Goal: Task Accomplishment & Management: Manage account settings

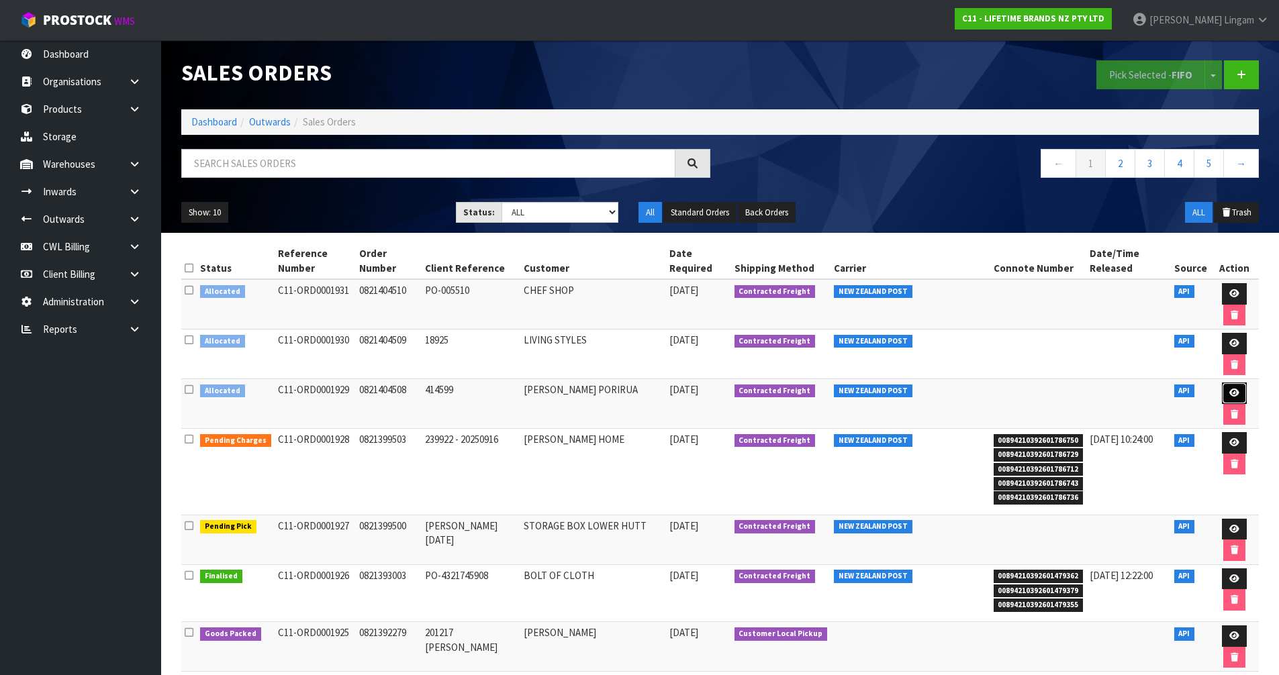
click at [1229, 389] on icon at bounding box center [1234, 393] width 10 height 9
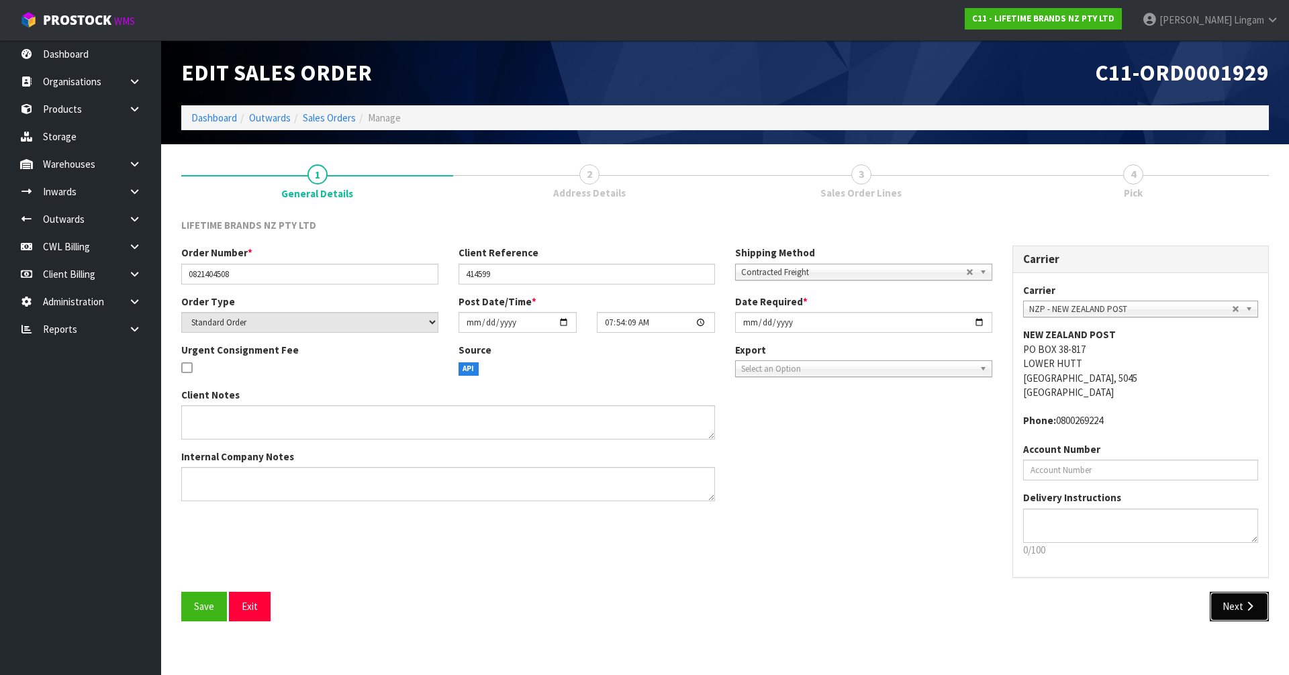
click at [1236, 595] on button "Next" at bounding box center [1239, 606] width 59 height 29
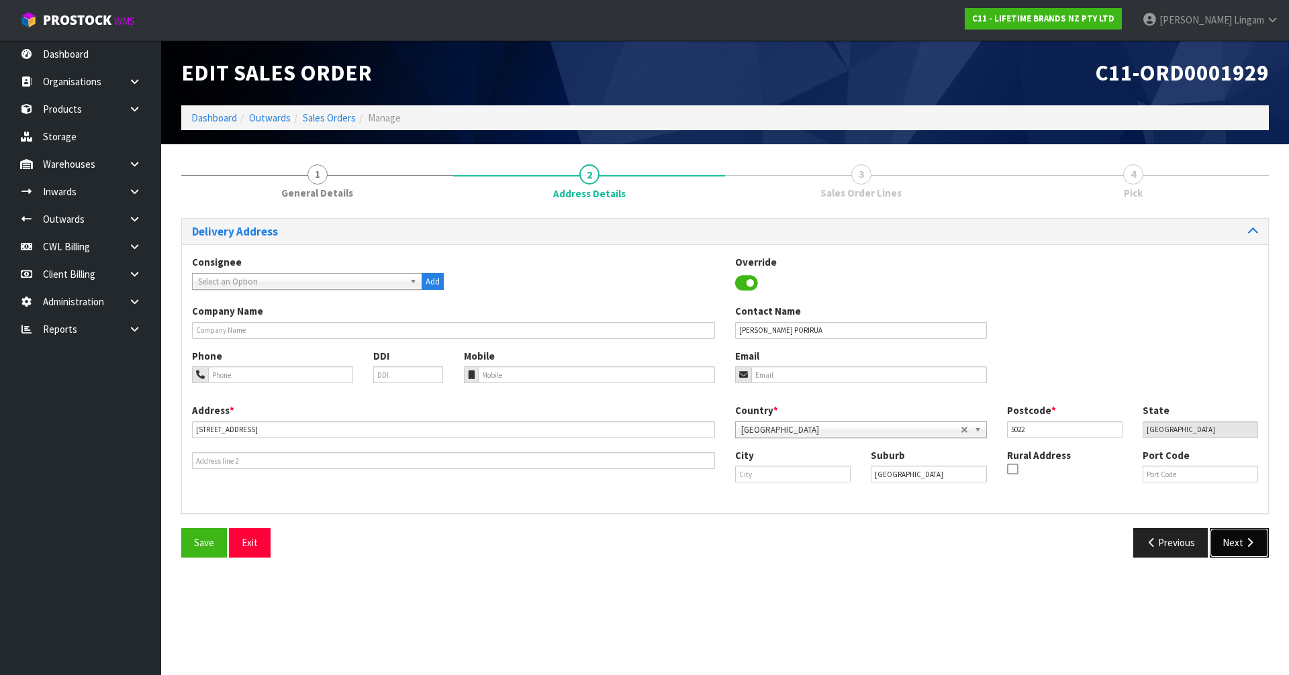
click at [1239, 548] on button "Next" at bounding box center [1239, 542] width 59 height 29
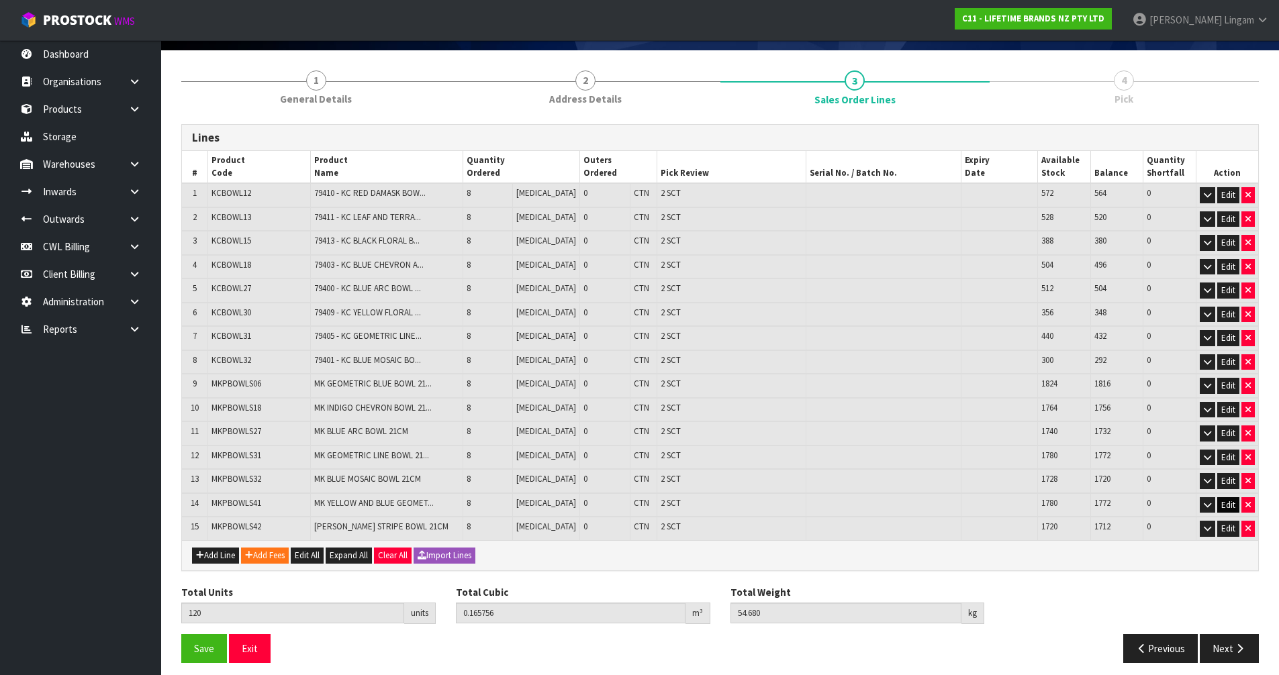
scroll to position [102, 0]
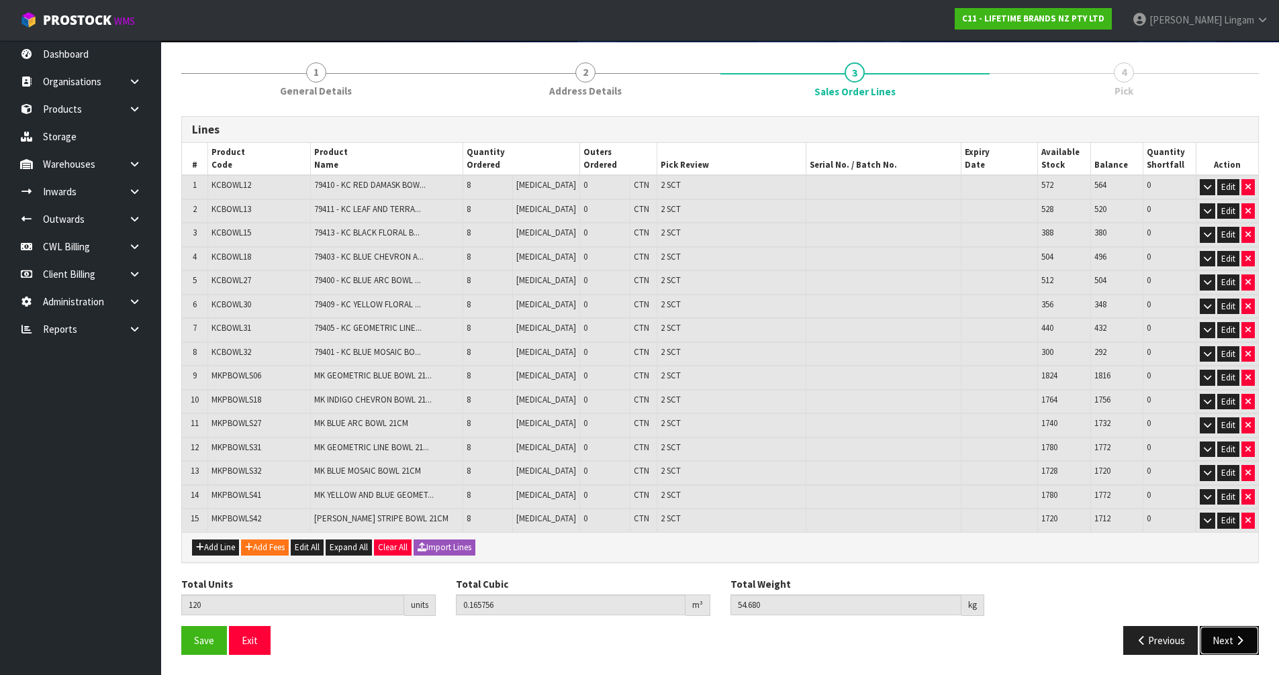
click at [1216, 642] on button "Next" at bounding box center [1229, 640] width 59 height 29
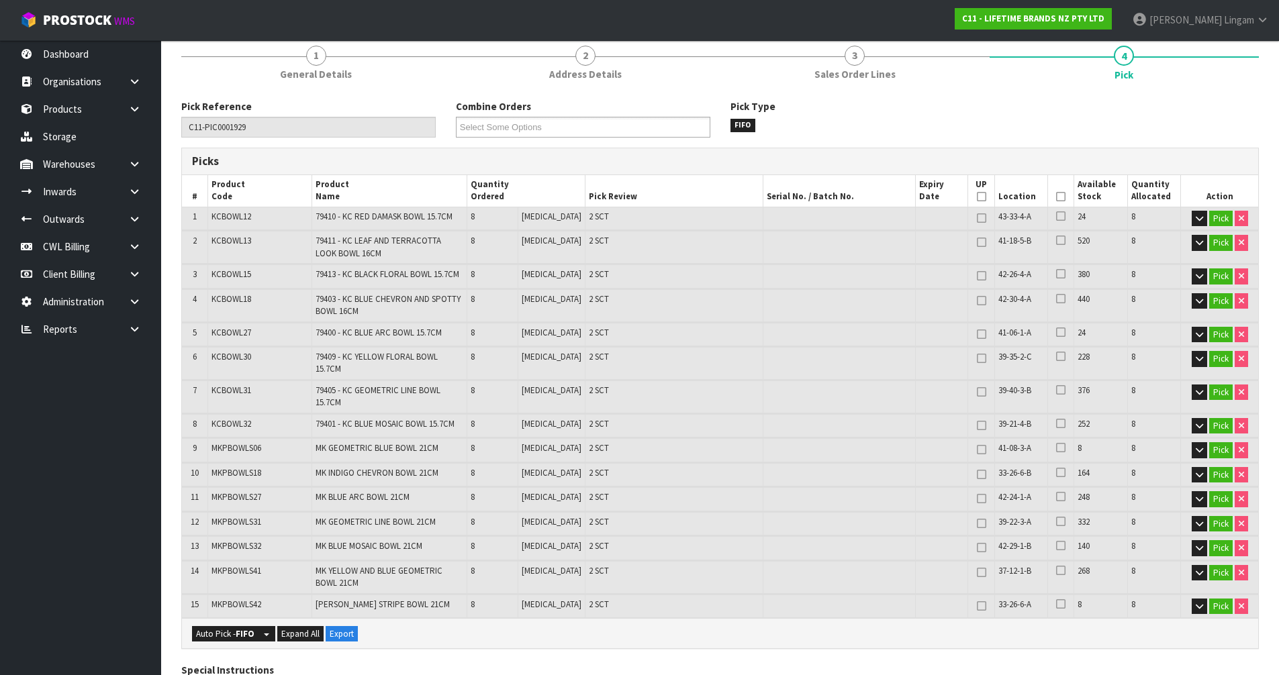
scroll to position [583, 0]
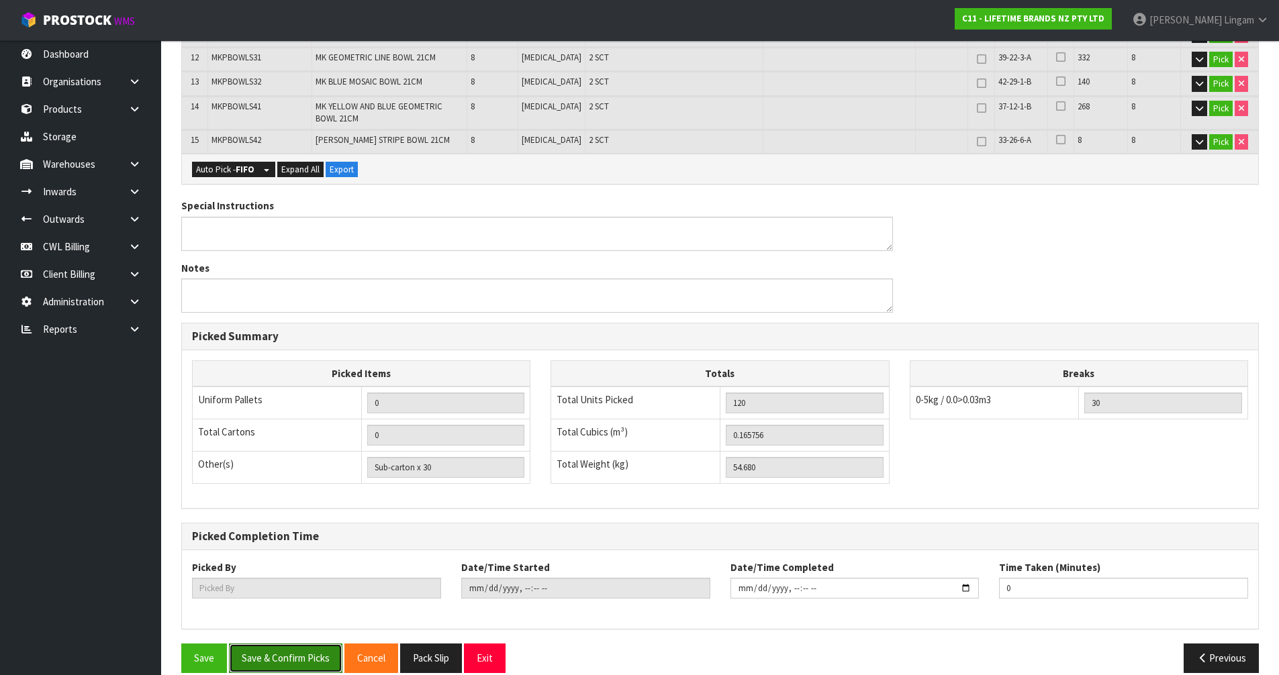
click at [283, 648] on button "Save & Confirm Picks" at bounding box center [285, 658] width 113 height 29
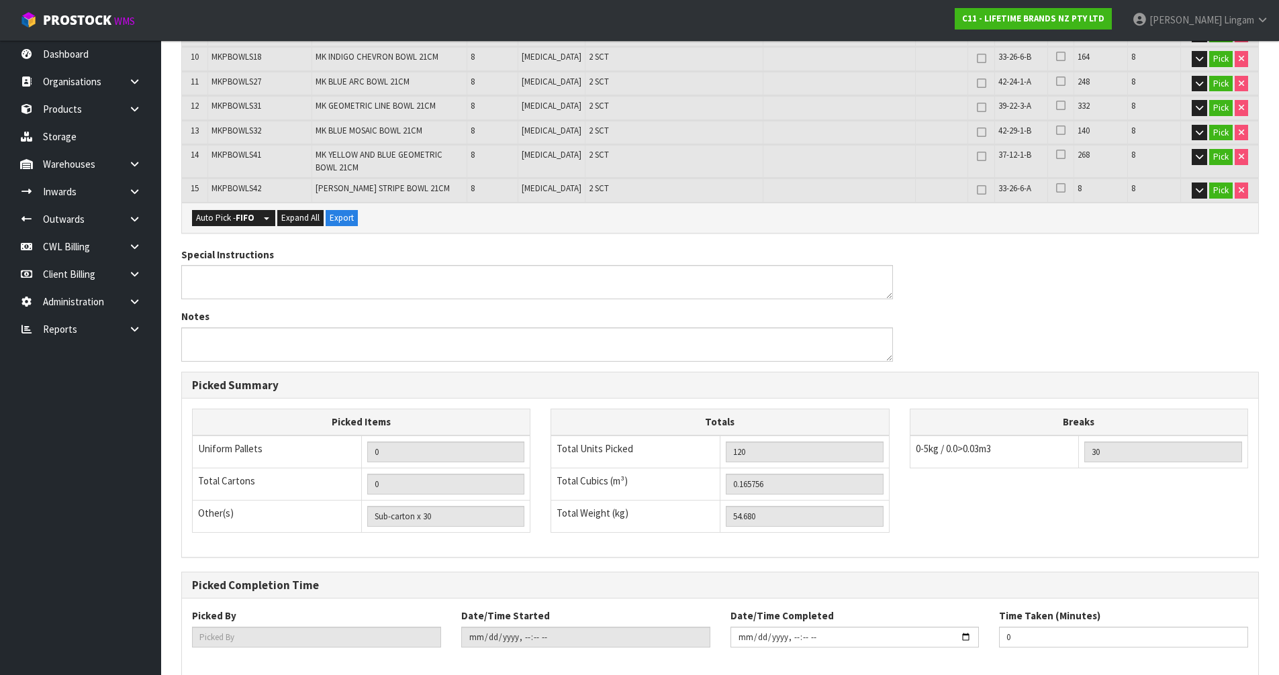
type input "Vineeta Lingam"
type input "2025-09-19T10:43:41"
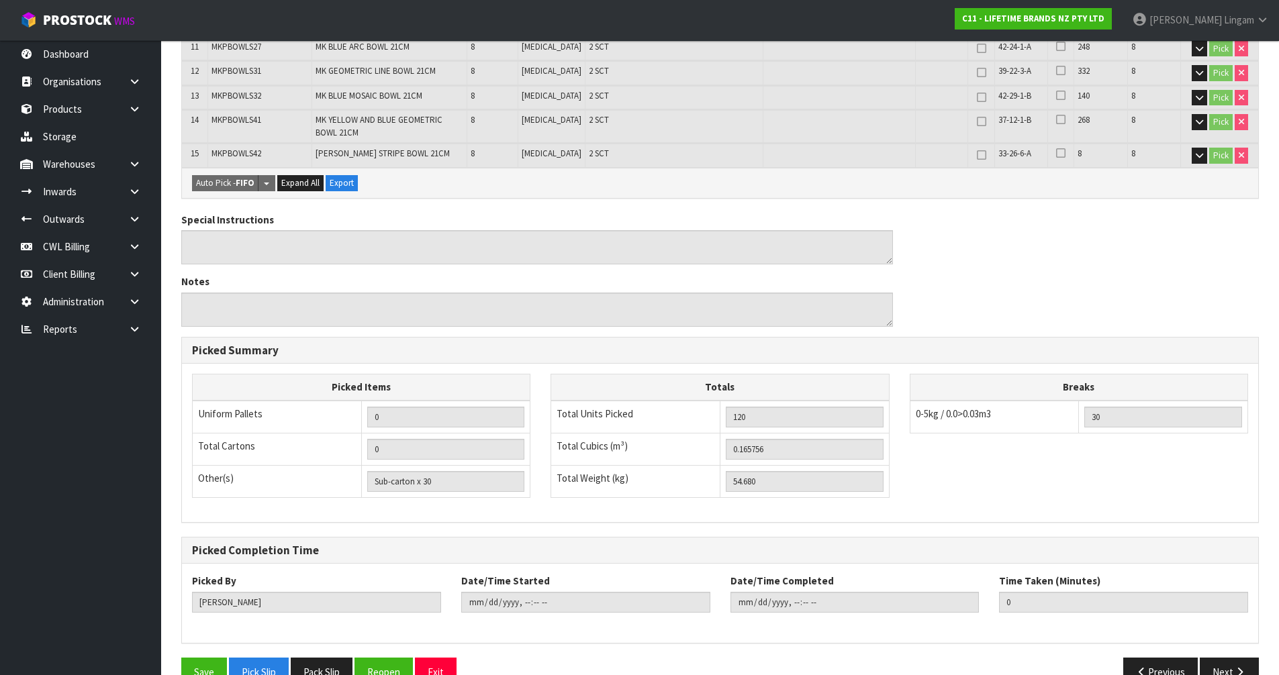
scroll to position [632, 0]
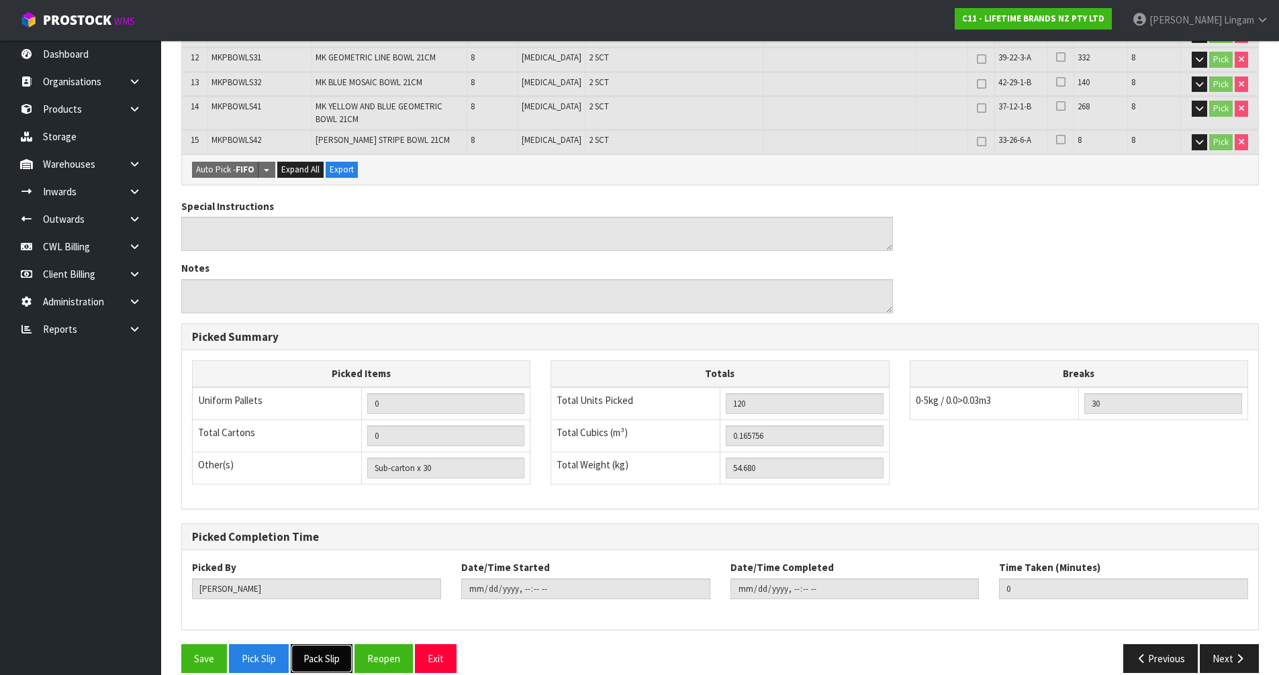
click at [336, 644] on button "Pack Slip" at bounding box center [322, 658] width 62 height 29
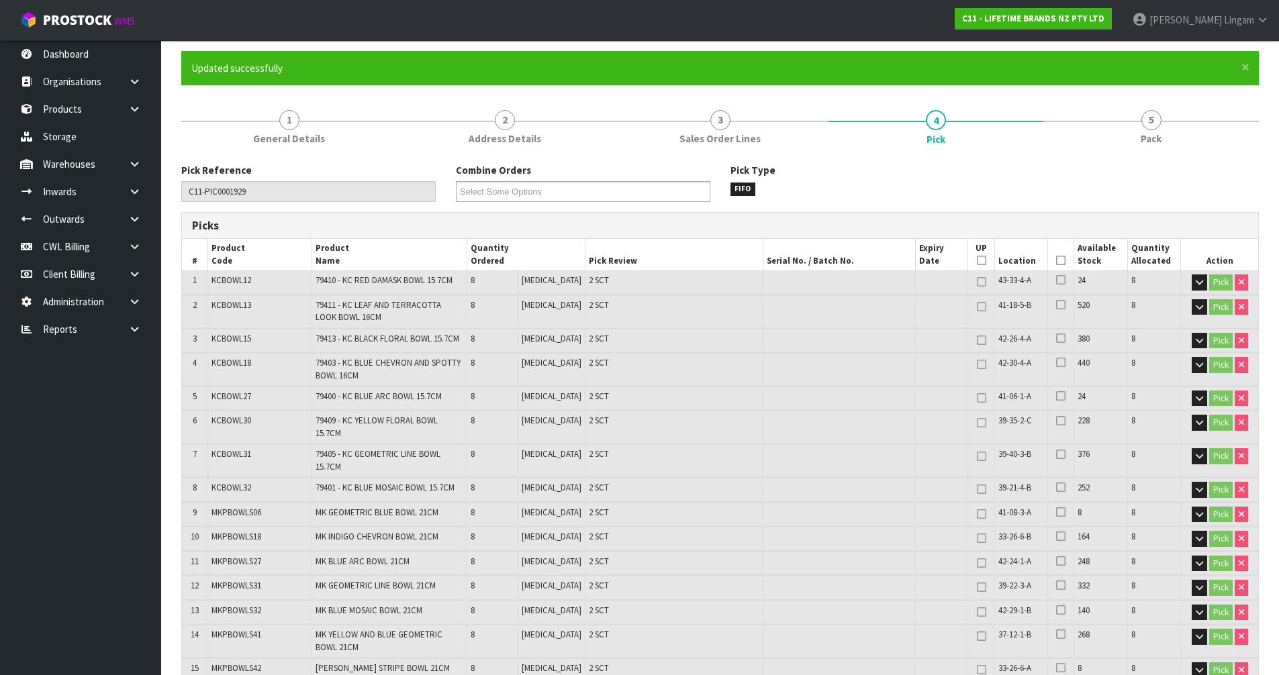
scroll to position [0, 0]
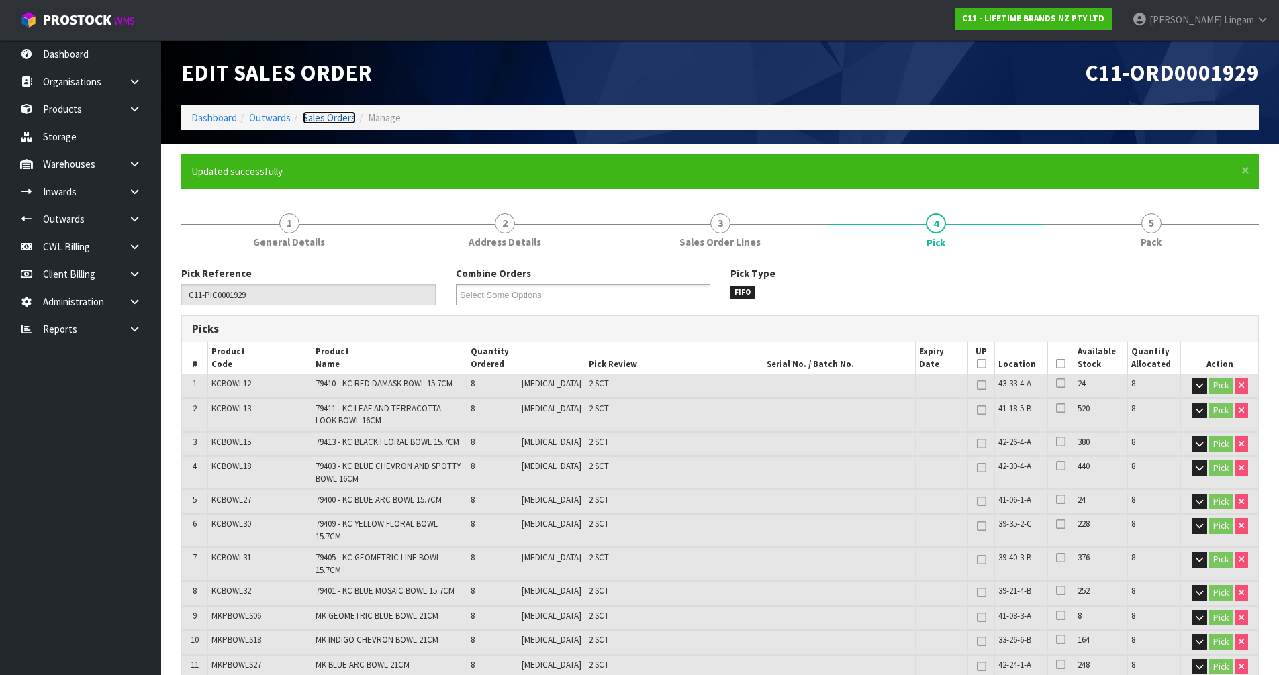
click at [338, 117] on link "Sales Orders" at bounding box center [329, 117] width 53 height 13
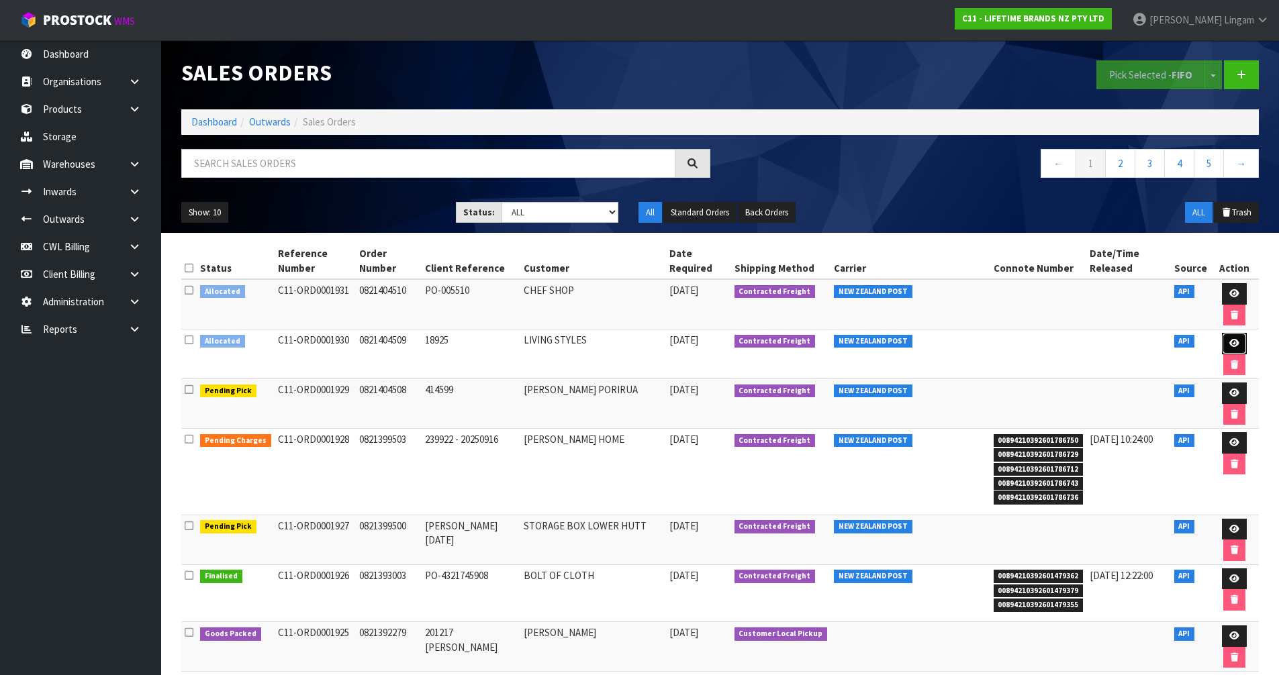
click at [1229, 339] on icon at bounding box center [1234, 343] width 10 height 9
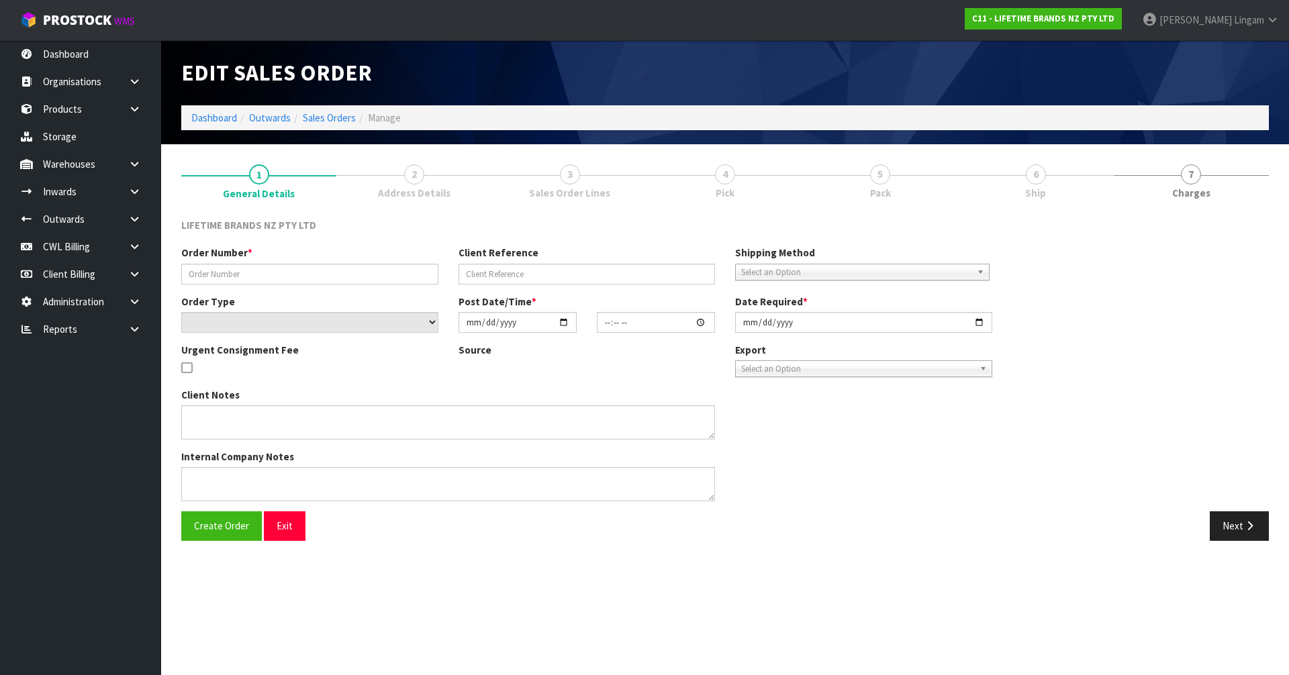
type input "0821404509"
type input "18925"
select select "number:0"
type input "2025-09-19"
type input "07:54:11.000"
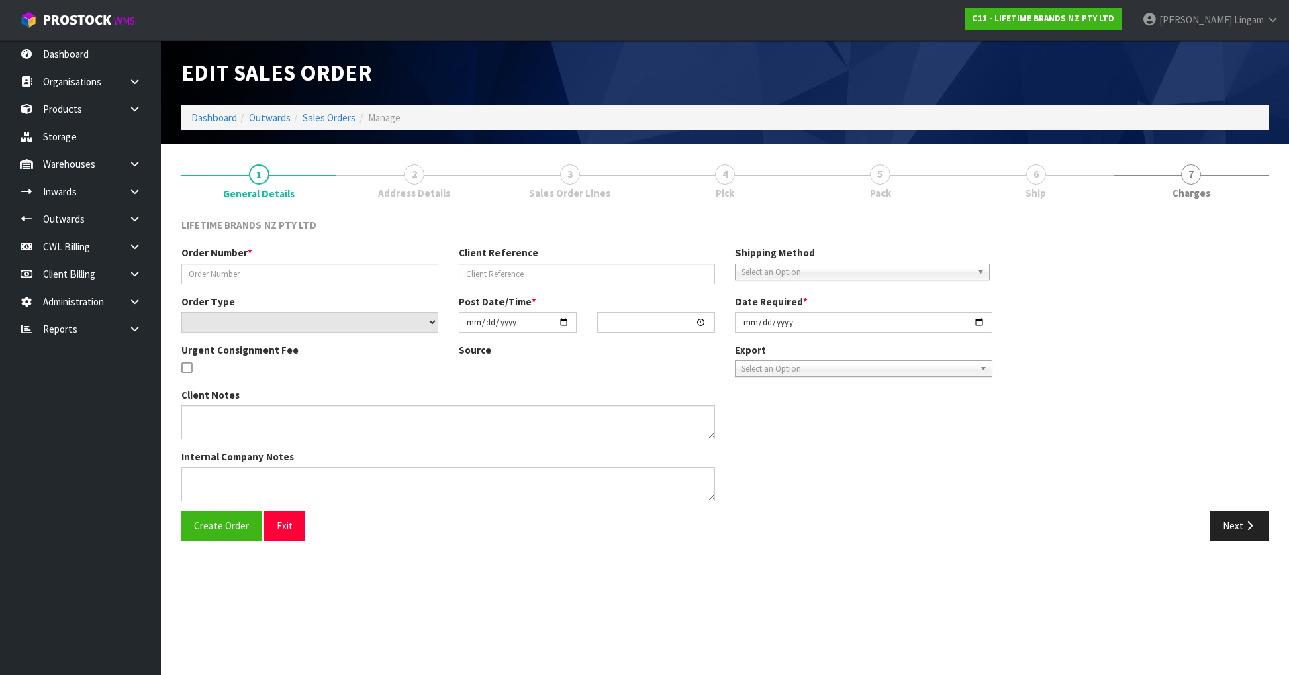
type input "2025-09-19"
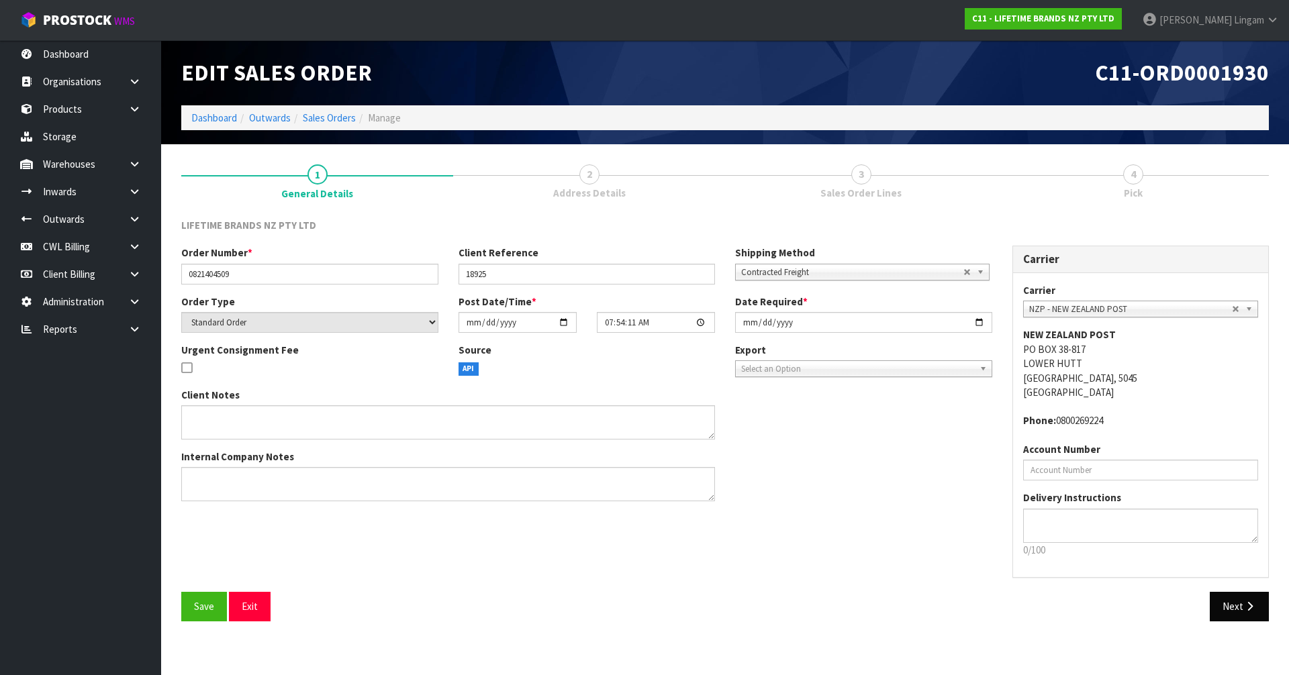
click at [1222, 601] on button "Next" at bounding box center [1239, 606] width 59 height 29
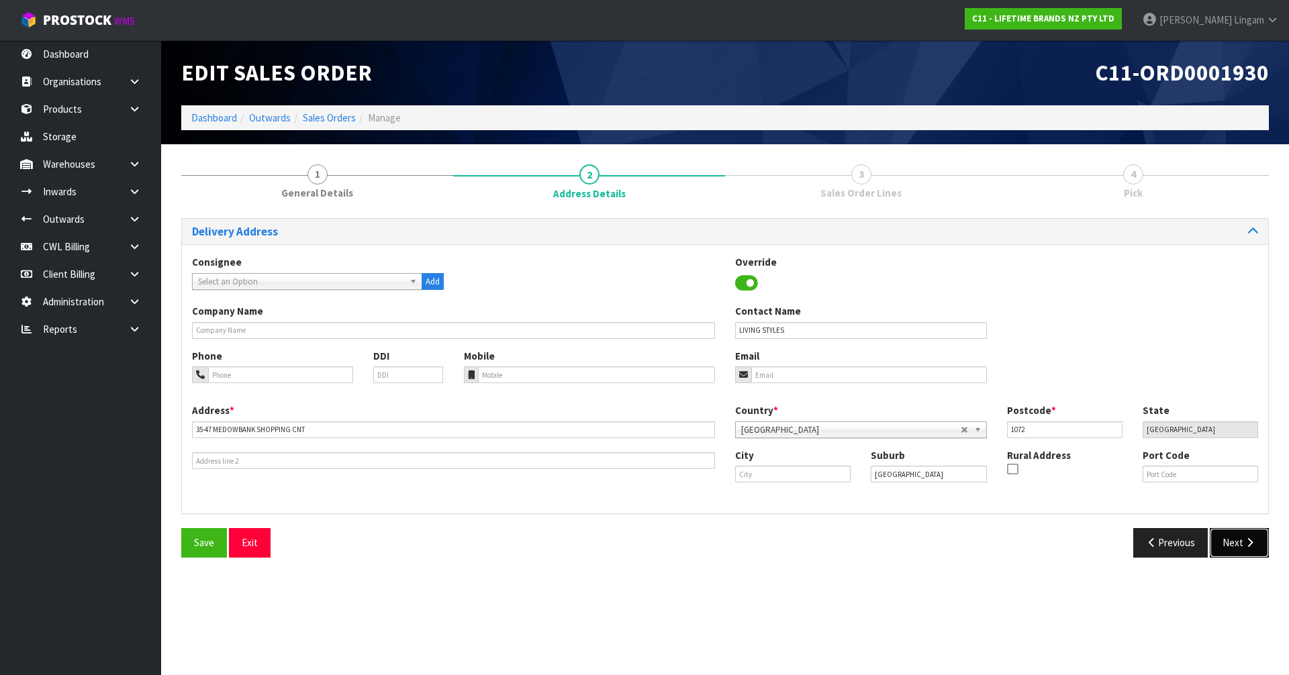
click at [1230, 554] on button "Next" at bounding box center [1239, 542] width 59 height 29
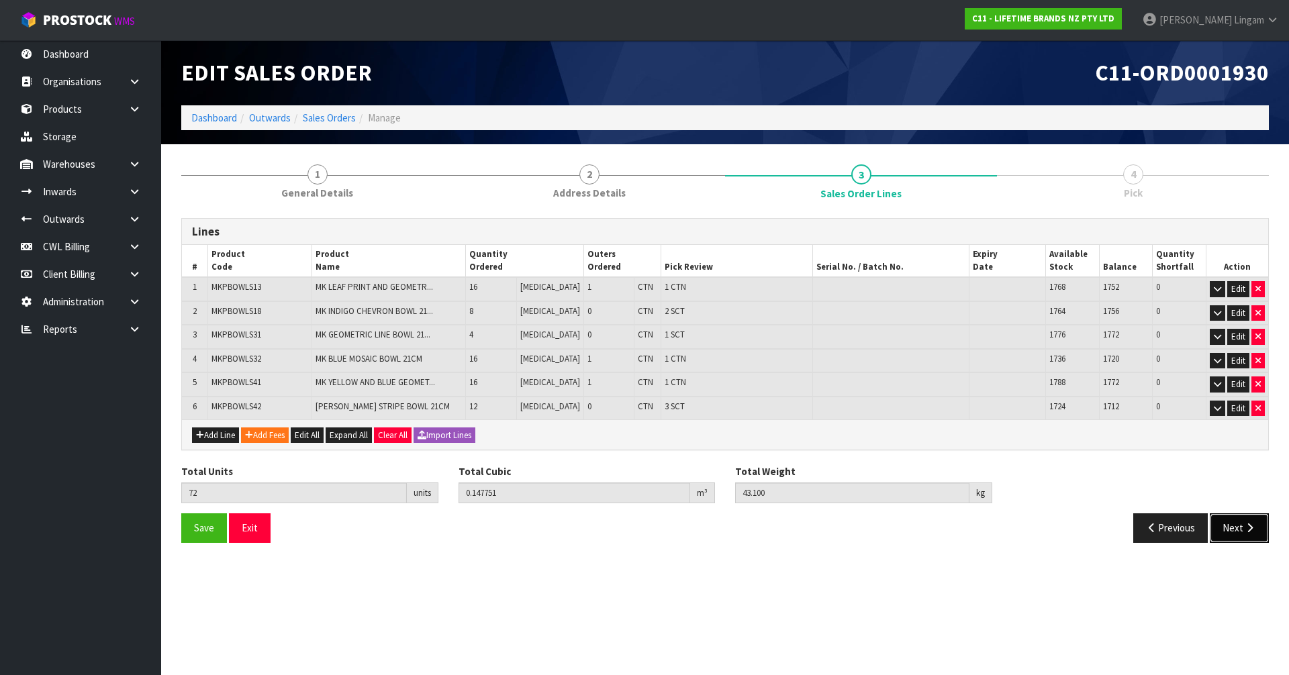
click at [1227, 526] on button "Next" at bounding box center [1239, 528] width 59 height 29
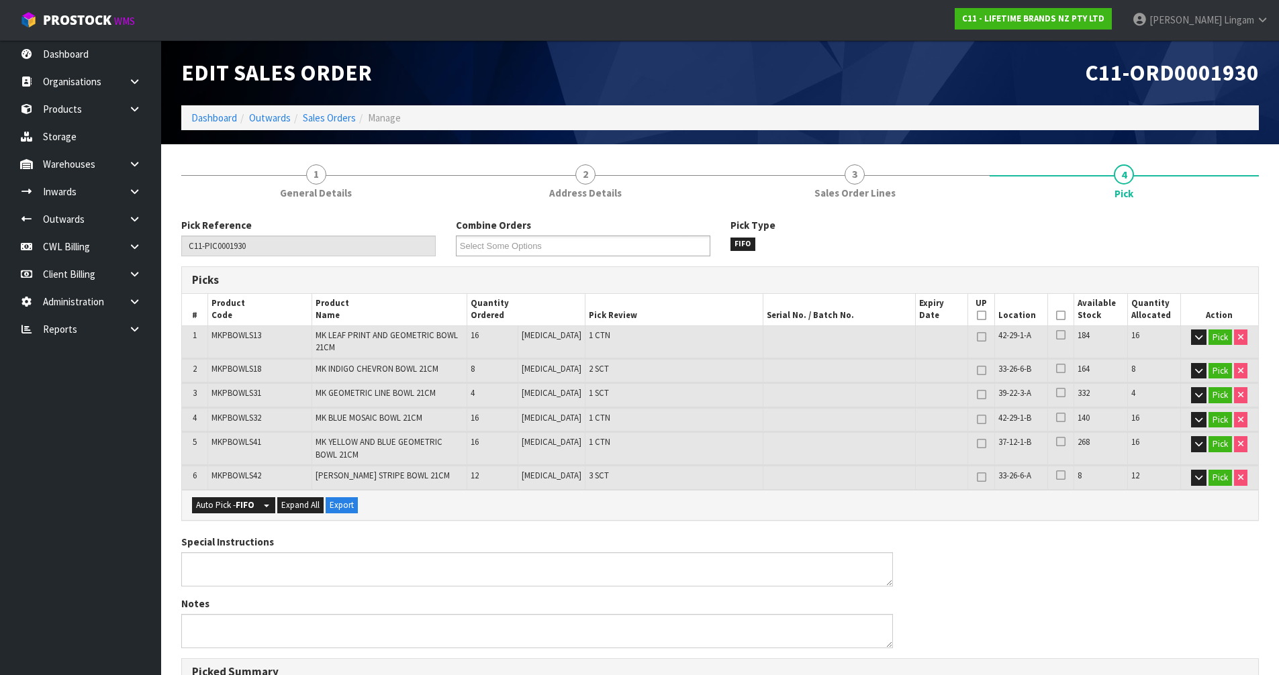
scroll to position [354, 0]
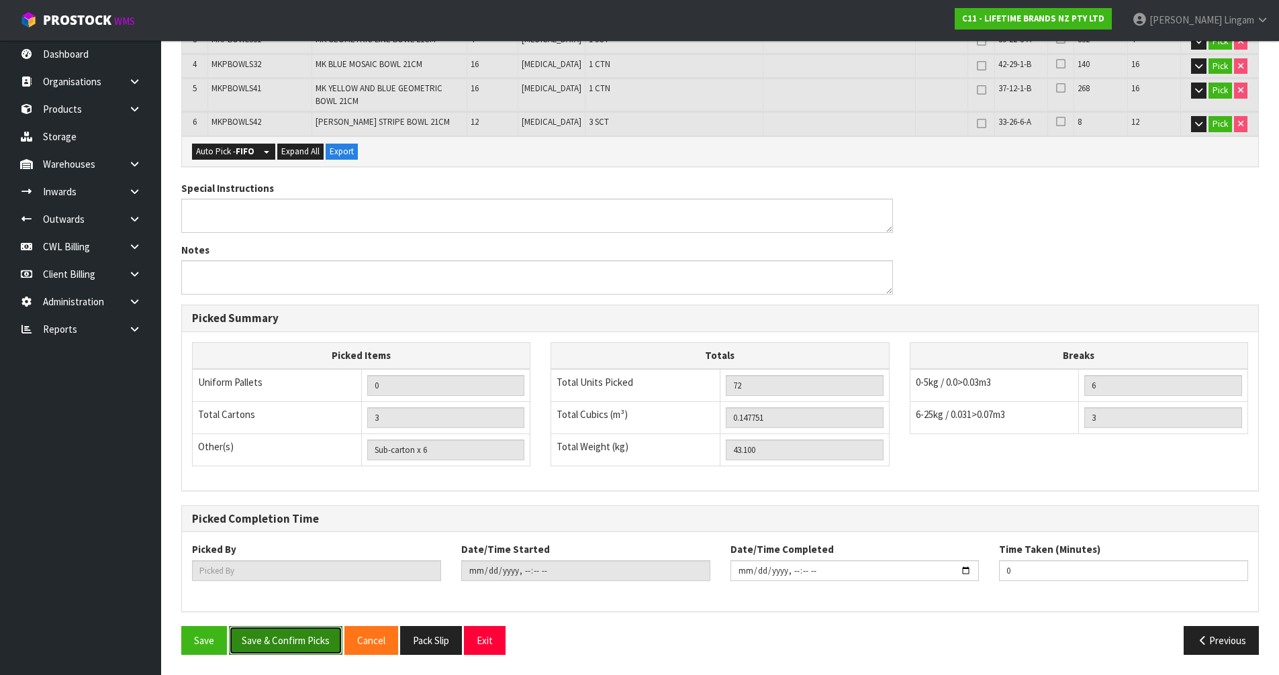
drag, startPoint x: 289, startPoint y: 642, endPoint x: 316, endPoint y: 627, distance: 30.6
click at [289, 642] on button "Save & Confirm Picks" at bounding box center [285, 640] width 113 height 29
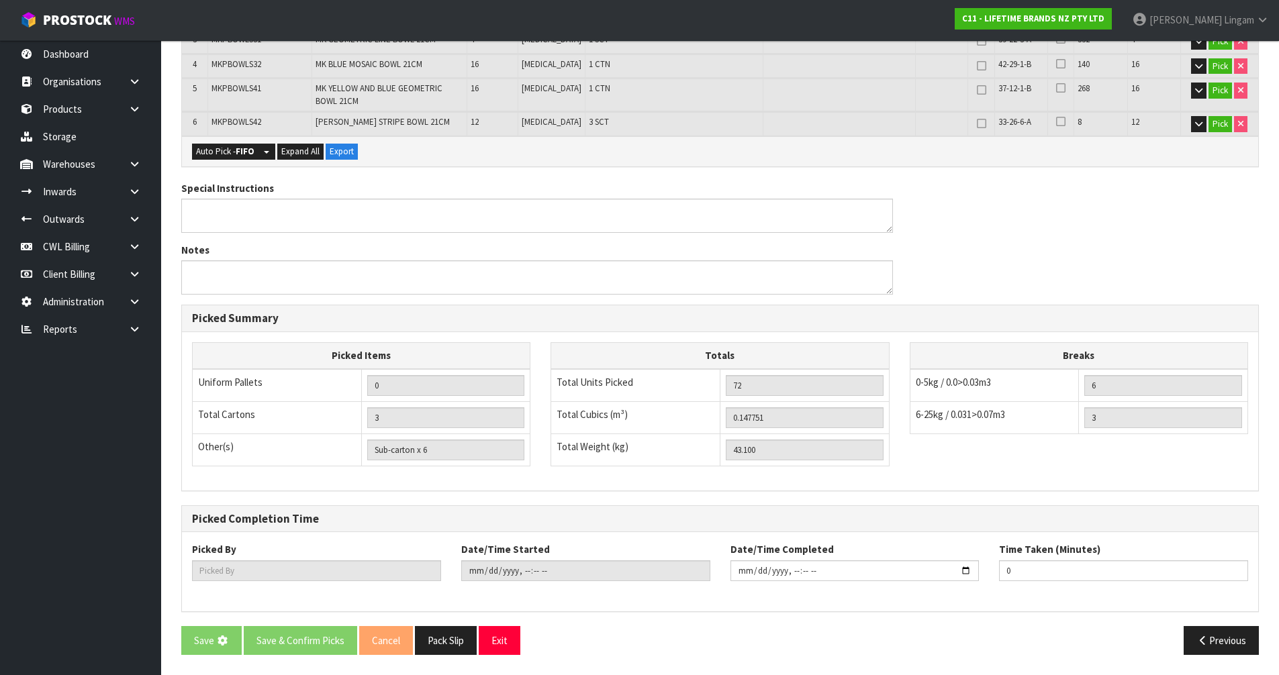
scroll to position [0, 0]
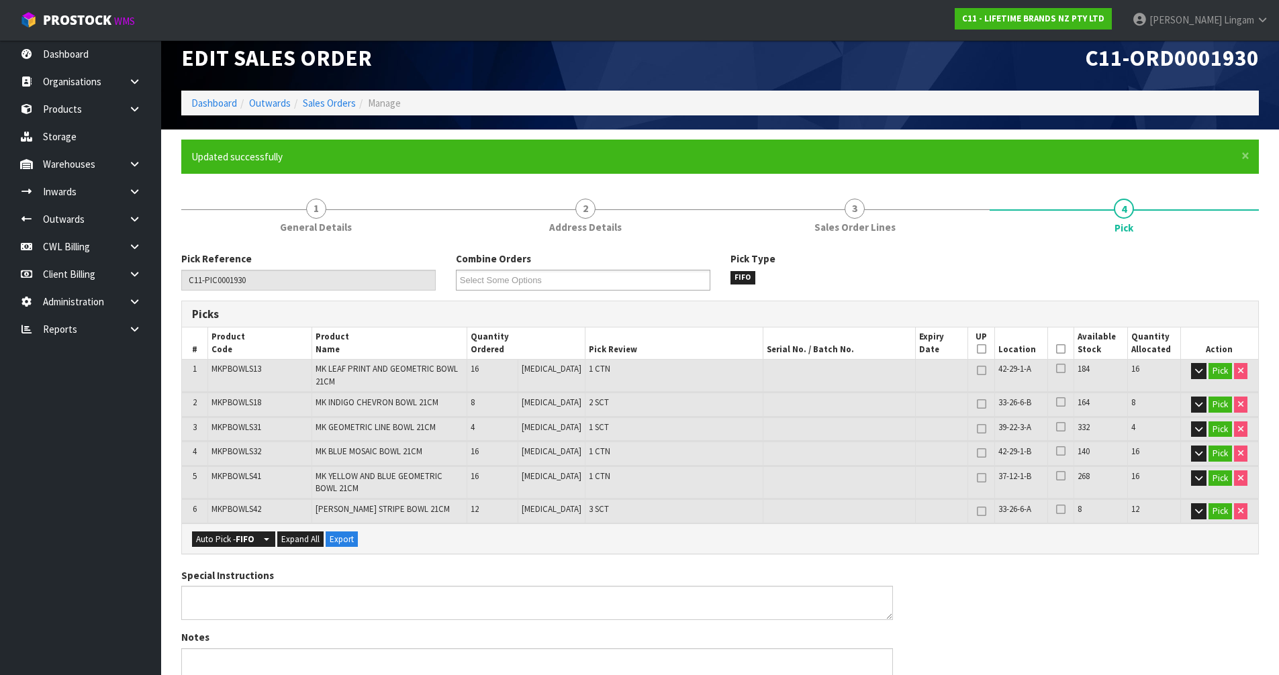
type input "[PERSON_NAME]"
type input "2025-09-19T10:43:57"
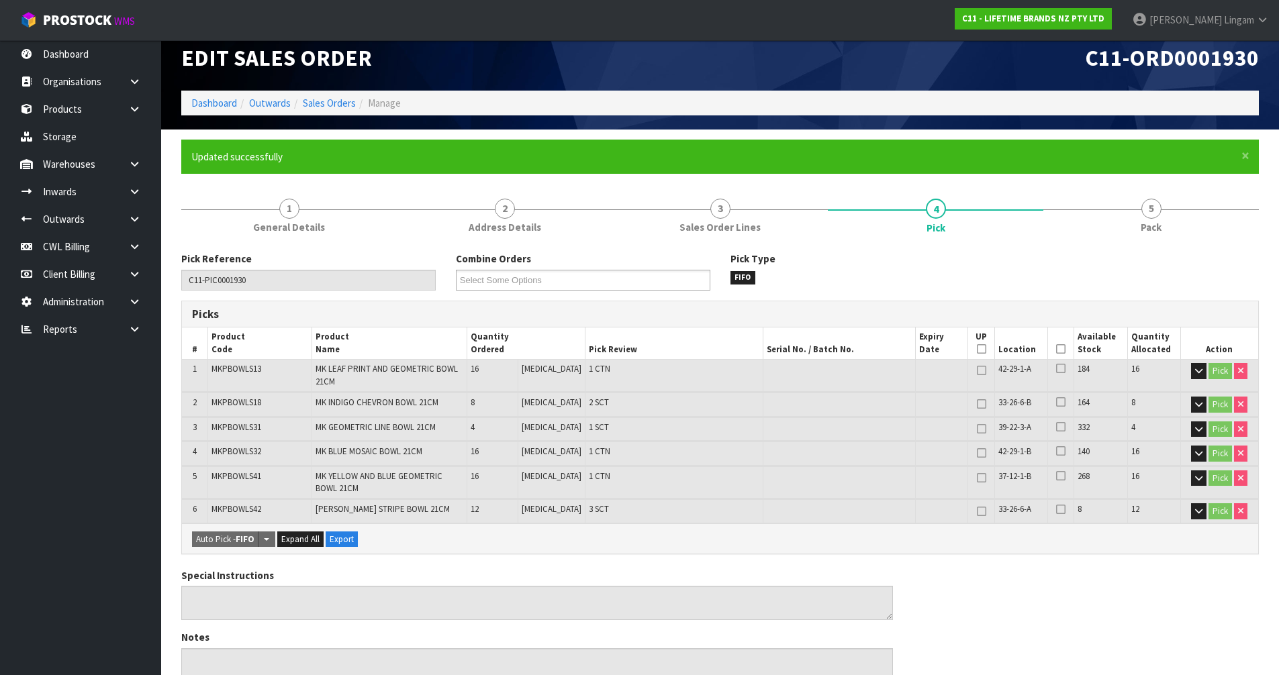
scroll to position [403, 0]
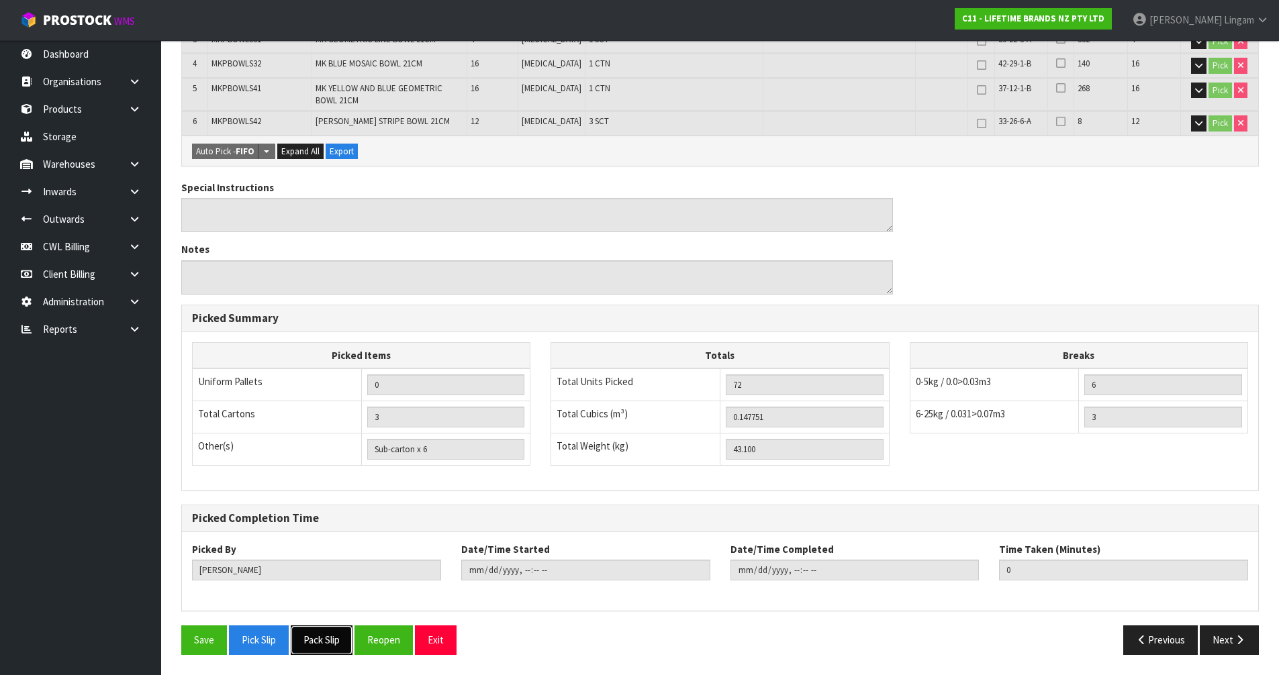
drag, startPoint x: 328, startPoint y: 646, endPoint x: 360, endPoint y: 630, distance: 35.7
click at [328, 646] on button "Pack Slip" at bounding box center [322, 640] width 62 height 29
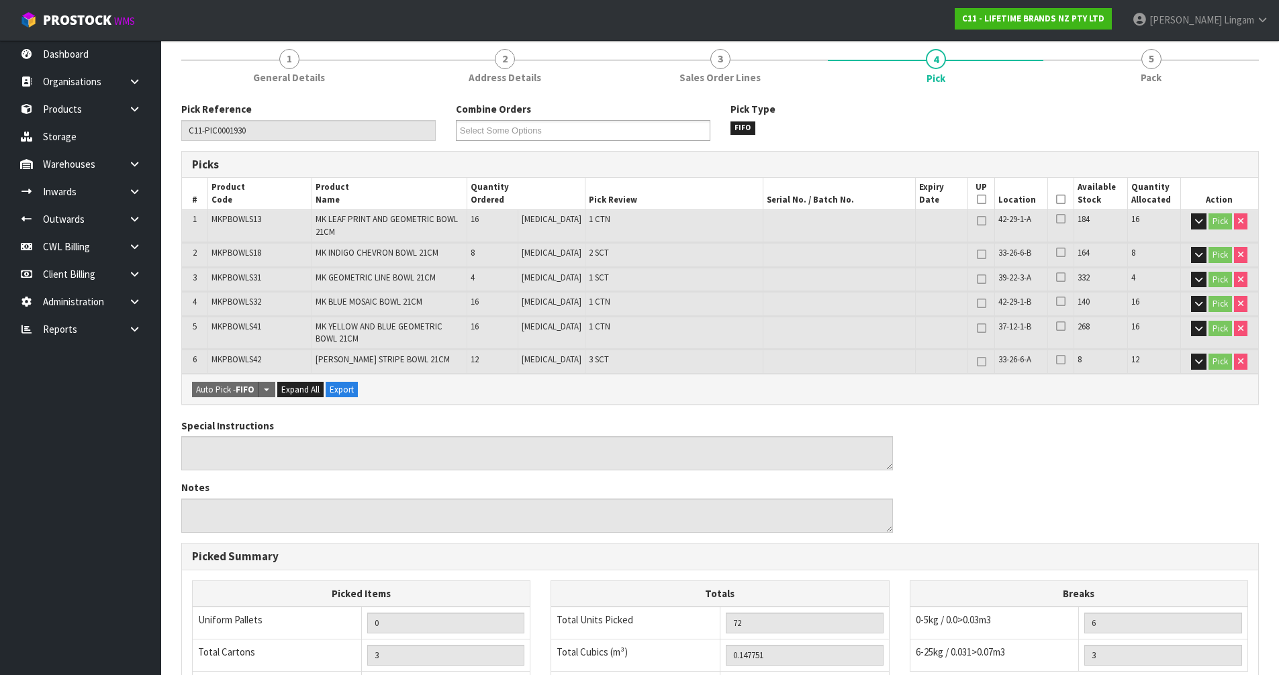
scroll to position [0, 0]
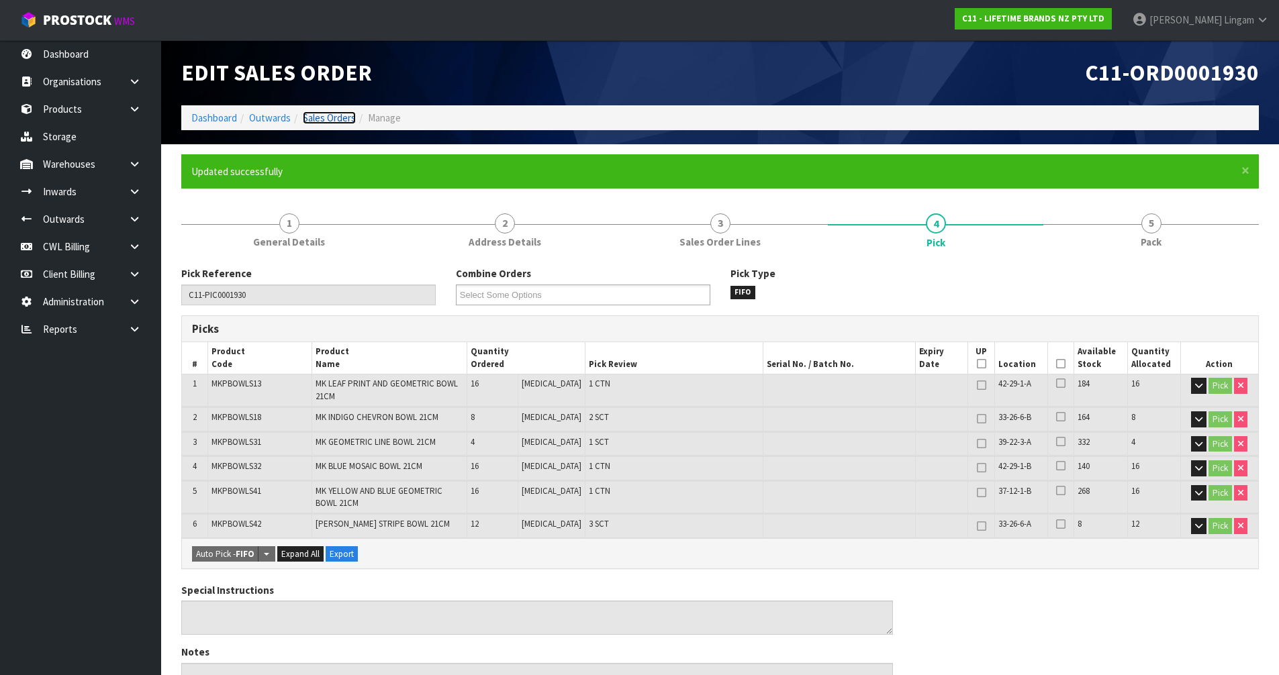
click at [340, 117] on link "Sales Orders" at bounding box center [329, 117] width 53 height 13
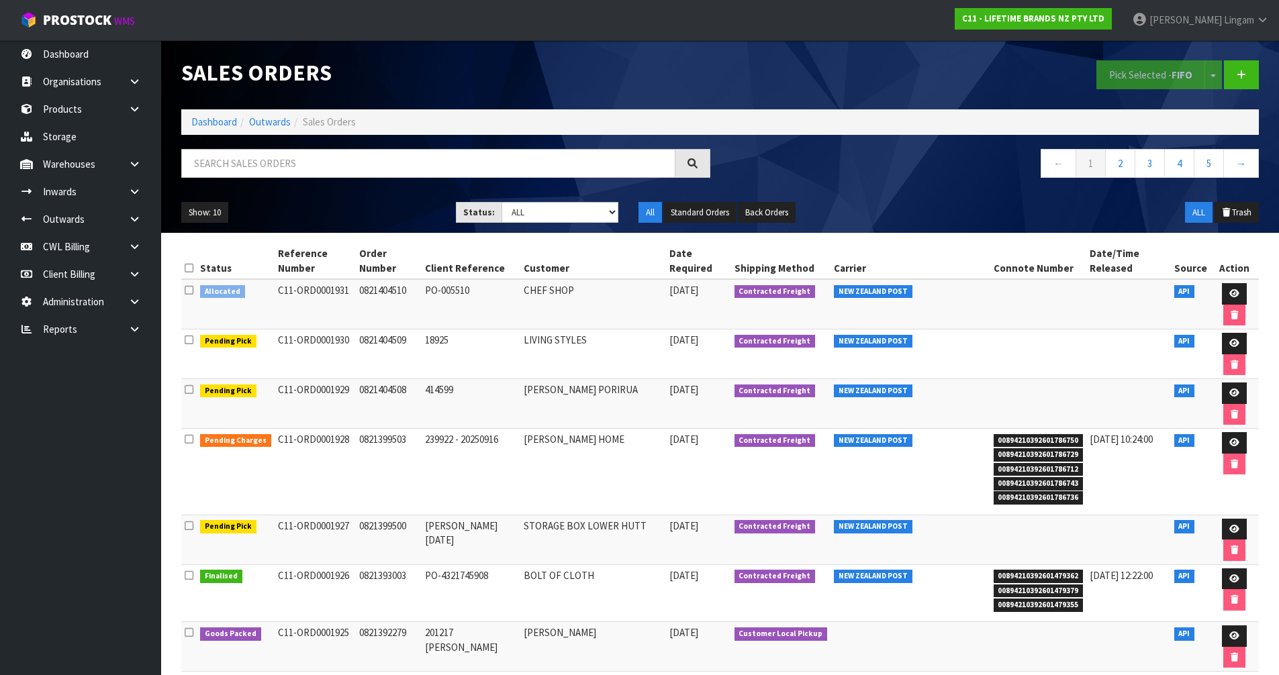
click at [187, 285] on icon at bounding box center [189, 290] width 9 height 10
click at [0, 0] on input "checkbox" at bounding box center [0, 0] width 0 height 0
click at [1112, 74] on button "Pick Selected - FIFO" at bounding box center [1150, 74] width 109 height 29
click at [1229, 289] on icon at bounding box center [1234, 293] width 10 height 9
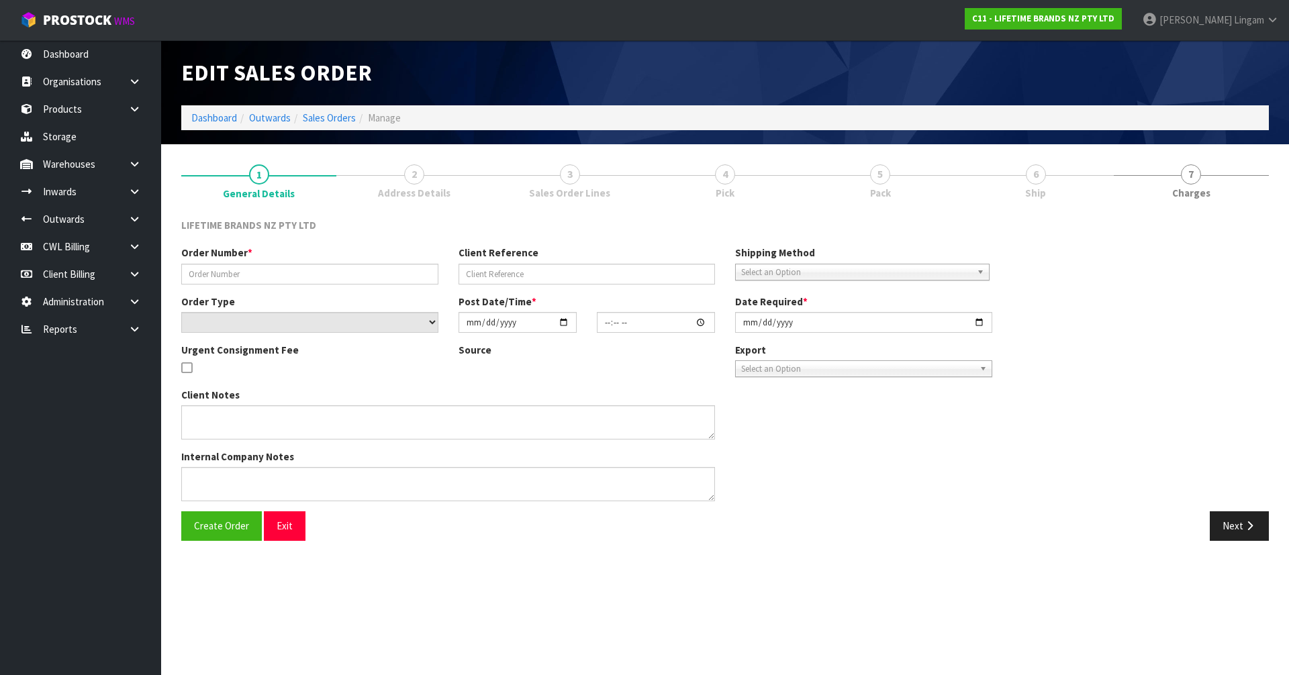
type input "0821404510"
type input "PO-005510"
select select "number:0"
type input "2025-09-19"
type input "07:54:12.000"
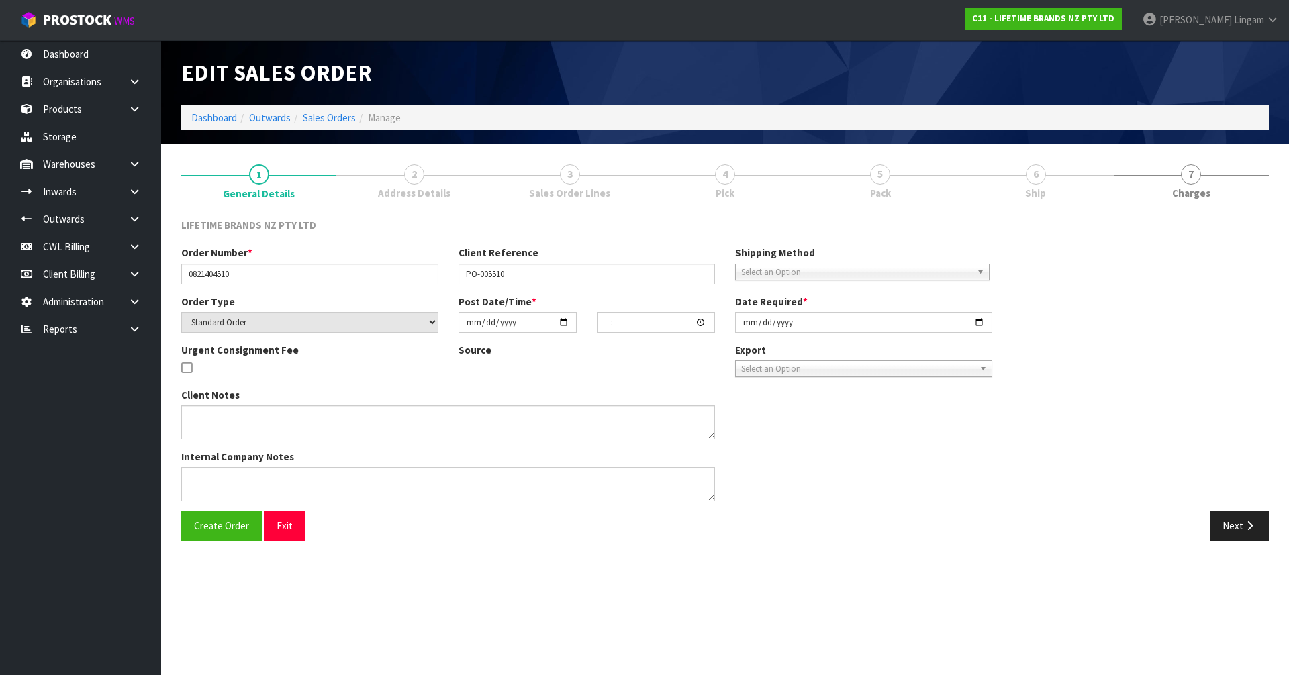
type input "2025-09-19"
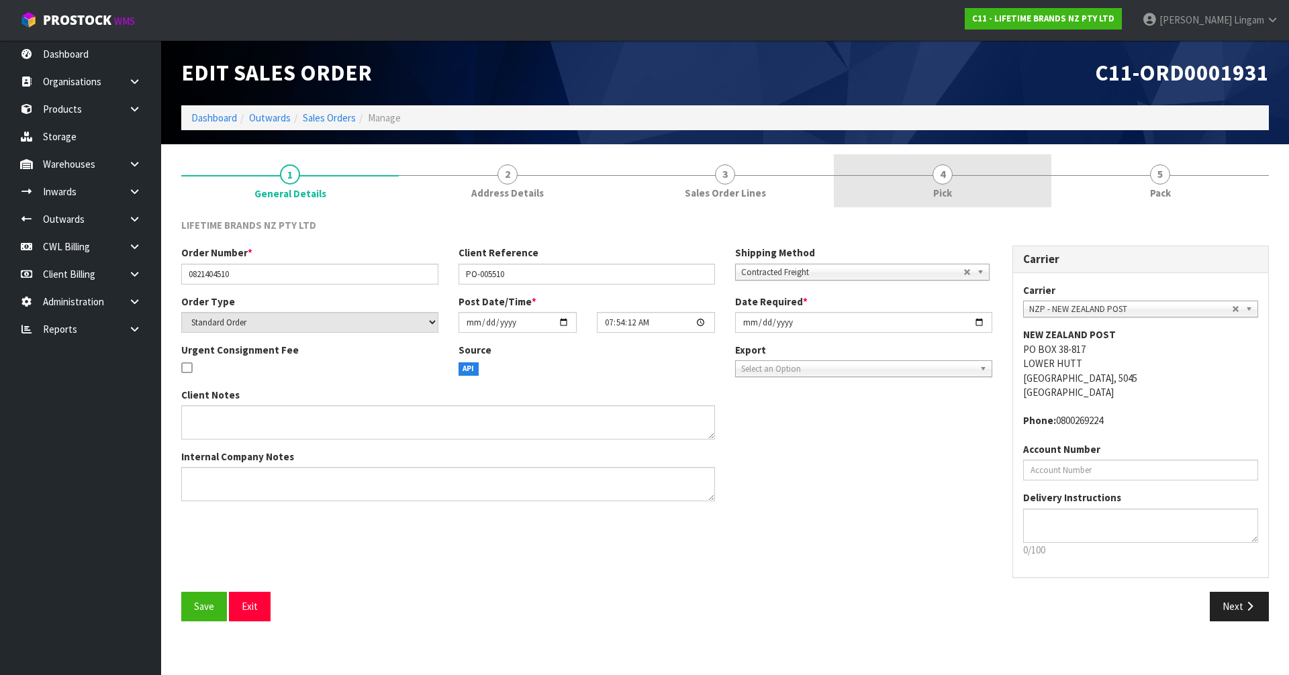
drag, startPoint x: 949, startPoint y: 185, endPoint x: 916, endPoint y: 187, distance: 32.3
click at [949, 185] on link "4 Pick" at bounding box center [943, 180] width 218 height 53
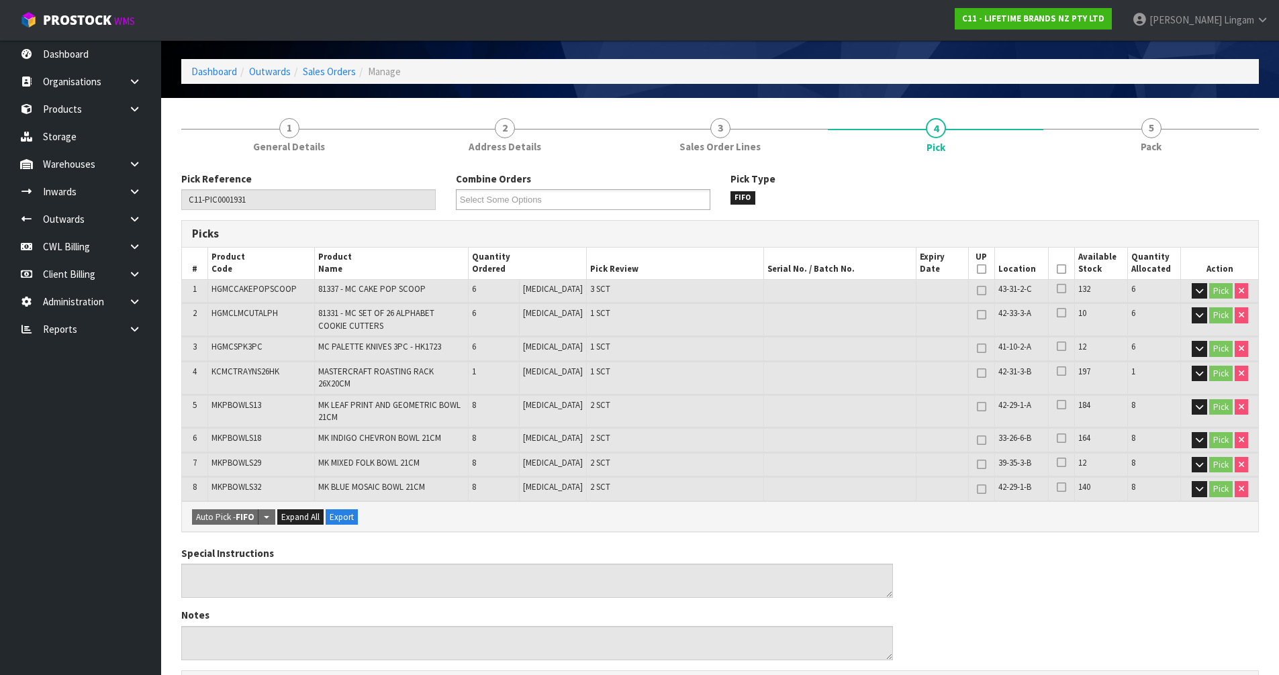
scroll to position [403, 0]
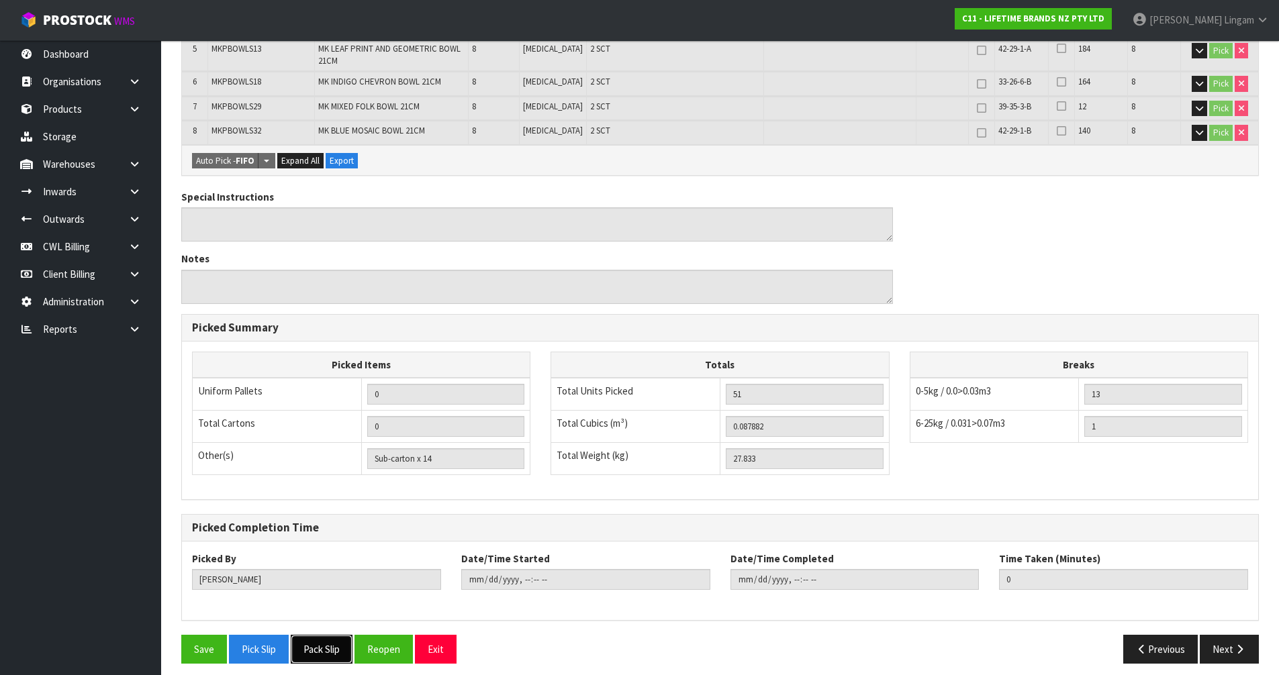
click at [335, 647] on button "Pack Slip" at bounding box center [322, 649] width 62 height 29
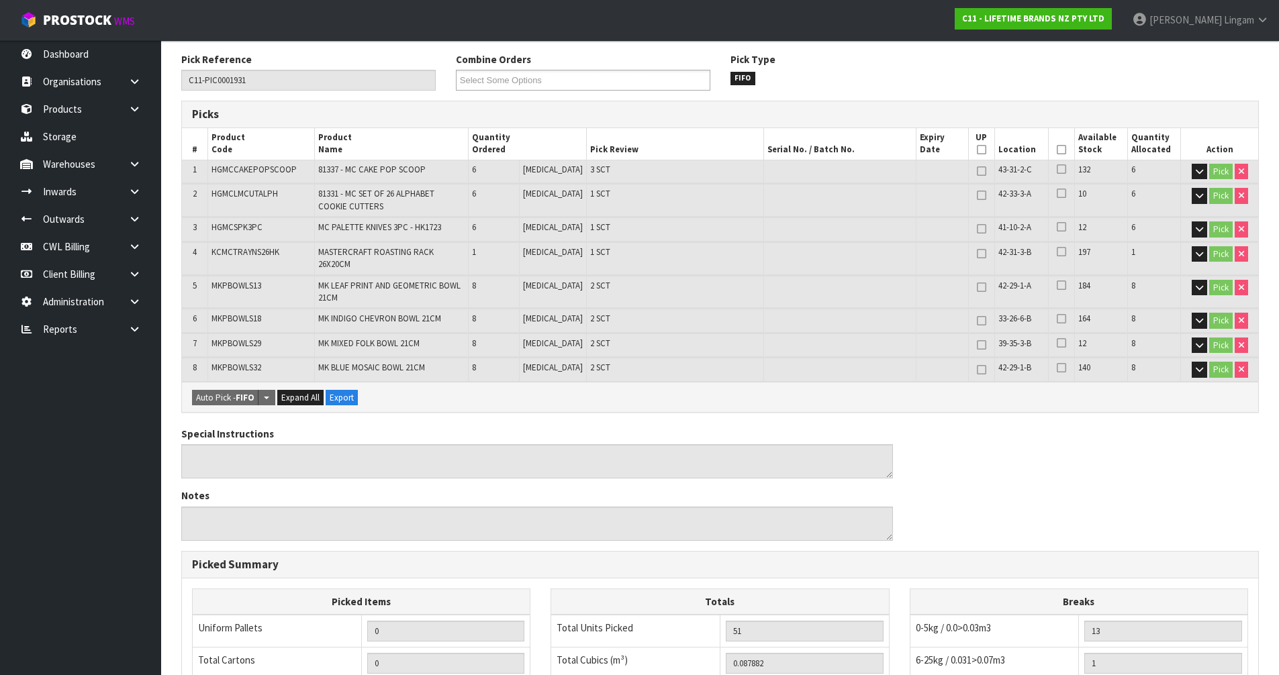
scroll to position [0, 0]
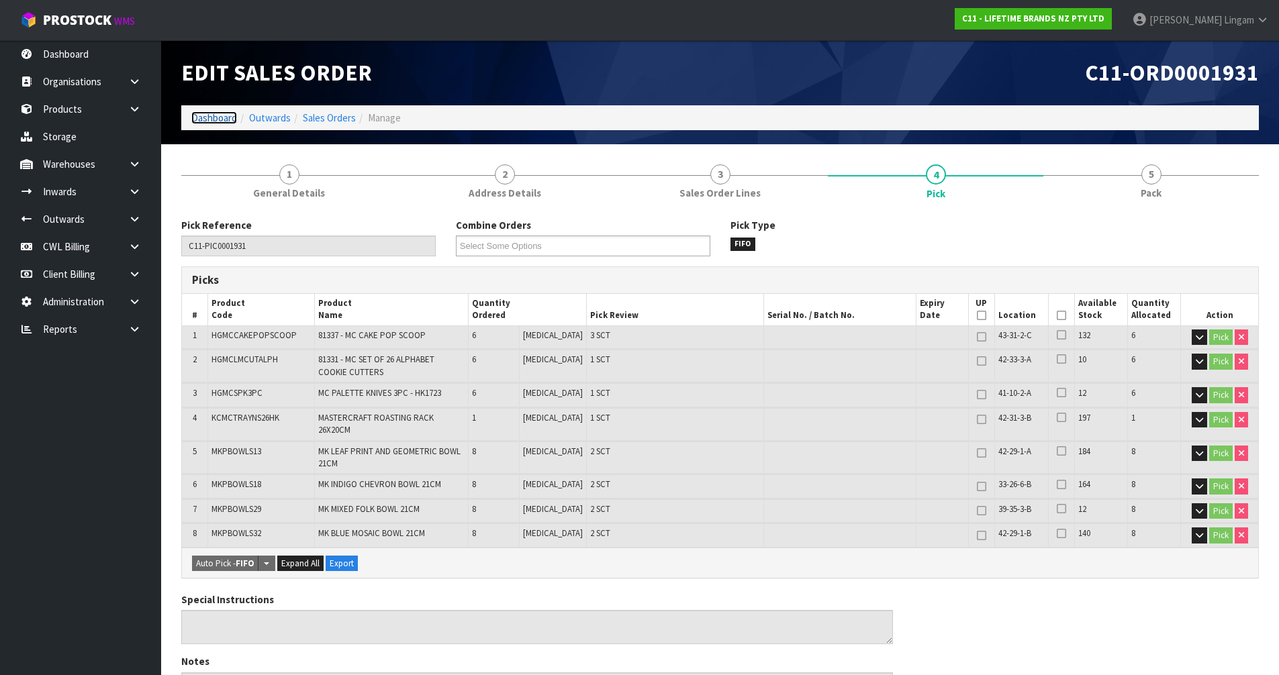
click at [222, 113] on link "Dashboard" at bounding box center [214, 117] width 46 height 13
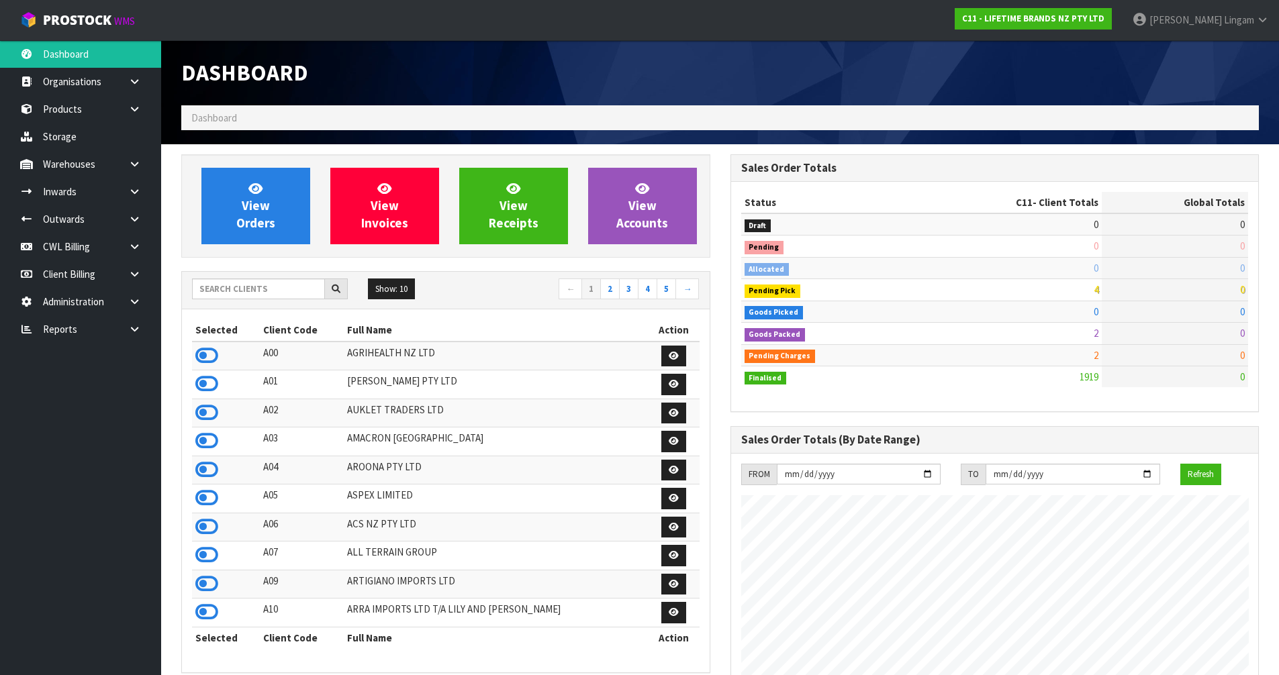
scroll to position [1017, 548]
click at [285, 292] on input "text" at bounding box center [258, 289] width 133 height 21
click at [225, 290] on input "text" at bounding box center [258, 289] width 133 height 21
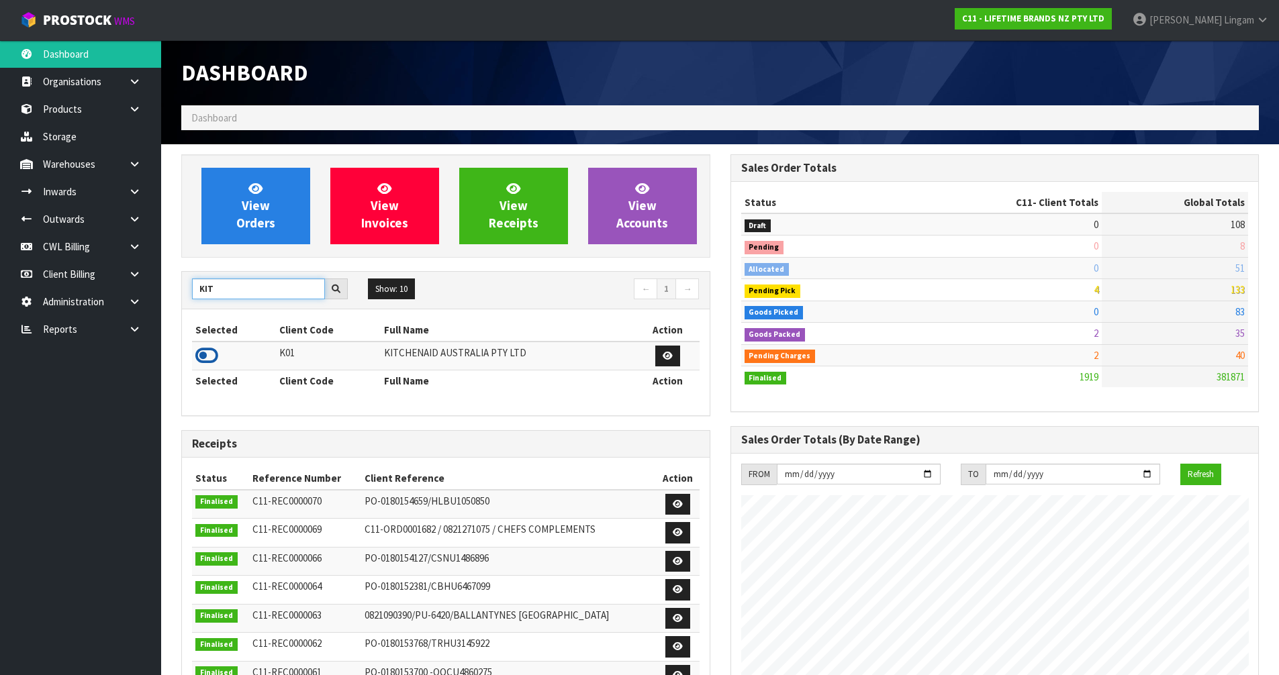
type input "KIT"
click at [208, 360] on icon at bounding box center [206, 356] width 23 height 20
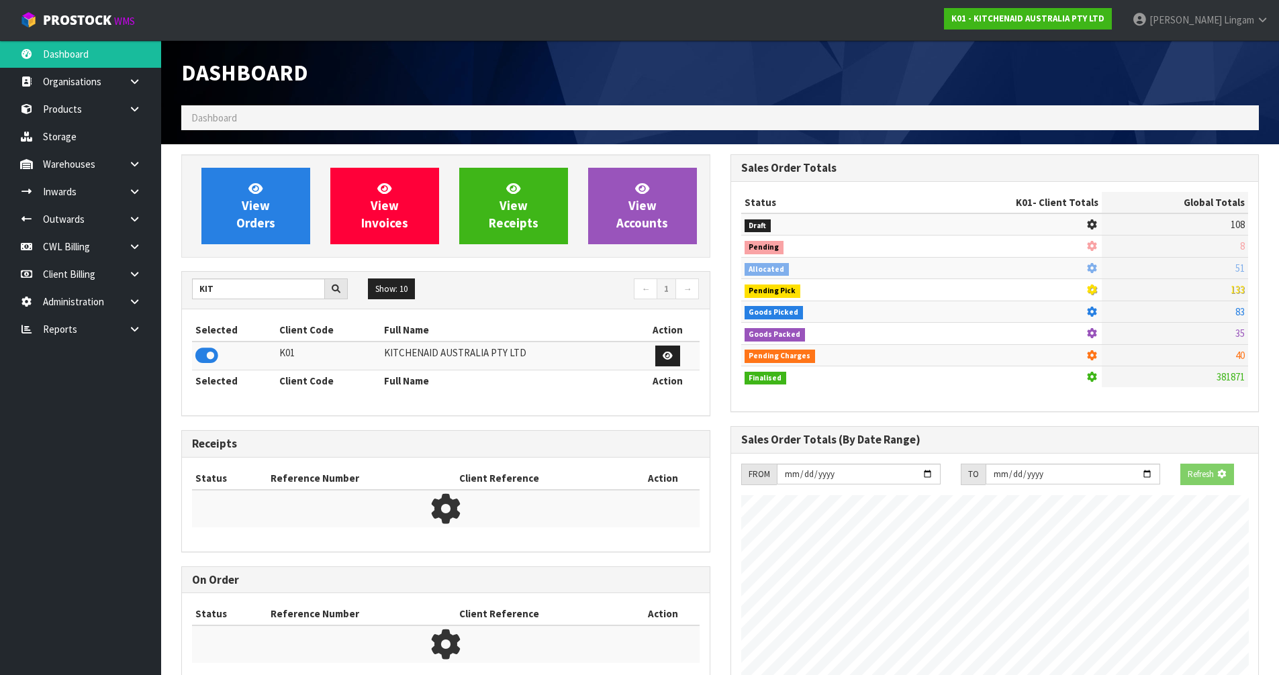
scroll to position [670510, 670798]
click at [260, 224] on span "View Orders" at bounding box center [255, 206] width 39 height 50
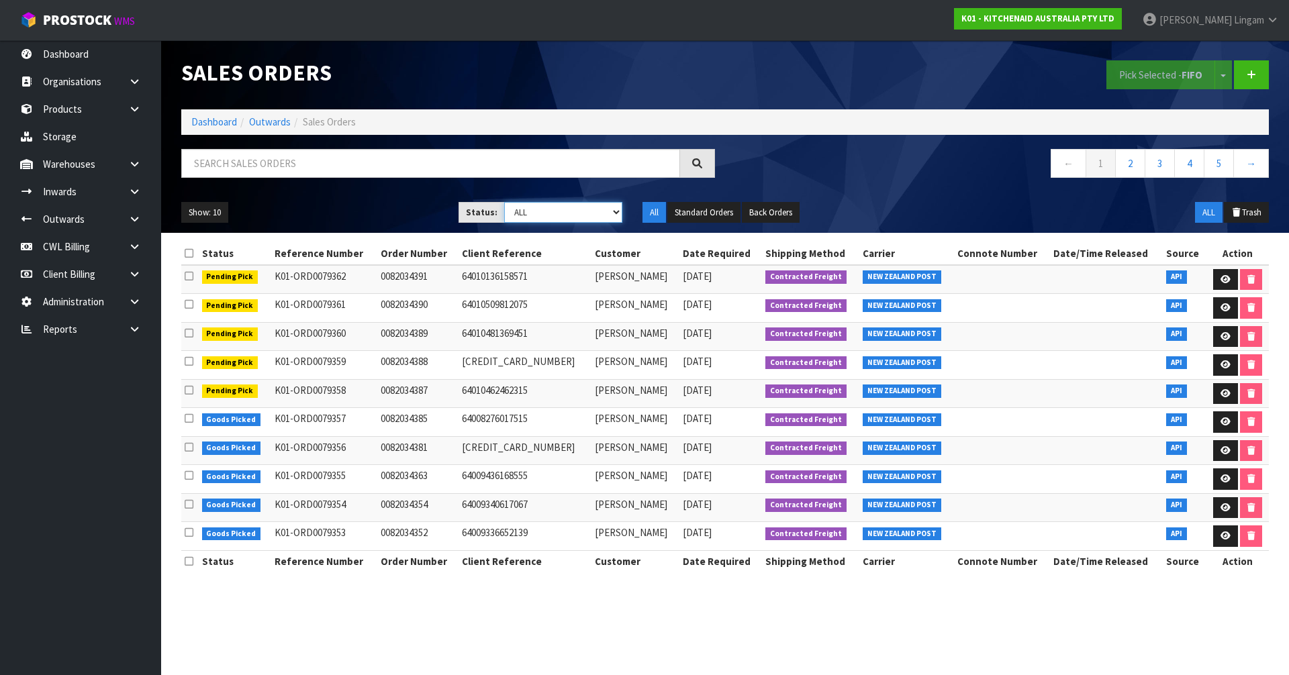
click at [575, 200] on div "Show: 10 5 10 25 50 Status: Draft Pending Allocated Pending Pick Goods Picked G…" at bounding box center [725, 213] width 1108 height 42
select select "string:2"
click at [504, 202] on select "Draft Pending Allocated Pending Pick Goods Picked Goods Packed Pending Charges …" at bounding box center [563, 212] width 119 height 21
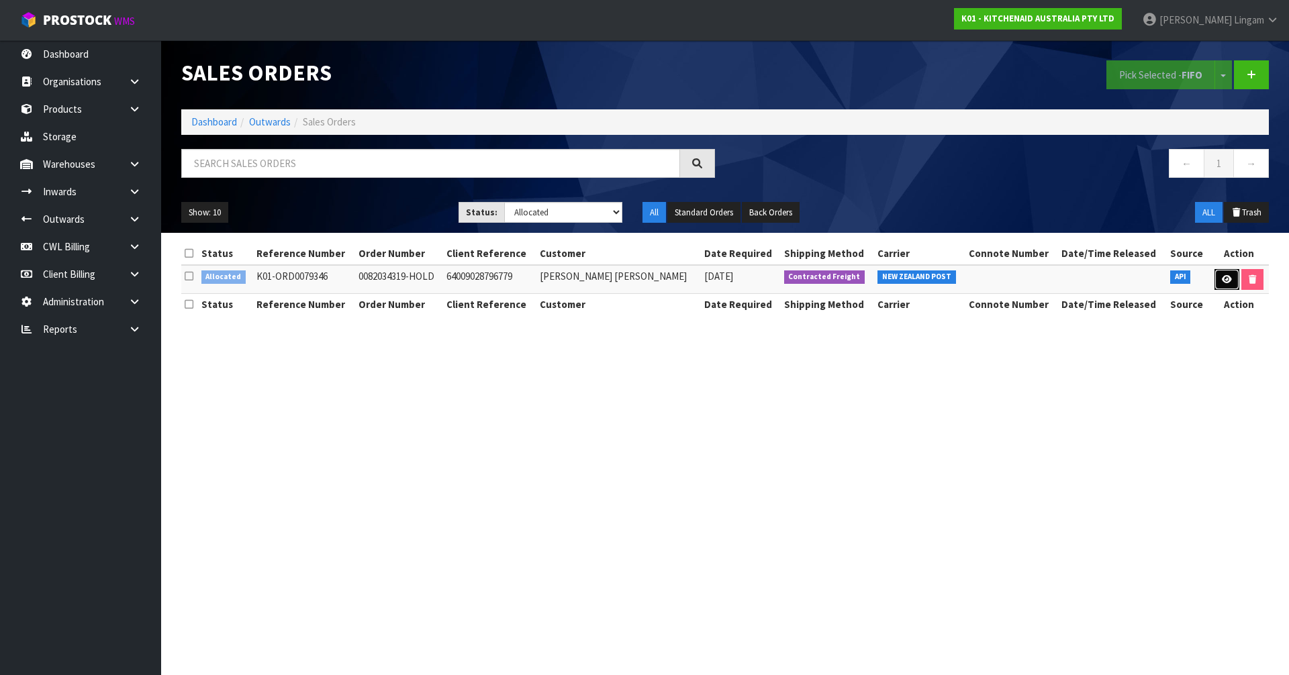
click at [1222, 279] on icon at bounding box center [1227, 279] width 10 height 9
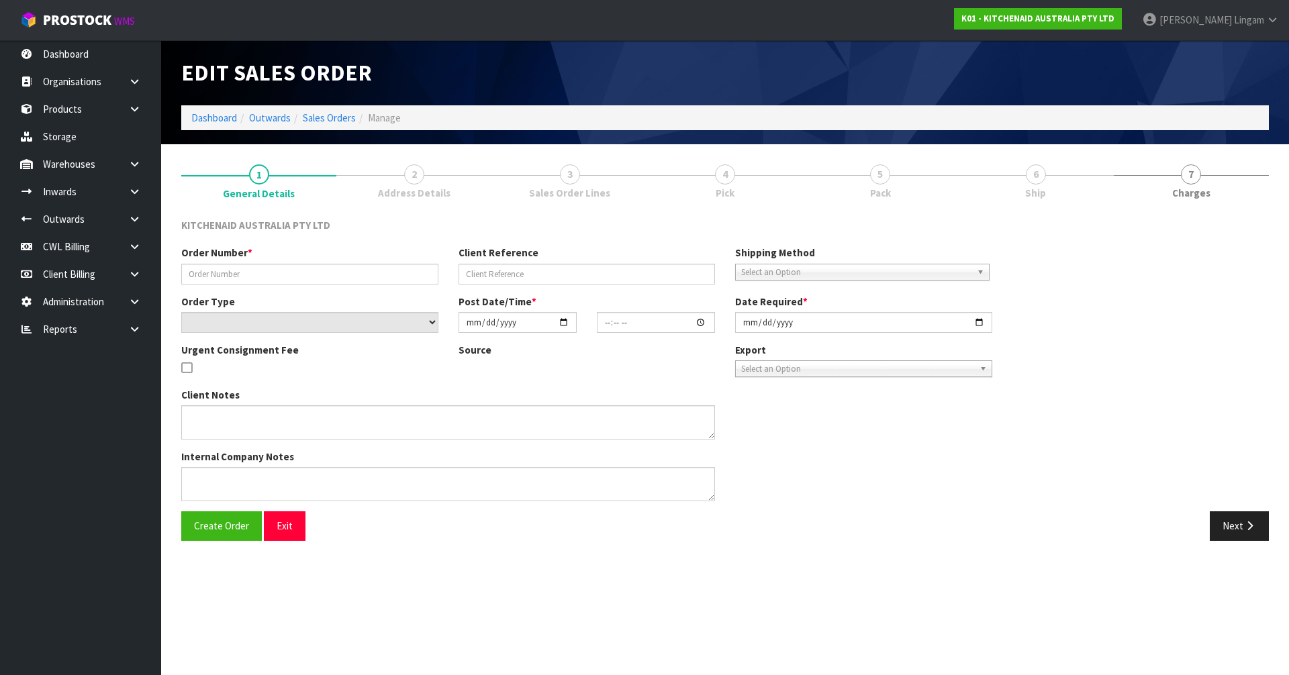
type input "0082034319-HOLD"
type input "64009028796779"
select select "number:0"
type input "2025-09-18"
type input "19:41:03.000"
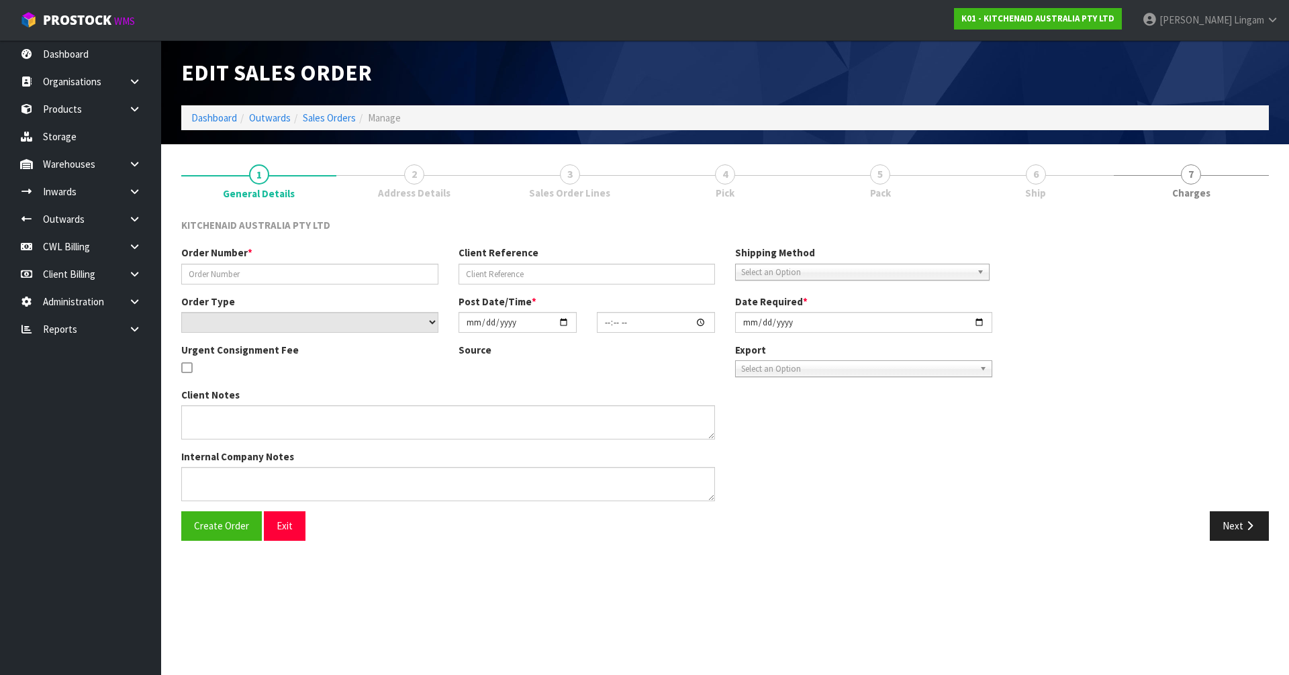
type input "2025-09-18"
type textarea "THERE IS A PICTURE CARTON SLIGHT DAMAGE"
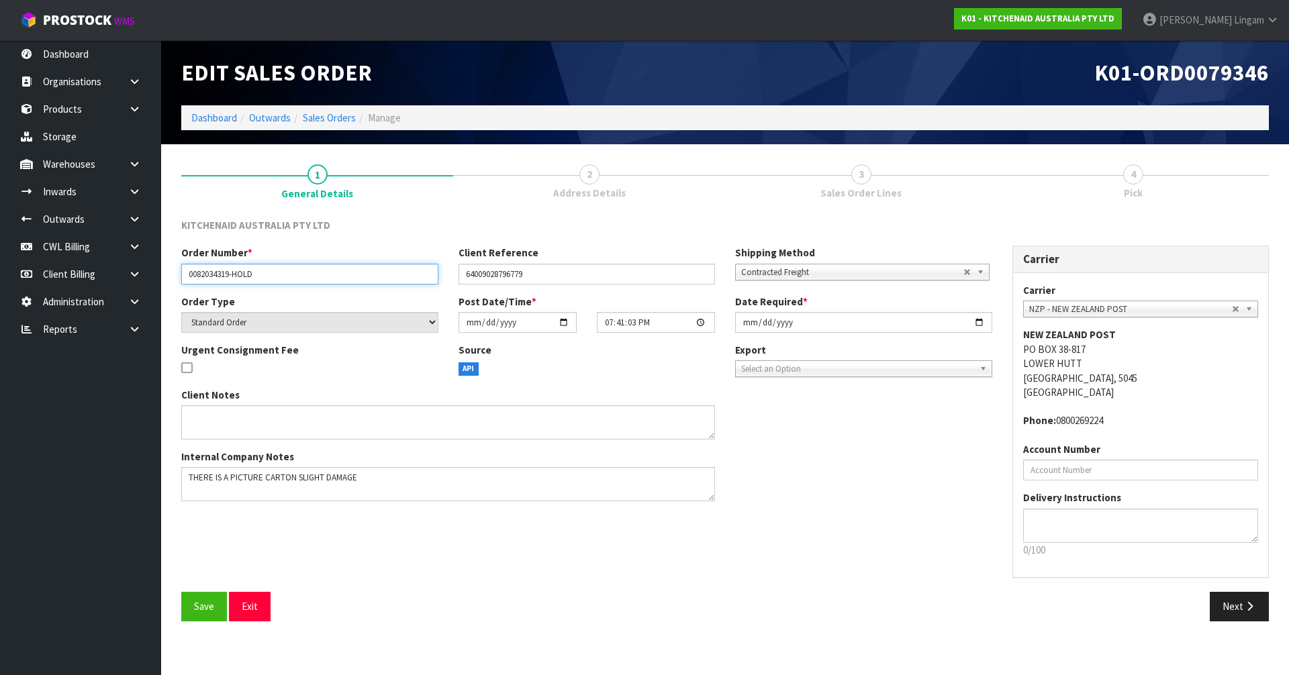
click at [327, 274] on input "0082034319-HOLD" at bounding box center [309, 274] width 257 height 21
type input "0082034319"
click at [379, 484] on textarea at bounding box center [448, 484] width 534 height 34
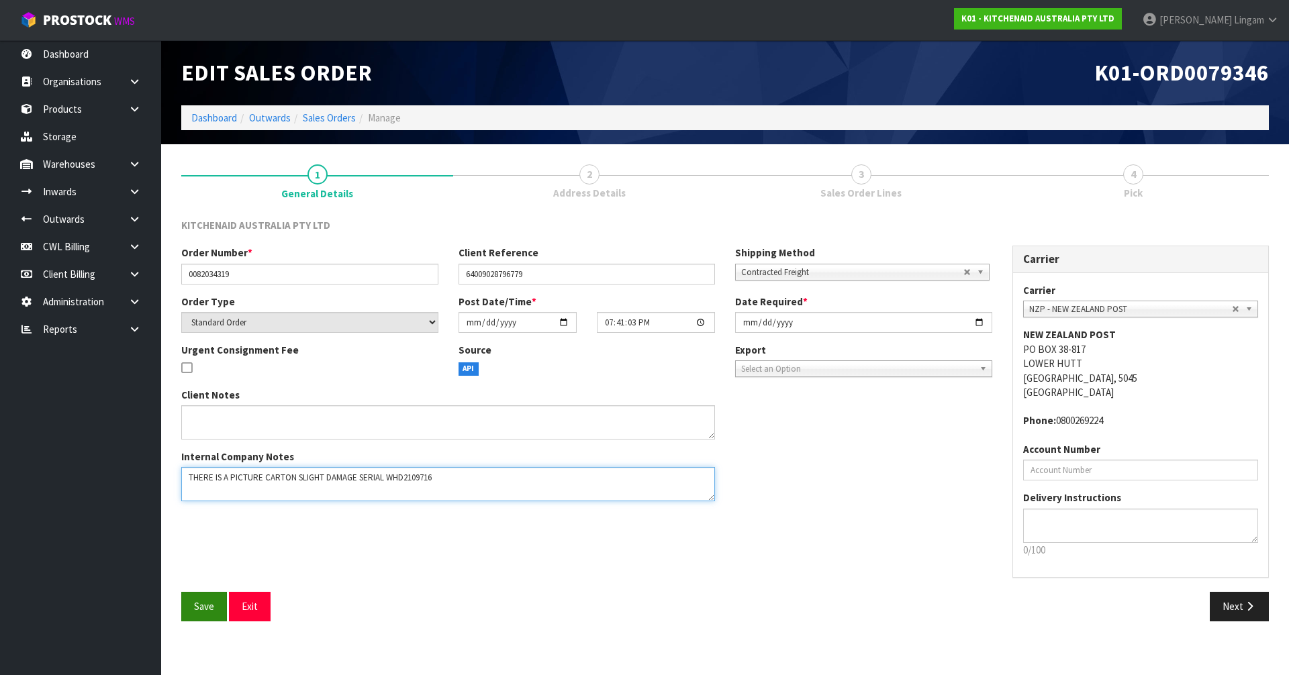
type textarea "THERE IS A PICTURE CARTON SLIGHT DAMAGE SERIAL WHD2109716"
click at [216, 597] on button "Save" at bounding box center [204, 606] width 46 height 29
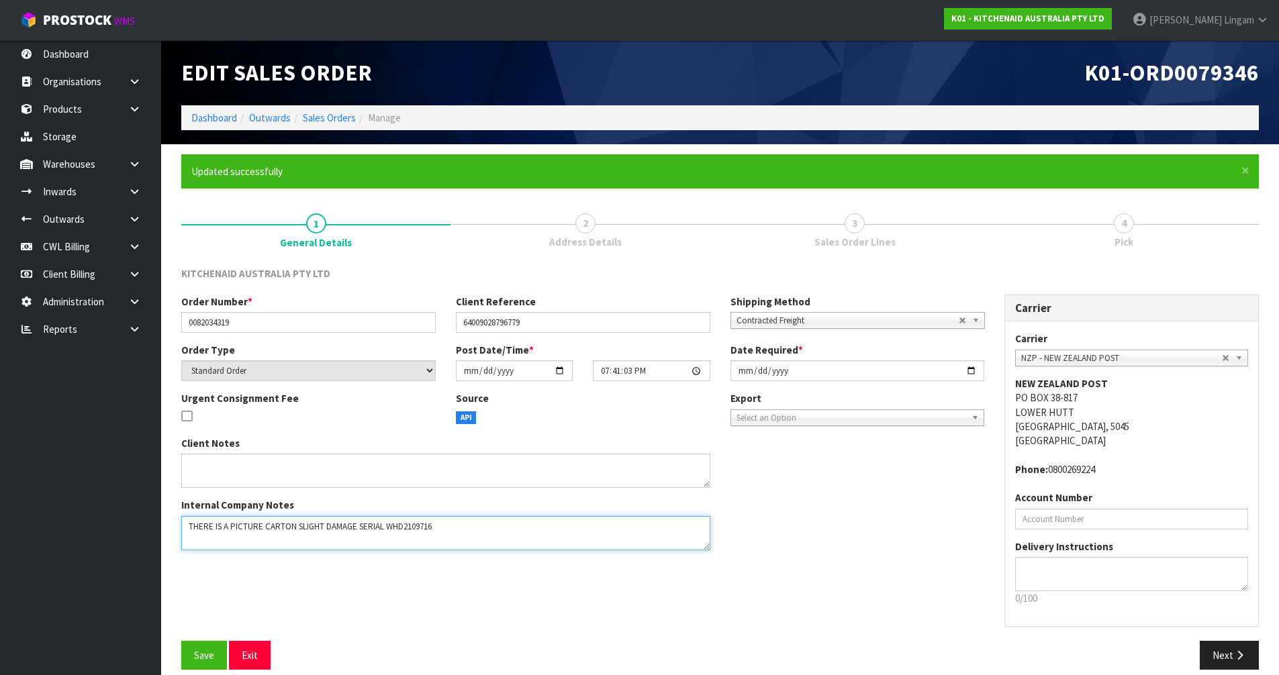
click at [421, 530] on textarea at bounding box center [445, 533] width 529 height 34
click at [1227, 655] on button "Next" at bounding box center [1229, 655] width 59 height 29
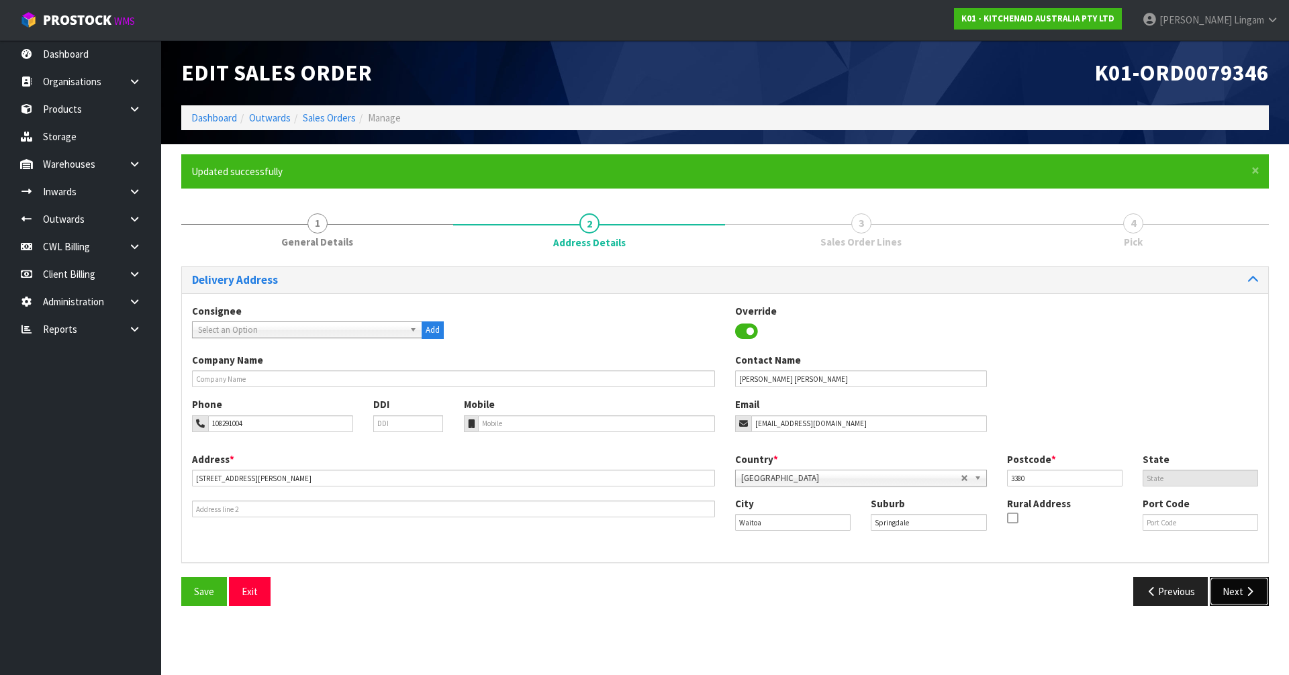
click at [1238, 590] on button "Next" at bounding box center [1239, 591] width 59 height 29
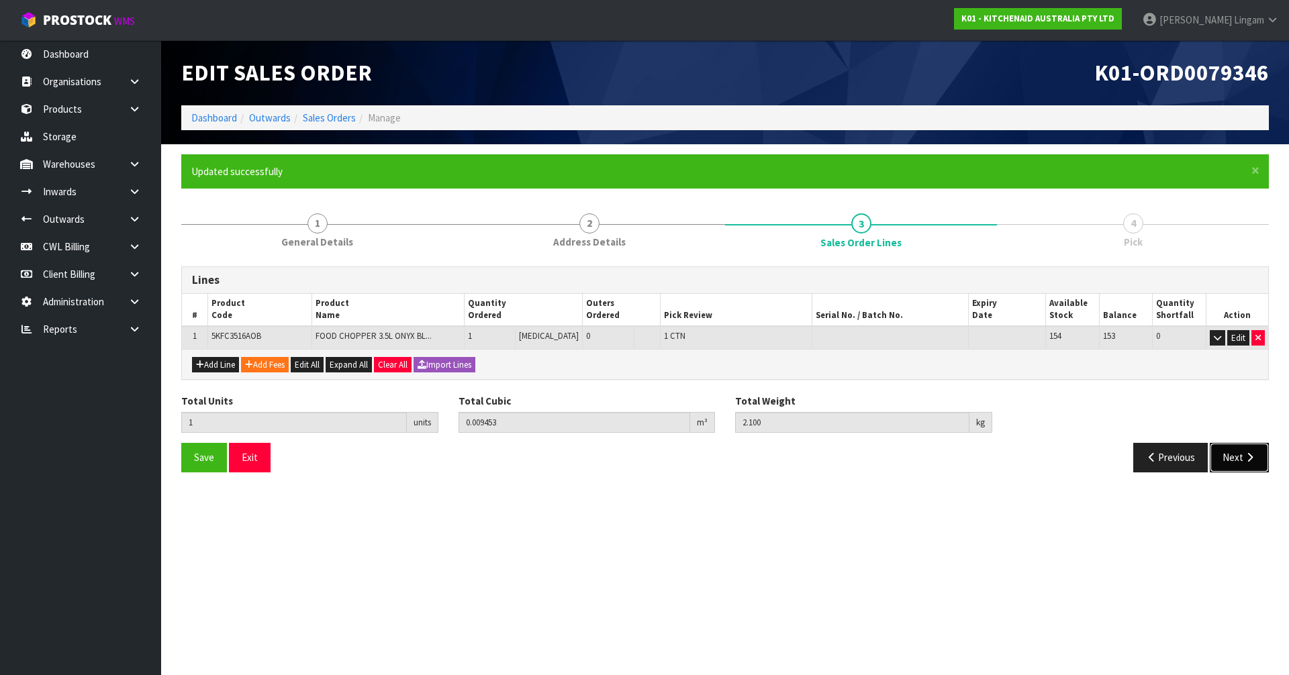
click at [1232, 455] on button "Next" at bounding box center [1239, 457] width 59 height 29
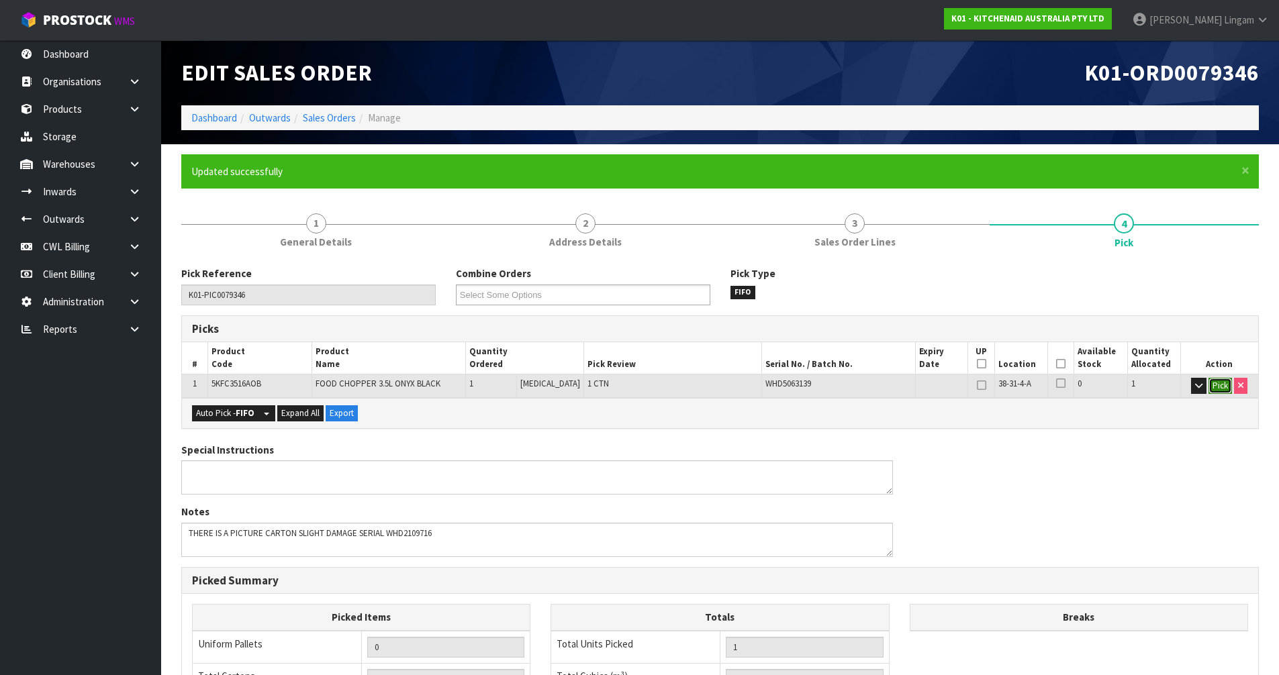
click at [1216, 389] on button "Pick" at bounding box center [1219, 386] width 23 height 16
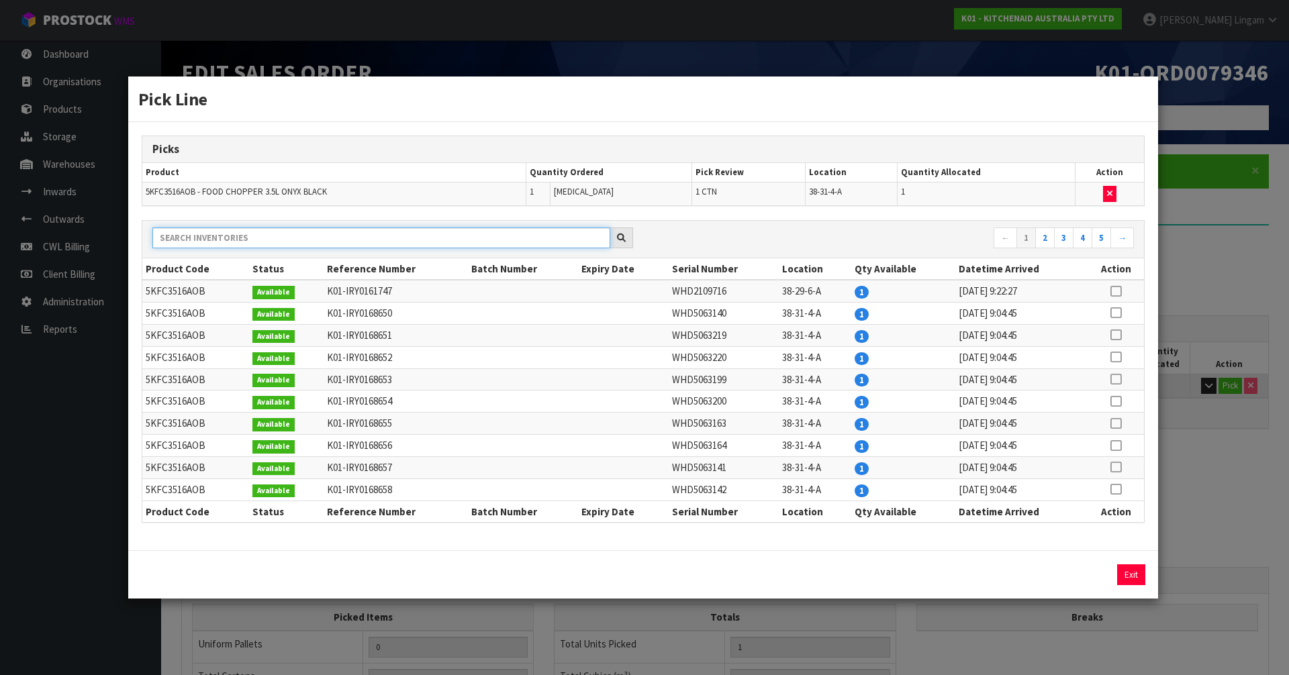
click at [318, 238] on input "text" at bounding box center [381, 238] width 458 height 21
paste input "WHD2109716"
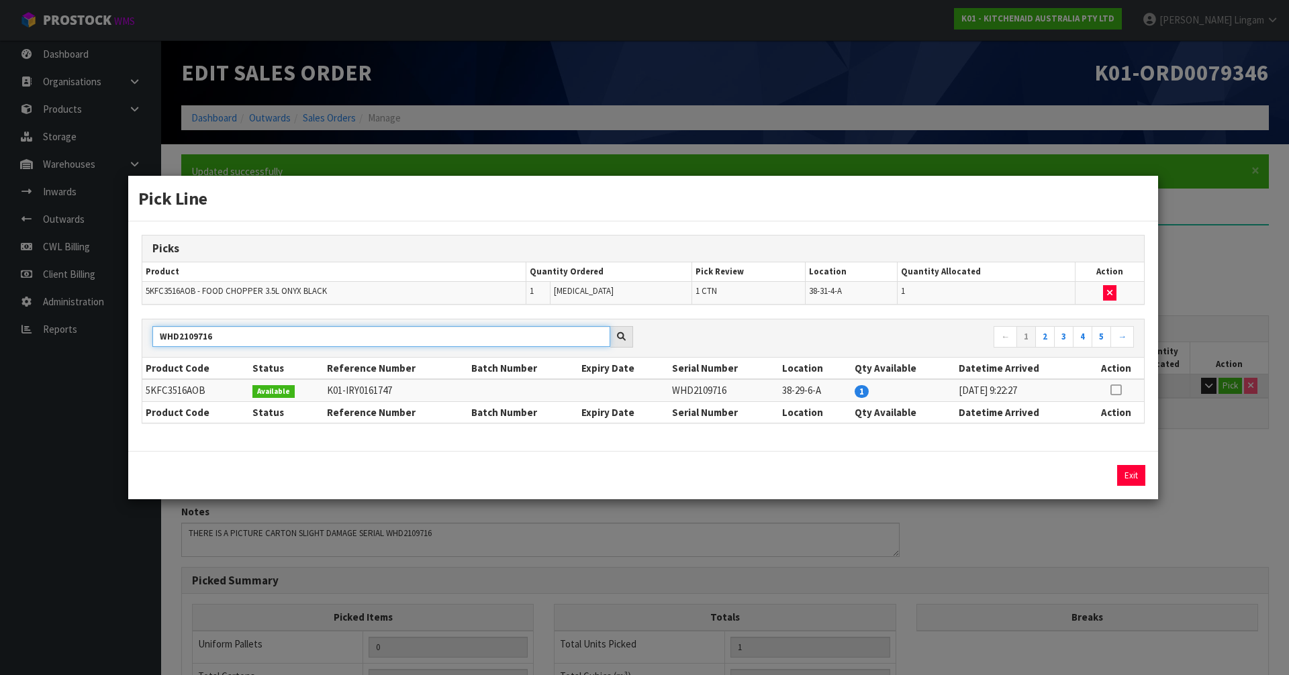
type input "WHD2109716"
click at [1113, 390] on icon at bounding box center [1115, 390] width 11 height 1
click at [1109, 295] on icon "button" at bounding box center [1109, 293] width 5 height 9
type input "0"
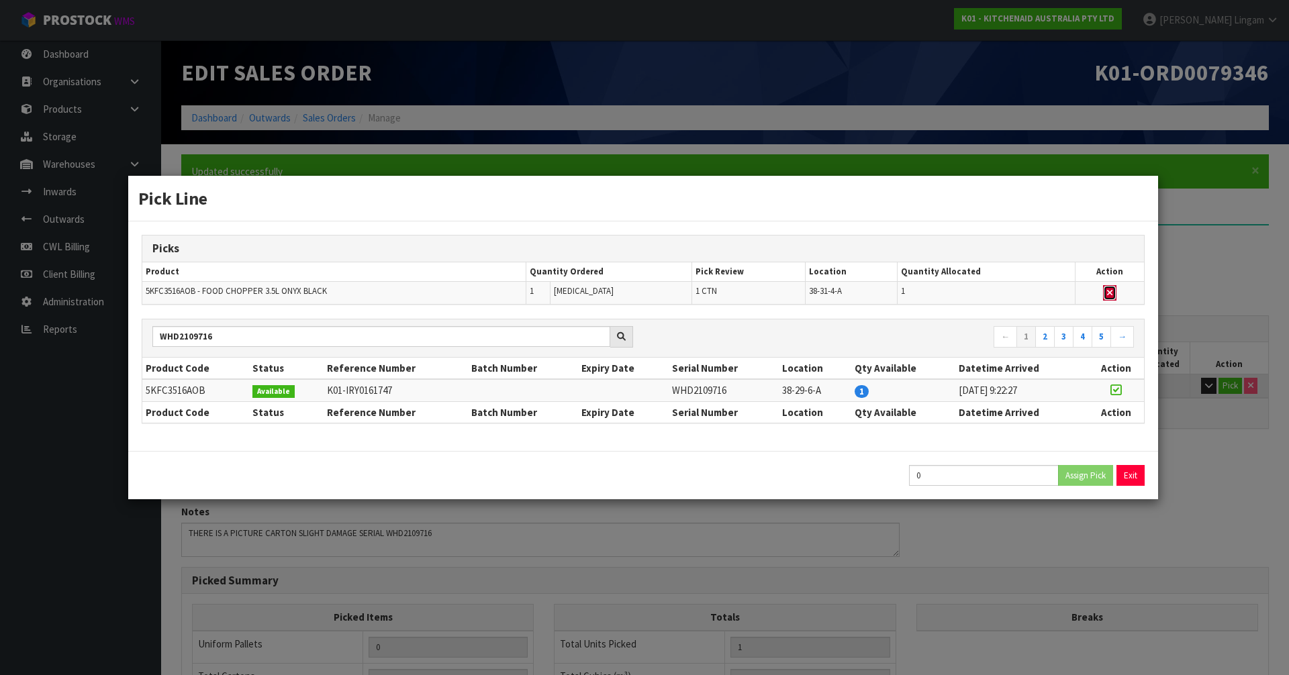
type input "0"
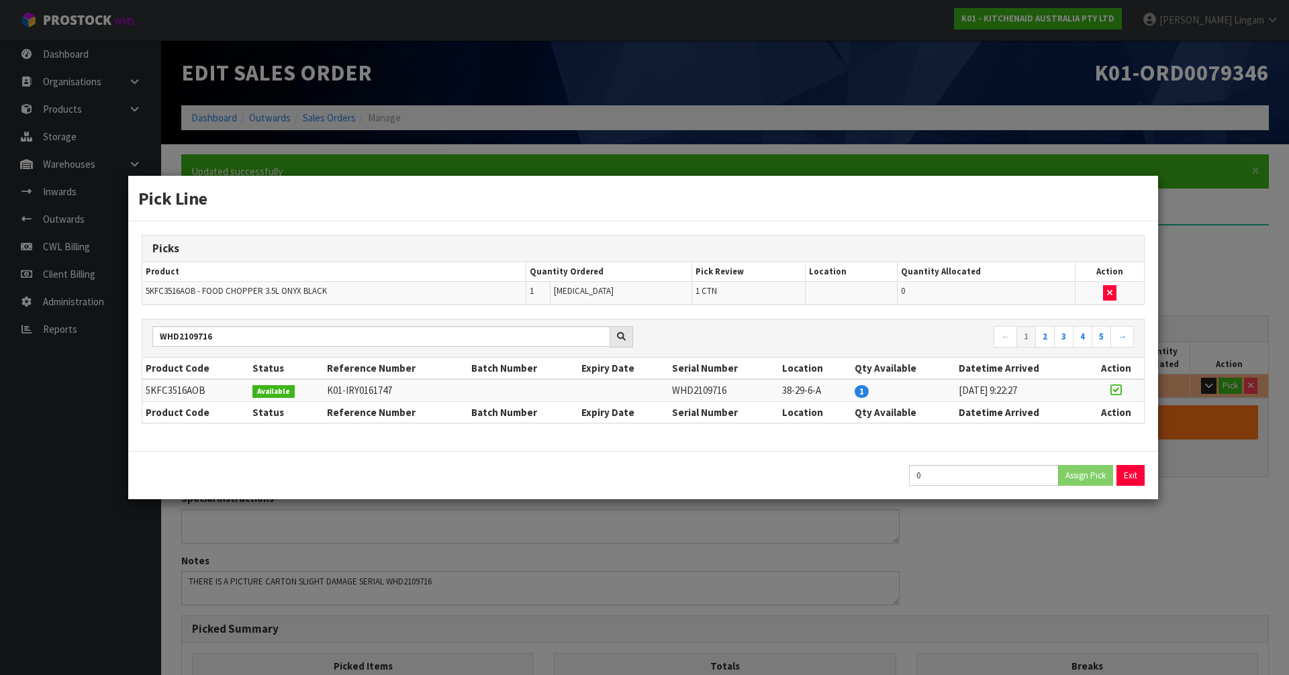
click at [1114, 390] on icon at bounding box center [1115, 390] width 11 height 1
type input "1"
click at [1096, 474] on button "Assign Pick" at bounding box center [1085, 475] width 55 height 21
type input "1"
type input "0.009453"
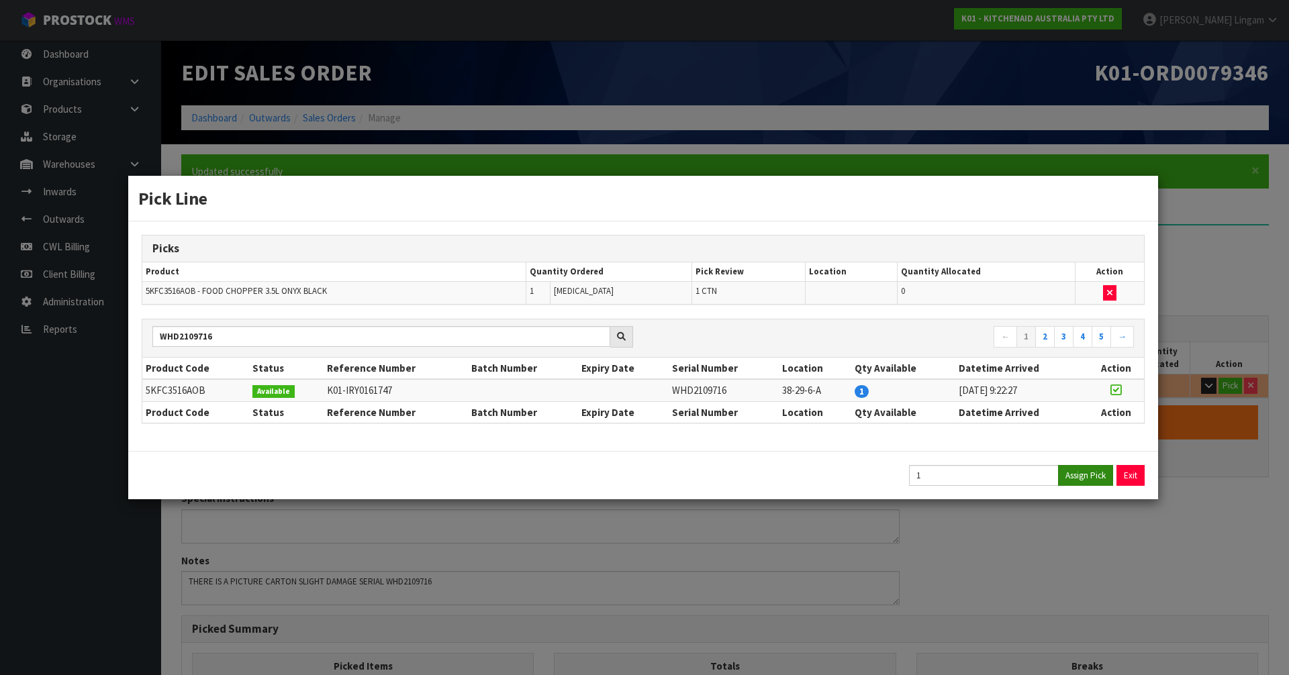
type input "2.1"
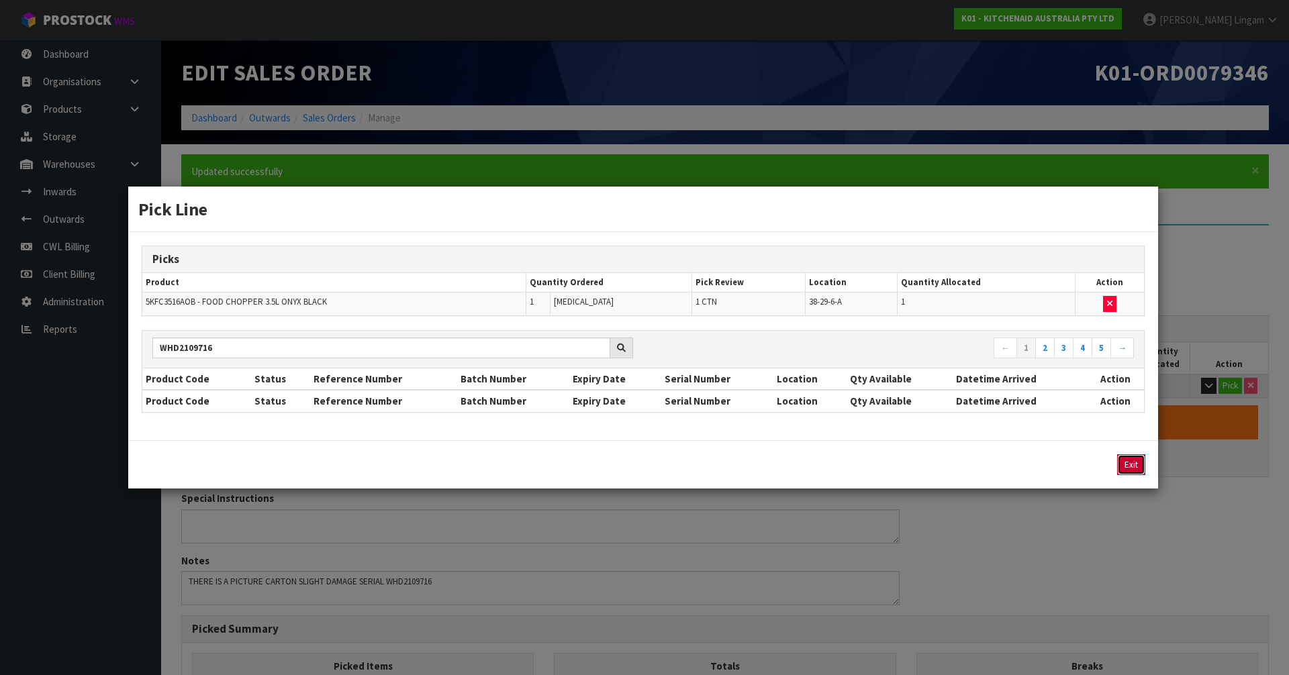
click at [1129, 471] on button "Exit" at bounding box center [1131, 465] width 28 height 21
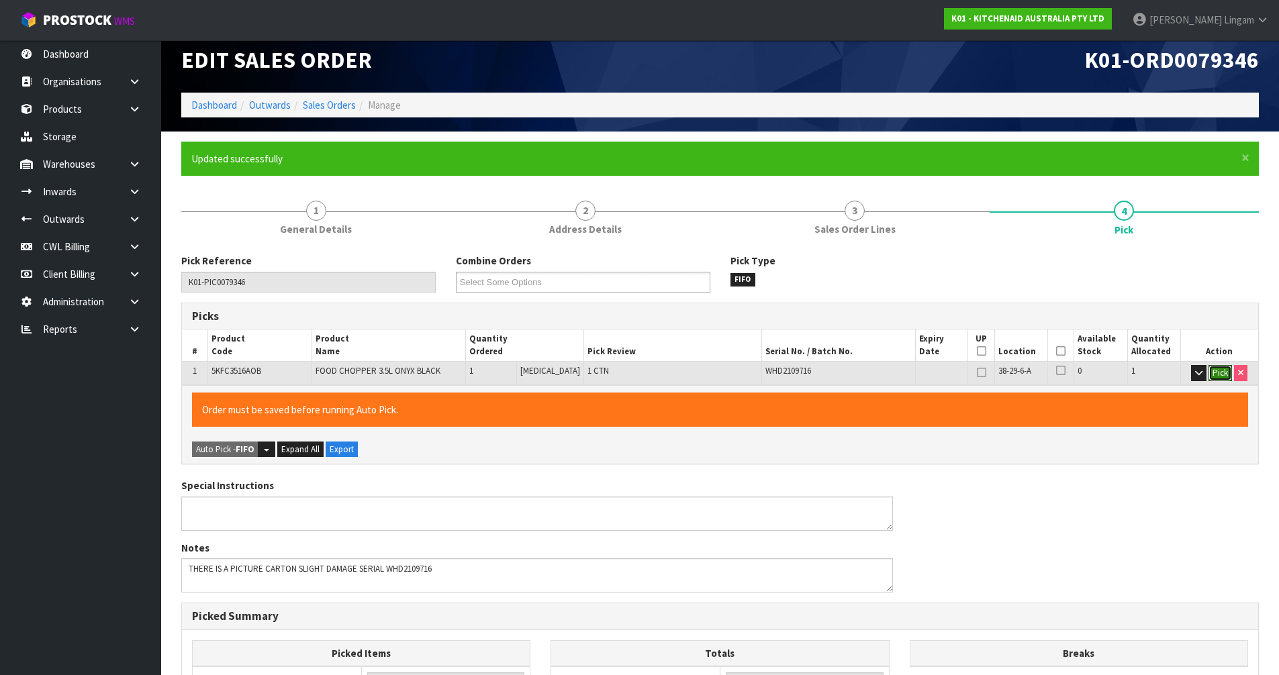
scroll to position [311, 0]
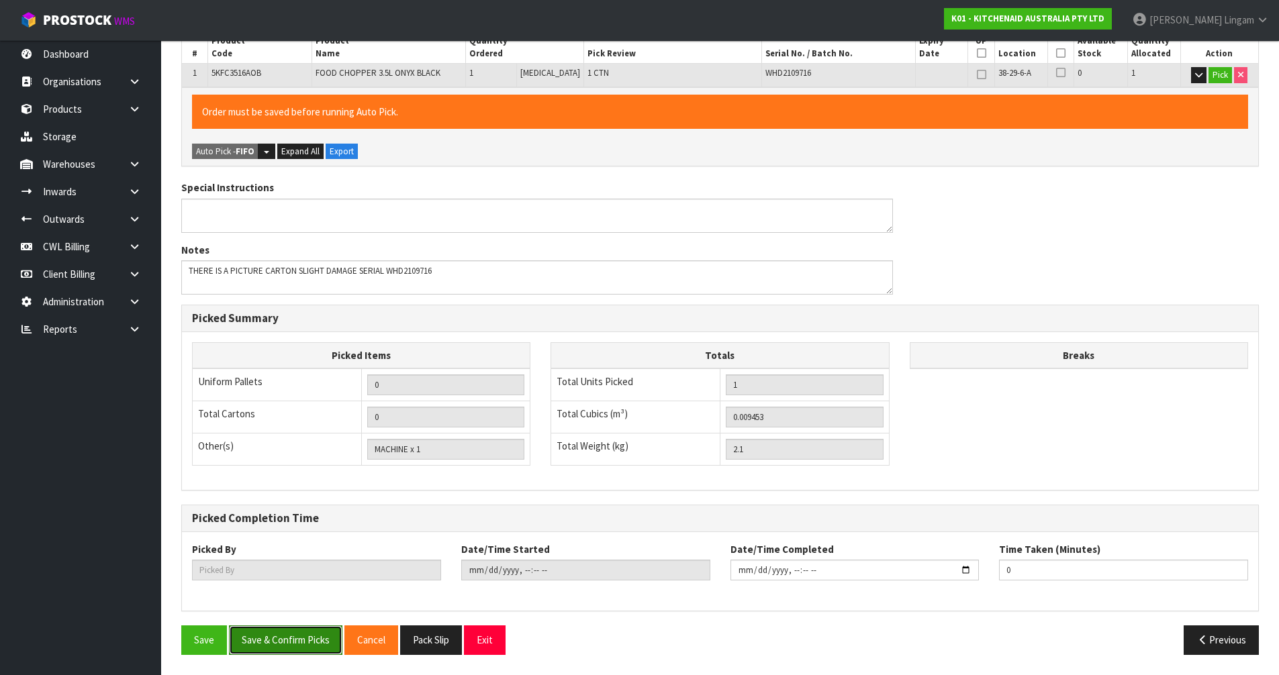
click at [288, 646] on button "Save & Confirm Picks" at bounding box center [285, 640] width 113 height 29
type input "Vineeta Lingam"
type input "2025-09-19T10:46:54"
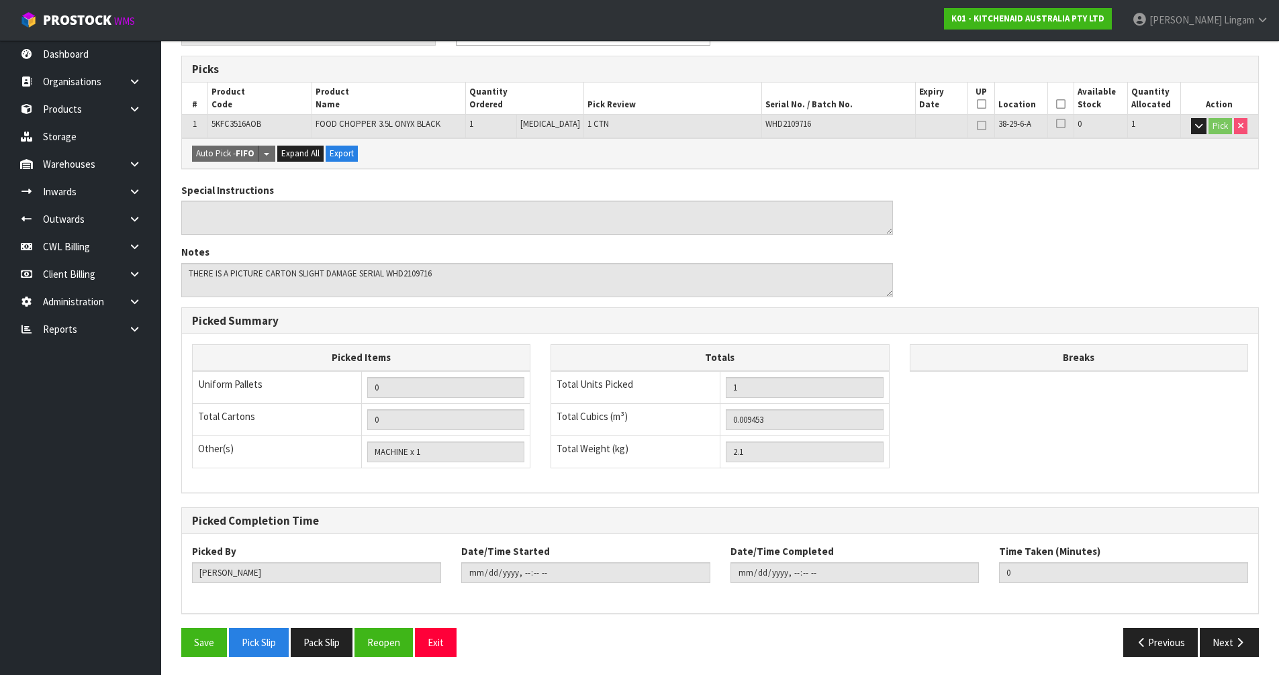
scroll to position [262, 0]
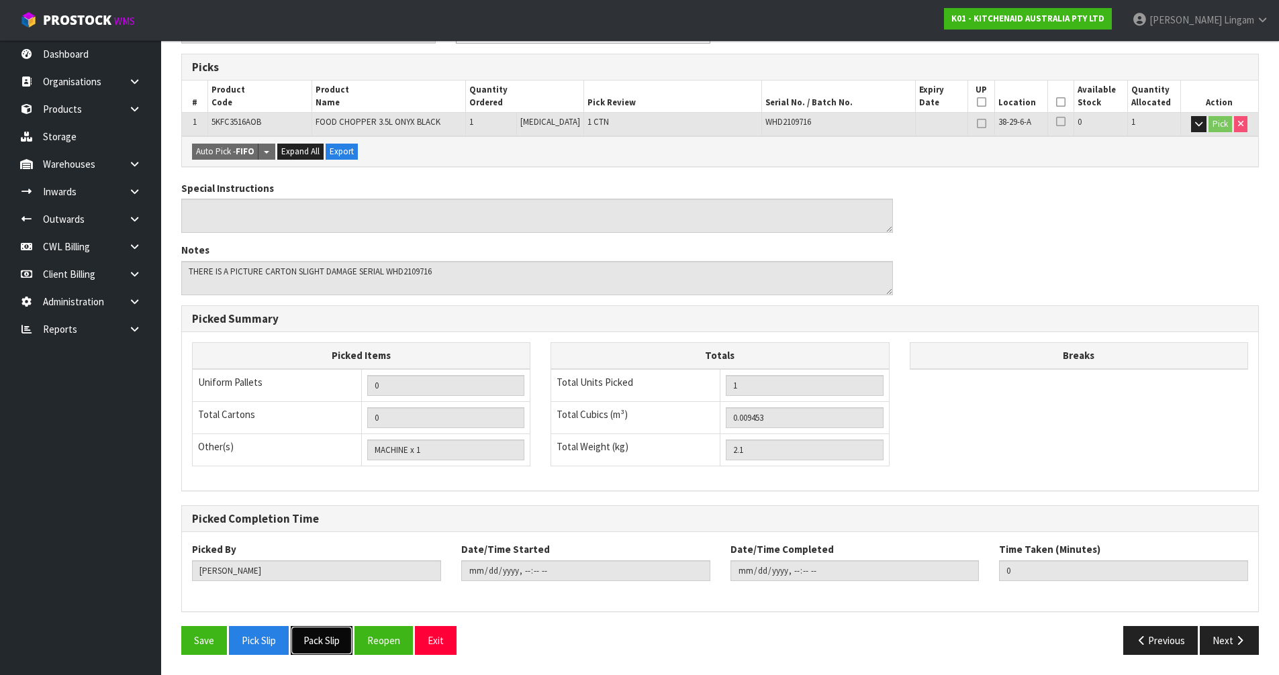
drag, startPoint x: 332, startPoint y: 640, endPoint x: 365, endPoint y: 632, distance: 33.4
click at [333, 640] on button "Pack Slip" at bounding box center [322, 640] width 62 height 29
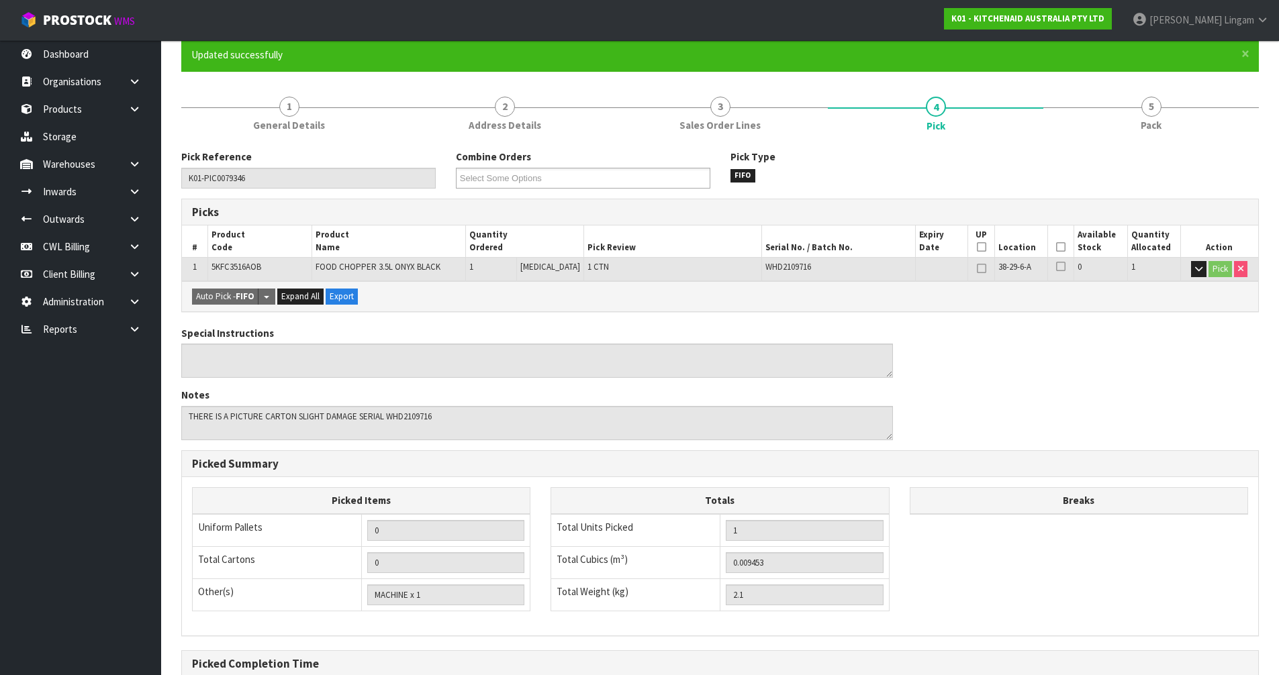
scroll to position [0, 0]
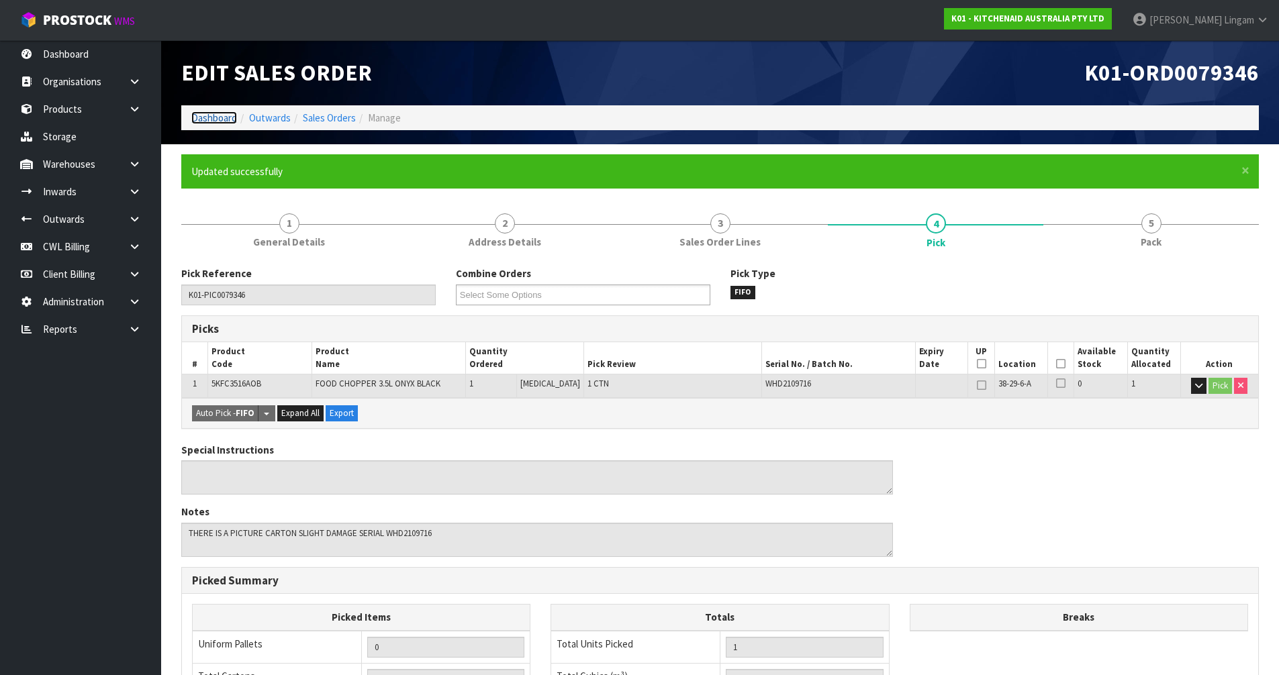
click at [216, 115] on link "Dashboard" at bounding box center [214, 117] width 46 height 13
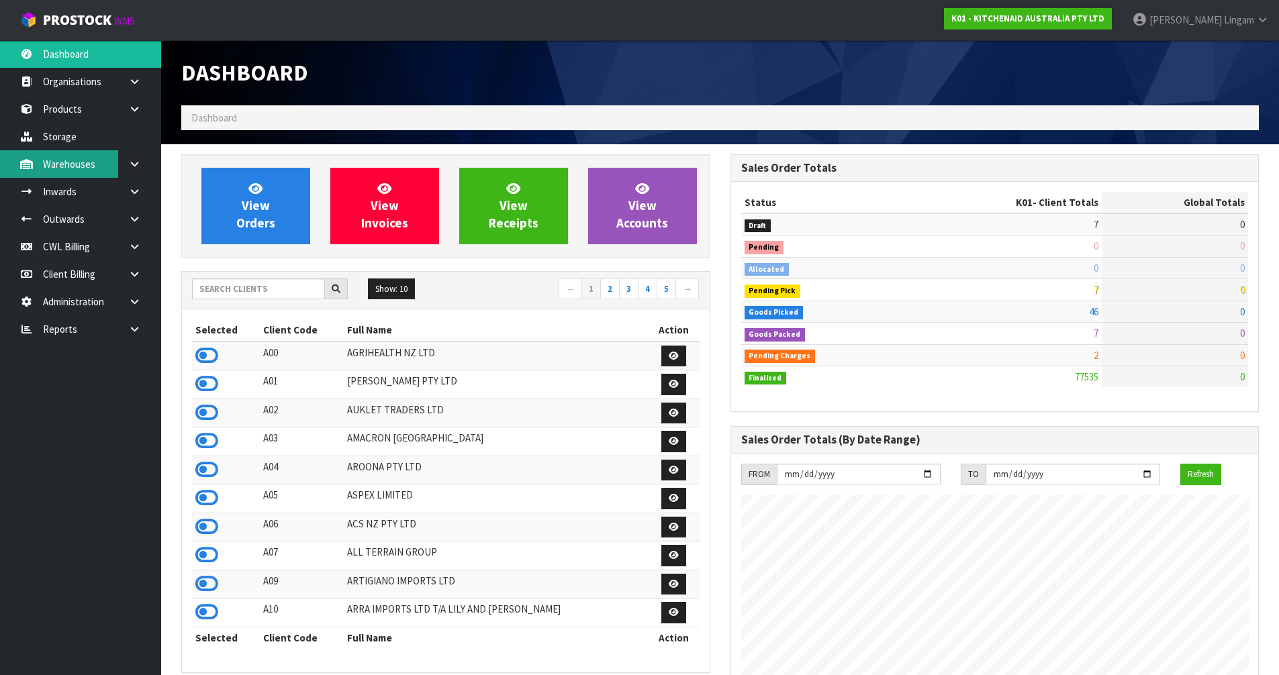
scroll to position [1017, 548]
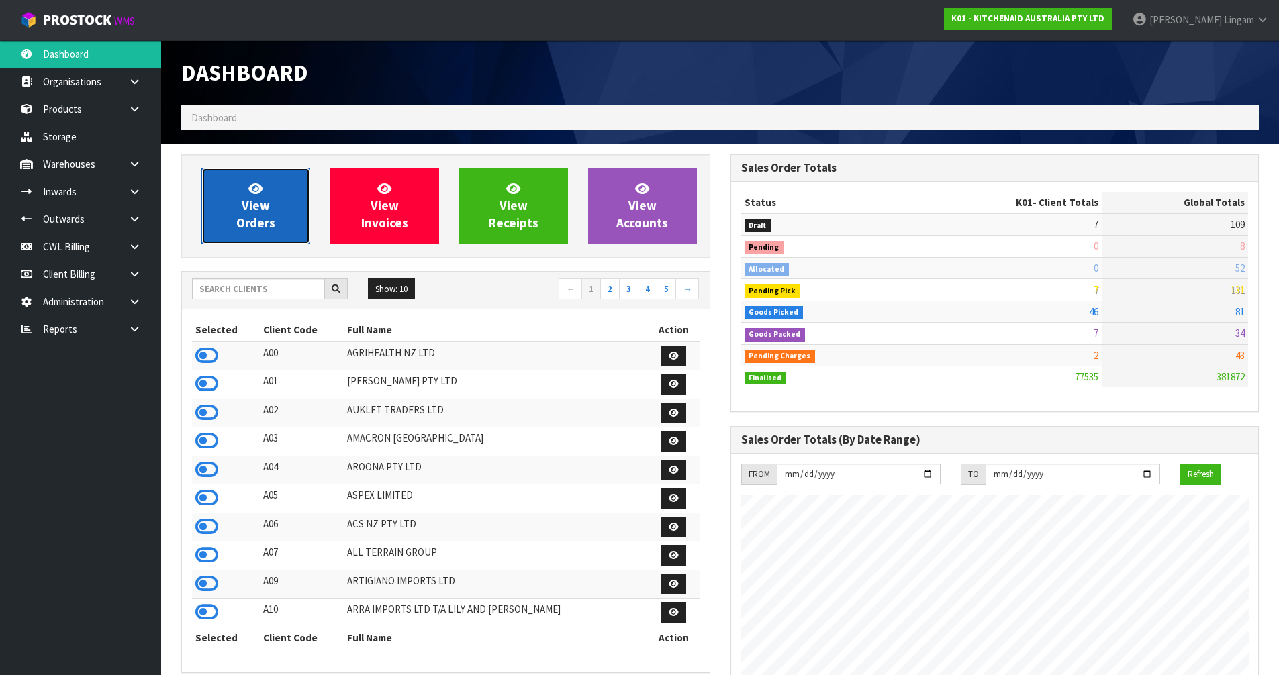
click at [242, 199] on span "View Orders" at bounding box center [255, 206] width 39 height 50
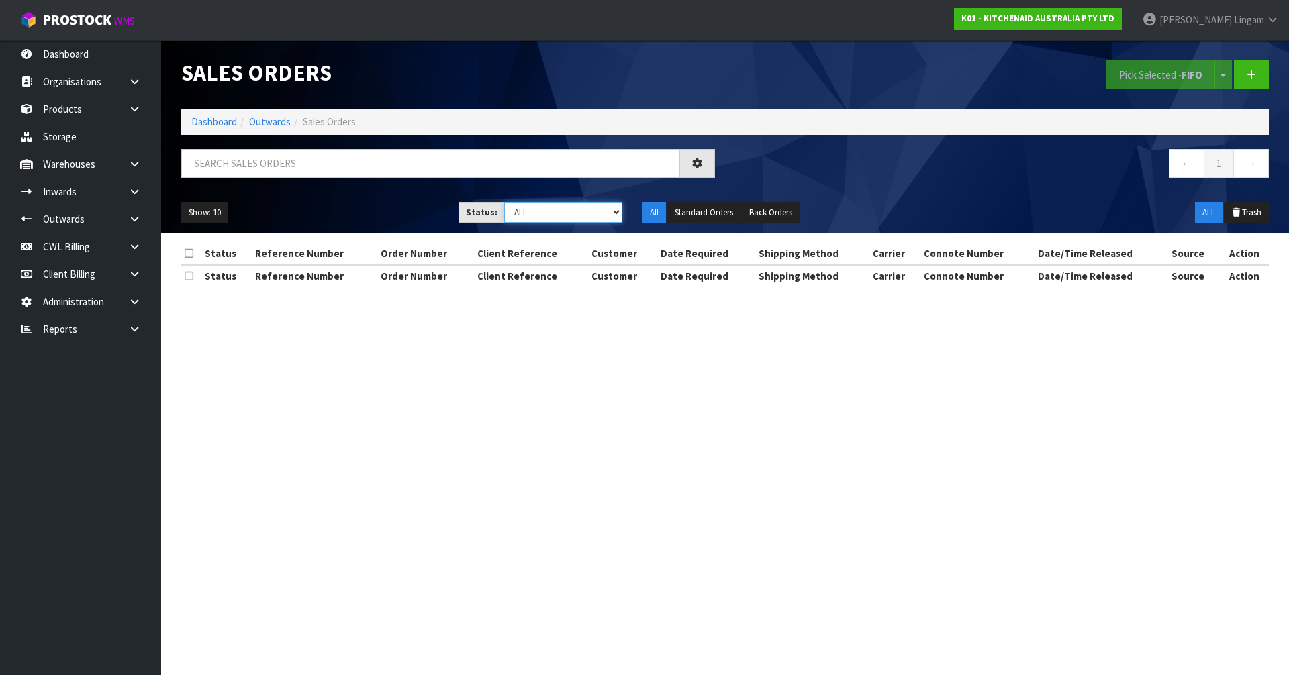
click at [604, 212] on select "Draft Pending Allocated Pending Pick Goods Picked Goods Packed Pending Charges …" at bounding box center [563, 212] width 119 height 21
select select "string:6"
click at [504, 202] on select "Draft Pending Allocated Pending Pick Goods Picked Goods Packed Pending Charges …" at bounding box center [563, 212] width 119 height 21
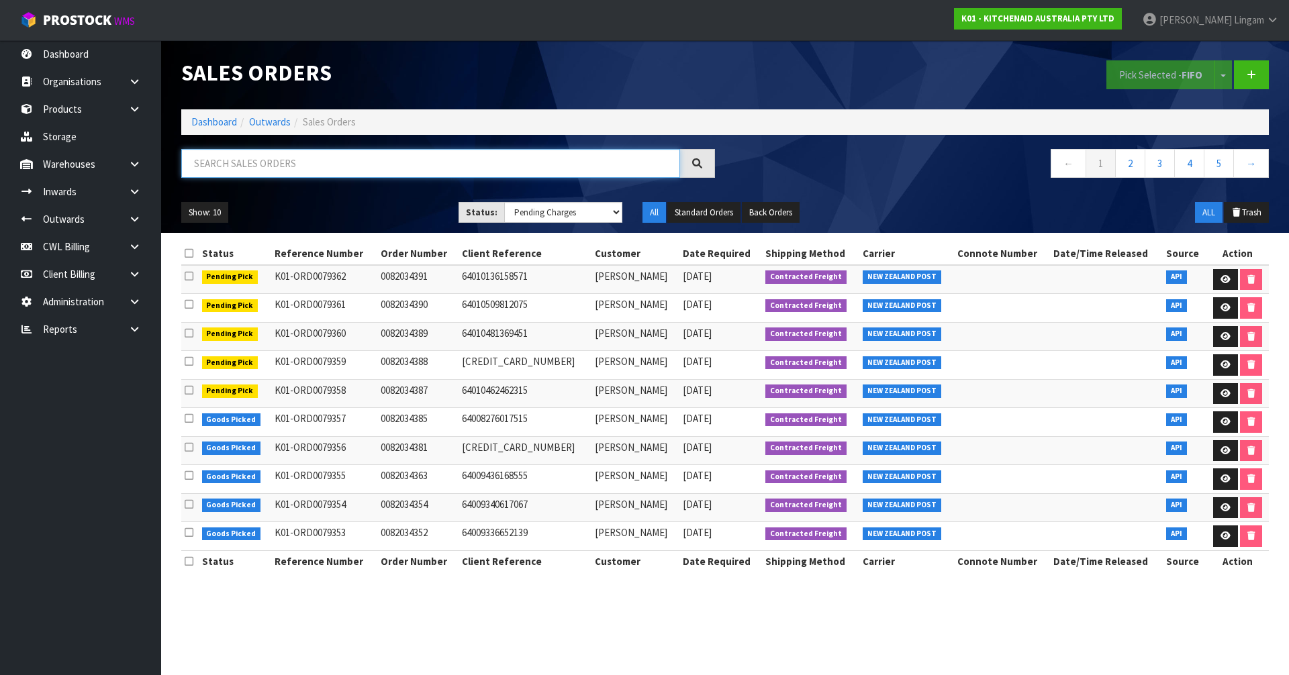
click at [232, 166] on input "text" at bounding box center [430, 163] width 499 height 29
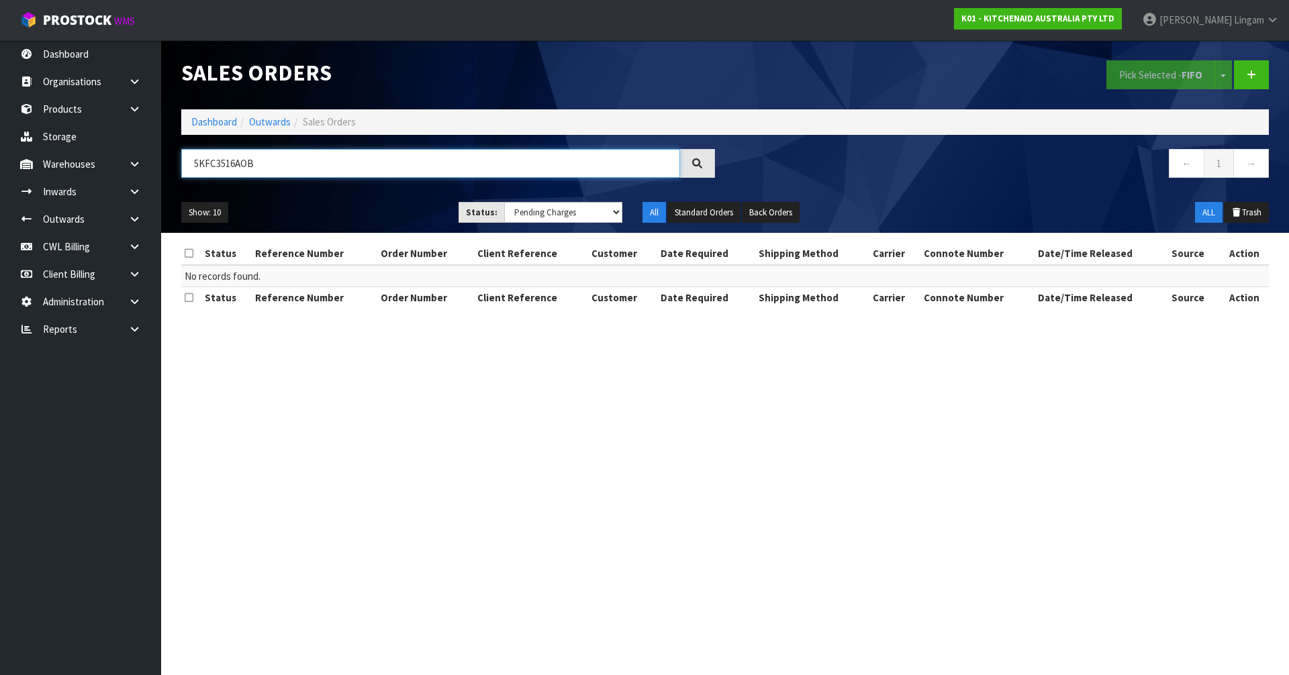
type input "5KFC3516AOB"
click at [533, 213] on select "Draft Pending Allocated Pending Pick Goods Picked Goods Packed Pending Charges …" at bounding box center [563, 212] width 119 height 21
select select "string:ALL"
click at [504, 202] on select "Draft Pending Allocated Pending Pick Goods Picked Goods Packed Pending Charges …" at bounding box center [563, 212] width 119 height 21
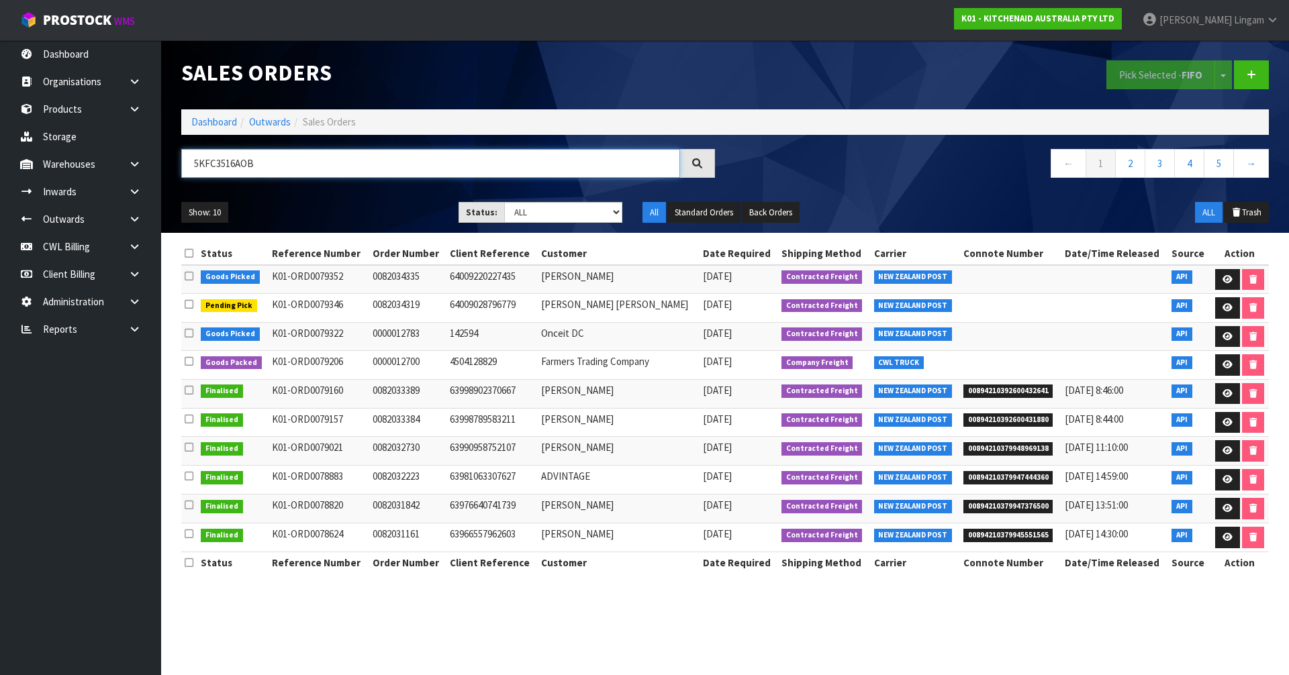
drag, startPoint x: 256, startPoint y: 166, endPoint x: 191, endPoint y: 169, distance: 65.2
click at [191, 169] on input "5KFC3516AOB" at bounding box center [430, 163] width 499 height 29
click at [132, 164] on icon at bounding box center [134, 164] width 13 height 10
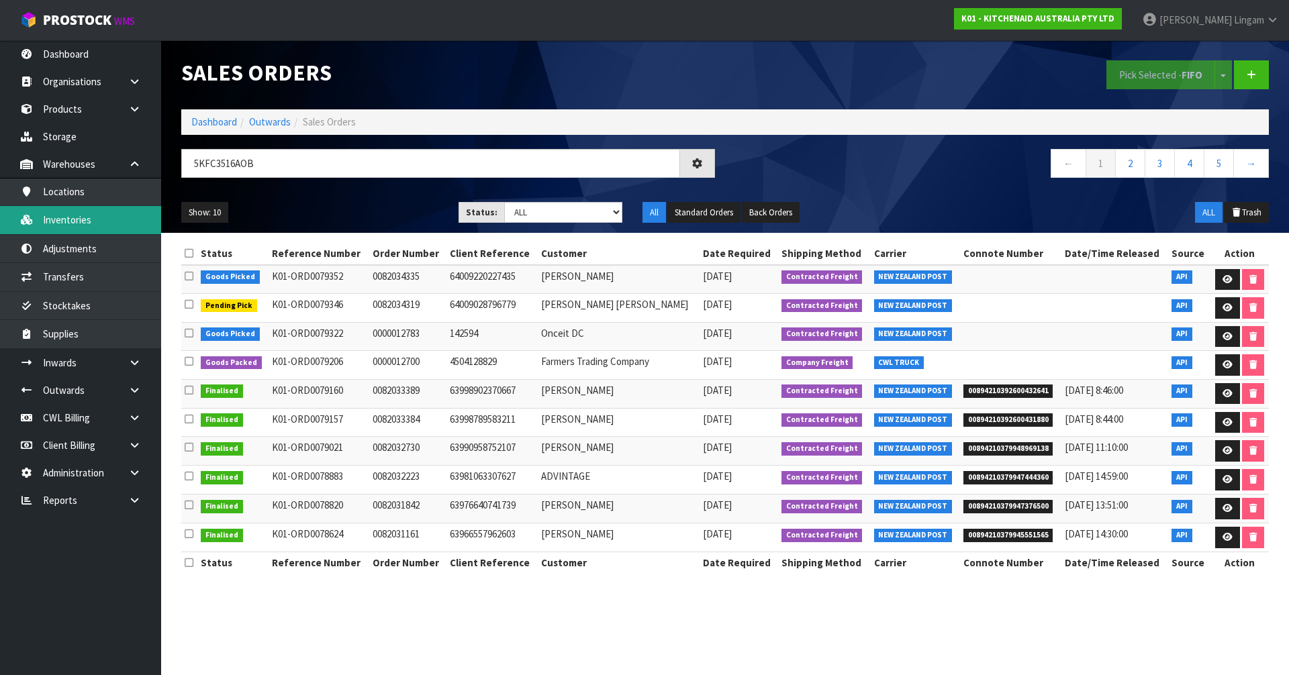
click at [76, 225] on link "Inventories" at bounding box center [80, 220] width 161 height 28
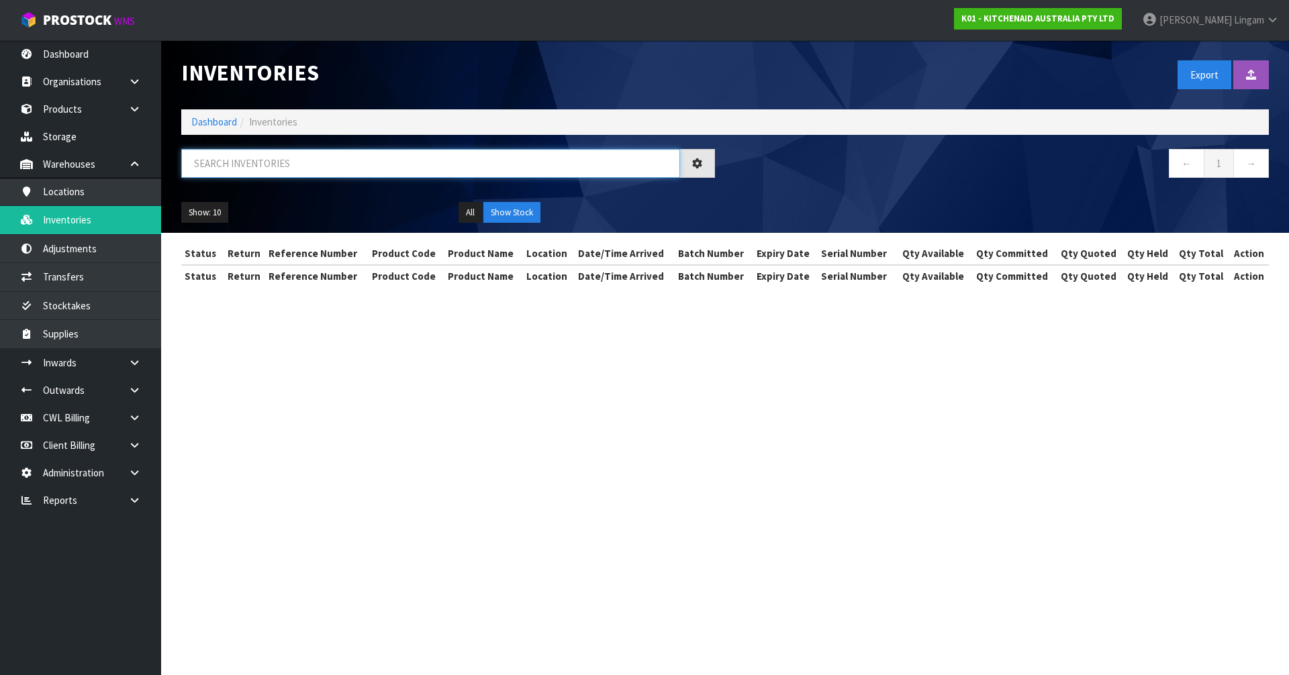
click at [293, 166] on input "text" at bounding box center [430, 163] width 499 height 29
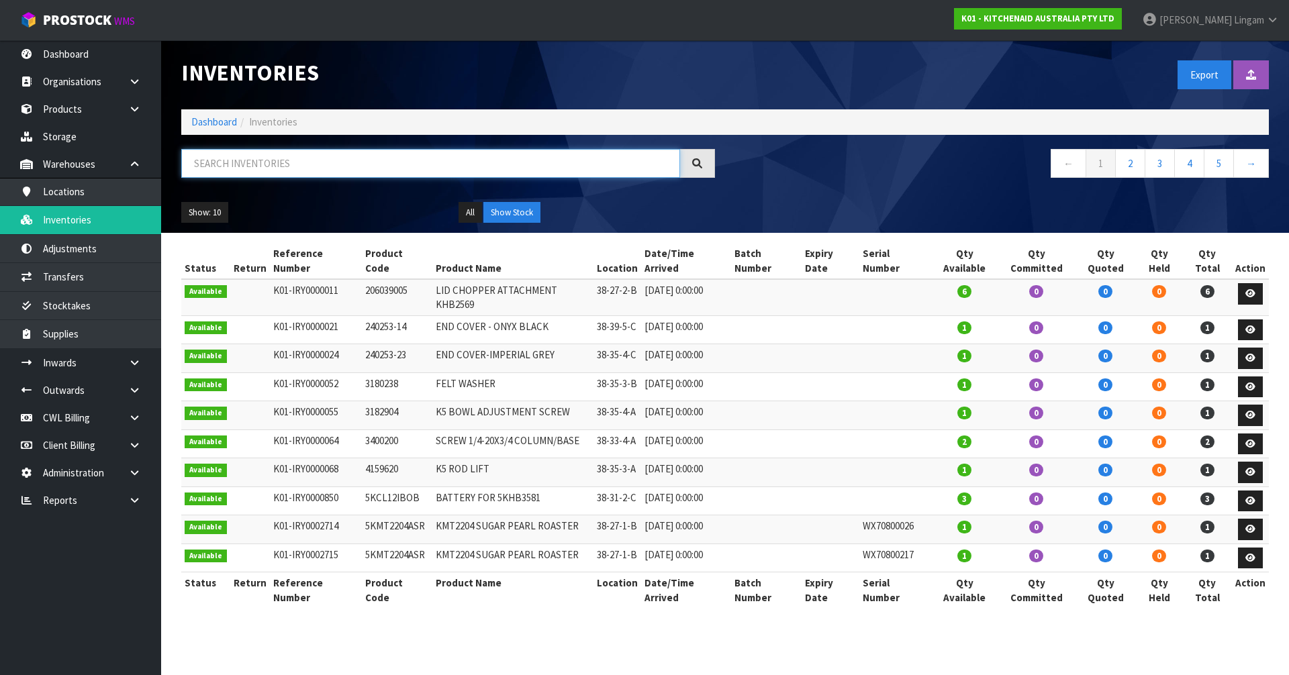
paste input "5KFC3516AOB"
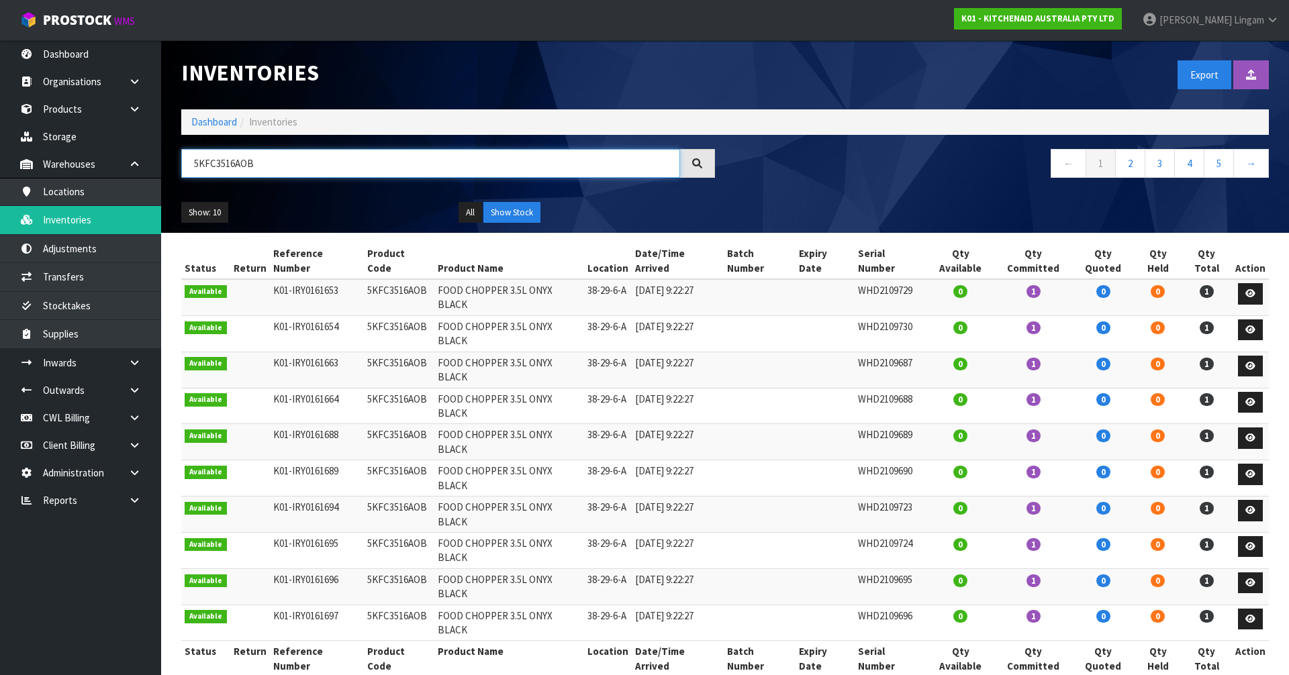
drag, startPoint x: 203, startPoint y: 173, endPoint x: 181, endPoint y: 176, distance: 21.7
click at [181, 176] on input "5KFC3516AOB" at bounding box center [430, 163] width 499 height 29
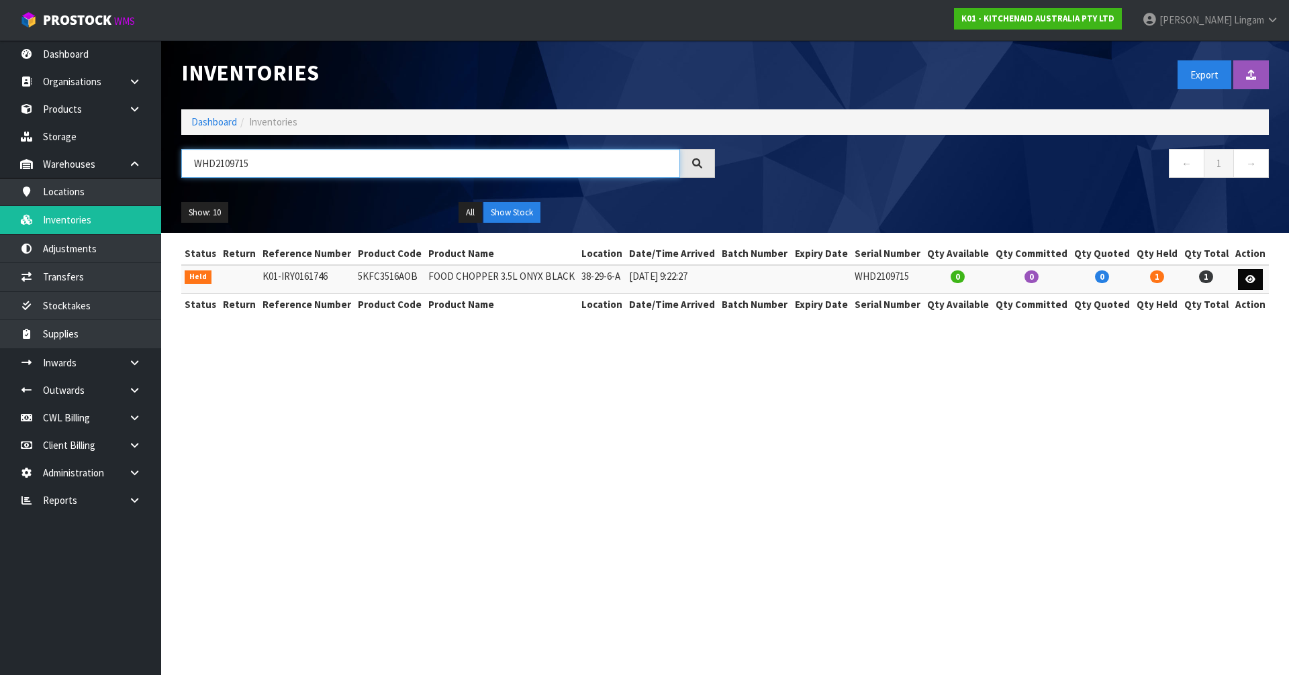
type input "WHD2109715"
click at [1247, 283] on icon at bounding box center [1250, 279] width 10 height 9
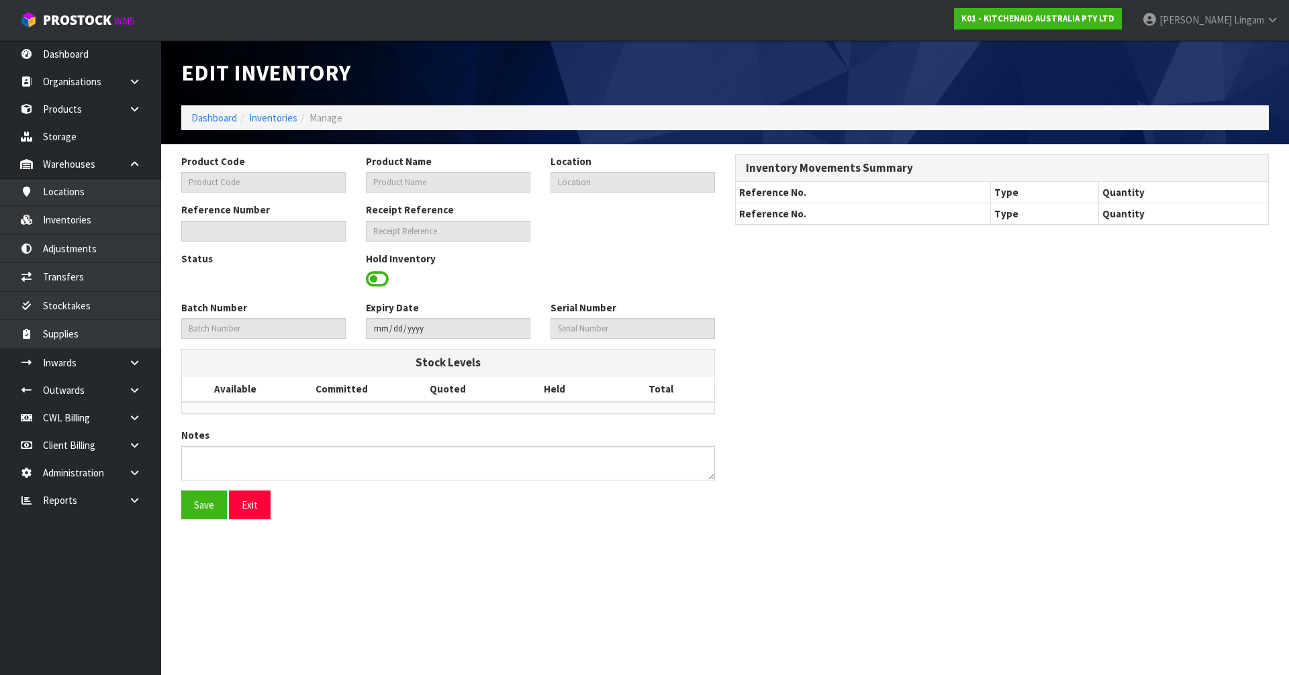
type input "5KFC3516AOB"
type input "FOOD CHOPPER 3.5L ONYX BLACK"
type input "38-29-6-A"
type input "K01-IRY0161746"
type input "K01-REC0002003"
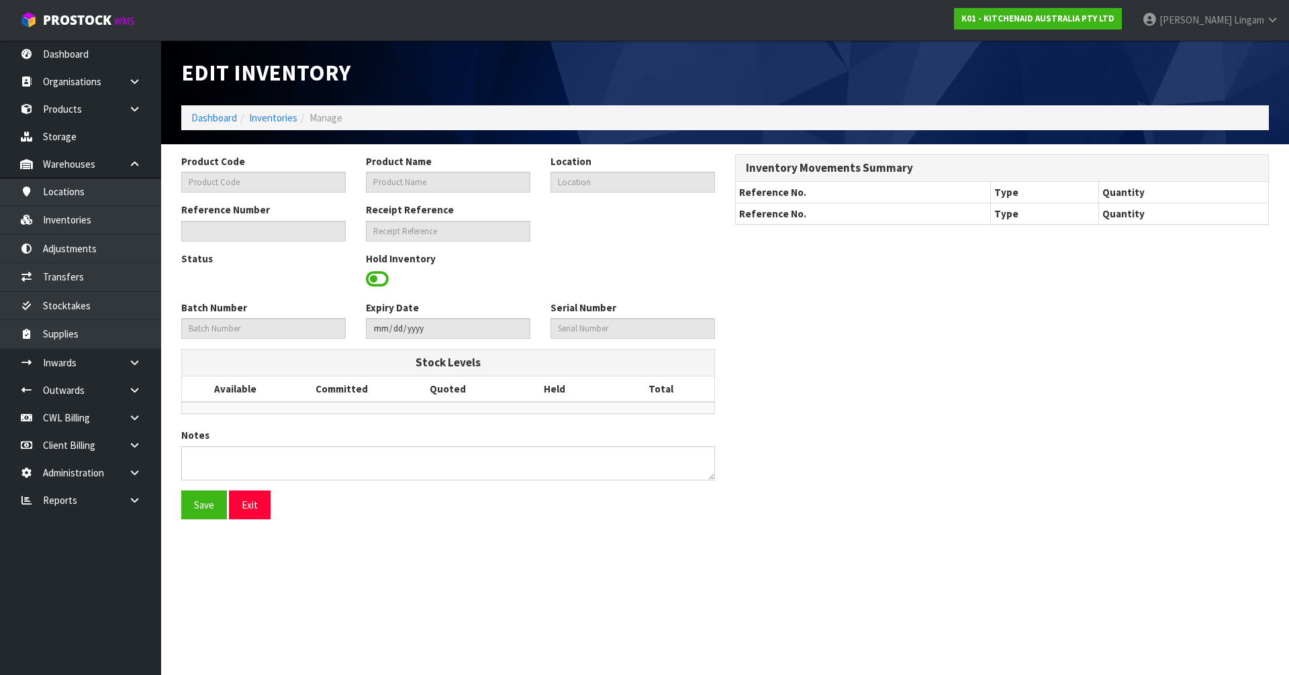
type input "WHD2109715"
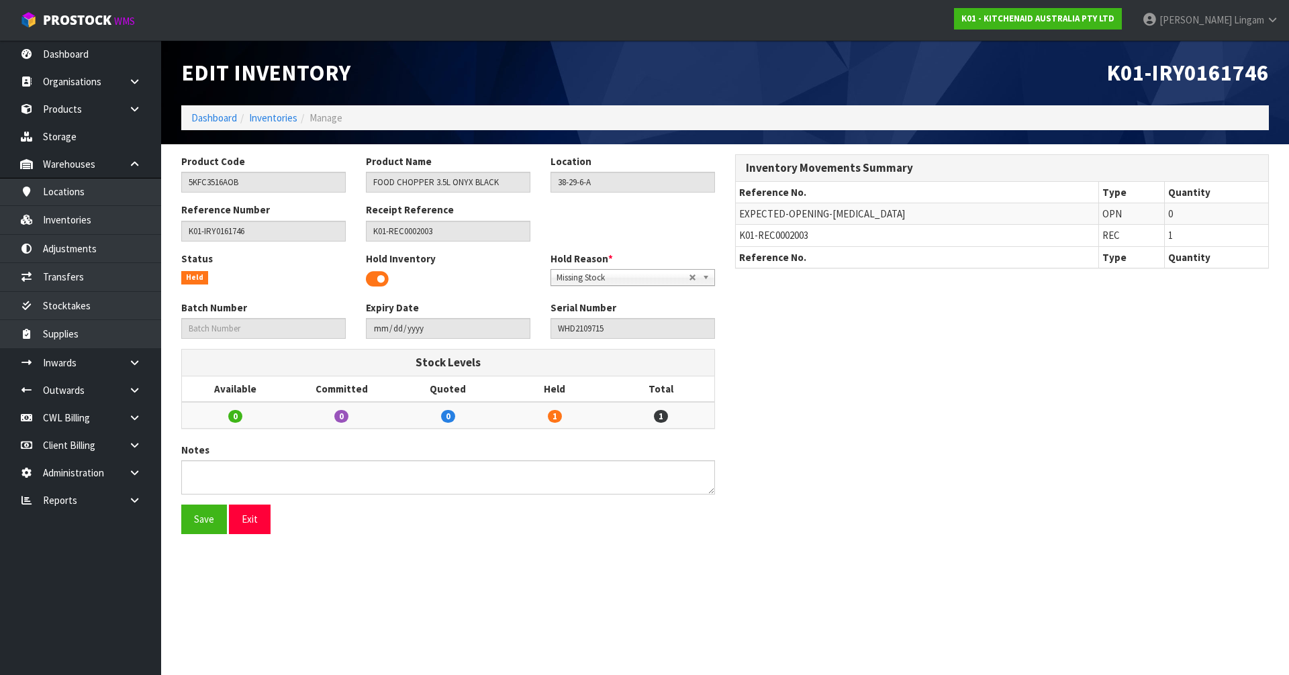
click at [373, 279] on span at bounding box center [377, 279] width 23 height 20
click at [202, 524] on button "Save" at bounding box center [204, 519] width 46 height 29
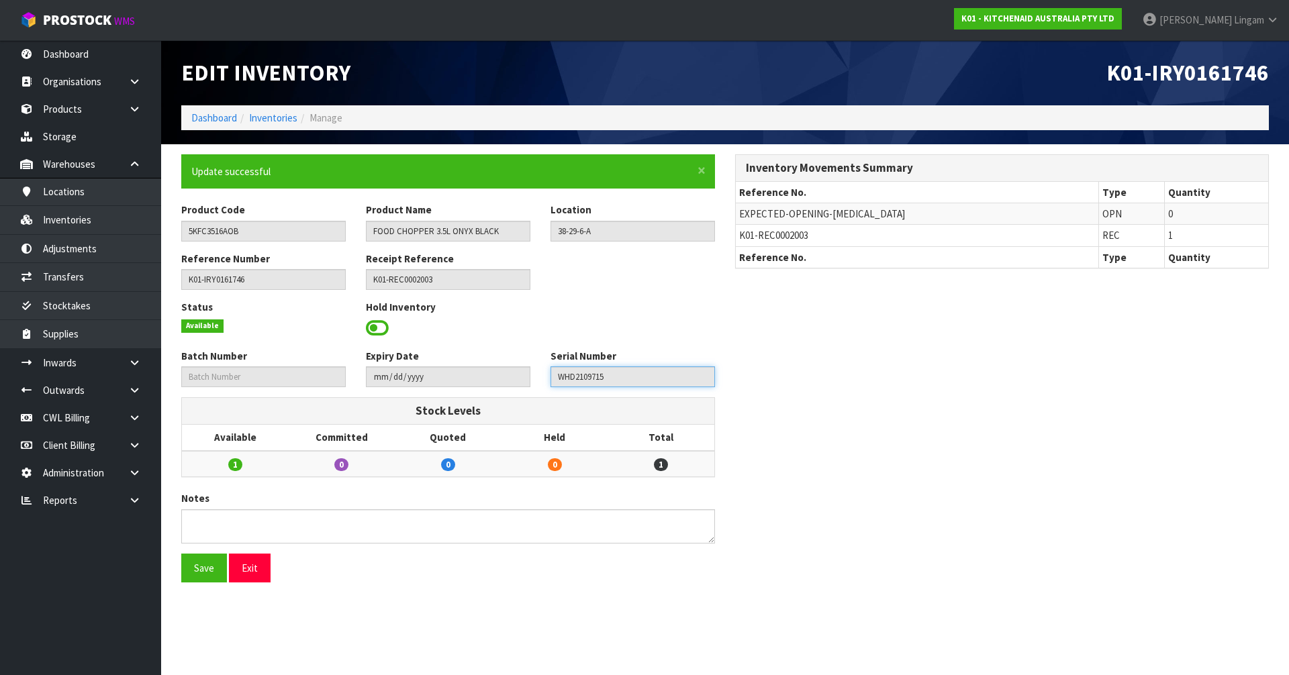
click at [587, 379] on input "WHD2109715" at bounding box center [633, 377] width 164 height 21
click at [221, 229] on input "5KFC3516AOB" at bounding box center [263, 231] width 164 height 21
click at [80, 224] on link "Inventories" at bounding box center [80, 220] width 161 height 28
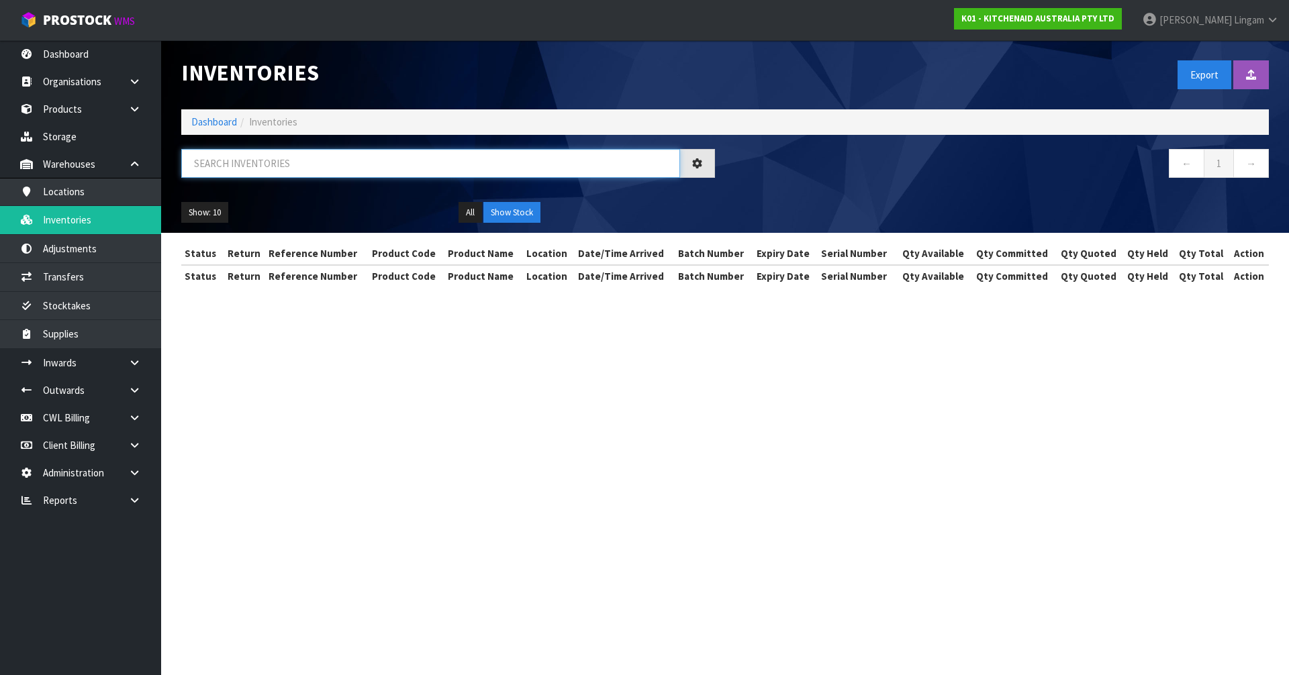
click at [413, 167] on input "text" at bounding box center [430, 163] width 499 height 29
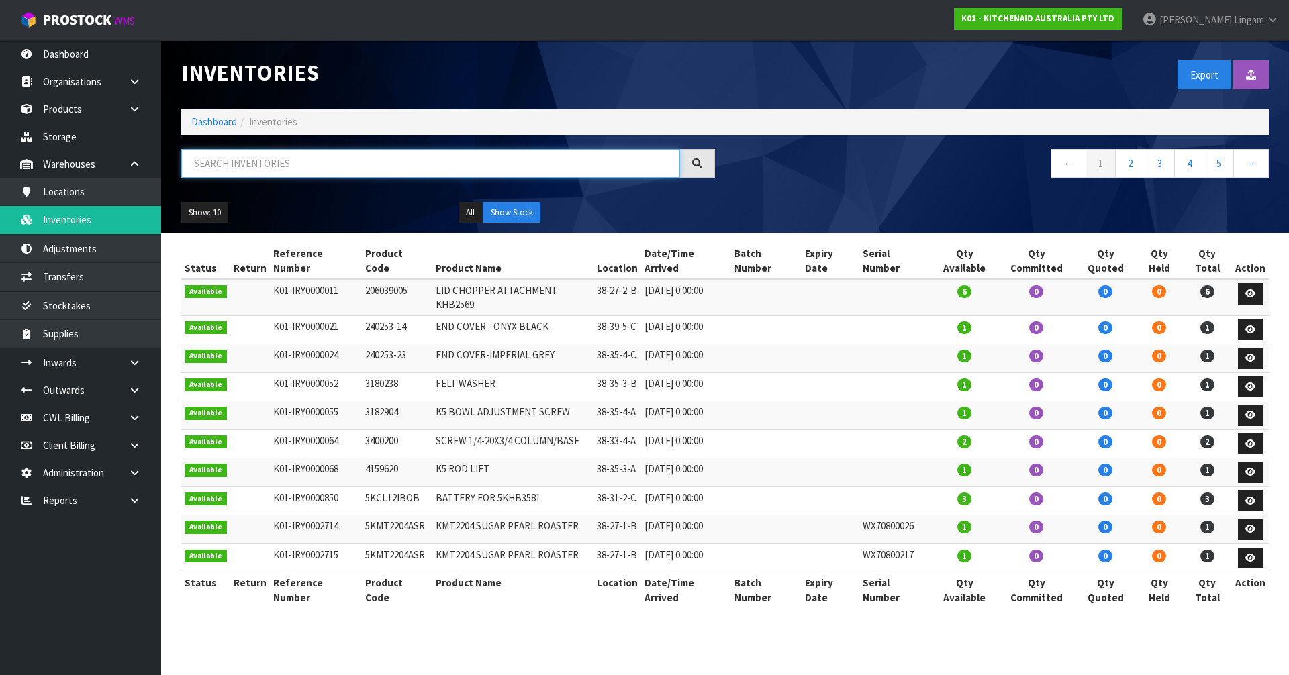
paste input "5KFC3516AOB"
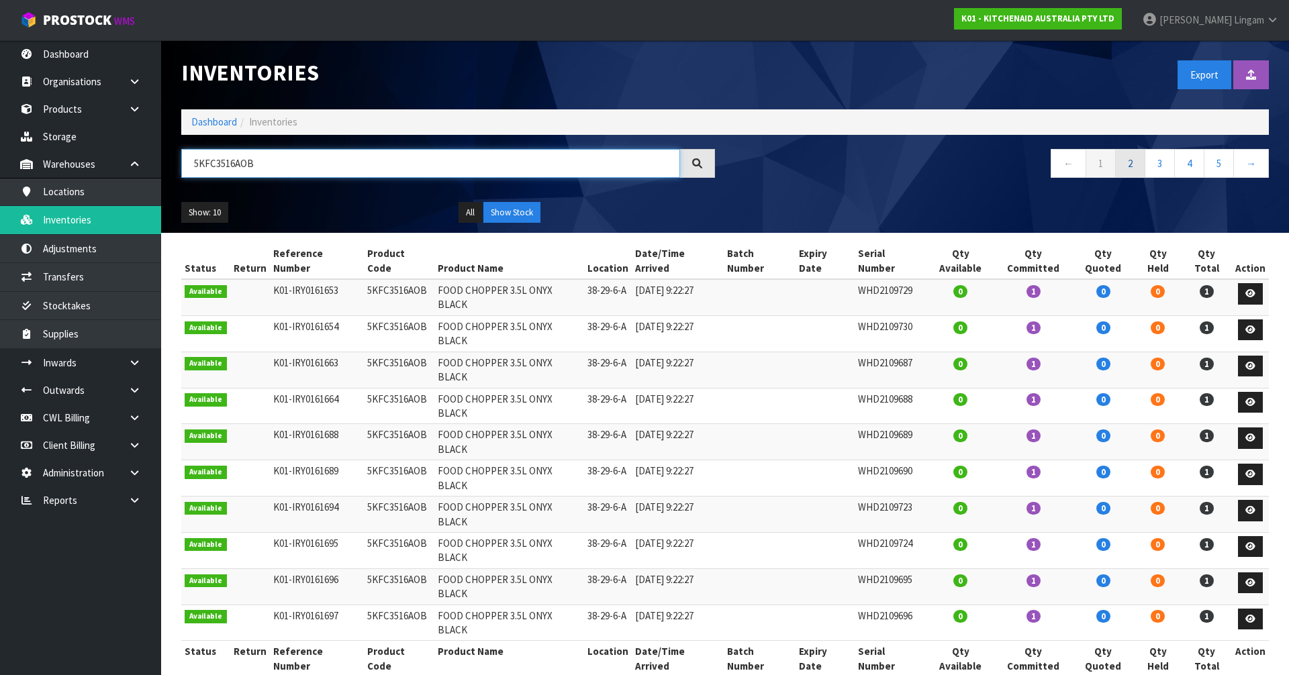
type input "5KFC3516AOB"
click at [1128, 166] on link "2" at bounding box center [1130, 163] width 30 height 29
click at [203, 118] on link "Dashboard" at bounding box center [214, 121] width 46 height 13
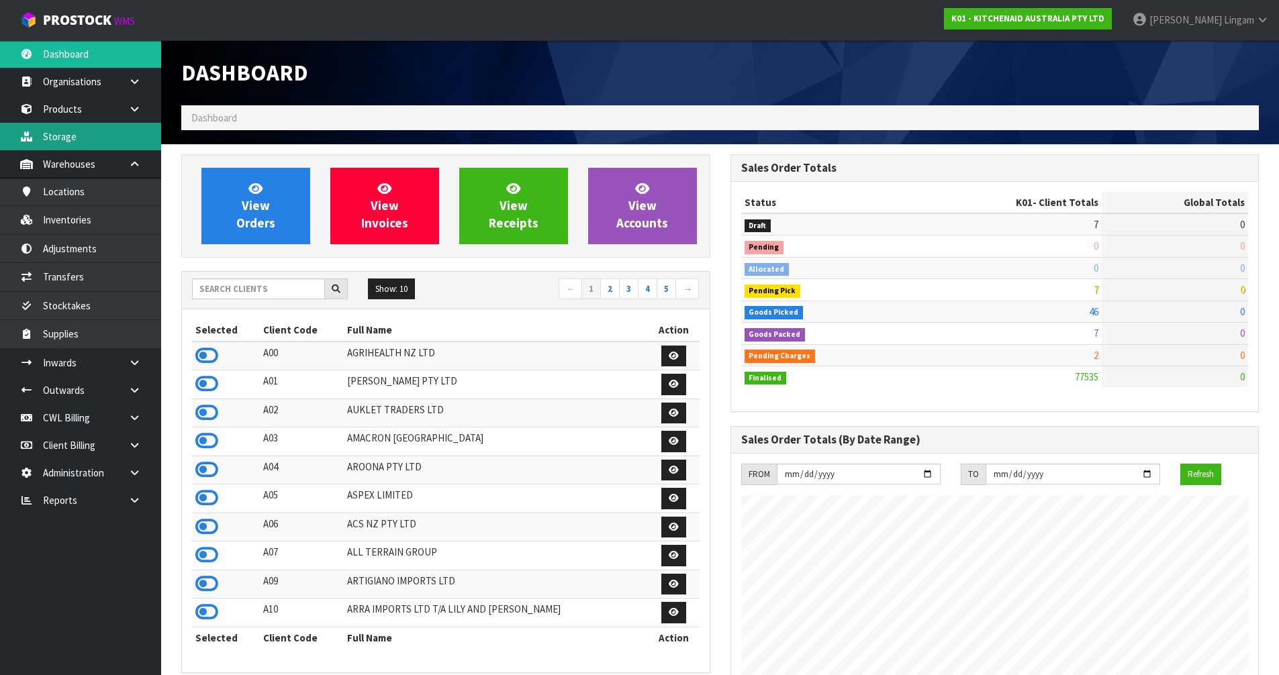
scroll to position [1017, 548]
click at [266, 289] on input "text" at bounding box center [258, 289] width 133 height 21
click at [259, 292] on input "text" at bounding box center [258, 289] width 133 height 21
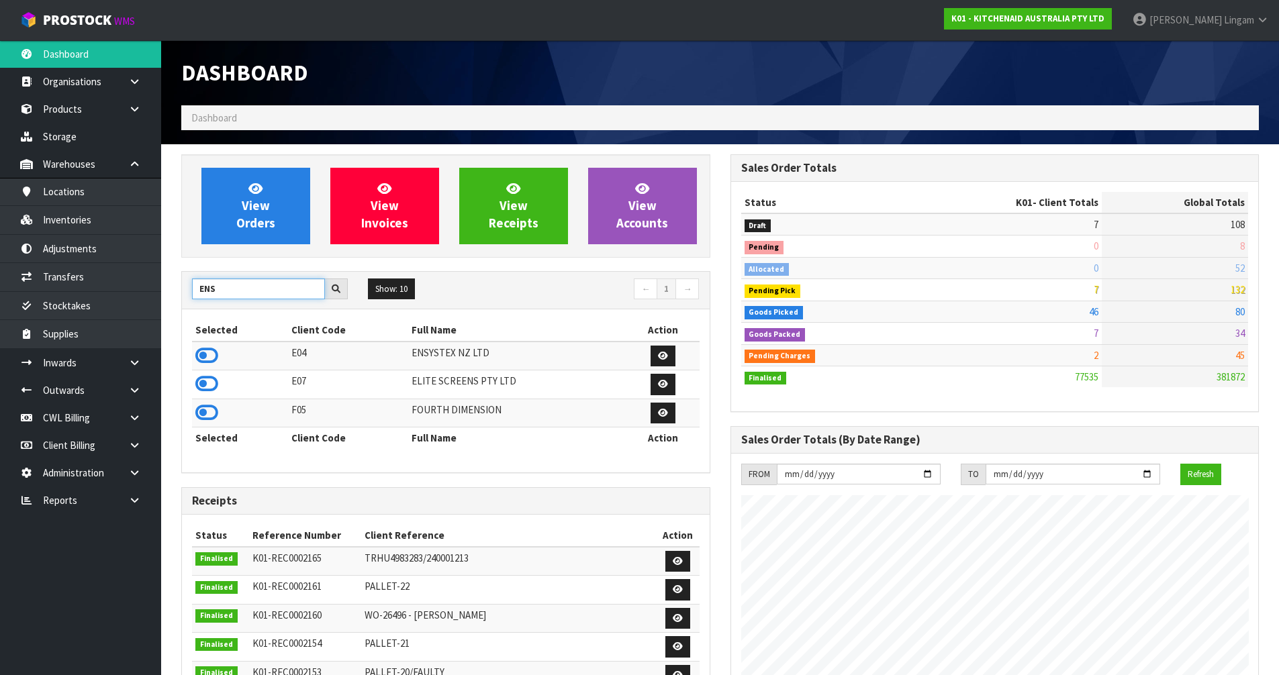
type input "ENS"
click at [202, 355] on icon at bounding box center [206, 356] width 23 height 20
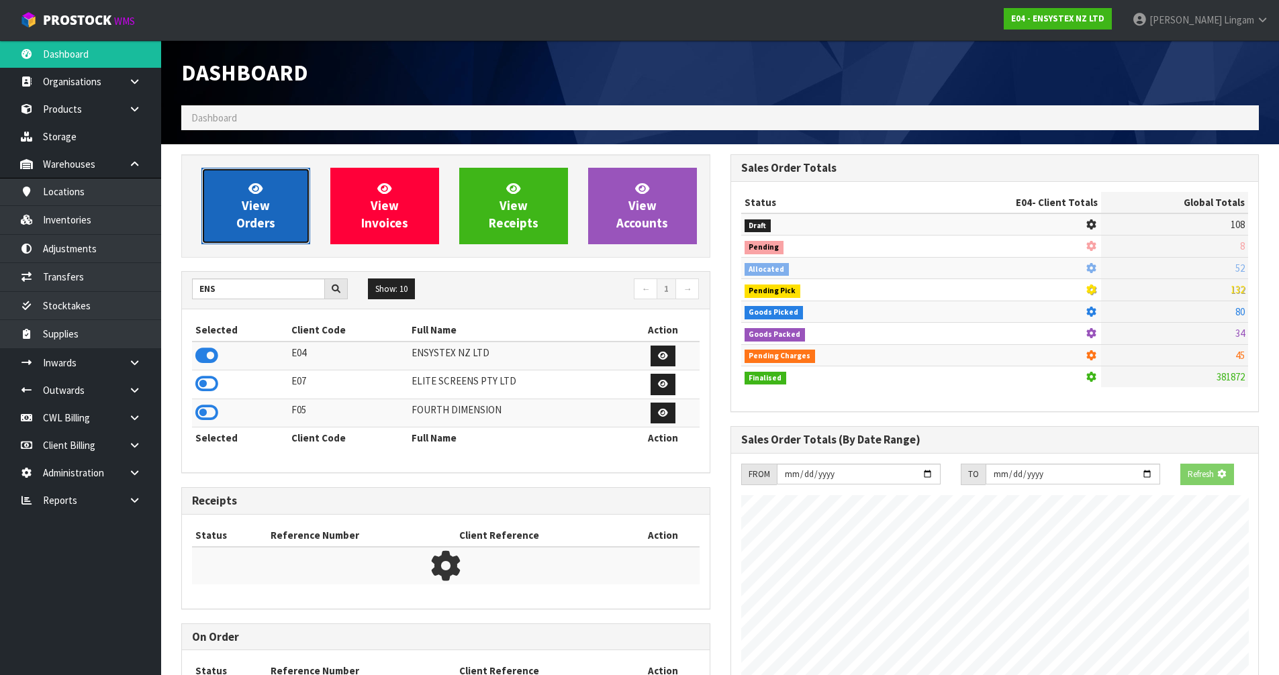
click at [240, 230] on span "View Orders" at bounding box center [255, 206] width 39 height 50
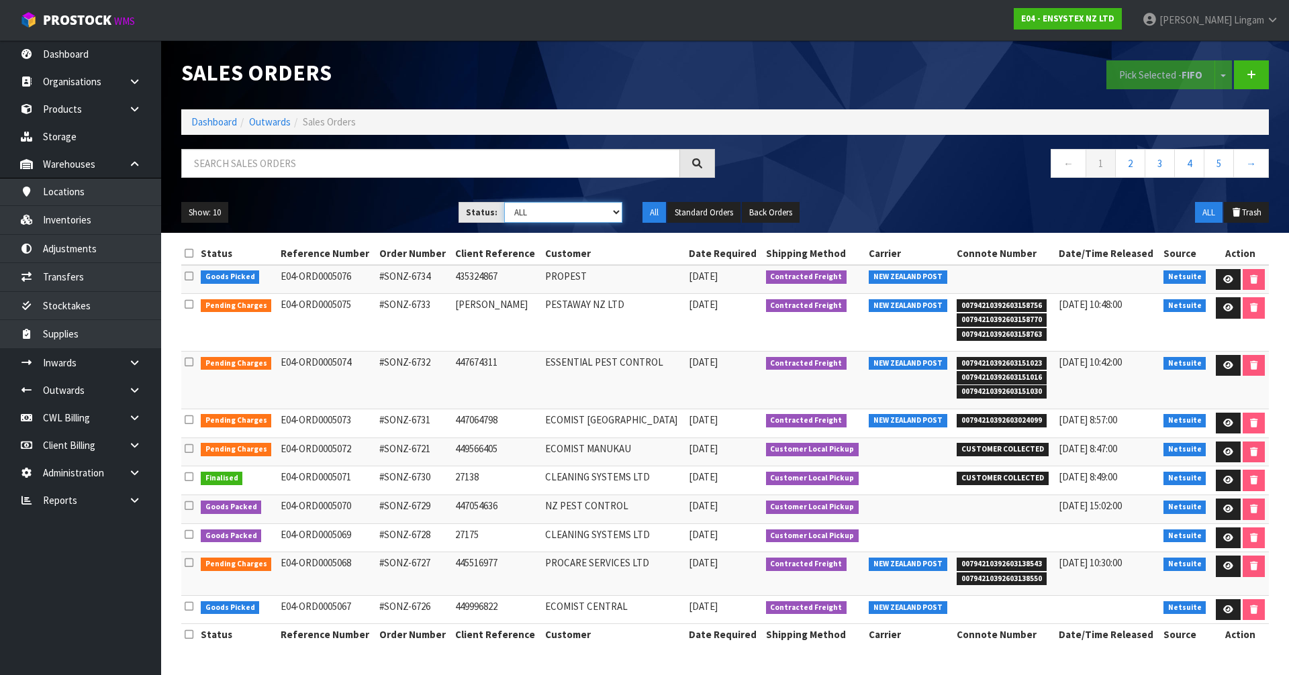
click at [605, 218] on select "Draft Pending Allocated Pending Pick Goods Picked Goods Packed Pending Charges …" at bounding box center [563, 212] width 119 height 21
select select "string:6"
click at [504, 202] on select "Draft Pending Allocated Pending Pick Goods Picked Goods Packed Pending Charges …" at bounding box center [563, 212] width 119 height 21
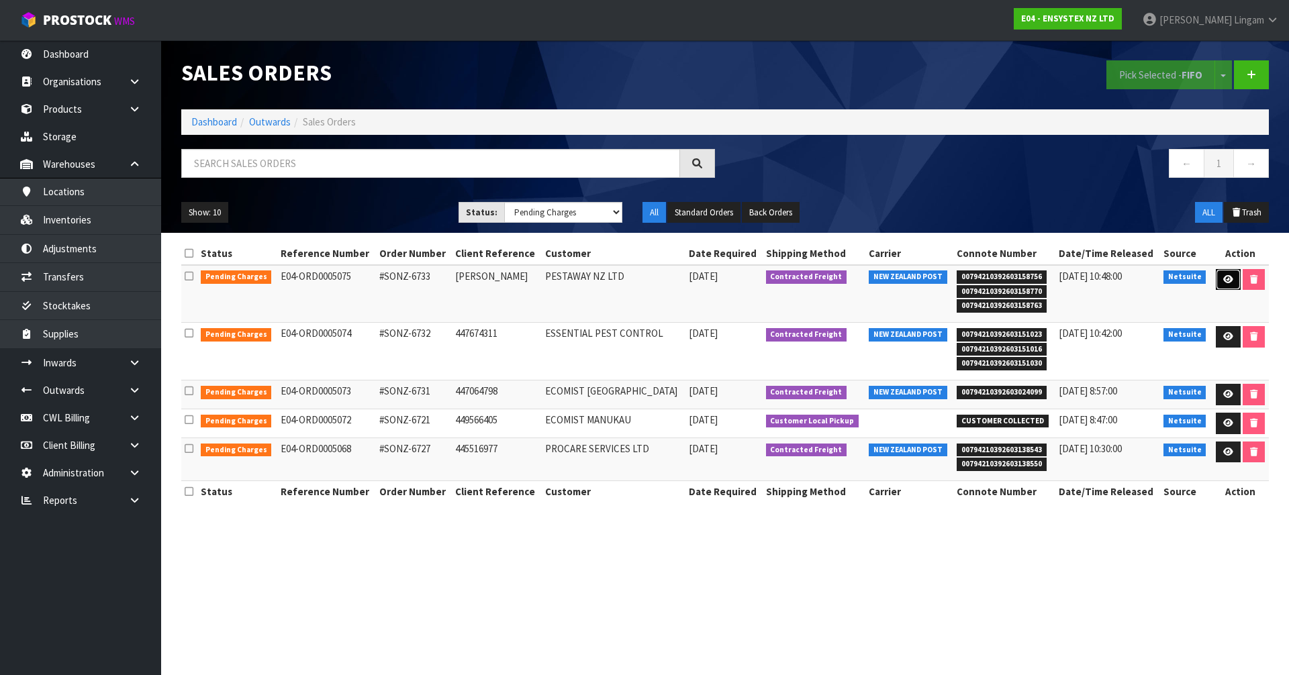
click at [1220, 281] on link at bounding box center [1228, 279] width 25 height 21
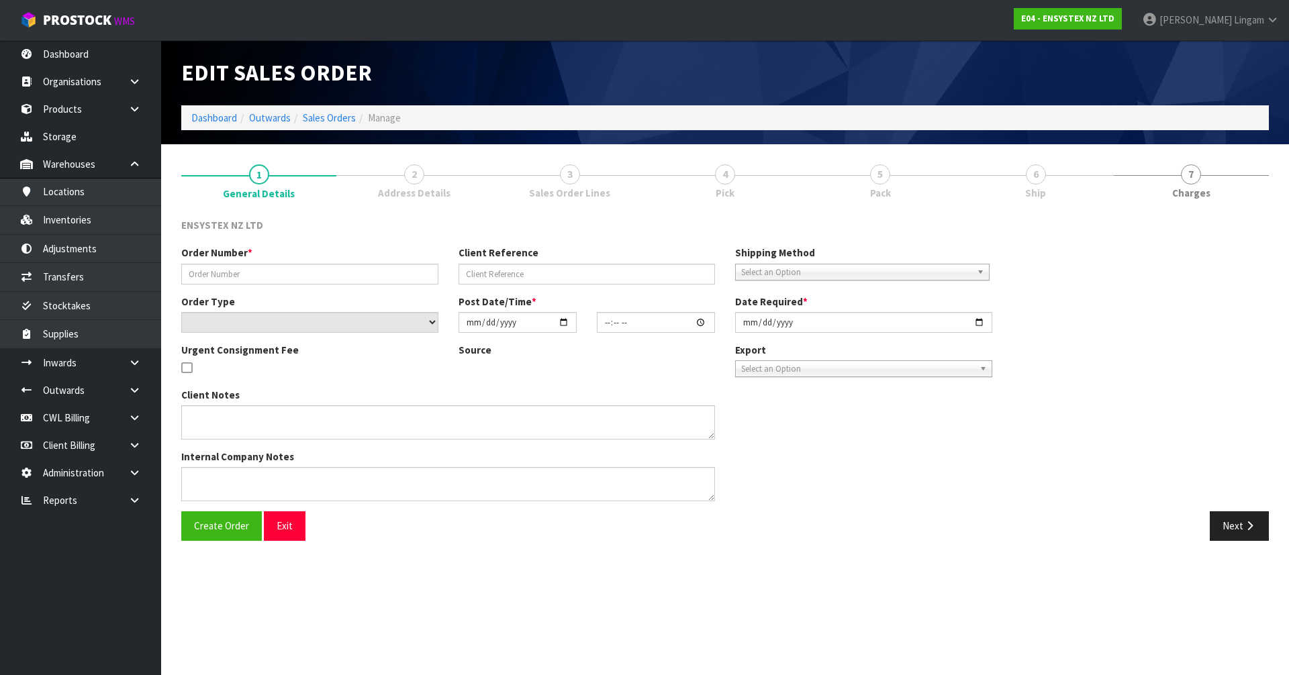
type input "#SONZ-6733"
type input "SANDRA PA"
select select "number:0"
type input "2025-09-18"
type input "13:45:22.000"
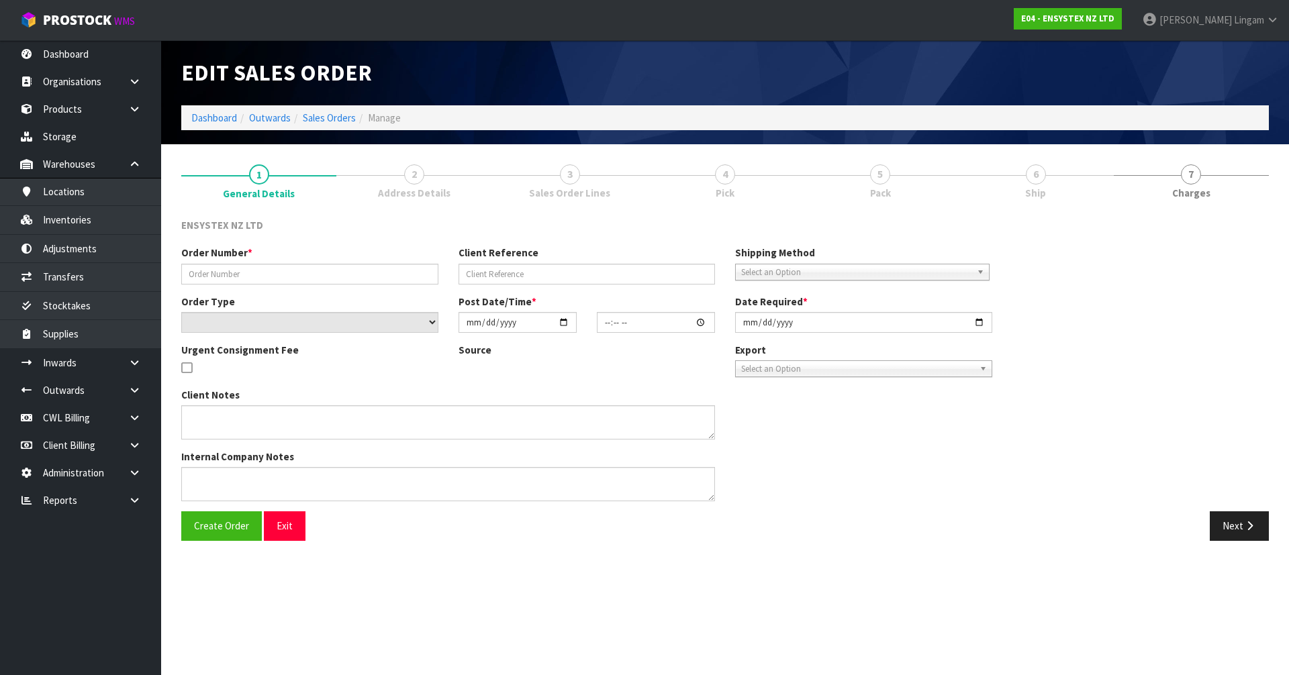
type input "2025-09-19"
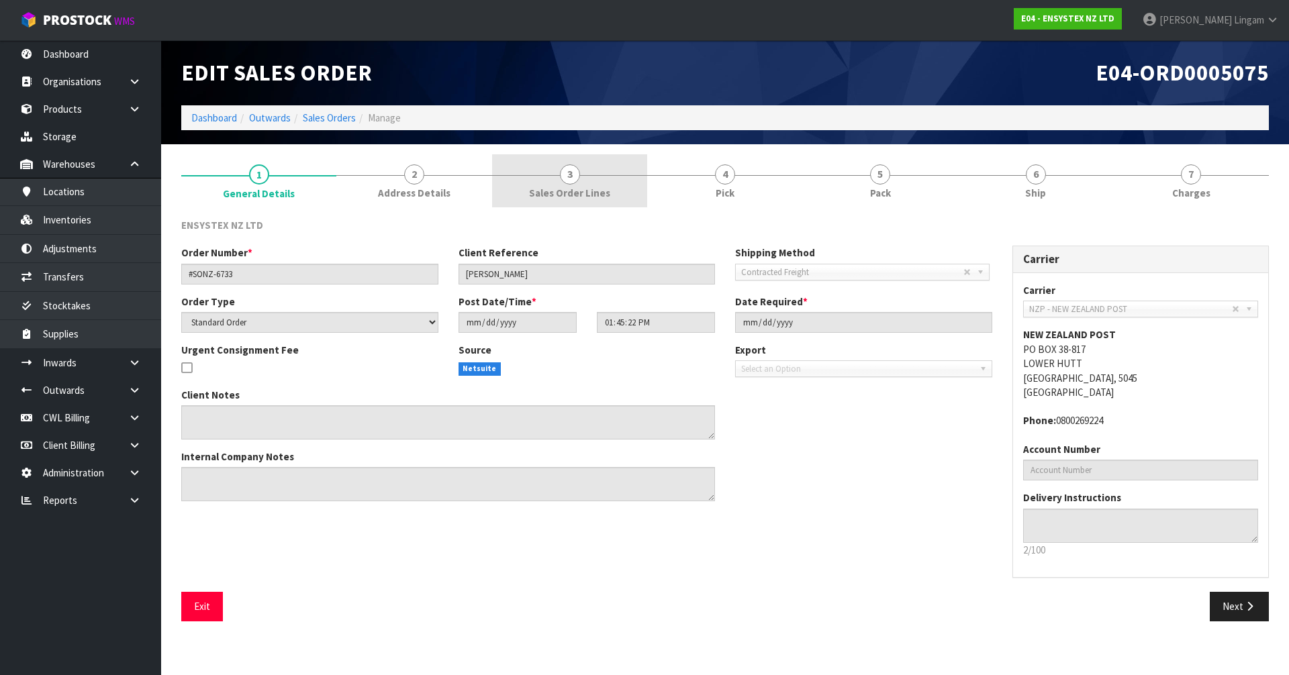
click at [594, 187] on span "Sales Order Lines" at bounding box center [569, 193] width 81 height 14
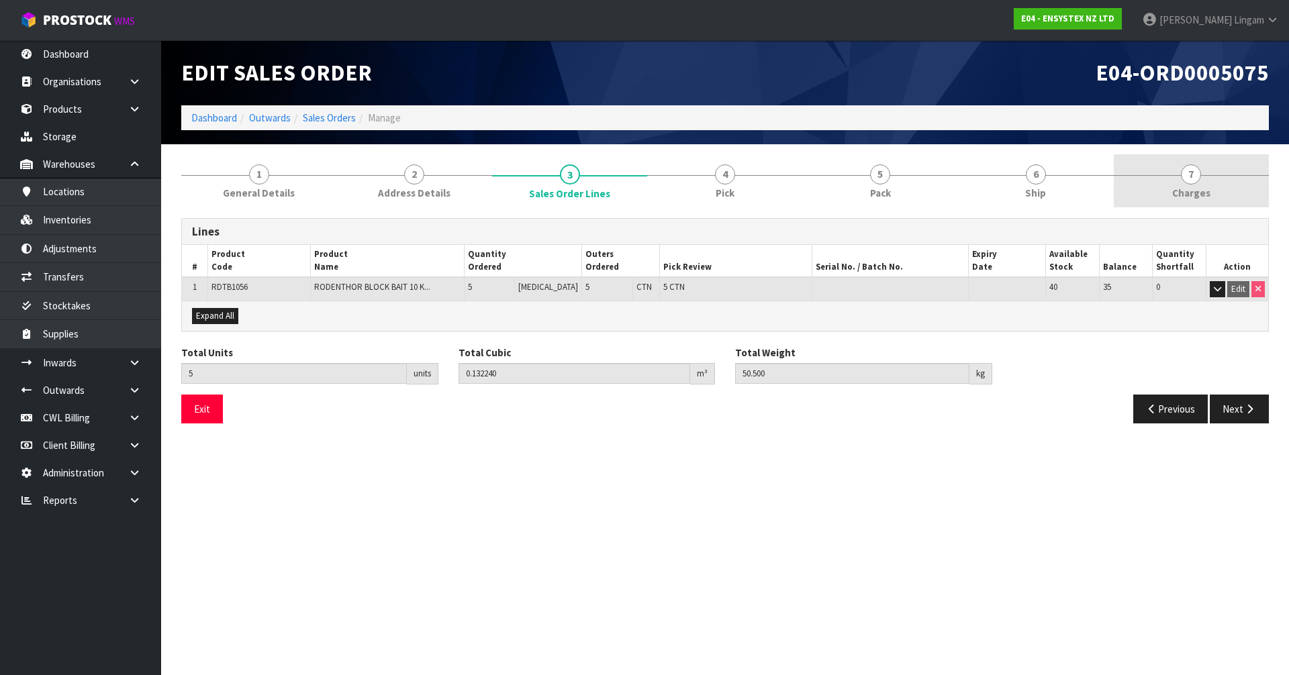
click at [1193, 187] on span "Charges" at bounding box center [1191, 193] width 38 height 14
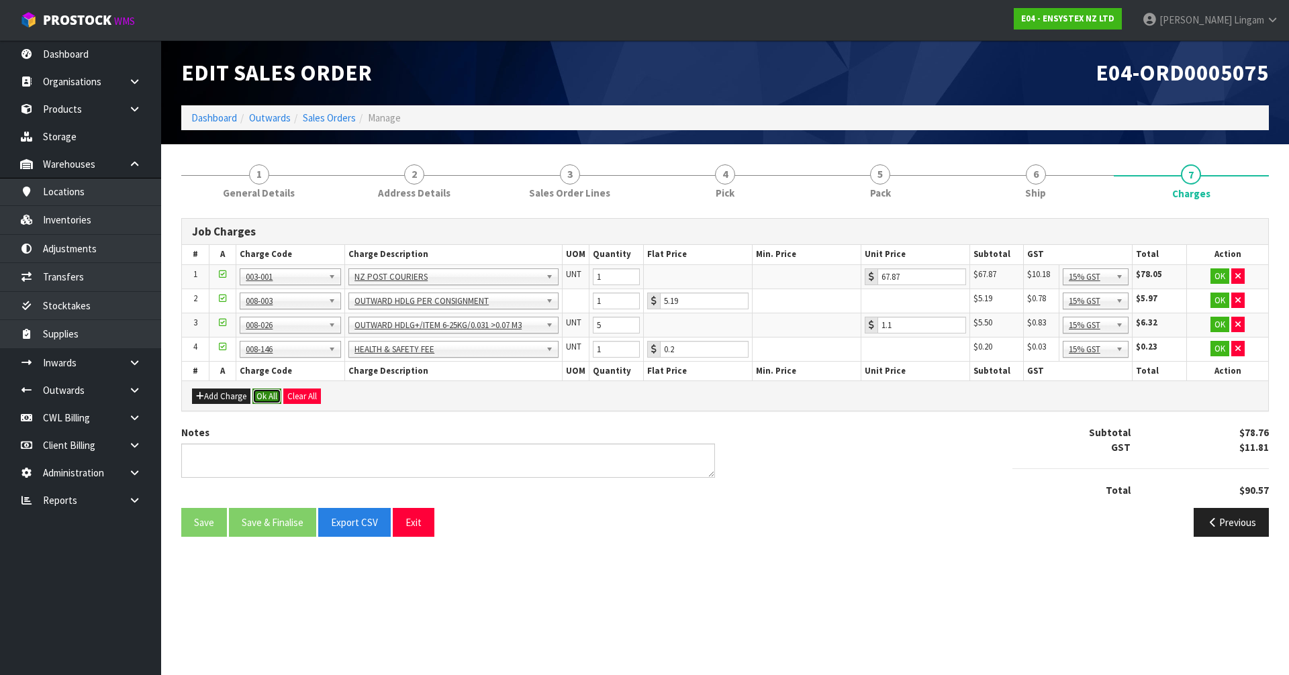
click at [266, 393] on button "Ok All" at bounding box center [266, 397] width 29 height 16
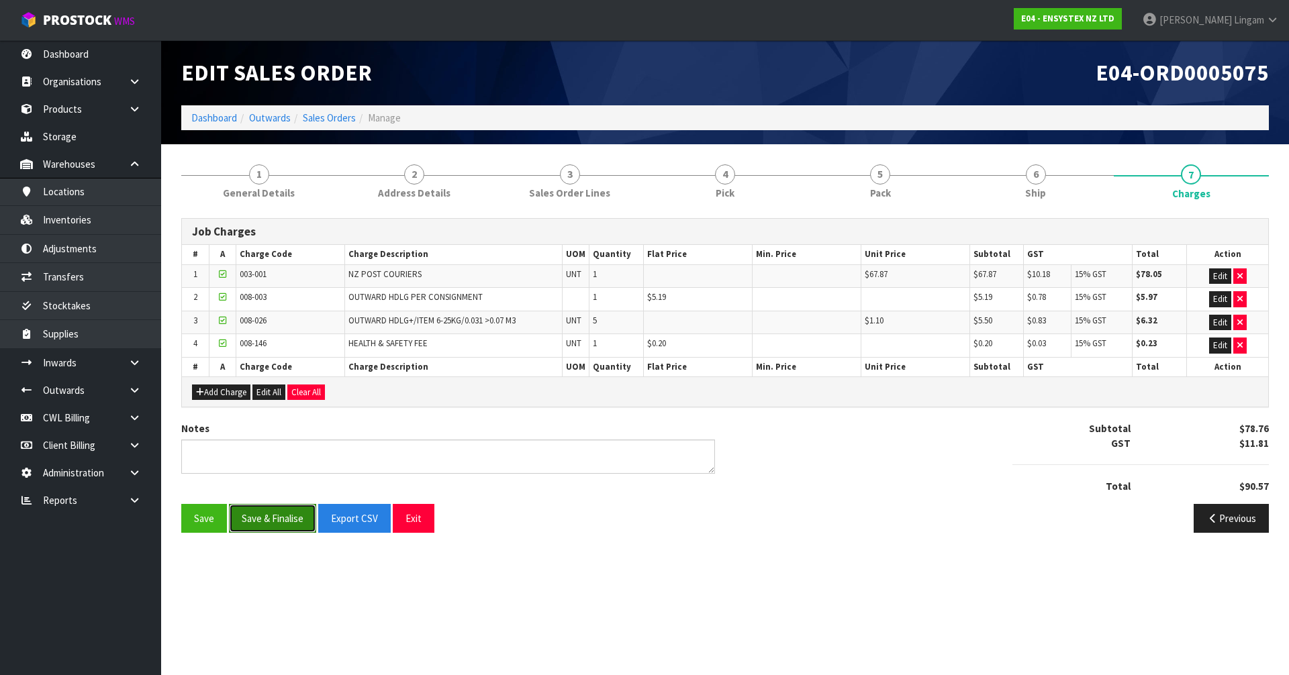
click at [269, 522] on button "Save & Finalise" at bounding box center [272, 518] width 87 height 29
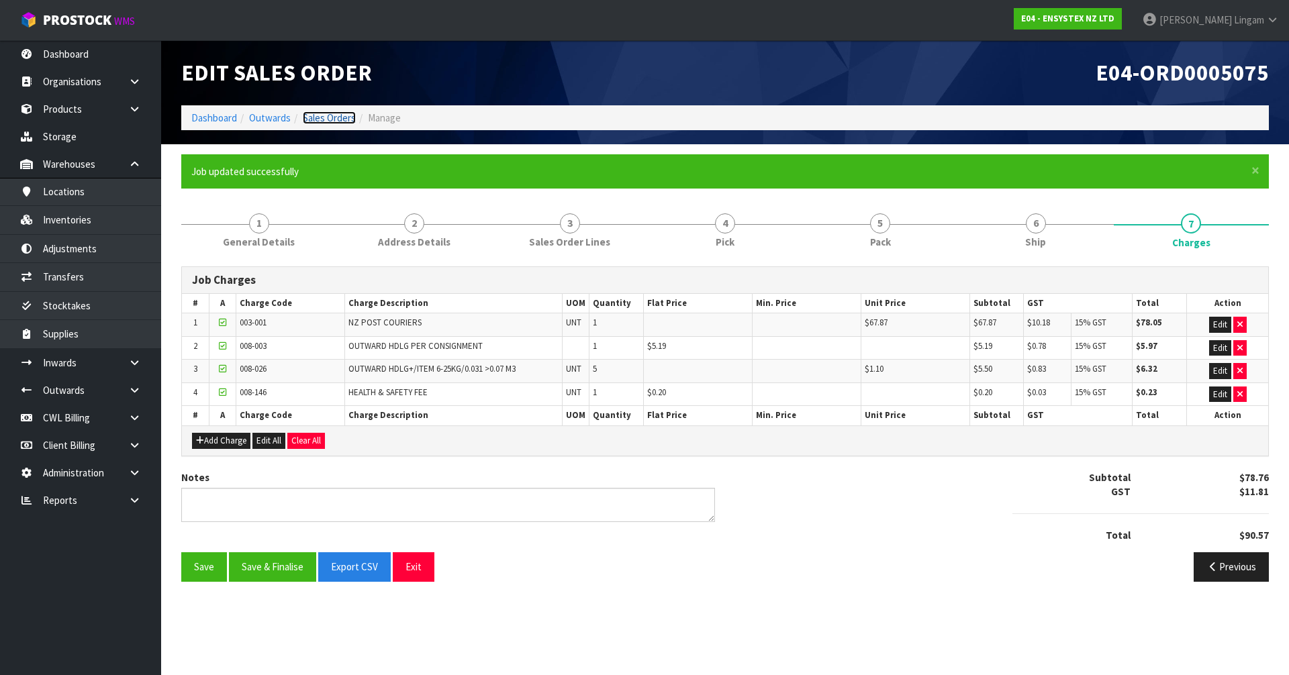
click at [340, 117] on link "Sales Orders" at bounding box center [329, 117] width 53 height 13
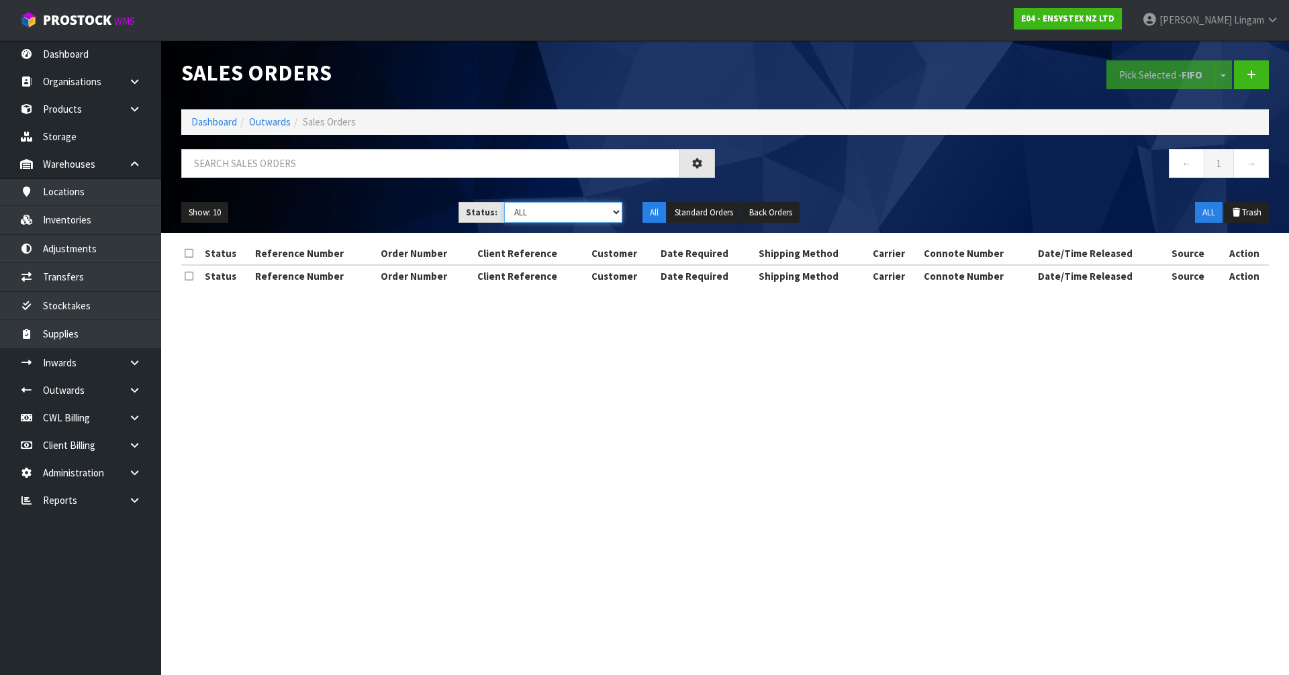
click at [602, 216] on select "Draft Pending Allocated Pending Pick Goods Picked Goods Packed Pending Charges …" at bounding box center [563, 212] width 119 height 21
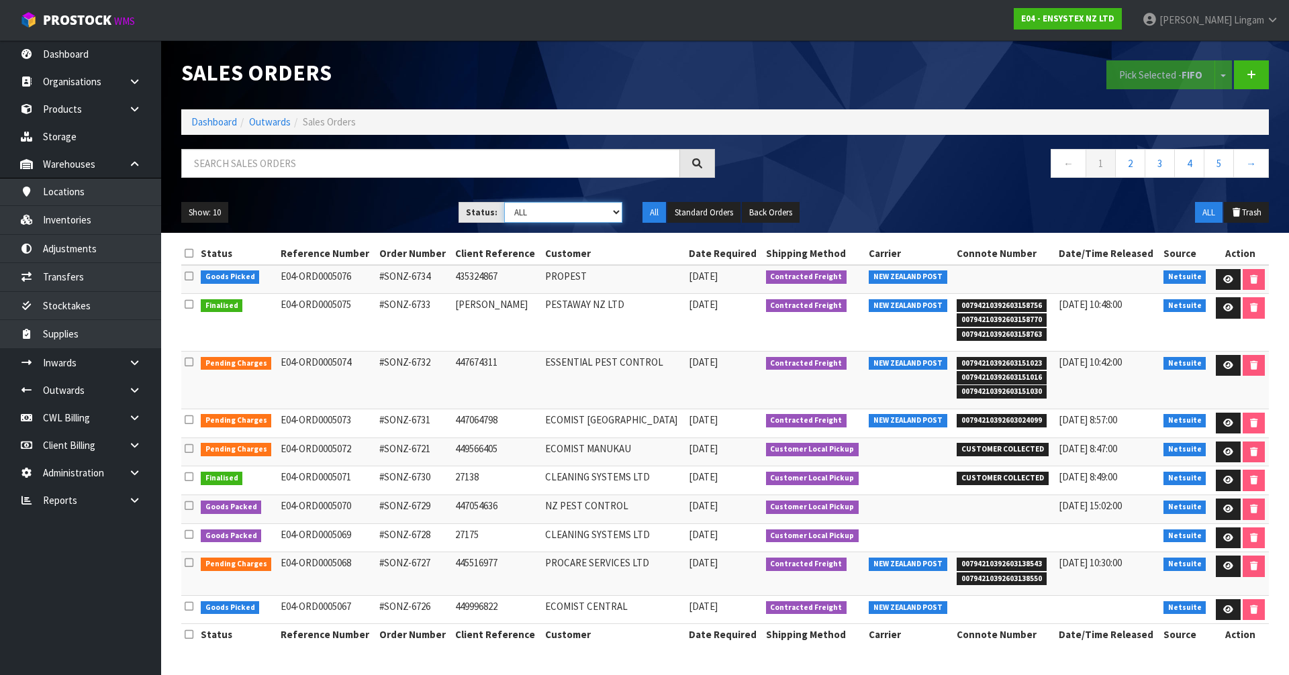
select select "string:6"
click at [504, 202] on select "Draft Pending Allocated Pending Pick Goods Picked Goods Packed Pending Charges …" at bounding box center [563, 212] width 119 height 21
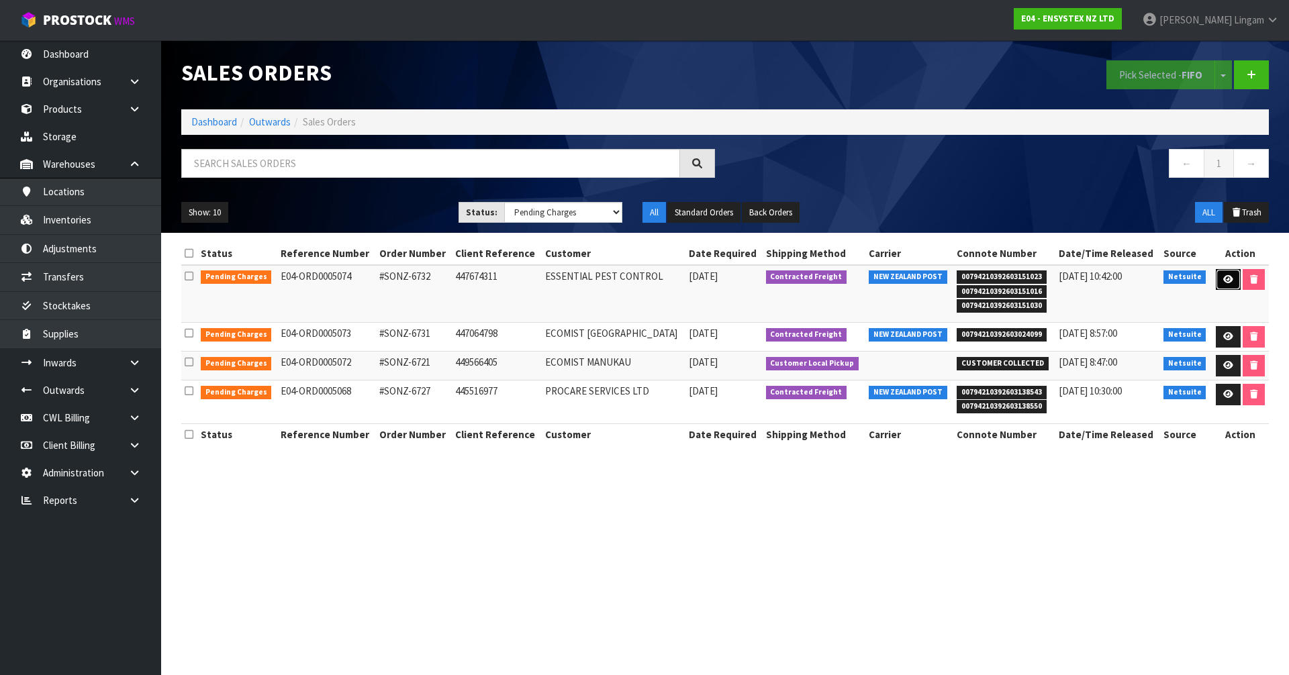
click at [1223, 279] on icon at bounding box center [1228, 279] width 10 height 9
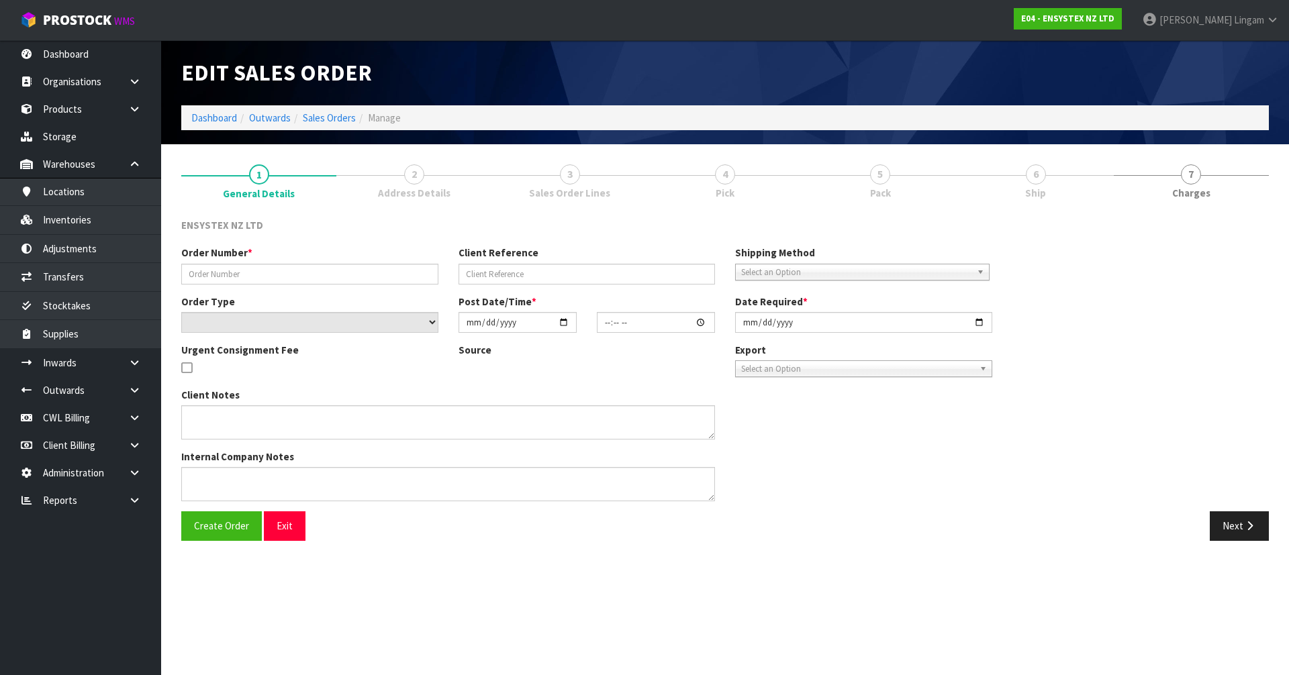
type input "#SONZ-6732"
type input "447674311"
select select "number:0"
type input "2025-09-18"
type input "13:45:21.000"
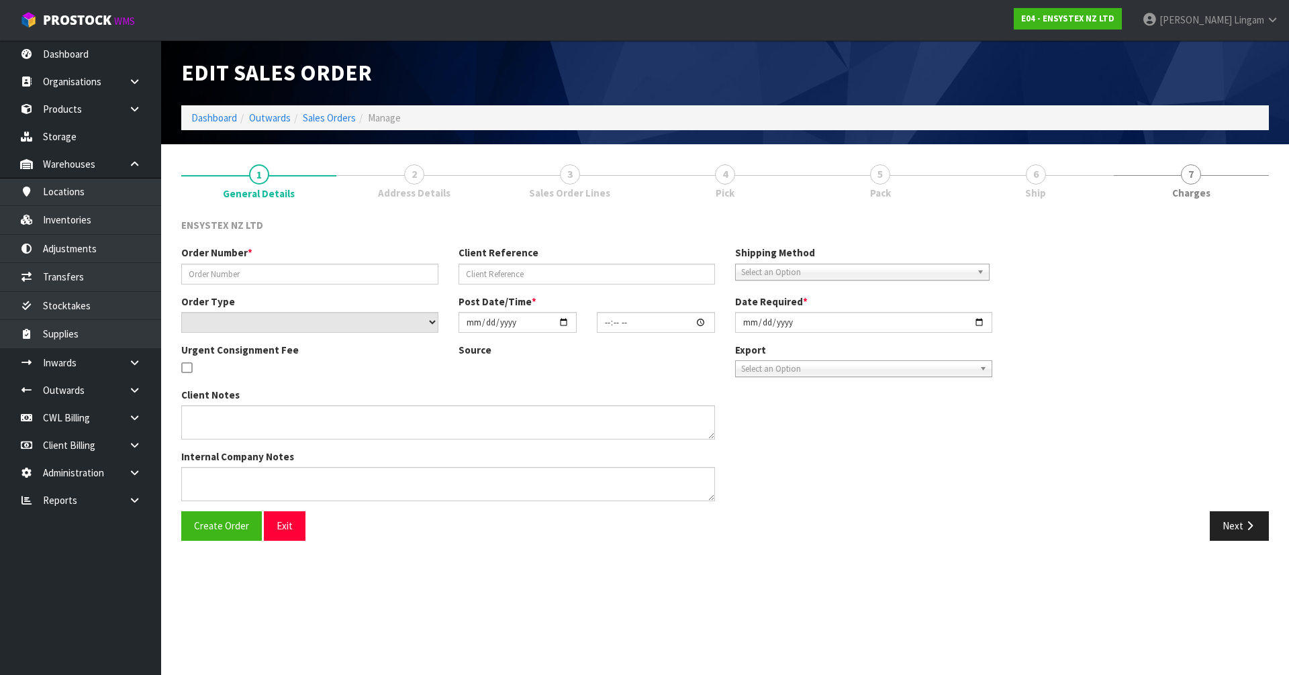
type input "2025-09-19"
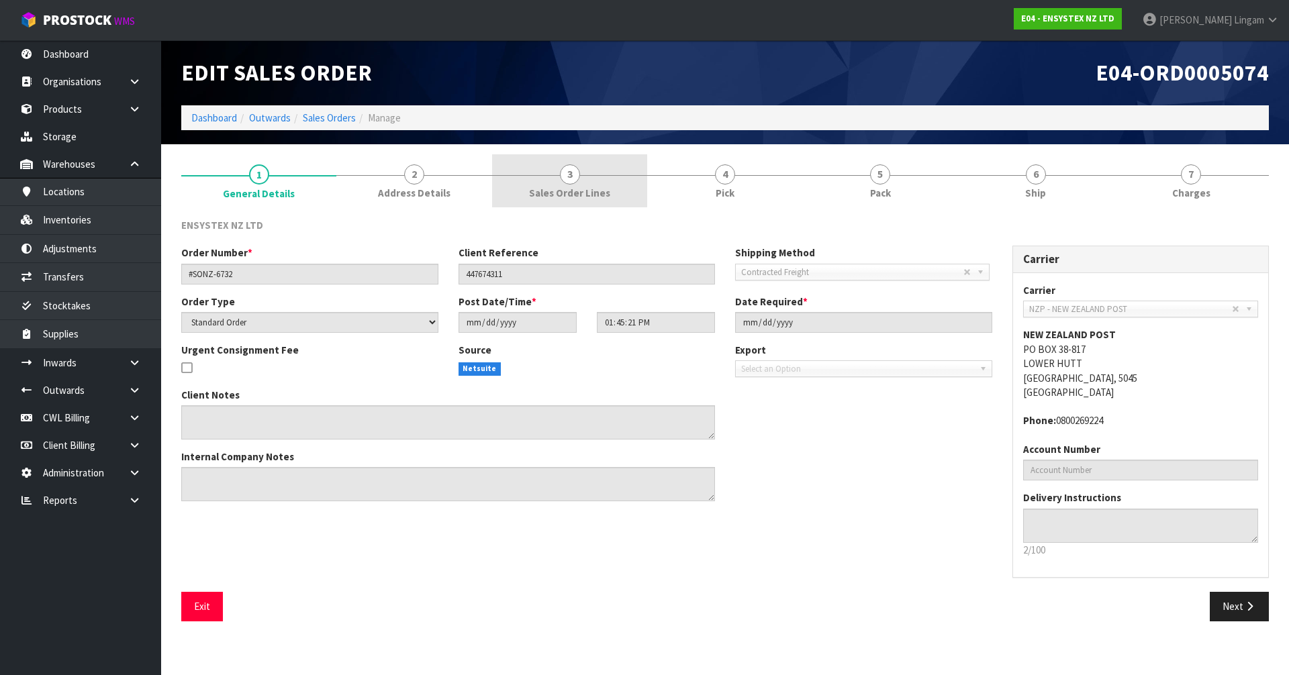
click at [593, 191] on span "Sales Order Lines" at bounding box center [569, 193] width 81 height 14
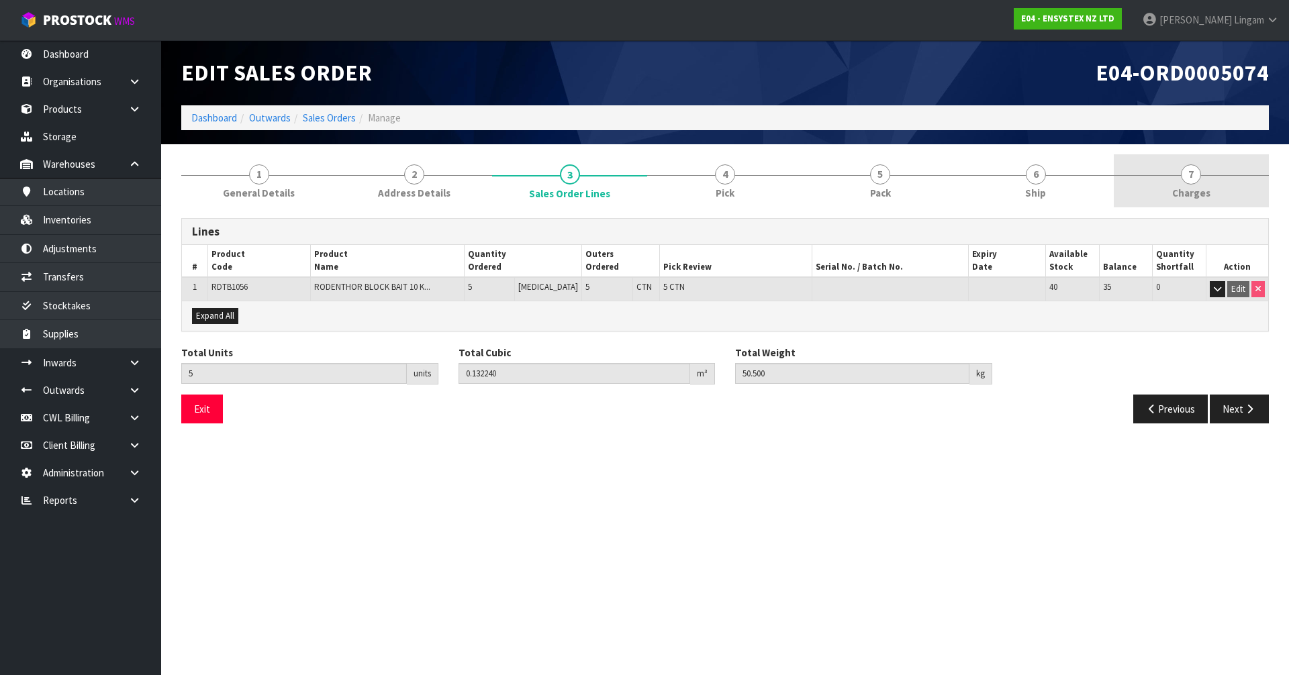
click at [1192, 182] on span "7" at bounding box center [1191, 174] width 20 height 20
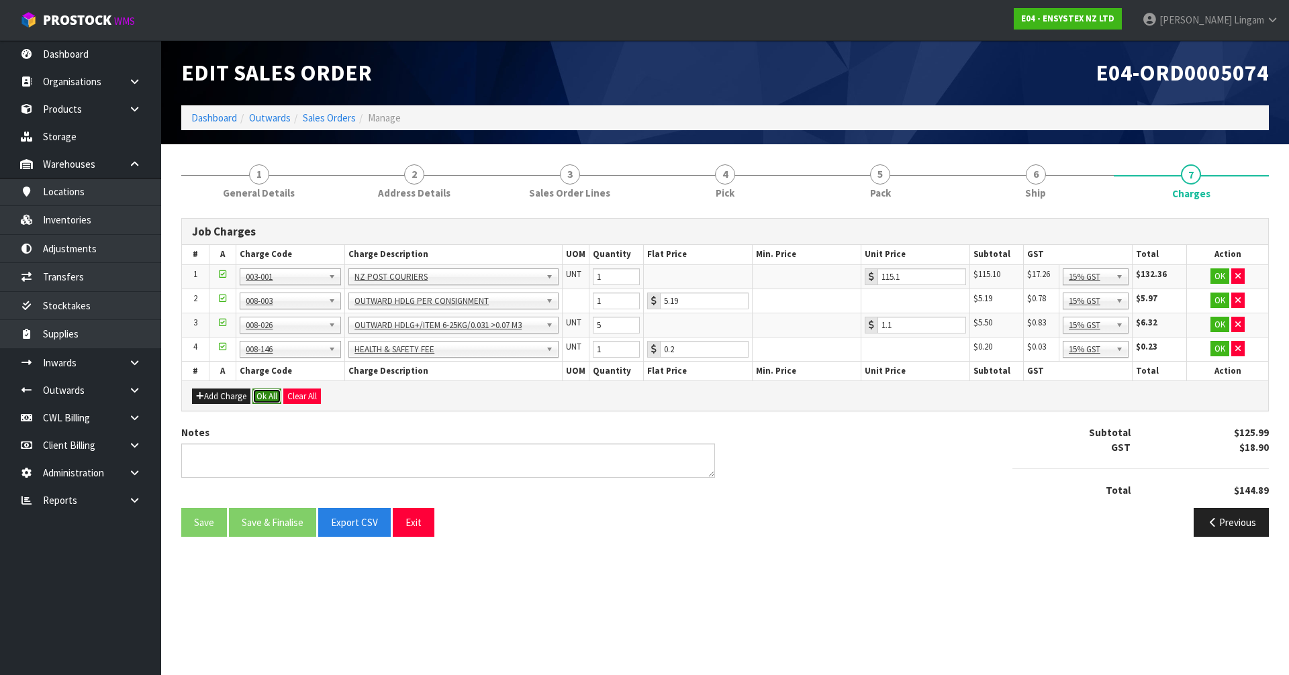
click at [269, 399] on button "Ok All" at bounding box center [266, 397] width 29 height 16
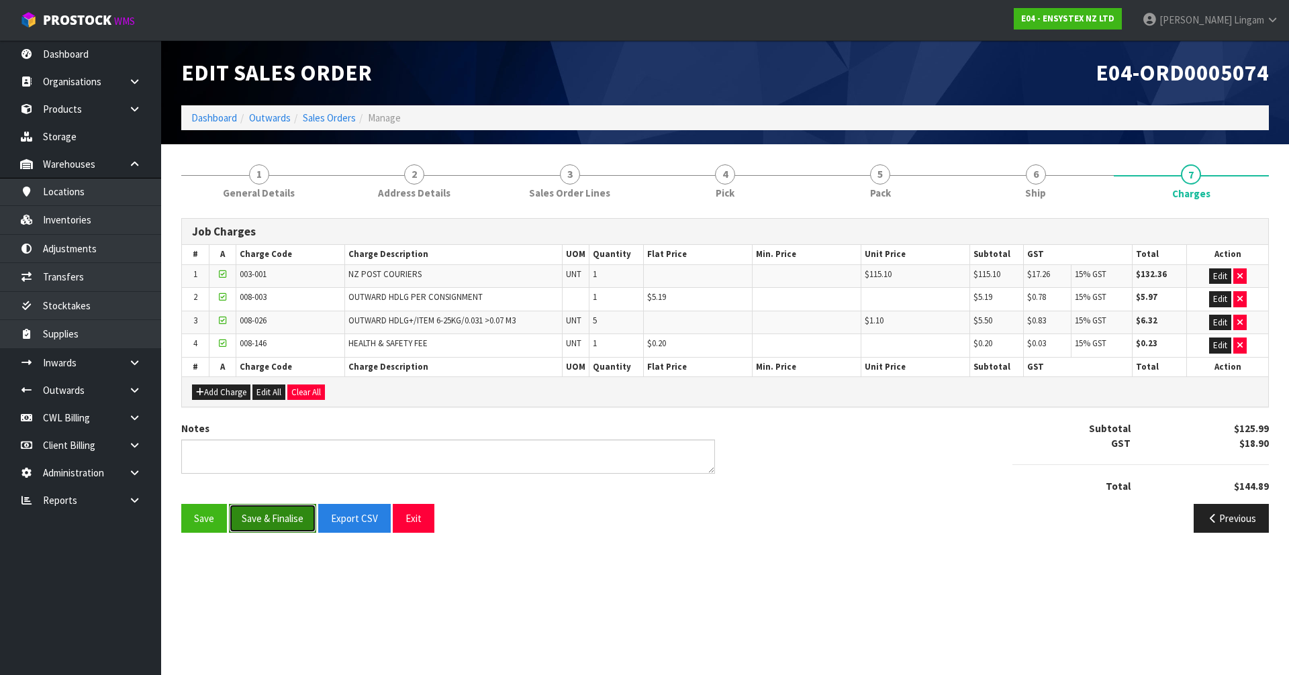
click at [260, 524] on button "Save & Finalise" at bounding box center [272, 518] width 87 height 29
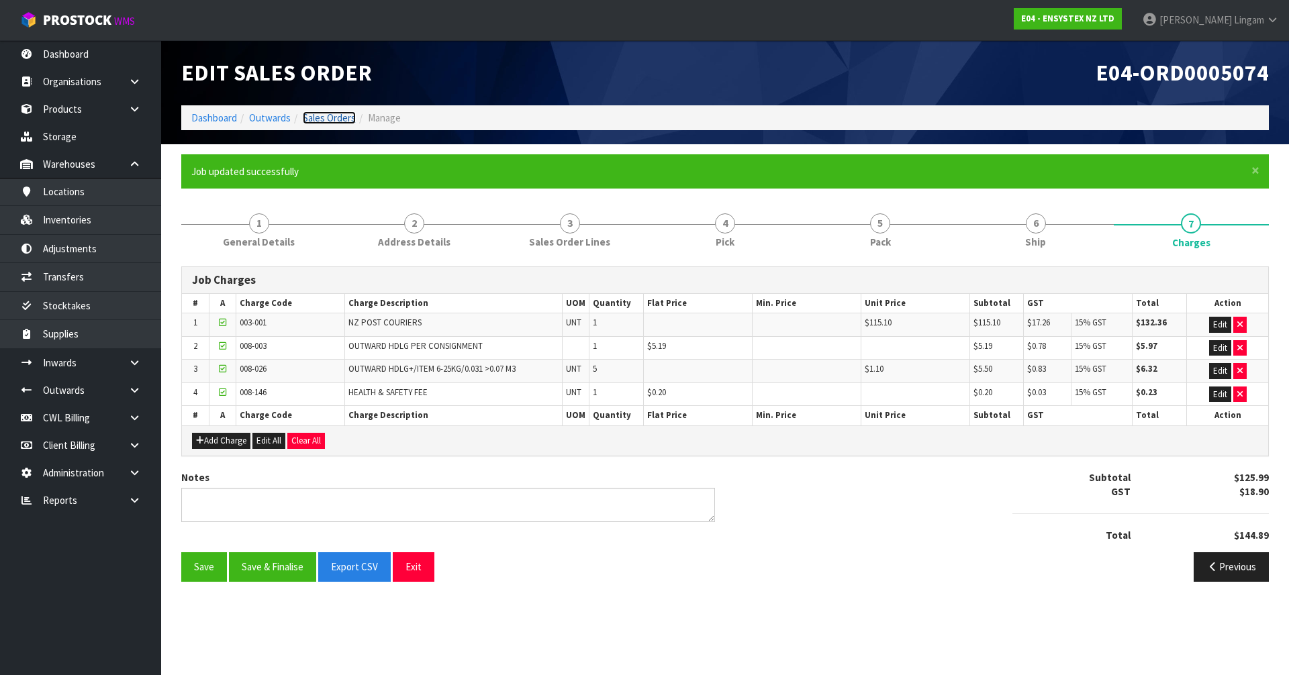
click at [328, 117] on link "Sales Orders" at bounding box center [329, 117] width 53 height 13
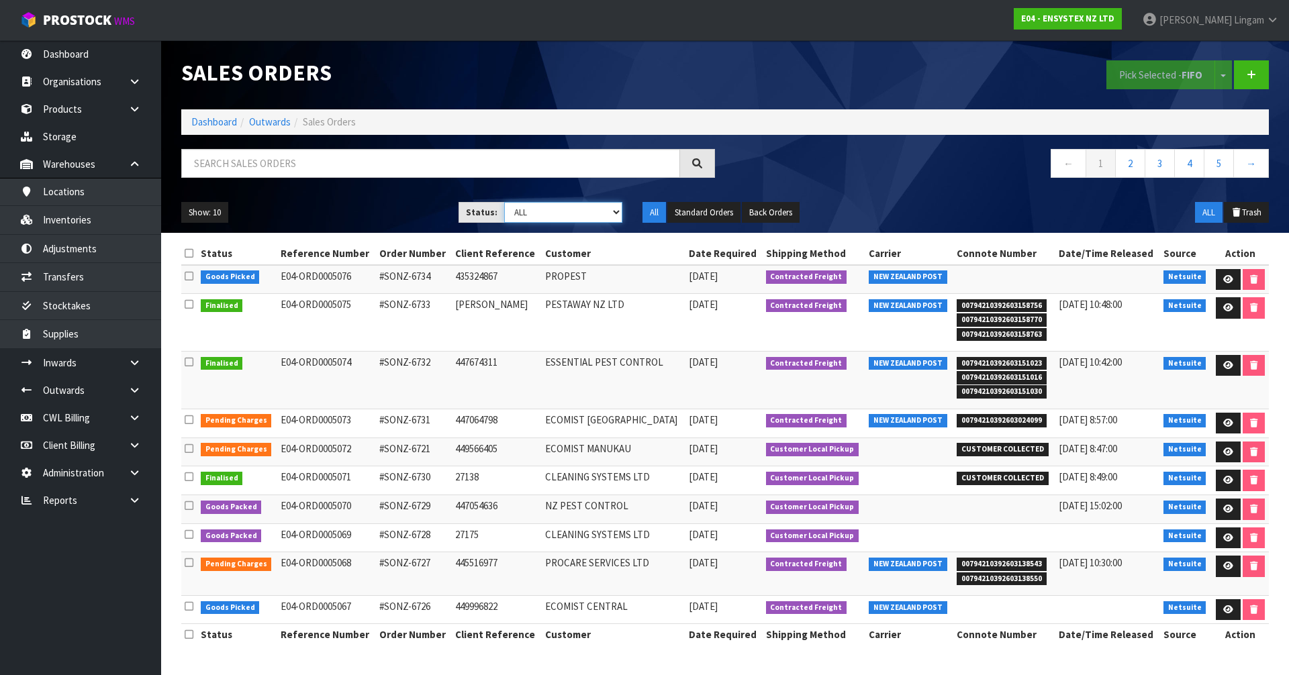
click at [606, 212] on select "Draft Pending Allocated Pending Pick Goods Picked Goods Packed Pending Charges …" at bounding box center [563, 212] width 119 height 21
select select "string:6"
click at [504, 202] on select "Draft Pending Allocated Pending Pick Goods Picked Goods Packed Pending Charges …" at bounding box center [563, 212] width 119 height 21
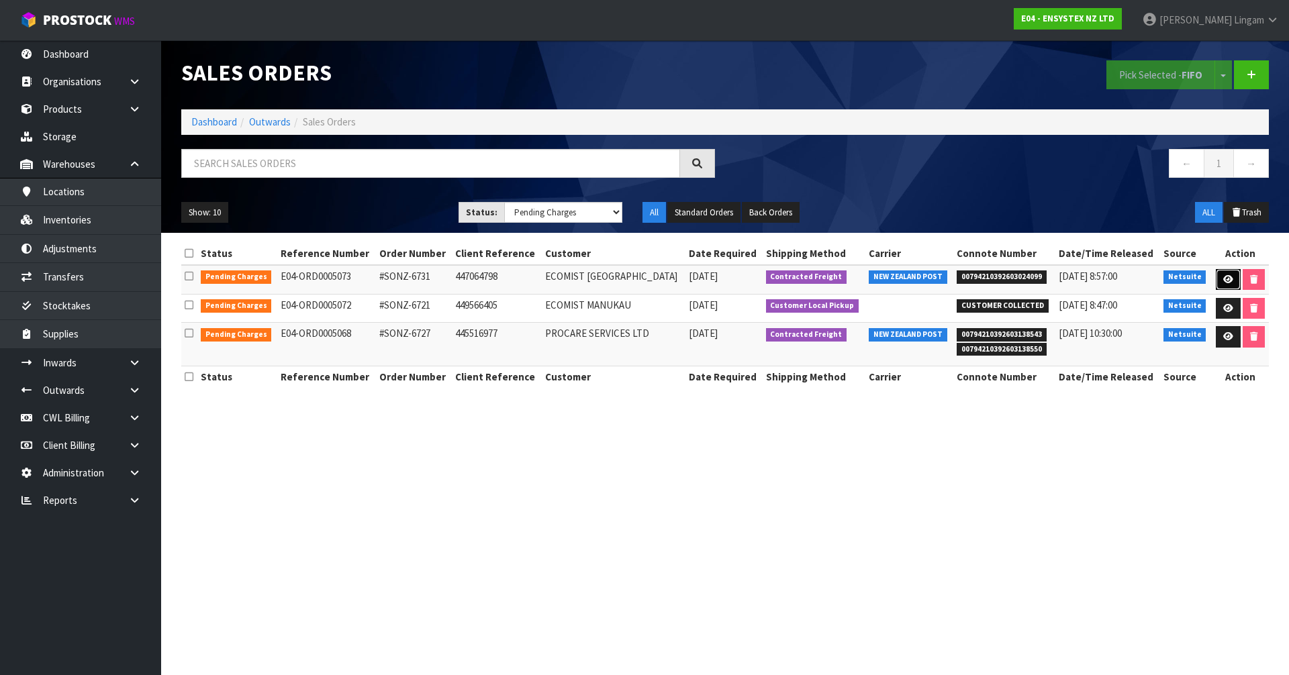
click at [1218, 281] on link at bounding box center [1228, 279] width 25 height 21
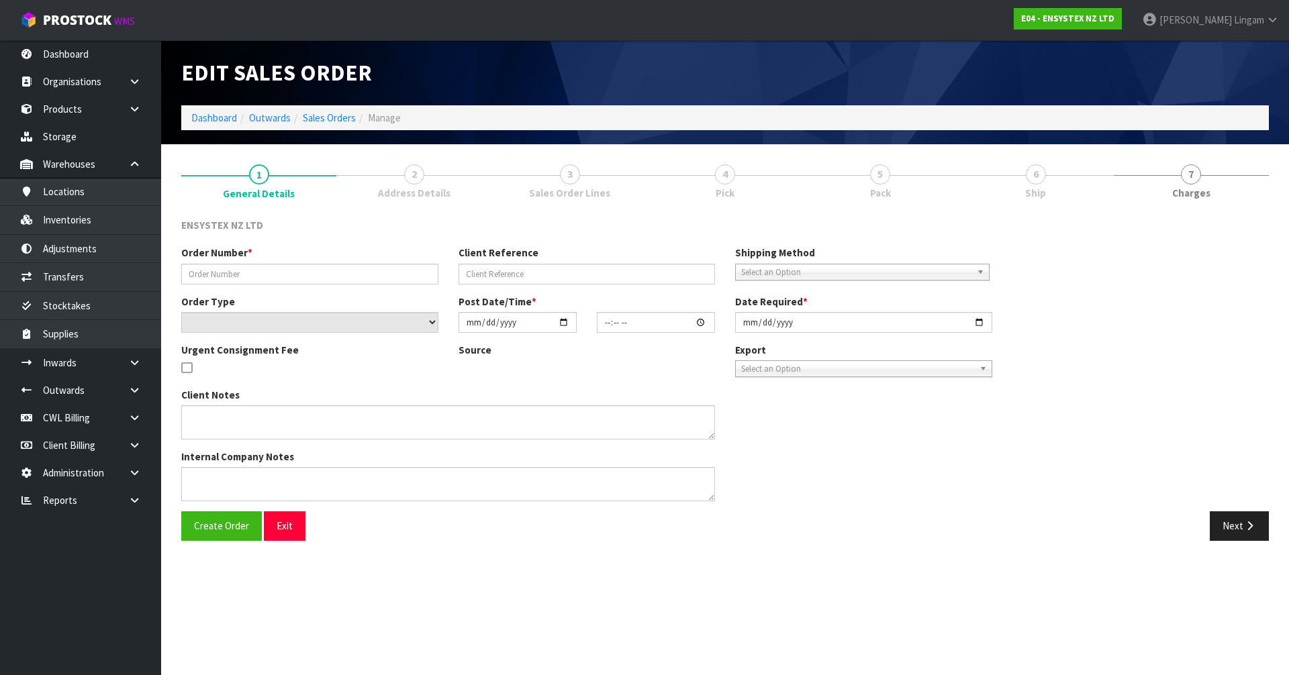
type input "#SONZ-6731"
type input "447064798"
select select "number:0"
type input "2025-09-18"
type input "13:45:19.000"
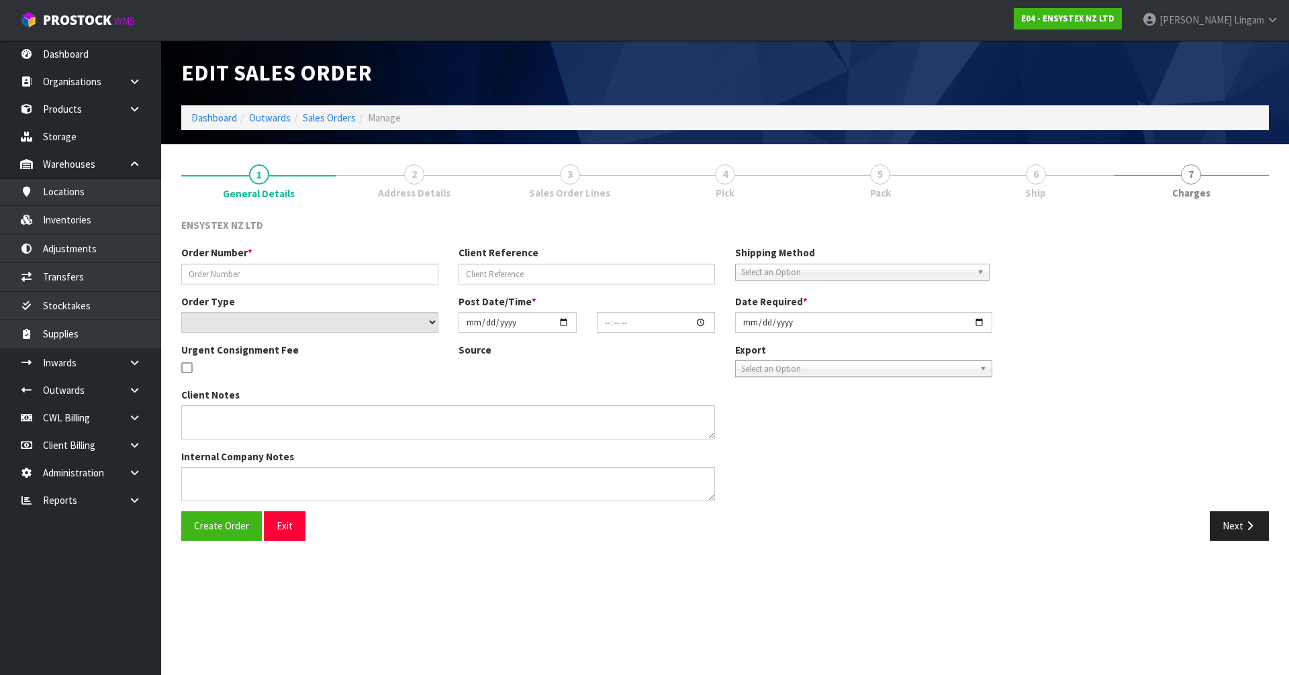
type input "2025-09-19"
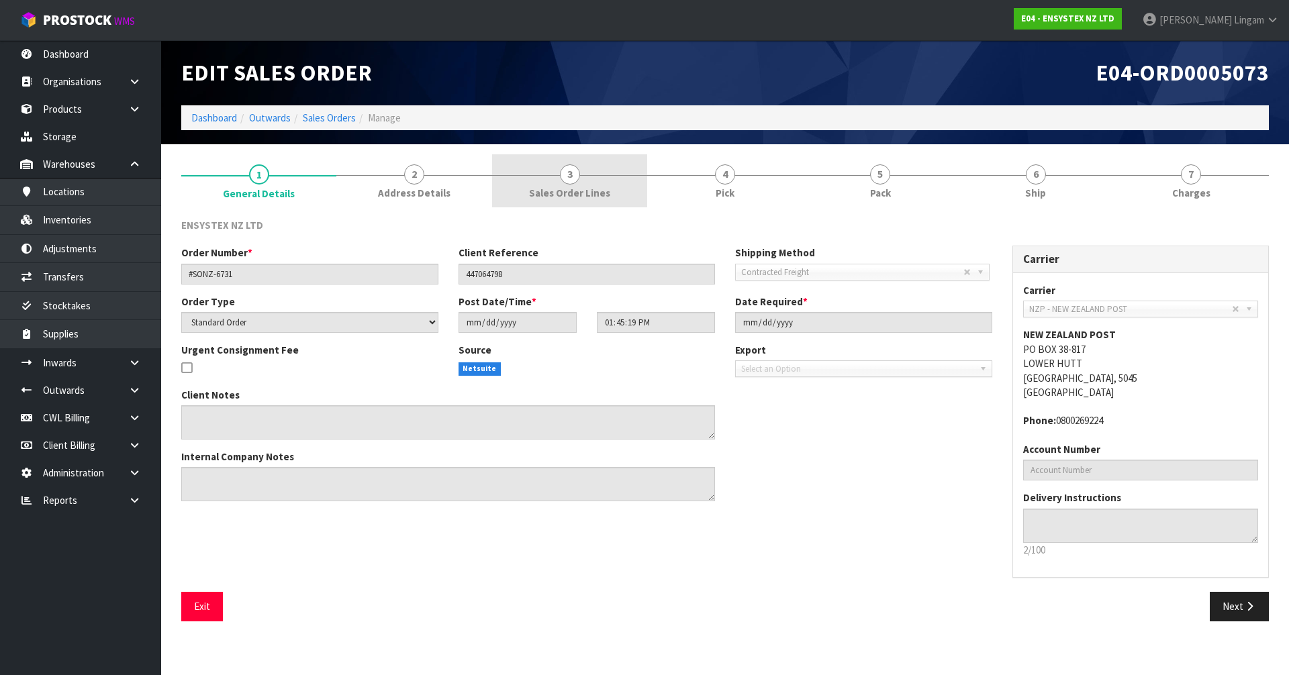
click at [599, 191] on span "Sales Order Lines" at bounding box center [569, 193] width 81 height 14
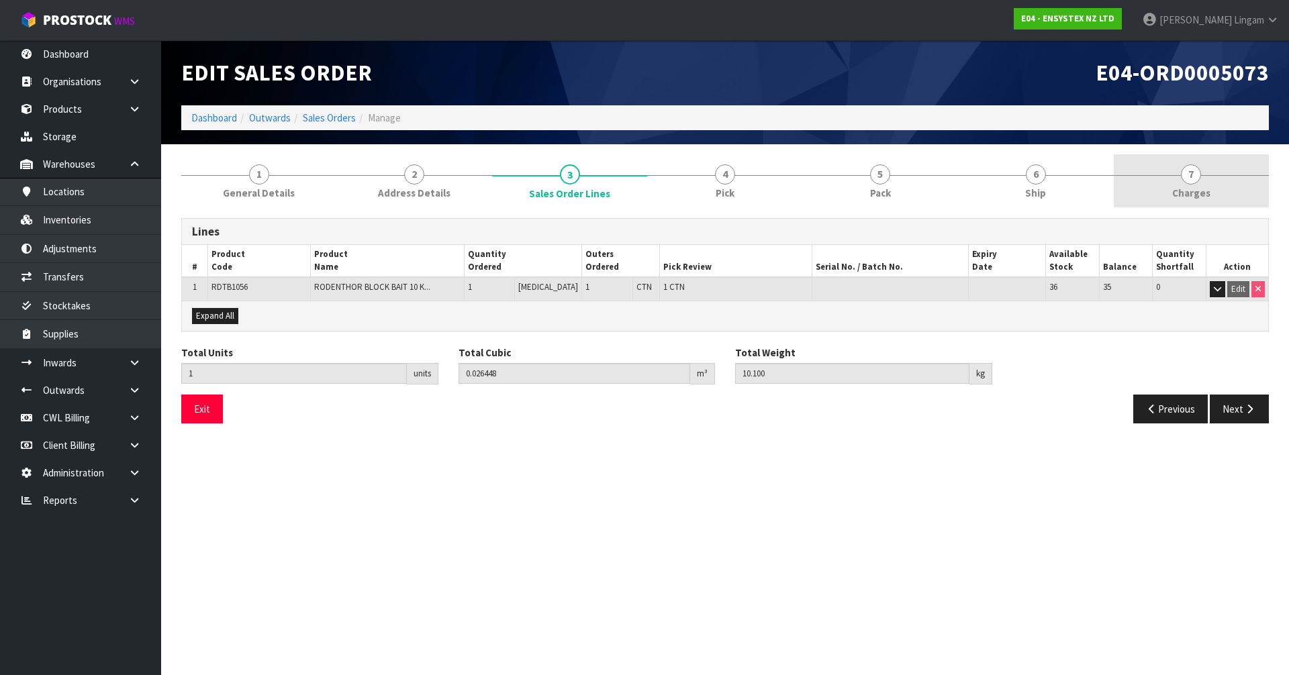
click at [1179, 177] on link "7 Charges" at bounding box center [1191, 180] width 155 height 53
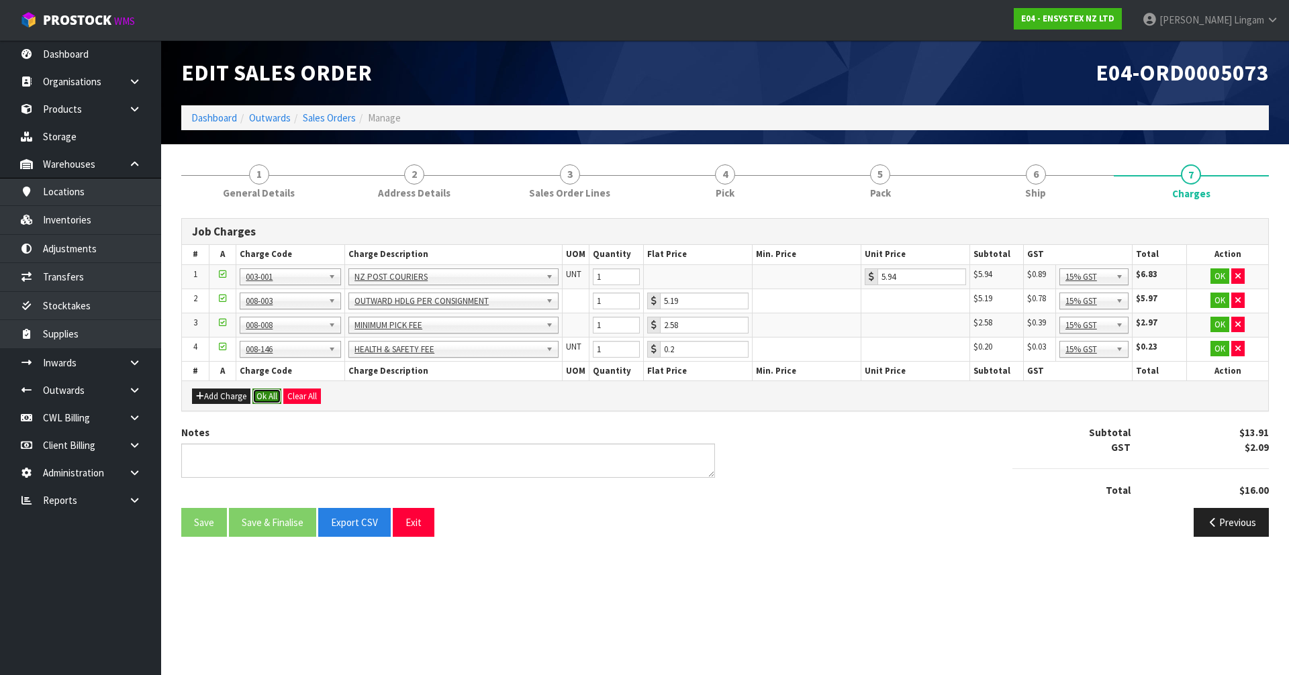
click at [272, 397] on button "Ok All" at bounding box center [266, 397] width 29 height 16
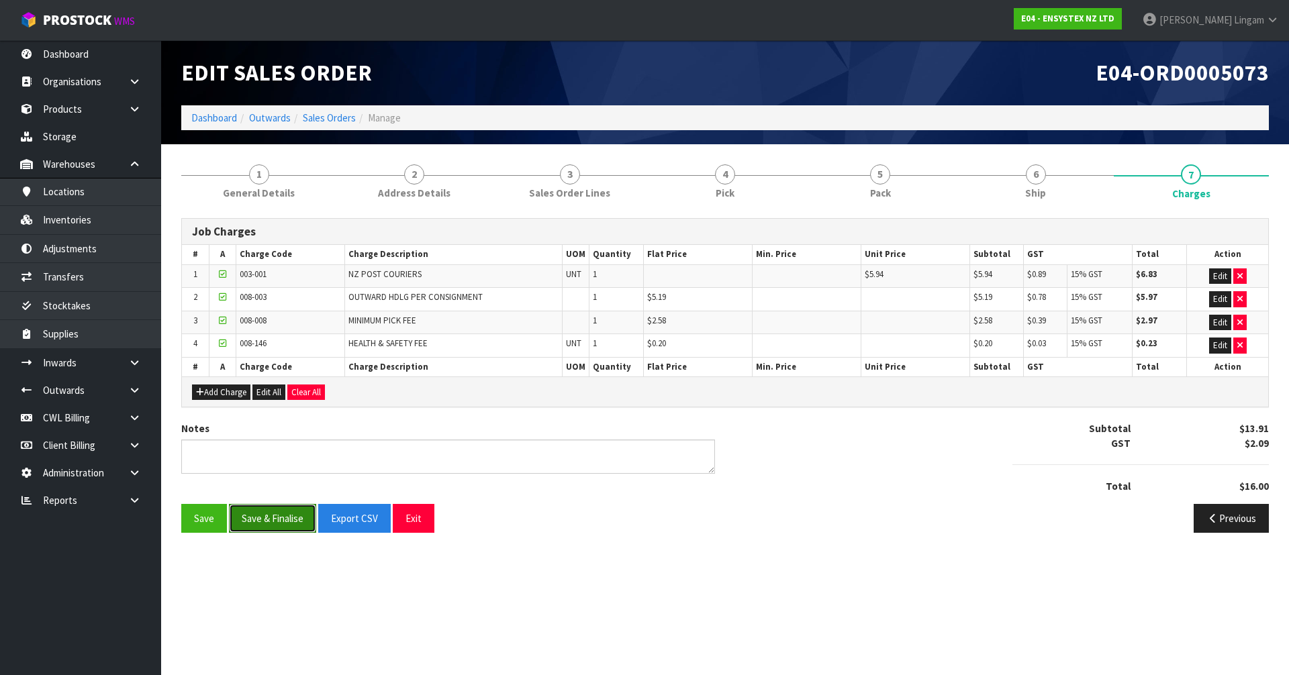
click at [277, 511] on button "Save & Finalise" at bounding box center [272, 518] width 87 height 29
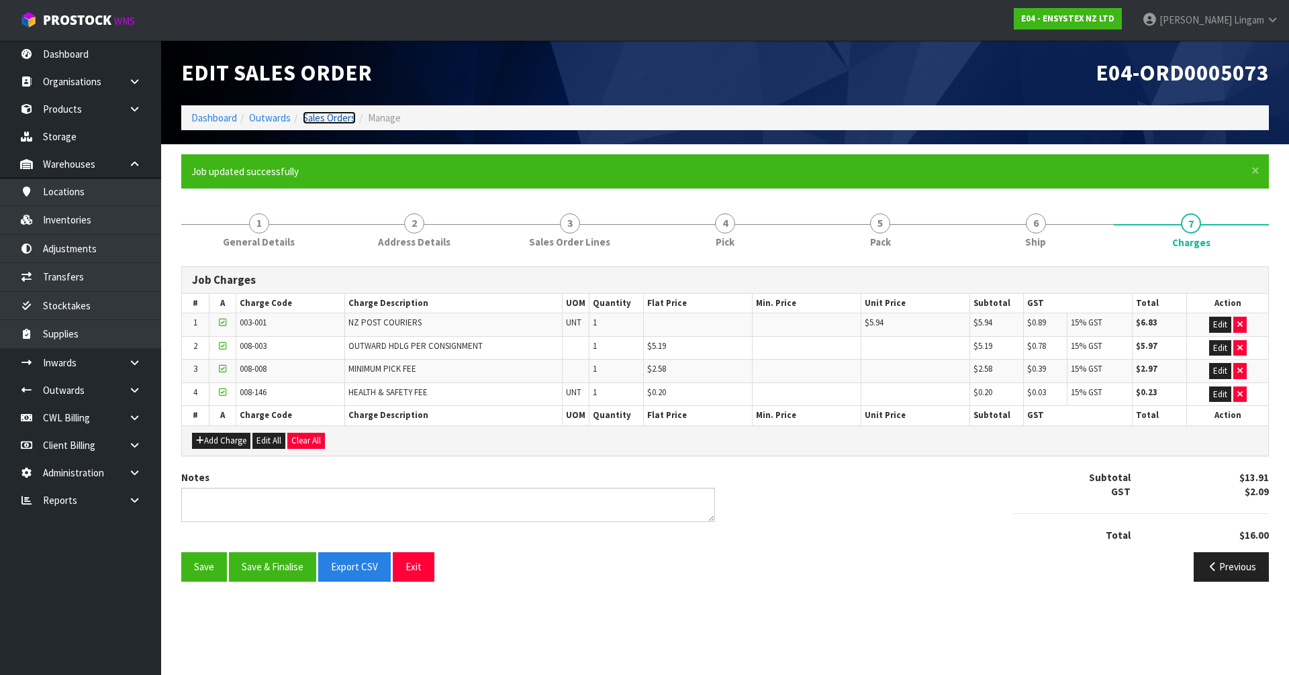
click at [340, 120] on link "Sales Orders" at bounding box center [329, 117] width 53 height 13
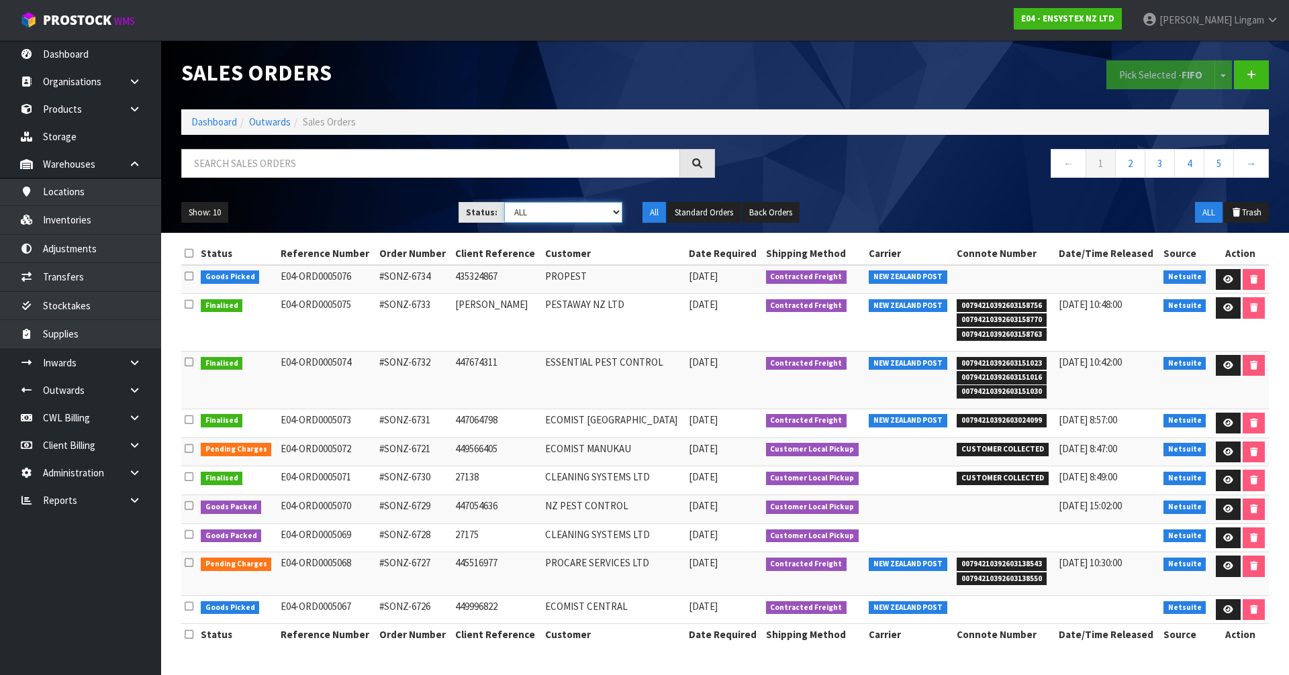
click at [602, 208] on select "Draft Pending Allocated Pending Pick Goods Picked Goods Packed Pending Charges …" at bounding box center [563, 212] width 119 height 21
select select "string:6"
click at [504, 202] on select "Draft Pending Allocated Pending Pick Goods Picked Goods Packed Pending Charges …" at bounding box center [563, 212] width 119 height 21
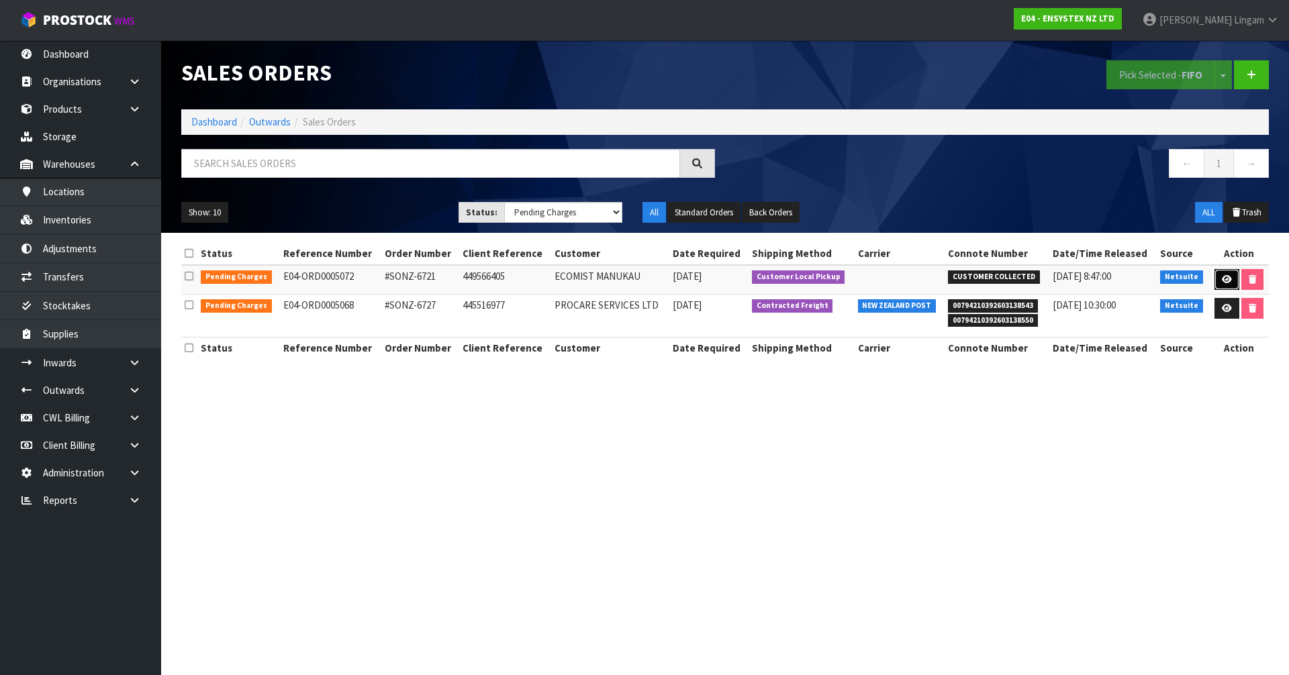
click at [1225, 279] on icon at bounding box center [1227, 279] width 10 height 9
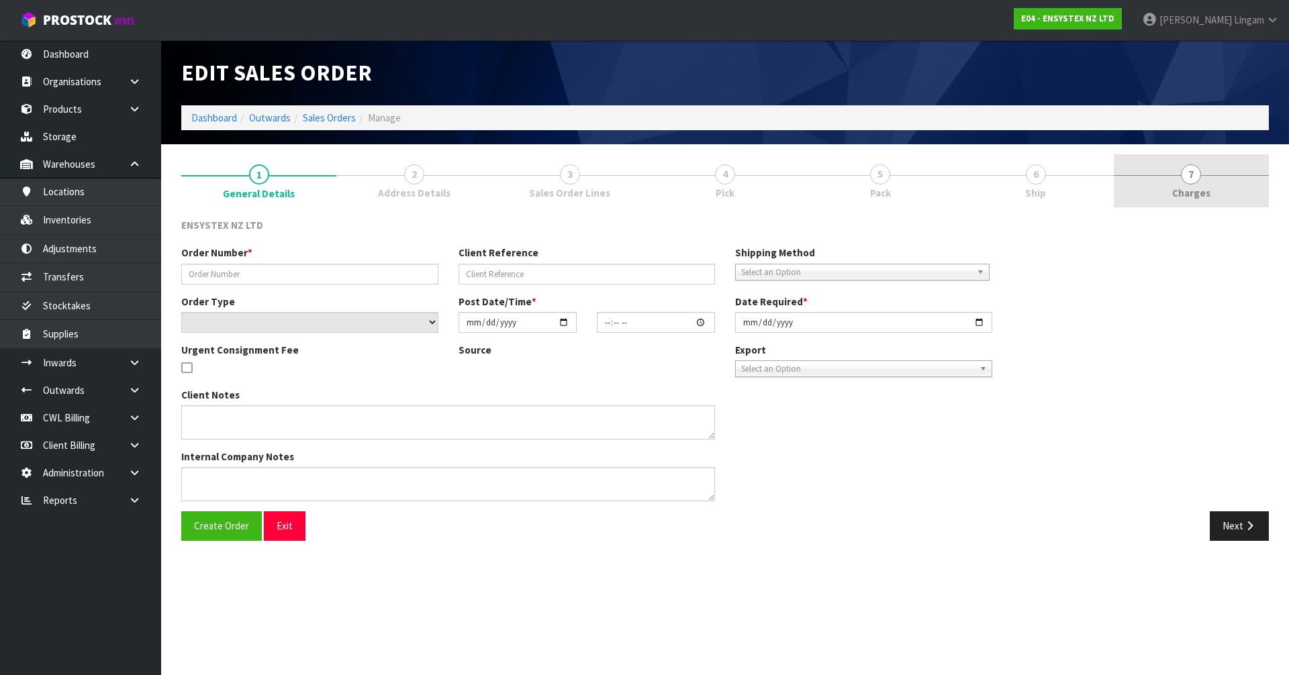
type input "#SONZ-6721"
type input "449566405"
select select "number:0"
type input "2025-09-18"
type input "13:45:18.000"
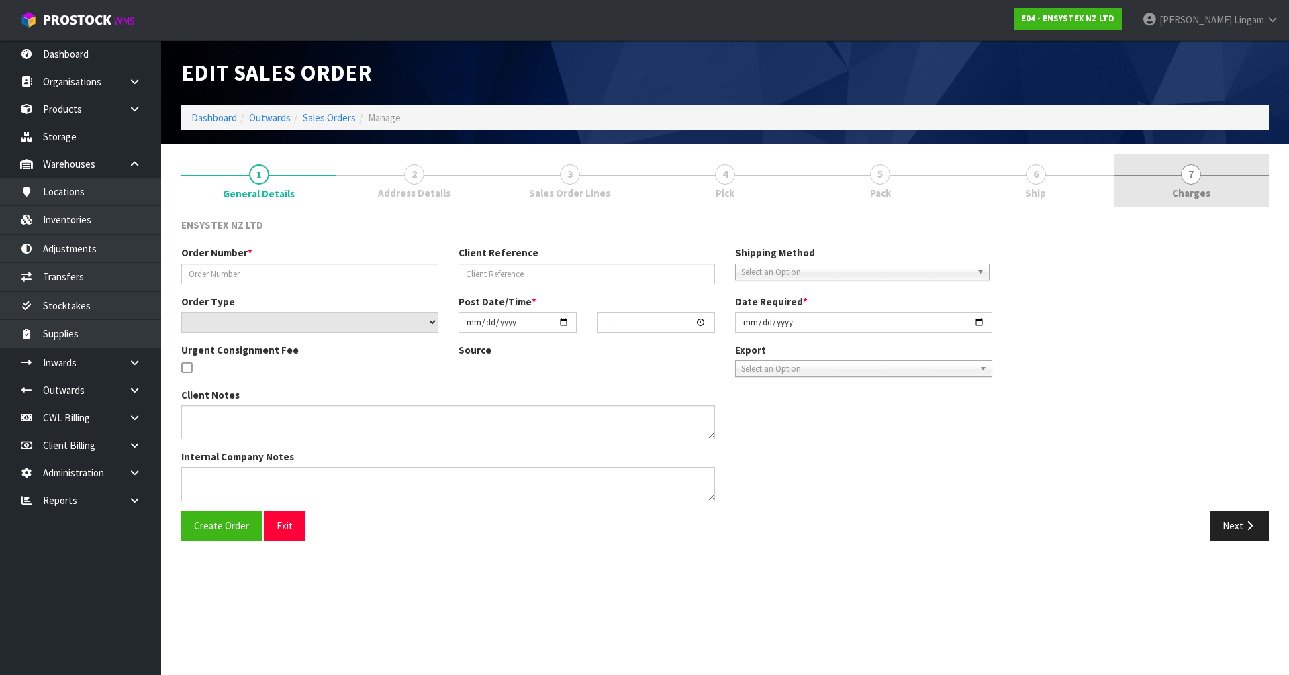
type input "2025-09-19"
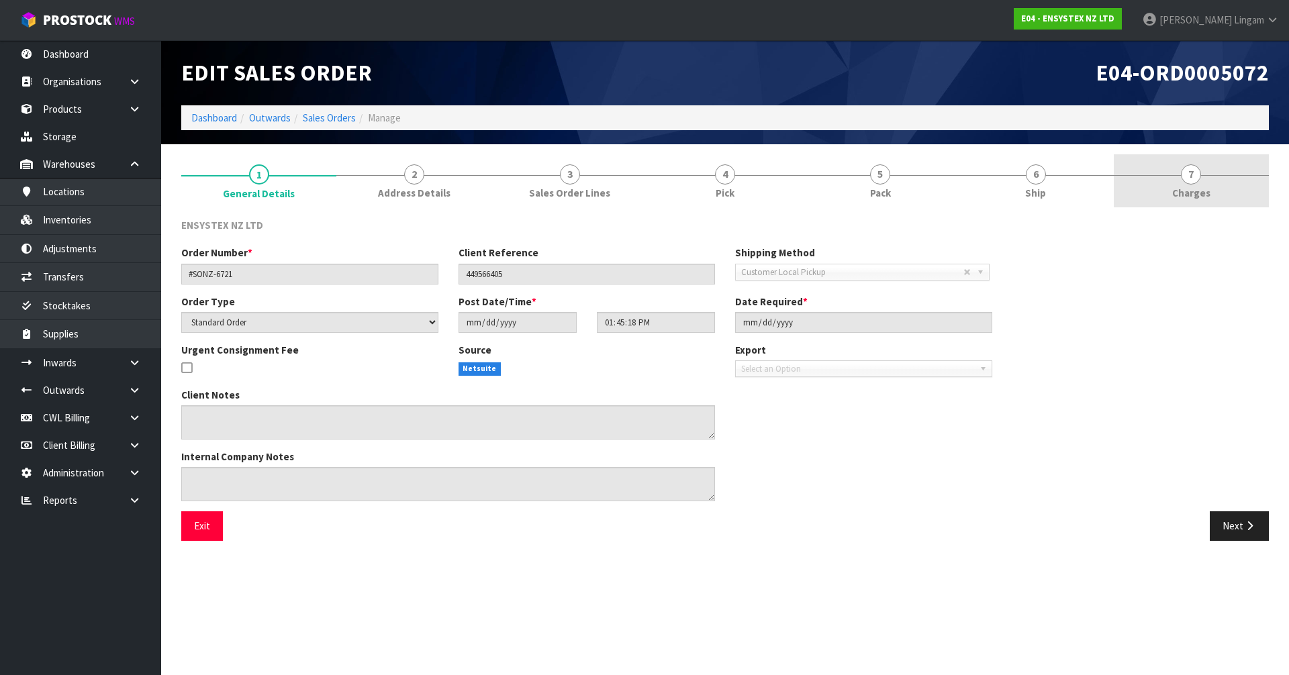
click at [1221, 193] on link "7 Charges" at bounding box center [1191, 180] width 155 height 53
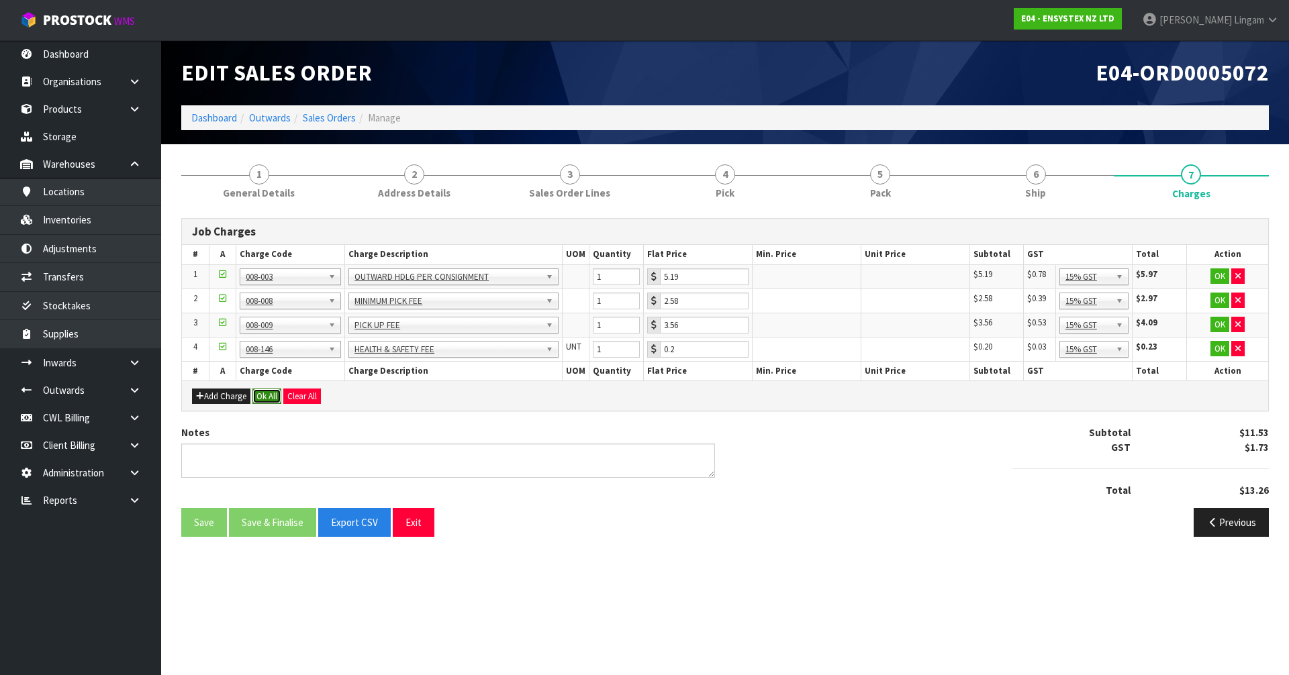
click at [268, 394] on button "Ok All" at bounding box center [266, 397] width 29 height 16
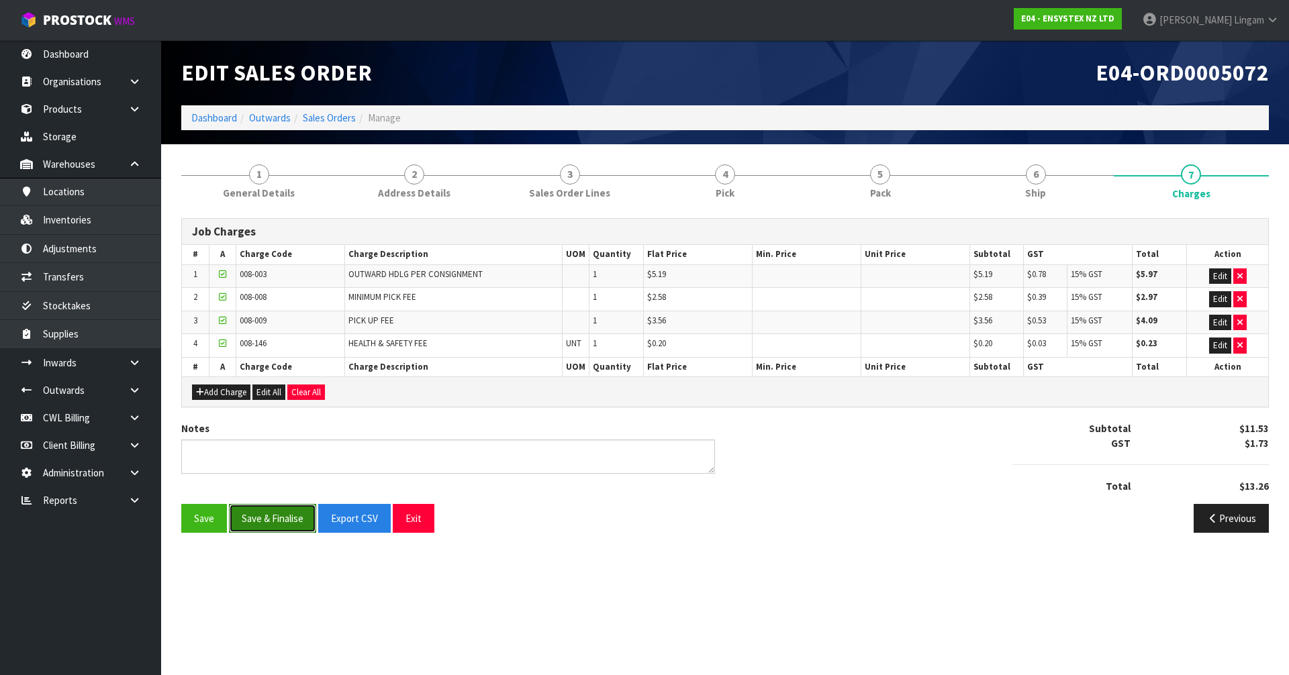
click at [287, 520] on button "Save & Finalise" at bounding box center [272, 518] width 87 height 29
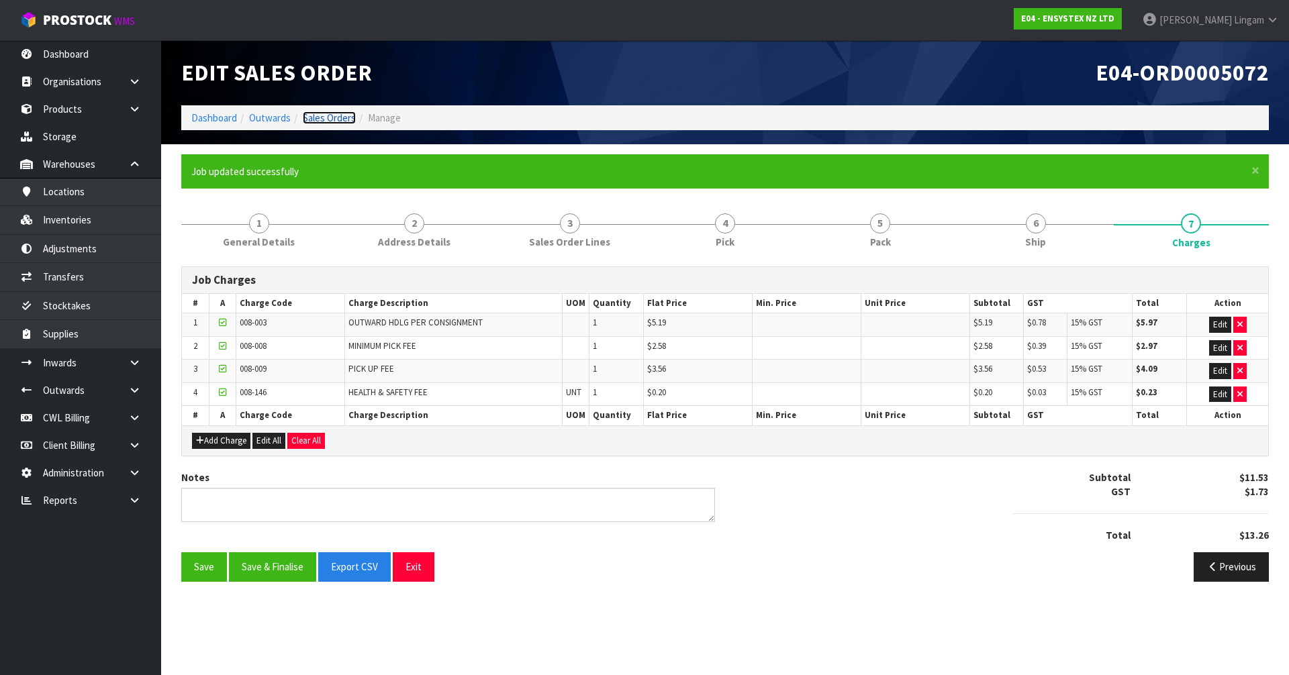
click at [329, 117] on link "Sales Orders" at bounding box center [329, 117] width 53 height 13
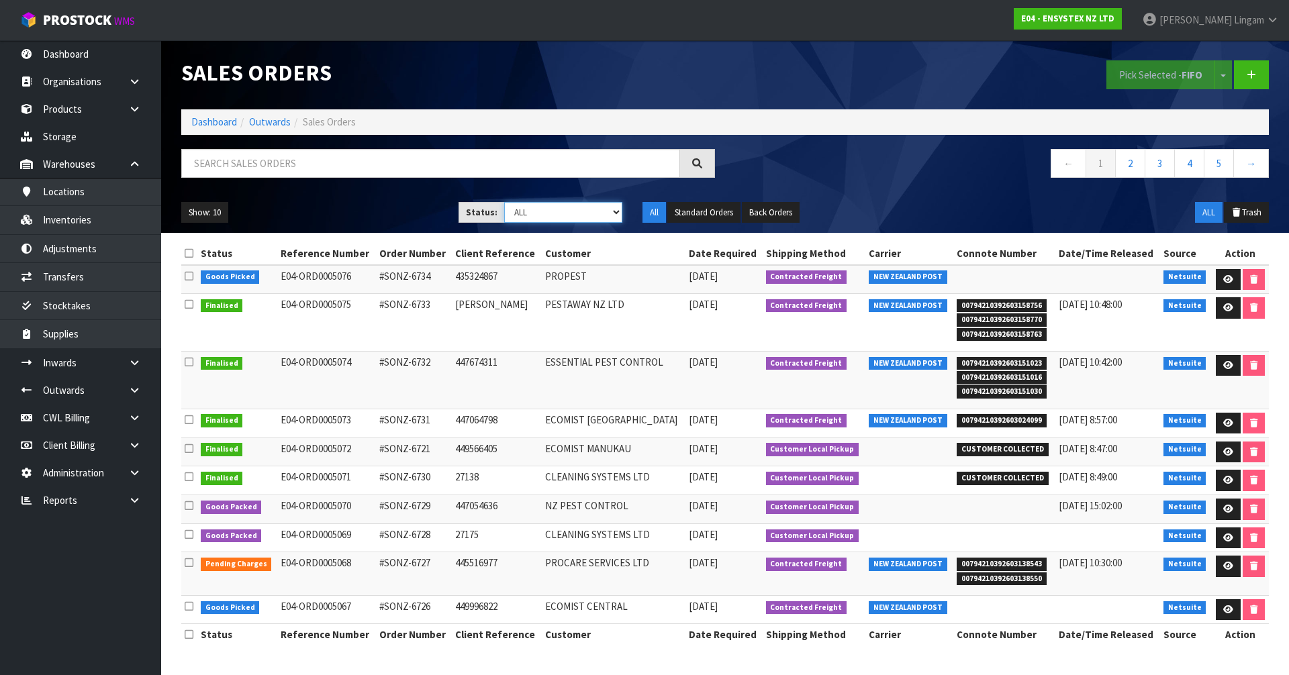
click at [594, 216] on select "Draft Pending Allocated Pending Pick Goods Picked Goods Packed Pending Charges …" at bounding box center [563, 212] width 119 height 21
select select "string:6"
click at [504, 202] on select "Draft Pending Allocated Pending Pick Goods Picked Goods Packed Pending Charges …" at bounding box center [563, 212] width 119 height 21
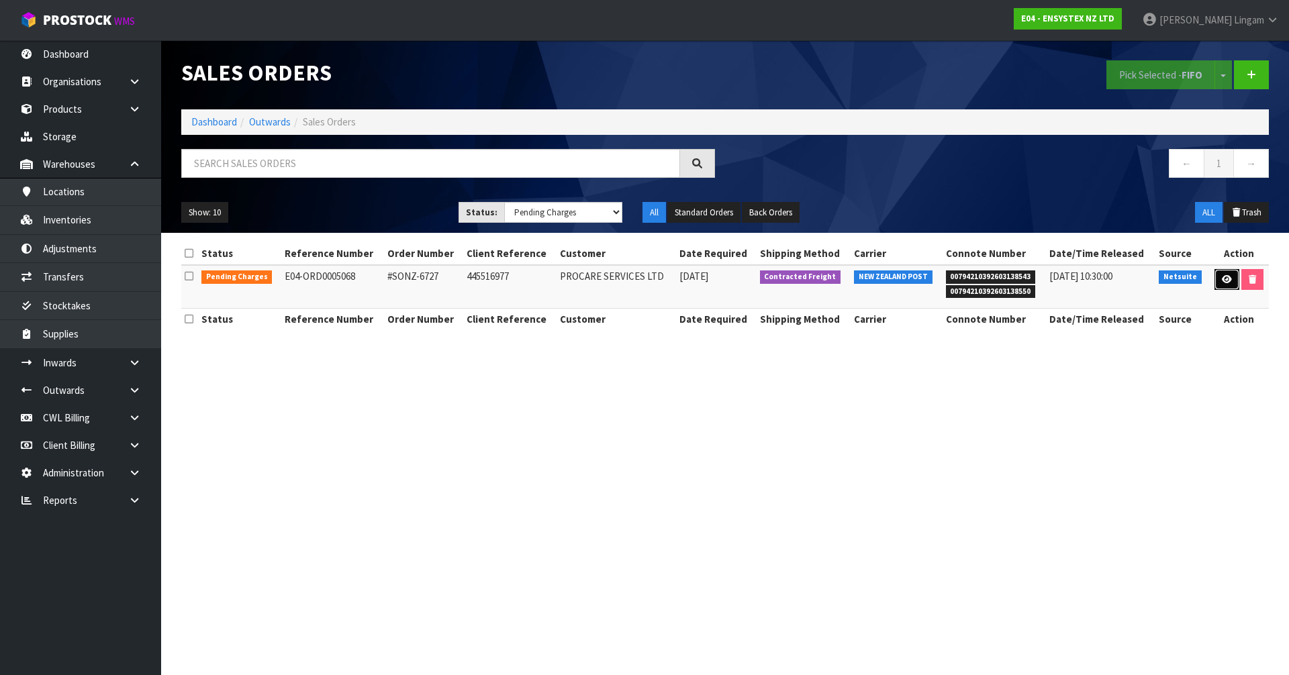
click at [1222, 277] on icon at bounding box center [1227, 279] width 10 height 9
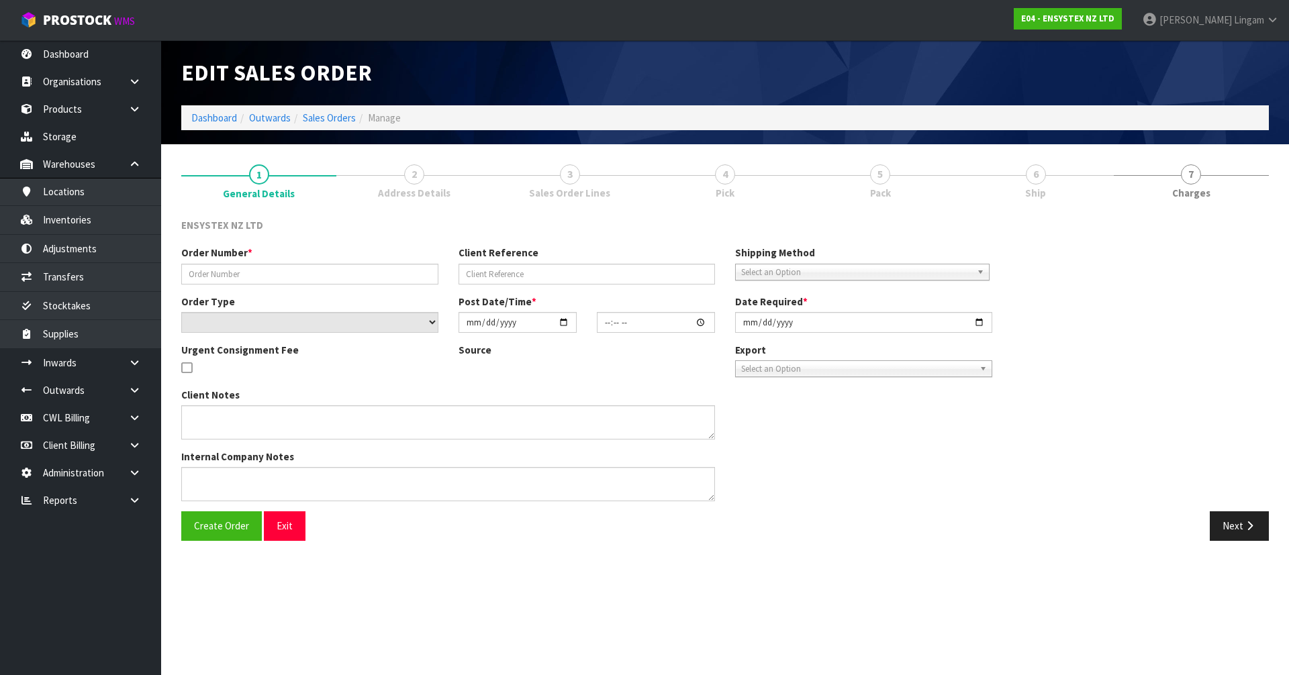
type input "#SONZ-6727"
type input "445516977"
select select "number:0"
type input "2025-09-18"
type input "13:15:17.000"
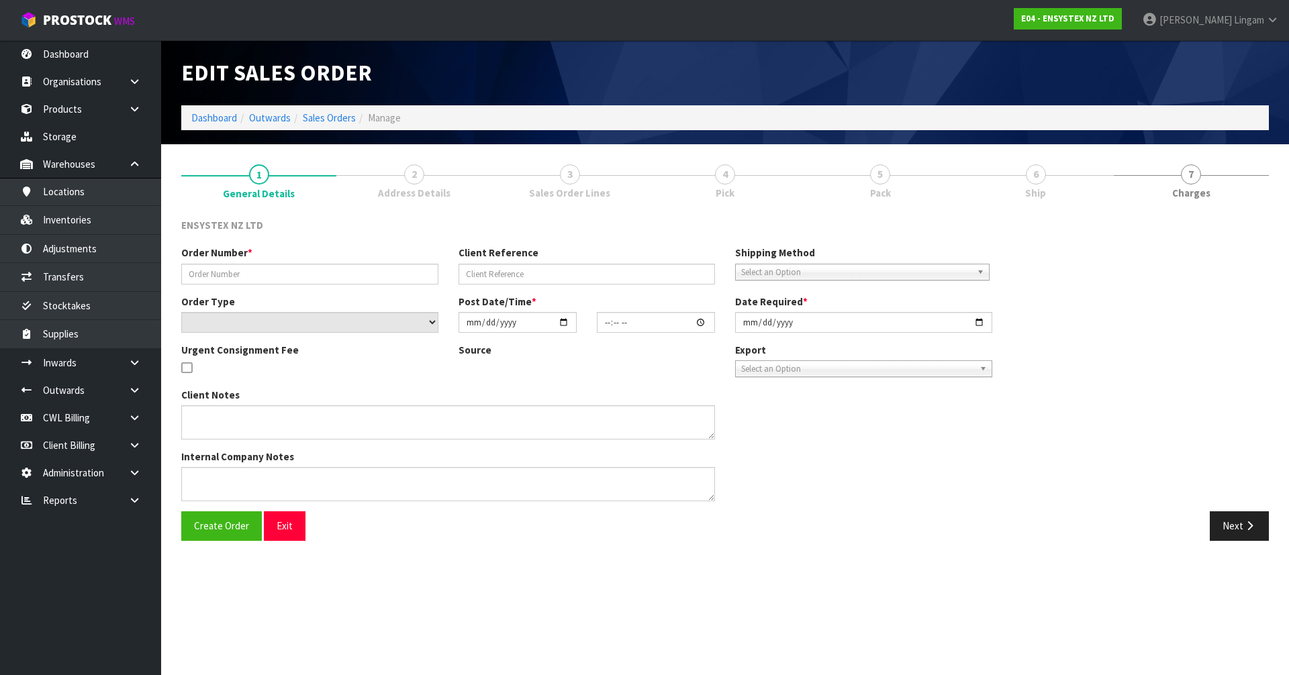
type input "2025-09-19"
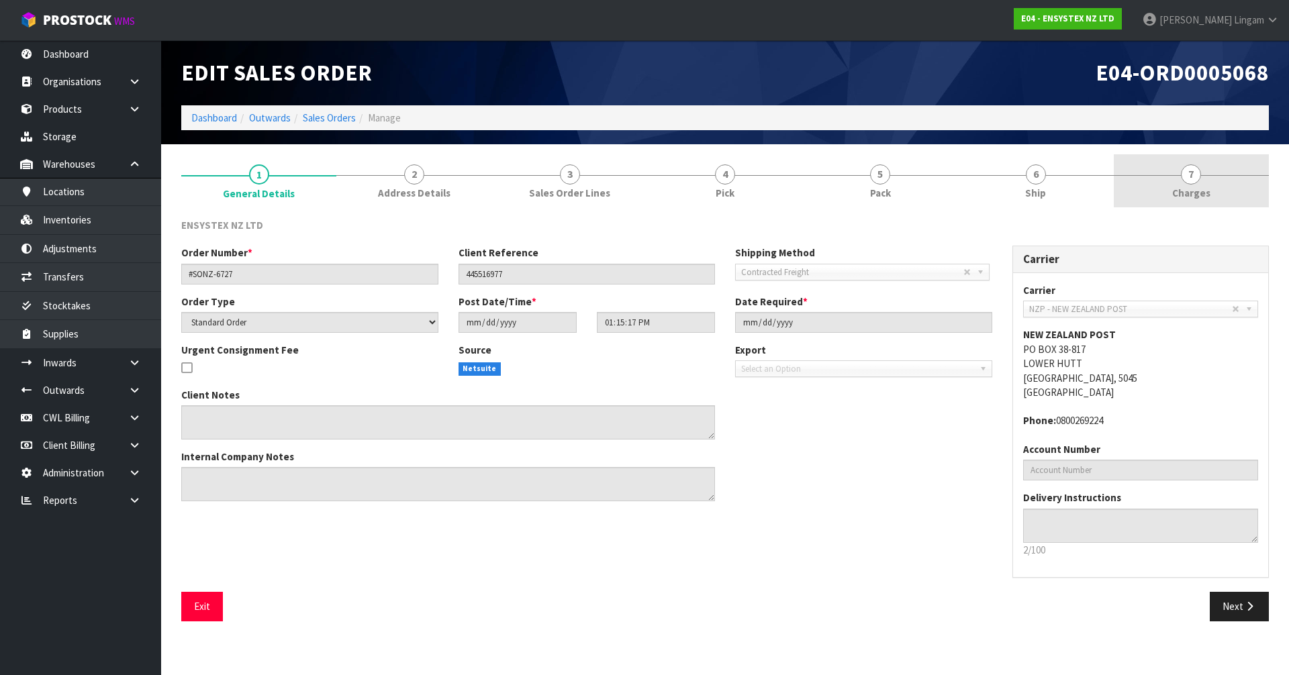
click at [1200, 177] on span "7" at bounding box center [1191, 174] width 20 height 20
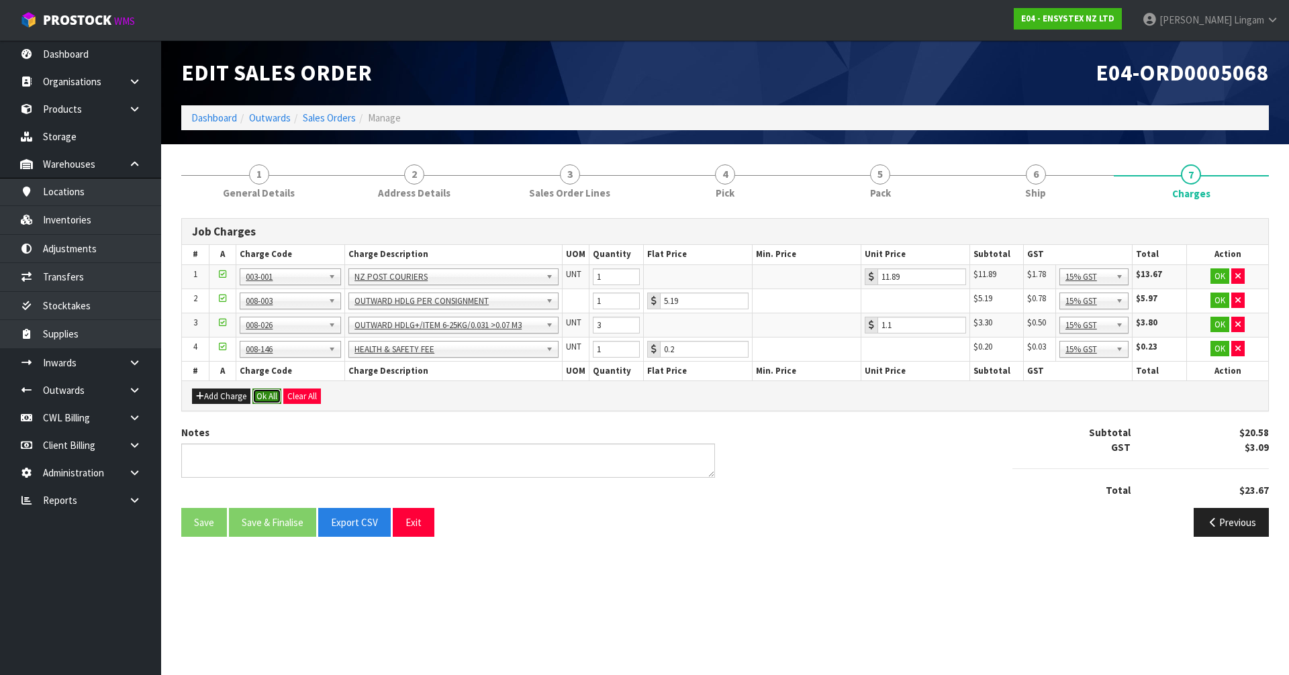
click at [267, 397] on button "Ok All" at bounding box center [266, 397] width 29 height 16
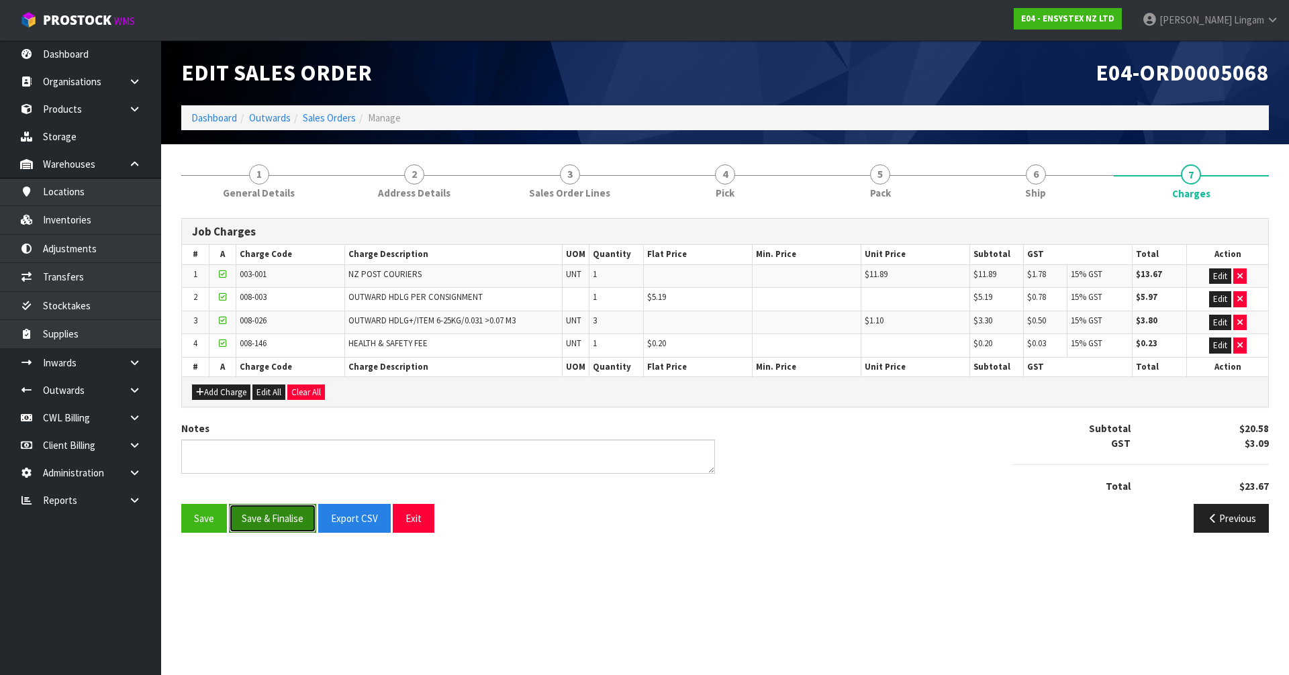
click at [281, 516] on button "Save & Finalise" at bounding box center [272, 518] width 87 height 29
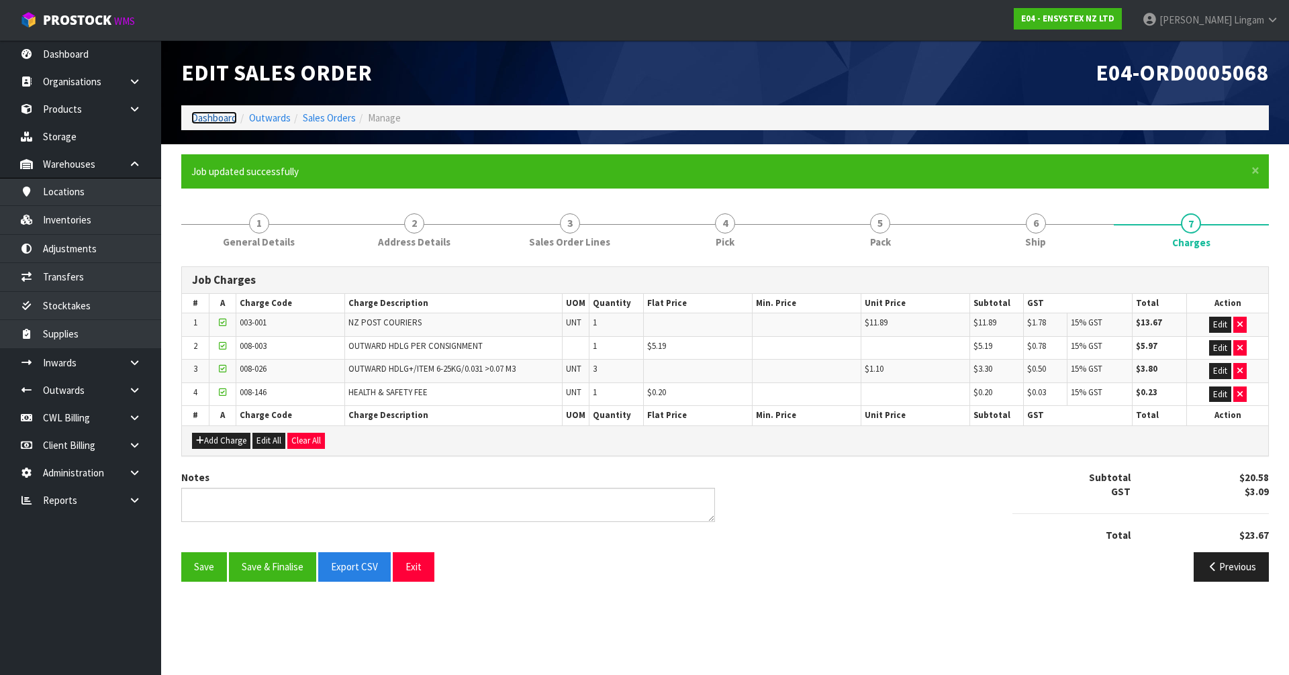
click at [193, 116] on link "Dashboard" at bounding box center [214, 117] width 46 height 13
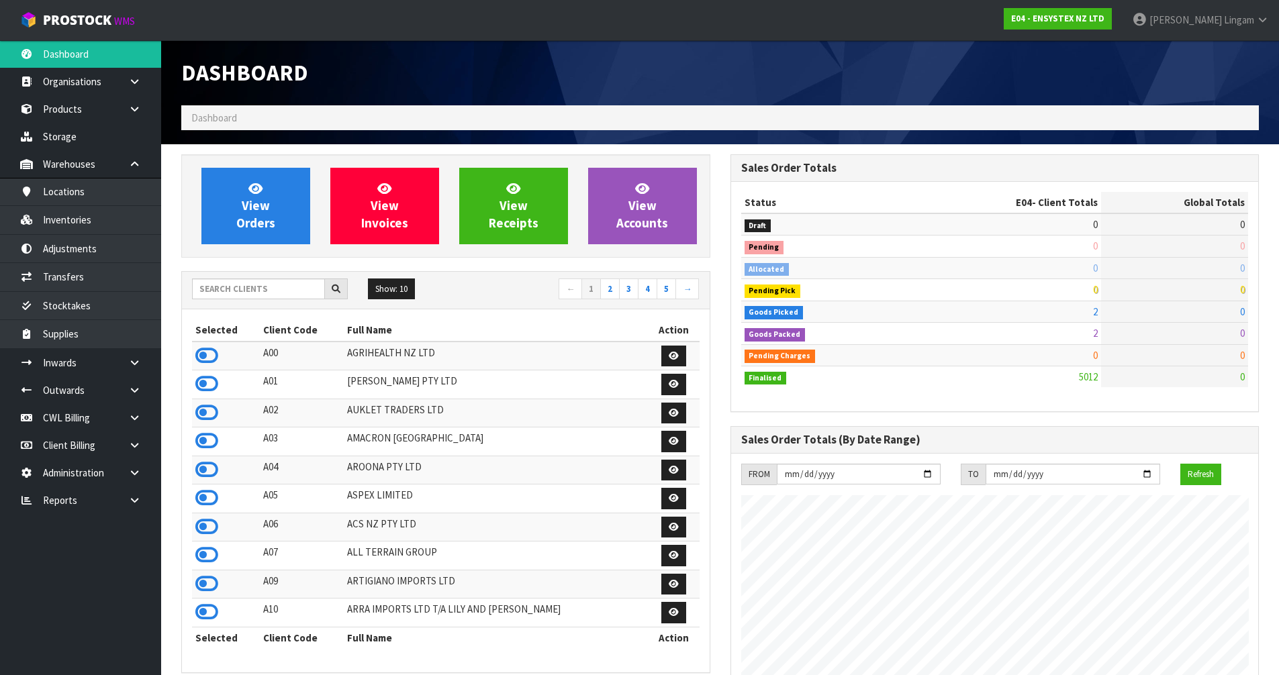
scroll to position [1017, 548]
click at [271, 297] on input "text" at bounding box center [258, 289] width 133 height 21
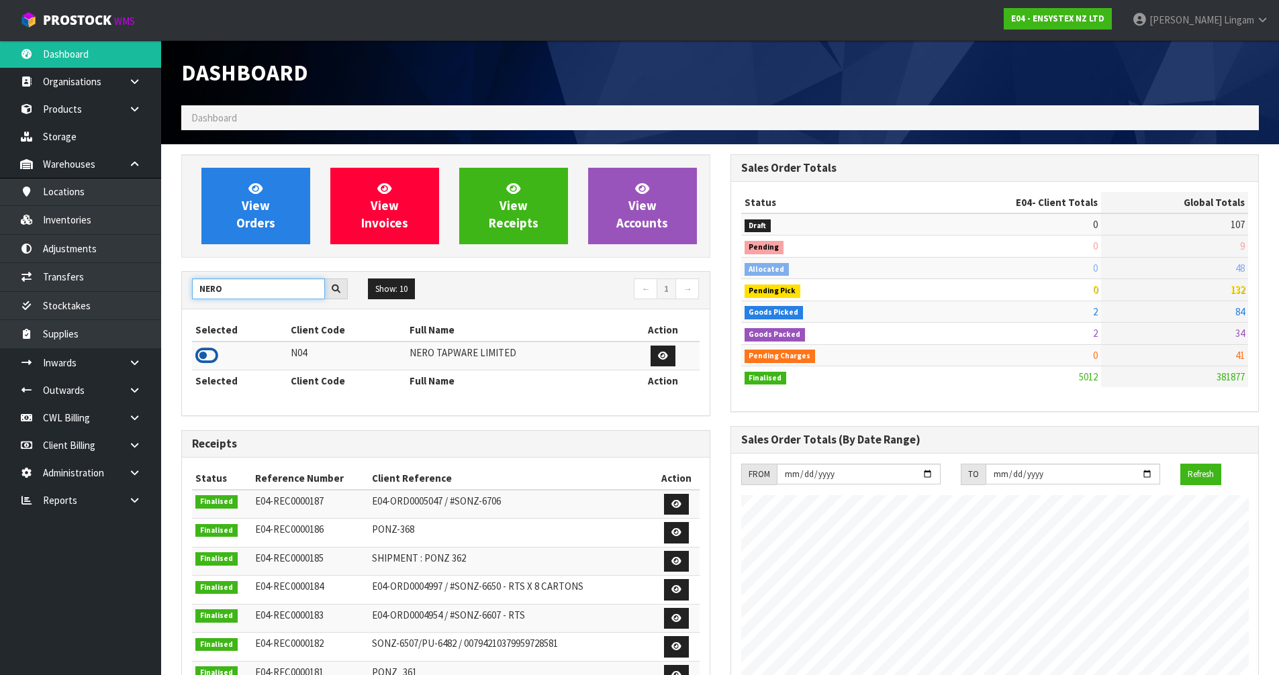
type input "NERO"
click at [206, 351] on icon at bounding box center [206, 356] width 23 height 20
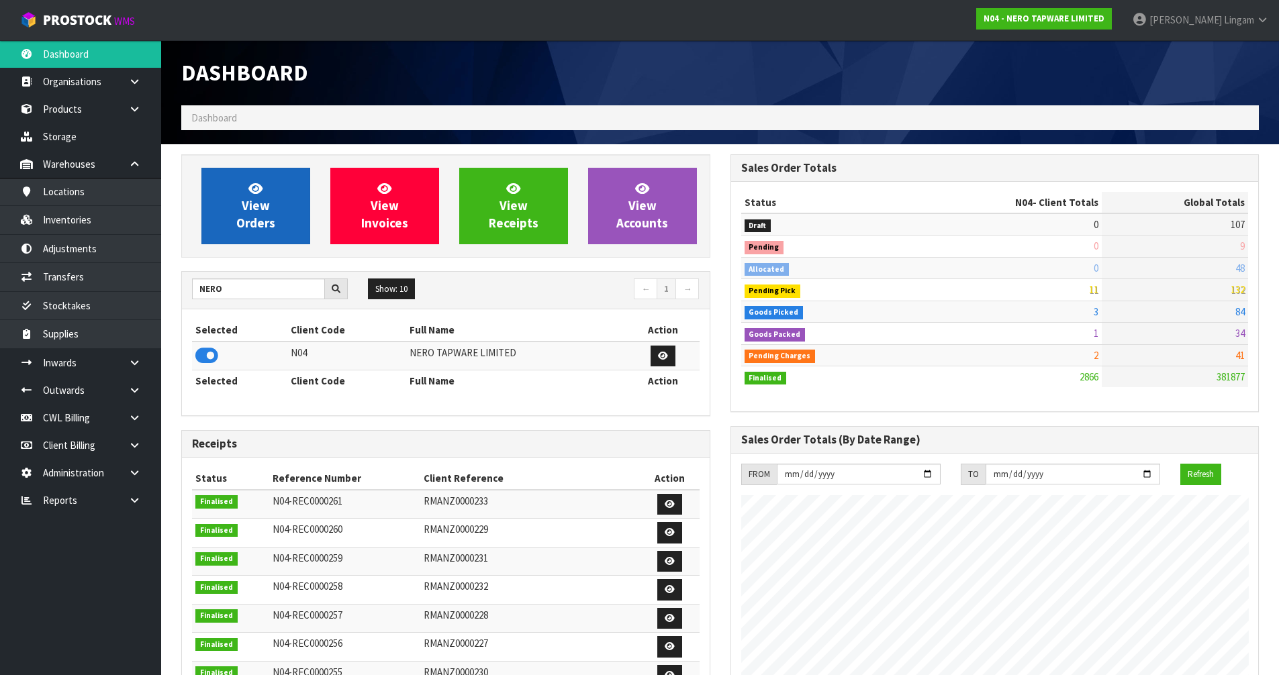
scroll to position [1061, 548]
click at [248, 216] on span "View Orders" at bounding box center [255, 206] width 39 height 50
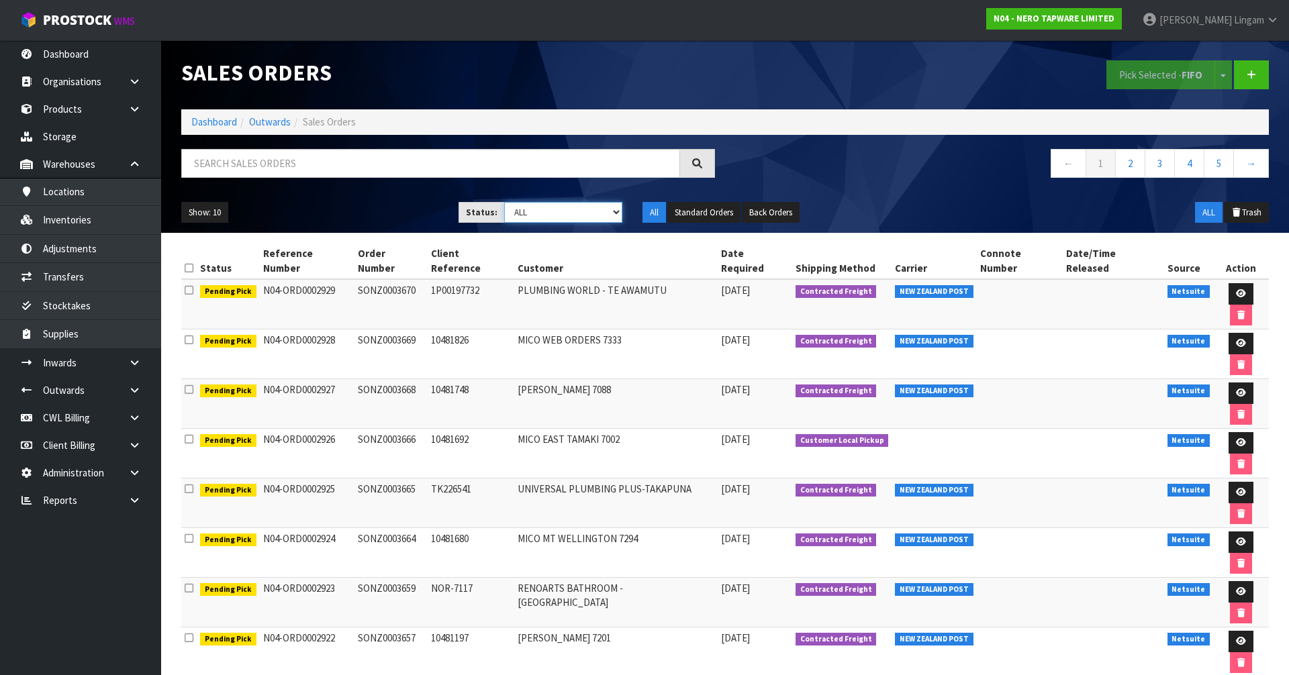
click at [587, 210] on select "Draft Pending Allocated Pending Pick Goods Picked Goods Packed Pending Charges …" at bounding box center [563, 212] width 119 height 21
select select "string:6"
click at [504, 202] on select "Draft Pending Allocated Pending Pick Goods Picked Goods Packed Pending Charges …" at bounding box center [563, 212] width 119 height 21
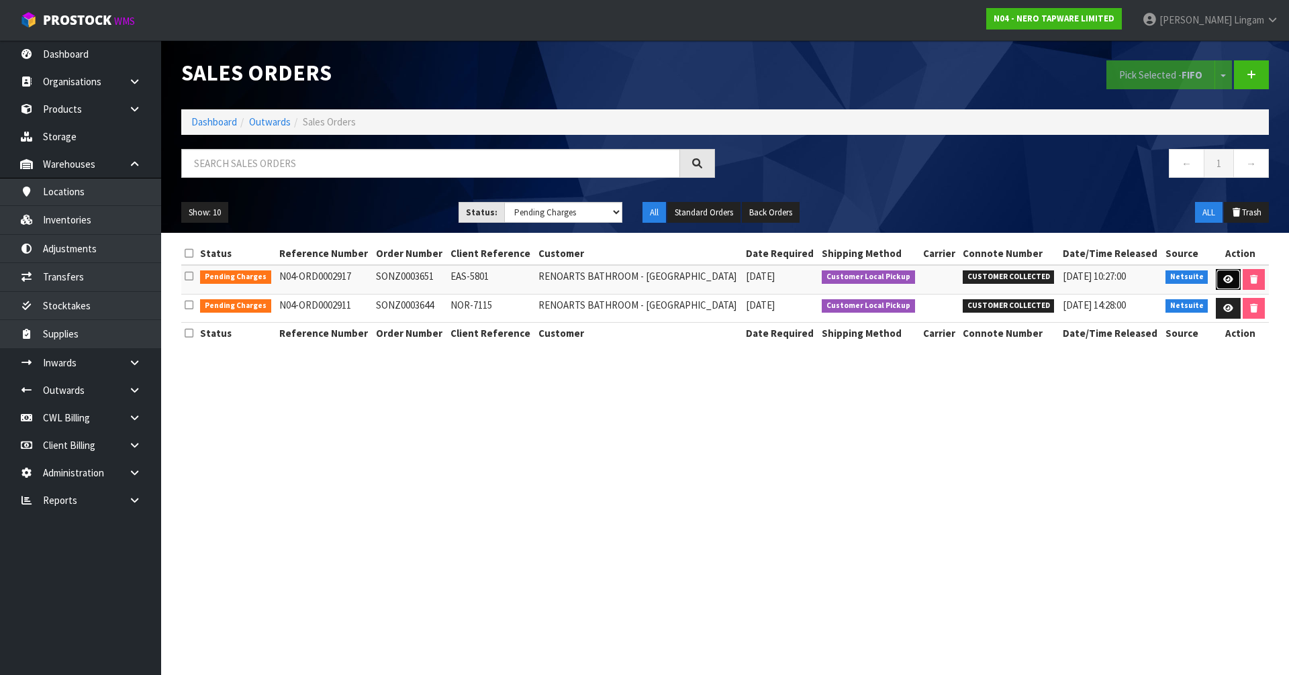
click at [1218, 275] on link at bounding box center [1228, 279] width 25 height 21
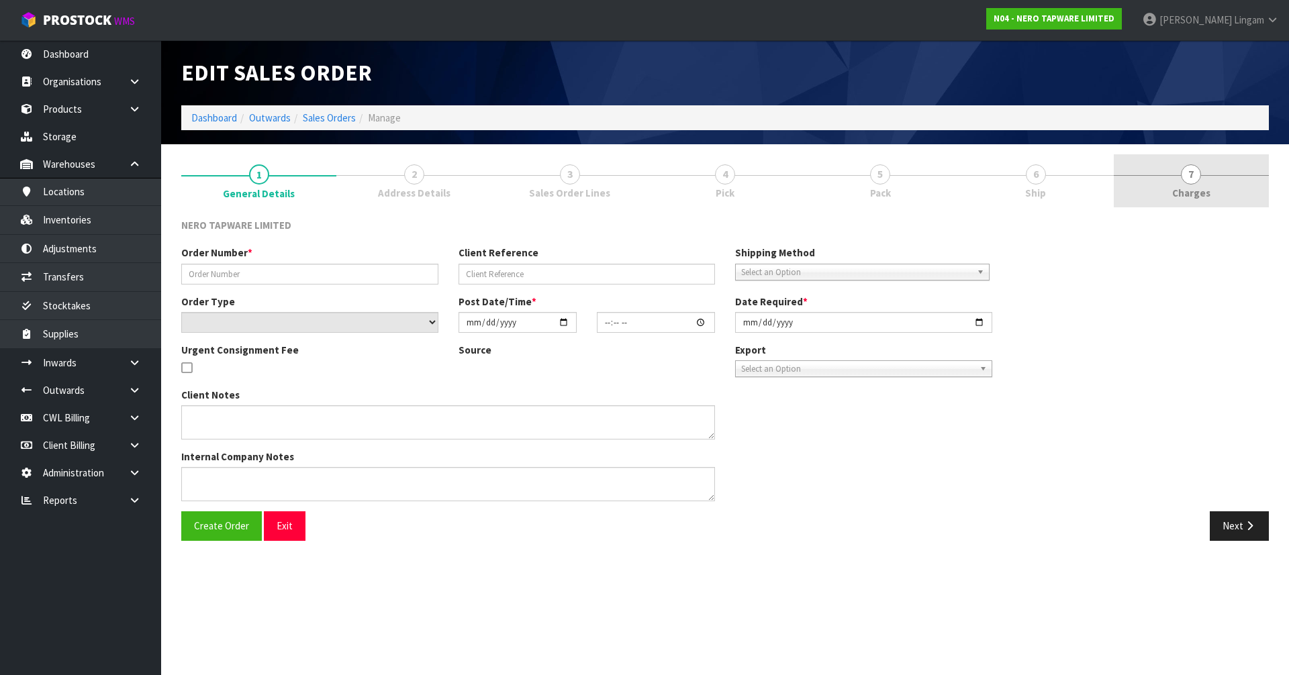
type input "SONZ0003651"
type input "EAS-5801"
select select "number:0"
type input "2025-09-18"
type input "14:45:12.000"
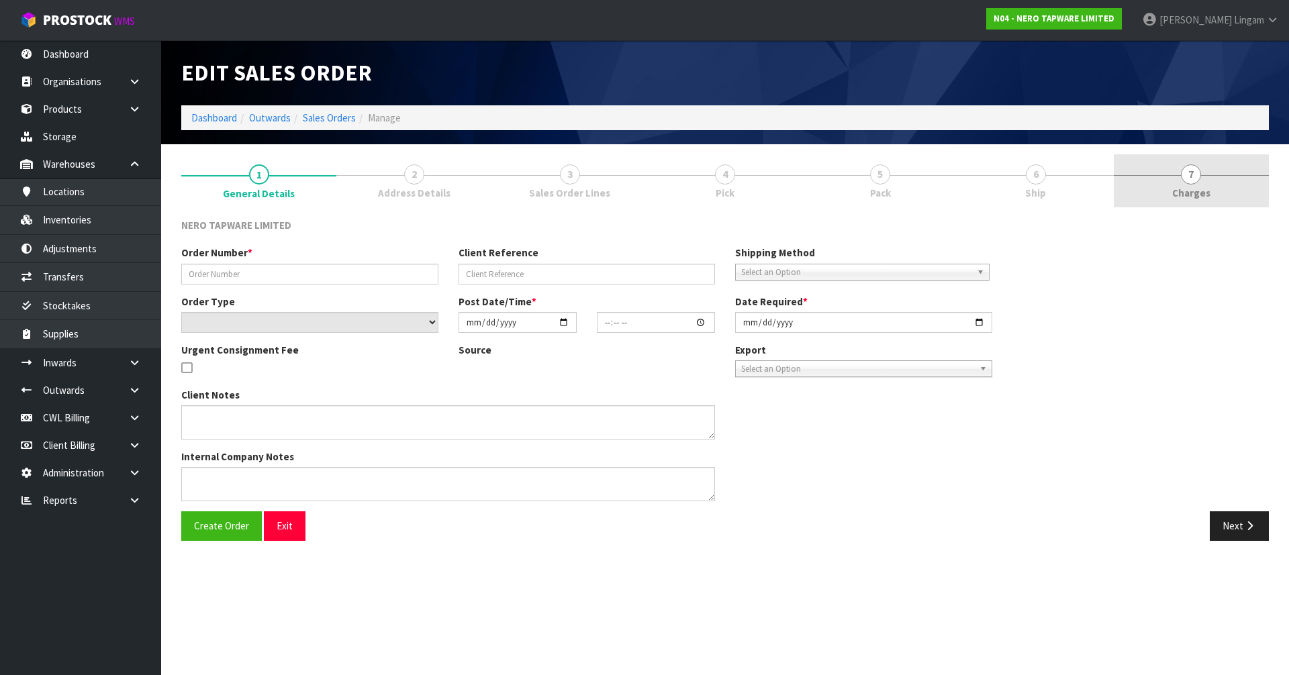
type input "2025-09-19"
type textarea "customer pick up 19/09/2025"
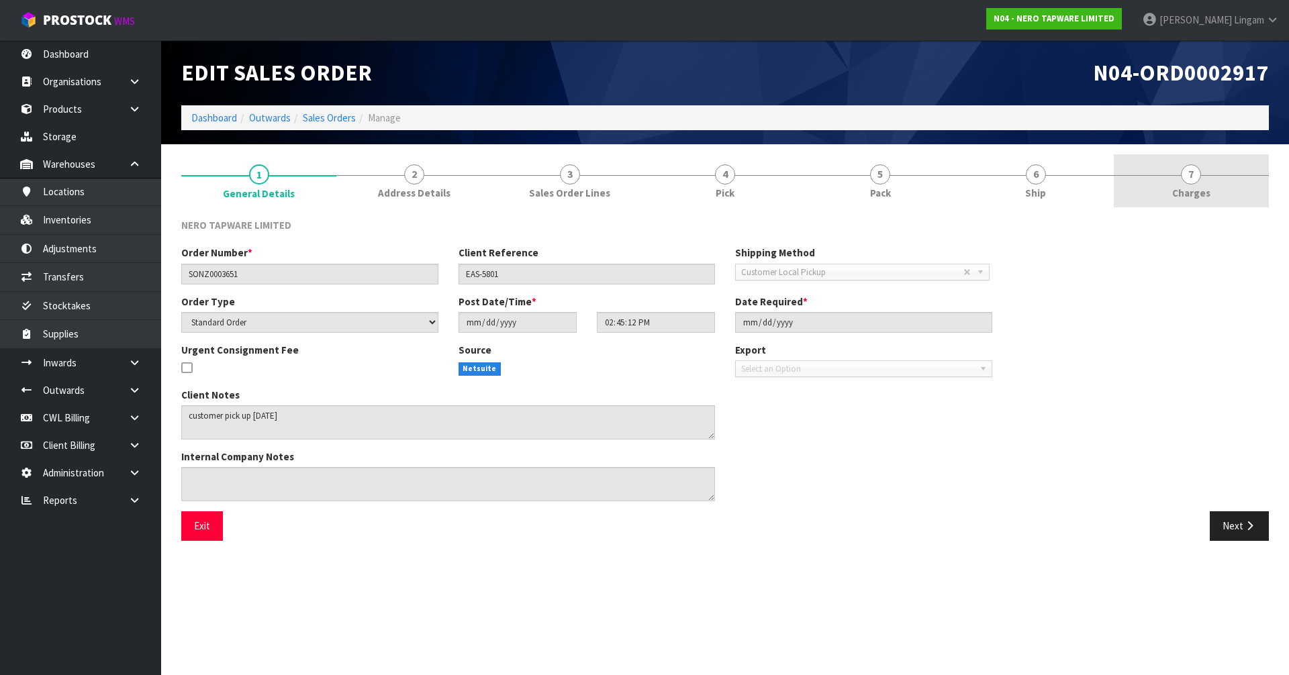
click at [1221, 183] on link "7 Charges" at bounding box center [1191, 180] width 155 height 53
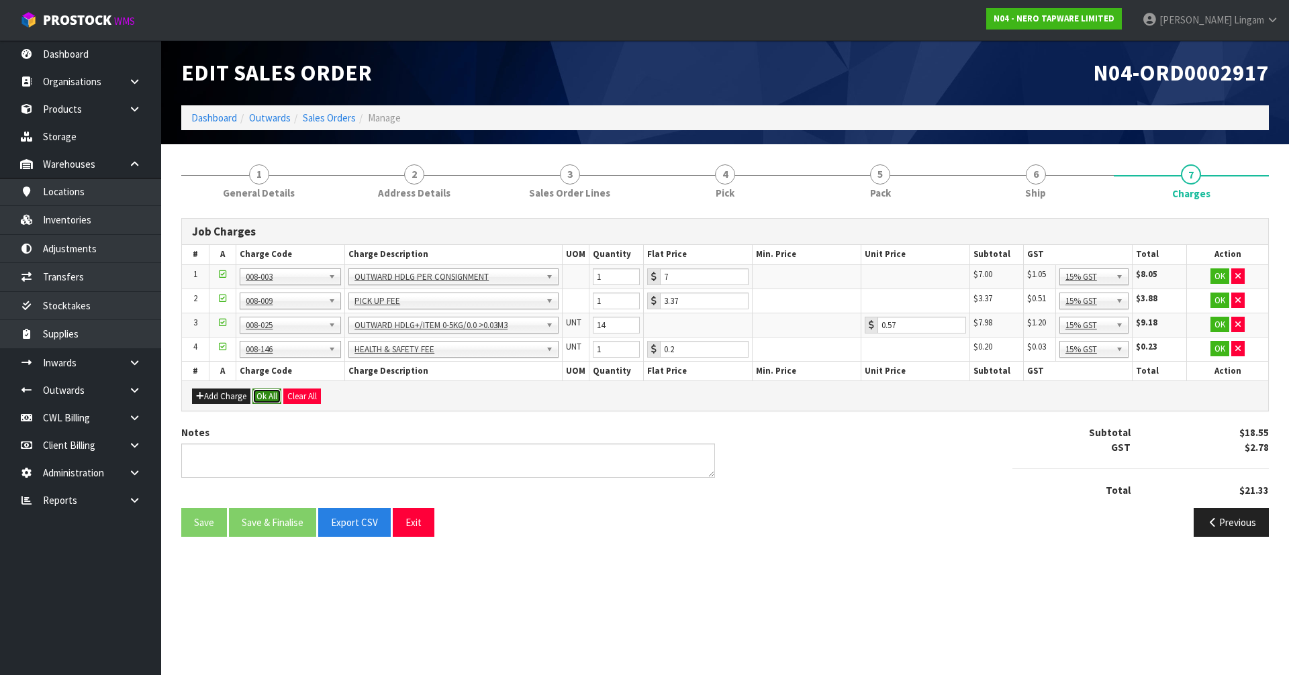
click at [264, 393] on button "Ok All" at bounding box center [266, 397] width 29 height 16
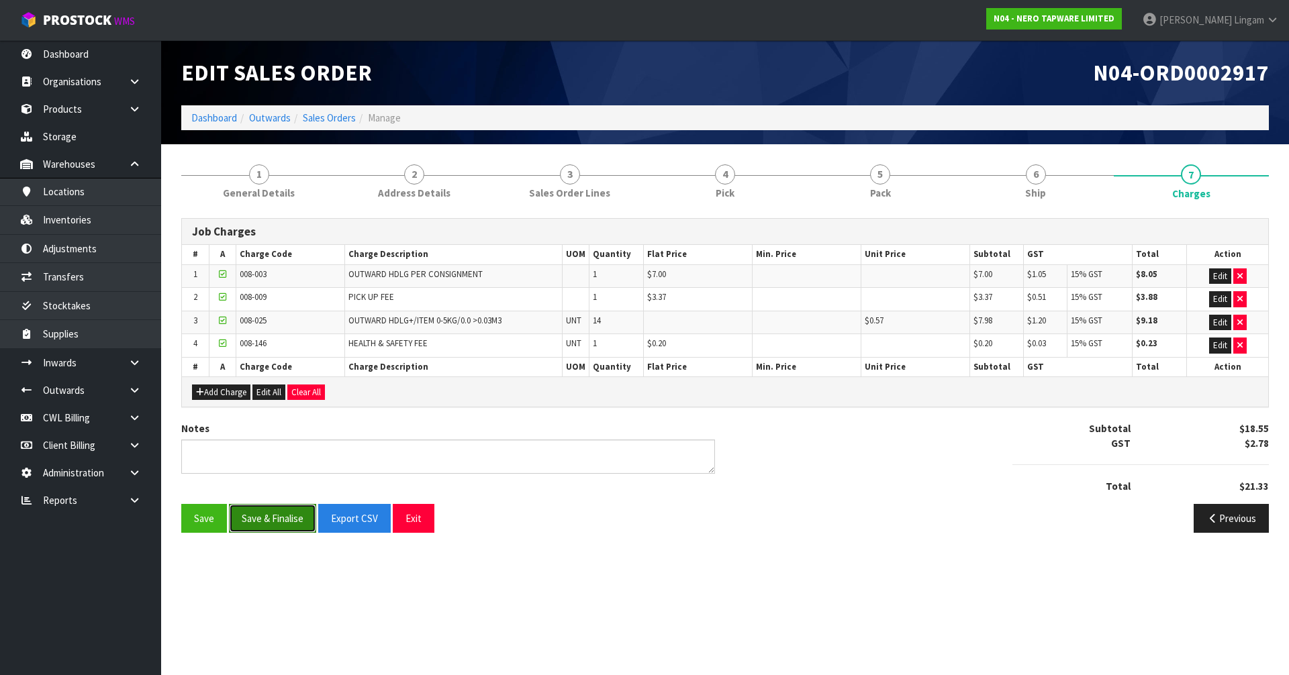
click at [281, 526] on button "Save & Finalise" at bounding box center [272, 518] width 87 height 29
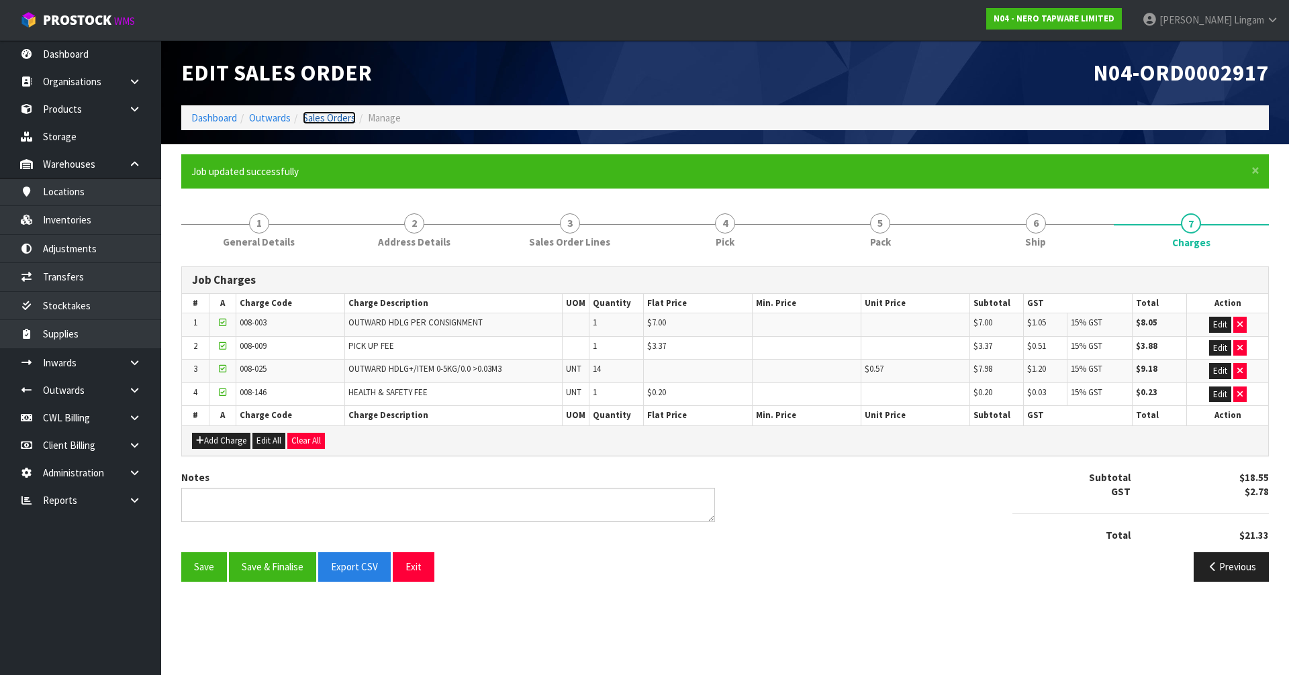
click at [338, 116] on link "Sales Orders" at bounding box center [329, 117] width 53 height 13
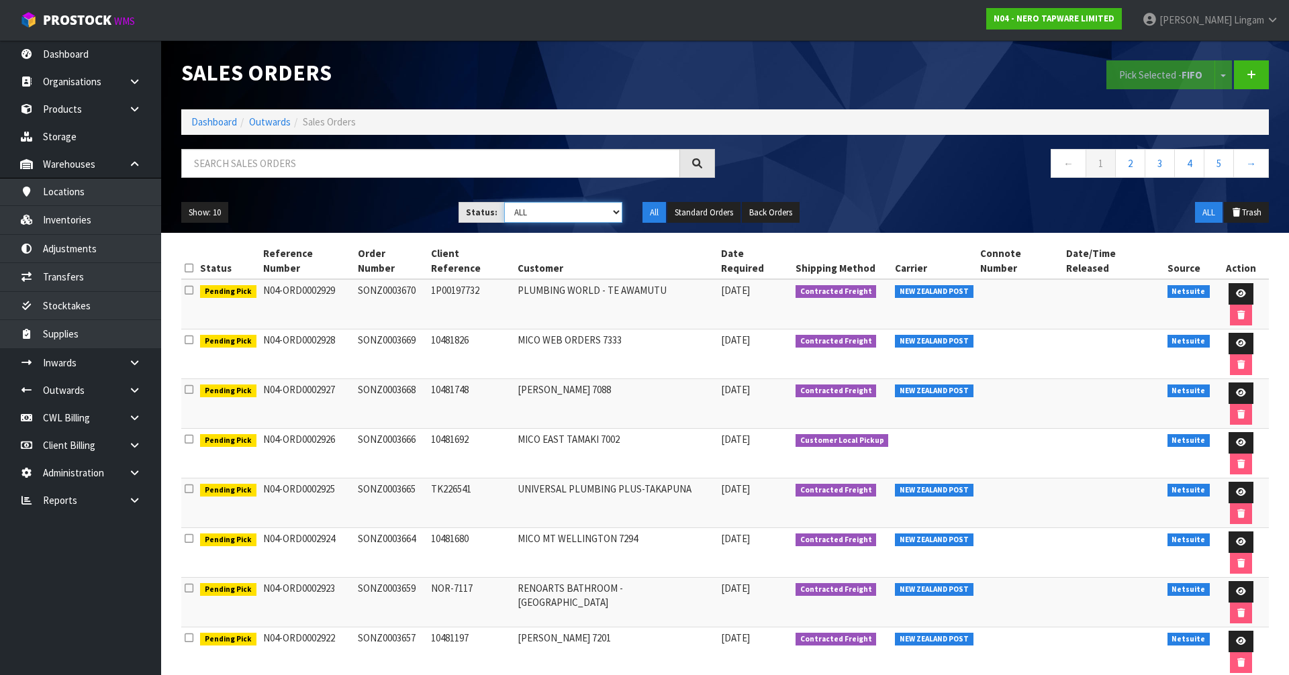
click at [603, 209] on select "Draft Pending Allocated Pending Pick Goods Picked Goods Packed Pending Charges …" at bounding box center [563, 212] width 119 height 21
select select "string:6"
click at [504, 202] on select "Draft Pending Allocated Pending Pick Goods Picked Goods Packed Pending Charges …" at bounding box center [563, 212] width 119 height 21
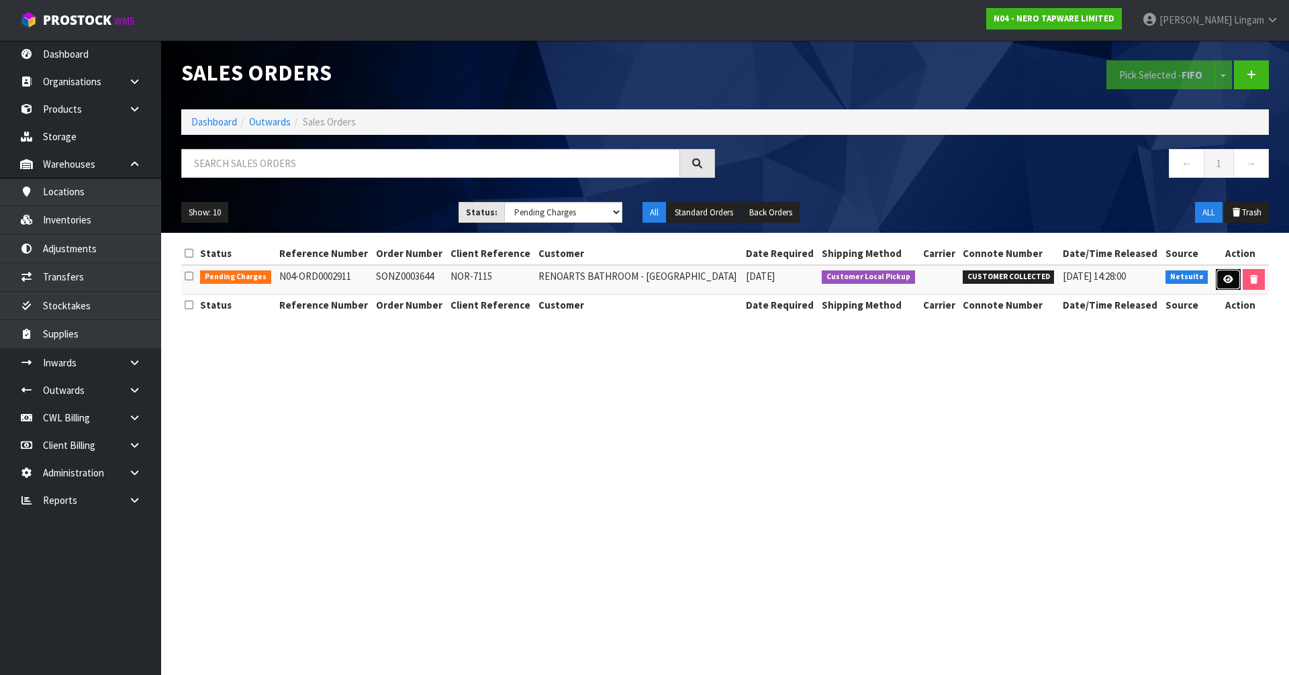
click at [1228, 281] on icon at bounding box center [1228, 279] width 10 height 9
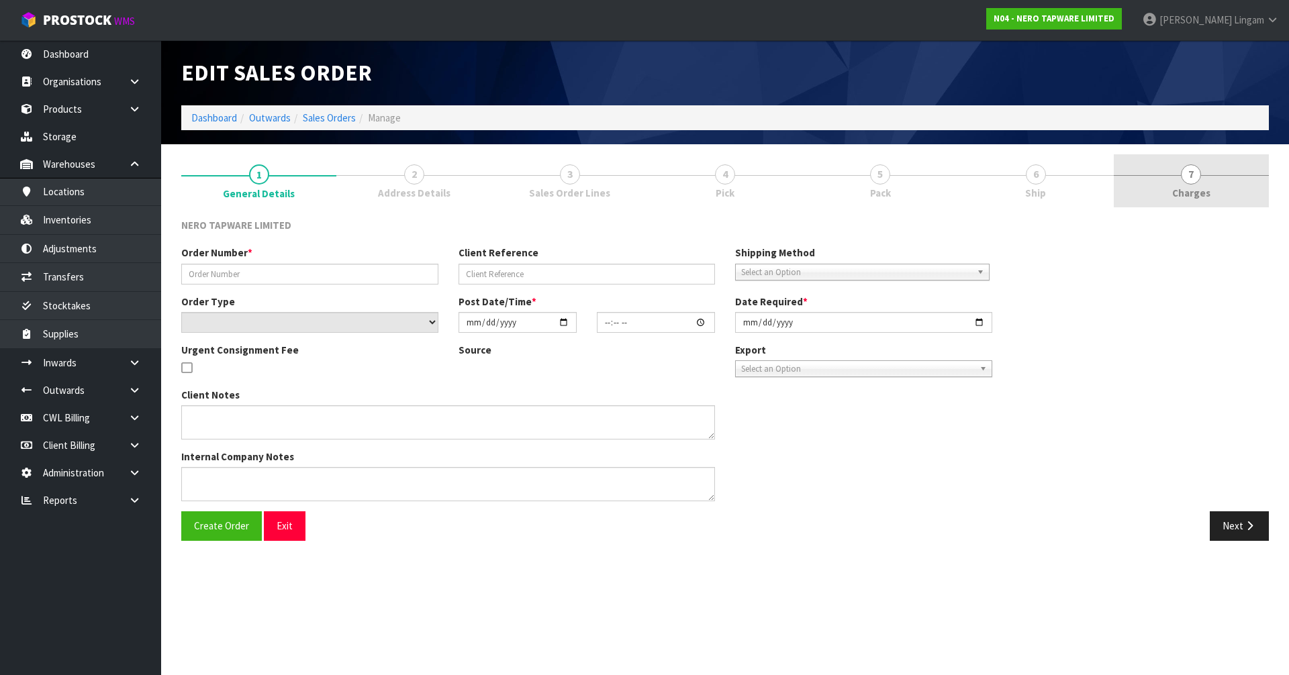
click at [1221, 183] on link "7 Charges" at bounding box center [1191, 180] width 155 height 53
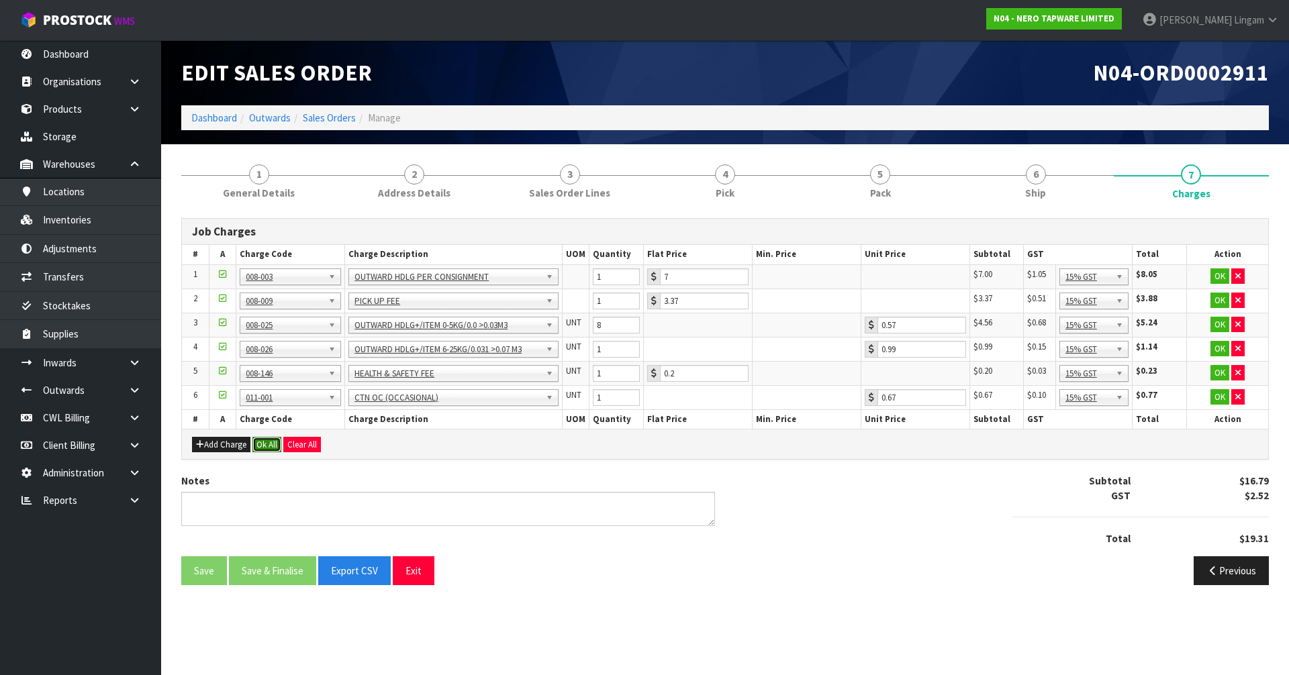
click at [265, 445] on button "Ok All" at bounding box center [266, 445] width 29 height 16
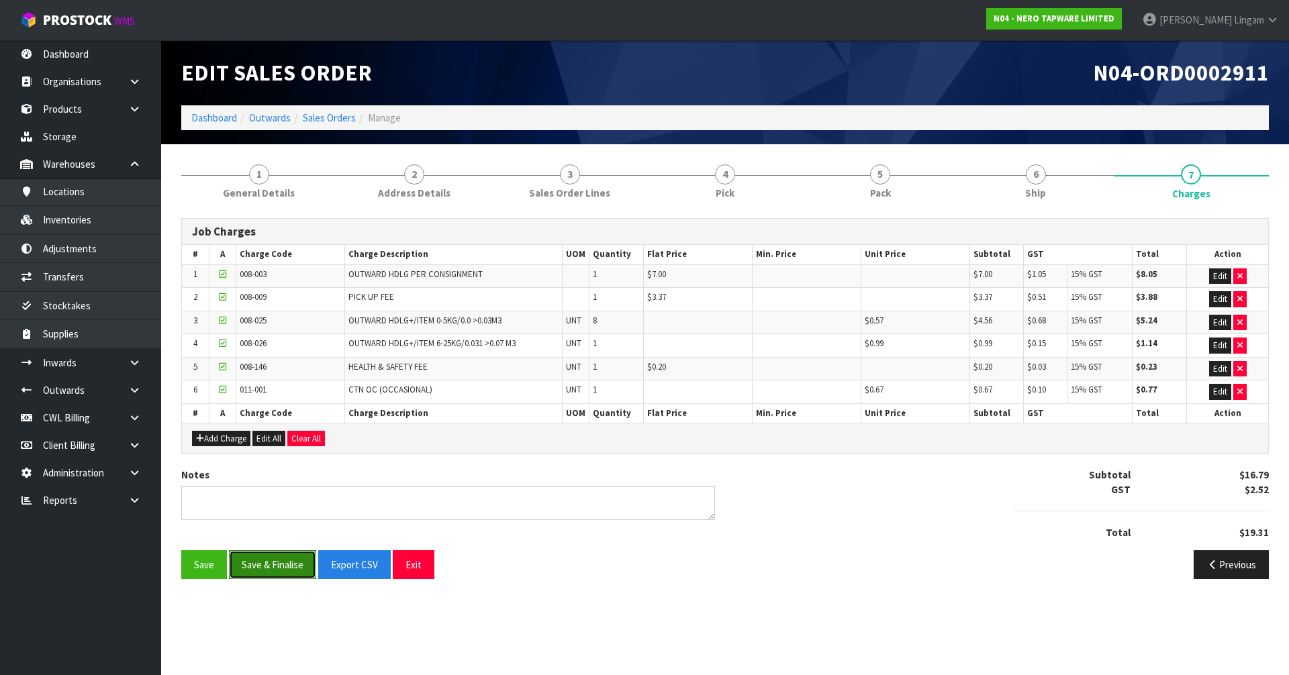
click at [277, 559] on button "Save & Finalise" at bounding box center [272, 565] width 87 height 29
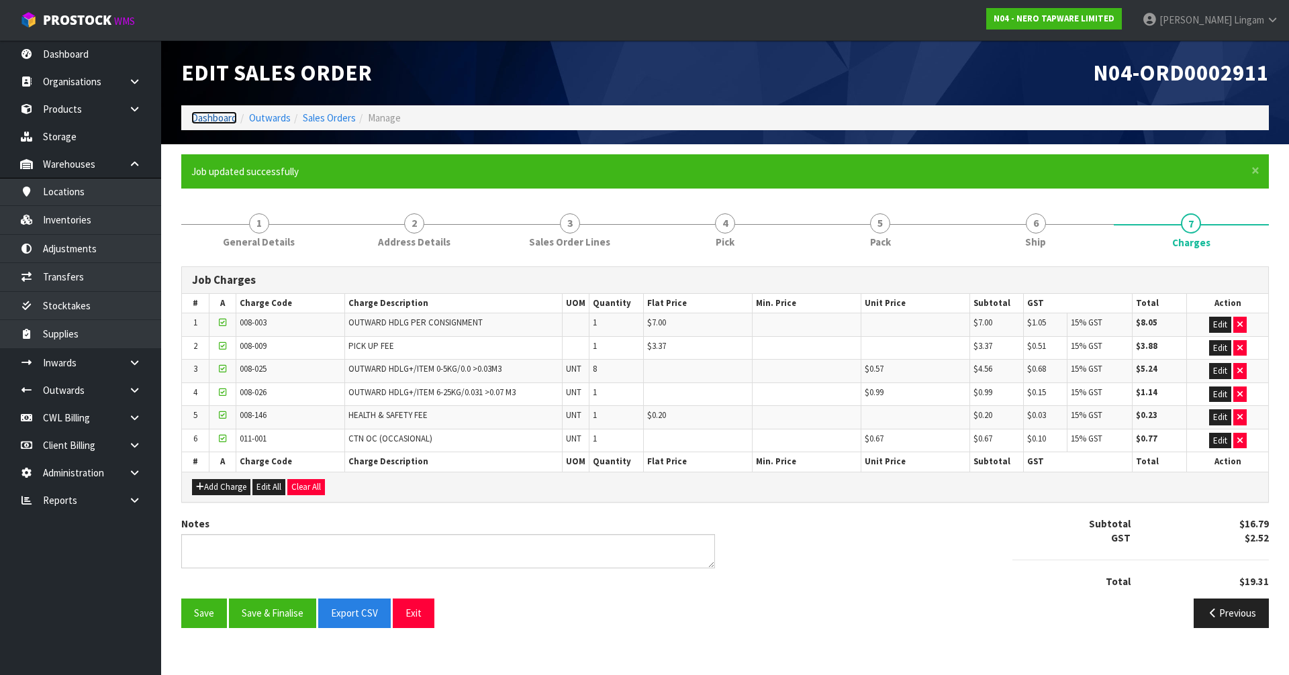
click at [222, 112] on link "Dashboard" at bounding box center [214, 117] width 46 height 13
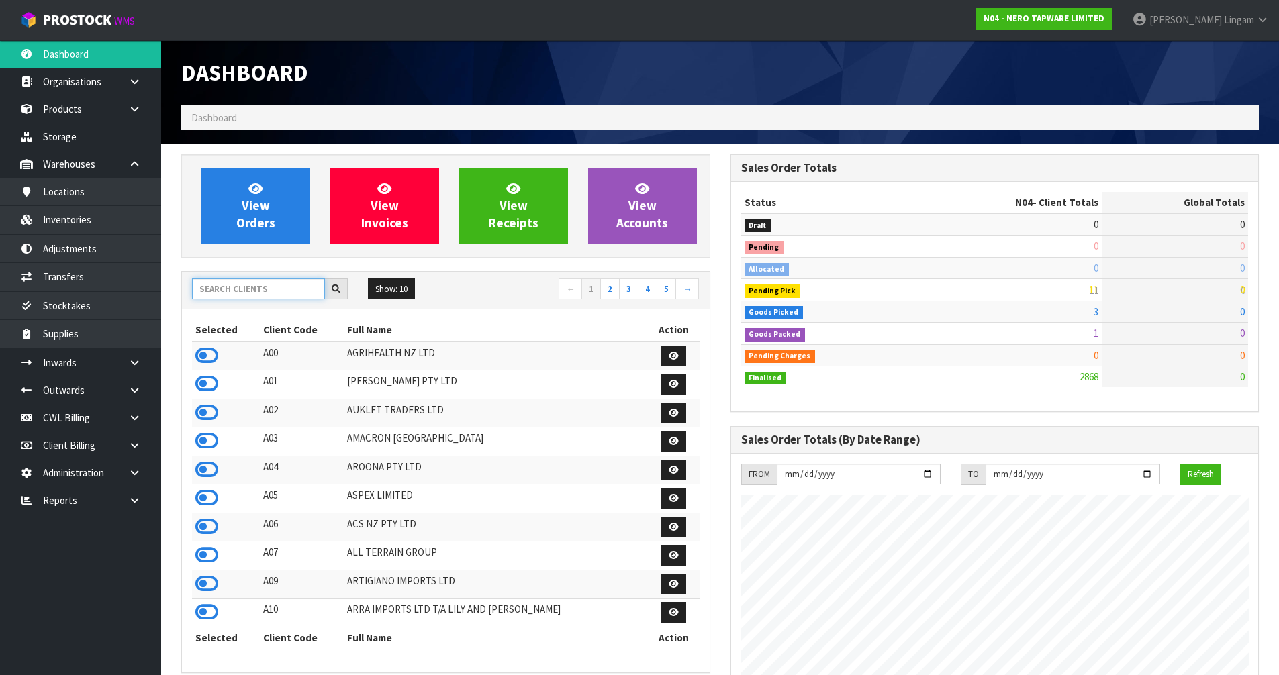
click at [213, 287] on input "text" at bounding box center [258, 289] width 133 height 21
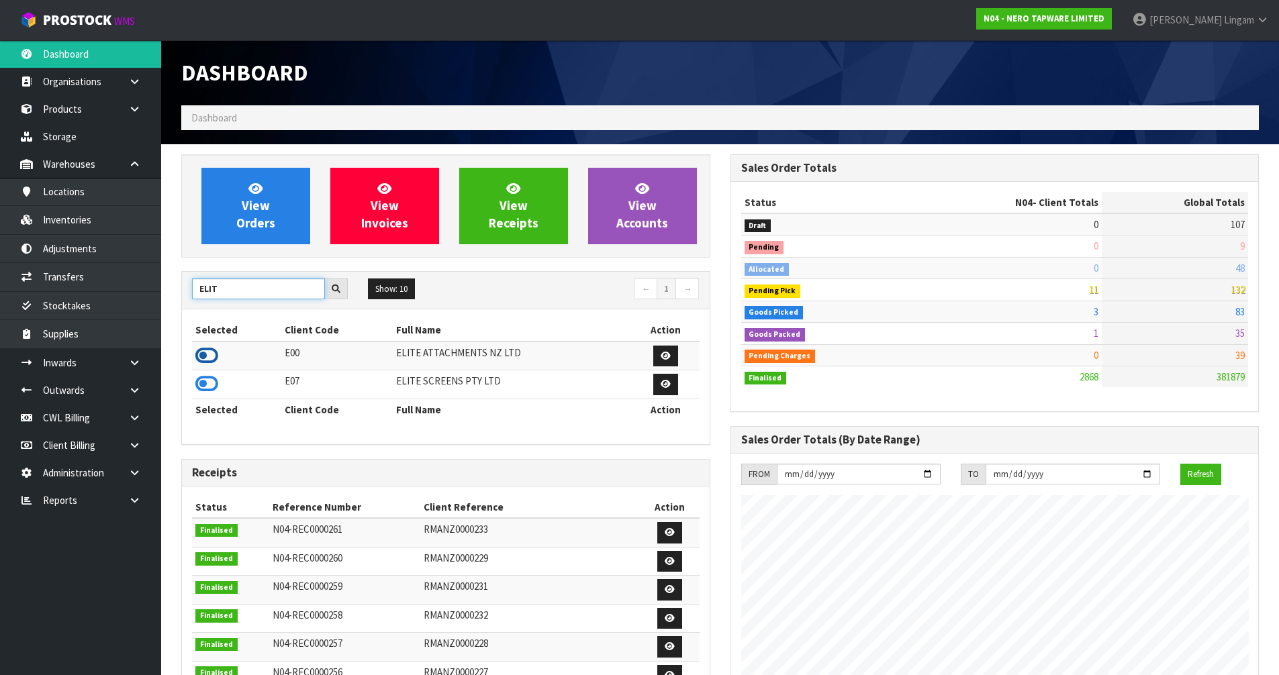
type input "ELIT"
click at [204, 358] on icon at bounding box center [206, 356] width 23 height 20
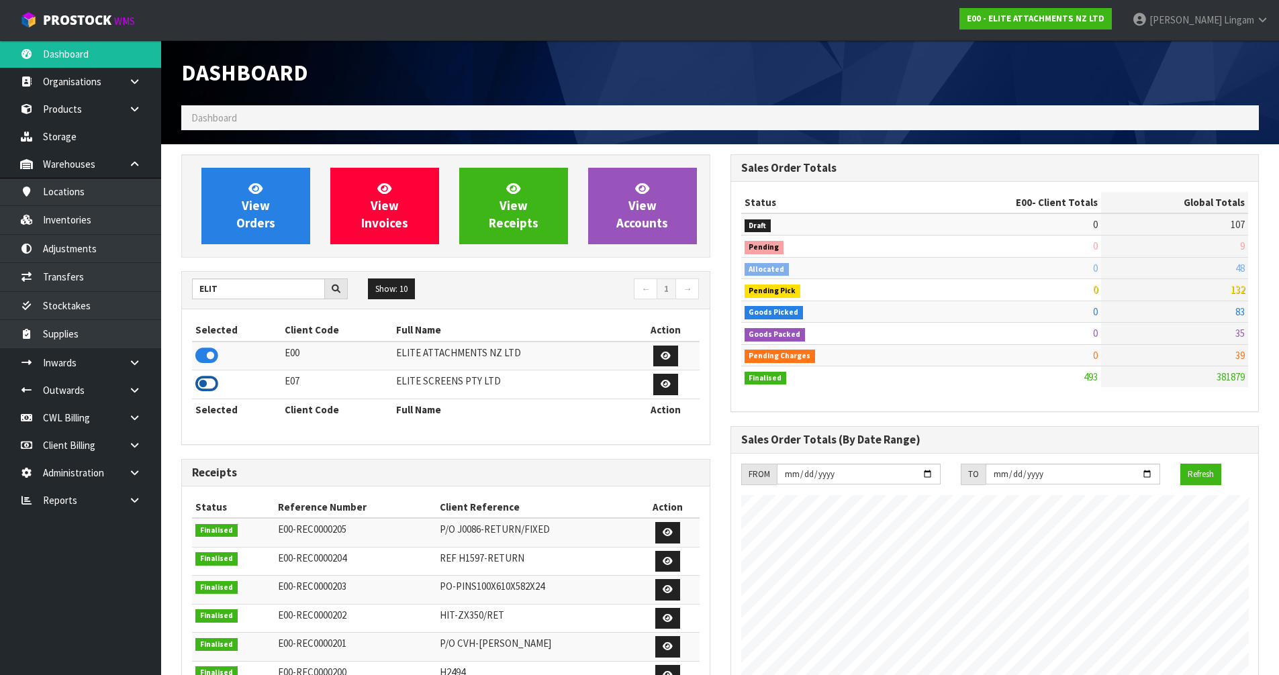
scroll to position [821, 548]
click at [201, 391] on icon at bounding box center [206, 384] width 23 height 20
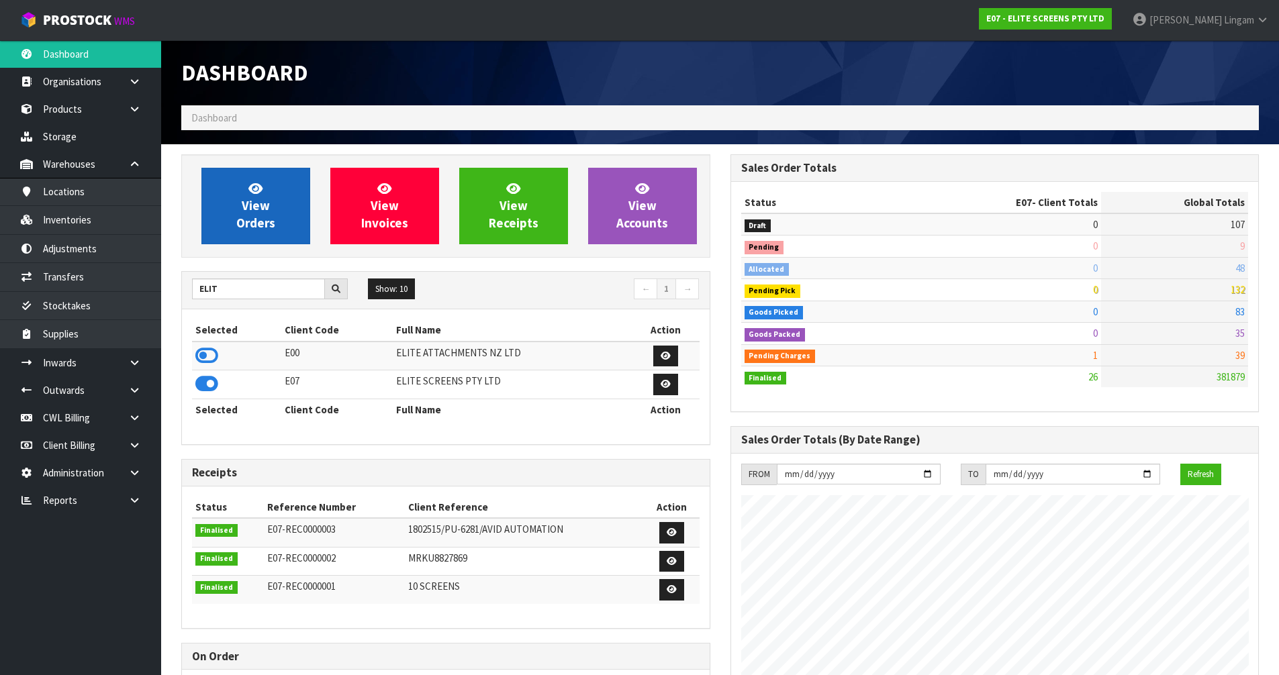
scroll to position [865, 548]
click at [242, 218] on span "View Orders" at bounding box center [255, 206] width 39 height 50
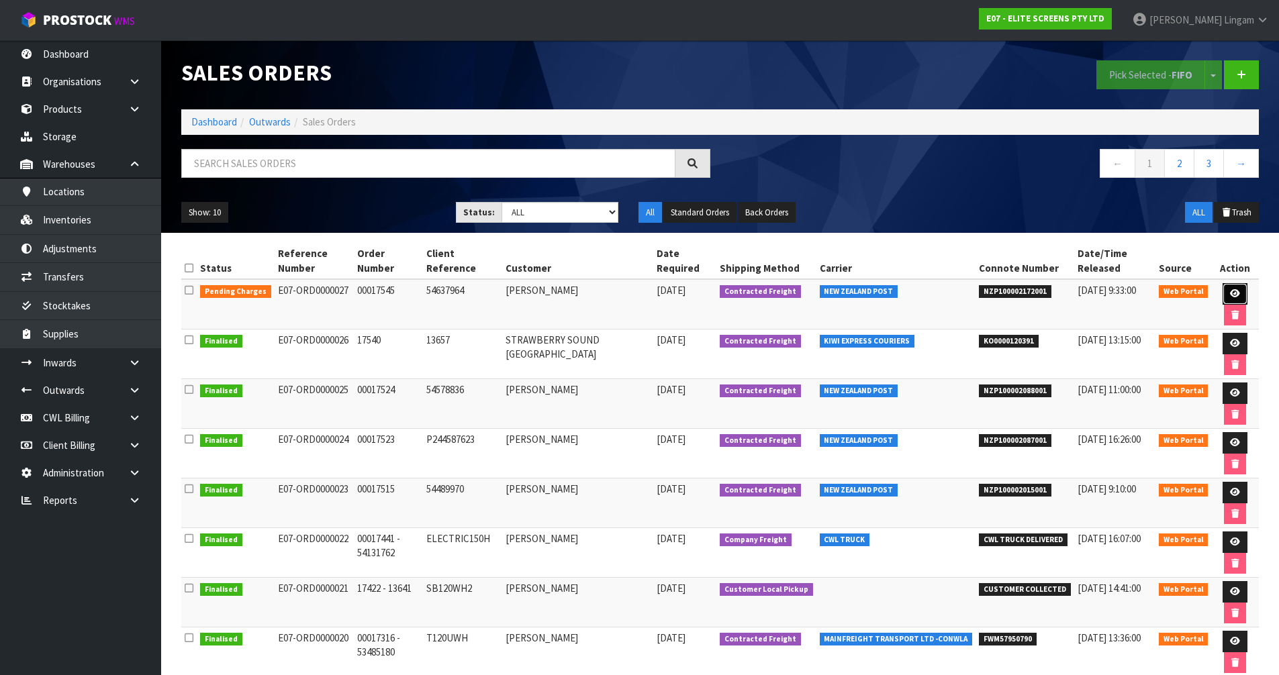
click at [1231, 291] on icon at bounding box center [1235, 293] width 10 height 9
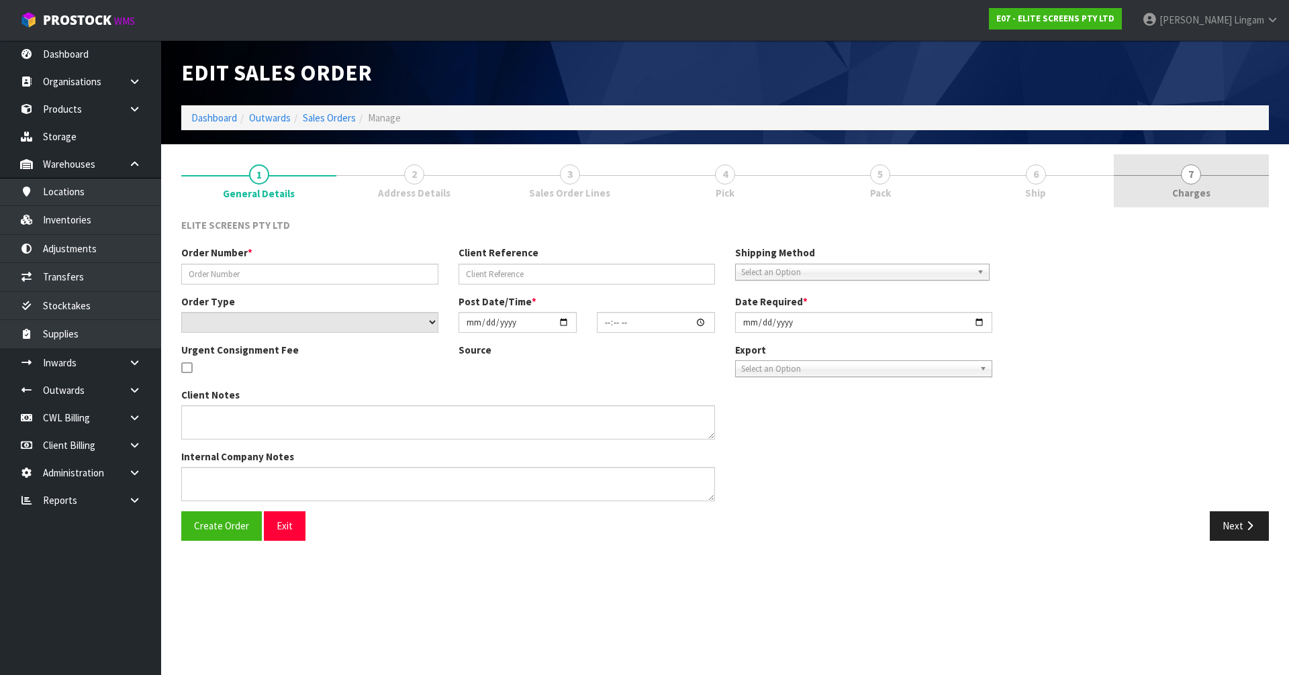
type input "00017545"
type input "54637964"
select select "number:0"
type input "2025-09-17"
type input "17:56:00.000"
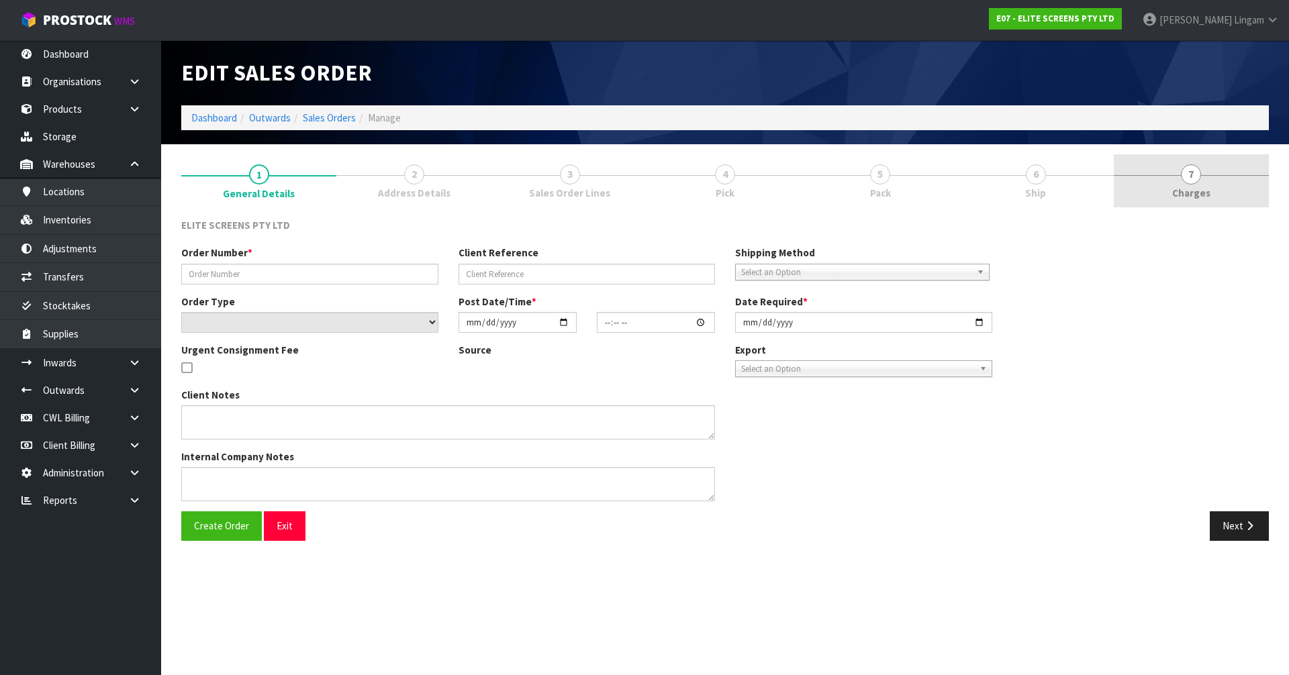
type input "2025-09-18"
type textarea "PLEASE SEND THIS ITEM VIA FLIWAY."
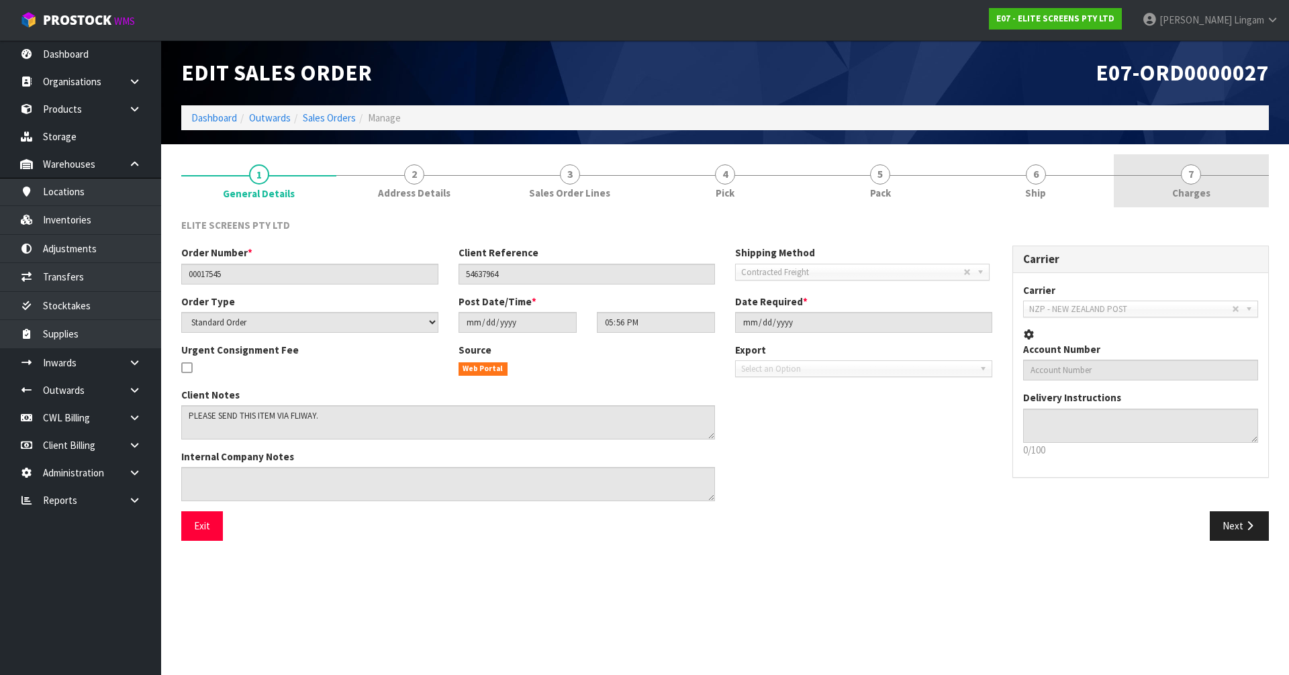
click at [1200, 183] on link "7 Charges" at bounding box center [1191, 180] width 155 height 53
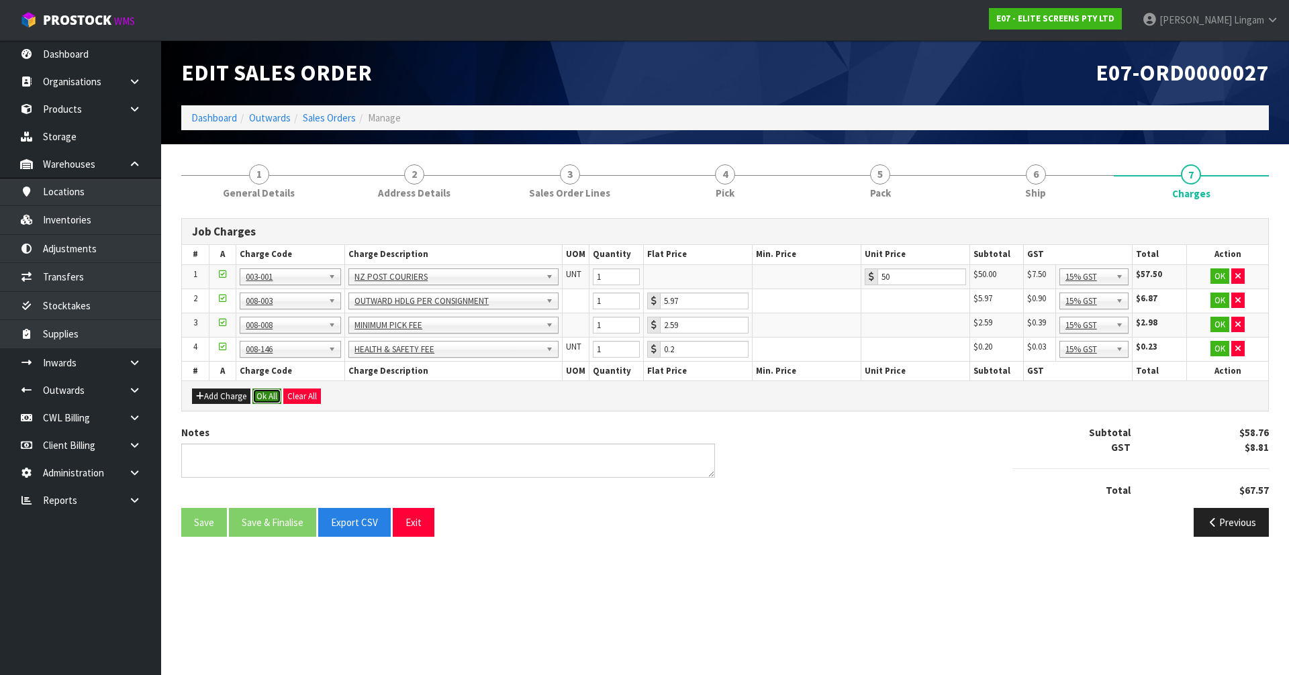
click at [271, 394] on button "Ok All" at bounding box center [266, 397] width 29 height 16
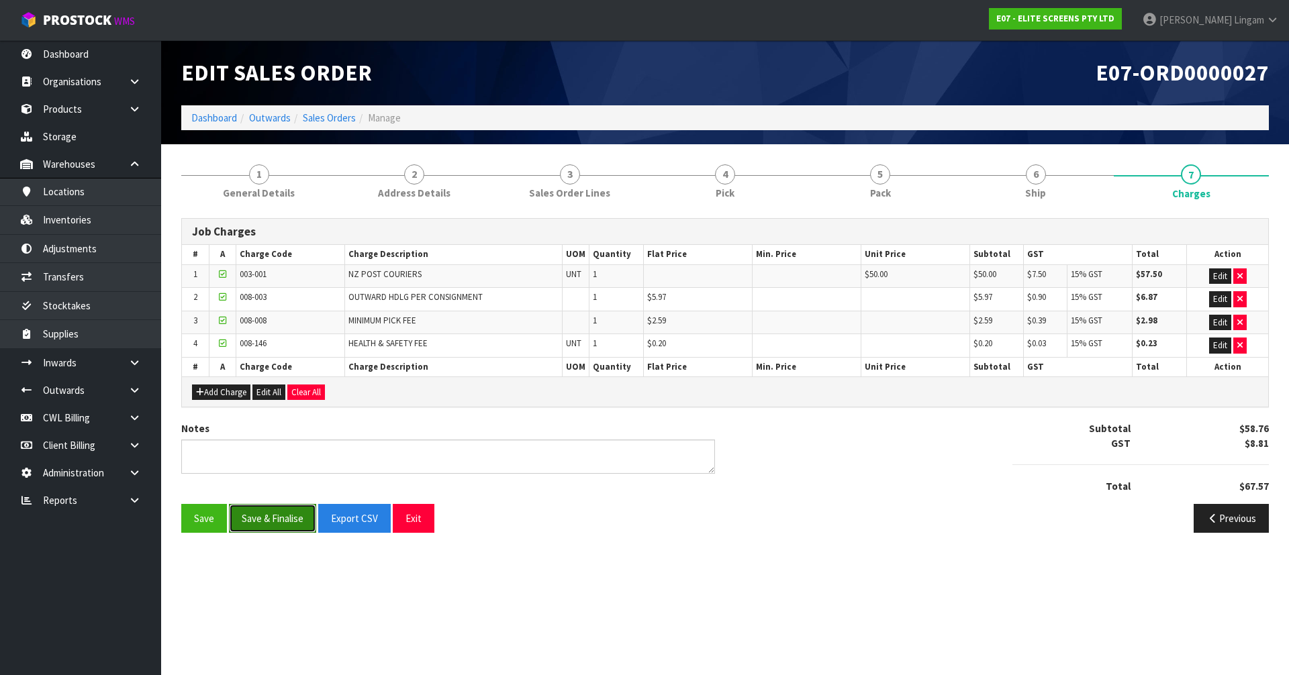
click at [271, 526] on button "Save & Finalise" at bounding box center [272, 518] width 87 height 29
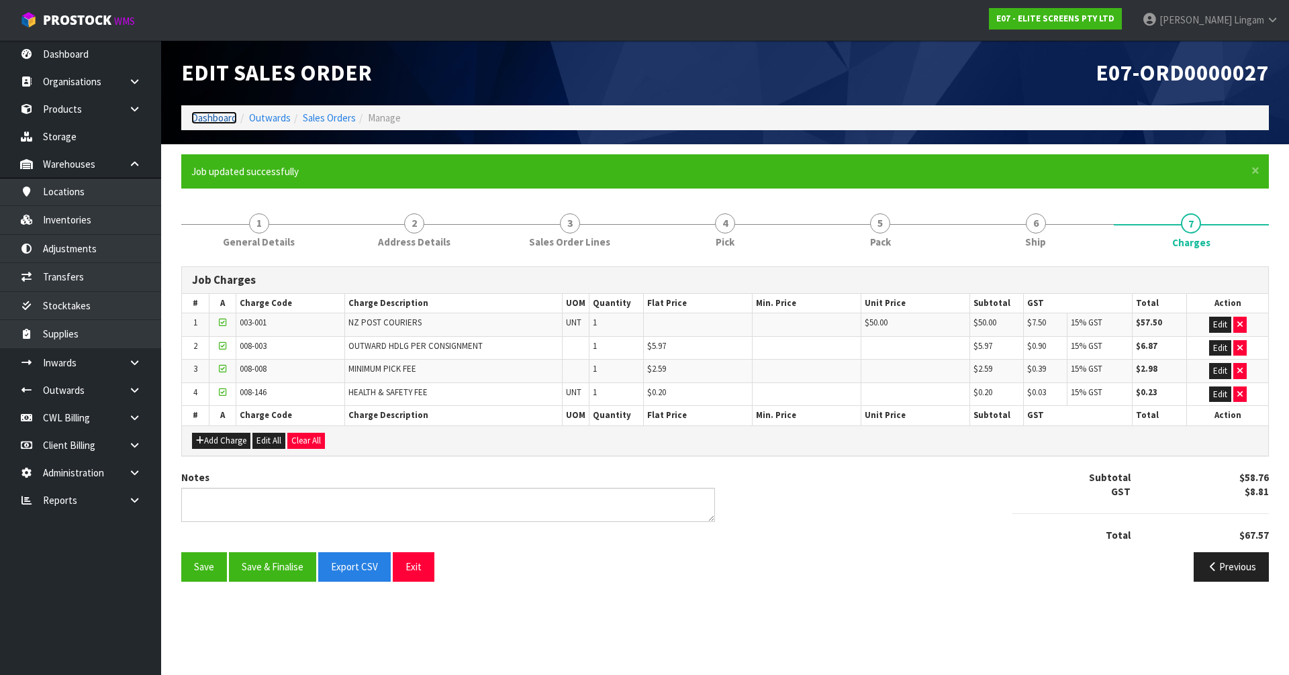
click at [219, 117] on link "Dashboard" at bounding box center [214, 117] width 46 height 13
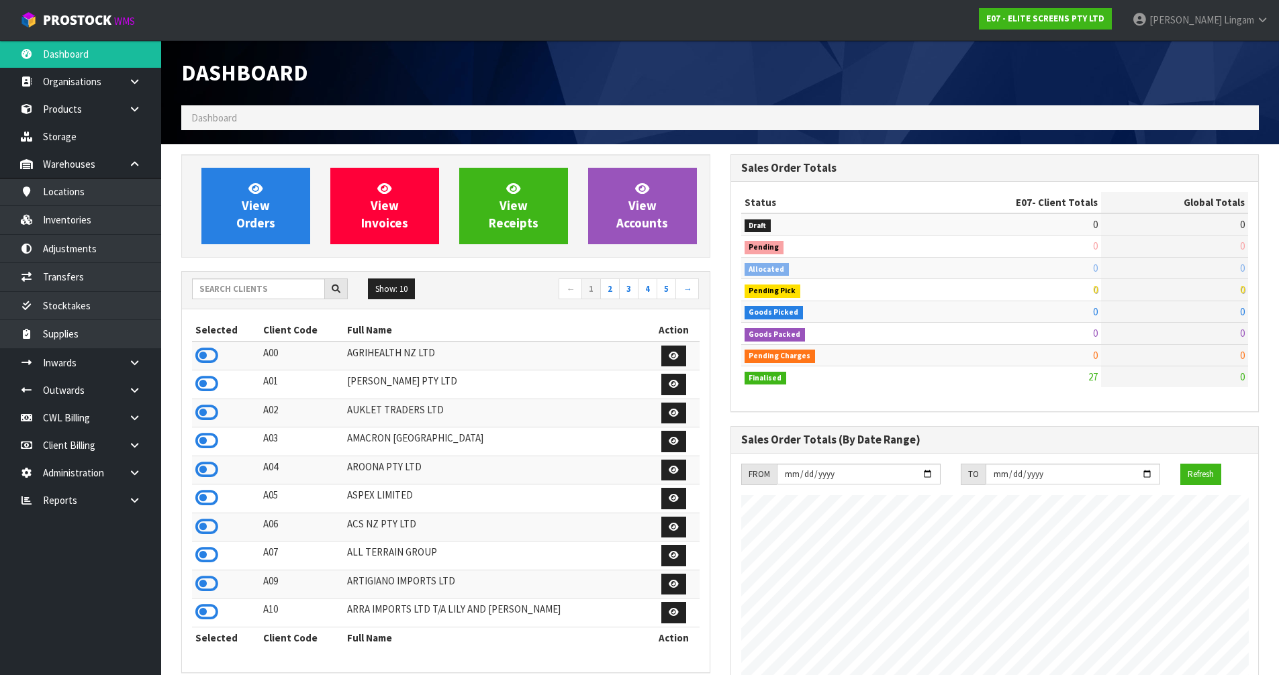
scroll to position [865, 548]
click at [280, 292] on input "text" at bounding box center [258, 289] width 133 height 21
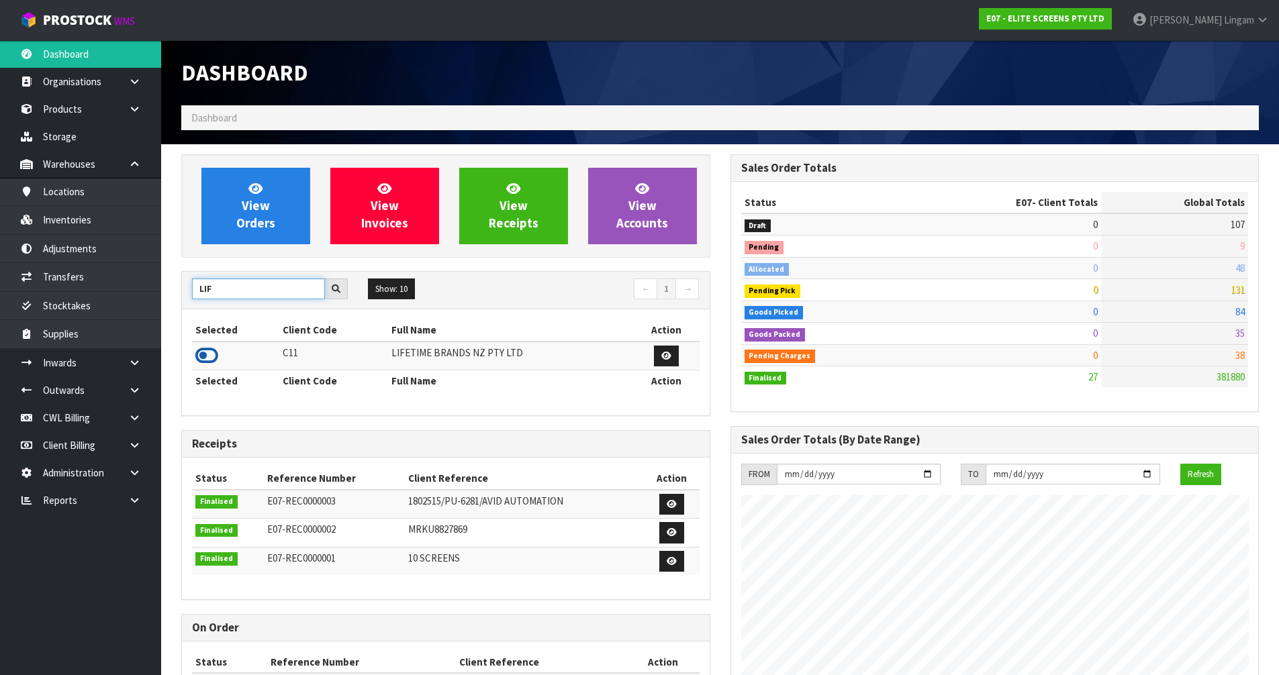
type input "LIF"
click at [207, 358] on icon at bounding box center [206, 356] width 23 height 20
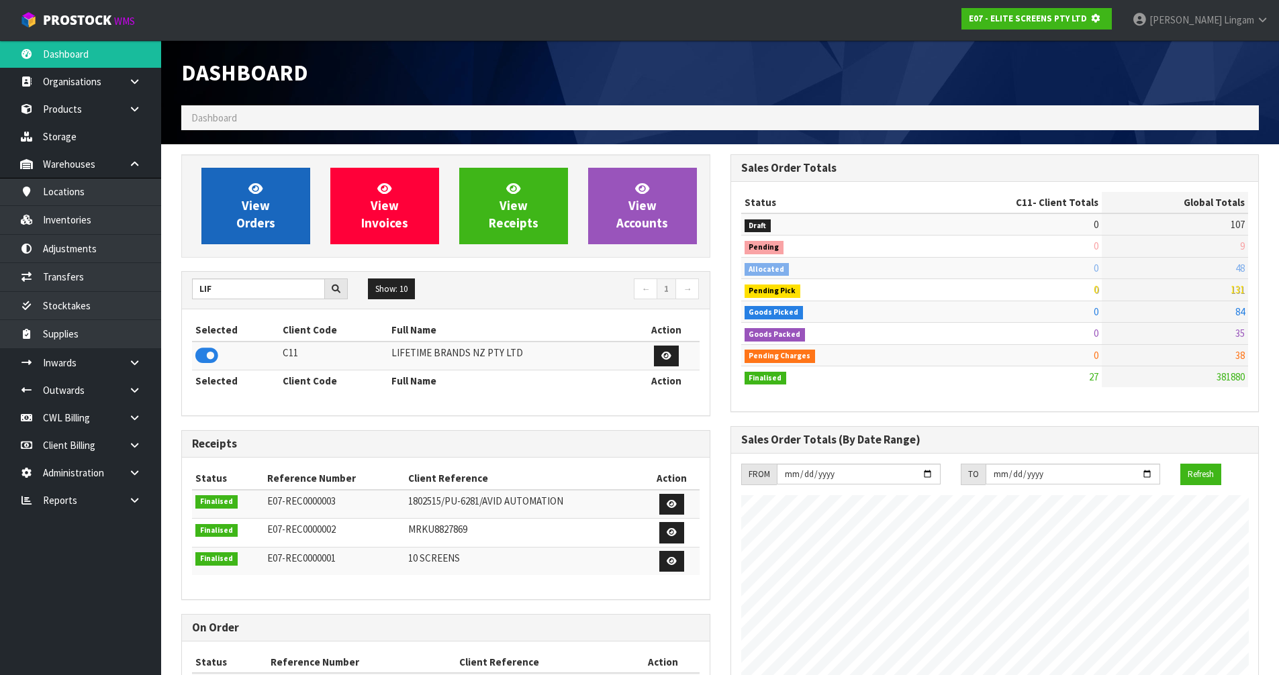
scroll to position [670510, 670798]
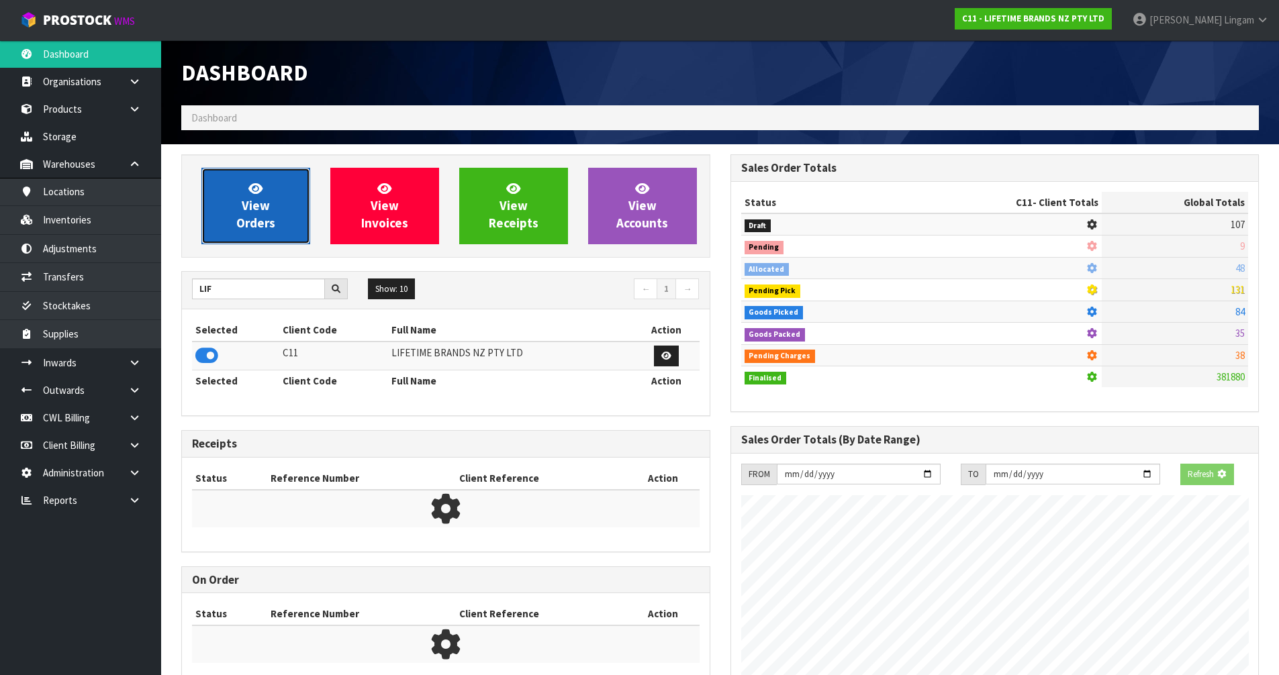
click at [246, 224] on span "View Orders" at bounding box center [255, 206] width 39 height 50
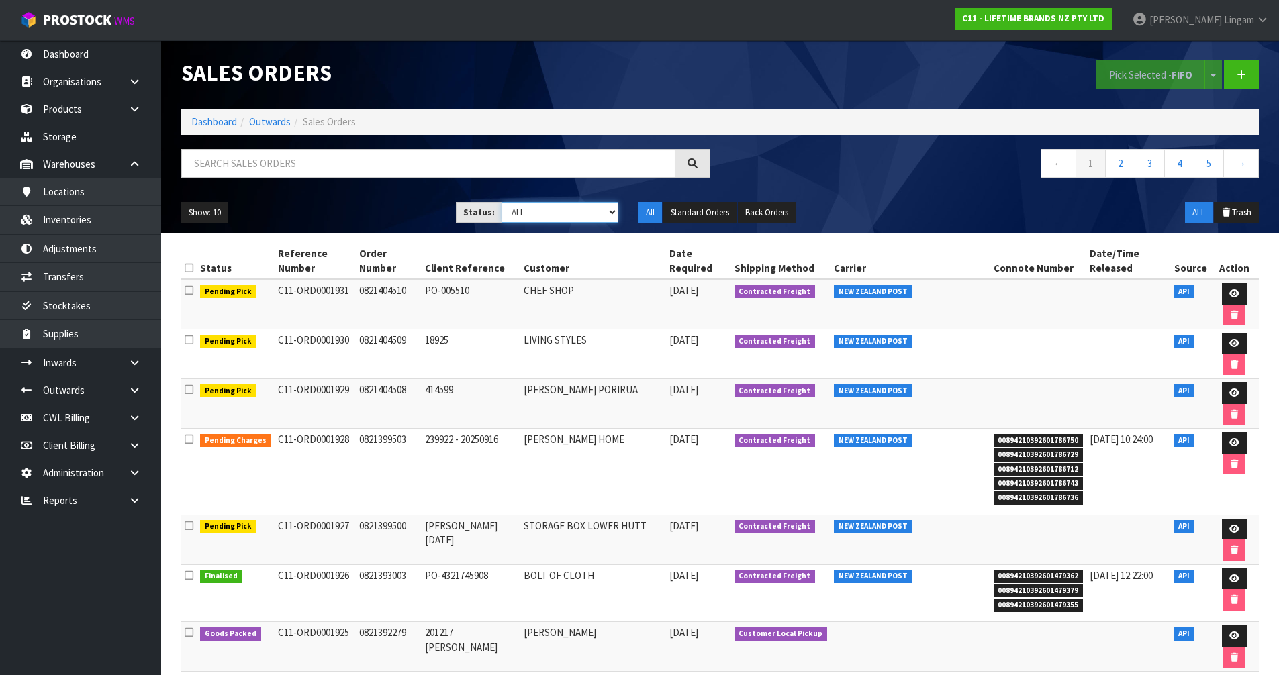
click at [595, 211] on select "Draft Pending Allocated Pending Pick Goods Picked Goods Packed Pending Charges …" at bounding box center [559, 212] width 117 height 21
select select "string:6"
click at [501, 202] on select "Draft Pending Allocated Pending Pick Goods Picked Goods Packed Pending Charges …" at bounding box center [559, 212] width 117 height 21
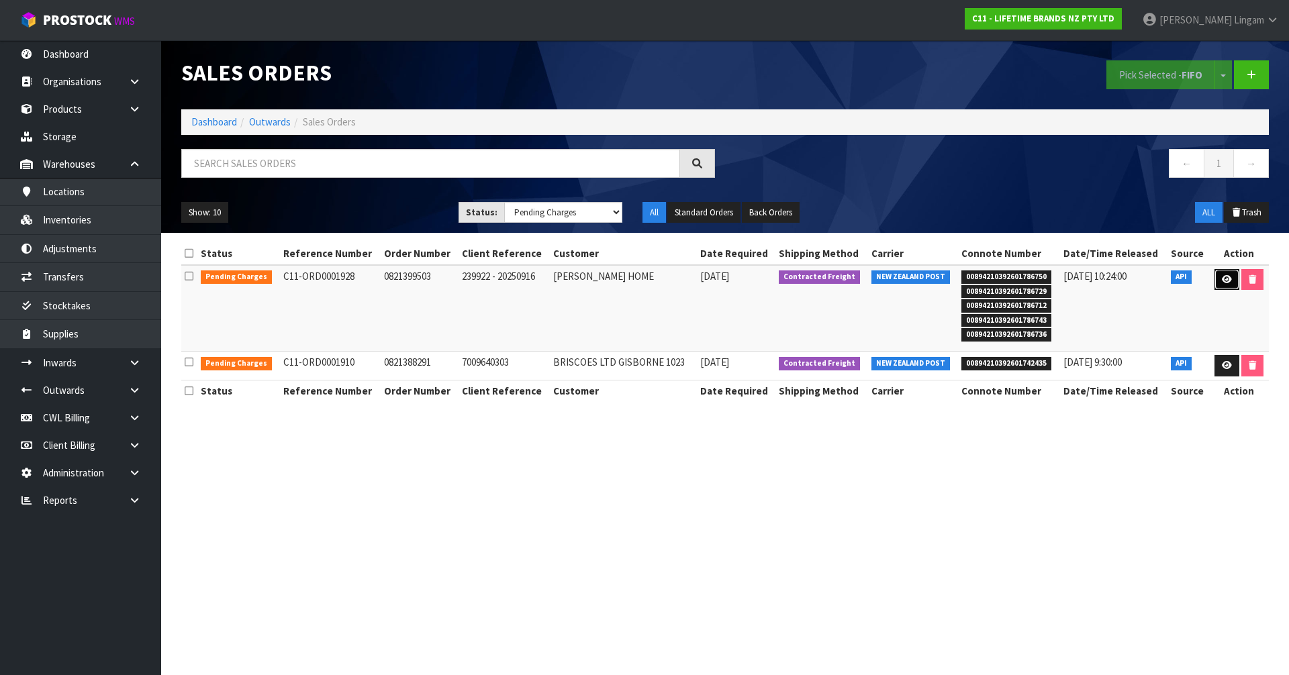
click at [1218, 281] on link at bounding box center [1226, 279] width 25 height 21
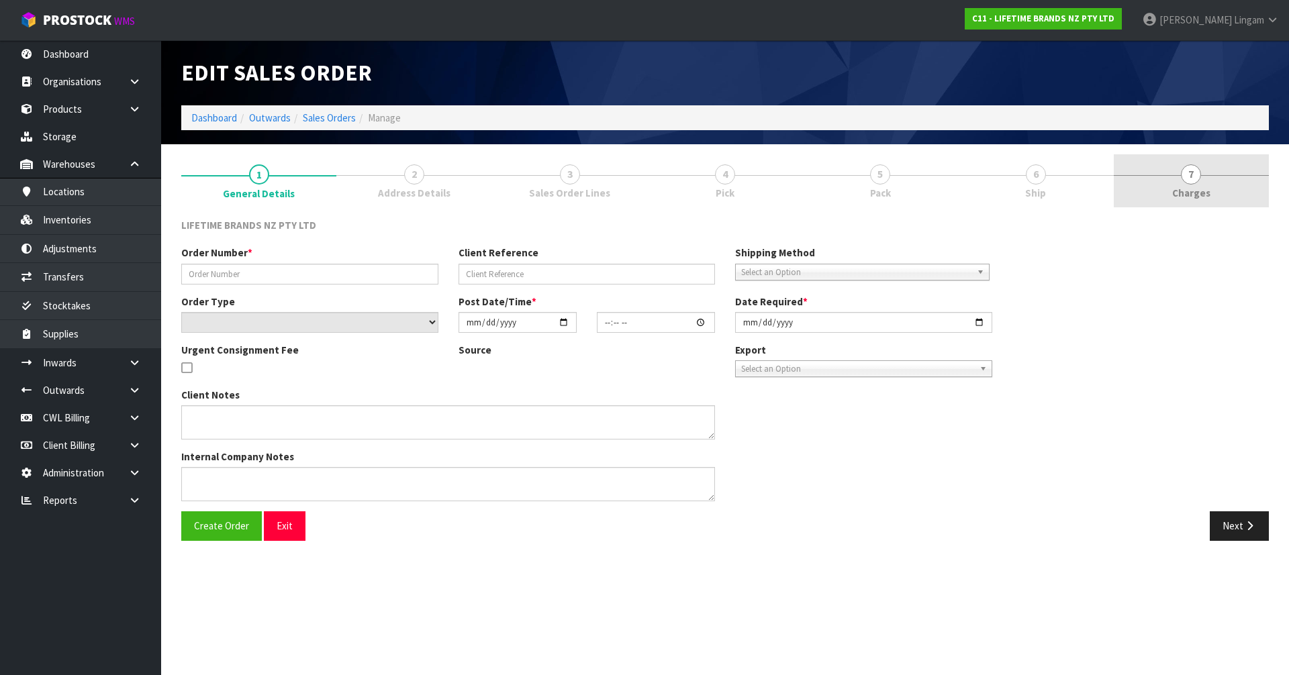
type input "0821399503"
type input "239922 - 20250916"
select select "number:0"
type input "2025-09-18"
type input "08:29:19.000"
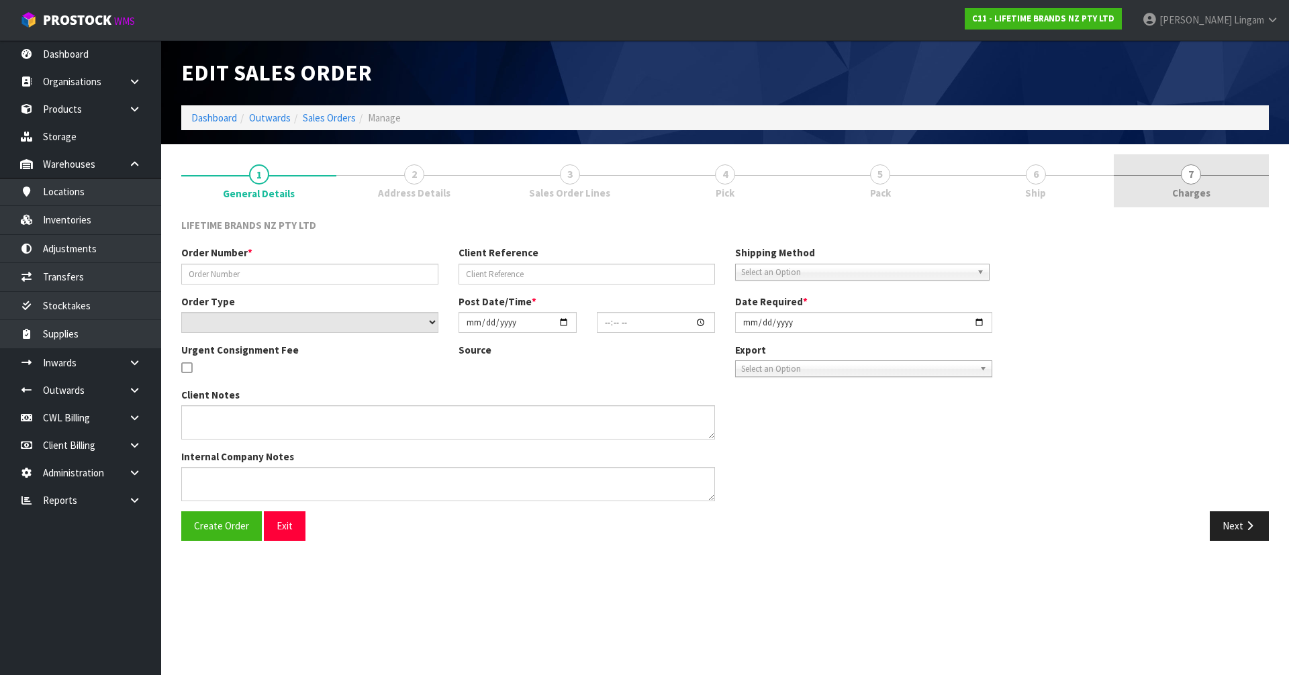
type input "2025-09-18"
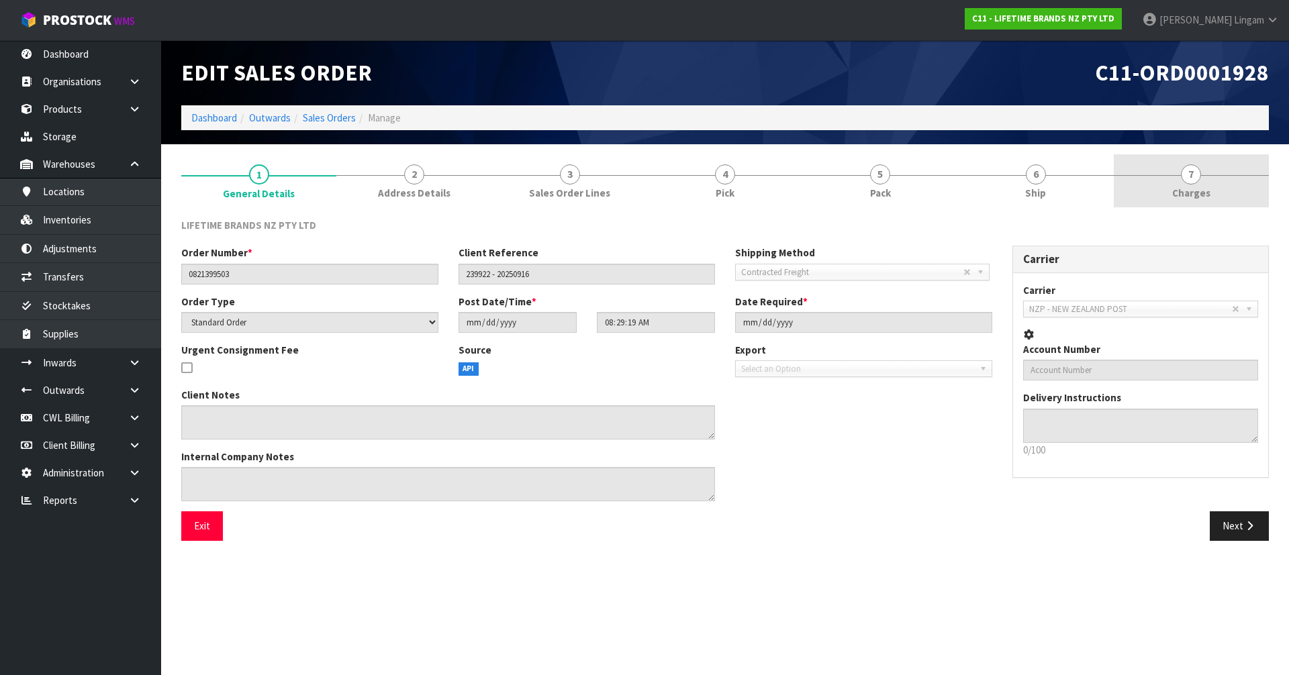
click at [1234, 188] on link "7 Charges" at bounding box center [1191, 180] width 155 height 53
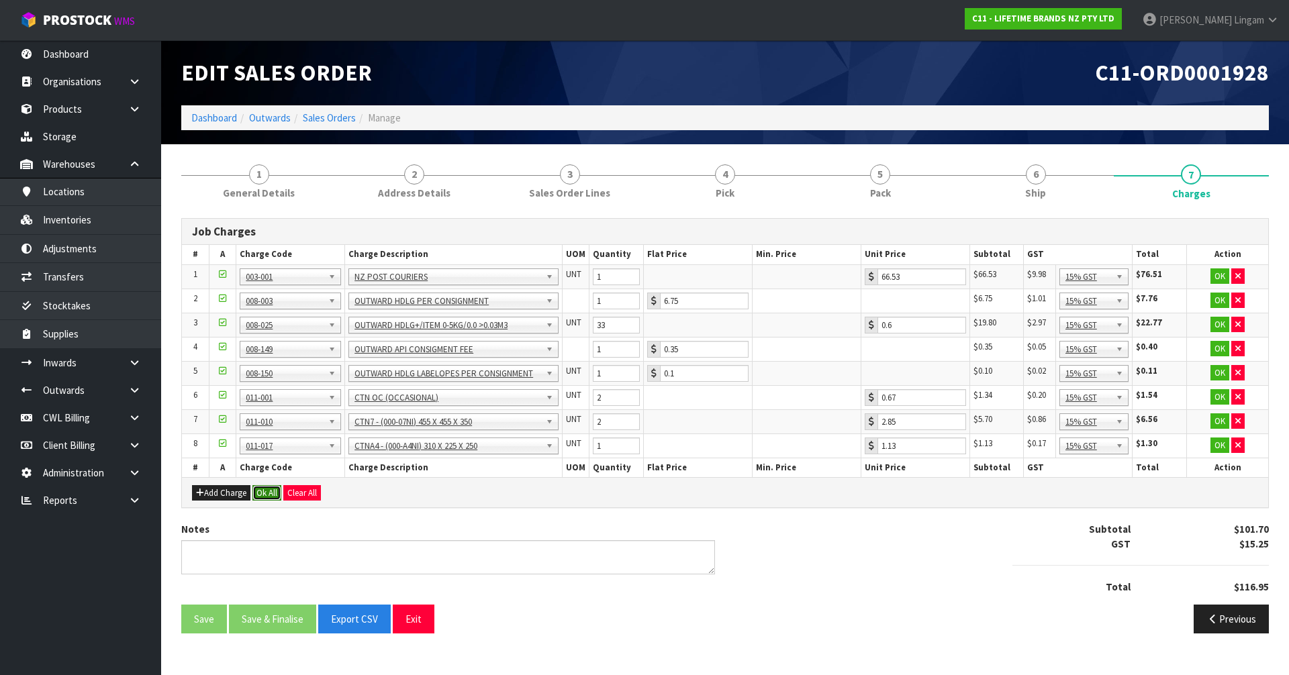
click at [259, 493] on button "Ok All" at bounding box center [266, 493] width 29 height 16
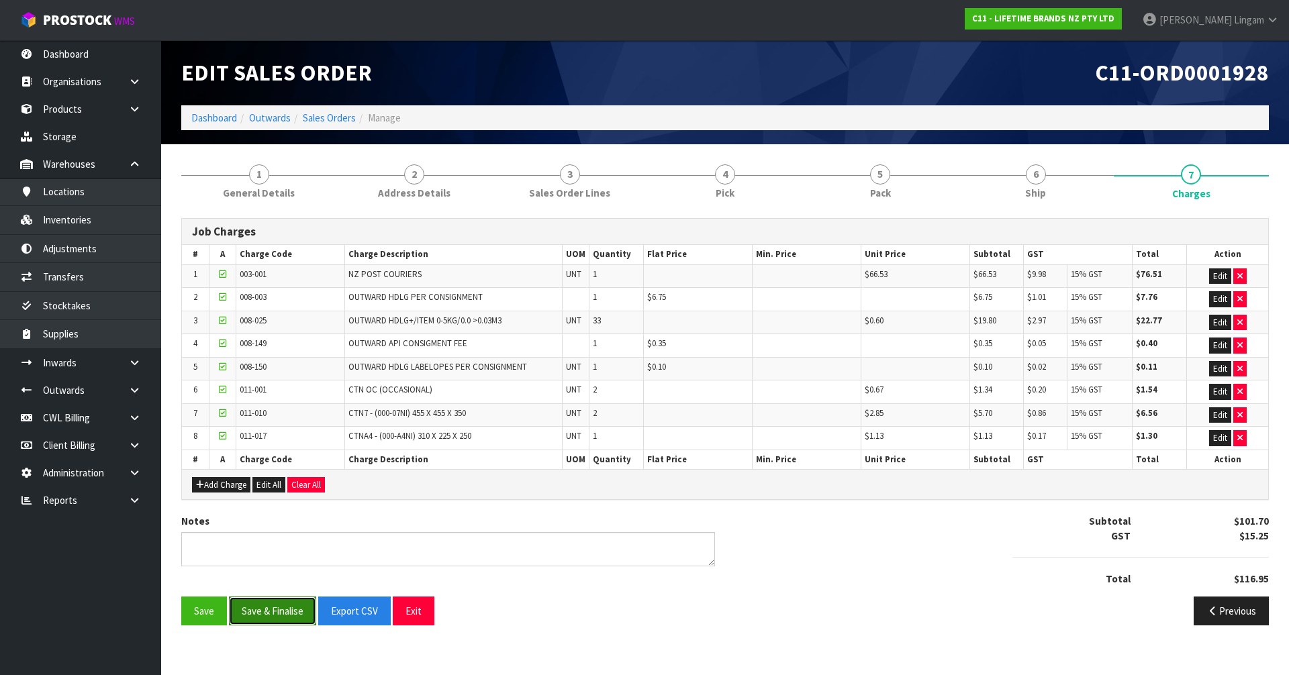
click at [270, 617] on button "Save & Finalise" at bounding box center [272, 611] width 87 height 29
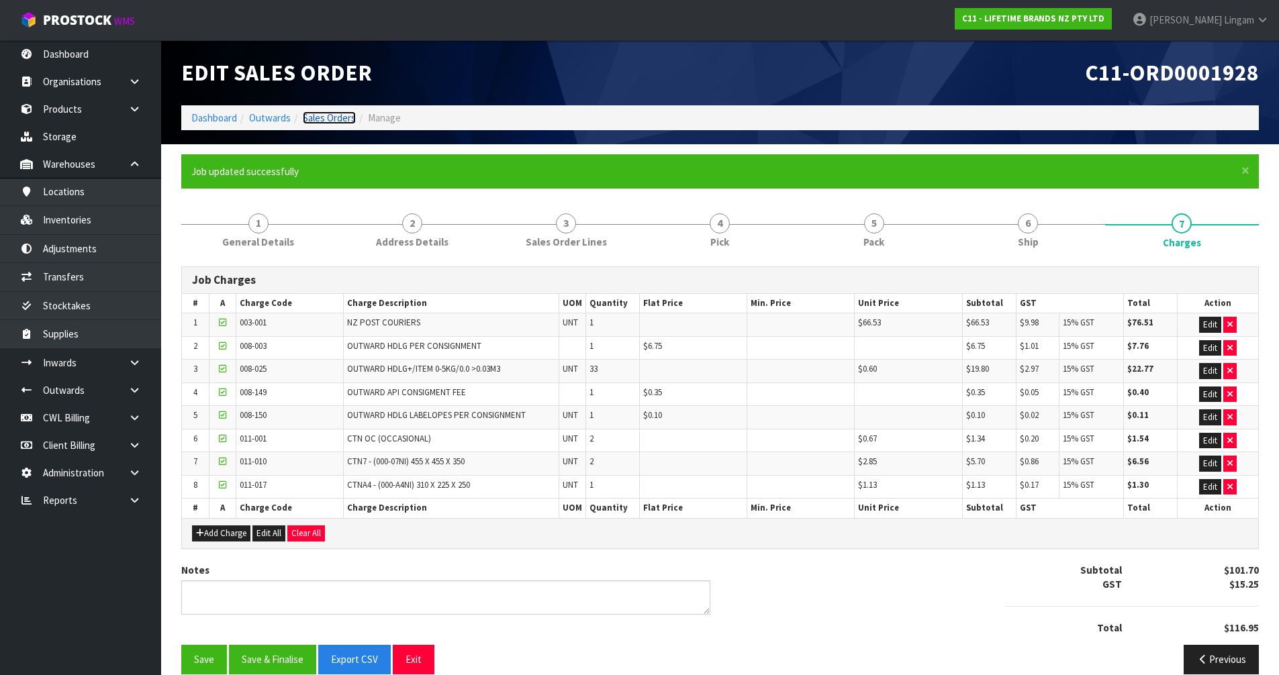
click at [336, 118] on link "Sales Orders" at bounding box center [329, 117] width 53 height 13
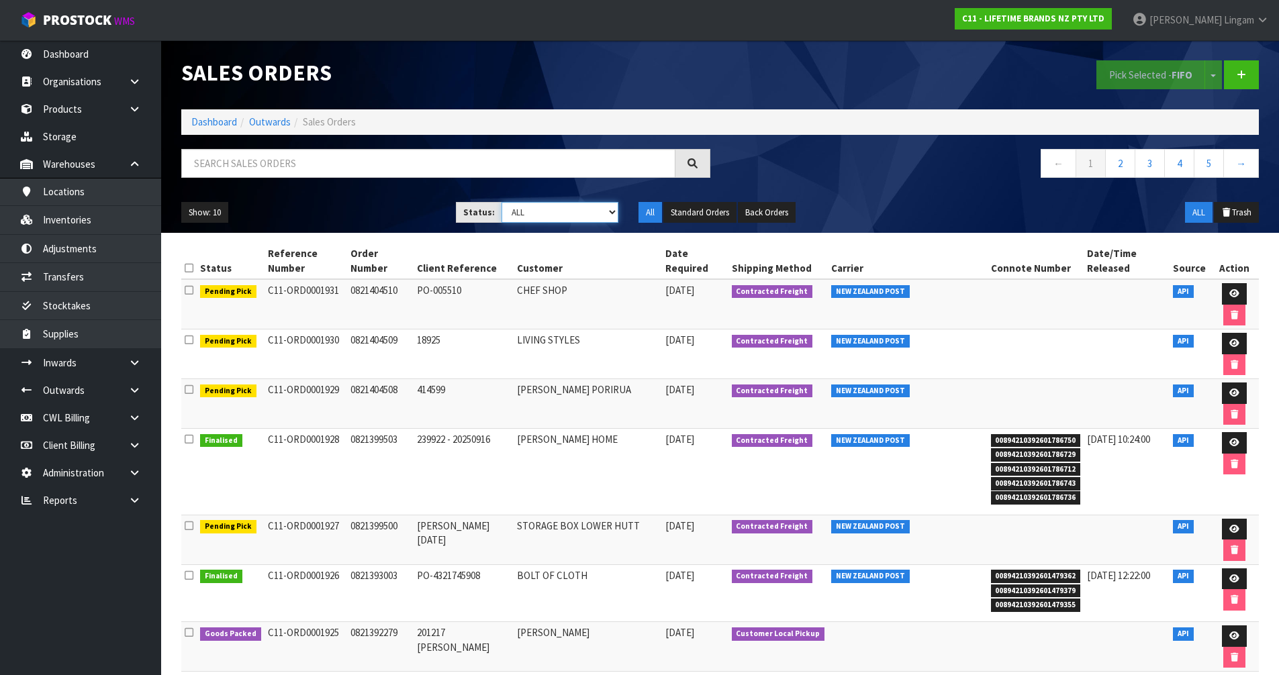
click at [605, 214] on select "Draft Pending Allocated Pending Pick Goods Picked Goods Packed Pending Charges …" at bounding box center [559, 212] width 117 height 21
select select "string:6"
click at [501, 202] on select "Draft Pending Allocated Pending Pick Goods Picked Goods Packed Pending Charges …" at bounding box center [559, 212] width 117 height 21
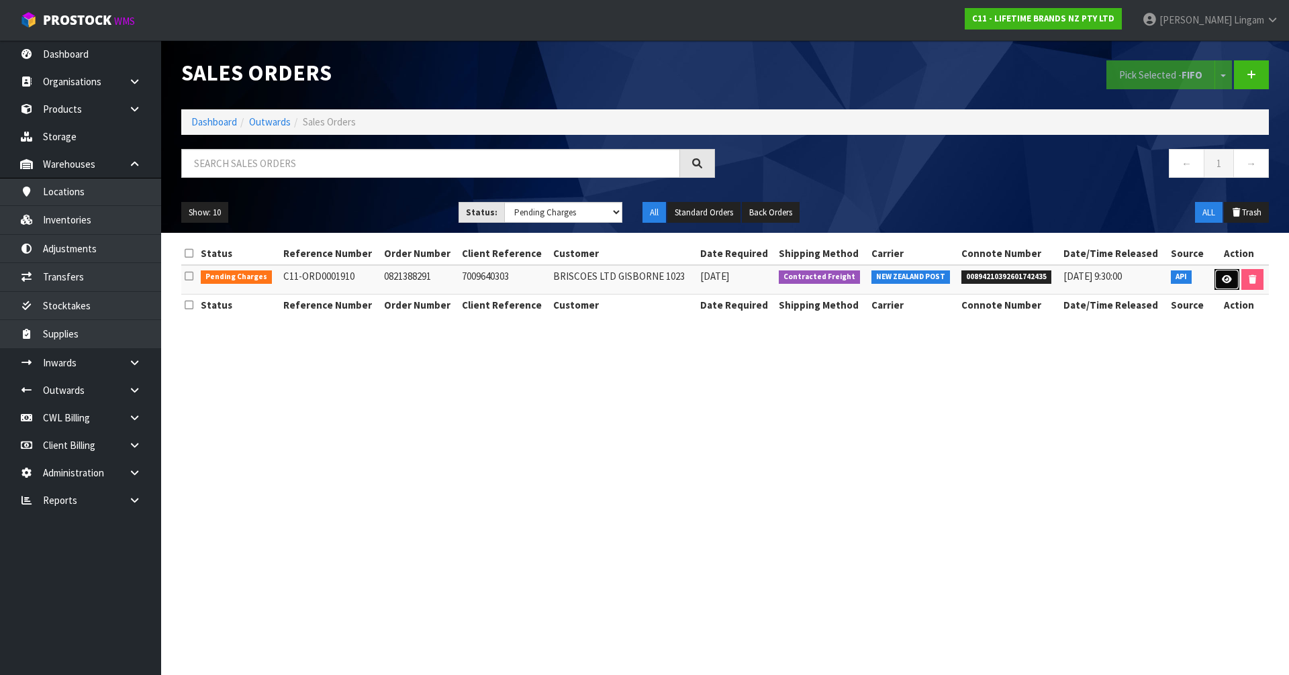
click at [1225, 279] on icon at bounding box center [1227, 279] width 10 height 9
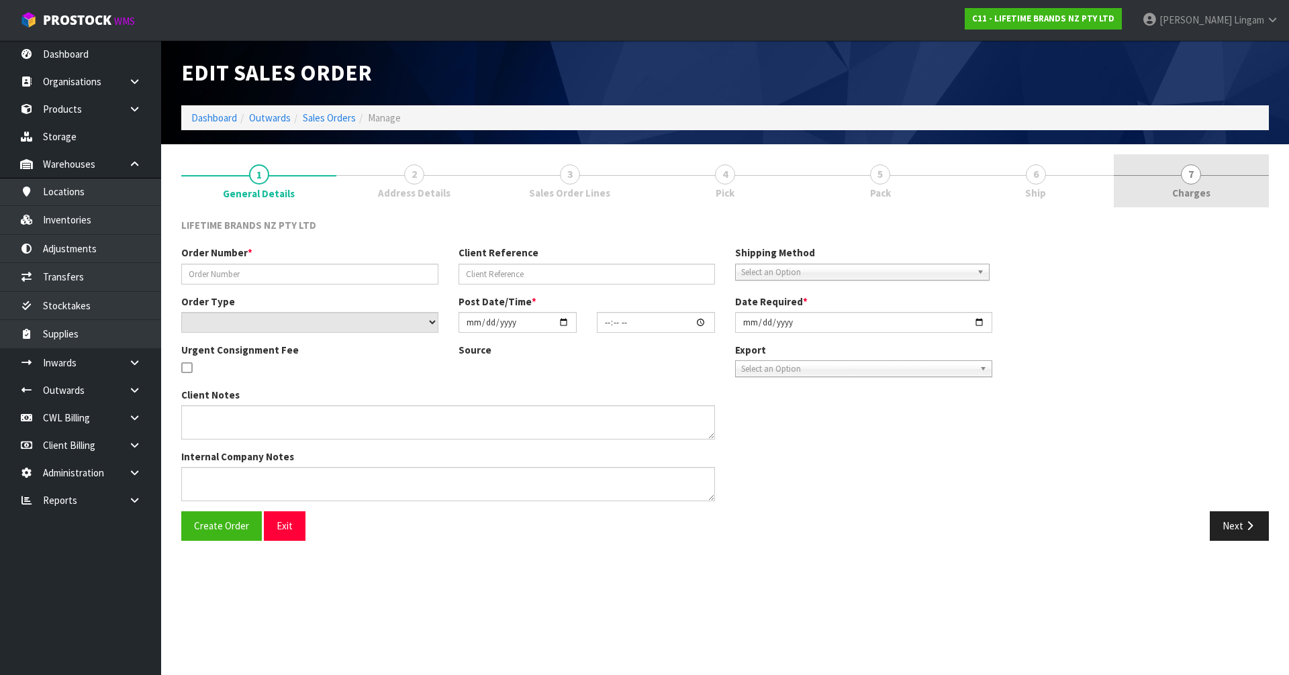
type input "0821388291"
type input "7009640303"
select select "number:0"
type input "2025-09-15"
type input "10:54:05.000"
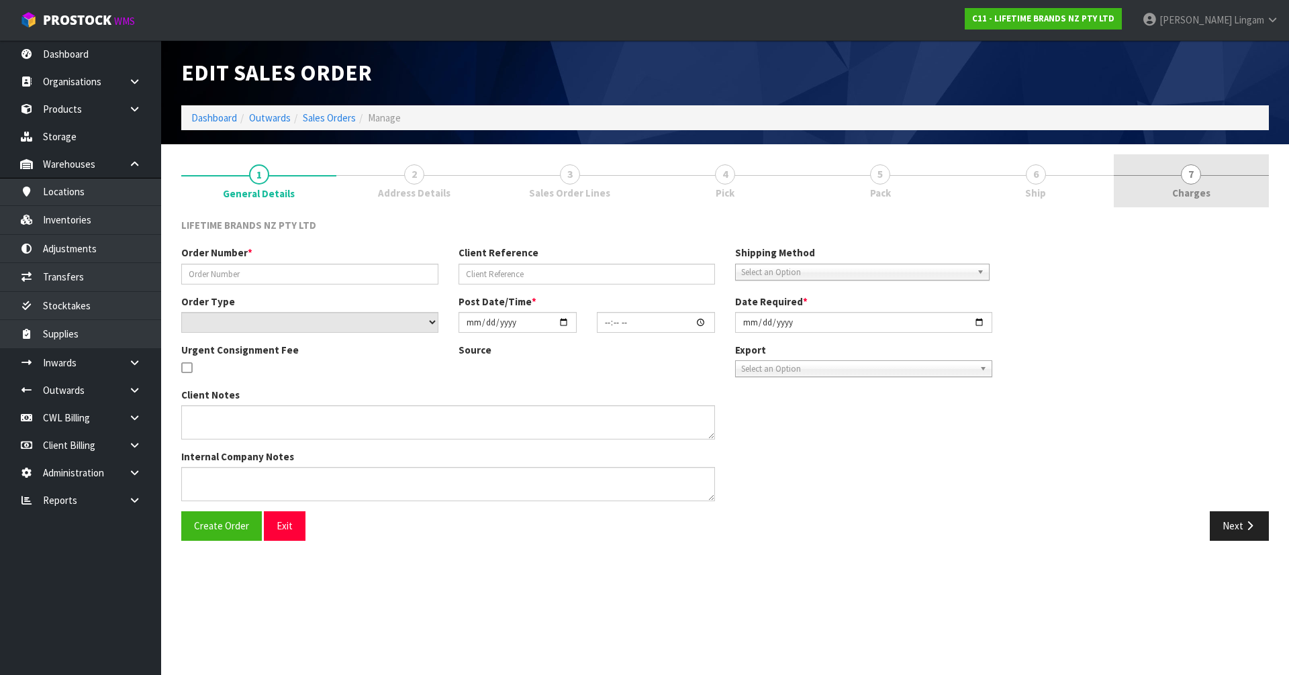
type input "2025-09-15"
type textarea "REJECT LINE FOR CODE KE199OHERA"
click at [1221, 201] on link "7 Charges" at bounding box center [1191, 180] width 155 height 53
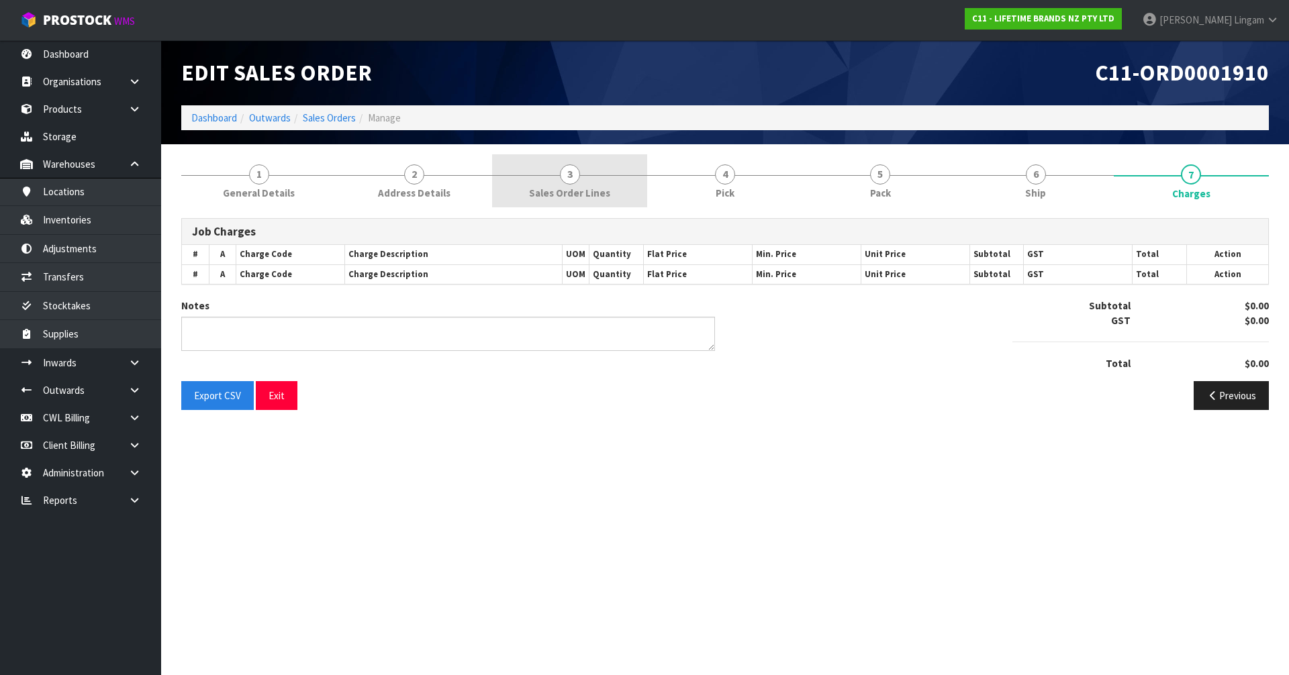
click at [586, 189] on span "Sales Order Lines" at bounding box center [569, 193] width 81 height 14
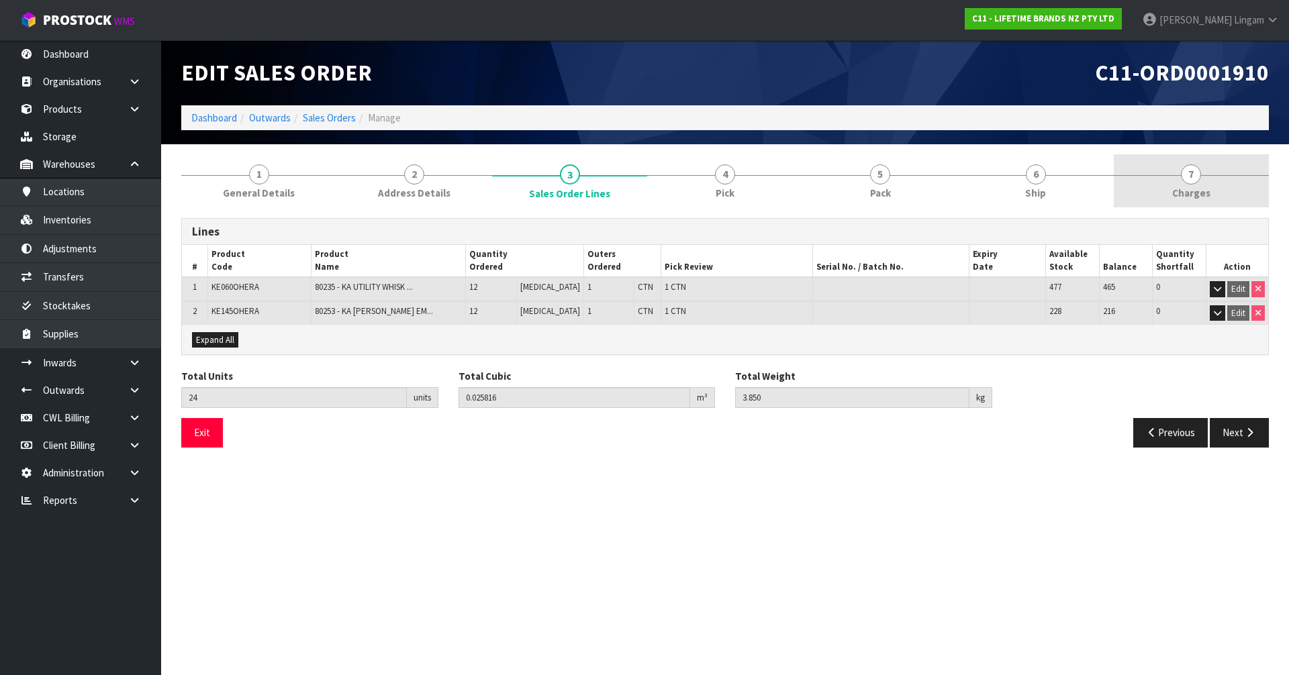
click at [1216, 184] on link "7 Charges" at bounding box center [1191, 180] width 155 height 53
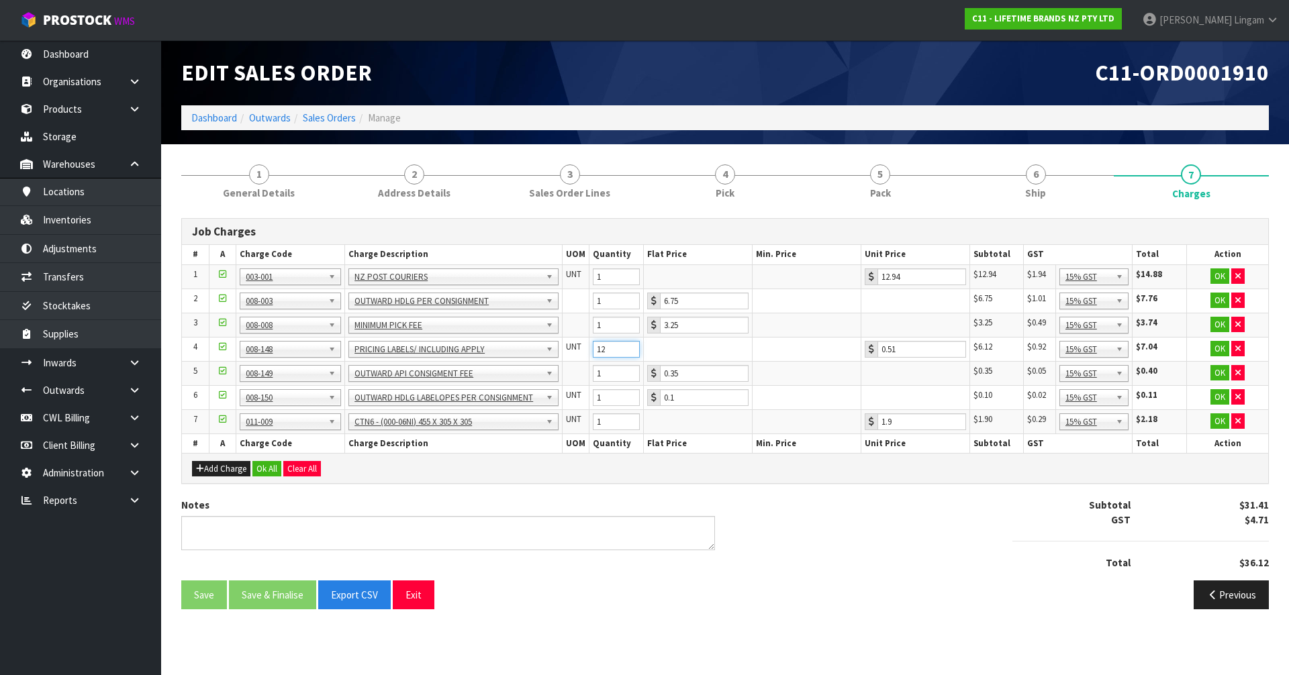
click at [554, 356] on tr "4 001-001 001-002 001-003 001-004 001-005 001-006 001-007 001-008 001-009 001-0…" at bounding box center [725, 349] width 1086 height 24
type input "24"
click at [270, 468] on button "Ok All" at bounding box center [266, 469] width 29 height 16
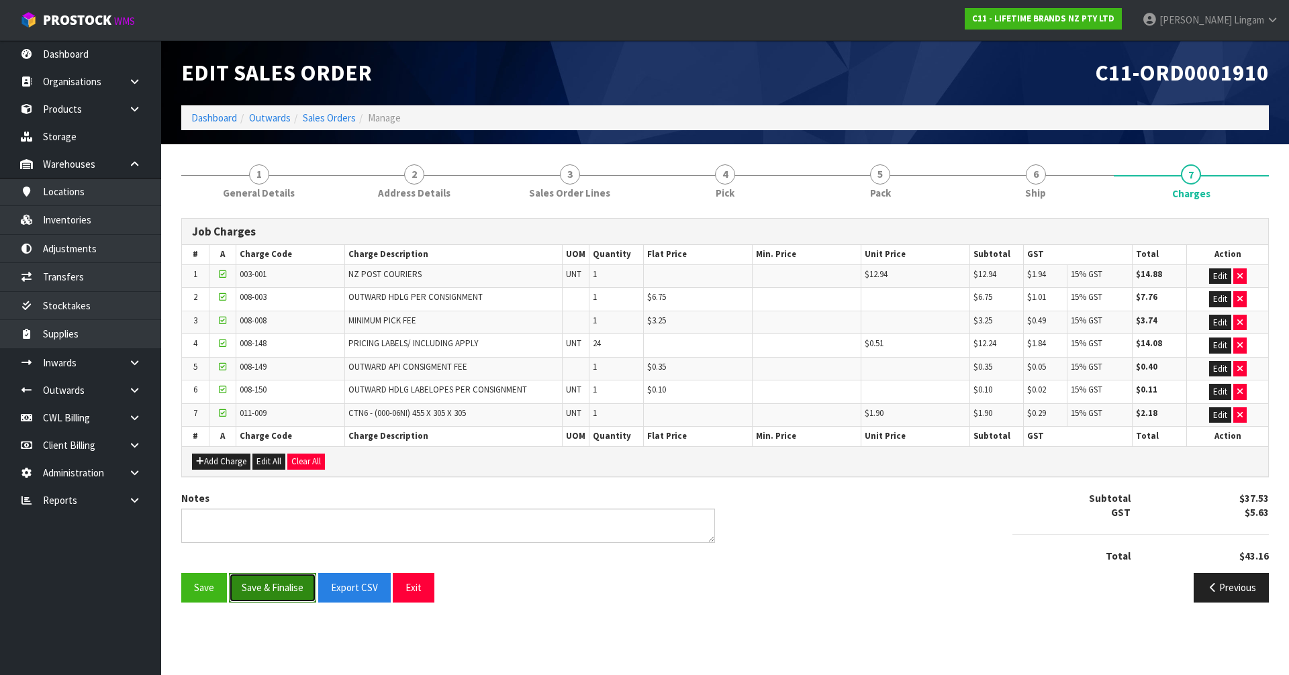
click at [271, 585] on button "Save & Finalise" at bounding box center [272, 587] width 87 height 29
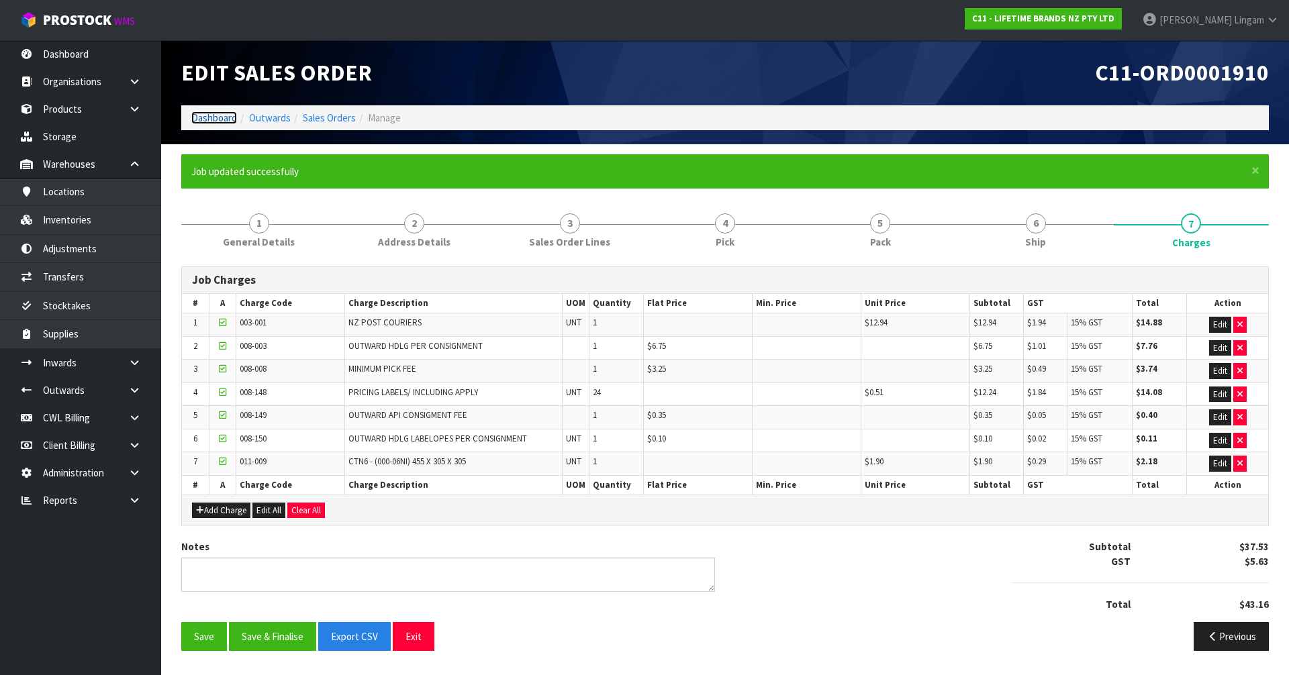
click at [200, 117] on link "Dashboard" at bounding box center [214, 117] width 46 height 13
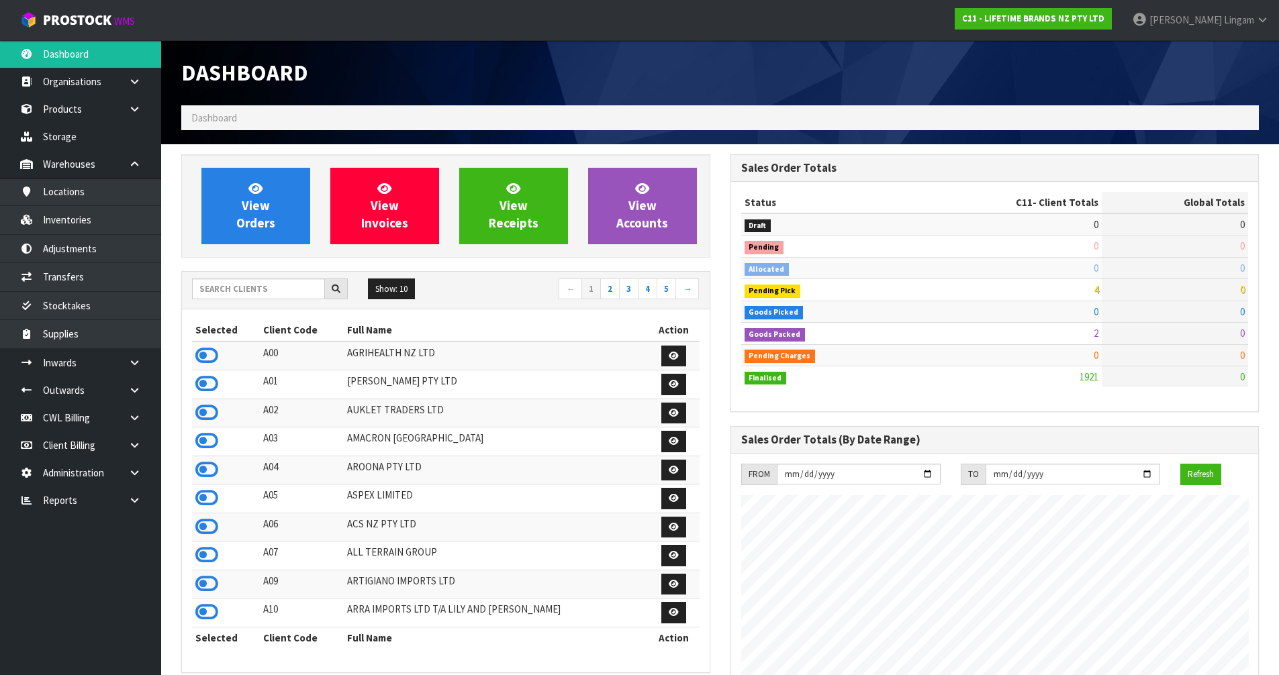
scroll to position [1017, 548]
click at [283, 287] on input "text" at bounding box center [258, 289] width 133 height 21
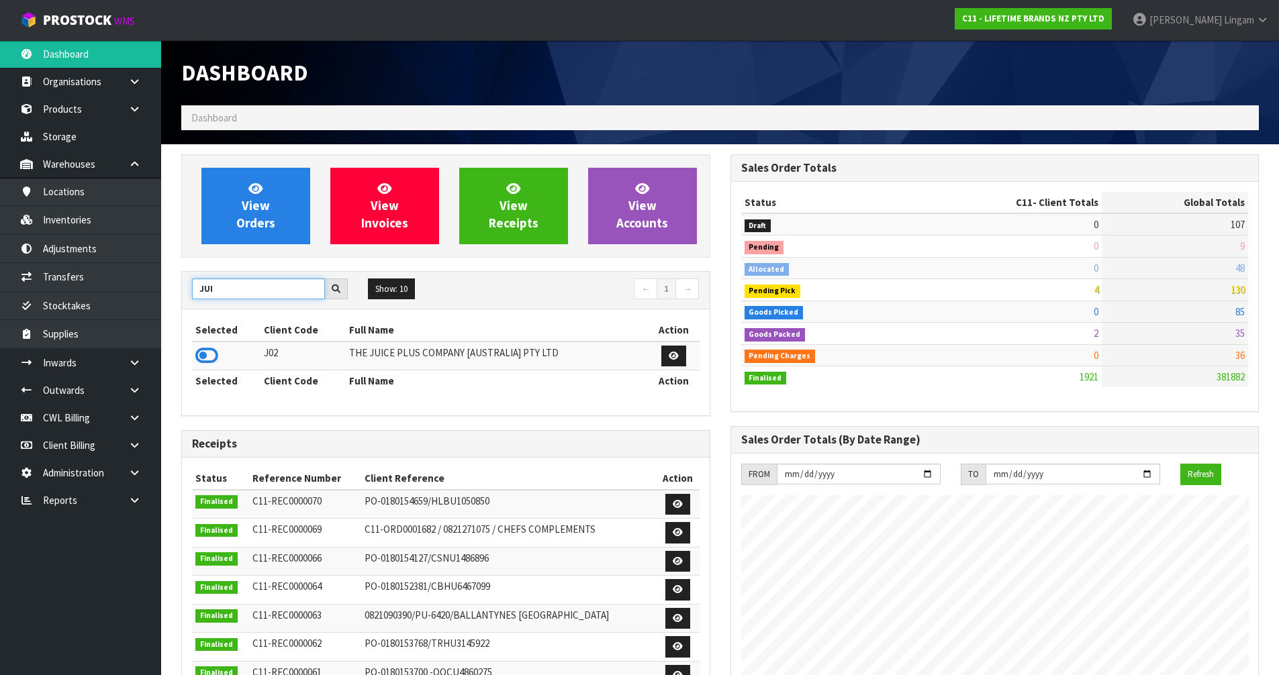
type input "JUI"
click at [203, 354] on icon at bounding box center [206, 356] width 23 height 20
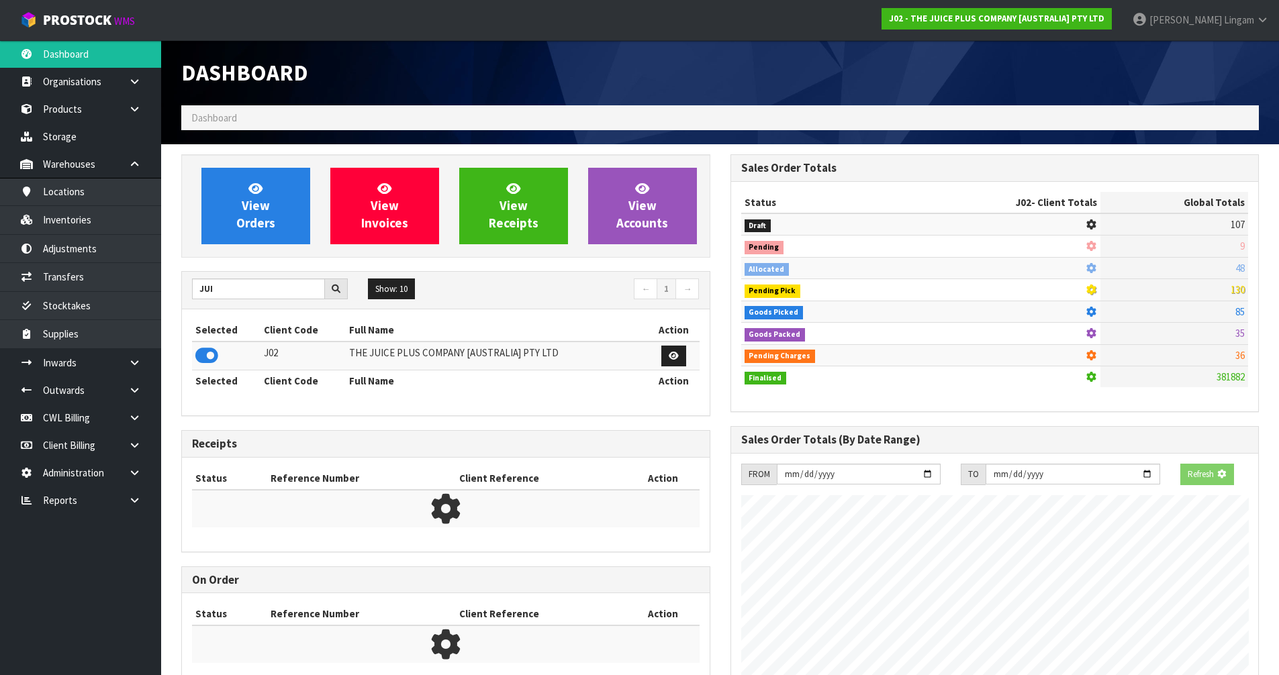
scroll to position [837, 548]
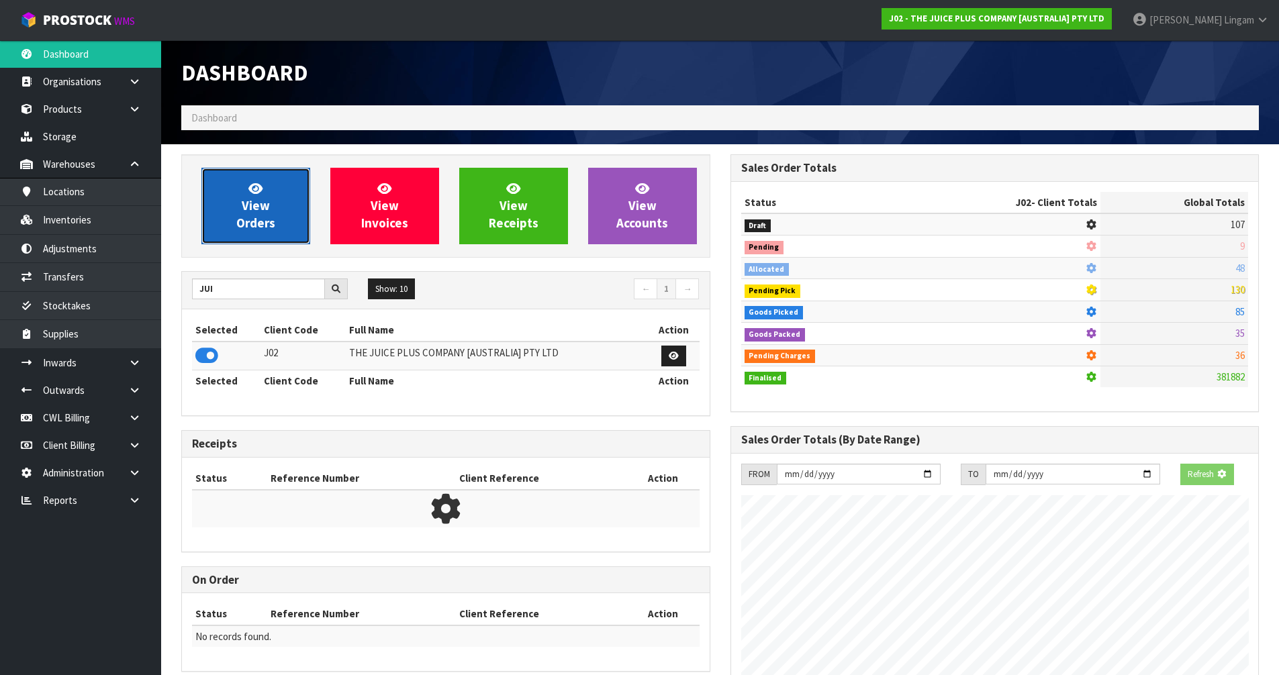
click at [254, 228] on span "View Orders" at bounding box center [255, 206] width 39 height 50
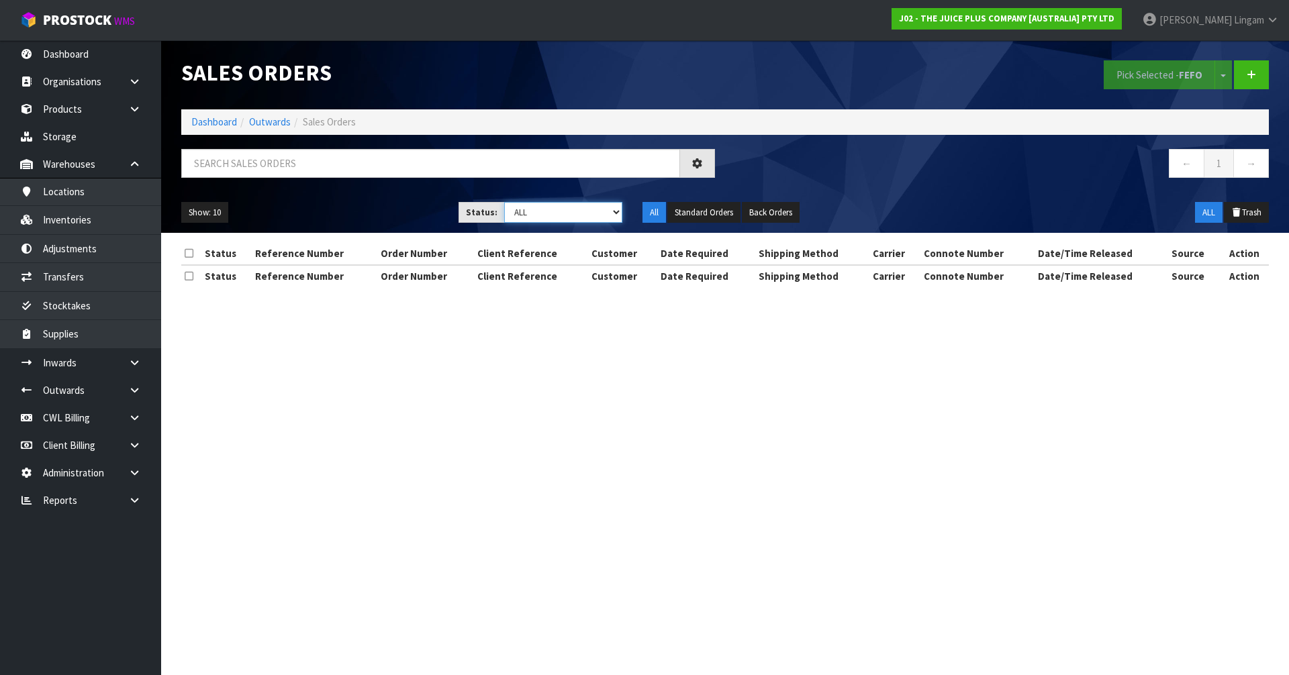
click at [600, 219] on select "Draft Pending Allocated Pending Pick Goods Picked Goods Packed Pending Charges …" at bounding box center [563, 212] width 119 height 21
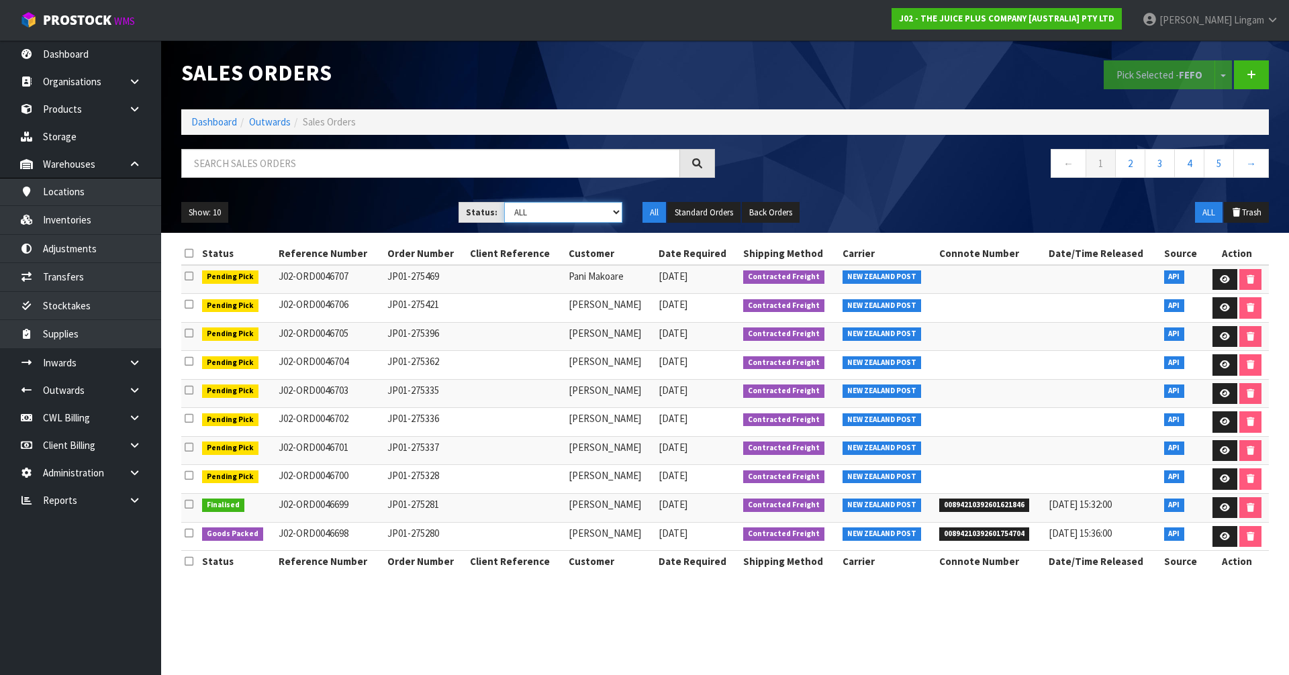
select select "string:6"
click at [504, 202] on select "Draft Pending Allocated Pending Pick Goods Picked Goods Packed Pending Charges …" at bounding box center [563, 212] width 119 height 21
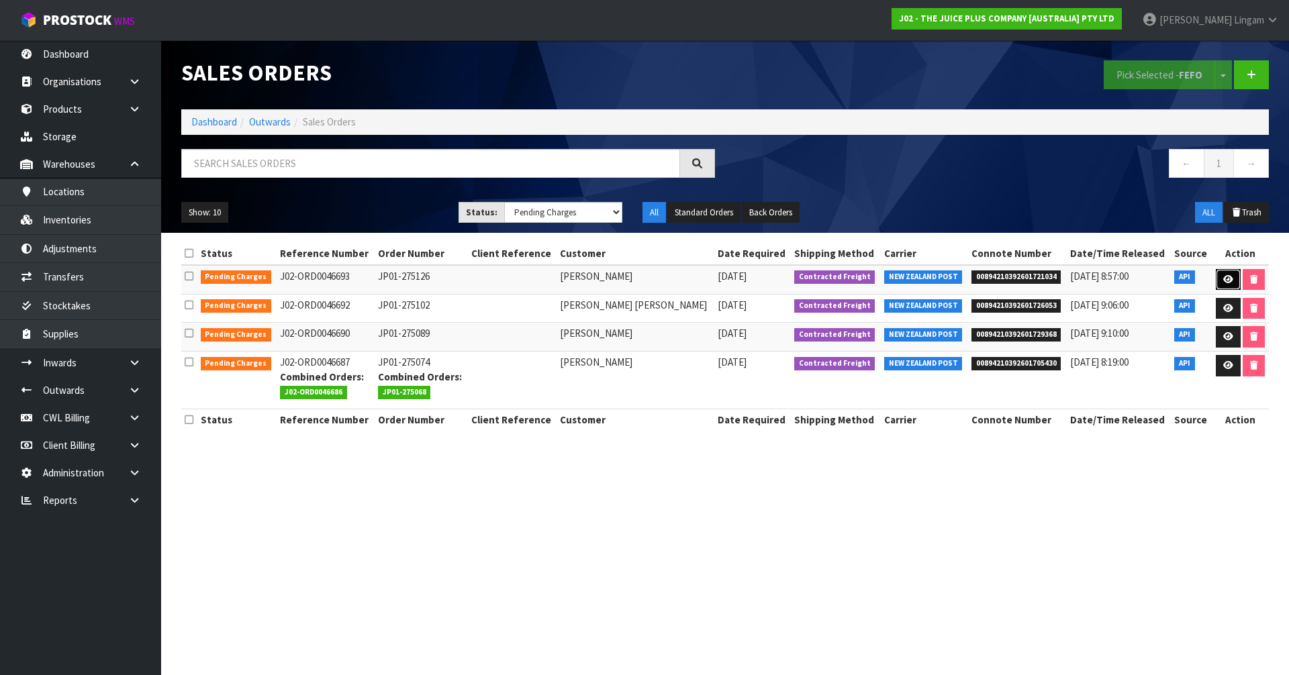
click at [1223, 281] on icon at bounding box center [1228, 279] width 10 height 9
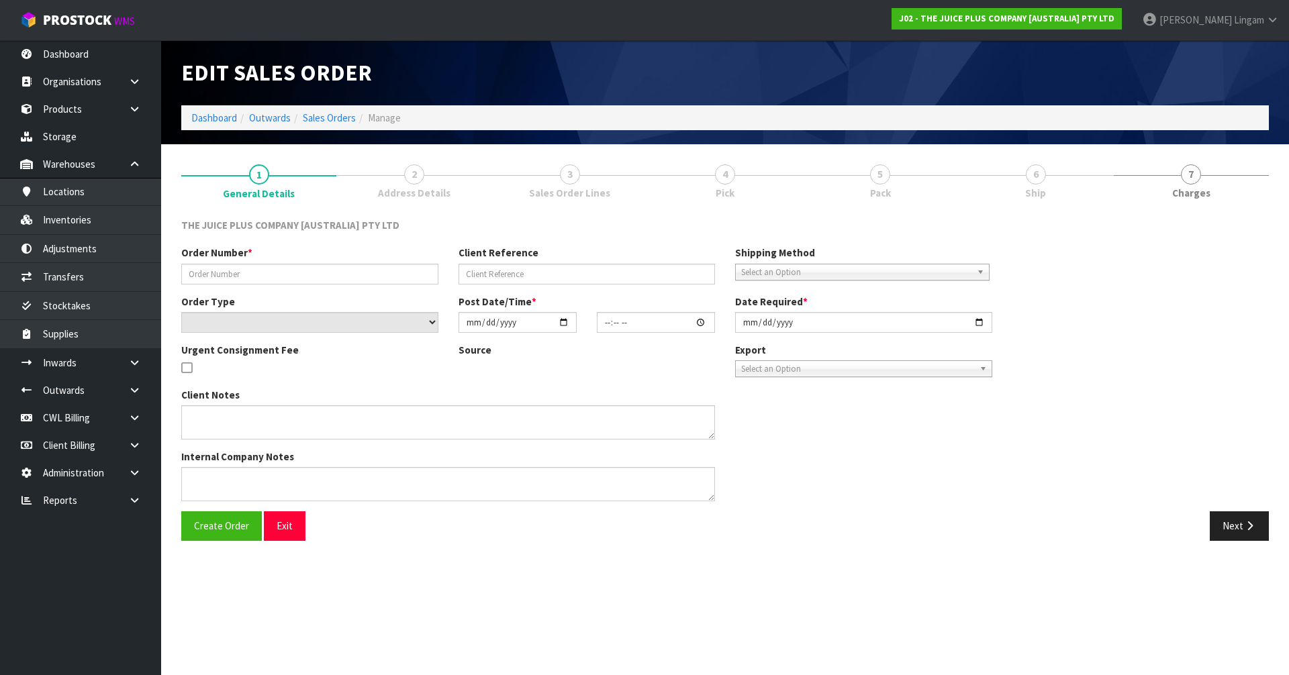
type input "JP01-275126"
select select "number:0"
type input "2025-09-18"
type input "03:01:19.000"
type input "2025-09-18"
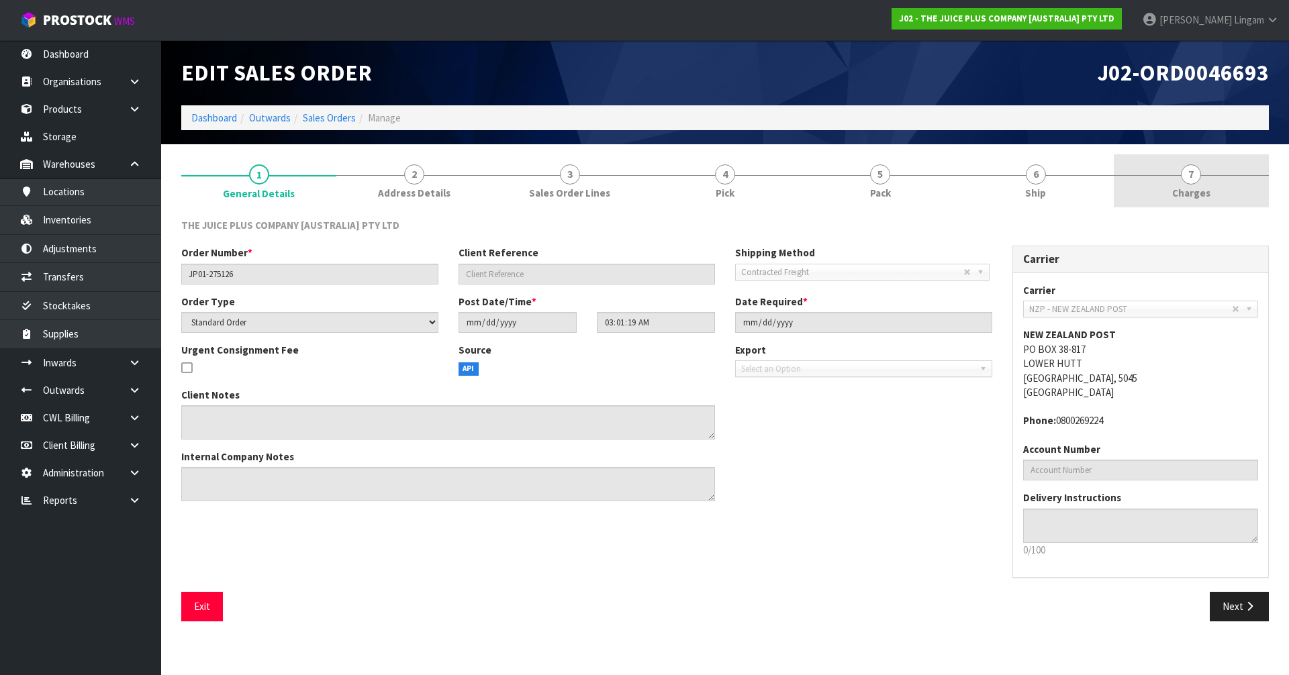
click at [1228, 189] on link "7 Charges" at bounding box center [1191, 180] width 155 height 53
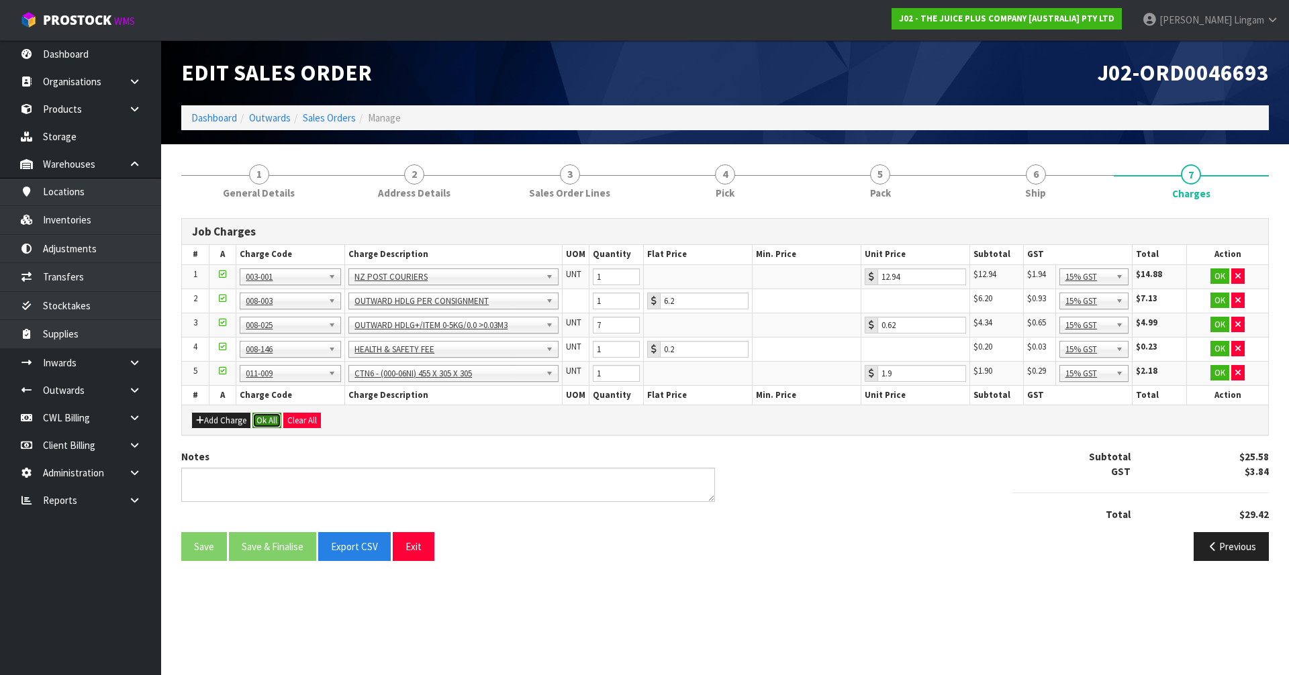
click at [268, 423] on button "Ok All" at bounding box center [266, 421] width 29 height 16
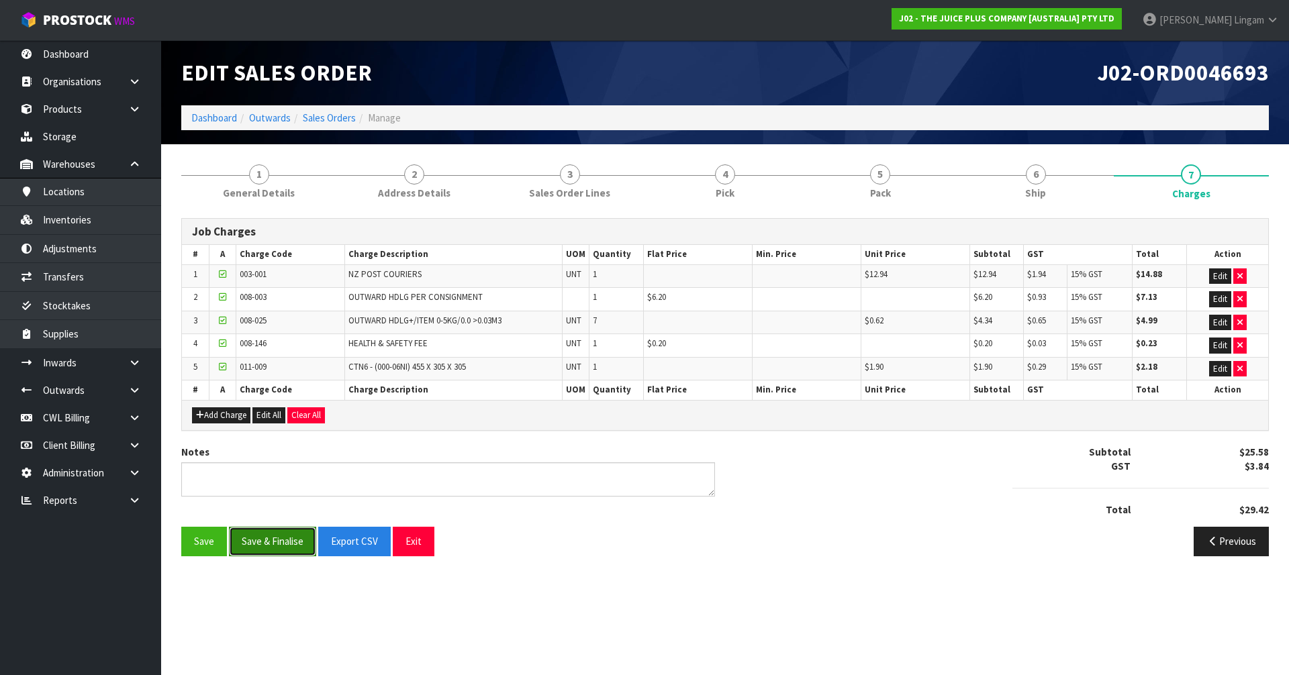
click at [260, 544] on button "Save & Finalise" at bounding box center [272, 541] width 87 height 29
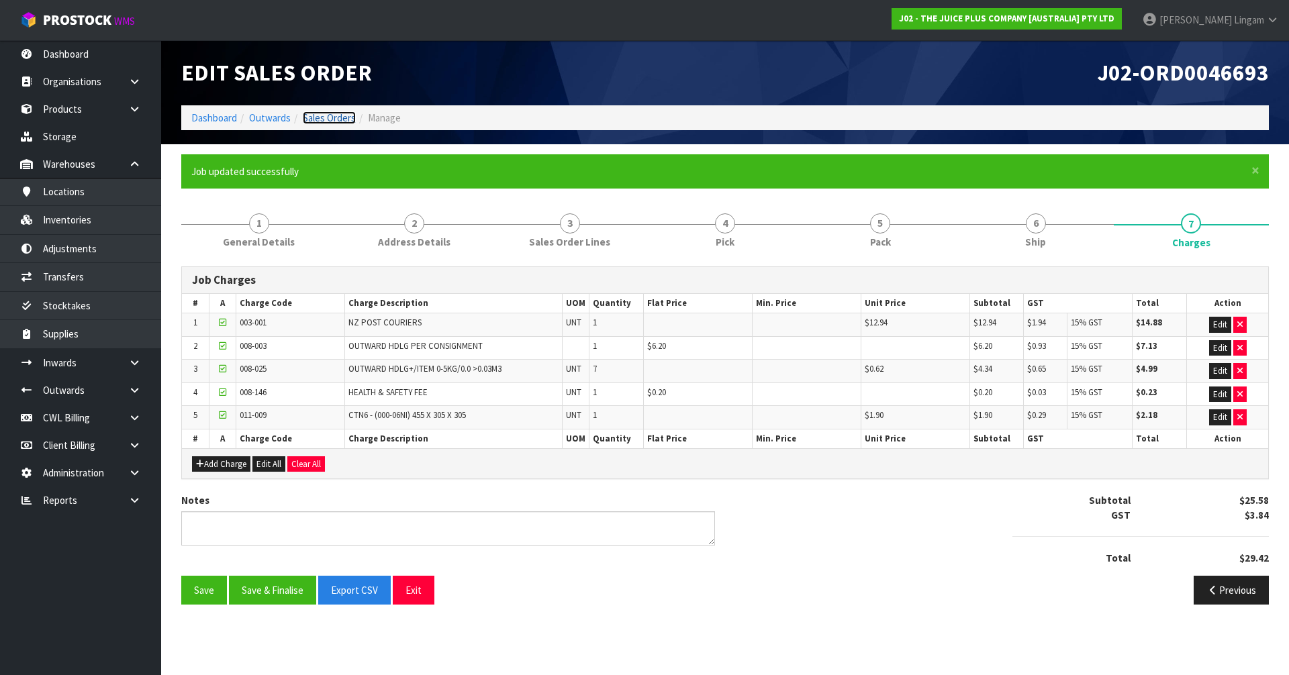
click at [320, 118] on link "Sales Orders" at bounding box center [329, 117] width 53 height 13
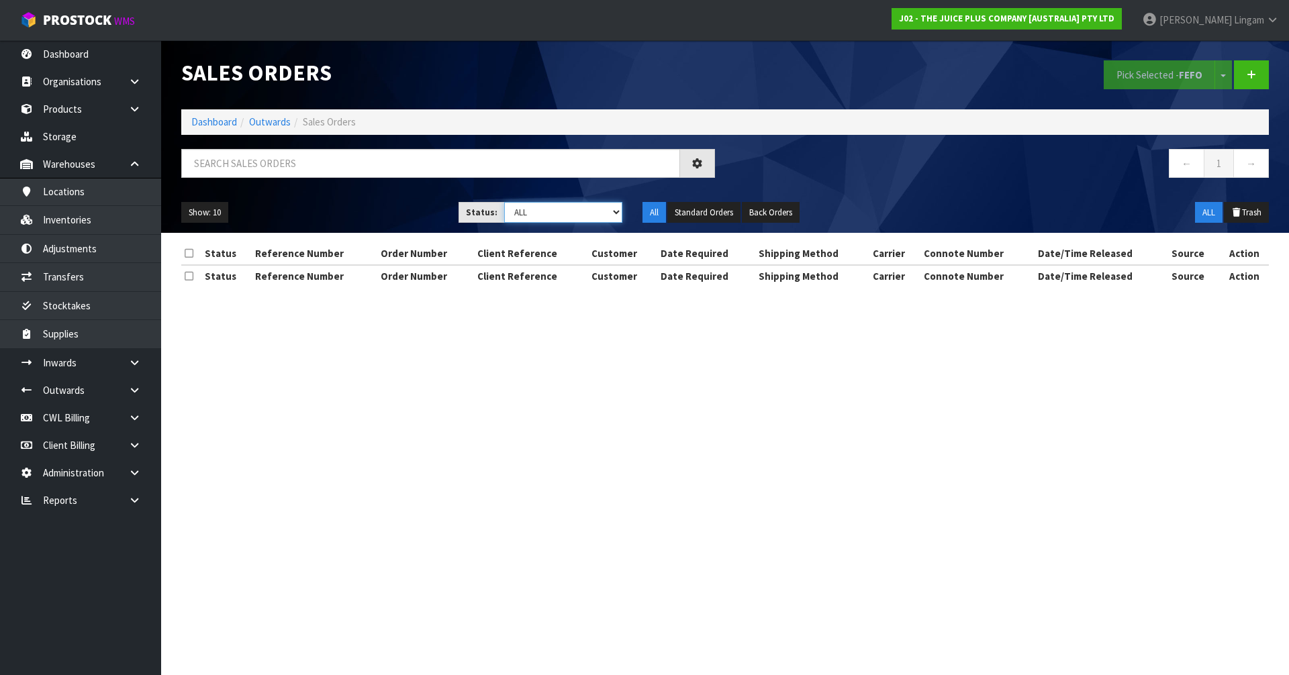
drag, startPoint x: 600, startPoint y: 214, endPoint x: 597, endPoint y: 221, distance: 7.0
click at [600, 214] on select "Draft Pending Allocated Pending Pick Goods Picked Goods Packed Pending Charges …" at bounding box center [563, 212] width 119 height 21
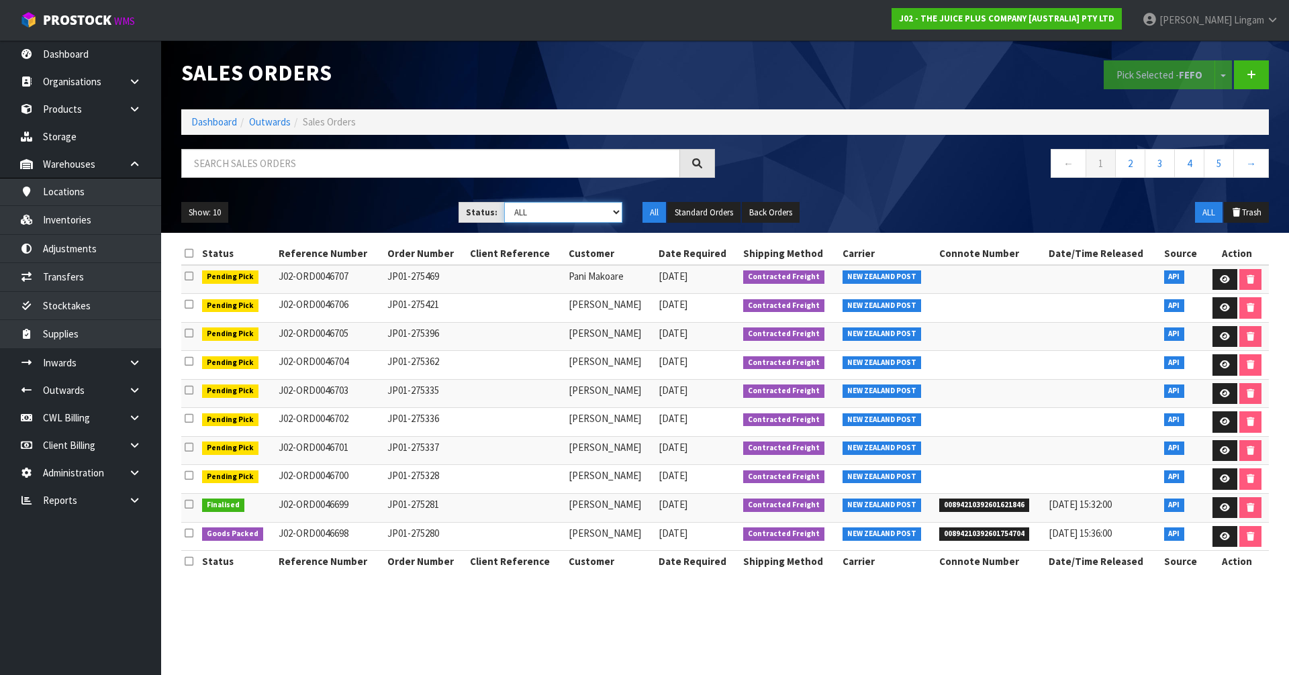
select select "string:6"
click at [504, 202] on select "Draft Pending Allocated Pending Pick Goods Picked Goods Packed Pending Charges …" at bounding box center [563, 212] width 119 height 21
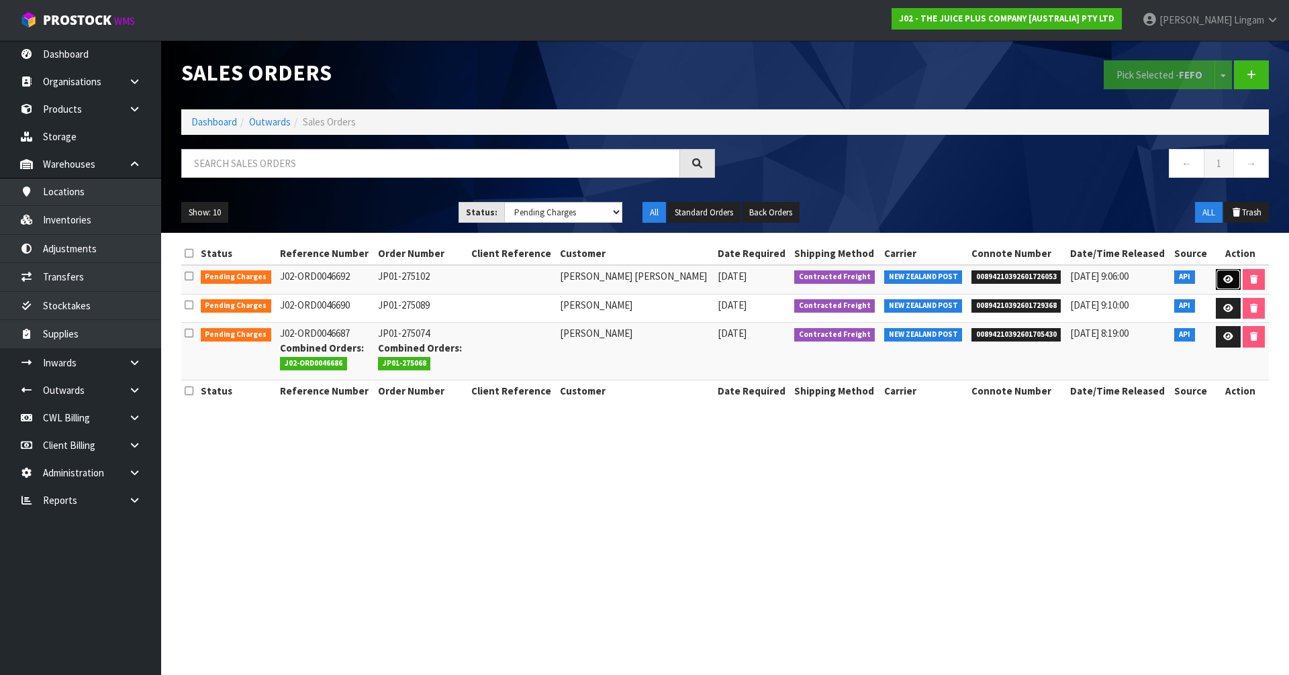
click at [1227, 281] on icon at bounding box center [1228, 279] width 10 height 9
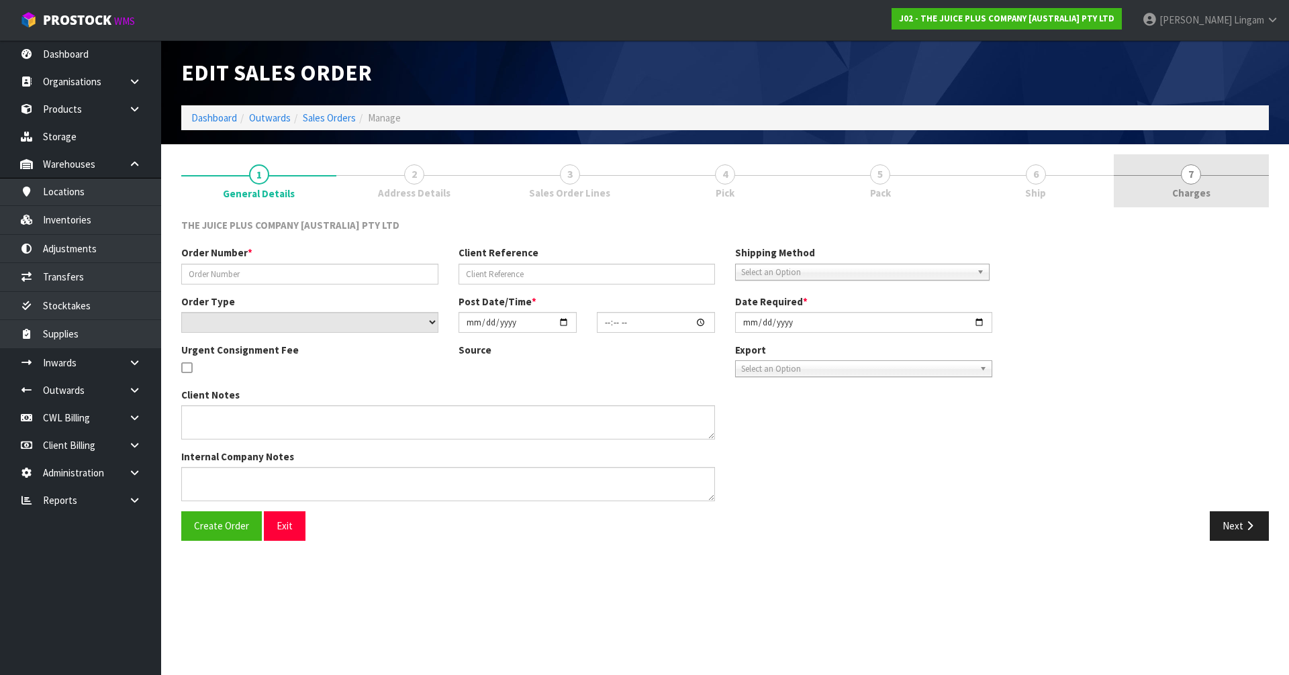
type input "JP01-275102"
select select "number:0"
type input "2025-09-17"
type input "20:57:35.000"
type input "2025-09-17"
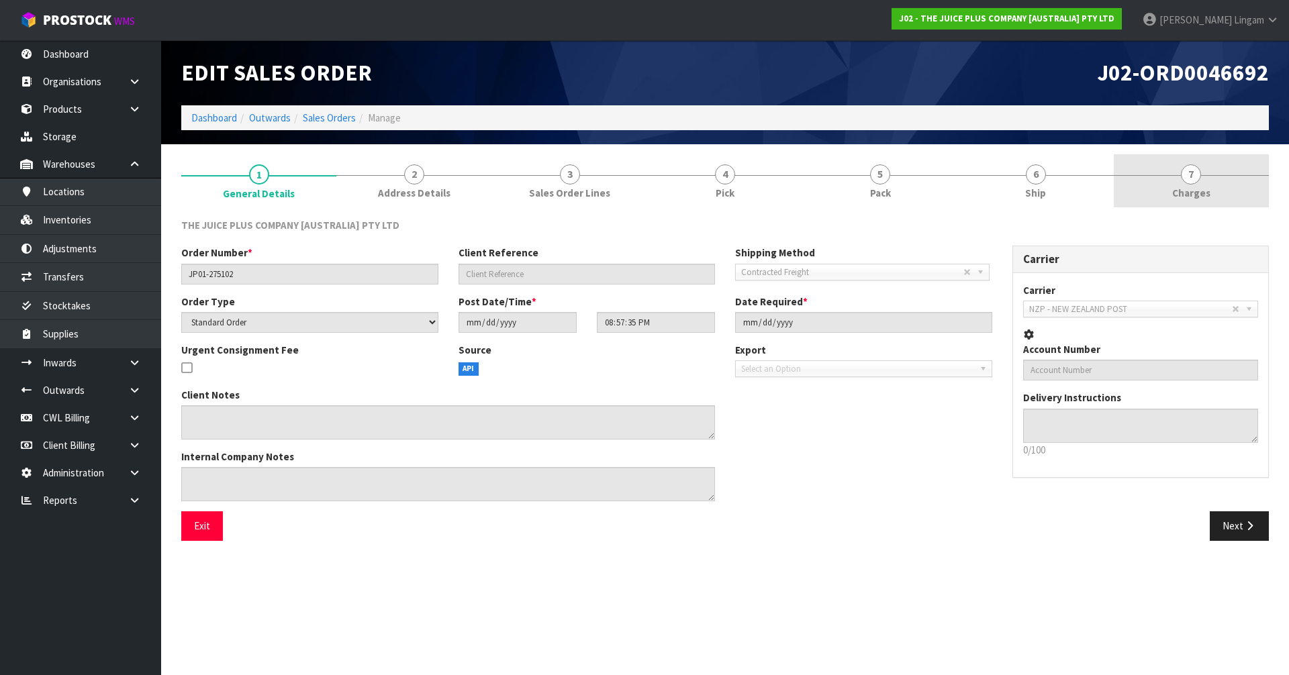
click at [1196, 187] on span "Charges" at bounding box center [1191, 193] width 38 height 14
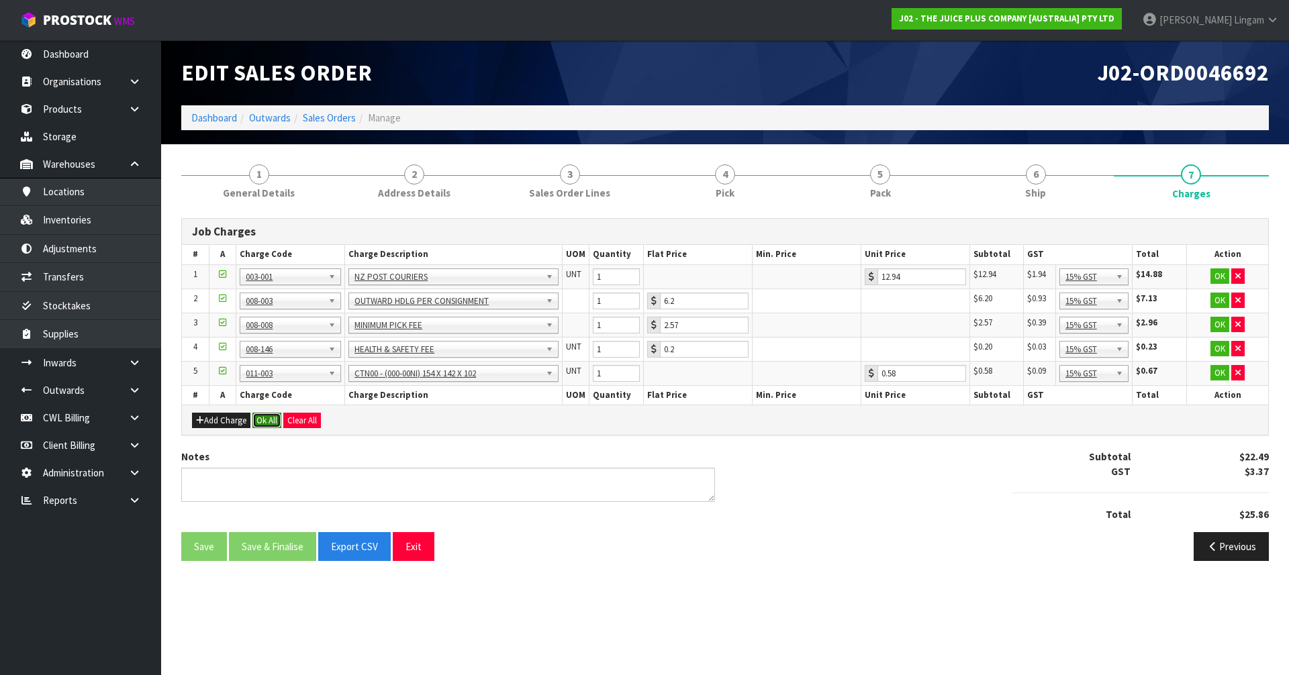
click at [259, 422] on button "Ok All" at bounding box center [266, 421] width 29 height 16
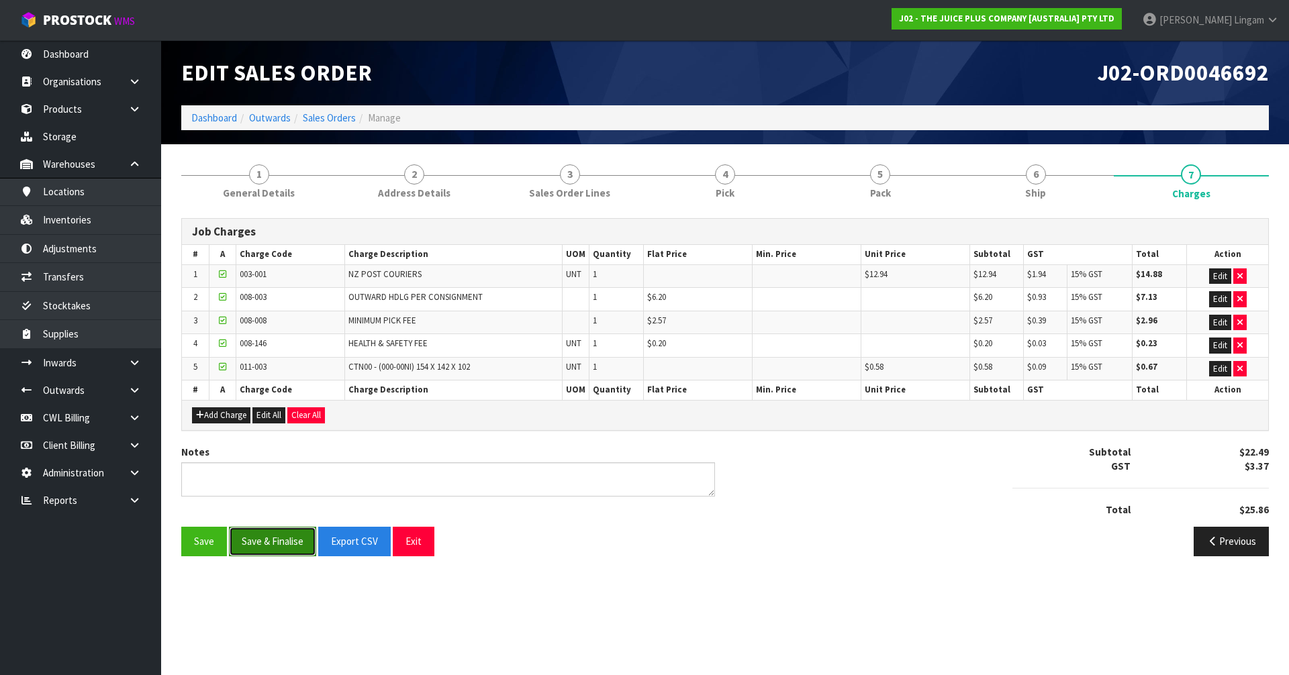
click at [268, 550] on button "Save & Finalise" at bounding box center [272, 541] width 87 height 29
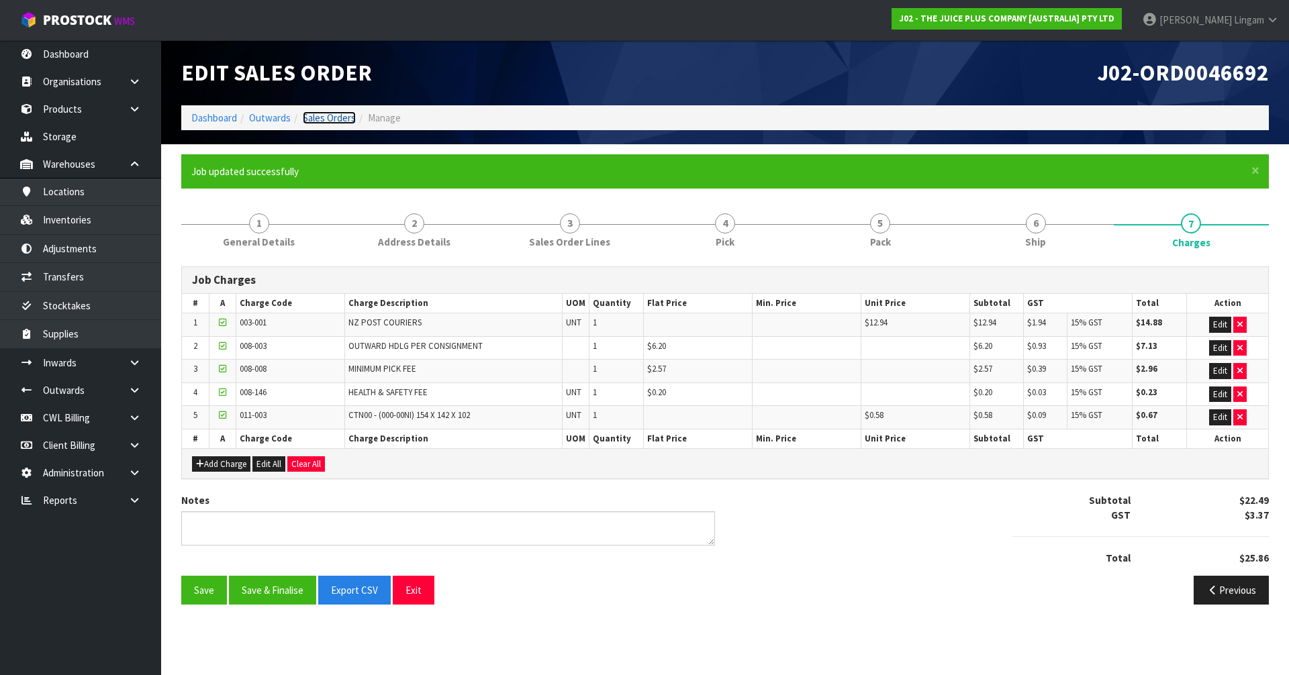
click at [336, 115] on link "Sales Orders" at bounding box center [329, 117] width 53 height 13
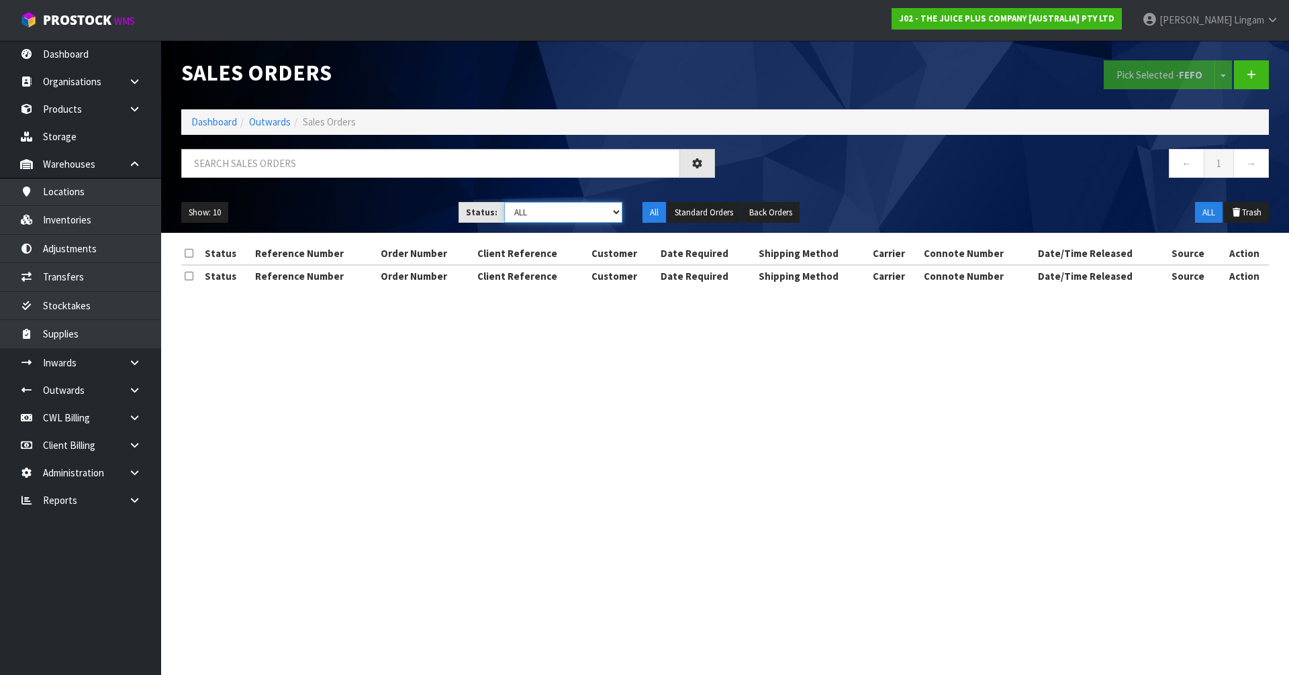
click at [600, 210] on select "Draft Pending Allocated Pending Pick Goods Picked Goods Packed Pending Charges …" at bounding box center [563, 212] width 119 height 21
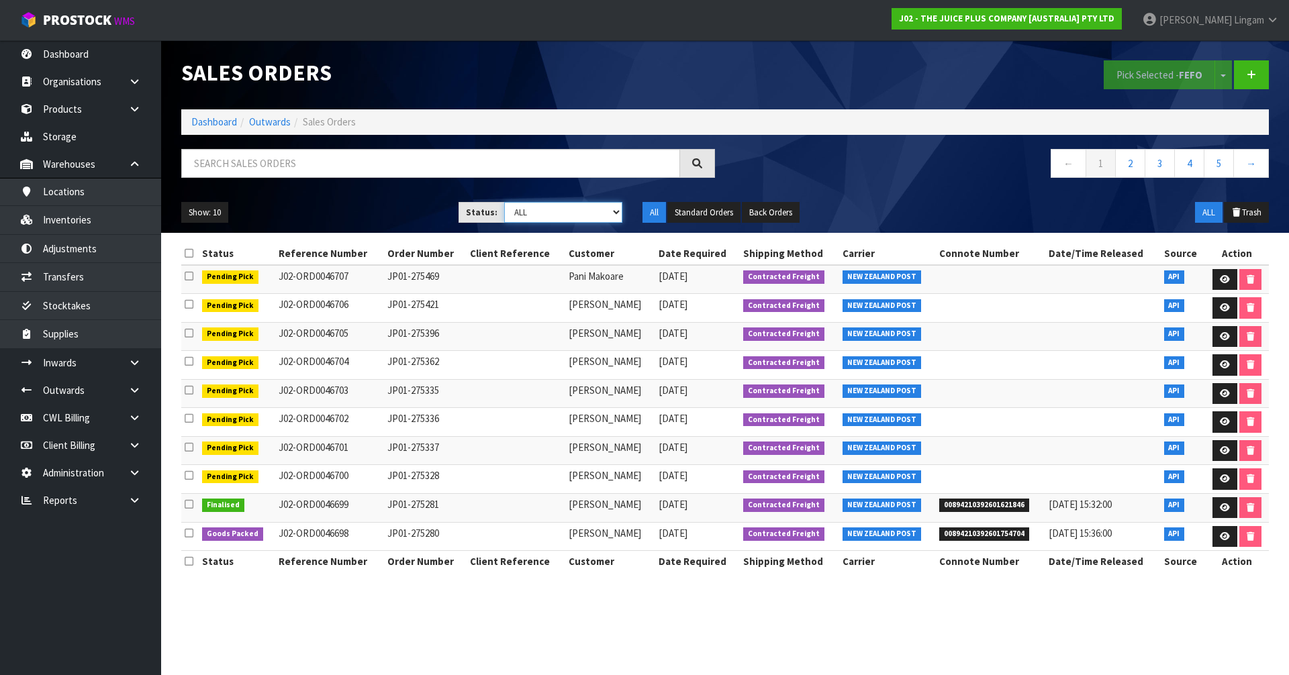
select select "string:6"
click at [504, 202] on select "Draft Pending Allocated Pending Pick Goods Picked Goods Packed Pending Charges …" at bounding box center [563, 212] width 119 height 21
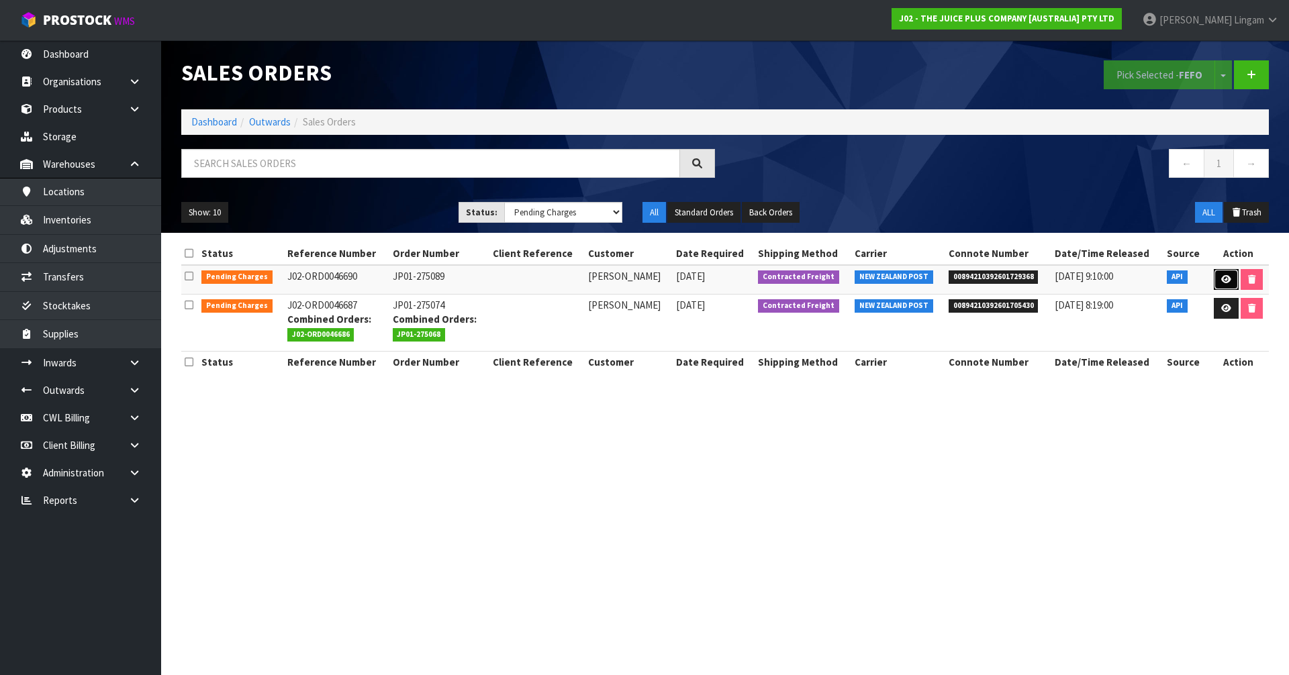
click at [1217, 279] on link at bounding box center [1226, 279] width 25 height 21
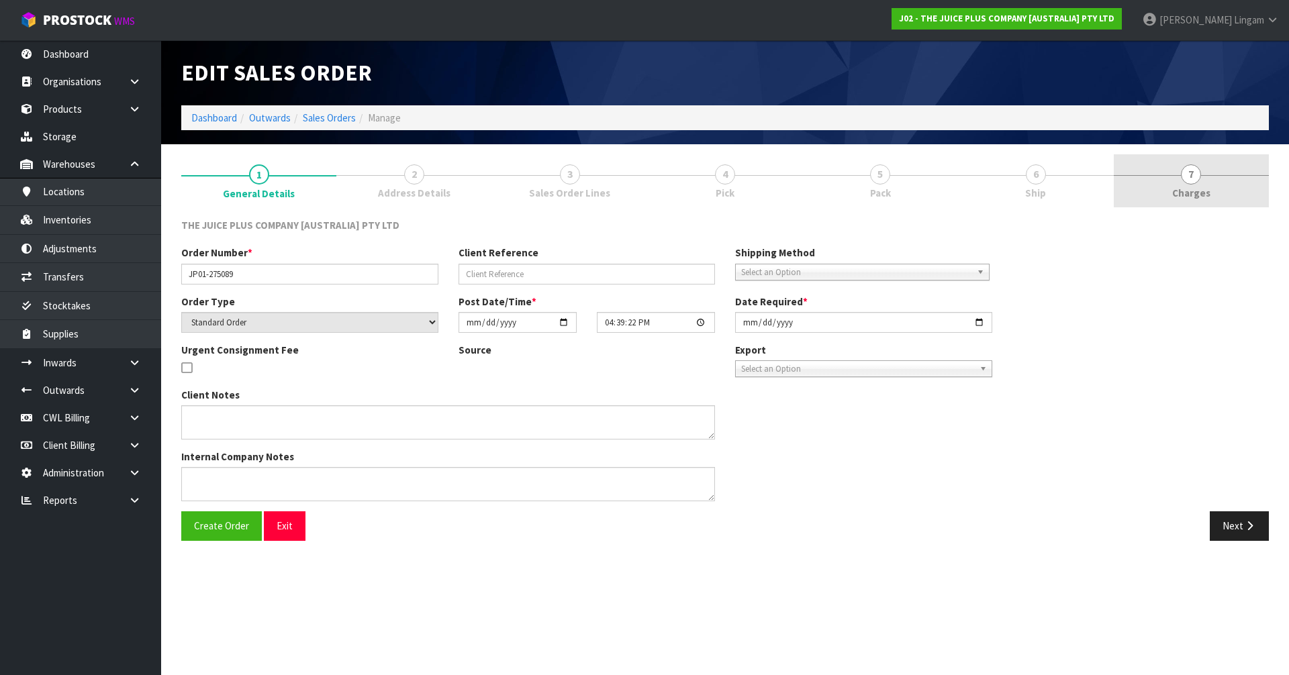
click at [1241, 164] on link "7 Charges" at bounding box center [1191, 180] width 155 height 53
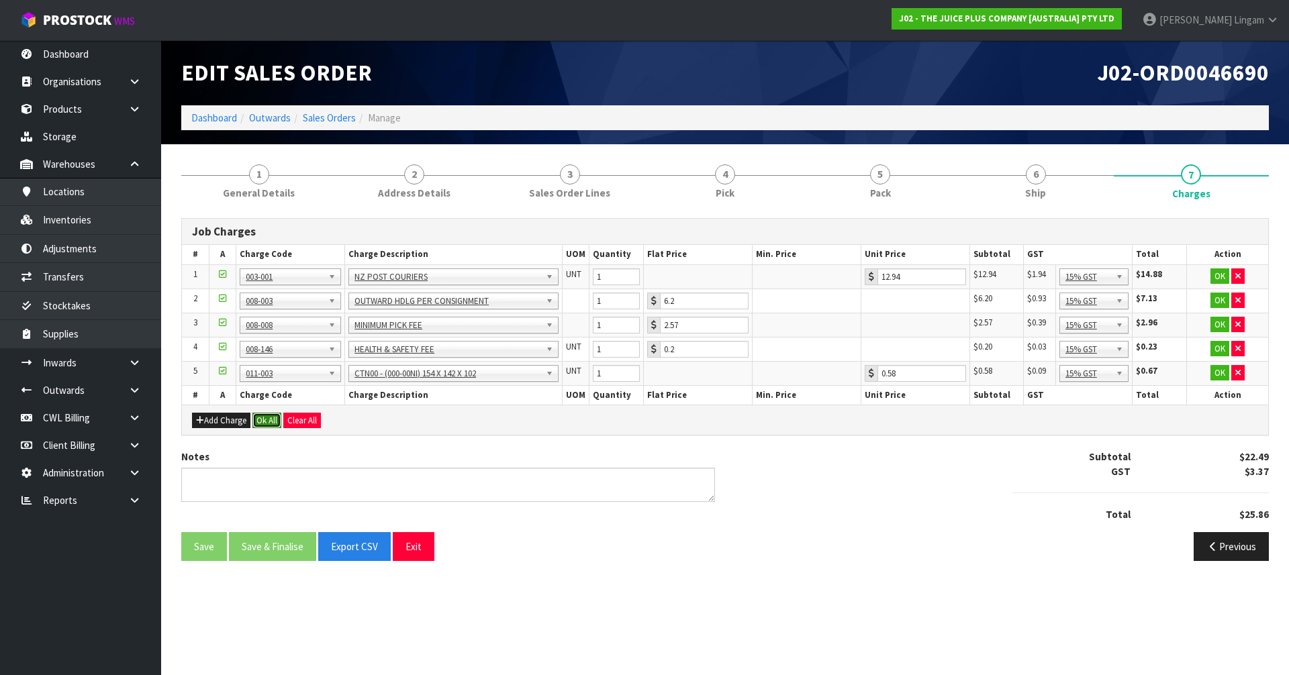
click at [262, 422] on button "Ok All" at bounding box center [266, 421] width 29 height 16
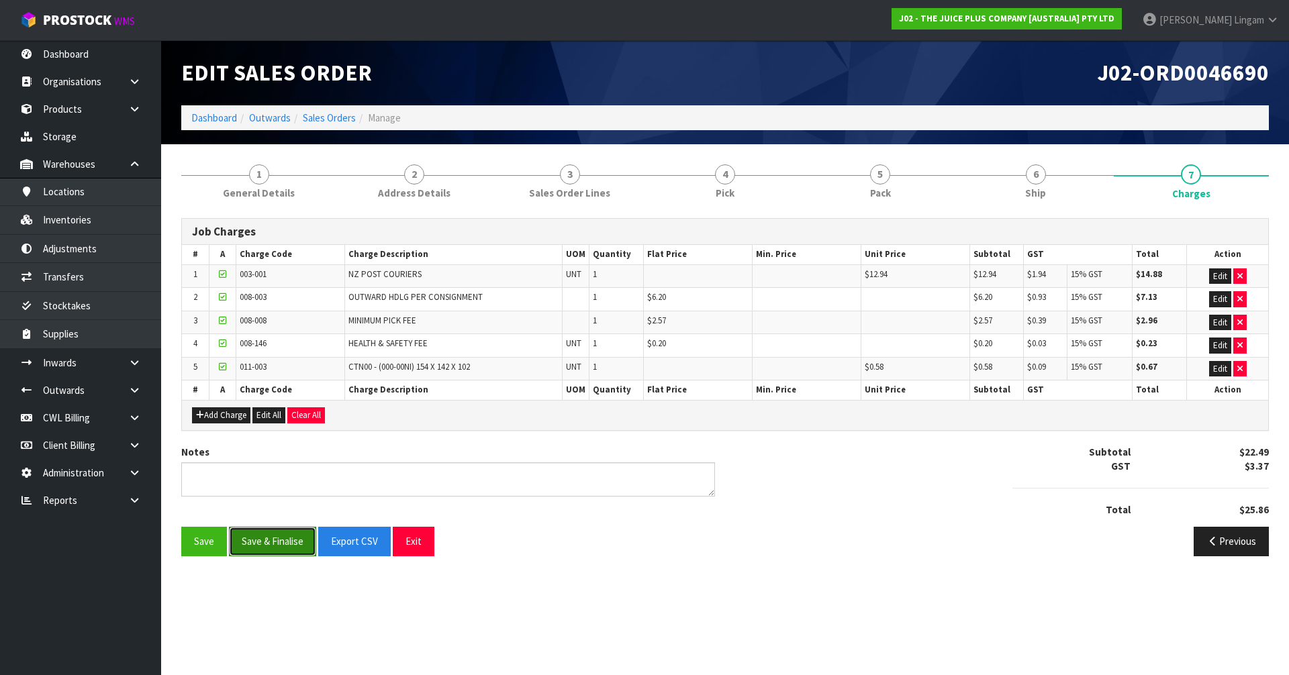
click at [258, 537] on button "Save & Finalise" at bounding box center [272, 541] width 87 height 29
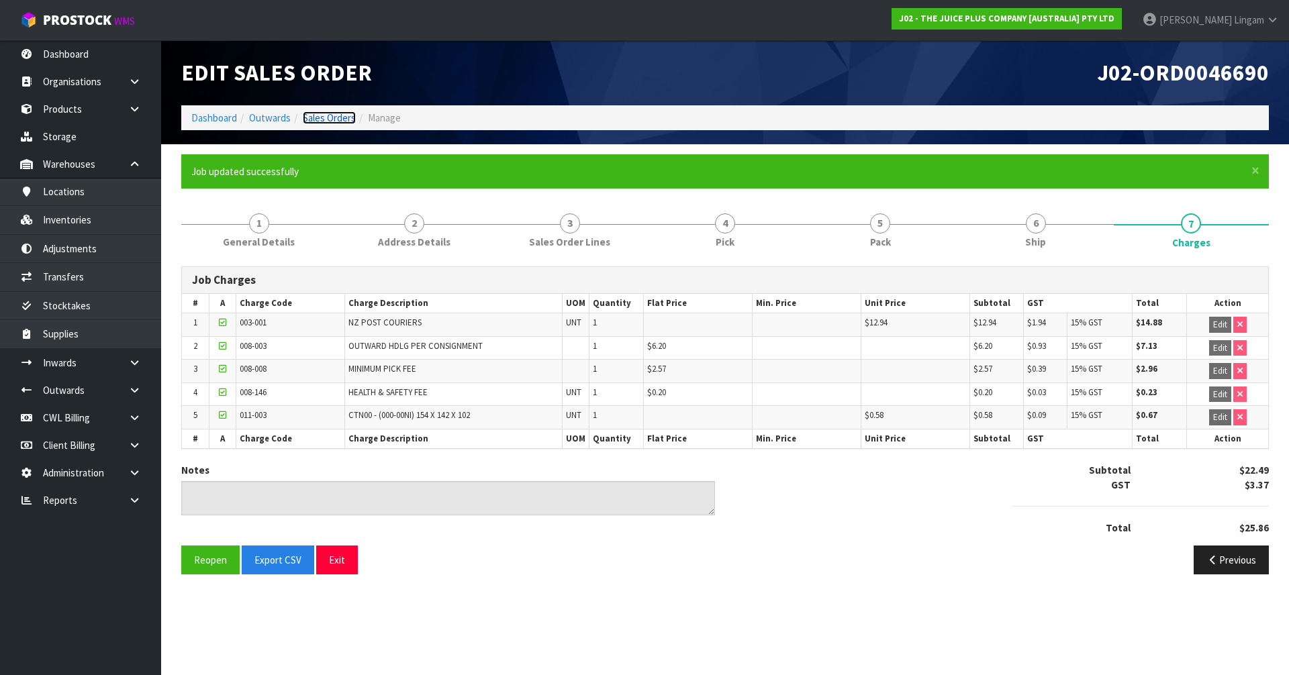
click at [330, 122] on link "Sales Orders" at bounding box center [329, 117] width 53 height 13
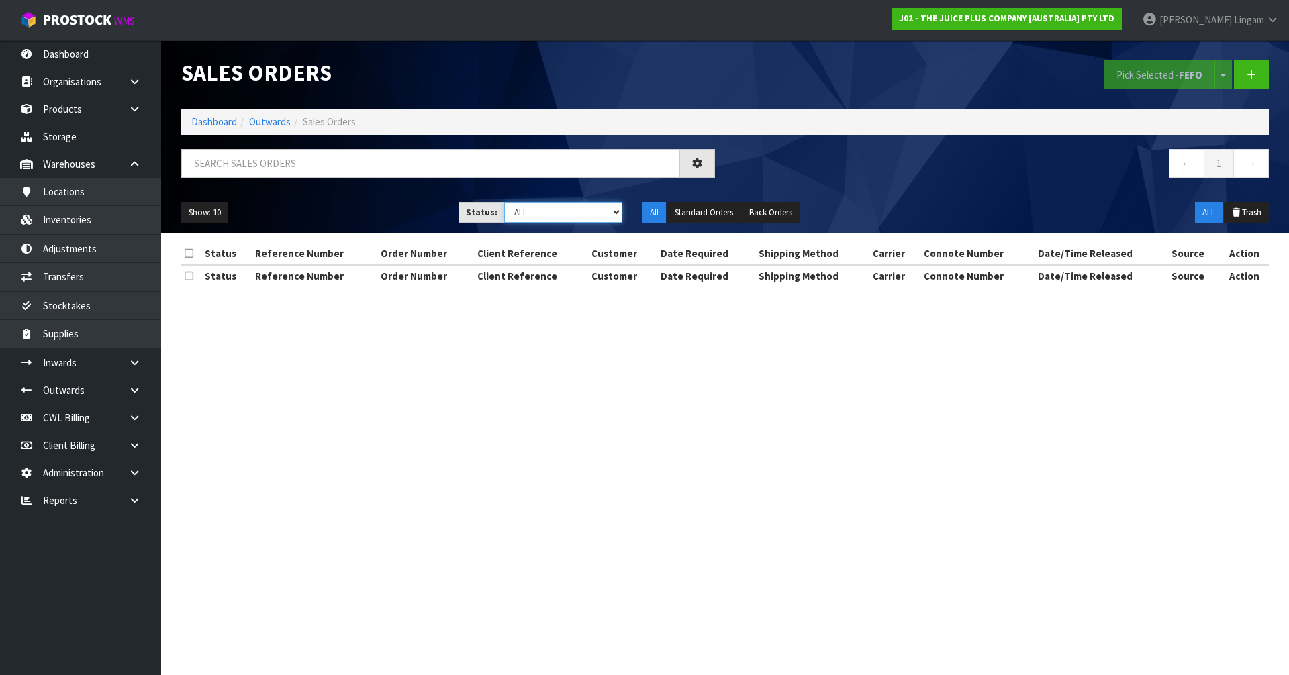
click at [595, 218] on select "Draft Pending Allocated Pending Pick Goods Picked Goods Packed Pending Charges …" at bounding box center [563, 212] width 119 height 21
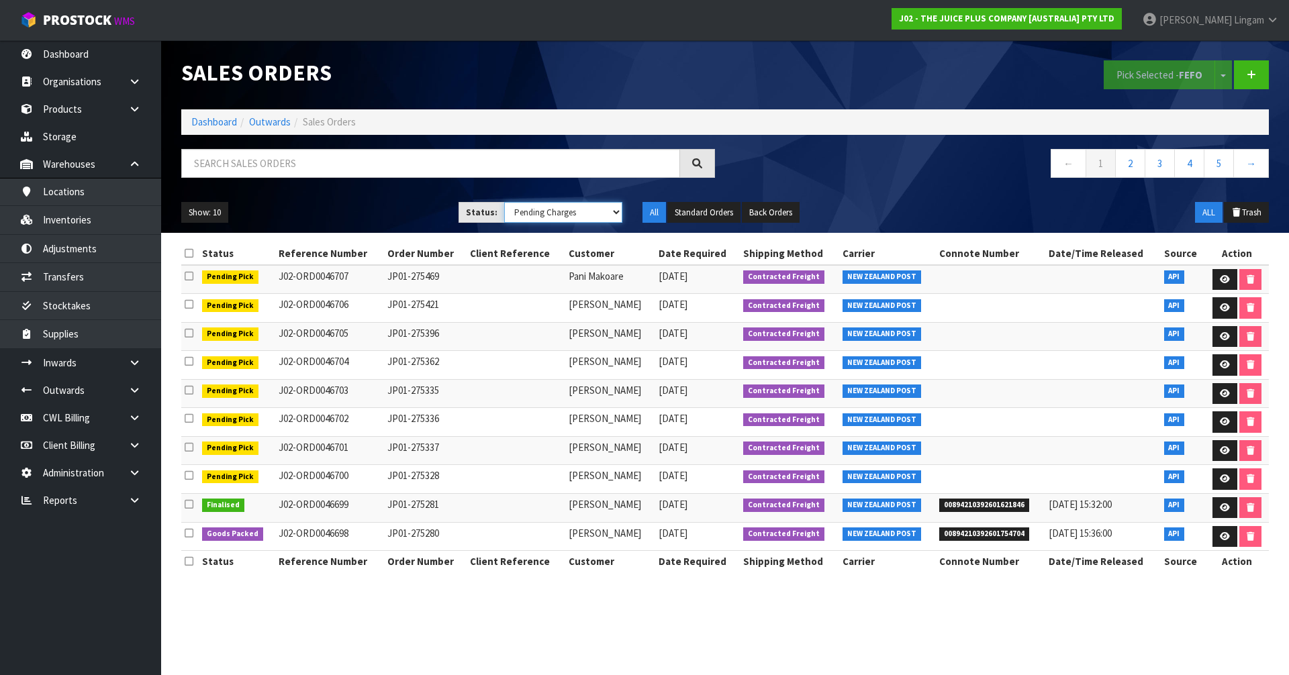
click at [504, 202] on select "Draft Pending Allocated Pending Pick Goods Picked Goods Packed Pending Charges …" at bounding box center [563, 212] width 119 height 21
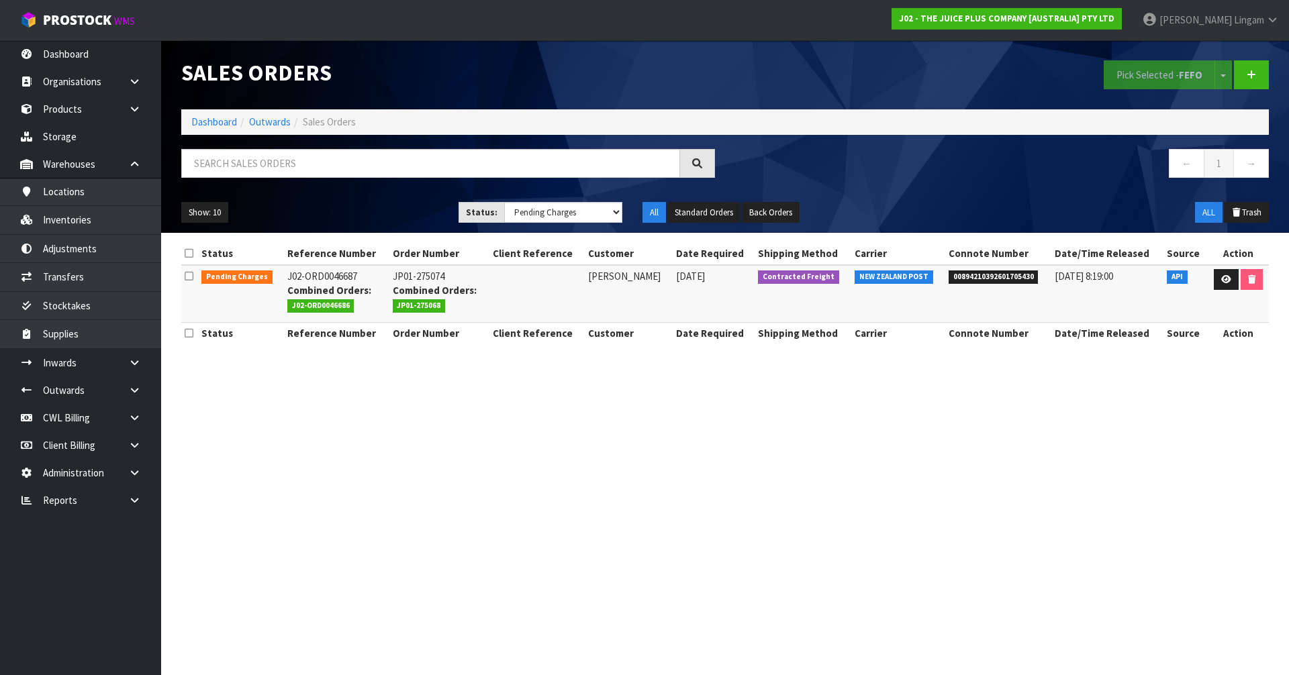
click at [1006, 277] on span "00894210392601705430" at bounding box center [994, 277] width 90 height 13
copy span "00894210392601705430"
click at [589, 213] on select "Draft Pending Allocated Pending Pick Goods Picked Goods Packed Pending Charges …" at bounding box center [563, 212] width 119 height 21
select select "string:5"
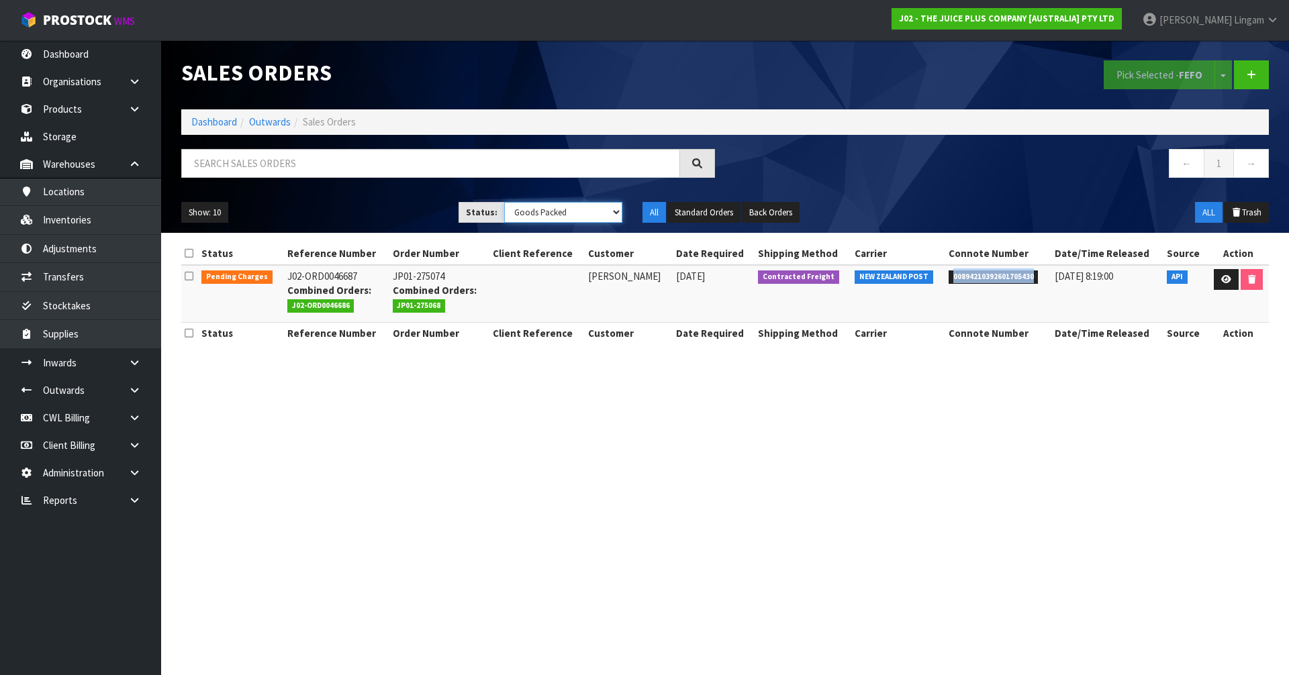
click at [504, 202] on select "Draft Pending Allocated Pending Pick Goods Picked Goods Packed Pending Charges …" at bounding box center [563, 212] width 119 height 21
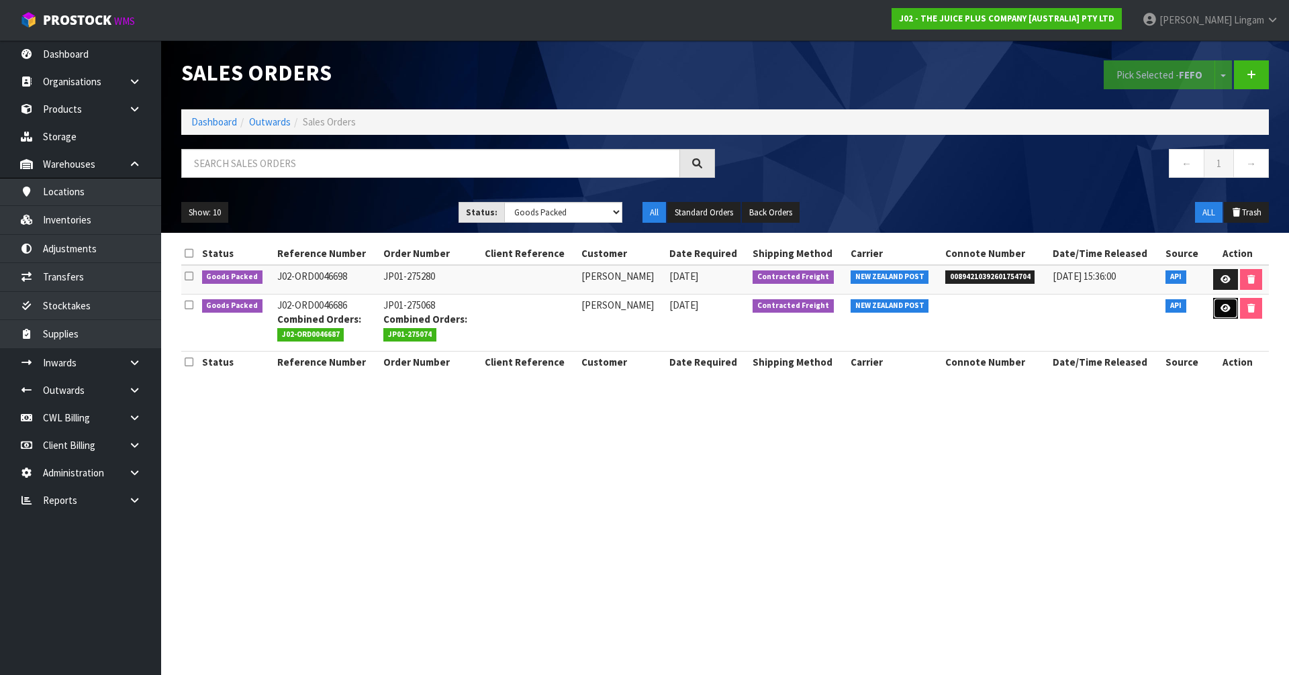
click at [1225, 310] on icon at bounding box center [1226, 308] width 10 height 9
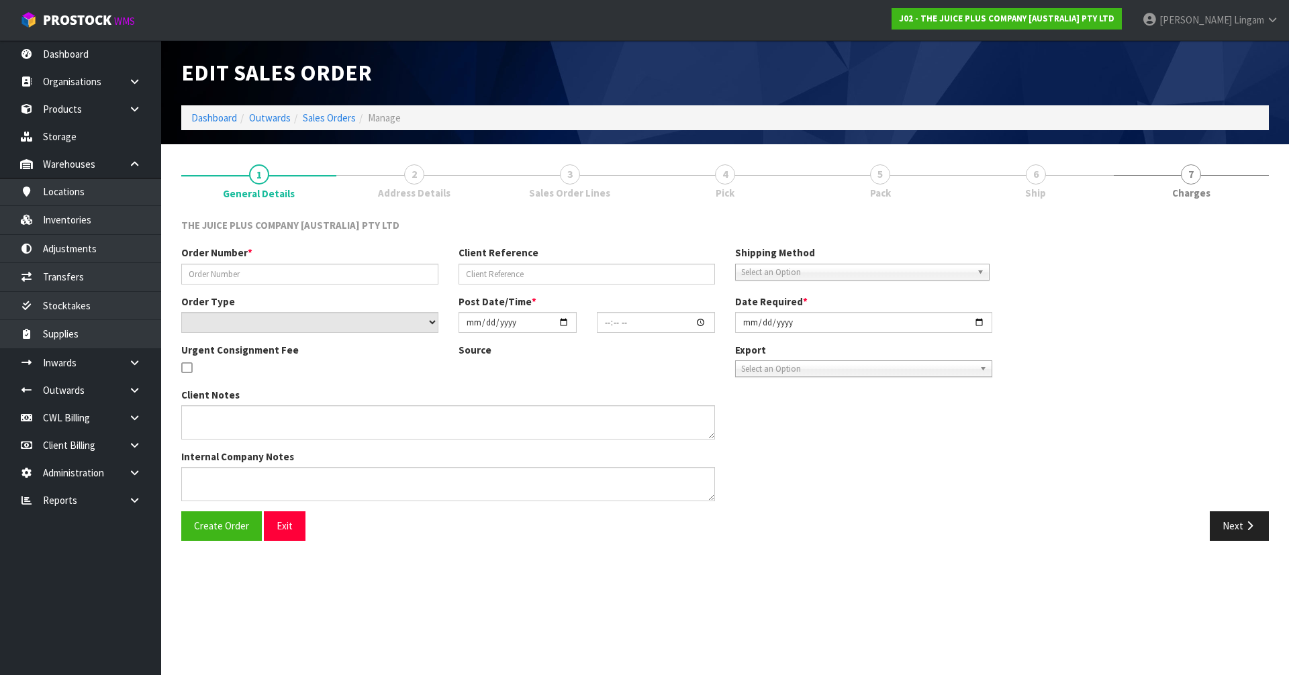
type input "JP01-275068"
select select "number:0"
type input "2025-09-17"
type input "09:45:26.000"
type input "2025-09-17"
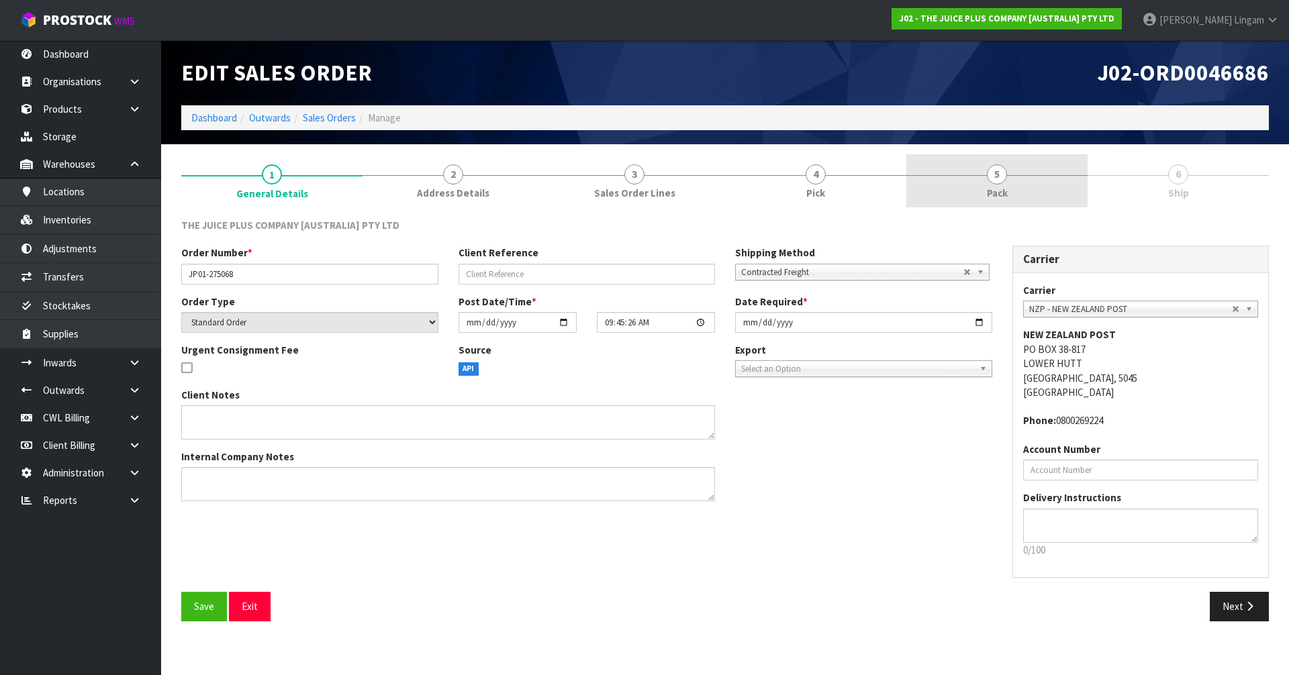
click at [1049, 189] on link "5 Pack" at bounding box center [996, 180] width 181 height 53
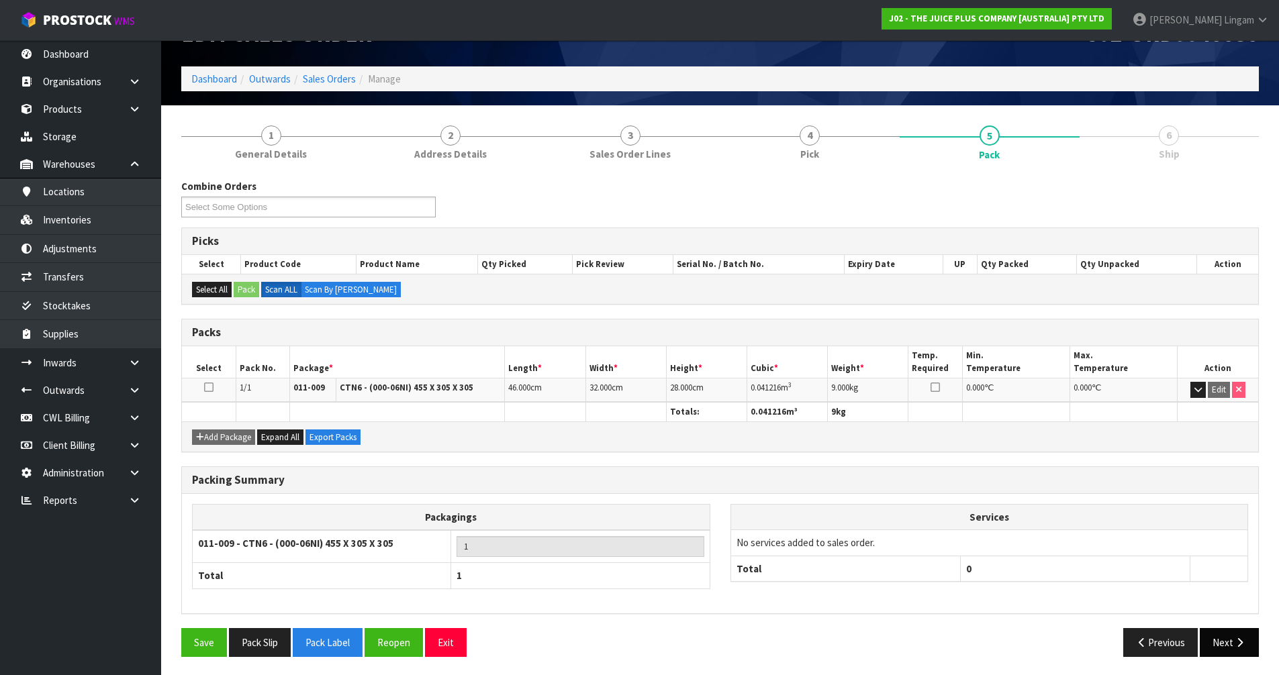
scroll to position [41, 0]
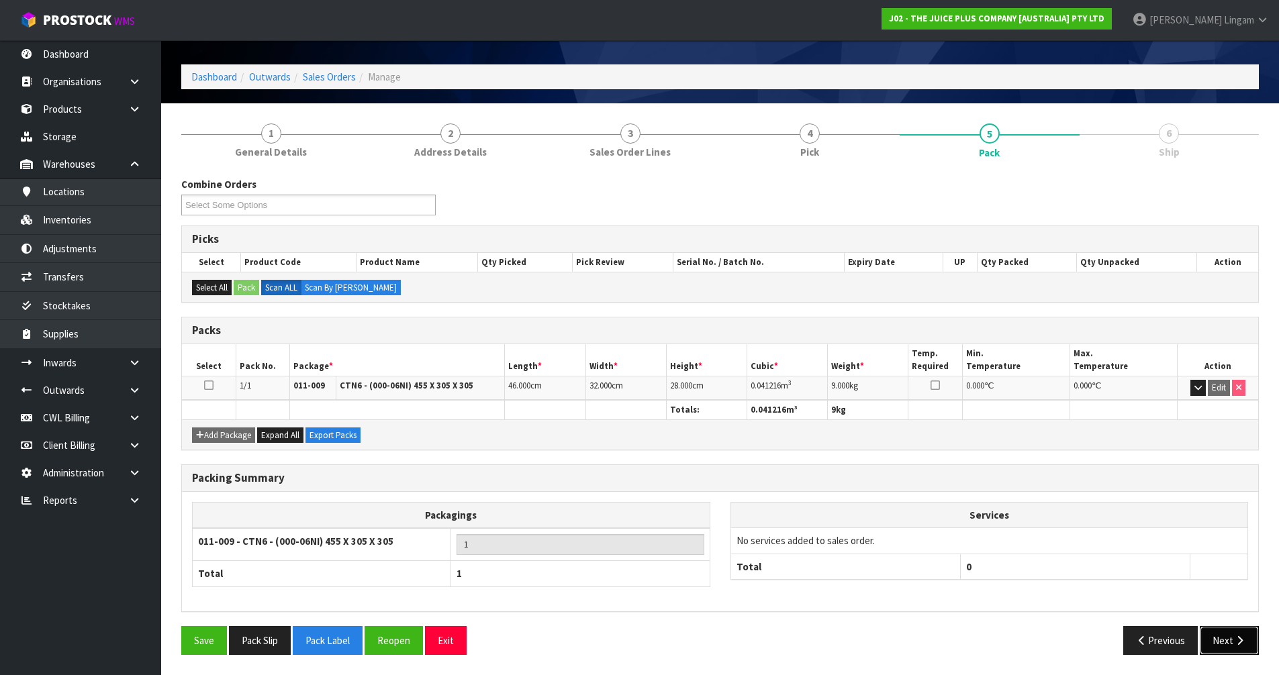
click at [1224, 638] on button "Next" at bounding box center [1229, 640] width 59 height 29
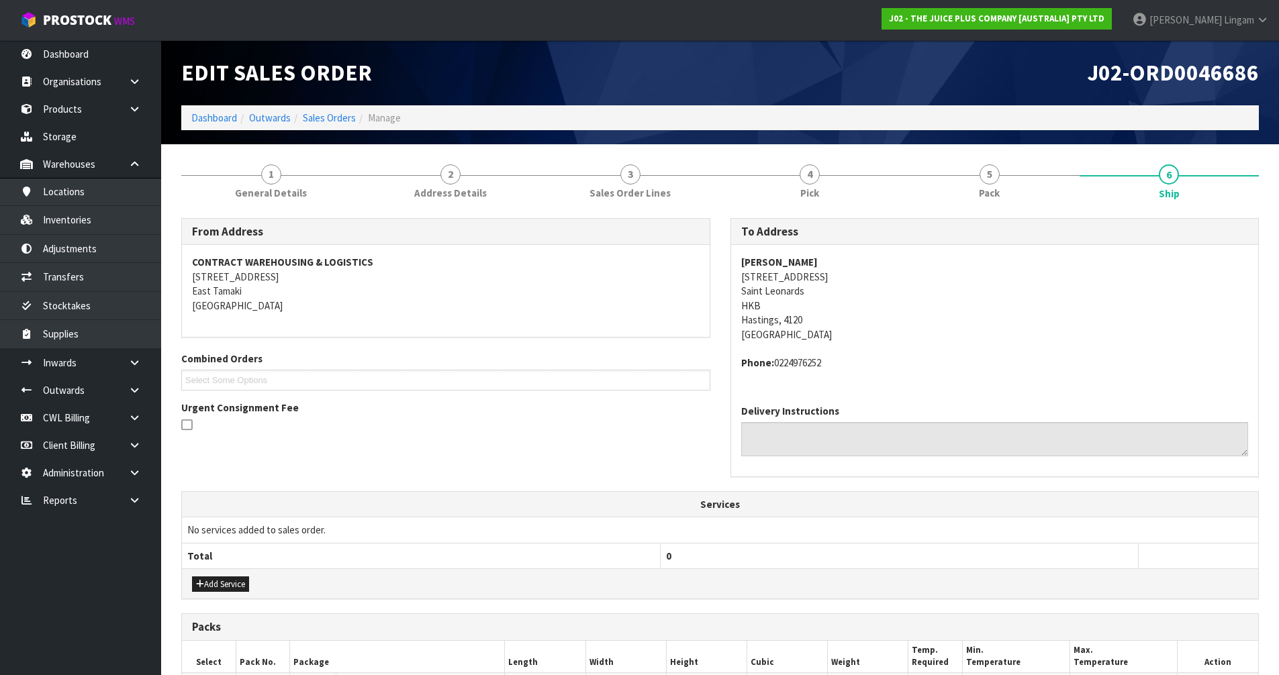
scroll to position [196, 0]
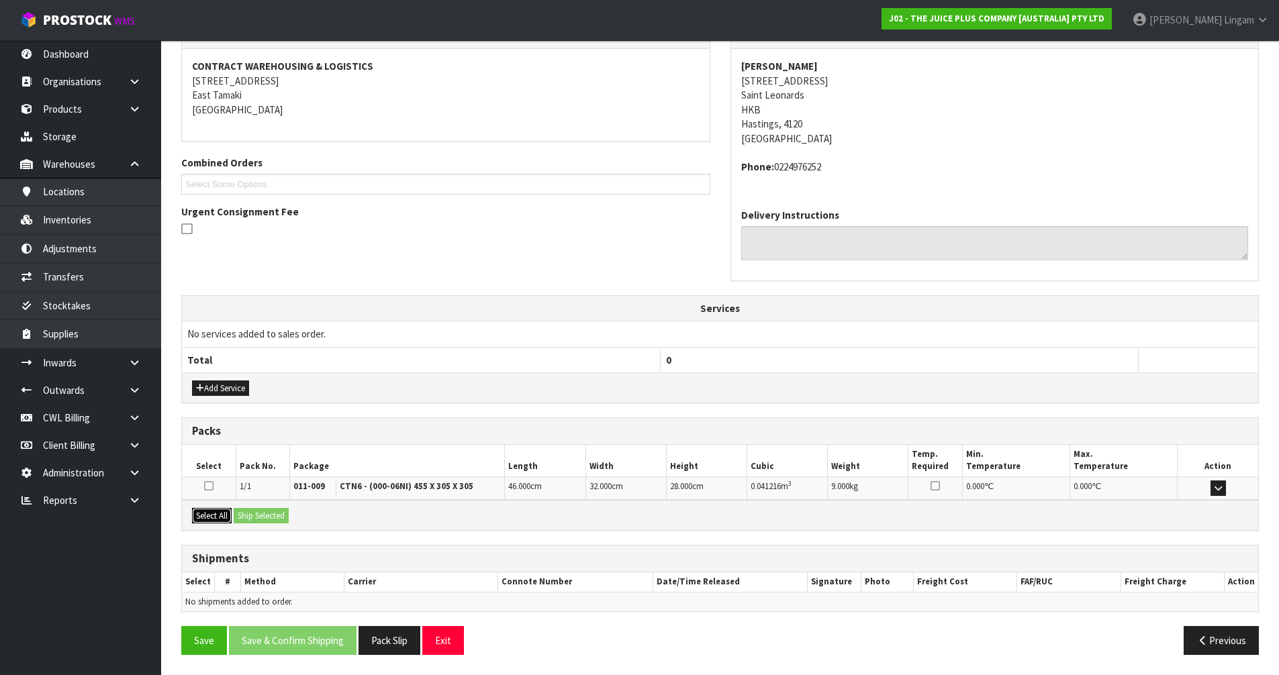
click at [223, 519] on button "Select All" at bounding box center [212, 516] width 40 height 16
click at [252, 516] on button "Ship Selected" at bounding box center [261, 516] width 55 height 16
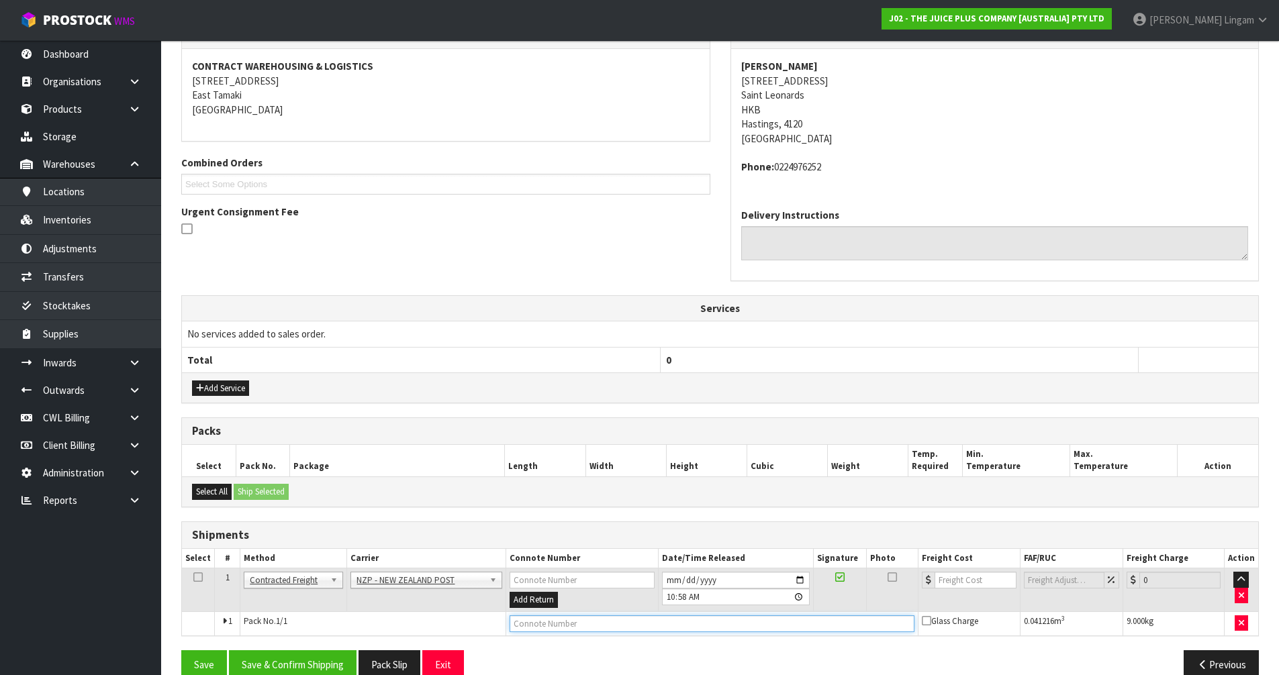
click at [590, 623] on input "text" at bounding box center [712, 624] width 405 height 17
paste input "00894210392601705430"
type input "00894210392601705430"
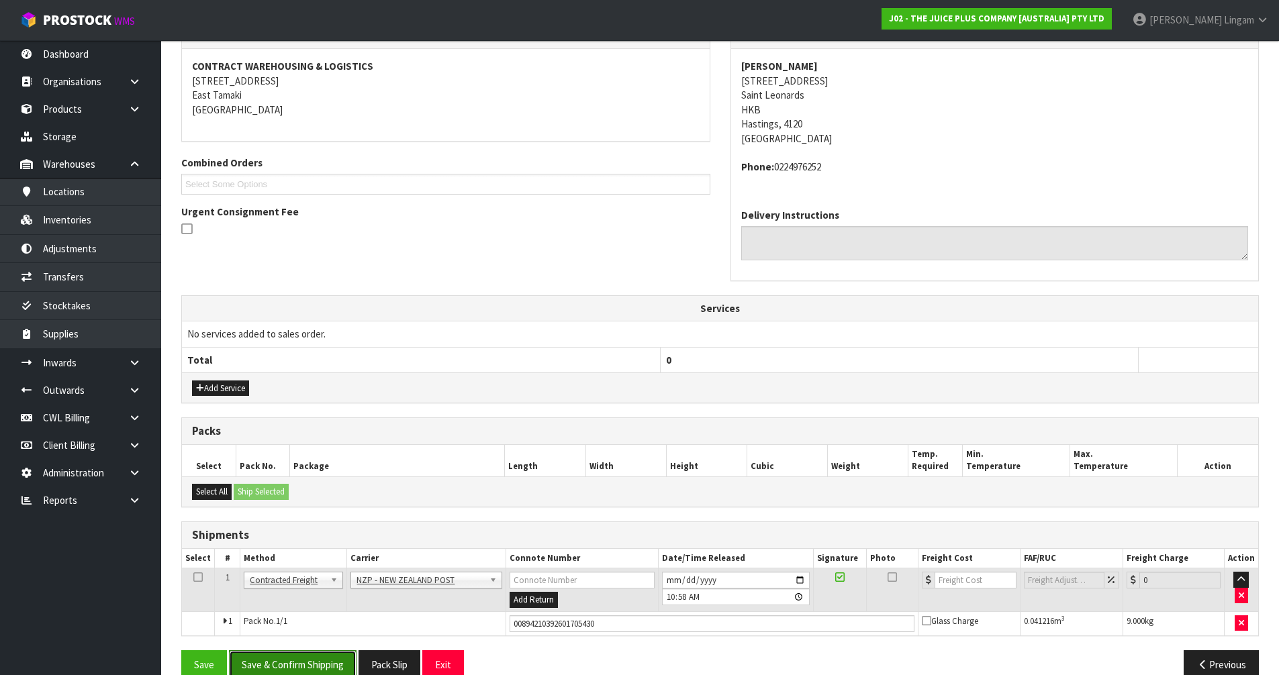
click at [305, 663] on button "Save & Confirm Shipping" at bounding box center [293, 665] width 128 height 29
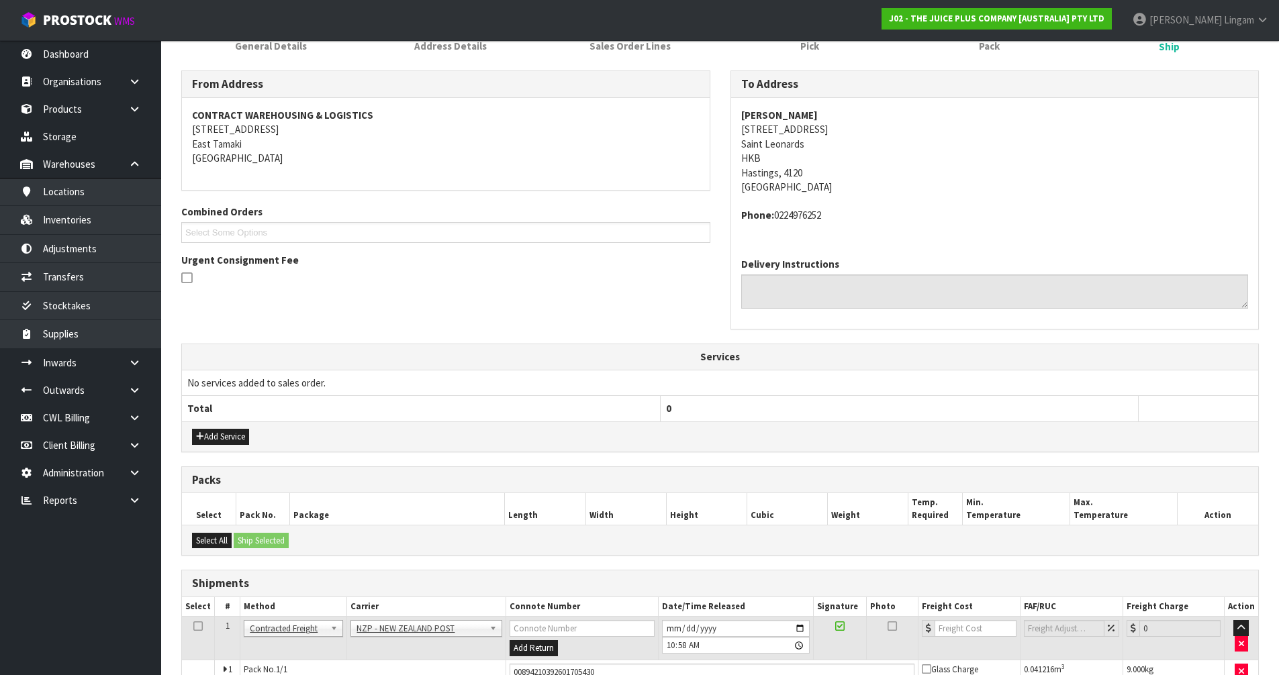
scroll to position [0, 0]
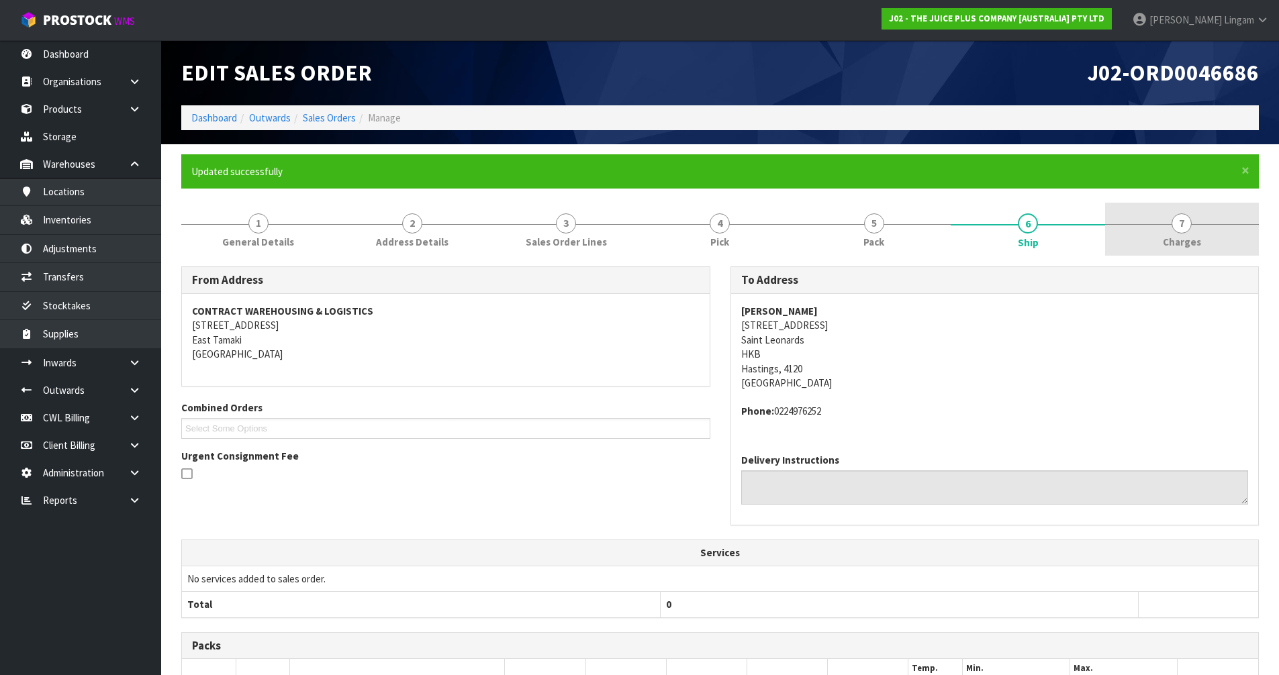
click at [1225, 245] on link "7 Charges" at bounding box center [1182, 229] width 154 height 53
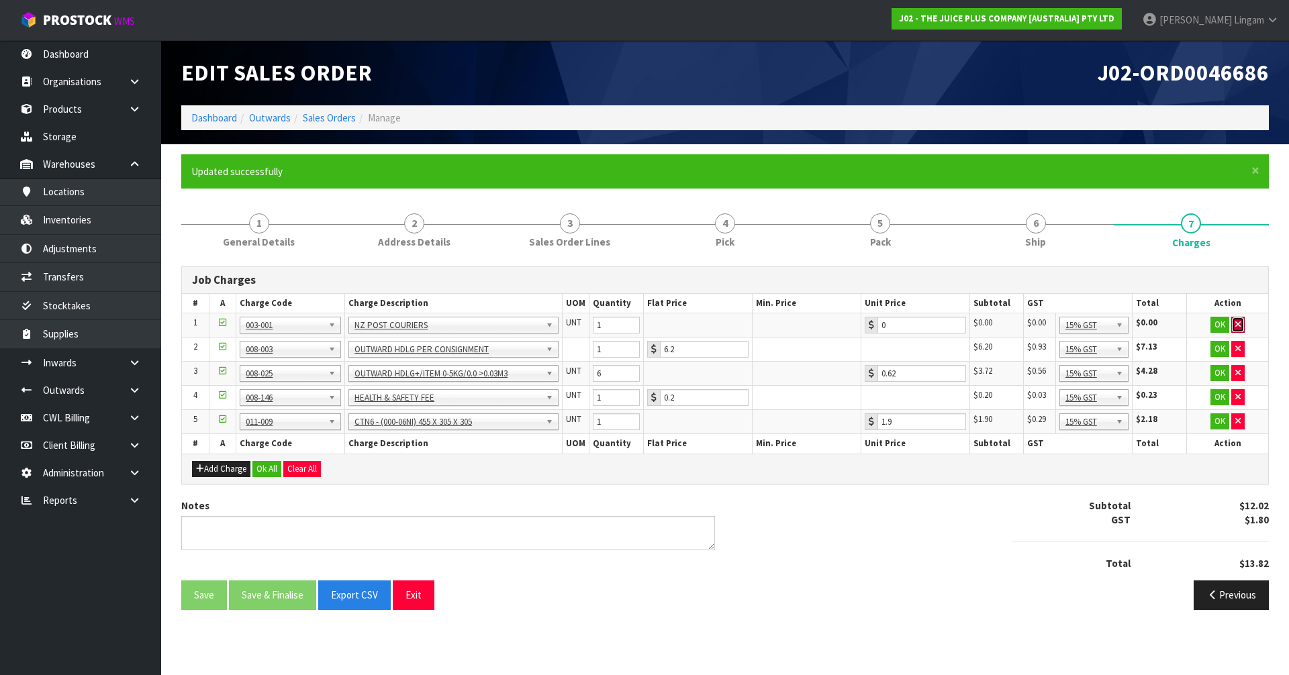
click at [1241, 323] on button "button" at bounding box center [1237, 325] width 13 height 16
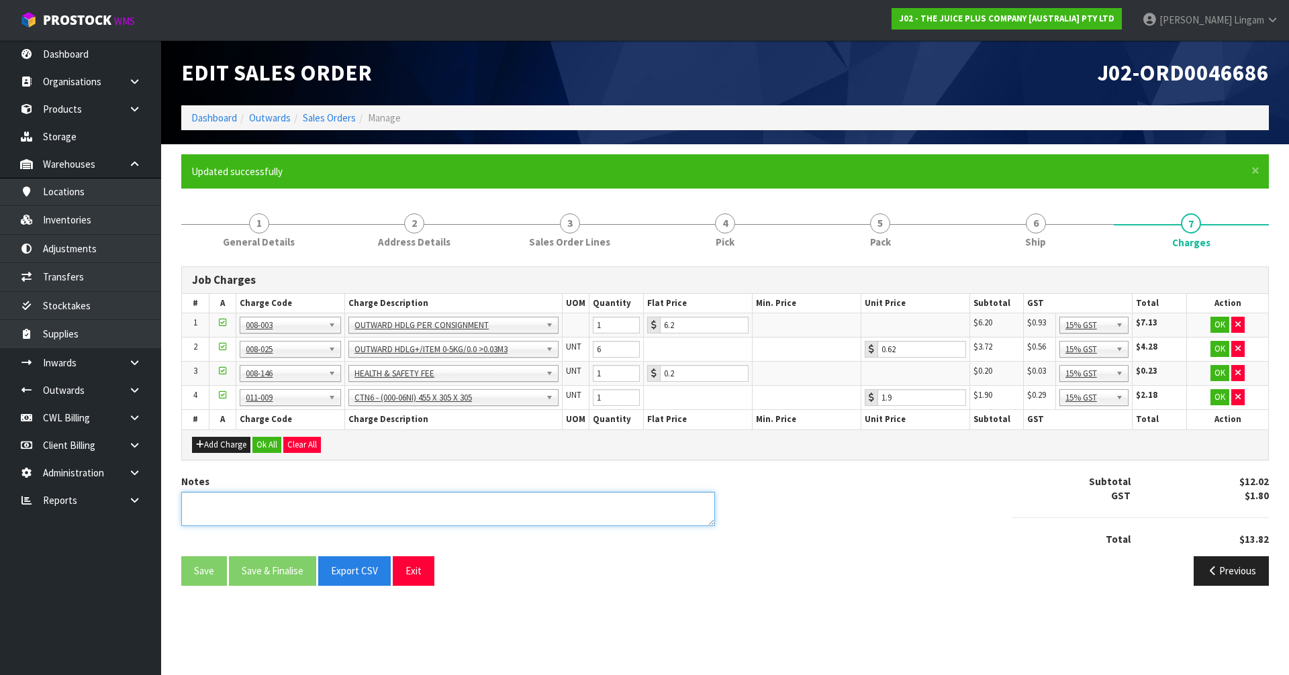
click at [475, 517] on textarea at bounding box center [448, 509] width 534 height 34
type textarea "COMBINE"
click at [266, 440] on button "Ok All" at bounding box center [266, 445] width 29 height 16
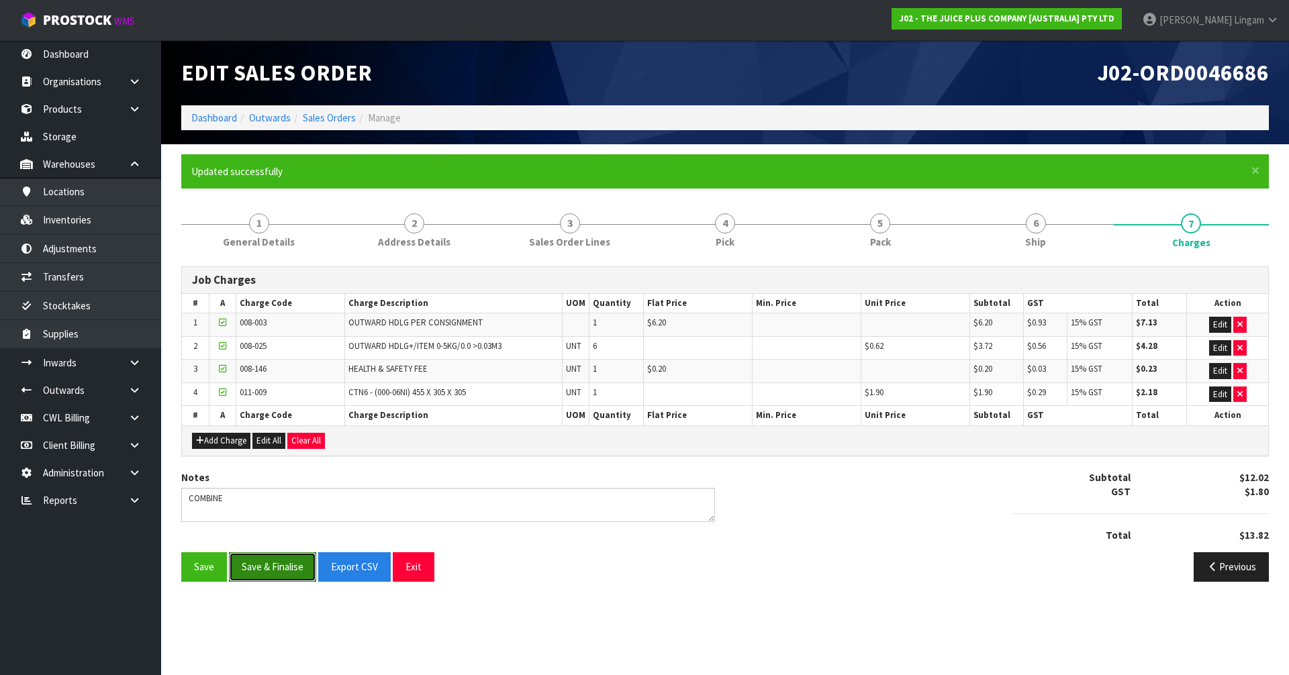
click at [281, 567] on button "Save & Finalise" at bounding box center [272, 567] width 87 height 29
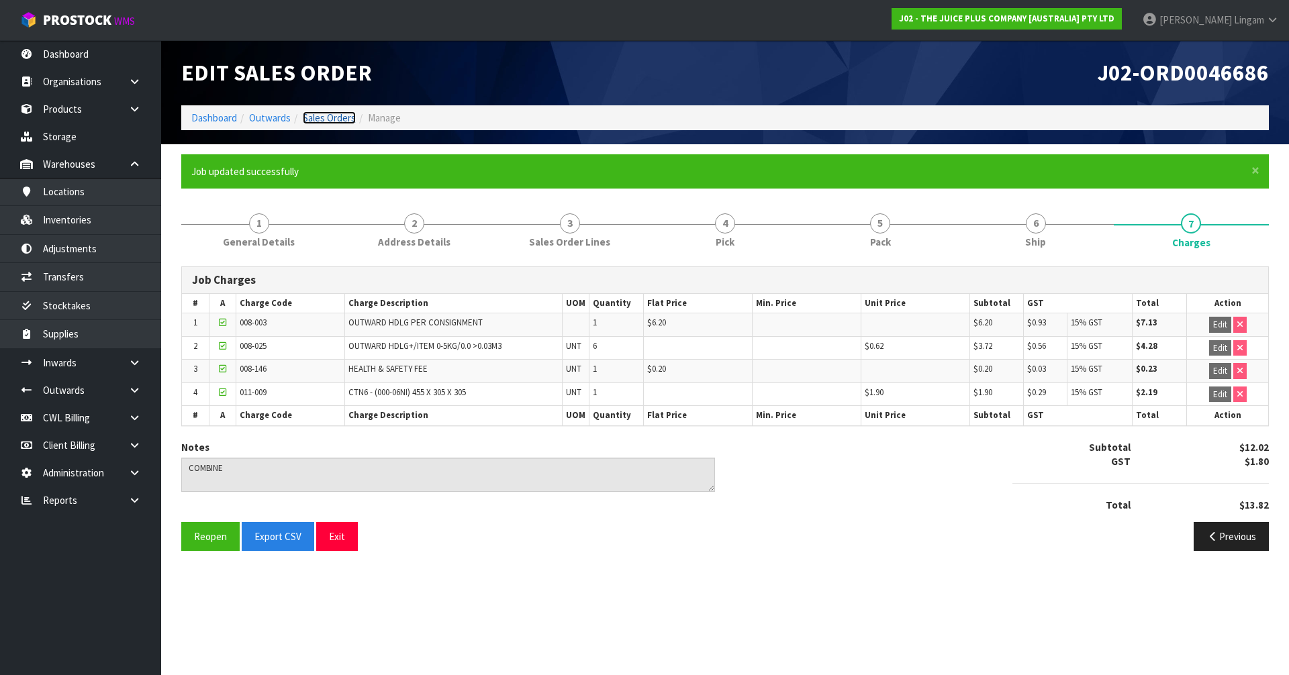
click at [335, 121] on link "Sales Orders" at bounding box center [329, 117] width 53 height 13
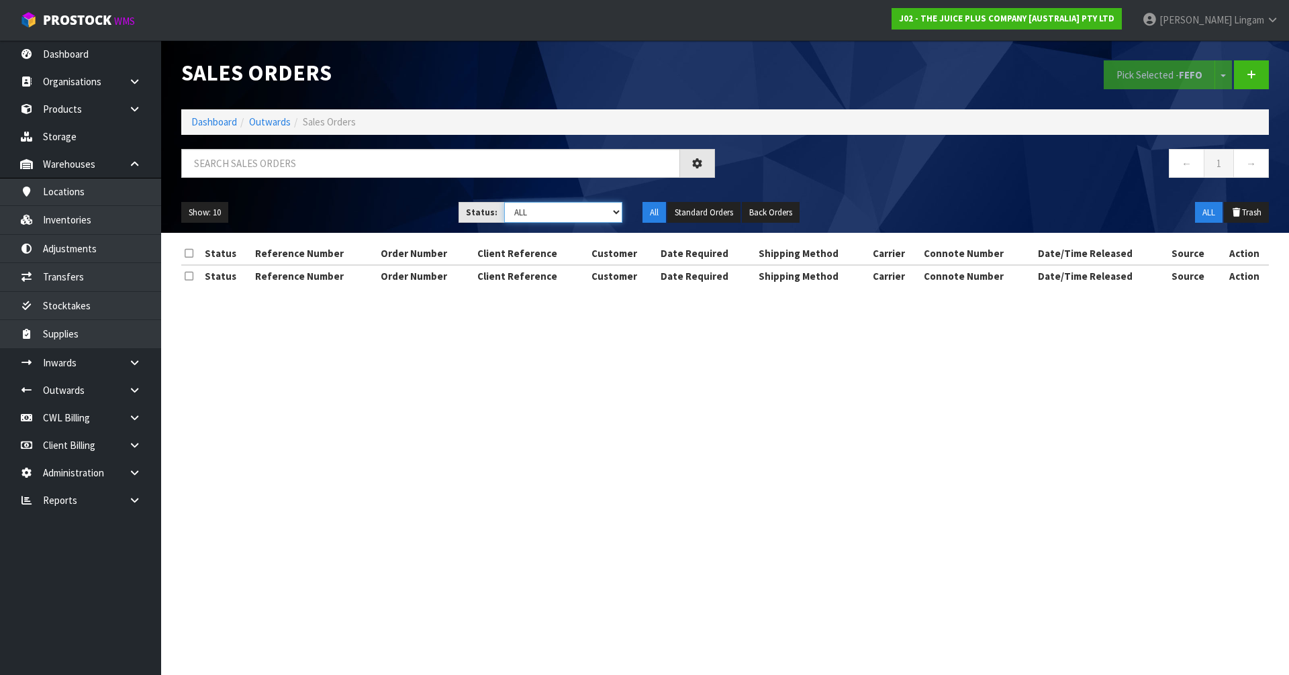
click at [596, 213] on select "Draft Pending Allocated Pending Pick Goods Picked Goods Packed Pending Charges …" at bounding box center [563, 212] width 119 height 21
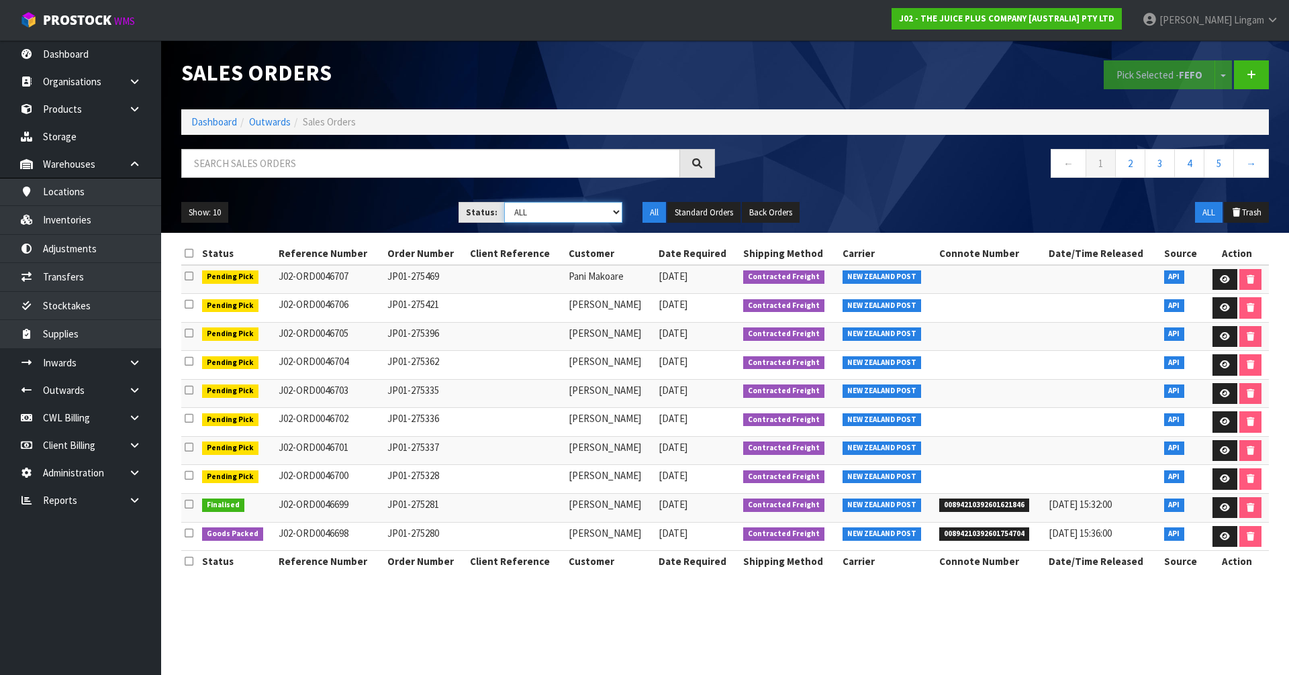
select select "string:6"
click at [504, 202] on select "Draft Pending Allocated Pending Pick Goods Picked Goods Packed Pending Charges …" at bounding box center [563, 212] width 119 height 21
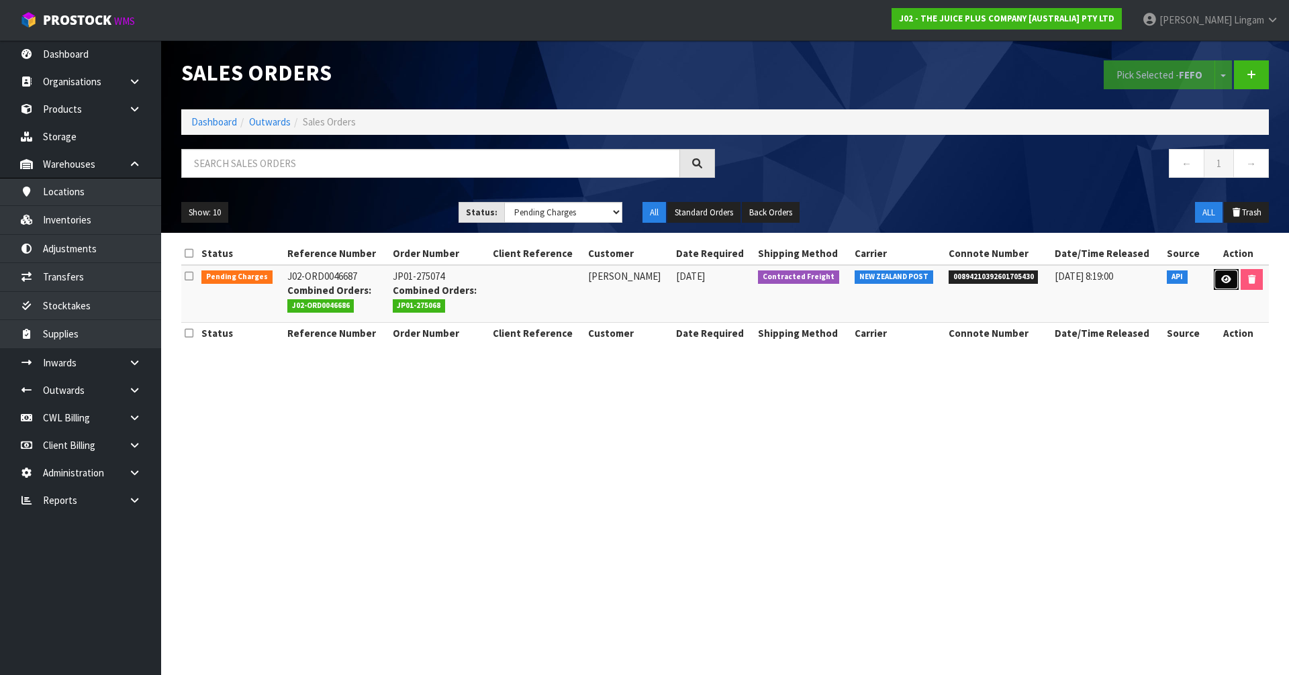
click at [1223, 280] on icon at bounding box center [1226, 279] width 10 height 9
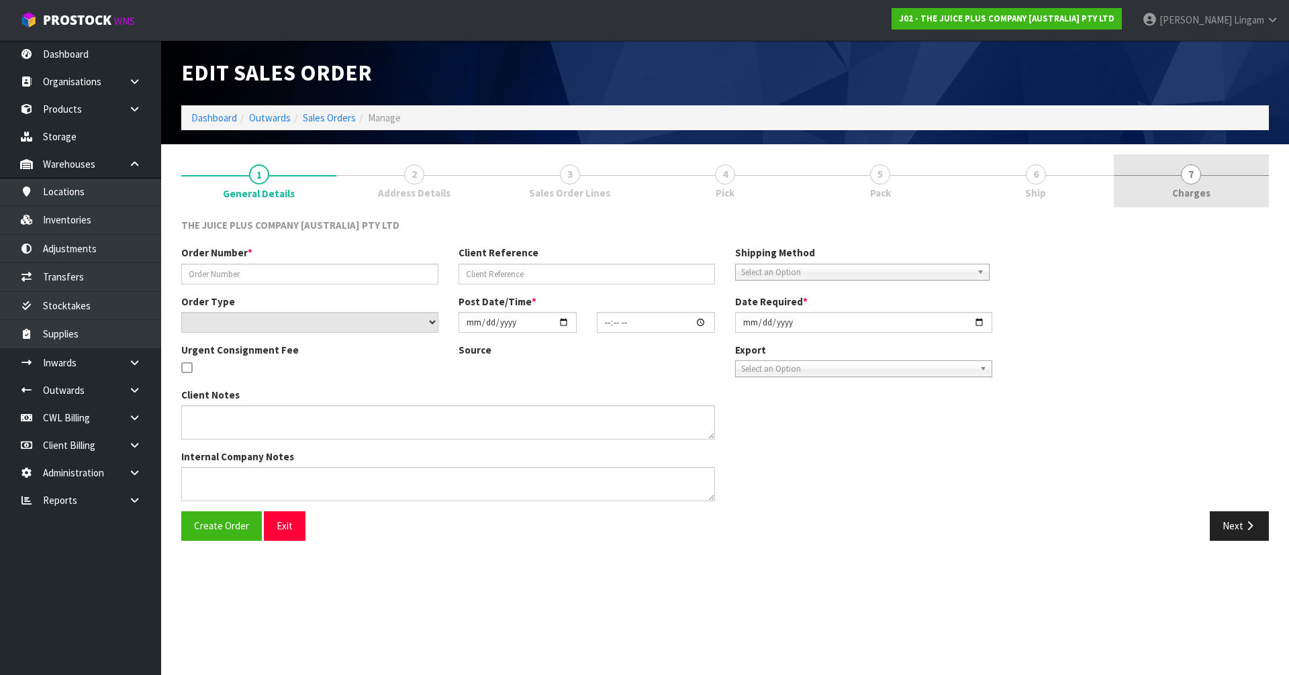
type input "JP01-275074"
select select "number:0"
type input "2025-09-17"
type input "12:27:12.000"
type input "2025-09-17"
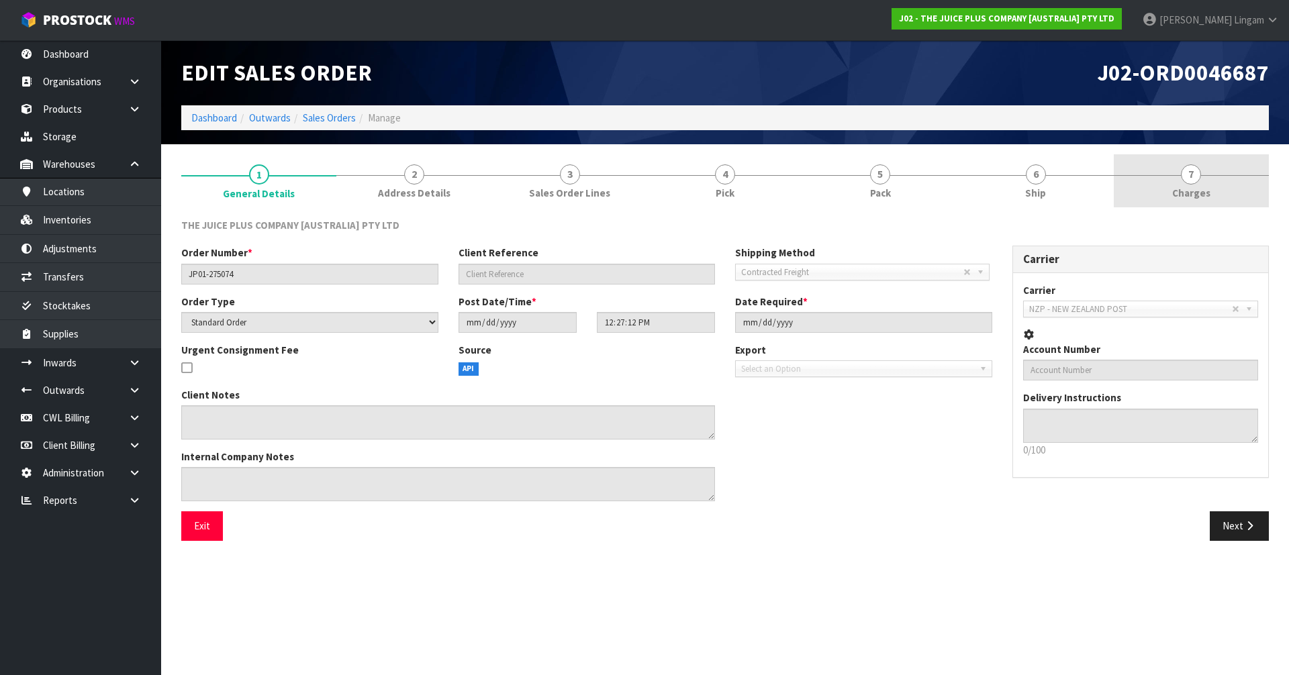
click at [1196, 197] on span "Charges" at bounding box center [1191, 193] width 38 height 14
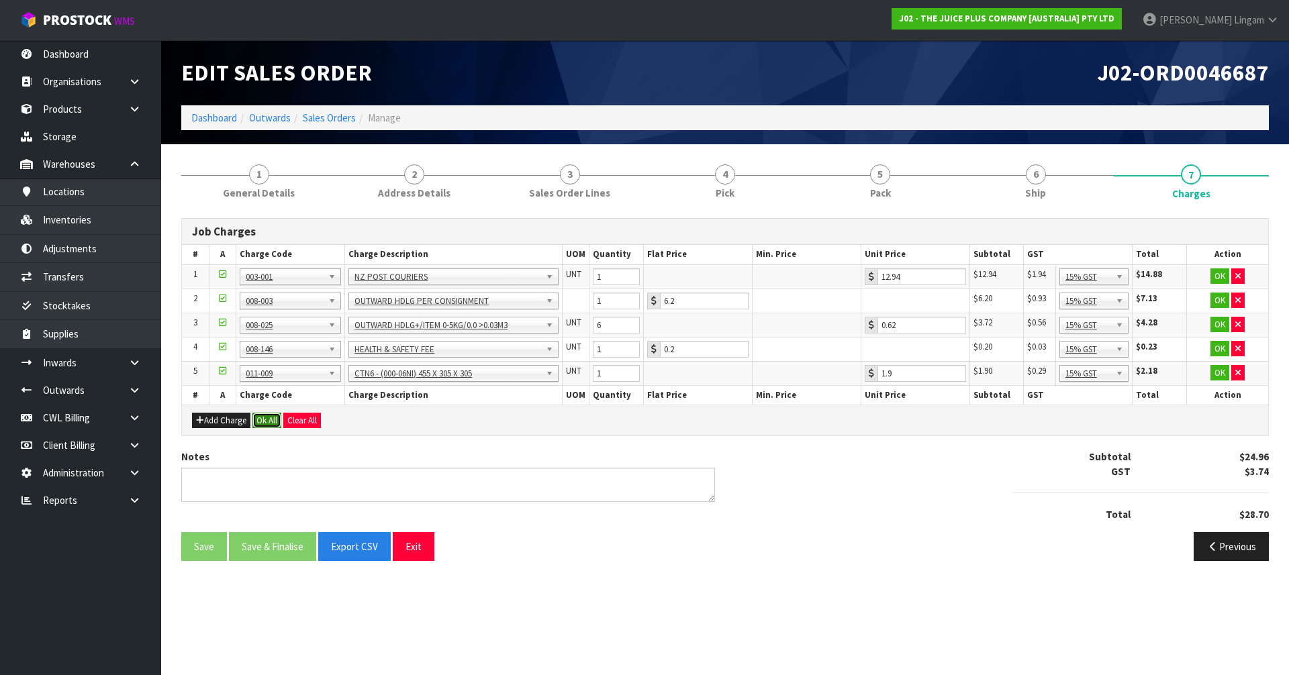
click at [262, 421] on button "Ok All" at bounding box center [266, 421] width 29 height 16
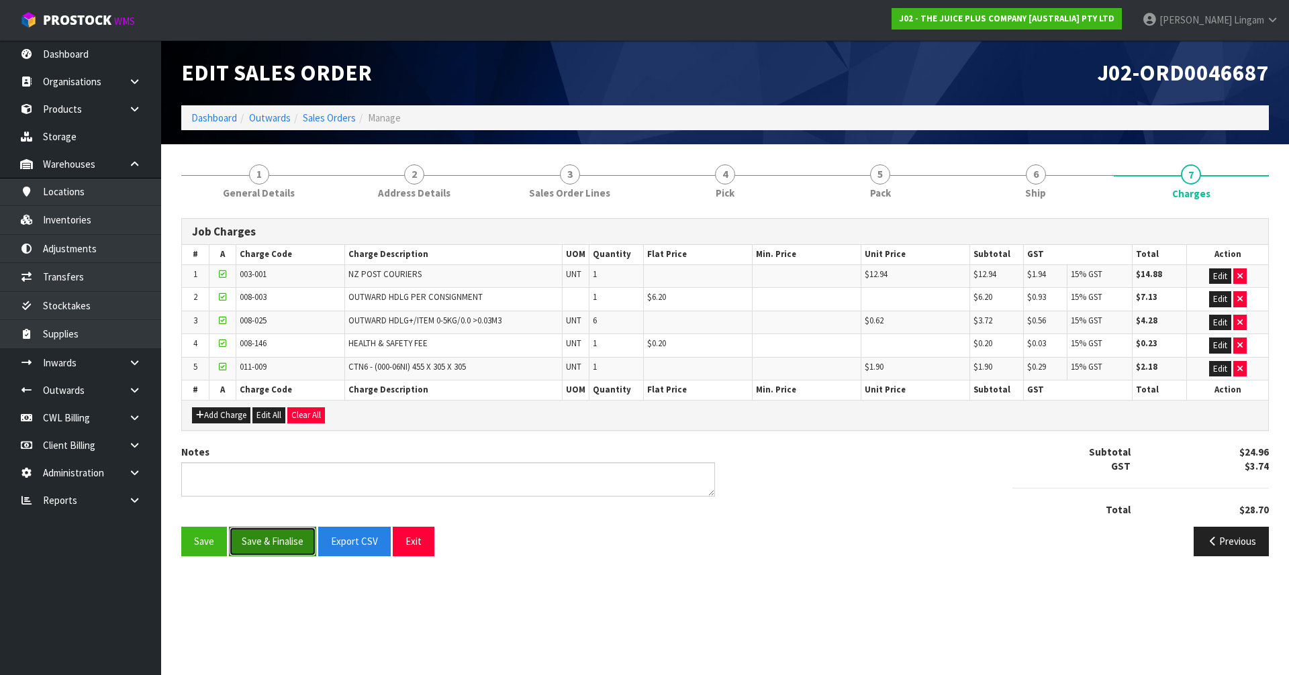
click at [267, 542] on button "Save & Finalise" at bounding box center [272, 541] width 87 height 29
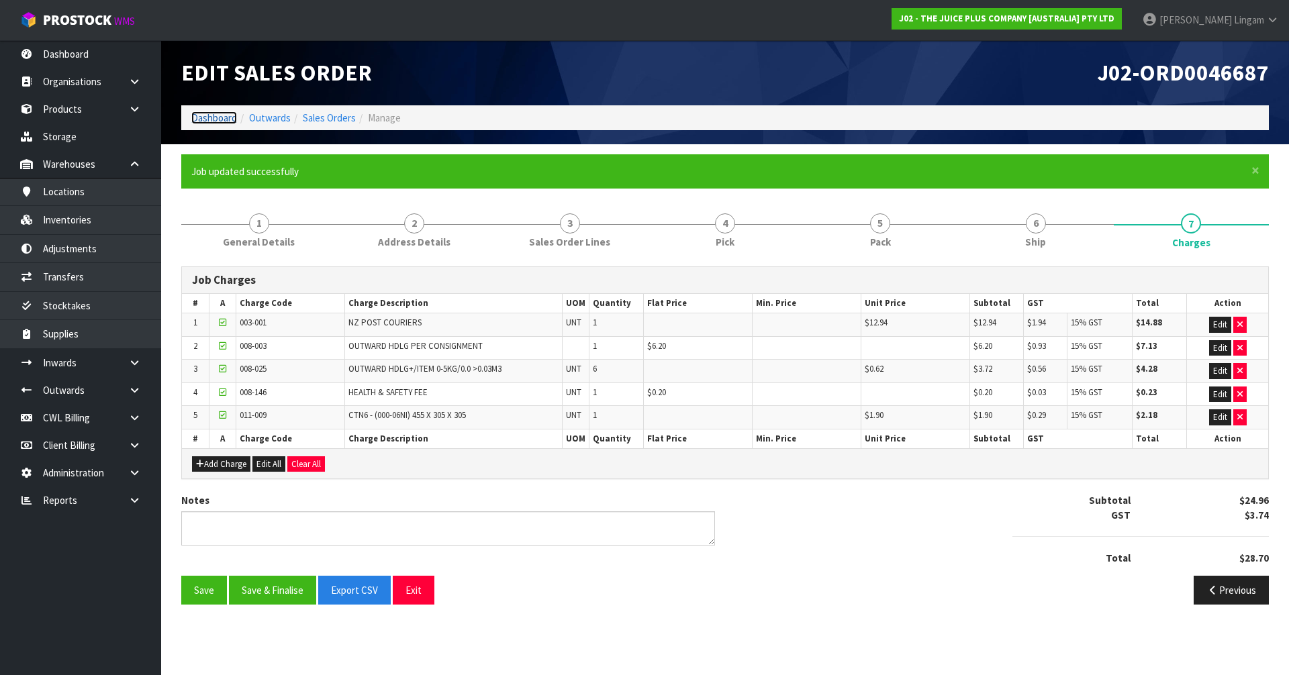
click at [211, 114] on link "Dashboard" at bounding box center [214, 117] width 46 height 13
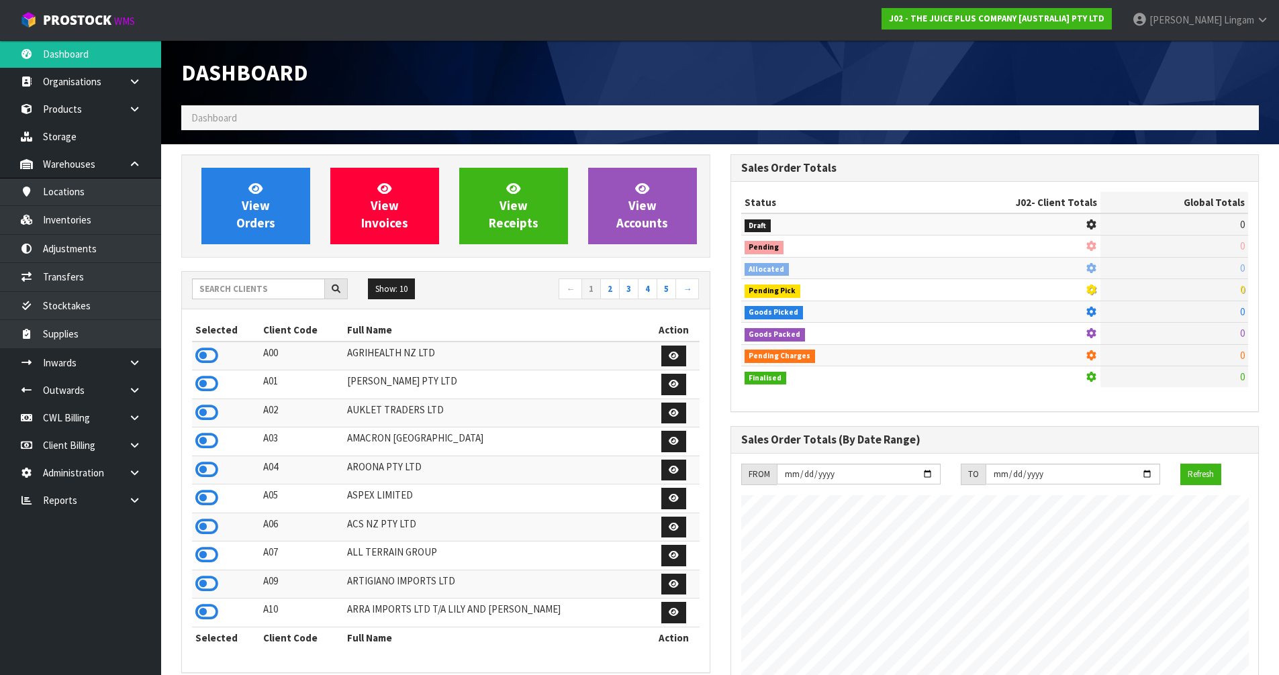
scroll to position [1017, 548]
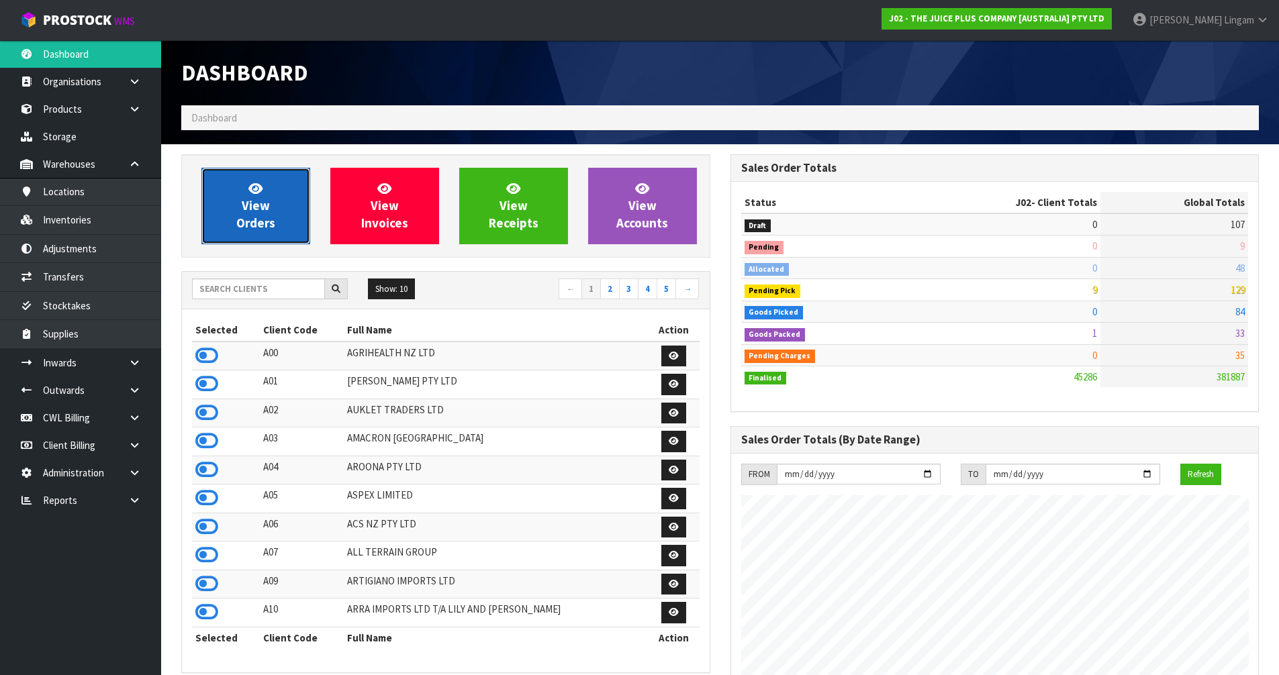
click at [268, 217] on span "View Orders" at bounding box center [255, 206] width 39 height 50
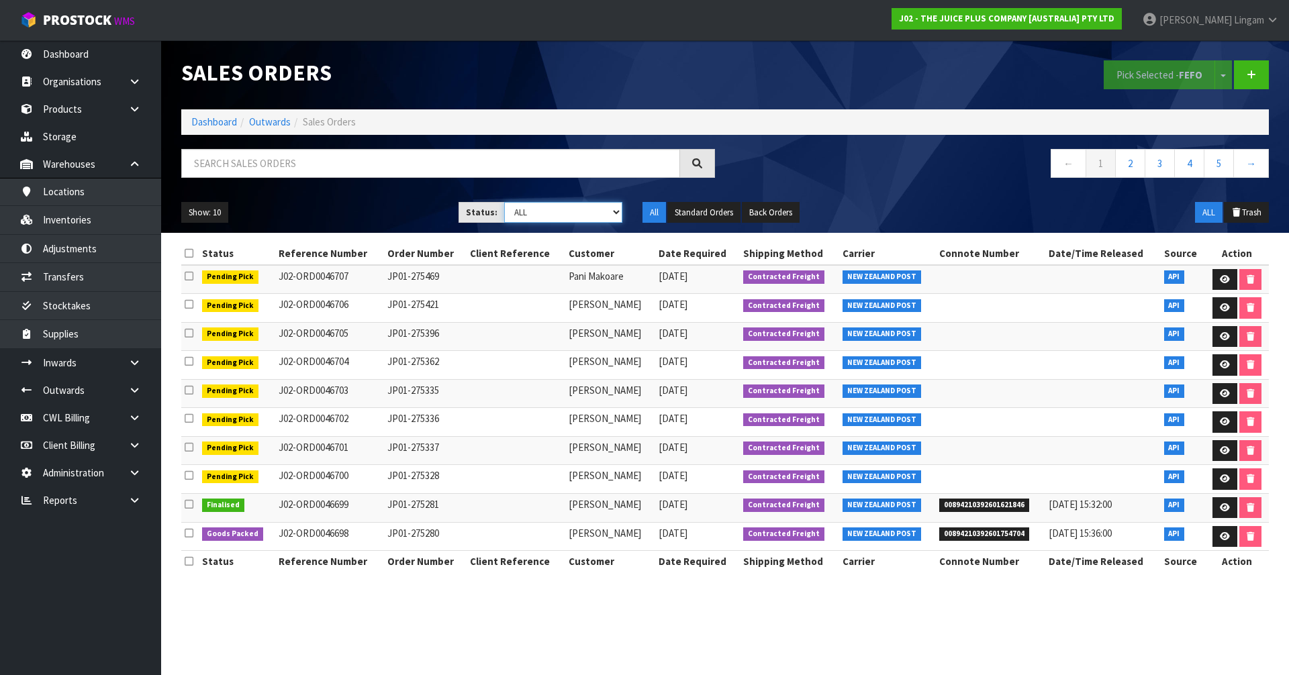
click at [596, 215] on select "Draft Pending Allocated Pending Pick Goods Picked Goods Packed Pending Charges …" at bounding box center [563, 212] width 119 height 21
select select "string:6"
click at [504, 202] on select "Draft Pending Allocated Pending Pick Goods Picked Goods Packed Pending Charges …" at bounding box center [563, 212] width 119 height 21
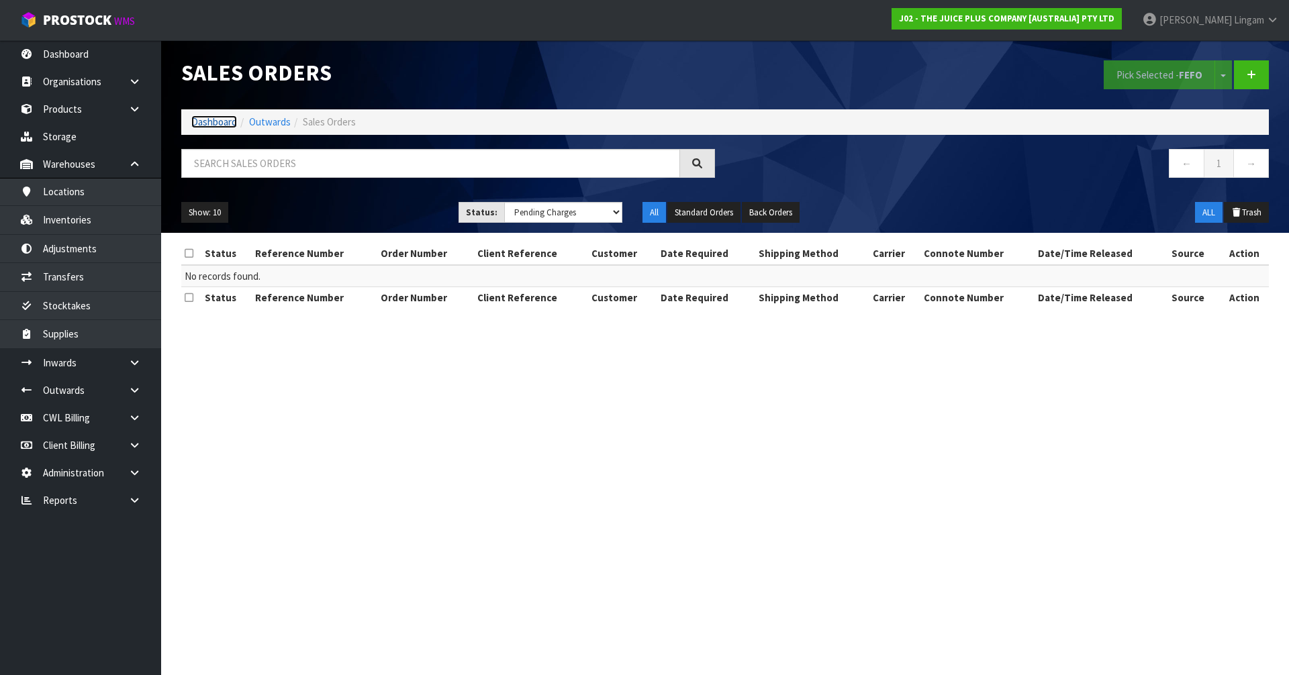
click at [220, 126] on link "Dashboard" at bounding box center [214, 121] width 46 height 13
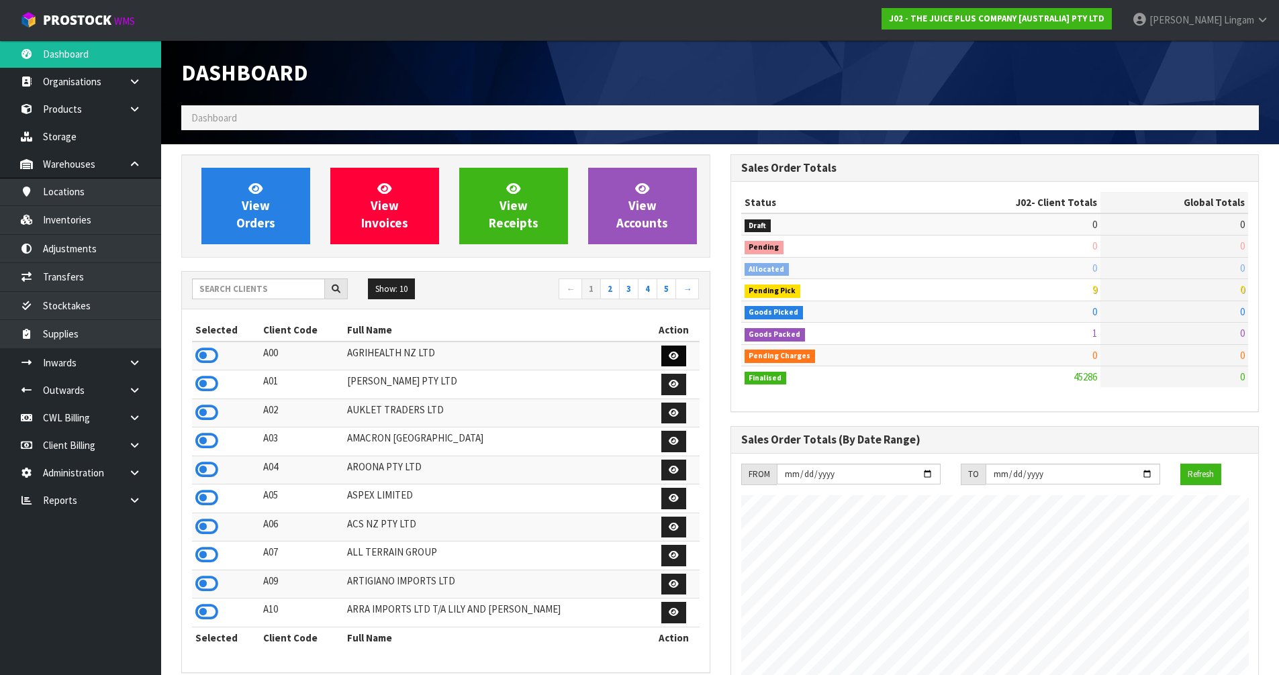
scroll to position [1017, 548]
click at [270, 209] on link "View Orders" at bounding box center [255, 206] width 109 height 77
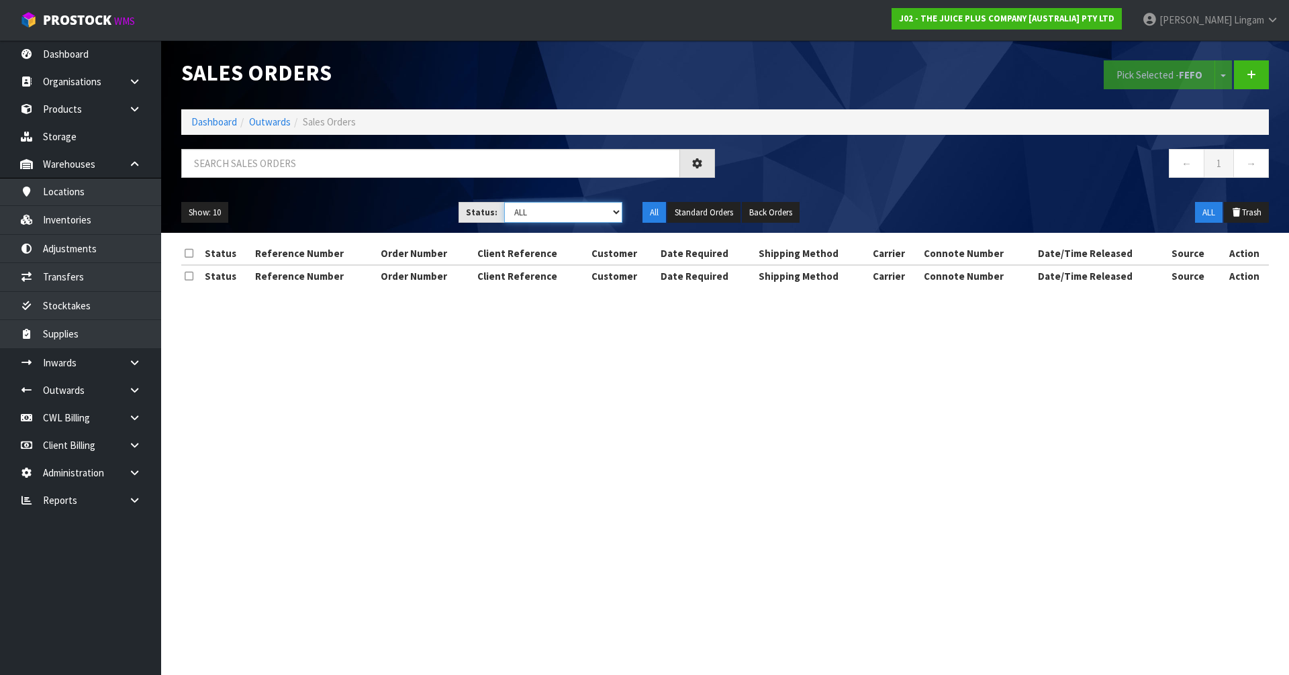
click at [601, 213] on select "Draft Pending Allocated Pending Pick Goods Picked Goods Packed Pending Charges …" at bounding box center [563, 212] width 119 height 21
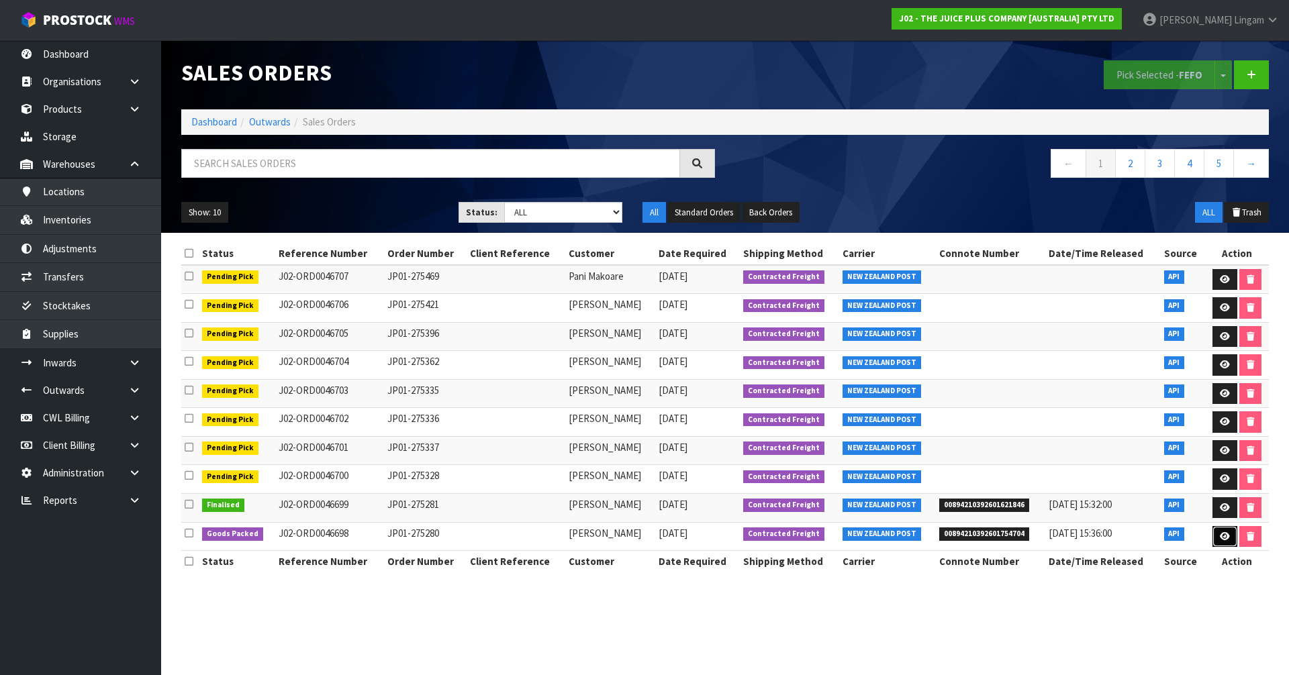
click at [1220, 535] on icon at bounding box center [1225, 536] width 10 height 9
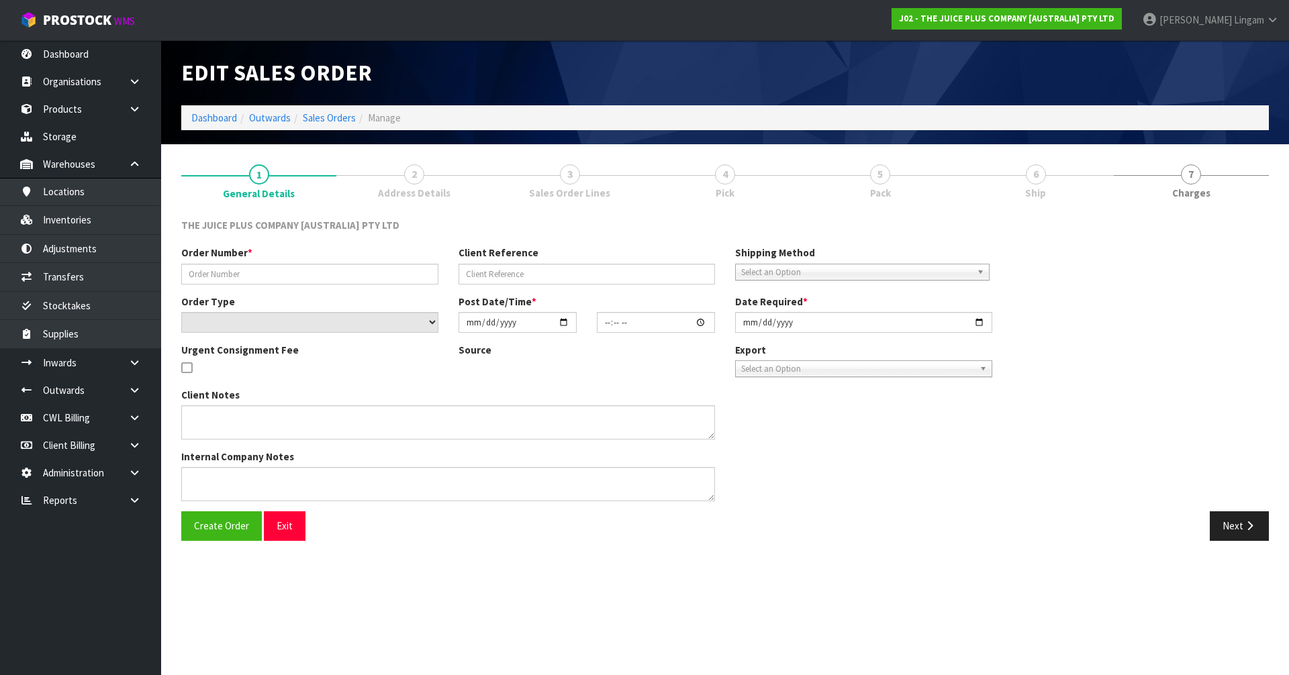
type input "JP01-275280"
select select "number:0"
type input "2025-09-18"
type input "06:25:44.000"
type input "2025-09-18"
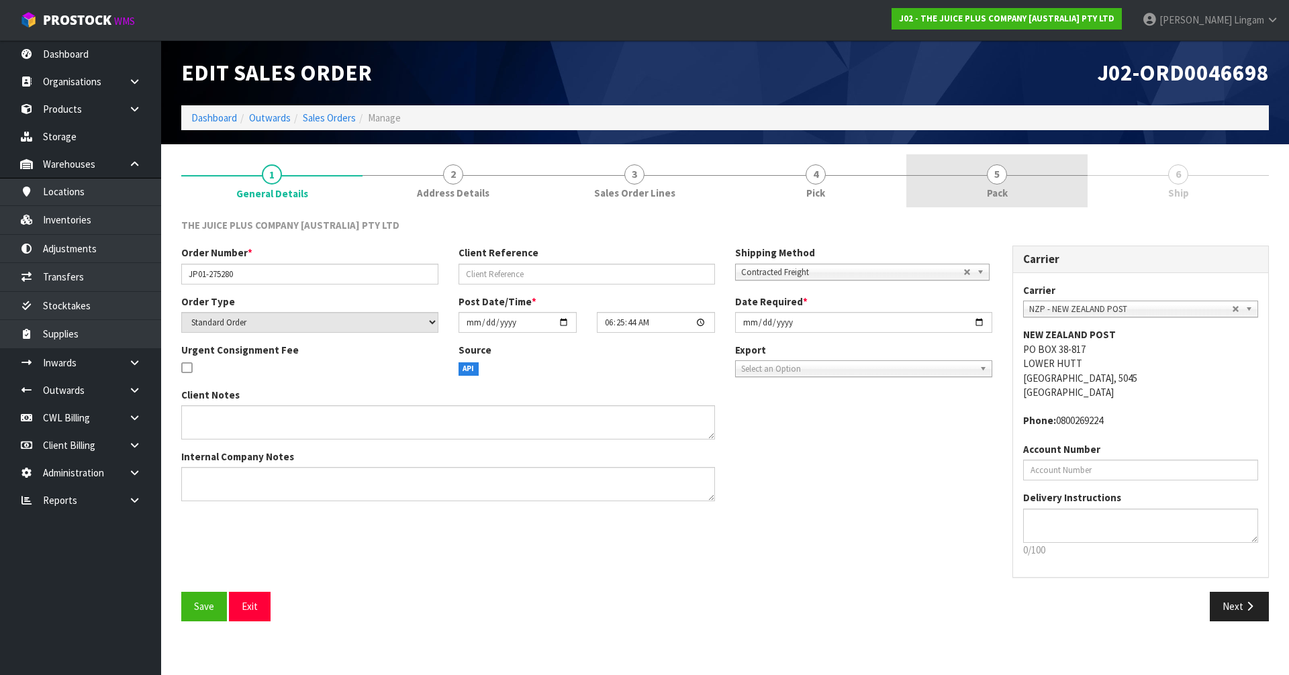
click at [1035, 194] on link "5 Pack" at bounding box center [996, 180] width 181 height 53
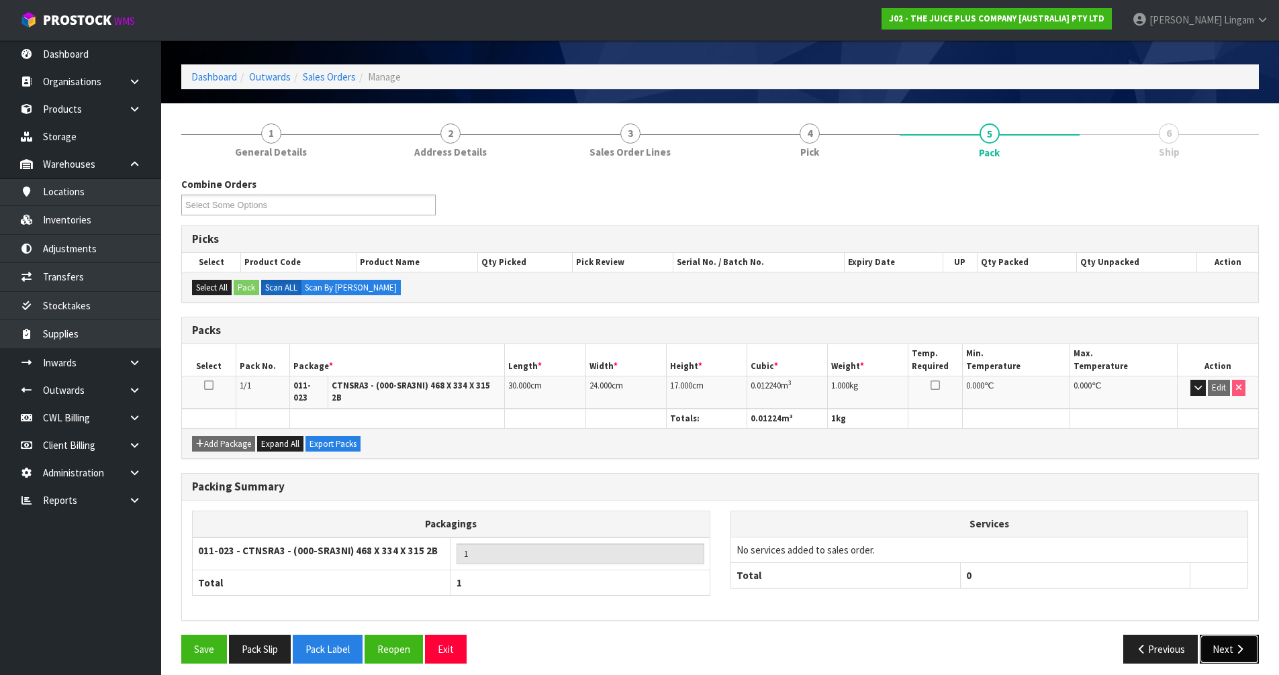
click at [1228, 637] on button "Next" at bounding box center [1229, 649] width 59 height 29
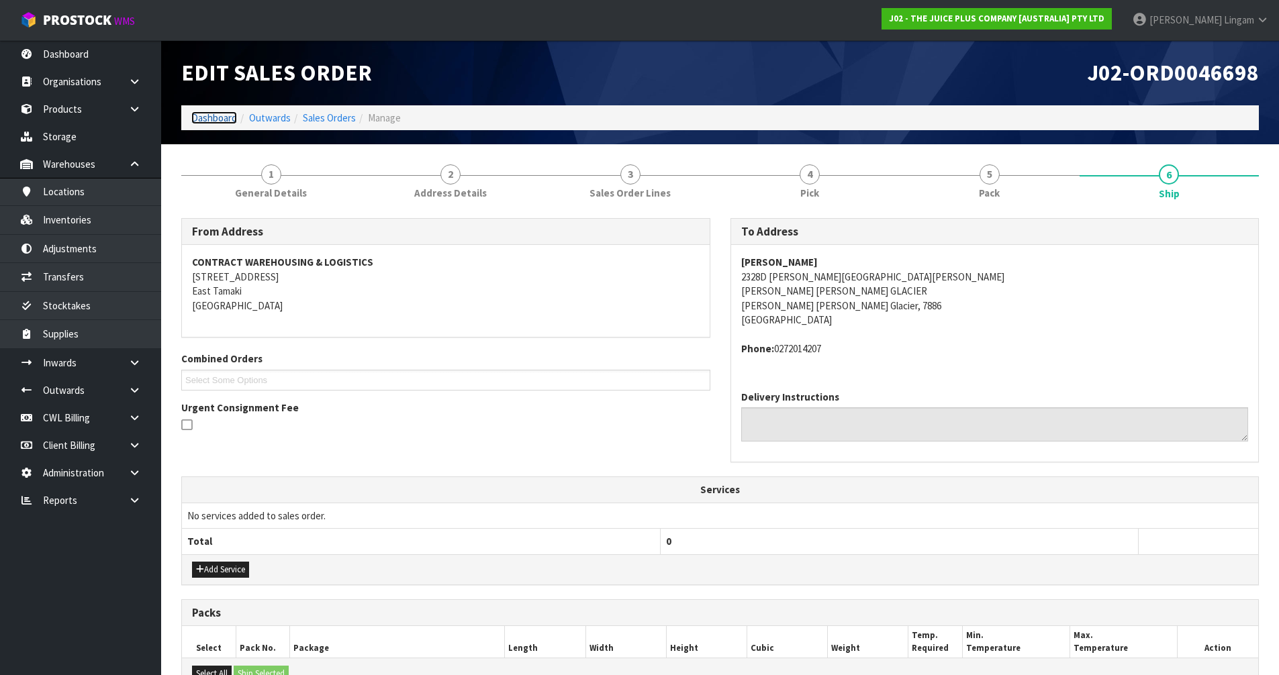
click at [209, 116] on link "Dashboard" at bounding box center [214, 117] width 46 height 13
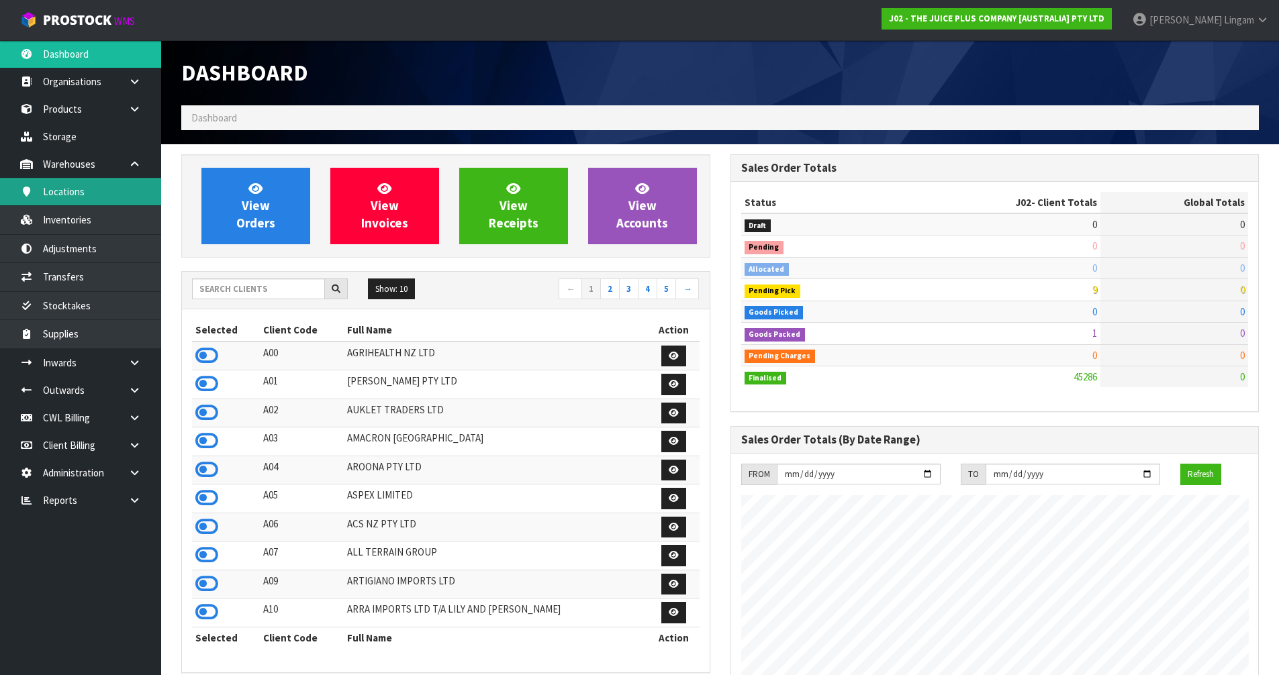
scroll to position [1017, 548]
click at [264, 291] on input "text" at bounding box center [258, 289] width 133 height 21
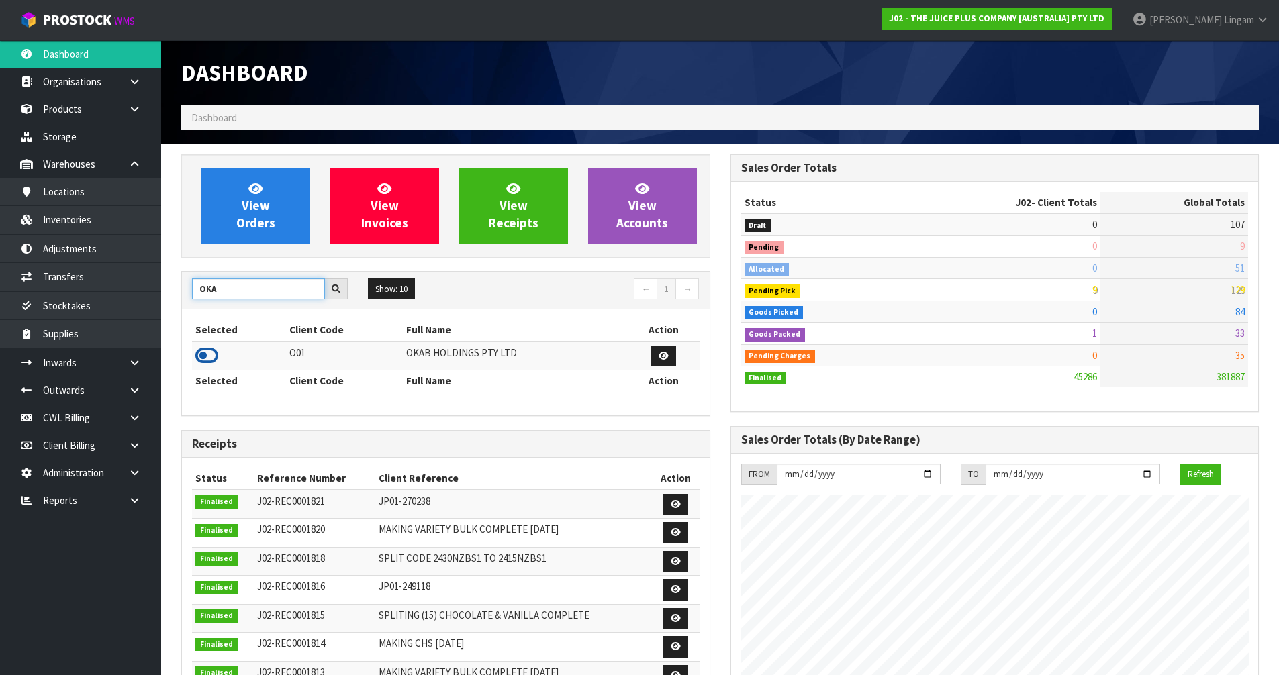
type input "OKA"
click at [197, 354] on icon at bounding box center [206, 356] width 23 height 20
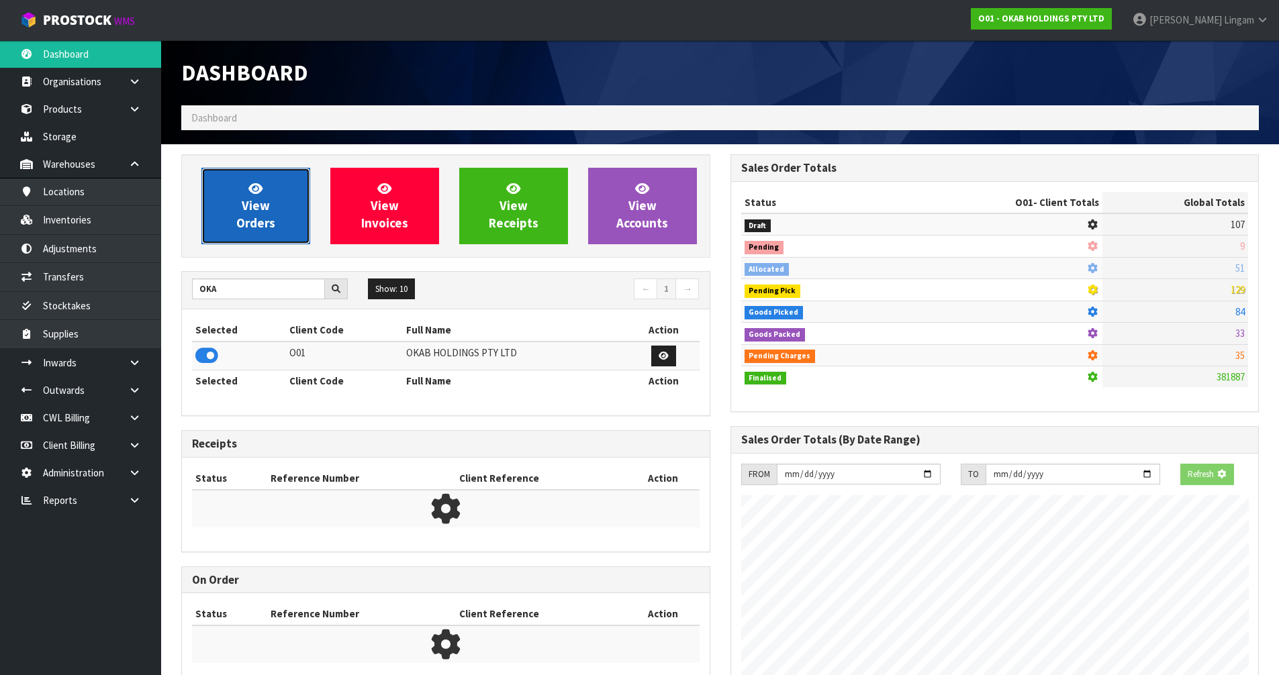
scroll to position [1103, 548]
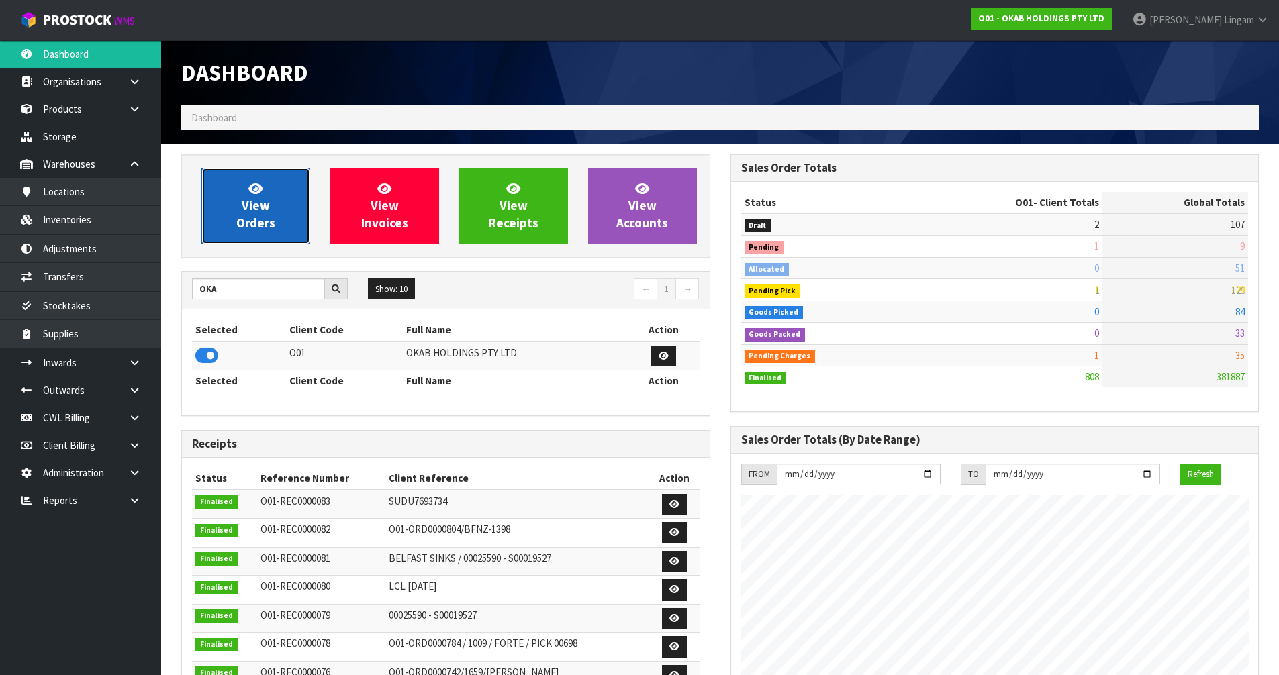
click at [246, 224] on span "View Orders" at bounding box center [255, 206] width 39 height 50
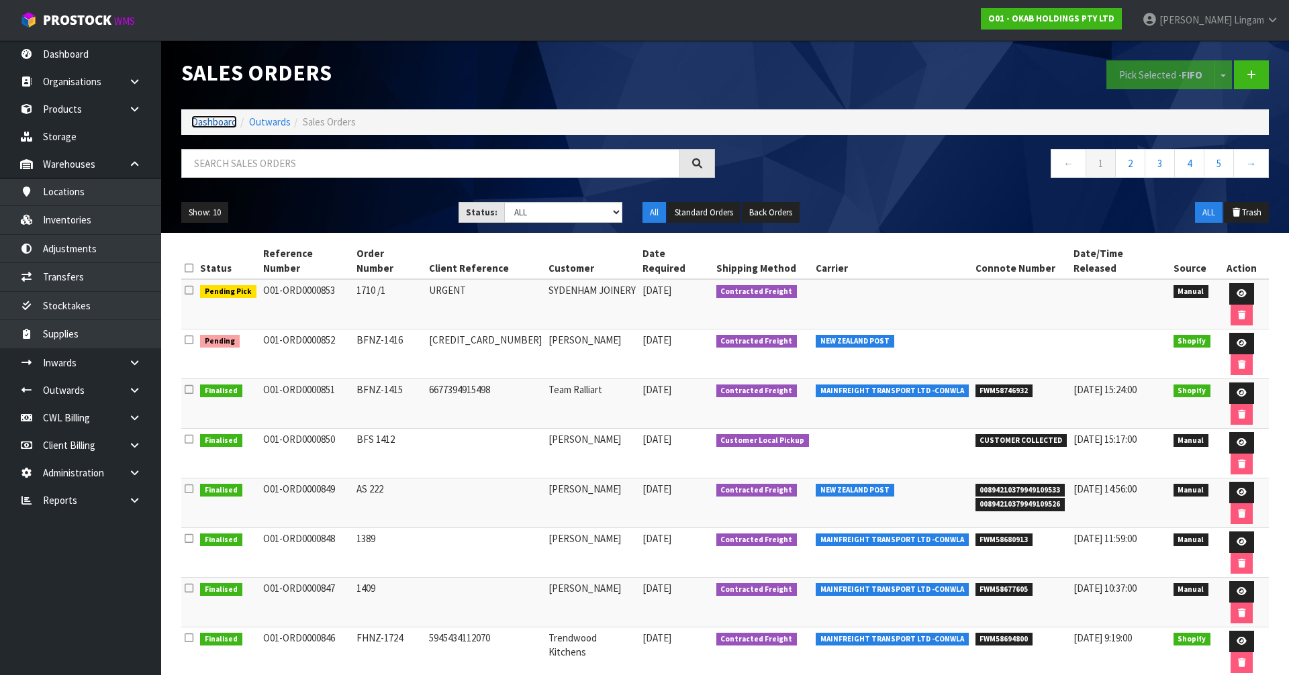
click at [220, 122] on link "Dashboard" at bounding box center [214, 121] width 46 height 13
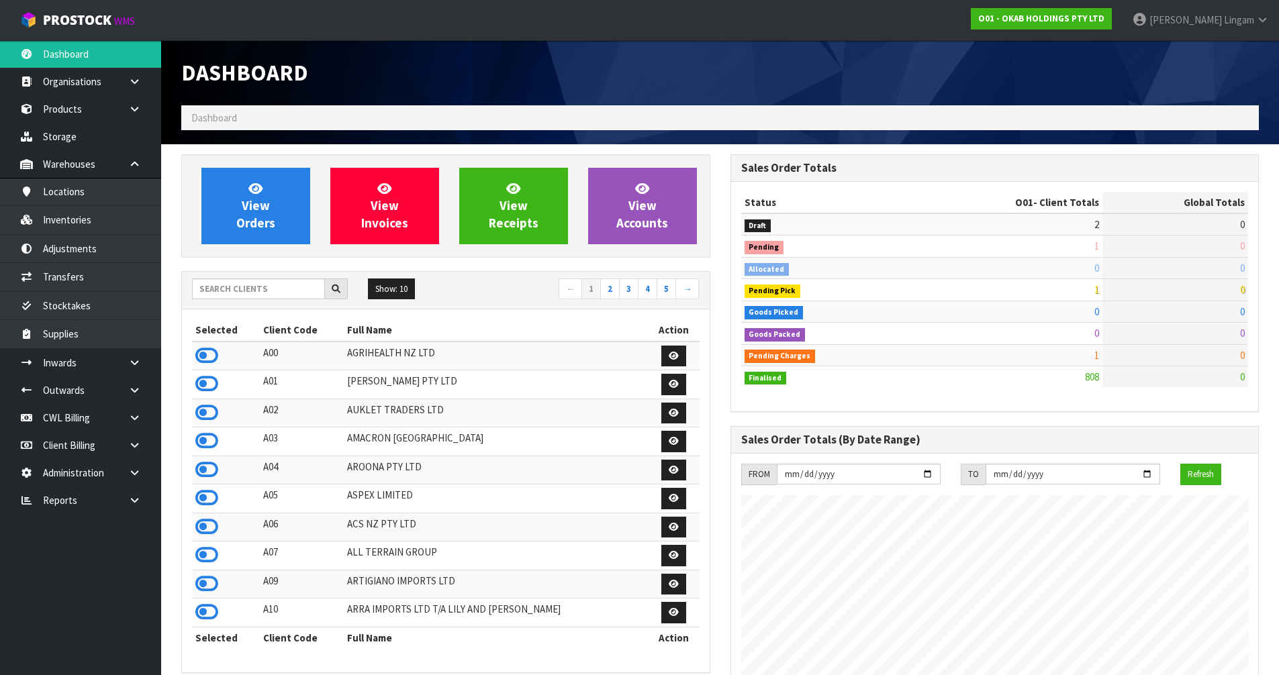
scroll to position [1089, 548]
click at [250, 287] on input "text" at bounding box center [258, 289] width 133 height 21
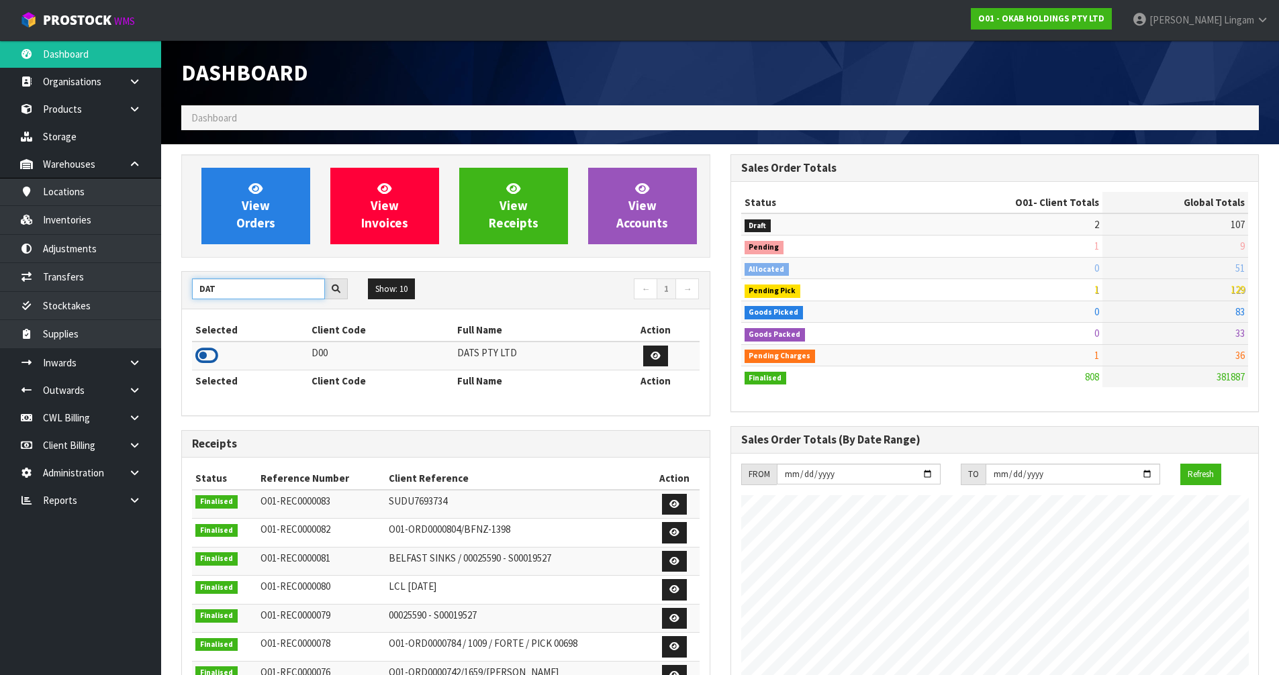
type input "DAT"
click at [207, 356] on icon at bounding box center [206, 356] width 23 height 20
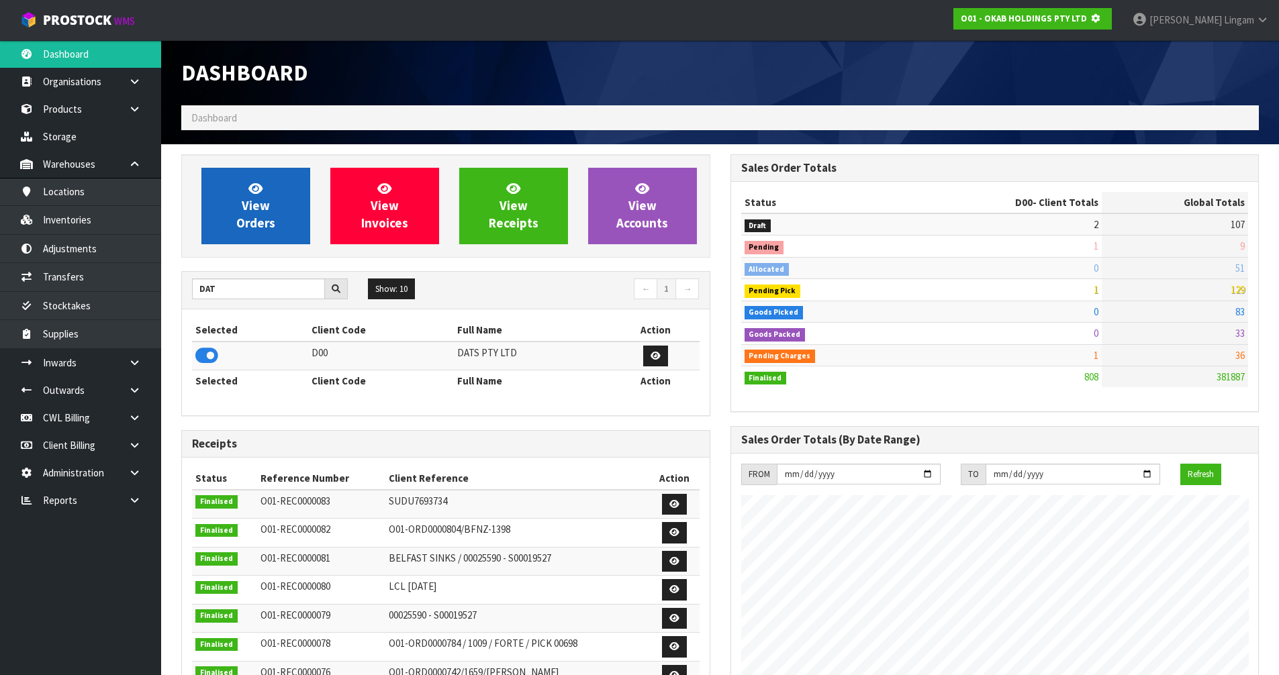
scroll to position [670510, 670798]
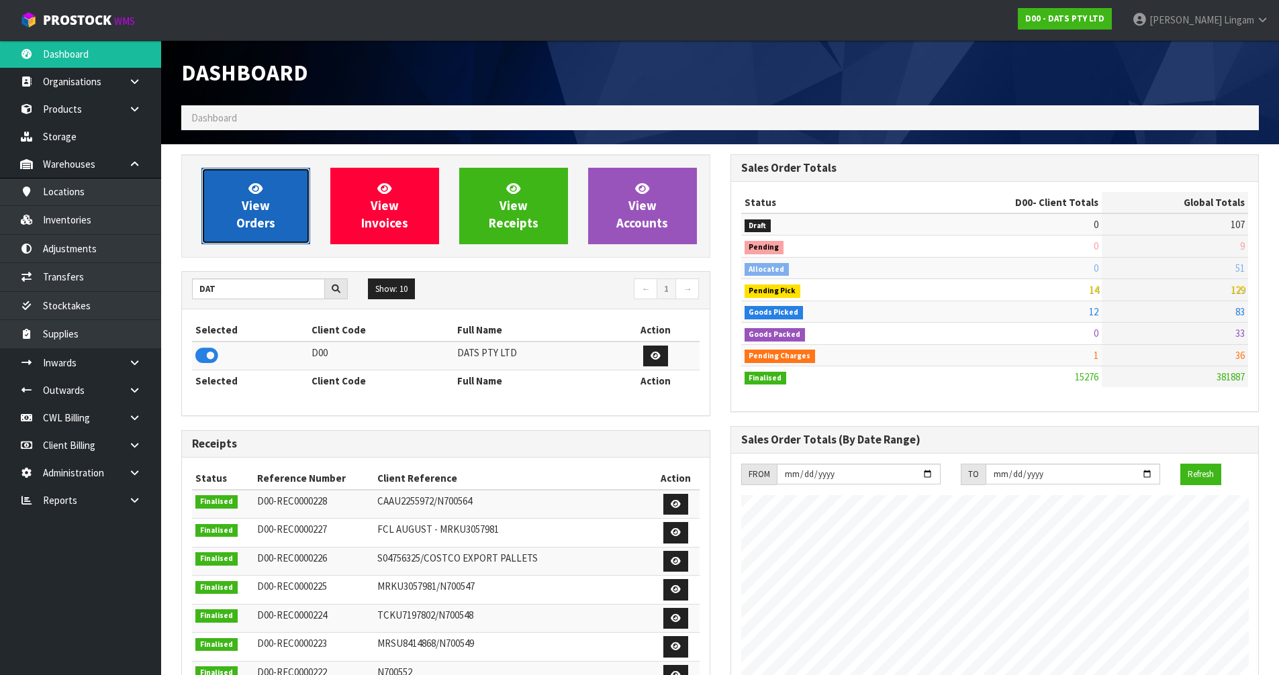
click at [241, 229] on span "View Orders" at bounding box center [255, 206] width 39 height 50
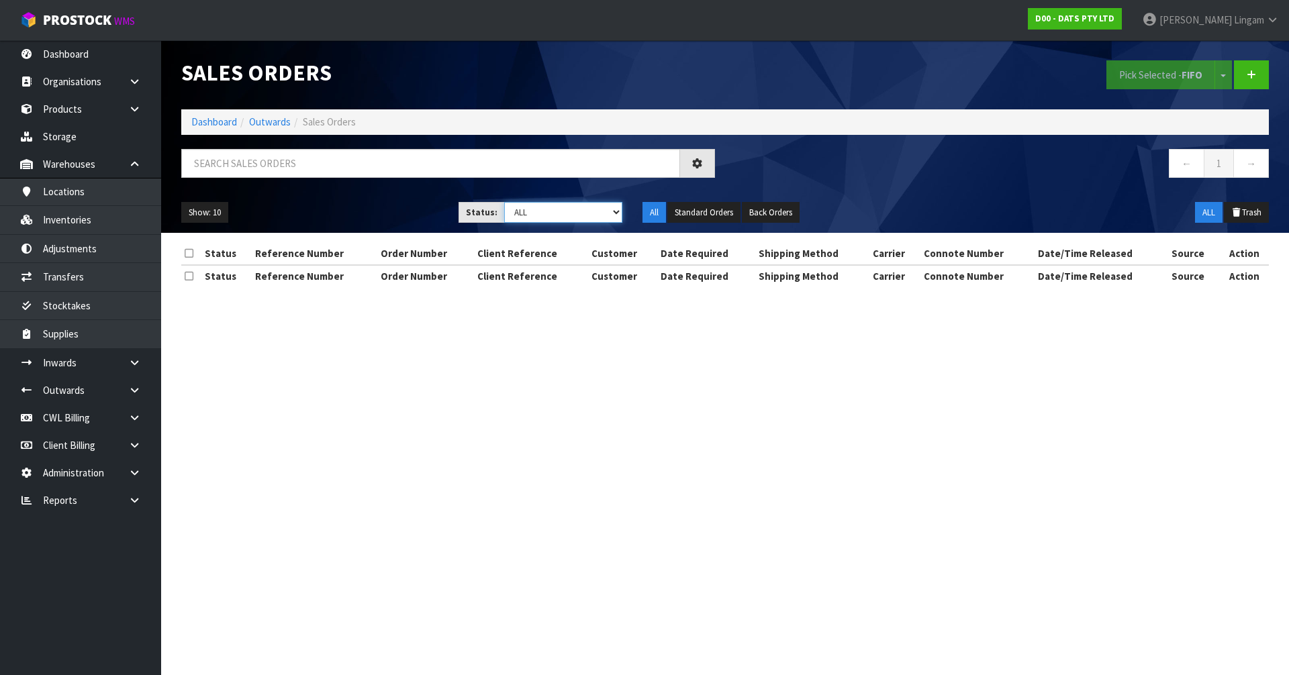
click at [599, 215] on select "Draft Pending Allocated Pending Pick Goods Picked Goods Packed Pending Charges …" at bounding box center [563, 212] width 119 height 21
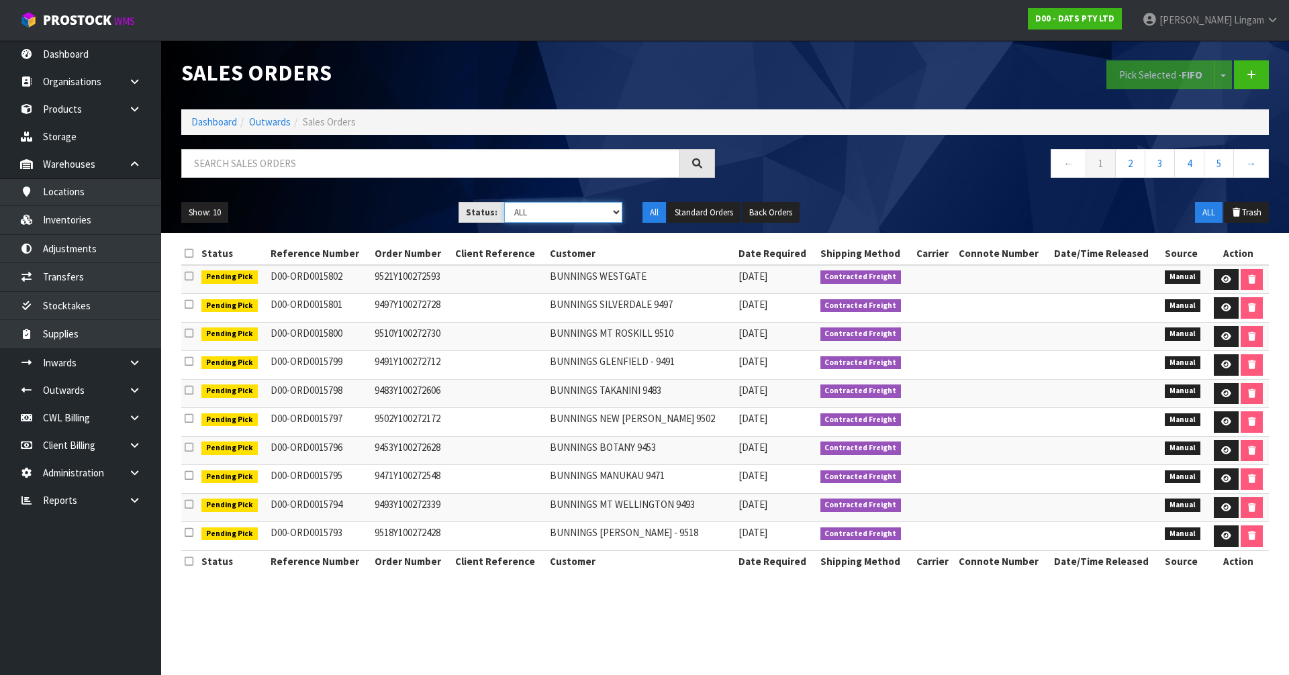
select select "string:6"
click at [504, 202] on select "Draft Pending Allocated Pending Pick Goods Picked Goods Packed Pending Charges …" at bounding box center [563, 212] width 119 height 21
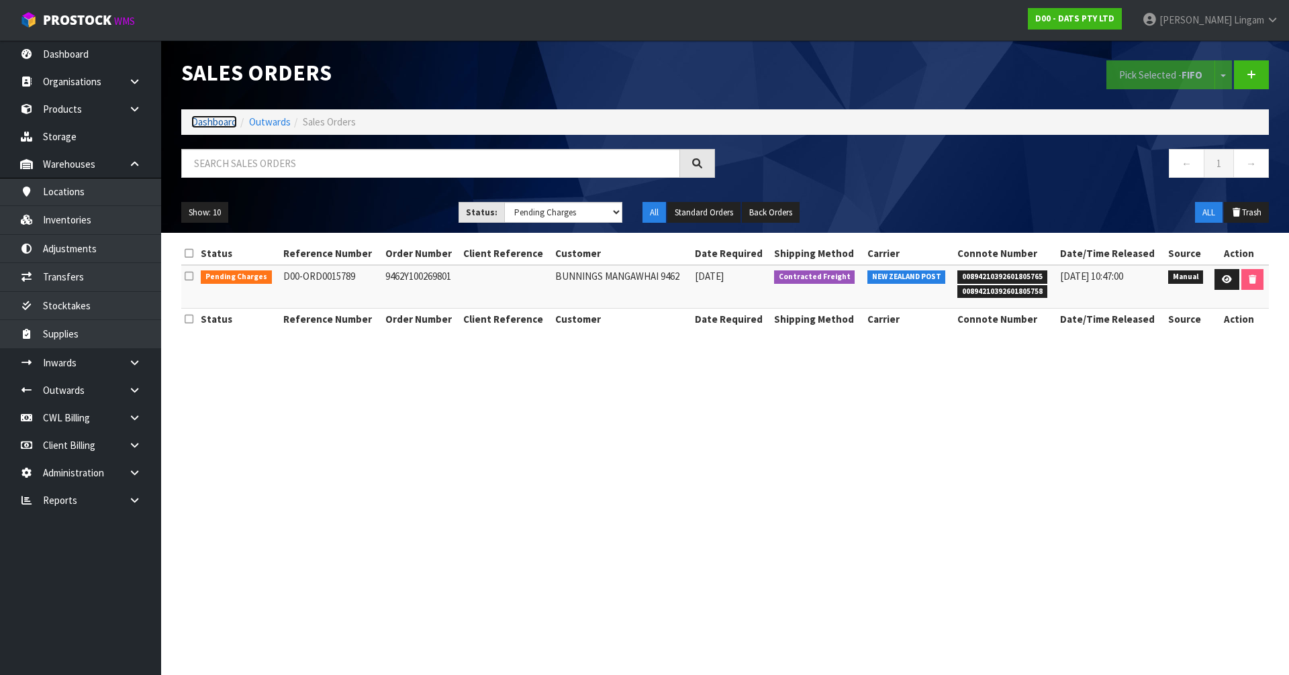
click at [213, 122] on link "Dashboard" at bounding box center [214, 121] width 46 height 13
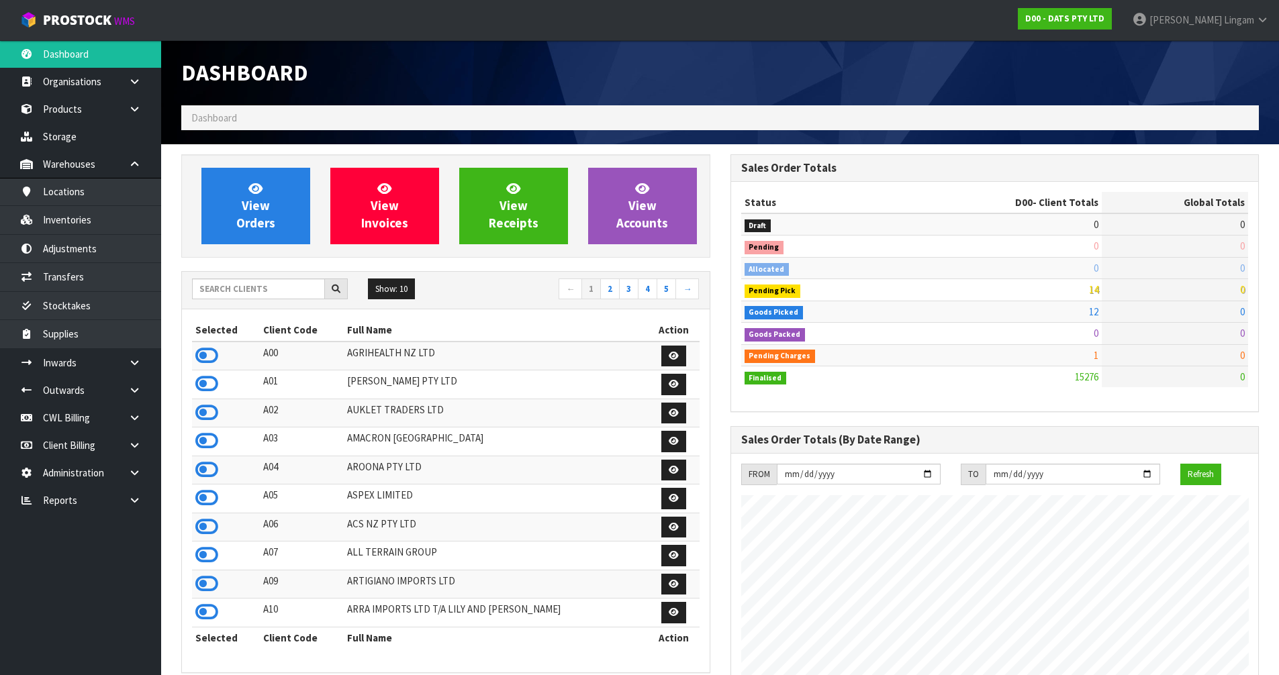
scroll to position [1017, 548]
click at [608, 290] on link "2" at bounding box center [609, 289] width 19 height 21
click at [209, 414] on icon at bounding box center [206, 413] width 23 height 20
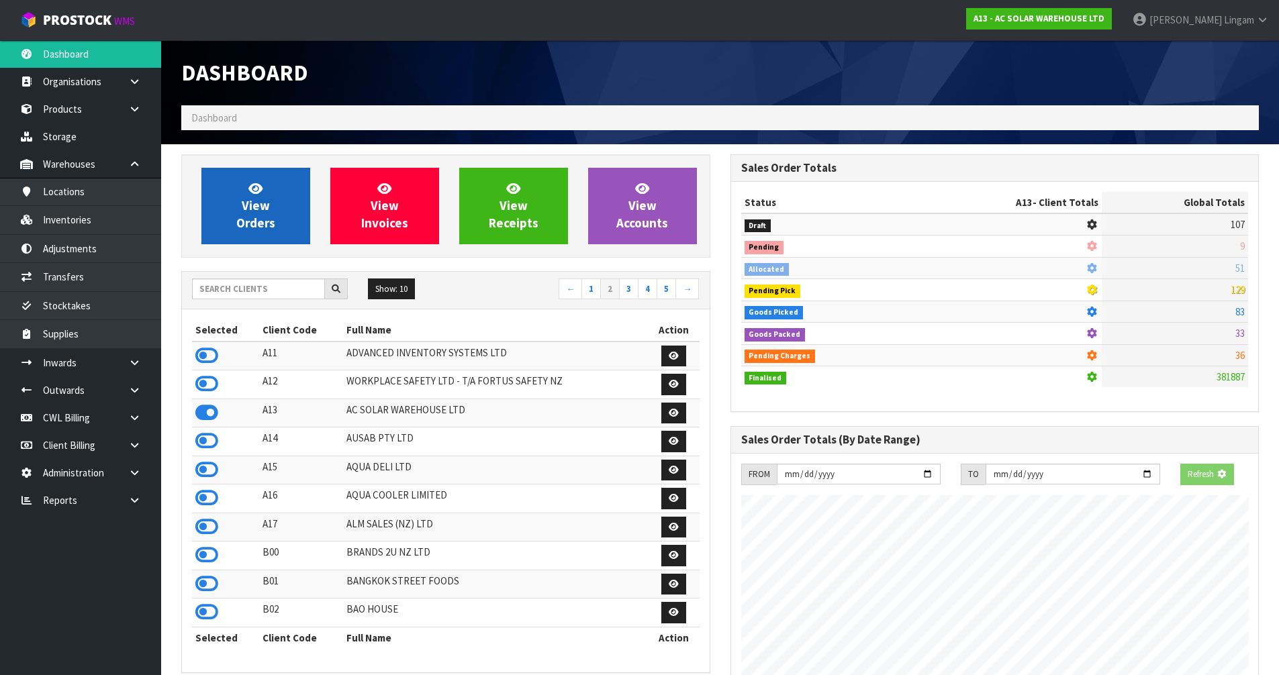
scroll to position [837, 548]
click at [272, 218] on span "View Orders" at bounding box center [255, 206] width 39 height 50
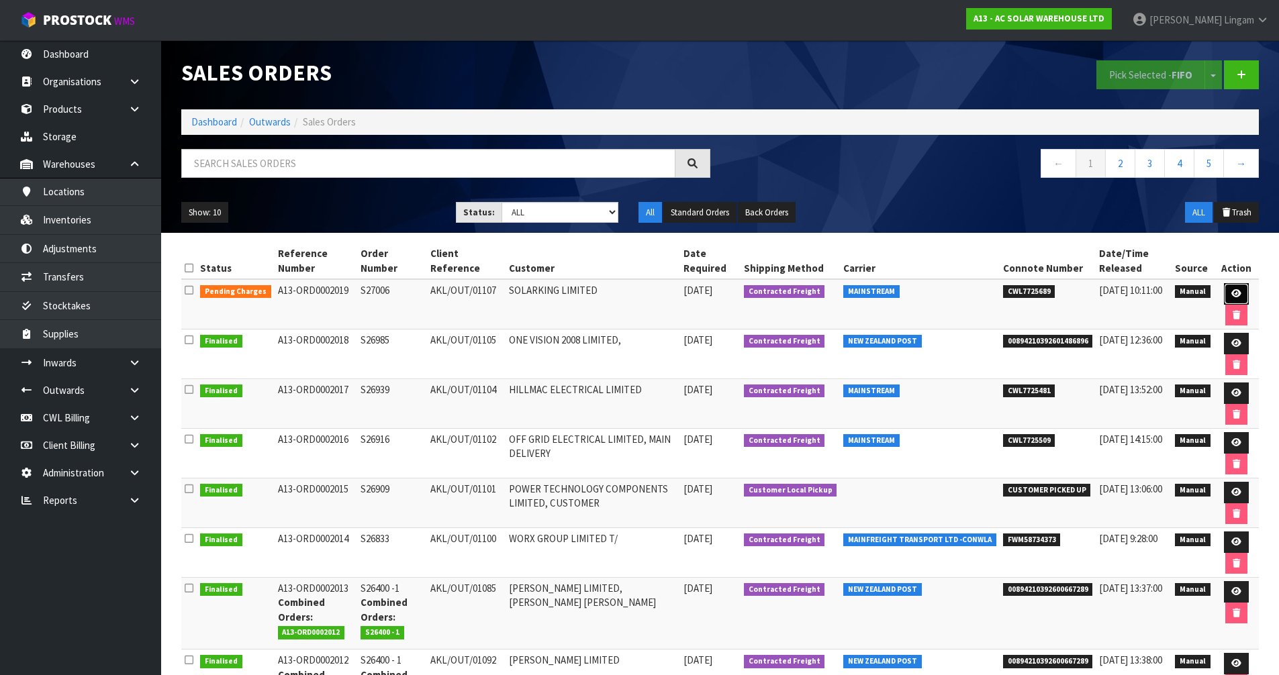
click at [1235, 295] on icon at bounding box center [1236, 293] width 10 height 9
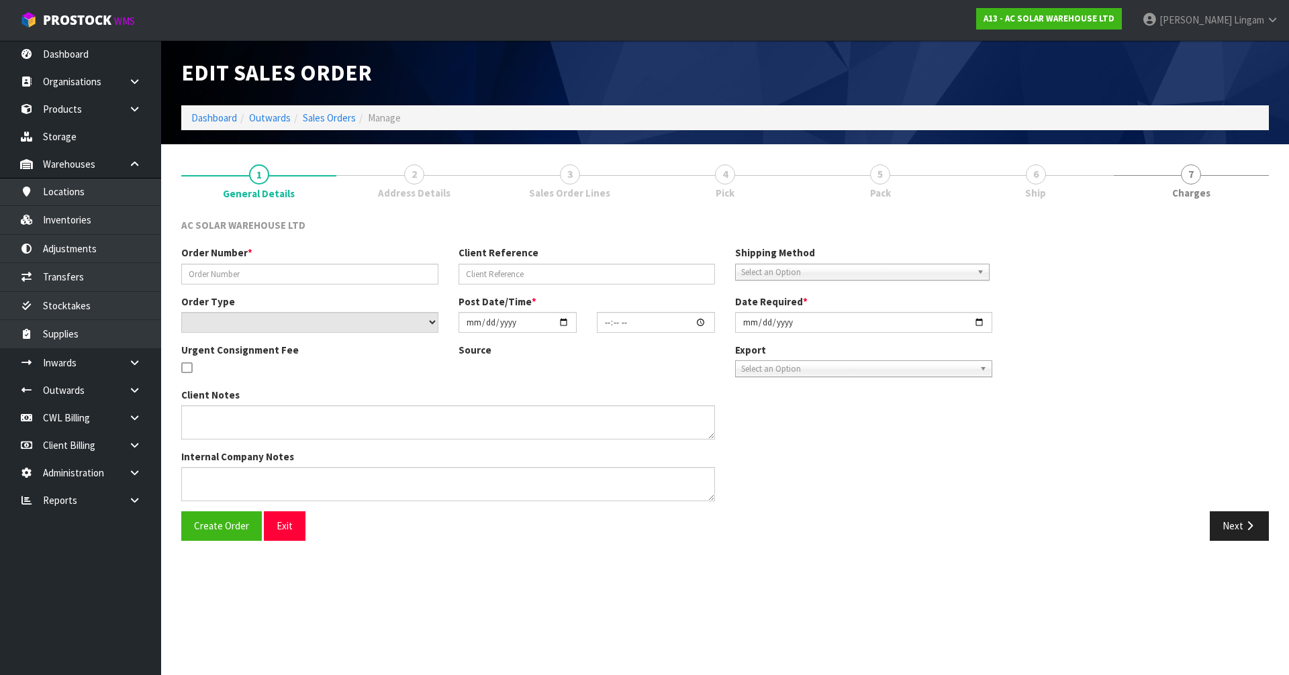
type input "S27006"
type input "AKL/OUT/01107"
select select "number:0"
type input "2025-09-18"
type input "14:59:00.000"
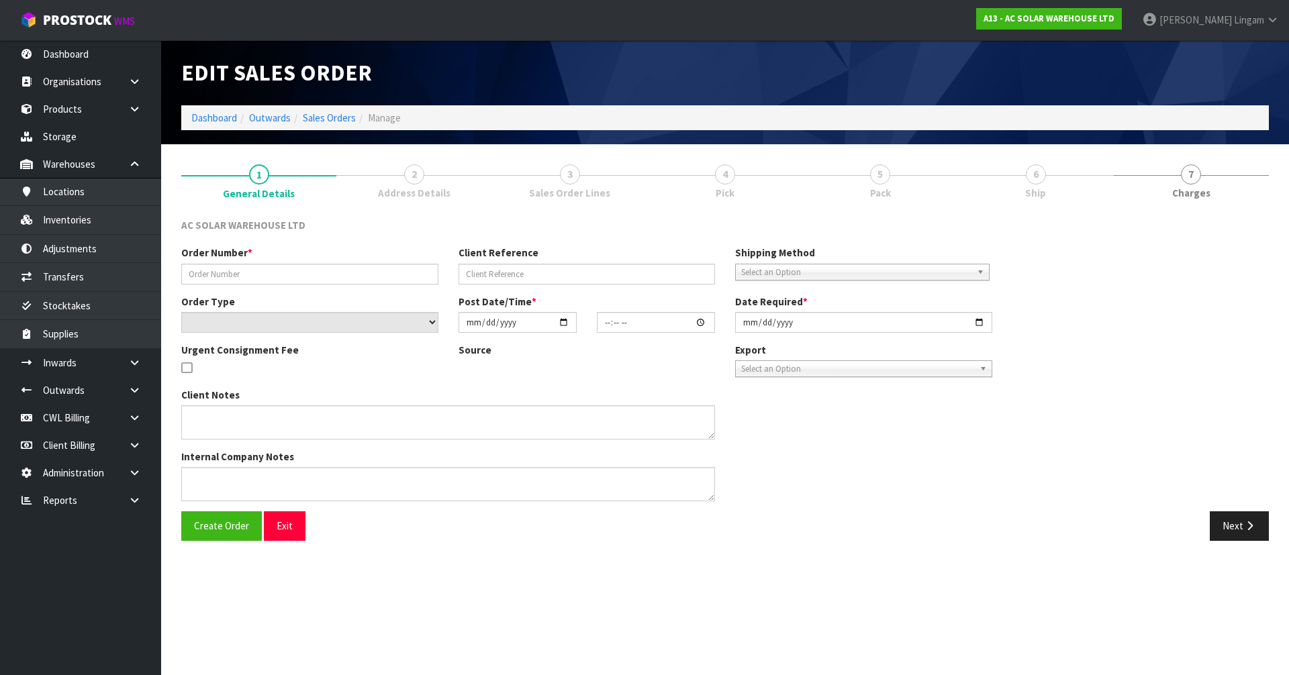
type input "2025-09-19"
type textarea "SEND WITH MAINSTREAM"
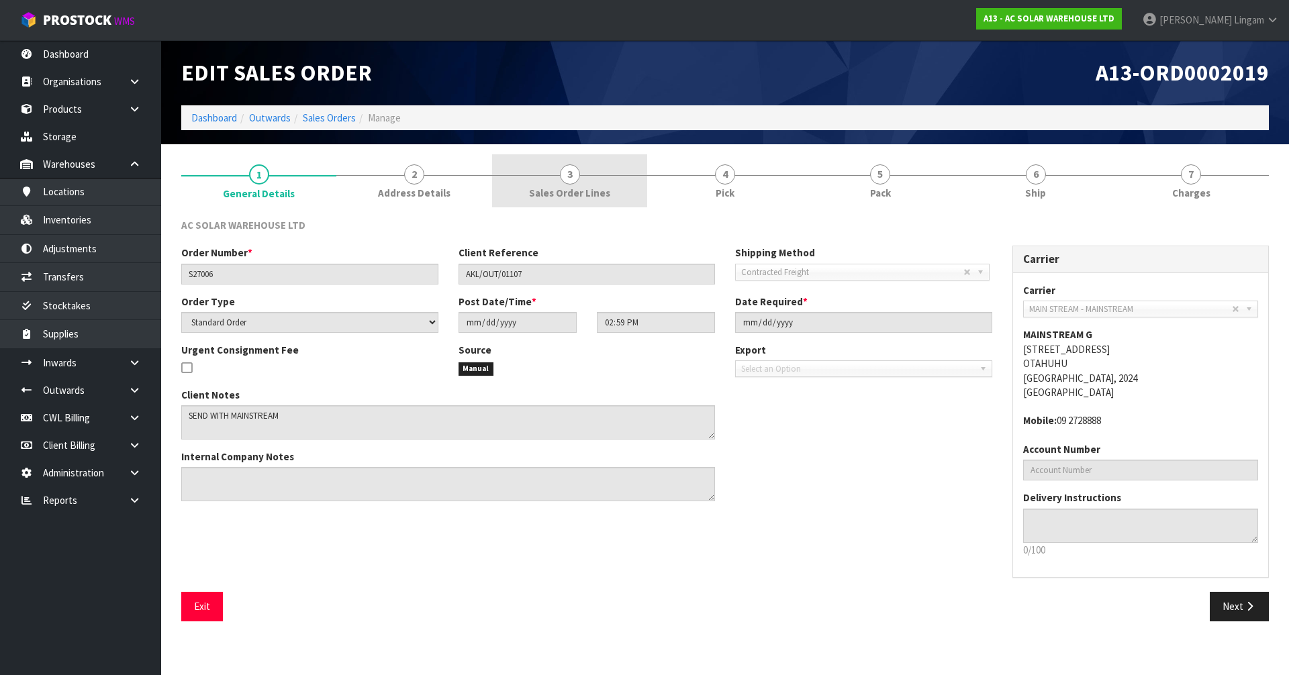
click at [584, 190] on span "Sales Order Lines" at bounding box center [569, 193] width 81 height 14
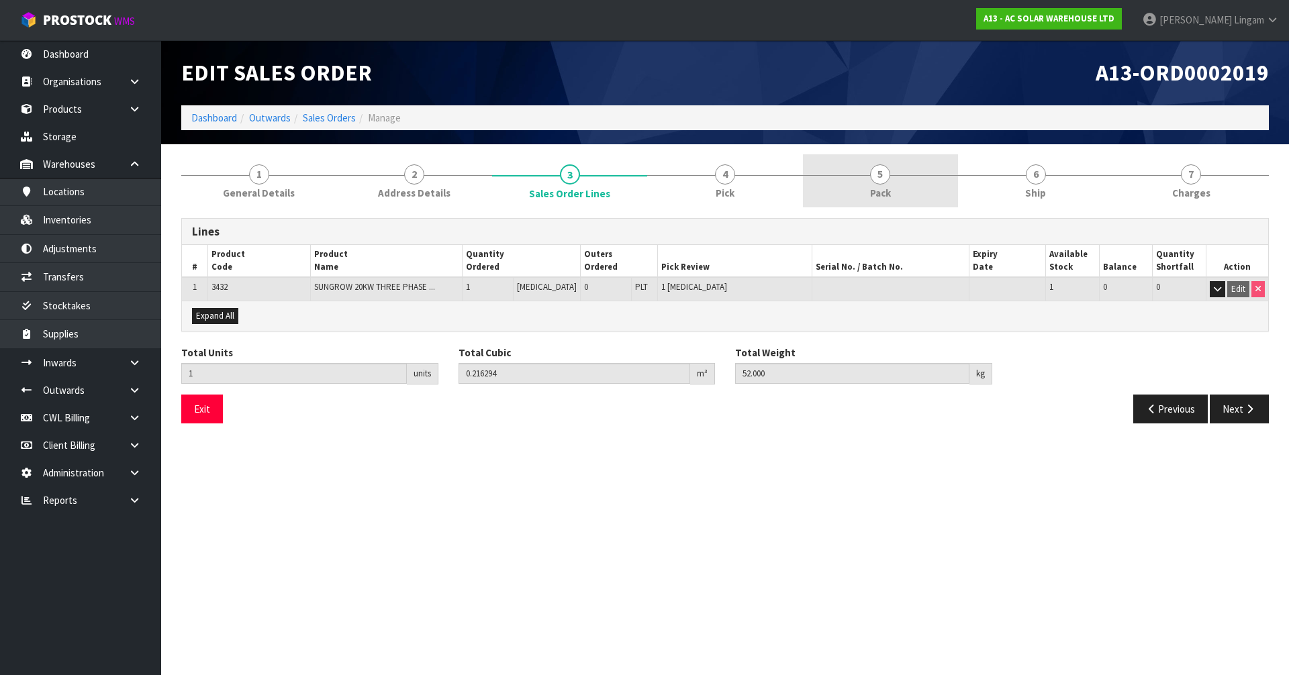
click at [904, 194] on link "5 Pack" at bounding box center [880, 180] width 155 height 53
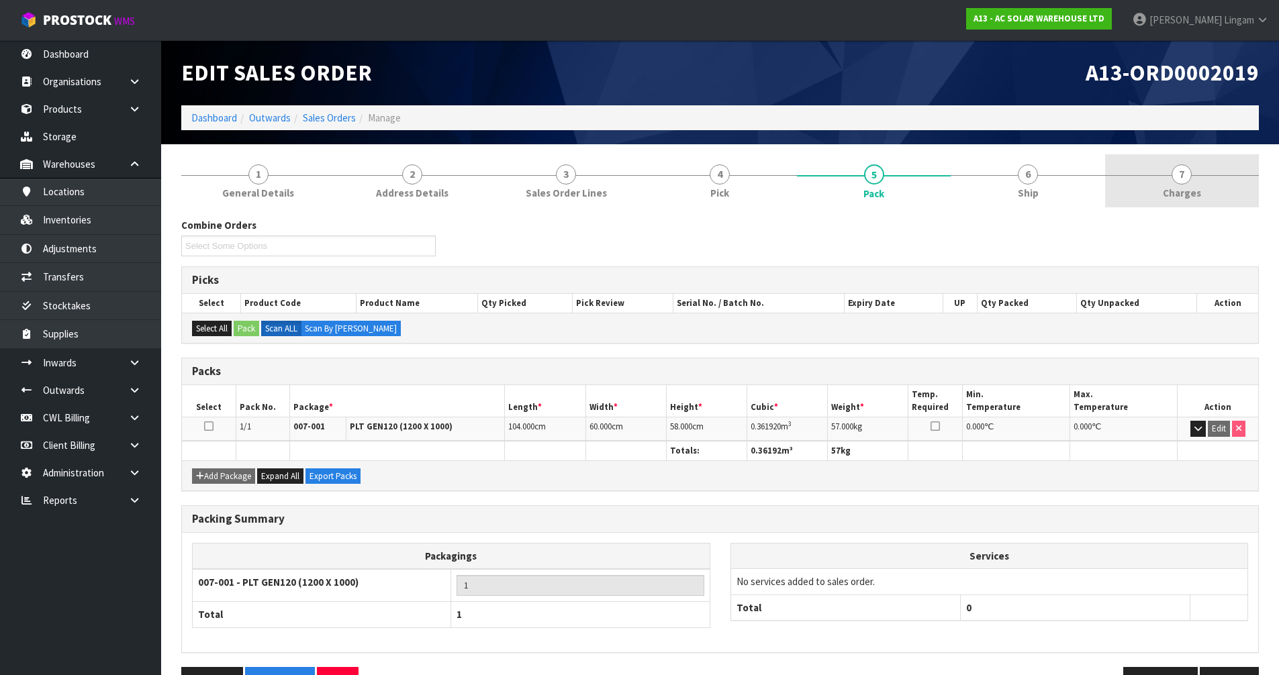
click at [1187, 182] on span "7" at bounding box center [1182, 174] width 20 height 20
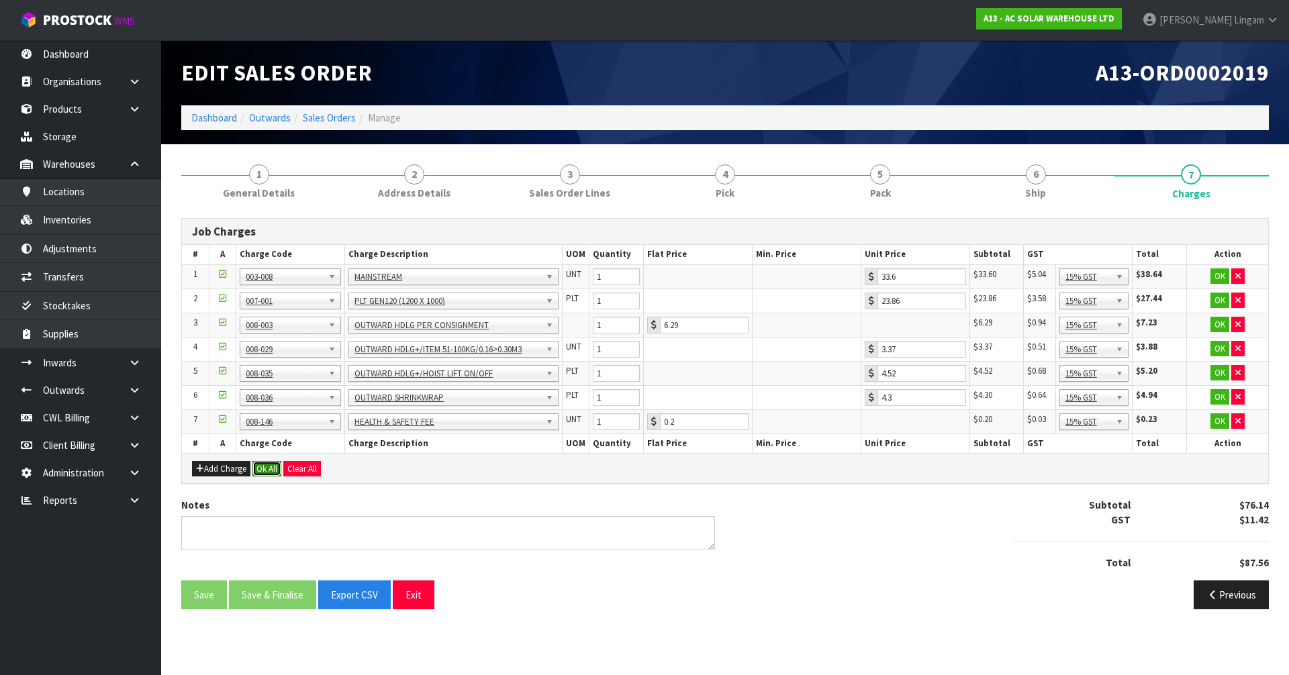
click at [265, 472] on button "Ok All" at bounding box center [266, 469] width 29 height 16
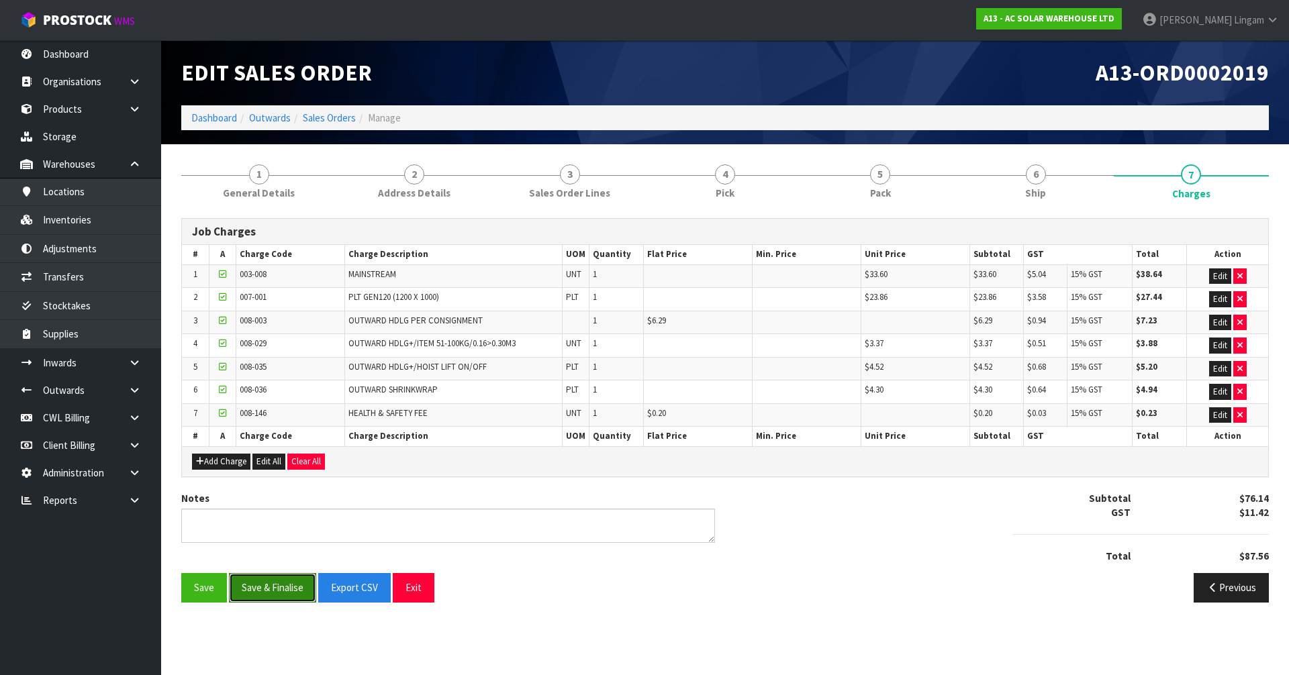
click at [283, 592] on button "Save & Finalise" at bounding box center [272, 587] width 87 height 29
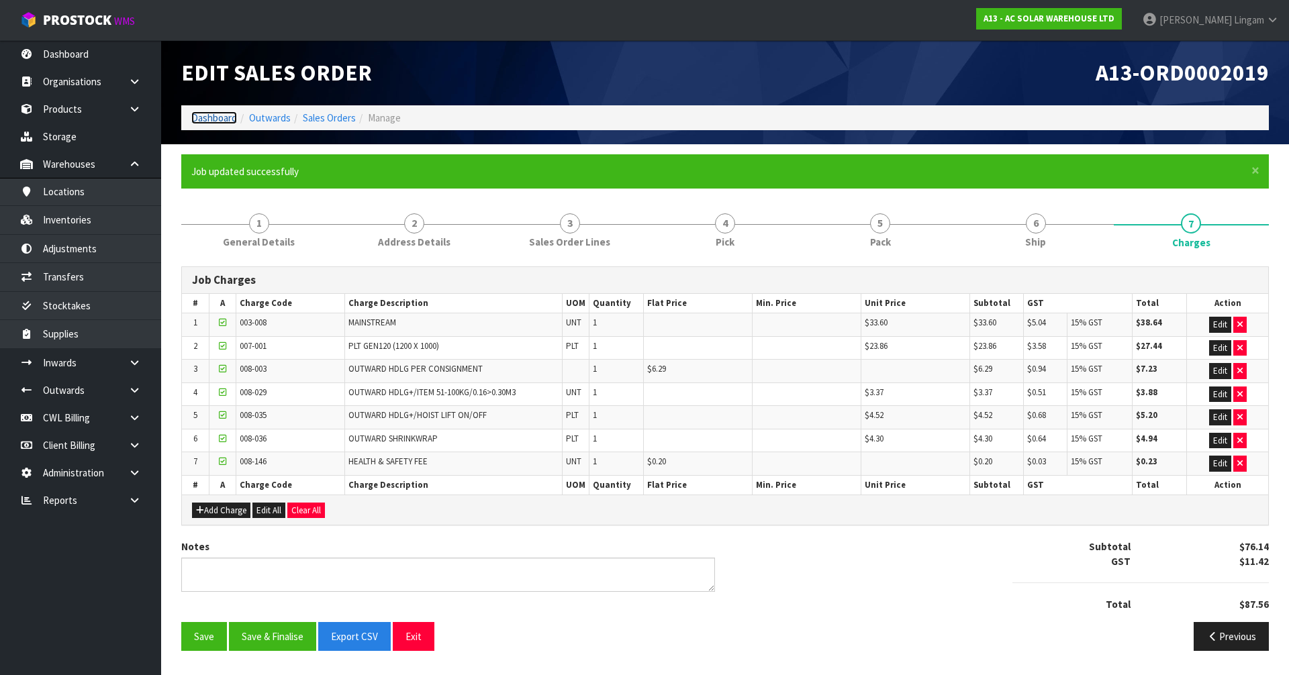
click at [211, 114] on link "Dashboard" at bounding box center [214, 117] width 46 height 13
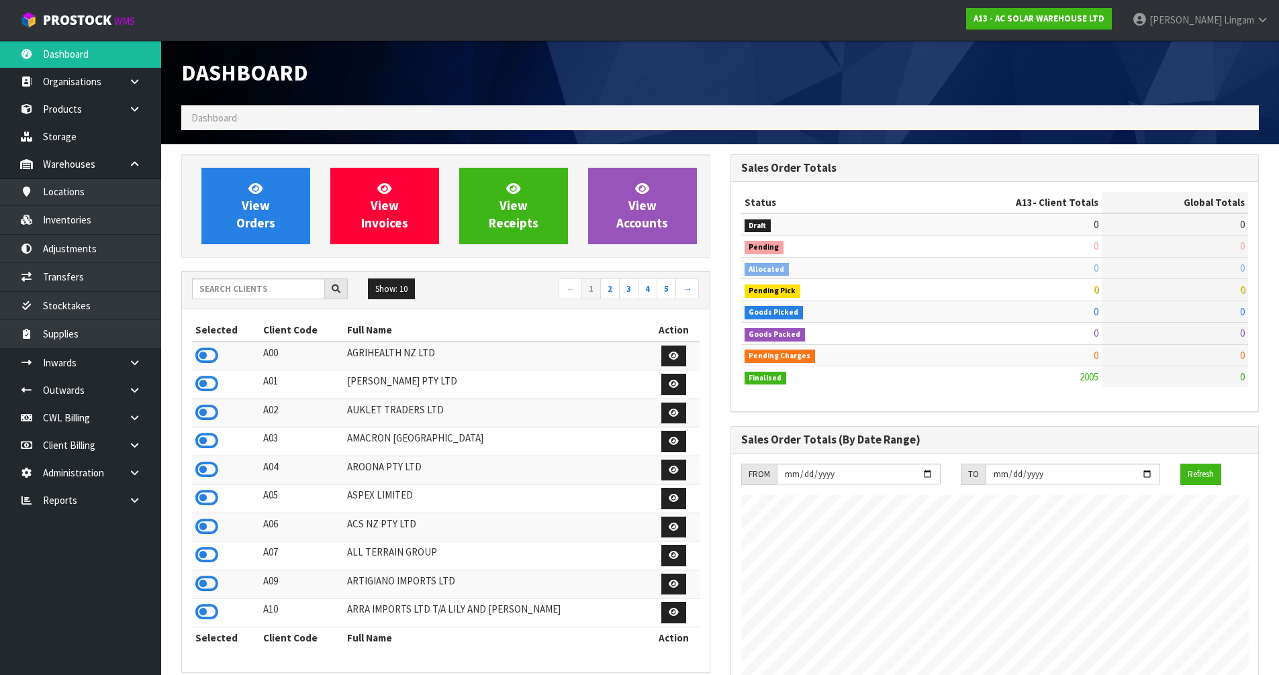
scroll to position [1089, 548]
click at [283, 288] on input "text" at bounding box center [258, 289] width 133 height 21
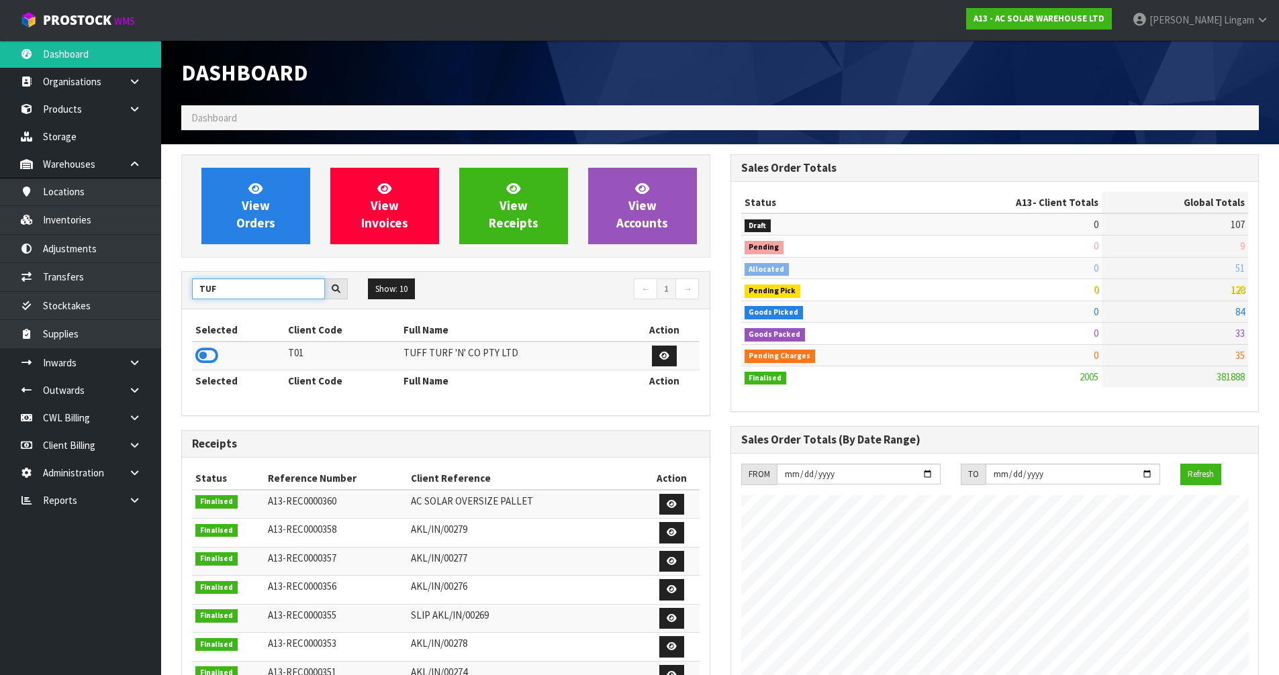
type input "TUF"
click at [209, 356] on icon at bounding box center [206, 356] width 23 height 20
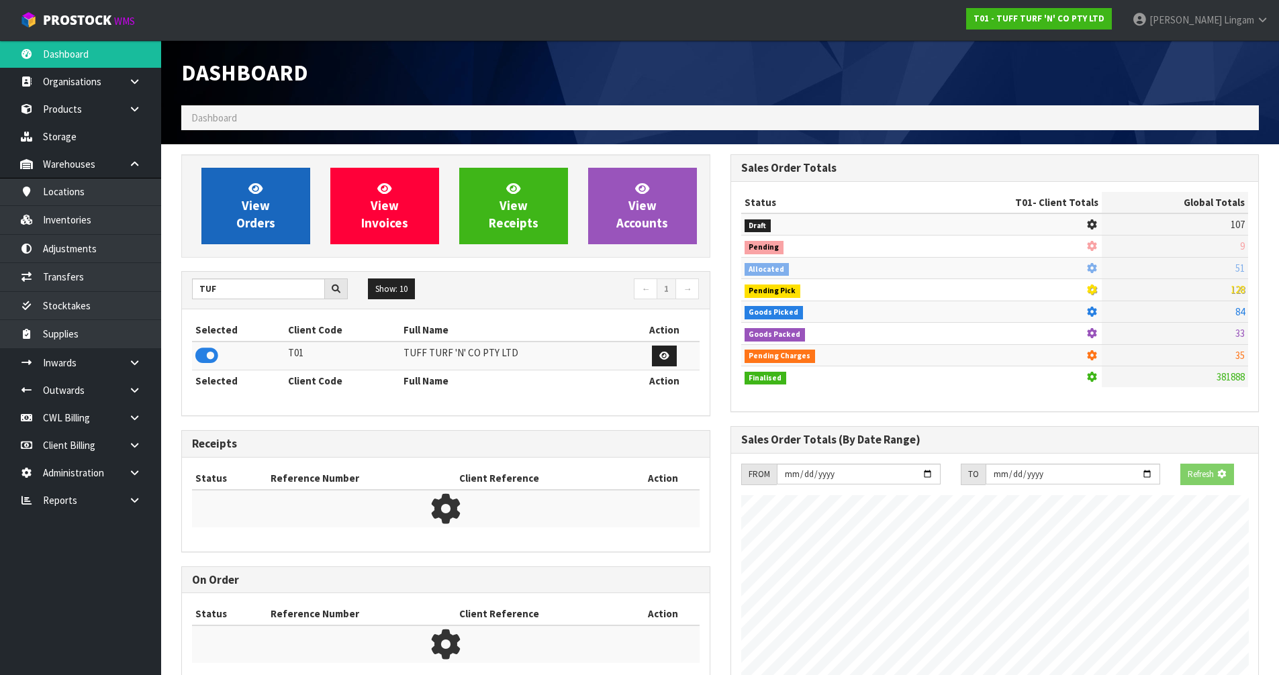
scroll to position [837, 548]
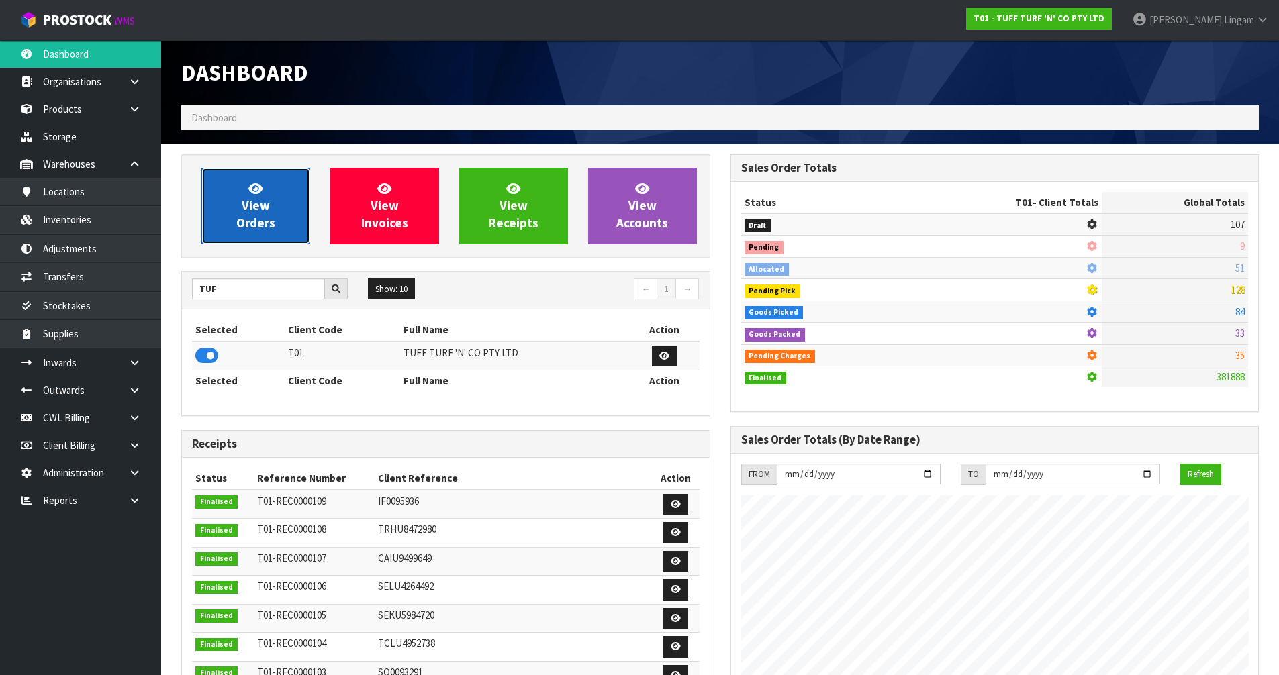
click at [236, 227] on span "View Orders" at bounding box center [255, 206] width 39 height 50
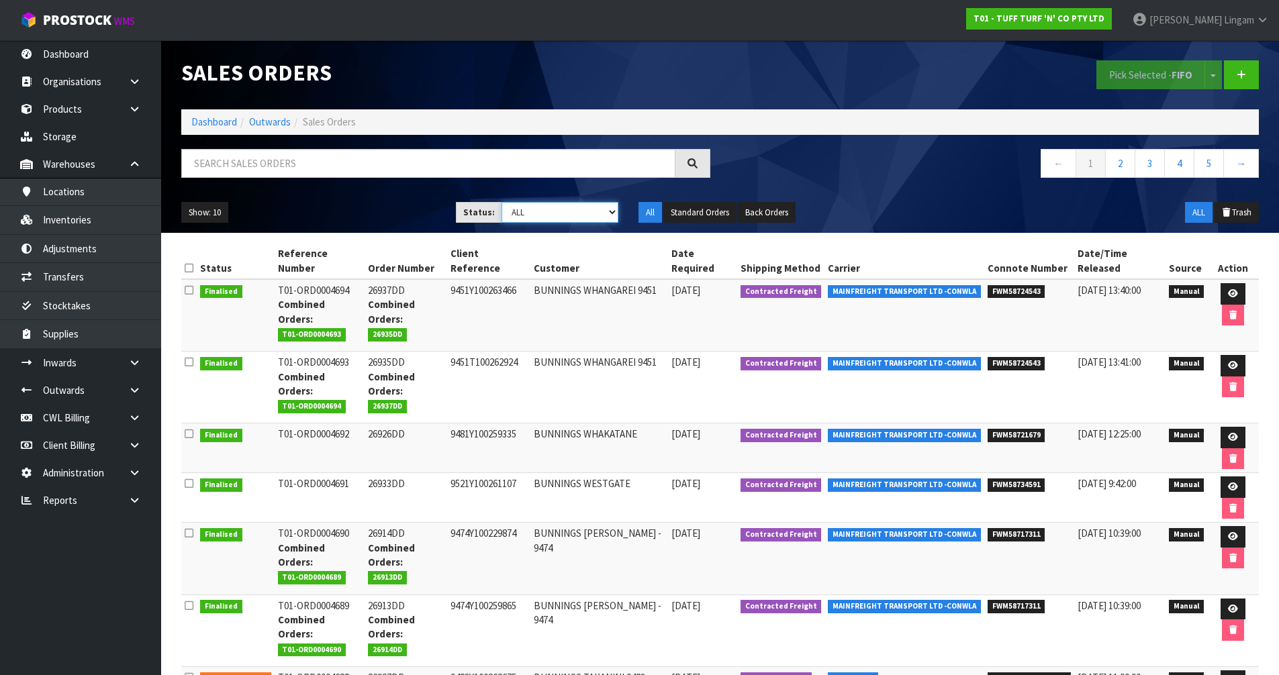
click at [595, 210] on select "Draft Pending Allocated Pending Pick Goods Picked Goods Packed Pending Charges …" at bounding box center [559, 212] width 117 height 21
select select "string:6"
click at [501, 202] on select "Draft Pending Allocated Pending Pick Goods Picked Goods Packed Pending Charges …" at bounding box center [559, 212] width 117 height 21
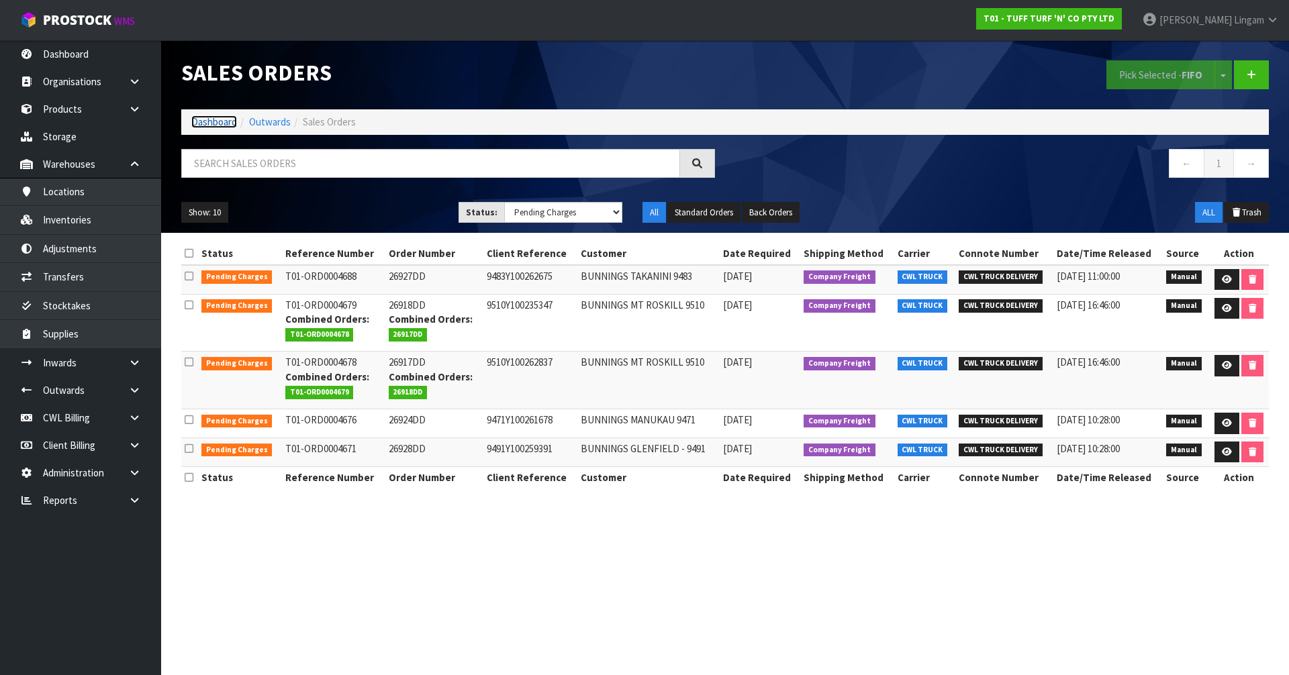
click at [203, 126] on link "Dashboard" at bounding box center [214, 121] width 46 height 13
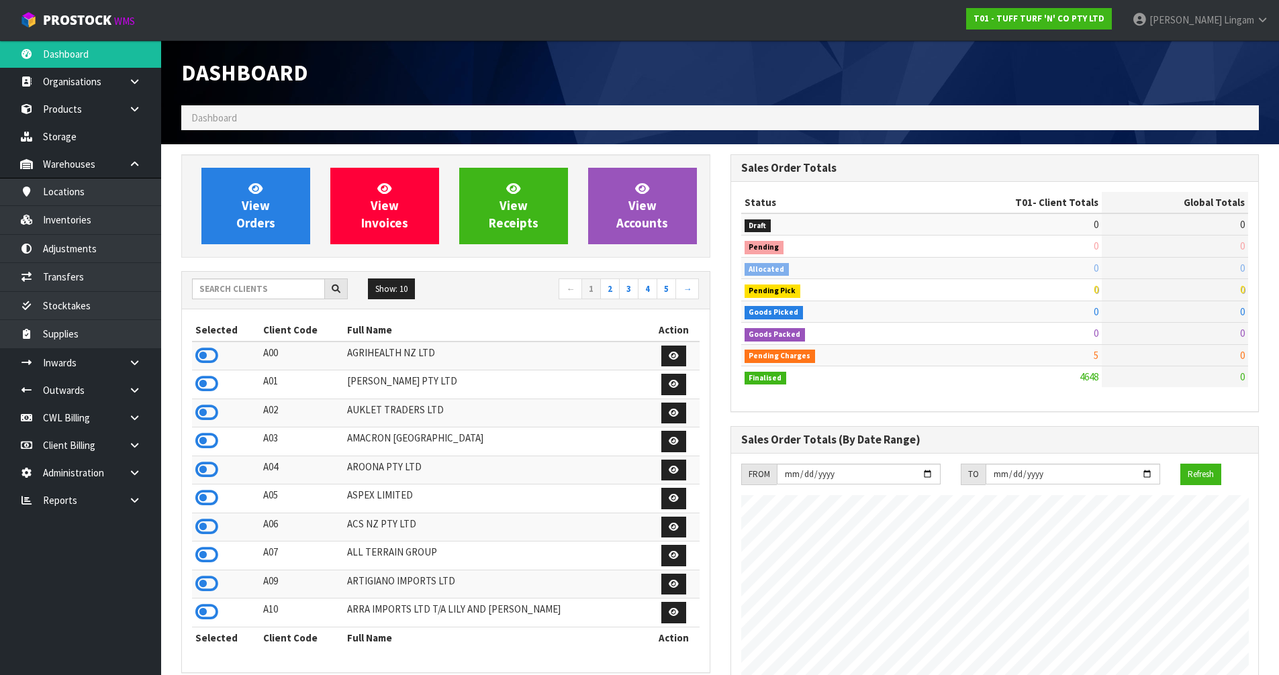
scroll to position [1017, 548]
click at [215, 295] on input "text" at bounding box center [258, 289] width 133 height 21
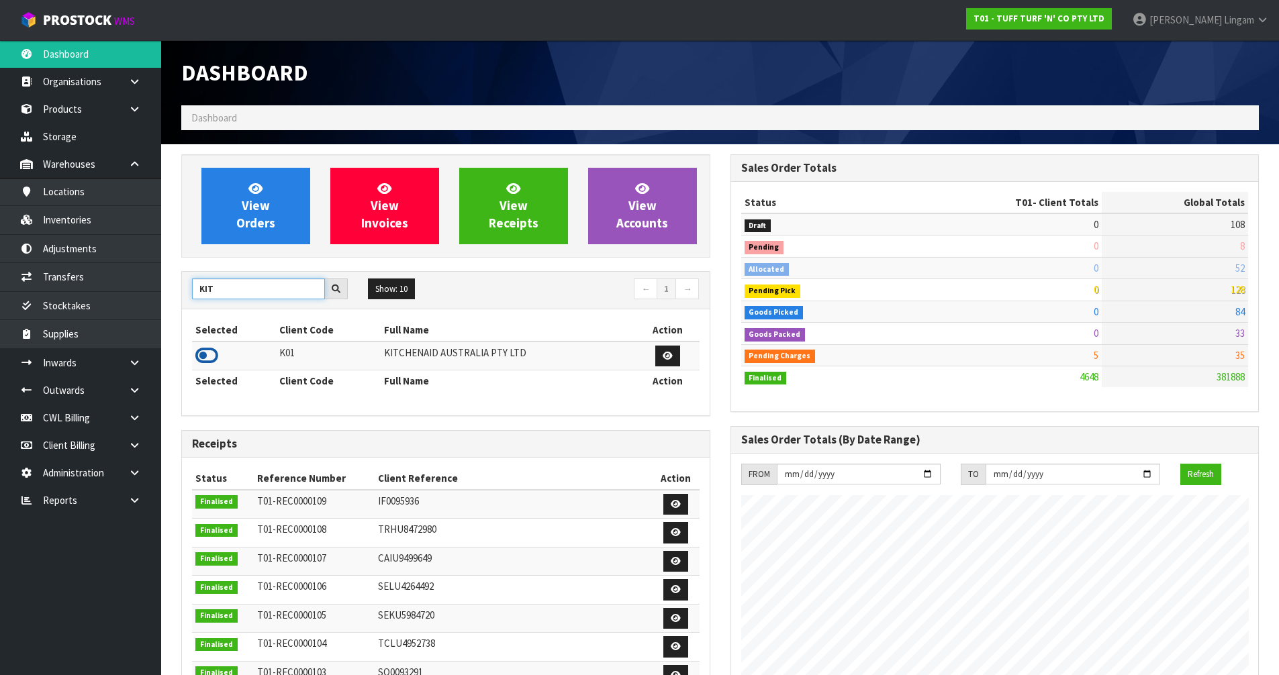
type input "KIT"
click at [204, 356] on icon at bounding box center [206, 356] width 23 height 20
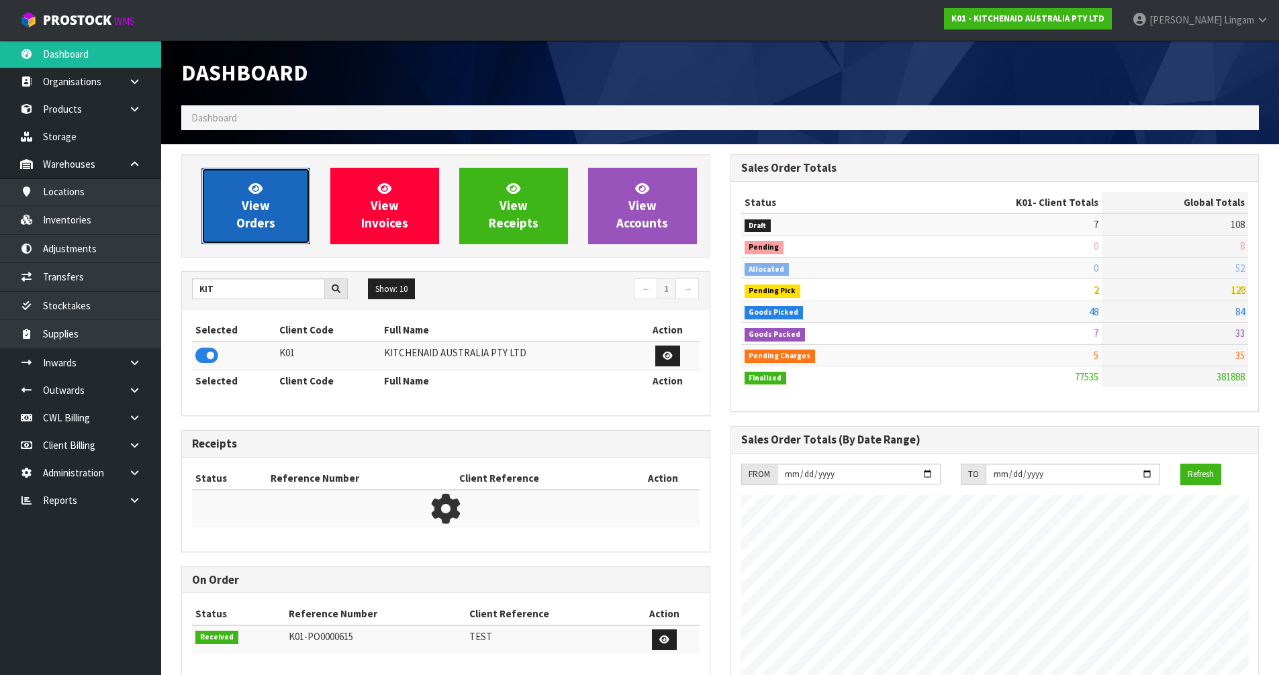
click at [251, 222] on span "View Orders" at bounding box center [255, 206] width 39 height 50
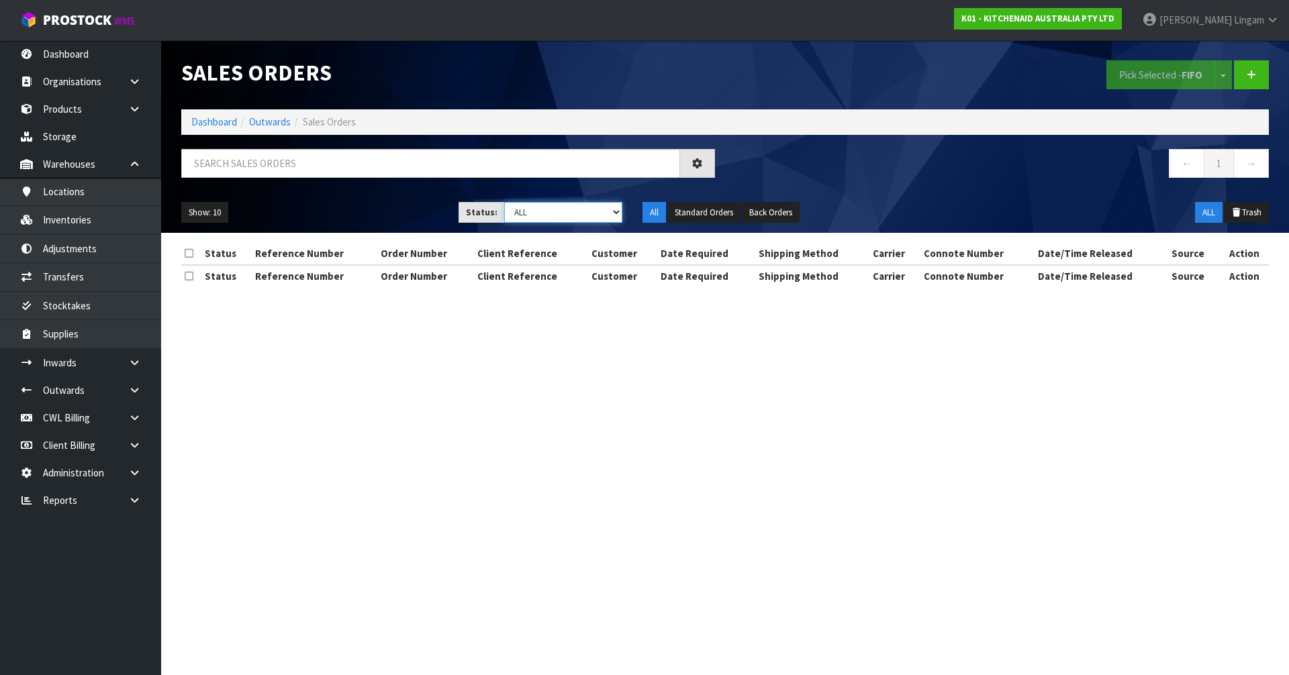
click at [604, 213] on select "Draft Pending Allocated Pending Pick Goods Picked Goods Packed Pending Charges …" at bounding box center [563, 212] width 119 height 21
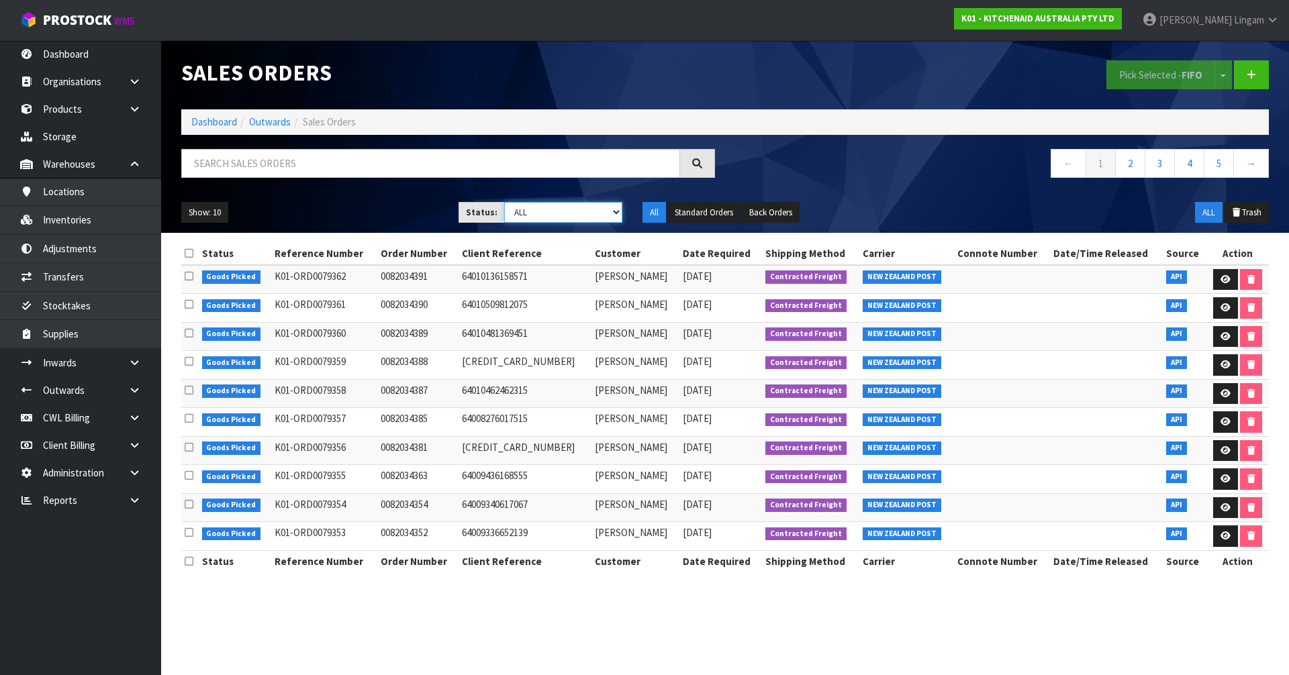
select select "string:6"
click at [504, 202] on select "Draft Pending Allocated Pending Pick Goods Picked Goods Packed Pending Charges …" at bounding box center [563, 212] width 119 height 21
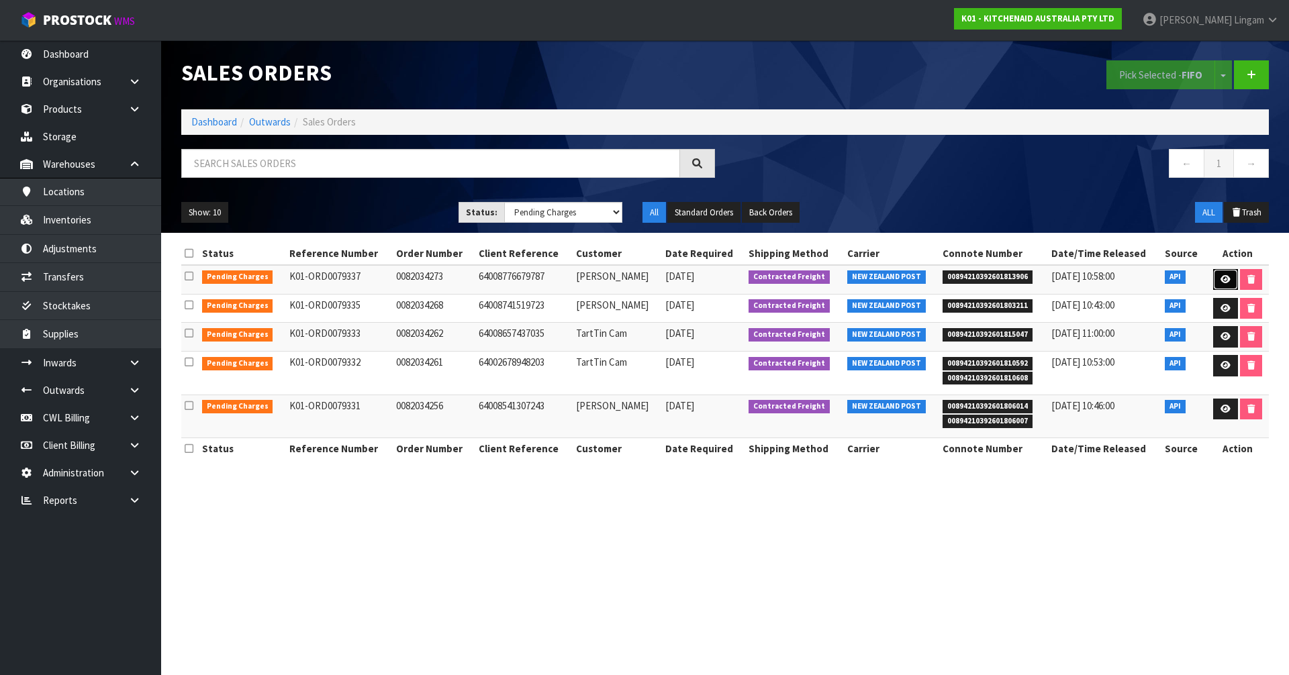
click at [1221, 278] on icon at bounding box center [1226, 279] width 10 height 9
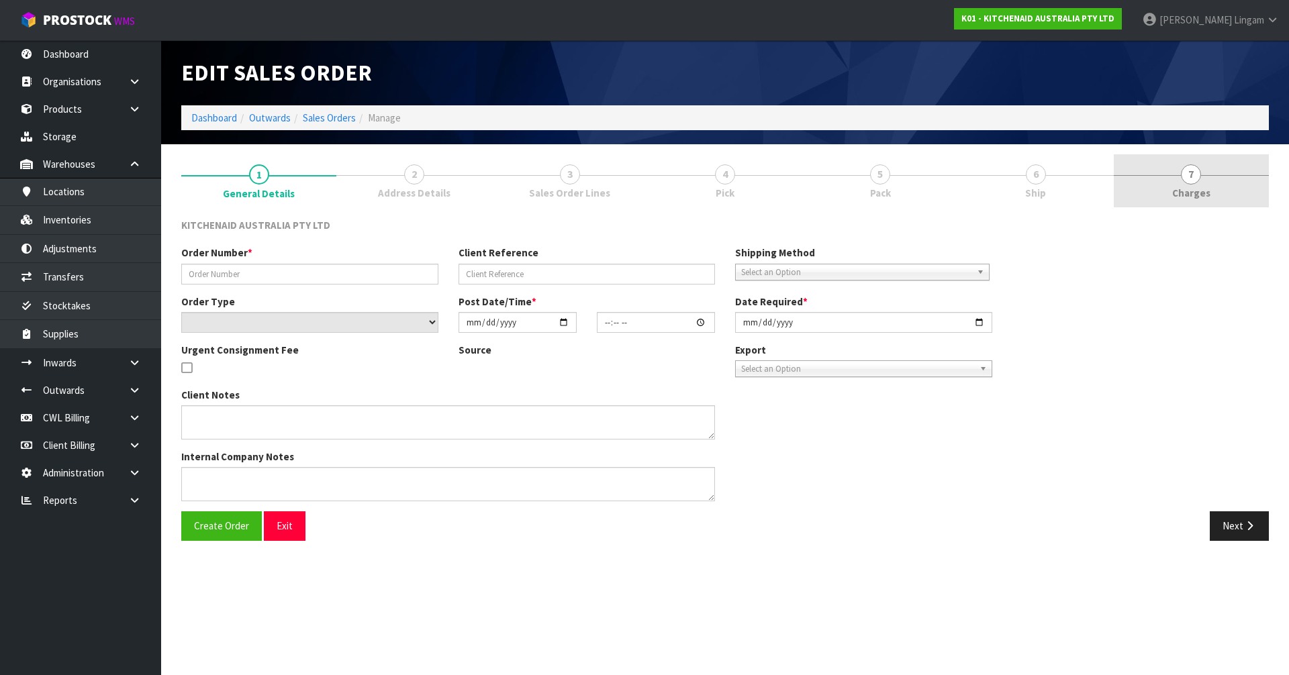
type input "0082034273"
type input "64008776679787"
select select "number:0"
type input "2025-09-18"
type input "15:41:12.000"
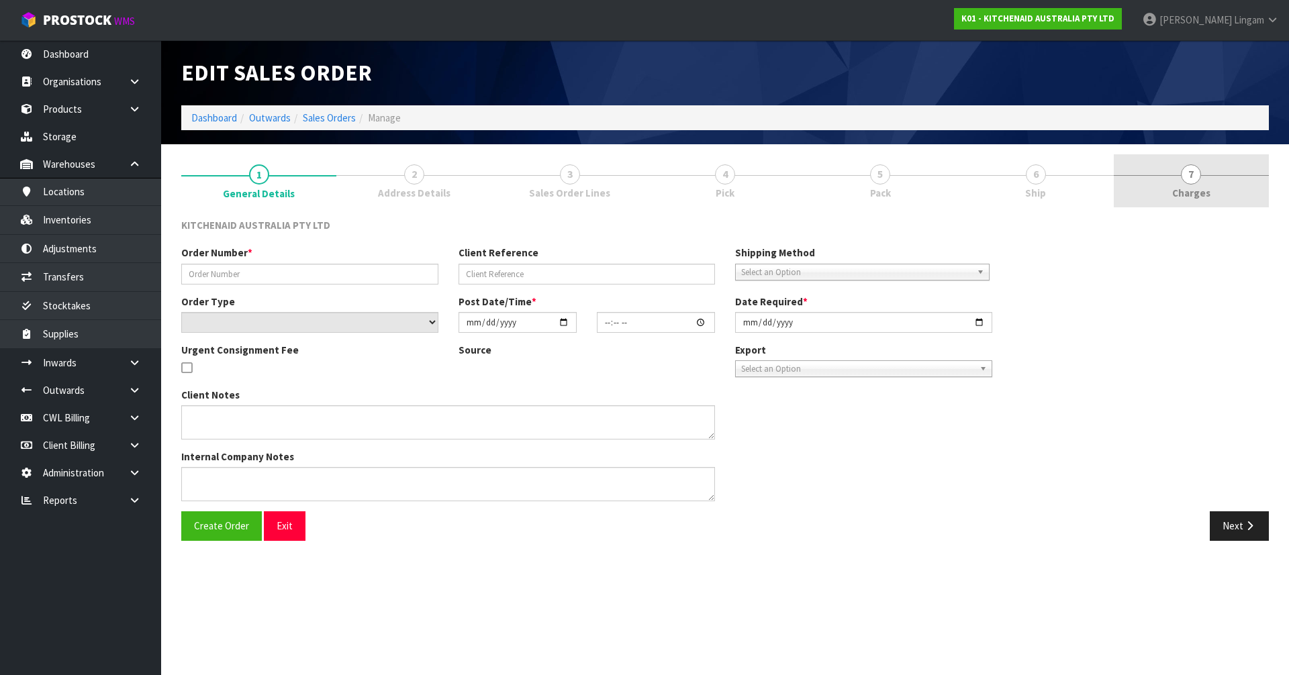
type input "2025-09-18"
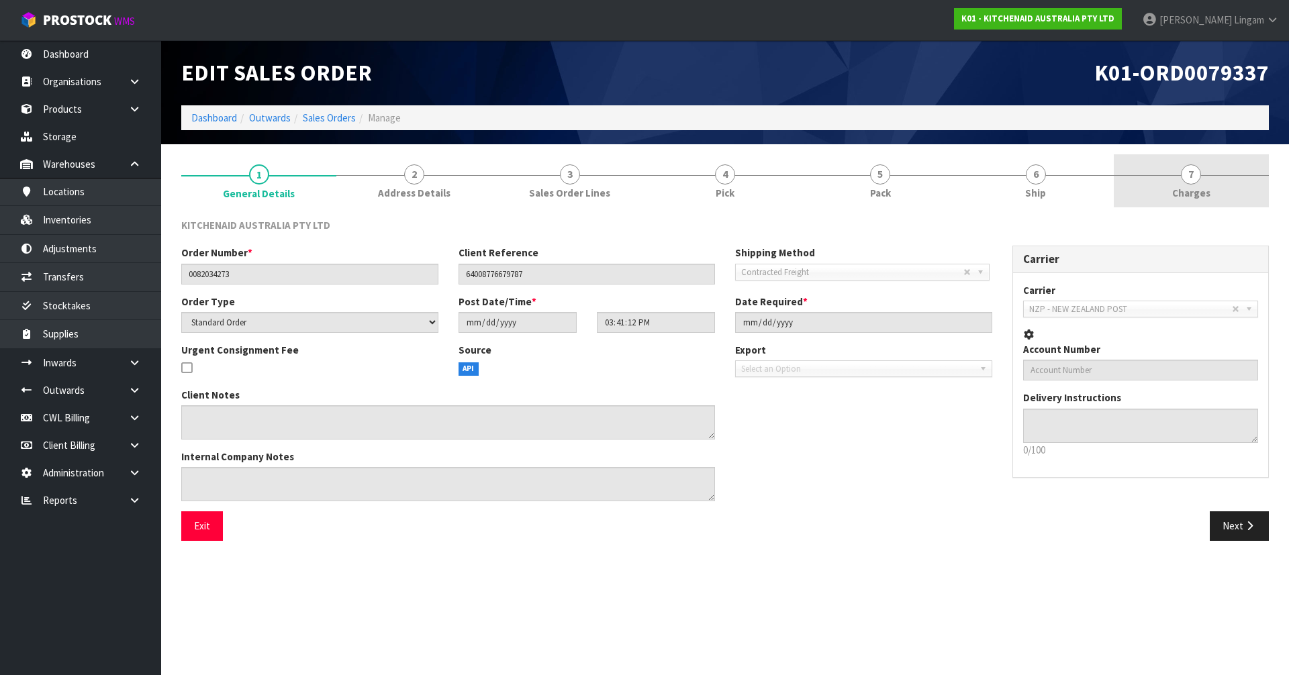
click at [1216, 195] on link "7 Charges" at bounding box center [1191, 180] width 155 height 53
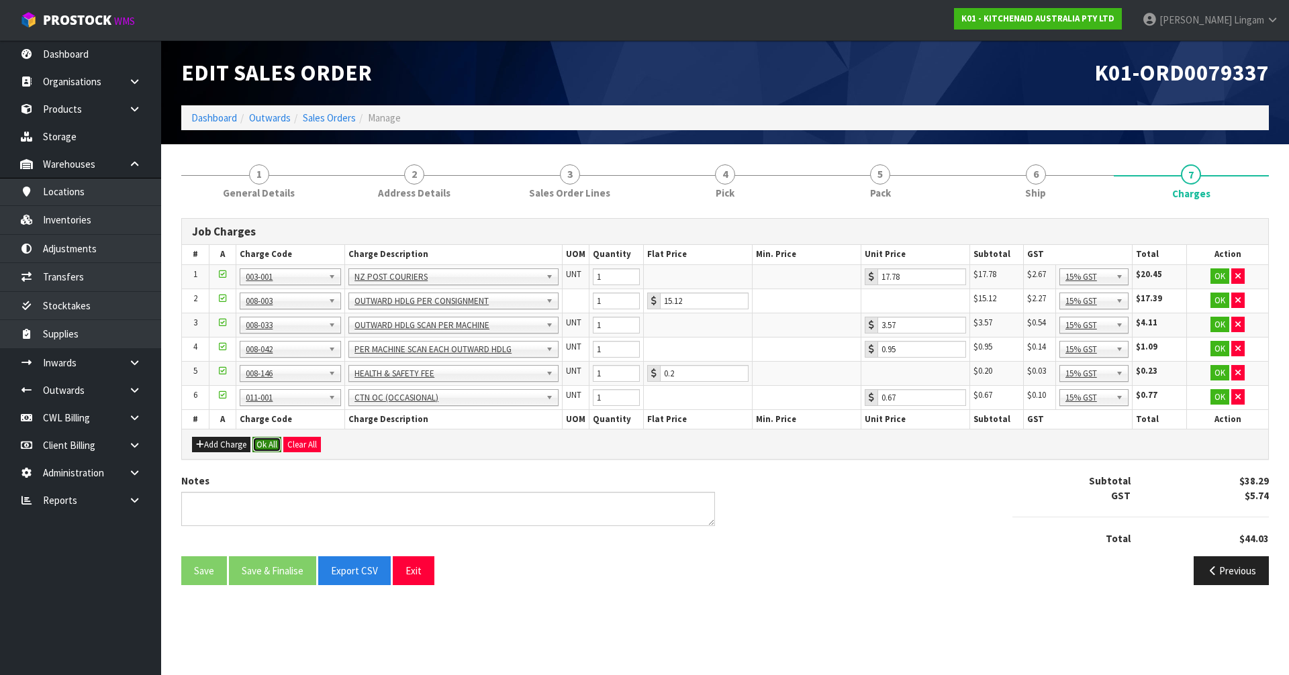
click at [271, 443] on button "Ok All" at bounding box center [266, 445] width 29 height 16
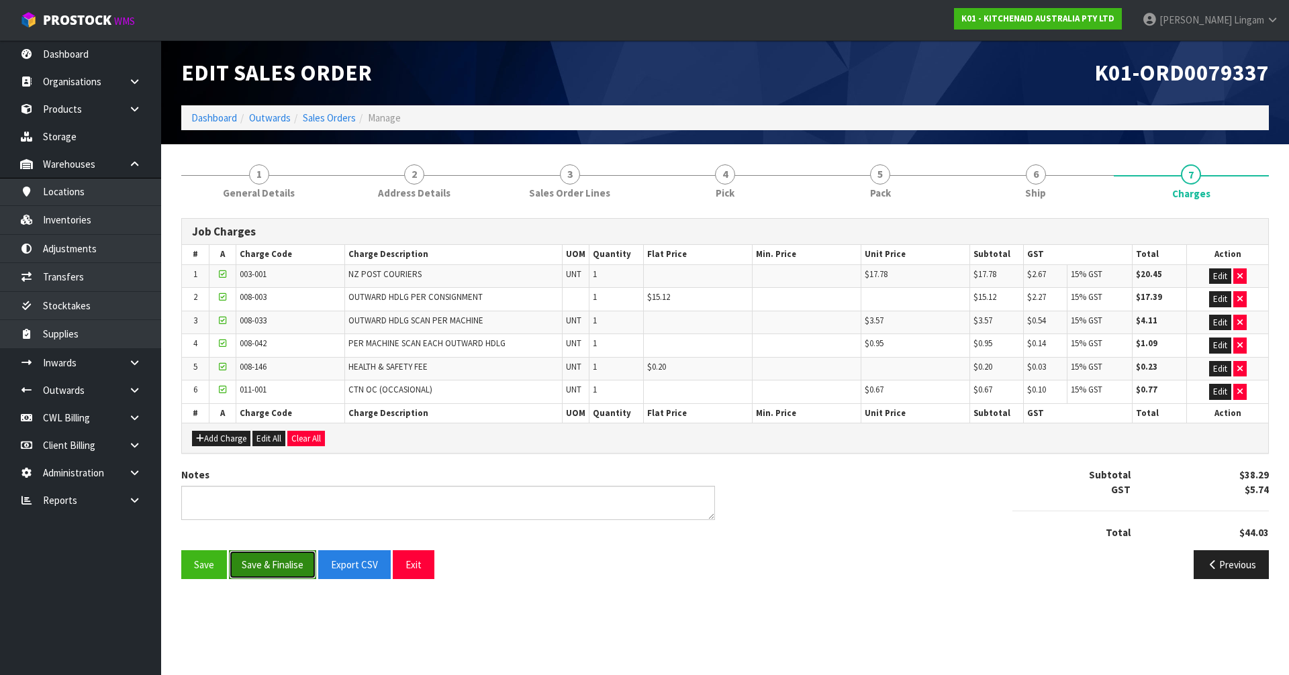
click at [292, 563] on button "Save & Finalise" at bounding box center [272, 565] width 87 height 29
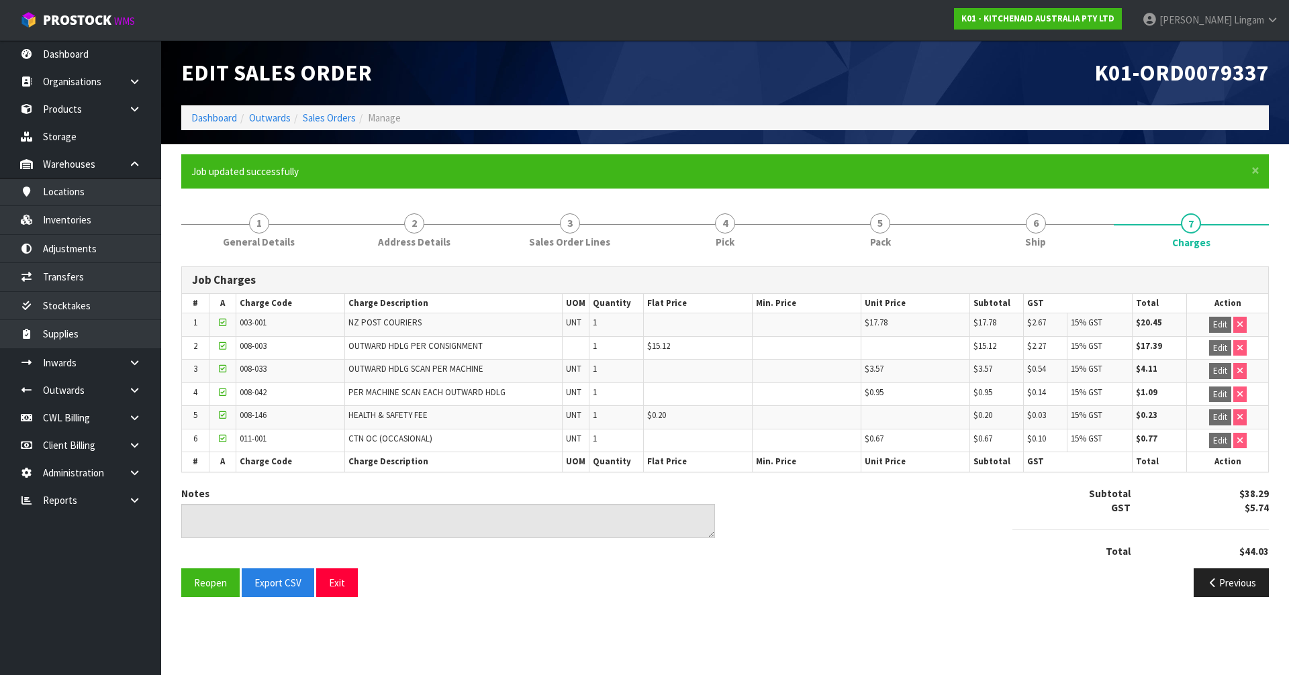
click at [338, 124] on li "Sales Orders" at bounding box center [323, 118] width 65 height 14
click at [335, 119] on link "Sales Orders" at bounding box center [329, 117] width 53 height 13
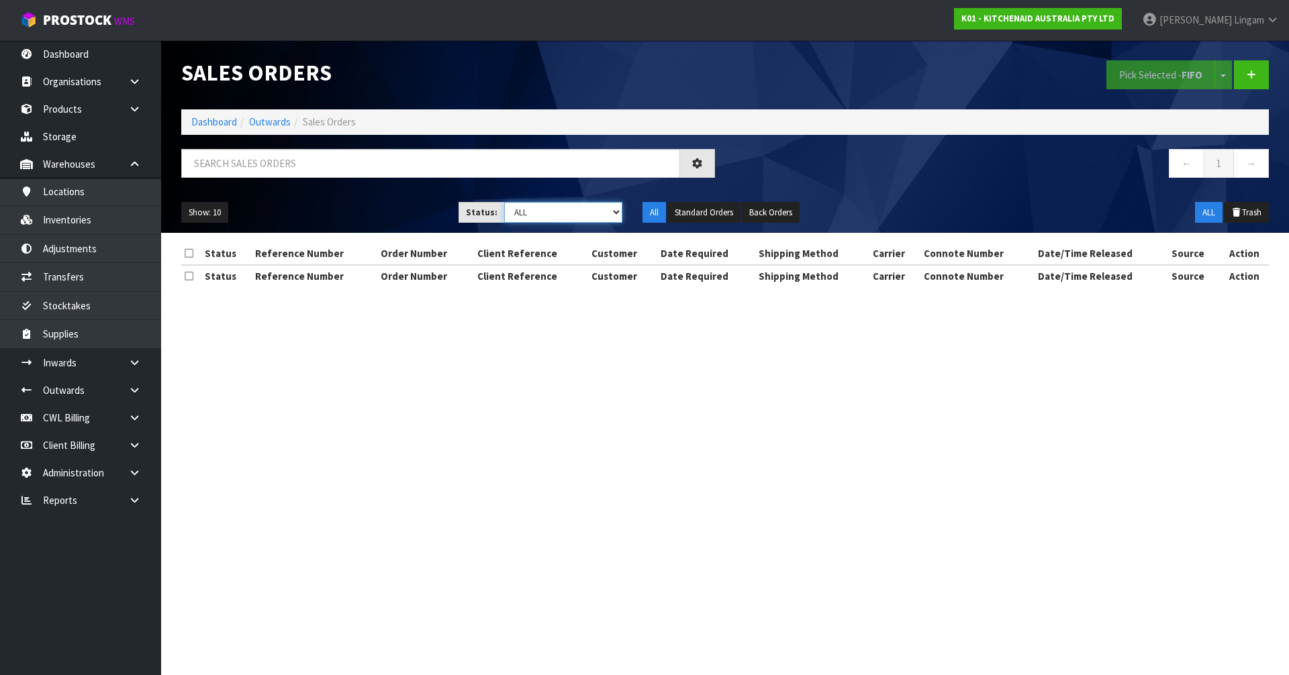
click at [606, 214] on select "Draft Pending Allocated Pending Pick Goods Picked Goods Packed Pending Charges …" at bounding box center [563, 212] width 119 height 21
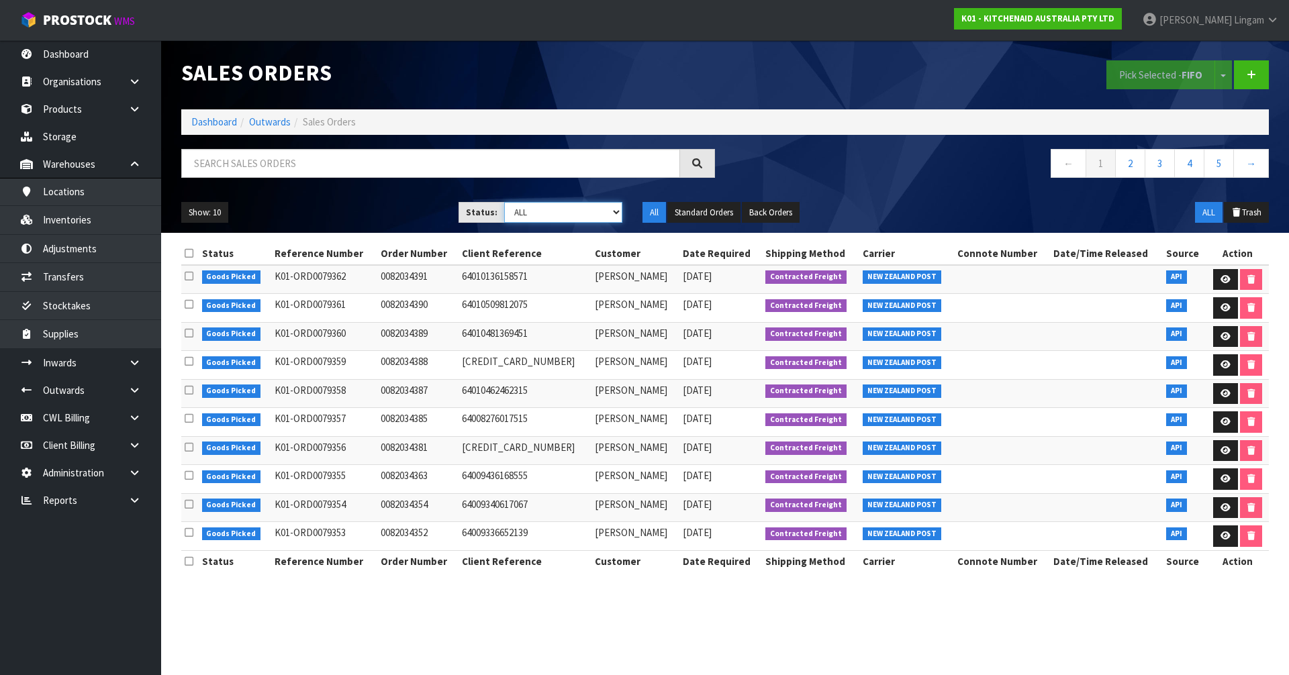
select select "string:6"
click at [504, 202] on select "Draft Pending Allocated Pending Pick Goods Picked Goods Packed Pending Charges …" at bounding box center [563, 212] width 119 height 21
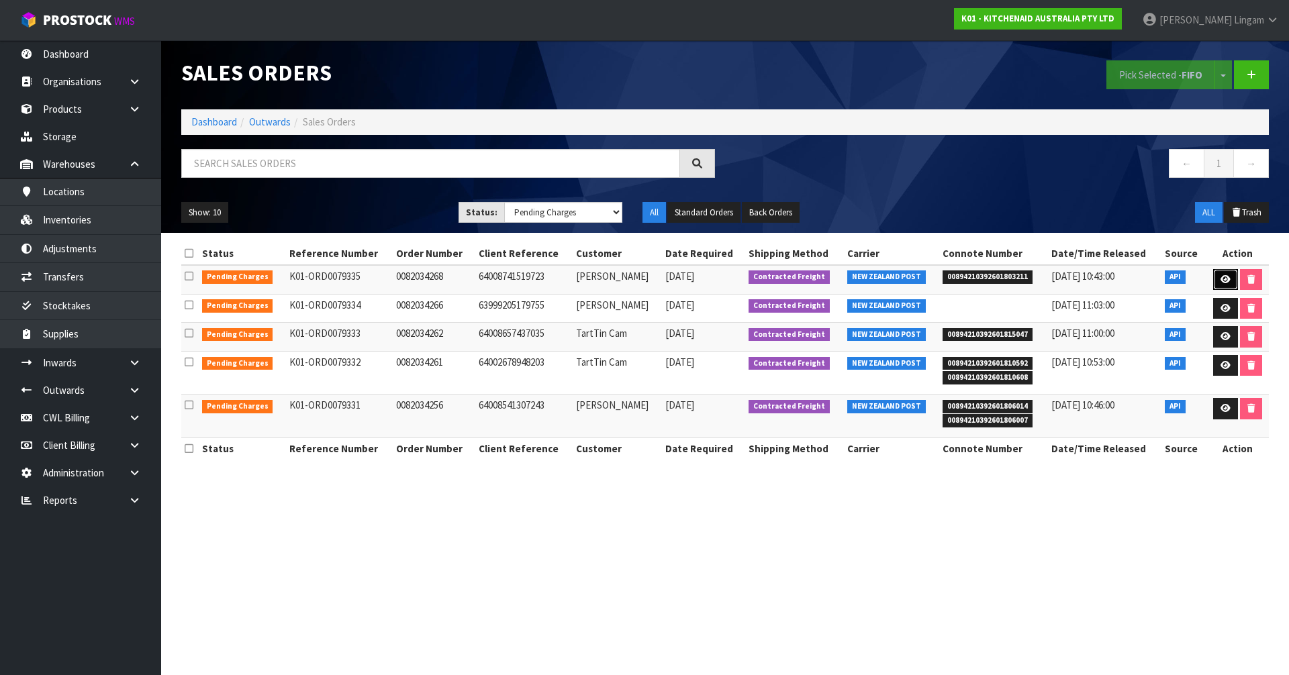
click at [1223, 279] on icon at bounding box center [1226, 279] width 10 height 9
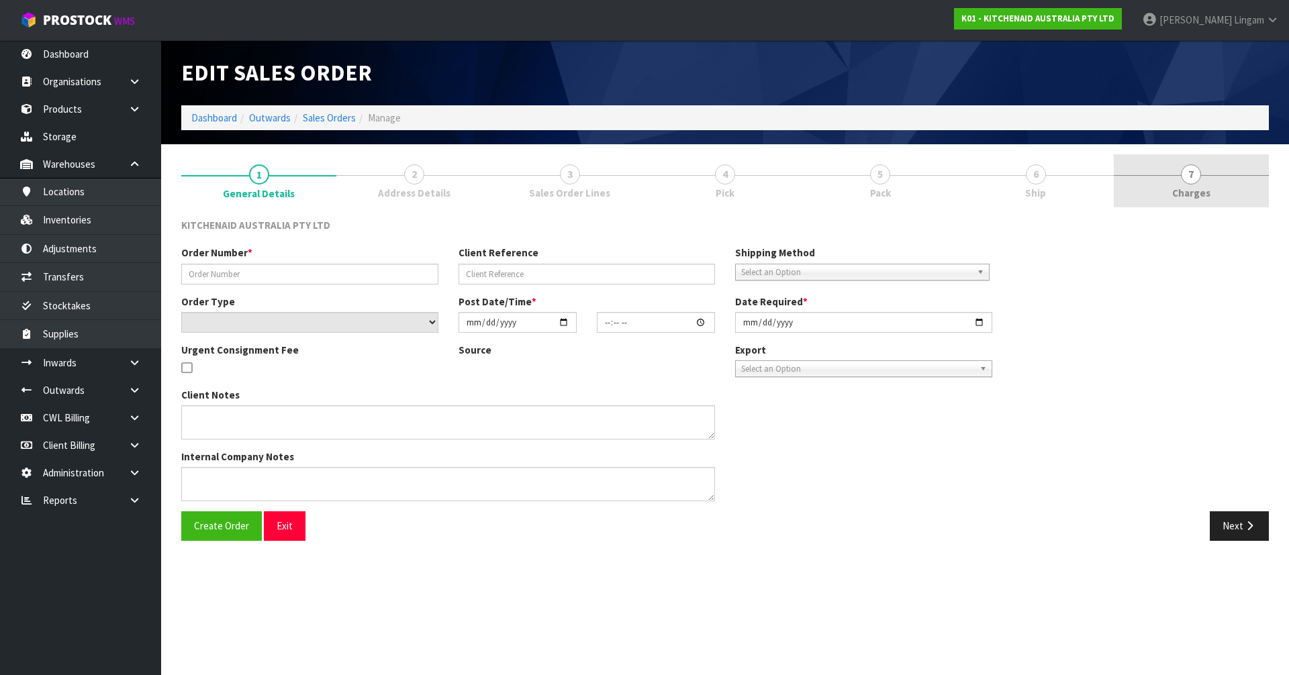
type input "0082034268"
type input "64008741519723"
select select "number:0"
type input "2025-09-18"
type input "15:41:08.000"
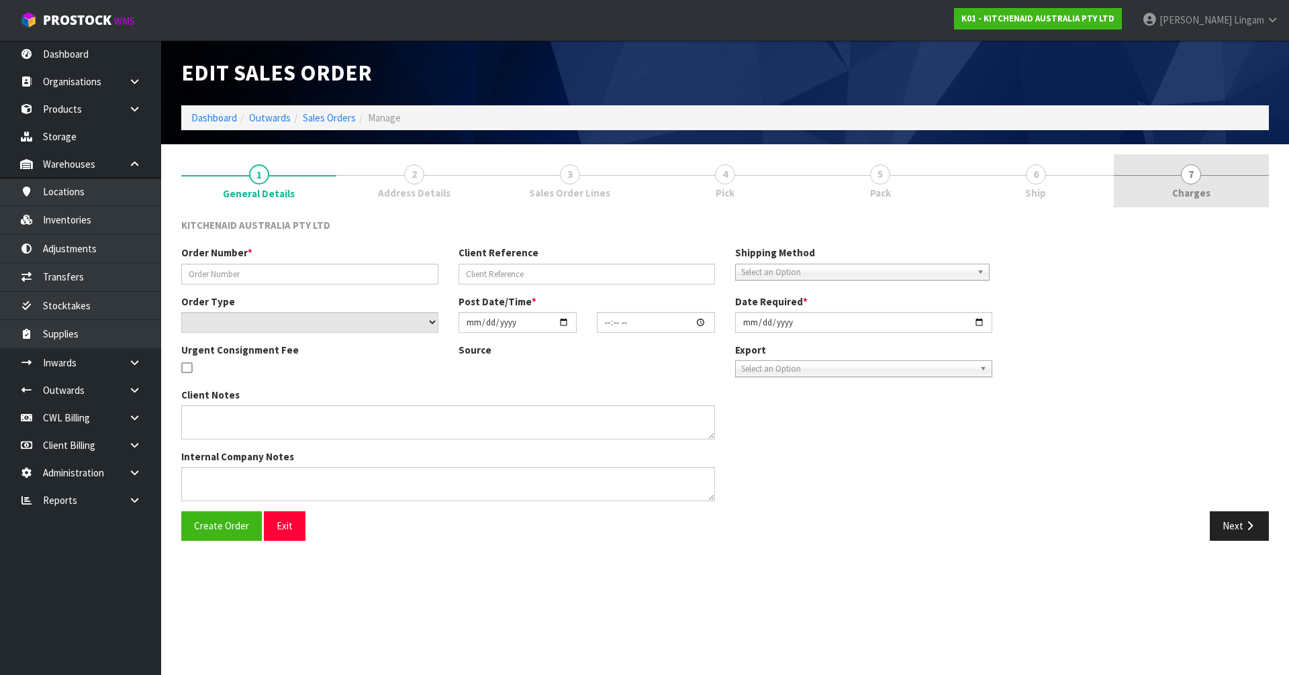
type input "2025-09-18"
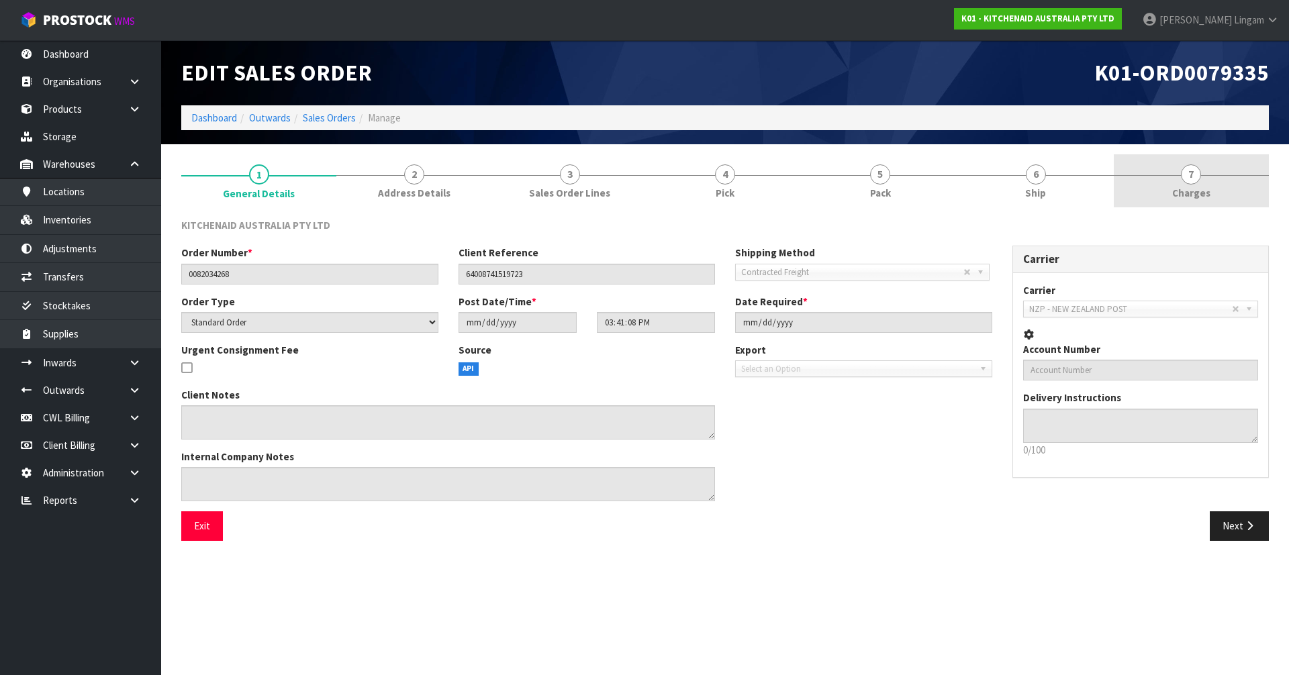
click at [1212, 187] on link "7 Charges" at bounding box center [1191, 180] width 155 height 53
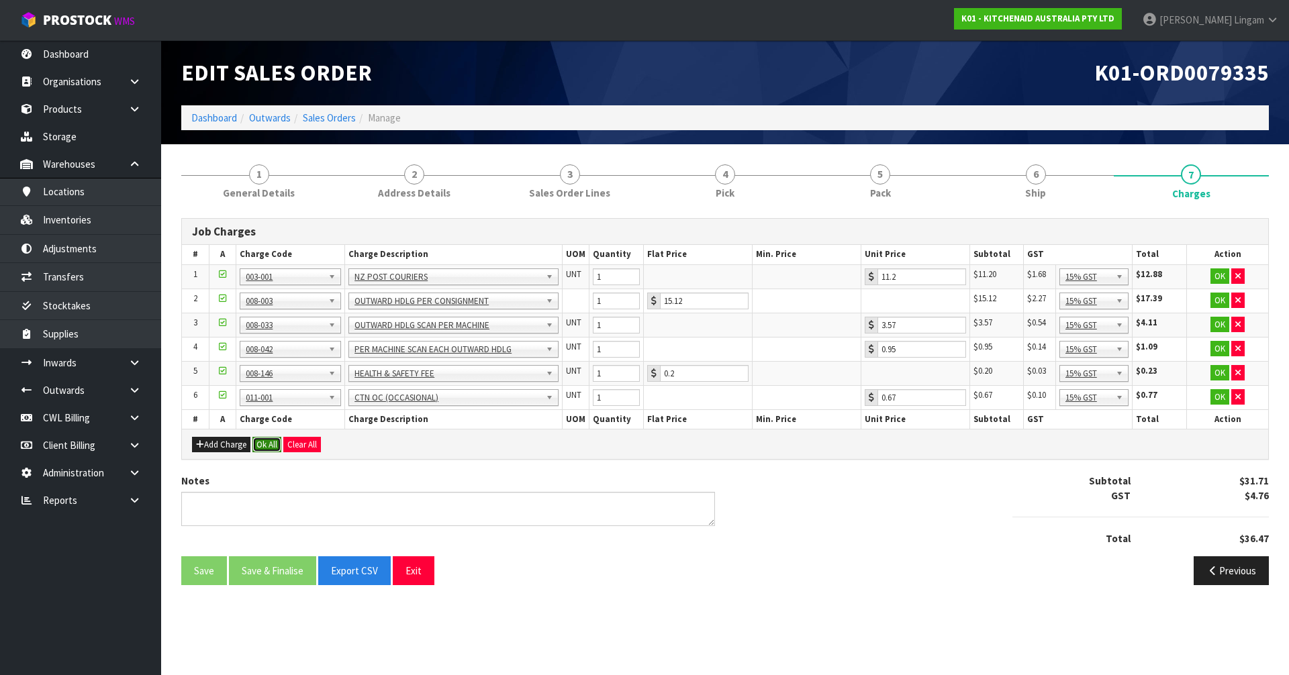
click at [273, 442] on button "Ok All" at bounding box center [266, 445] width 29 height 16
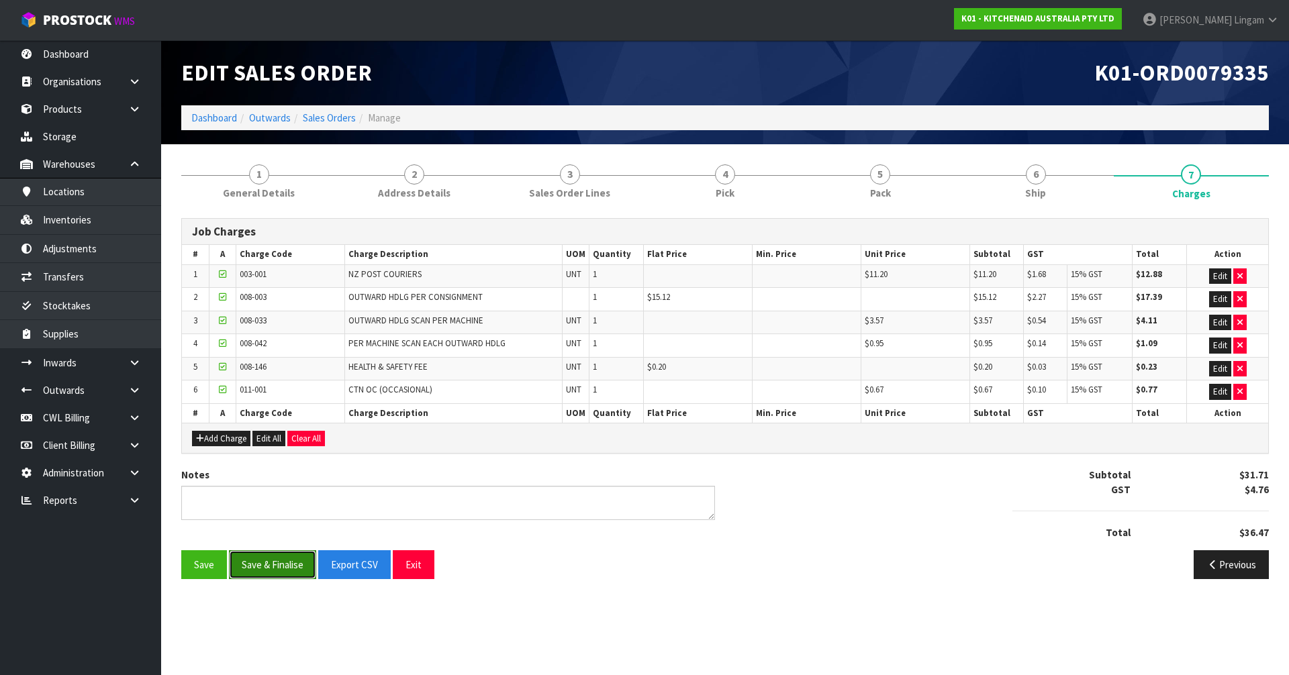
click at [287, 570] on button "Save & Finalise" at bounding box center [272, 565] width 87 height 29
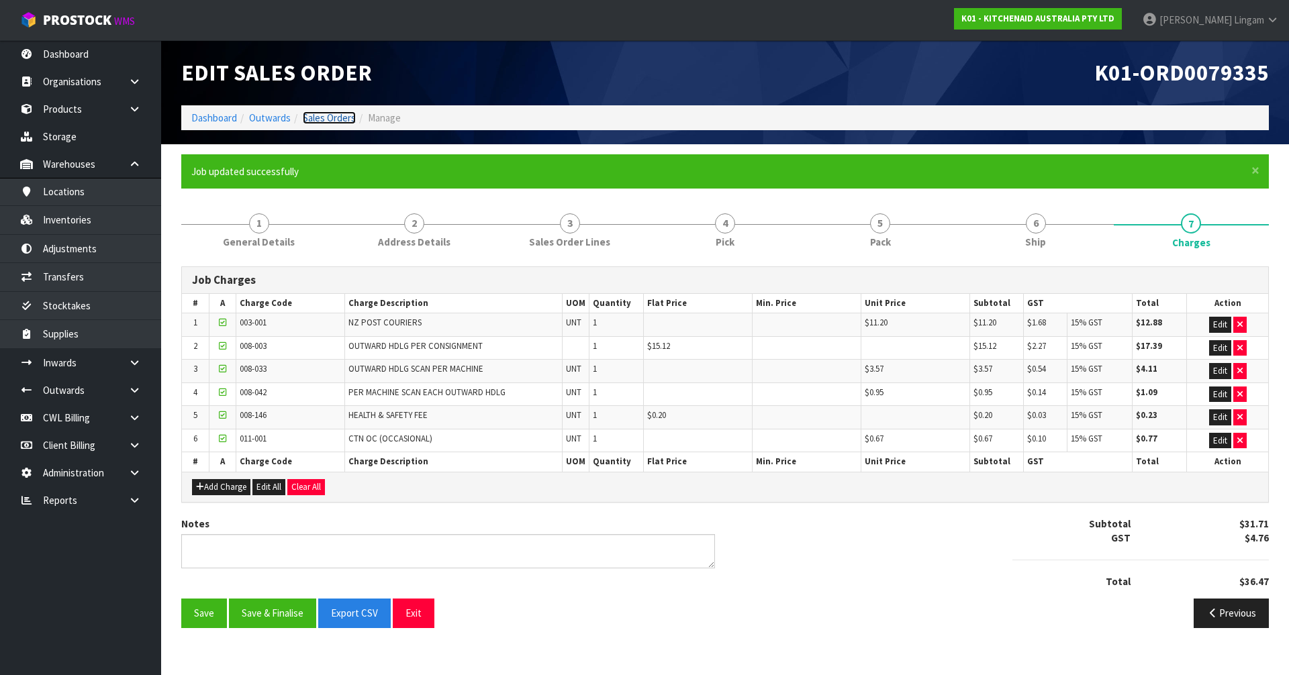
click at [335, 120] on link "Sales Orders" at bounding box center [329, 117] width 53 height 13
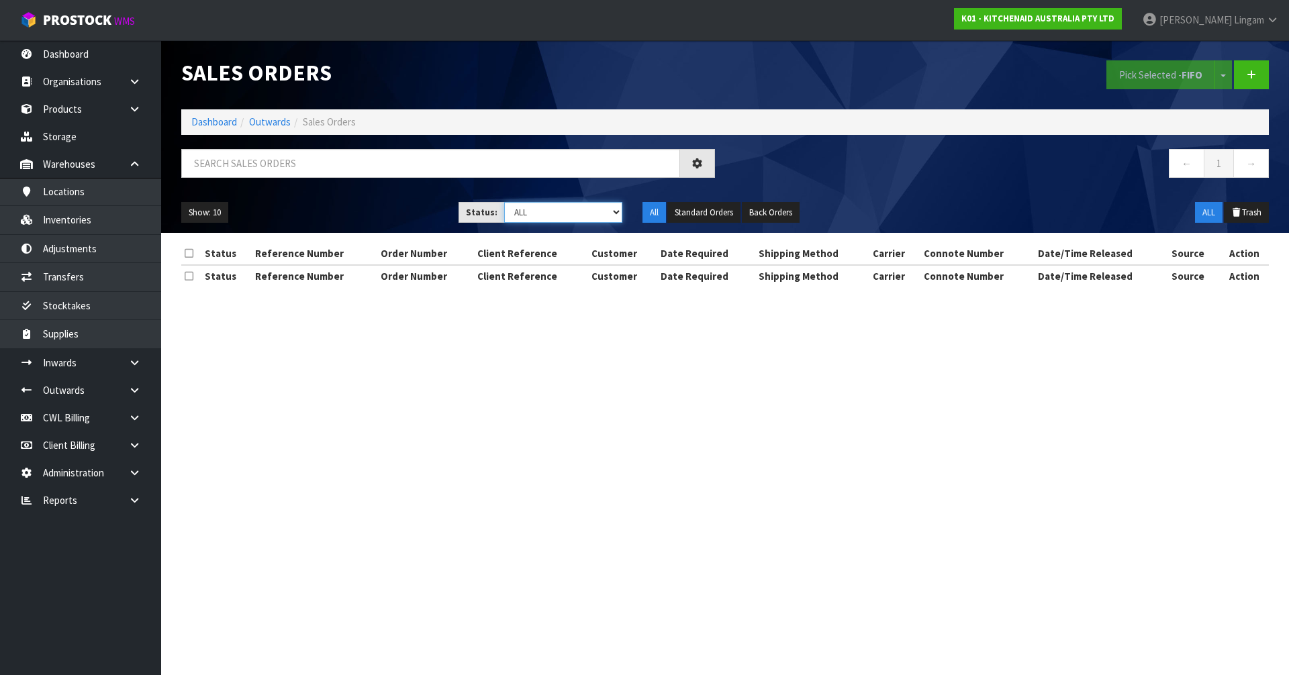
click at [596, 215] on select "Draft Pending Allocated Pending Pick Goods Picked Goods Packed Pending Charges …" at bounding box center [563, 212] width 119 height 21
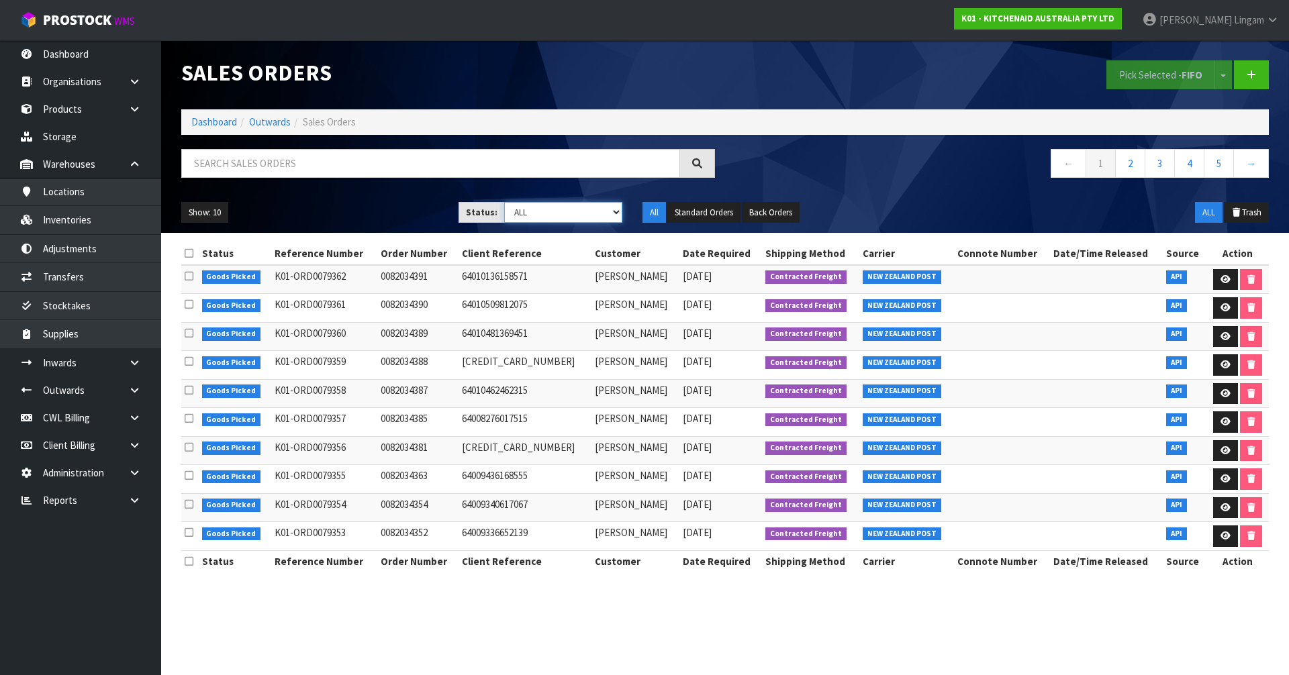
select select "string:6"
click at [504, 202] on select "Draft Pending Allocated Pending Pick Goods Picked Goods Packed Pending Charges …" at bounding box center [563, 212] width 119 height 21
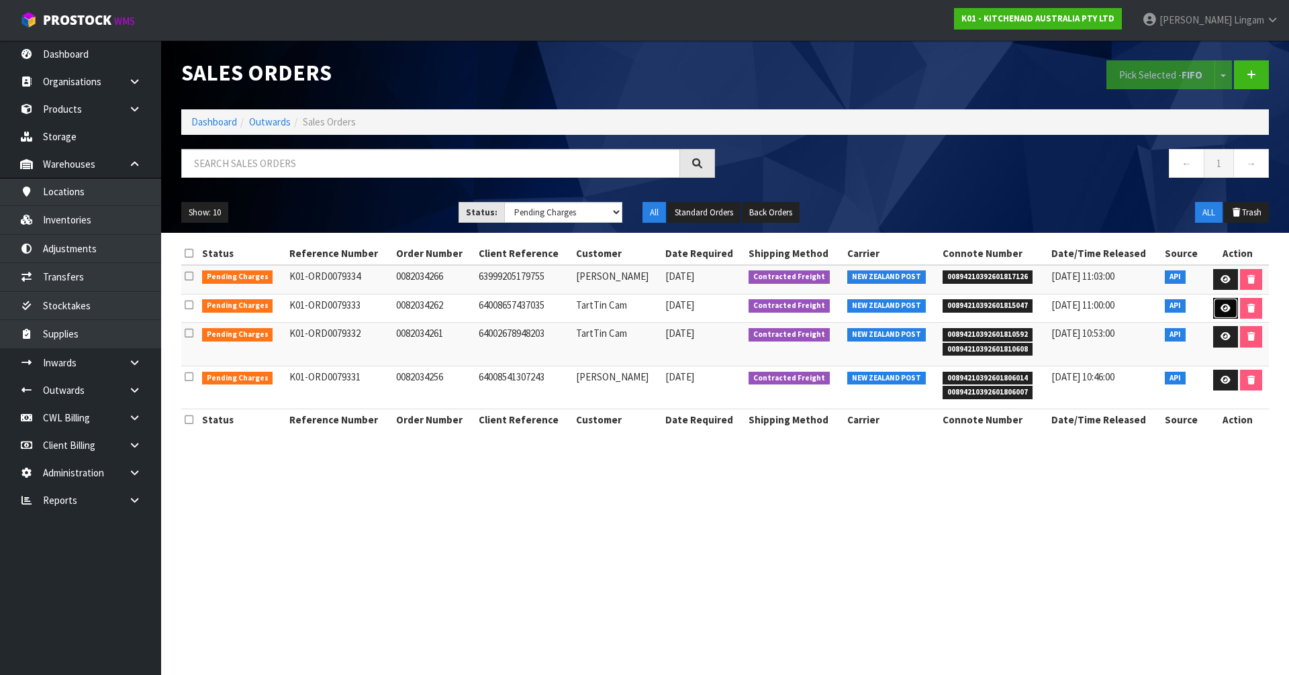
click at [1224, 303] on link at bounding box center [1225, 308] width 25 height 21
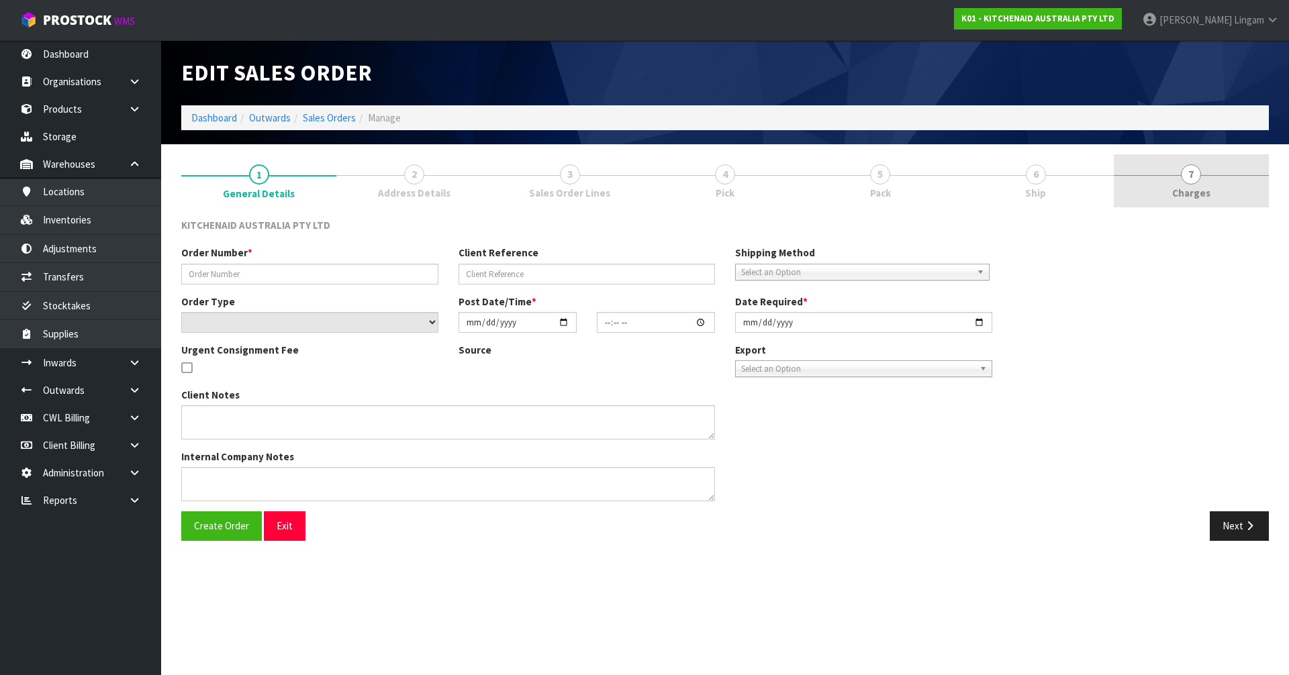
type input "0082034262"
type input "64008657437035"
select select "number:0"
type input "2025-09-18"
type input "15:41:04.000"
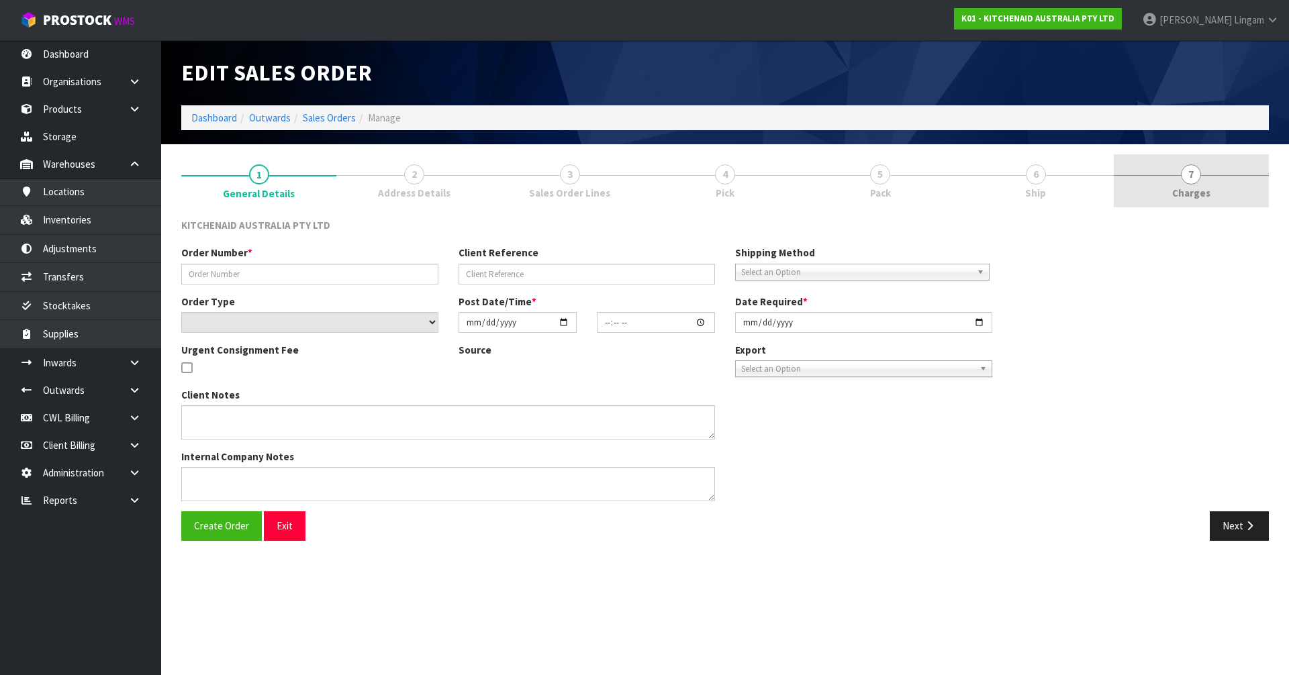
type input "2025-09-18"
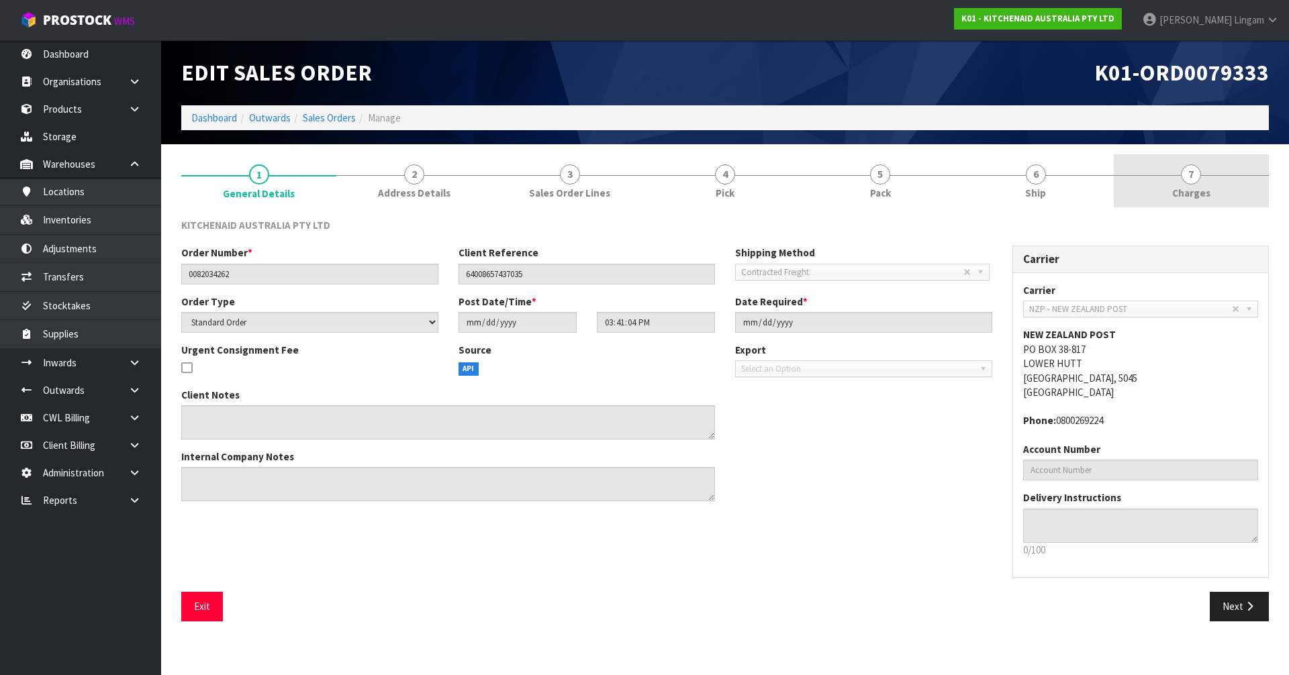
click at [1234, 202] on link "7 Charges" at bounding box center [1191, 180] width 155 height 53
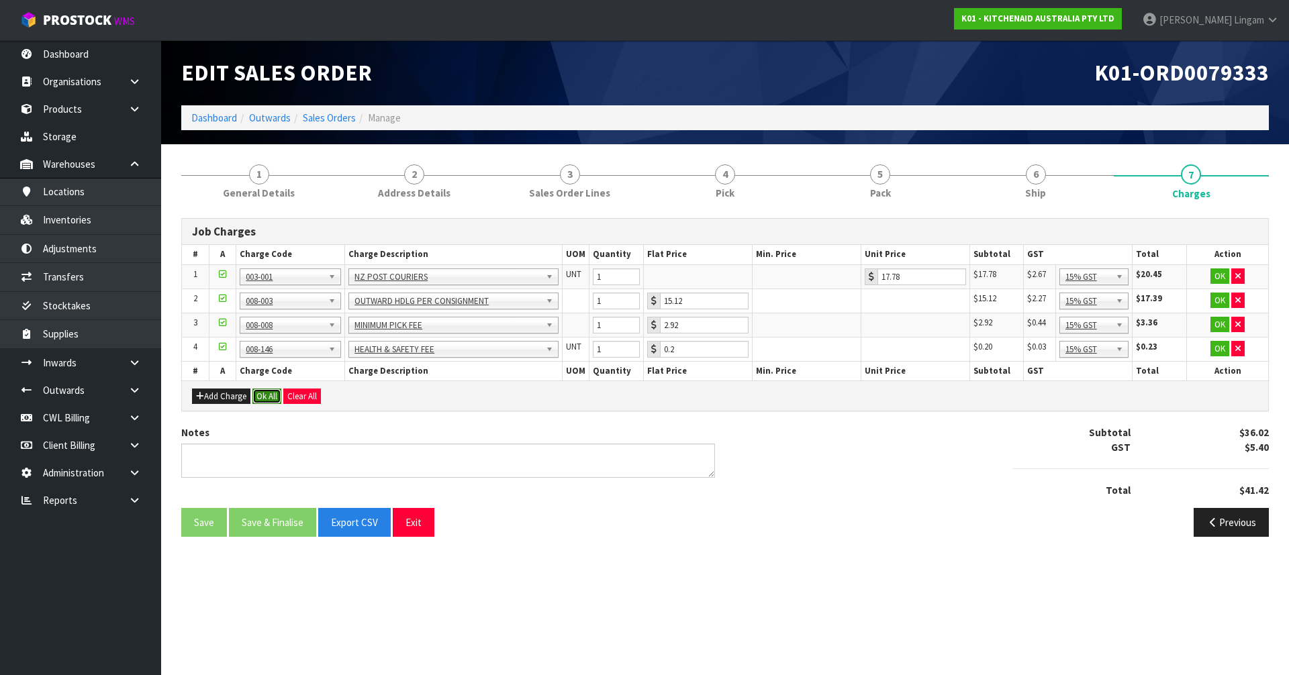
click at [270, 394] on button "Ok All" at bounding box center [266, 397] width 29 height 16
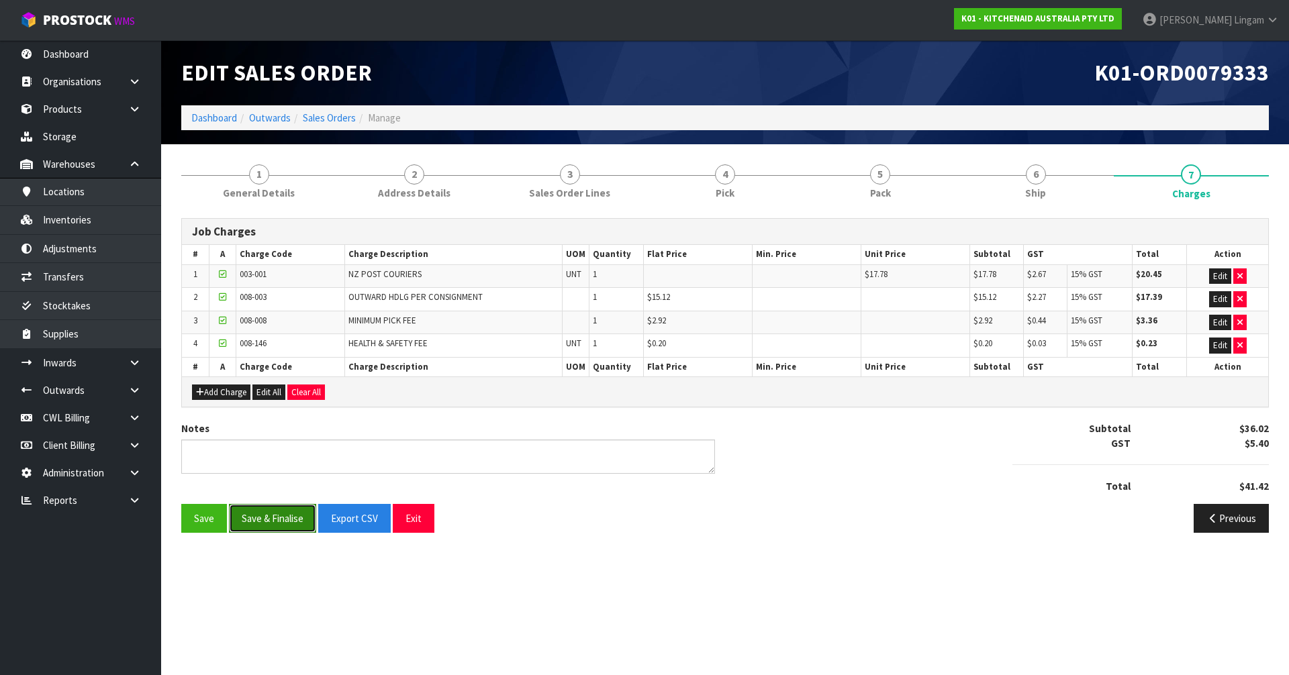
click at [287, 518] on button "Save & Finalise" at bounding box center [272, 518] width 87 height 29
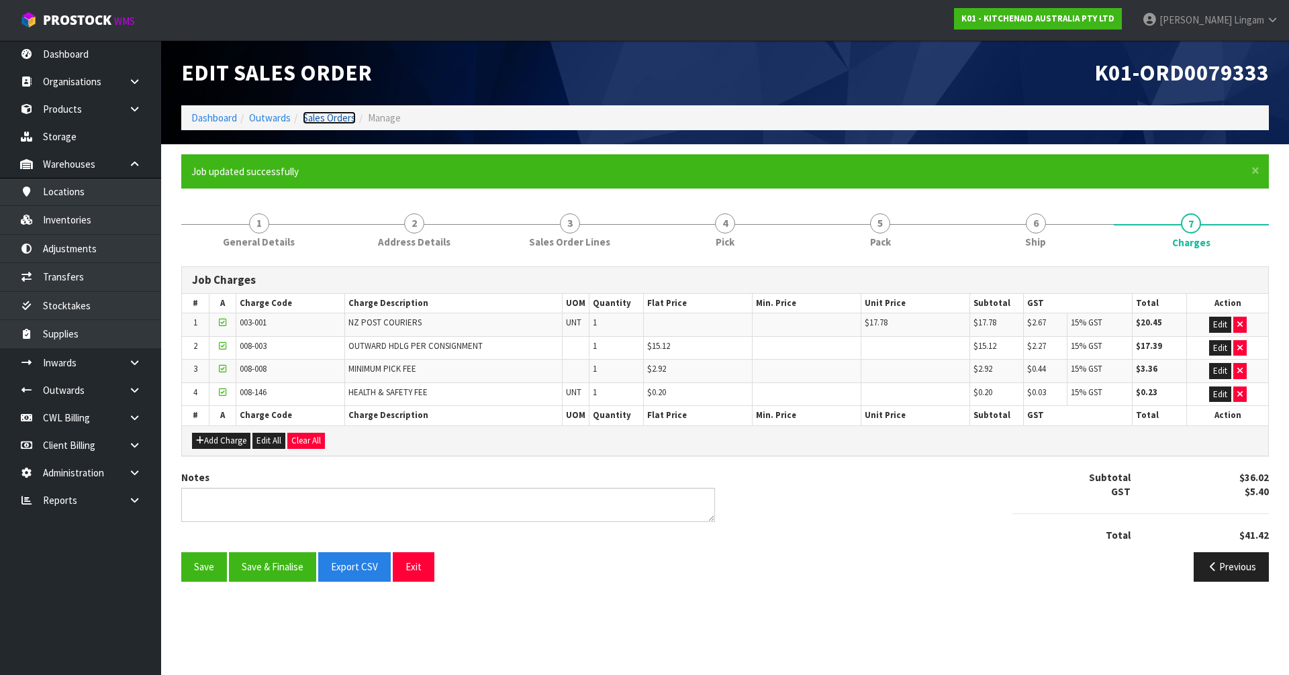
click at [336, 115] on link "Sales Orders" at bounding box center [329, 117] width 53 height 13
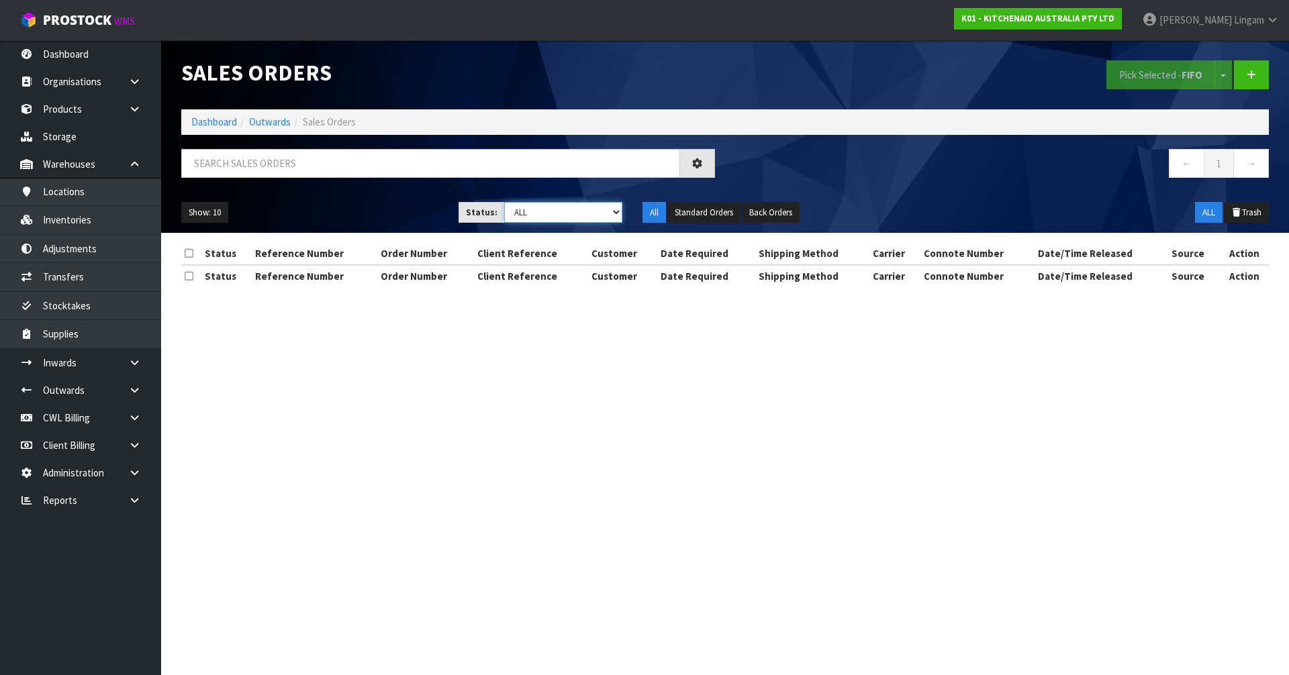
click at [608, 211] on select "Draft Pending Allocated Pending Pick Goods Picked Goods Packed Pending Charges …" at bounding box center [563, 212] width 119 height 21
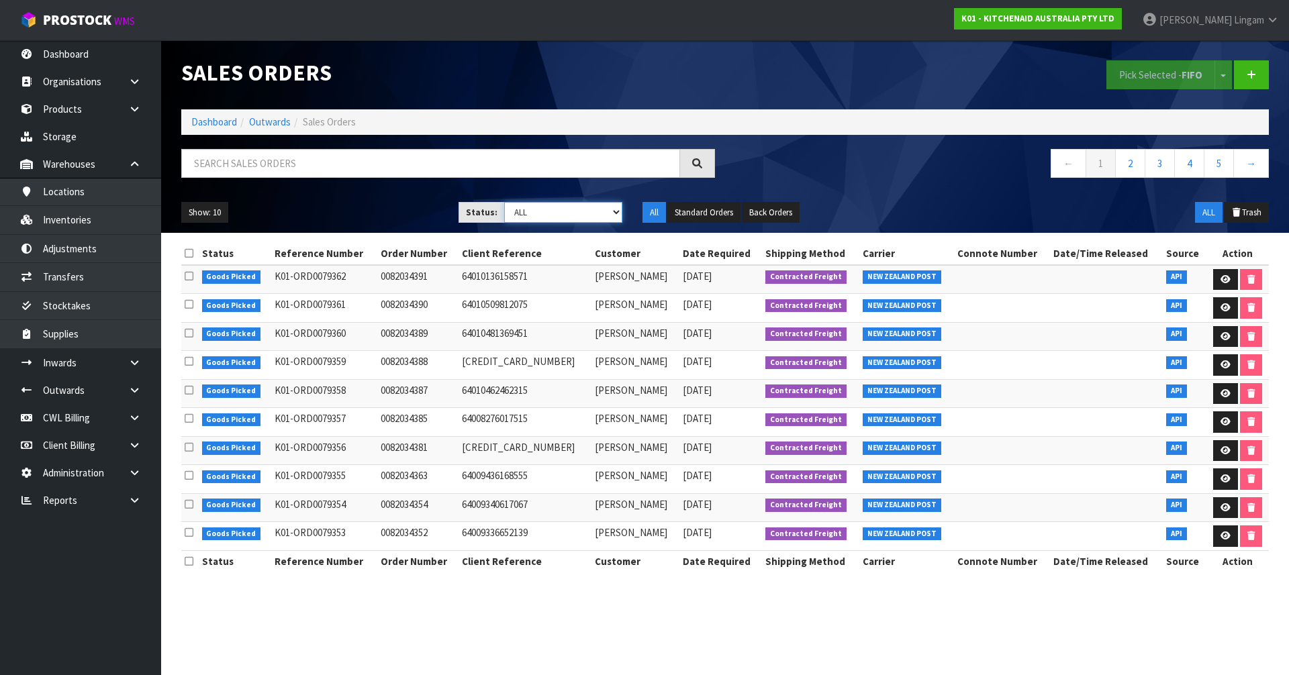
select select "string:6"
click at [504, 202] on select "Draft Pending Allocated Pending Pick Goods Picked Goods Packed Pending Charges …" at bounding box center [563, 212] width 119 height 21
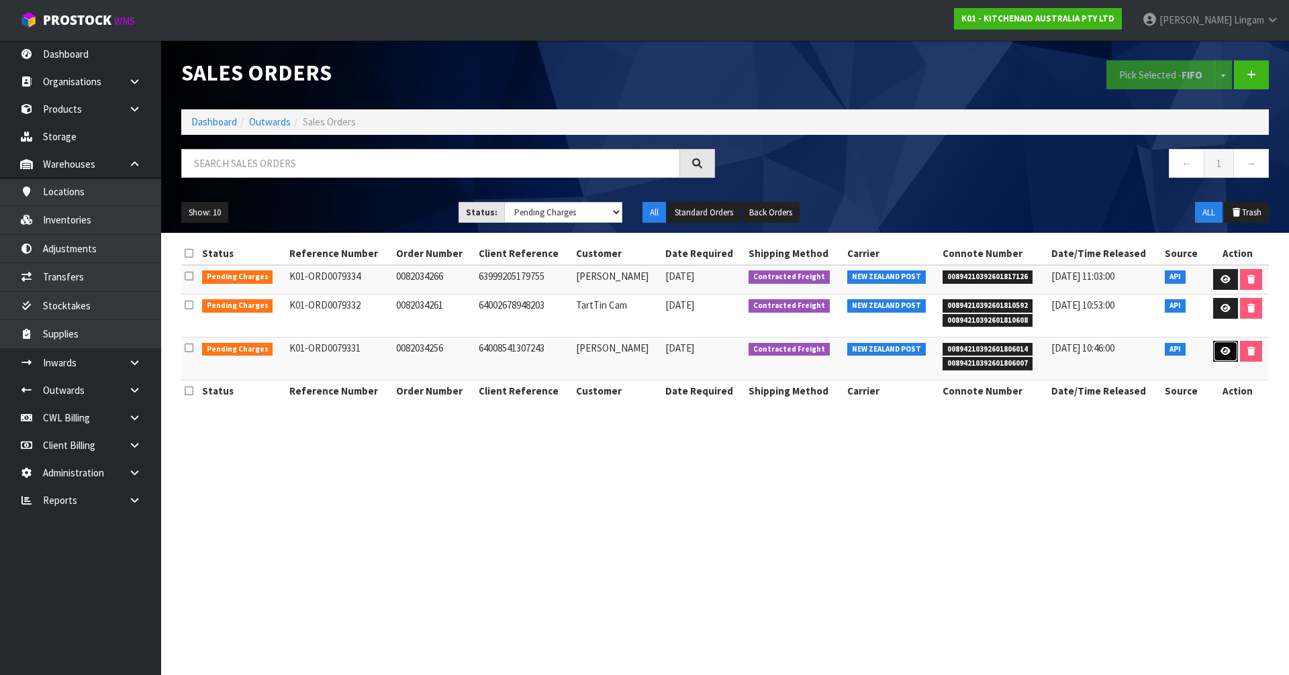
click at [1216, 346] on link at bounding box center [1225, 351] width 25 height 21
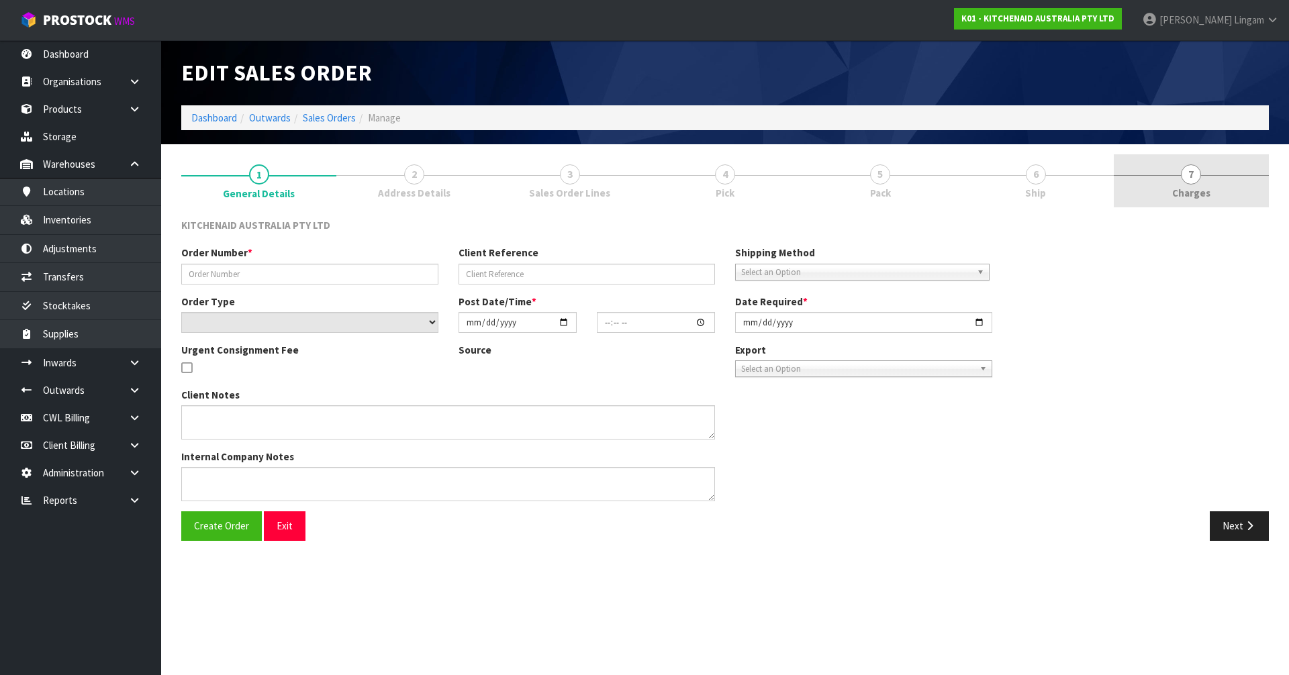
type input "0082034256"
type input "64008541307243"
select select "number:0"
type input "2025-09-18"
type input "15:40:59.000"
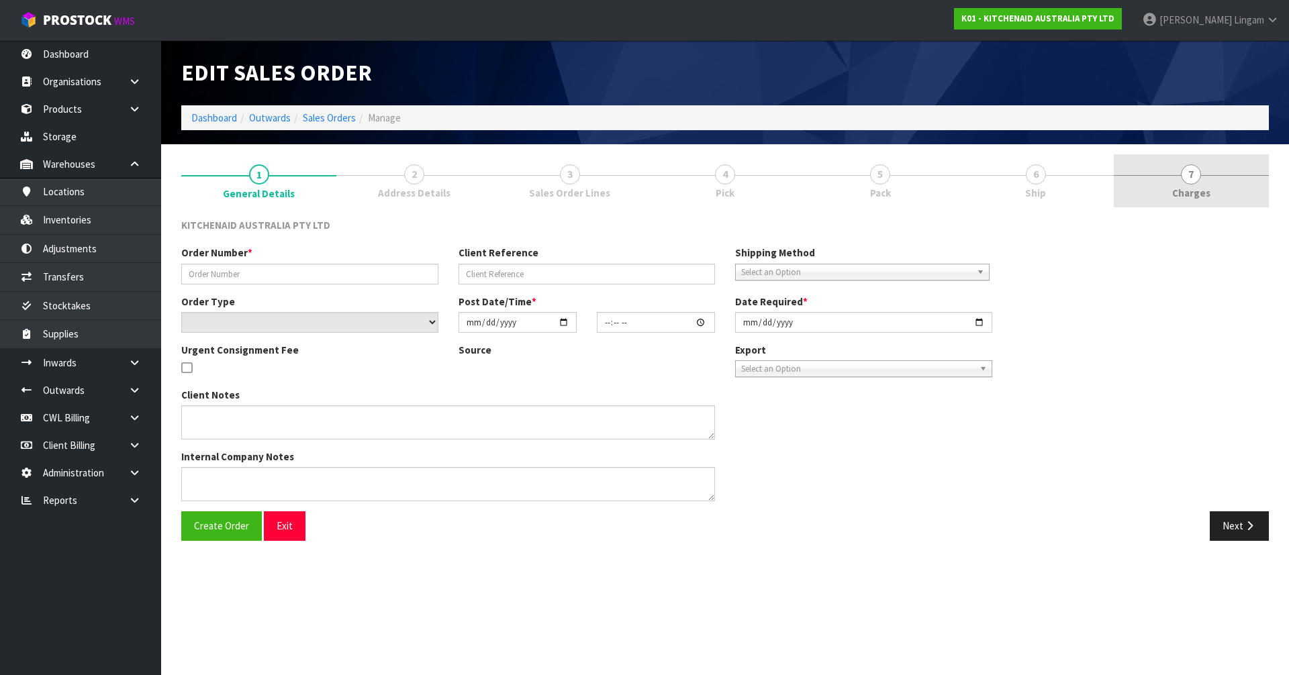
type input "2025-09-18"
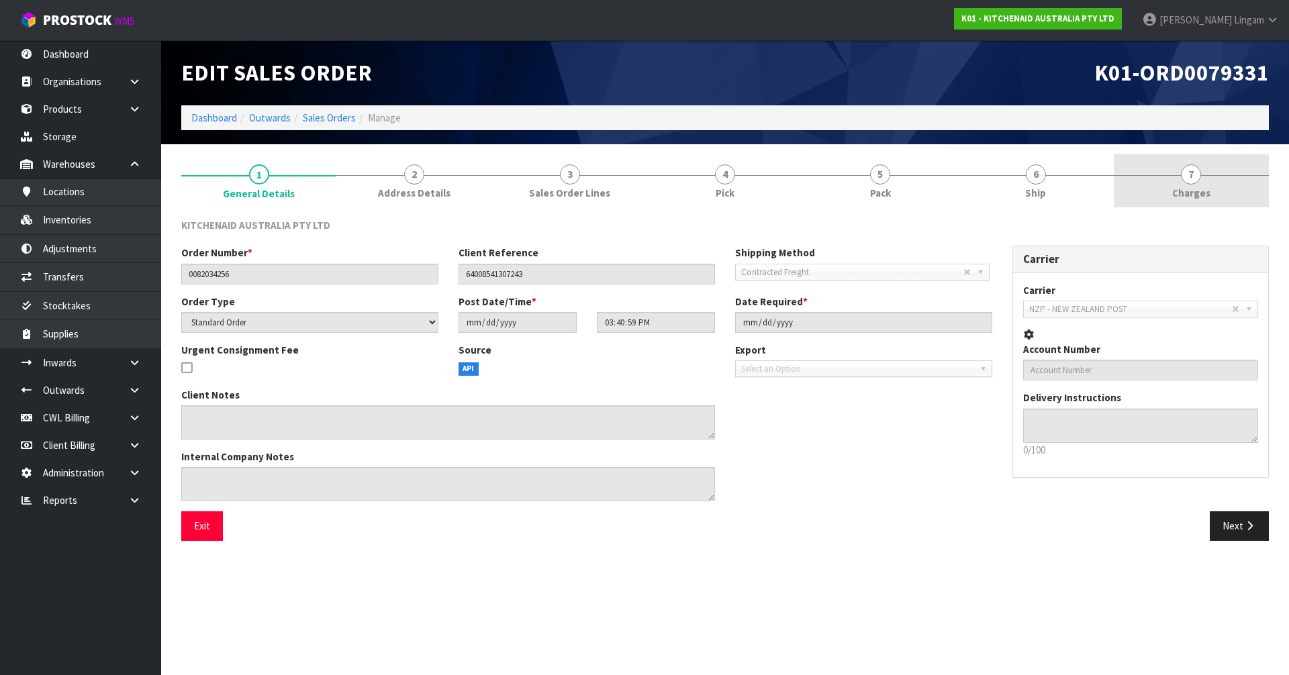
click at [1207, 185] on link "7 Charges" at bounding box center [1191, 180] width 155 height 53
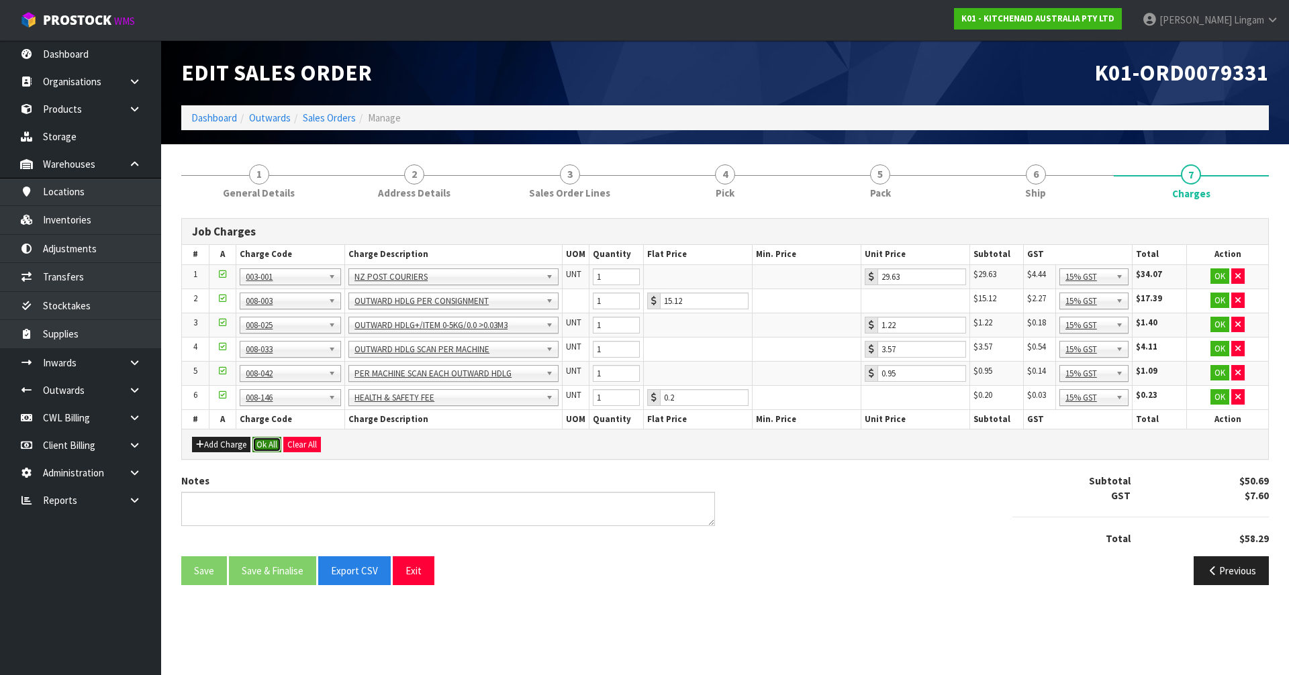
click at [270, 444] on button "Ok All" at bounding box center [266, 445] width 29 height 16
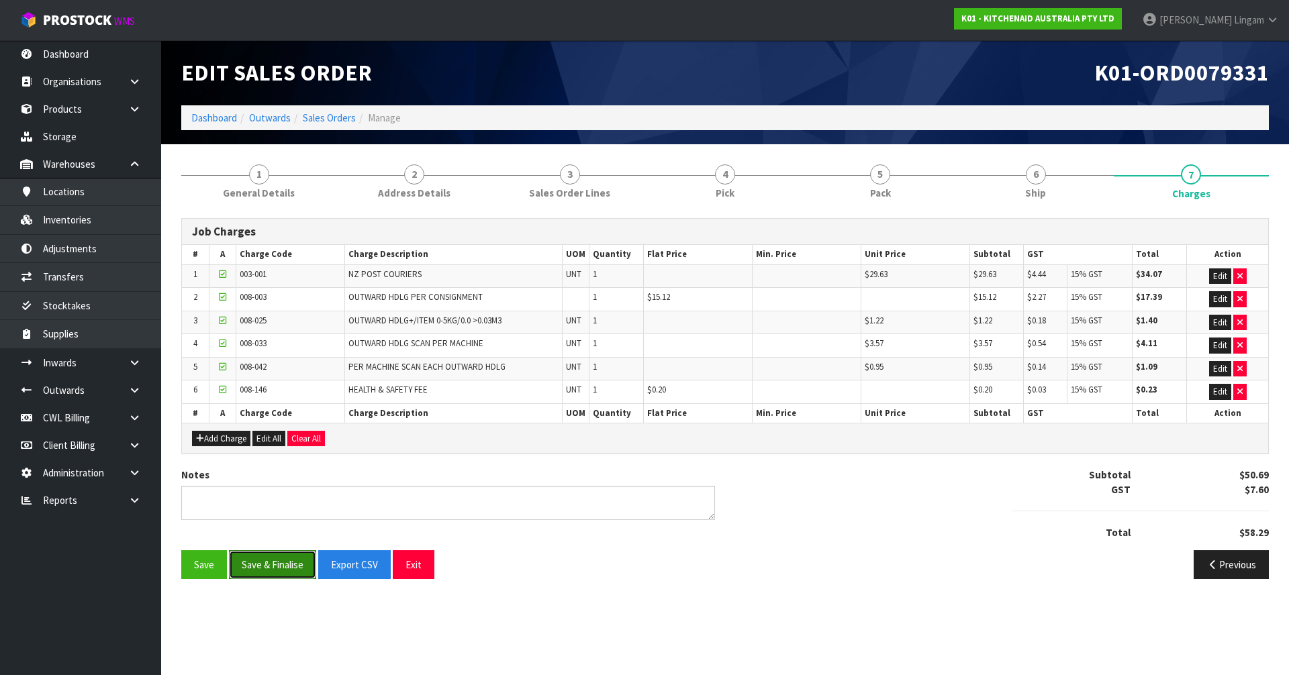
click at [283, 554] on button "Save & Finalise" at bounding box center [272, 565] width 87 height 29
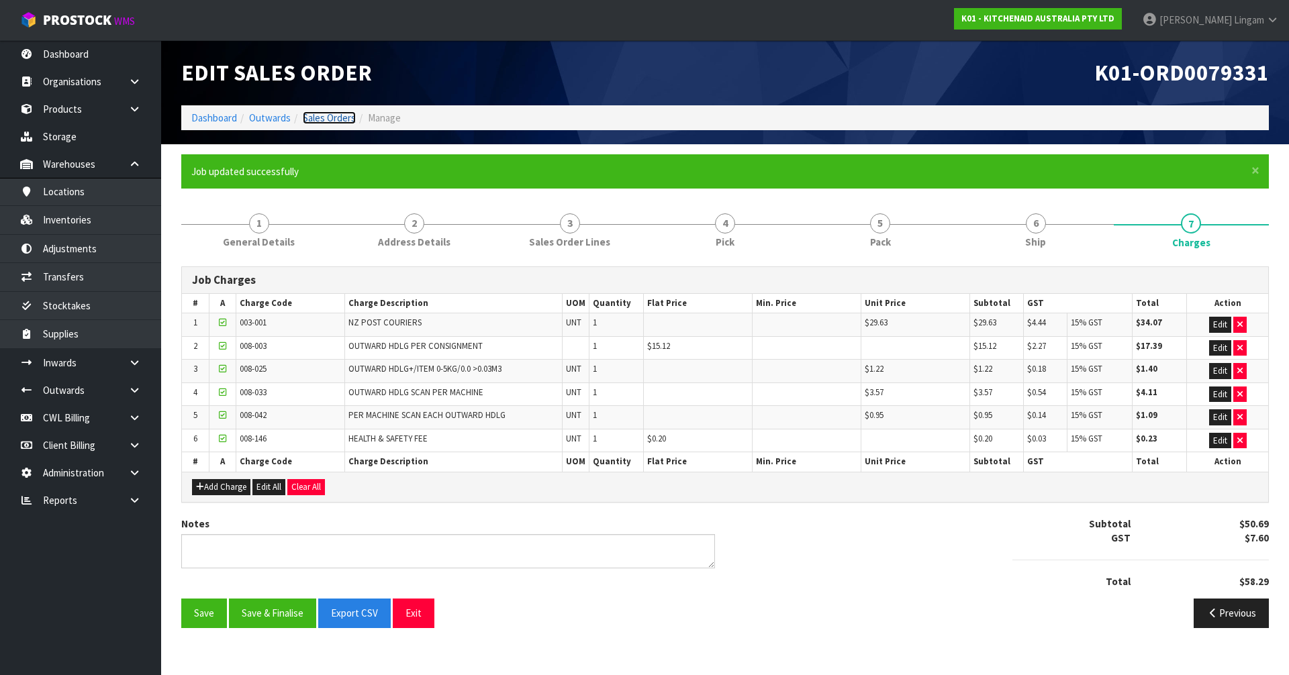
click at [326, 117] on link "Sales Orders" at bounding box center [329, 117] width 53 height 13
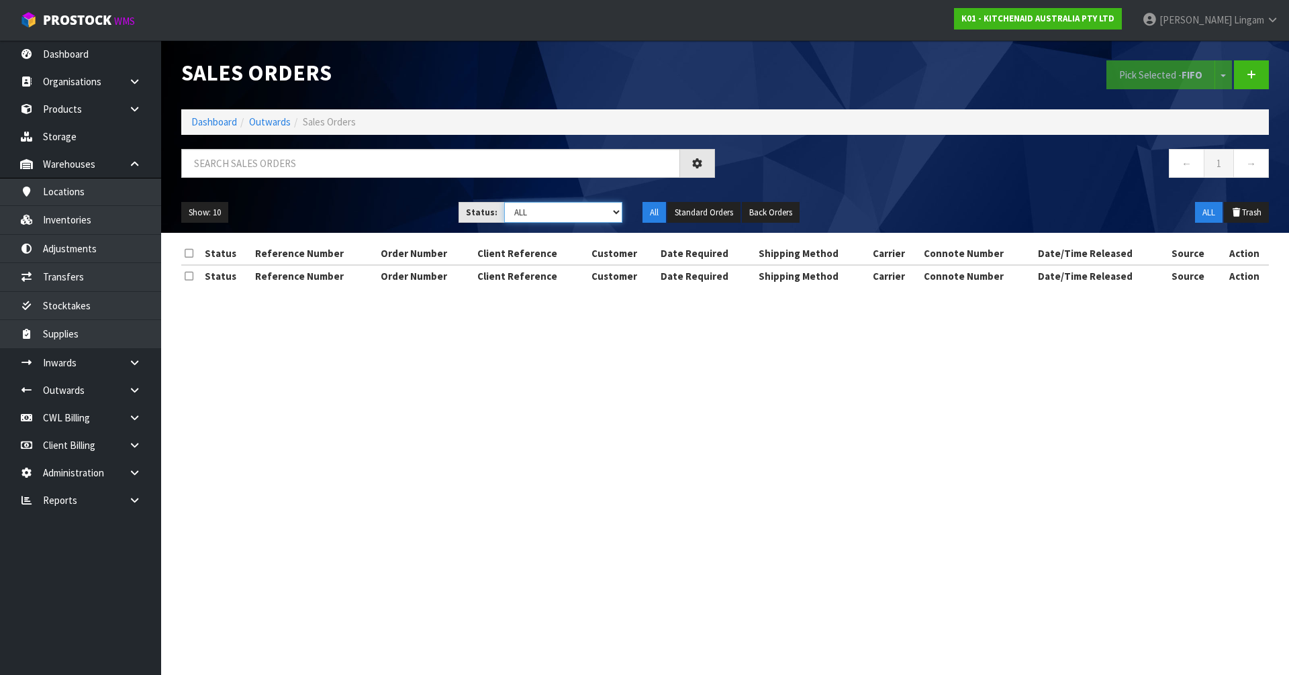
click at [607, 218] on select "Draft Pending Allocated Pending Pick Goods Picked Goods Packed Pending Charges …" at bounding box center [563, 212] width 119 height 21
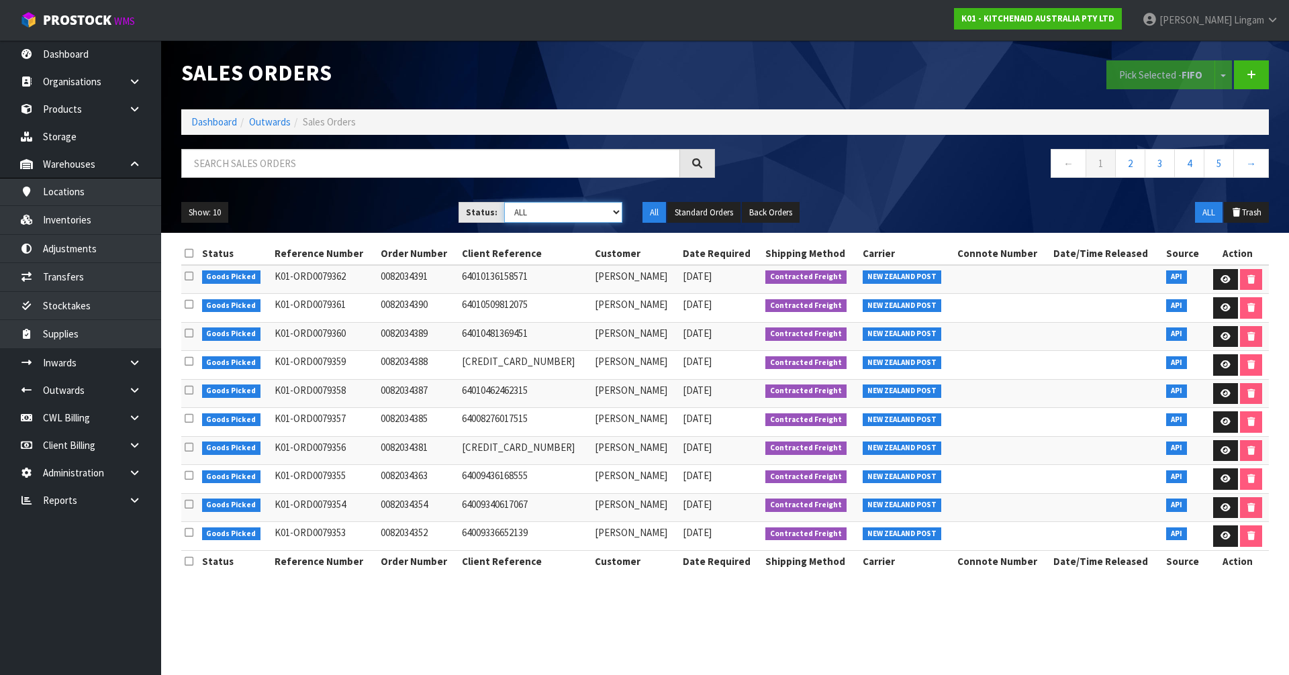
select select "string:6"
click at [504, 202] on select "Draft Pending Allocated Pending Pick Goods Picked Goods Packed Pending Charges …" at bounding box center [563, 212] width 119 height 21
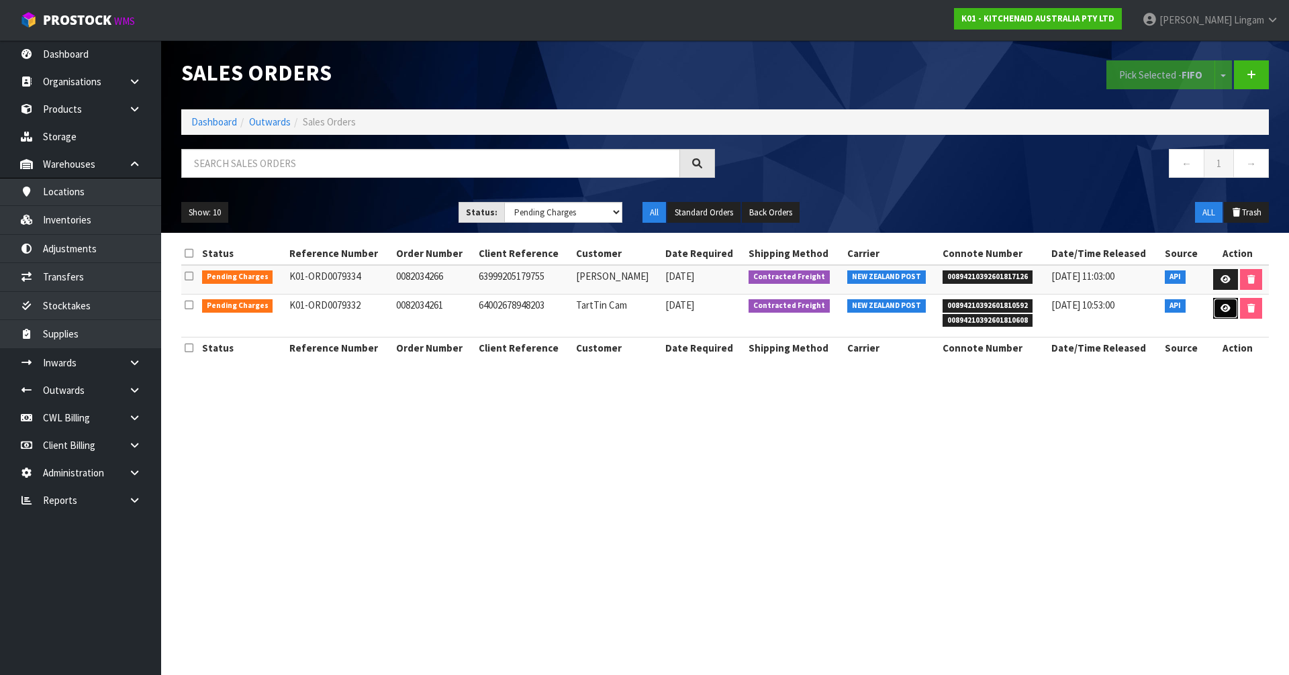
click at [1227, 308] on icon at bounding box center [1226, 308] width 10 height 9
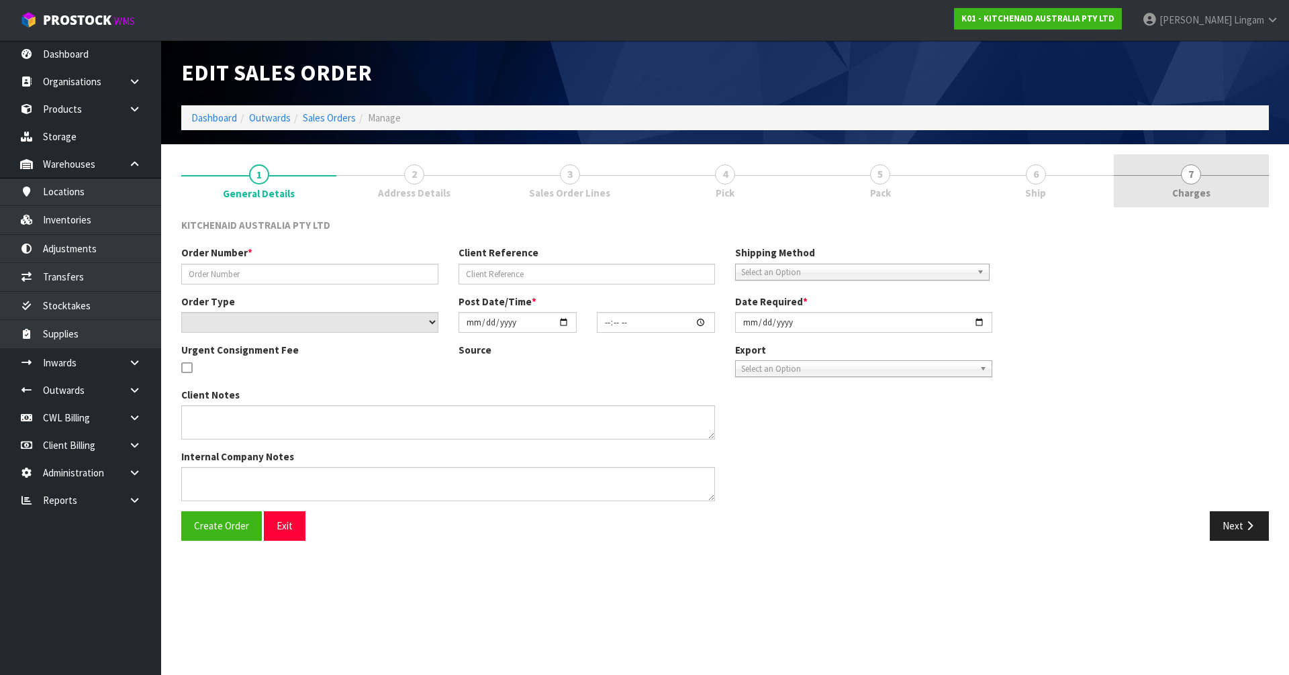
type input "0082034261"
type input "64002678948203"
select select "number:0"
type input "2025-09-18"
type input "15:41:01.000"
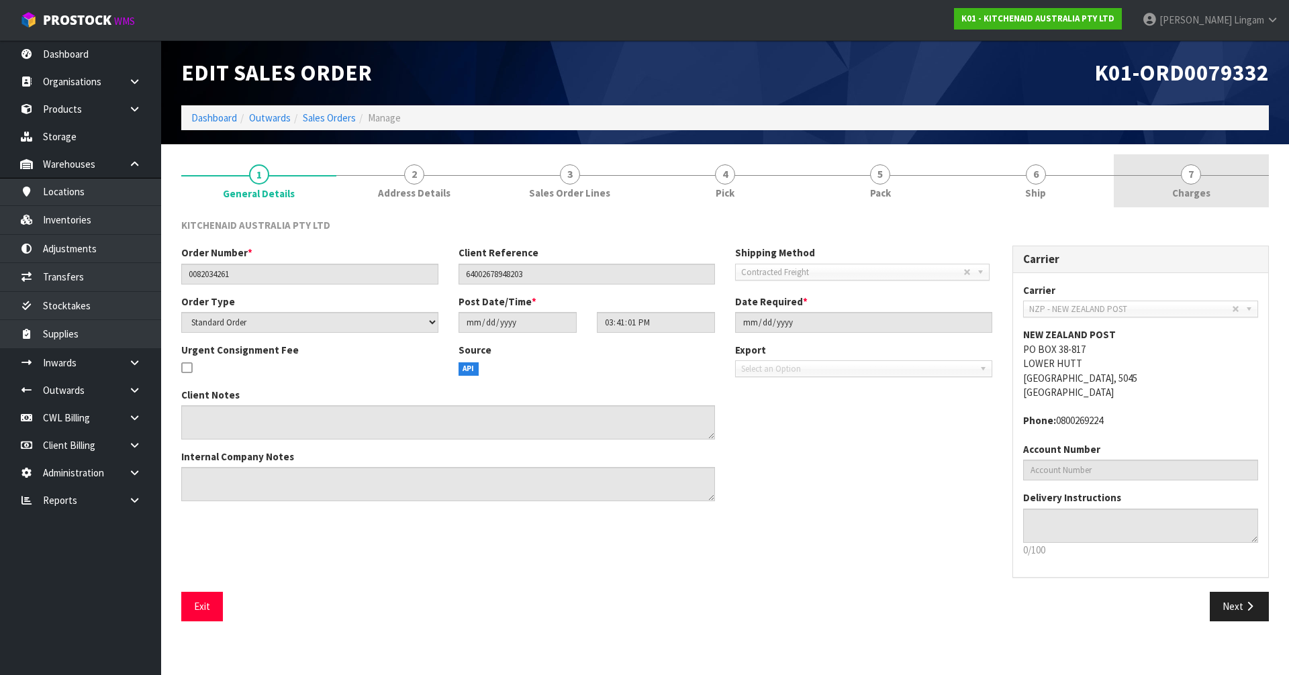
click at [1230, 188] on link "7 Charges" at bounding box center [1191, 180] width 155 height 53
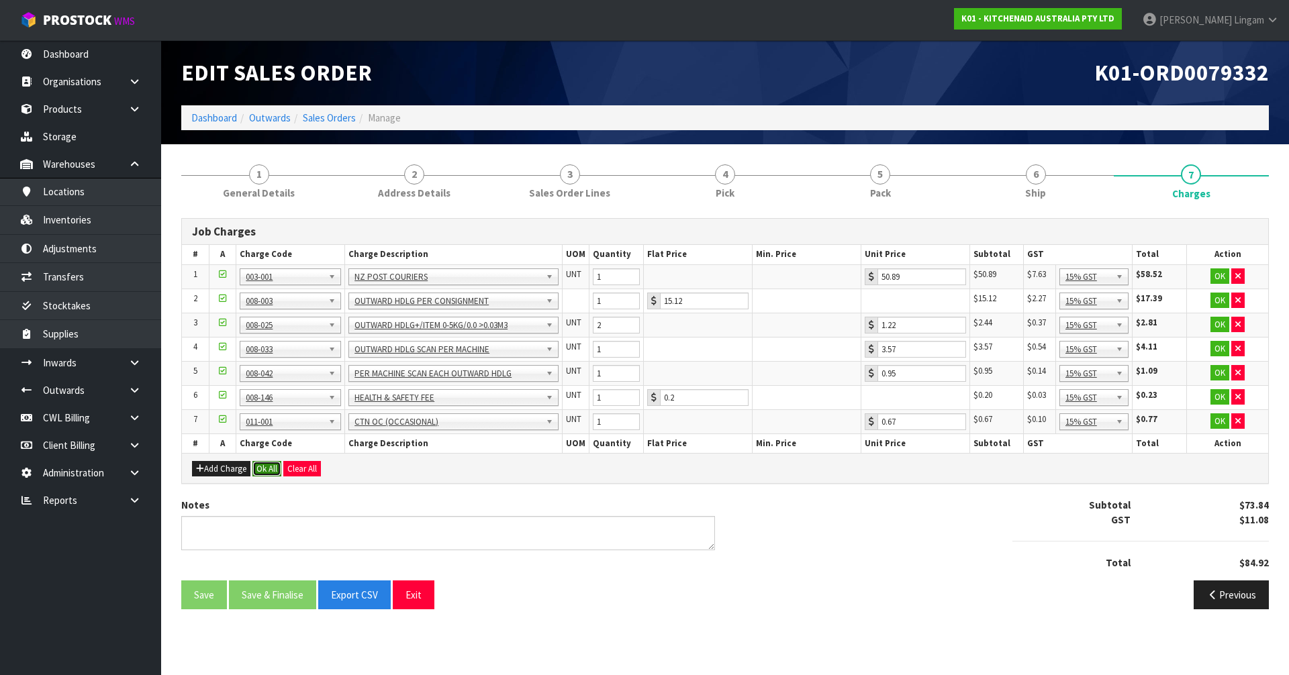
click at [269, 468] on button "Ok All" at bounding box center [266, 469] width 29 height 16
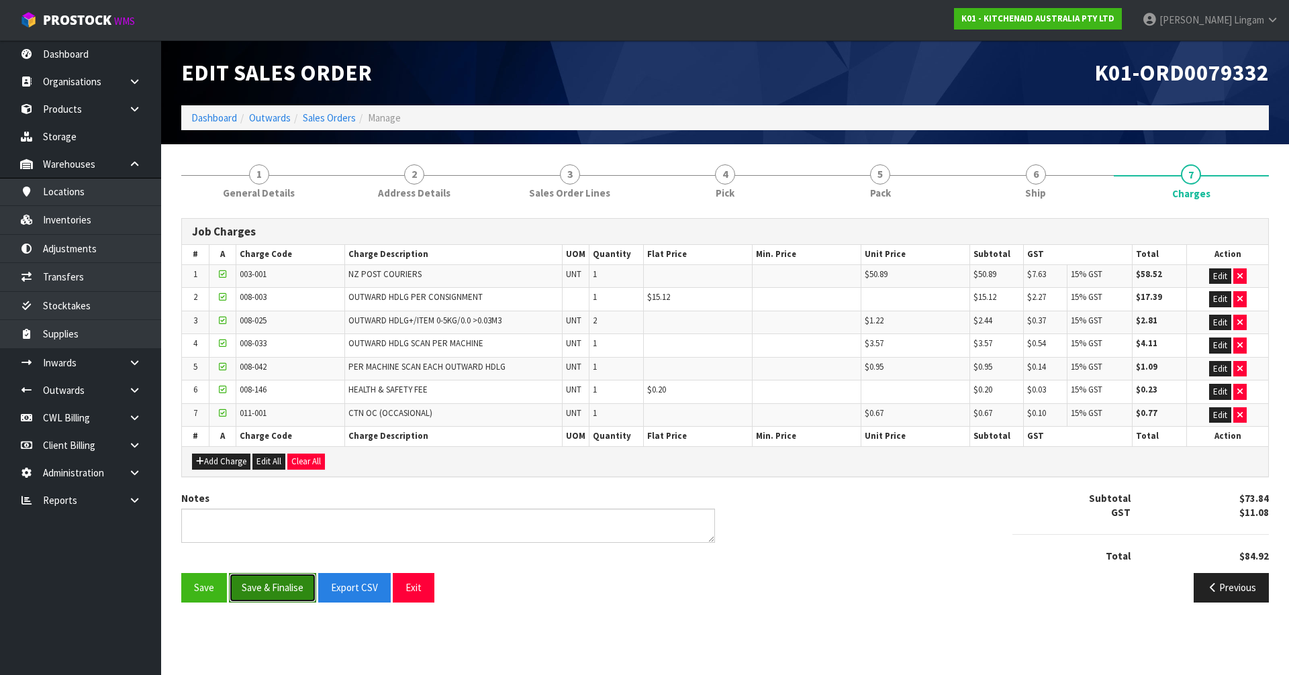
click at [270, 588] on button "Save & Finalise" at bounding box center [272, 587] width 87 height 29
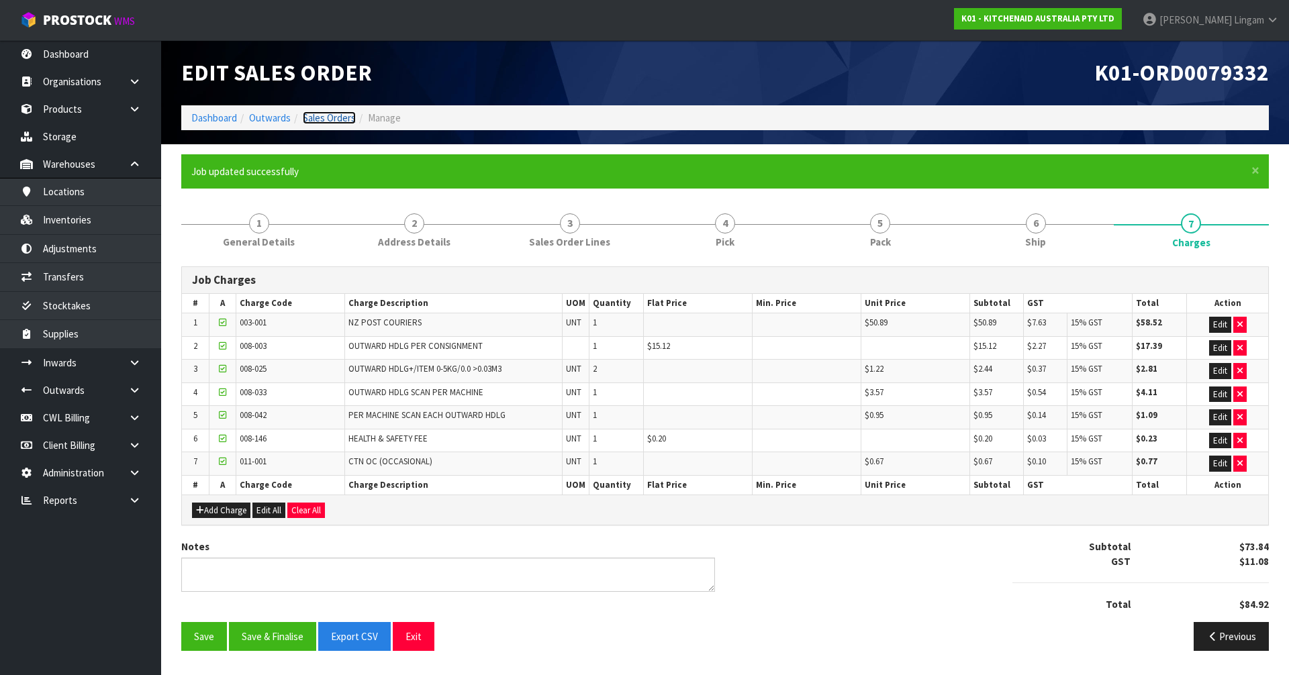
click at [338, 115] on link "Sales Orders" at bounding box center [329, 117] width 53 height 13
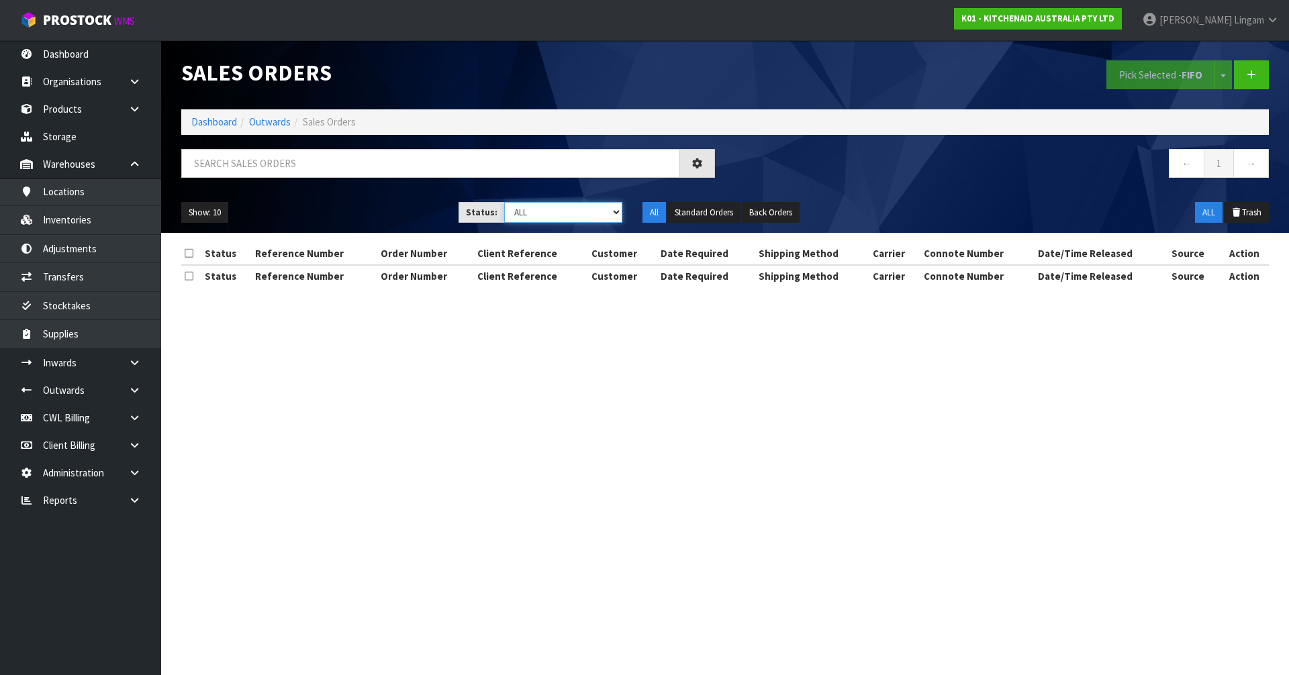
click at [606, 206] on select "Draft Pending Allocated Pending Pick Goods Picked Goods Packed Pending Charges …" at bounding box center [563, 212] width 119 height 21
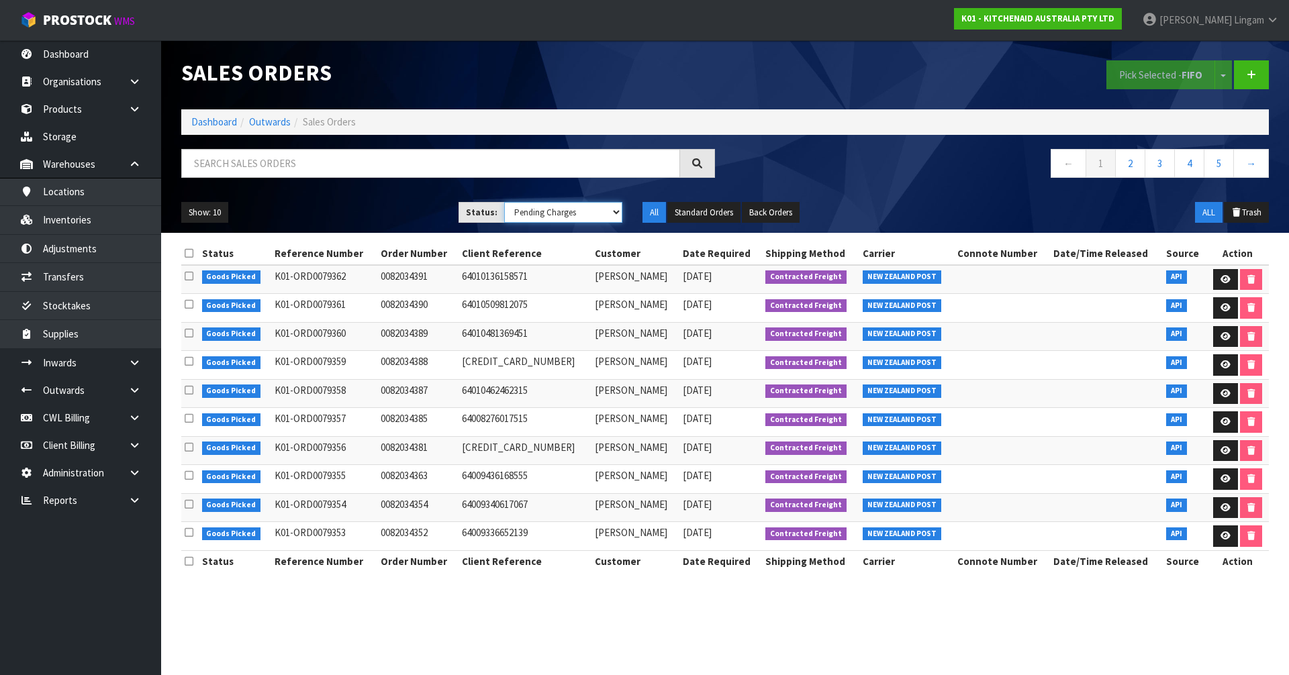
click at [504, 202] on select "Draft Pending Allocated Pending Pick Goods Picked Goods Packed Pending Charges …" at bounding box center [563, 212] width 119 height 21
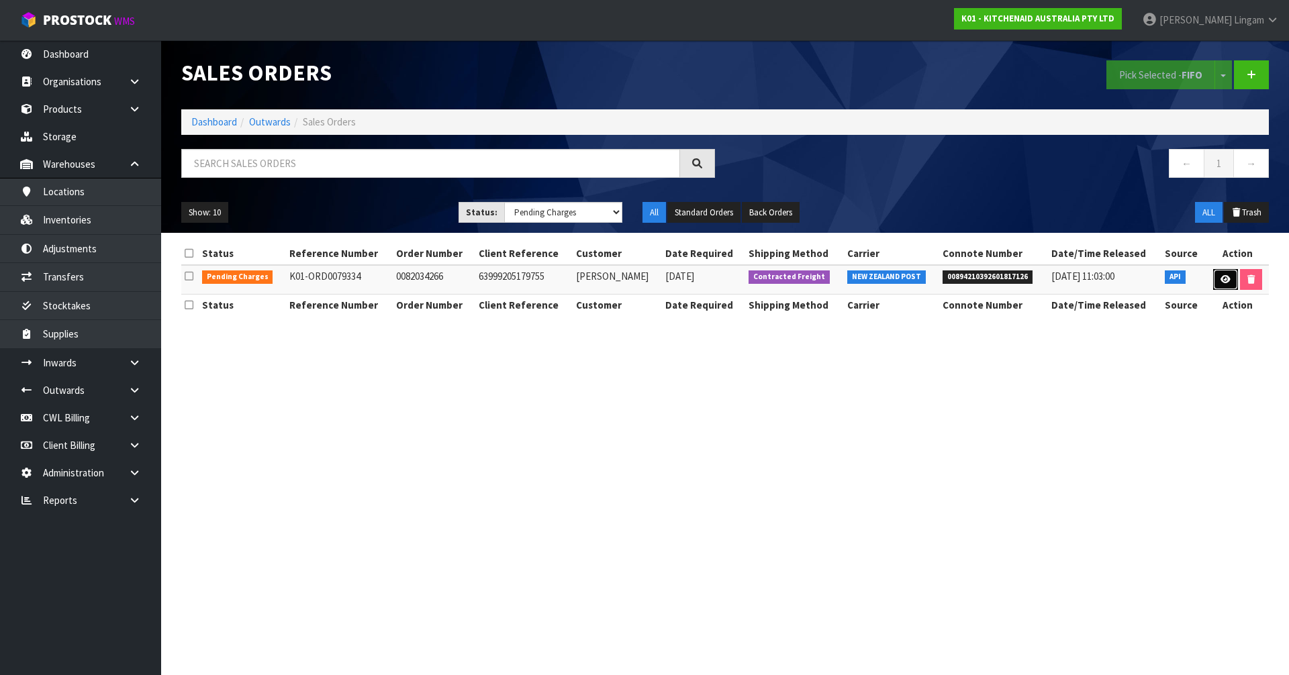
click at [1229, 284] on link at bounding box center [1225, 279] width 25 height 21
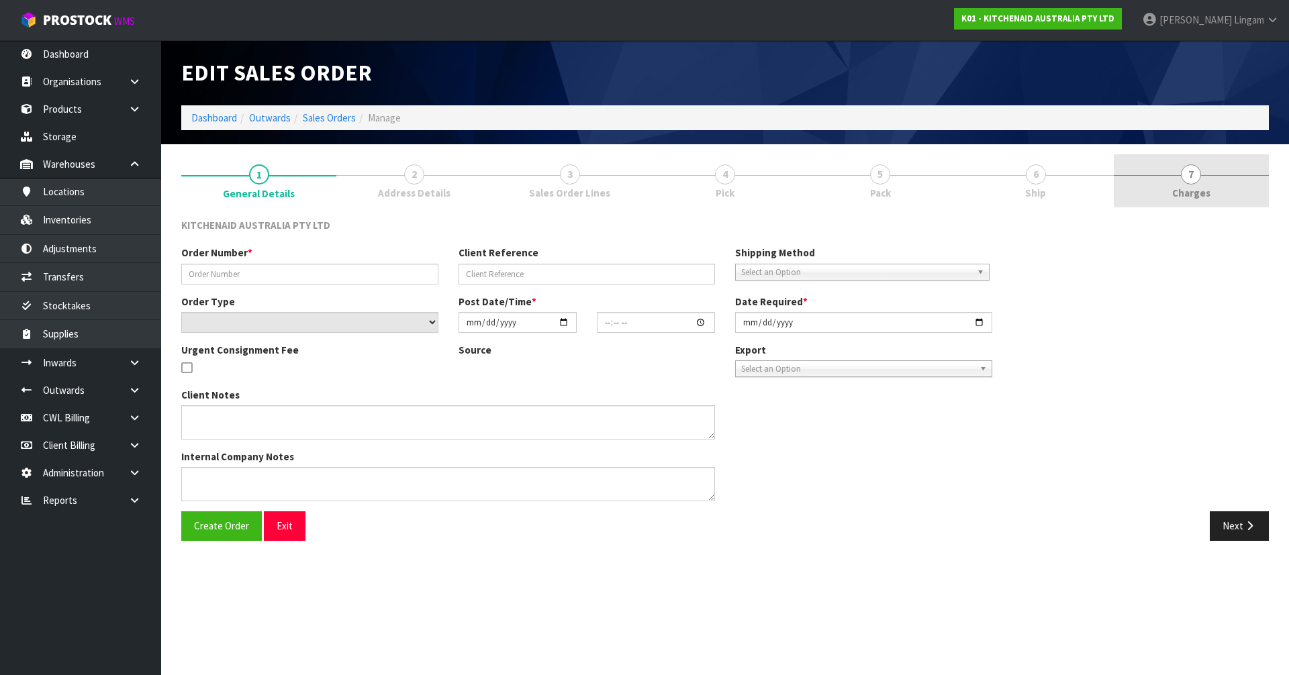
click at [1232, 187] on link "7 Charges" at bounding box center [1191, 180] width 155 height 53
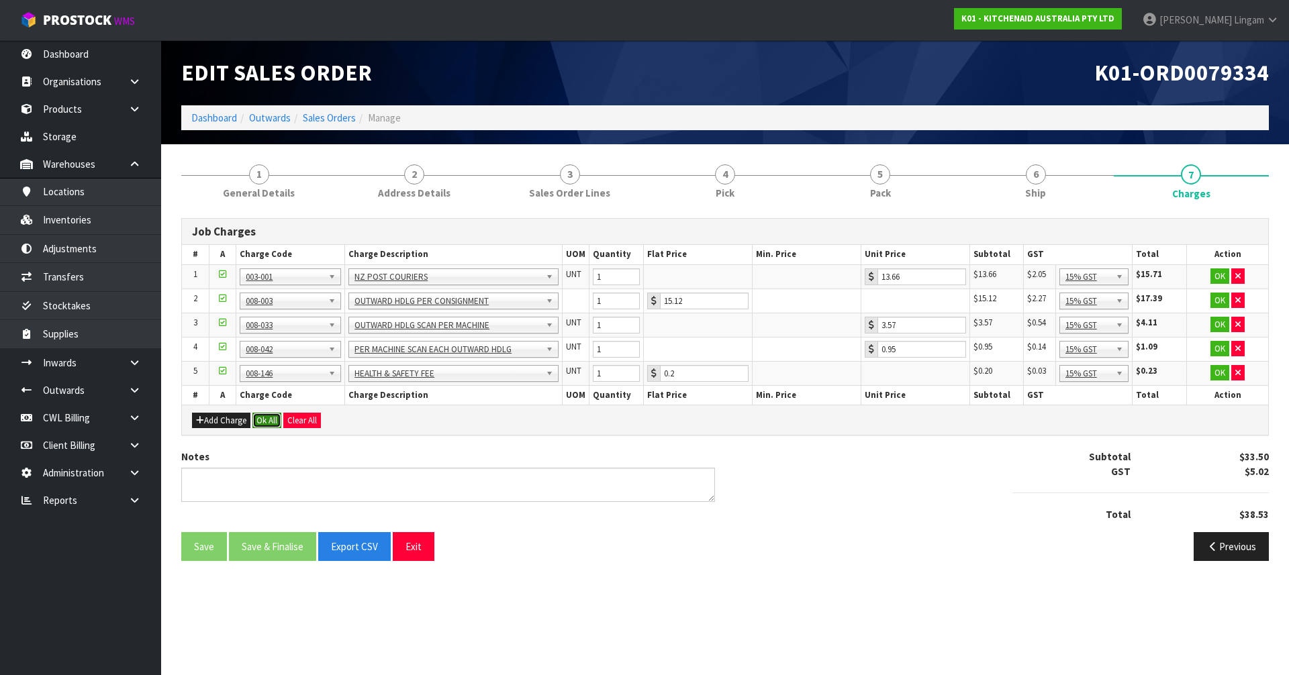
click at [275, 420] on button "Ok All" at bounding box center [266, 421] width 29 height 16
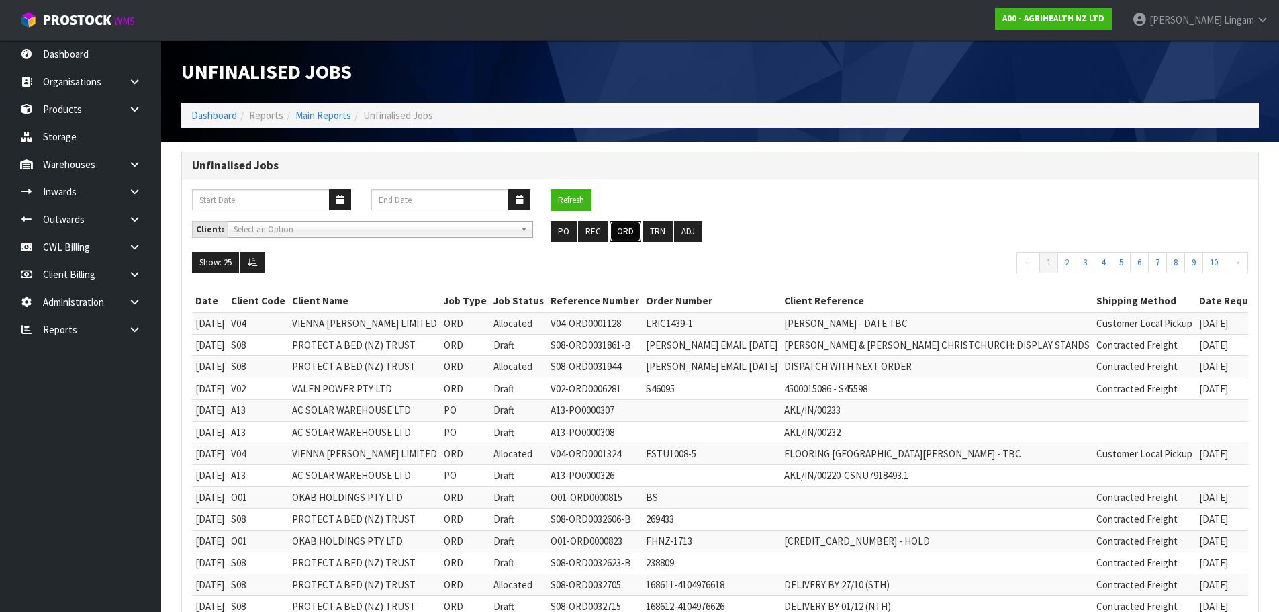
click at [617, 229] on button "ORD" at bounding box center [626, 231] width 32 height 21
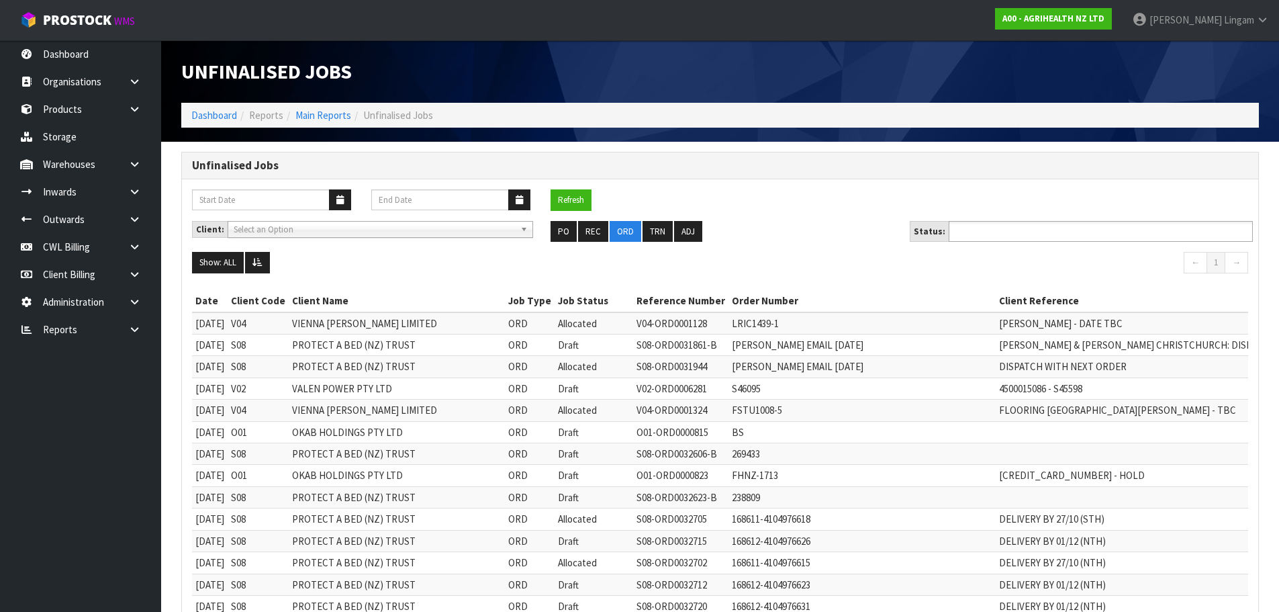
click at [1048, 231] on ul at bounding box center [1101, 231] width 304 height 21
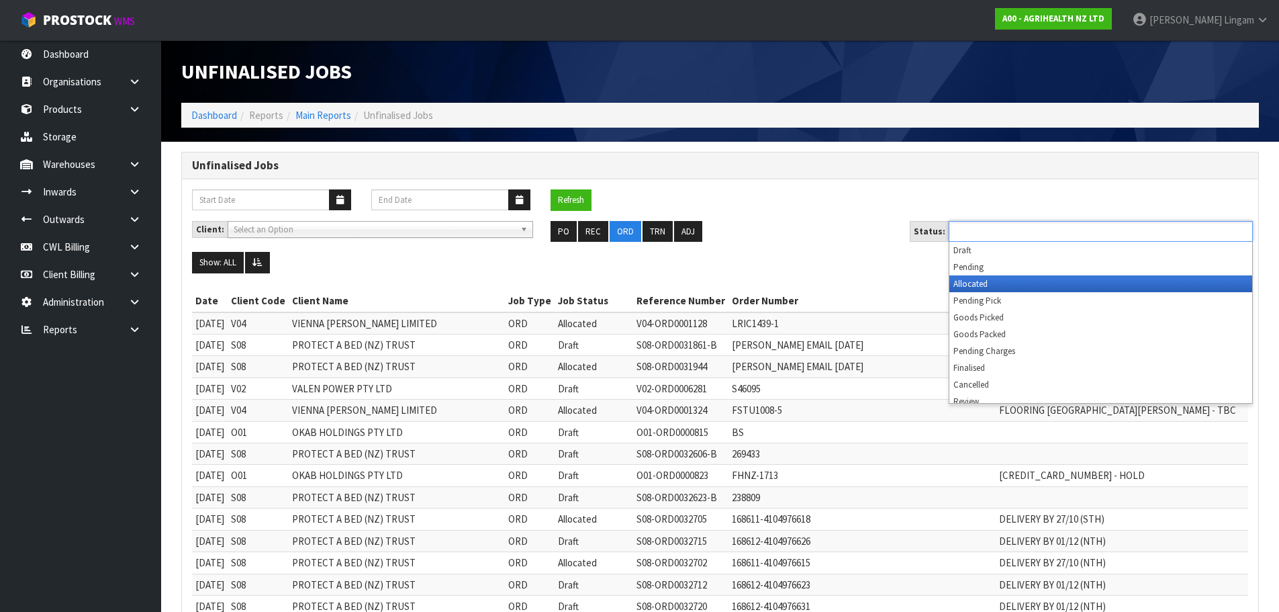
click at [1017, 283] on li "Allocated" at bounding box center [1100, 283] width 303 height 17
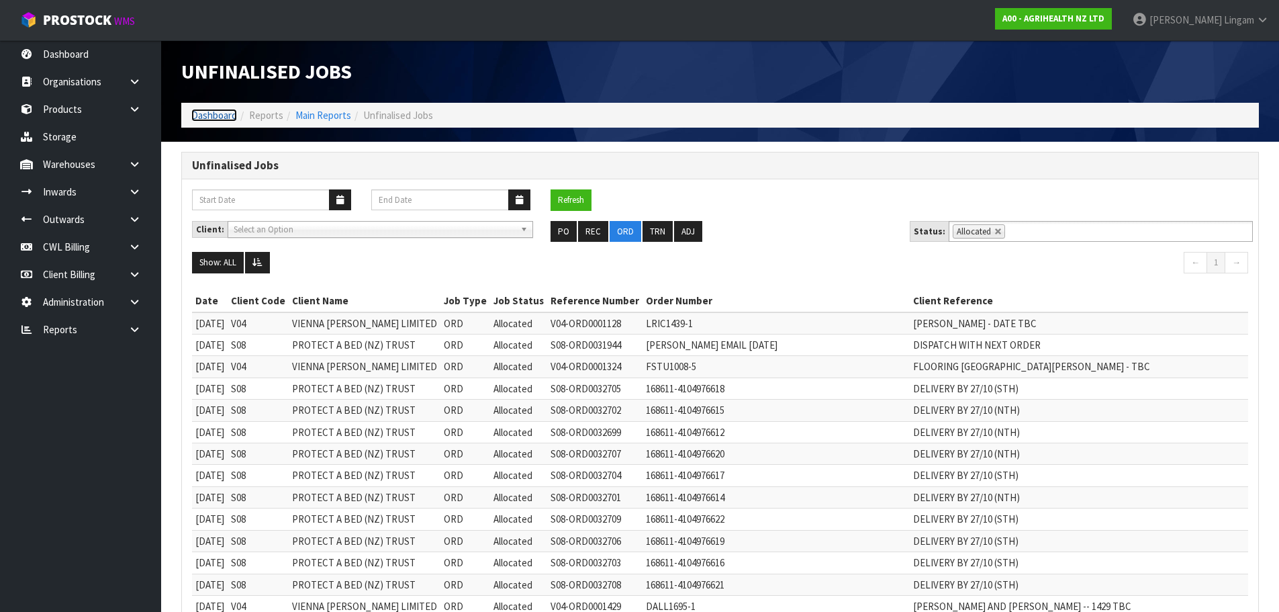
drag, startPoint x: 205, startPoint y: 109, endPoint x: 208, endPoint y: 93, distance: 17.1
click at [205, 109] on link "Dashboard" at bounding box center [214, 115] width 46 height 13
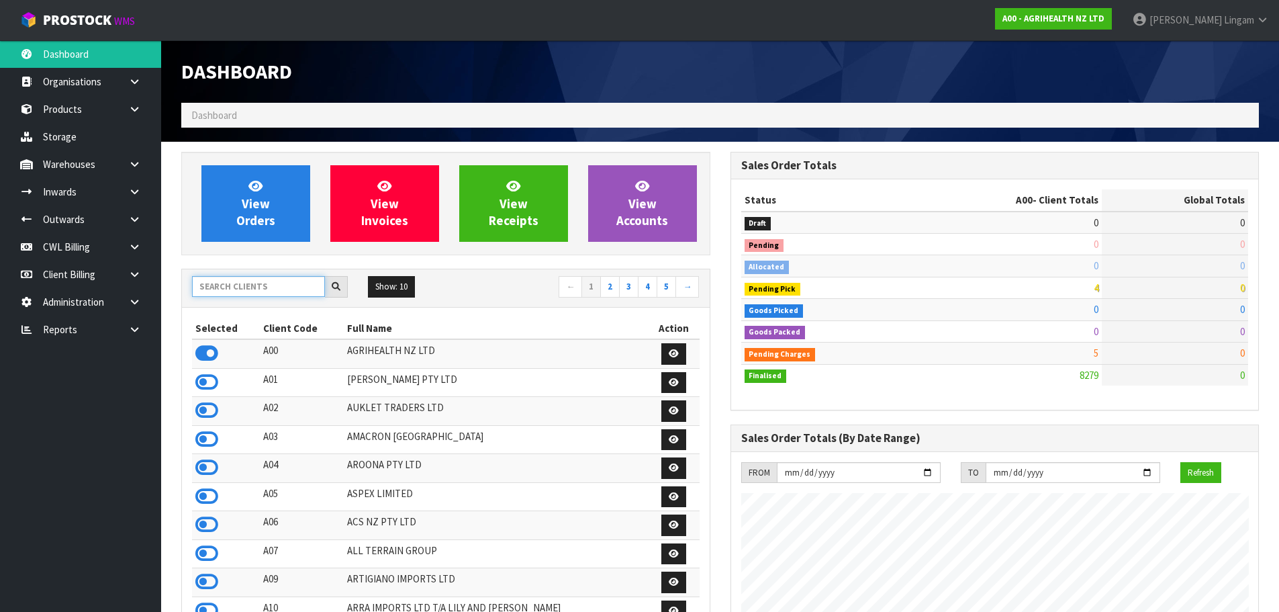
scroll to position [1017, 548]
click at [233, 293] on input "text" at bounding box center [258, 286] width 133 height 21
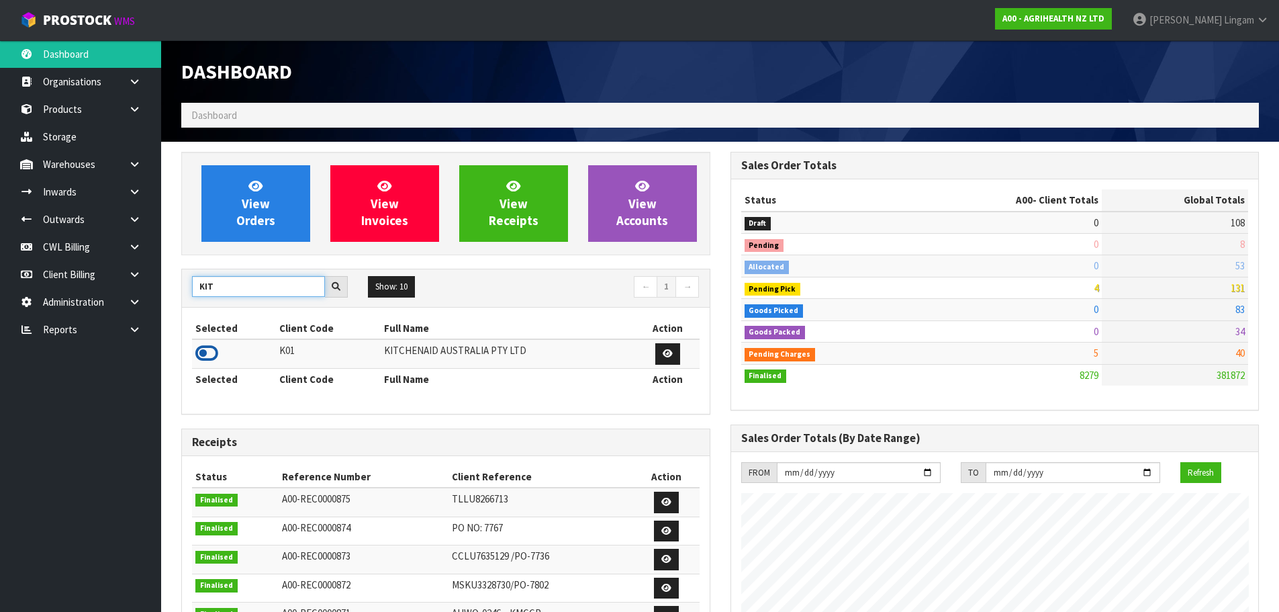
type input "KIT"
click at [207, 358] on icon at bounding box center [206, 353] width 23 height 20
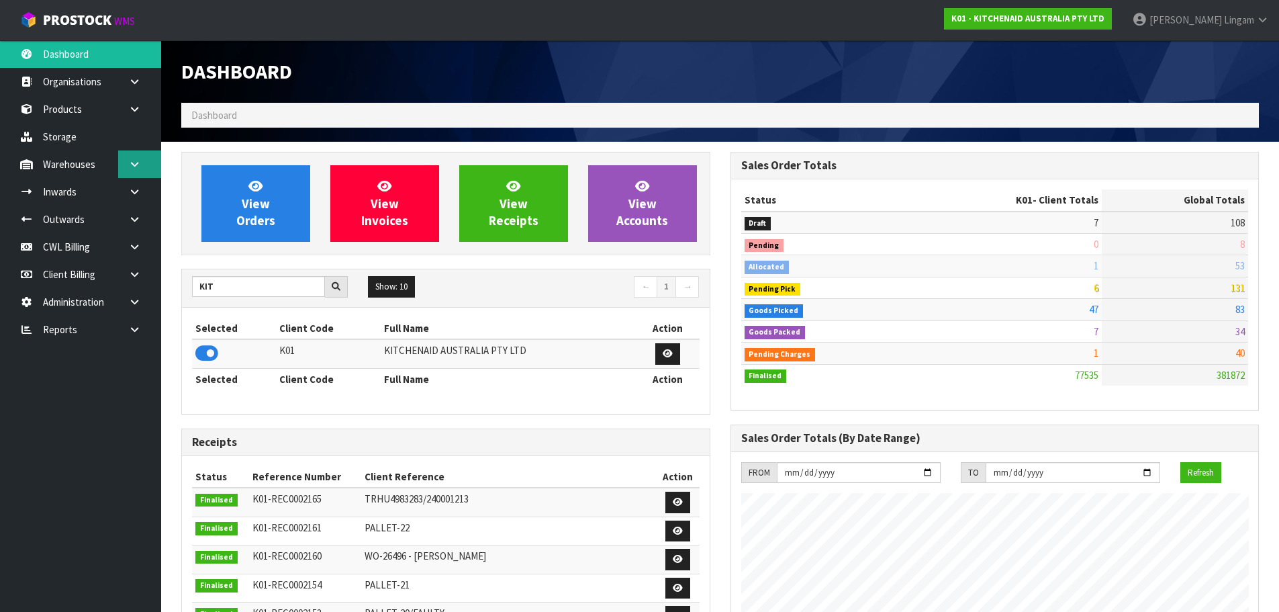
click at [140, 171] on link at bounding box center [139, 164] width 43 height 28
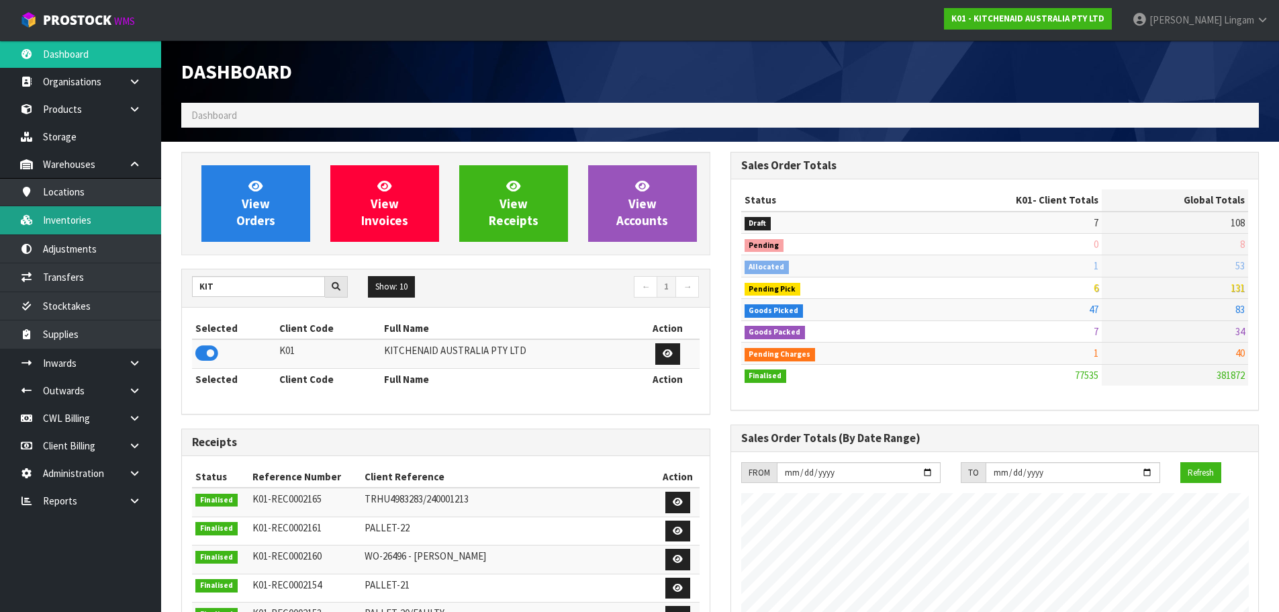
click at [81, 217] on link "Inventories" at bounding box center [80, 220] width 161 height 28
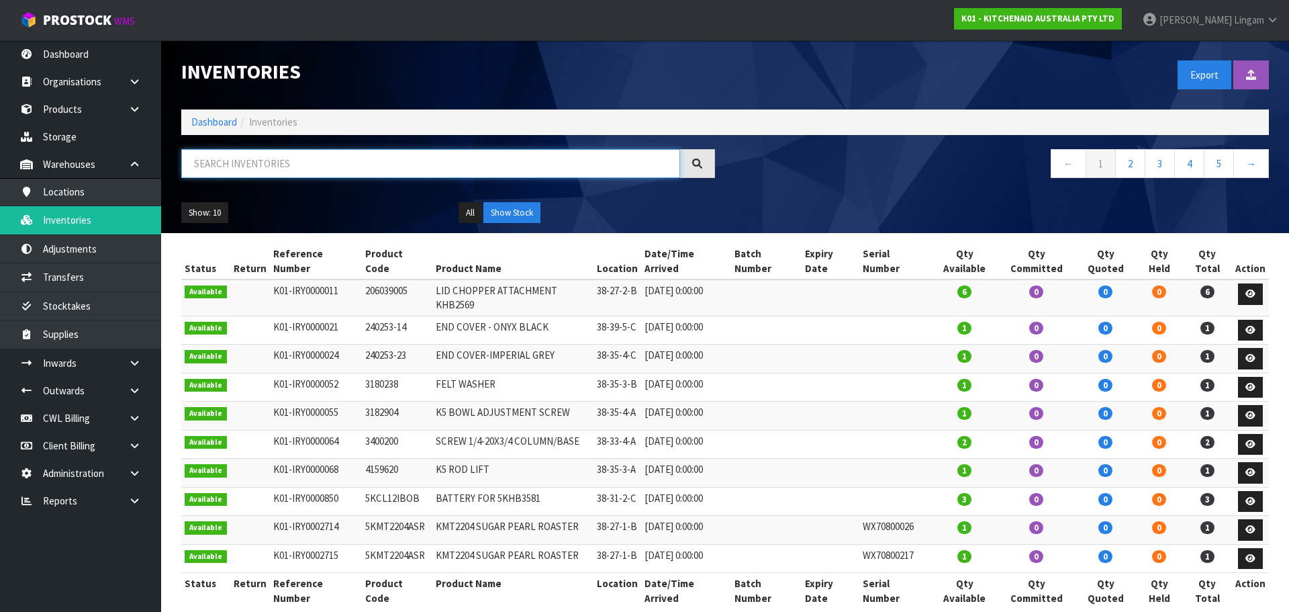
click at [596, 166] on input "text" at bounding box center [430, 163] width 499 height 29
paste input "WHD2109716"
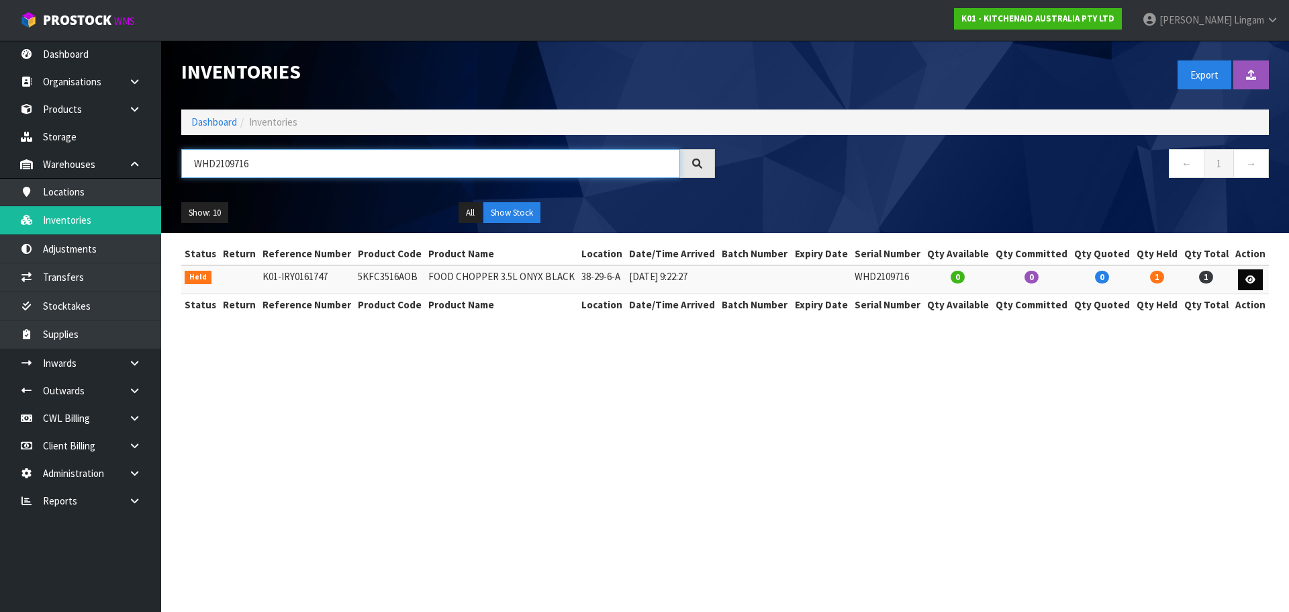
type input "WHD2109716"
click at [1254, 277] on icon at bounding box center [1250, 279] width 10 height 9
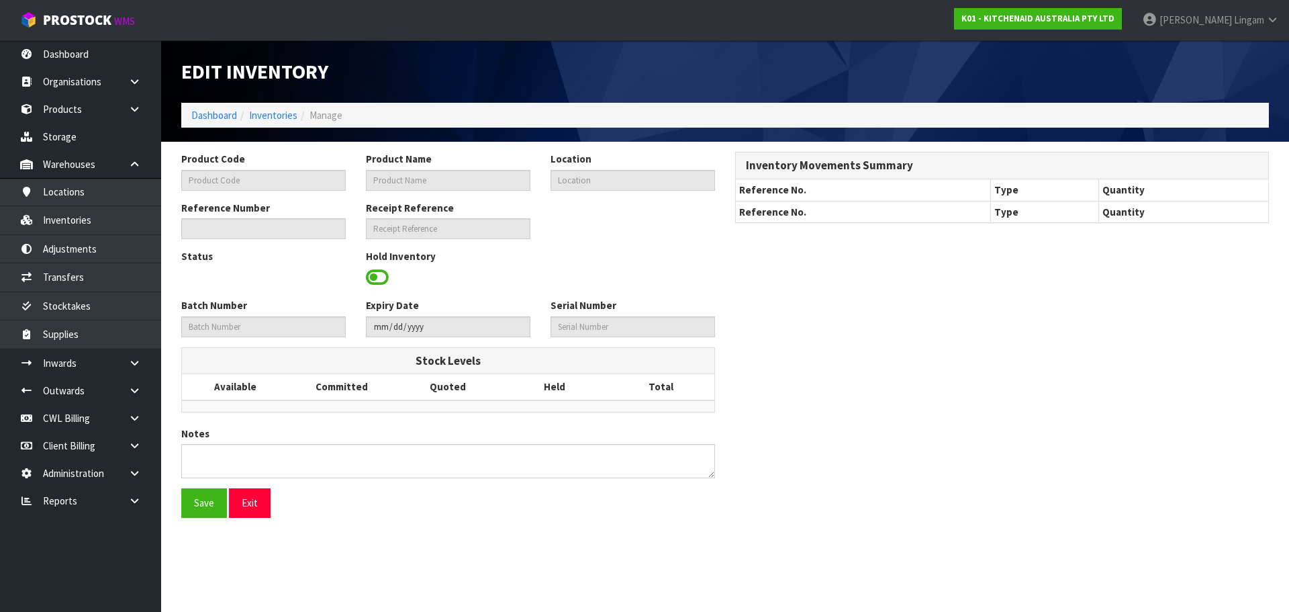
type input "5KFC3516AOB"
type input "FOOD CHOPPER 3.5L ONYX BLACK"
type input "38-29-6-A"
type input "K01-IRY0161747"
type input "K01-REC0002003"
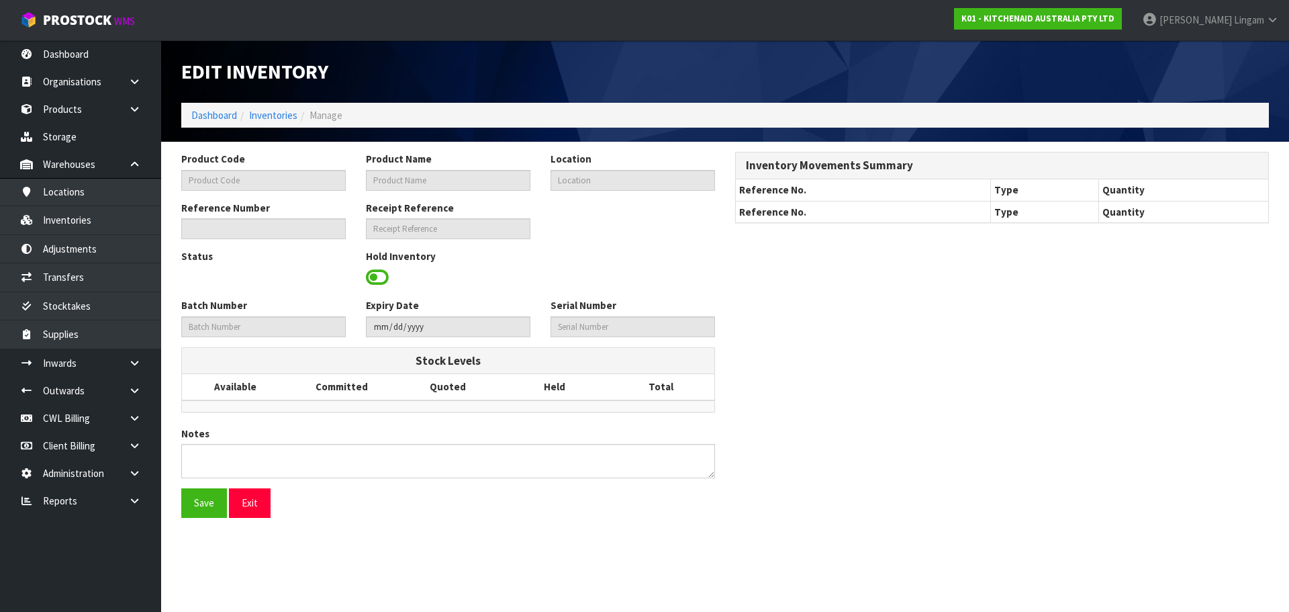
type input "WHD2109716"
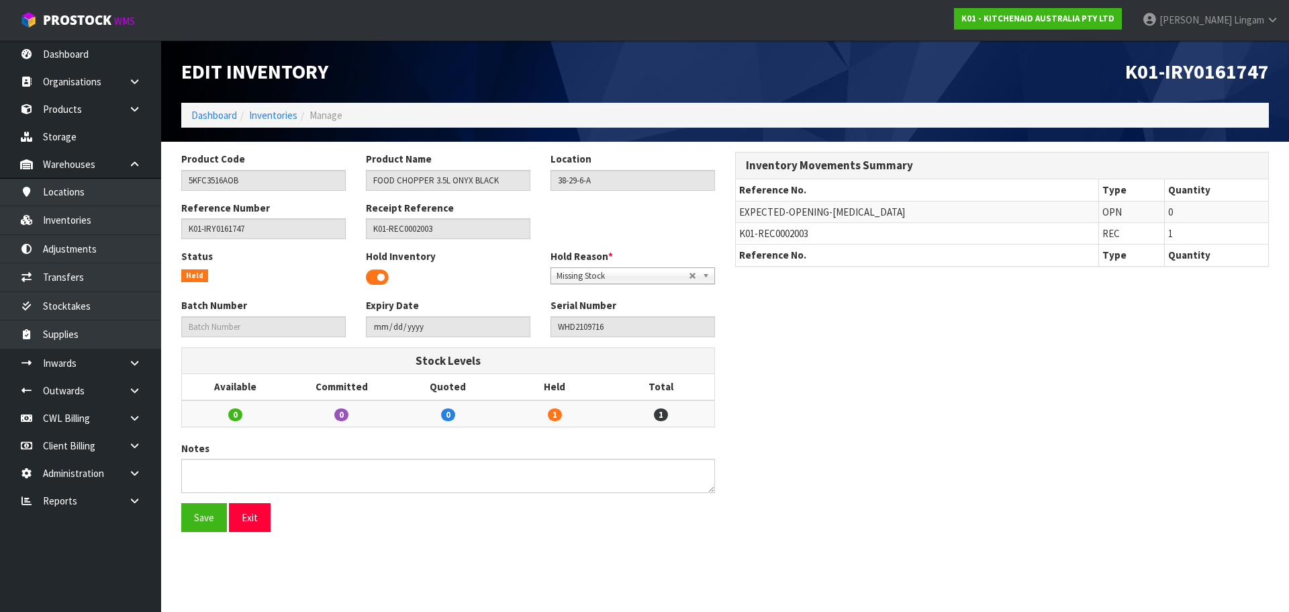
click at [384, 275] on span at bounding box center [377, 277] width 23 height 20
click at [209, 518] on button "Save" at bounding box center [204, 517] width 46 height 29
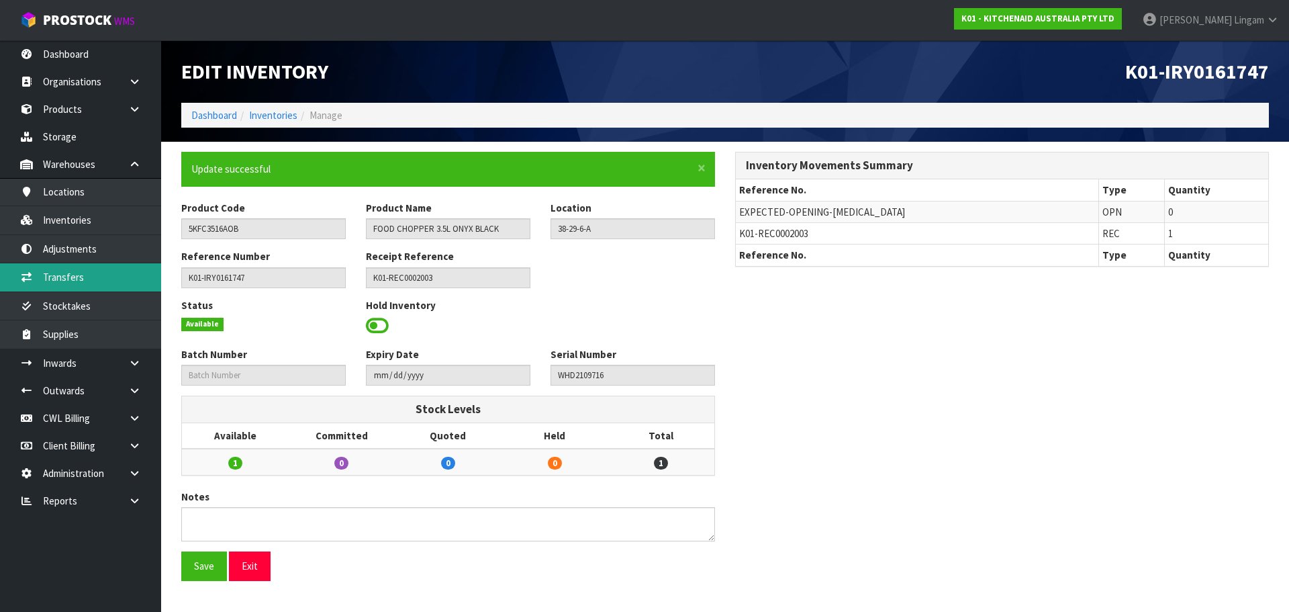
click at [87, 285] on link "Transfers" at bounding box center [80, 277] width 161 height 28
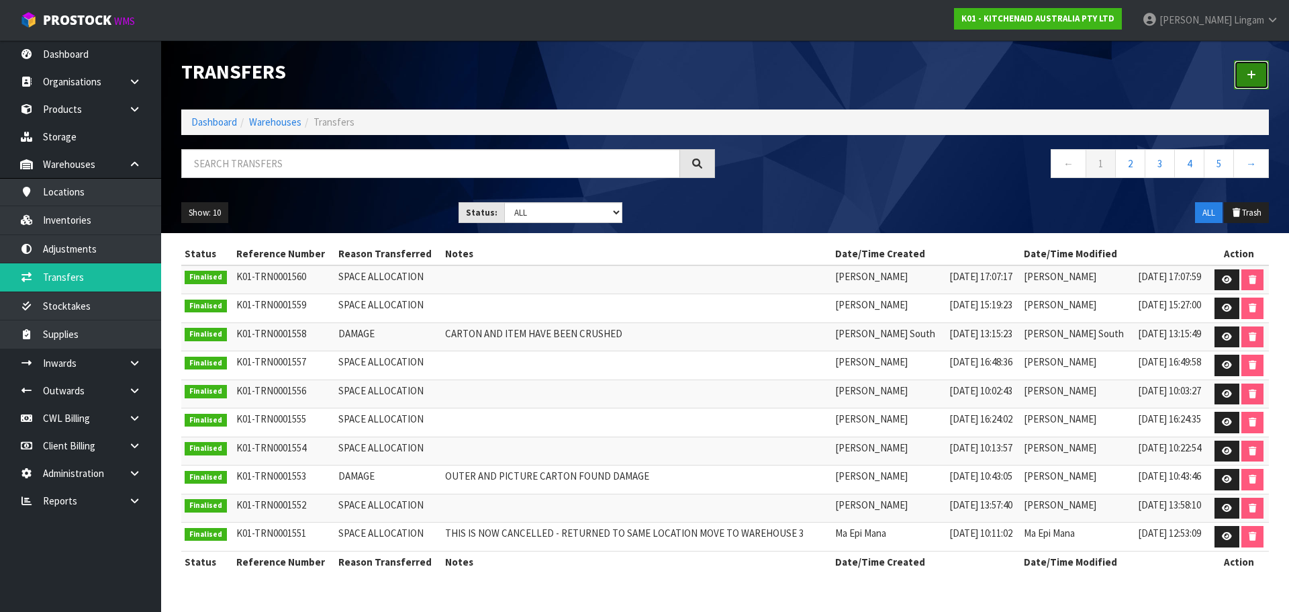
click at [1248, 73] on icon at bounding box center [1251, 75] width 9 height 10
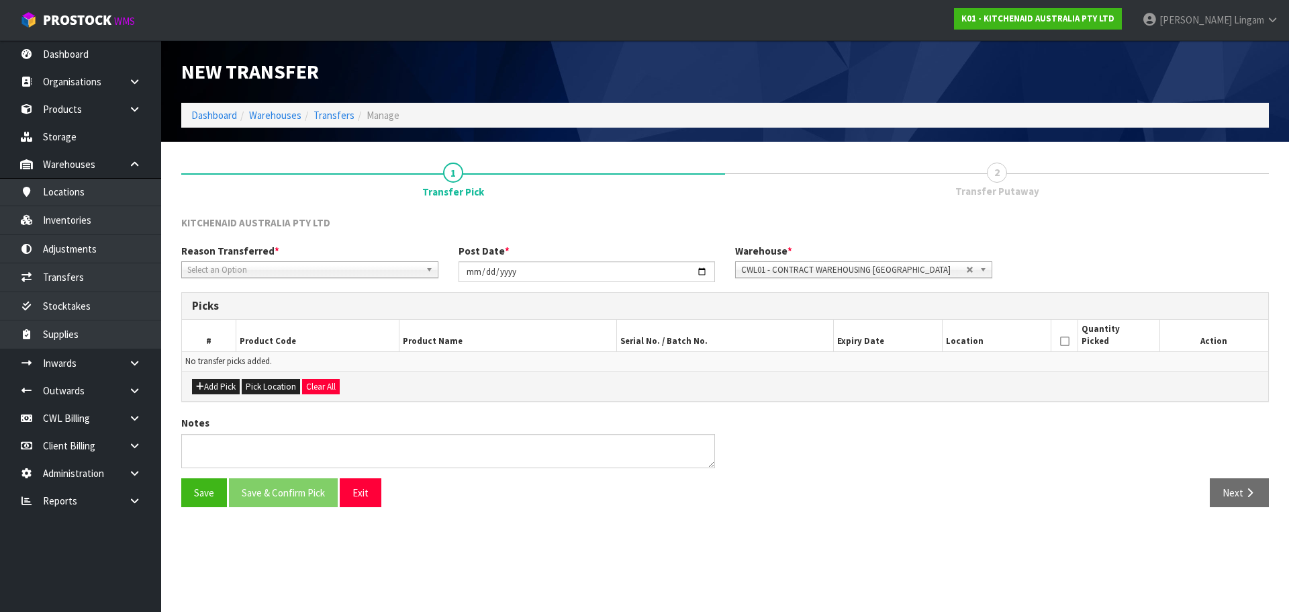
click at [224, 271] on span "Select an Option" at bounding box center [303, 270] width 233 height 16
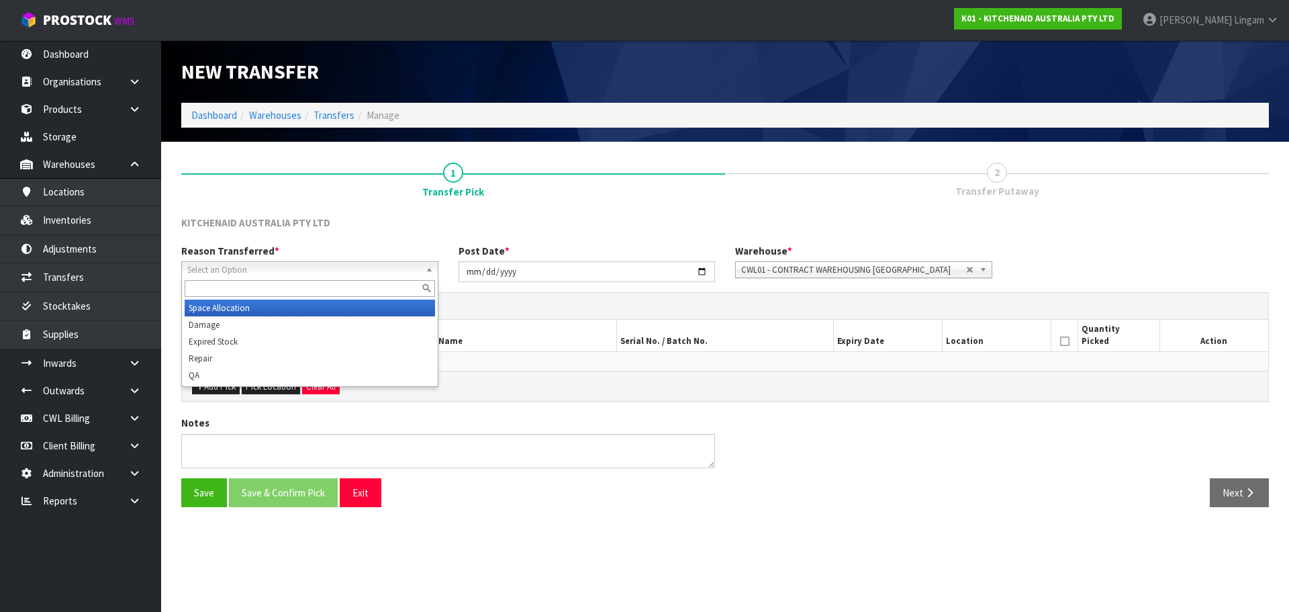
click at [248, 306] on li "Space Allocation" at bounding box center [310, 307] width 250 height 17
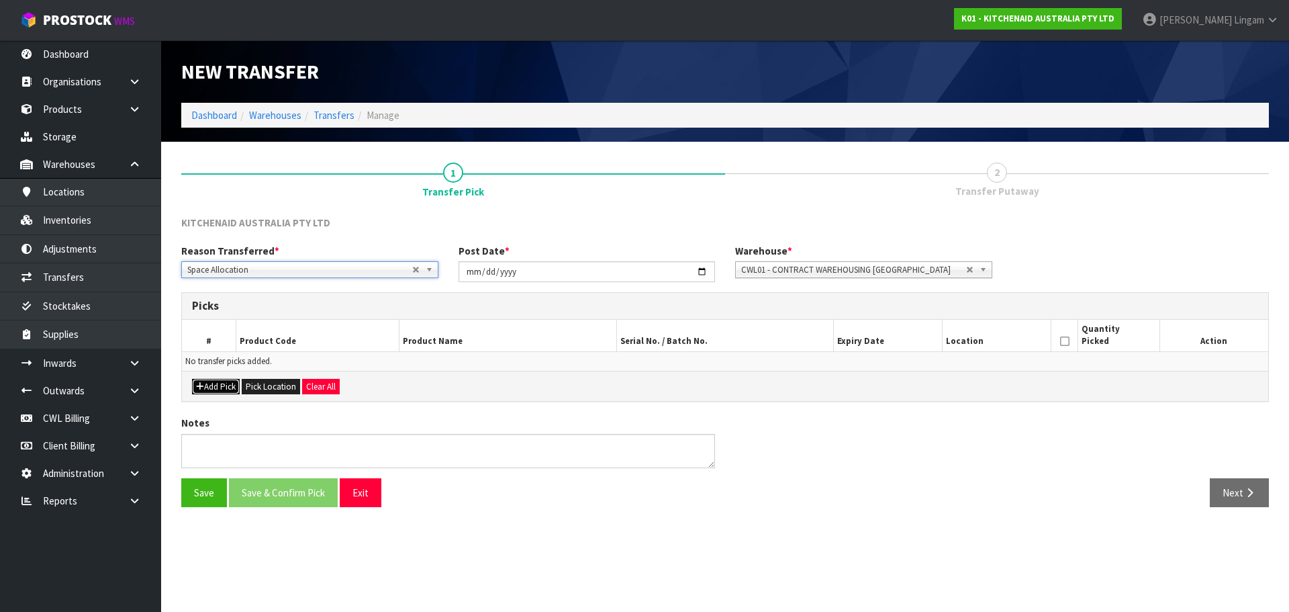
click at [219, 384] on button "Add Pick" at bounding box center [216, 387] width 48 height 16
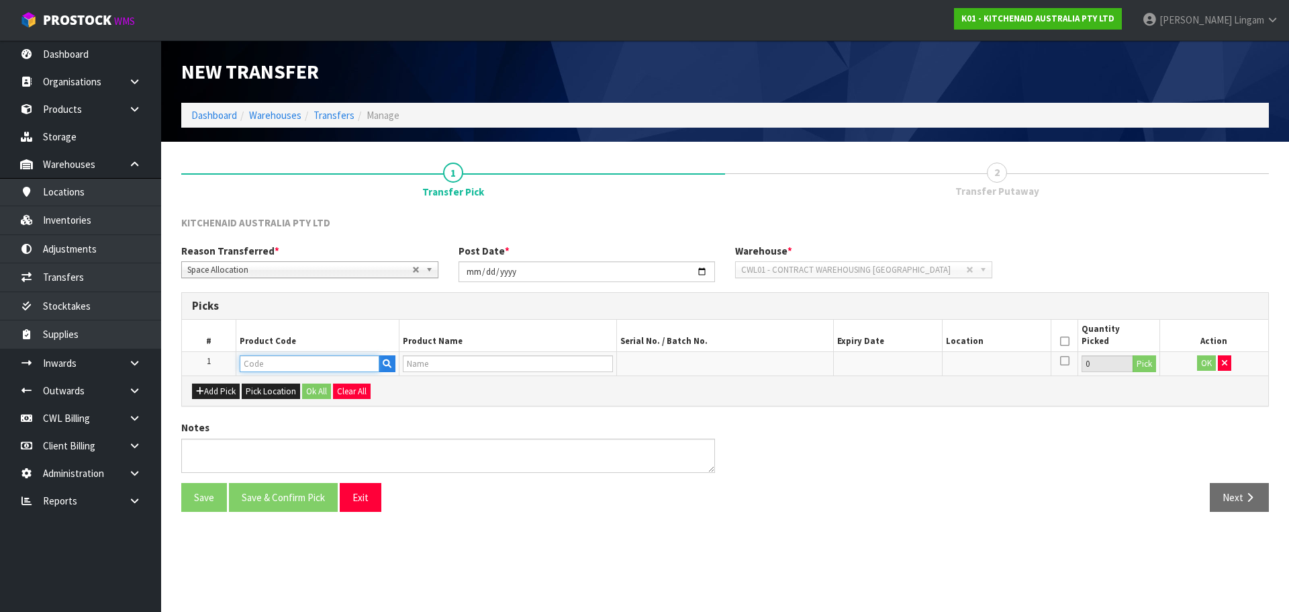
click at [258, 362] on input "text" at bounding box center [310, 363] width 140 height 17
paste input "5KFC3516AOB"
type input "5KFC3516AOB"
type input "FOOD CHOPPER 3.5L ONYX BLACK"
type input "5KFC3516AOB"
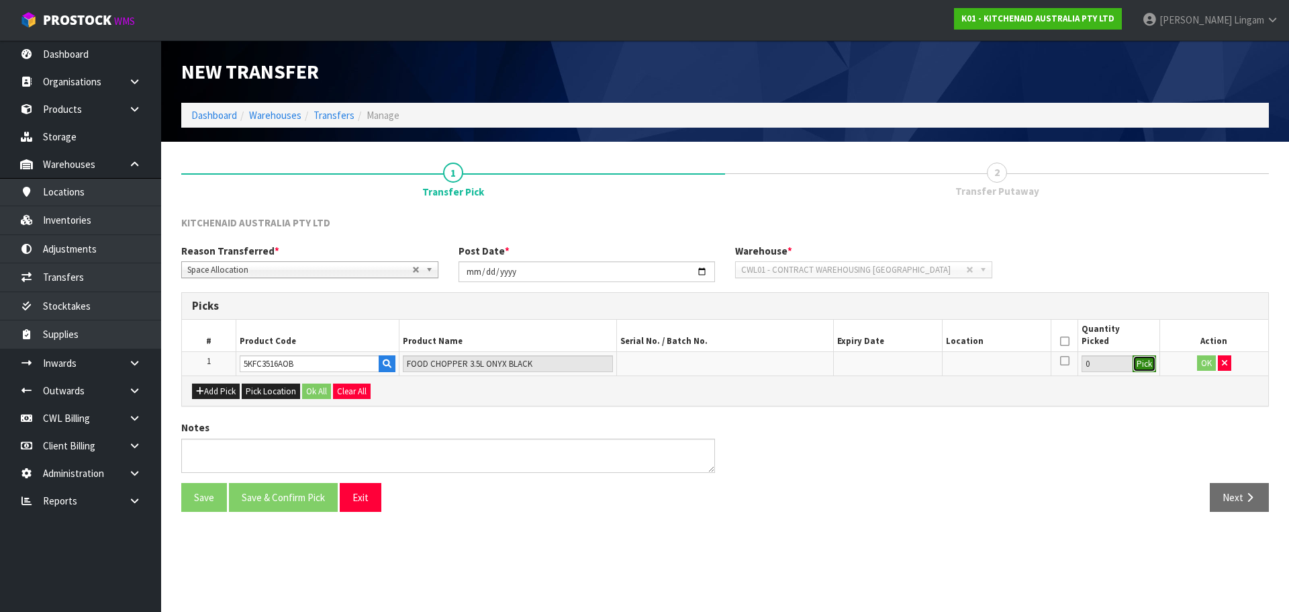
click at [1145, 366] on button "Pick" at bounding box center [1144, 363] width 23 height 17
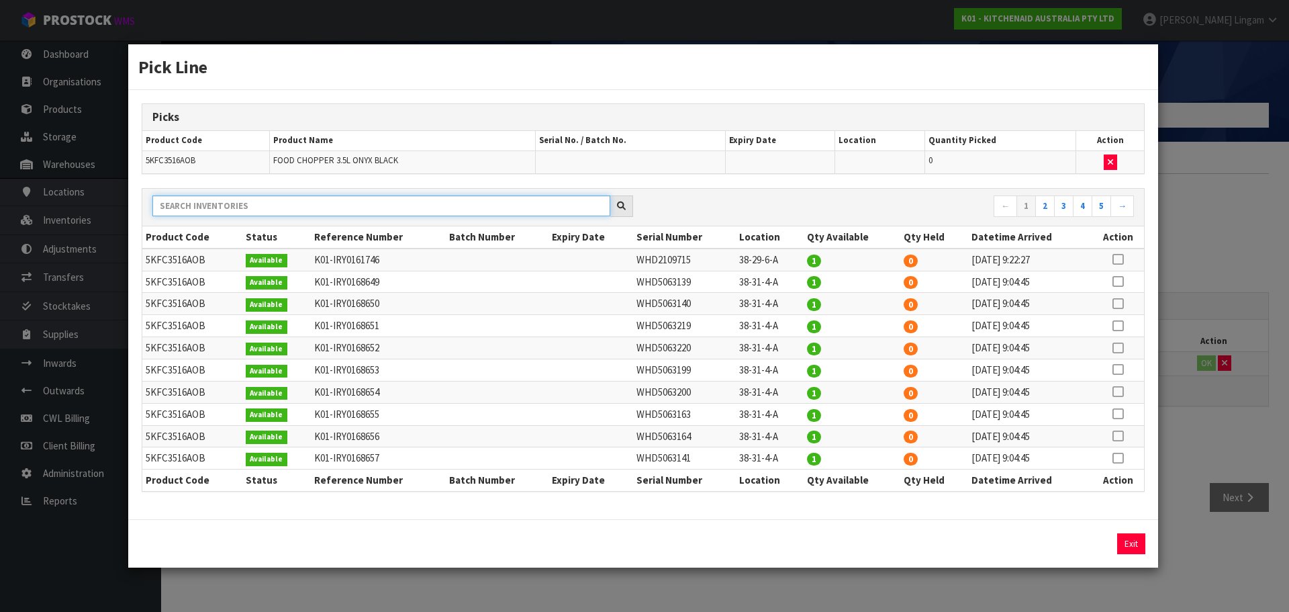
click at [386, 204] on input "text" at bounding box center [381, 205] width 458 height 21
paste input "WHD2109715"
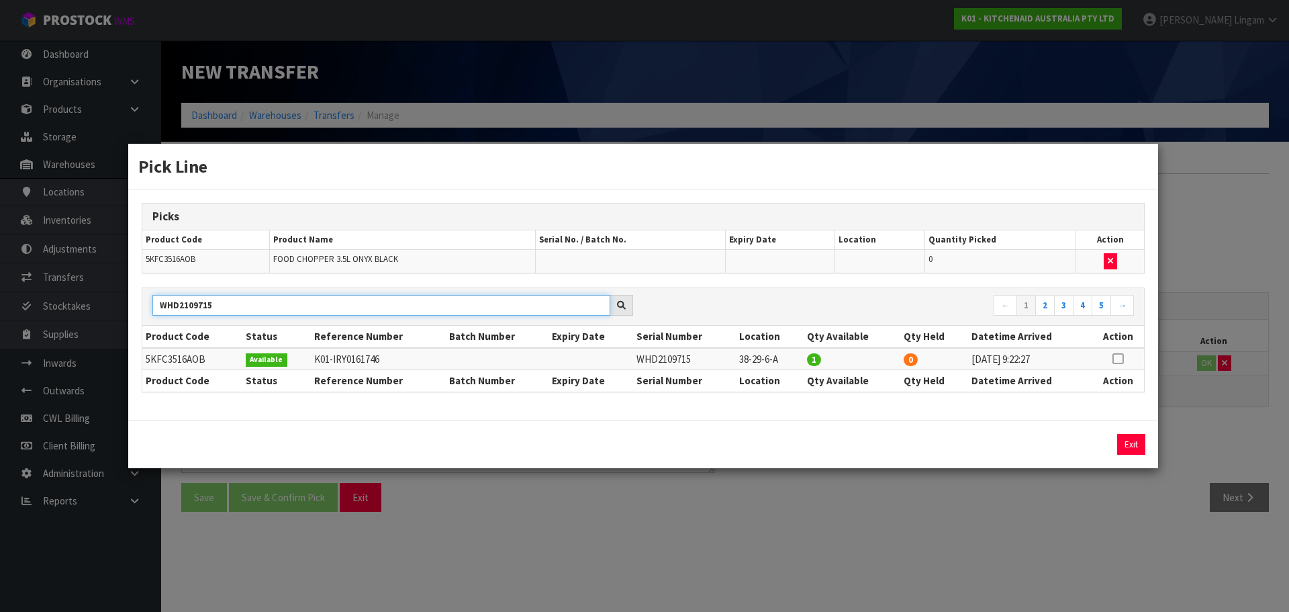
type input "WHD2109715"
click at [1119, 358] on icon at bounding box center [1117, 358] width 11 height 1
click at [1088, 444] on button "Assign Pick" at bounding box center [1085, 444] width 55 height 21
type input "1"
click at [1131, 447] on button "Exit" at bounding box center [1131, 444] width 28 height 21
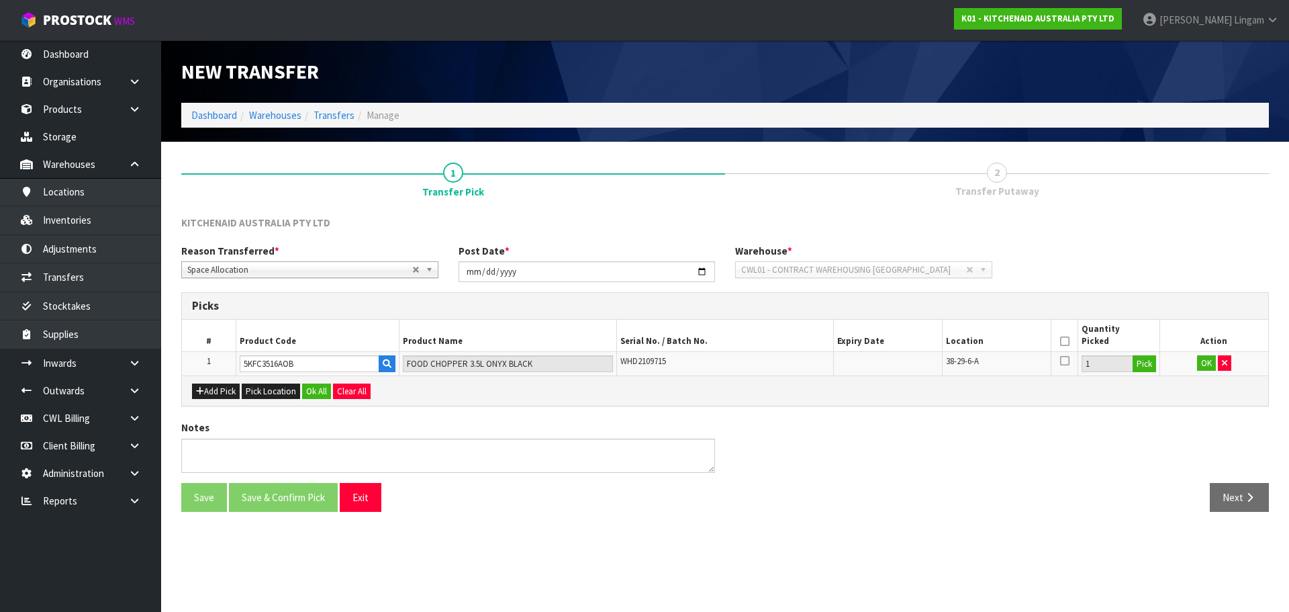
click at [1065, 342] on icon at bounding box center [1064, 341] width 9 height 1
click at [1207, 363] on button "OK" at bounding box center [1206, 363] width 19 height 16
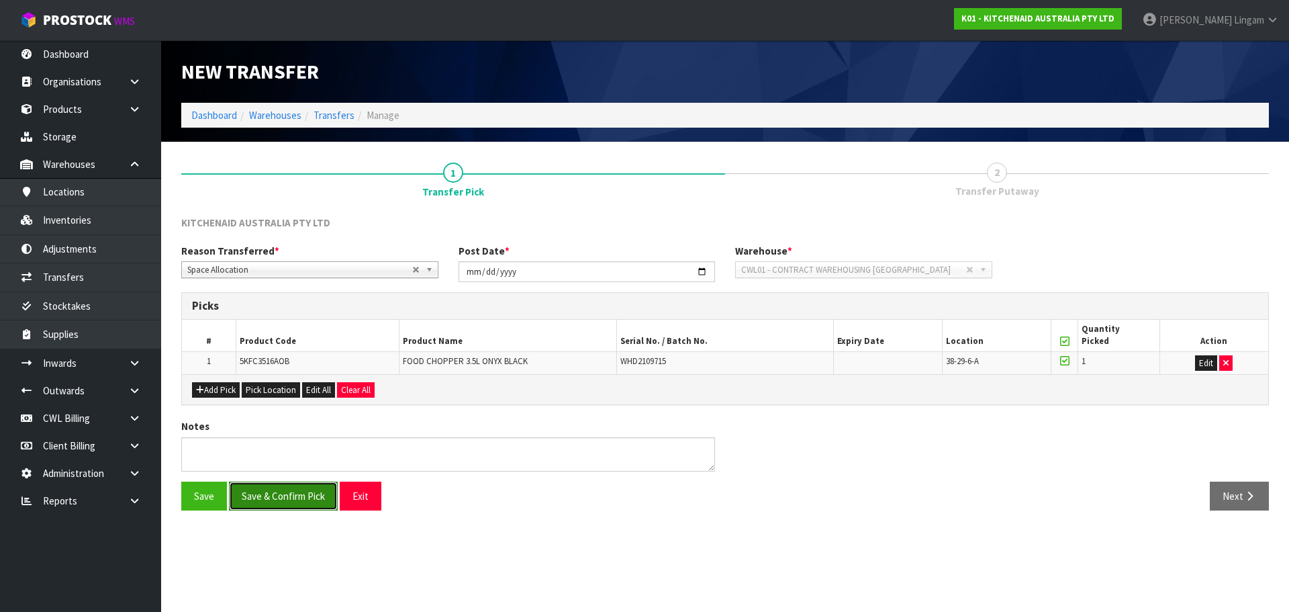
click at [289, 495] on button "Save & Confirm Pick" at bounding box center [283, 495] width 109 height 29
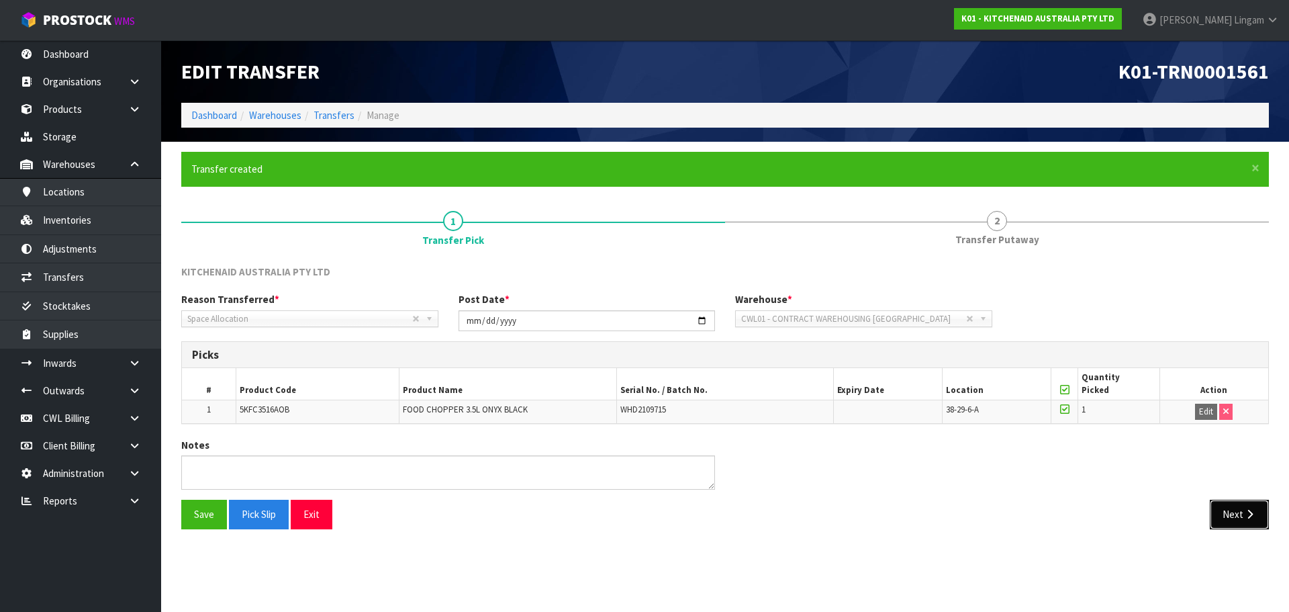
click at [1222, 518] on button "Next" at bounding box center [1239, 513] width 59 height 29
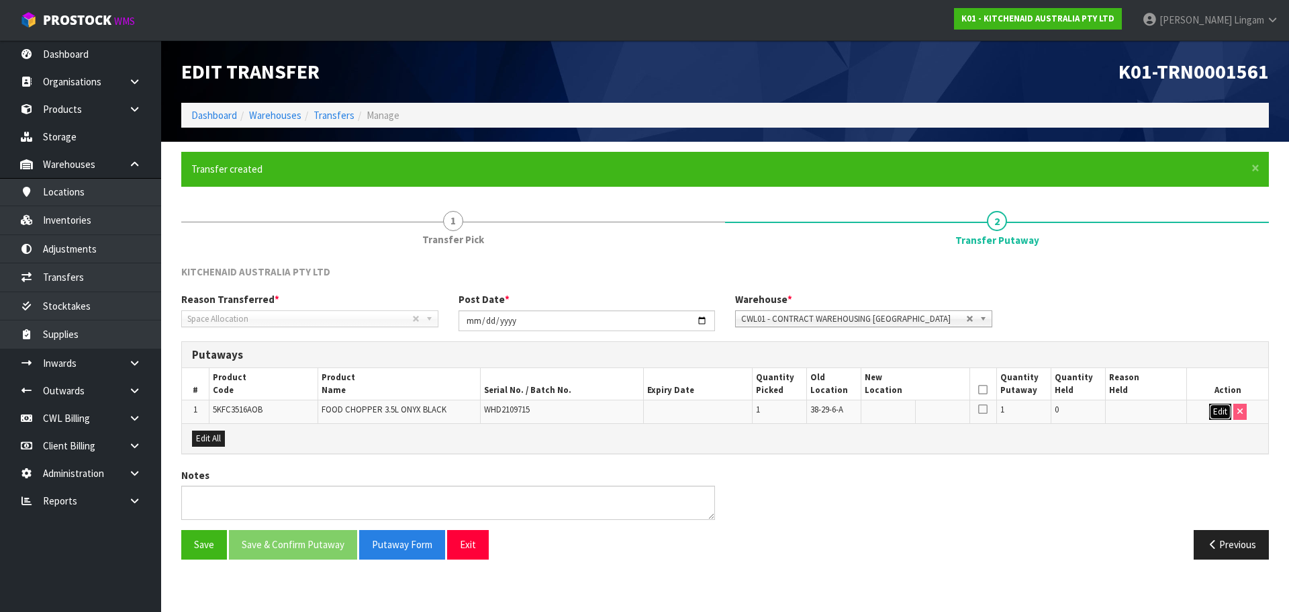
click at [1228, 408] on button "Edit" at bounding box center [1220, 411] width 22 height 16
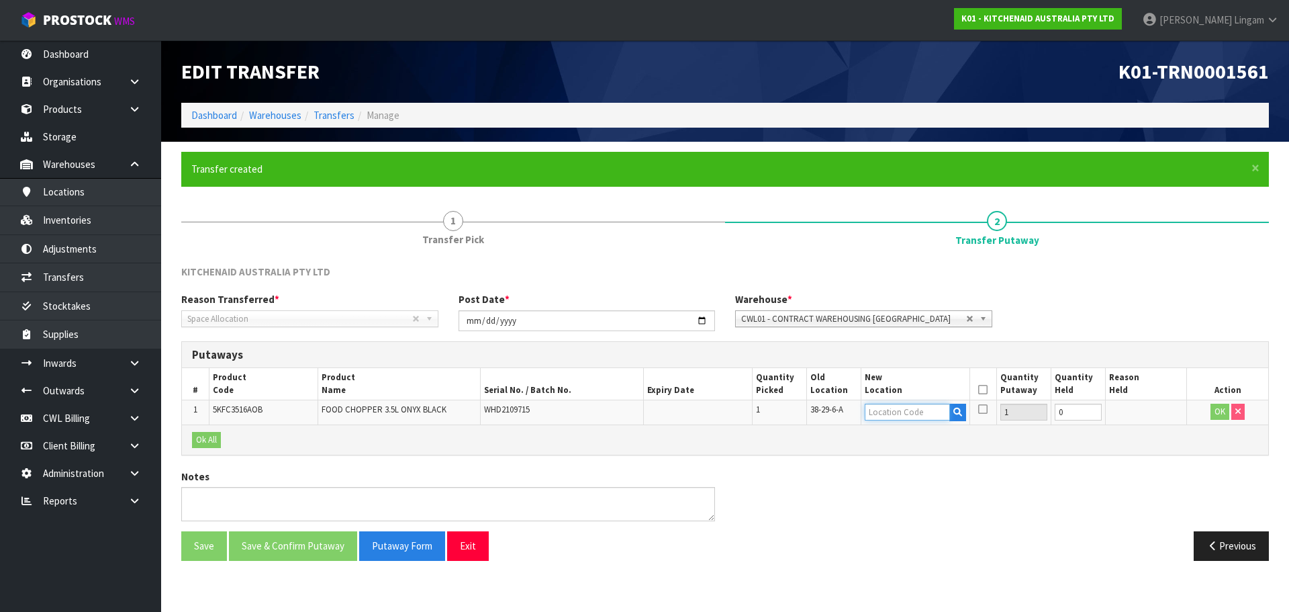
click at [898, 412] on input "text" at bounding box center [907, 411] width 85 height 17
type input "38-31-4-A"
click at [982, 389] on icon at bounding box center [982, 389] width 9 height 1
click at [1225, 407] on button "OK" at bounding box center [1219, 411] width 19 height 16
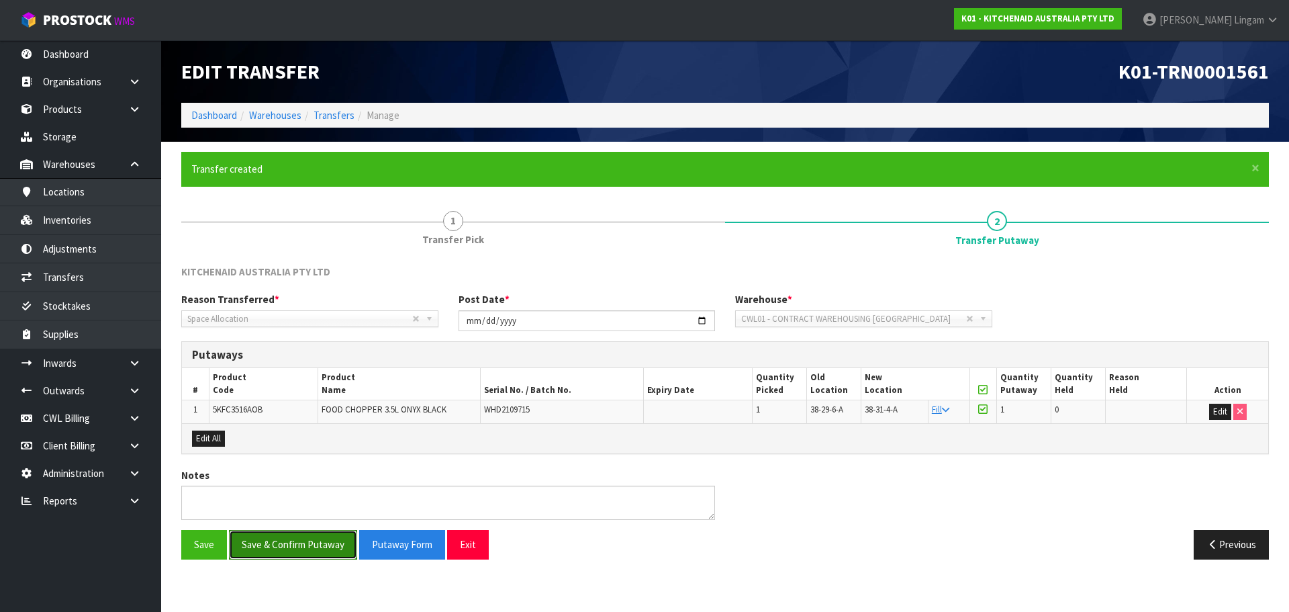
click at [307, 547] on button "Save & Confirm Putaway" at bounding box center [293, 544] width 128 height 29
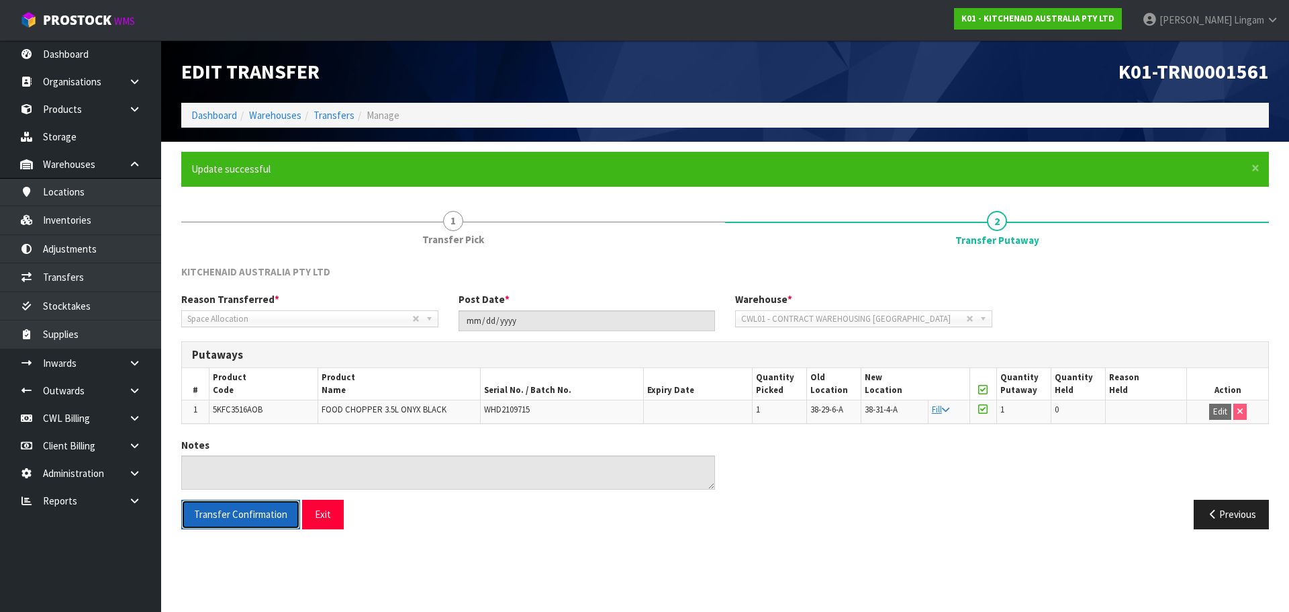
click at [264, 521] on button "Transfer Confirmation" at bounding box center [240, 513] width 119 height 29
click at [205, 115] on link "Dashboard" at bounding box center [214, 115] width 46 height 13
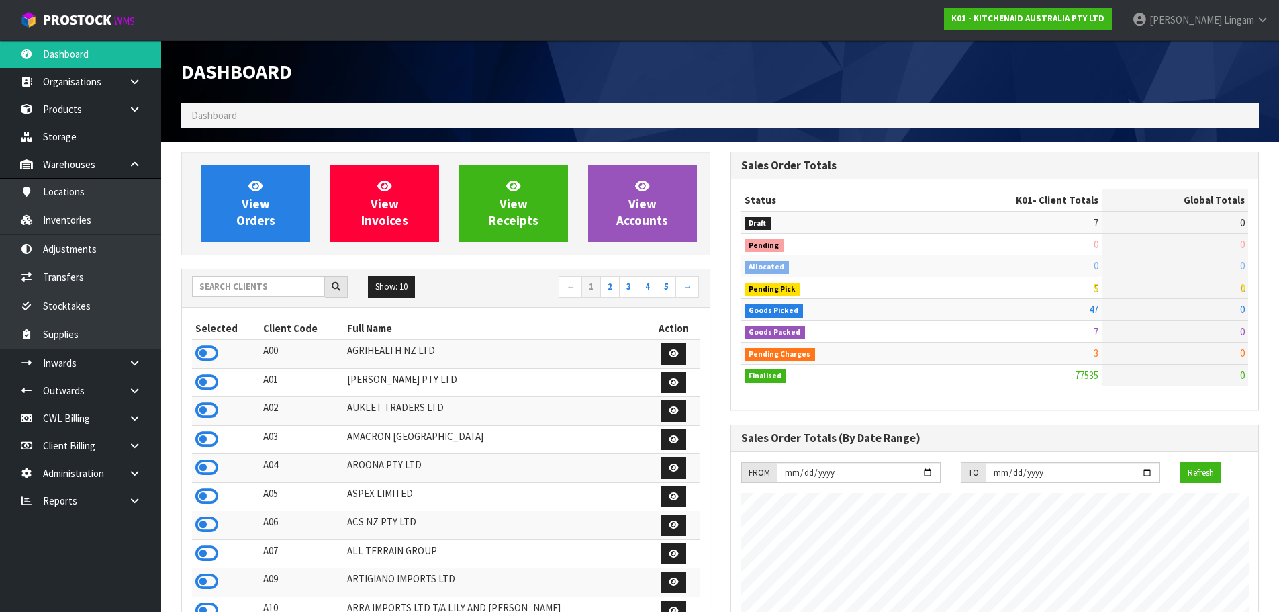
scroll to position [1017, 548]
click at [124, 498] on link at bounding box center [139, 501] width 43 height 28
click at [126, 560] on link "CWL" at bounding box center [80, 556] width 161 height 28
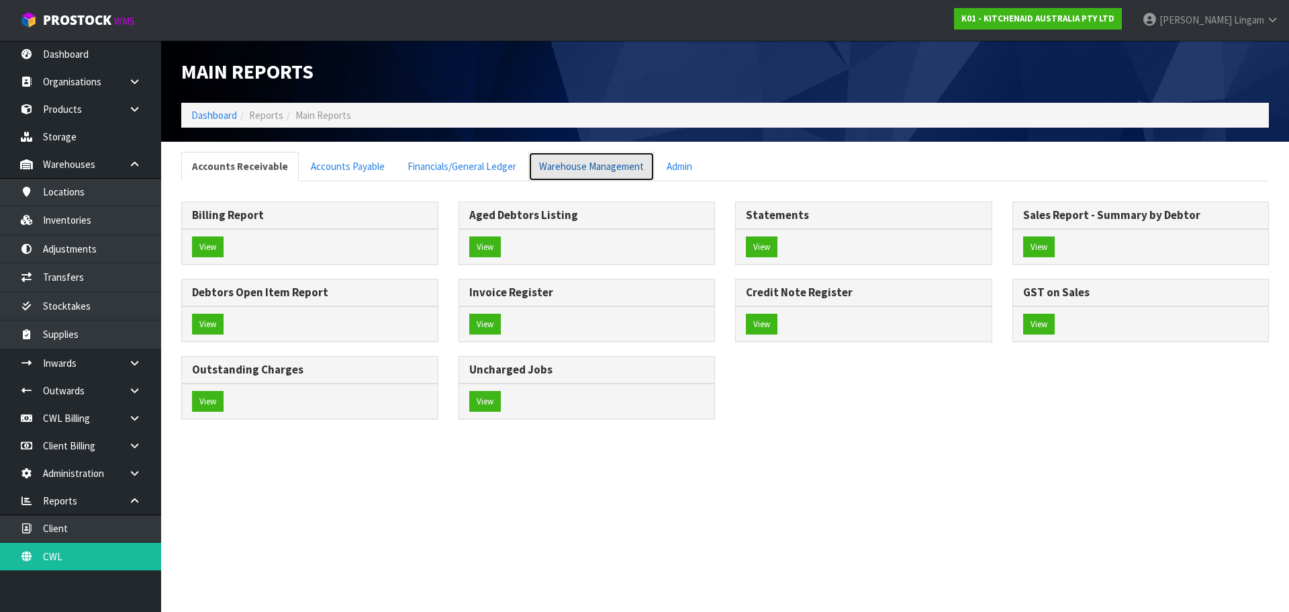
click at [570, 166] on link "Warehouse Management" at bounding box center [591, 166] width 126 height 29
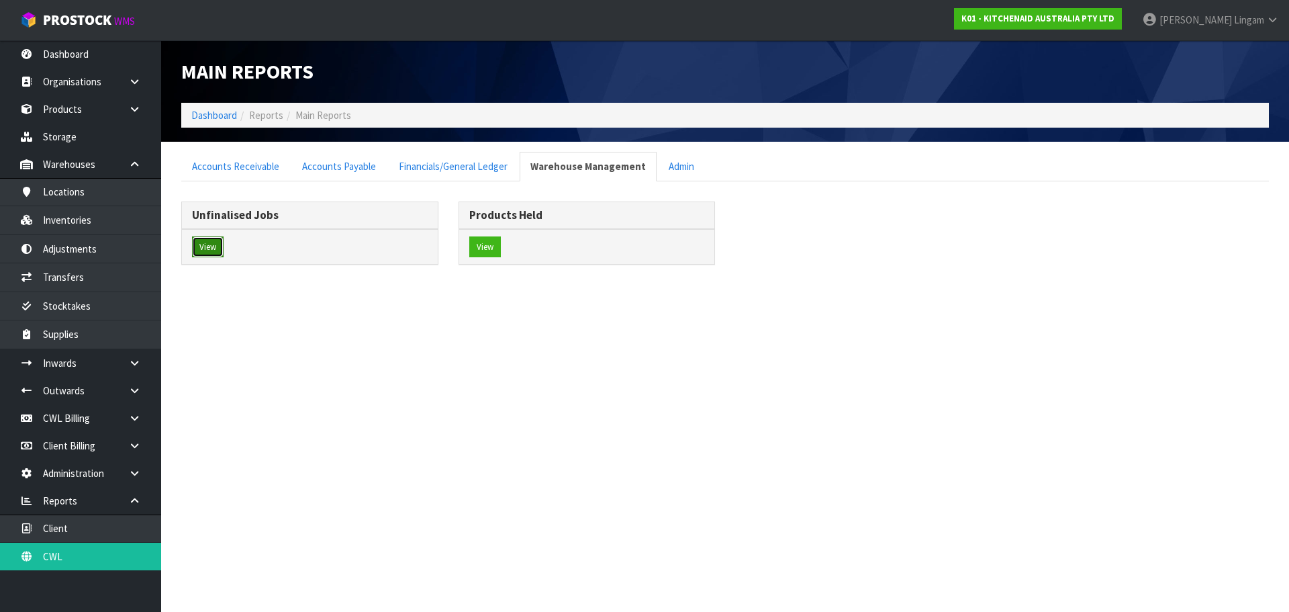
click at [207, 250] on button "View" at bounding box center [208, 246] width 32 height 21
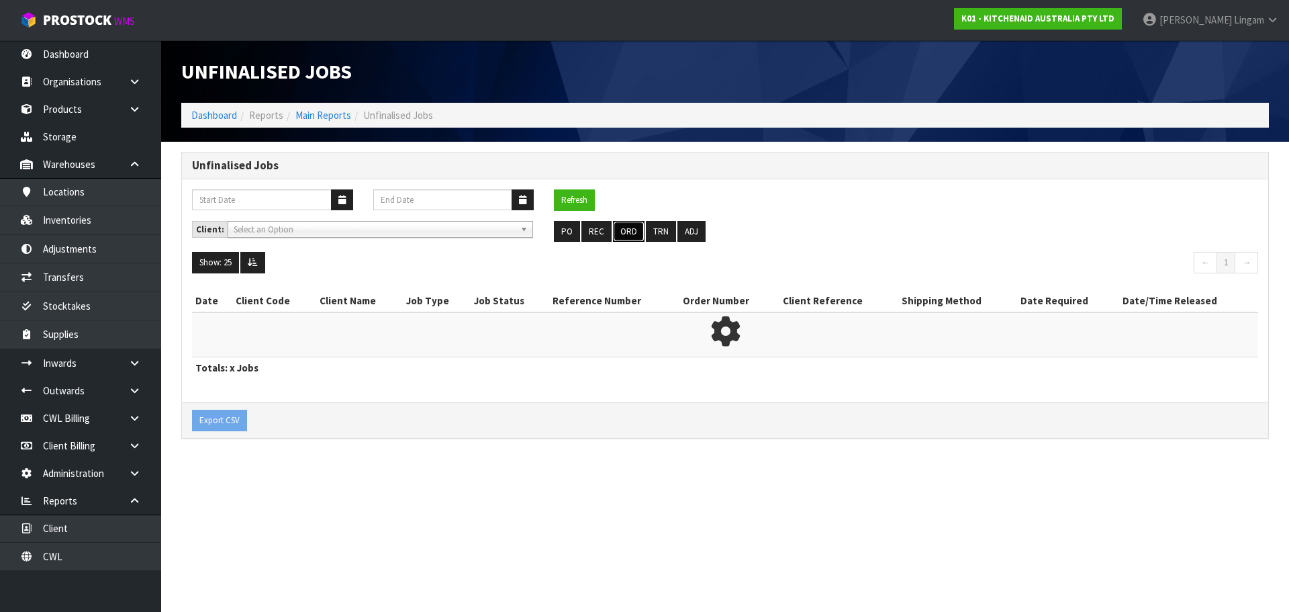
click at [632, 232] on button "ORD" at bounding box center [629, 231] width 32 height 21
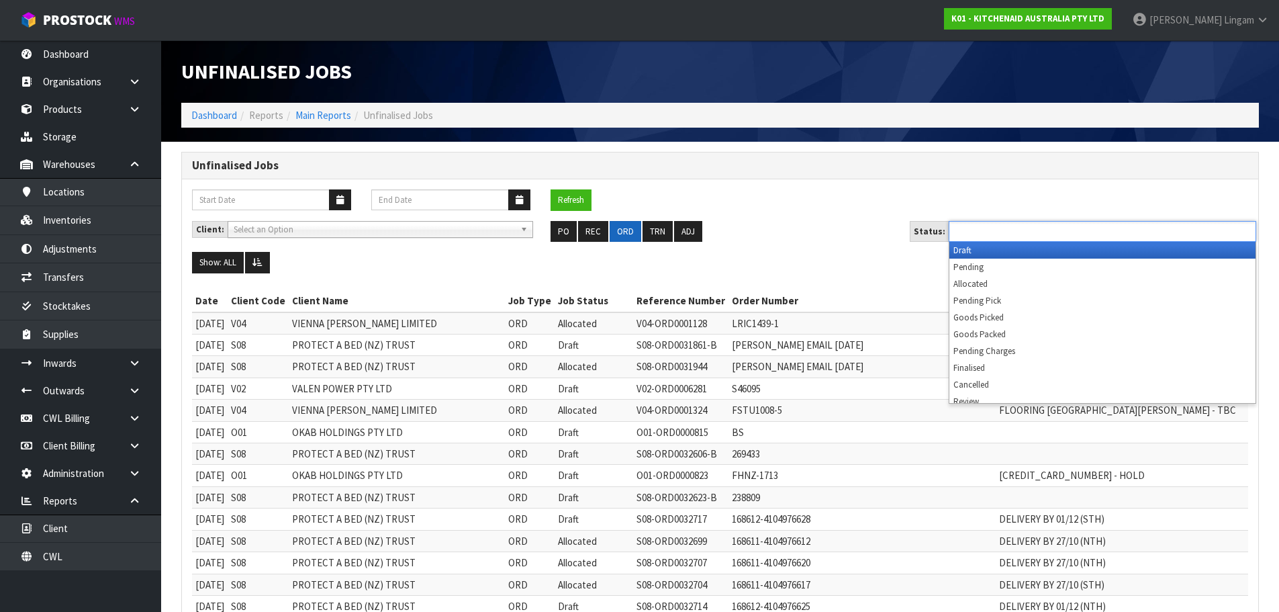
click at [1075, 232] on ul at bounding box center [1102, 231] width 307 height 21
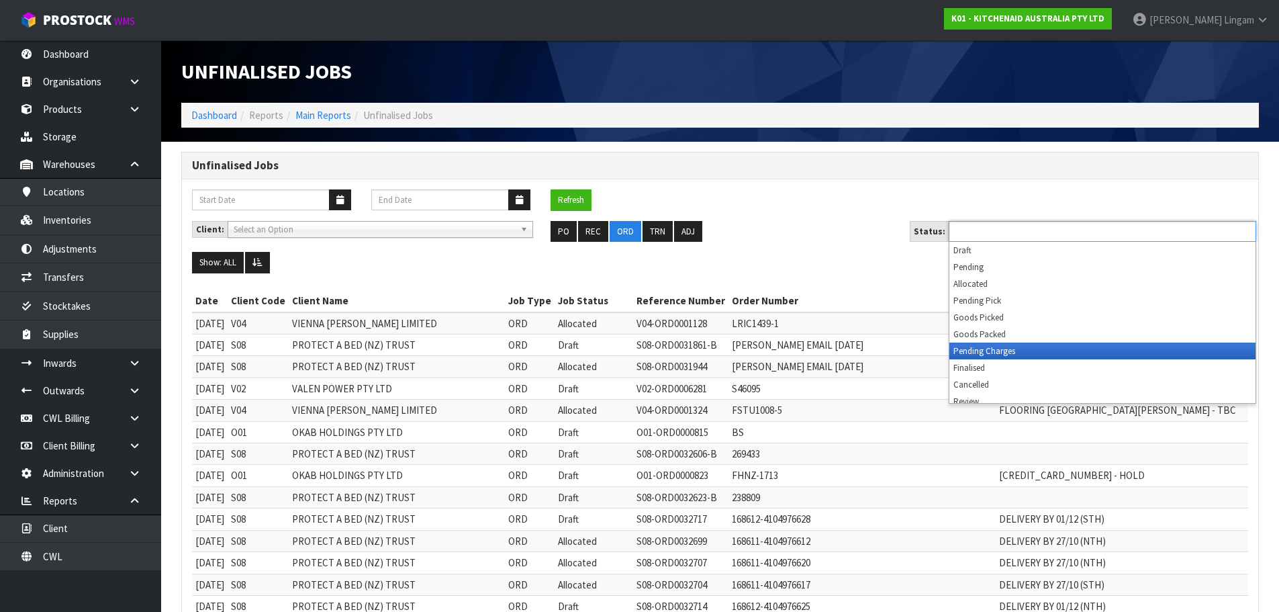
click at [1033, 350] on li "Pending Charges" at bounding box center [1102, 350] width 306 height 17
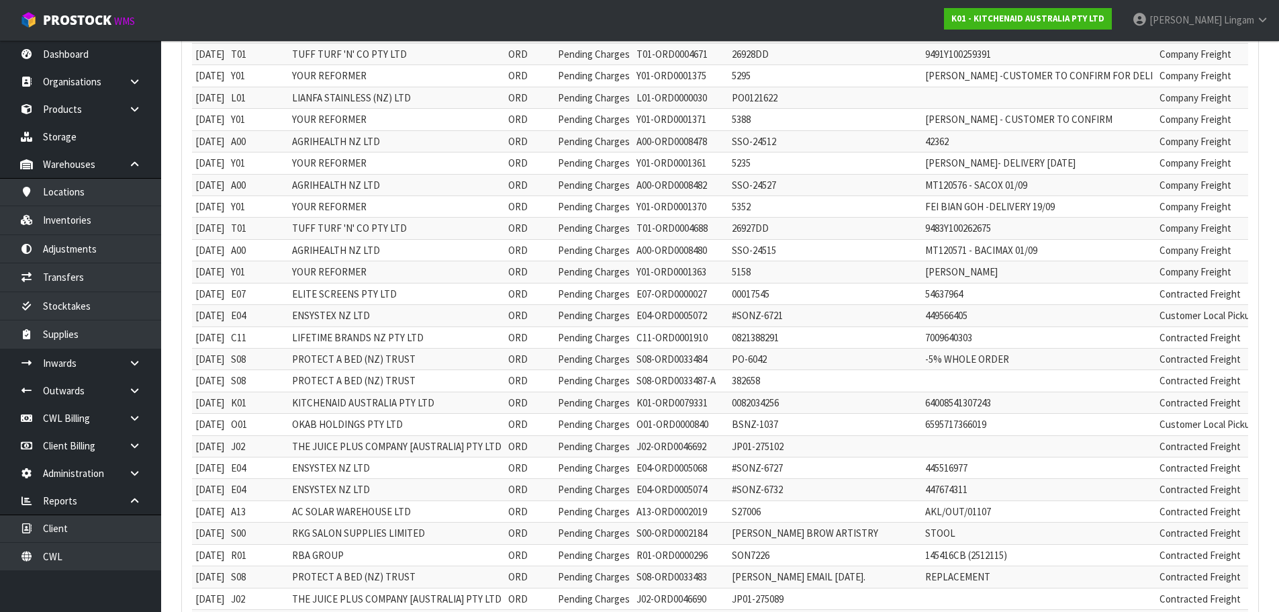
scroll to position [201, 0]
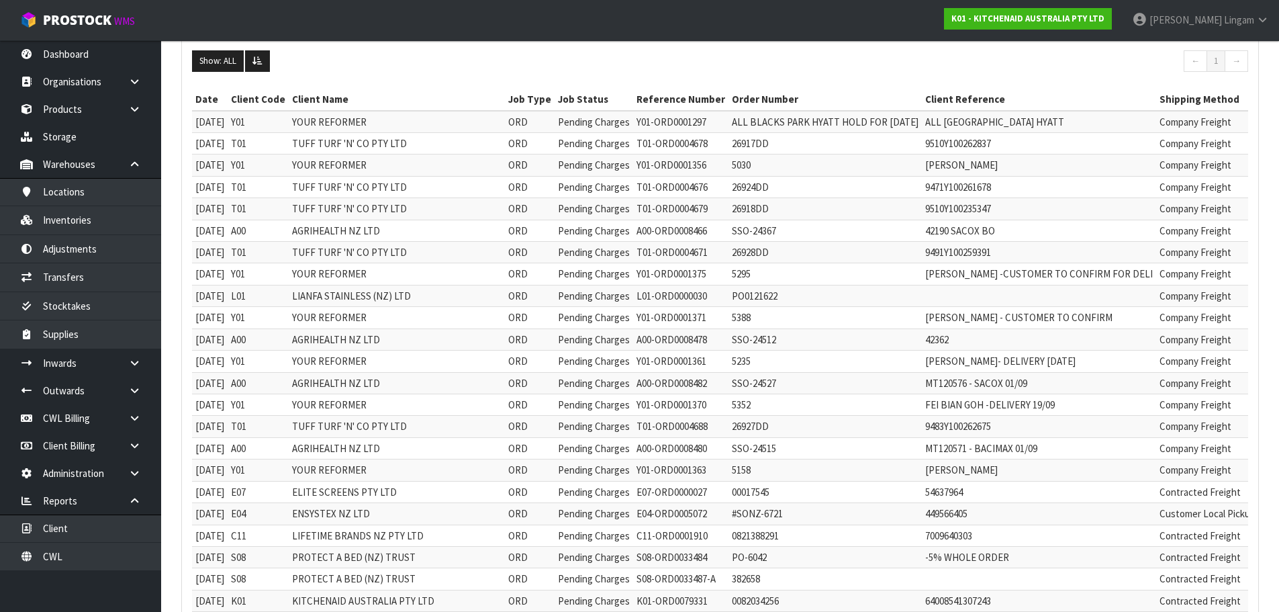
click at [541, 62] on ul "Show: ALL 5 10 25 50 100 ALL" at bounding box center [451, 60] width 518 height 21
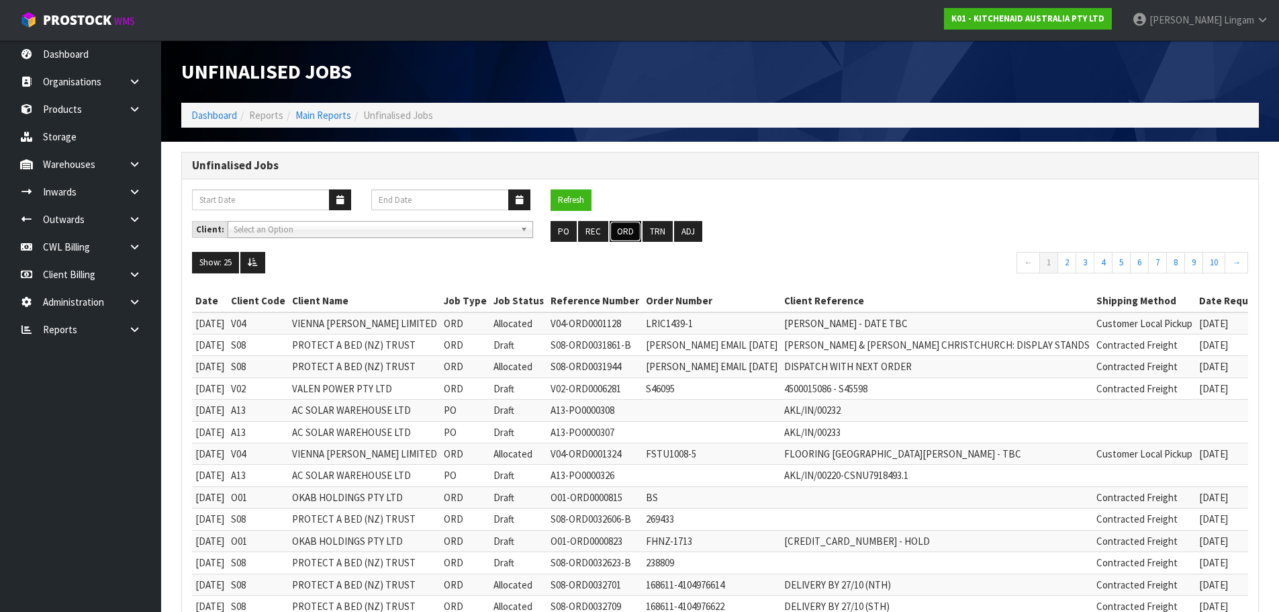
click at [618, 232] on button "ORD" at bounding box center [626, 231] width 32 height 21
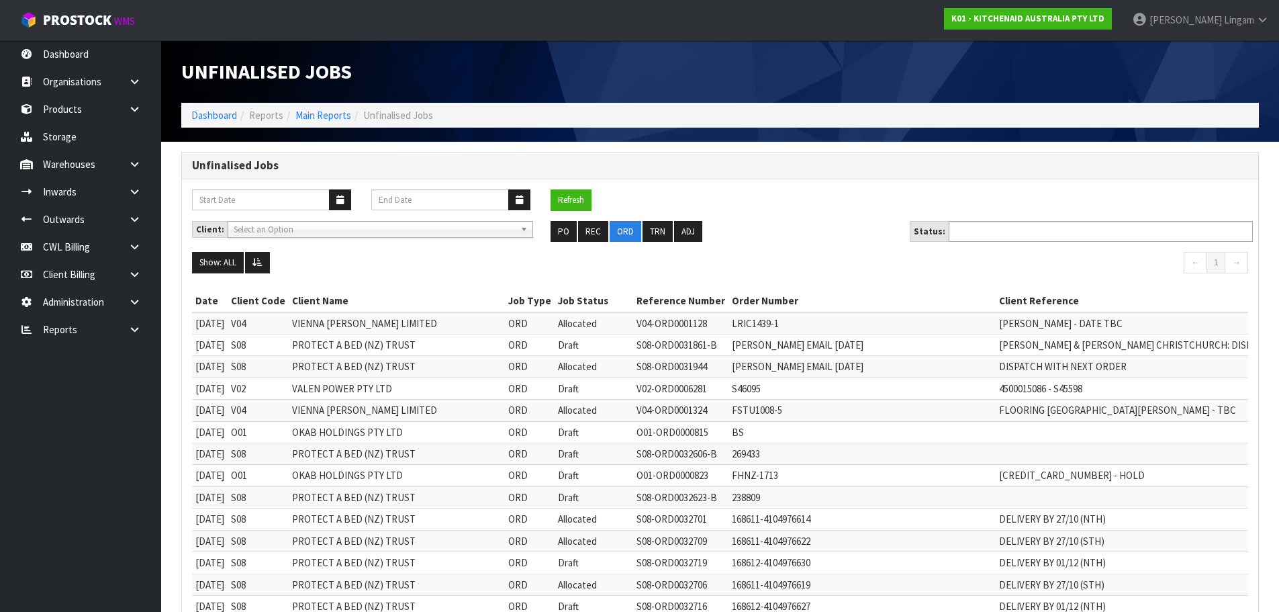
click at [1059, 230] on ul at bounding box center [1101, 231] width 304 height 21
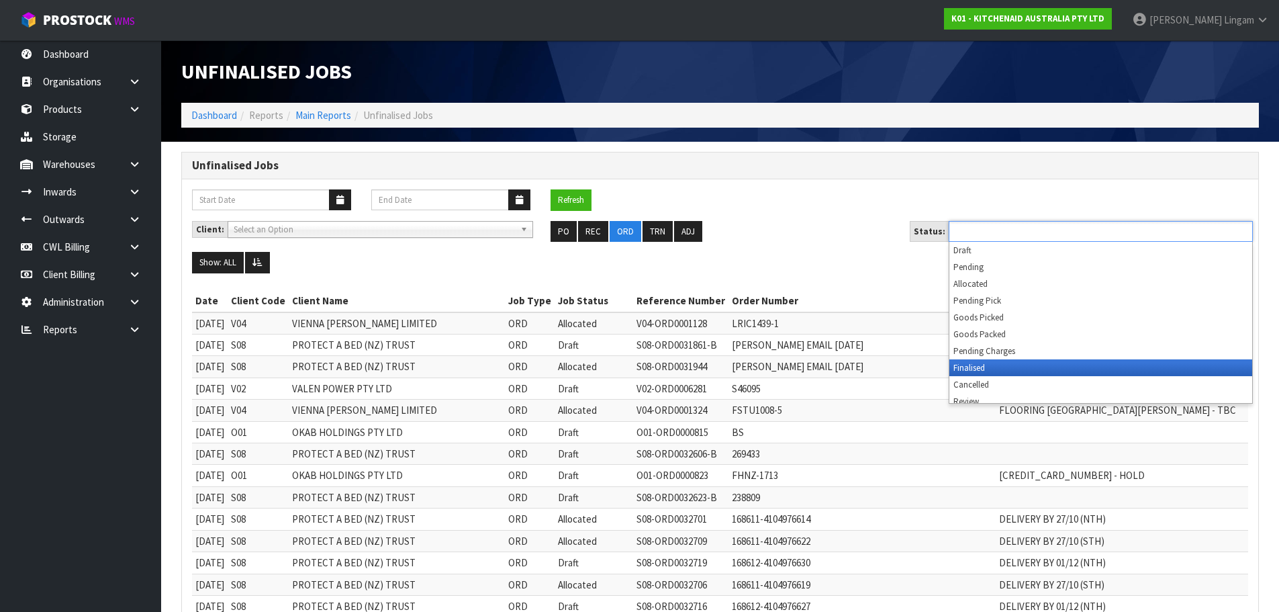
click at [1045, 359] on li "Finalised" at bounding box center [1100, 367] width 303 height 17
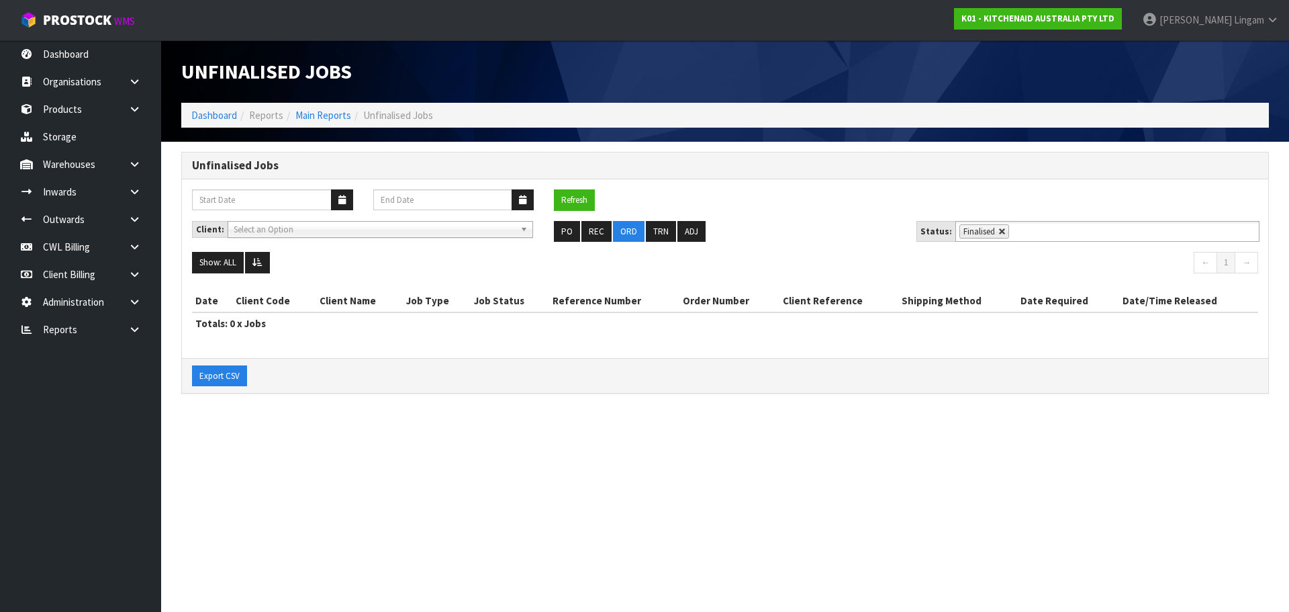
click at [999, 235] on link at bounding box center [1002, 232] width 8 height 8
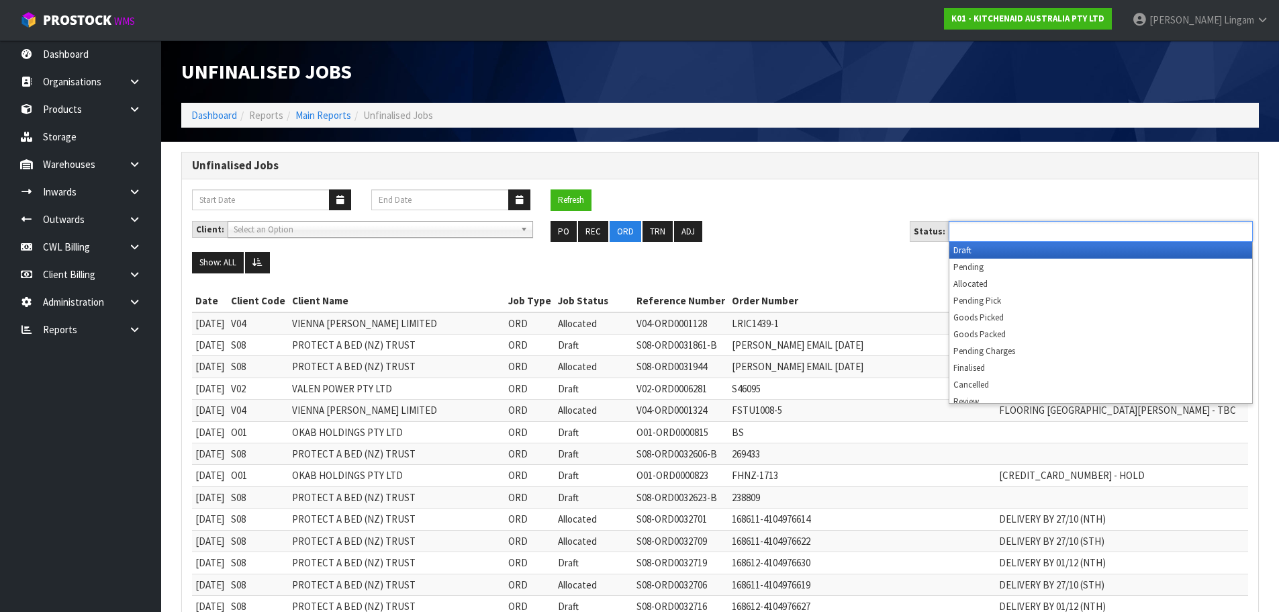
click at [999, 235] on input "text" at bounding box center [1002, 231] width 99 height 17
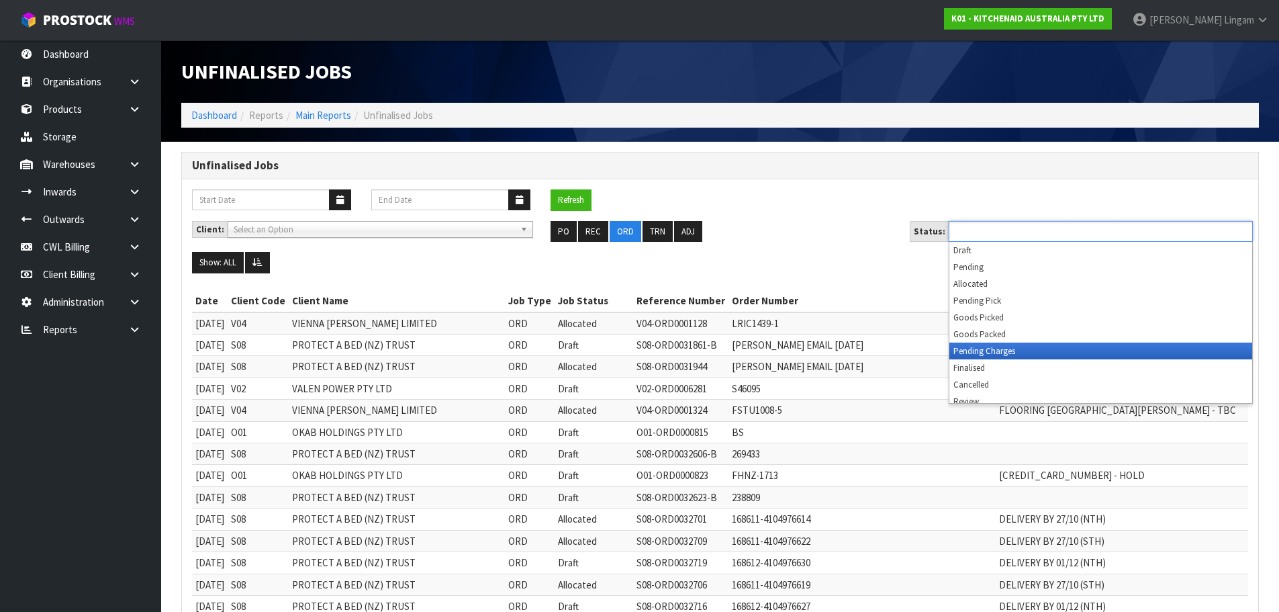
click at [1010, 350] on li "Pending Charges" at bounding box center [1100, 350] width 303 height 17
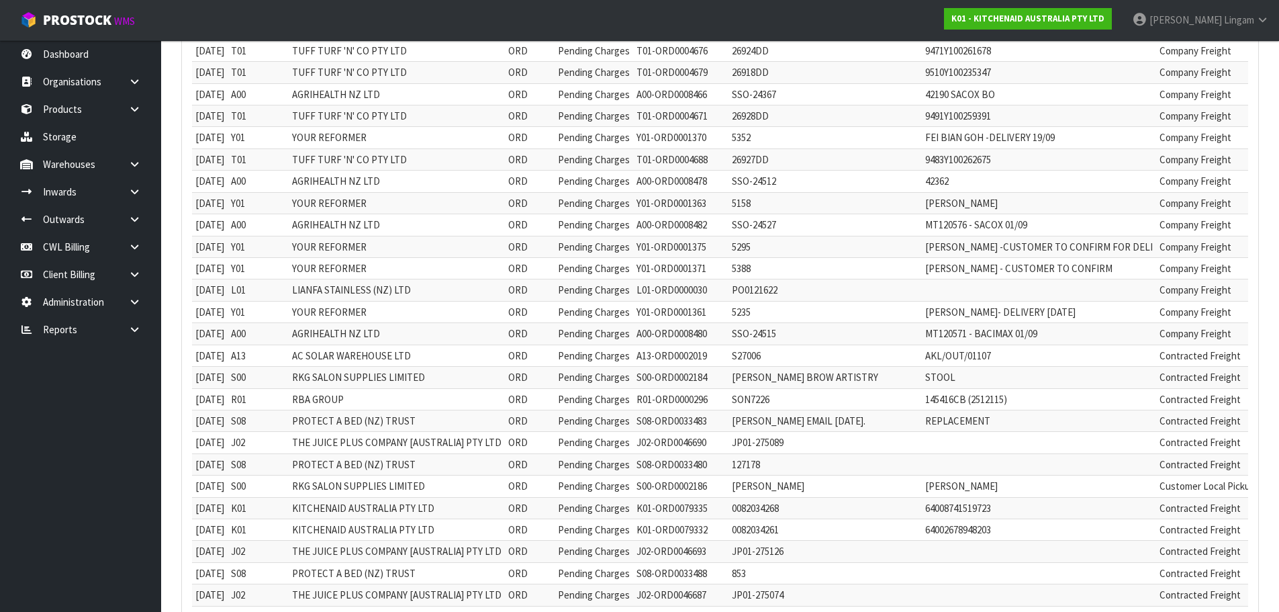
scroll to position [130, 0]
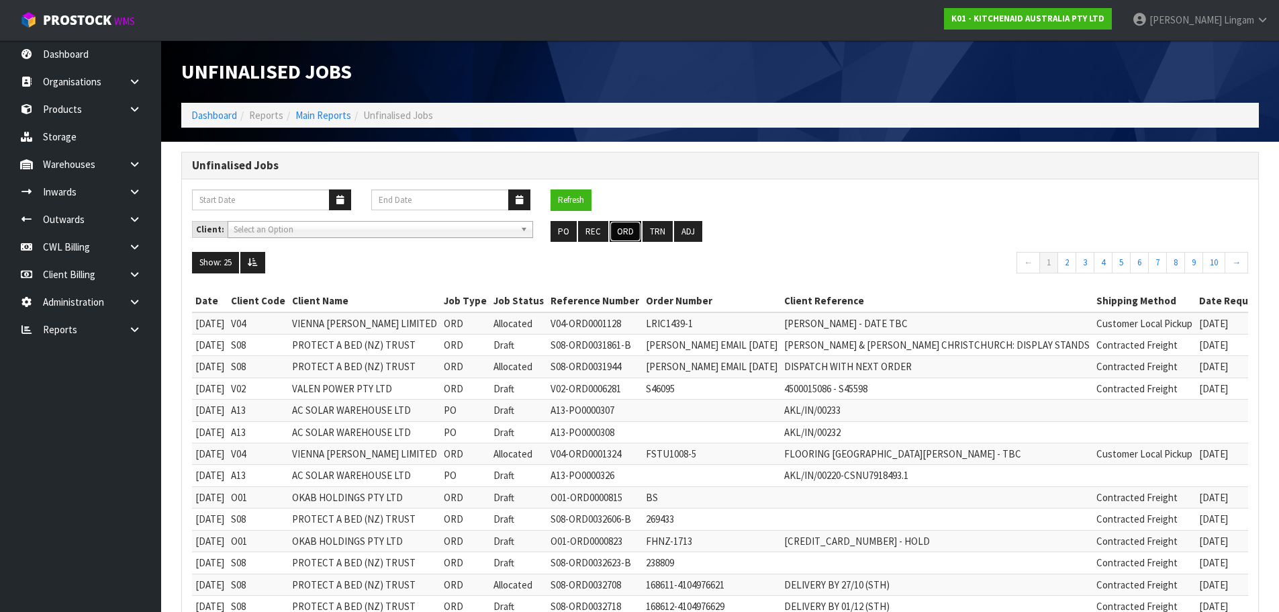
click at [628, 229] on button "ORD" at bounding box center [626, 231] width 32 height 21
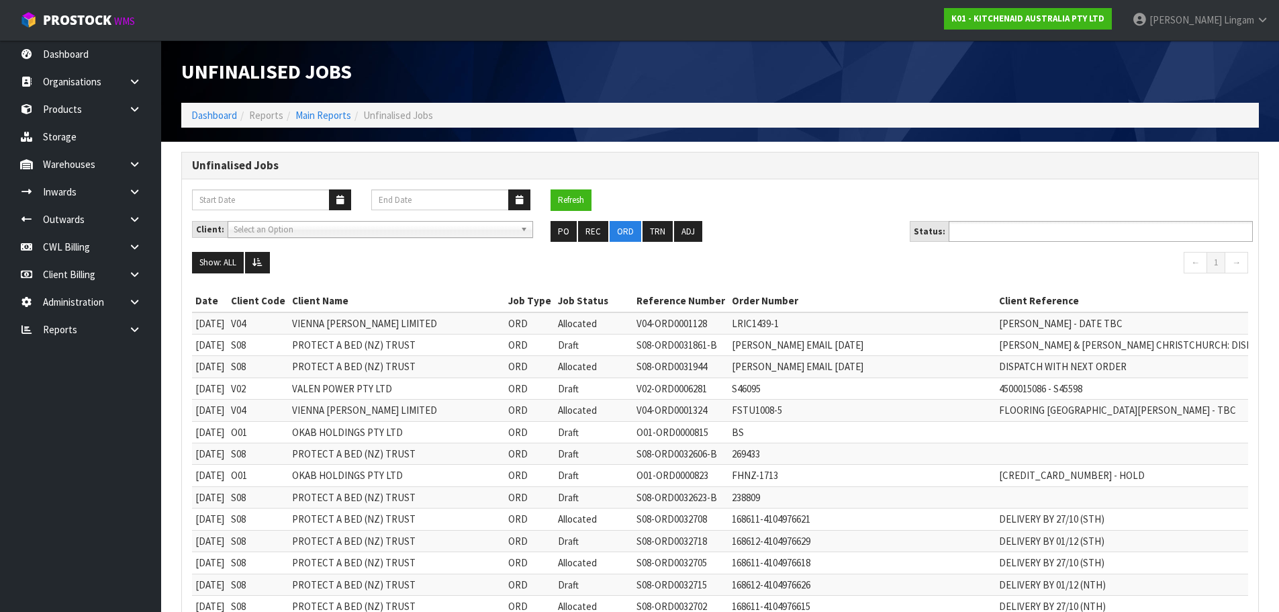
click at [1041, 235] on input "text" at bounding box center [1002, 231] width 99 height 17
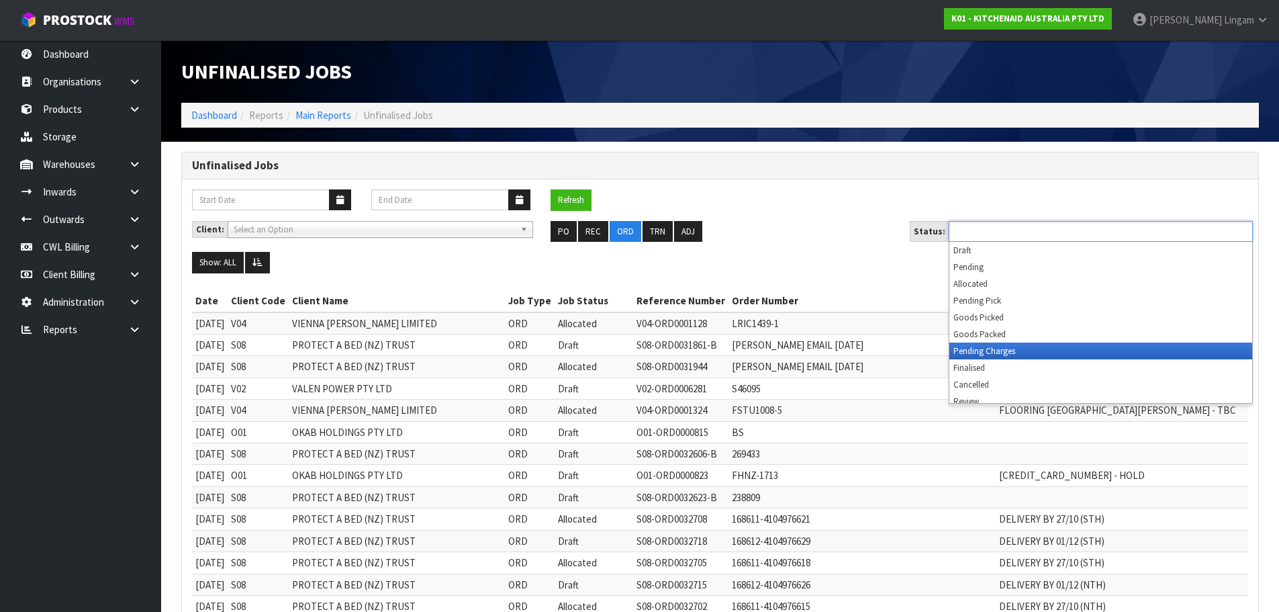
click at [1033, 355] on li "Pending Charges" at bounding box center [1100, 350] width 303 height 17
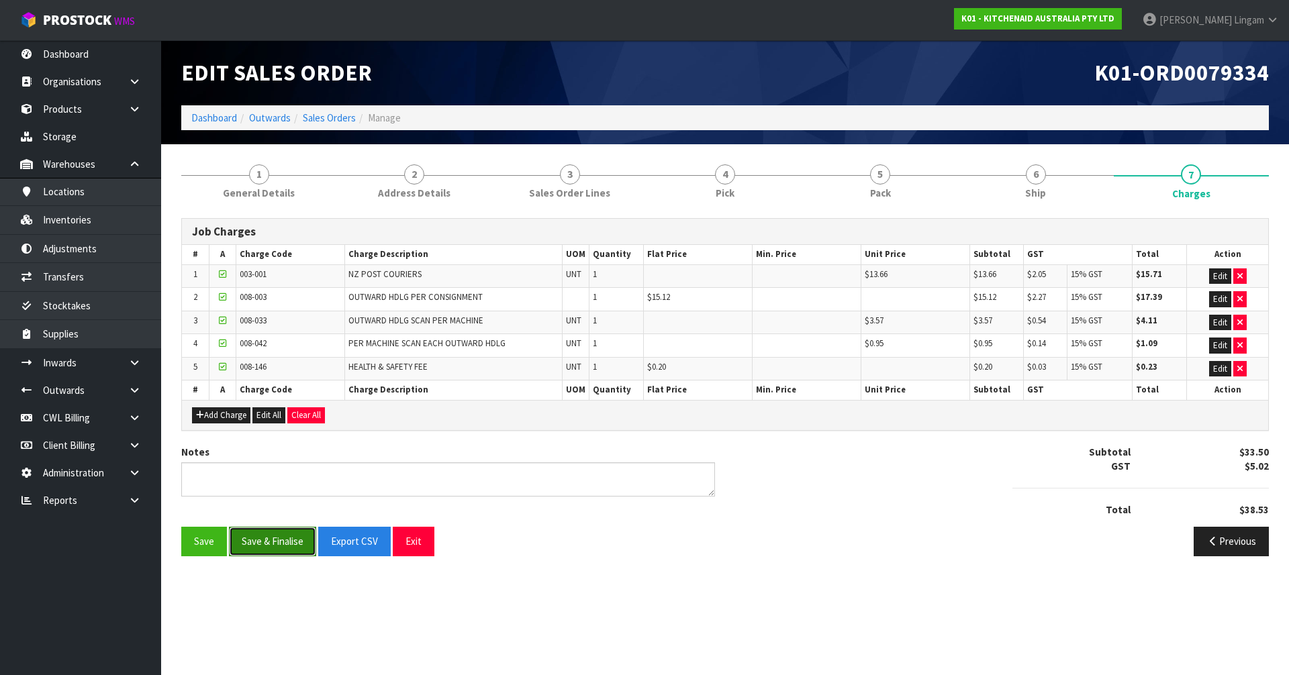
click at [283, 536] on button "Save & Finalise" at bounding box center [272, 541] width 87 height 29
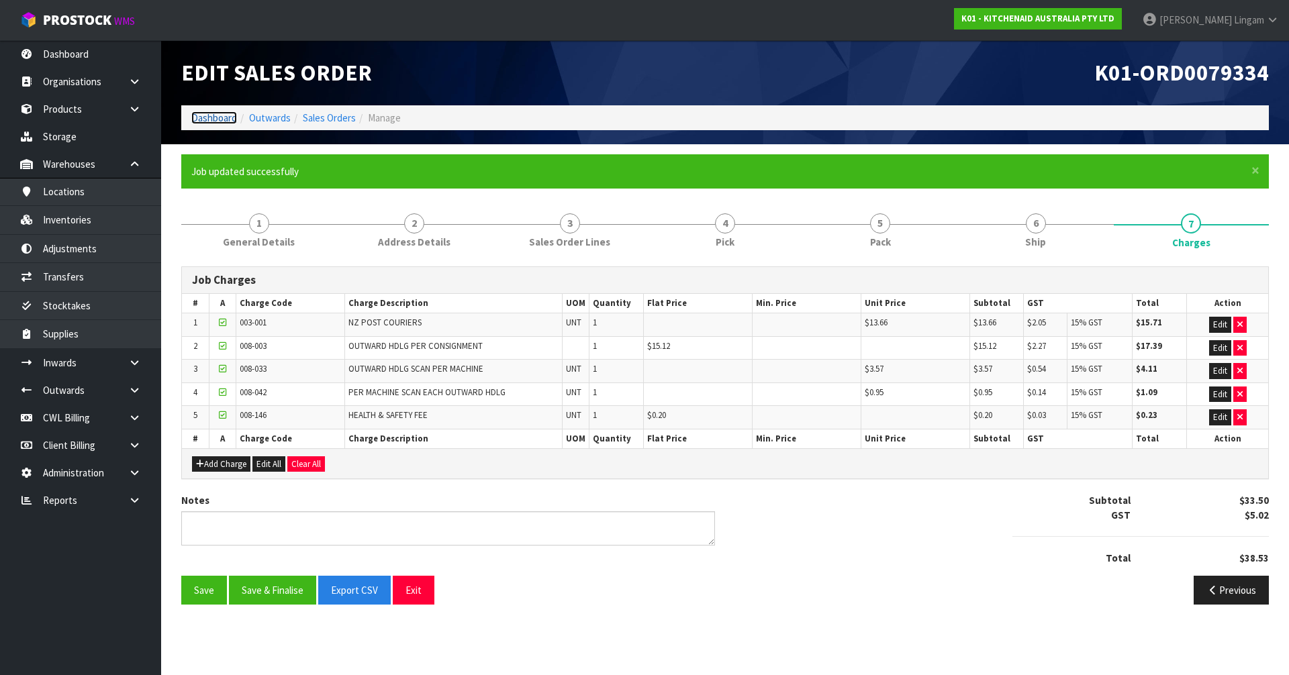
click at [212, 115] on link "Dashboard" at bounding box center [214, 117] width 46 height 13
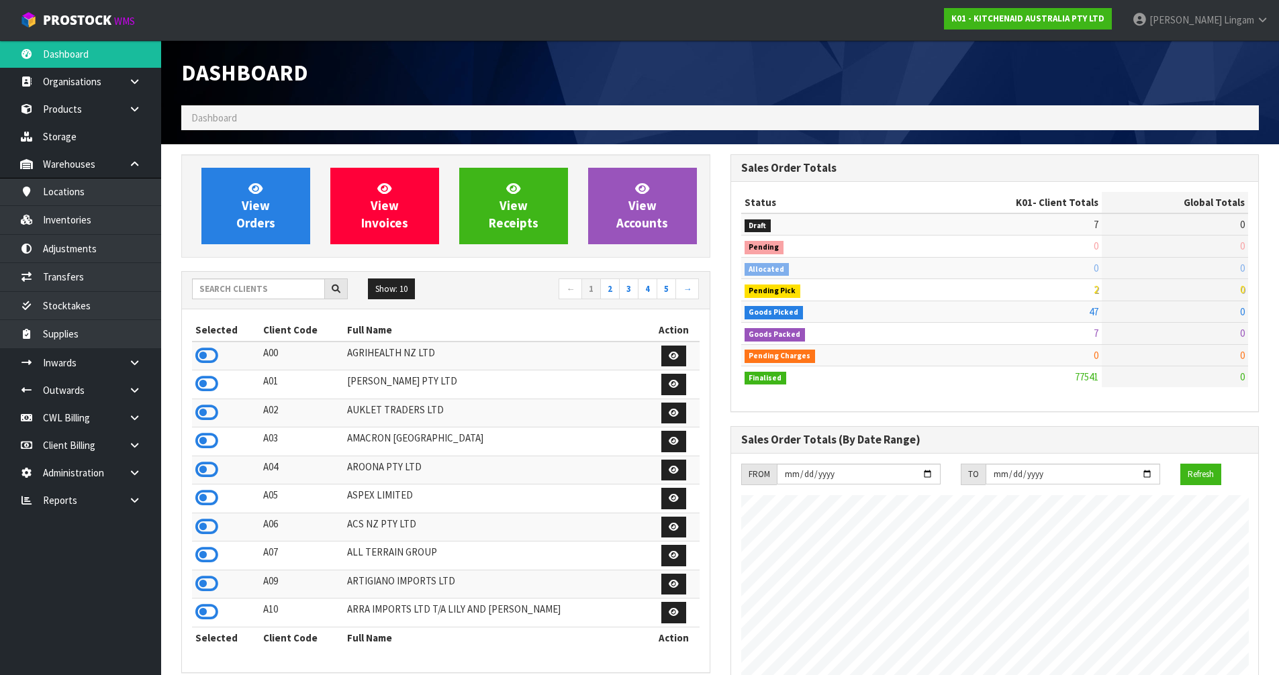
scroll to position [1017, 548]
click at [234, 293] on input "text" at bounding box center [258, 289] width 133 height 21
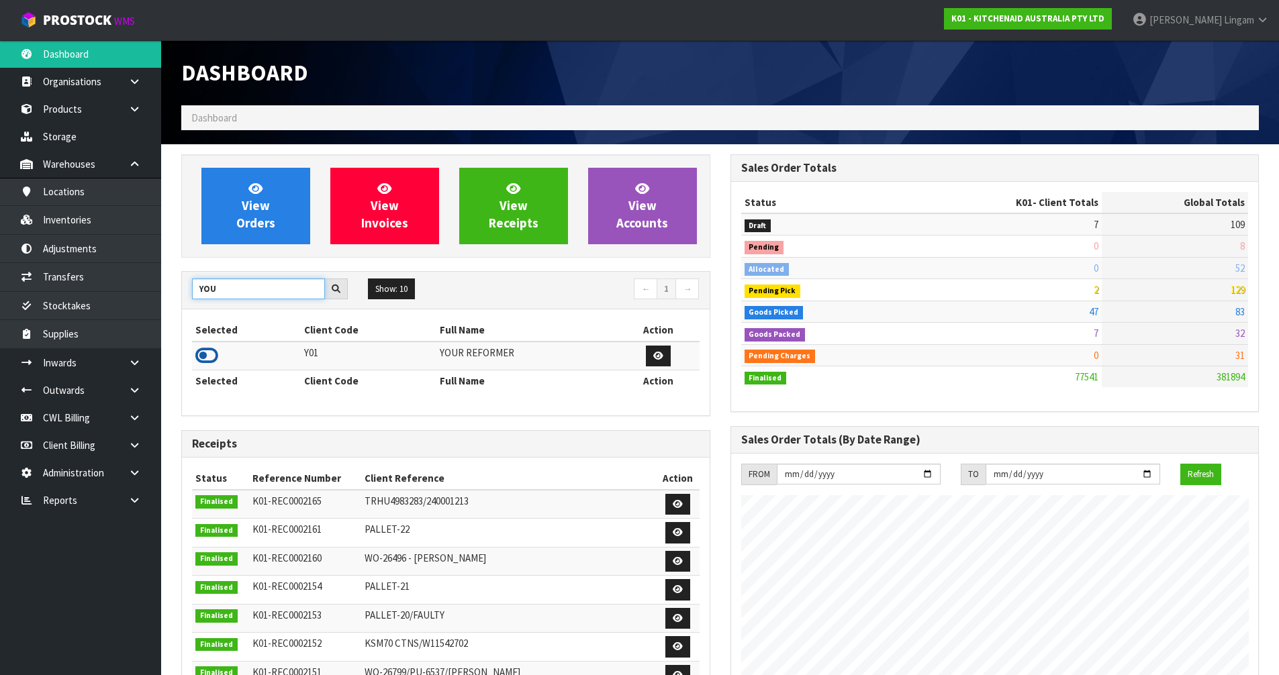
type input "YOU"
click at [207, 361] on icon at bounding box center [206, 356] width 23 height 20
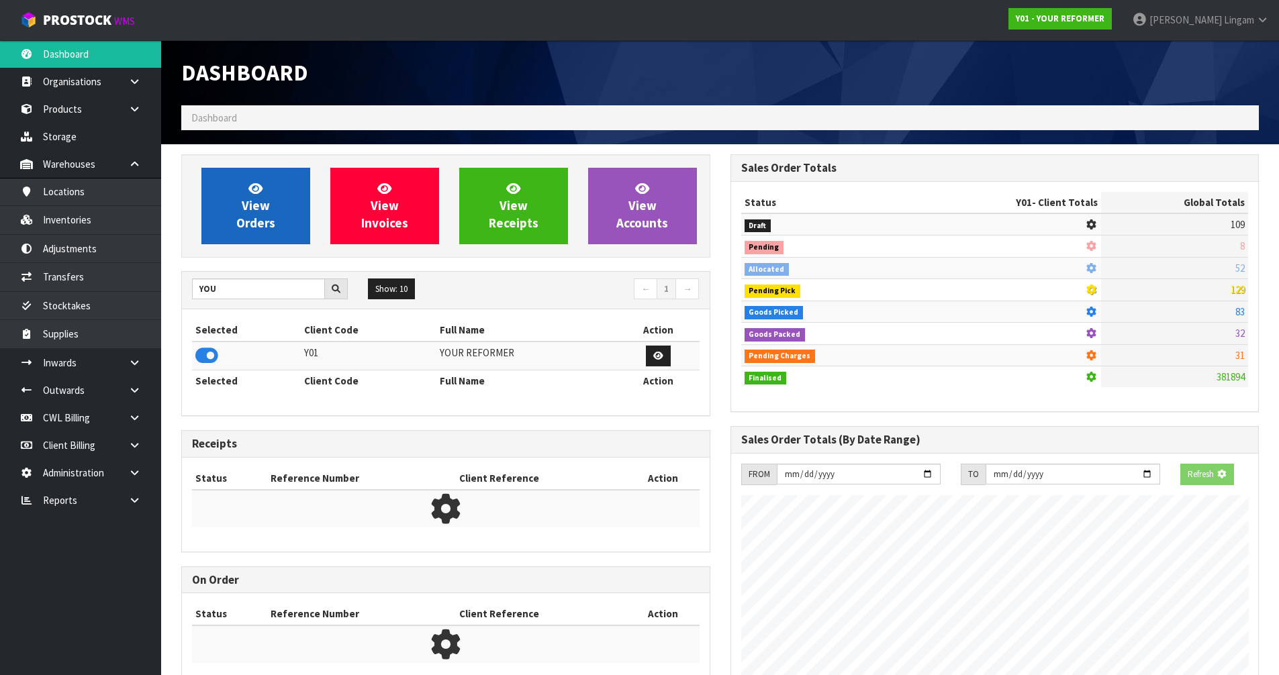
scroll to position [951, 548]
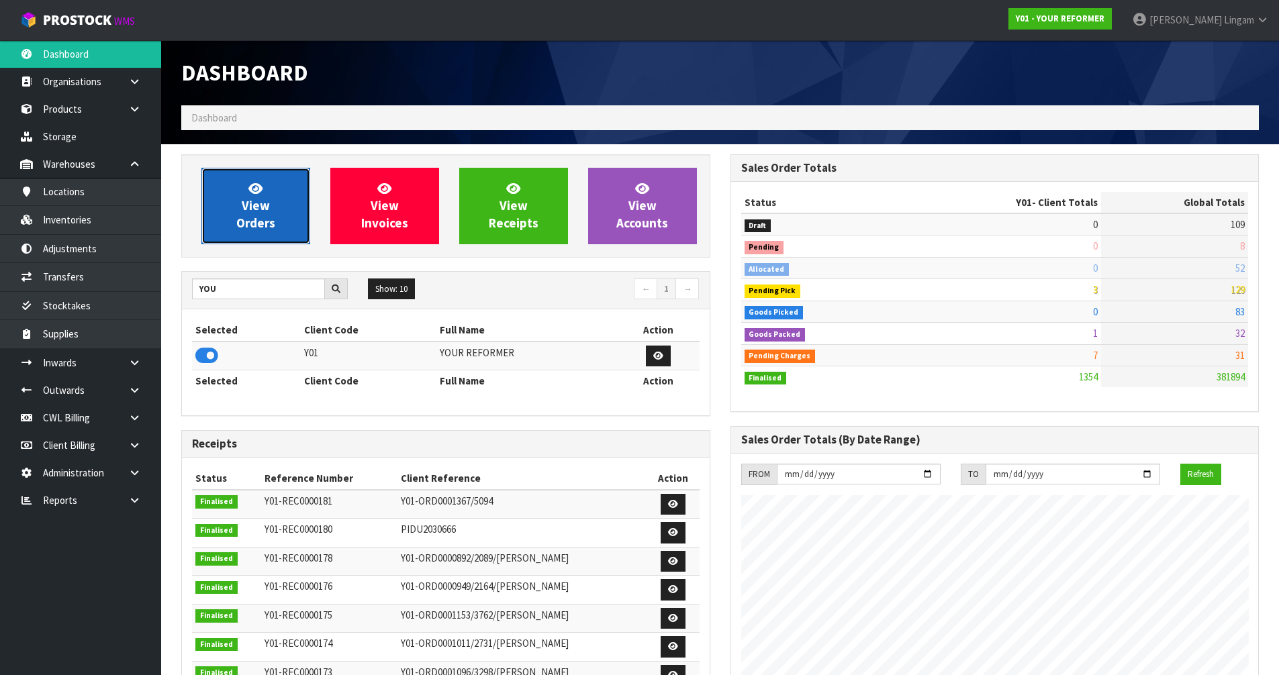
click at [294, 212] on link "View Orders" at bounding box center [255, 206] width 109 height 77
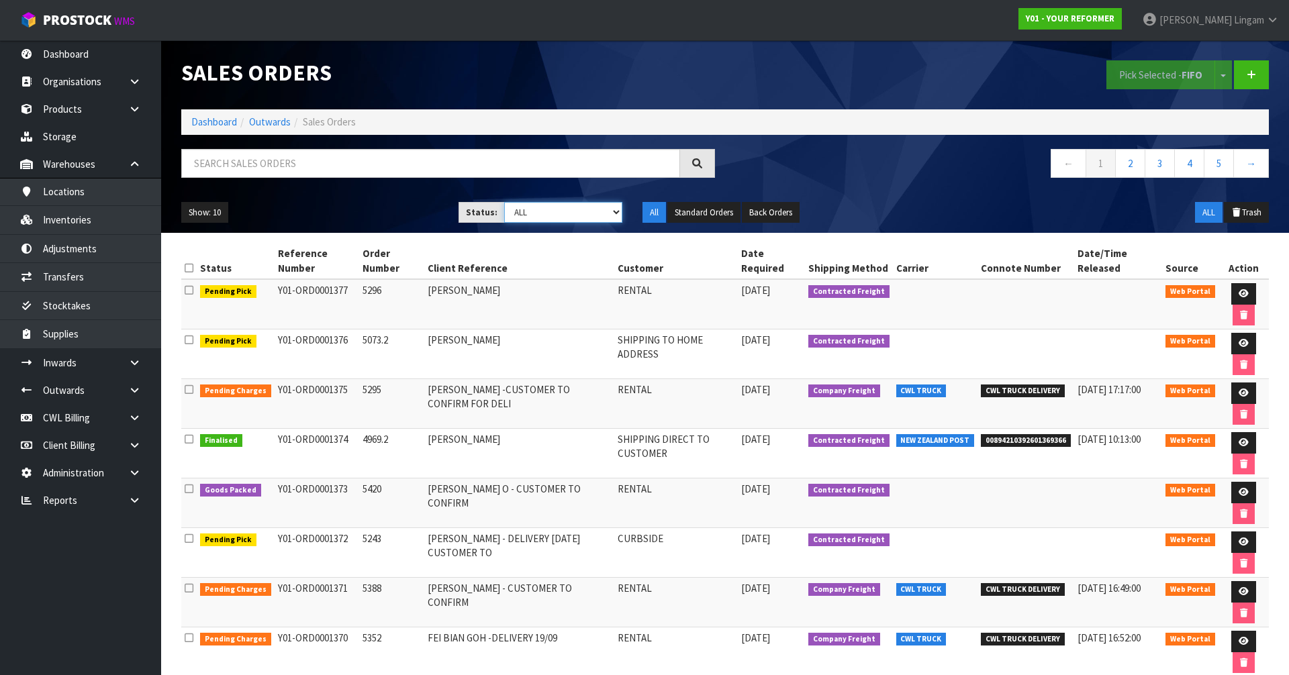
click at [593, 213] on select "Draft Pending Allocated Pending Pick Goods Picked Goods Packed Pending Charges …" at bounding box center [563, 212] width 119 height 21
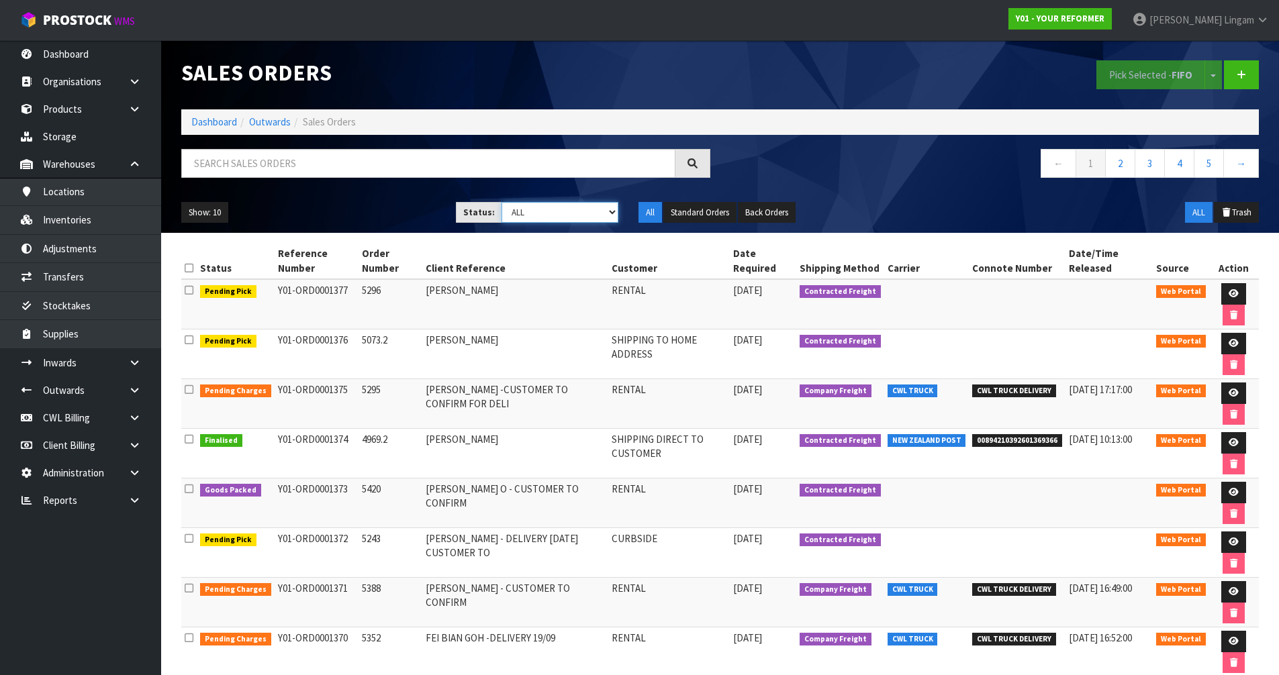
select select "string:6"
click at [501, 202] on select "Draft Pending Allocated Pending Pick Goods Picked Goods Packed Pending Charges …" at bounding box center [559, 212] width 117 height 21
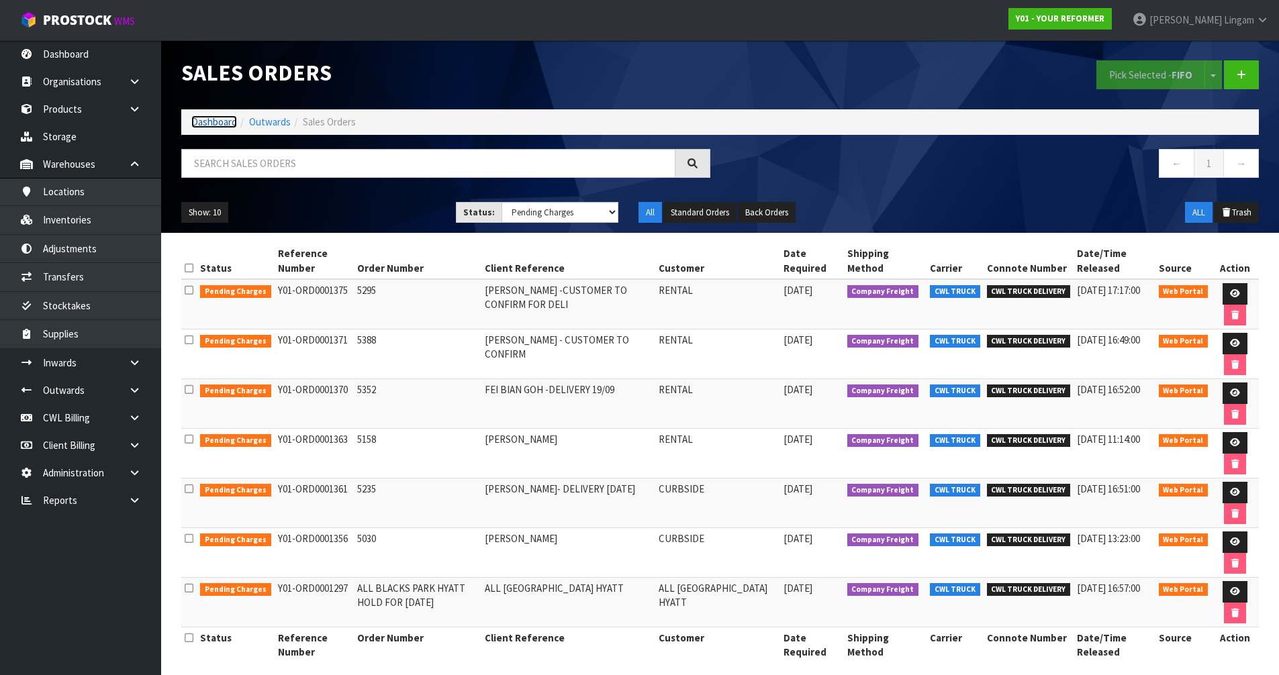
click at [218, 124] on link "Dashboard" at bounding box center [214, 121] width 46 height 13
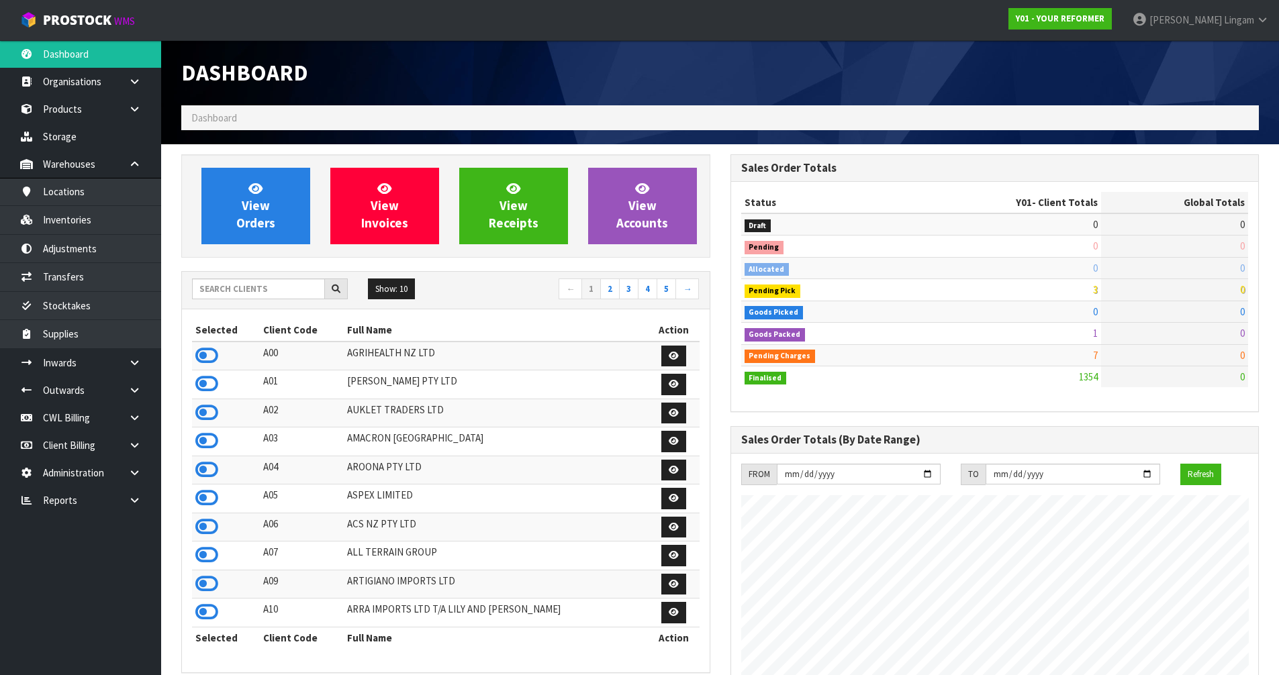
scroll to position [951, 548]
click at [265, 290] on input "text" at bounding box center [258, 289] width 133 height 21
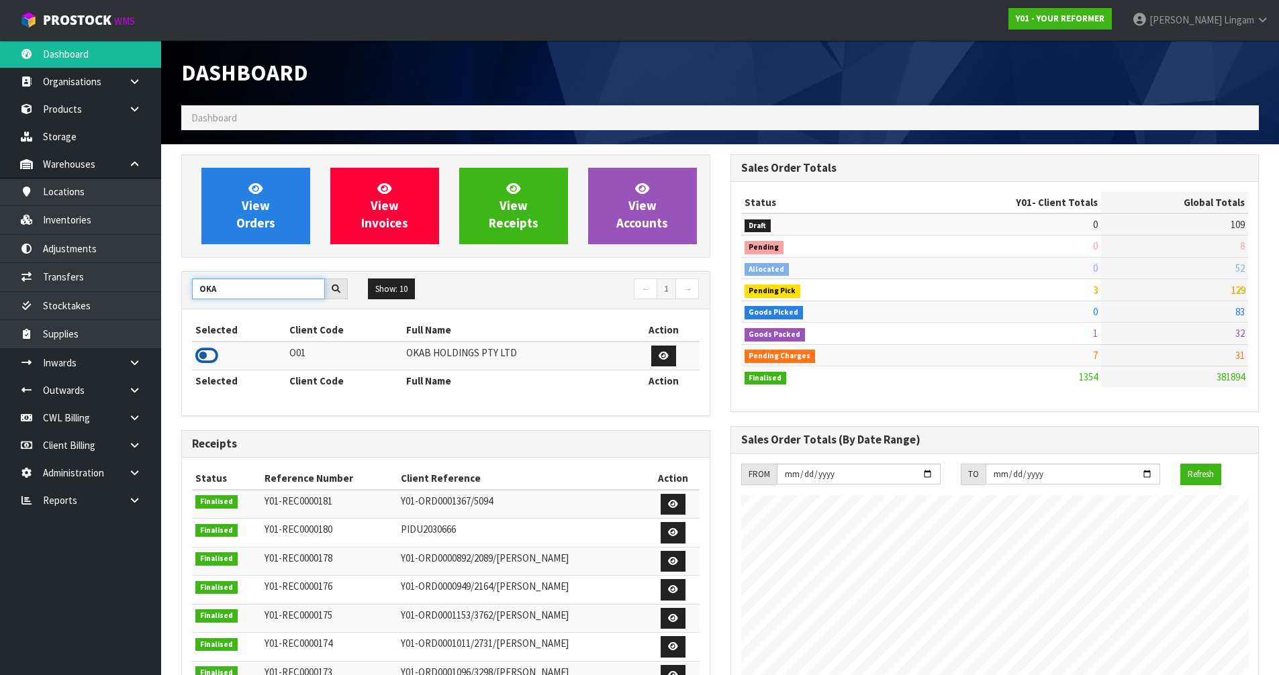
type input "OKA"
click at [213, 363] on icon at bounding box center [206, 356] width 23 height 20
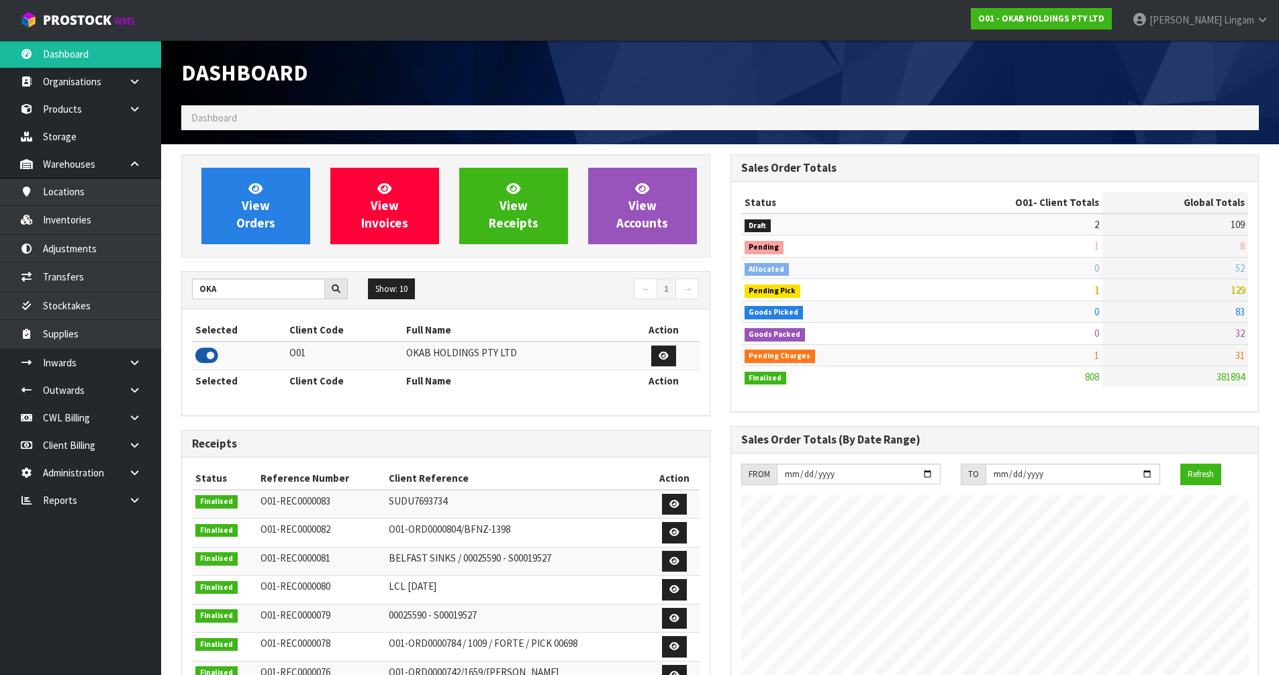
scroll to position [1103, 548]
click at [272, 209] on link "View Orders" at bounding box center [255, 206] width 109 height 77
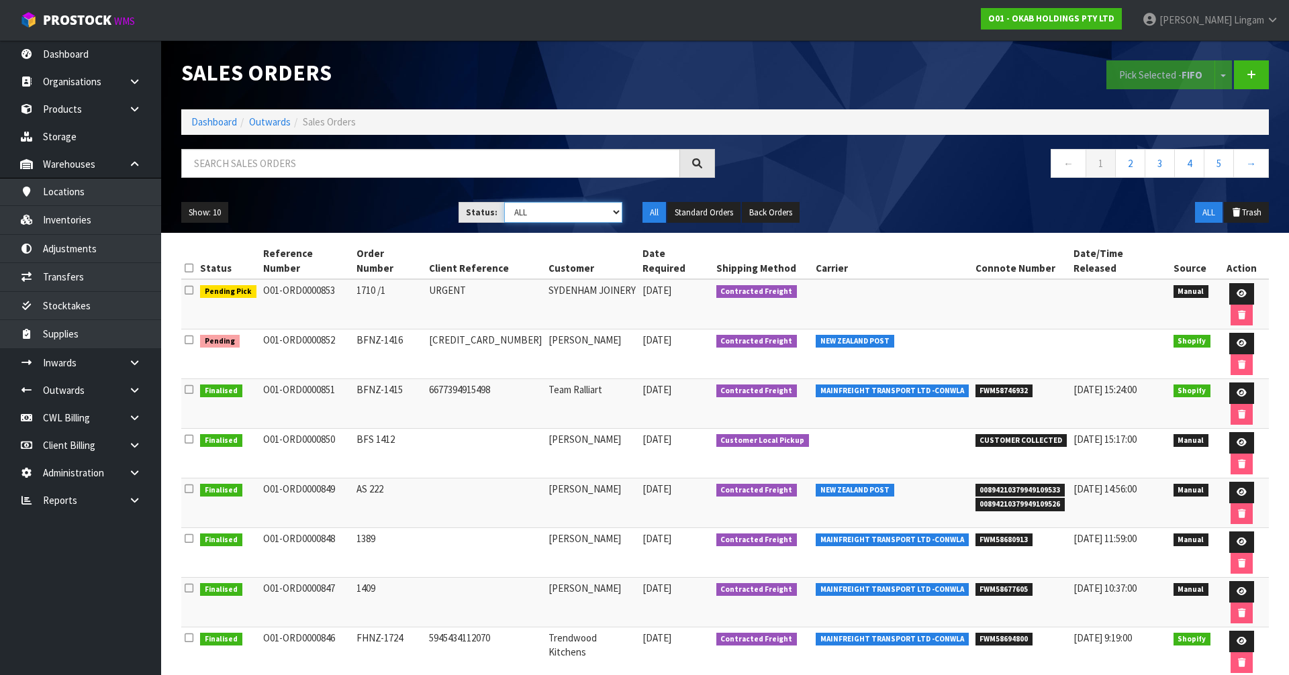
click at [596, 218] on select "Draft Pending Allocated Pending Pick Goods Picked Goods Packed Pending Charges …" at bounding box center [563, 212] width 119 height 21
select select "string:6"
click at [504, 202] on select "Draft Pending Allocated Pending Pick Goods Picked Goods Packed Pending Charges …" at bounding box center [563, 212] width 119 height 21
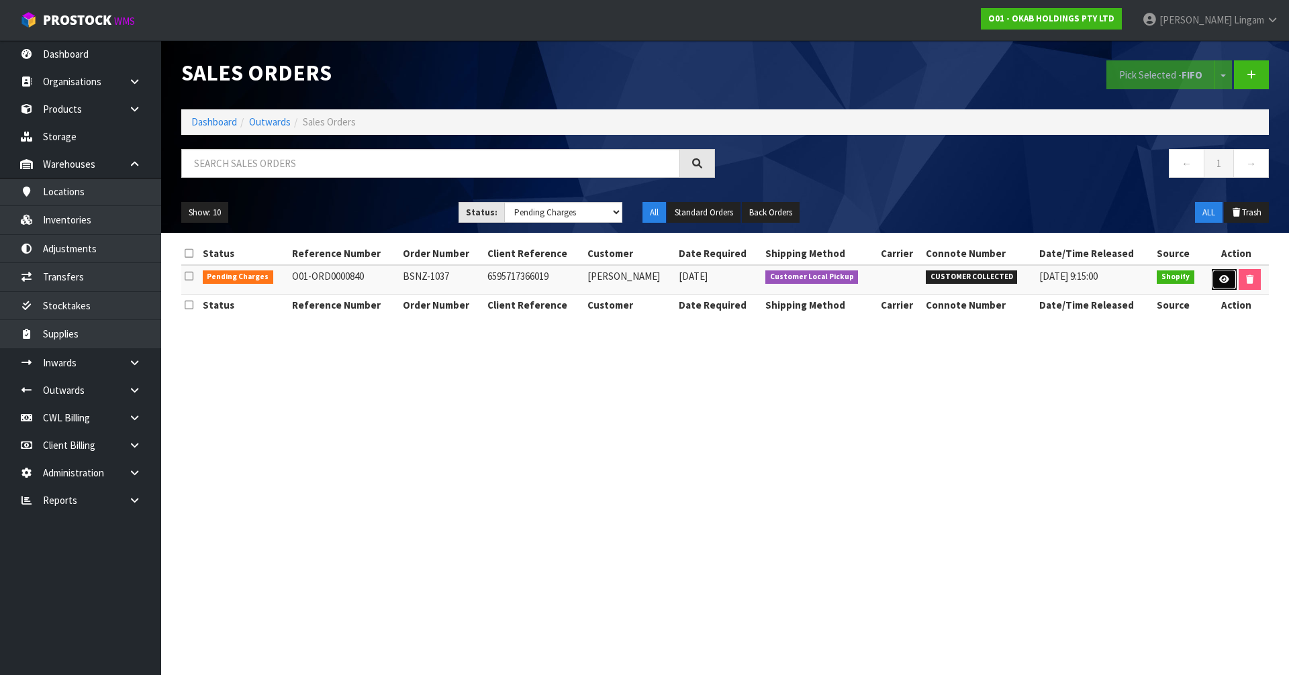
click at [1219, 276] on icon at bounding box center [1224, 279] width 10 height 9
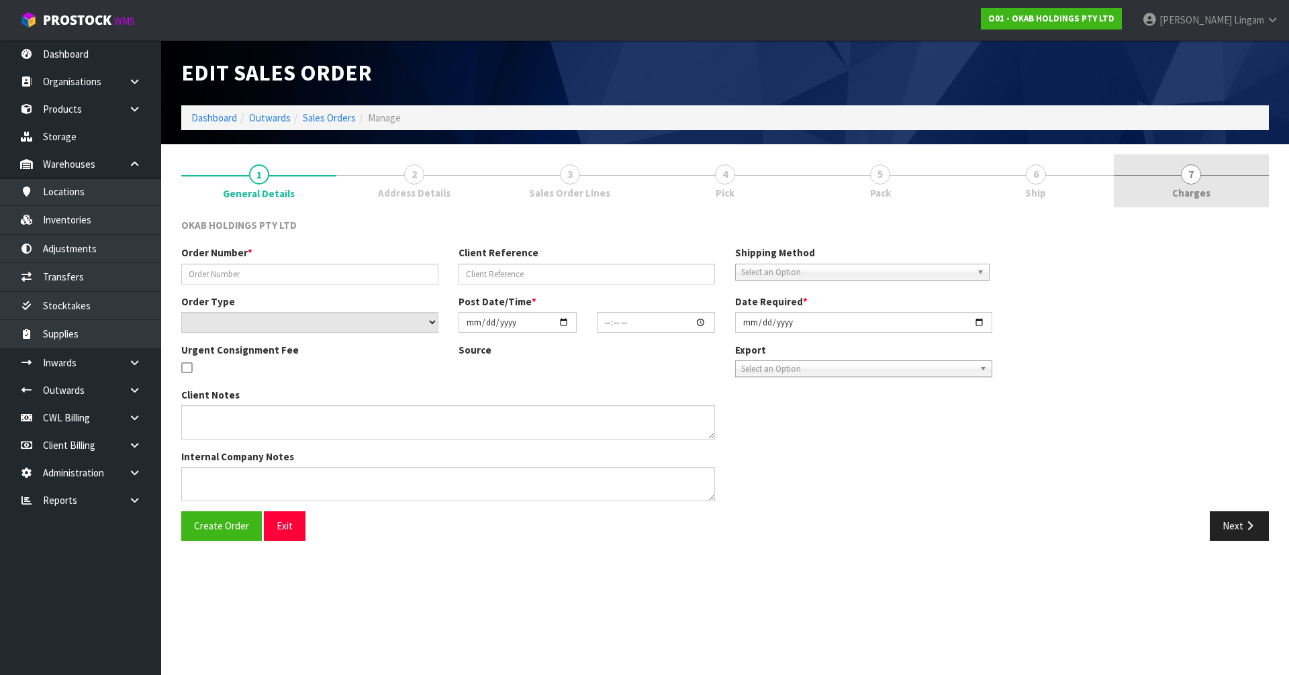
type input "BSNZ-1037"
type input "6595717366019"
select select "number:0"
type input "2025-08-21"
type input "11:46:41.000"
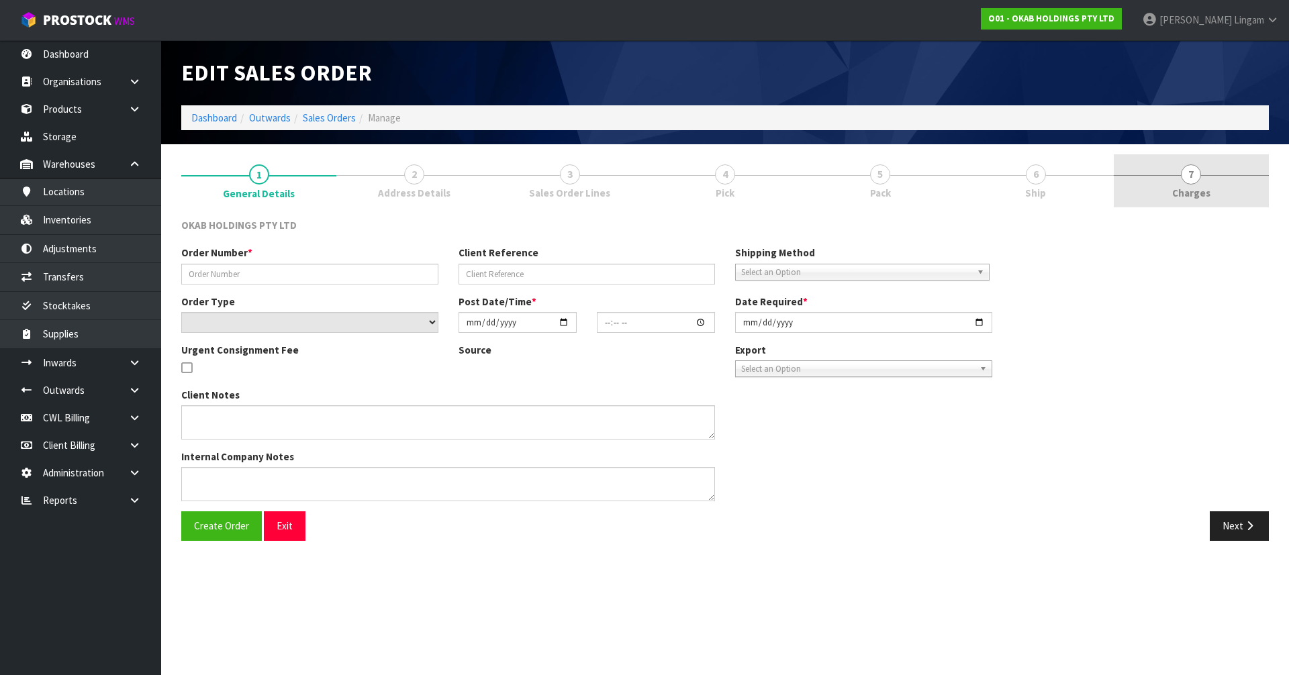
type input "2025-09-10"
type textarea "#1037 21 AUG AT 12:46 AM DUGHALL AITKEN ONLINE STORE $1,080.00 COMPLETEPAID ATT…"
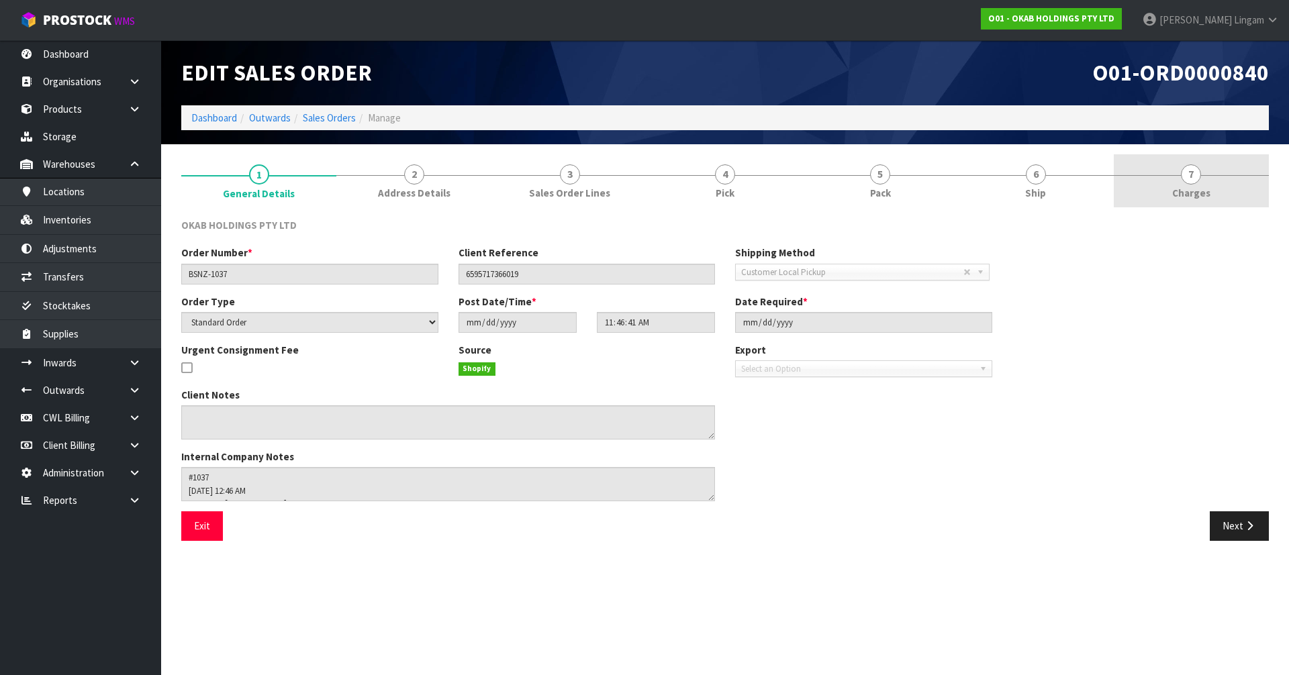
click at [1210, 181] on link "7 Charges" at bounding box center [1191, 180] width 155 height 53
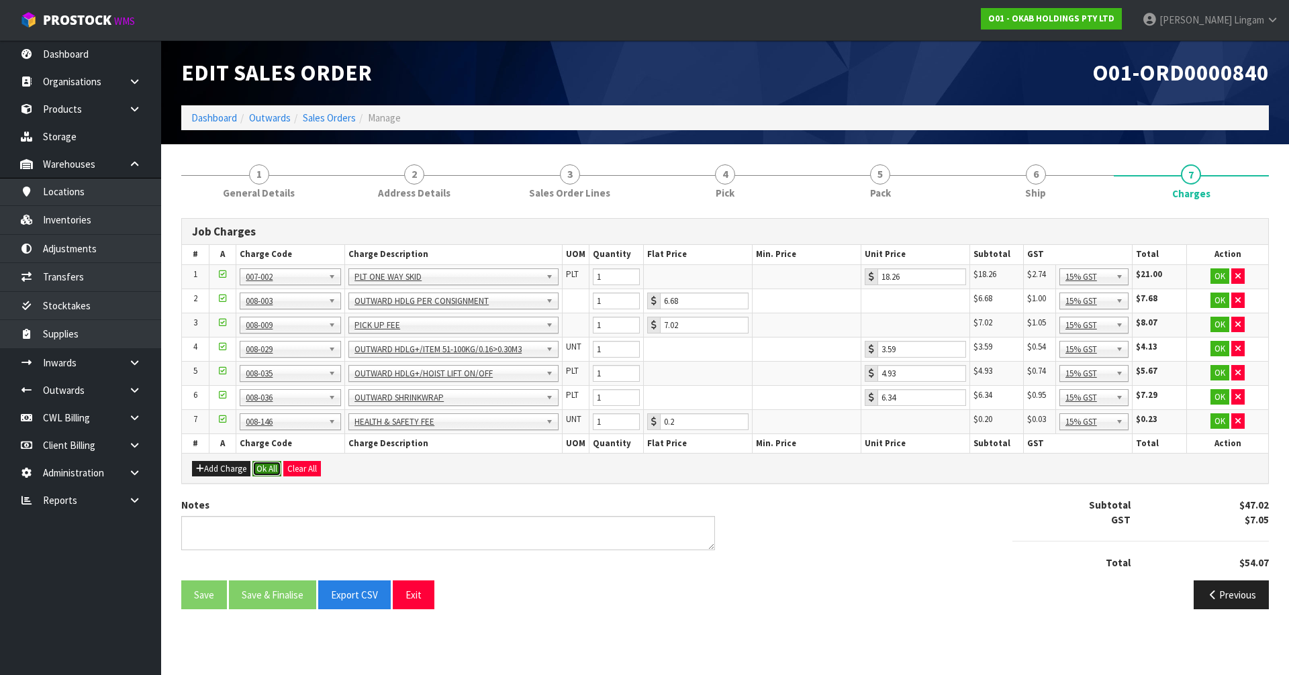
click at [265, 470] on button "Ok All" at bounding box center [266, 469] width 29 height 16
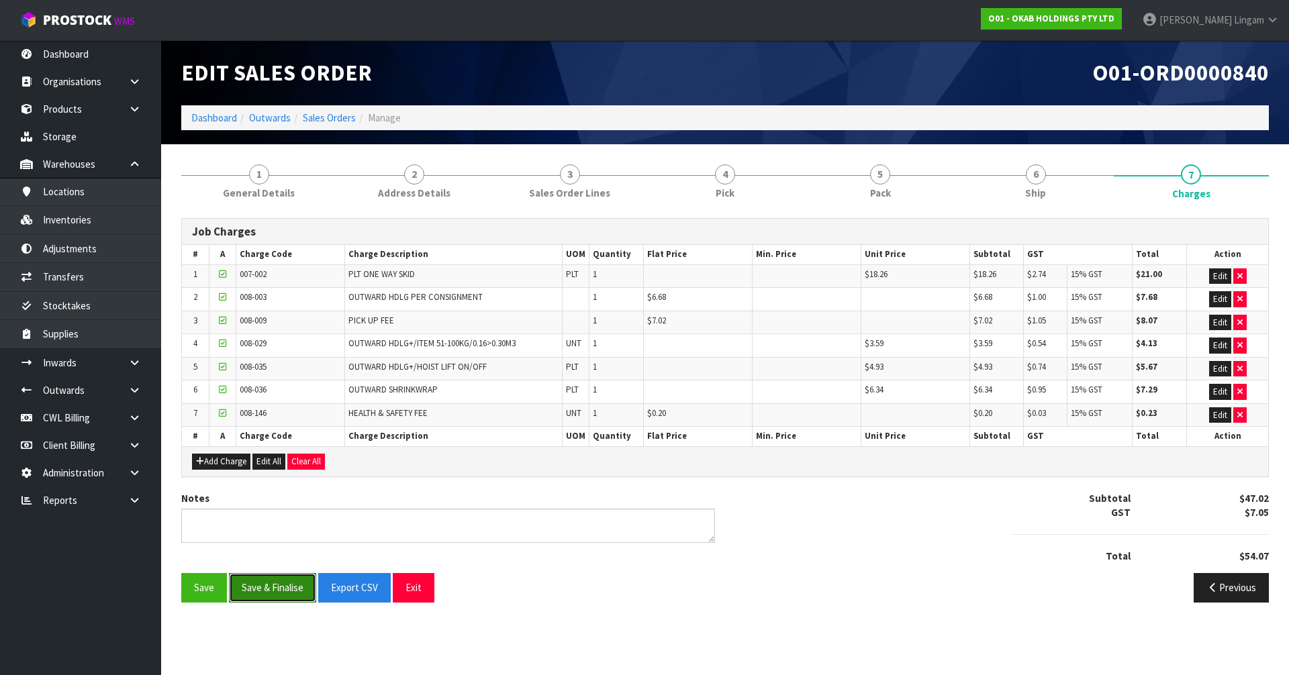
click at [274, 587] on button "Save & Finalise" at bounding box center [272, 587] width 87 height 29
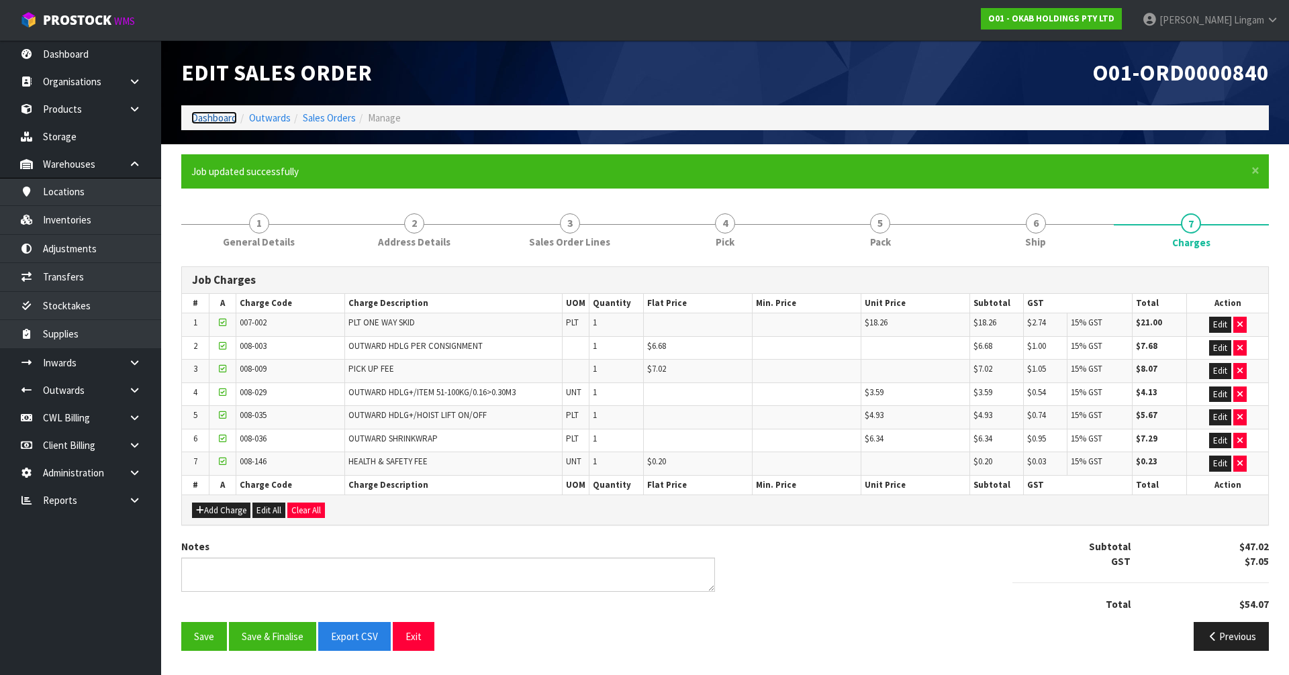
click at [206, 115] on link "Dashboard" at bounding box center [214, 117] width 46 height 13
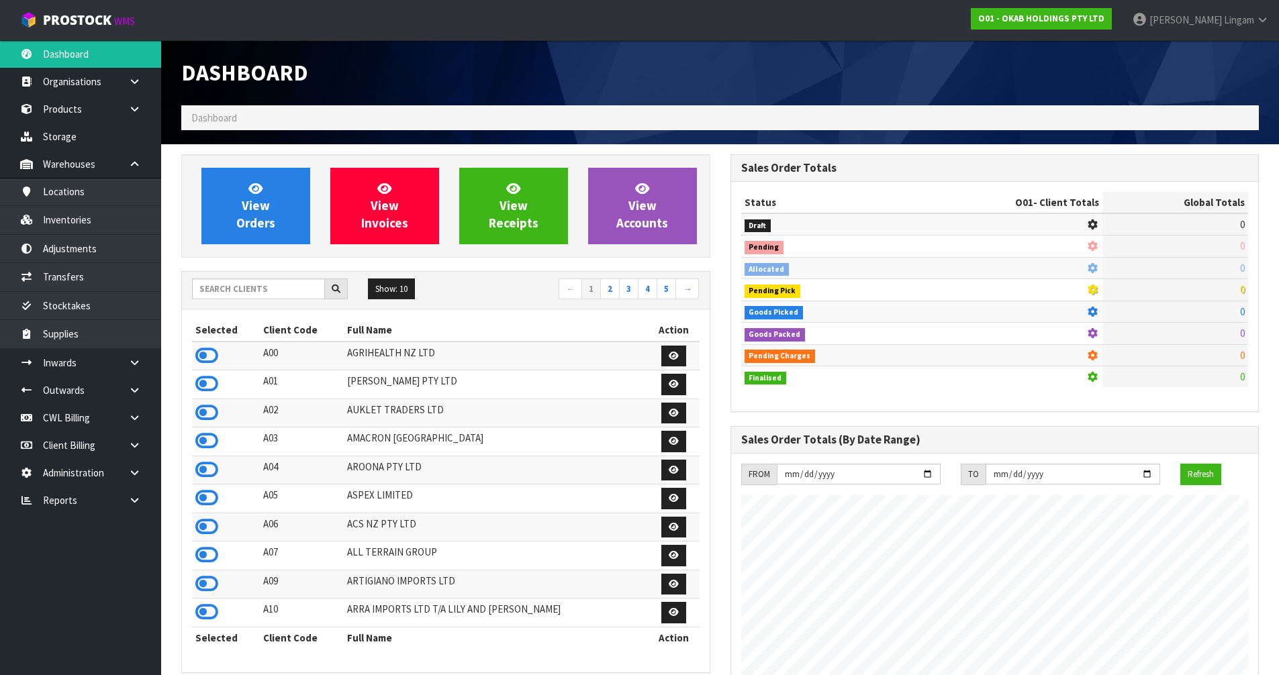
scroll to position [1103, 548]
click at [279, 291] on input "text" at bounding box center [258, 289] width 133 height 21
click at [278, 287] on input "text" at bounding box center [258, 289] width 133 height 21
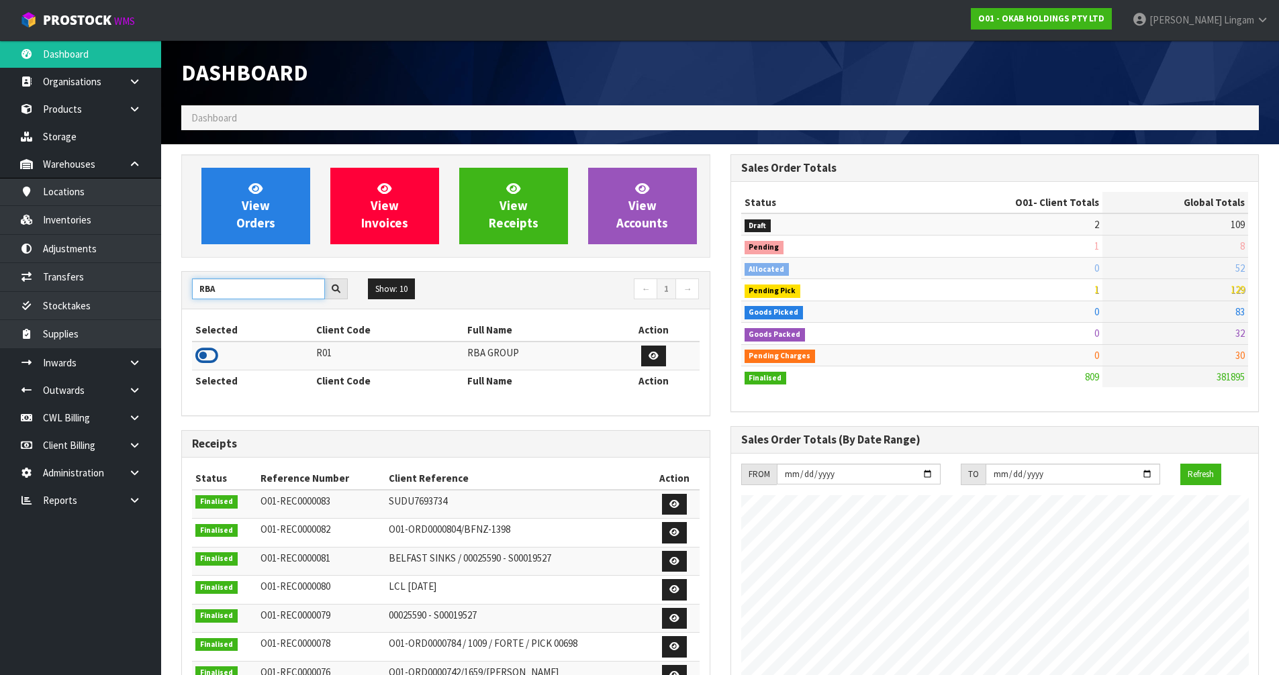
type input "RBA"
click at [210, 356] on icon at bounding box center [206, 356] width 23 height 20
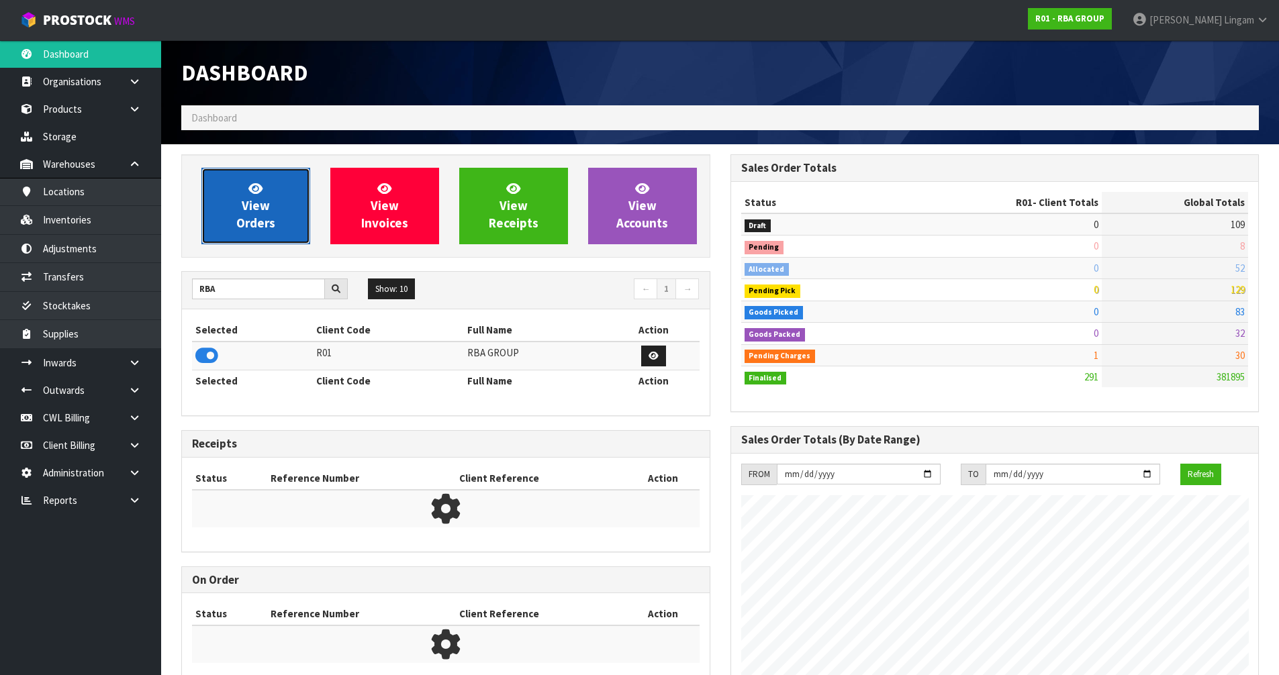
scroll to position [887, 548]
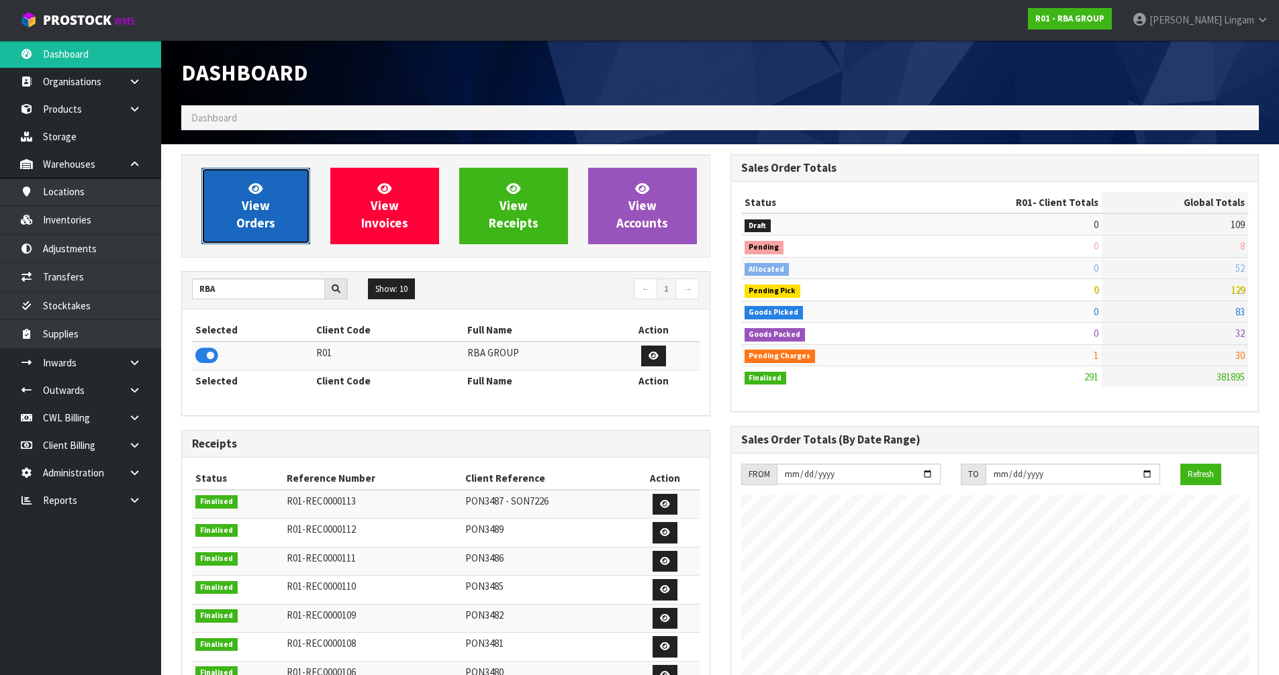
click at [247, 218] on span "View Orders" at bounding box center [255, 206] width 39 height 50
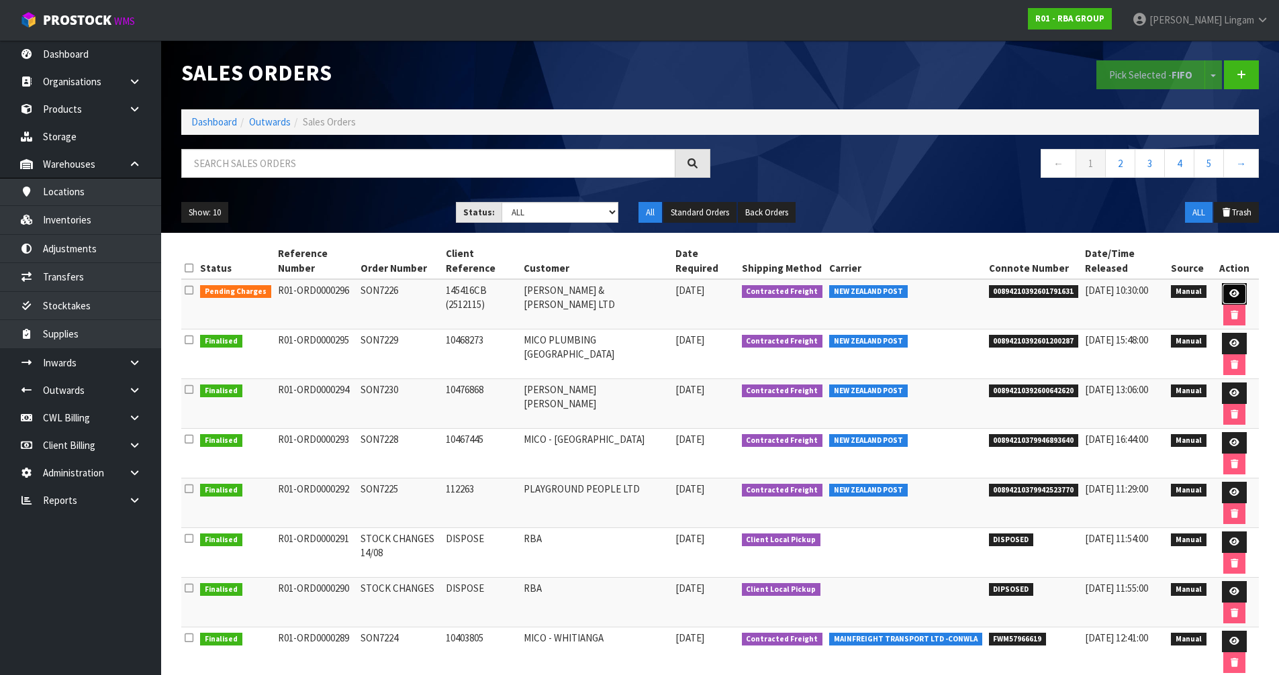
click at [1226, 289] on link at bounding box center [1234, 293] width 25 height 21
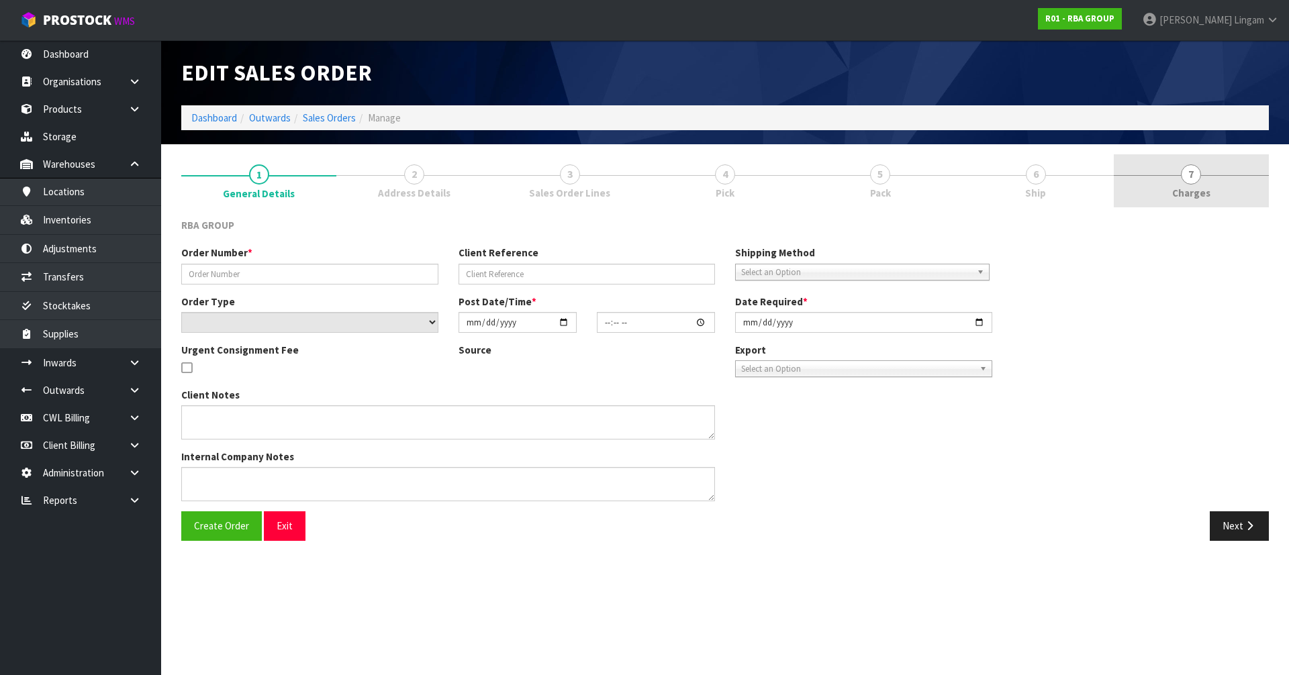
type input "SON7226"
type input "145416CB (2512115)"
select select "number:0"
type input "2025-09-18"
type input "15:32:00.000"
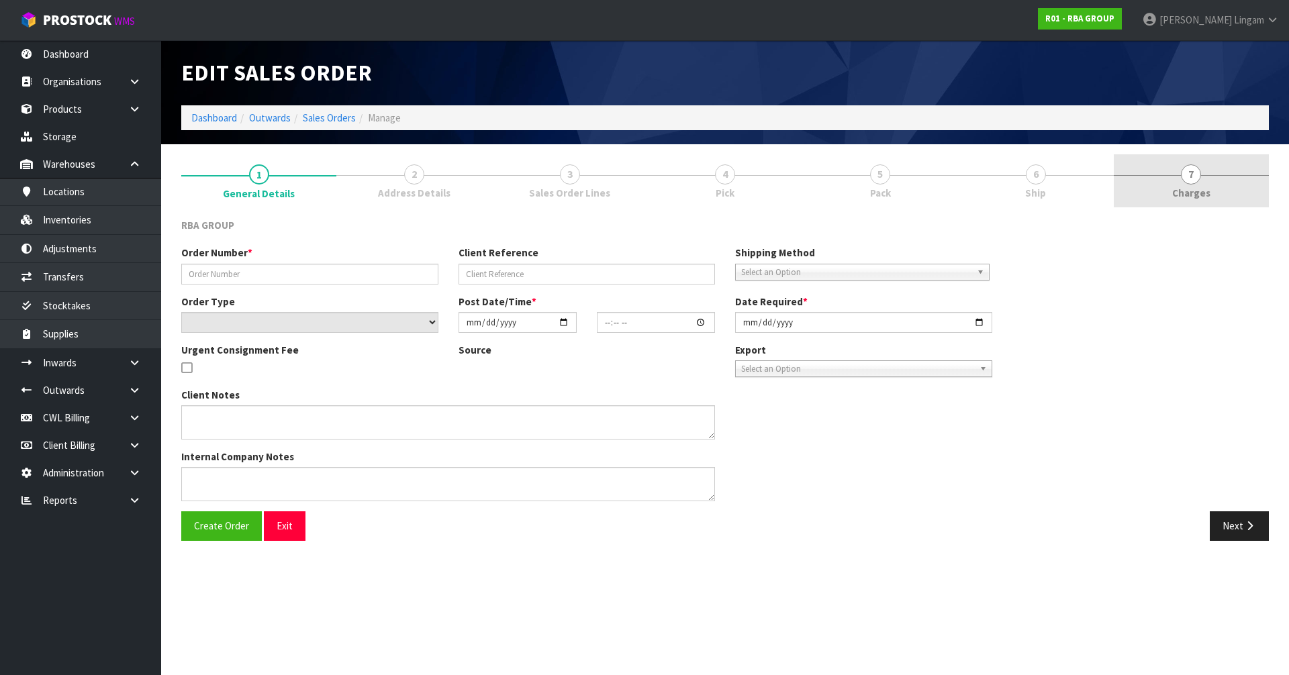
type input "2025-09-19"
type textarea "SPECIAL ORDER ITEM, CAN NOT BE CANCELLED OR RETURNED"
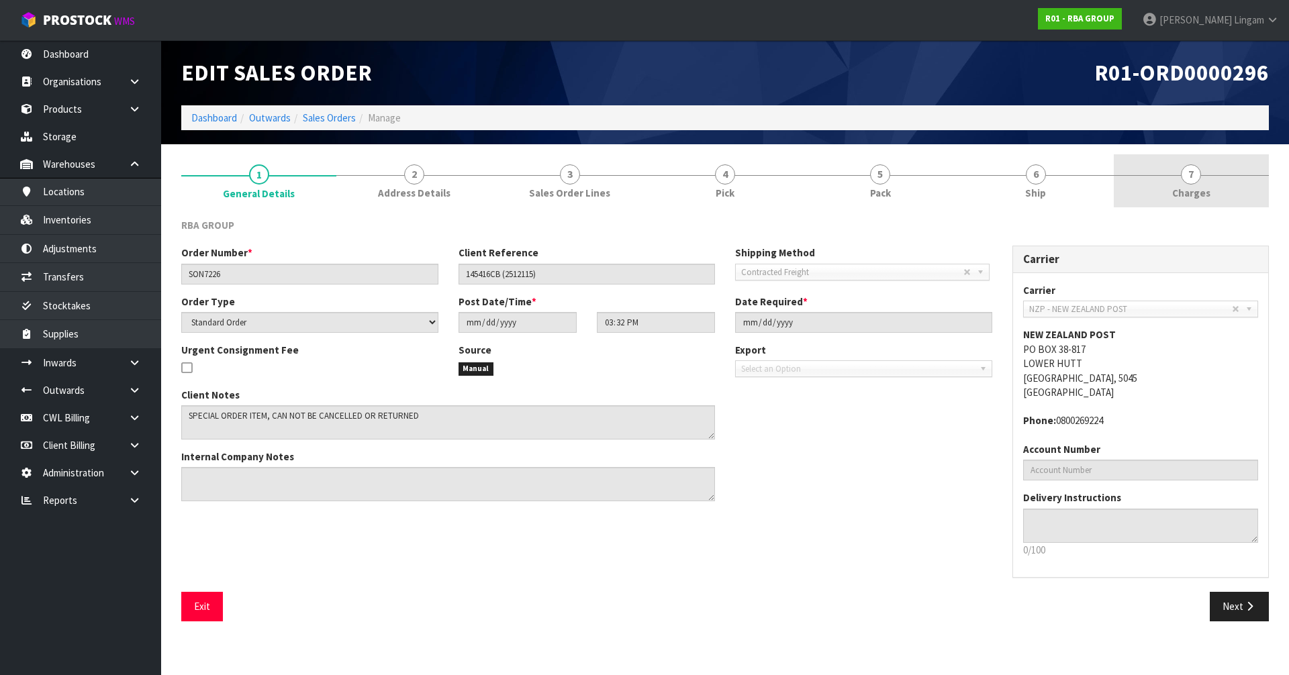
click at [1207, 187] on span "Charges" at bounding box center [1191, 193] width 38 height 14
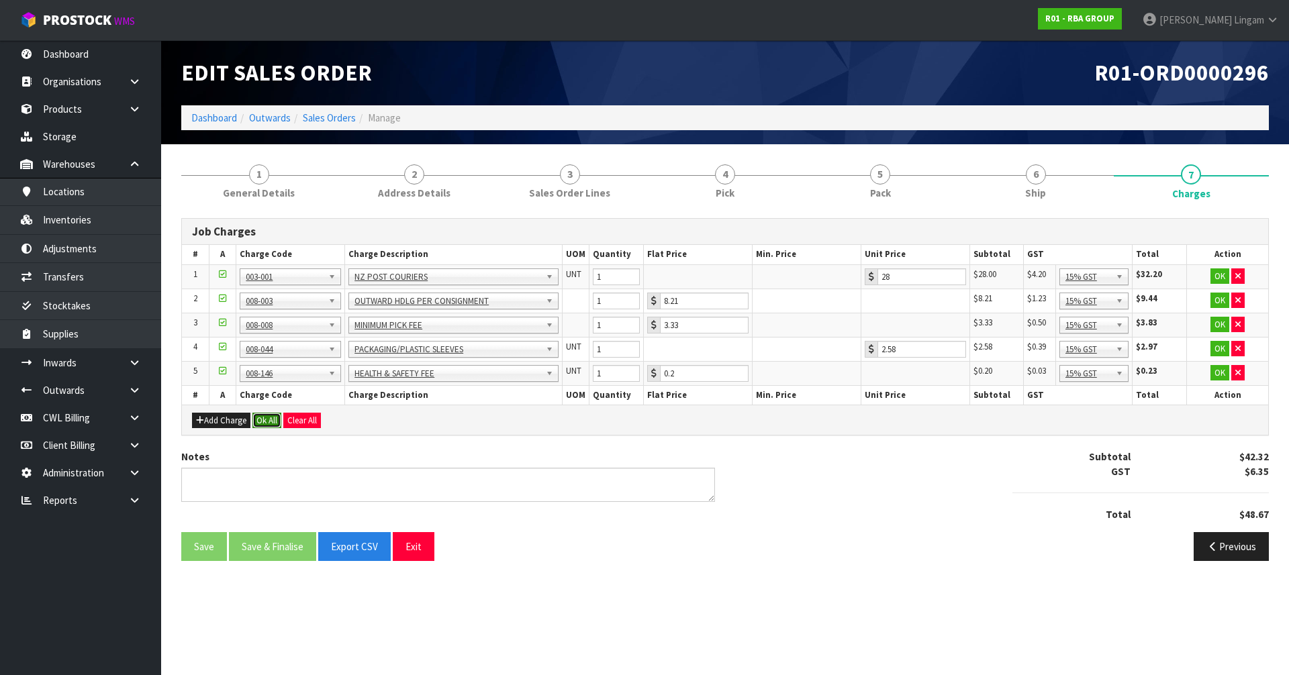
click at [269, 417] on button "Ok All" at bounding box center [266, 421] width 29 height 16
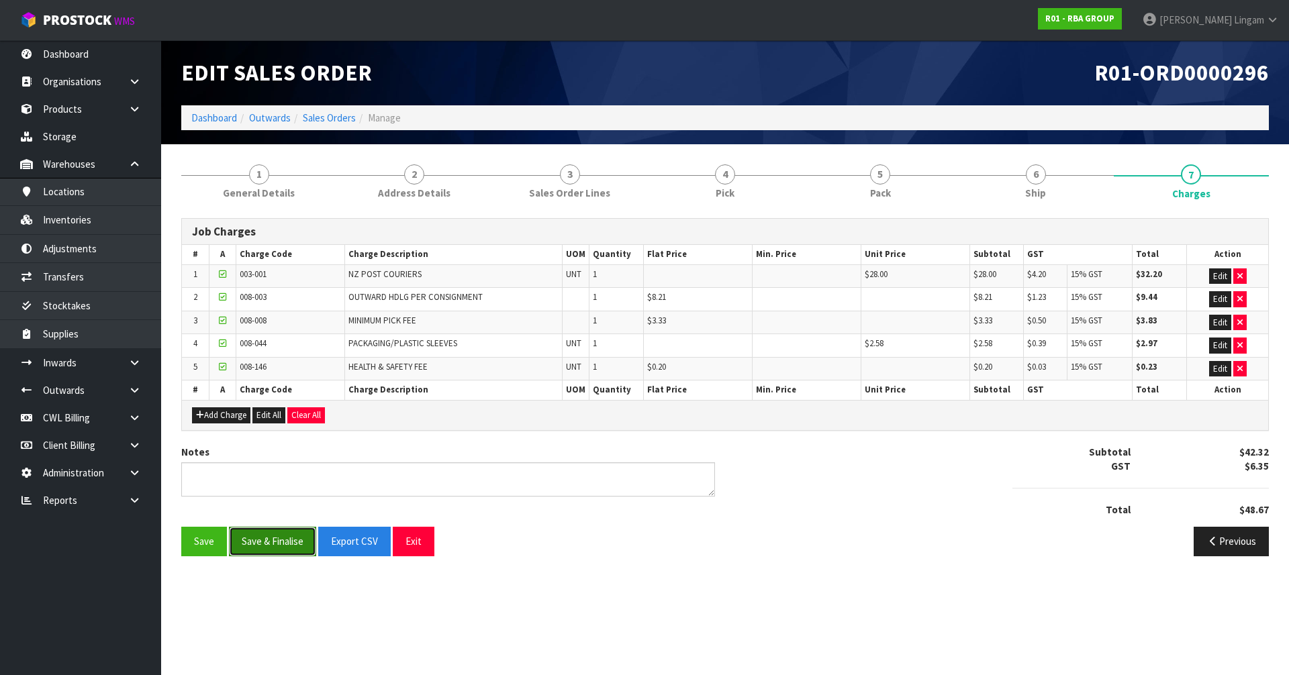
click at [285, 538] on button "Save & Finalise" at bounding box center [272, 541] width 87 height 29
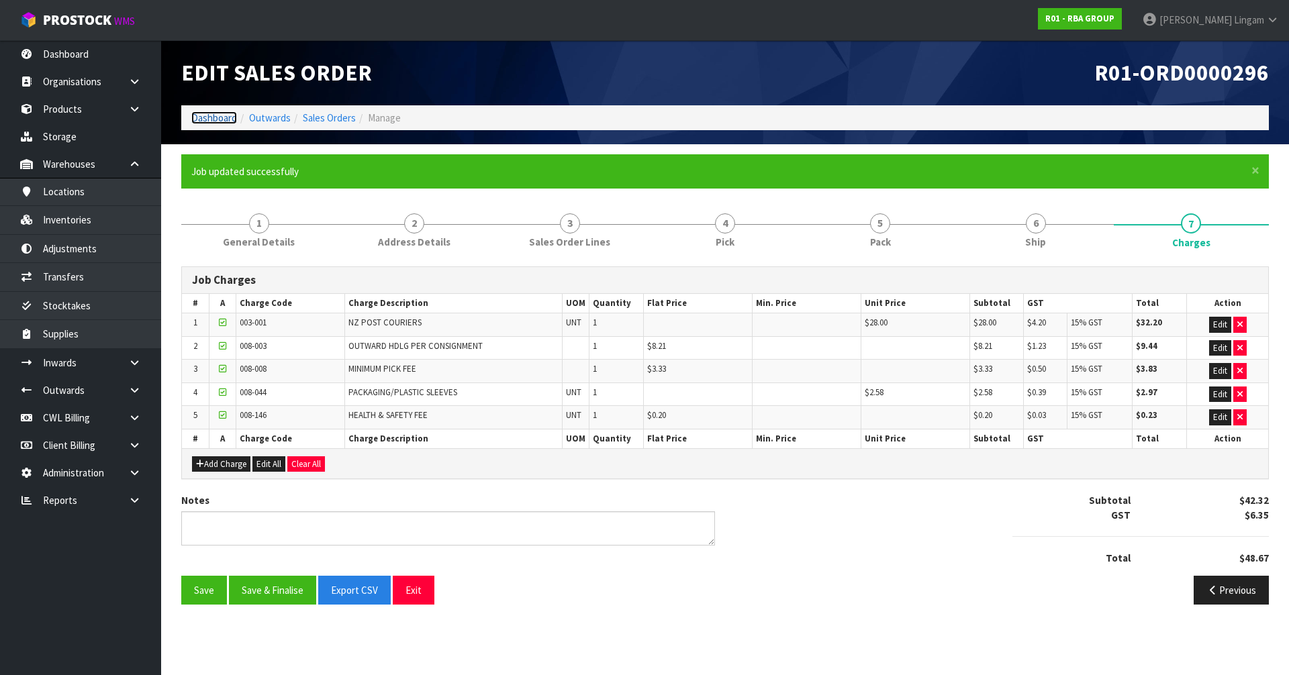
click at [213, 115] on link "Dashboard" at bounding box center [214, 117] width 46 height 13
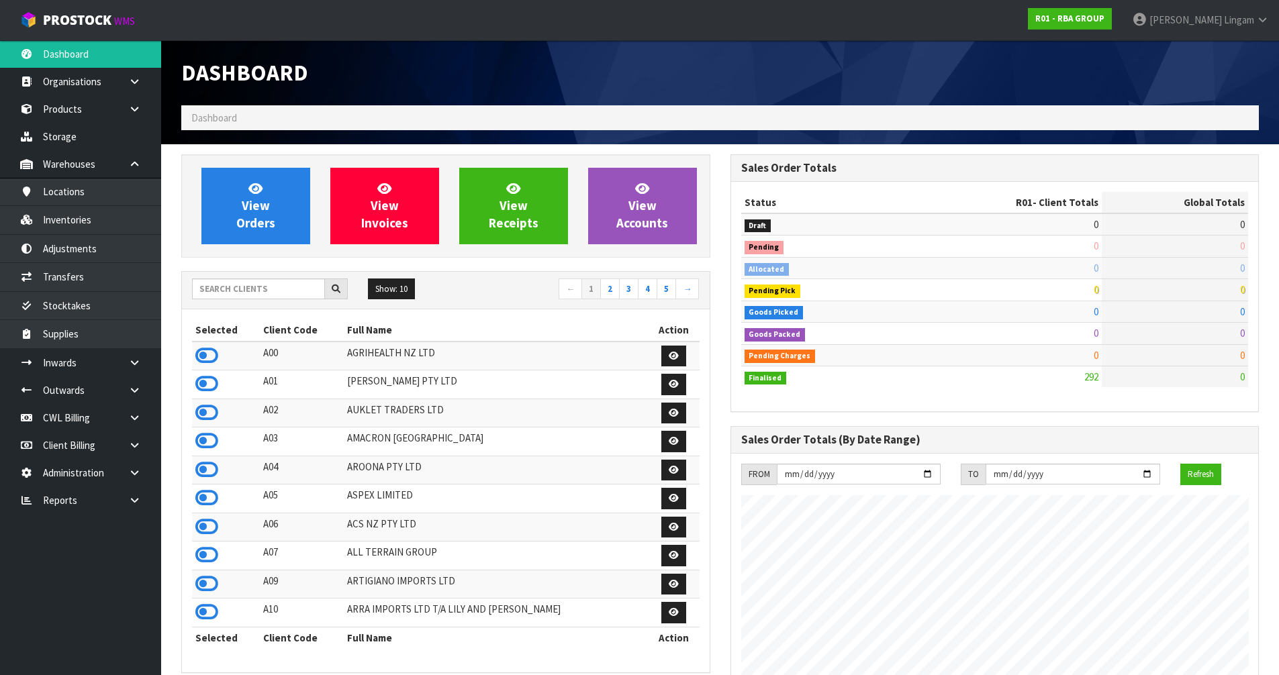
scroll to position [887, 548]
click at [211, 287] on input "text" at bounding box center [258, 289] width 133 height 21
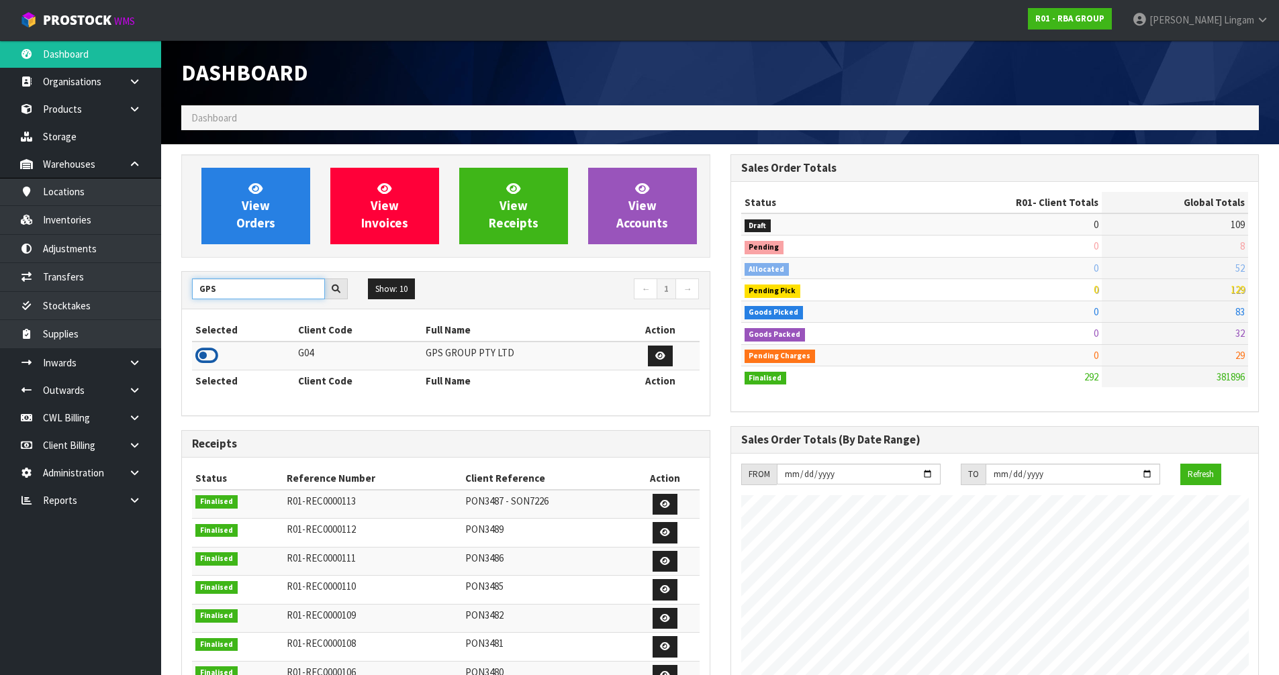
type input "GPS"
click at [213, 352] on icon at bounding box center [206, 356] width 23 height 20
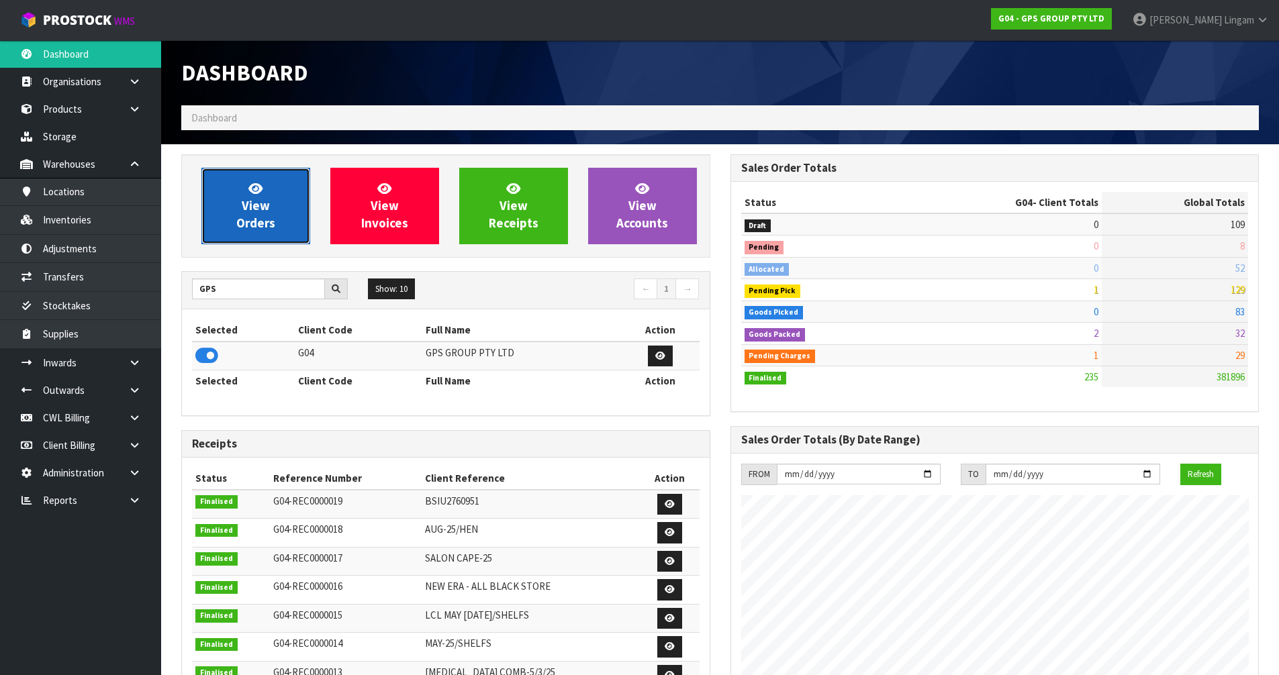
scroll to position [843, 548]
click at [254, 220] on span "View Orders" at bounding box center [255, 206] width 39 height 50
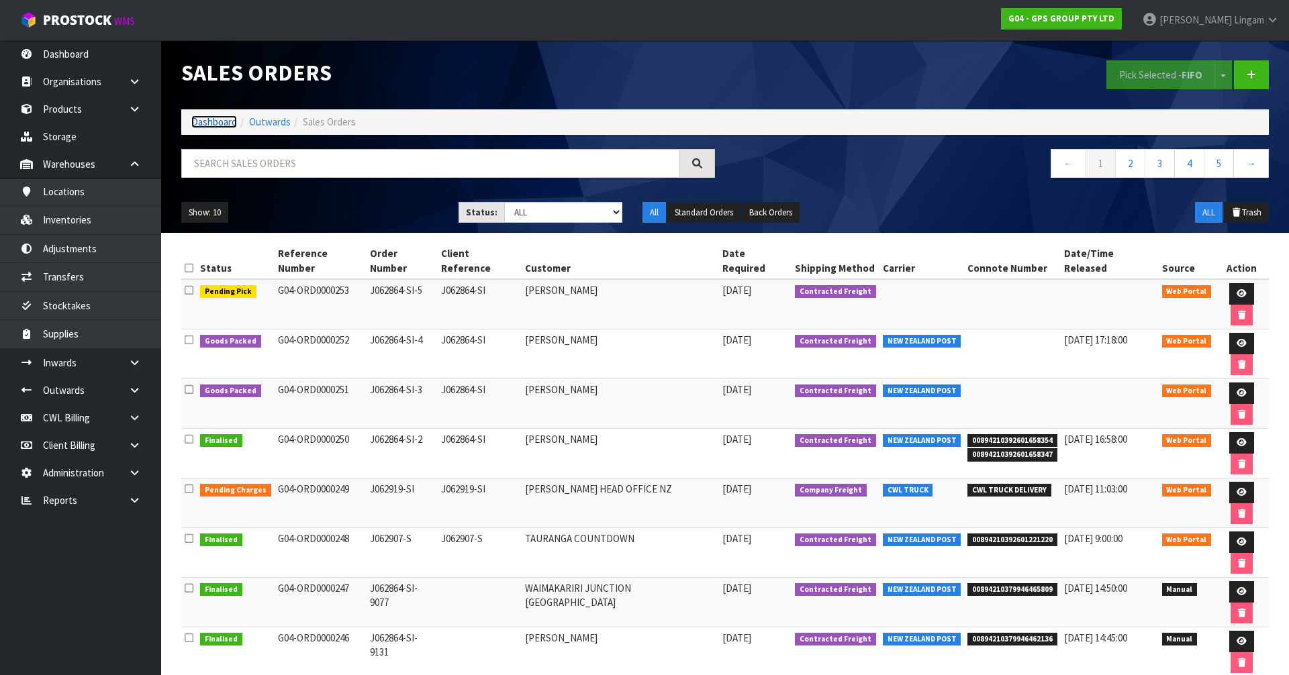
click at [216, 122] on link "Dashboard" at bounding box center [214, 121] width 46 height 13
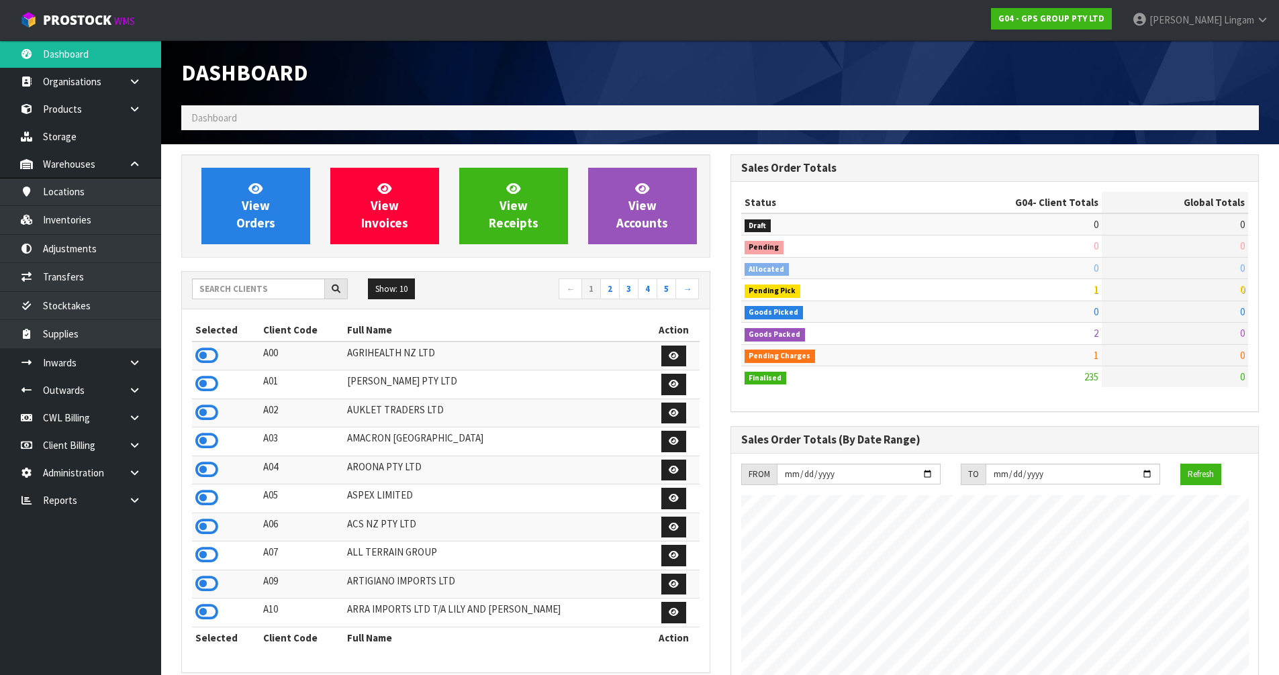
scroll to position [843, 548]
click at [259, 287] on input "text" at bounding box center [258, 289] width 133 height 21
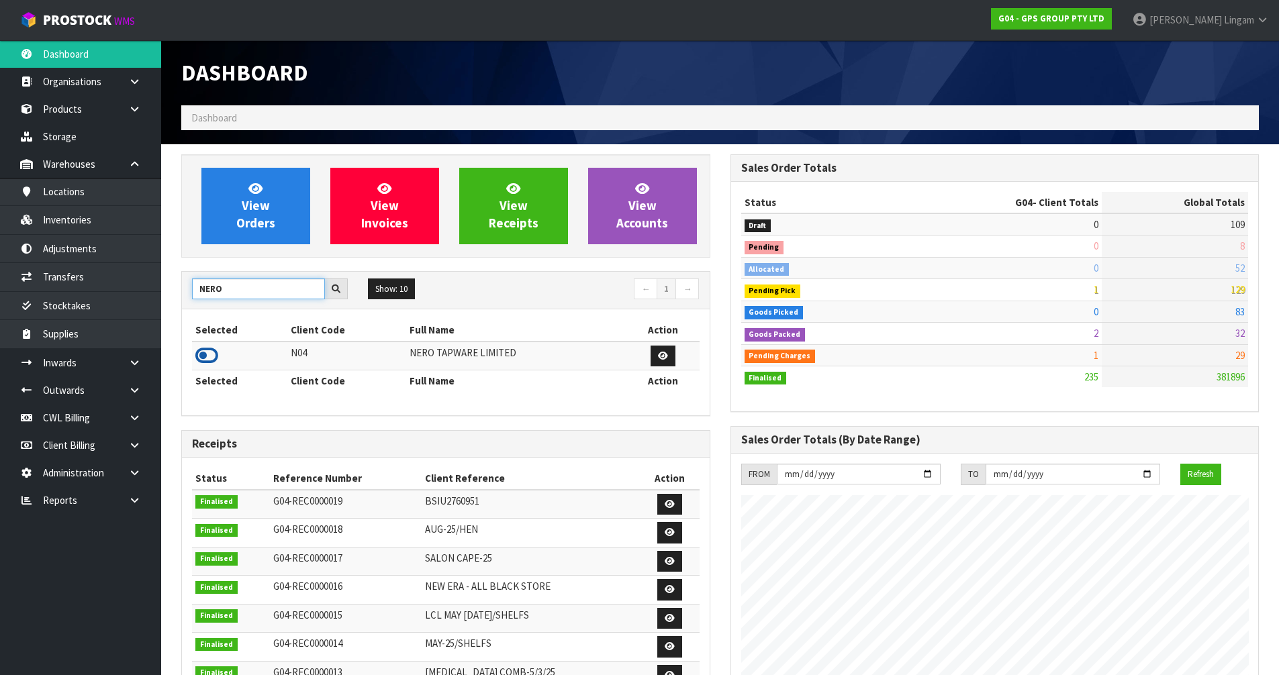
type input "NERO"
click at [212, 352] on icon at bounding box center [206, 356] width 23 height 20
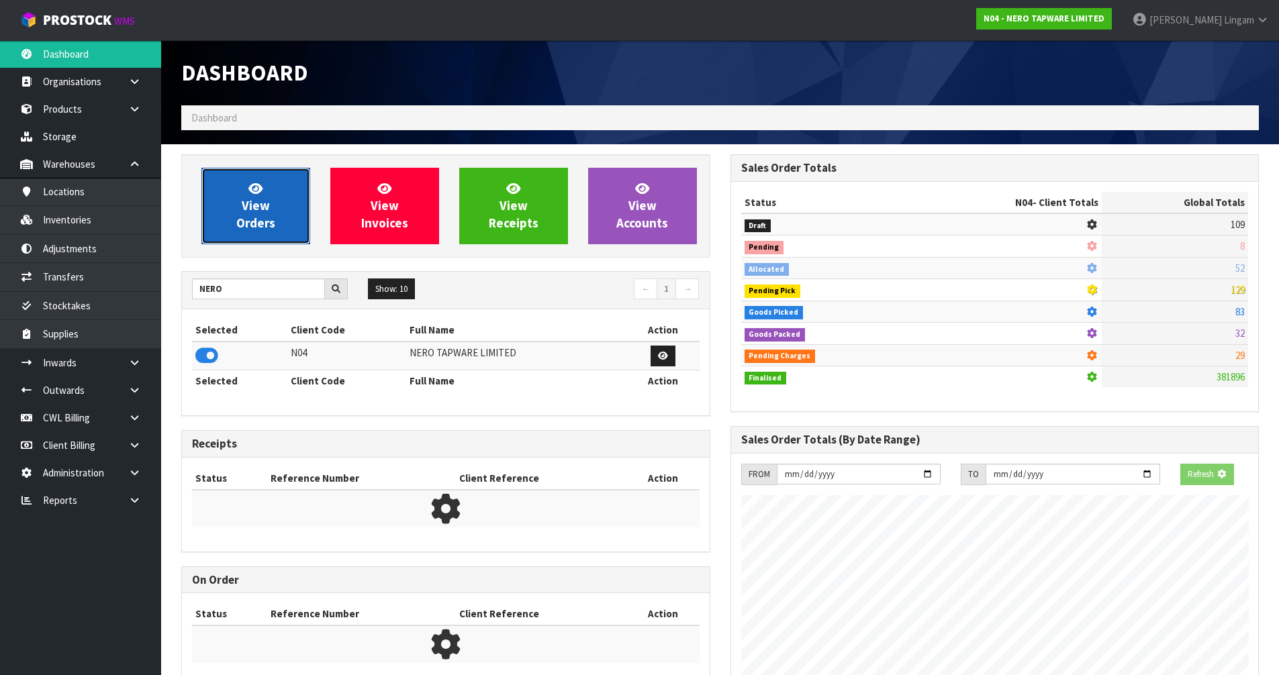
scroll to position [1061, 548]
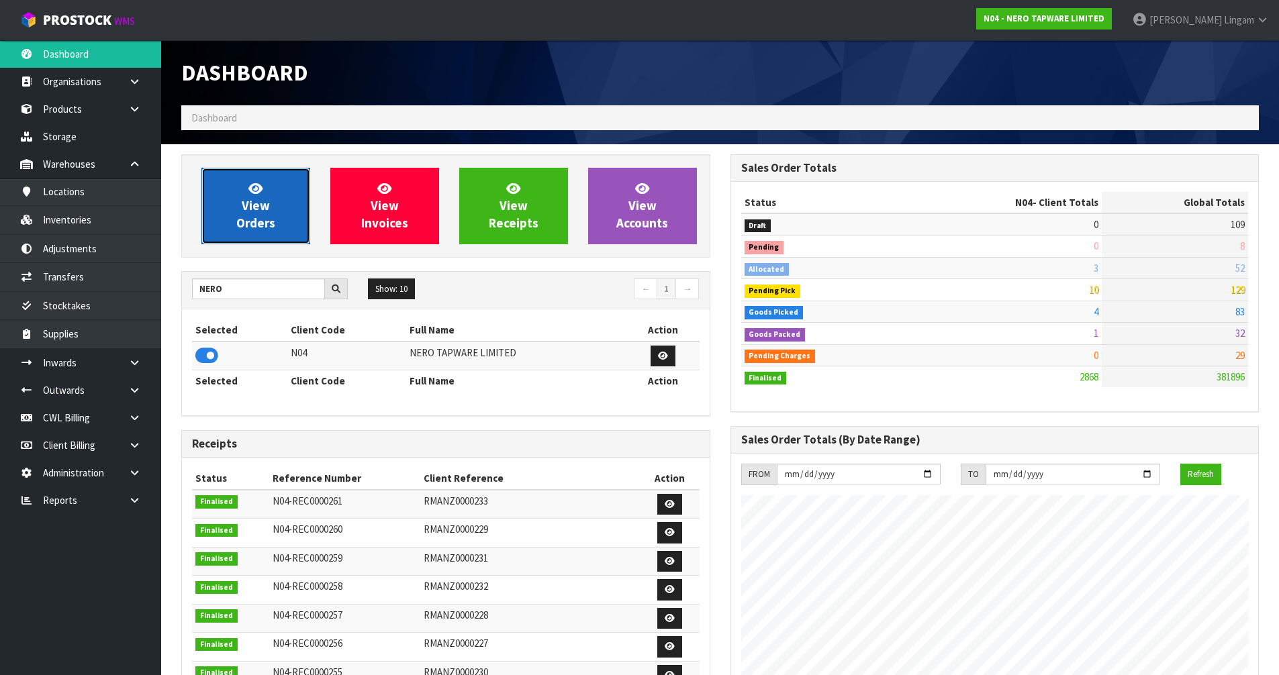
click at [266, 222] on span "View Orders" at bounding box center [255, 206] width 39 height 50
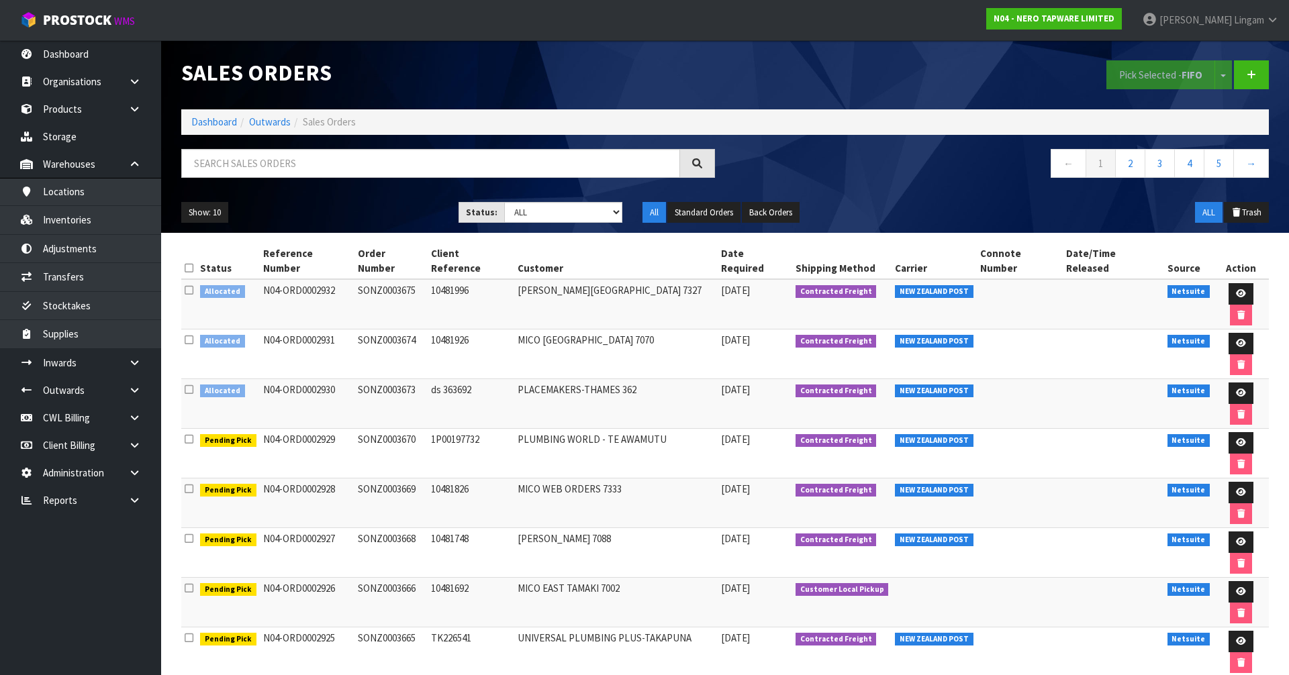
click at [181, 250] on th at bounding box center [188, 261] width 15 height 36
click at [188, 263] on icon at bounding box center [189, 268] width 9 height 10
click at [1147, 71] on button "Pick Selected - FIFO" at bounding box center [1160, 74] width 109 height 29
click at [1236, 389] on icon at bounding box center [1241, 393] width 10 height 9
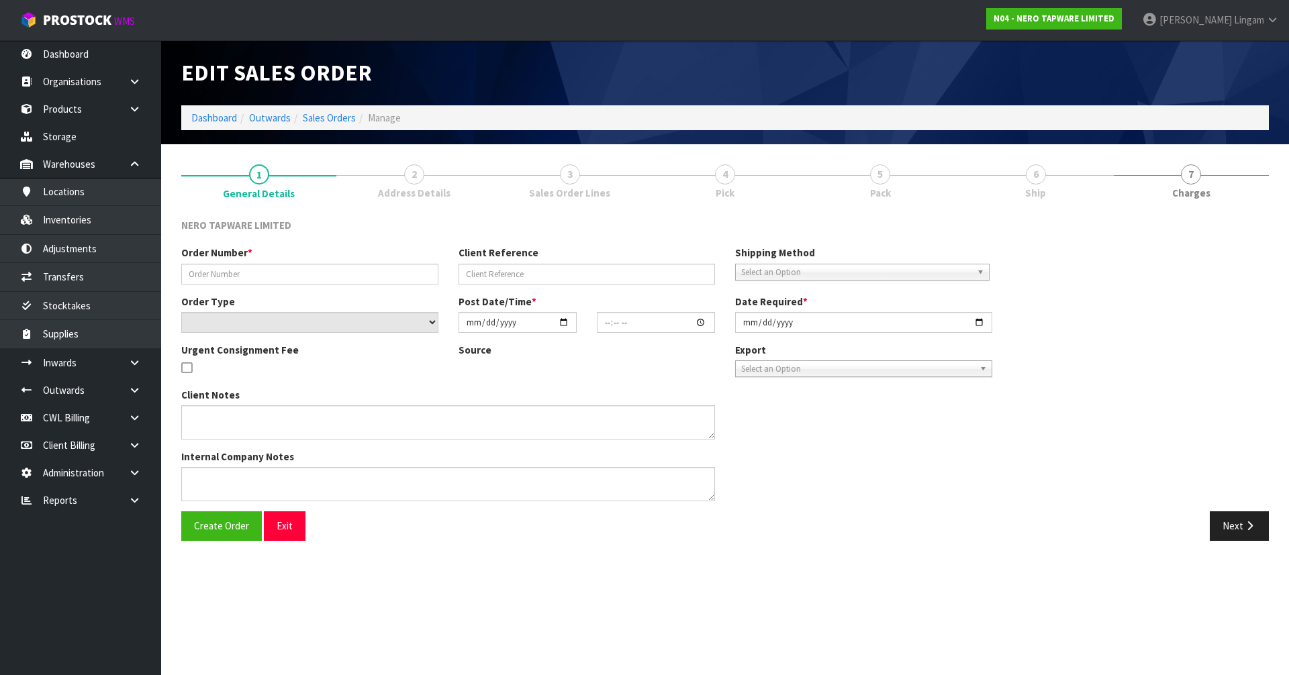
type input "SONZ0003673"
type input "ds 363692"
select select "number:0"
type input "2025-09-19"
type input "11:00:05.000"
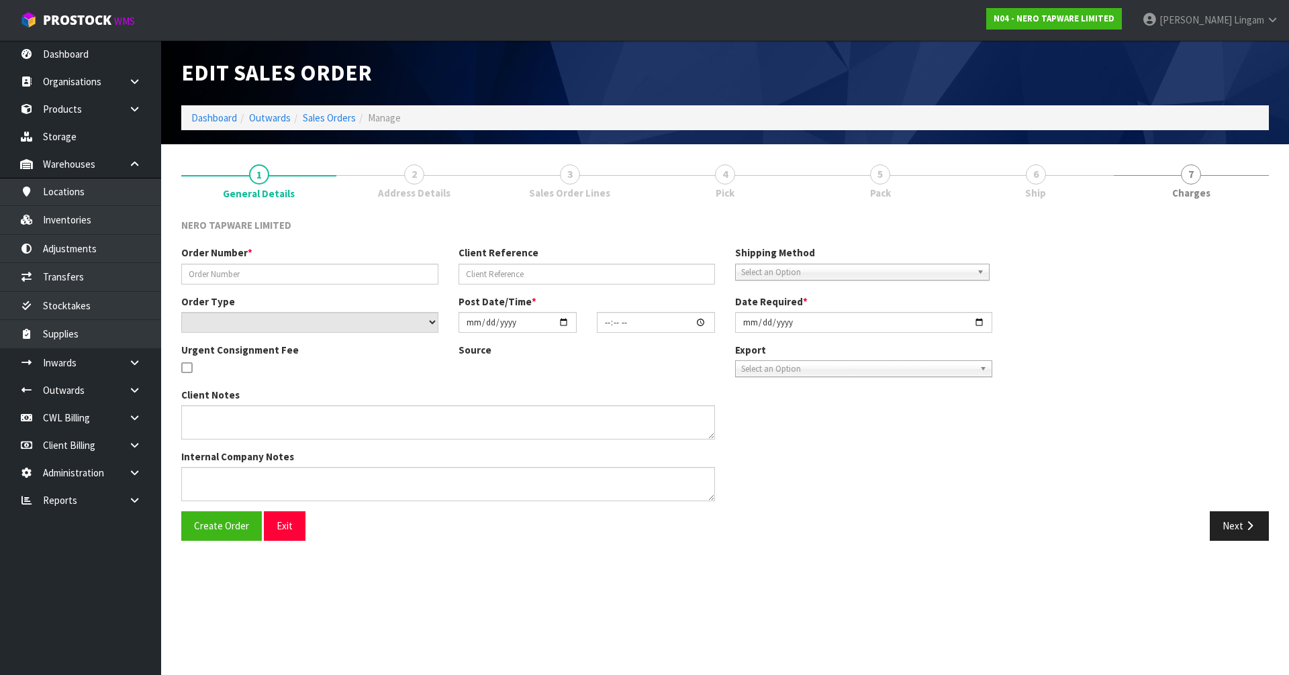
type input "2025-09-19"
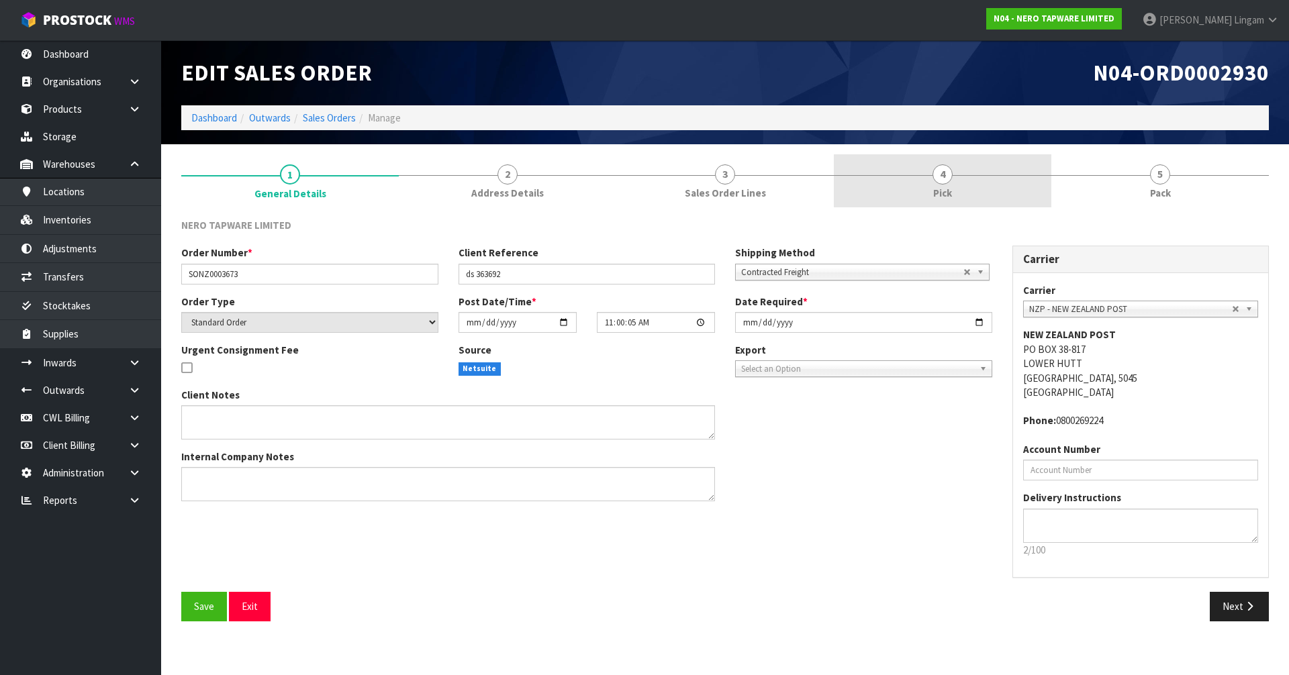
click at [952, 193] on span "Pick" at bounding box center [942, 193] width 19 height 14
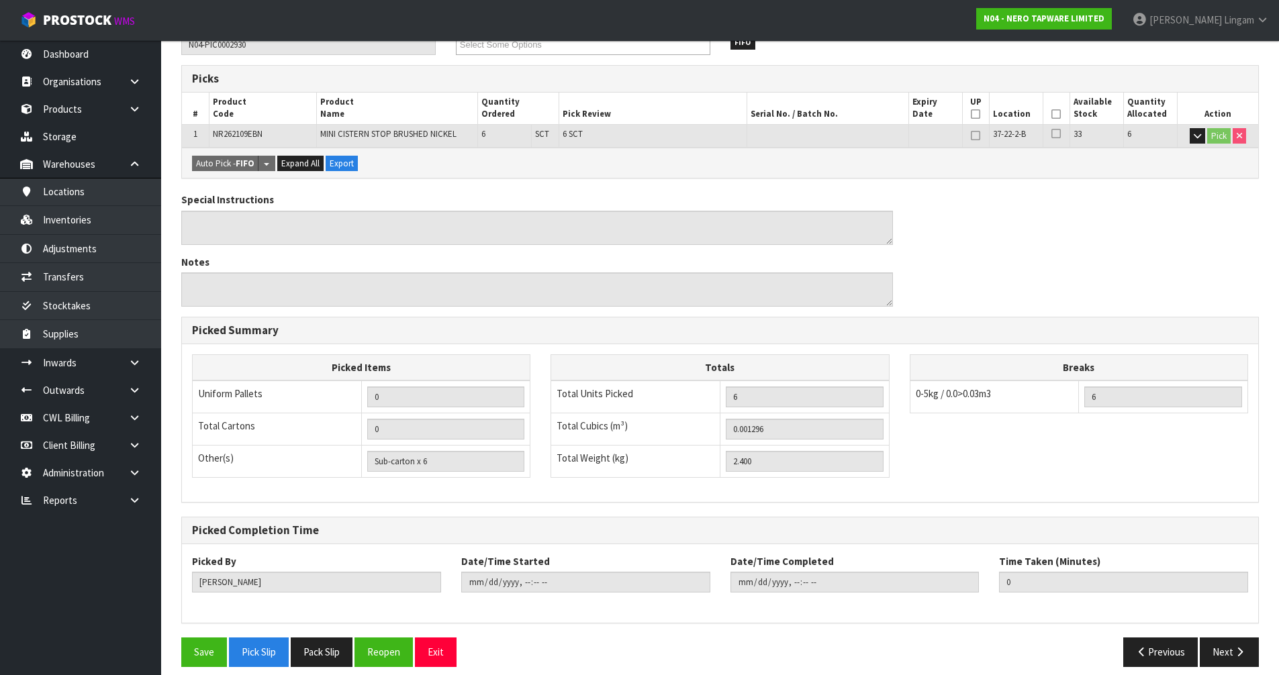
scroll to position [213, 0]
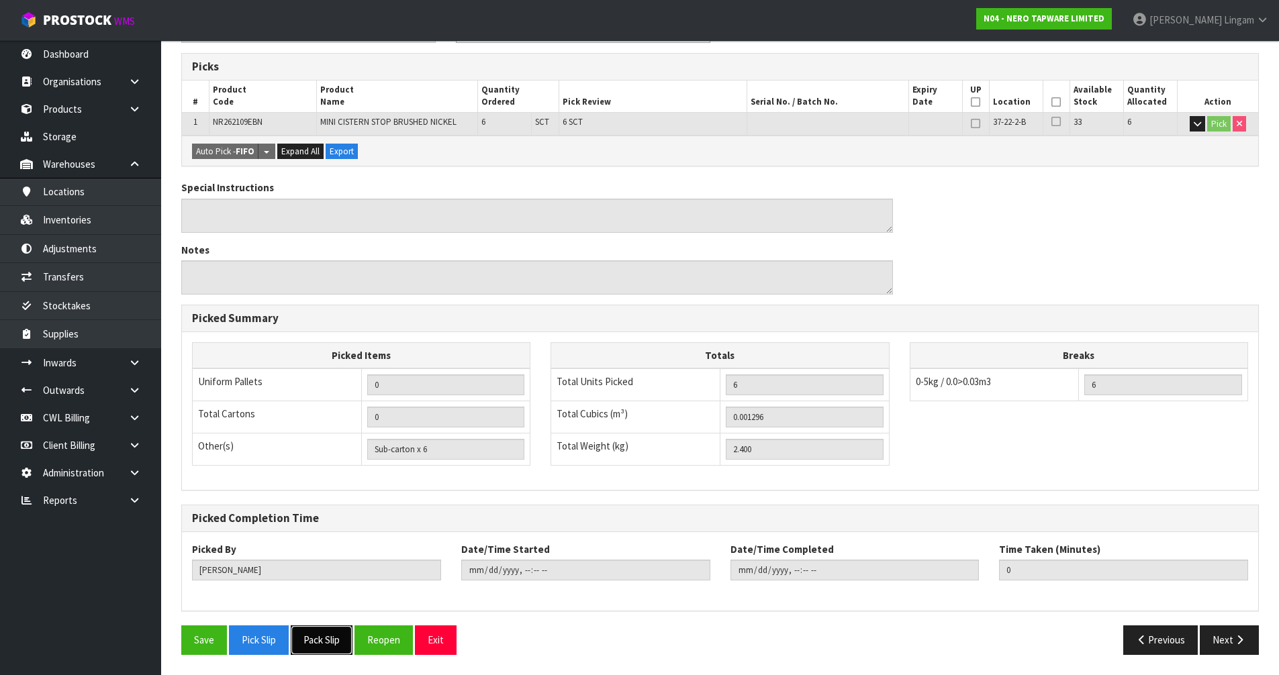
drag, startPoint x: 330, startPoint y: 642, endPoint x: 405, endPoint y: 625, distance: 77.7
click at [330, 642] on button "Pack Slip" at bounding box center [322, 640] width 62 height 29
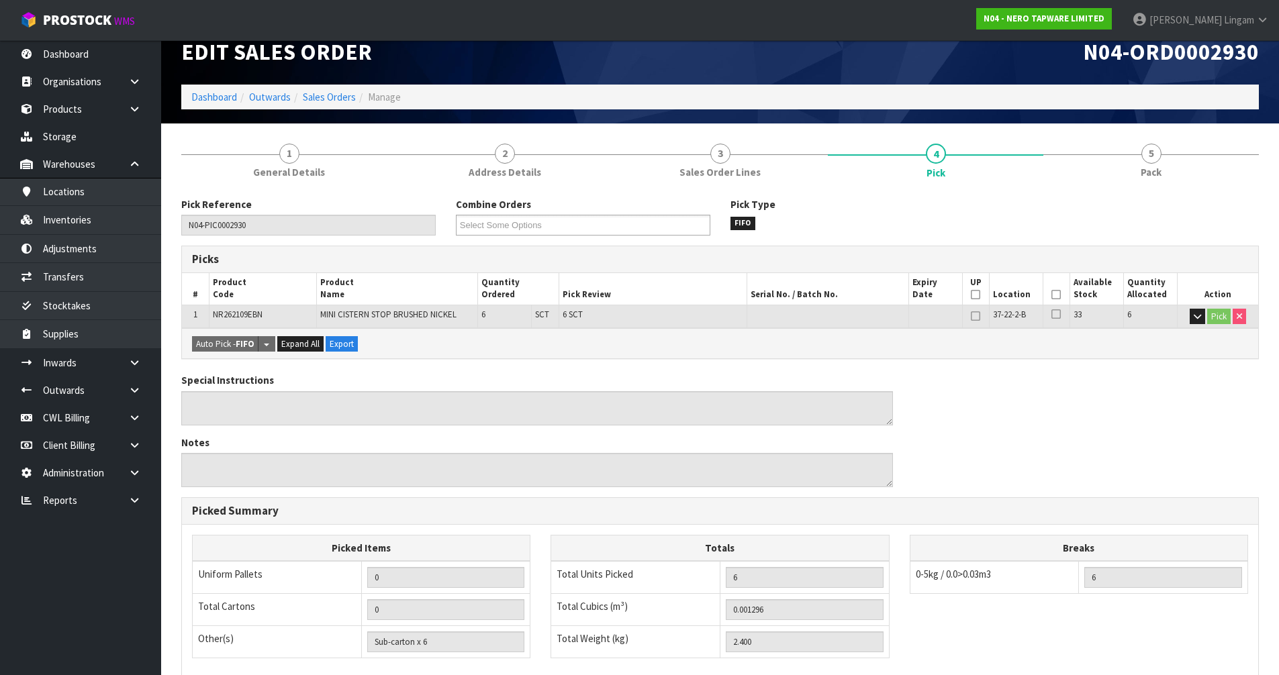
scroll to position [0, 0]
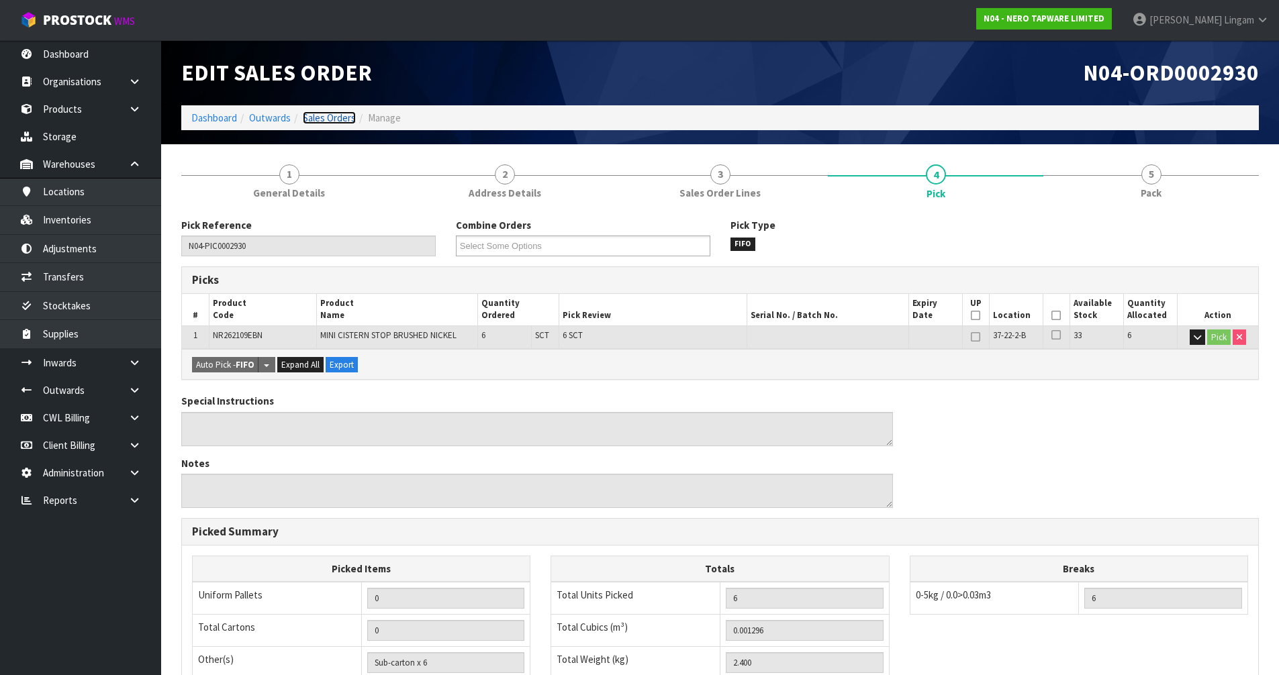
click at [346, 115] on link "Sales Orders" at bounding box center [329, 117] width 53 height 13
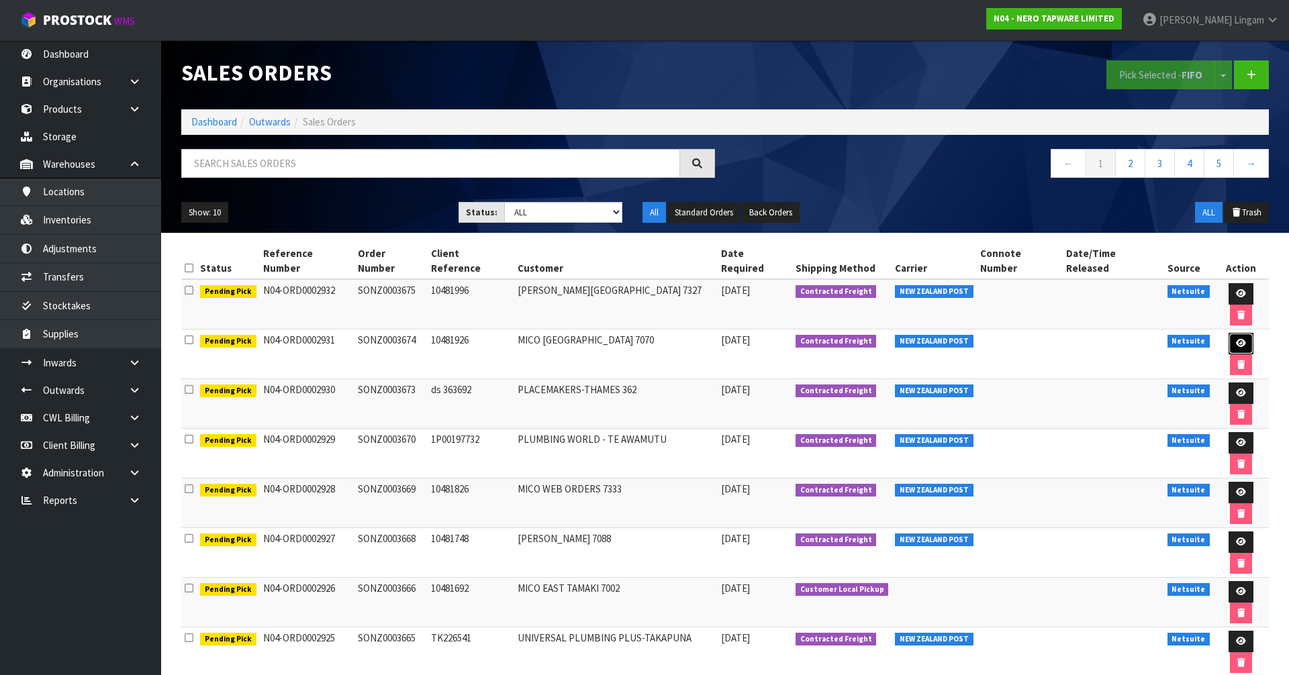
click at [1236, 339] on icon at bounding box center [1241, 343] width 10 height 9
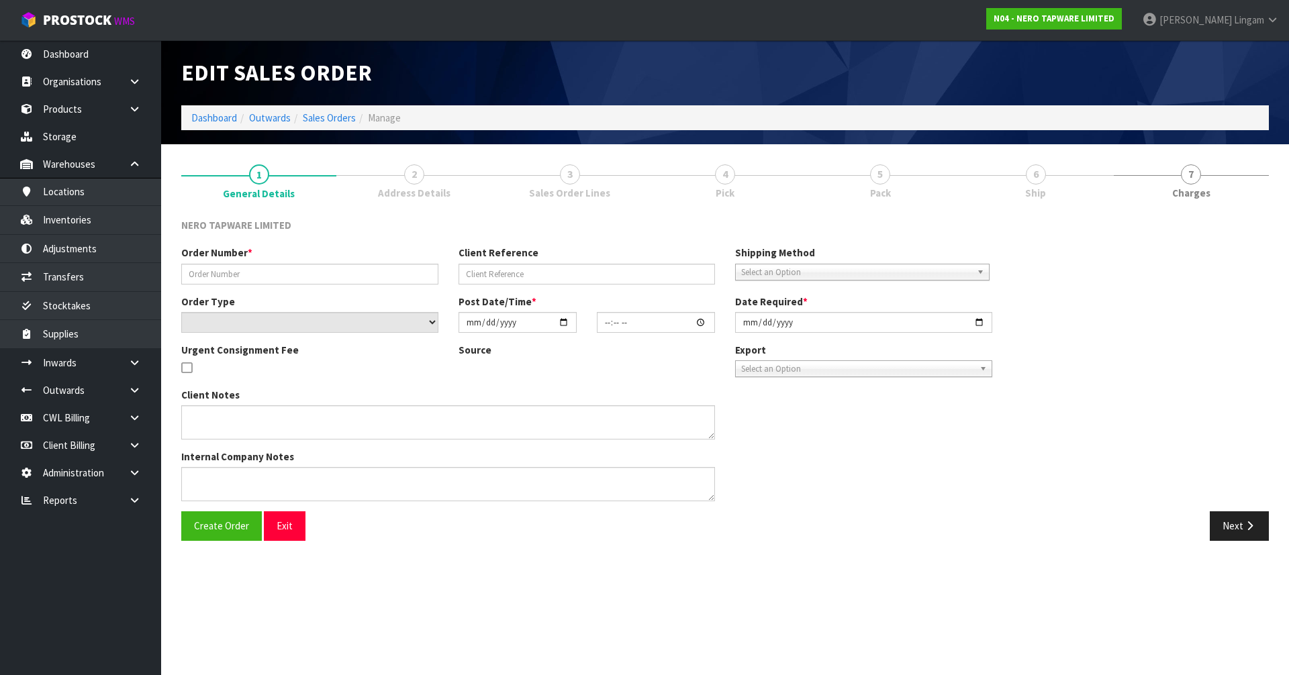
type input "SONZ0003674"
type input "10481926"
select select "number:0"
type input "2025-09-19"
type input "11:00:07.000"
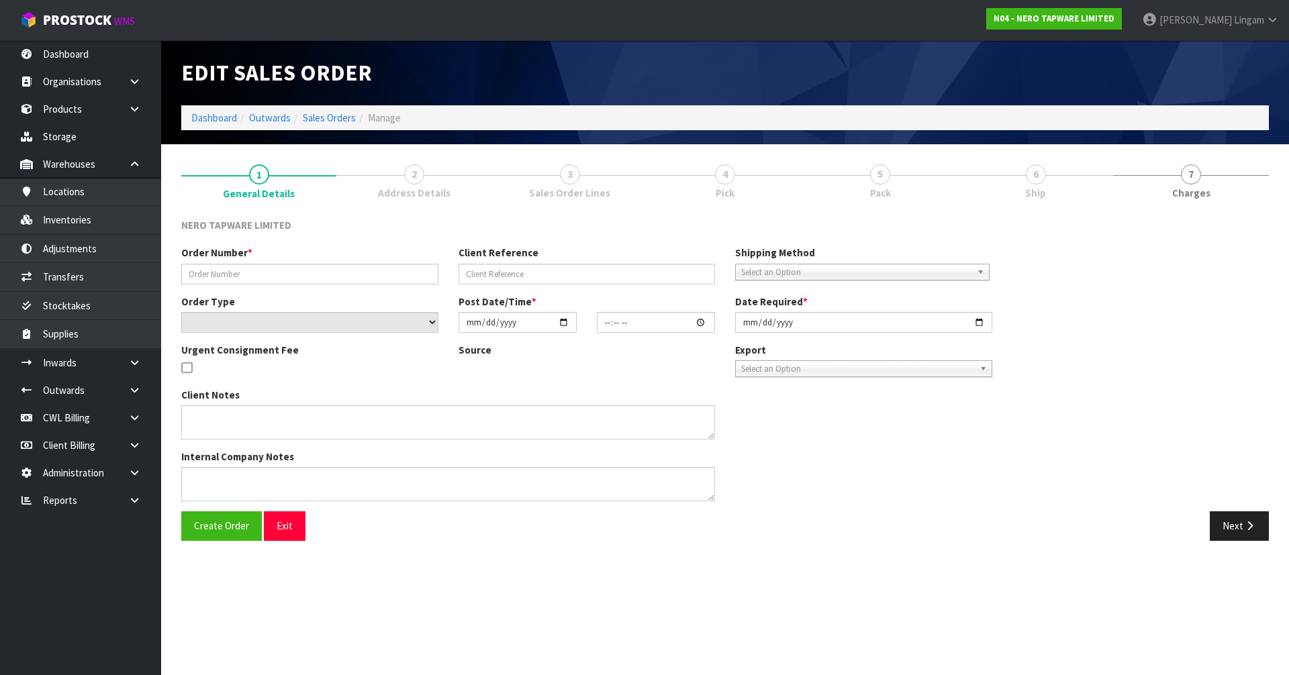
type input "2025-09-19"
type textarea "please dispatch with SONZ0003650 together"
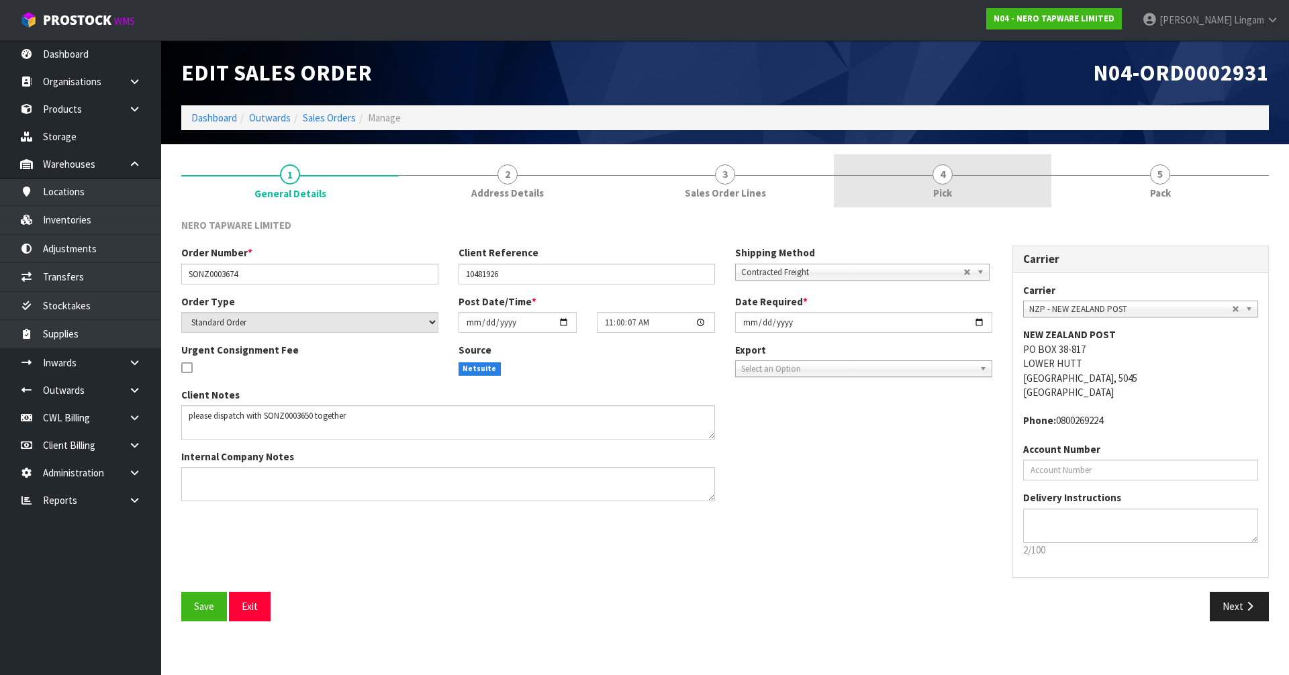
click at [996, 175] on div at bounding box center [943, 175] width 218 height 1
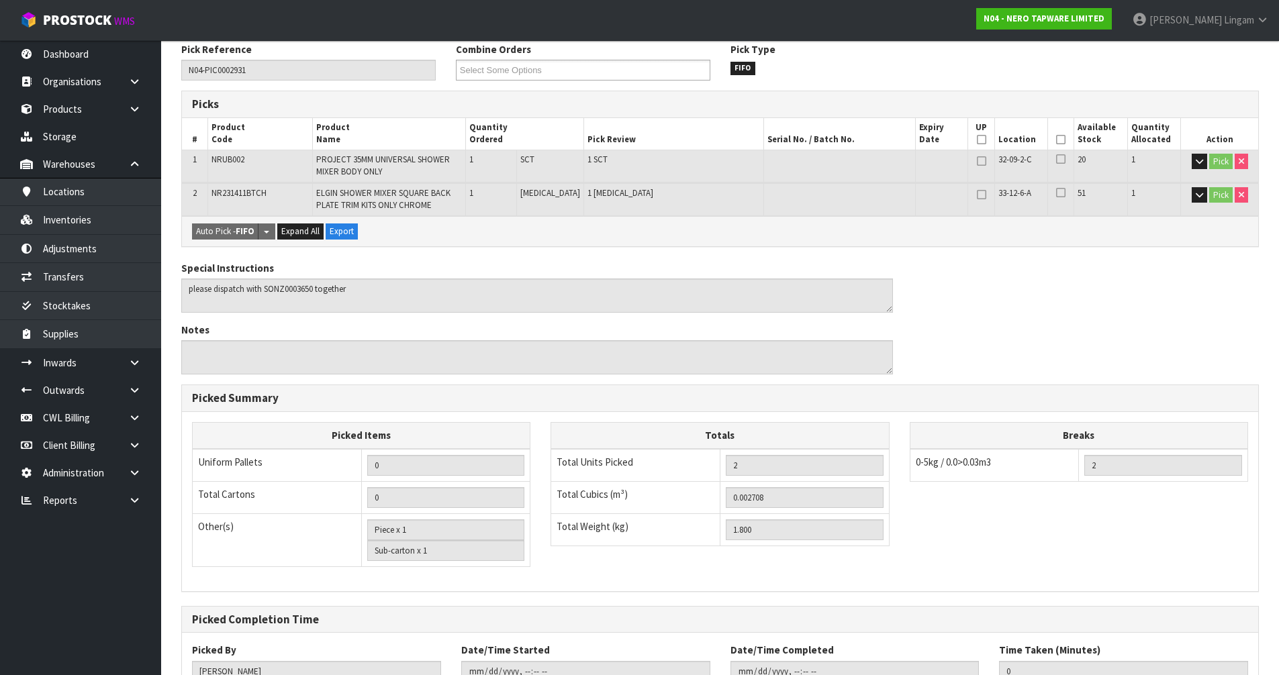
scroll to position [277, 0]
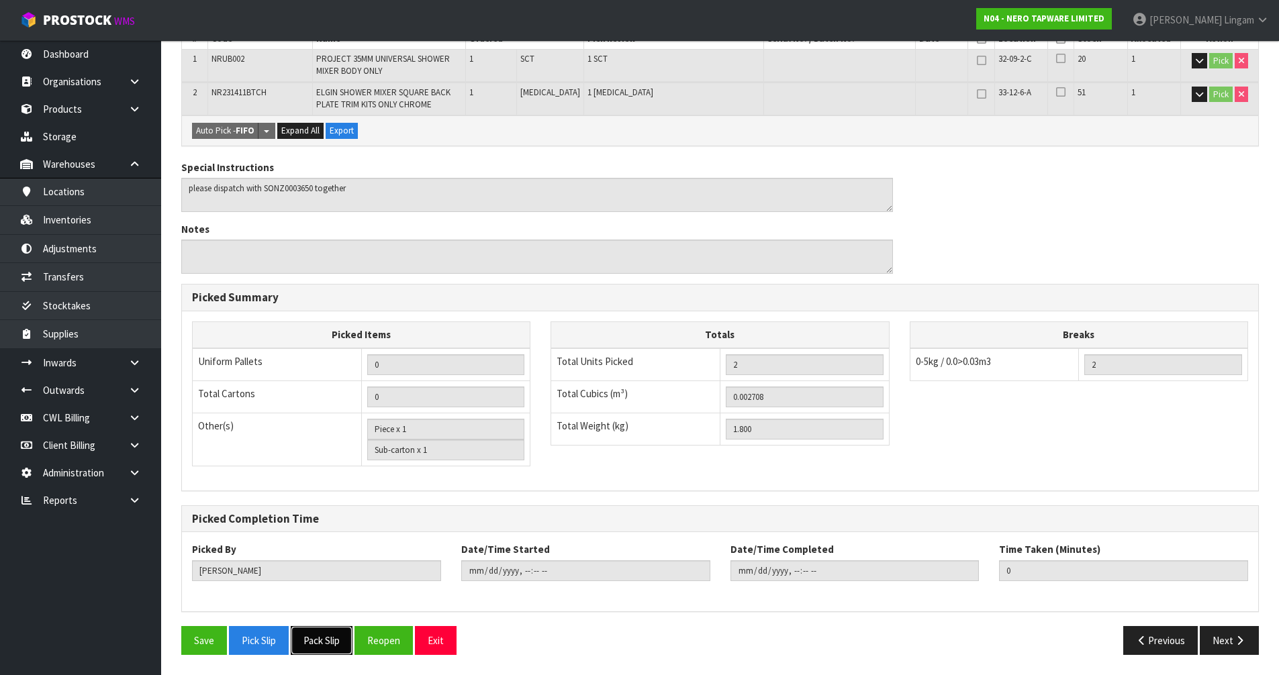
click at [309, 644] on button "Pack Slip" at bounding box center [322, 640] width 62 height 29
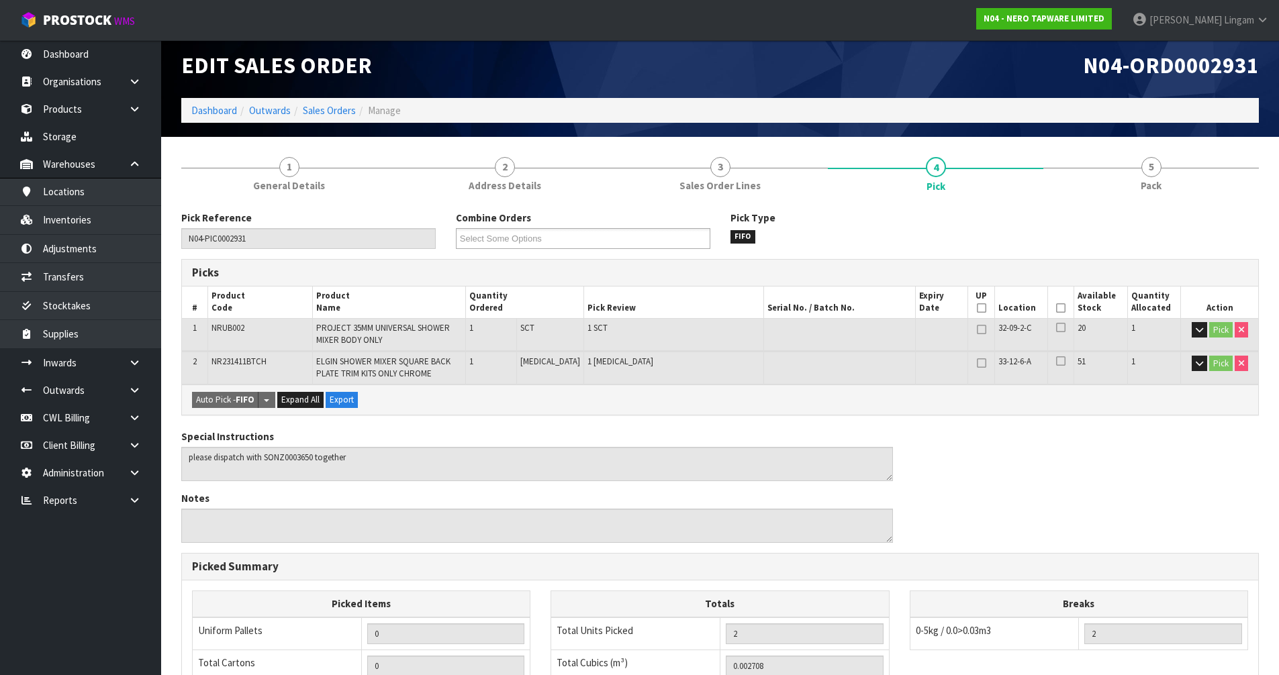
scroll to position [0, 0]
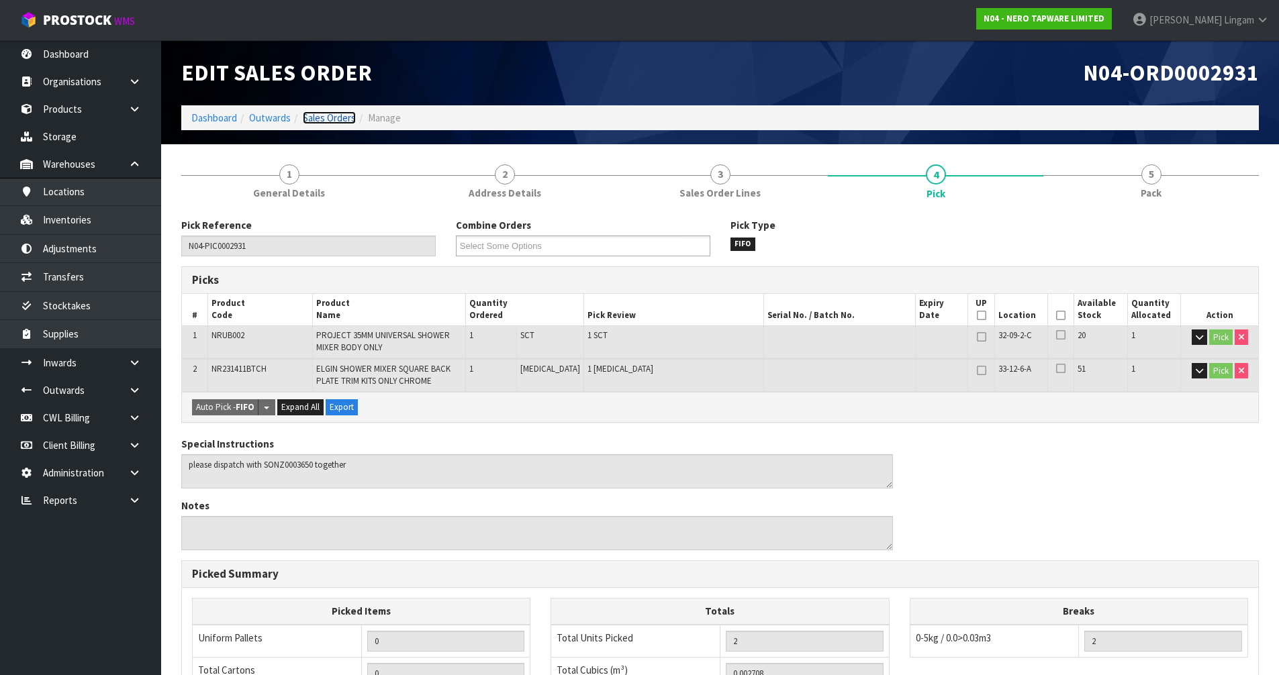
click at [346, 119] on link "Sales Orders" at bounding box center [329, 117] width 53 height 13
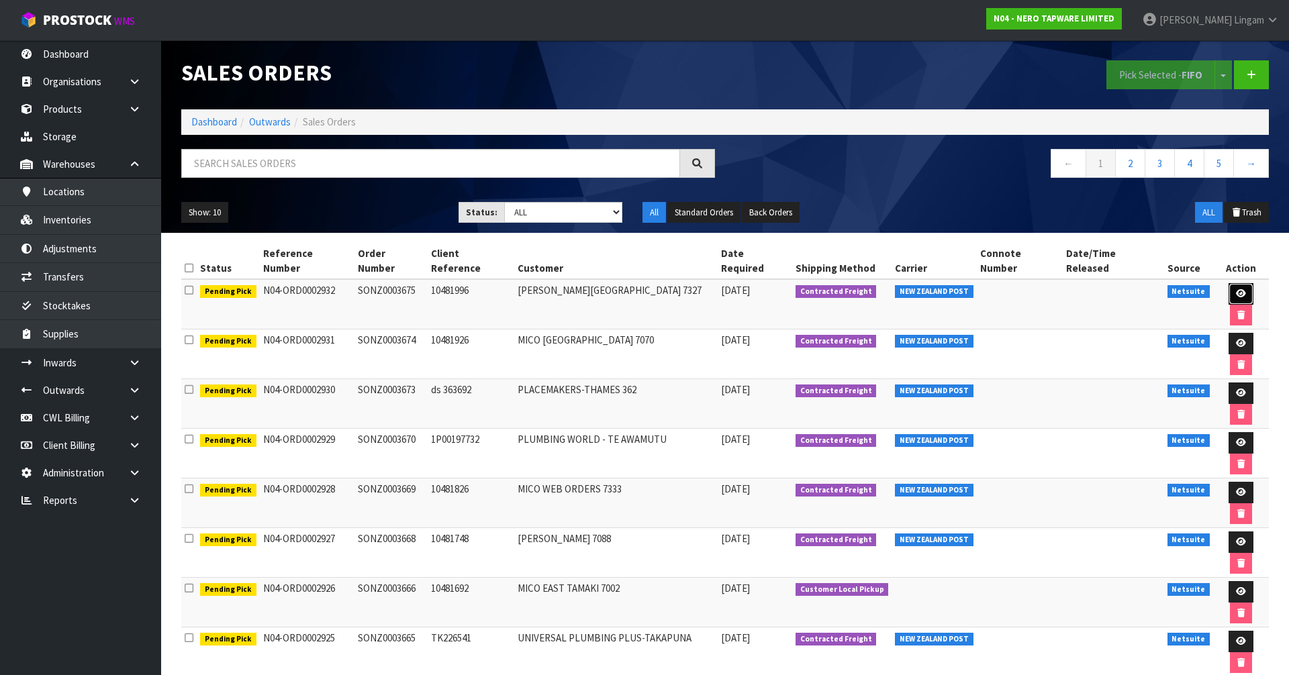
click at [1236, 289] on icon at bounding box center [1241, 293] width 10 height 9
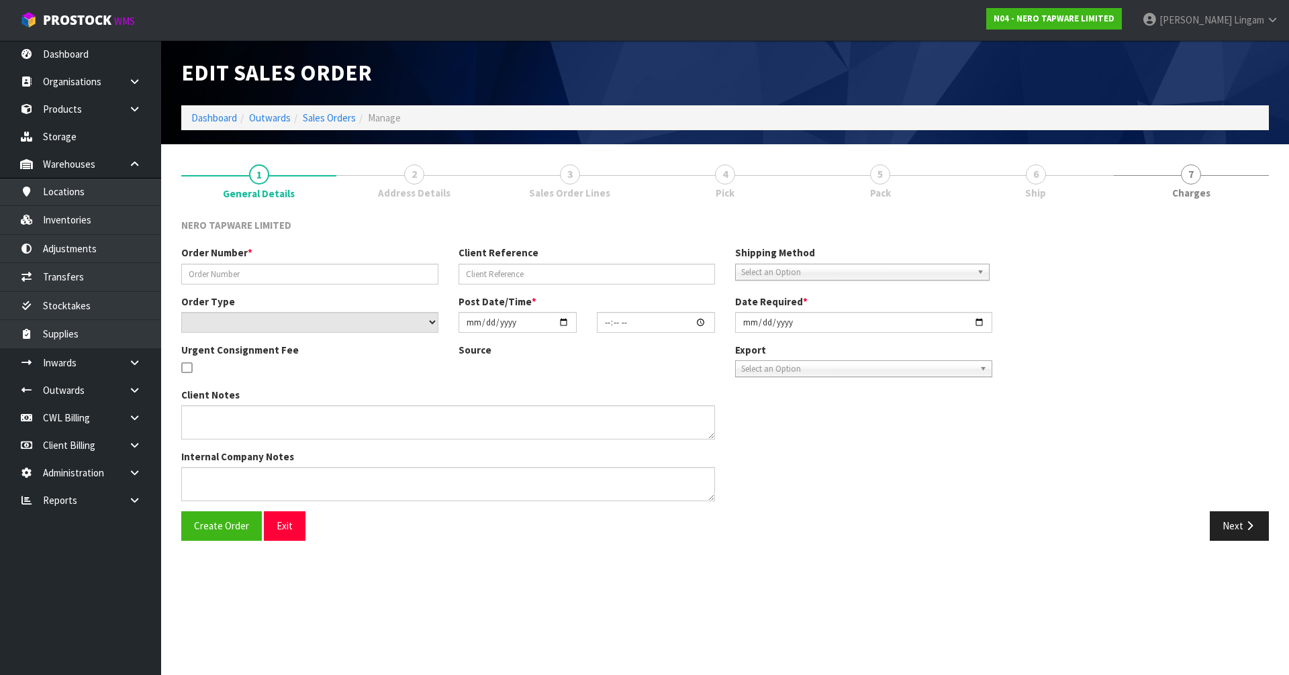
type input "SONZ0003675"
type input "10481996"
select select "number:0"
type input "2025-09-19"
type input "11:00:10.000"
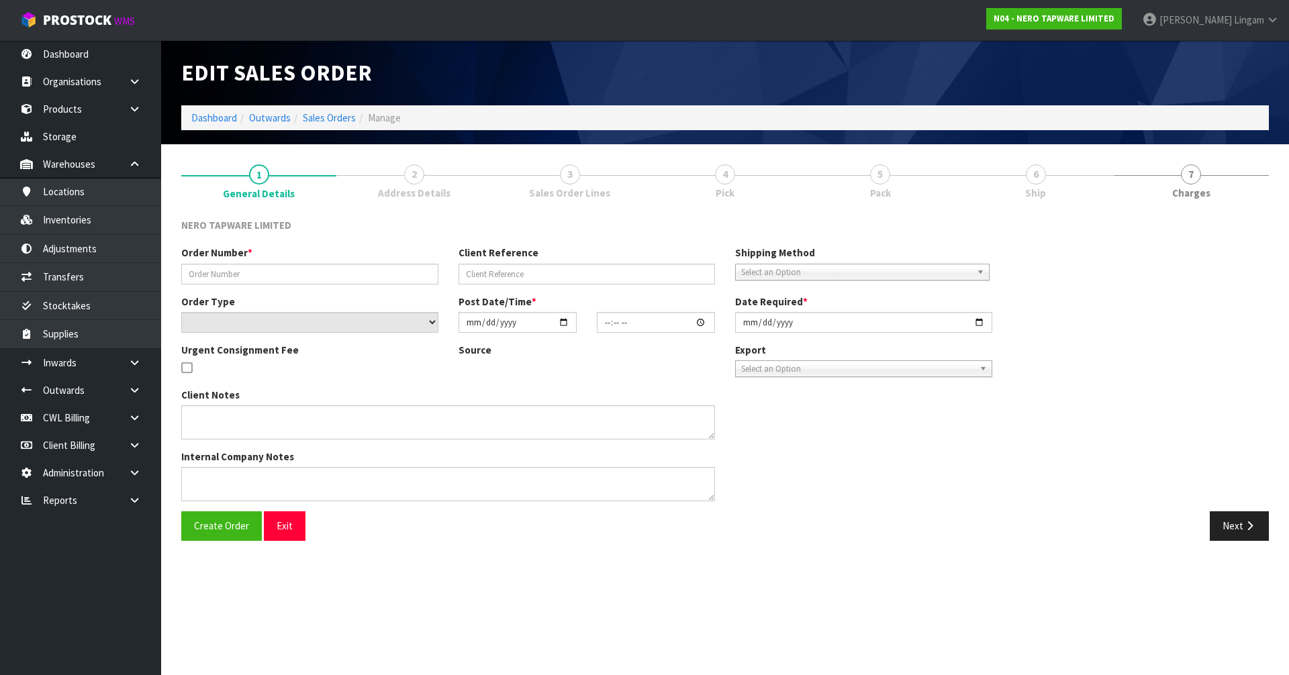
type input "2025-09-19"
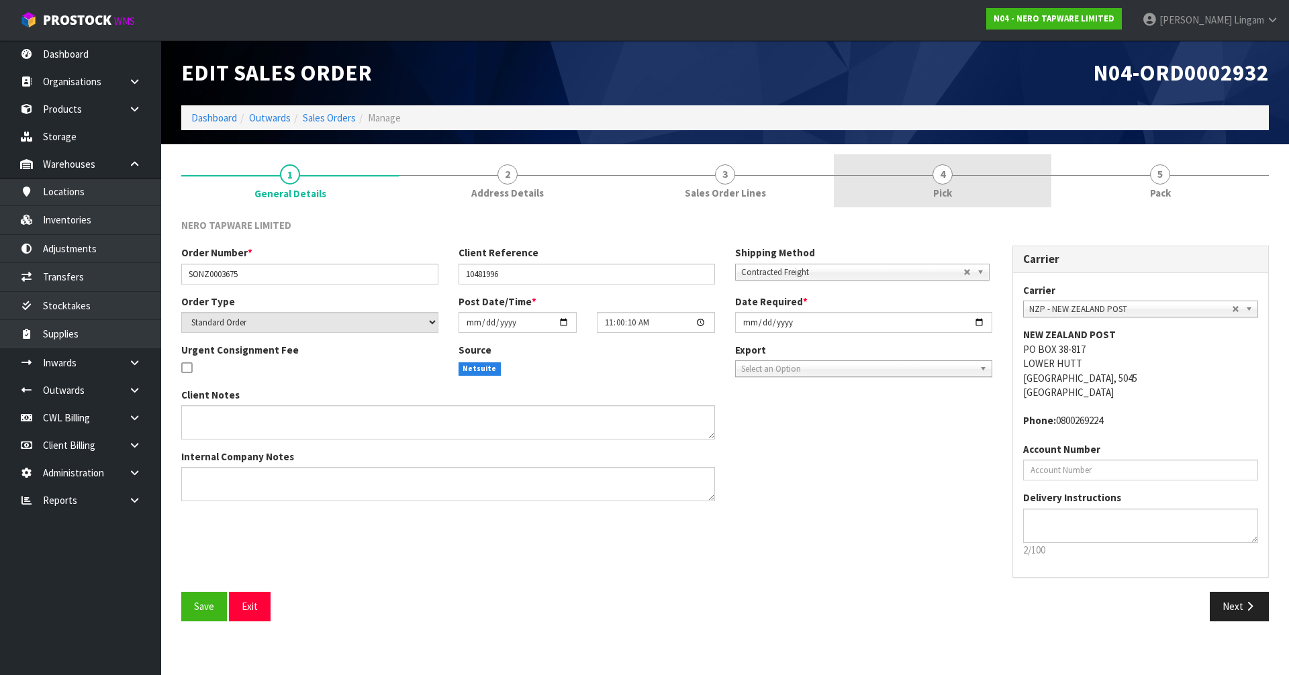
click at [959, 199] on link "4 Pick" at bounding box center [943, 180] width 218 height 53
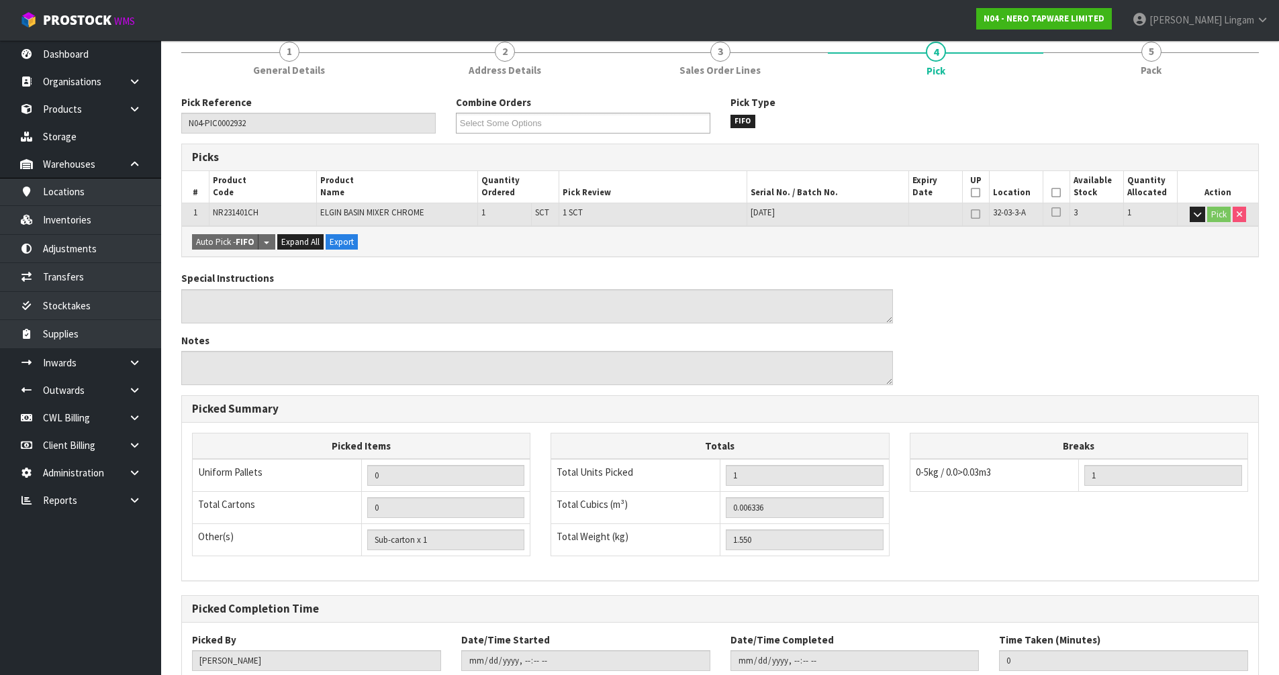
scroll to position [213, 0]
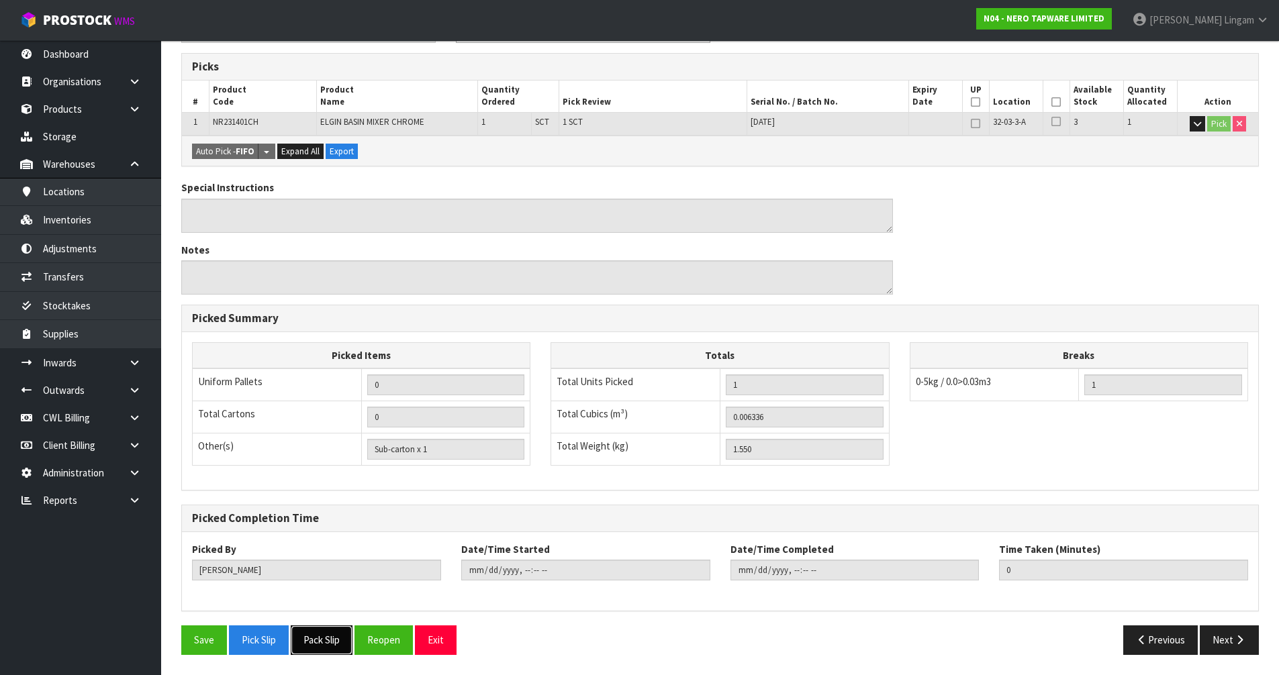
click at [325, 644] on button "Pack Slip" at bounding box center [322, 640] width 62 height 29
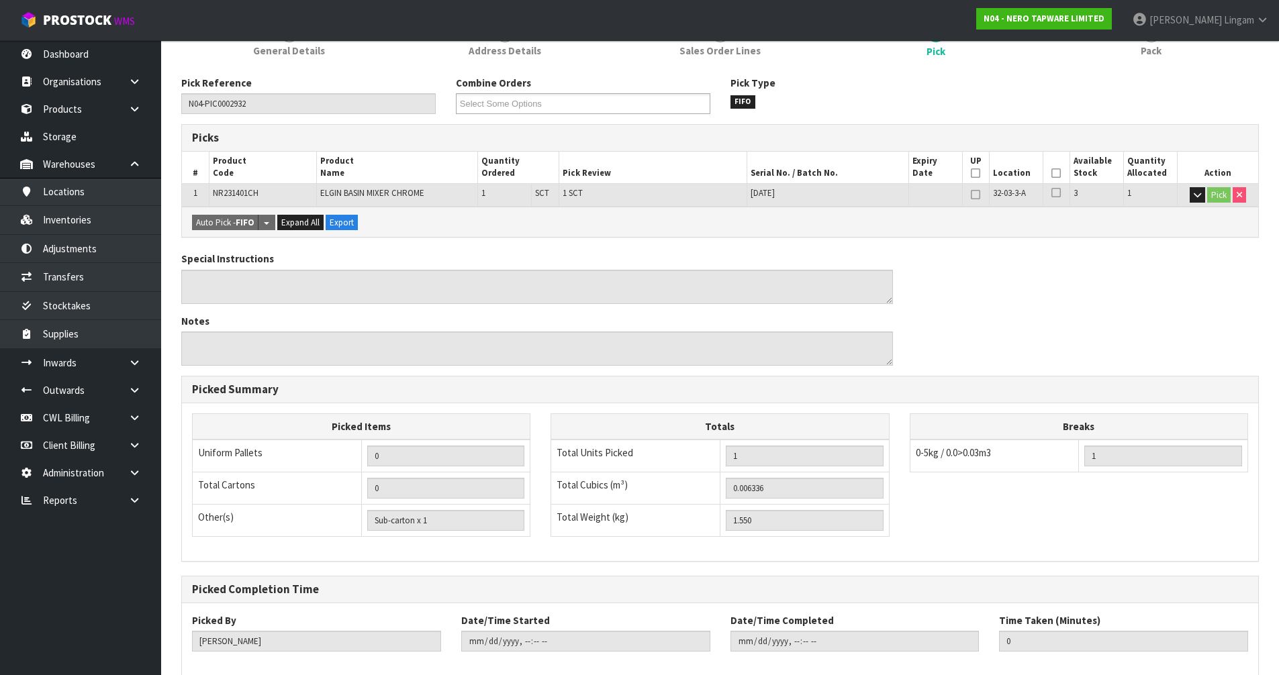
scroll to position [0, 0]
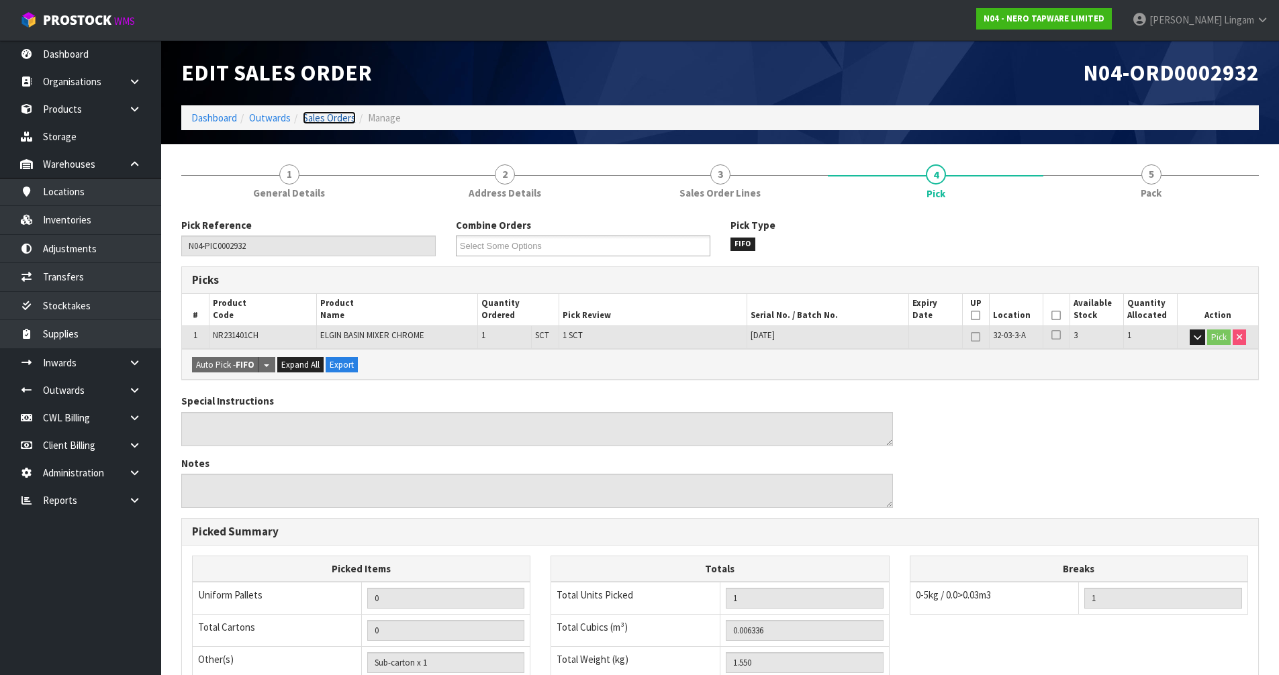
click at [328, 115] on link "Sales Orders" at bounding box center [329, 117] width 53 height 13
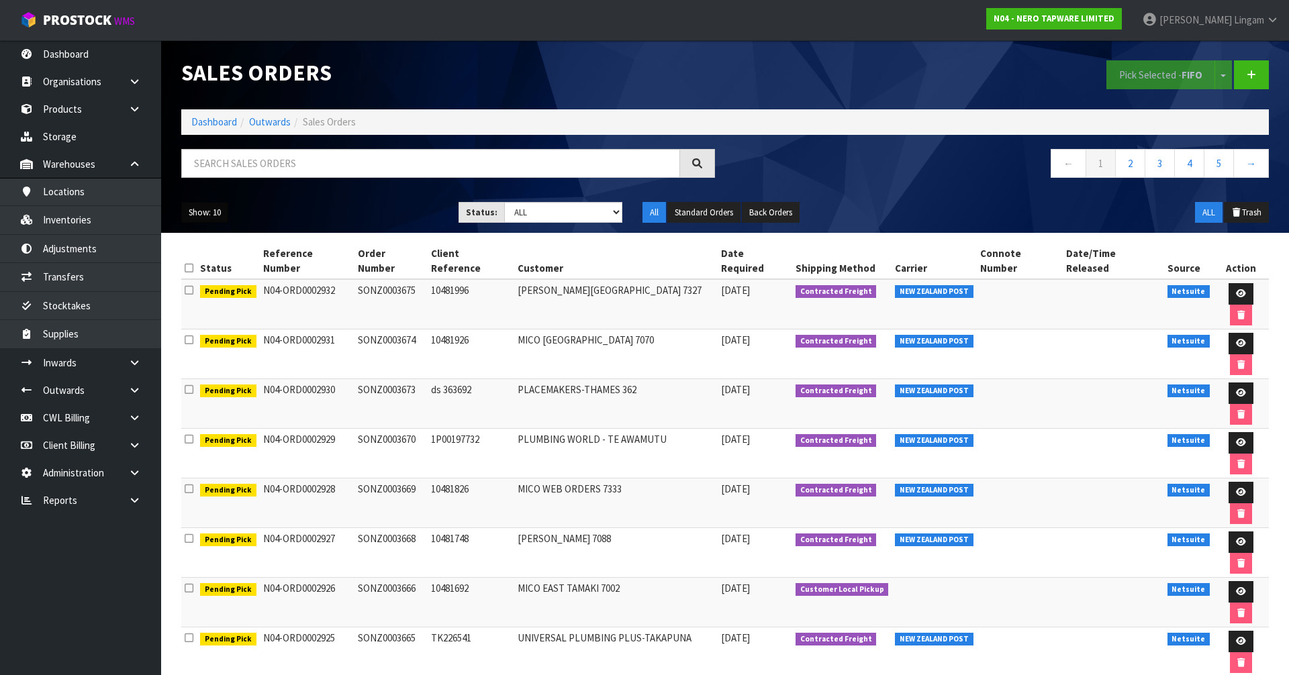
click at [209, 219] on button "Show: 10" at bounding box center [204, 212] width 47 height 21
click at [220, 277] on link "25" at bounding box center [235, 274] width 106 height 18
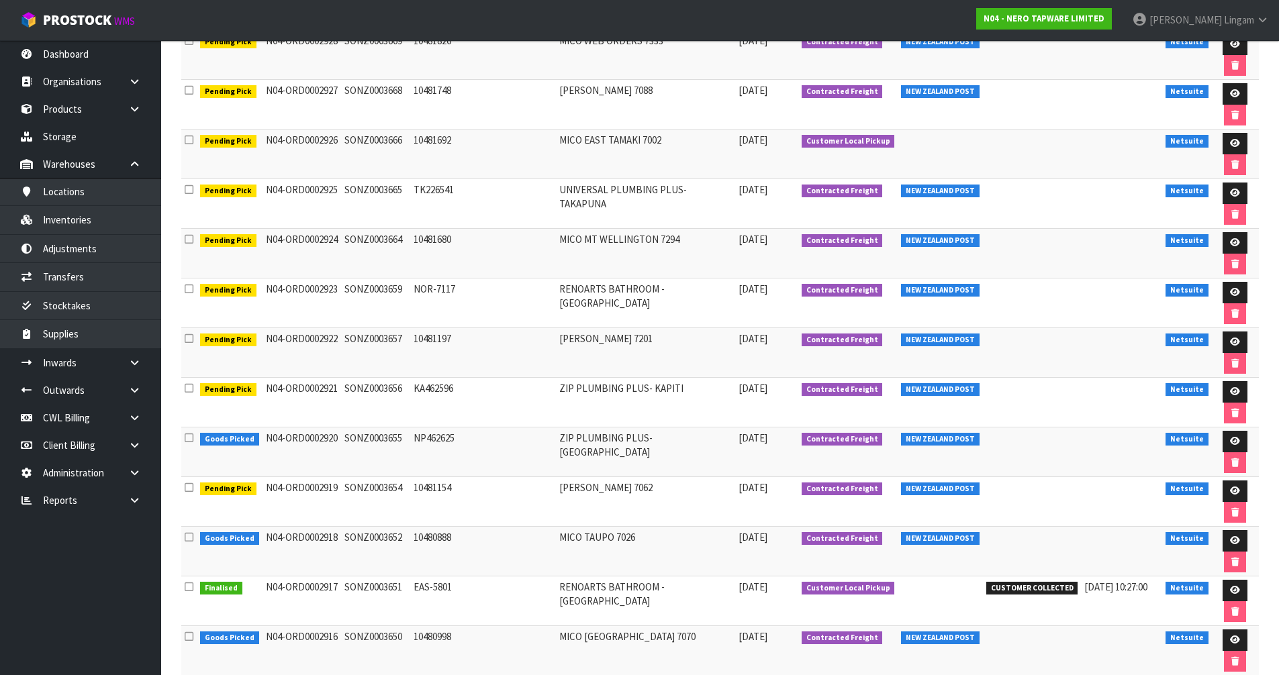
scroll to position [470, 0]
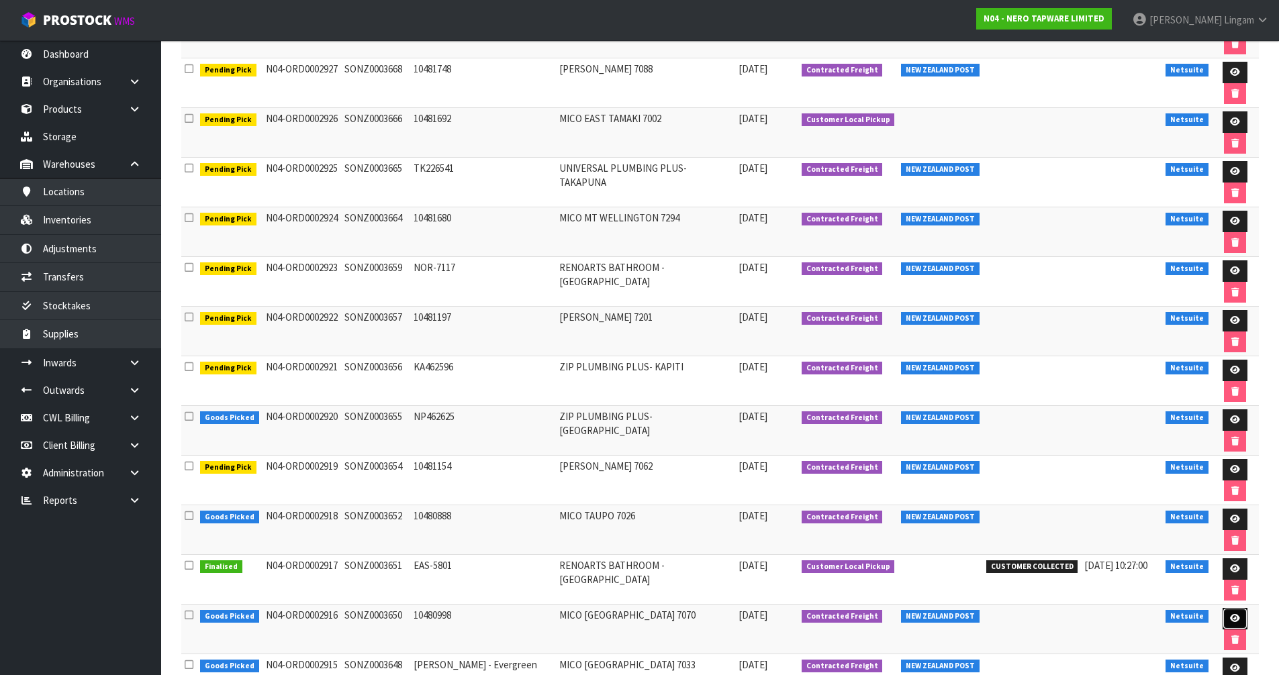
click at [1232, 623] on icon at bounding box center [1235, 618] width 10 height 9
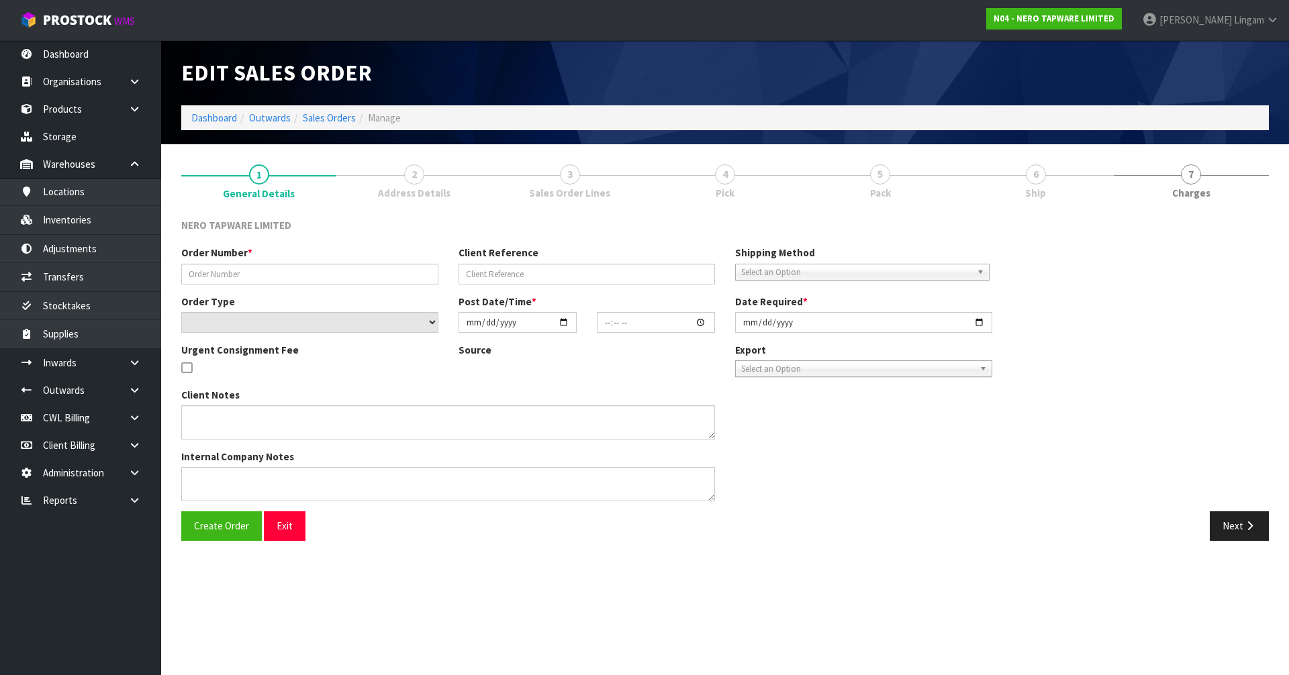
type input "SONZ0003650"
type input "10480998"
select select "number:0"
type input "2025-09-18"
type input "14:45:10.000"
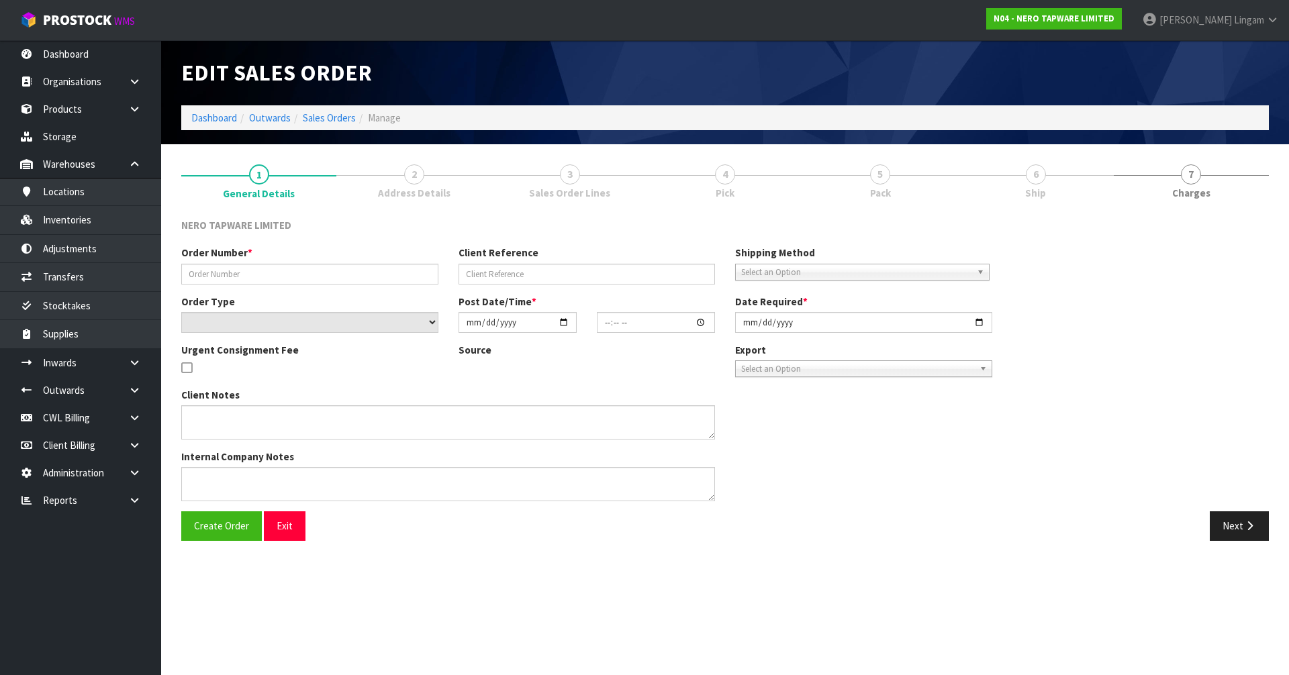
type input "2025-09-19"
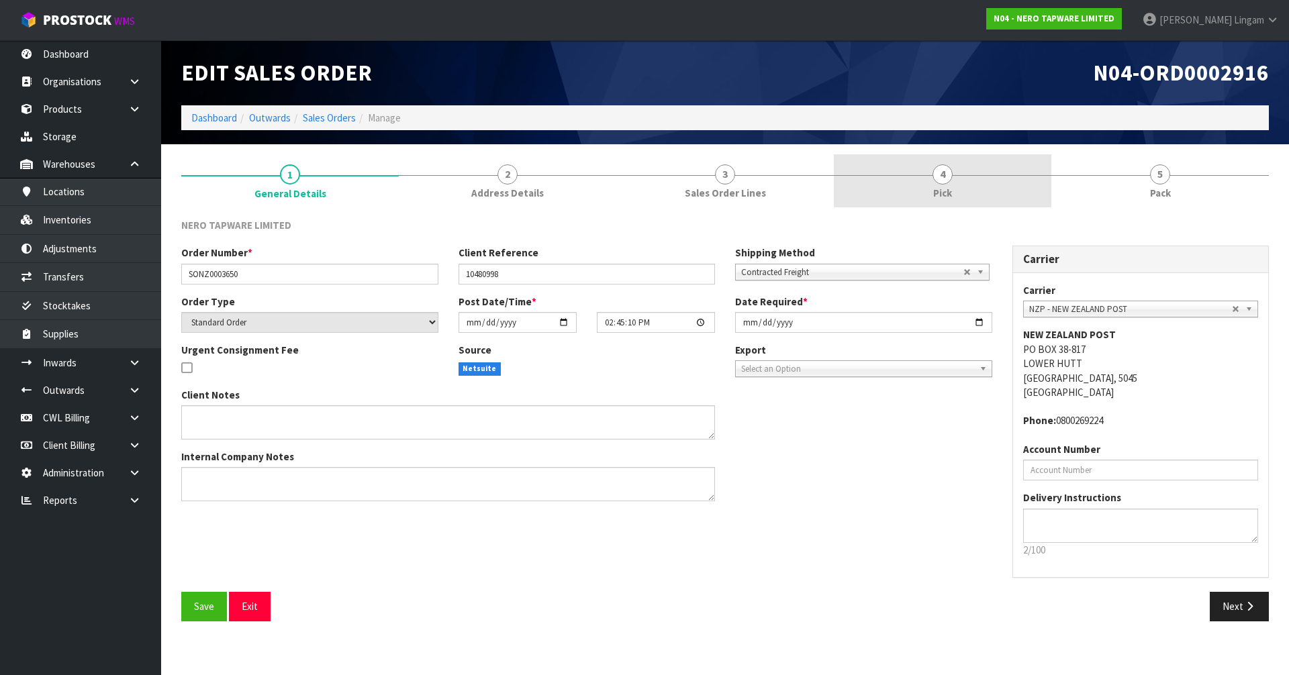
click at [949, 193] on span "Pick" at bounding box center [942, 193] width 19 height 14
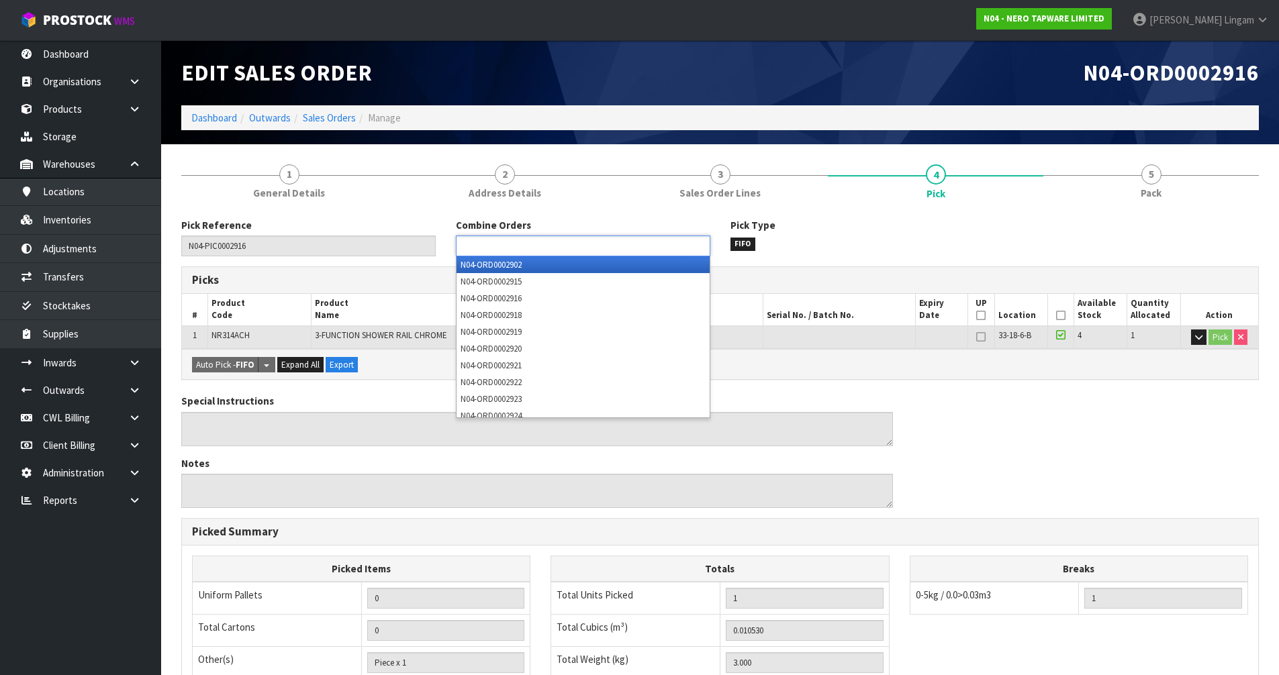
click at [604, 250] on ul at bounding box center [583, 246] width 254 height 21
click at [585, 248] on ul at bounding box center [583, 246] width 254 height 21
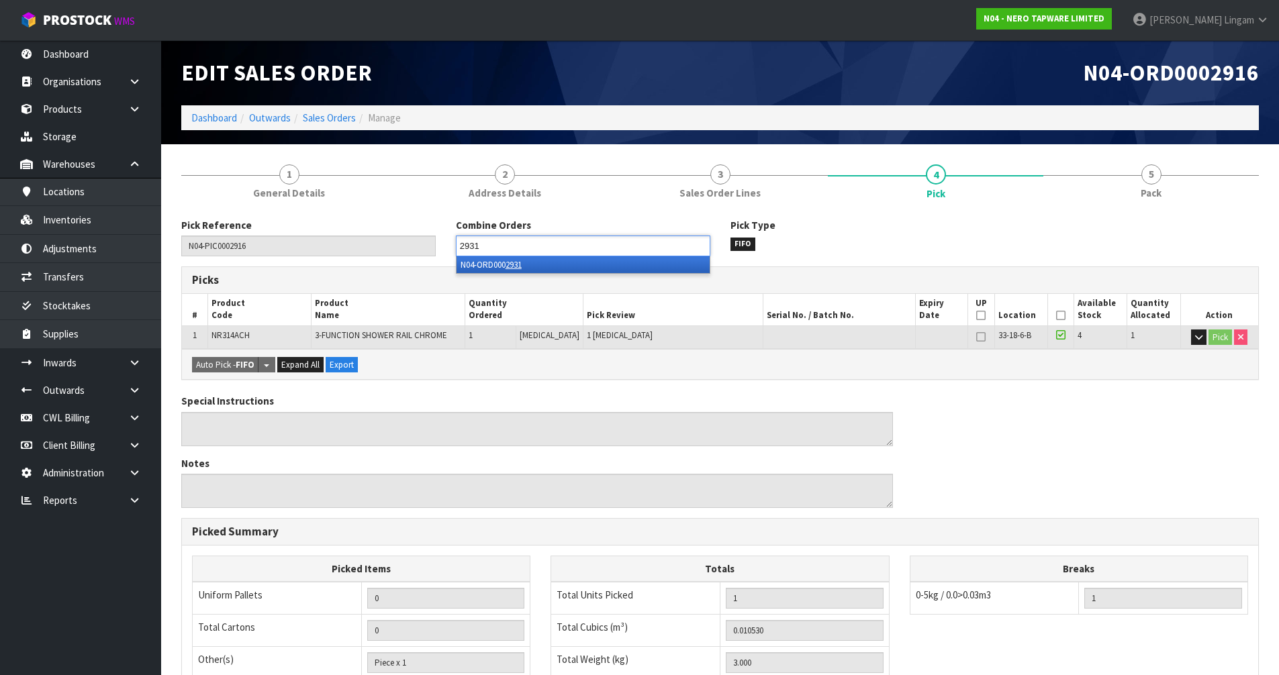
type input "2931"
click at [582, 265] on li "N04-ORD000 2931" at bounding box center [583, 264] width 253 height 17
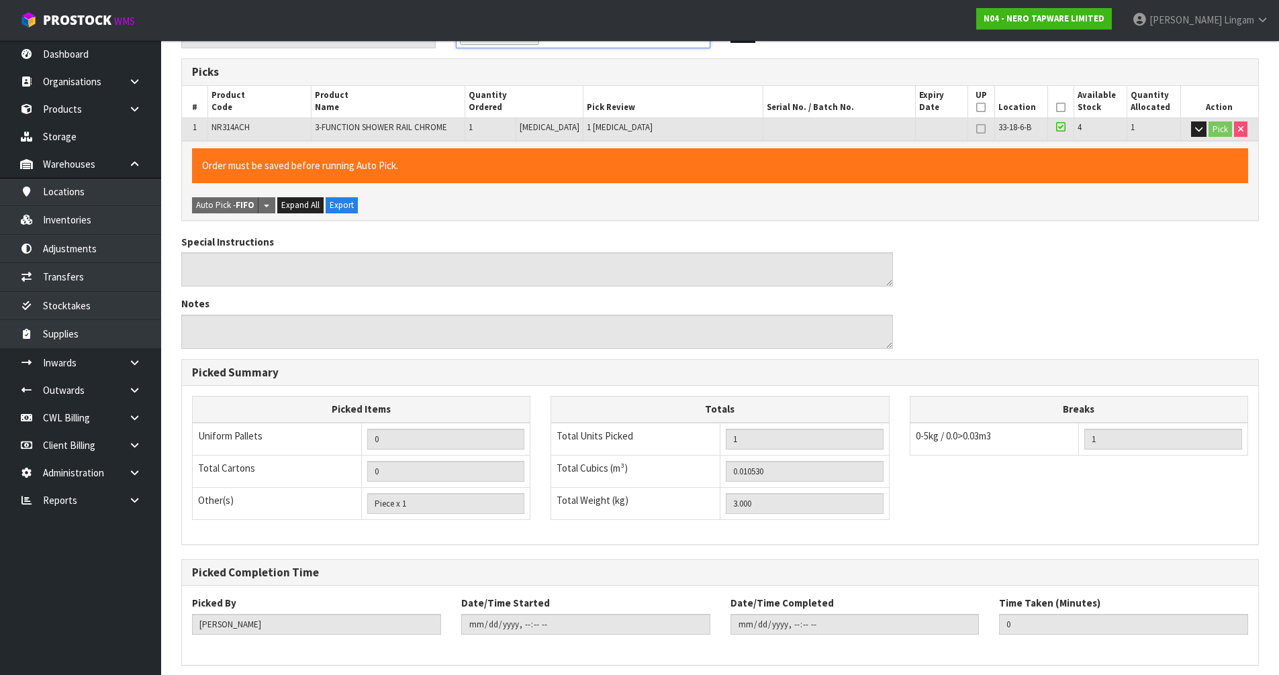
scroll to position [262, 0]
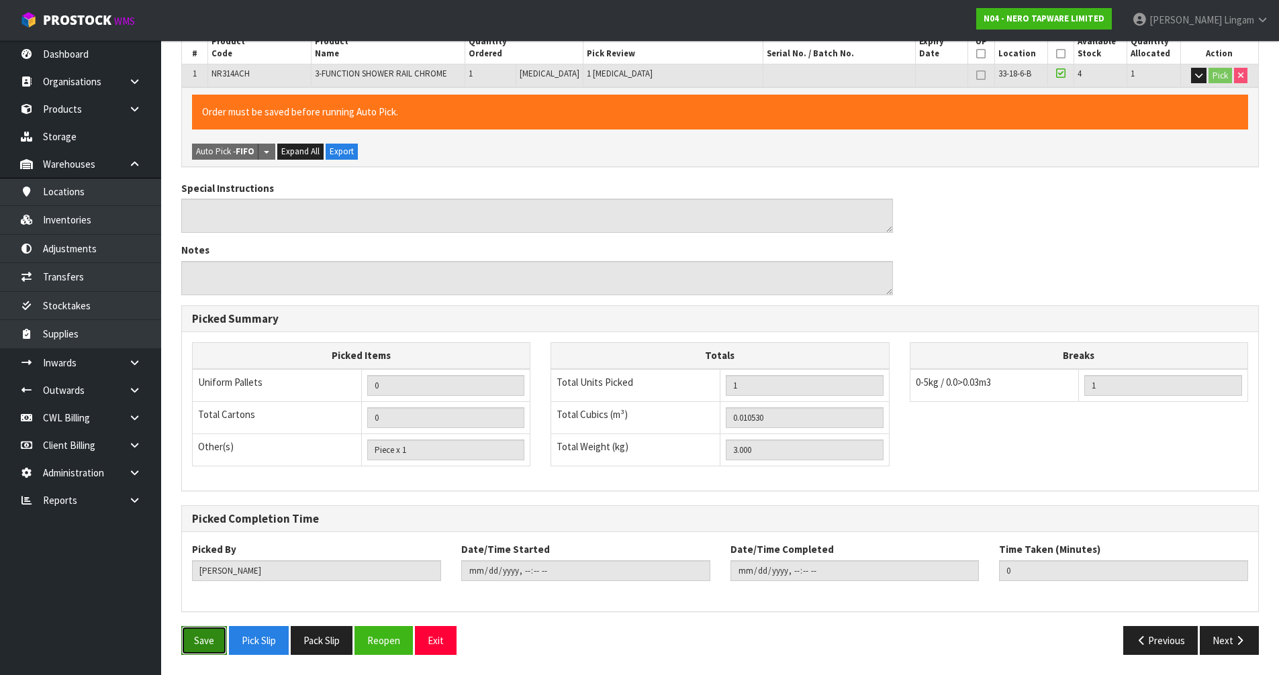
click at [215, 640] on button "Save" at bounding box center [204, 640] width 46 height 29
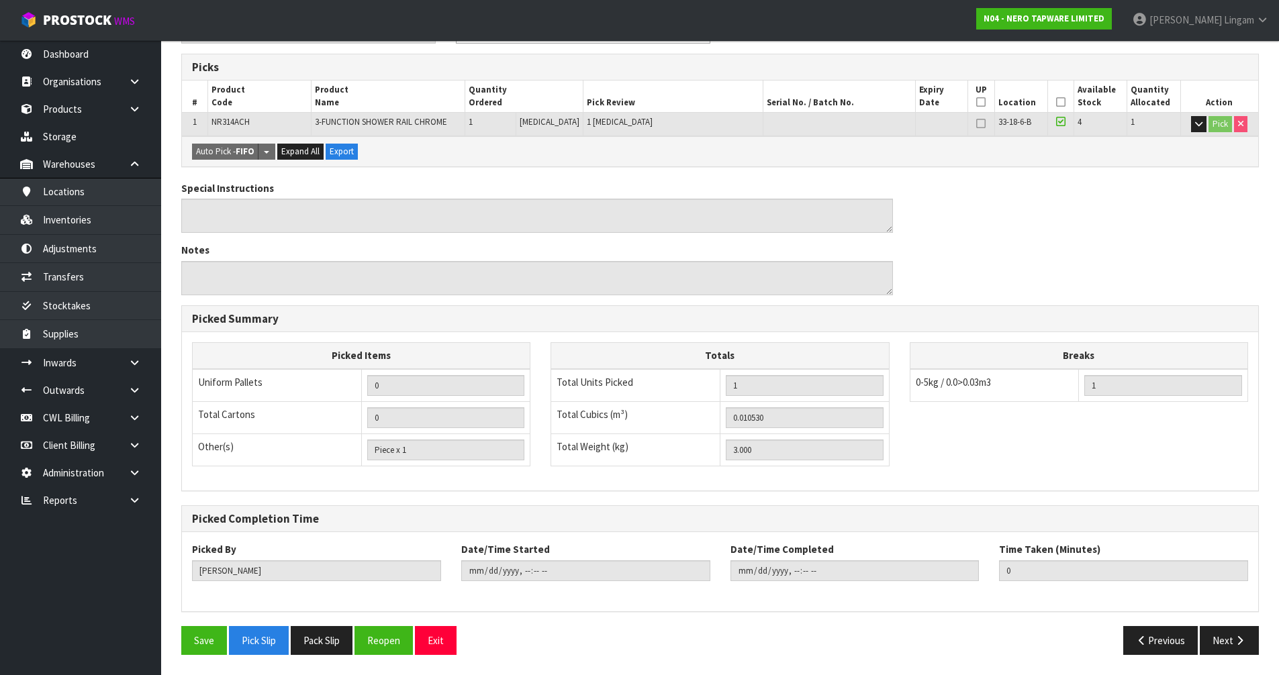
scroll to position [0, 0]
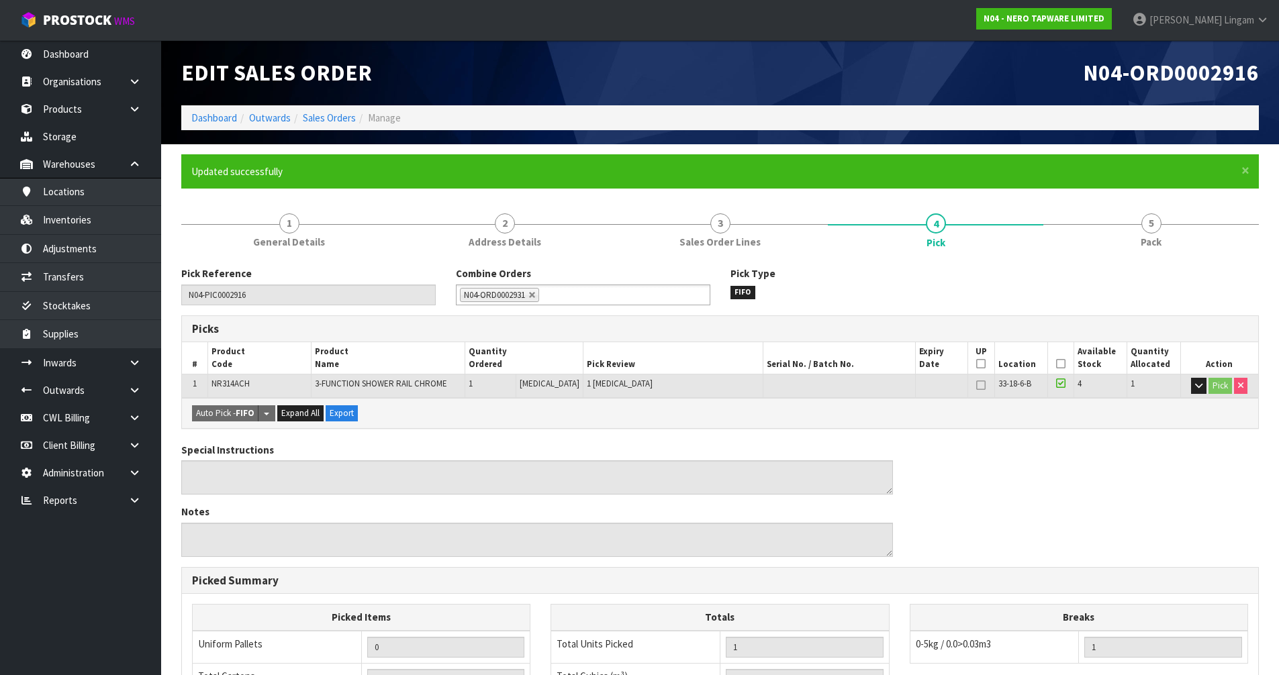
type input "Vineeta Lingam"
type input "2025-09-19T11:10:18"
click at [325, 118] on link "Sales Orders" at bounding box center [329, 117] width 53 height 13
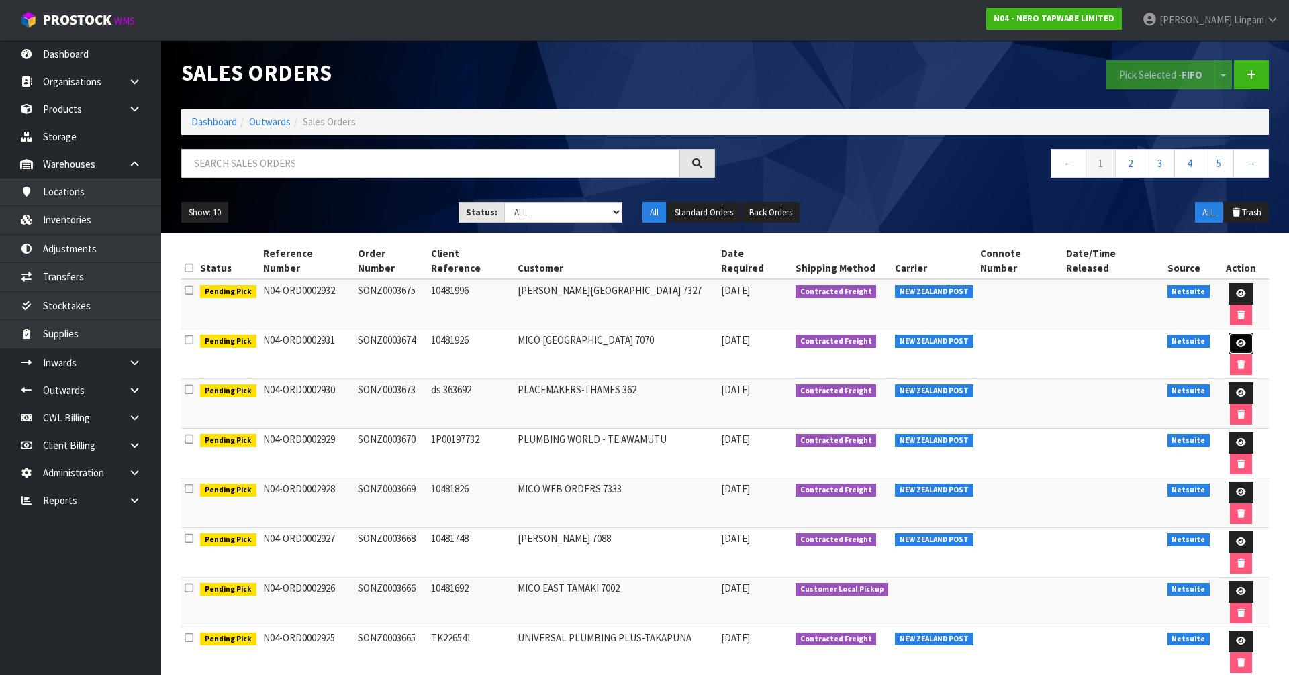
click at [1229, 333] on link at bounding box center [1241, 343] width 25 height 21
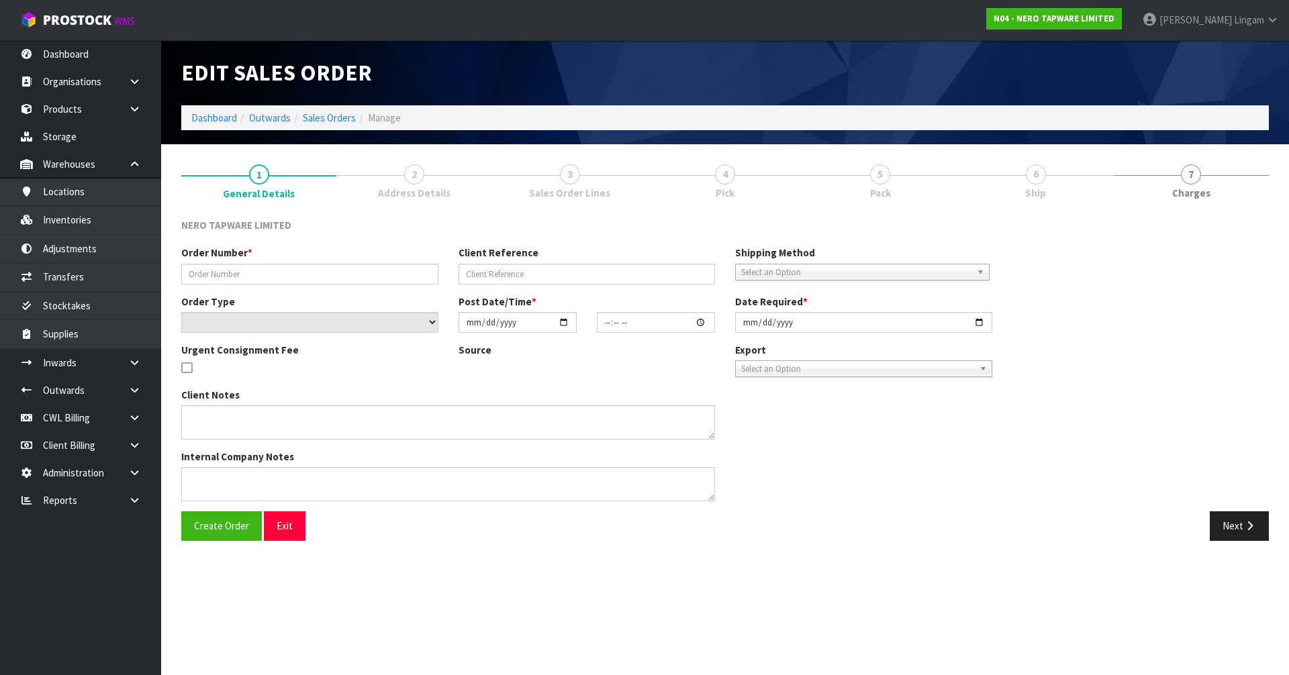
type input "SONZ0003674"
type input "10481926"
select select "number:0"
type input "2025-09-19"
type input "11:00:07.000"
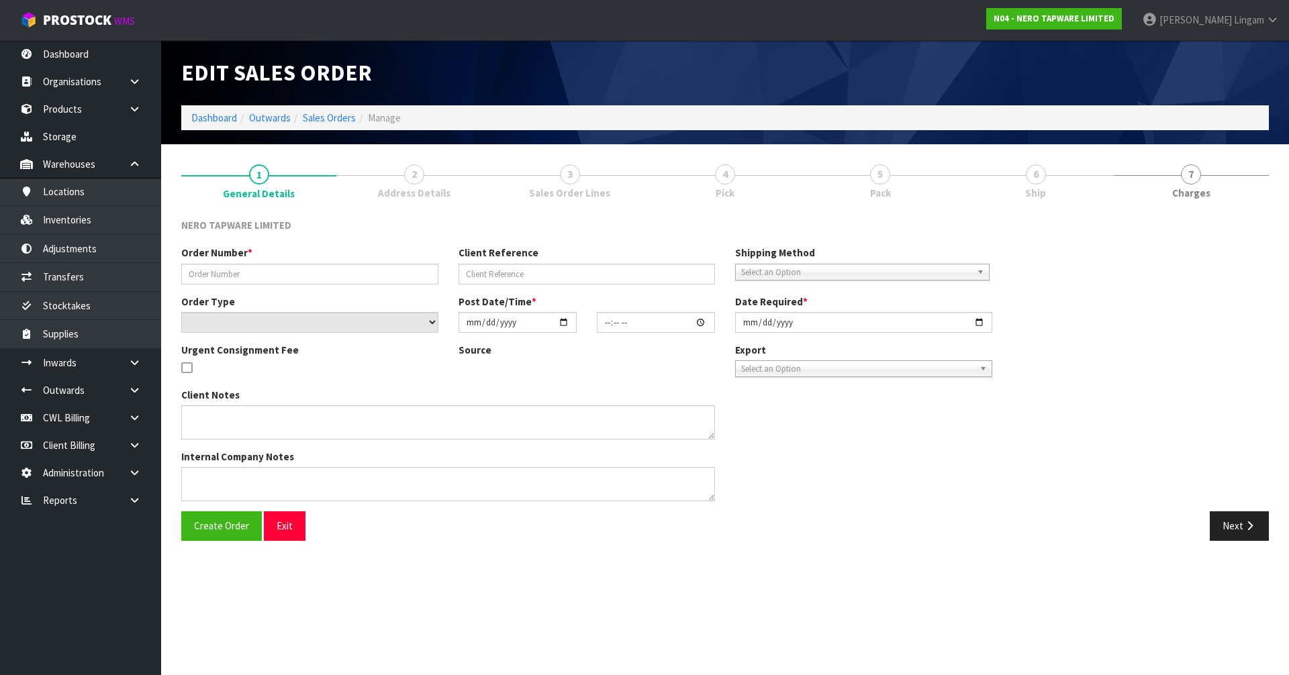
type input "2025-09-19"
type textarea "please dispatch with SONZ0003650 together"
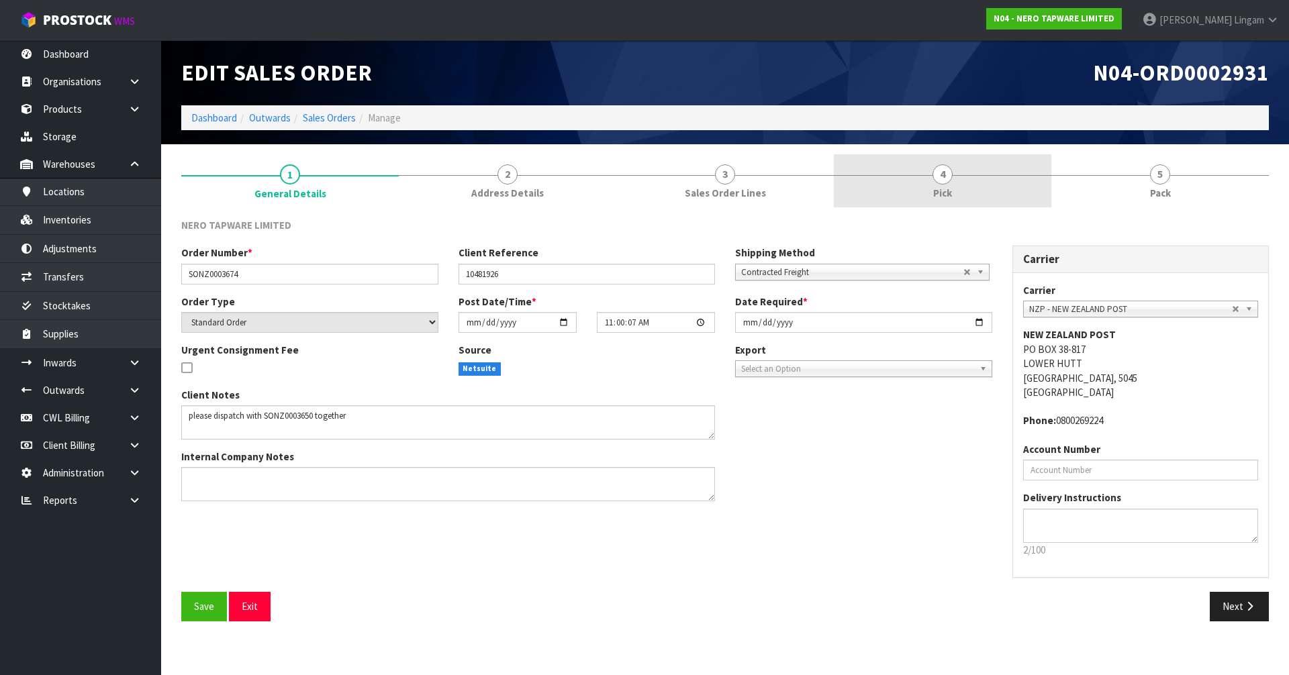
click at [923, 183] on link "4 Pick" at bounding box center [943, 180] width 218 height 53
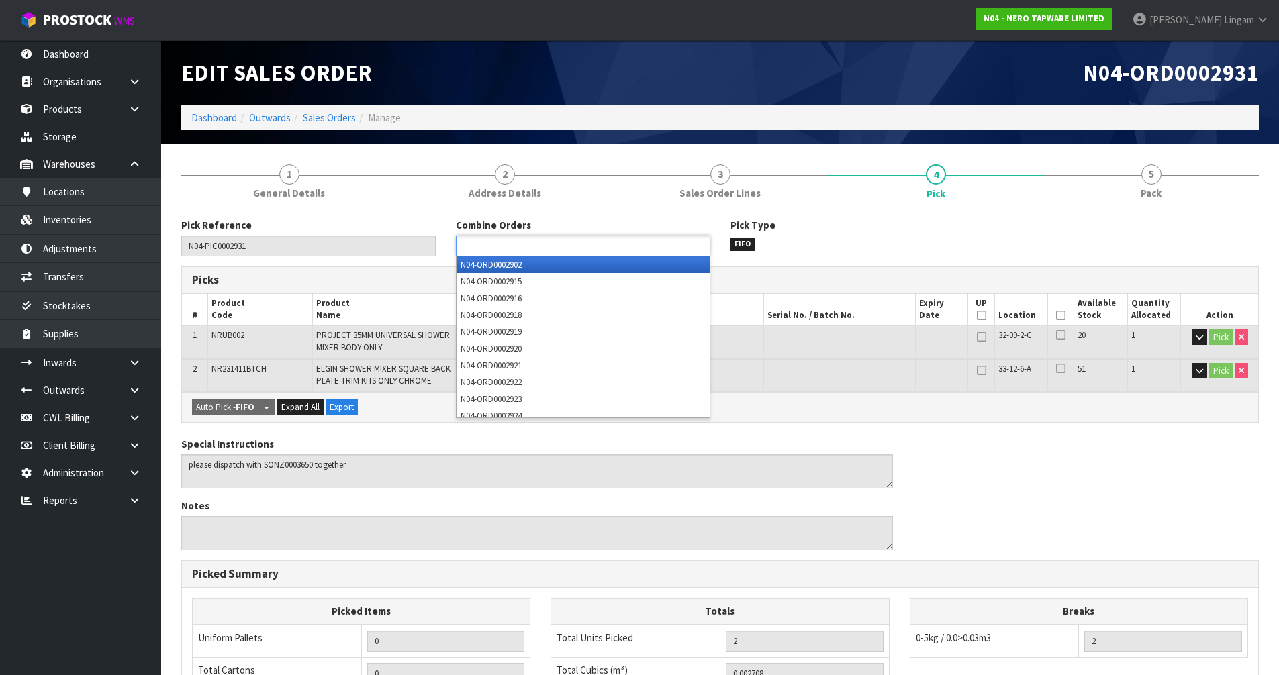
click at [483, 248] on input "text" at bounding box center [509, 246] width 99 height 17
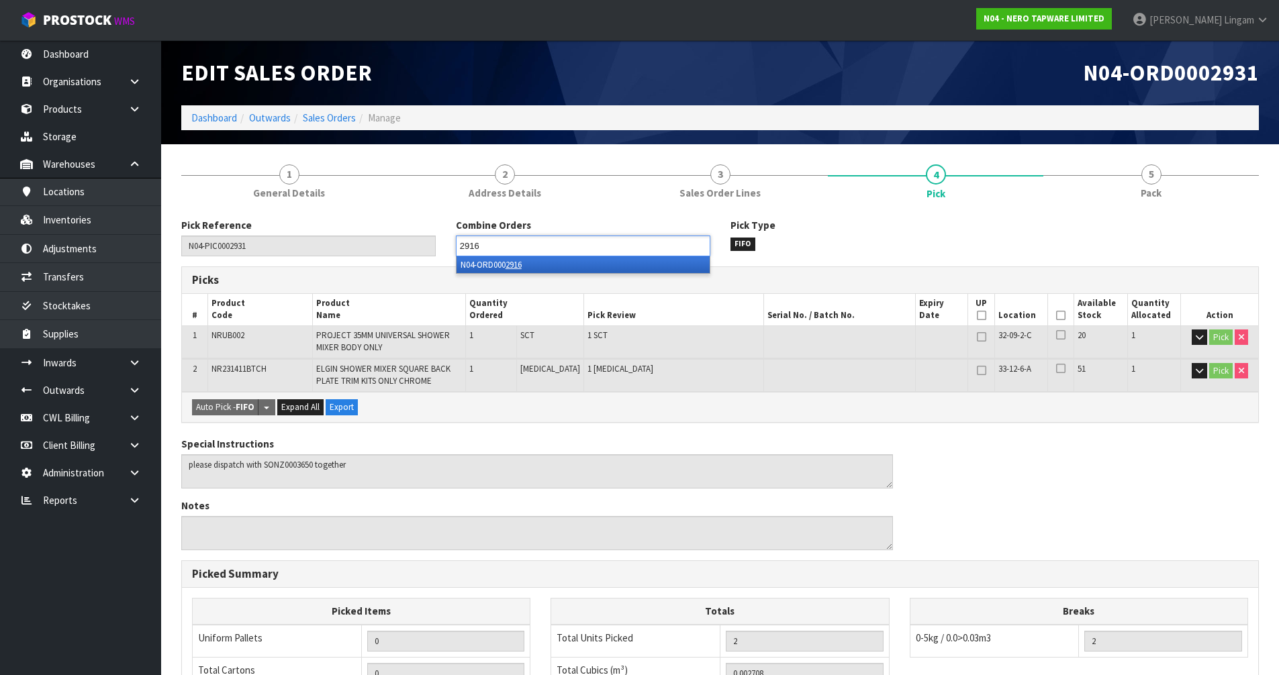
type input "2916"
click at [533, 267] on li "N04-ORD000 2916" at bounding box center [583, 264] width 253 height 17
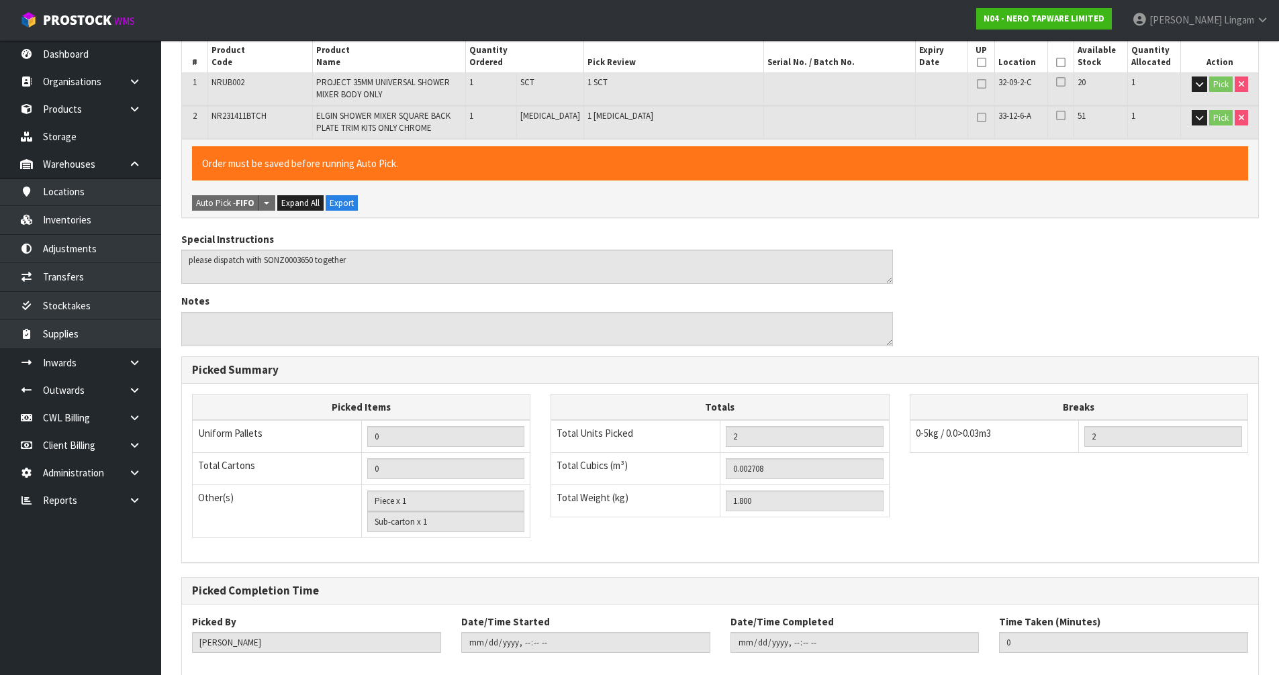
scroll to position [326, 0]
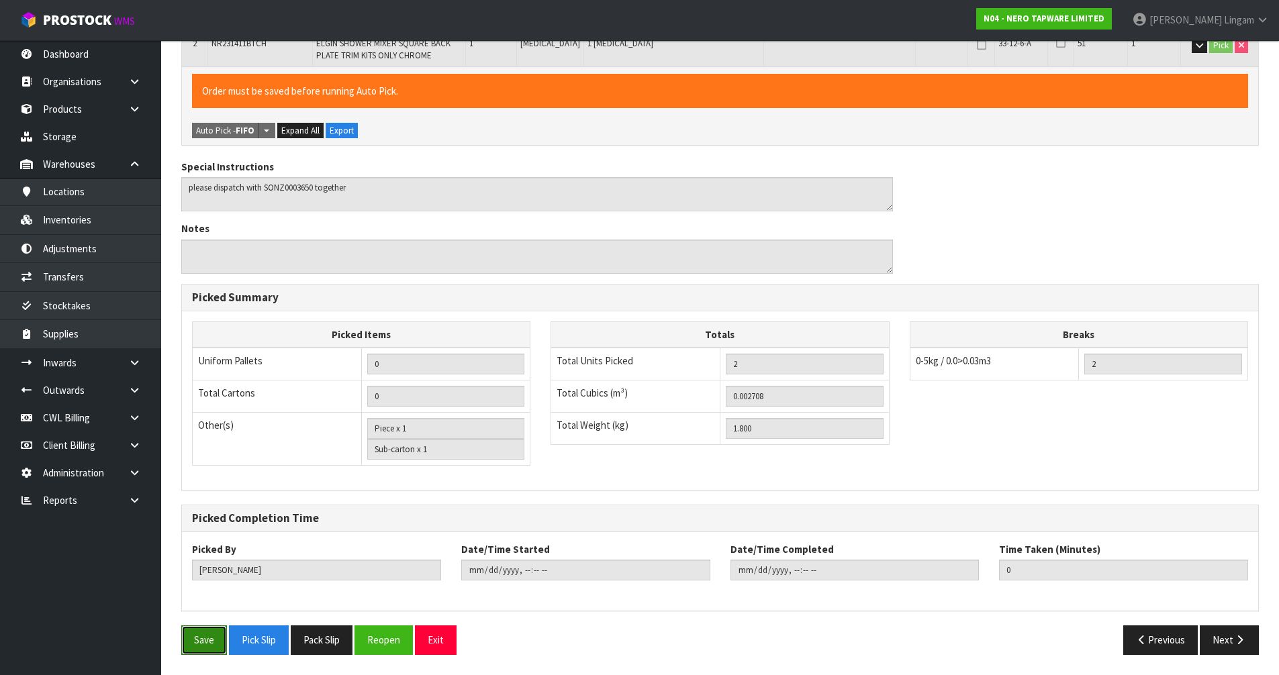
click at [199, 634] on button "Save" at bounding box center [204, 640] width 46 height 29
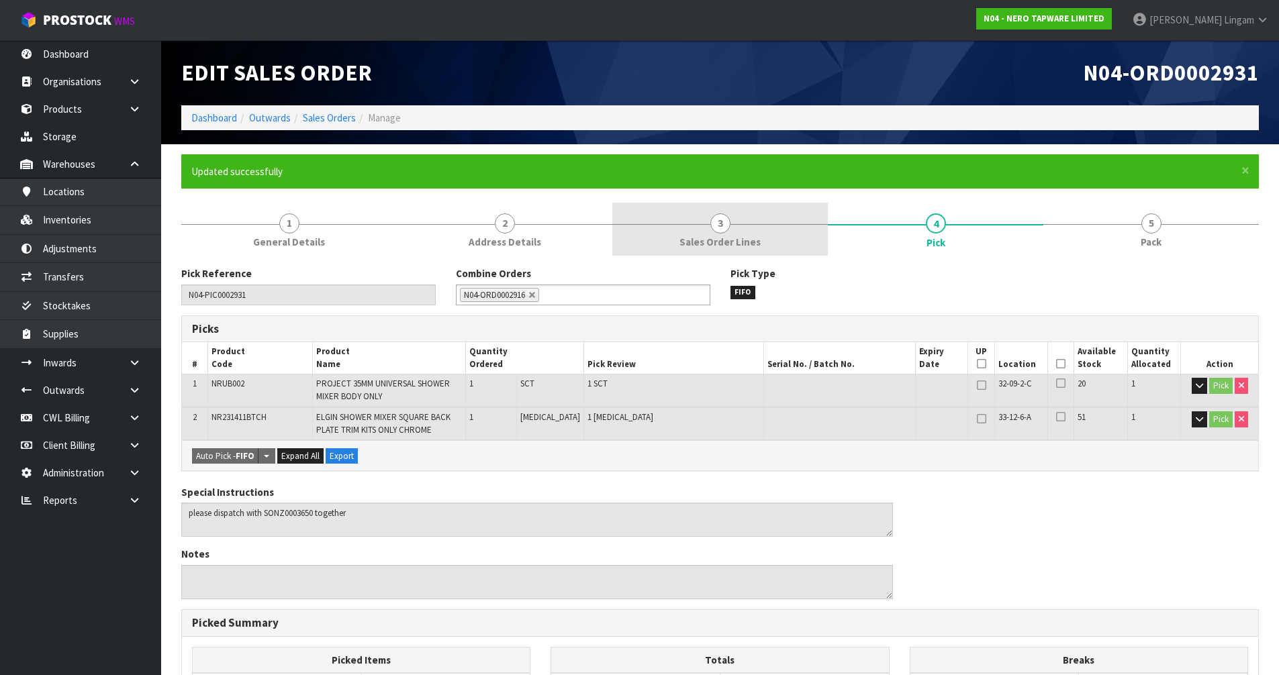
type input "2025-09-19T11:10:35"
click at [218, 125] on ol "Dashboard Outwards Sales Orders Manage" at bounding box center [720, 117] width 1078 height 25
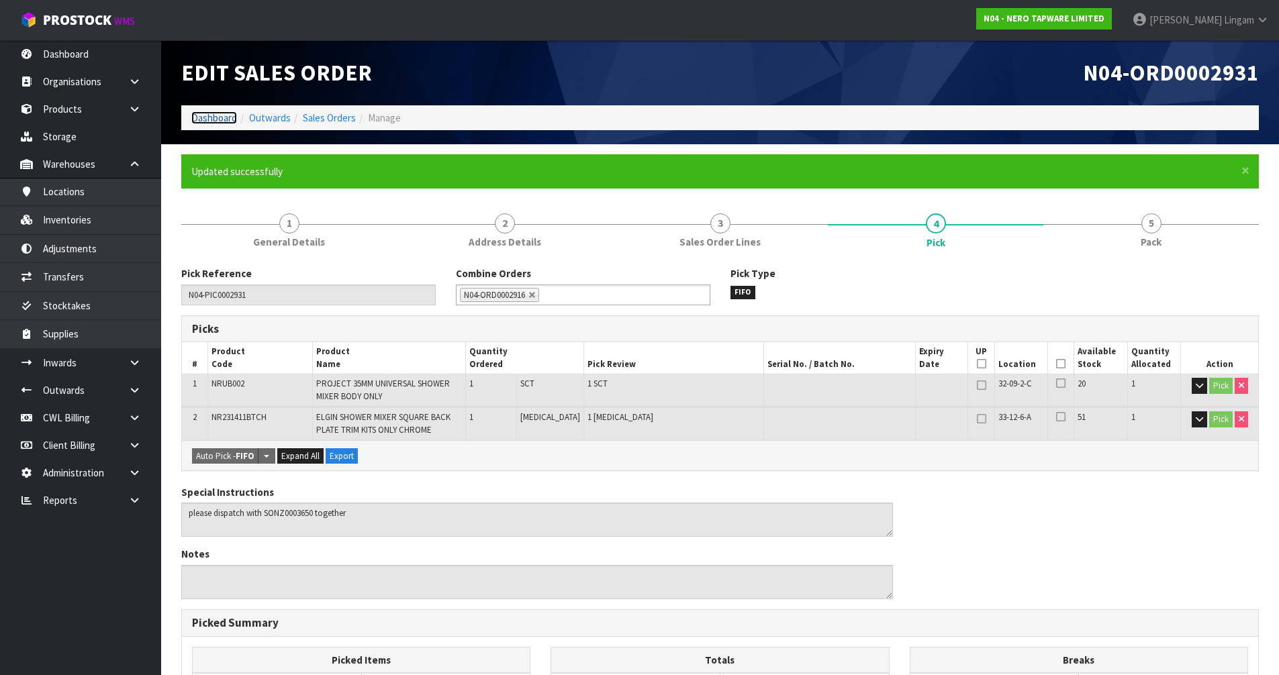
click at [224, 118] on link "Dashboard" at bounding box center [214, 117] width 46 height 13
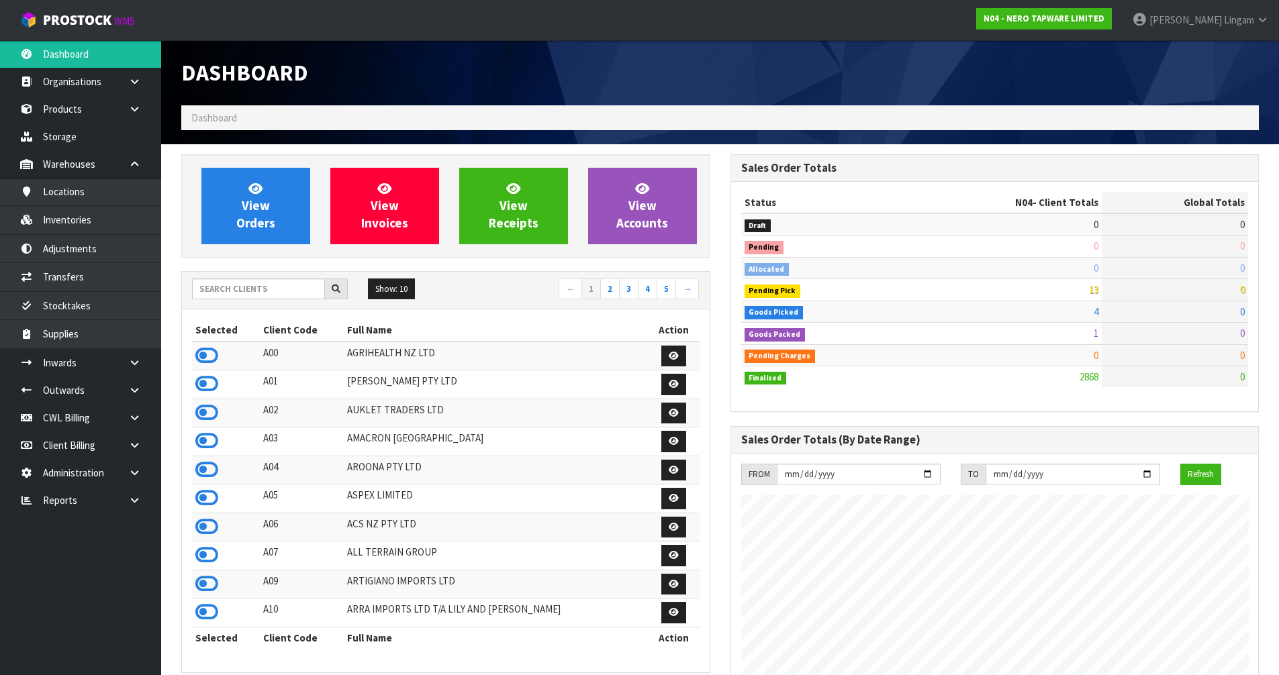
scroll to position [1061, 548]
click at [271, 215] on span "View Orders" at bounding box center [255, 206] width 39 height 50
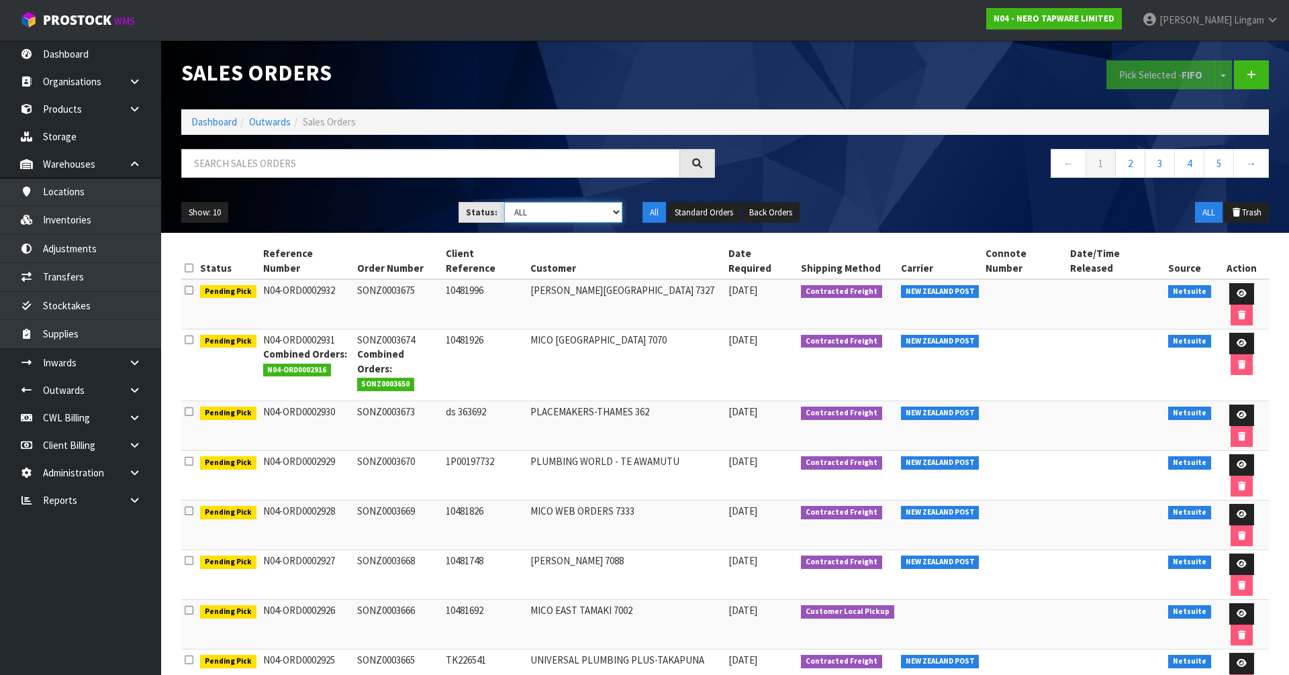
drag, startPoint x: 552, startPoint y: 213, endPoint x: 553, endPoint y: 222, distance: 8.1
click at [552, 213] on select "Draft Pending Allocated Pending Pick Goods Picked Goods Packed Pending Charges …" at bounding box center [563, 212] width 119 height 21
select select "string:3"
click at [504, 202] on select "Draft Pending Allocated Pending Pick Goods Picked Goods Packed Pending Charges …" at bounding box center [563, 212] width 119 height 21
click at [211, 213] on button "Show: 10" at bounding box center [204, 212] width 47 height 21
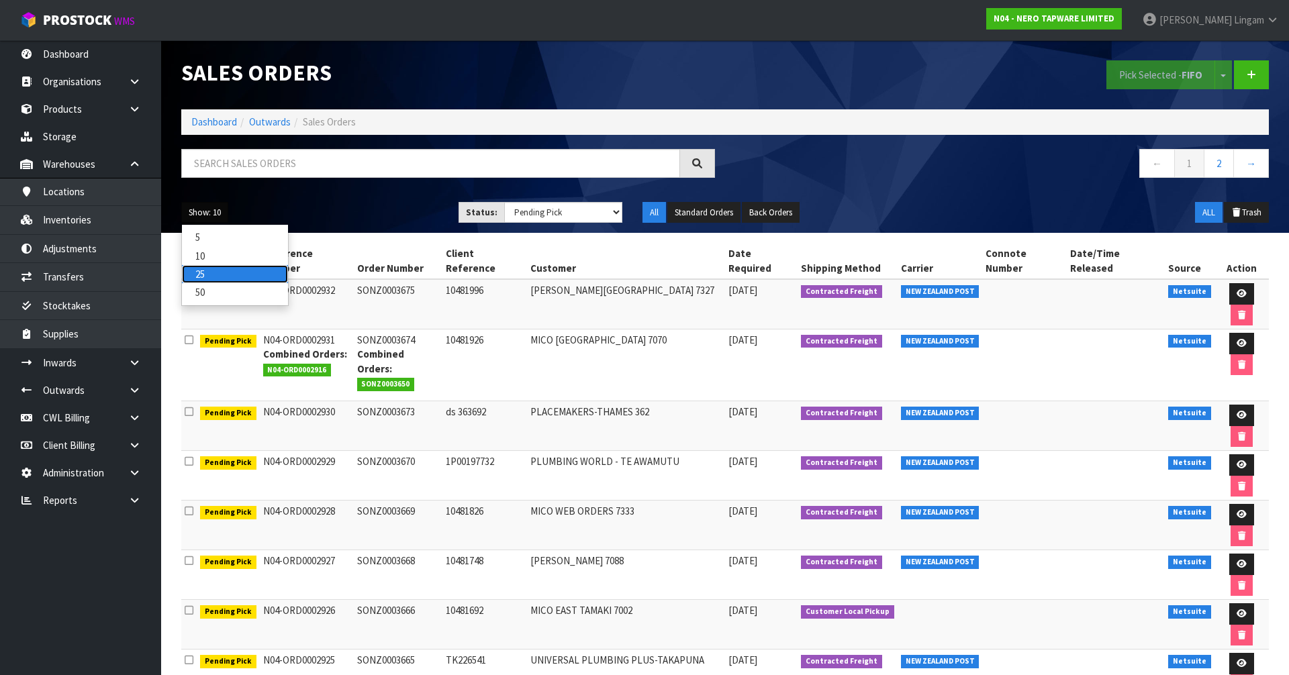
click at [218, 279] on link "25" at bounding box center [235, 274] width 106 height 18
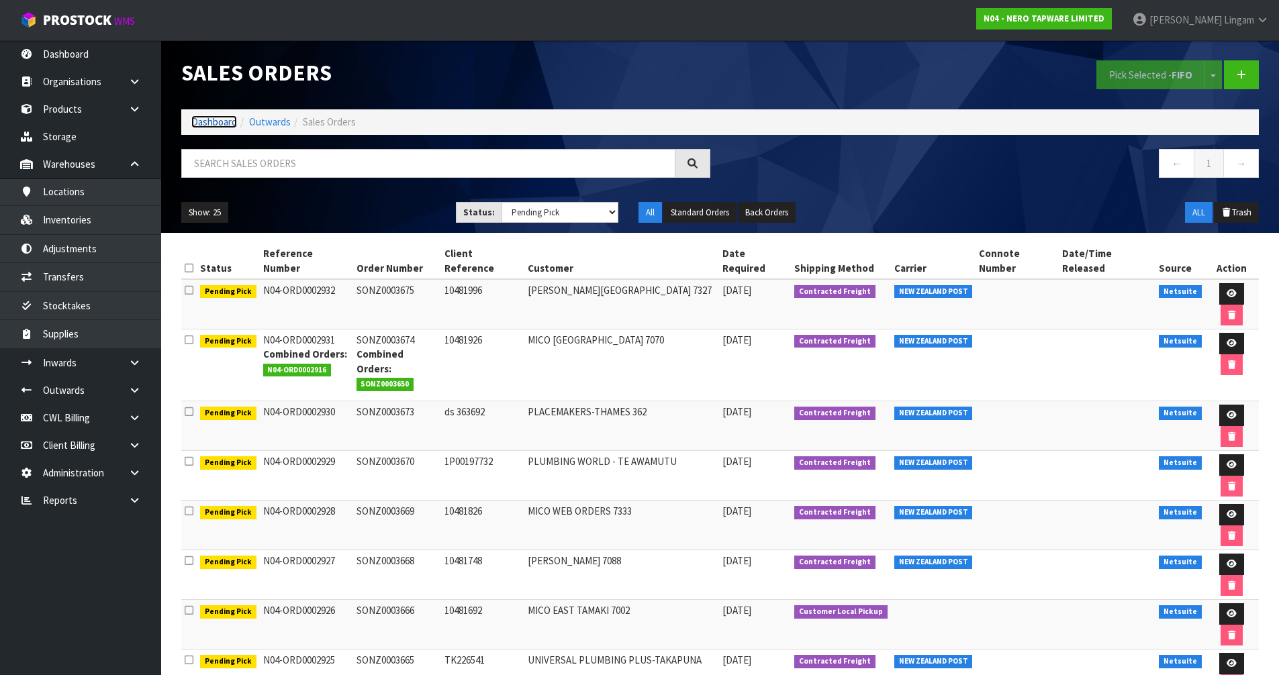
click at [216, 122] on link "Dashboard" at bounding box center [214, 121] width 46 height 13
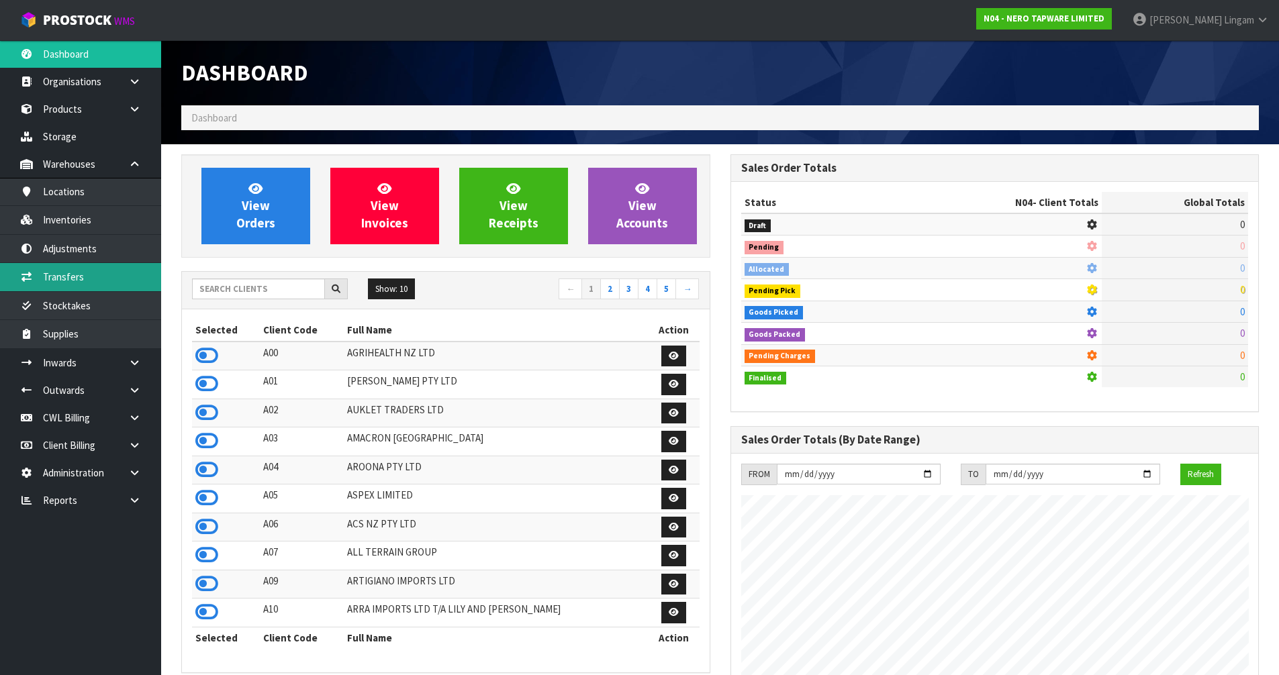
scroll to position [1061, 548]
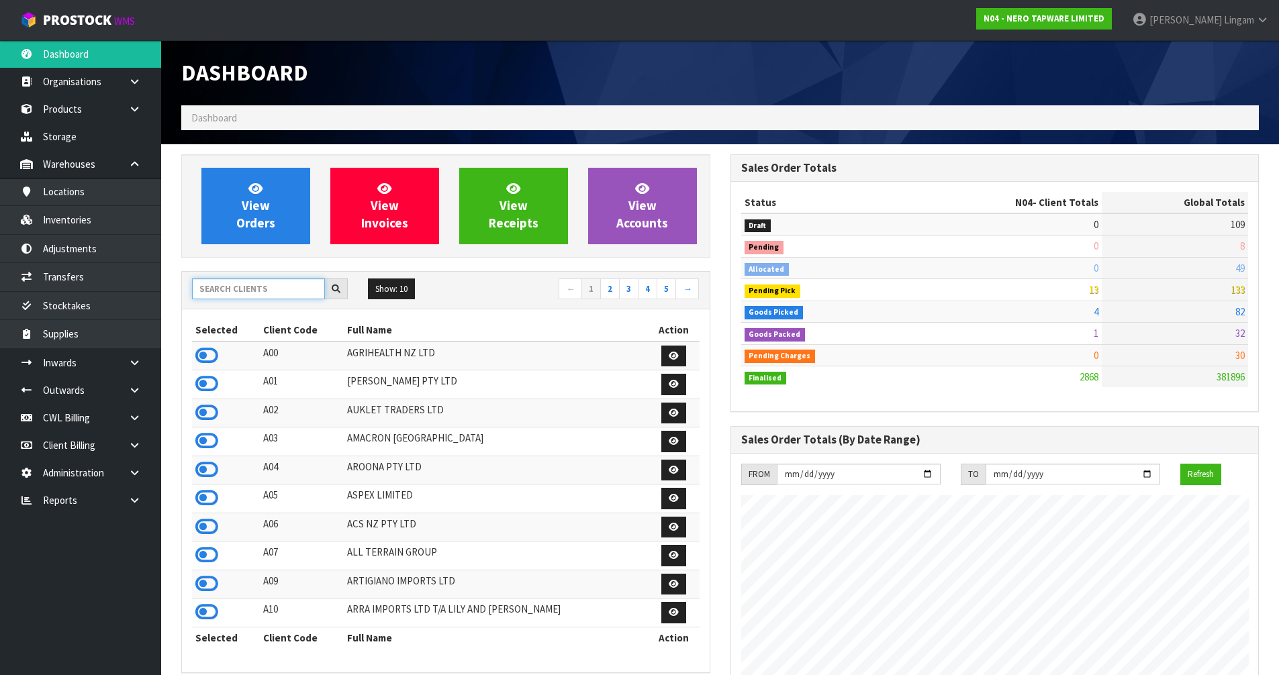
click at [245, 289] on input "text" at bounding box center [258, 289] width 133 height 21
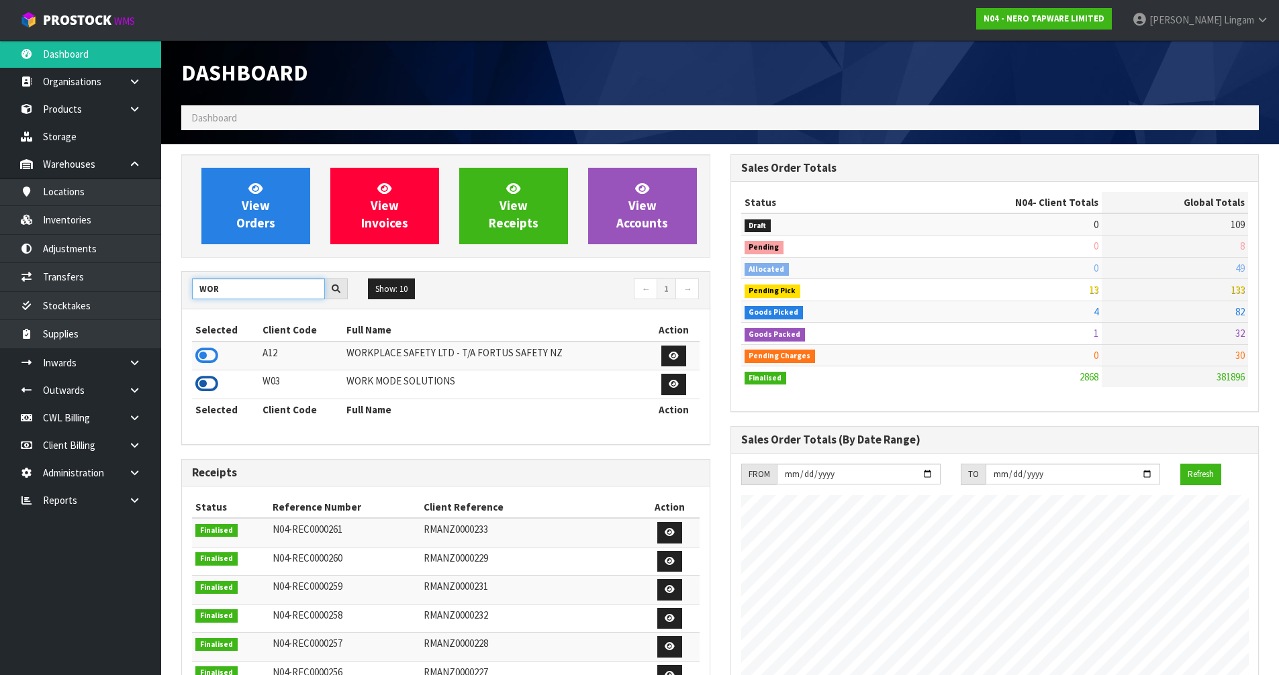
type input "WOR"
click at [211, 382] on icon at bounding box center [206, 384] width 23 height 20
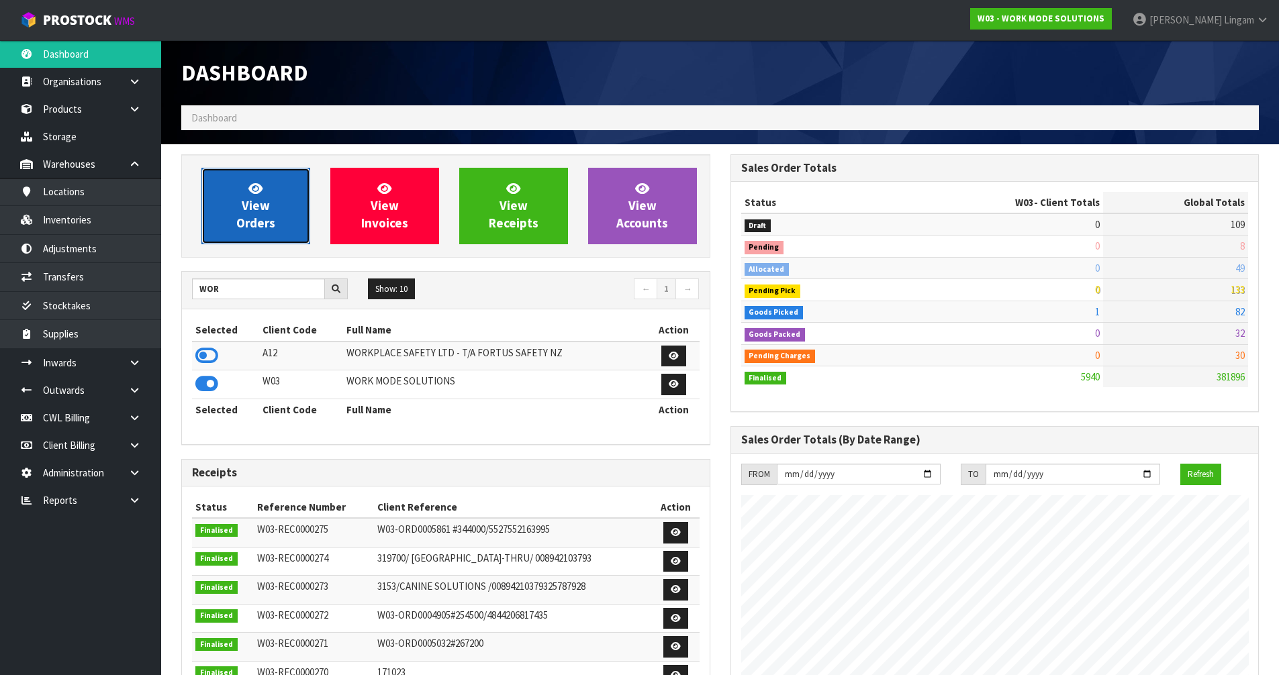
scroll to position [908, 548]
click at [275, 216] on link "View Orders" at bounding box center [255, 206] width 109 height 77
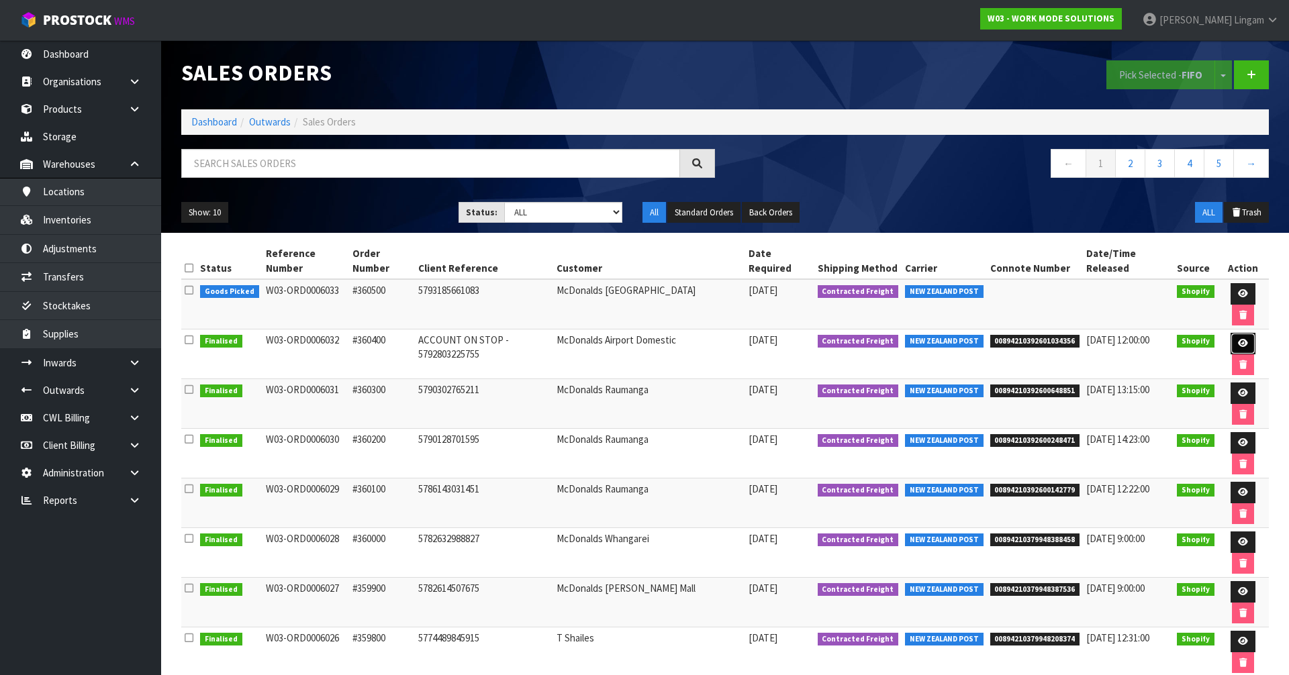
click at [1231, 333] on link at bounding box center [1243, 343] width 25 height 21
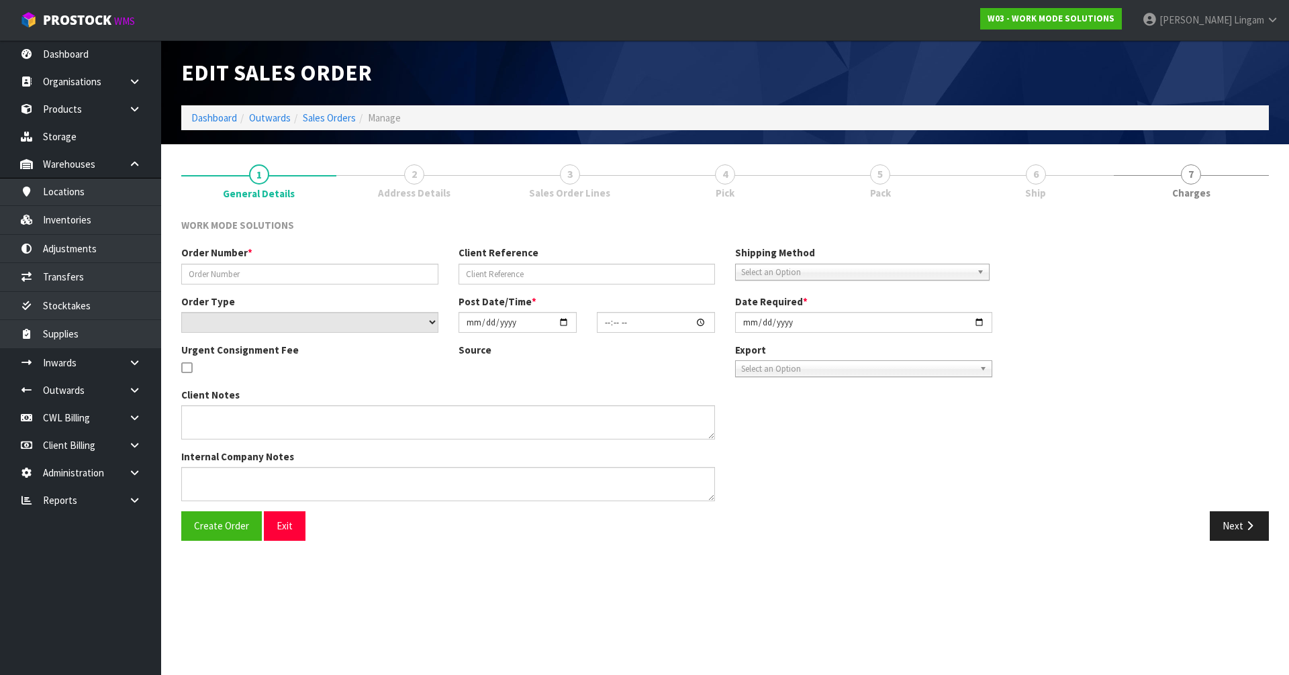
type input "#360400"
type input "ACCOUNT ON STOP - 5792803225755"
select select "number:0"
type input "2025-09-17"
type input "08:20:16.000"
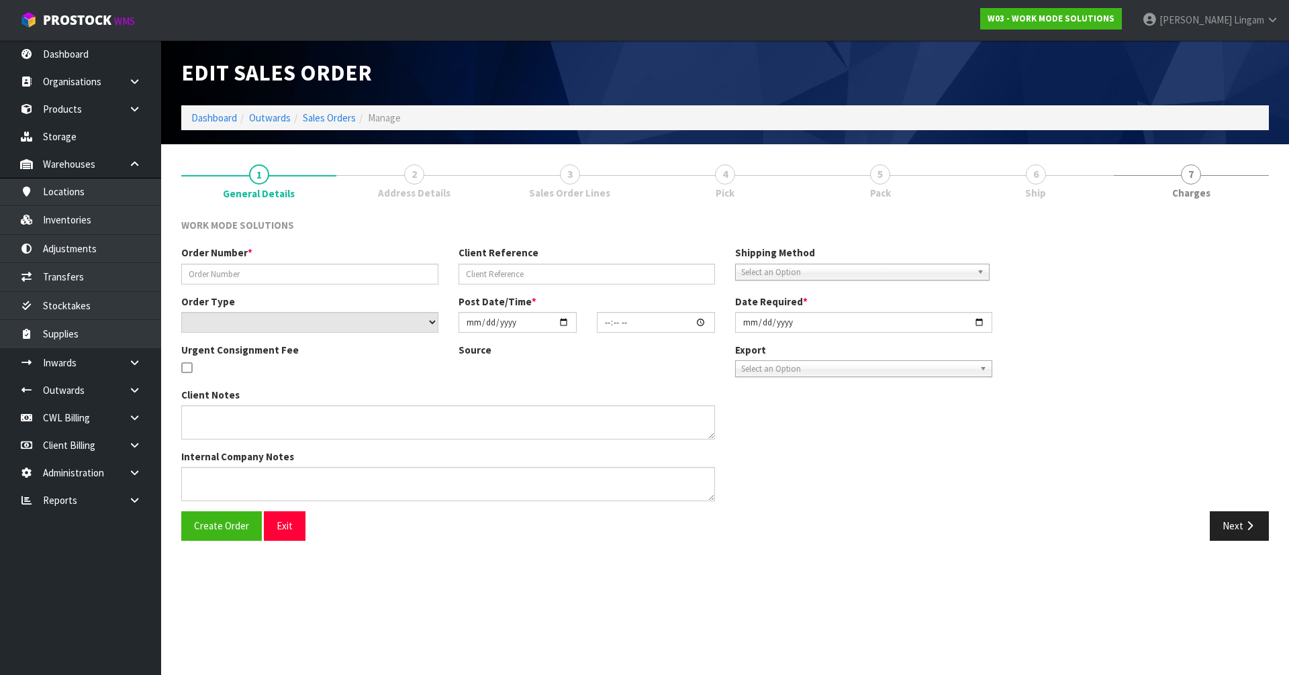
type input "2025-09-17"
type textarea "Wholesale Order: McDonalds Airport Domestic"
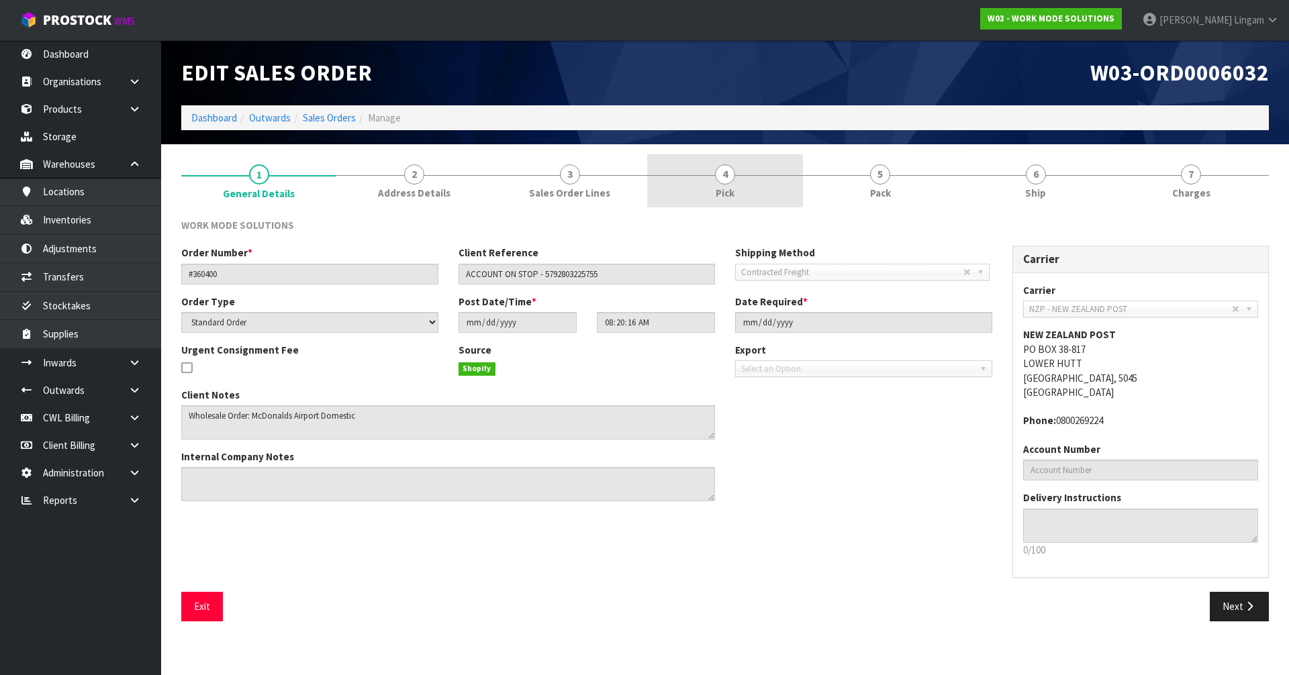
click at [761, 193] on link "4 Pick" at bounding box center [724, 180] width 155 height 53
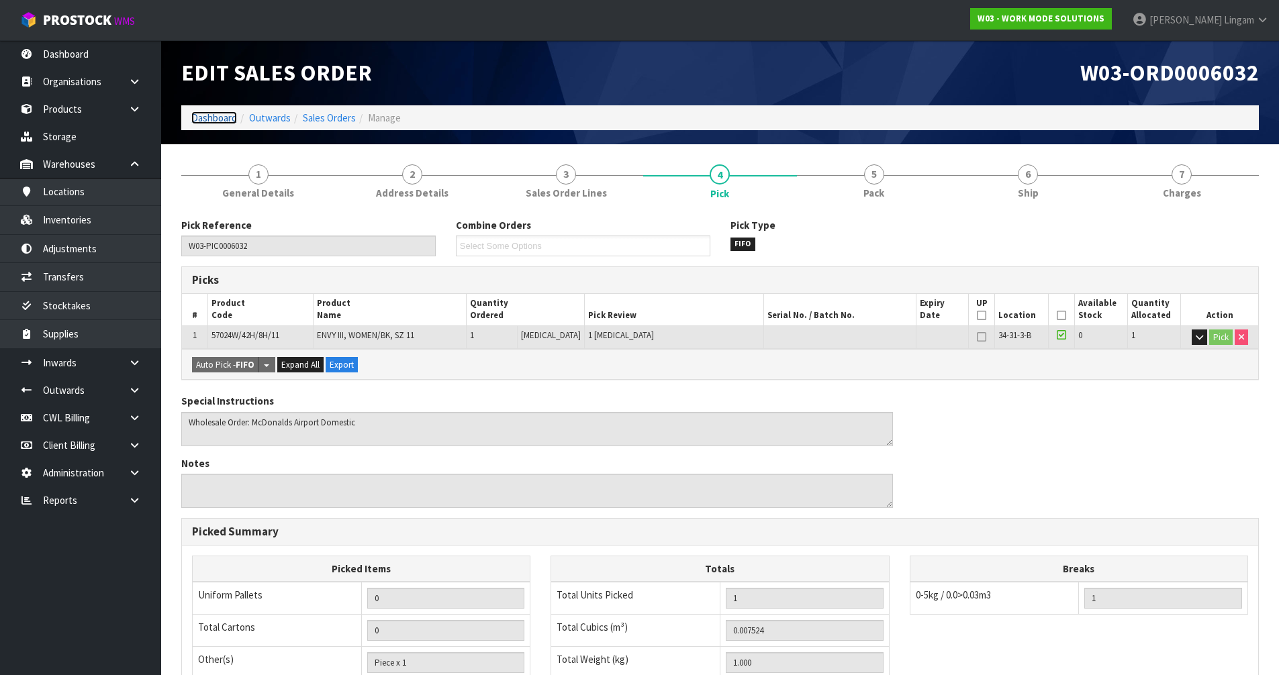
click at [211, 122] on link "Dashboard" at bounding box center [214, 117] width 46 height 13
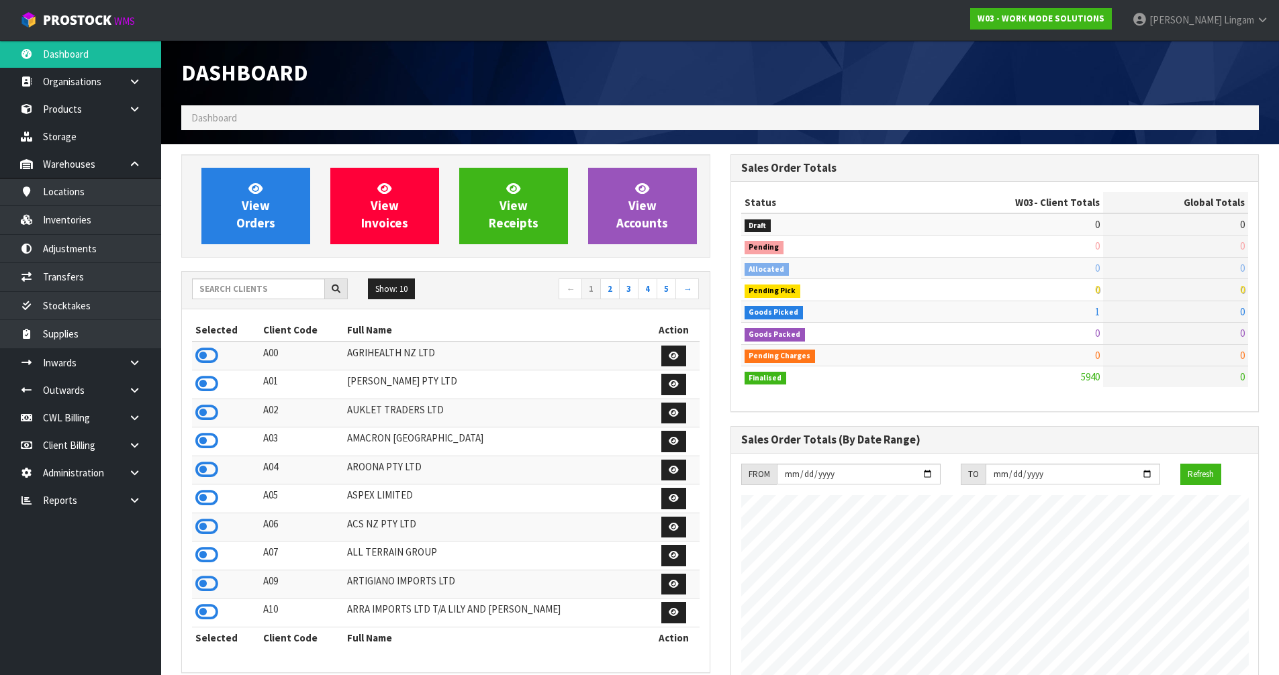
scroll to position [908, 548]
click at [270, 294] on input "text" at bounding box center [258, 289] width 133 height 21
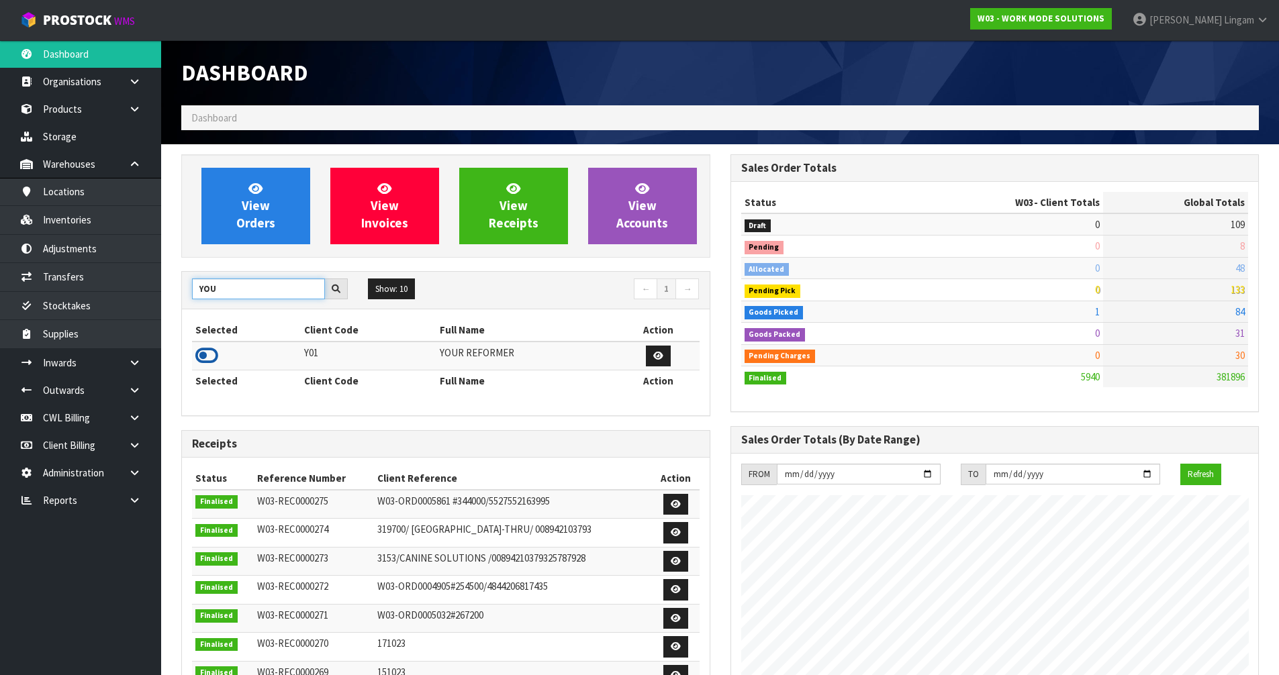
type input "YOU"
click at [211, 353] on icon at bounding box center [206, 356] width 23 height 20
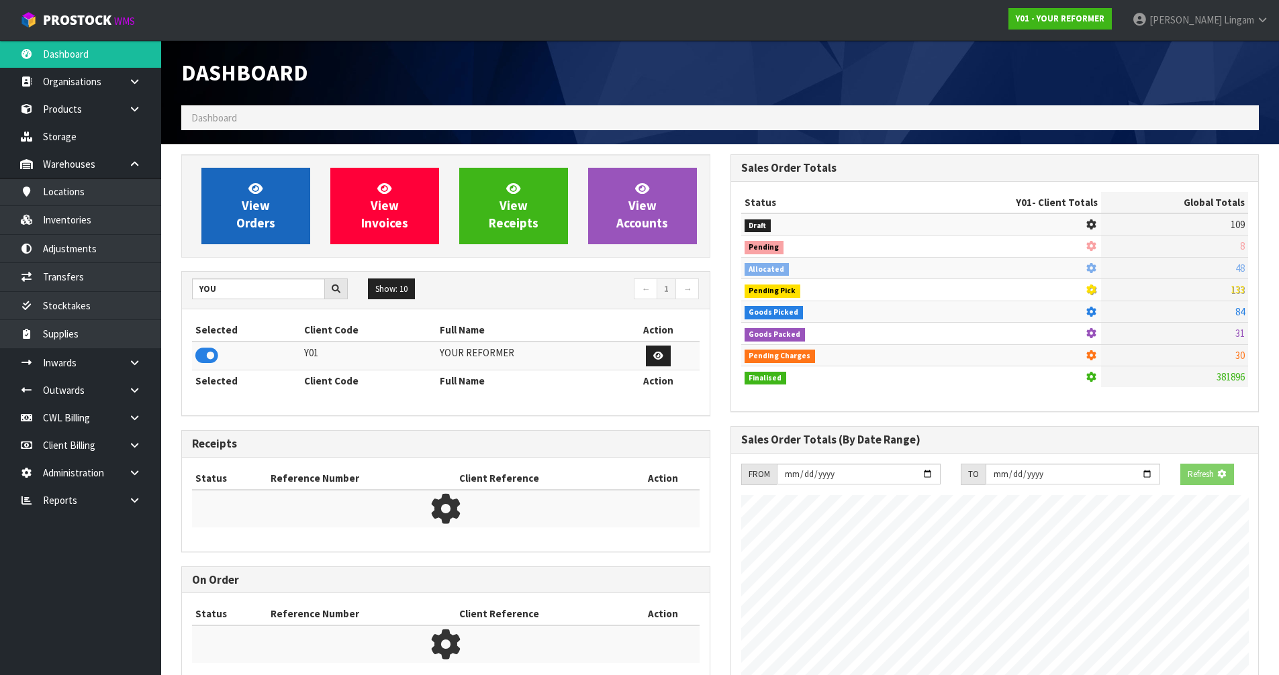
scroll to position [837, 548]
click at [248, 238] on link "View Orders" at bounding box center [255, 206] width 109 height 77
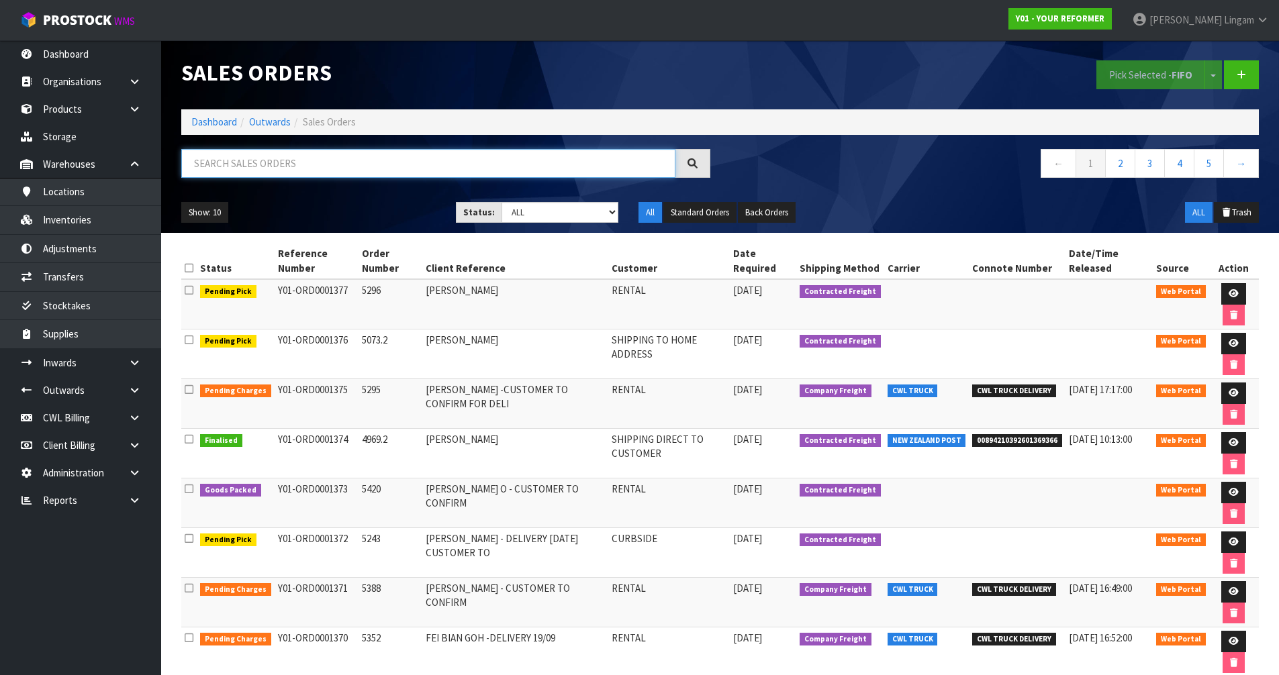
click at [354, 167] on input "text" at bounding box center [428, 163] width 494 height 29
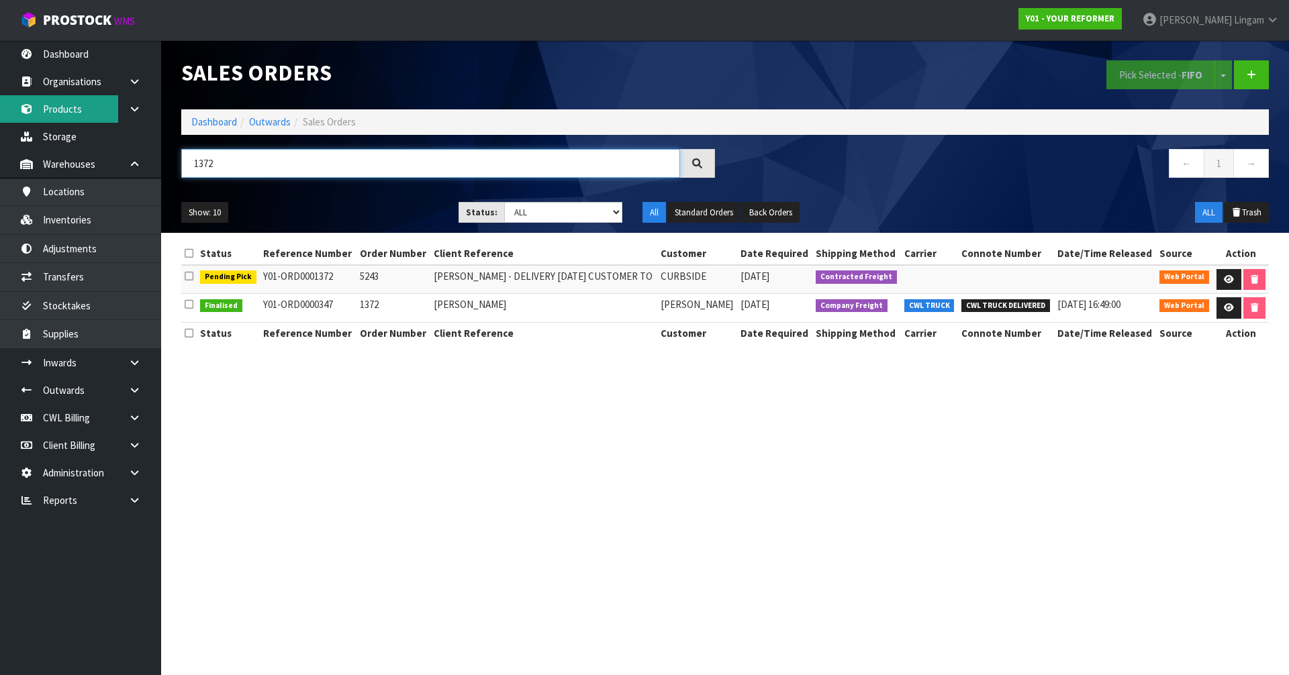
type input "1372"
click at [224, 122] on link "Dashboard" at bounding box center [214, 121] width 46 height 13
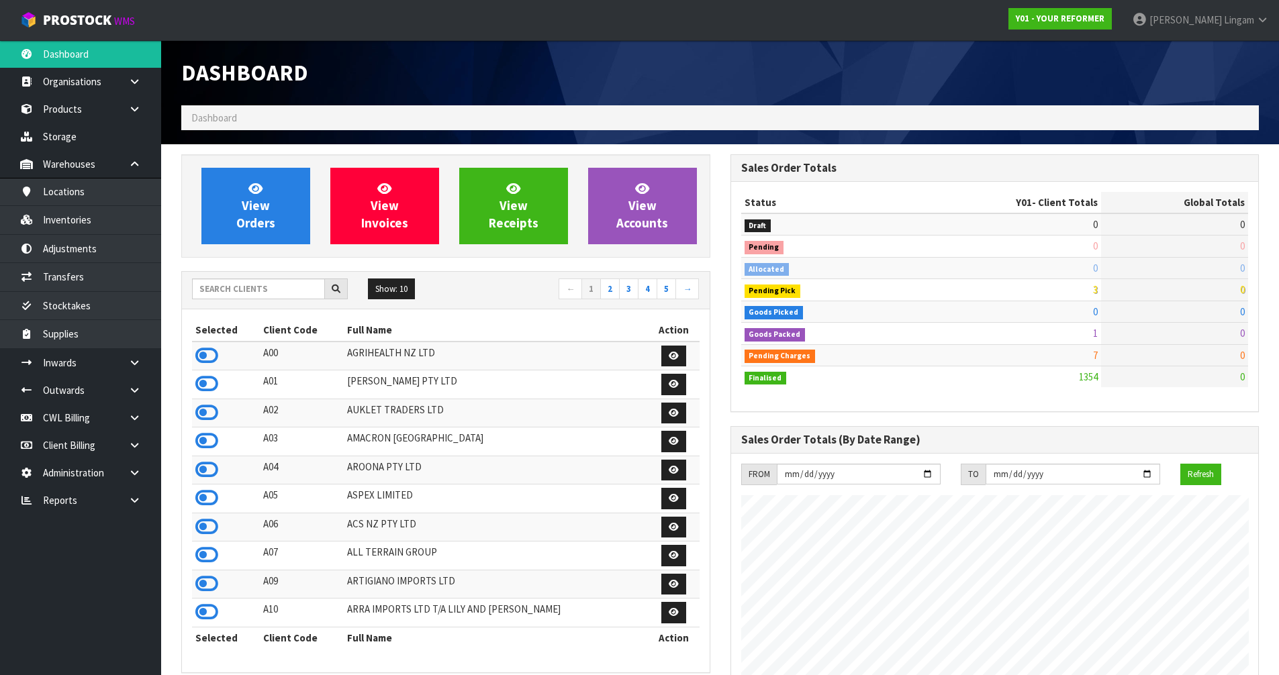
scroll to position [951, 548]
click at [242, 289] on input "text" at bounding box center [258, 289] width 133 height 21
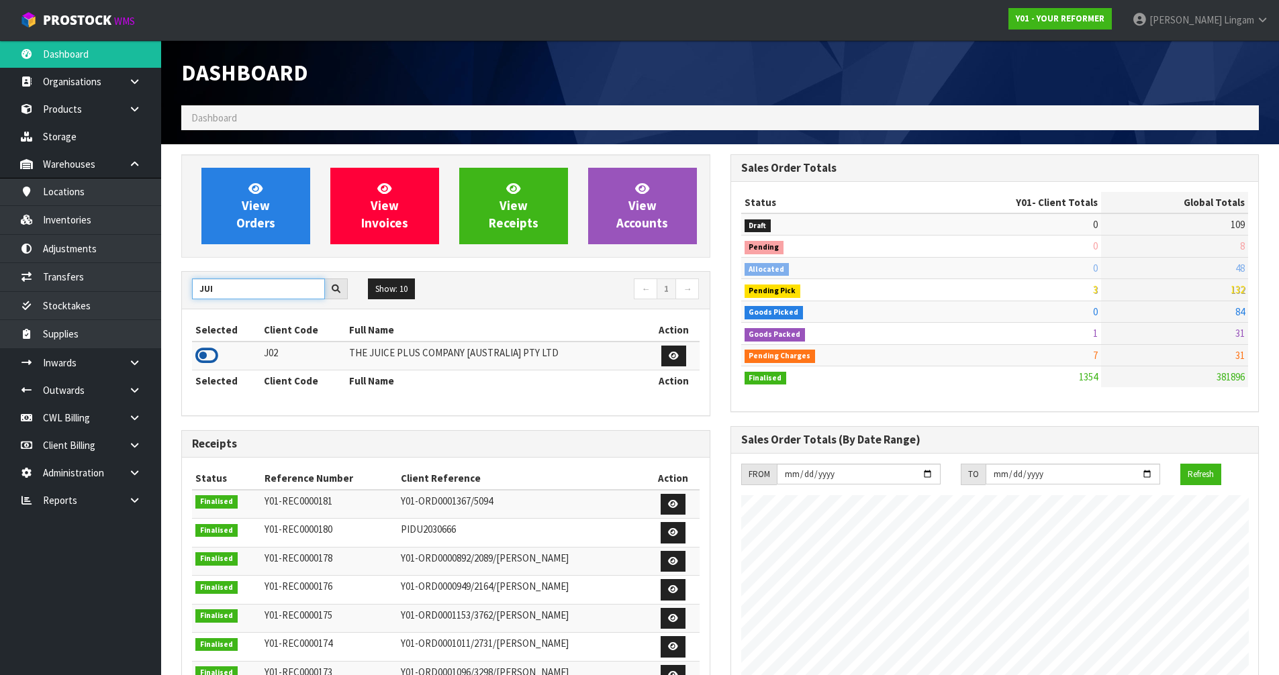
type input "JUI"
click at [212, 357] on icon at bounding box center [206, 356] width 23 height 20
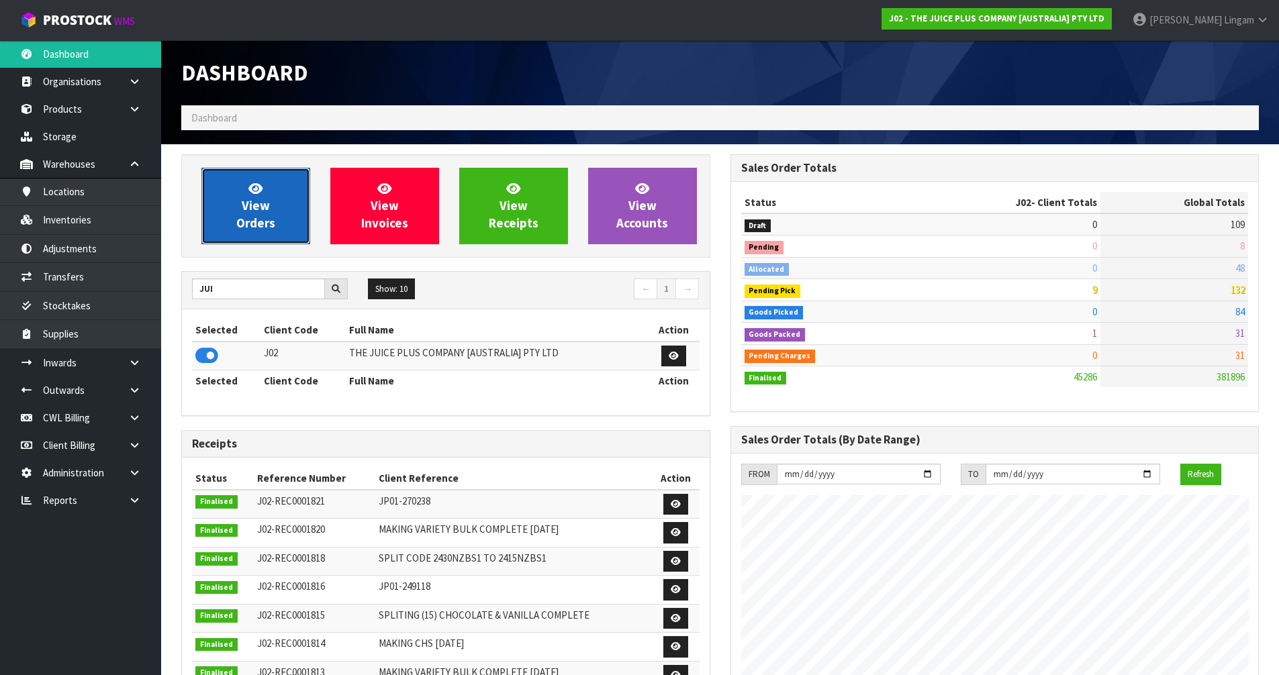
scroll to position [1017, 548]
click at [263, 216] on span "View Orders" at bounding box center [255, 206] width 39 height 50
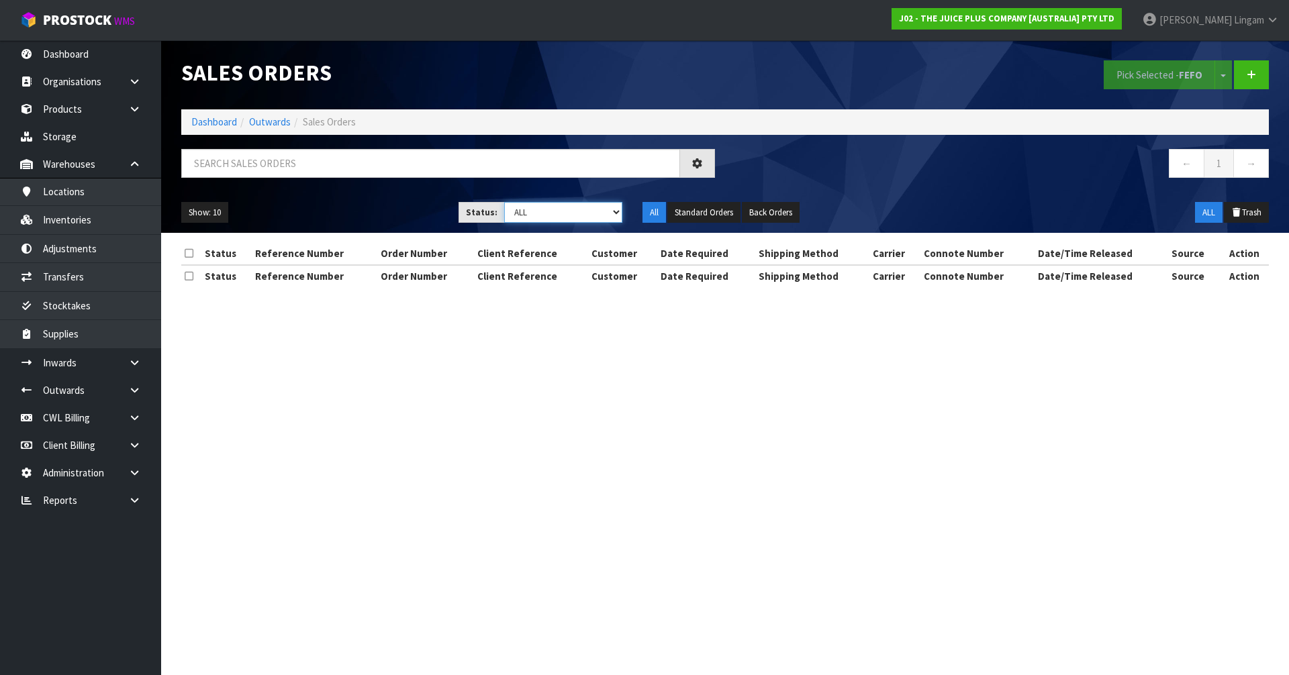
click at [591, 220] on select "Draft Pending Allocated Pending Pick Goods Picked Goods Packed Pending Charges …" at bounding box center [563, 212] width 119 height 21
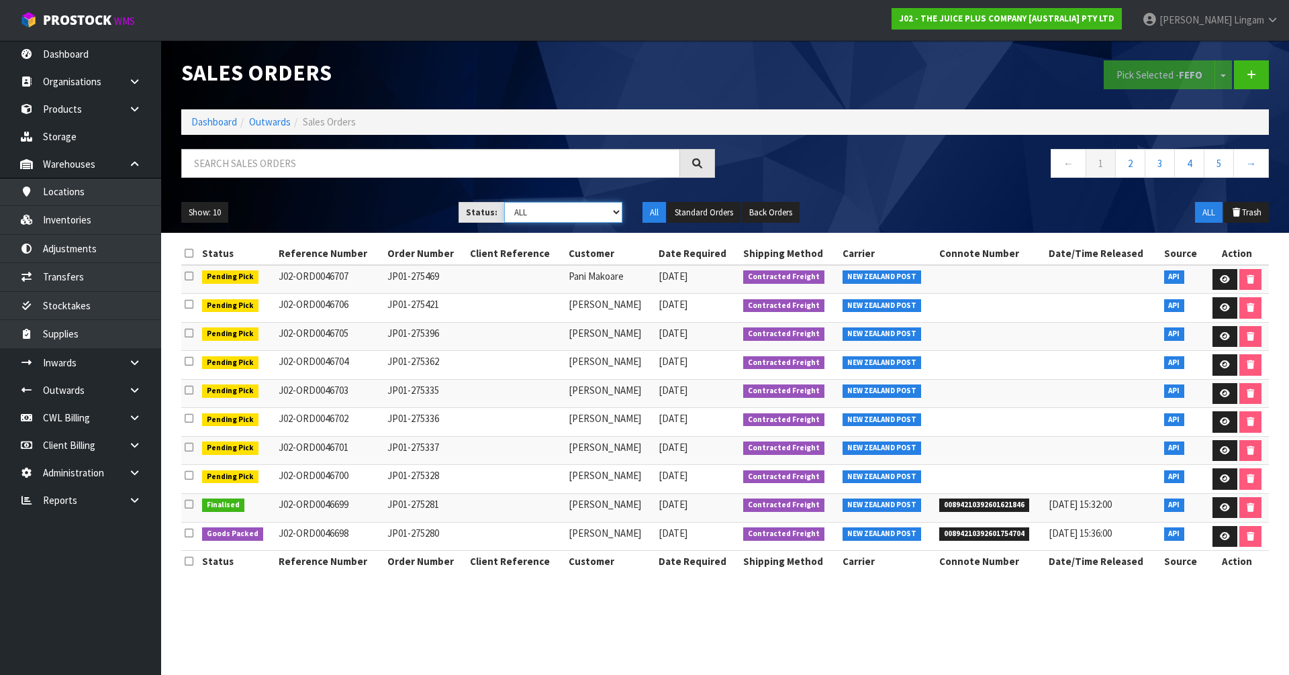
select select "string:5"
click at [504, 202] on select "Draft Pending Allocated Pending Pick Goods Picked Goods Packed Pending Charges …" at bounding box center [563, 212] width 119 height 21
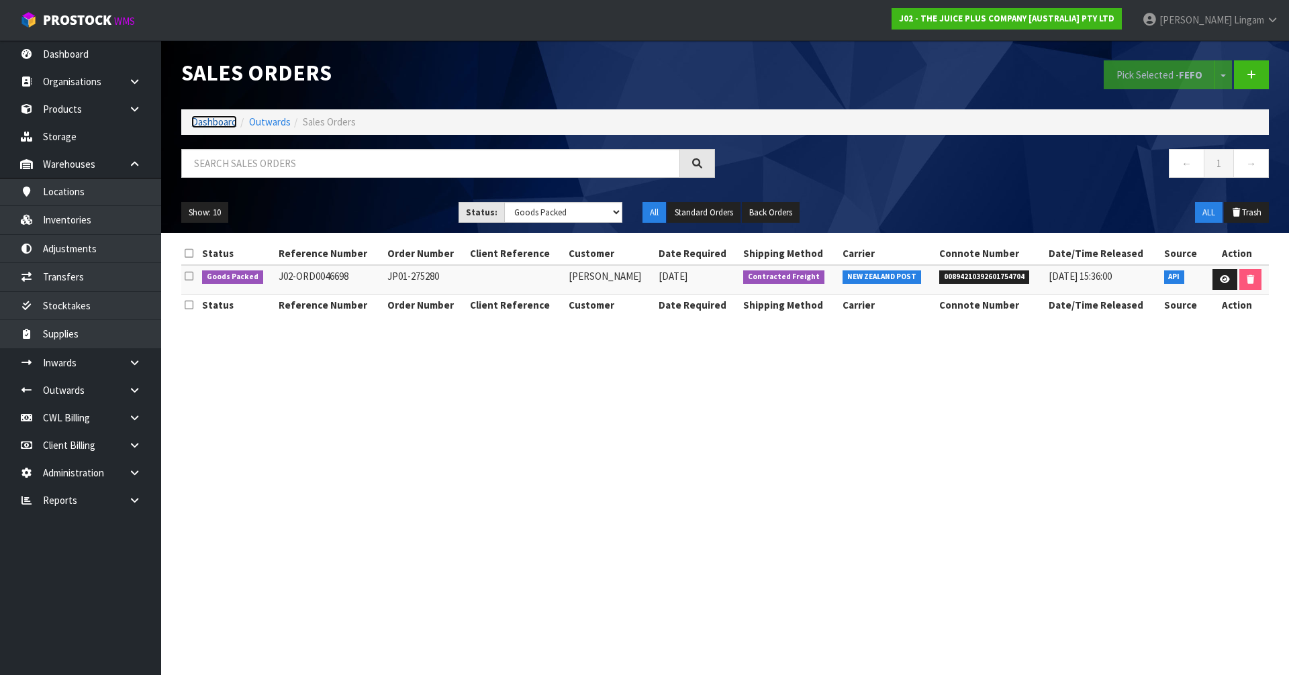
click at [209, 120] on link "Dashboard" at bounding box center [214, 121] width 46 height 13
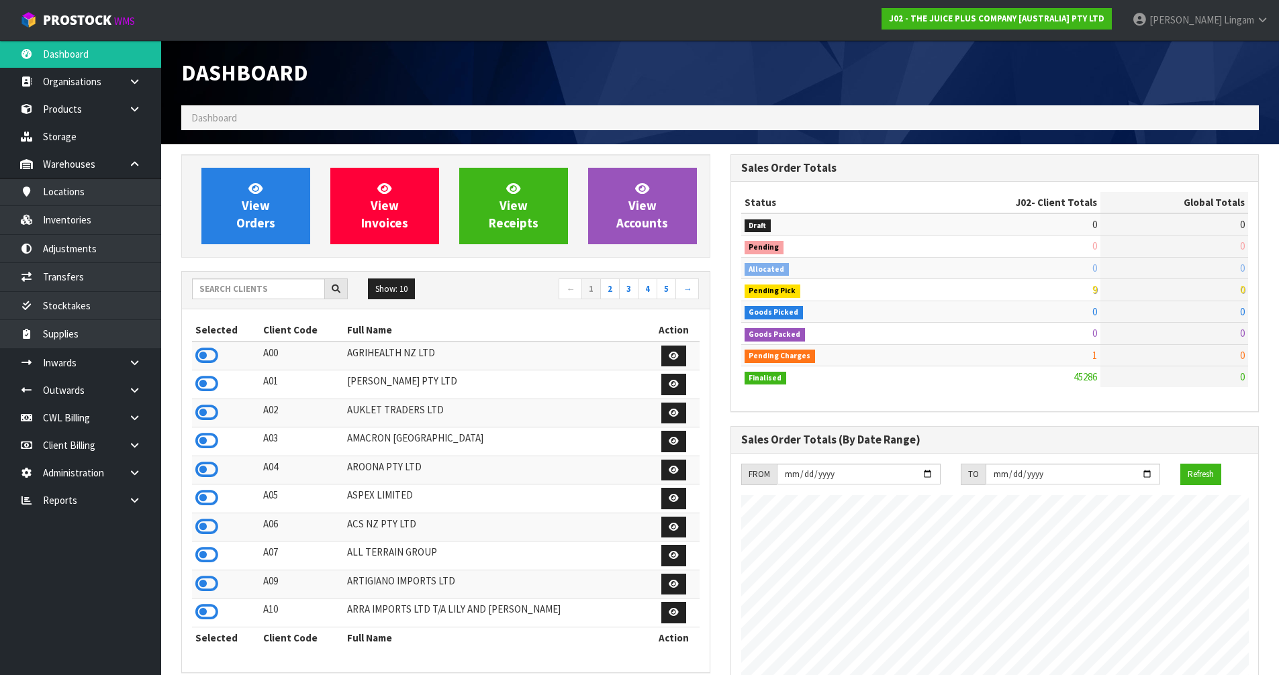
scroll to position [1017, 548]
click at [291, 222] on link "View Orders" at bounding box center [255, 206] width 109 height 77
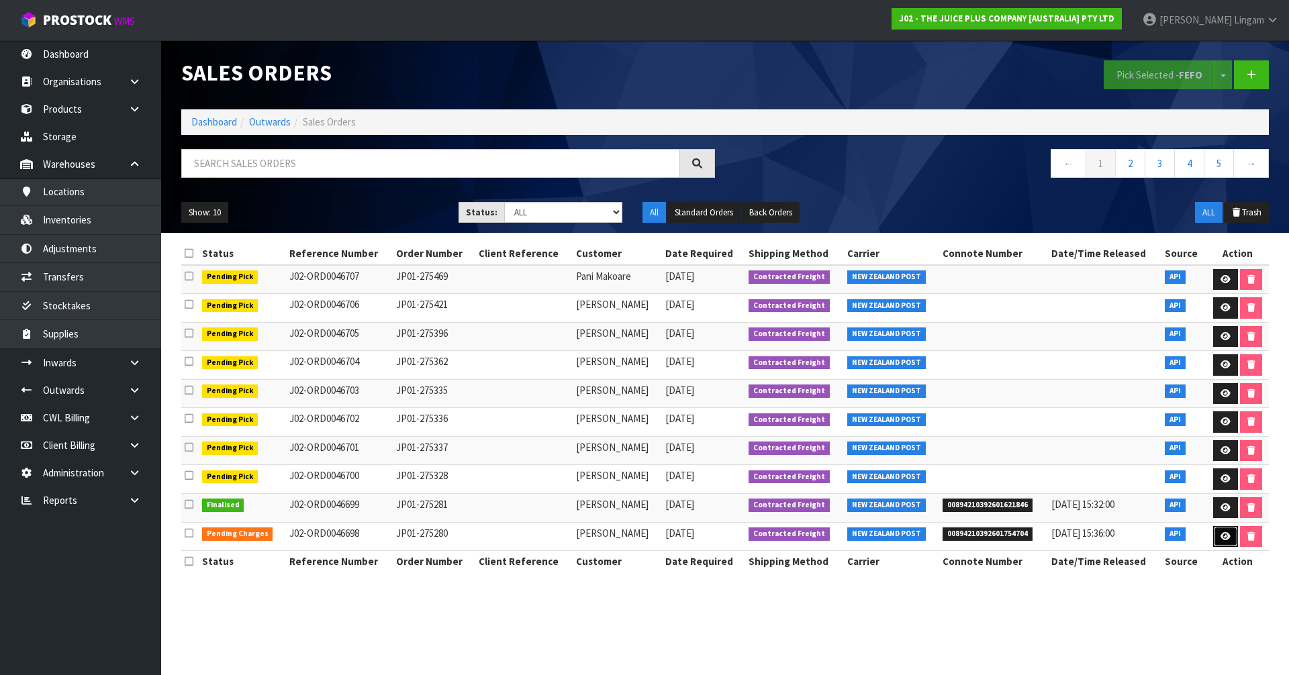
click at [1225, 540] on icon at bounding box center [1226, 536] width 10 height 9
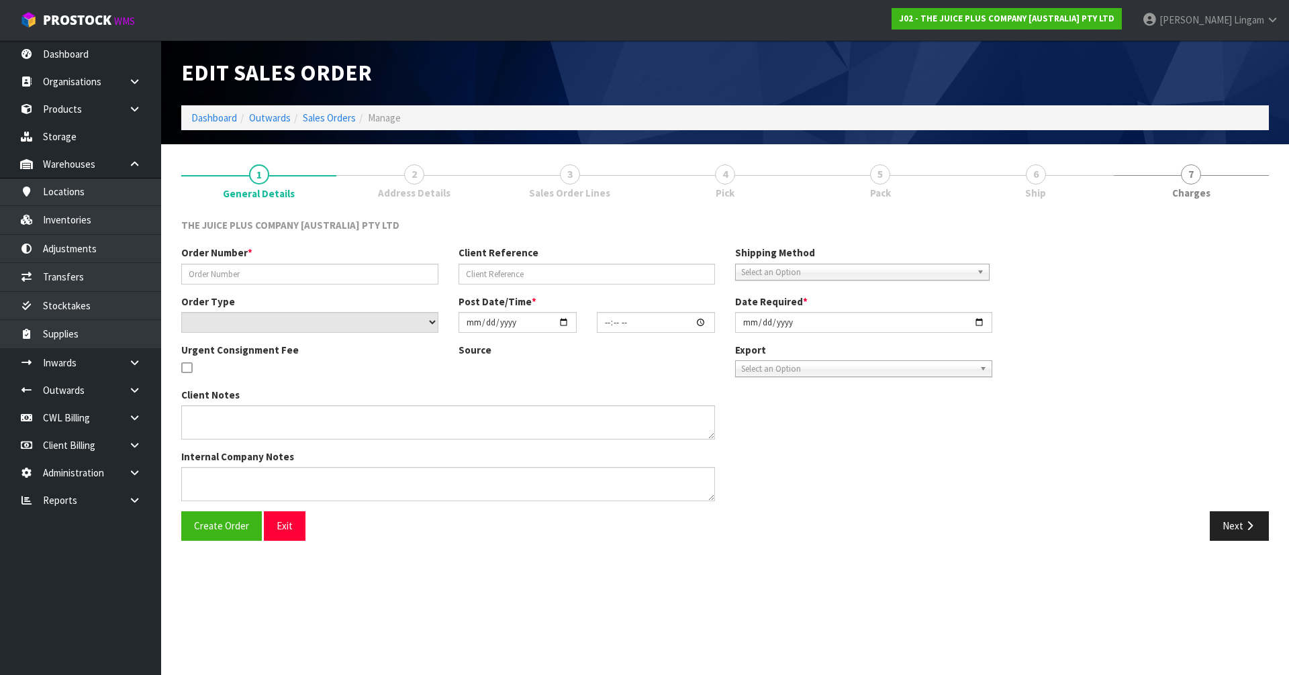
type input "JP01-275280"
select select "number:0"
type input "2025-09-18"
type input "06:25:44.000"
type input "2025-09-18"
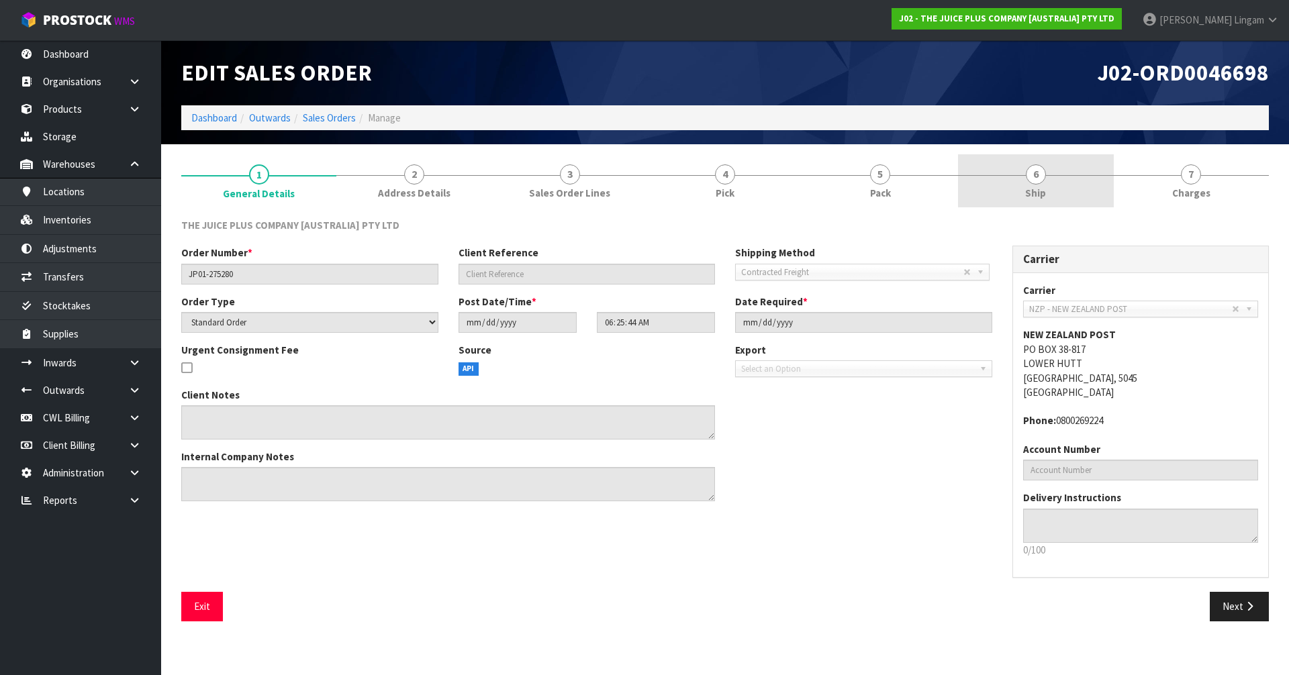
click at [1075, 194] on link "6 Ship" at bounding box center [1035, 180] width 155 height 53
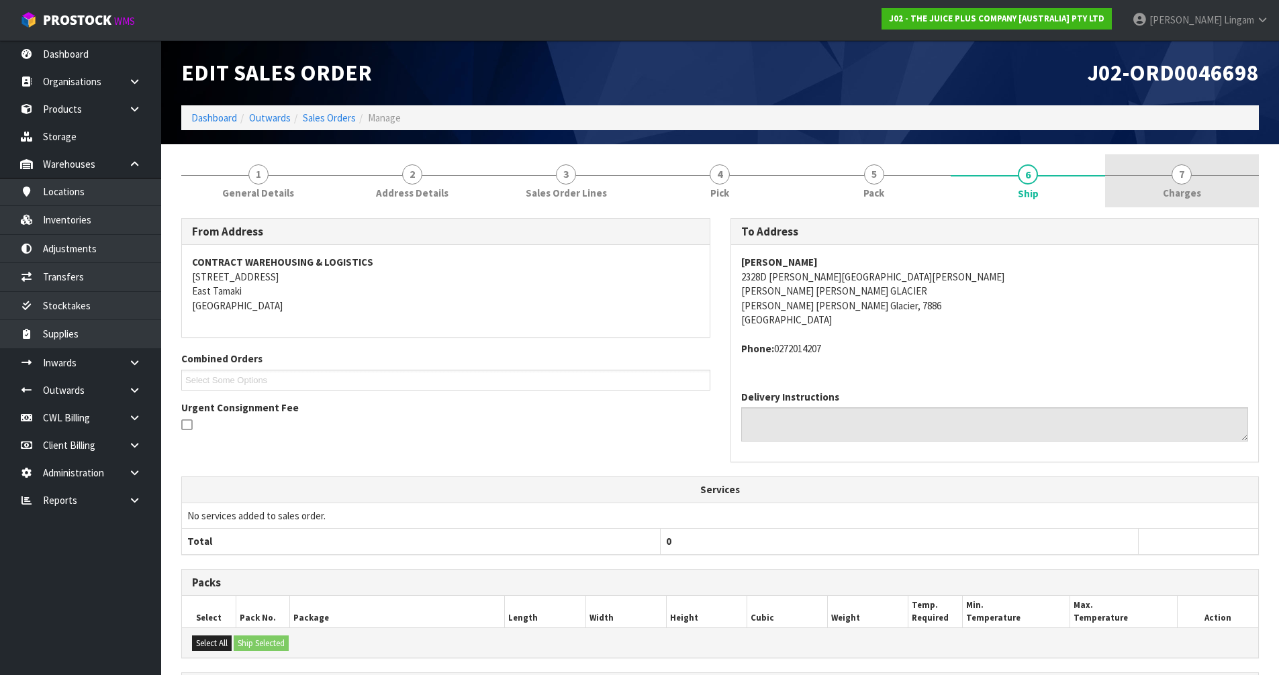
click at [1210, 190] on link "7 Charges" at bounding box center [1182, 180] width 154 height 53
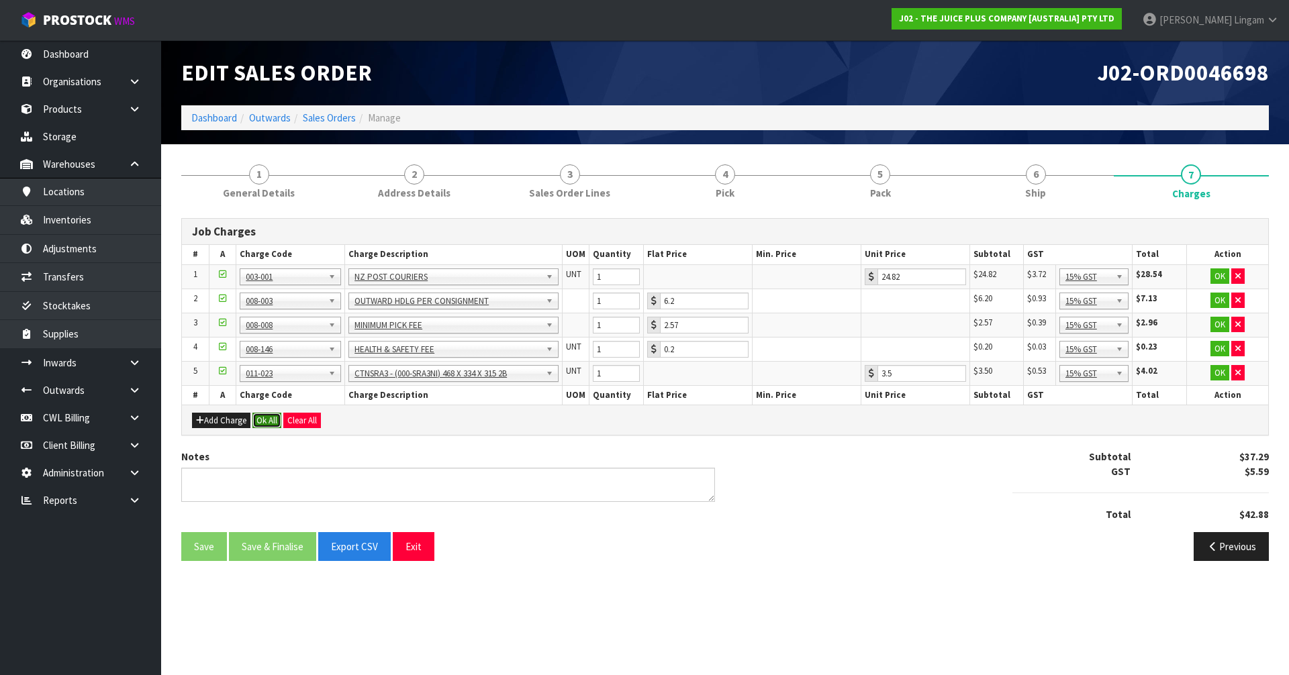
click at [277, 423] on button "Ok All" at bounding box center [266, 421] width 29 height 16
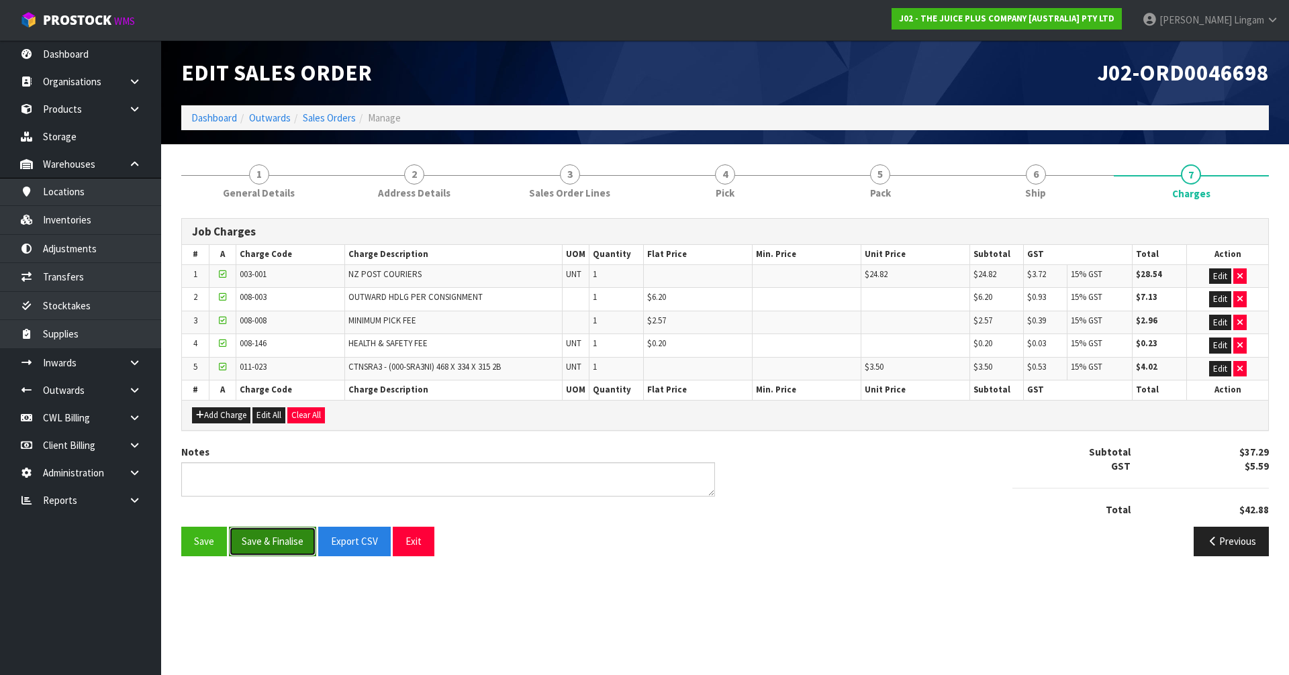
click at [274, 542] on button "Save & Finalise" at bounding box center [272, 541] width 87 height 29
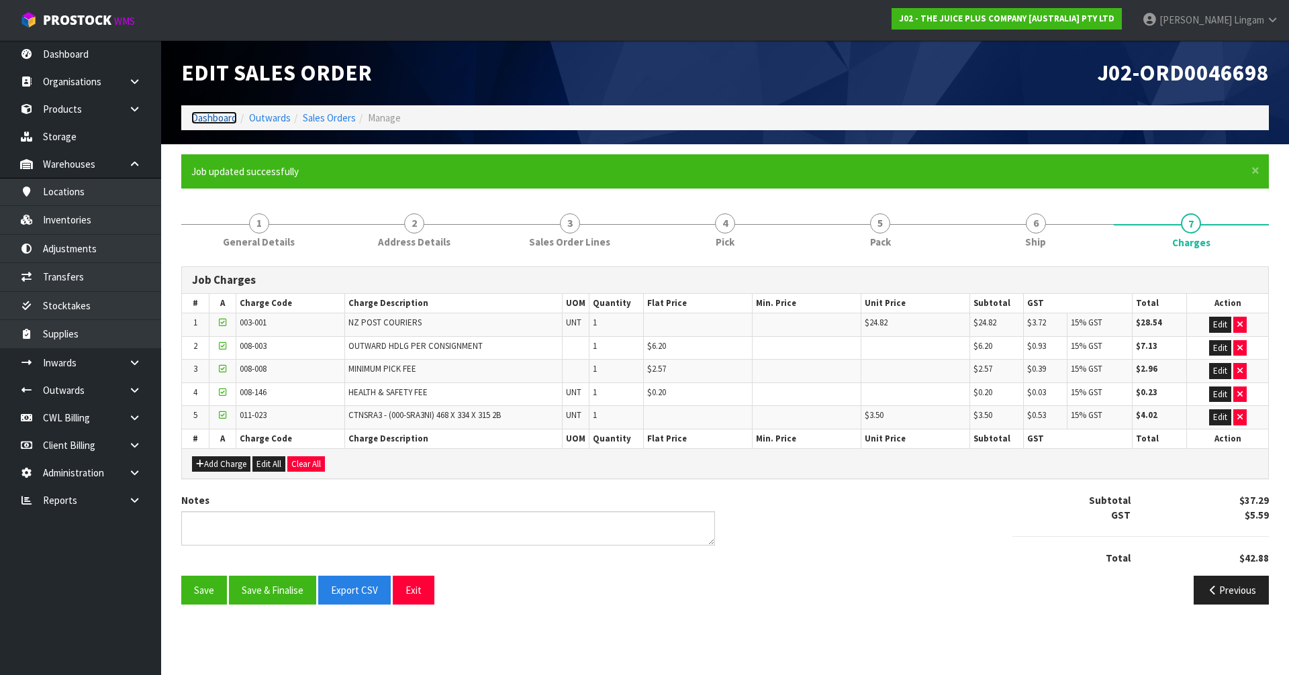
click at [212, 117] on link "Dashboard" at bounding box center [214, 117] width 46 height 13
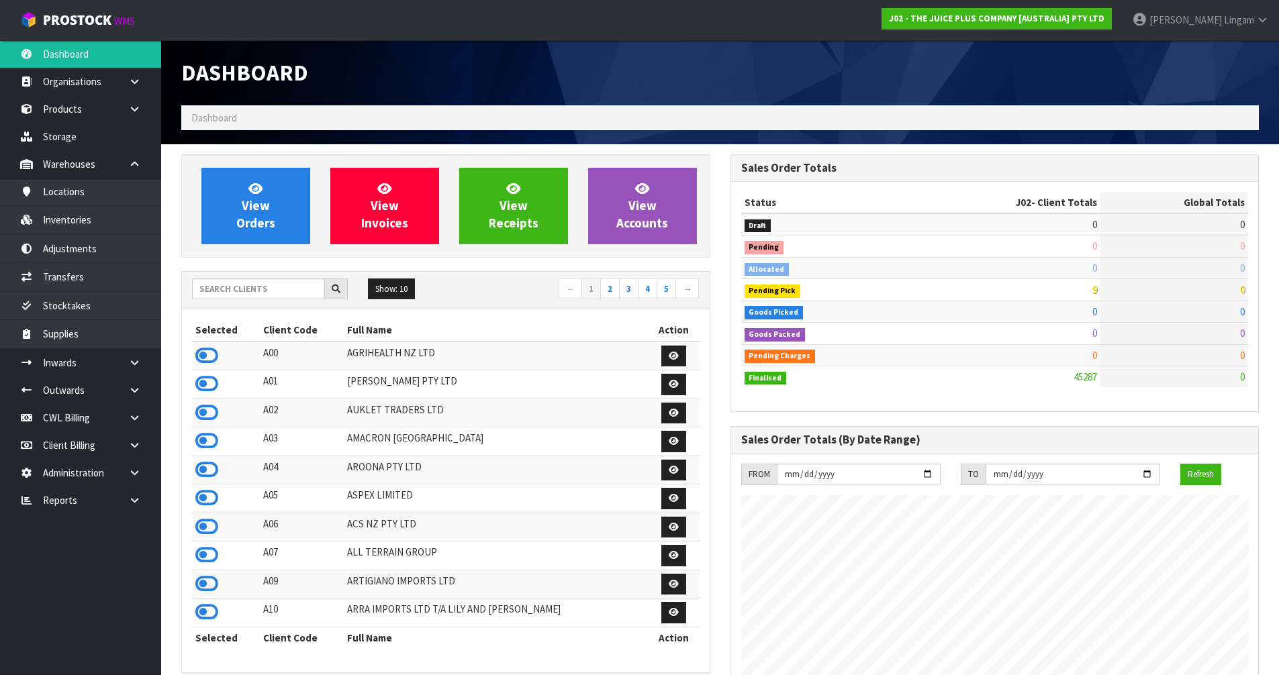
scroll to position [1017, 548]
click at [293, 289] on input "text" at bounding box center [258, 289] width 133 height 21
click at [237, 289] on input "text" at bounding box center [258, 289] width 133 height 21
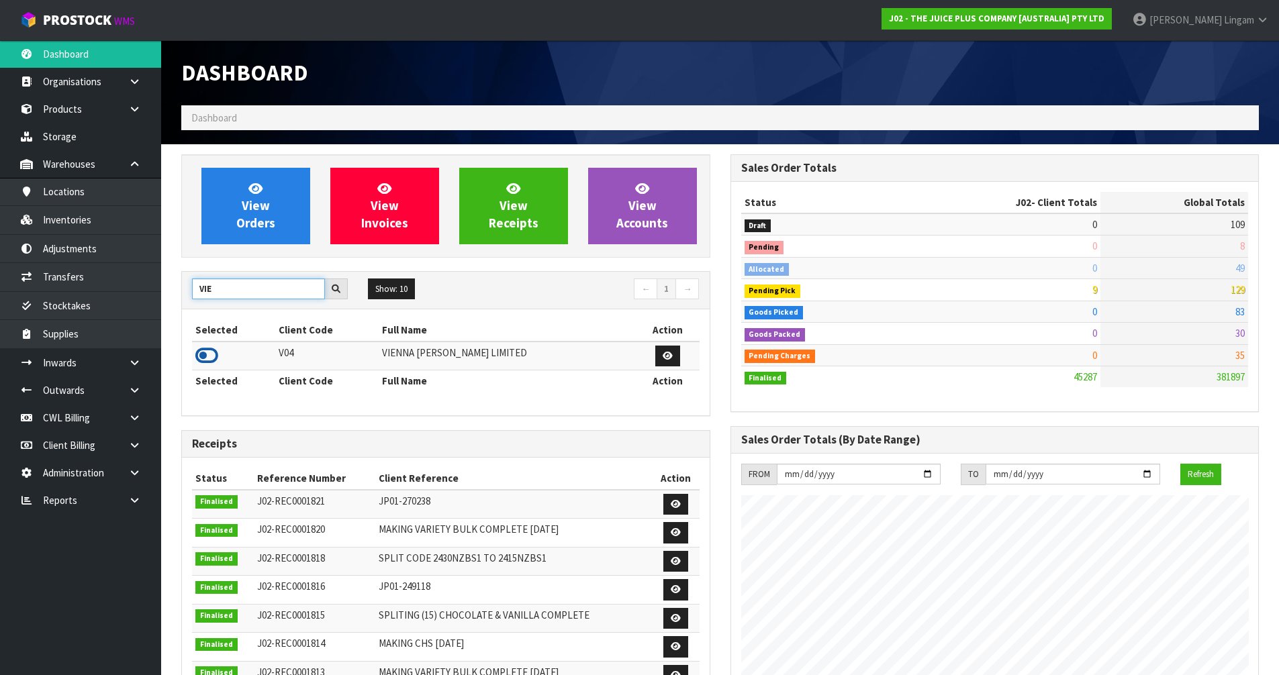
type input "VIE"
click at [211, 357] on icon at bounding box center [206, 356] width 23 height 20
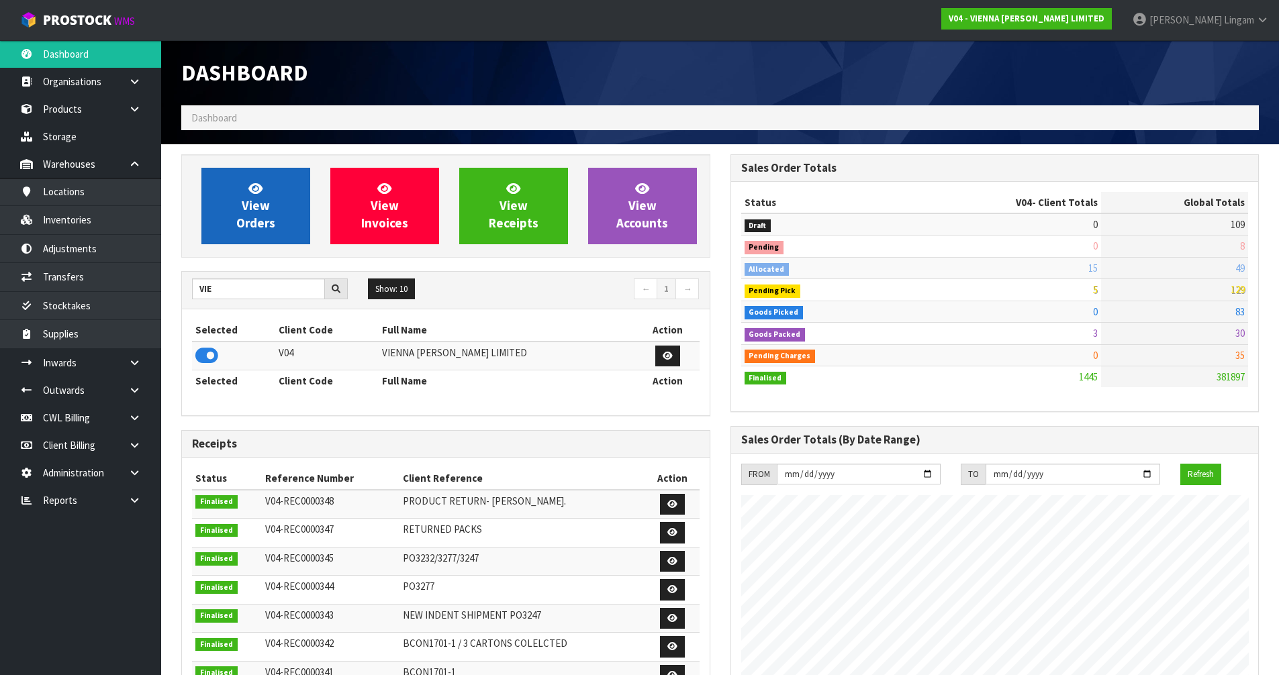
scroll to position [973, 548]
click at [266, 228] on span "View Orders" at bounding box center [255, 206] width 39 height 50
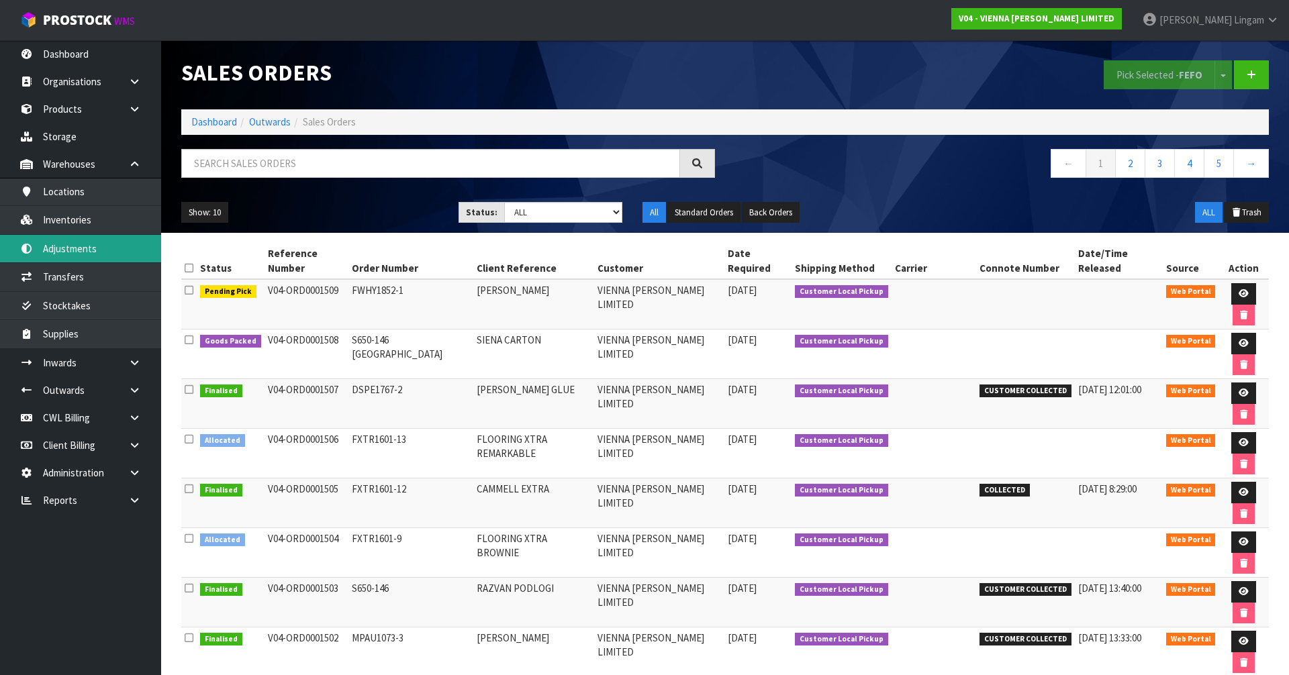
click at [105, 252] on link "Adjustments" at bounding box center [80, 249] width 161 height 28
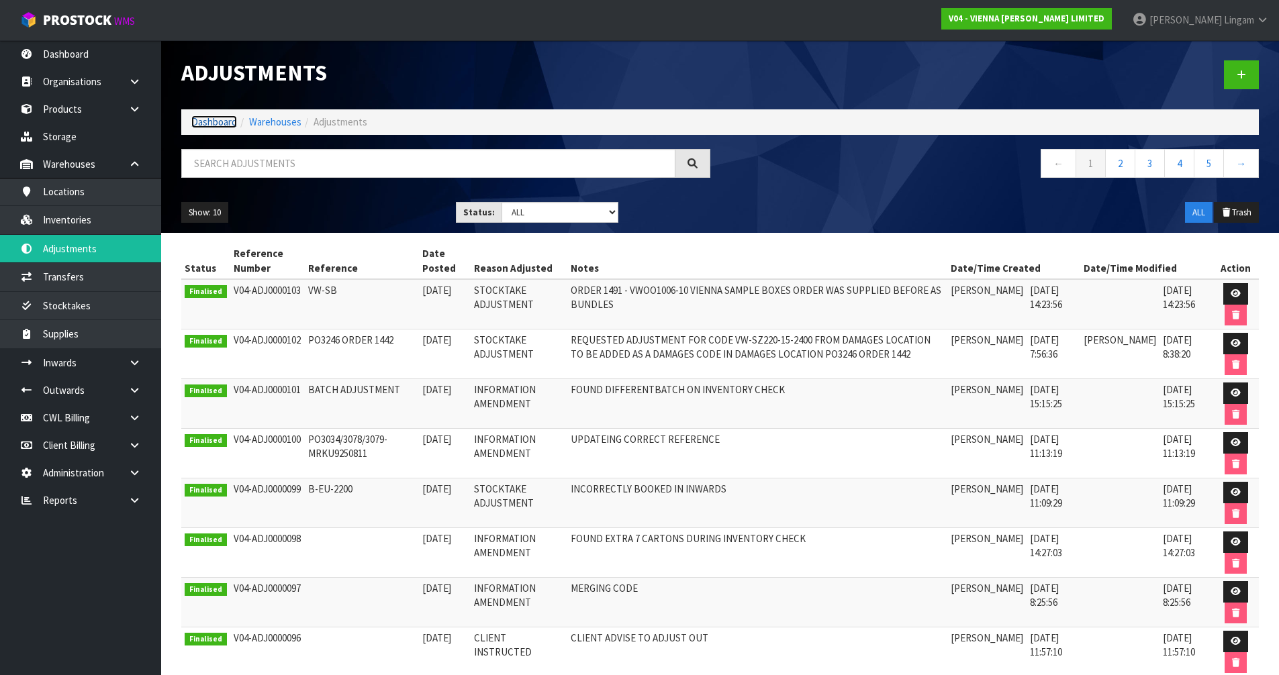
click at [213, 121] on link "Dashboard" at bounding box center [214, 121] width 46 height 13
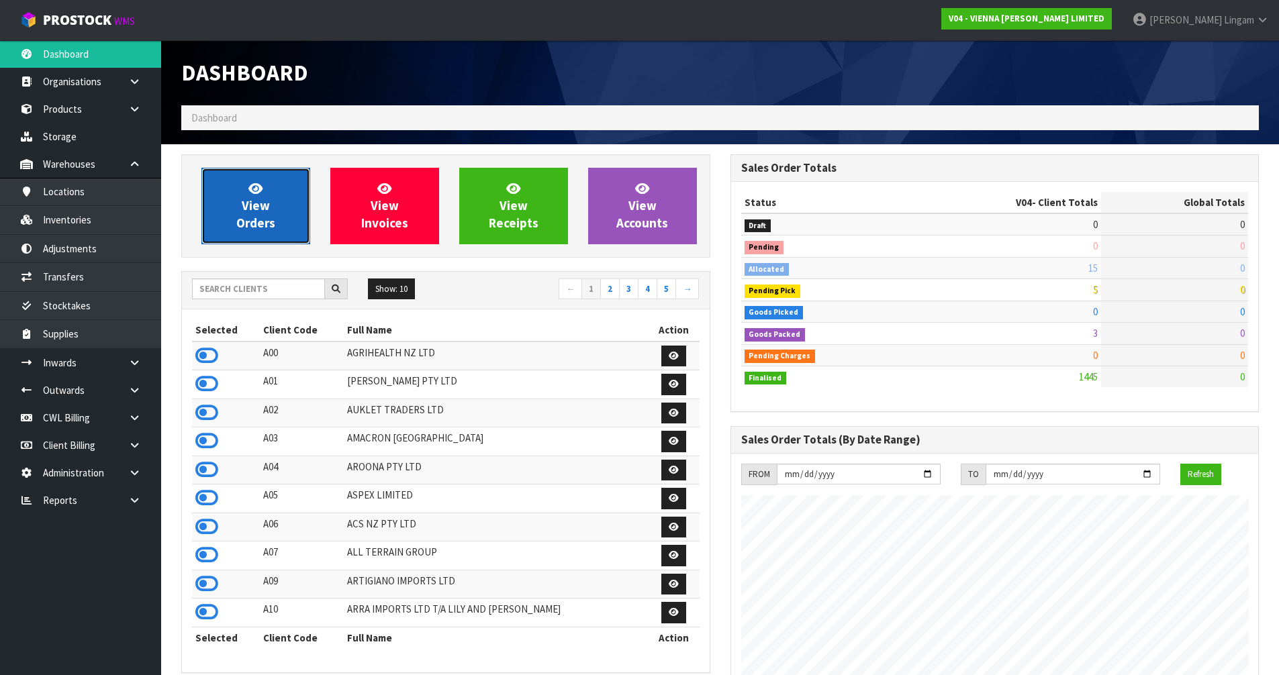
scroll to position [973, 548]
click at [256, 219] on span "View Orders" at bounding box center [255, 206] width 39 height 50
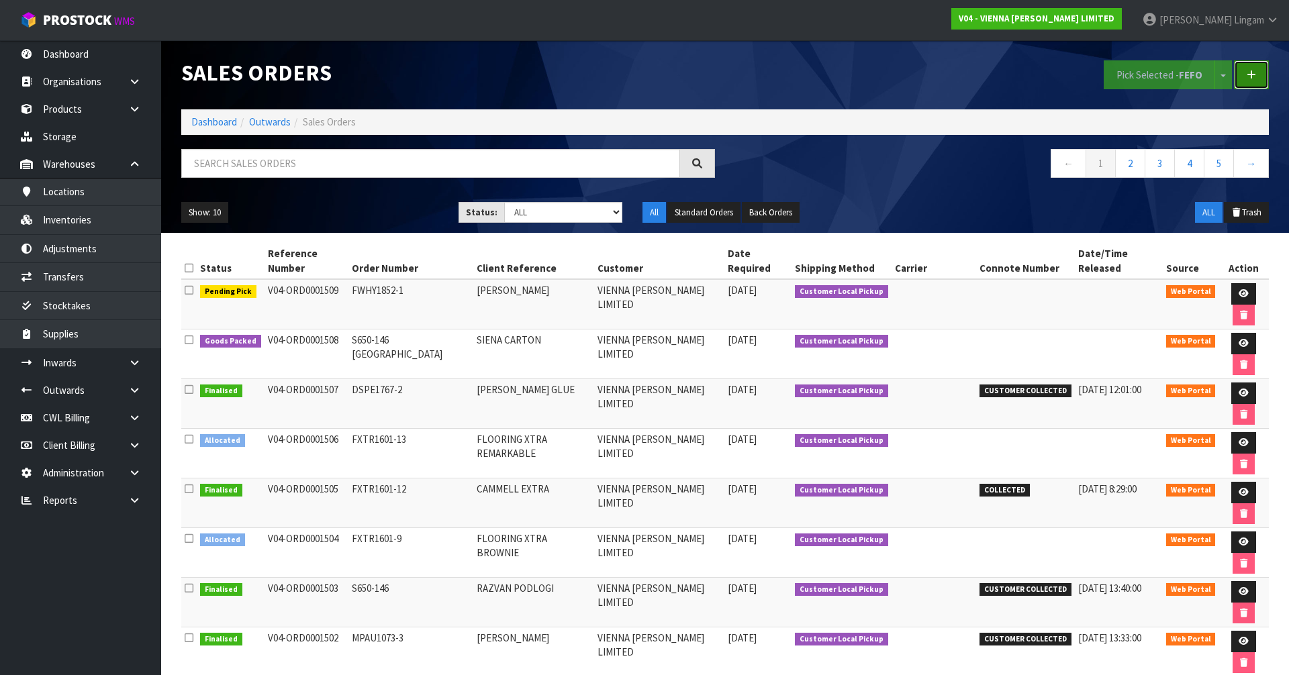
click at [1257, 74] on link at bounding box center [1251, 74] width 35 height 29
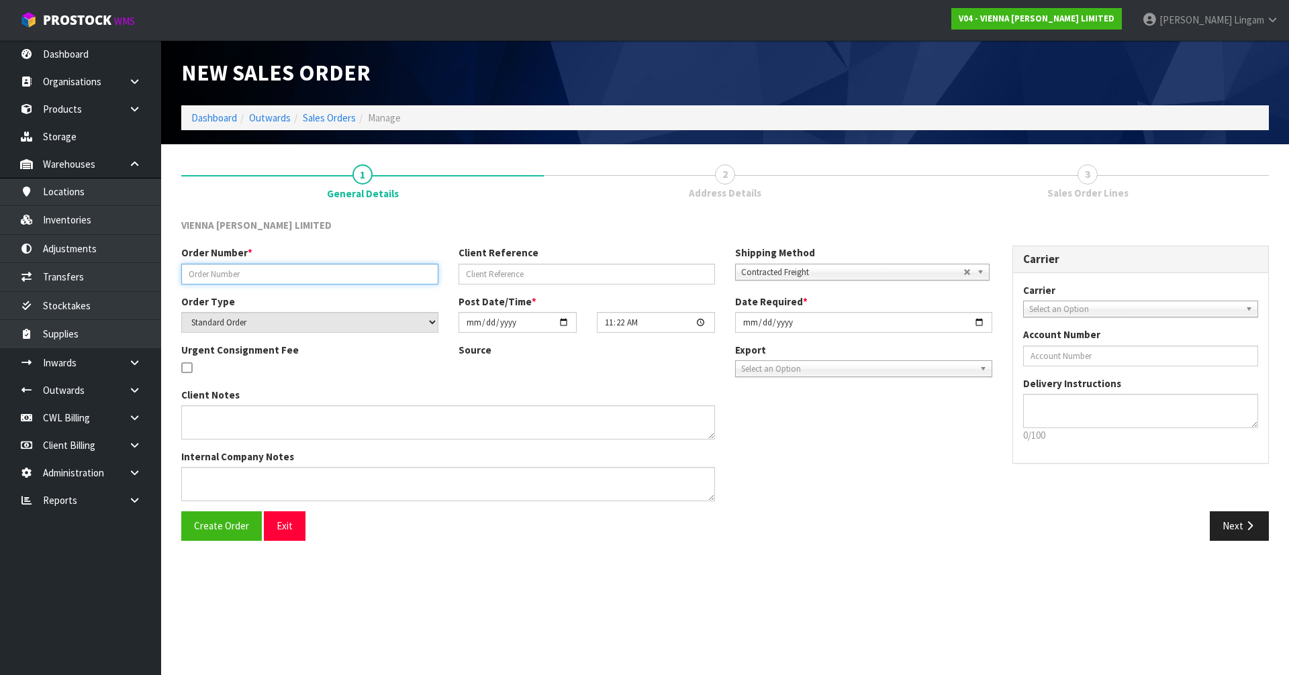
click at [385, 274] on input "text" at bounding box center [309, 274] width 257 height 21
type input "1502"
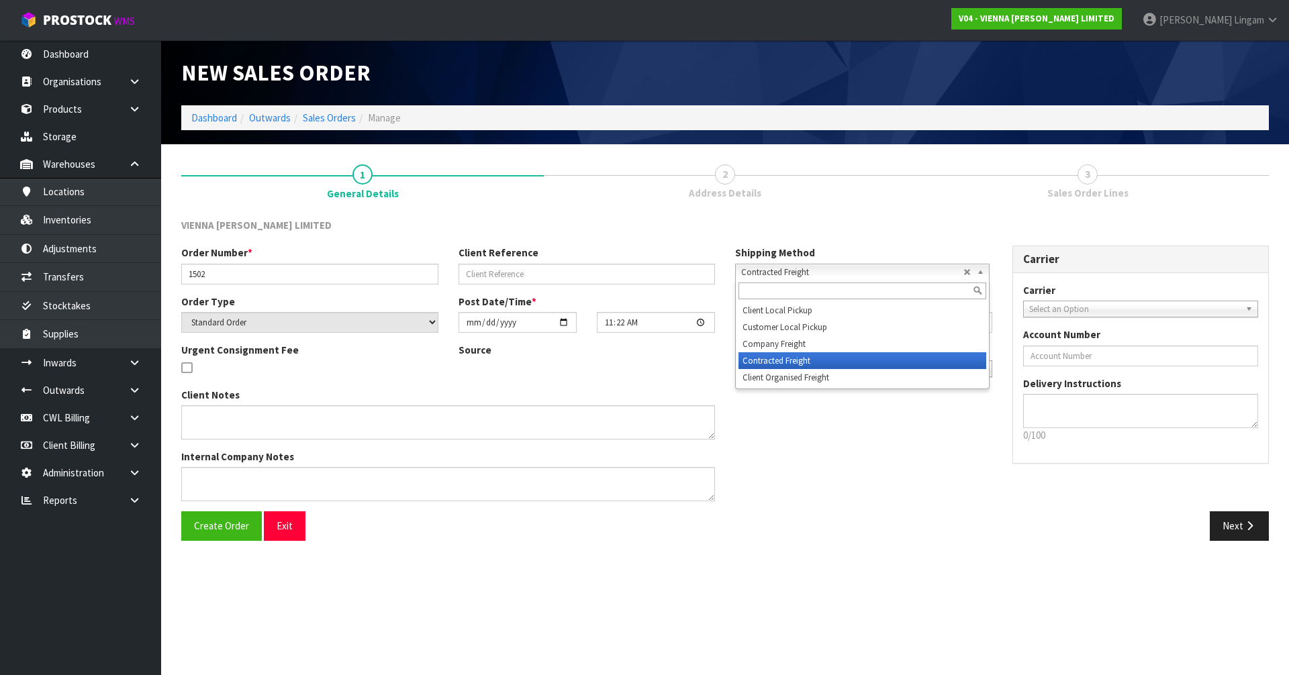
click at [777, 269] on span "Contracted Freight" at bounding box center [852, 273] width 222 height 16
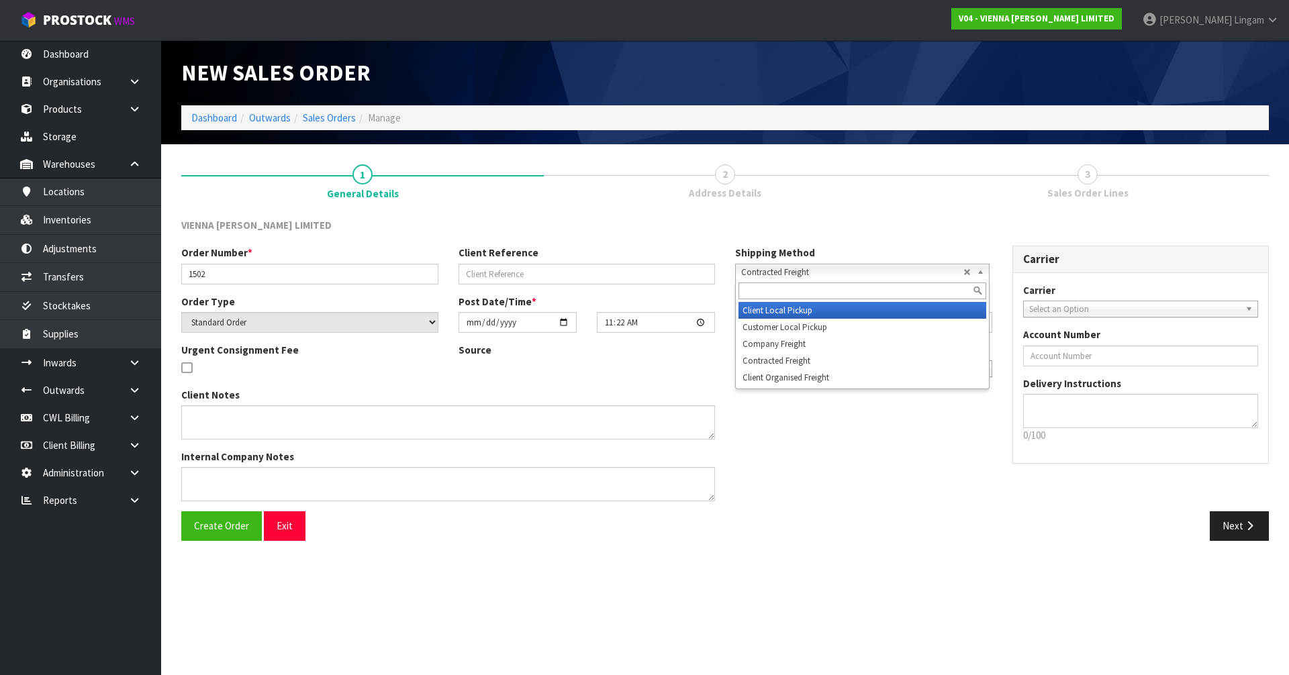
click at [791, 311] on li "Client Local Pickup" at bounding box center [862, 310] width 248 height 17
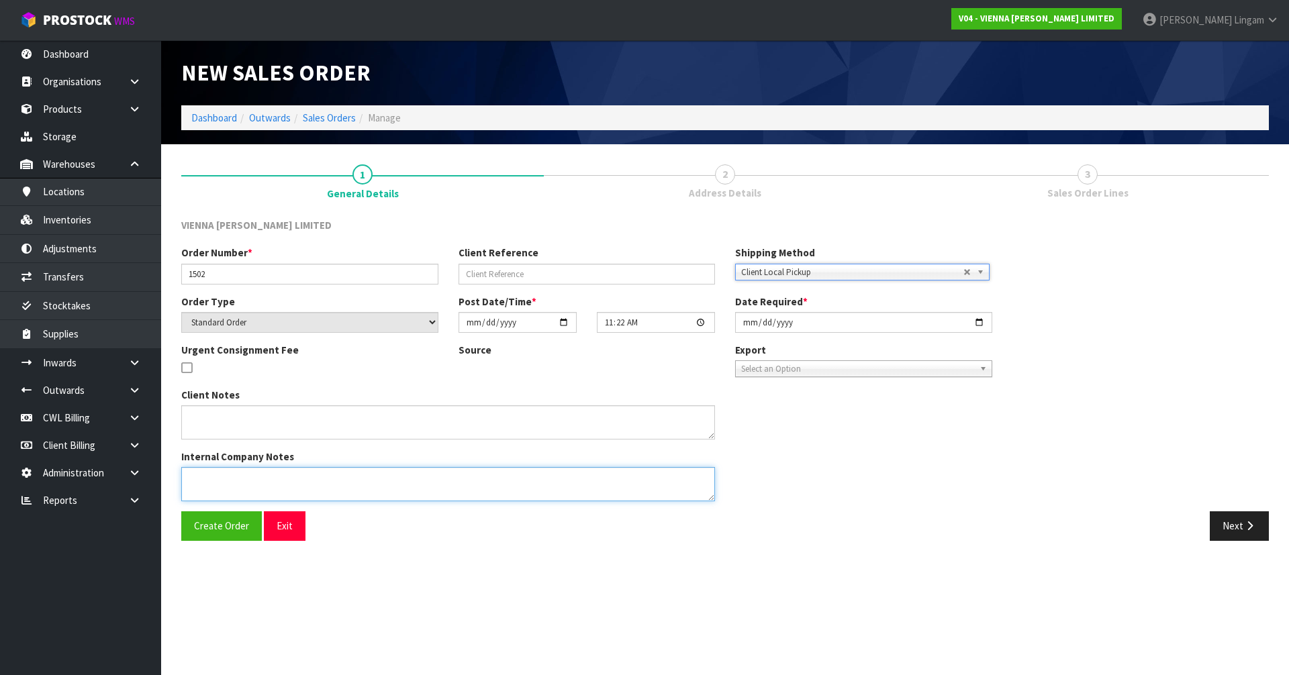
click at [236, 485] on textarea at bounding box center [448, 484] width 534 height 34
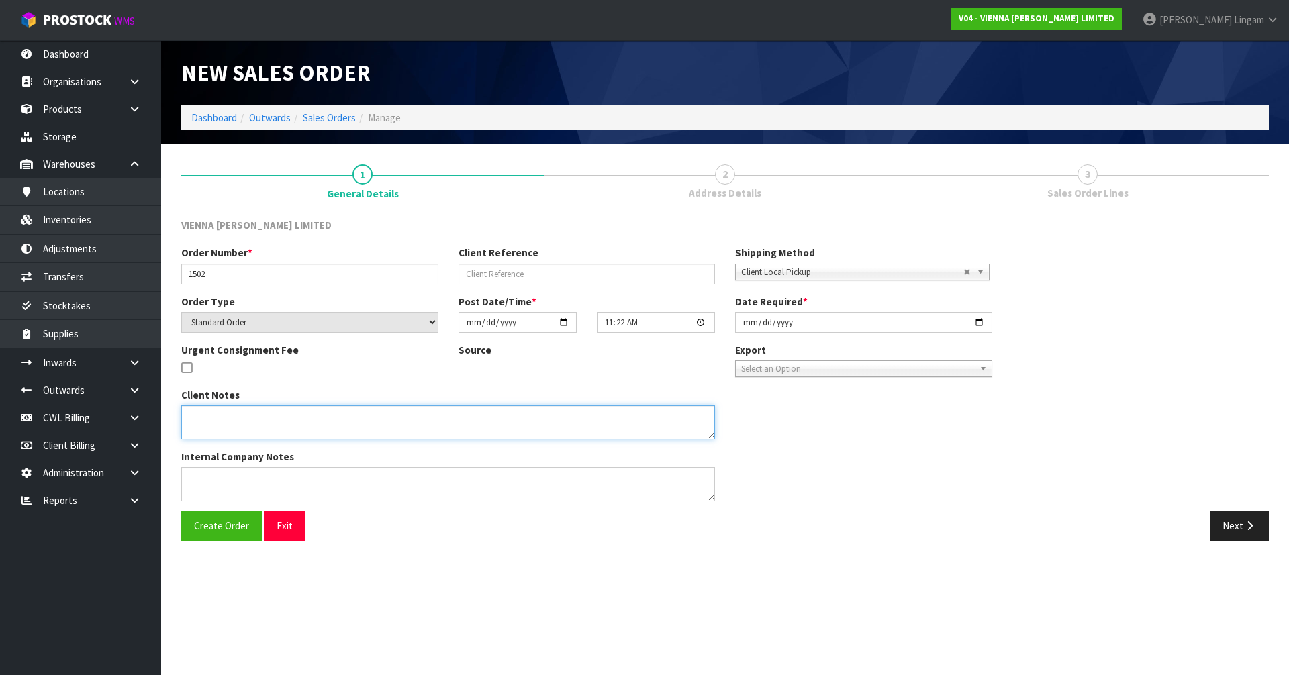
click at [252, 430] on textarea at bounding box center [448, 422] width 534 height 34
type textarea "WRONG CODE COLLECTED ALREADY CUT SO NO RETUR"
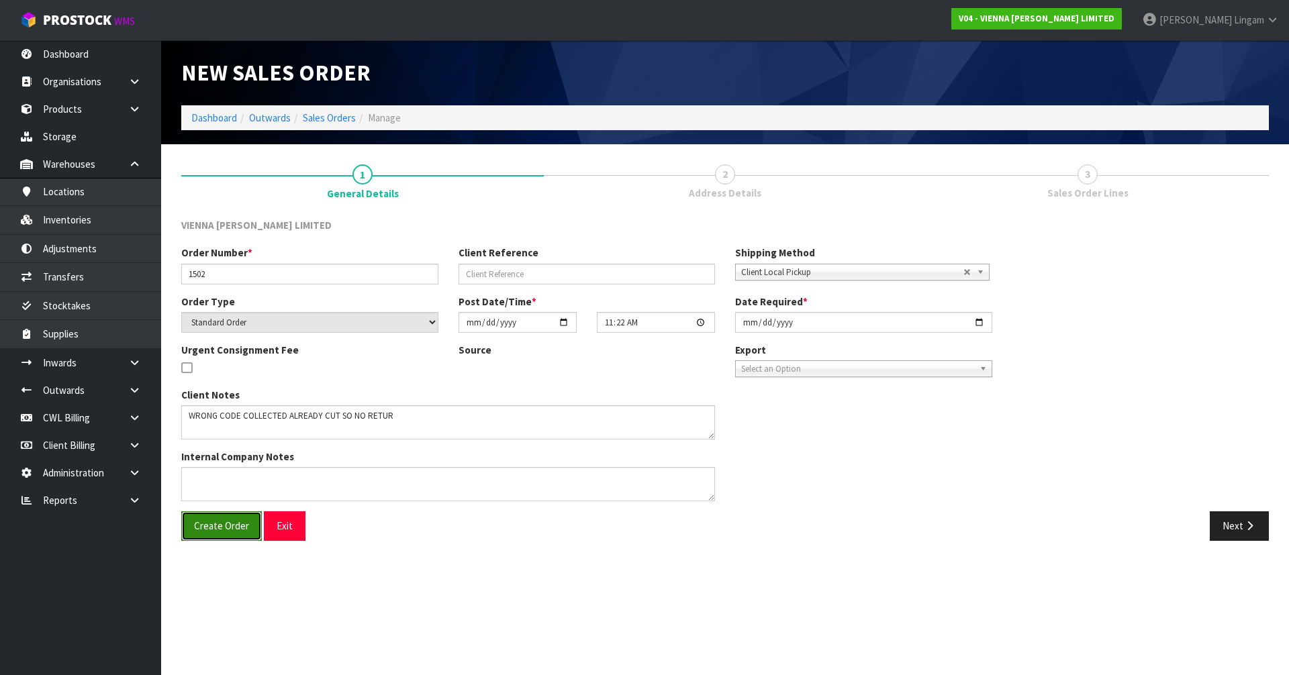
click at [241, 534] on button "Create Order" at bounding box center [221, 526] width 81 height 29
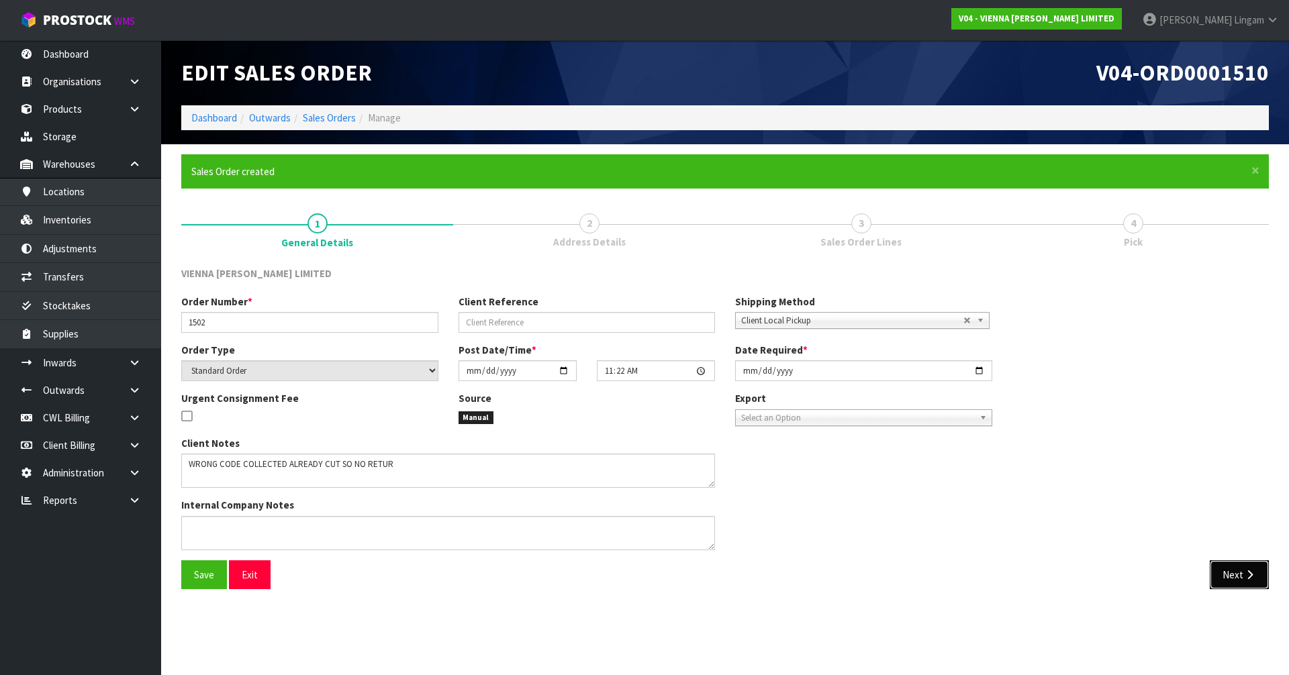
click at [1236, 581] on button "Next" at bounding box center [1239, 575] width 59 height 29
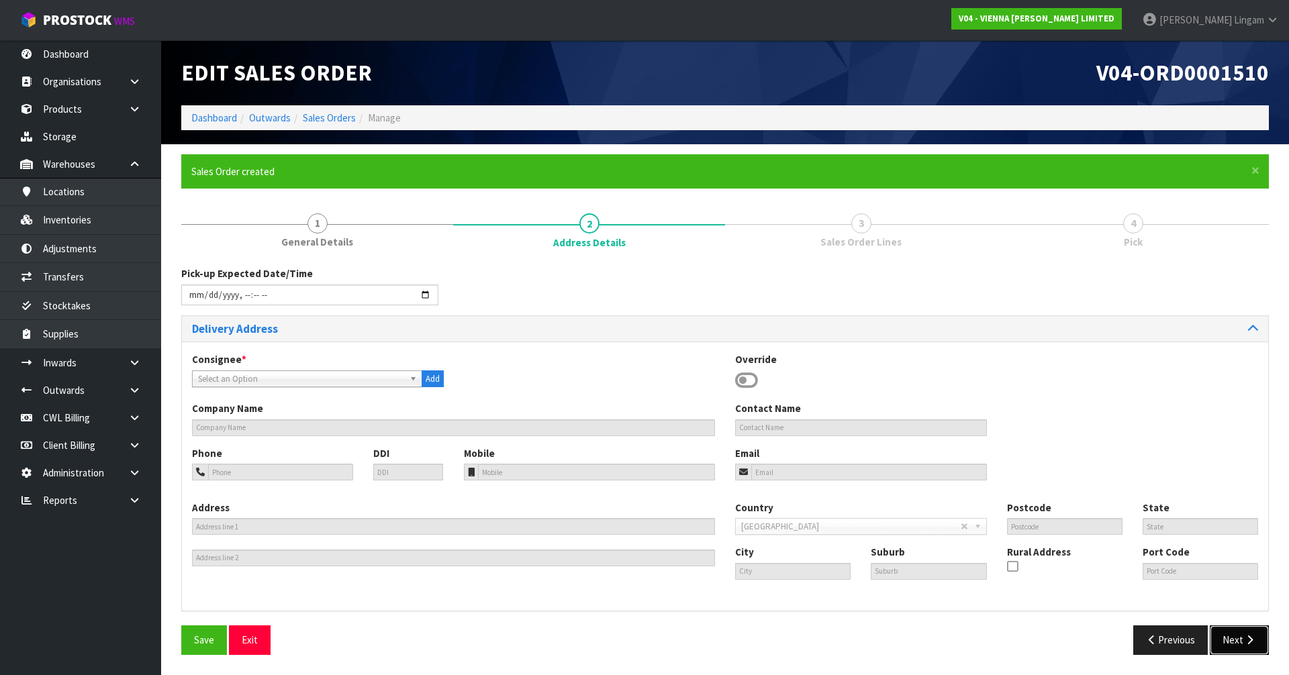
click at [1235, 644] on button "Next" at bounding box center [1239, 640] width 59 height 29
click at [754, 380] on icon at bounding box center [746, 381] width 23 height 20
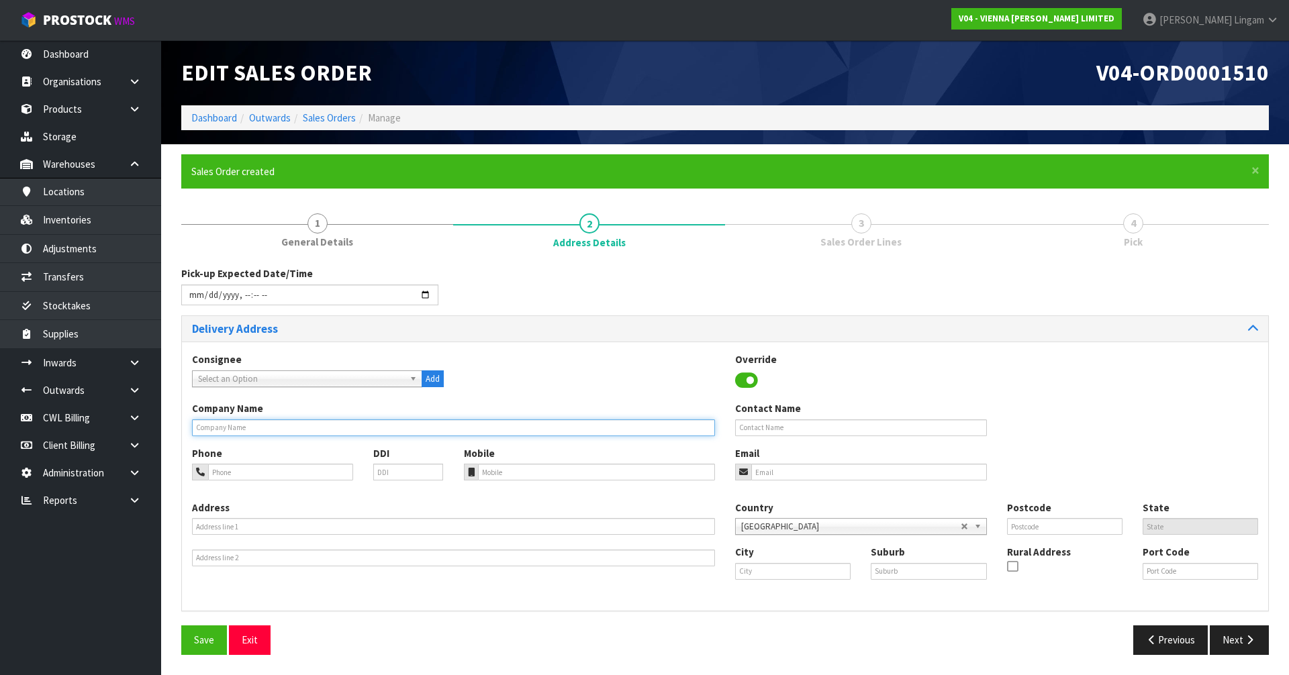
click at [204, 426] on input "text" at bounding box center [453, 428] width 523 height 17
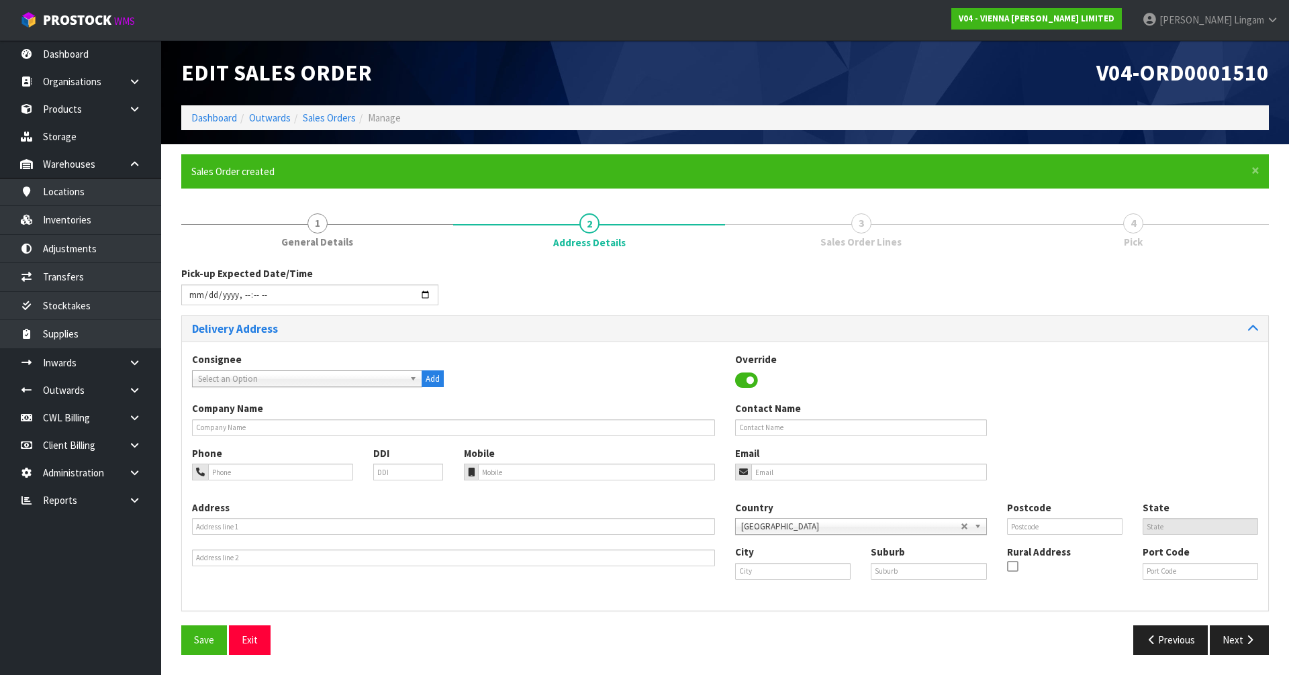
click at [238, 376] on span "Select an Option" at bounding box center [301, 379] width 206 height 16
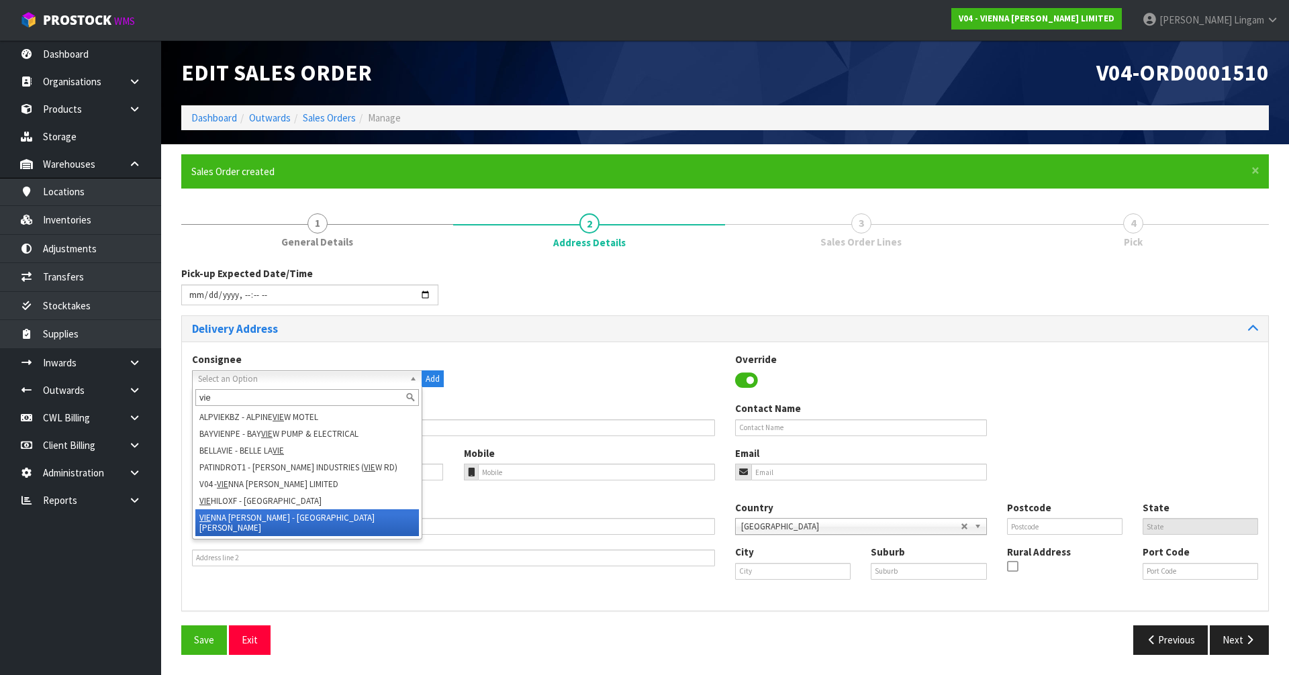
type input "vie"
click at [312, 522] on li "VIE NNA WOODS - VIENNA WOODS" at bounding box center [307, 523] width 224 height 27
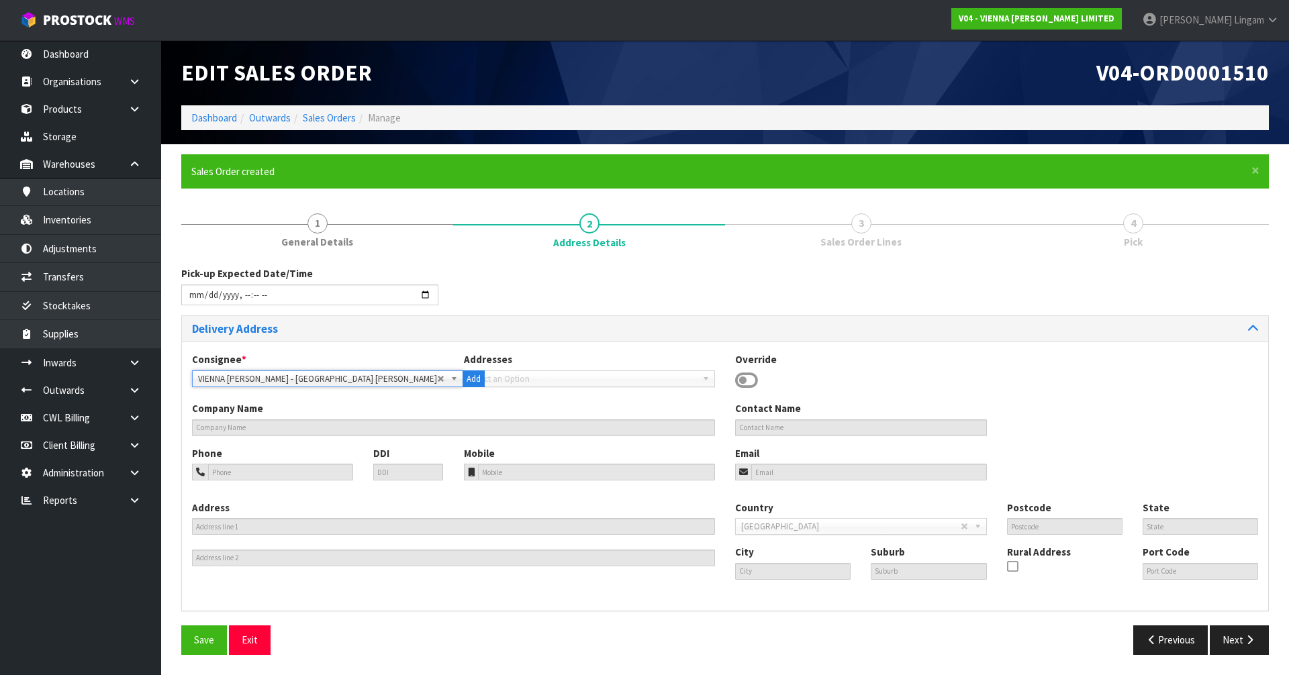
type input "VIENNA WOODS"
type input "+649 523 1839 | 0800 843 662"
type input "2 ROXBURGH STREET,"
type input "1023"
type input "AUCKLAND"
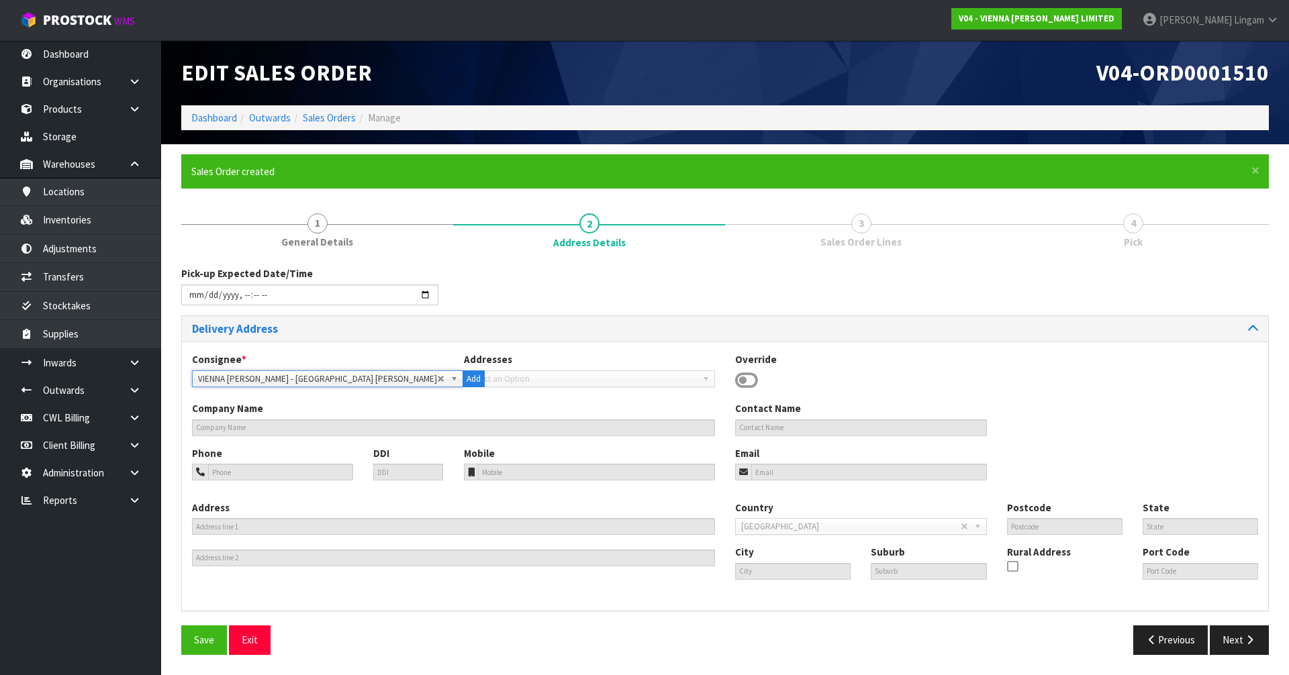
type input "NEWMARKET"
click at [195, 645] on span "Save" at bounding box center [204, 640] width 20 height 13
click at [1245, 633] on button "Next" at bounding box center [1239, 640] width 59 height 29
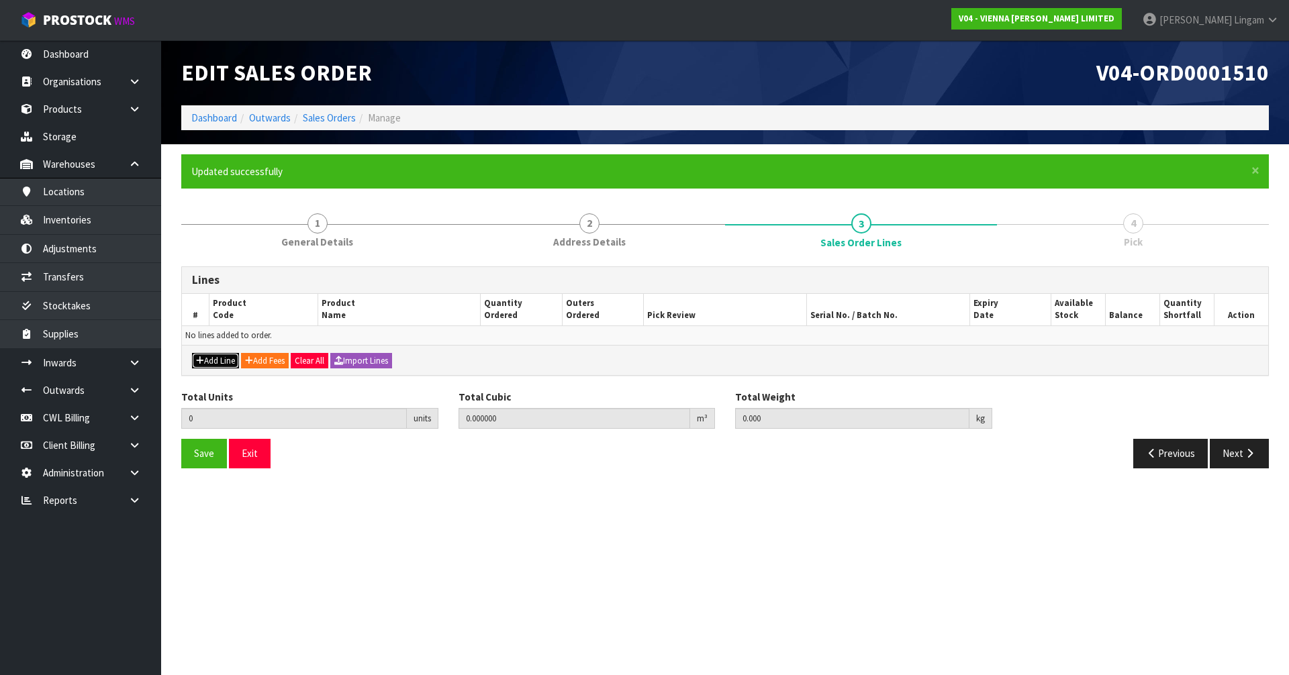
drag, startPoint x: 222, startPoint y: 363, endPoint x: 229, endPoint y: 356, distance: 9.5
click at [222, 363] on button "Add Line" at bounding box center [215, 361] width 47 height 16
type input "0"
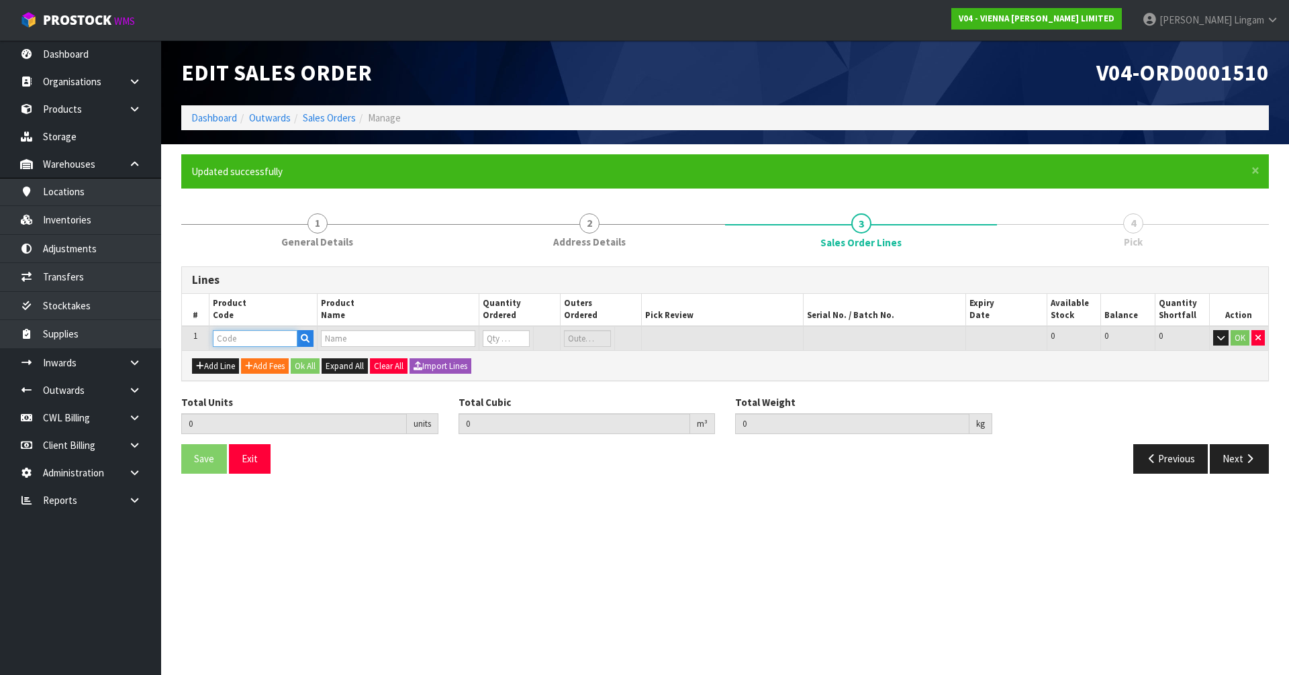
click at [234, 341] on input "text" at bounding box center [255, 338] width 85 height 17
paste input "B-ELBB"
type input "B-ELBB"
type input "0.000000"
type input "0.000"
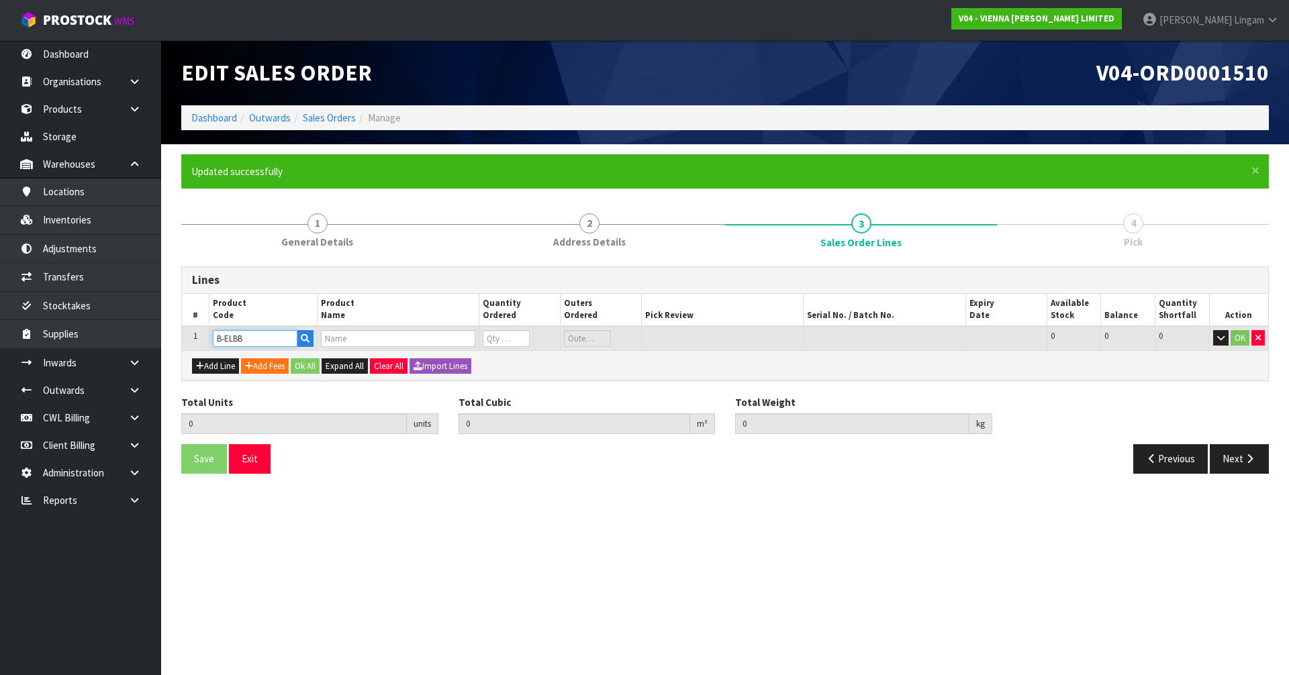
type input "BALTIC ELEGANCE ML BRUSH BEVEL FSC"
type input "0"
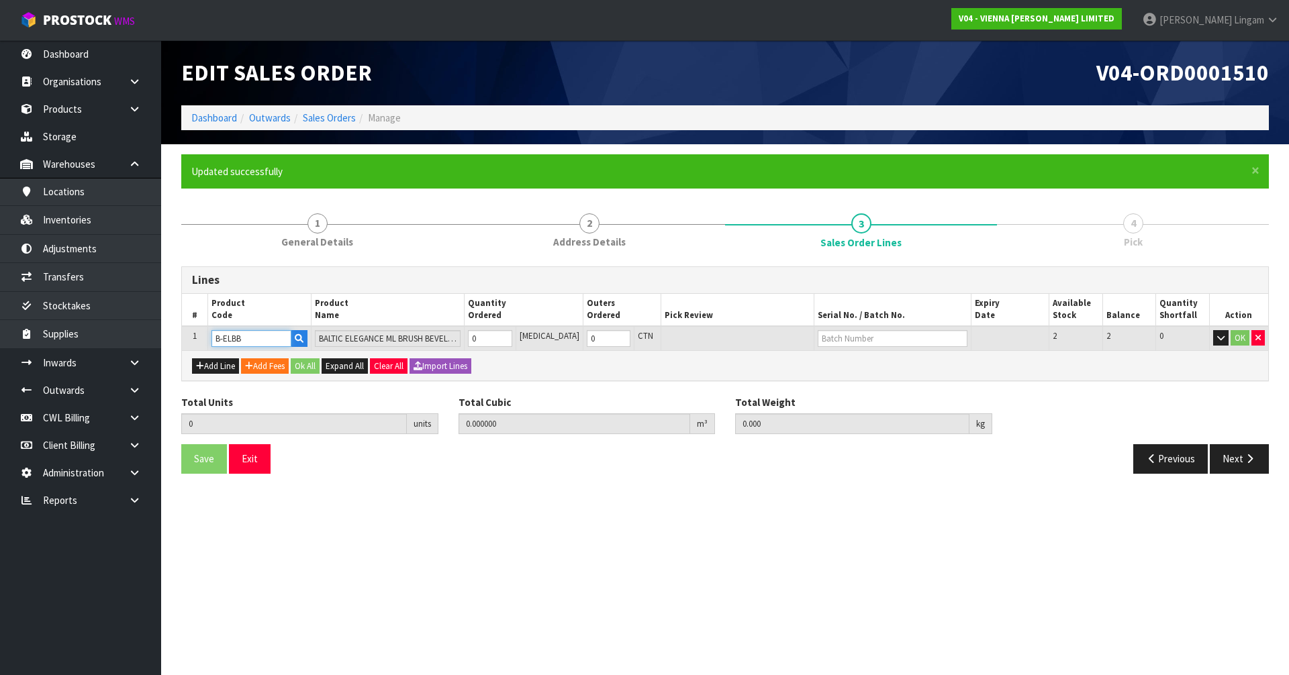
type input "B-ELBB"
drag, startPoint x: 499, startPoint y: 336, endPoint x: 404, endPoint y: 348, distance: 95.3
click at [404, 348] on tr "1 B-ELBB BALTIC ELEGANCE ML BRUSH BEVEL FSC 0 PCE 0 CTN 2 2 0 OK" at bounding box center [725, 338] width 1086 height 25
type input "1"
type input "0.04884"
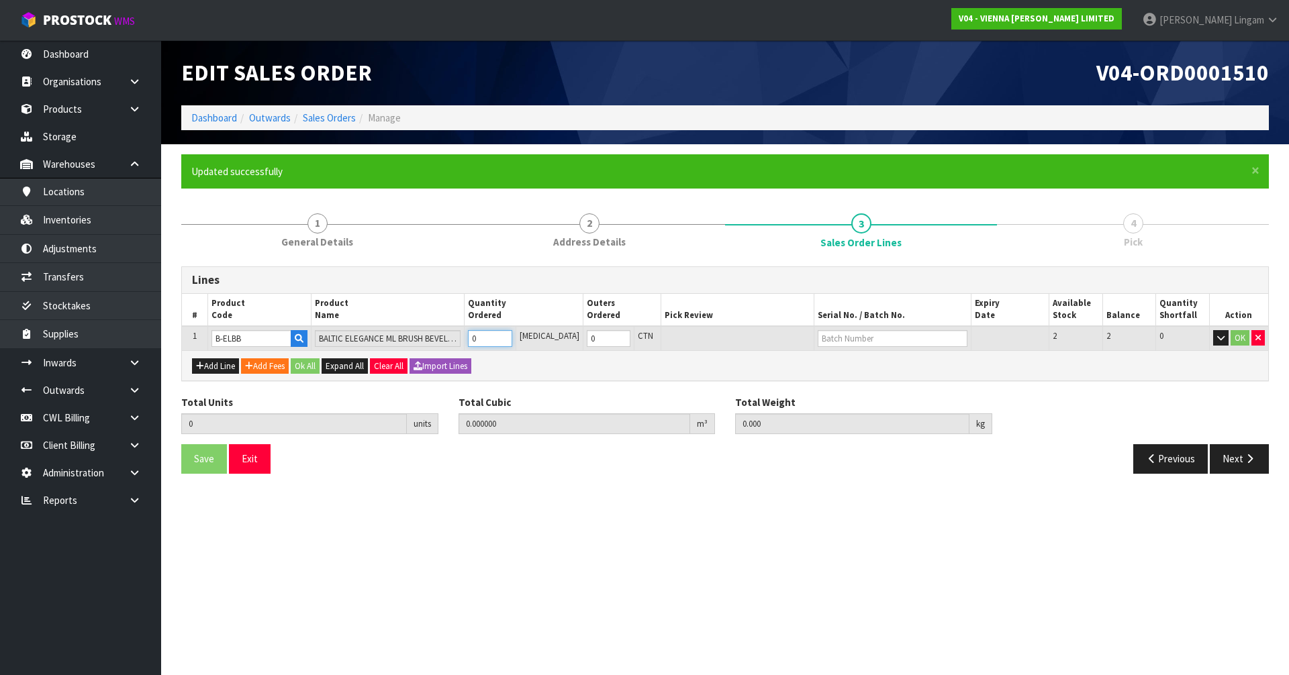
type input "25"
type input "1"
drag, startPoint x: 307, startPoint y: 366, endPoint x: 281, endPoint y: 382, distance: 30.7
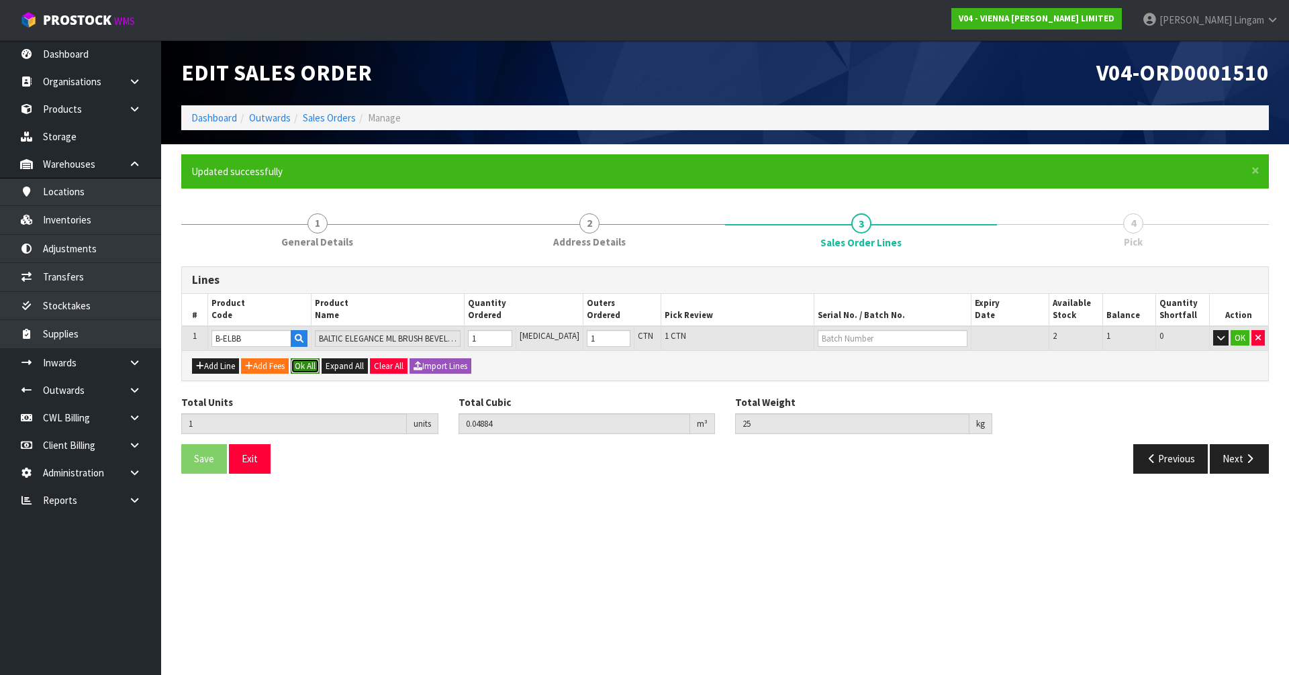
click at [305, 367] on button "Ok All" at bounding box center [305, 366] width 29 height 16
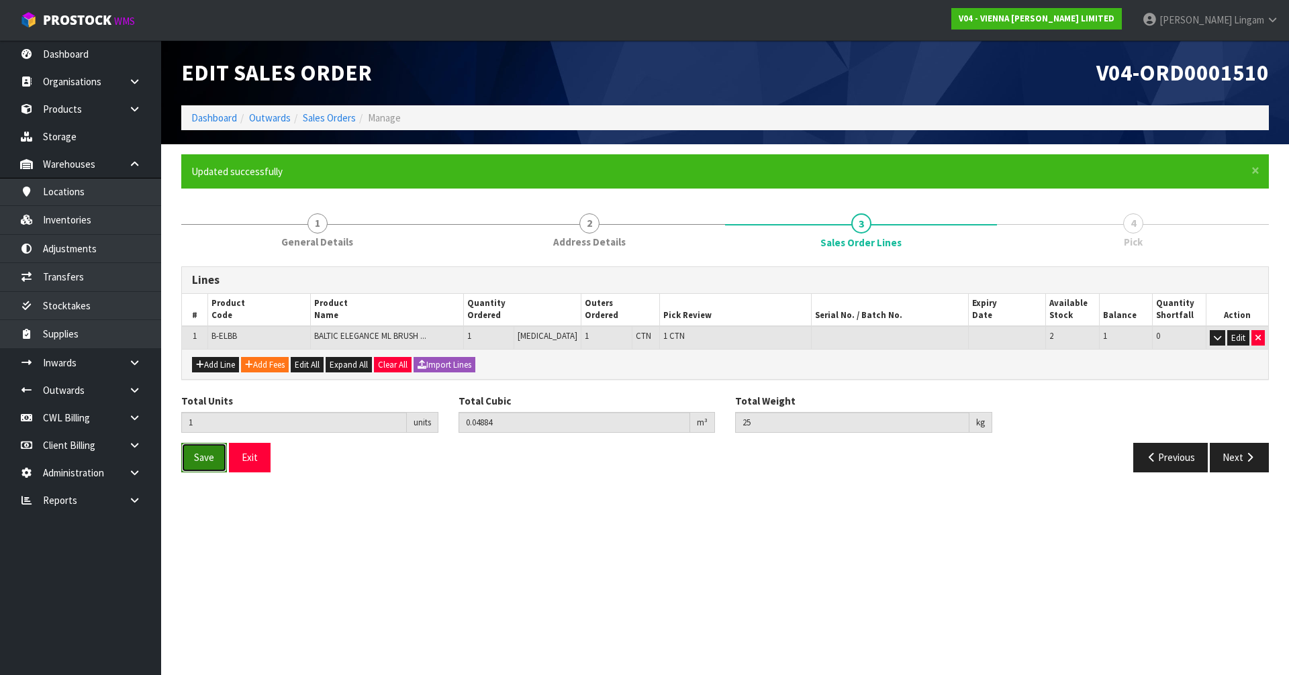
click at [203, 461] on span "Save" at bounding box center [204, 457] width 20 height 13
click at [1239, 463] on button "Next" at bounding box center [1239, 457] width 59 height 29
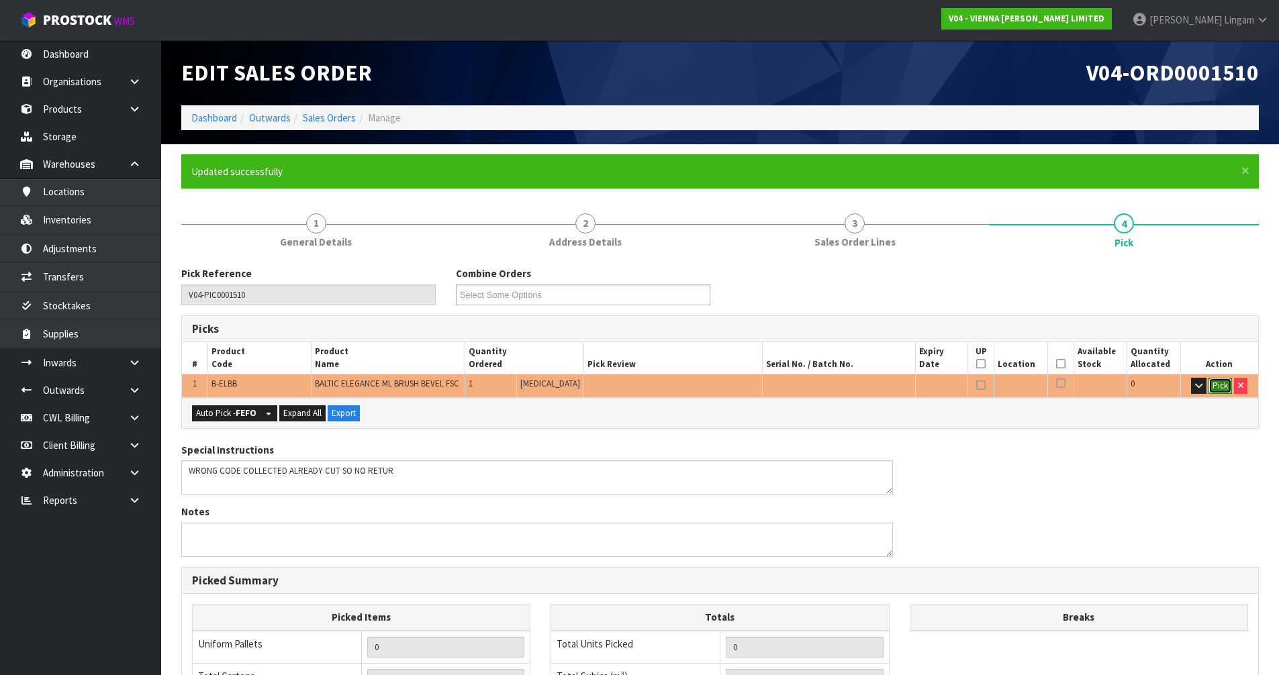
click at [1216, 390] on button "Pick" at bounding box center [1219, 386] width 23 height 16
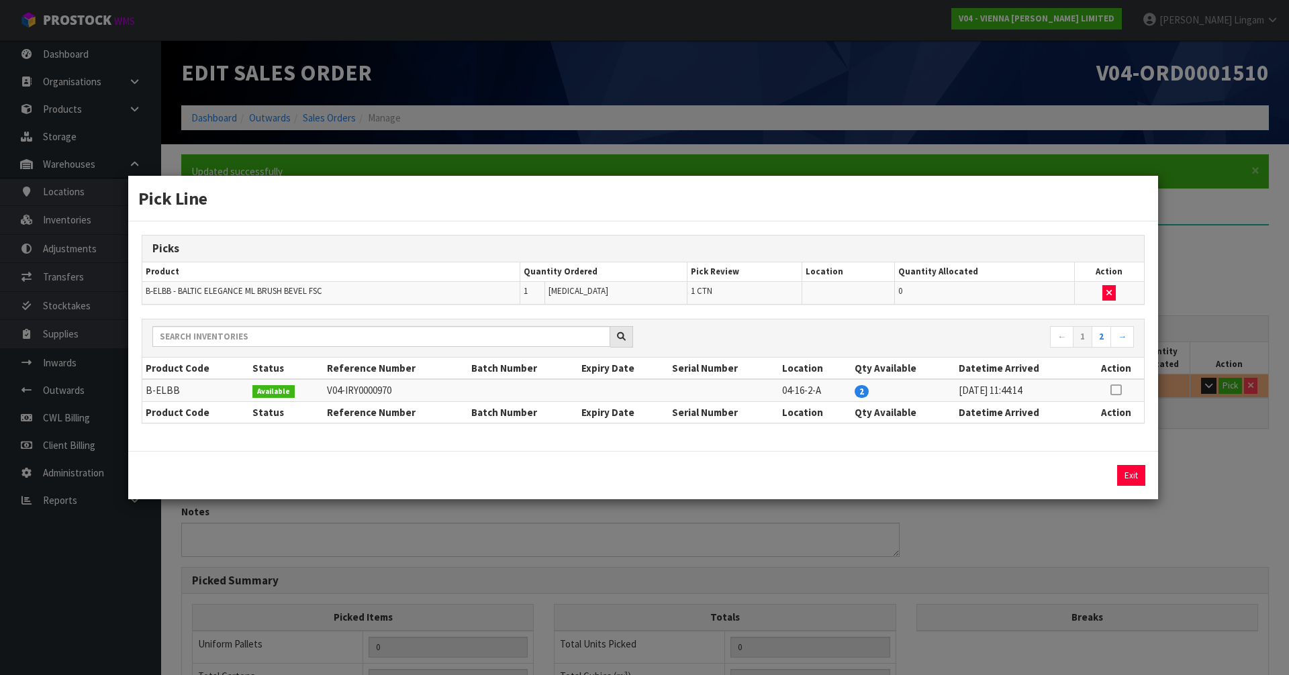
click at [1119, 390] on icon at bounding box center [1115, 390] width 11 height 1
click at [1080, 477] on button "Assign Pick" at bounding box center [1085, 475] width 55 height 21
type input "1"
type input "0.04884"
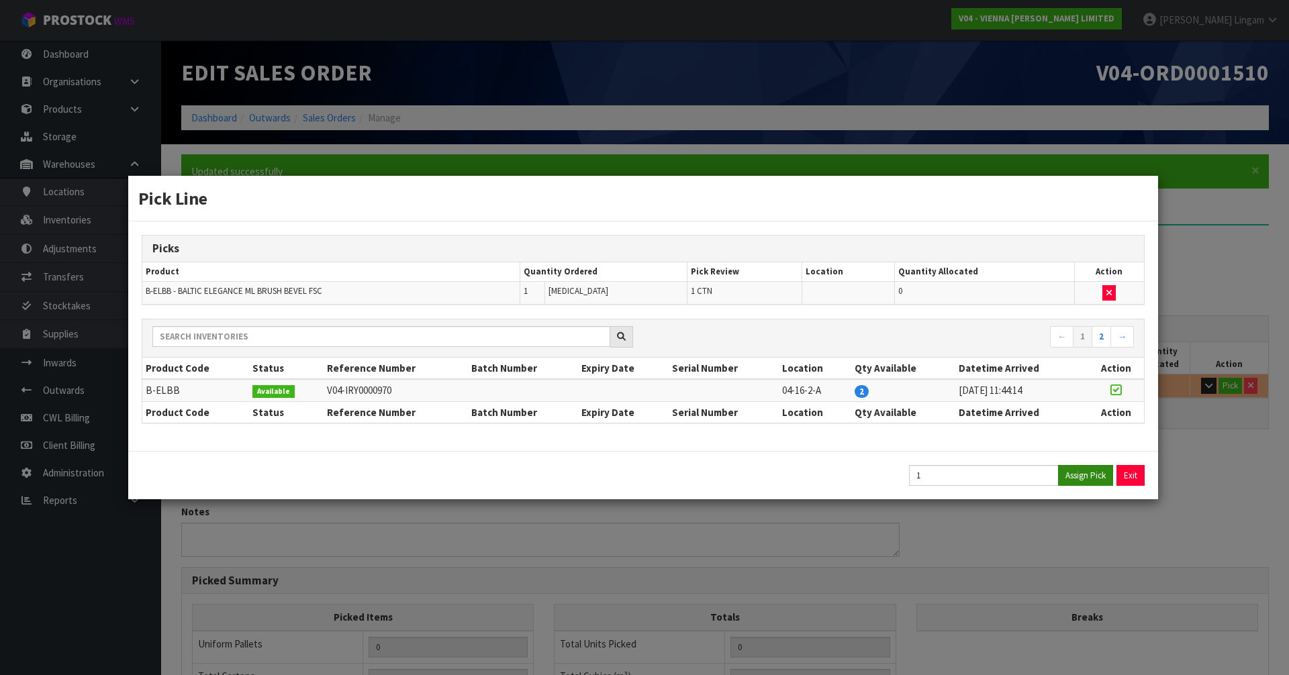
type input "25"
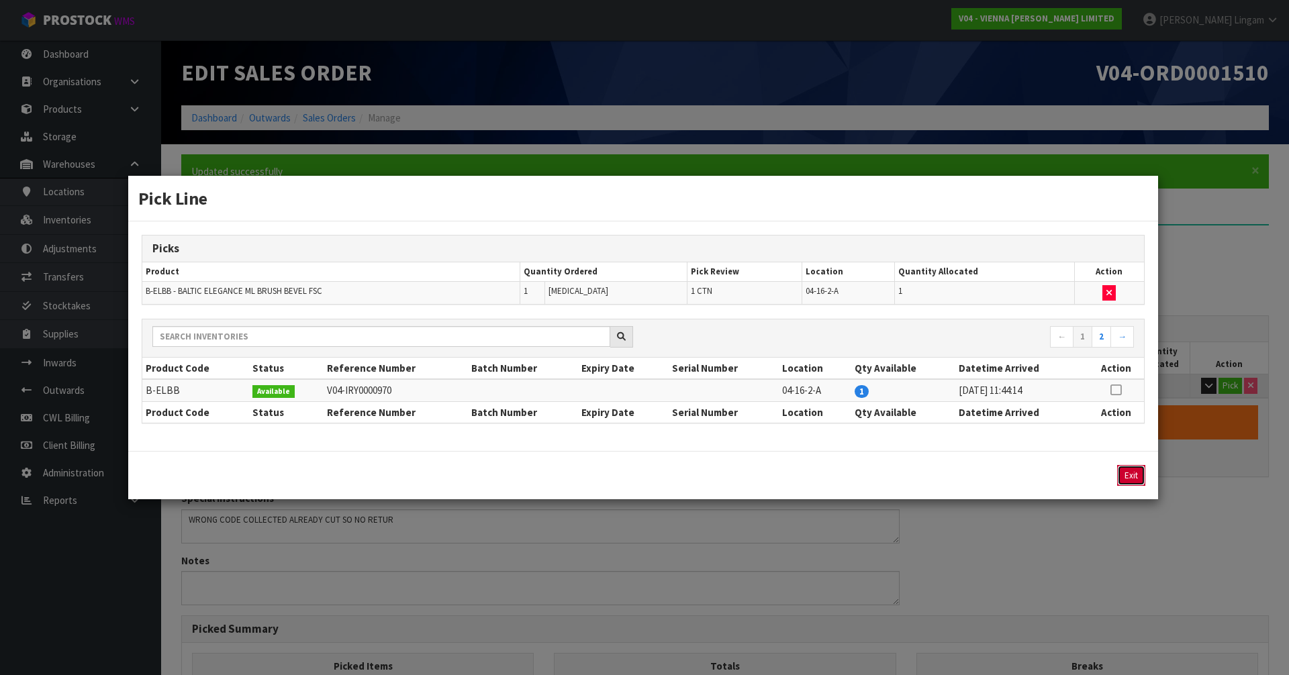
click at [1124, 477] on button "Exit" at bounding box center [1131, 475] width 28 height 21
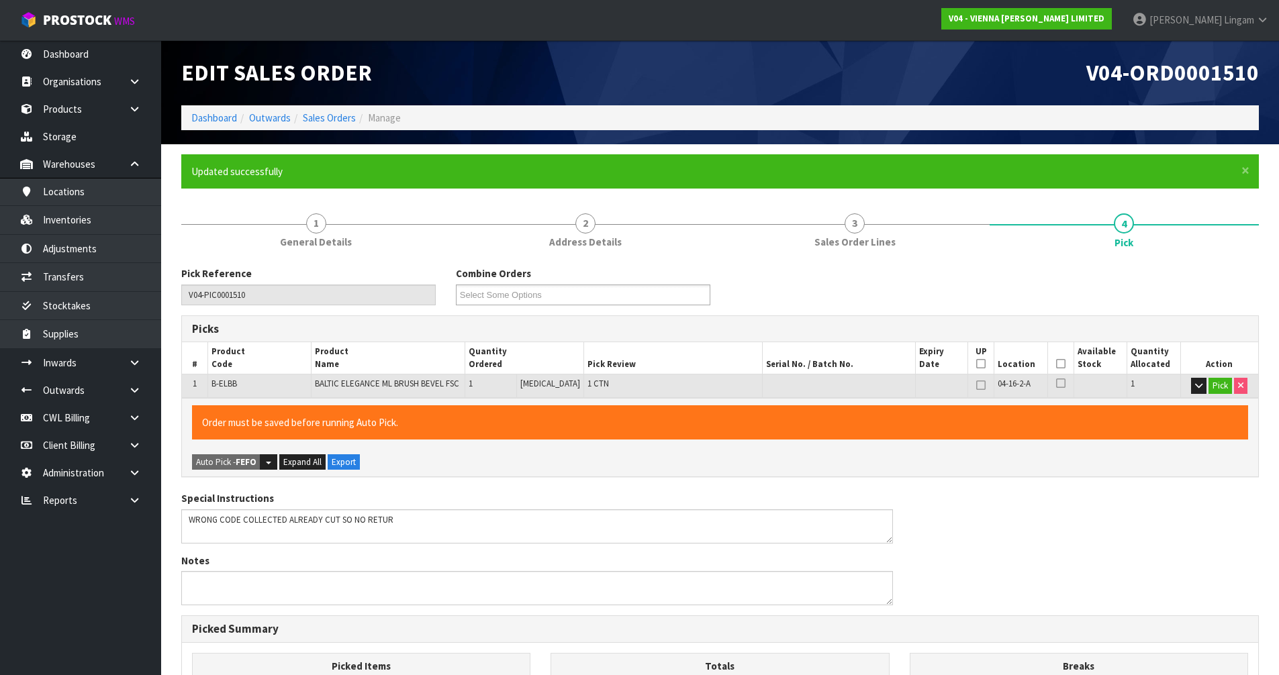
scroll to position [311, 0]
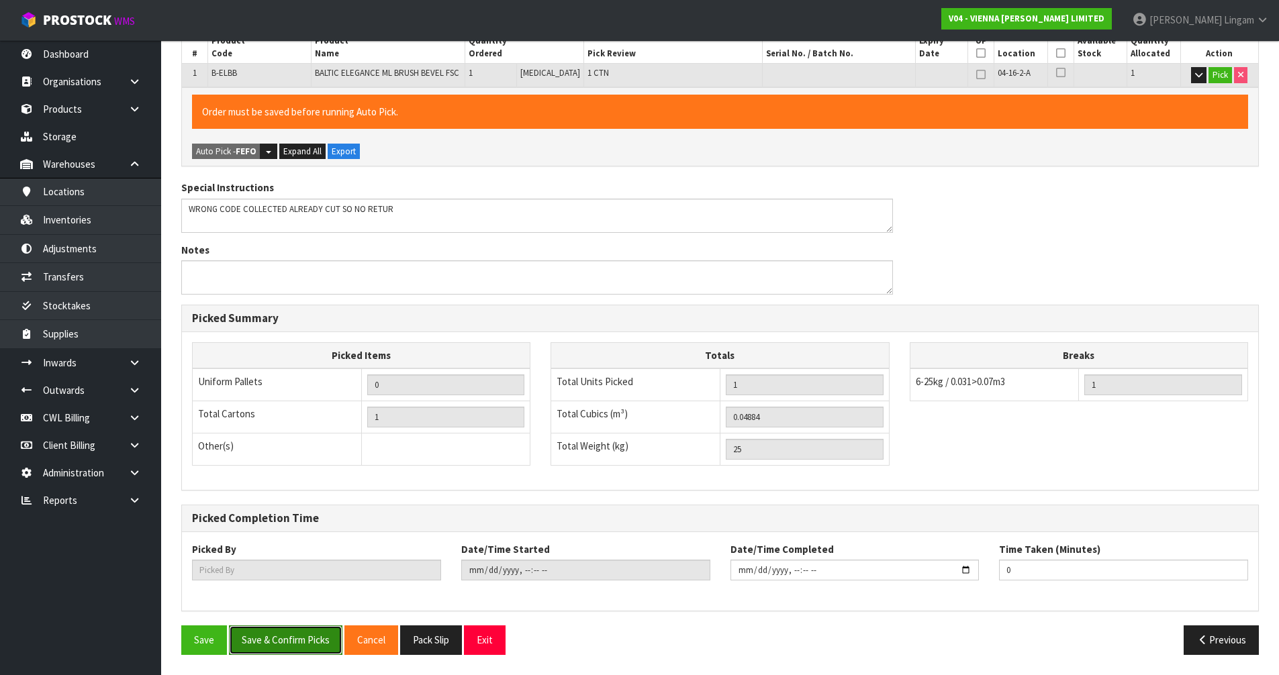
click at [317, 633] on button "Save & Confirm Picks" at bounding box center [285, 640] width 113 height 29
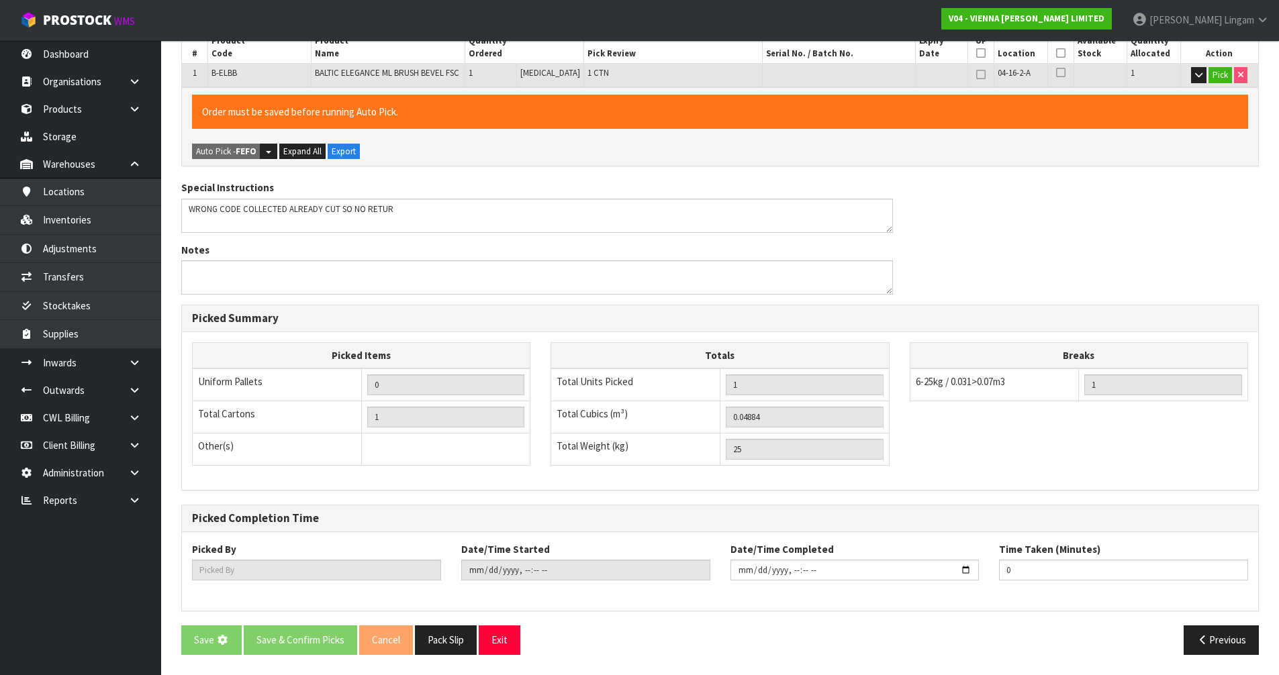
scroll to position [0, 0]
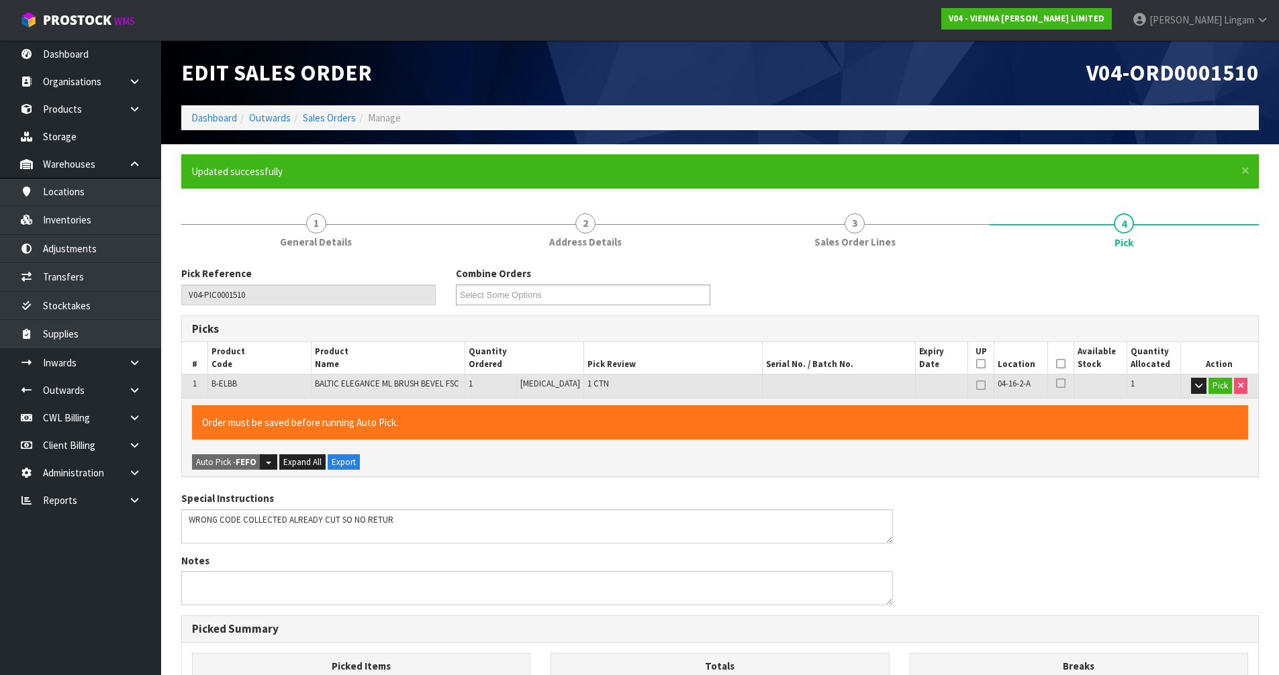
type input "Vineeta Lingam"
type input "2025-09-19T11:25:03"
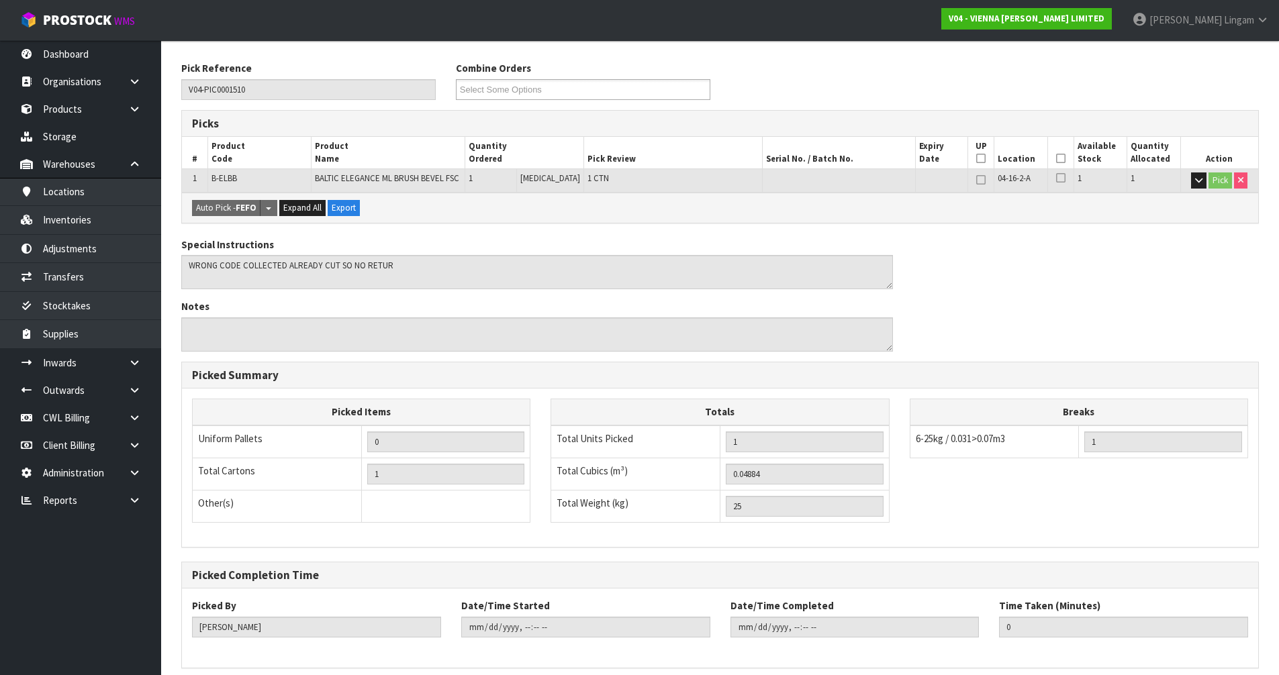
scroll to position [262, 0]
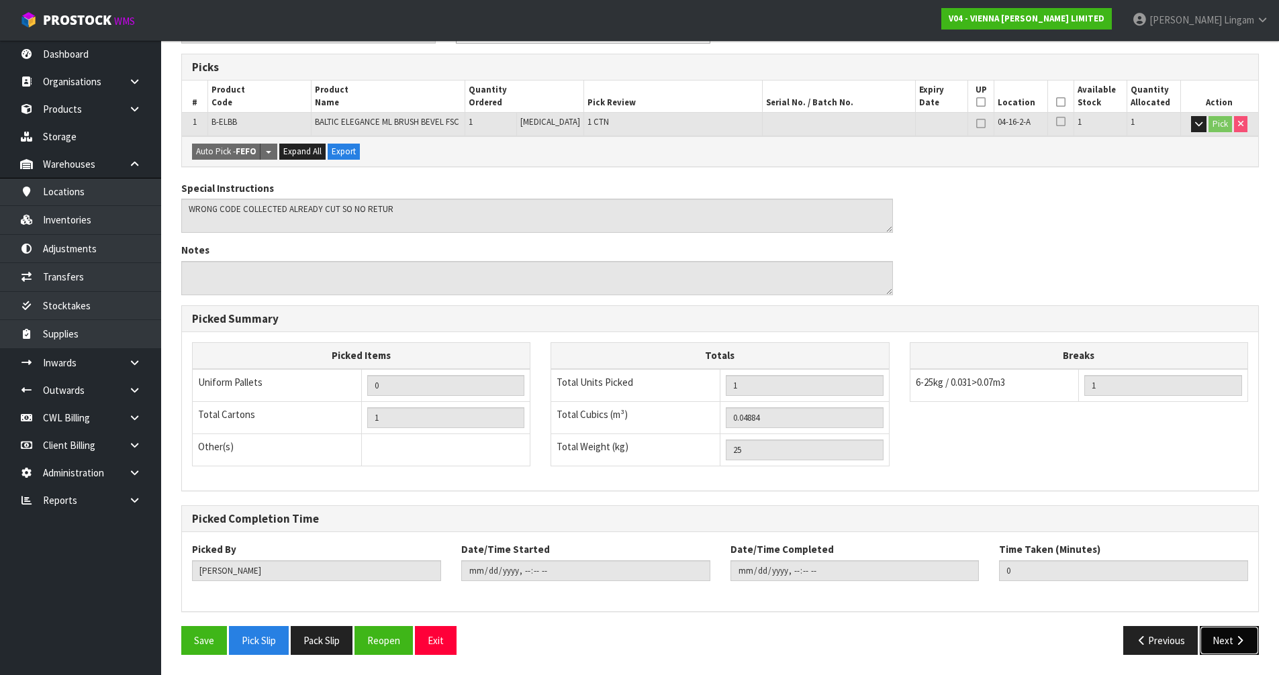
click at [1208, 645] on button "Next" at bounding box center [1229, 640] width 59 height 29
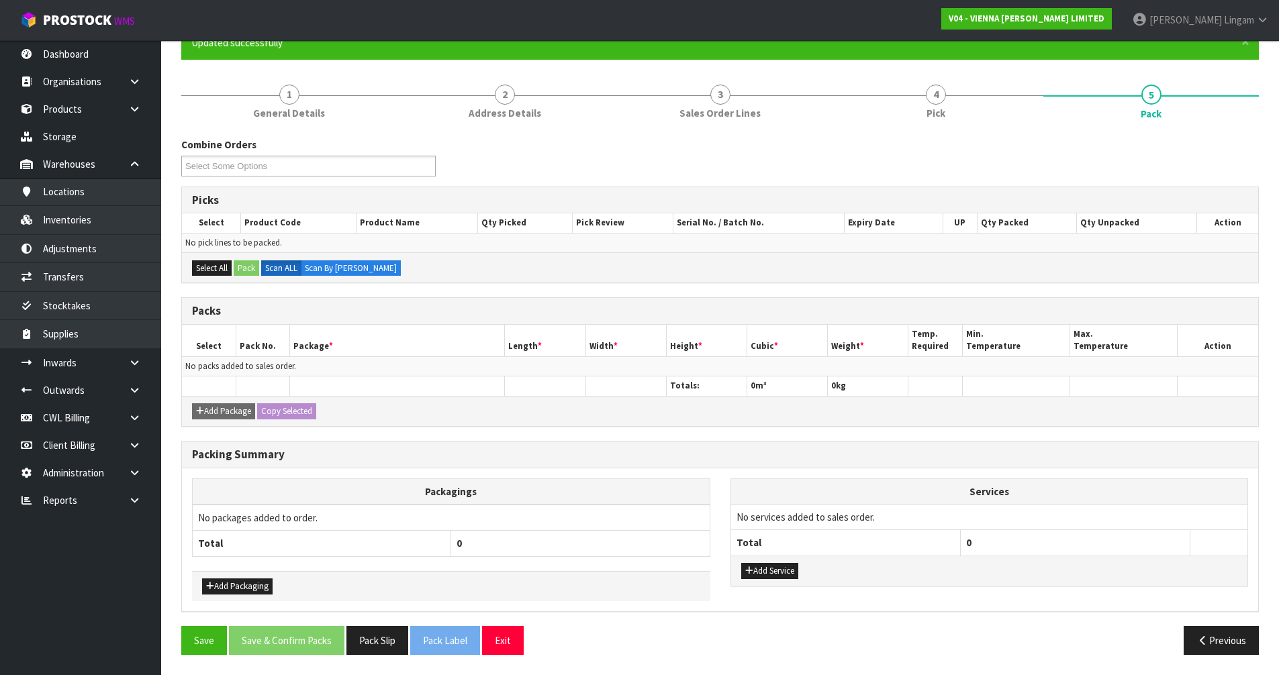
scroll to position [0, 0]
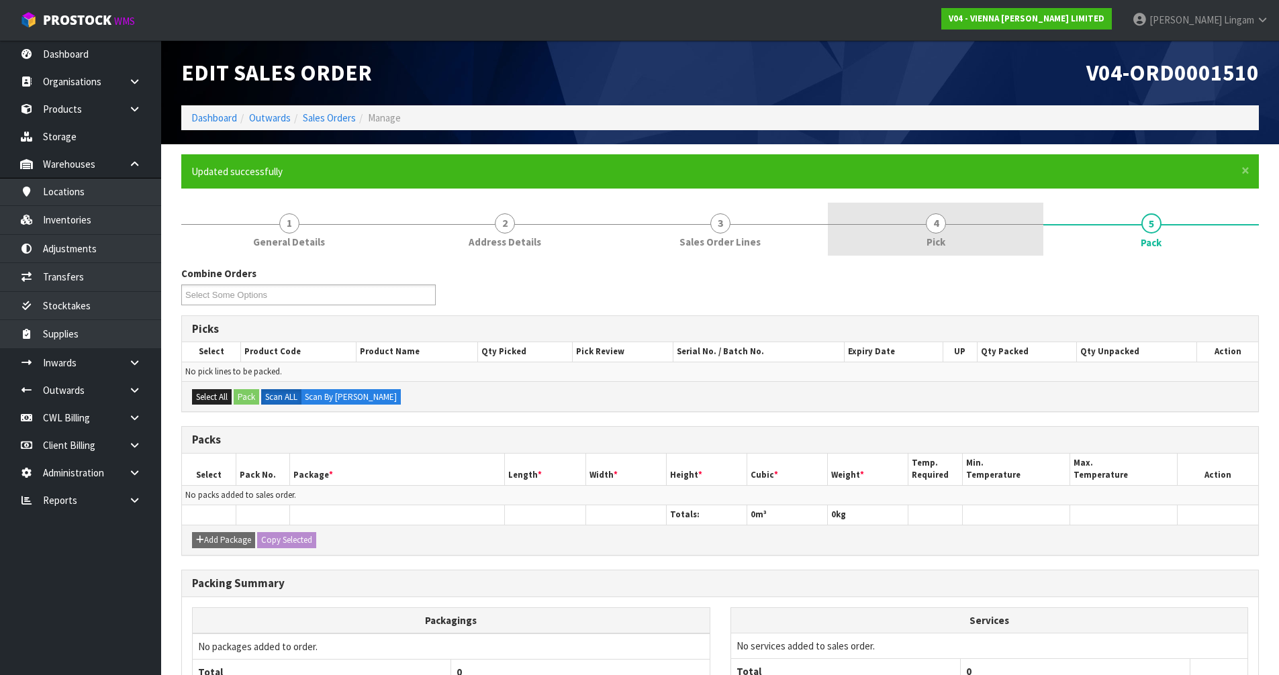
drag, startPoint x: 957, startPoint y: 240, endPoint x: 972, endPoint y: 238, distance: 14.9
click at [957, 240] on link "4 Pick" at bounding box center [936, 229] width 216 height 53
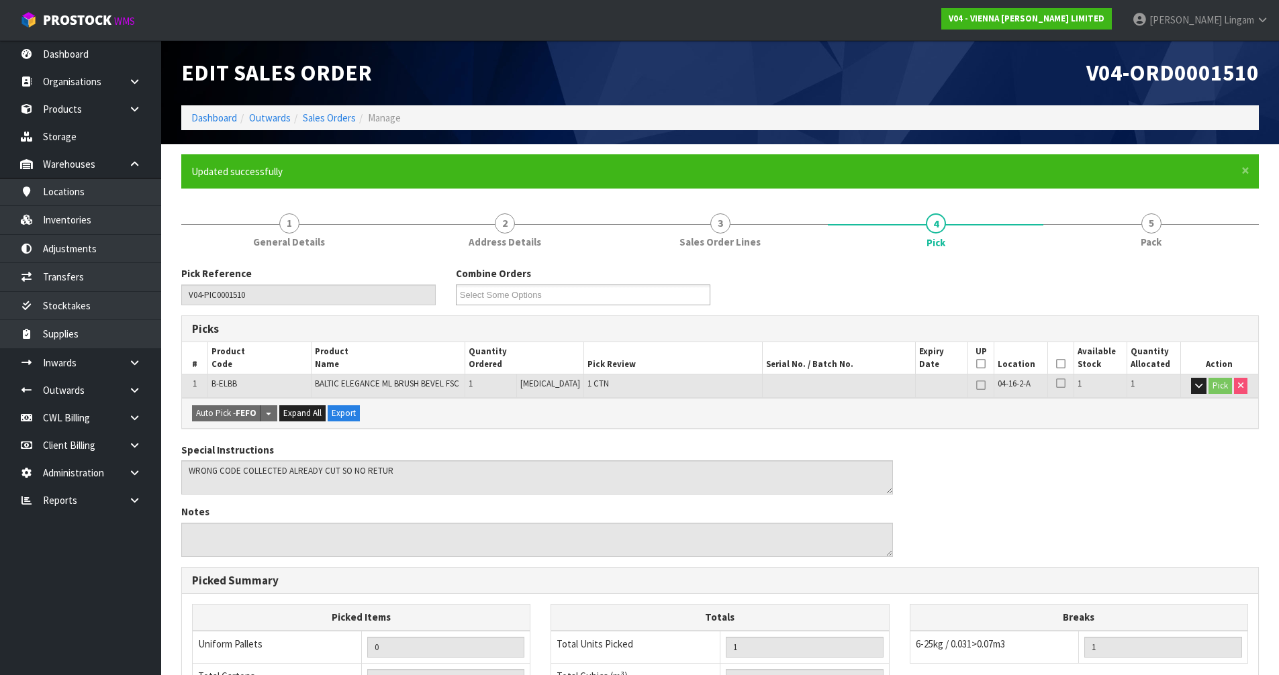
click at [1057, 365] on icon at bounding box center [1060, 364] width 9 height 1
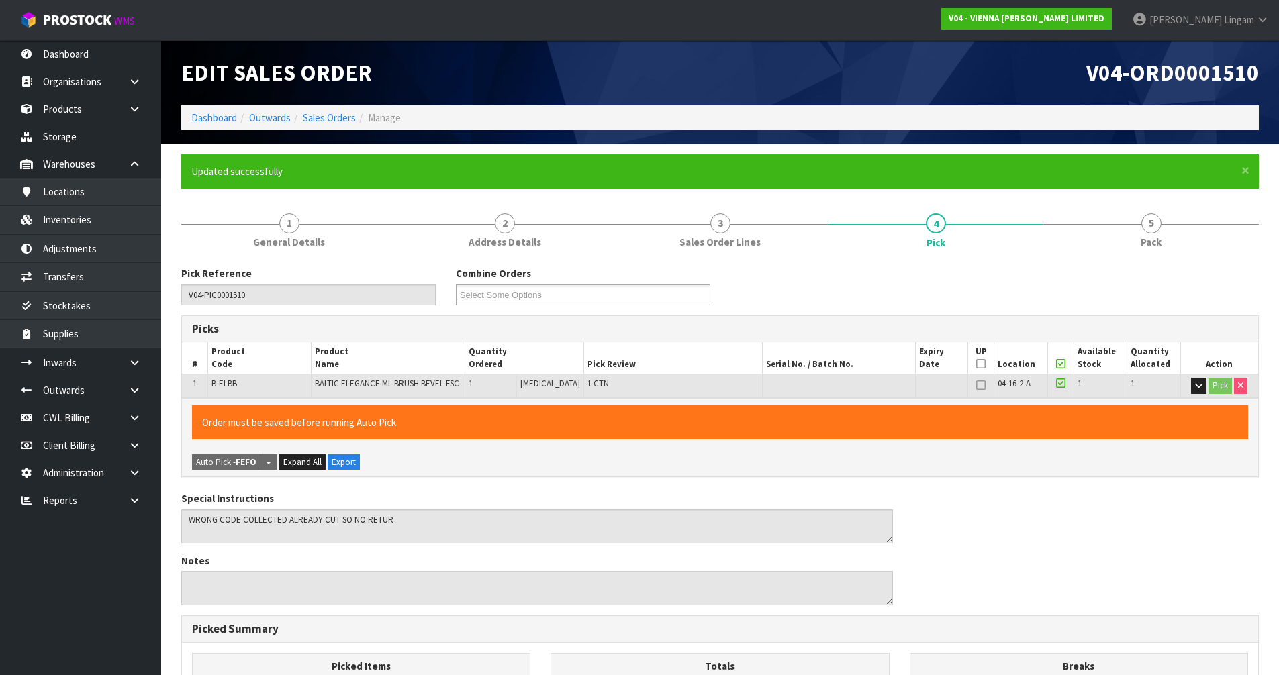
scroll to position [311, 0]
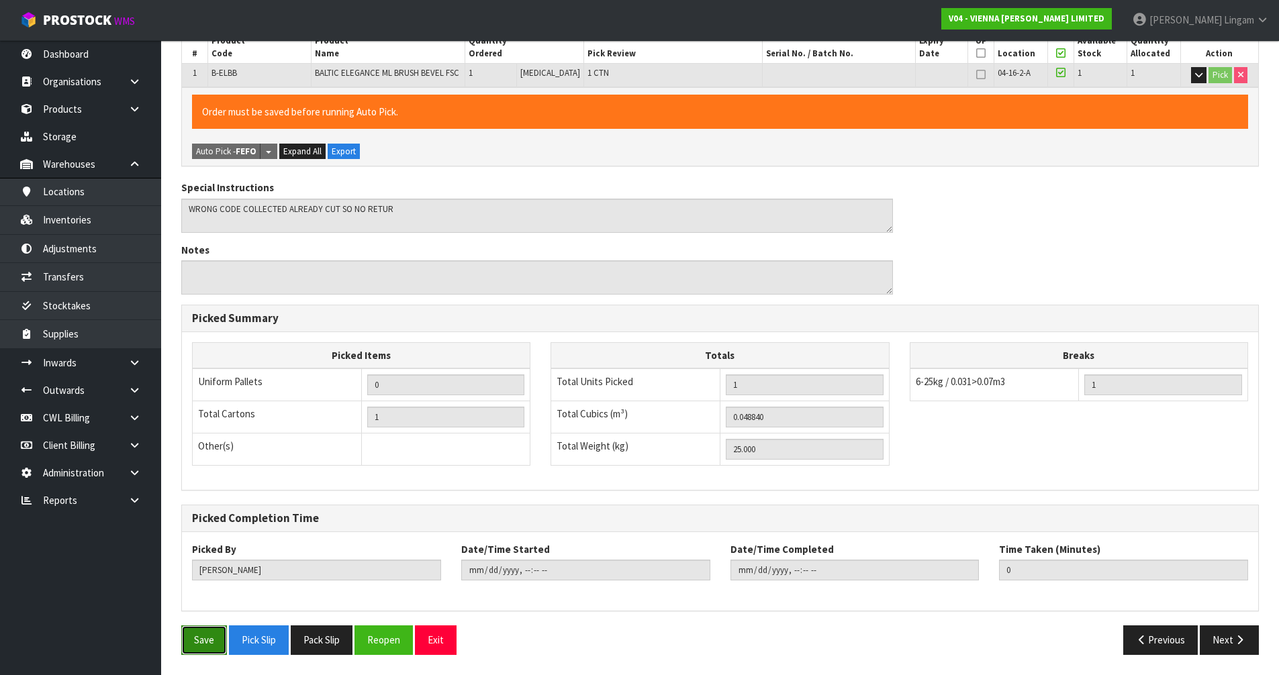
click at [212, 638] on button "Save" at bounding box center [204, 640] width 46 height 29
type input "2025-09-19T11:25:10"
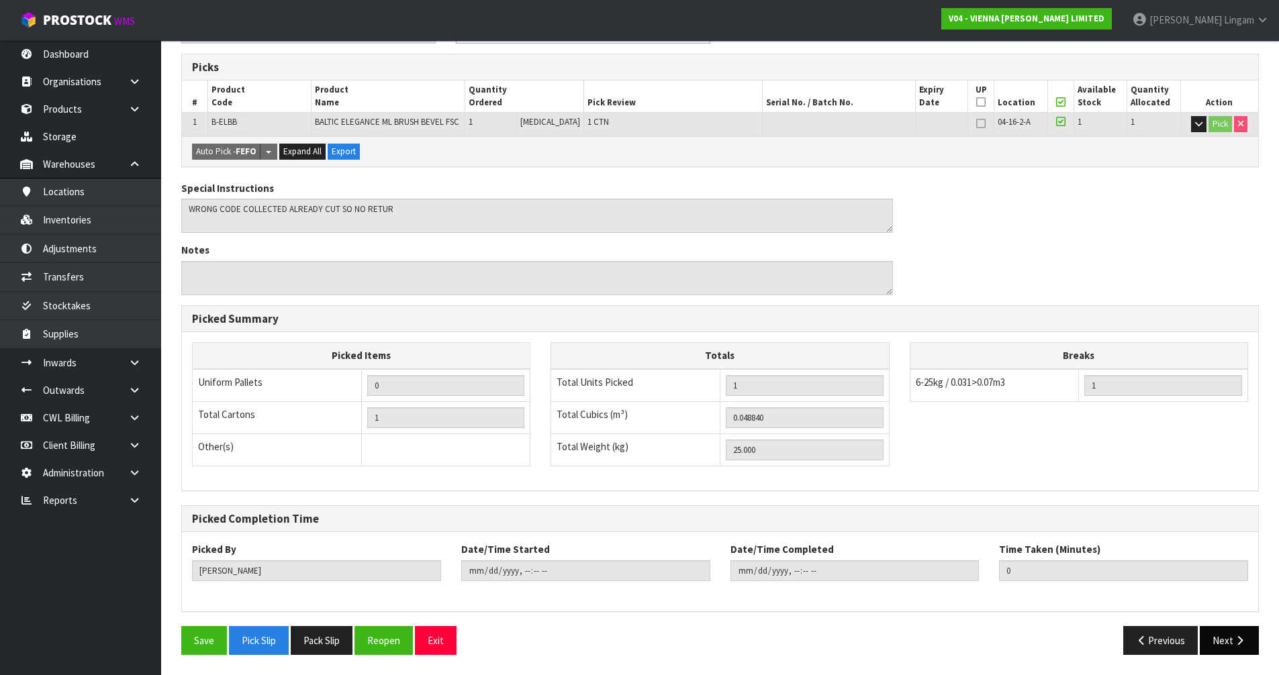
scroll to position [262, 0]
click at [1226, 645] on button "Next" at bounding box center [1229, 640] width 59 height 29
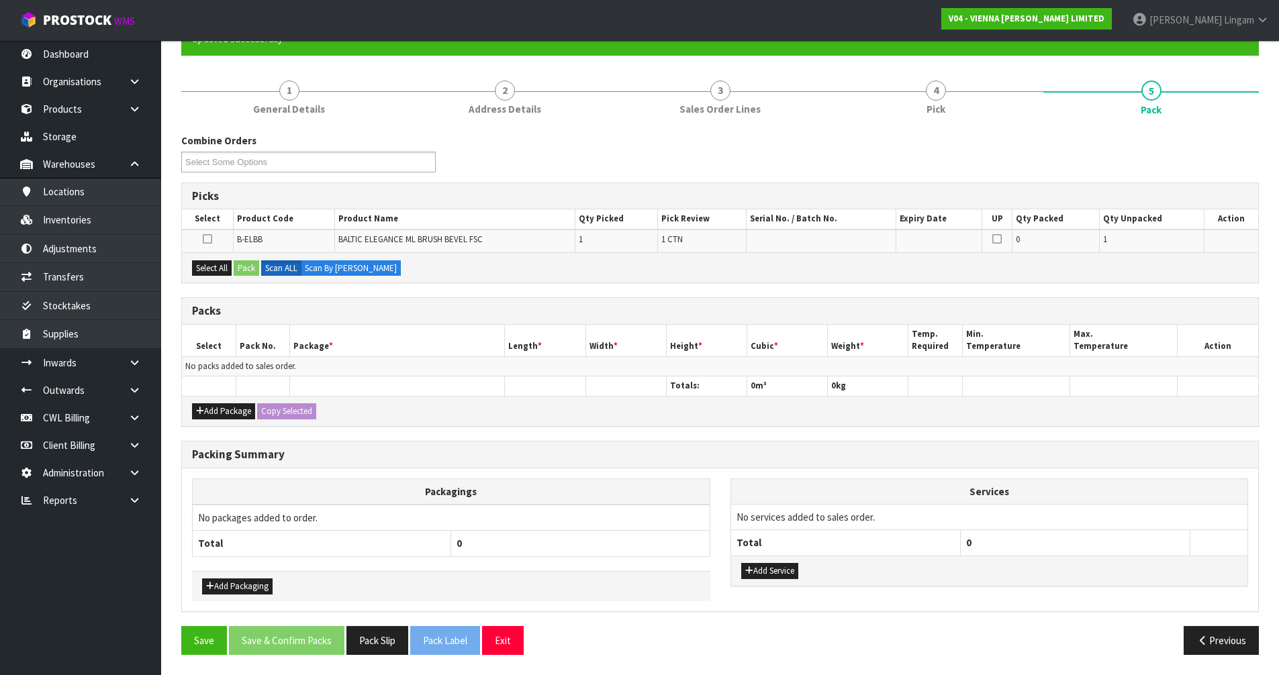
scroll to position [0, 0]
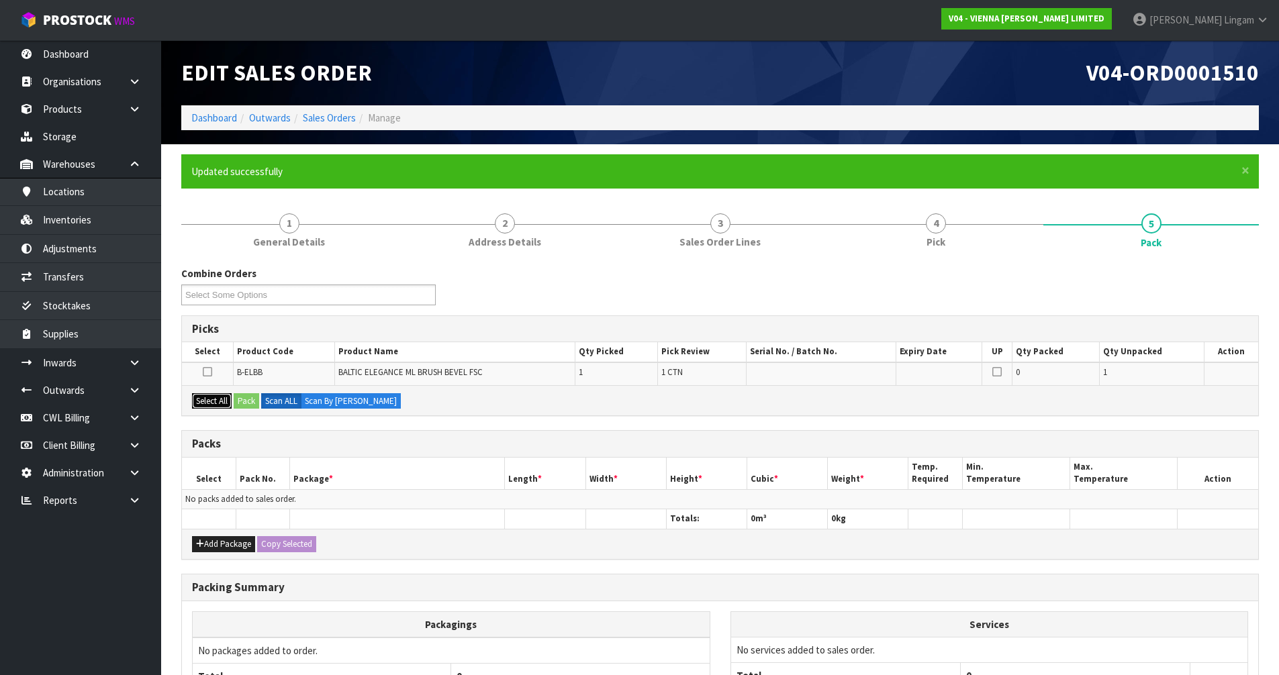
drag, startPoint x: 213, startPoint y: 400, endPoint x: 239, endPoint y: 403, distance: 26.3
click at [213, 399] on button "Select All" at bounding box center [212, 401] width 40 height 16
click at [242, 402] on button "Pack" at bounding box center [247, 401] width 26 height 16
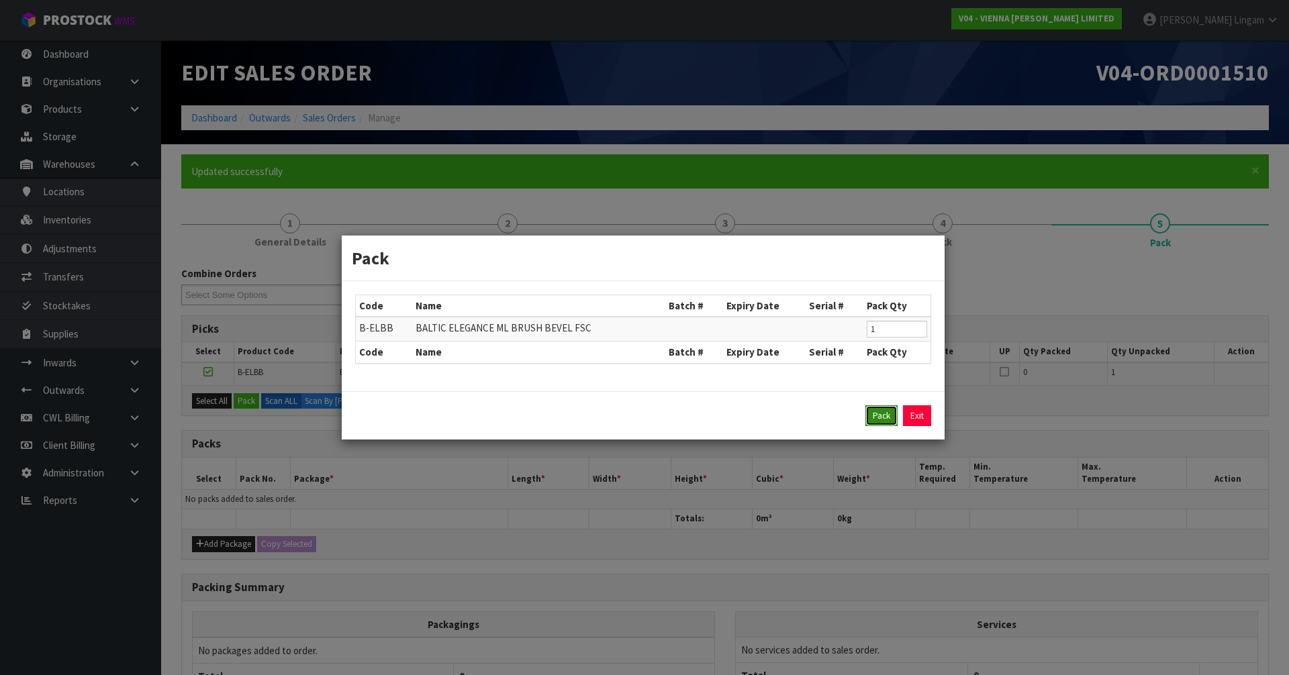
click at [878, 420] on button "Pack" at bounding box center [881, 415] width 32 height 21
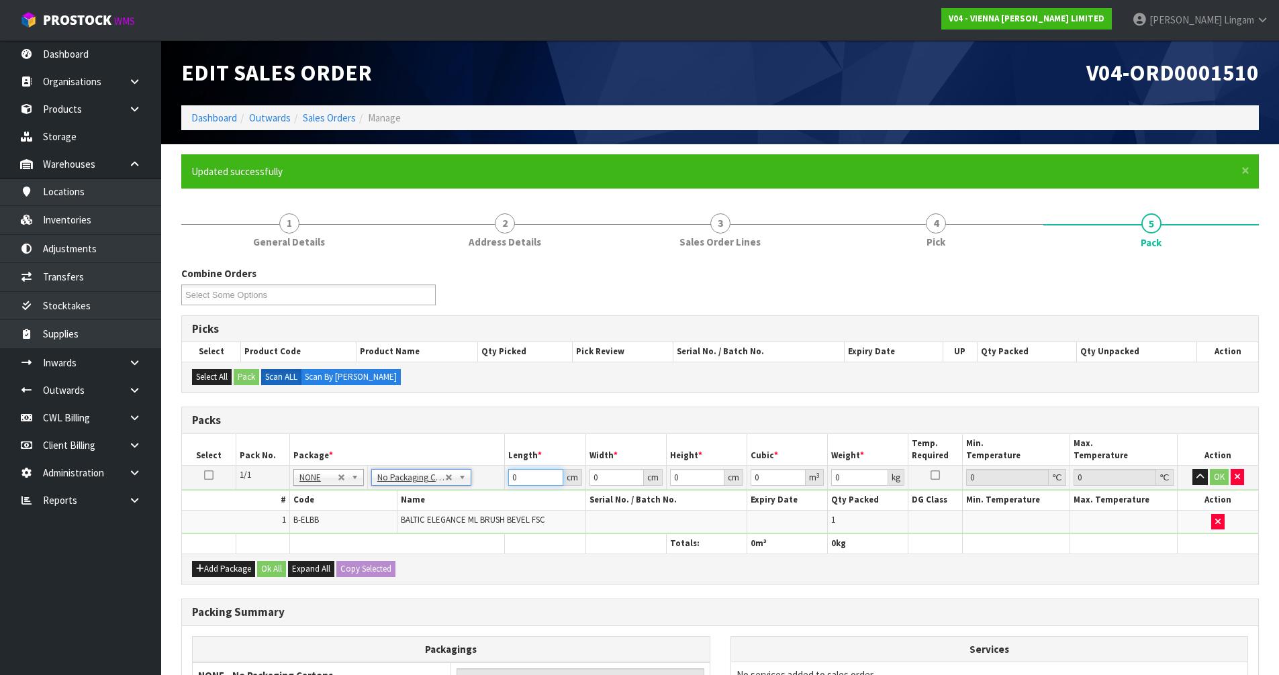
drag, startPoint x: 519, startPoint y: 472, endPoint x: 491, endPoint y: 481, distance: 28.9
click at [491, 481] on tr "1/1 NONE 007-001 007-002 007-004 007-009 007-013 007-014 007-015 007-017 007-01…" at bounding box center [720, 478] width 1076 height 24
type input "10"
type input "1"
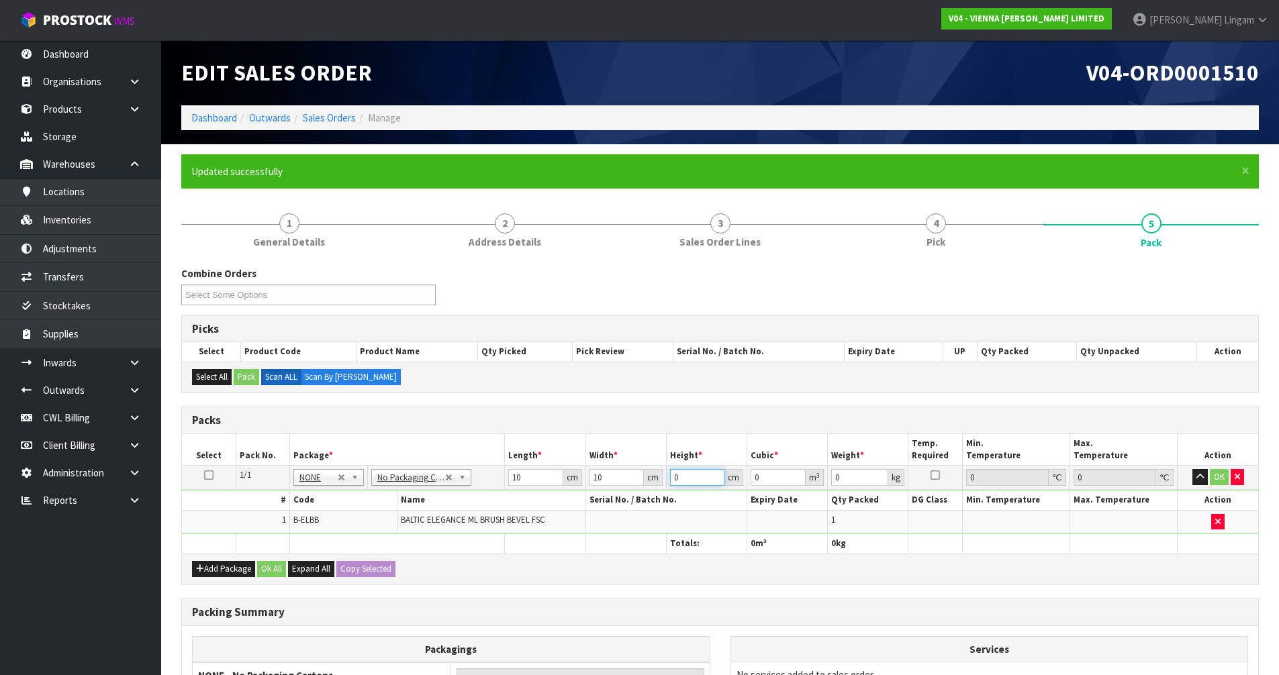
type input "0.0001"
type input "10"
type input "0.001"
type input "10"
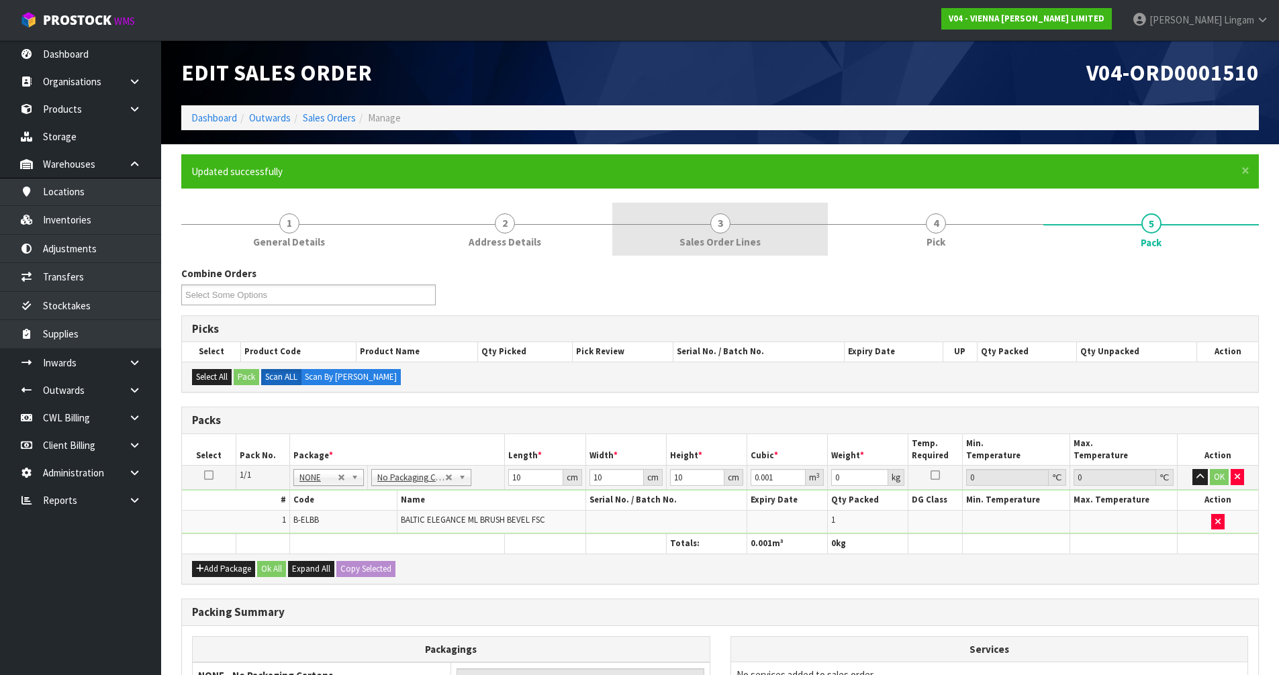
click at [745, 238] on span "Sales Order Lines" at bounding box center [719, 242] width 81 height 14
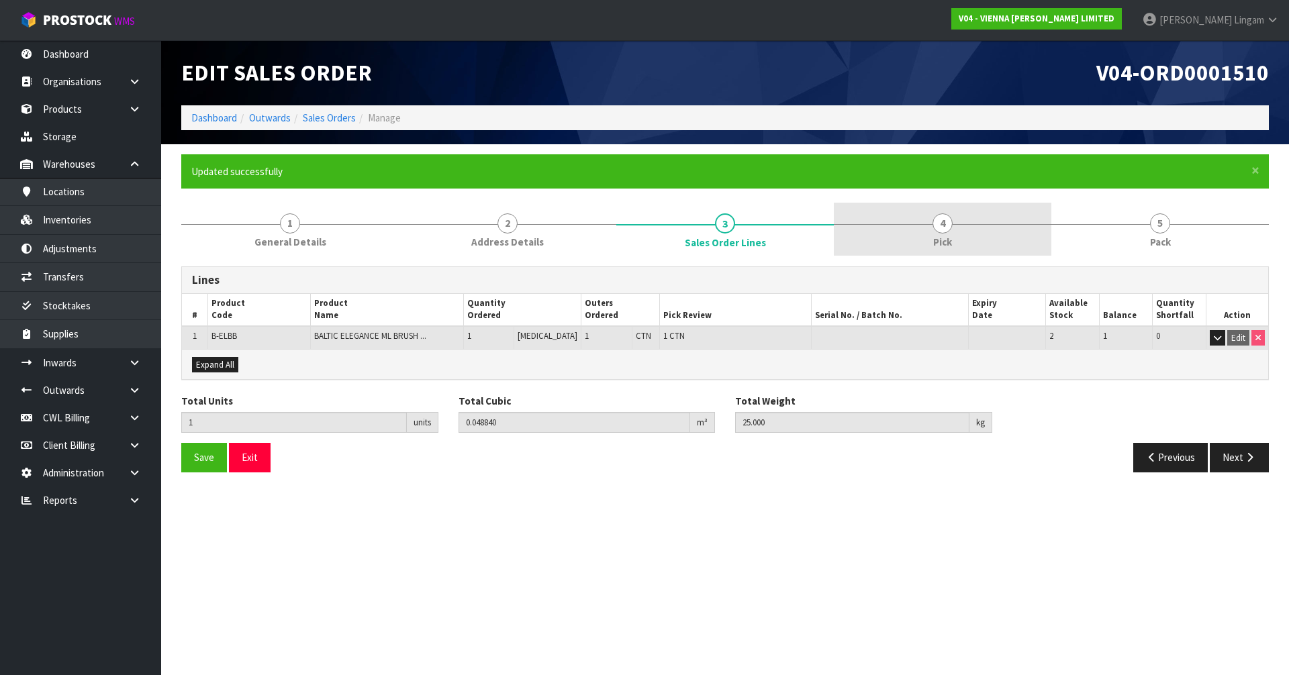
click at [930, 229] on link "4 Pick" at bounding box center [943, 229] width 218 height 53
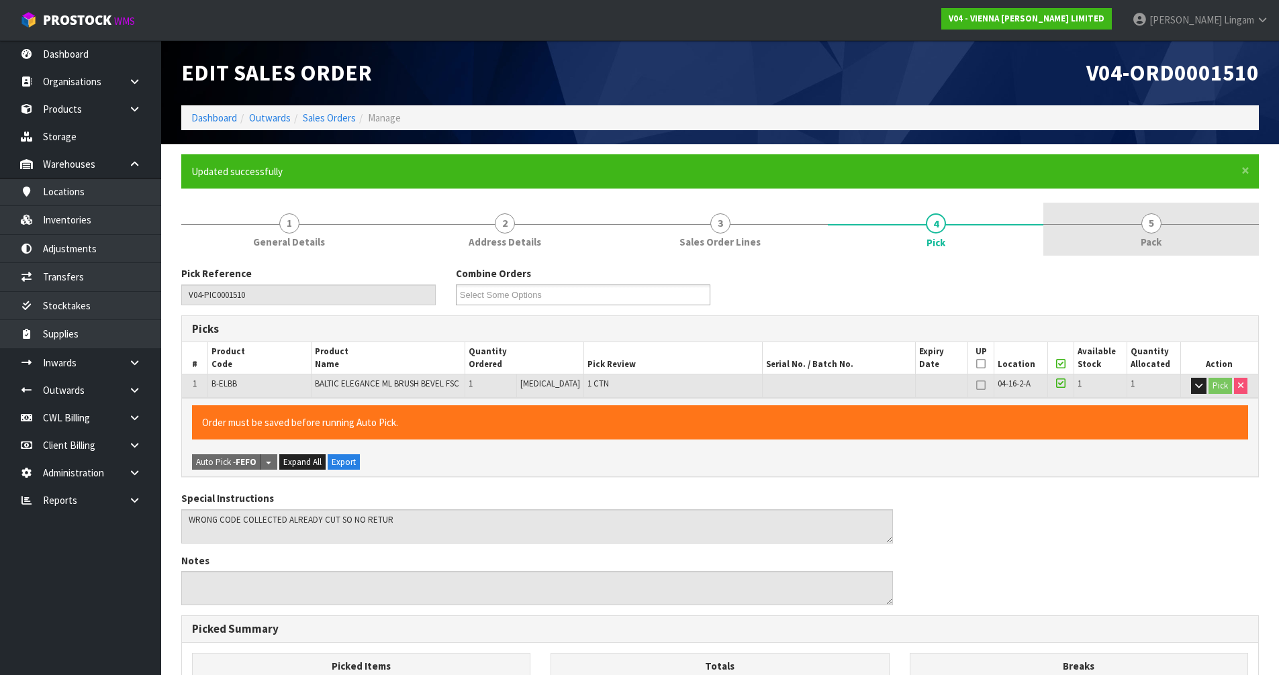
click at [1179, 231] on link "5 Pack" at bounding box center [1151, 229] width 216 height 53
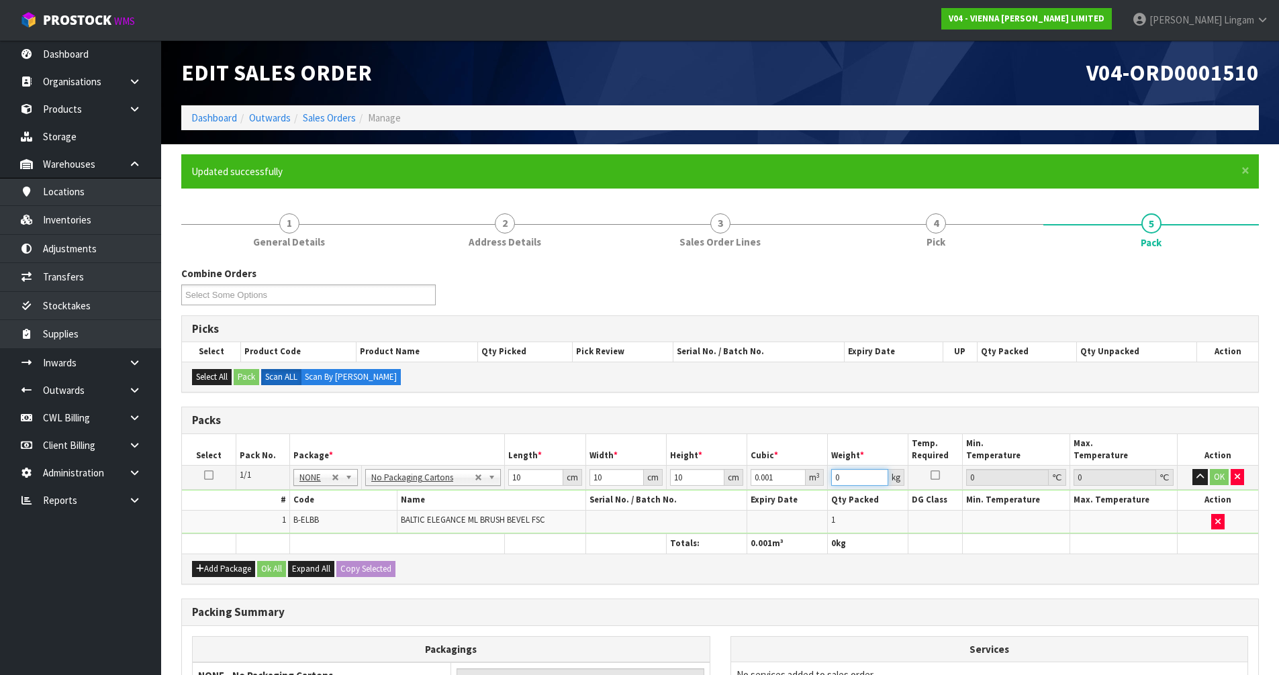
drag, startPoint x: 850, startPoint y: 482, endPoint x: 812, endPoint y: 484, distance: 37.6
click at [812, 484] on tr "1/1 NONE 007-001 007-002 007-004 007-009 007-013 007-014 007-015 007-017 007-01…" at bounding box center [720, 478] width 1076 height 24
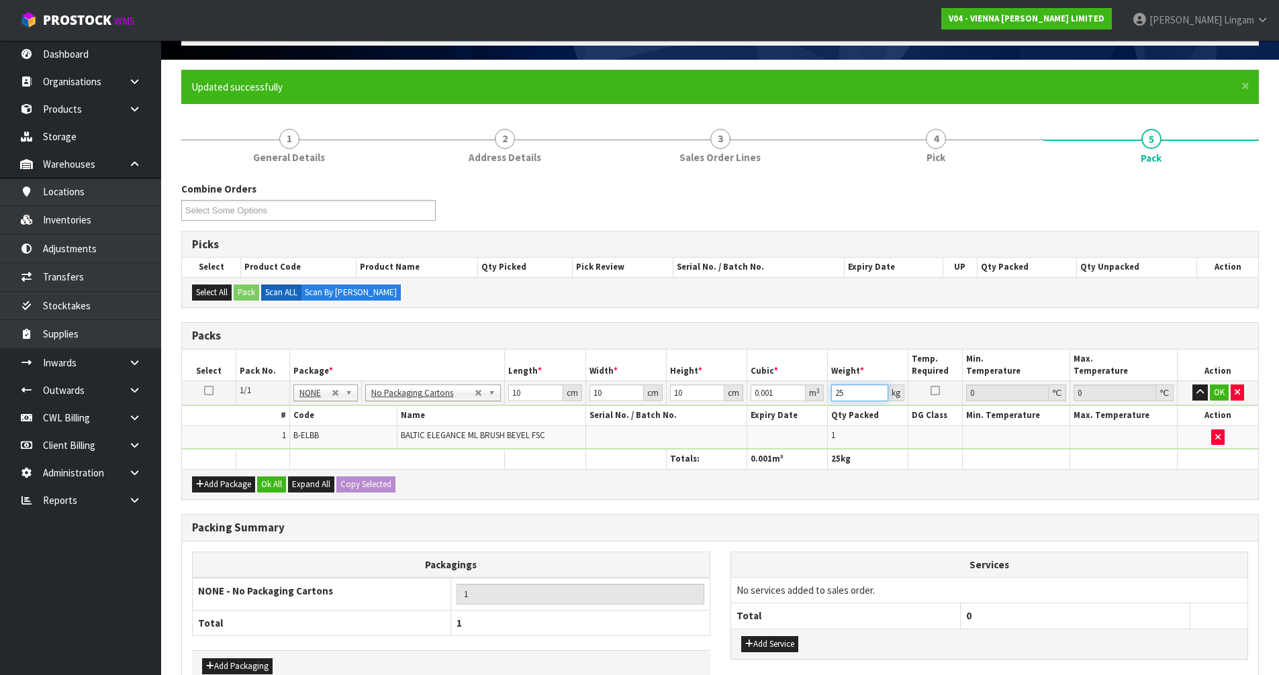
scroll to position [164, 0]
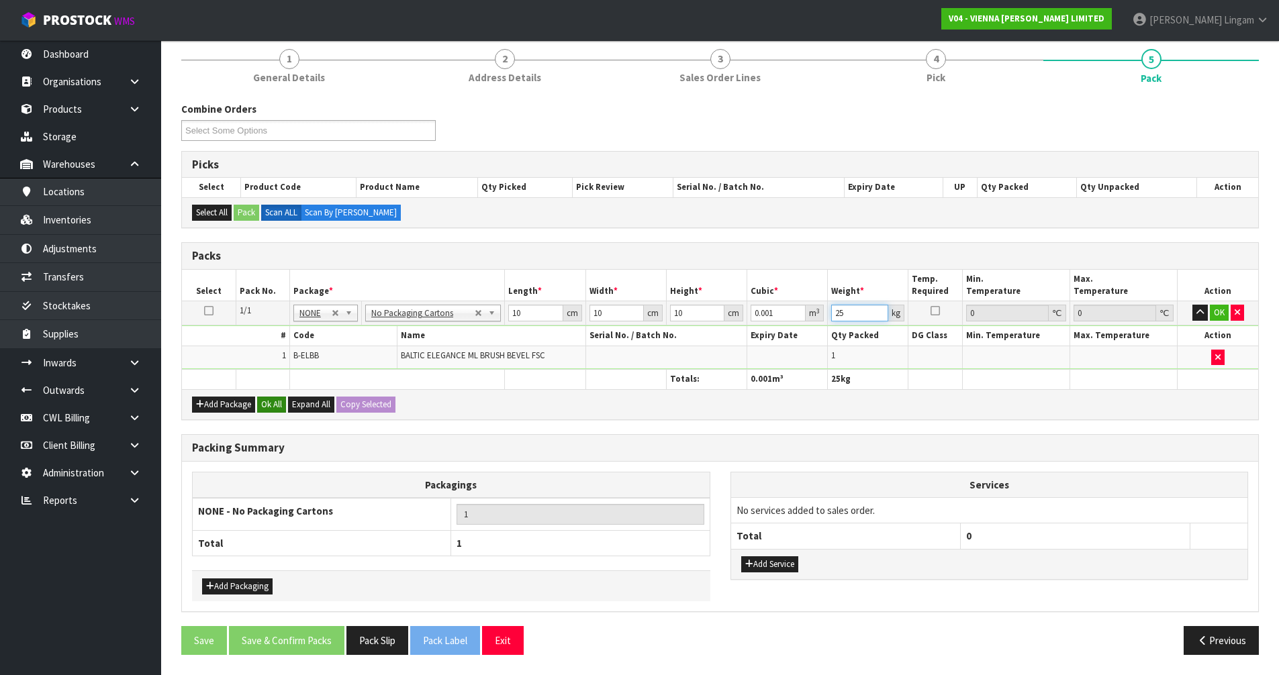
type input "25"
click at [277, 406] on button "Ok All" at bounding box center [271, 405] width 29 height 16
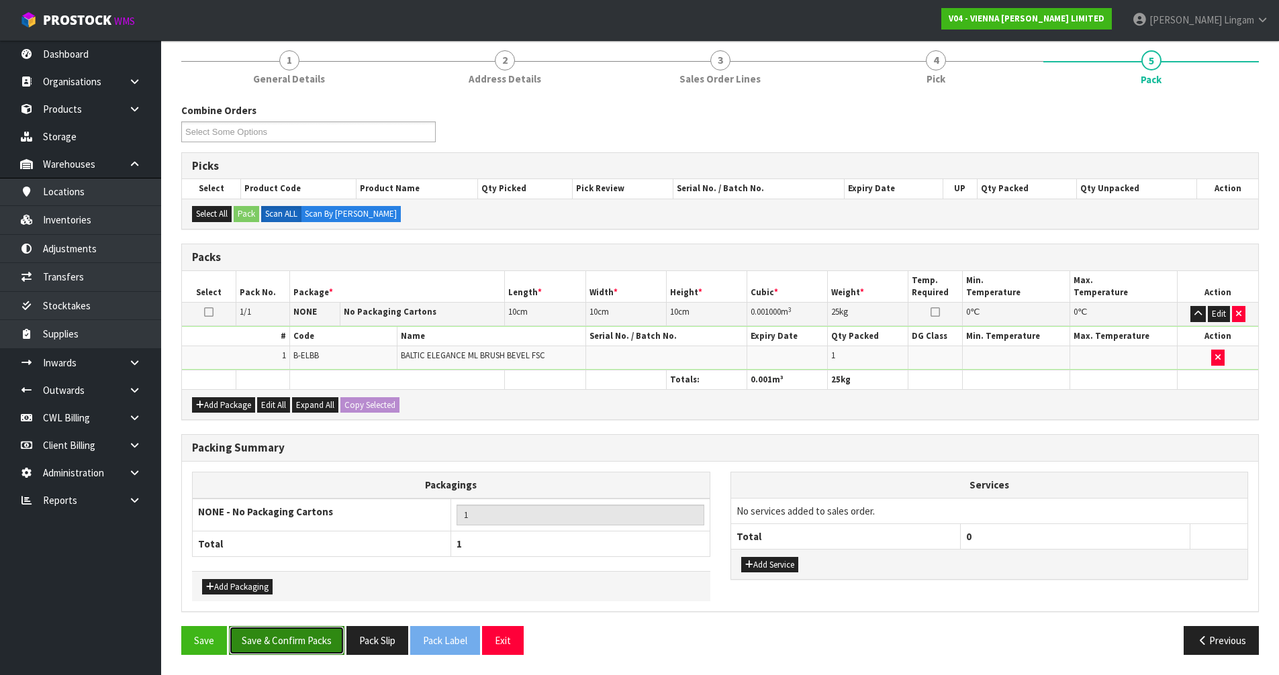
click at [305, 630] on button "Save & Confirm Packs" at bounding box center [286, 640] width 115 height 29
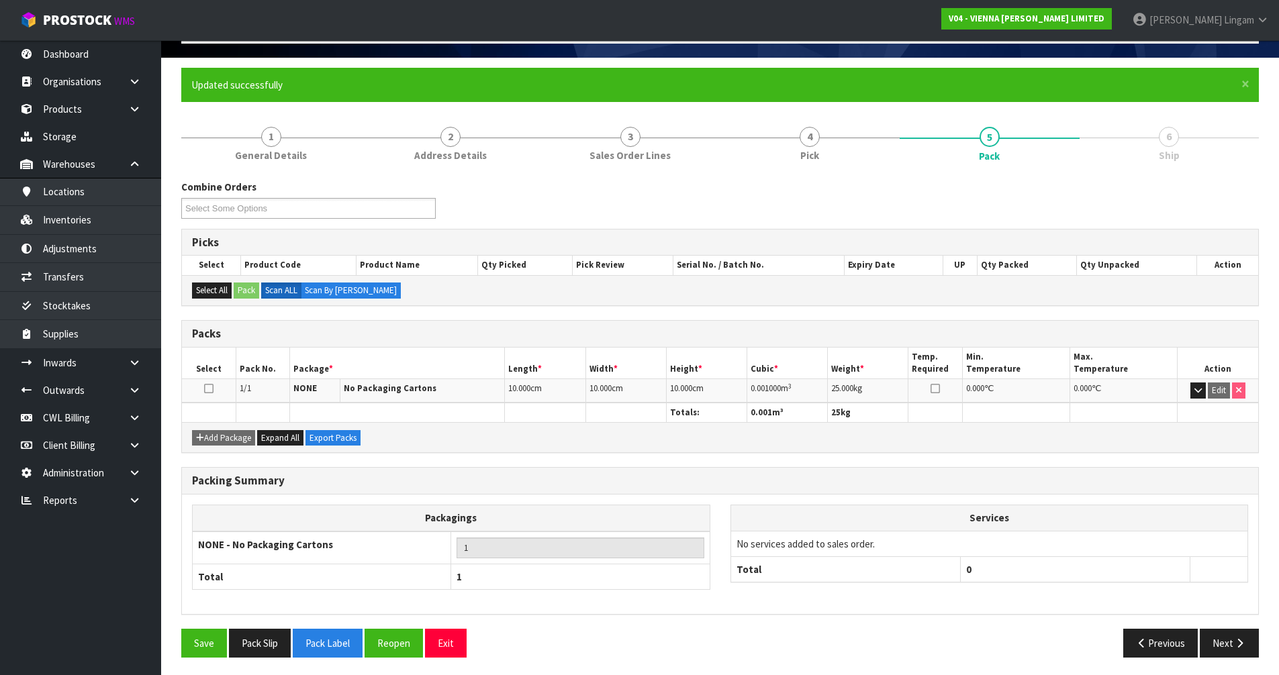
scroll to position [89, 0]
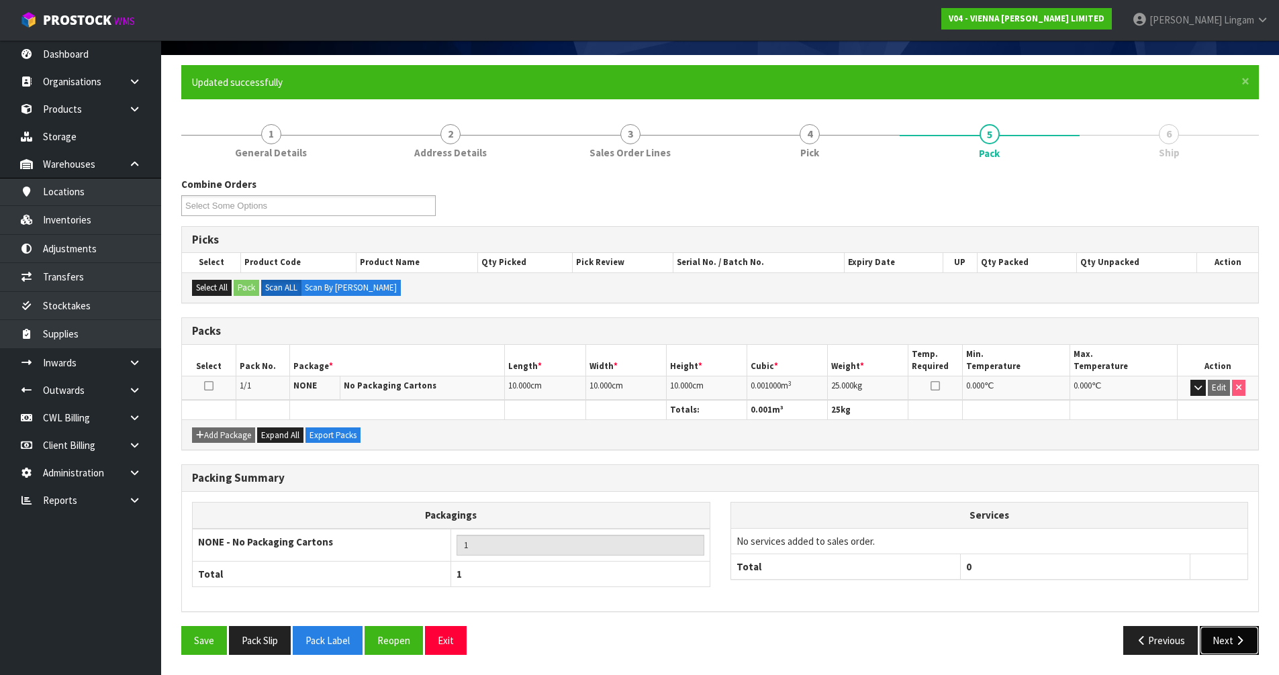
click at [1237, 647] on button "Next" at bounding box center [1229, 640] width 59 height 29
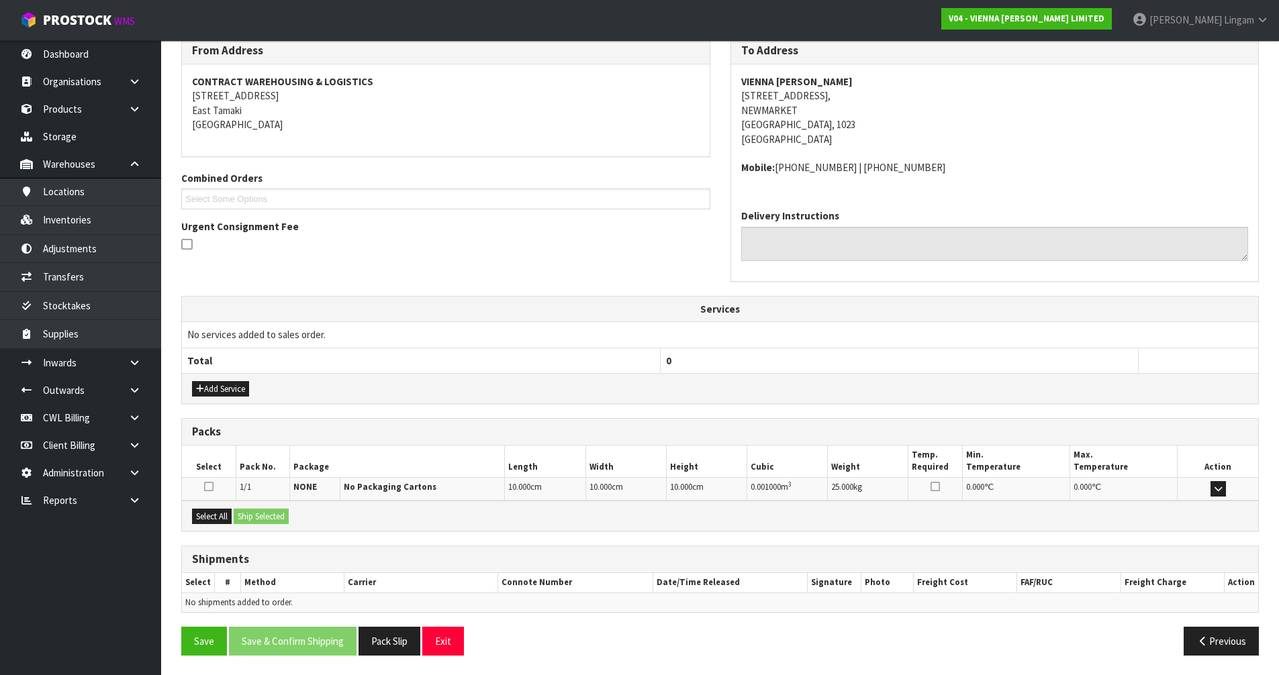
scroll to position [230, 0]
drag, startPoint x: 213, startPoint y: 521, endPoint x: 248, endPoint y: 522, distance: 35.6
click at [213, 520] on button "Select All" at bounding box center [212, 516] width 40 height 16
drag, startPoint x: 260, startPoint y: 520, endPoint x: 389, endPoint y: 543, distance: 130.4
click at [260, 520] on button "Ship Selected" at bounding box center [261, 516] width 55 height 16
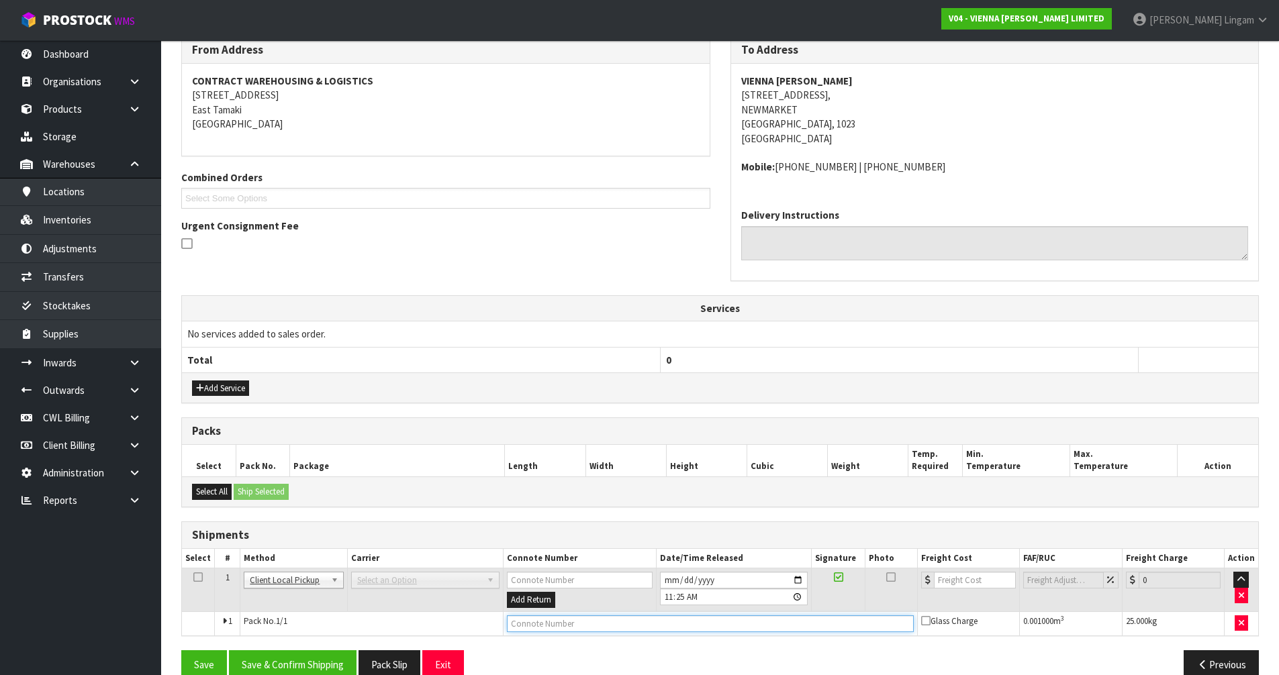
click at [528, 624] on input "text" at bounding box center [710, 624] width 407 height 17
type input "REMVONG STOCK AS WRONG ITEM SUPPLIED"
click at [328, 664] on button "Save & Confirm Shipping" at bounding box center [293, 665] width 128 height 29
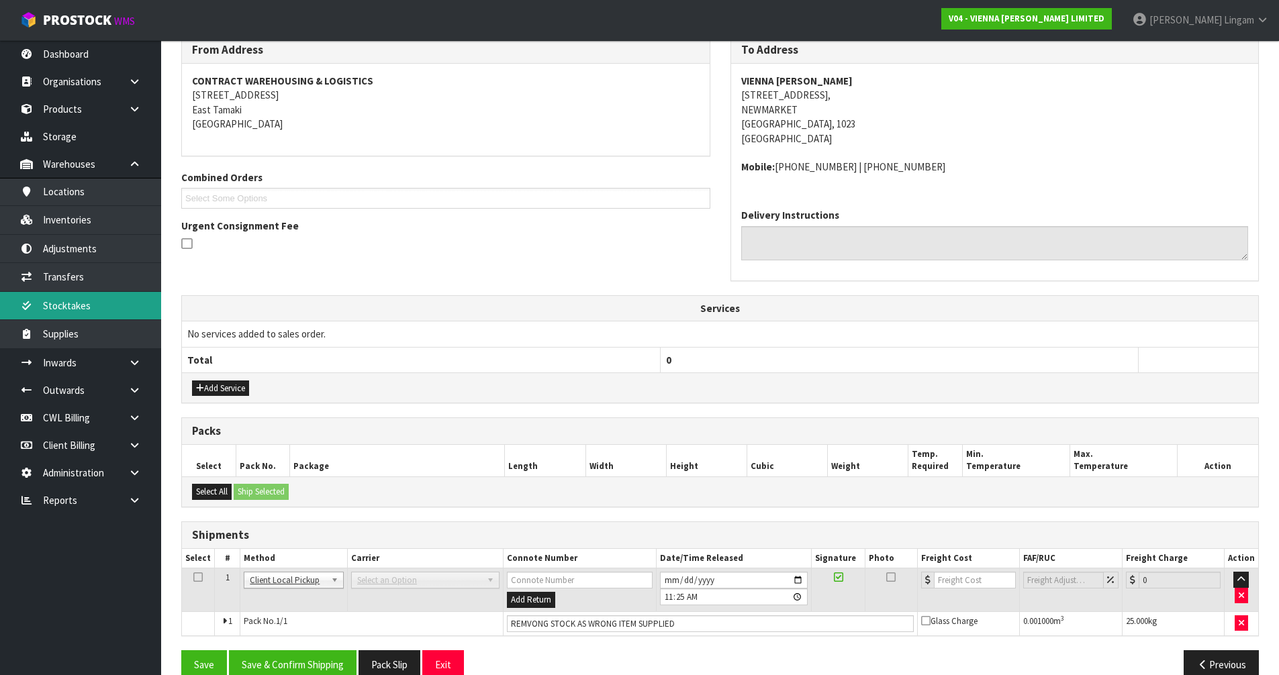
scroll to position [0, 0]
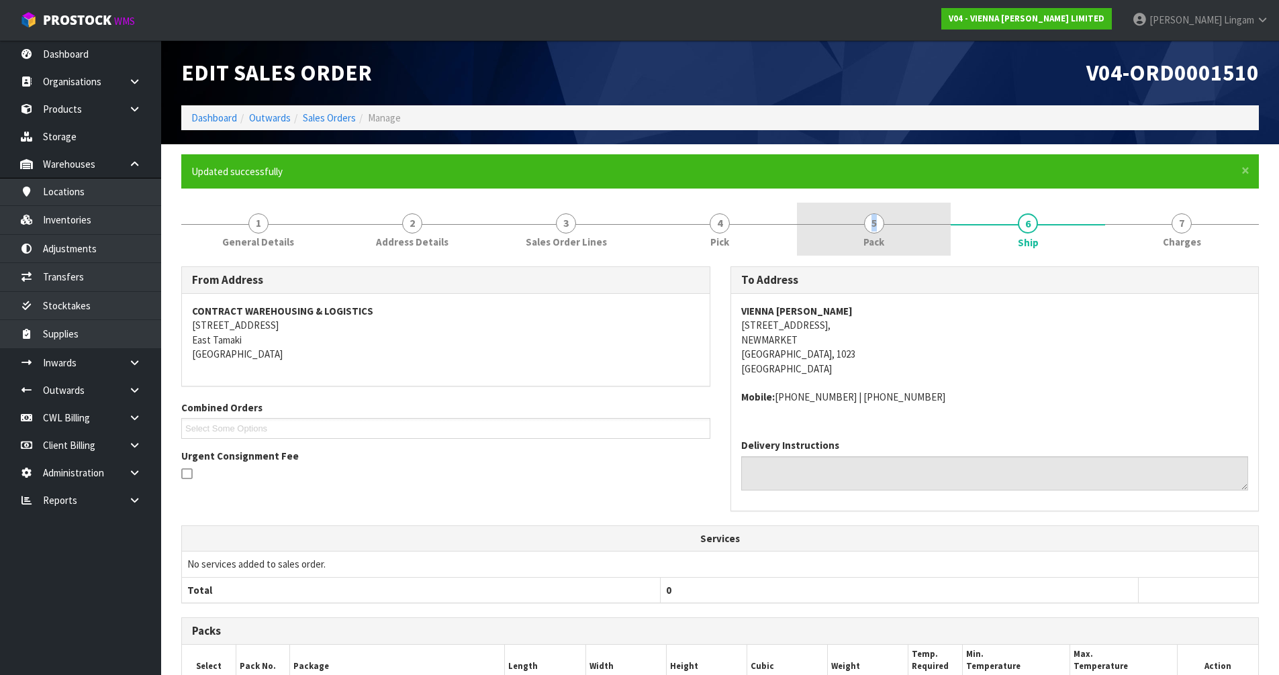
click at [869, 232] on link "5 Pack" at bounding box center [874, 229] width 154 height 53
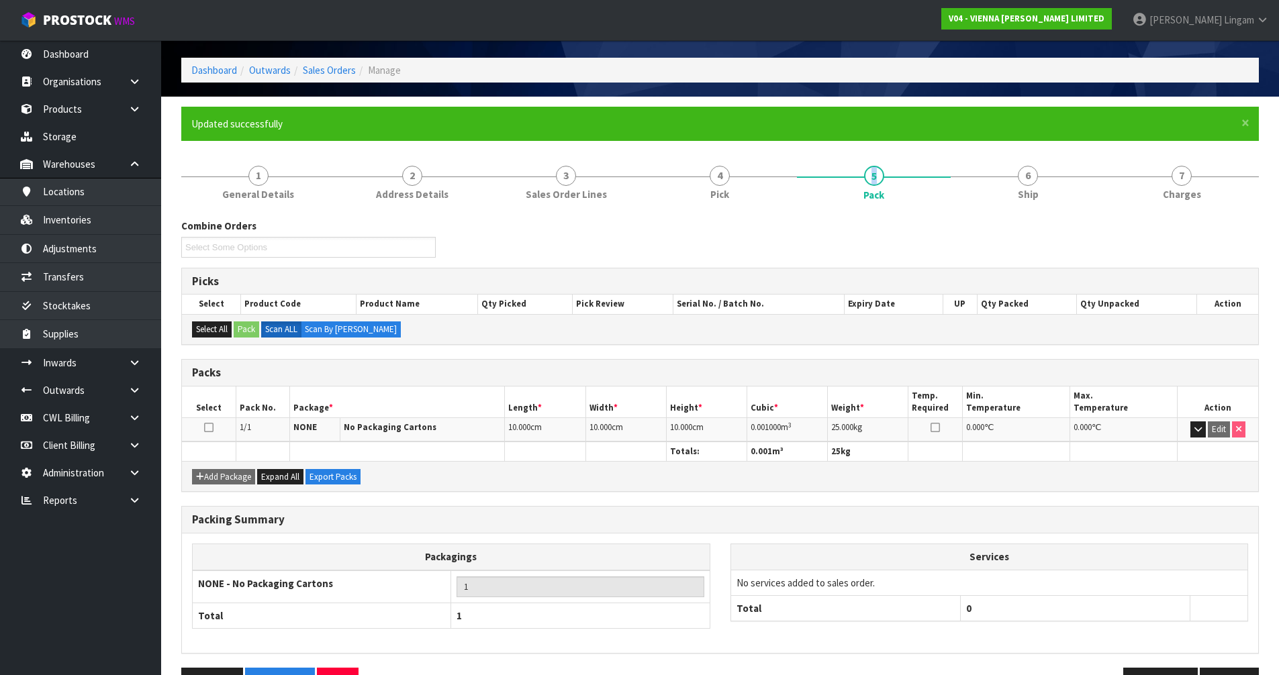
scroll to position [89, 0]
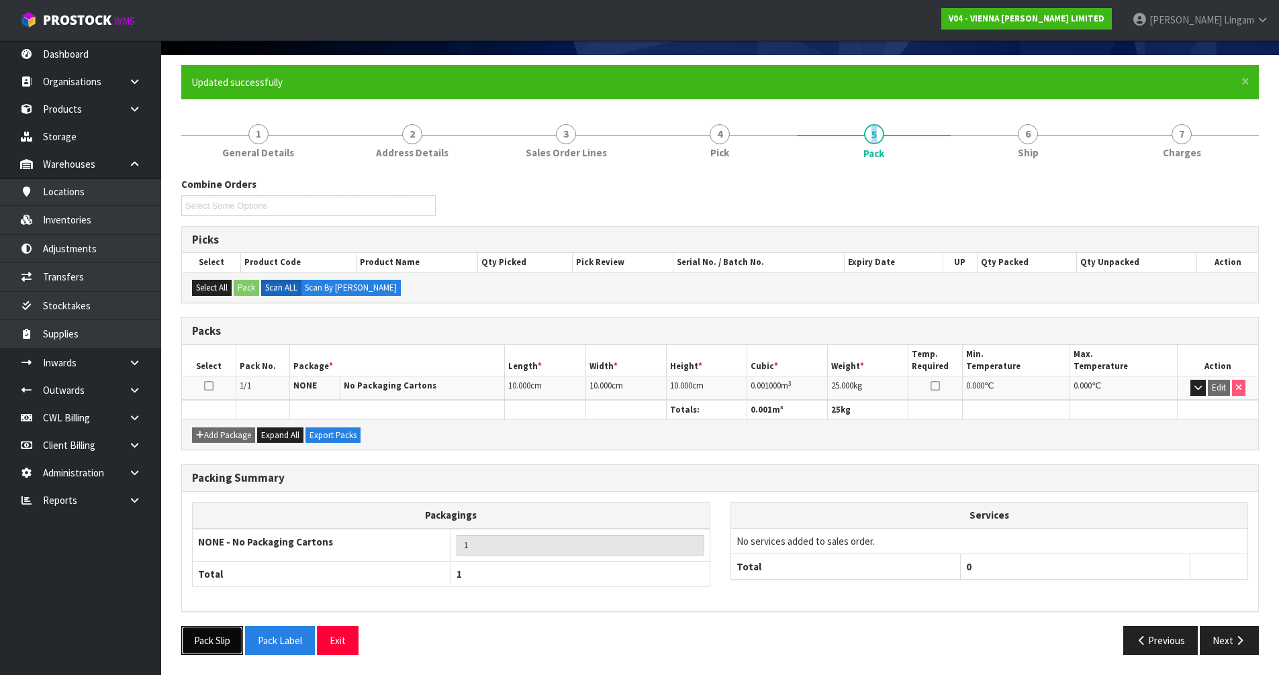
drag, startPoint x: 216, startPoint y: 644, endPoint x: 545, endPoint y: 573, distance: 337.2
click at [216, 644] on button "Pack Slip" at bounding box center [212, 640] width 62 height 29
click at [1094, 469] on div "Packing Summary" at bounding box center [720, 478] width 1076 height 27
click at [1215, 148] on link "7 Charges" at bounding box center [1182, 139] width 154 height 53
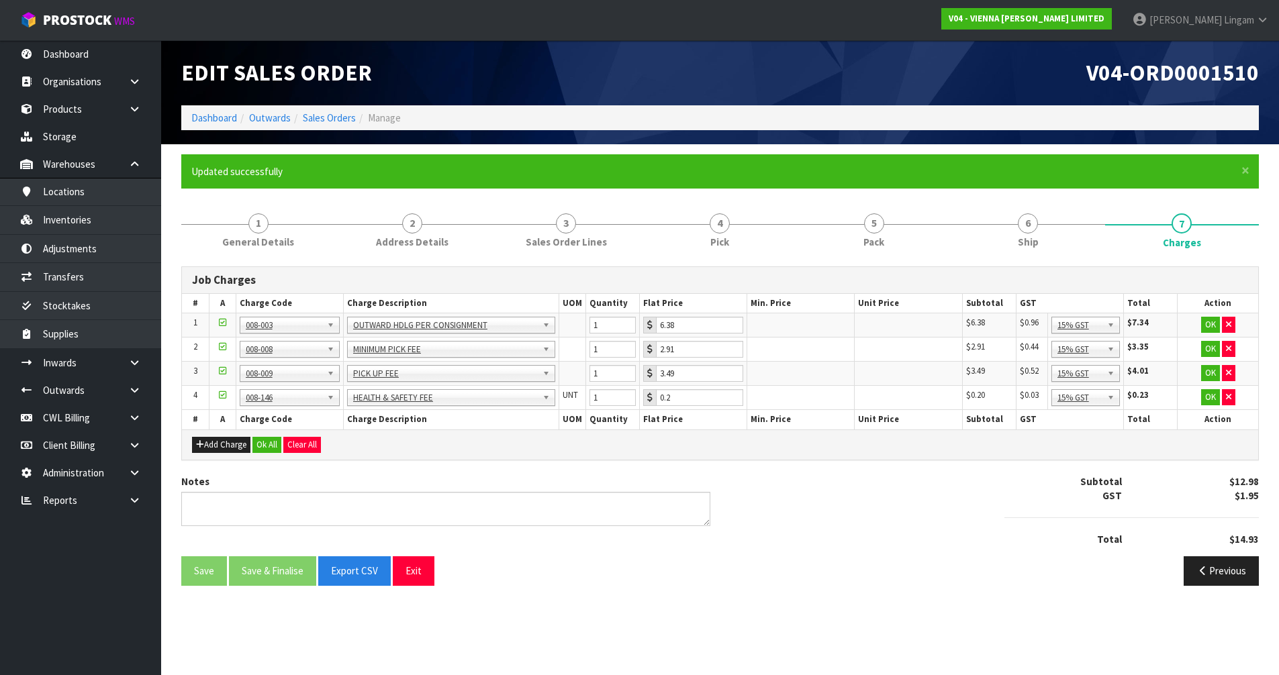
scroll to position [0, 0]
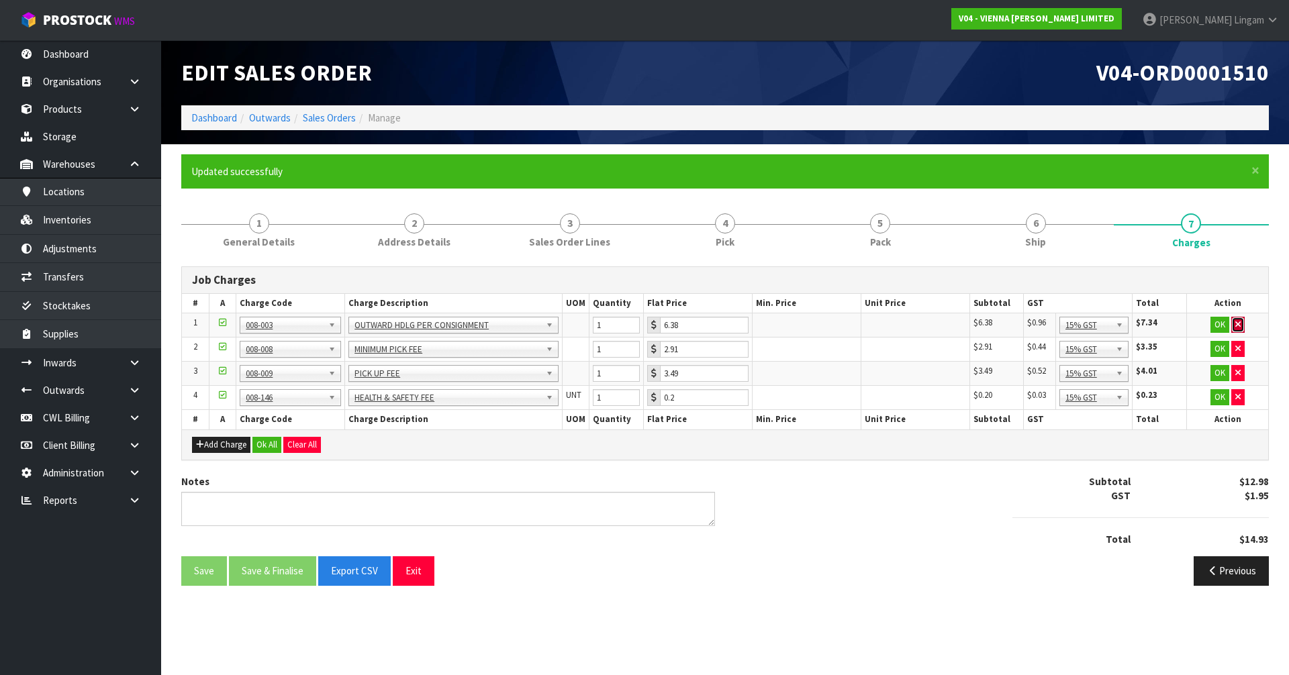
click at [1236, 318] on button "button" at bounding box center [1237, 325] width 13 height 16
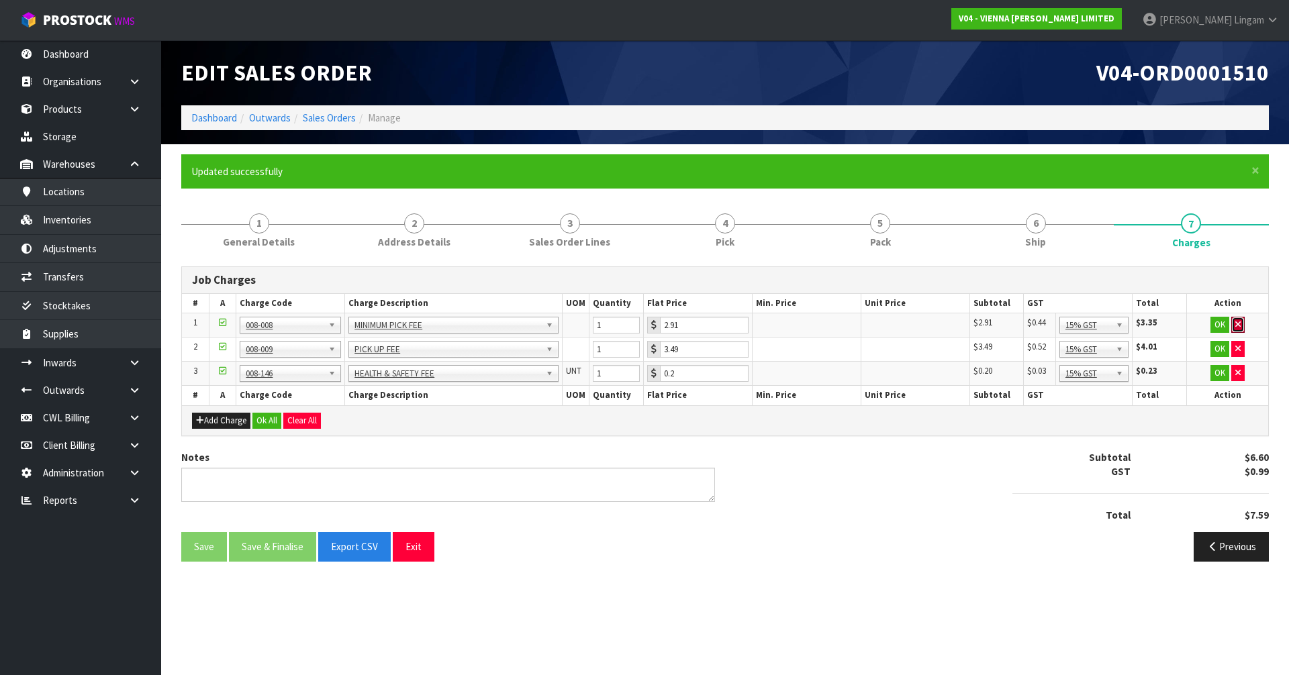
click at [1236, 318] on button "button" at bounding box center [1237, 325] width 13 height 16
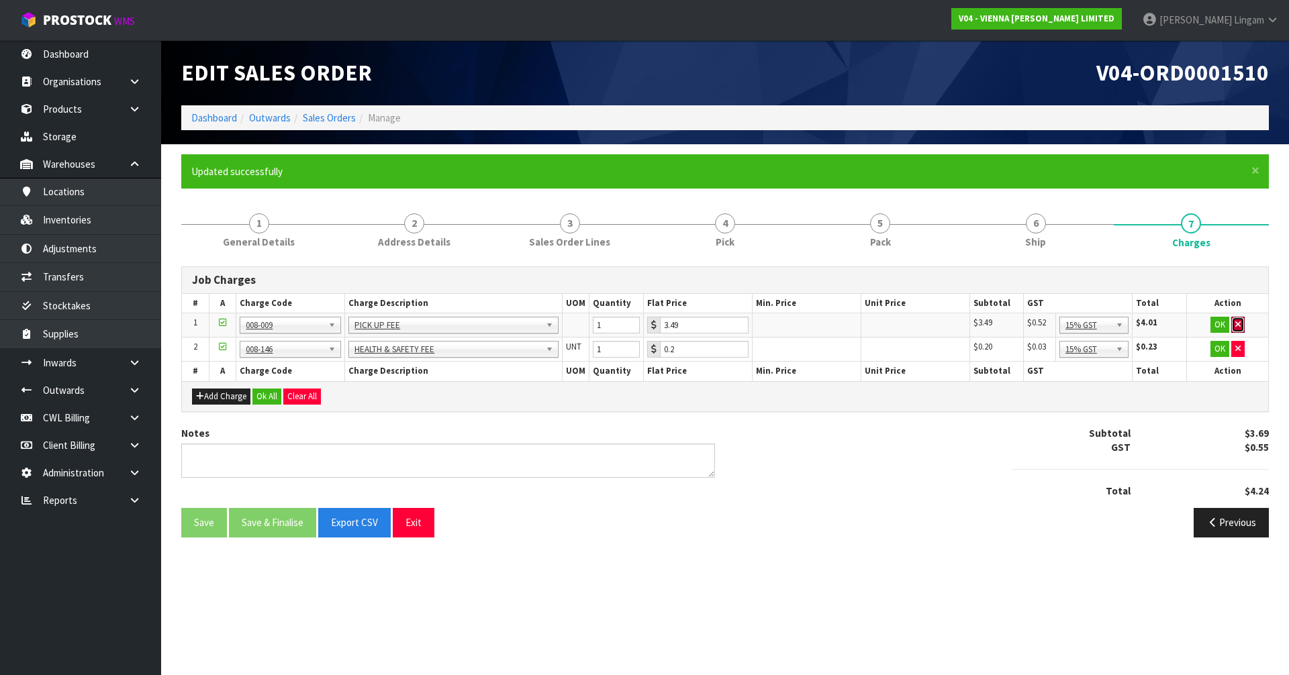
click at [1236, 318] on button "button" at bounding box center [1237, 325] width 13 height 16
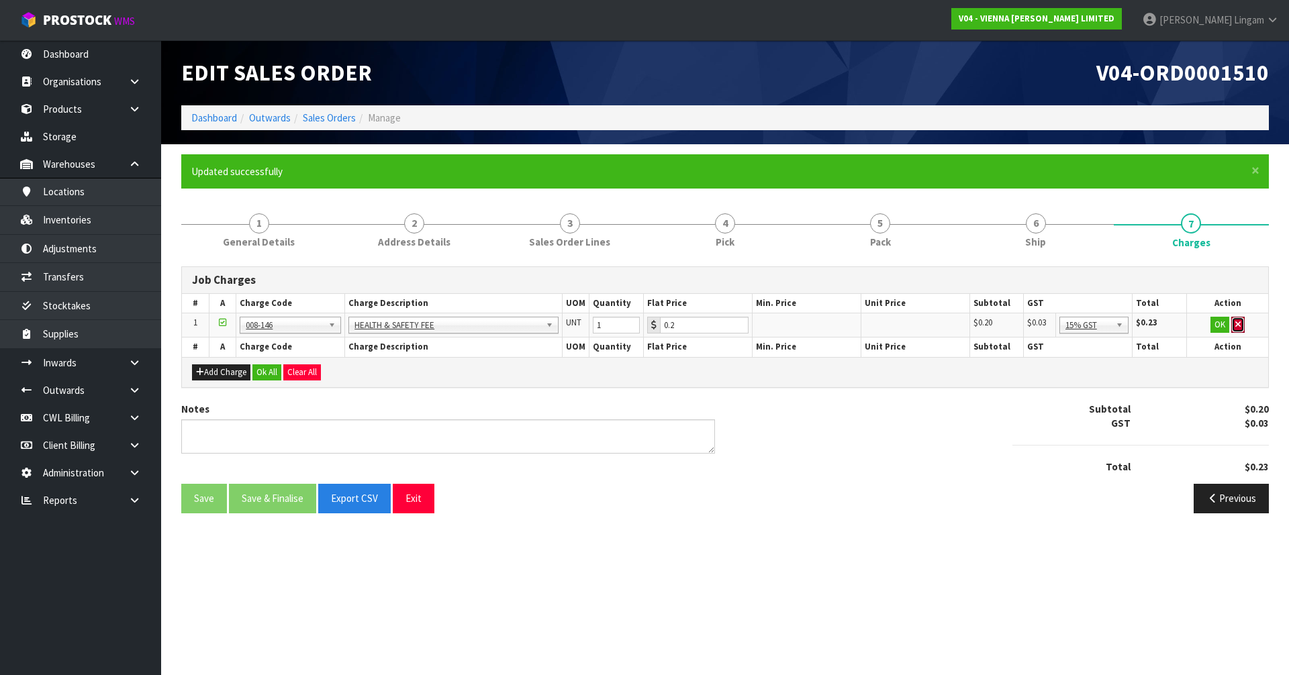
click at [1236, 318] on button "button" at bounding box center [1237, 325] width 13 height 16
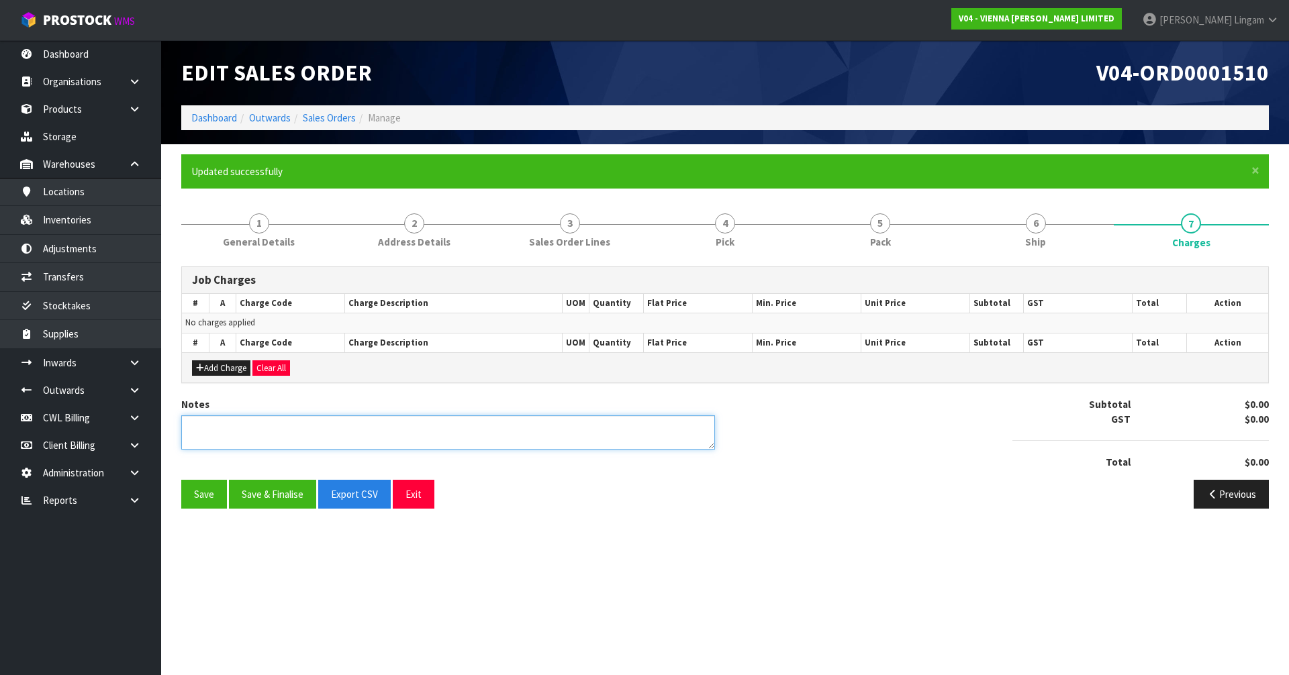
click at [564, 438] on textarea at bounding box center [448, 433] width 534 height 34
type textarea "NO CHARGE"
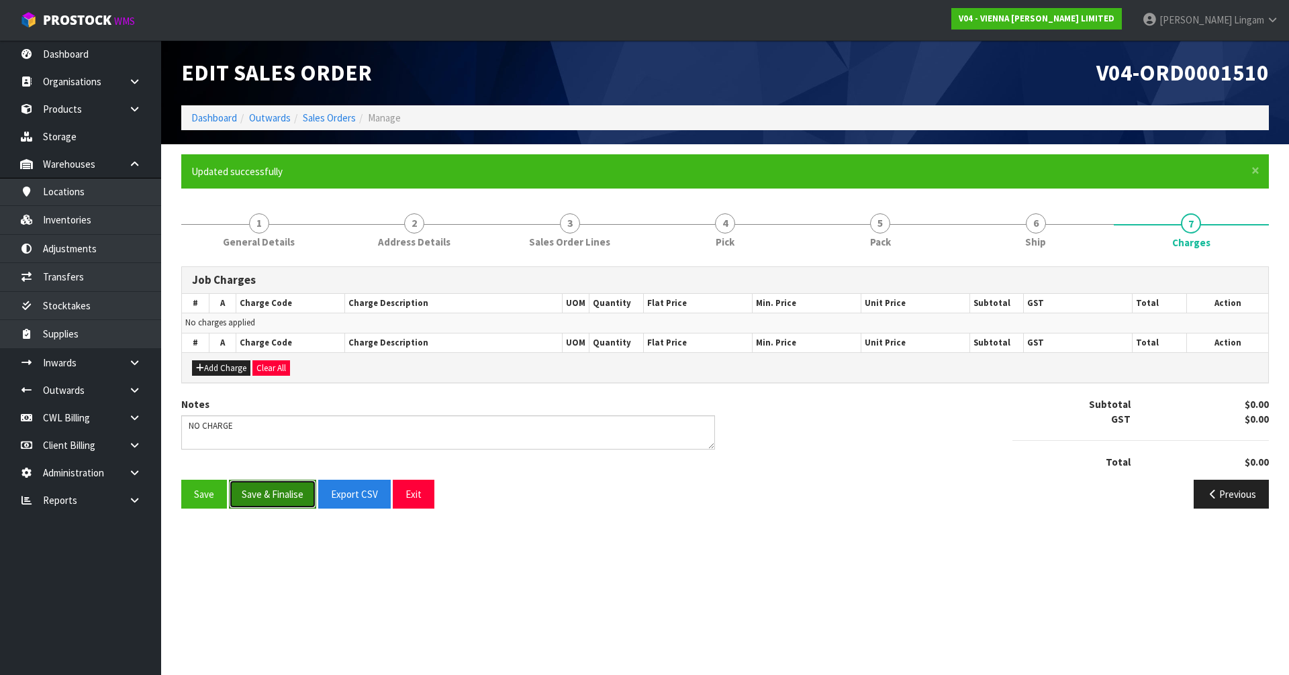
click at [283, 492] on button "Save & Finalise" at bounding box center [272, 494] width 87 height 29
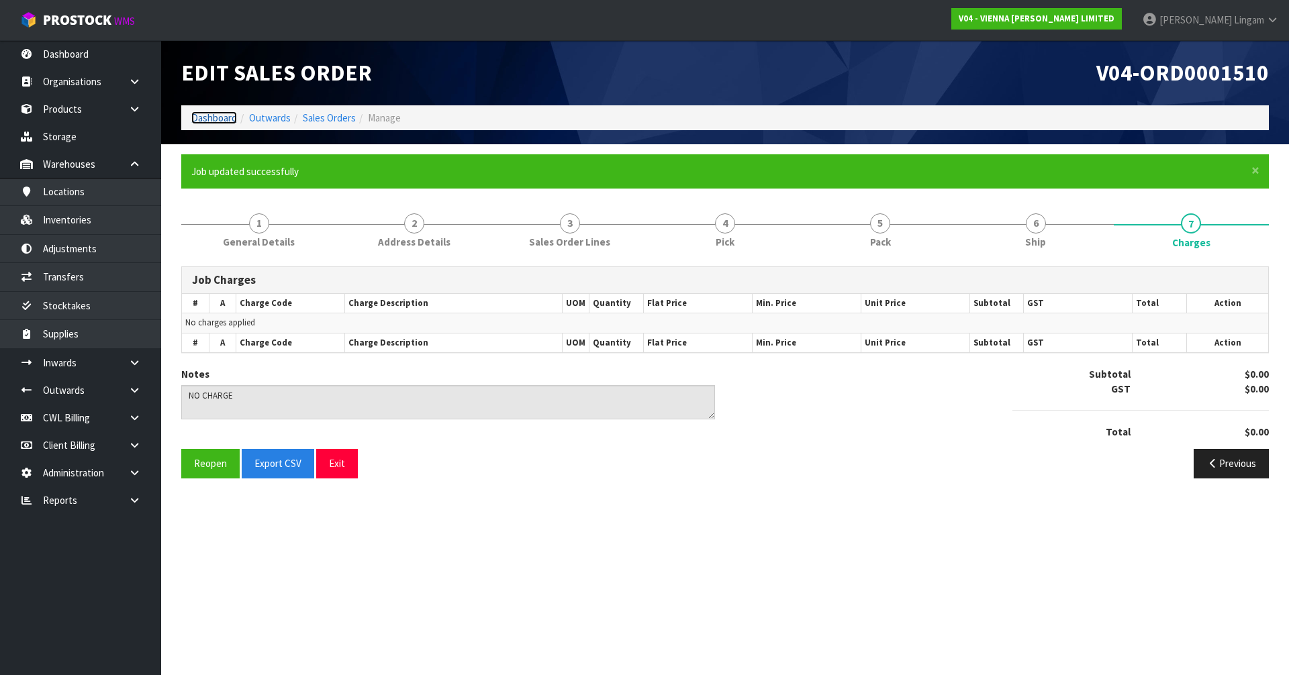
click at [204, 114] on link "Dashboard" at bounding box center [214, 117] width 46 height 13
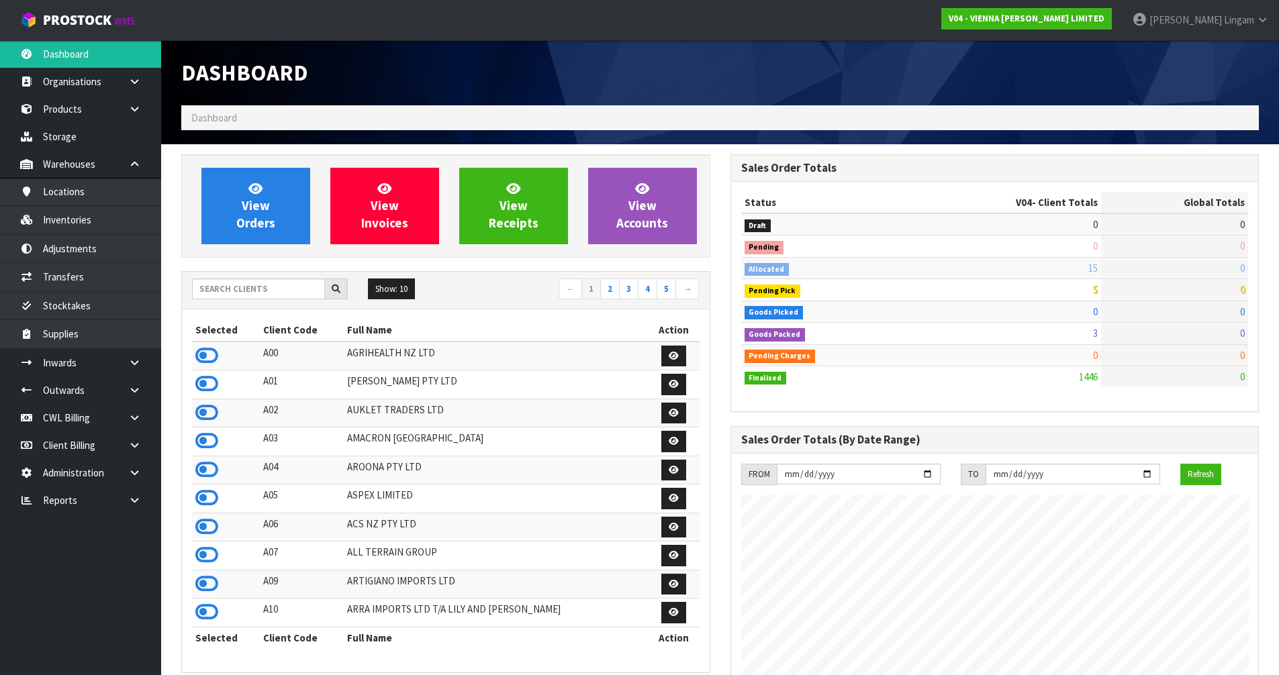
scroll to position [995, 548]
click at [271, 284] on input "text" at bounding box center [258, 289] width 133 height 21
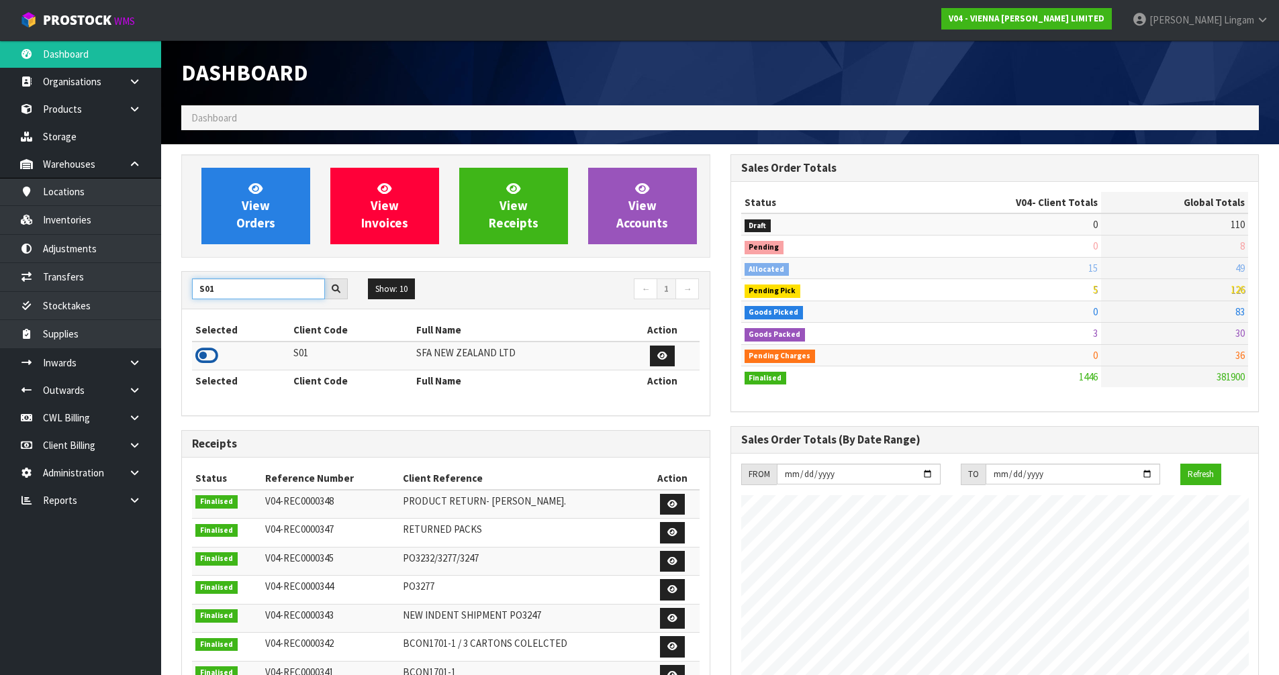
type input "S01"
drag, startPoint x: 205, startPoint y: 358, endPoint x: 240, endPoint y: 316, distance: 54.4
click at [205, 358] on icon at bounding box center [206, 356] width 23 height 20
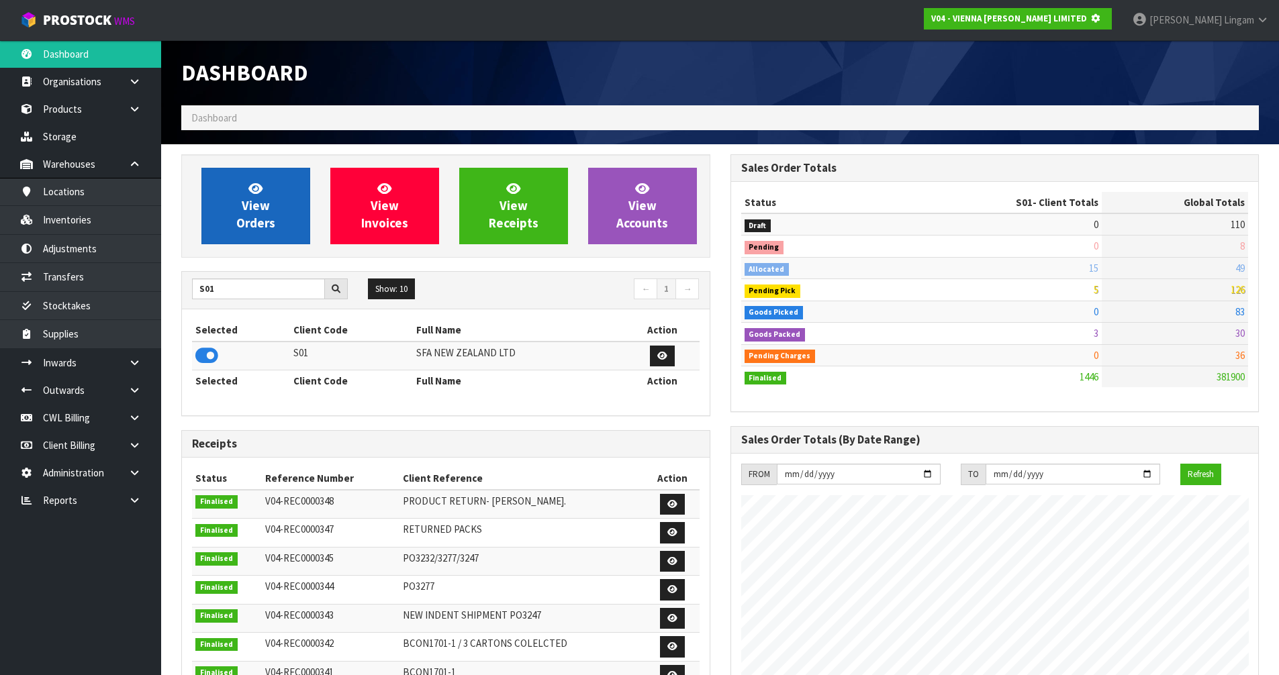
scroll to position [837, 548]
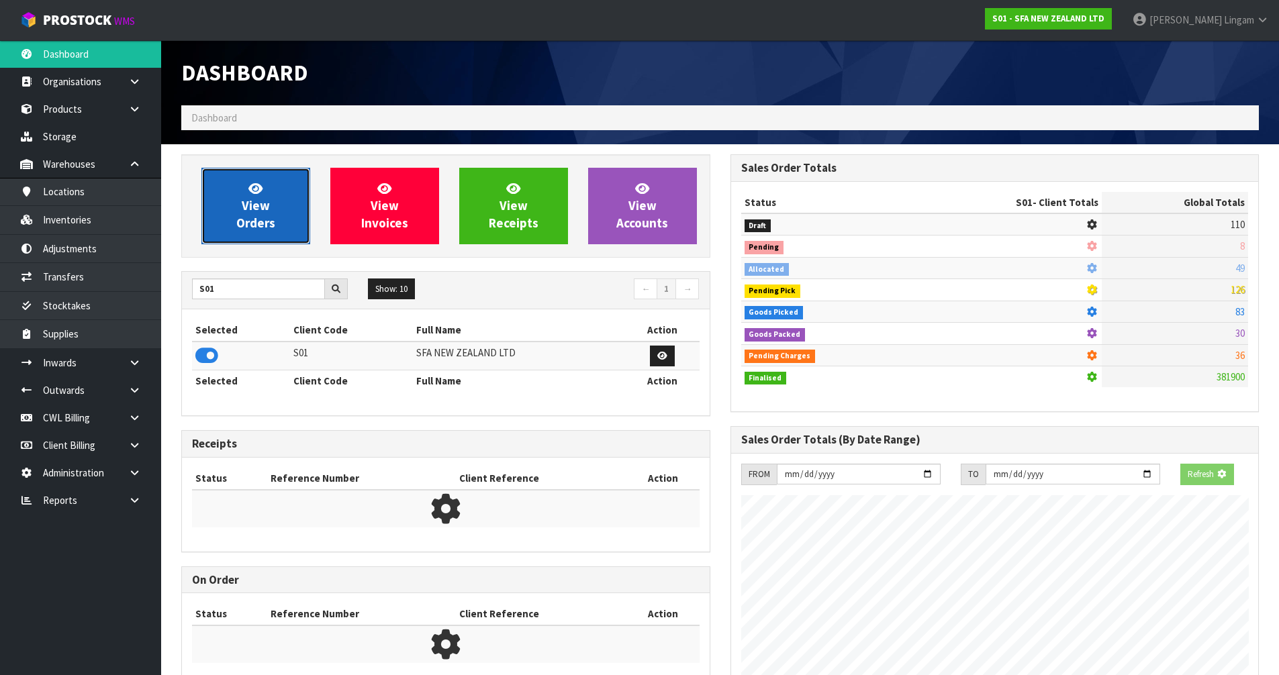
click at [265, 223] on span "View Orders" at bounding box center [255, 206] width 39 height 50
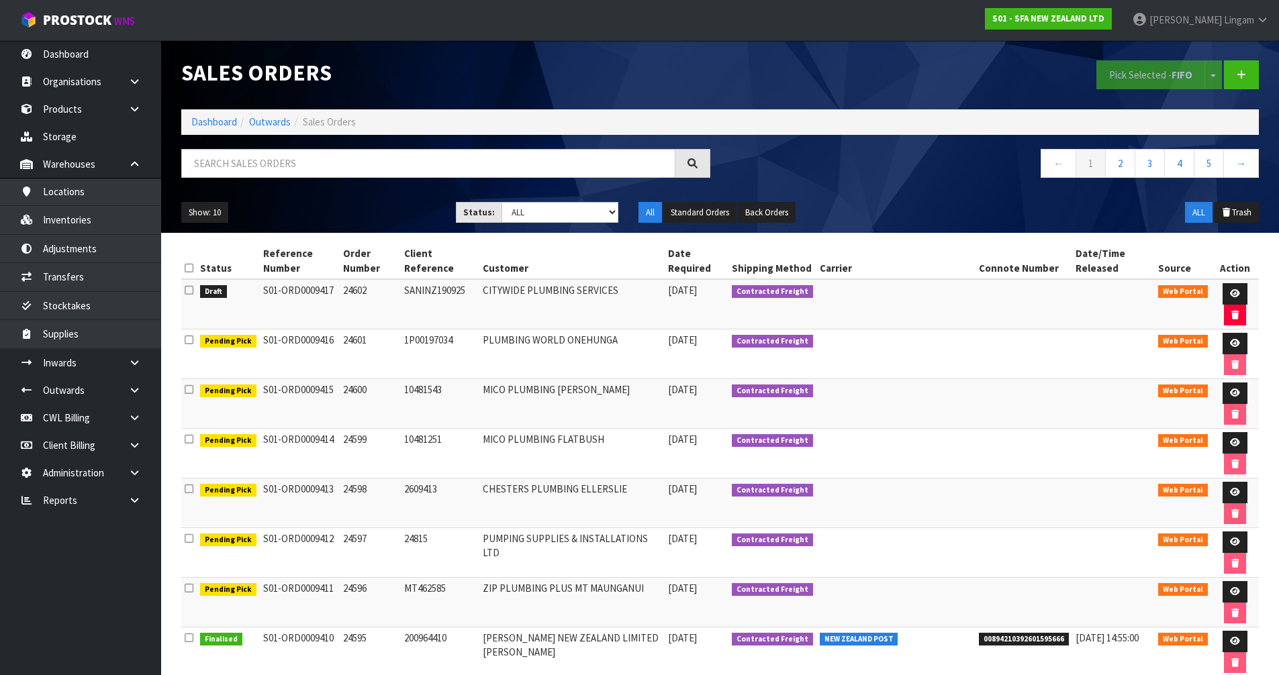
click at [188, 293] on icon at bounding box center [189, 290] width 9 height 10
click at [0, 0] on input "checkbox" at bounding box center [0, 0] width 0 height 0
click at [1131, 73] on button "Pick Selected - FIFO" at bounding box center [1150, 74] width 109 height 29
click at [1233, 290] on icon at bounding box center [1235, 293] width 10 height 9
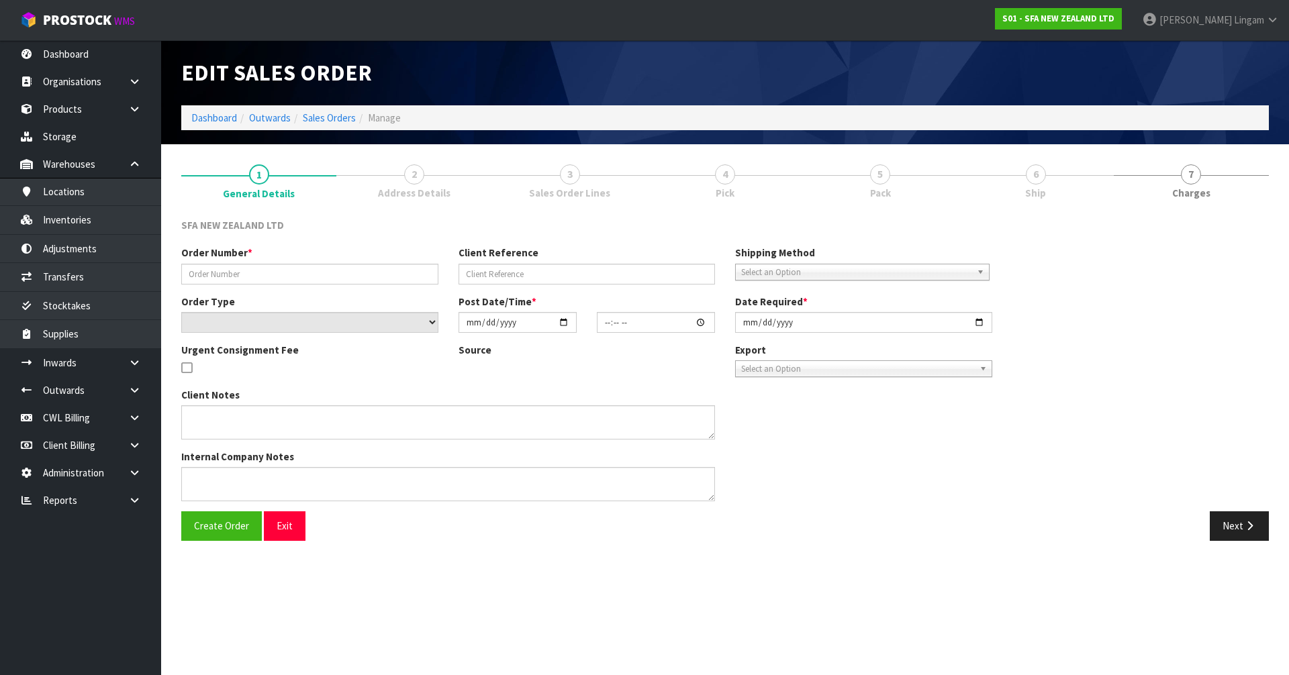
type input "24602"
type input "SANINZ190925"
select select "number:0"
type input "2025-09-19"
type input "11:20:00.000"
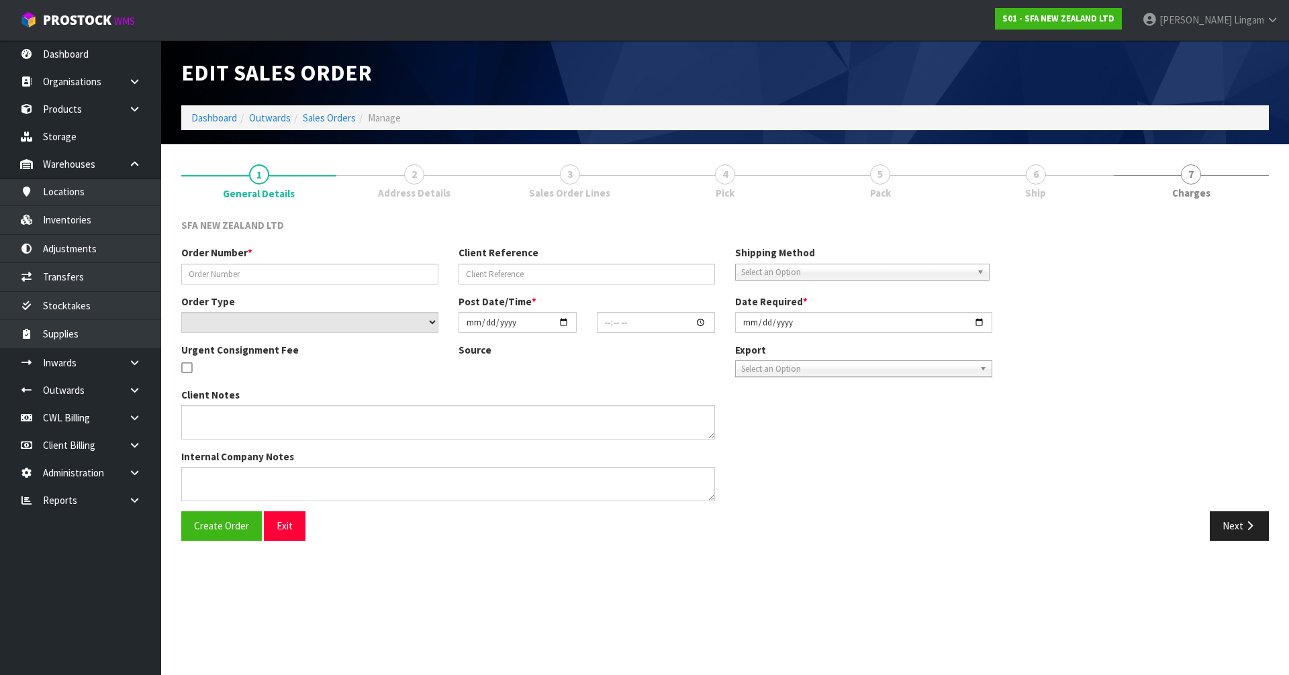
type input "2025-09-19"
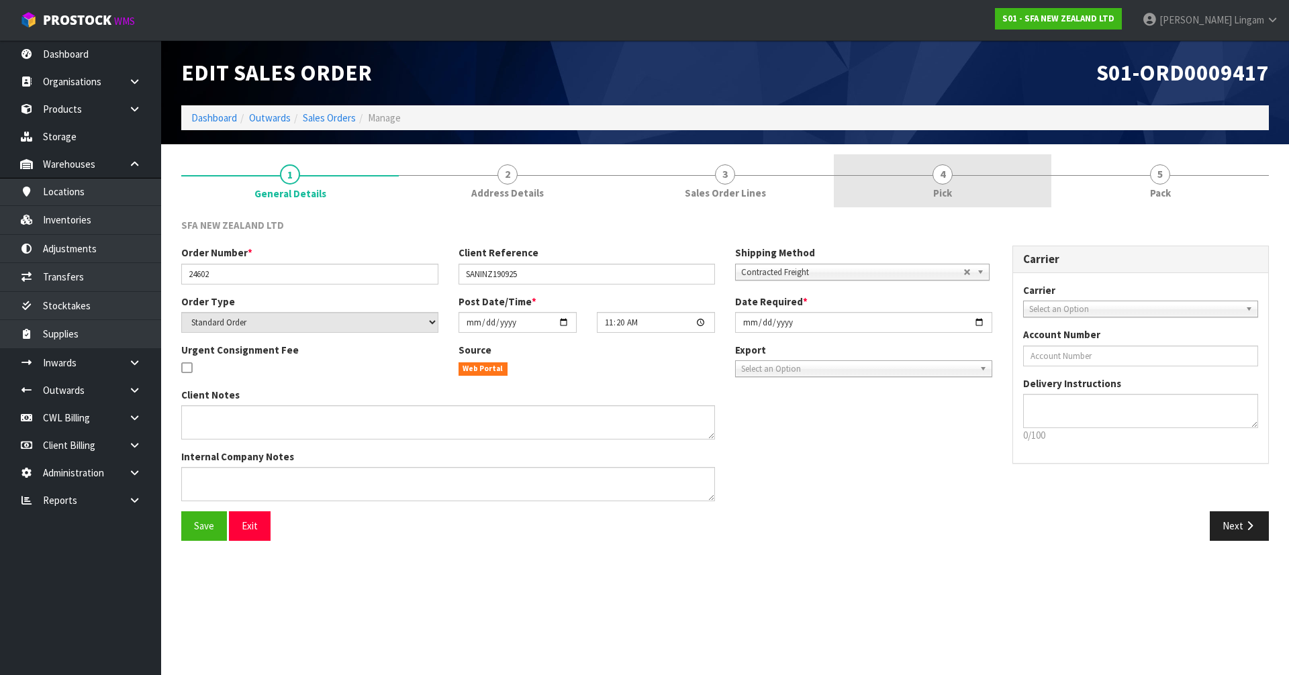
click at [963, 185] on link "4 Pick" at bounding box center [943, 180] width 218 height 53
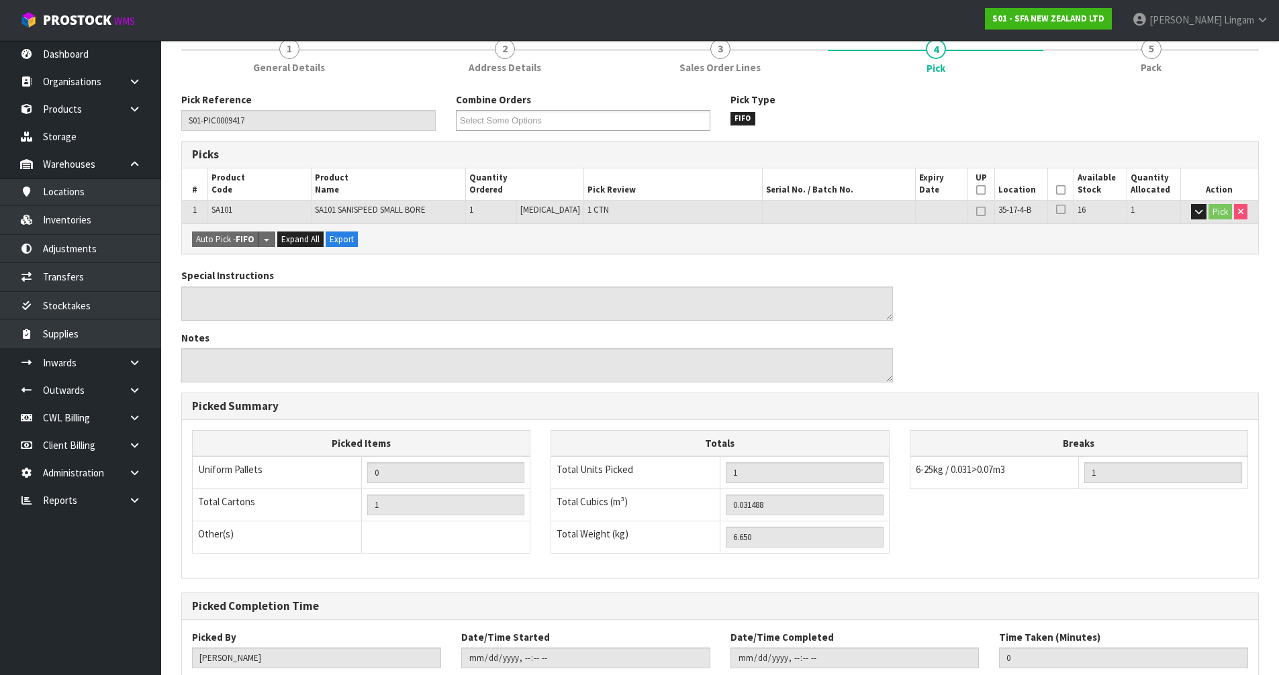
scroll to position [213, 0]
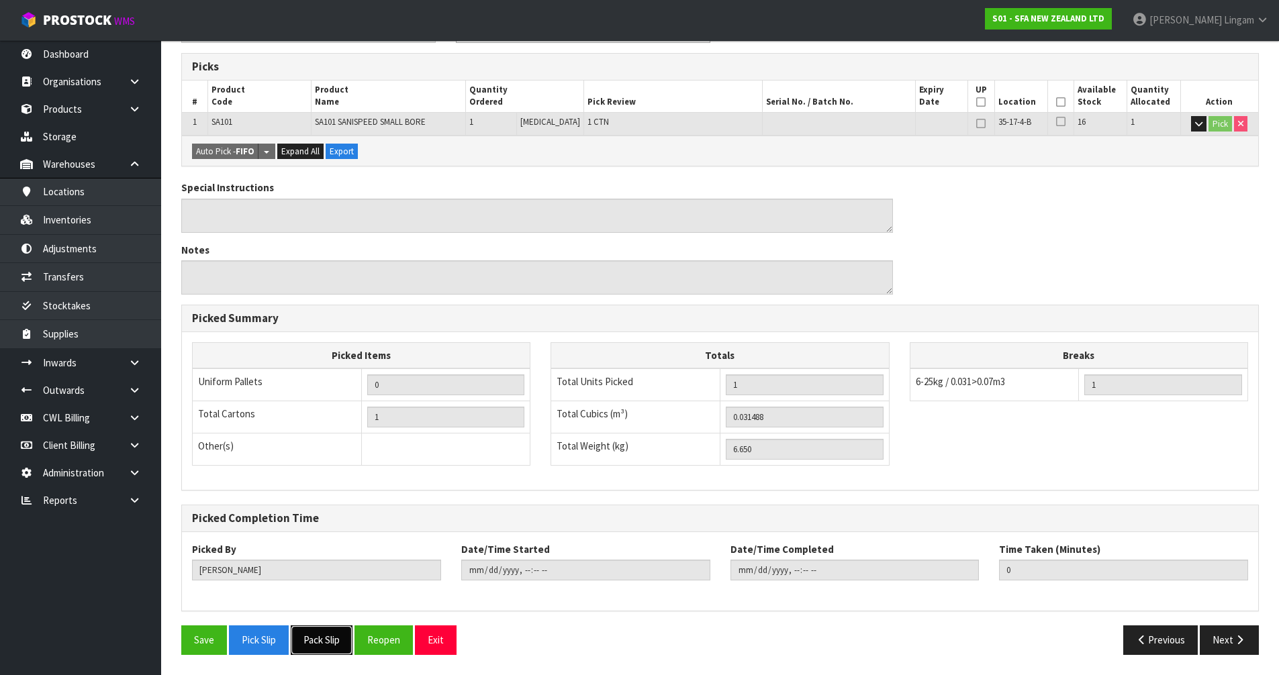
click at [325, 637] on button "Pack Slip" at bounding box center [322, 640] width 62 height 29
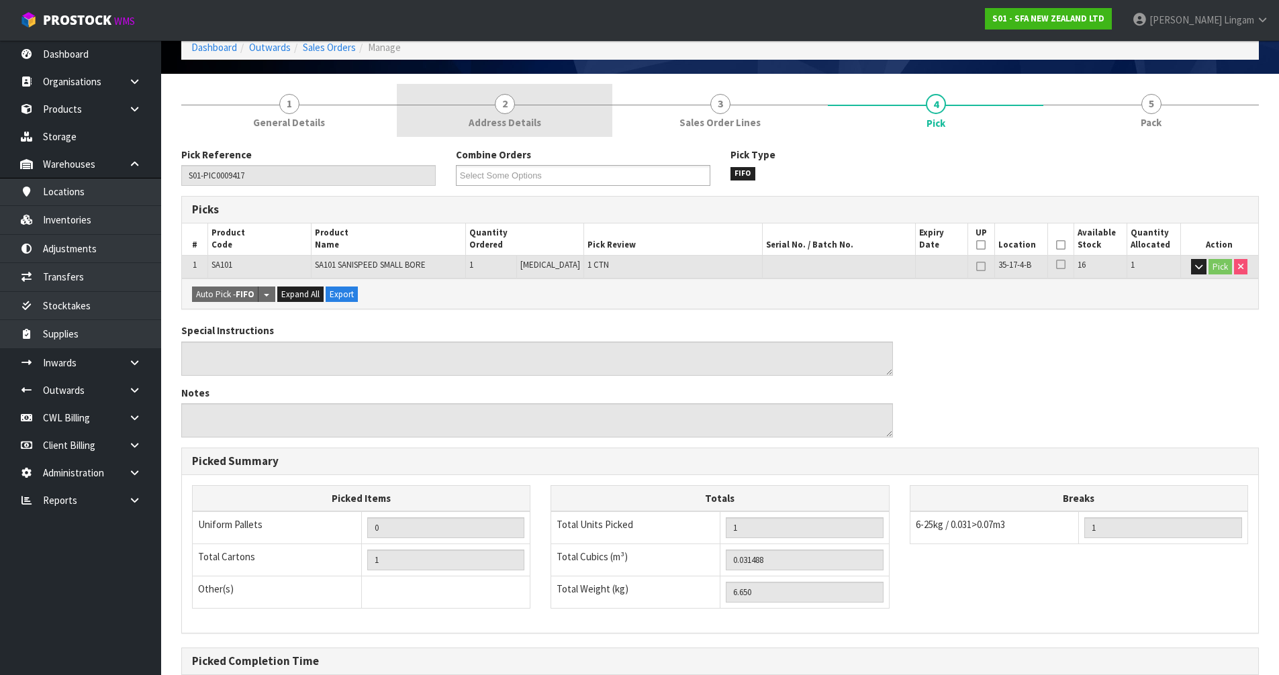
scroll to position [0, 0]
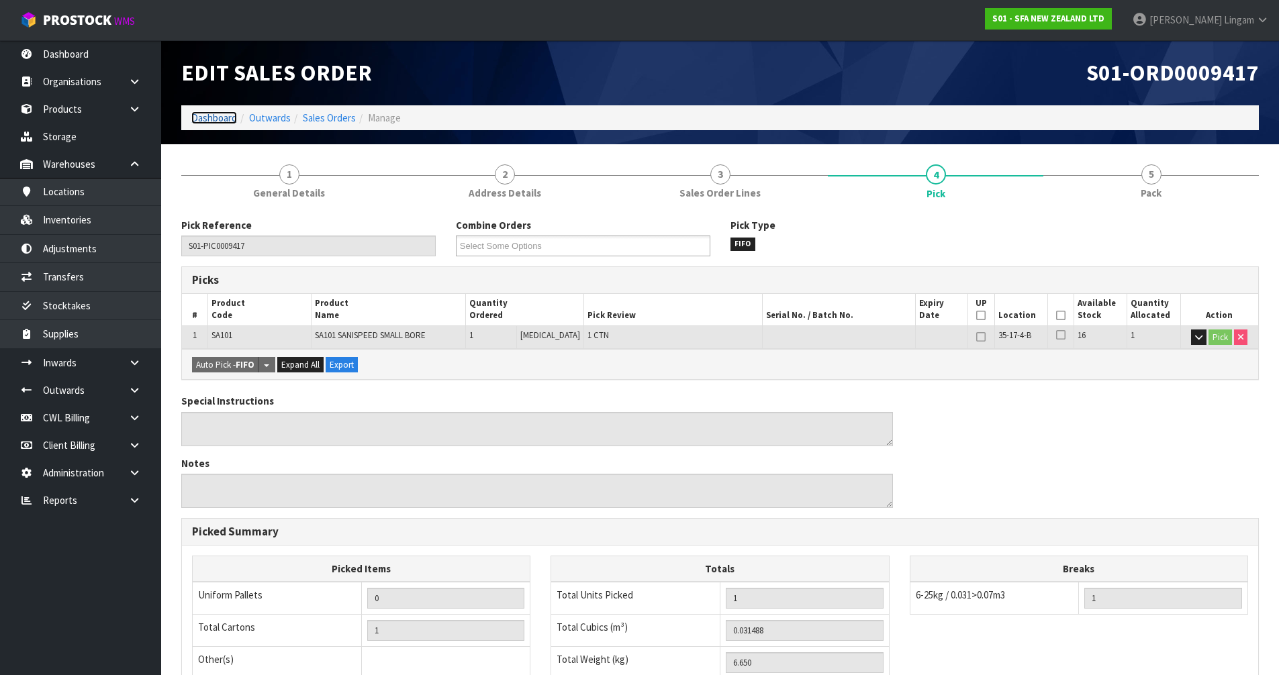
click at [218, 122] on link "Dashboard" at bounding box center [214, 117] width 46 height 13
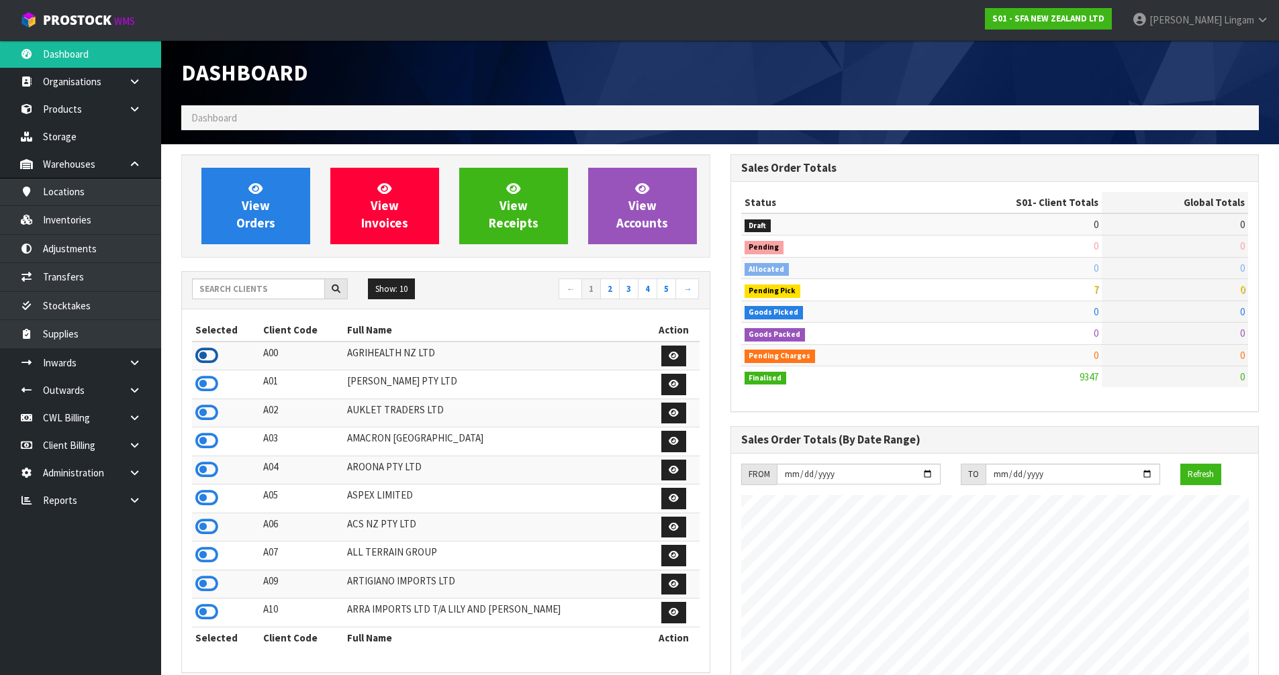
scroll to position [670330, 670798]
click at [211, 357] on icon at bounding box center [206, 356] width 23 height 20
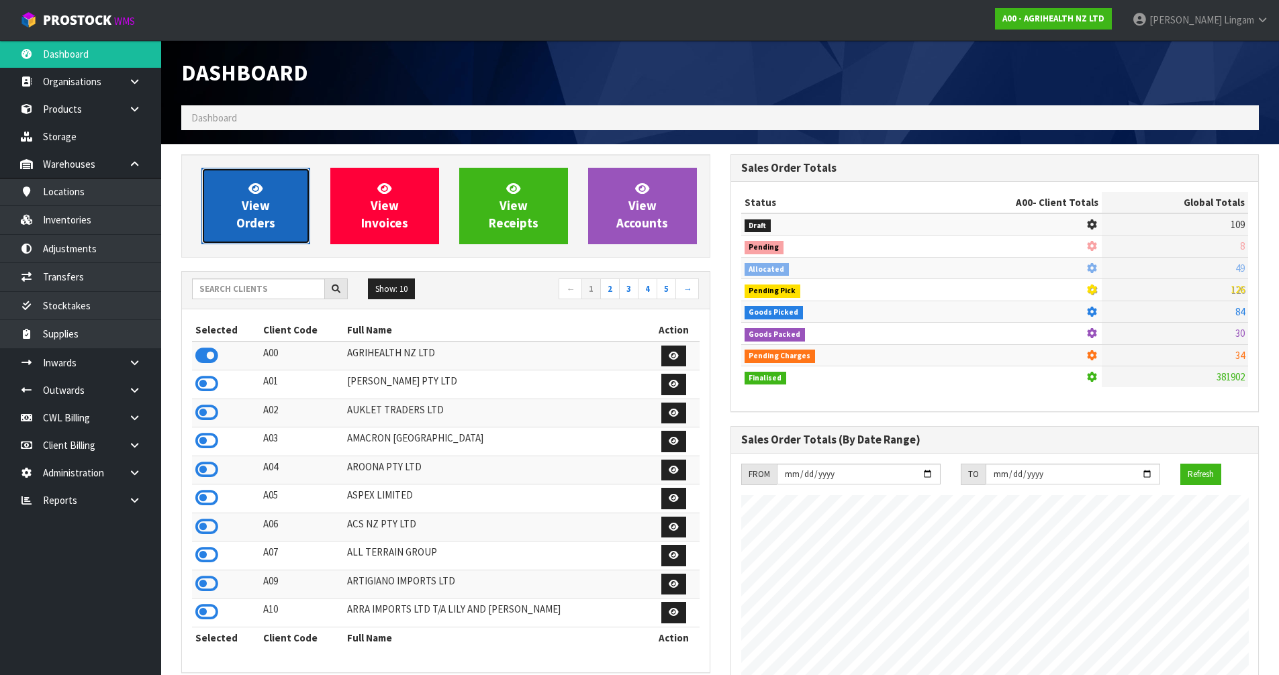
click at [253, 220] on span "View Orders" at bounding box center [255, 206] width 39 height 50
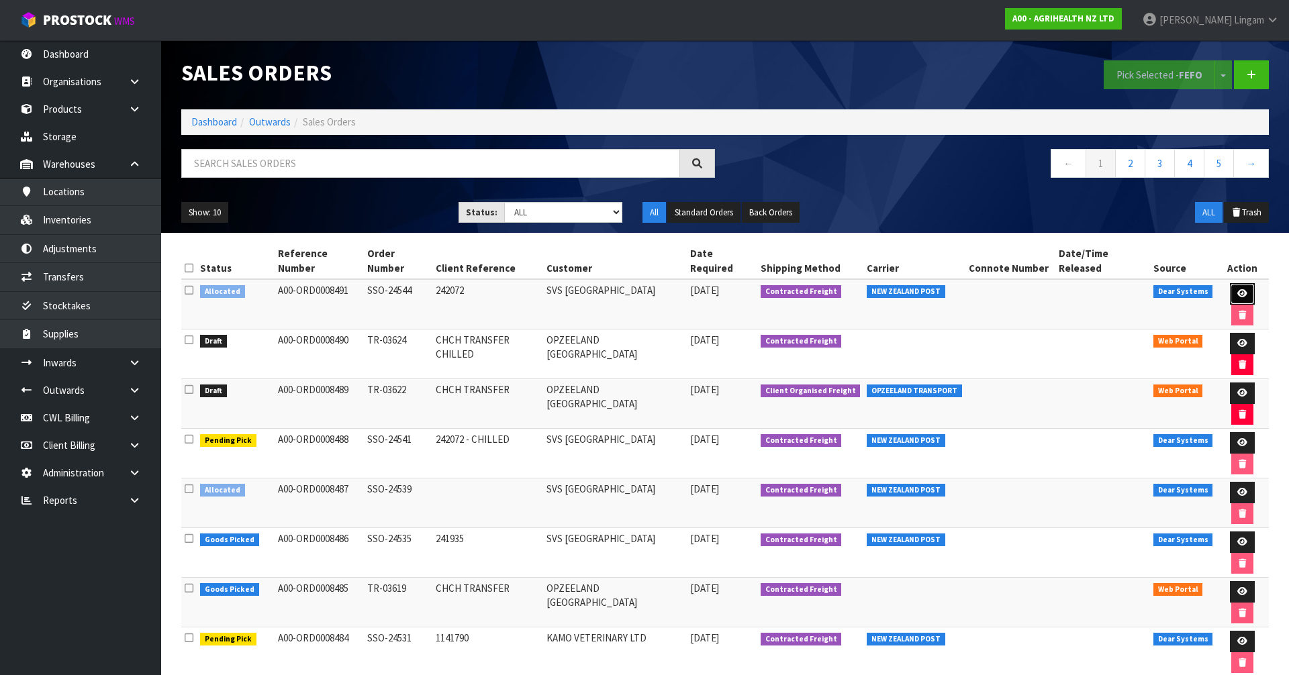
click at [1230, 285] on link at bounding box center [1242, 293] width 25 height 21
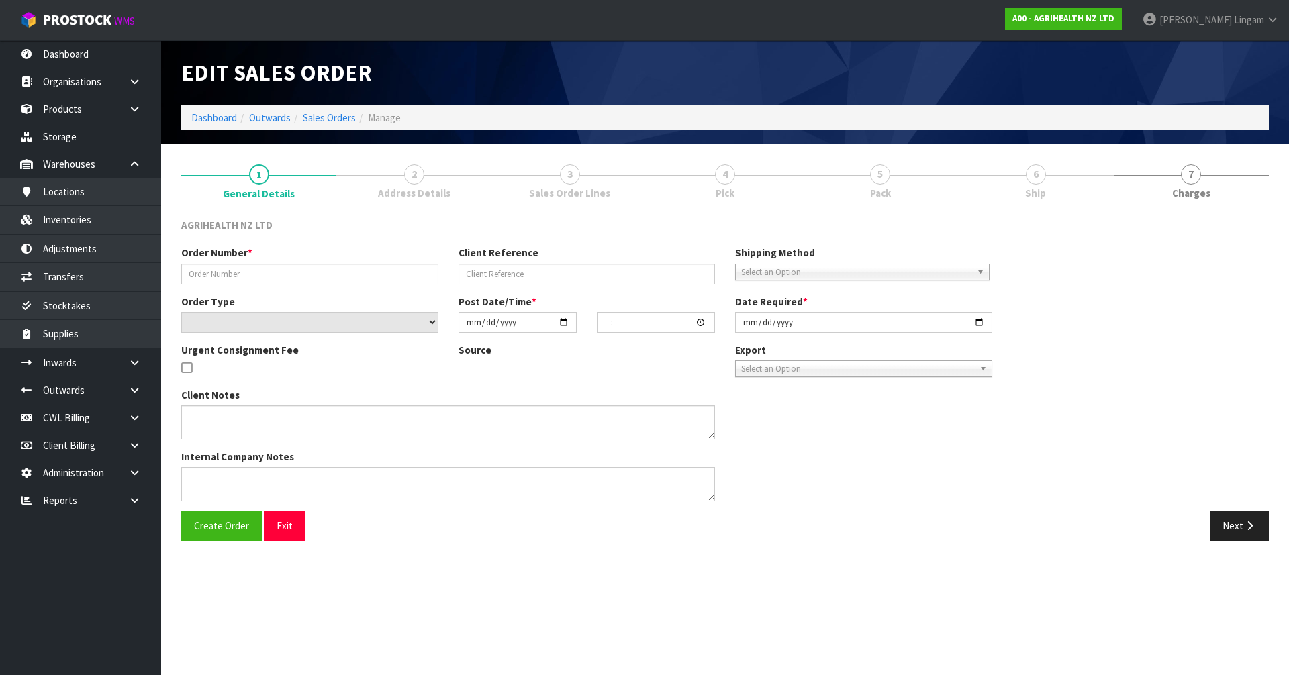
type input "SSO-24544"
type input "242072"
select select "number:0"
type input "2025-09-19"
type input "11:16:54.000"
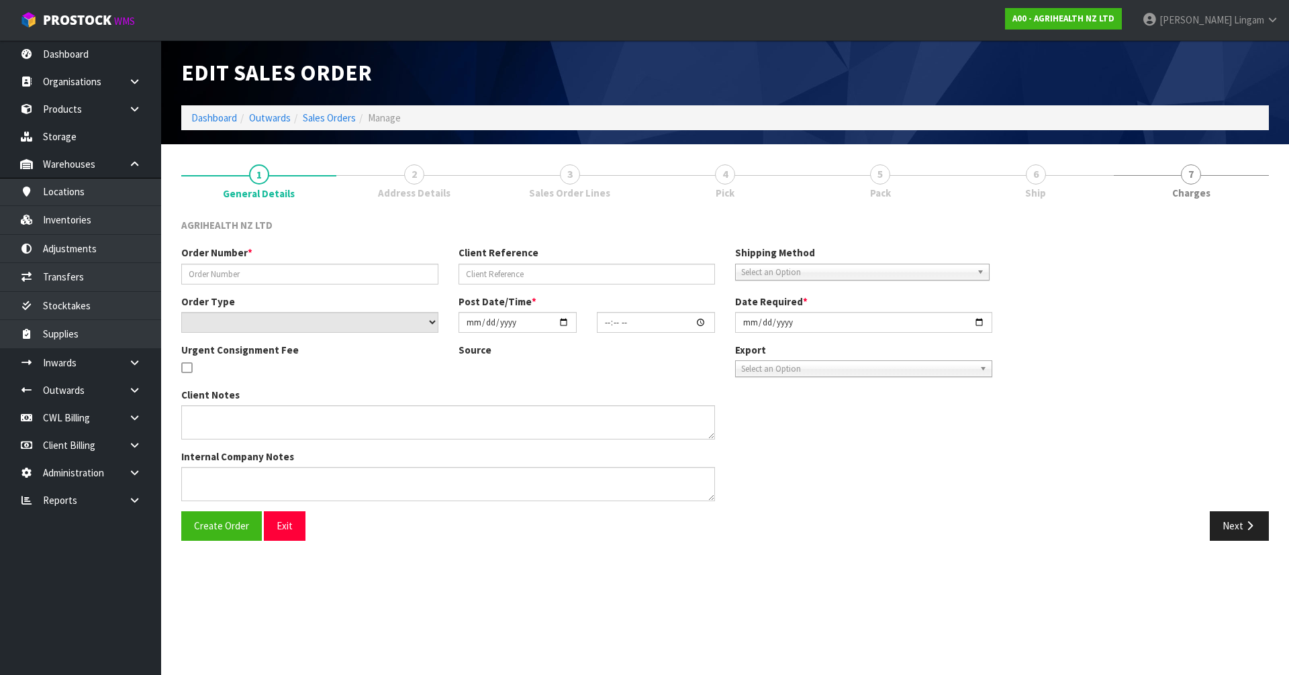
type input "2025-09-19"
type textarea "CHILLED GOODS SENT SEPARATGELY. EXAGEN ON BACK ORDER FOR DELIVERY 1ST NOVEMBER …"
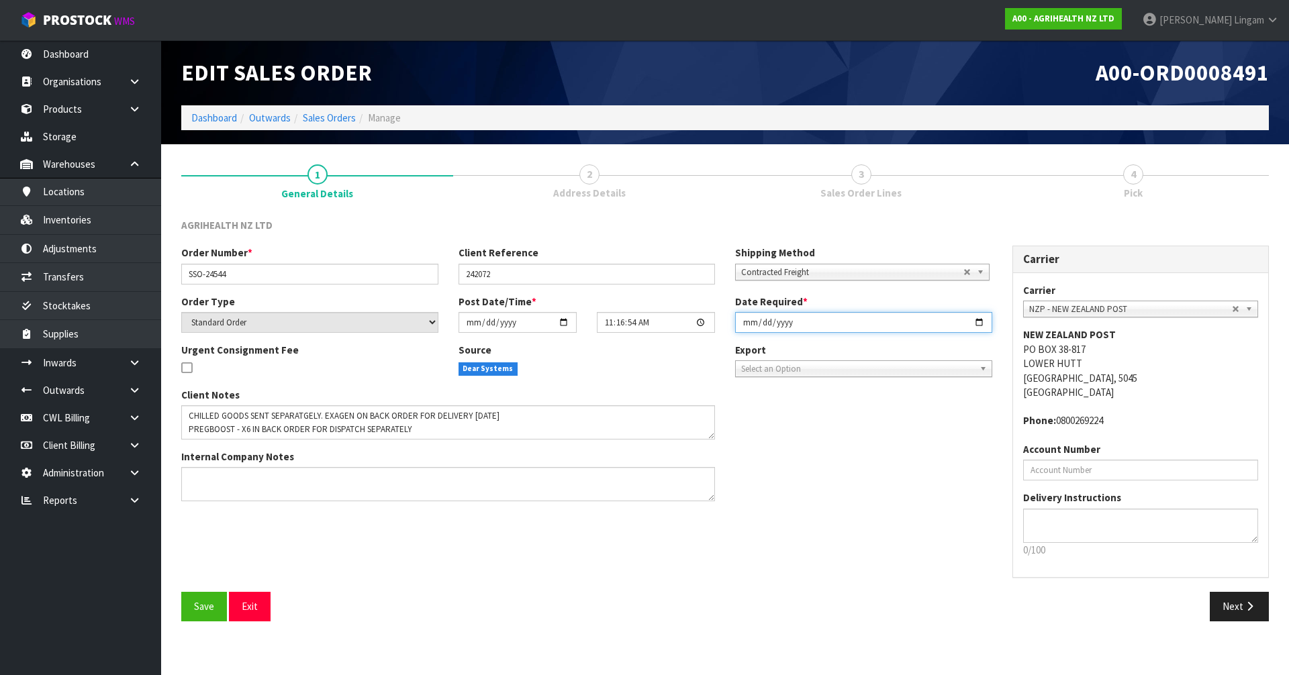
click at [744, 323] on input "2025-09-19" at bounding box center [863, 322] width 257 height 21
type input "2025-09-22"
click at [185, 607] on button "Save" at bounding box center [204, 606] width 46 height 29
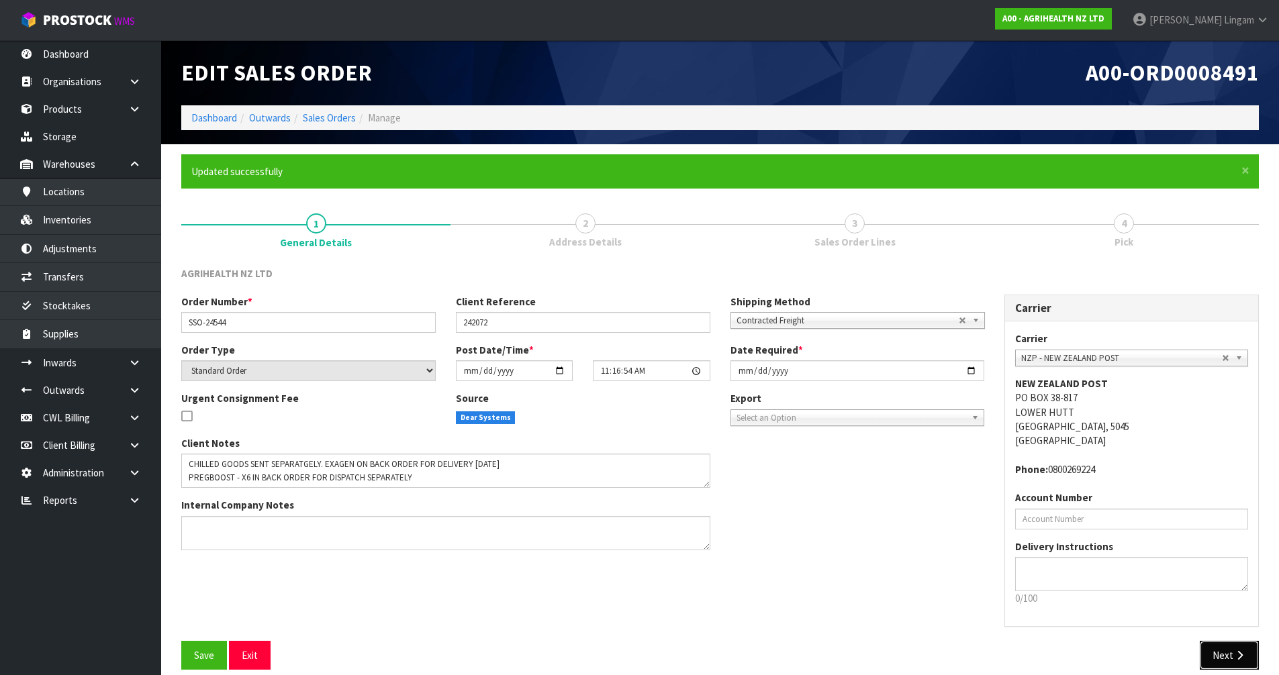
click at [1221, 661] on button "Next" at bounding box center [1229, 655] width 59 height 29
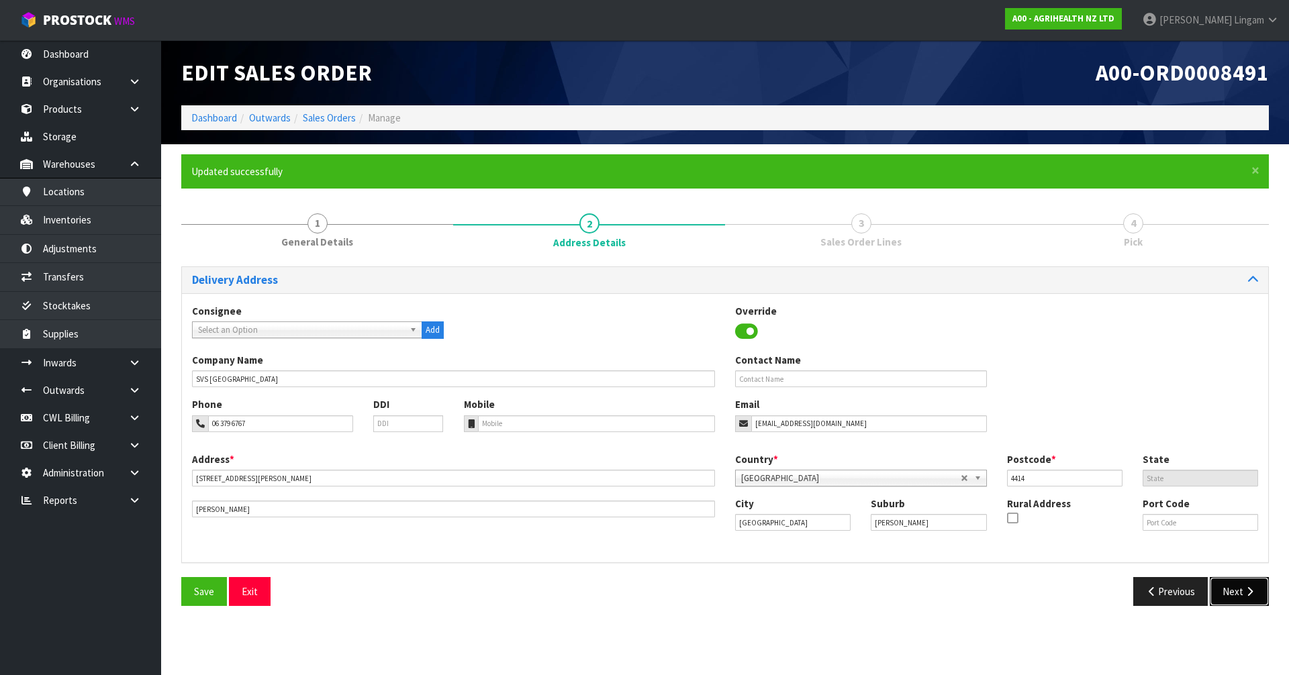
click at [1229, 600] on button "Next" at bounding box center [1239, 591] width 59 height 29
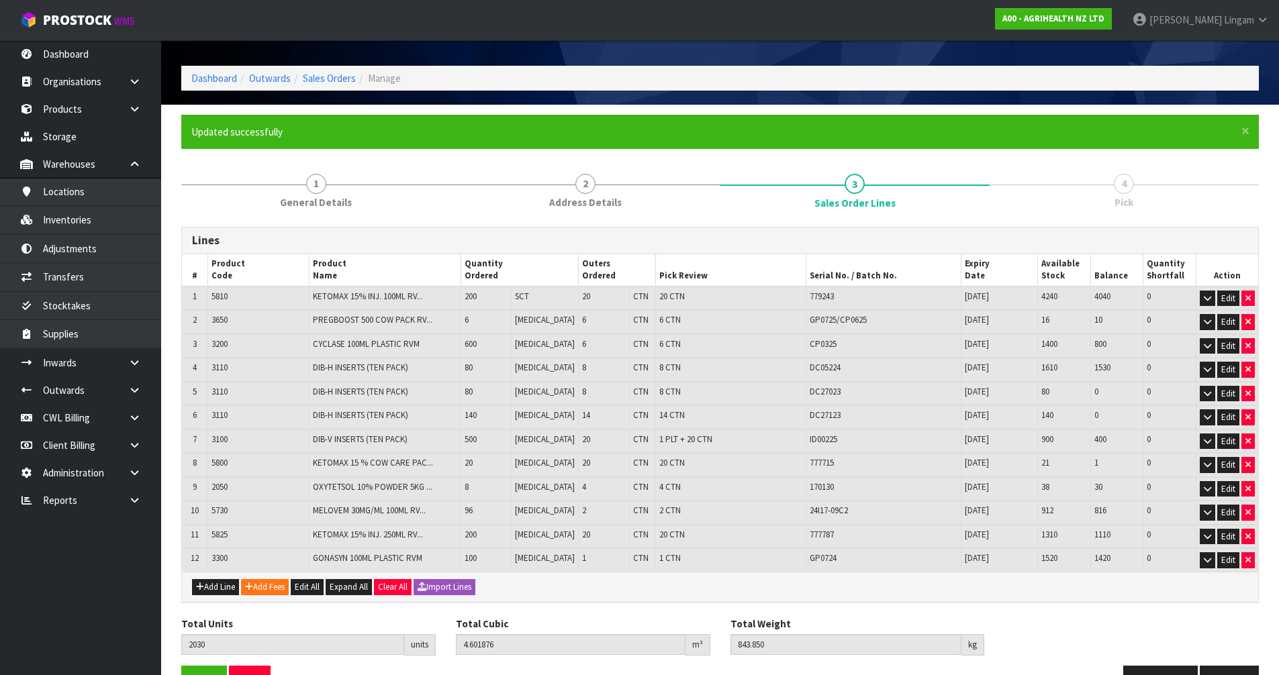
scroll to position [79, 0]
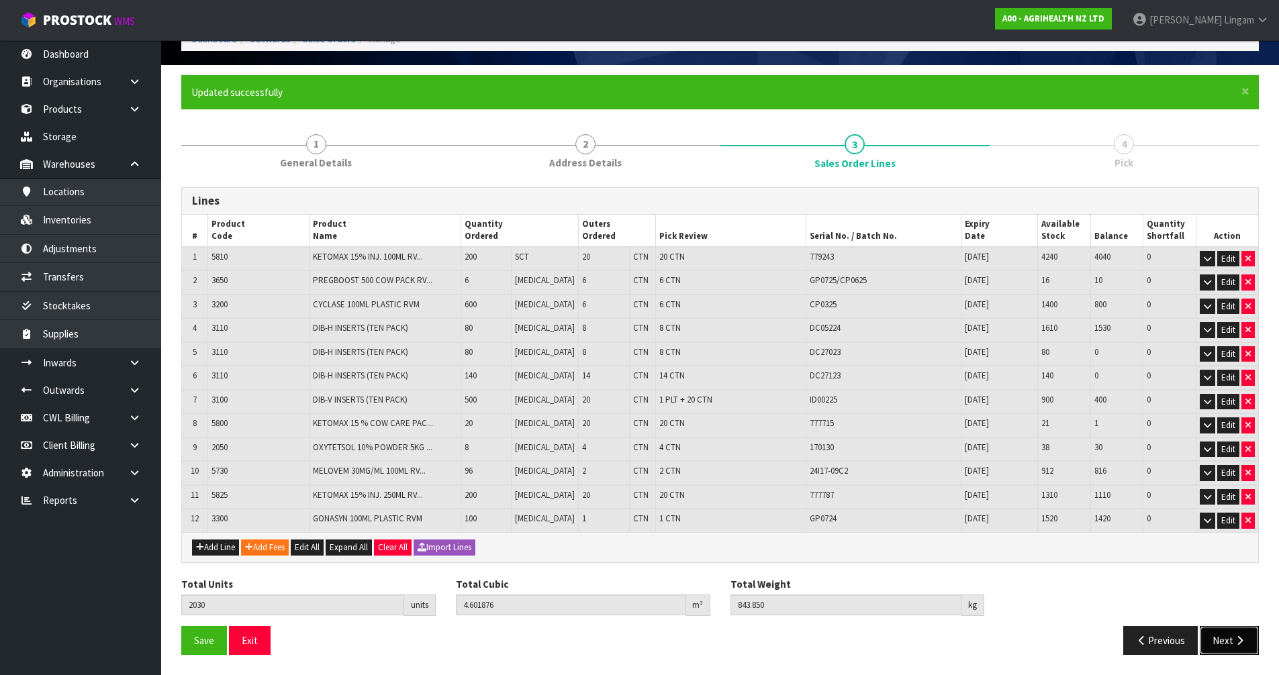
click at [1218, 642] on button "Next" at bounding box center [1229, 640] width 59 height 29
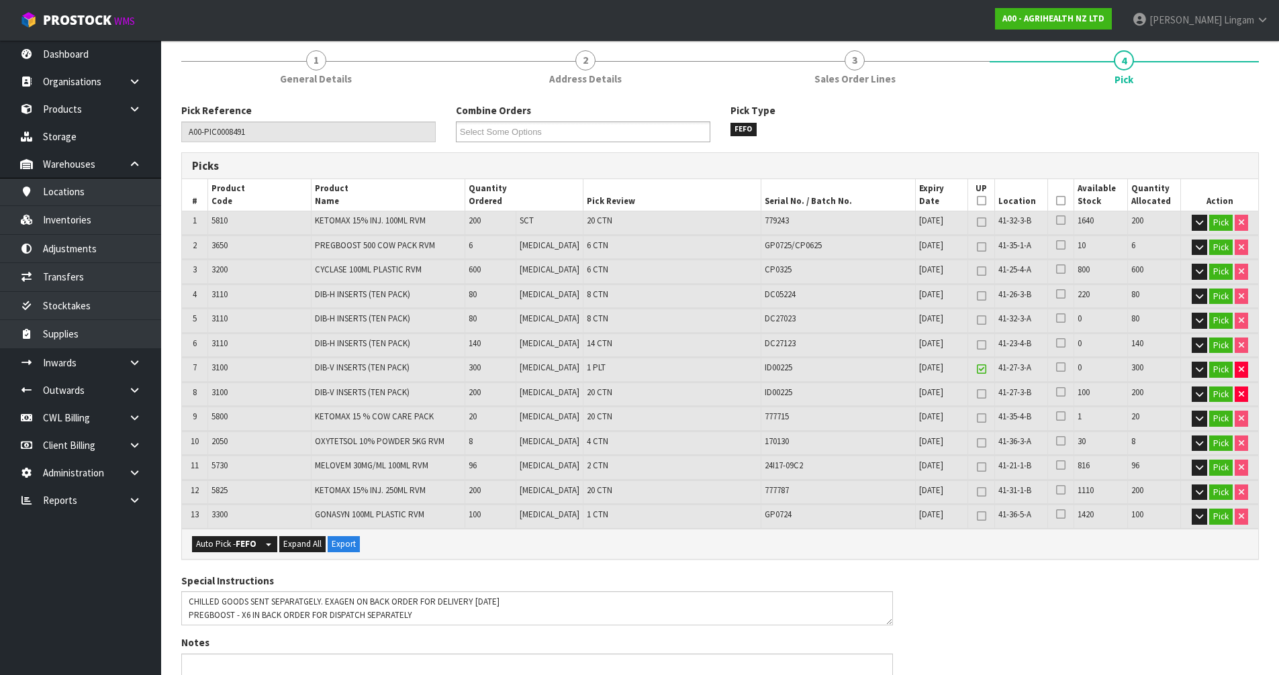
scroll to position [153, 0]
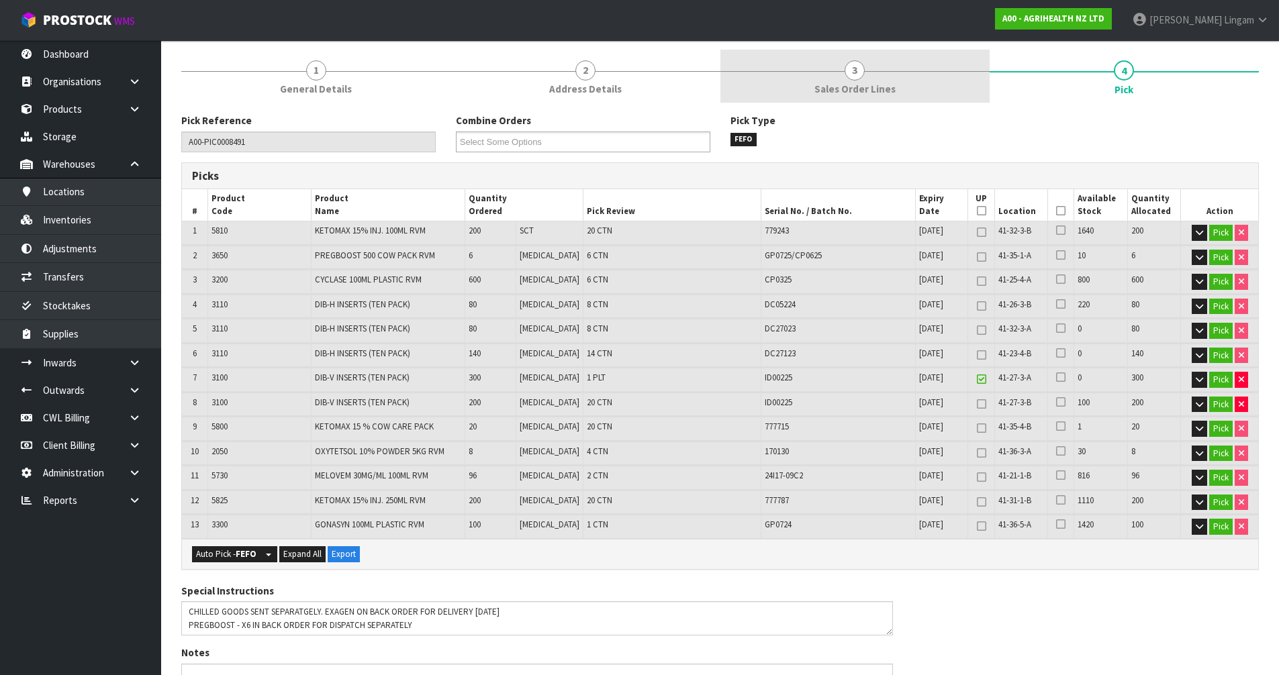
click at [875, 89] on span "Sales Order Lines" at bounding box center [854, 89] width 81 height 14
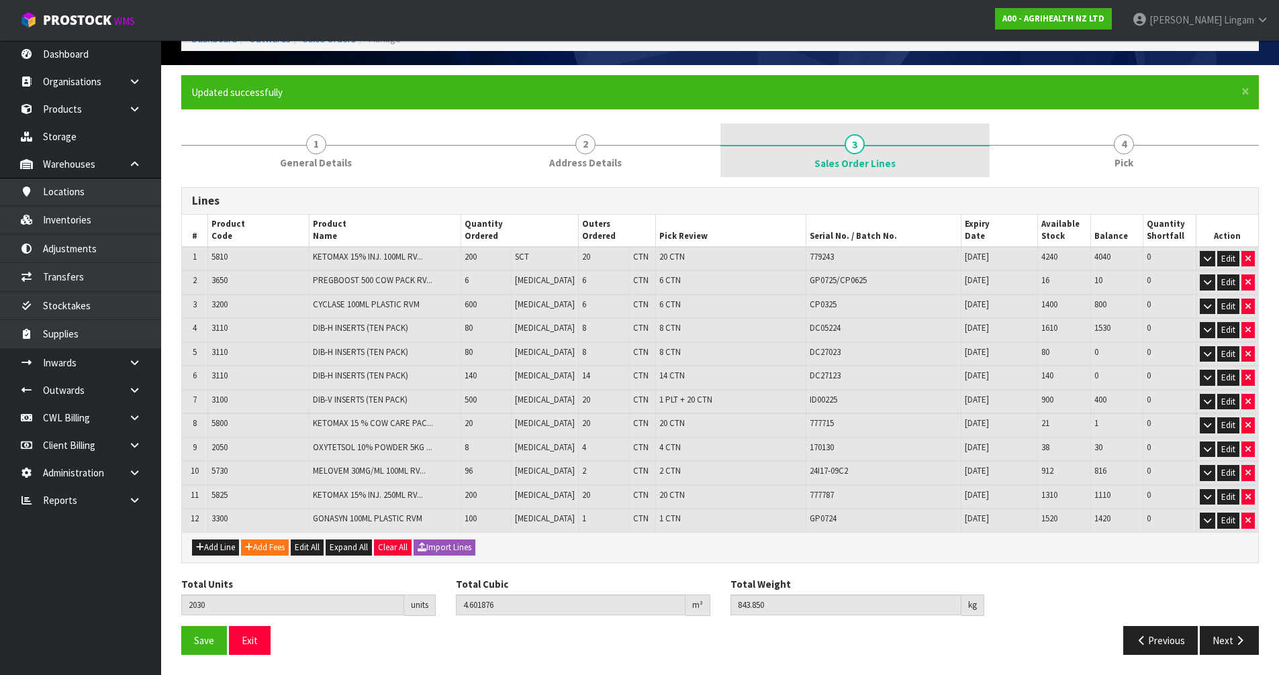
scroll to position [79, 0]
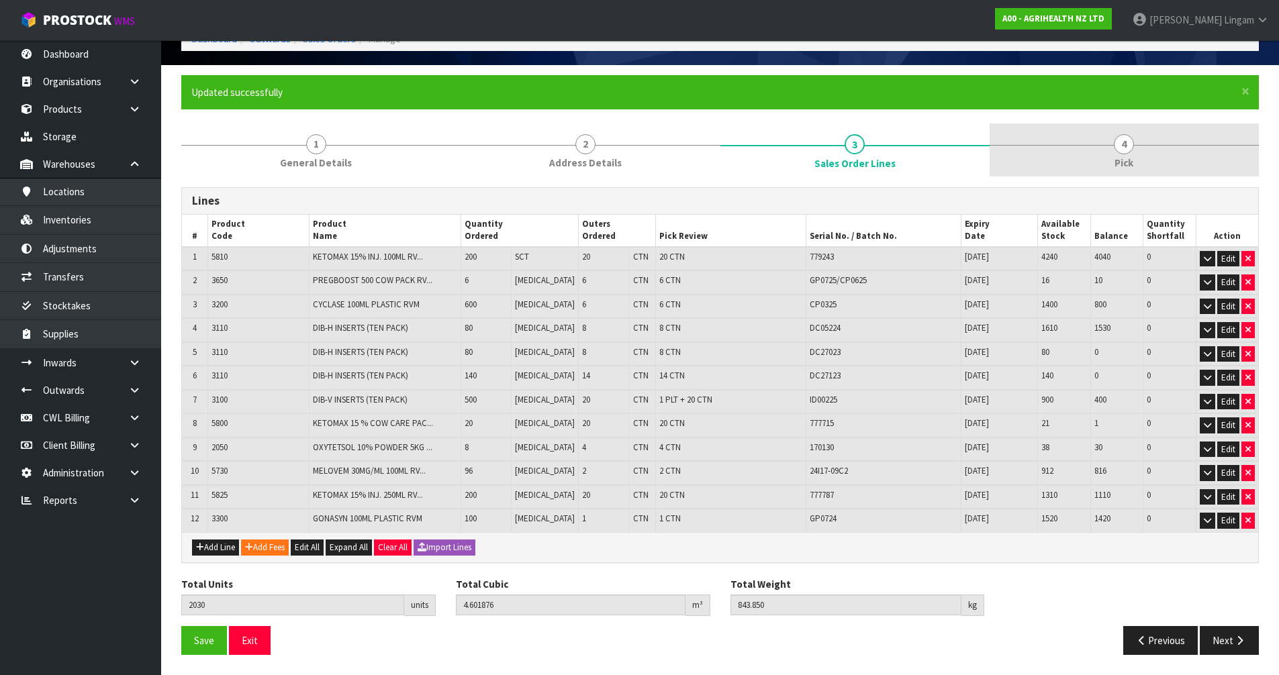
click at [1124, 159] on span "Pick" at bounding box center [1123, 163] width 19 height 14
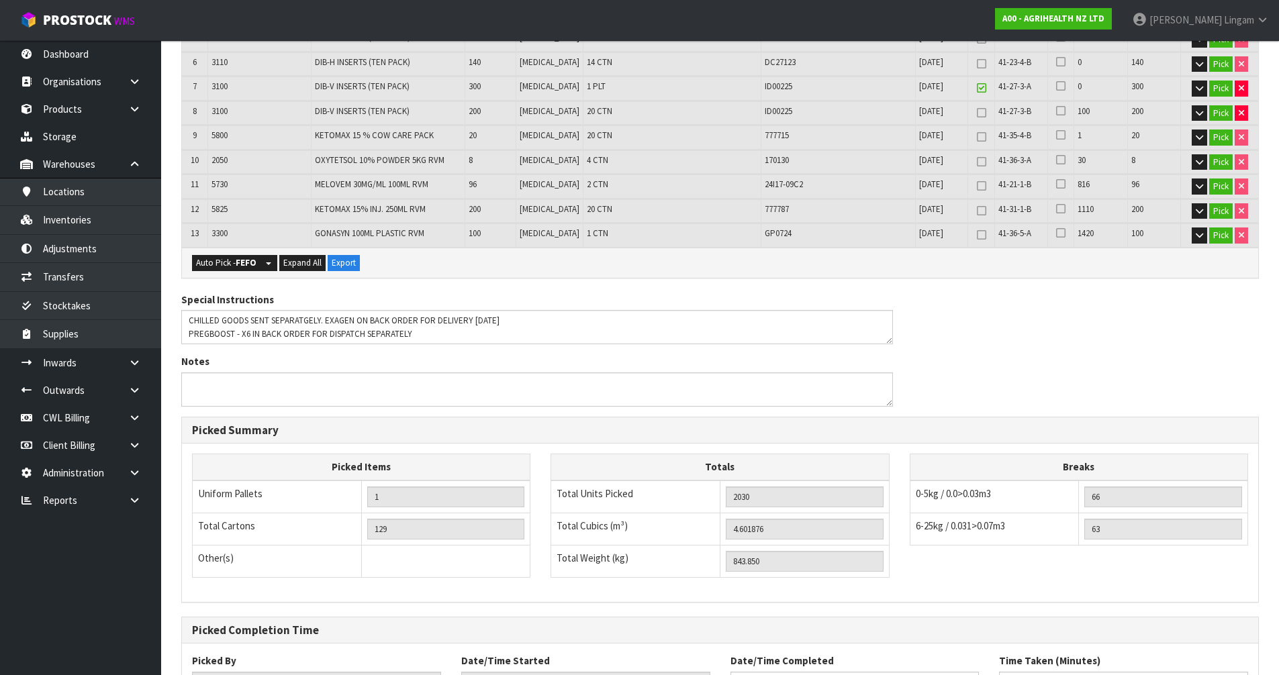
scroll to position [556, 0]
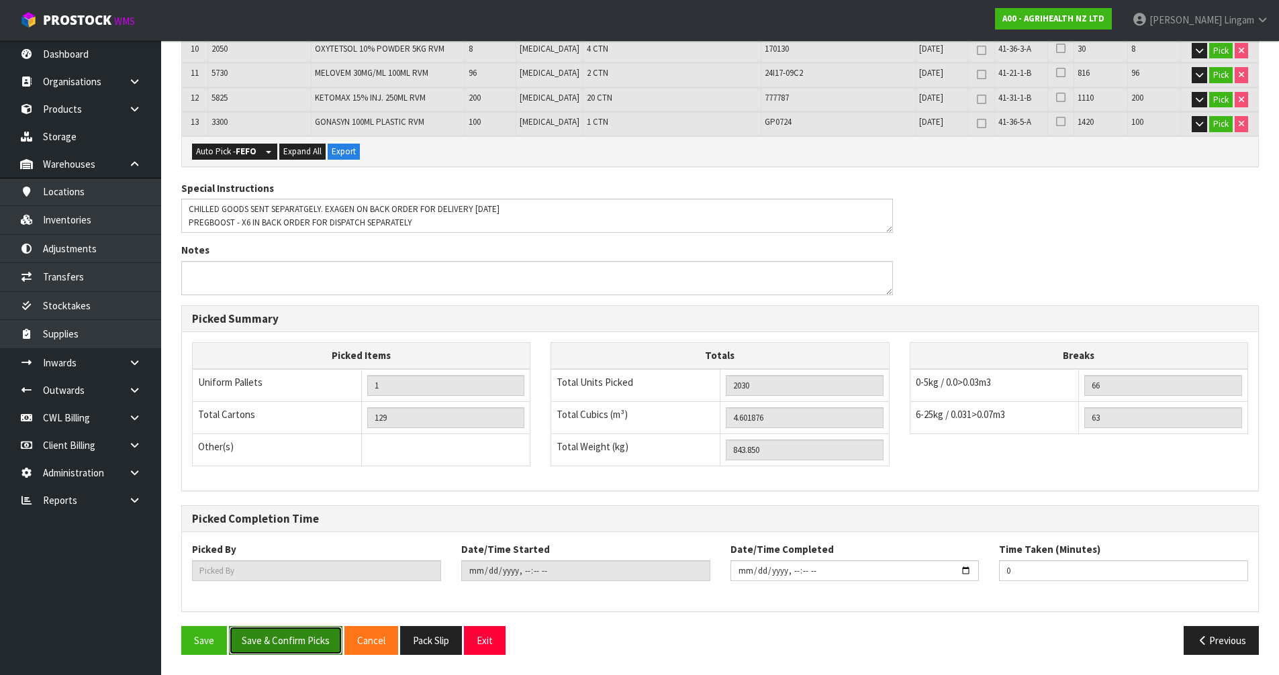
click at [296, 641] on button "Save & Confirm Picks" at bounding box center [285, 640] width 113 height 29
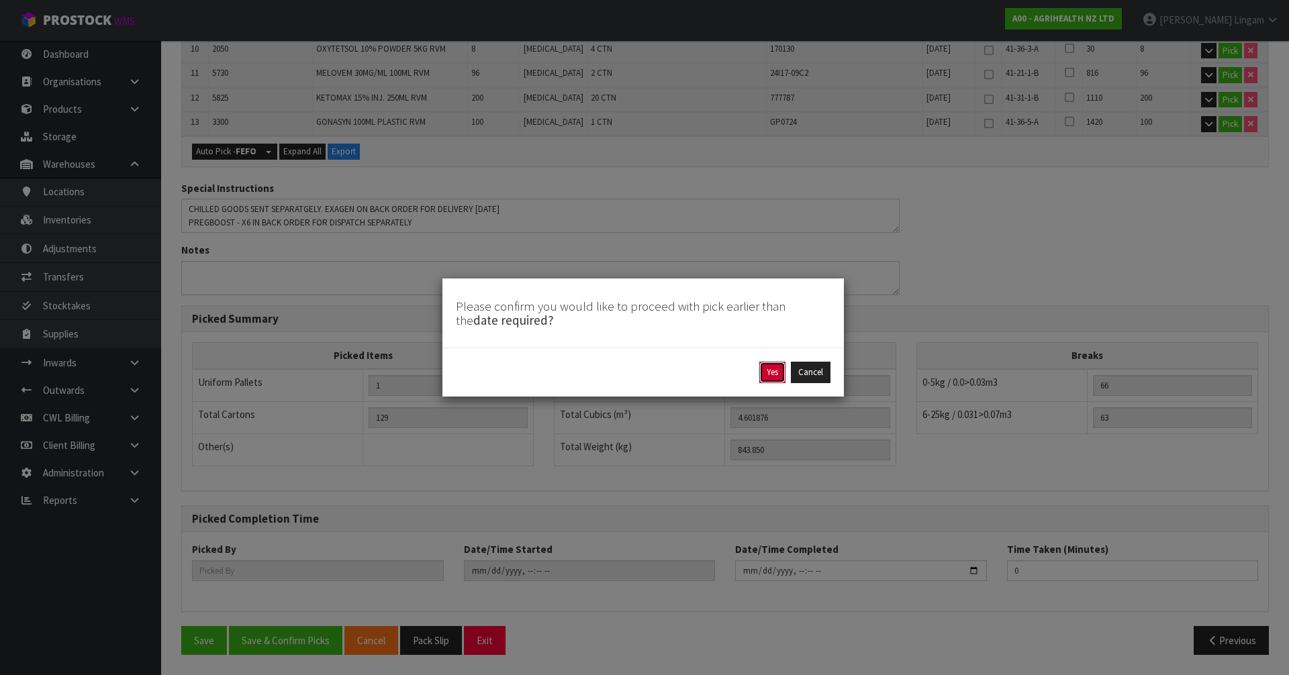
click at [775, 372] on button "Yes" at bounding box center [772, 372] width 26 height 21
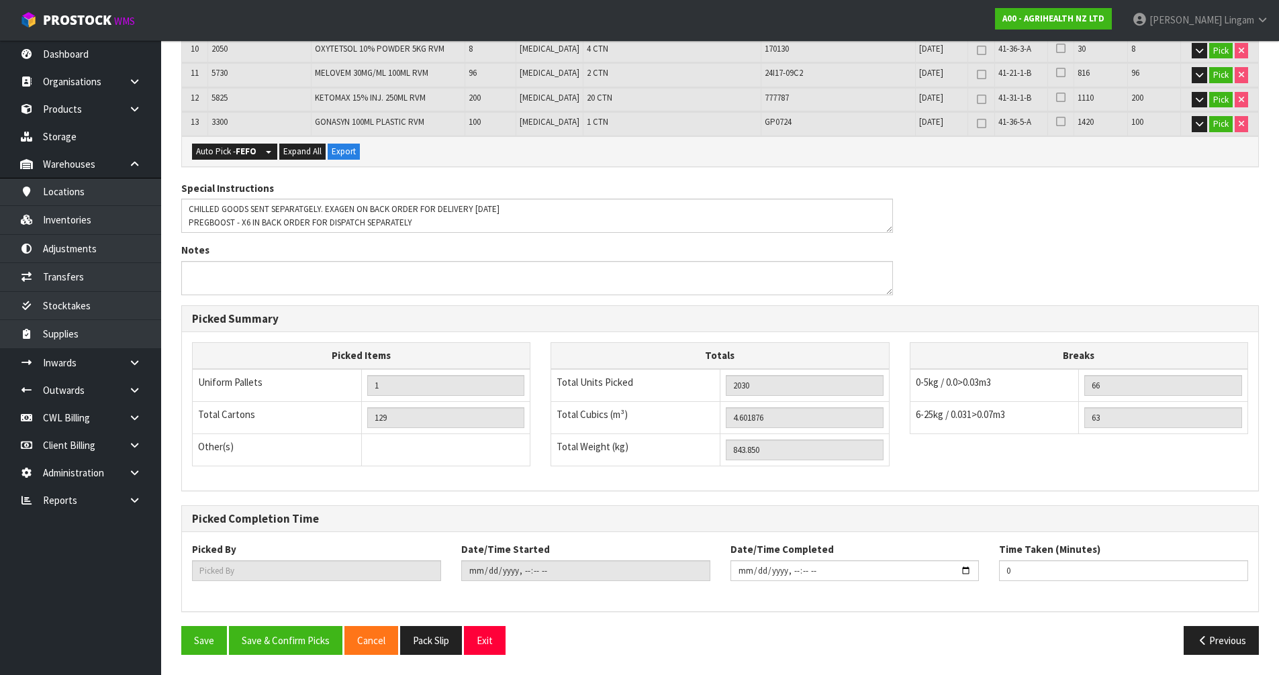
scroll to position [0, 0]
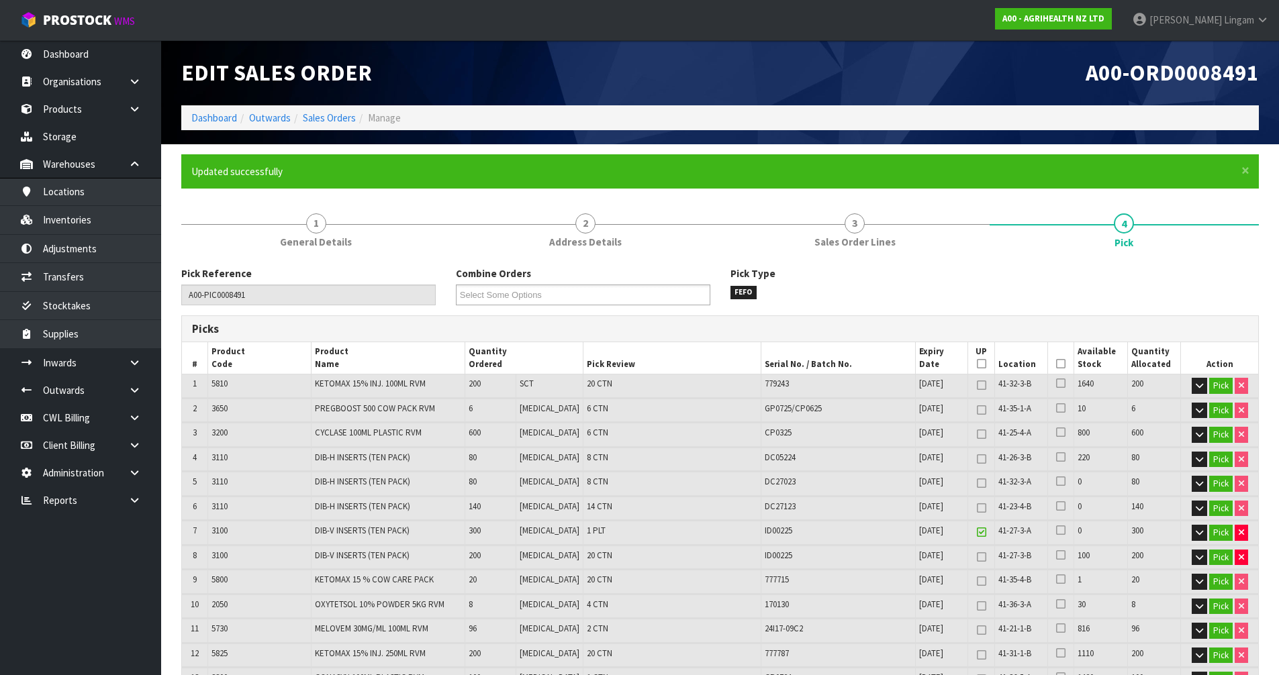
type input "Vineeta Lingam"
type input "2025-09-19T11:29:36"
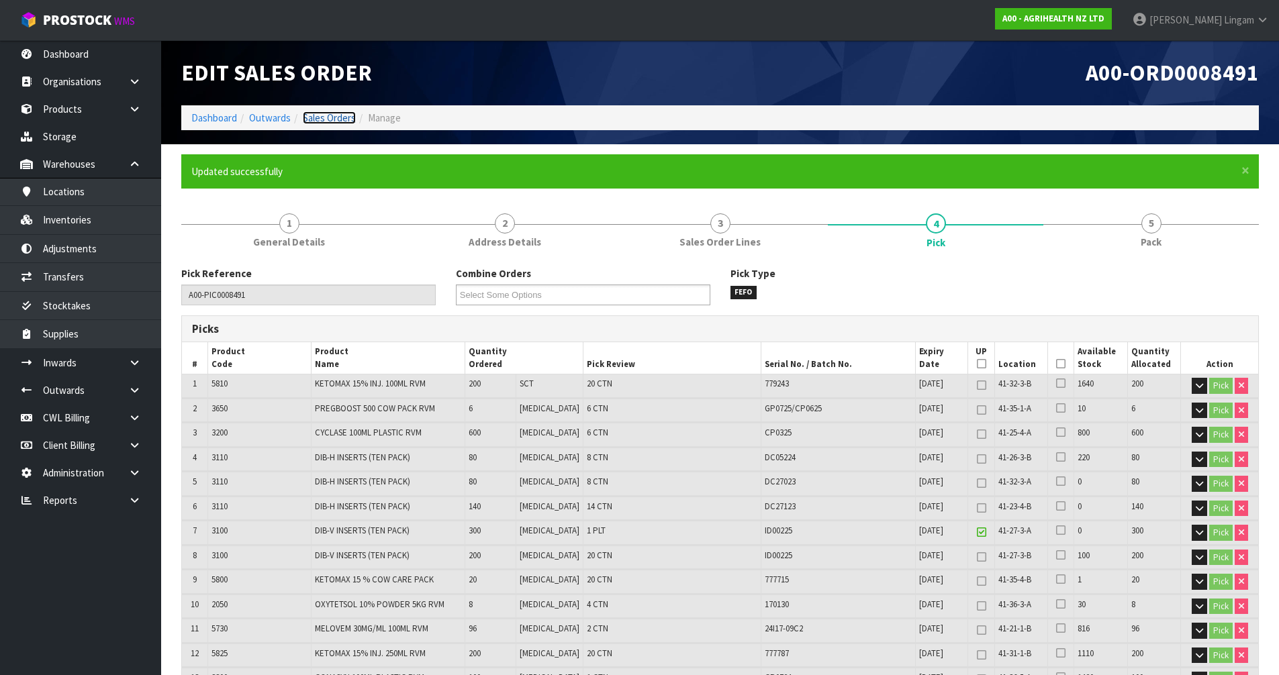
click at [339, 117] on link "Sales Orders" at bounding box center [329, 117] width 53 height 13
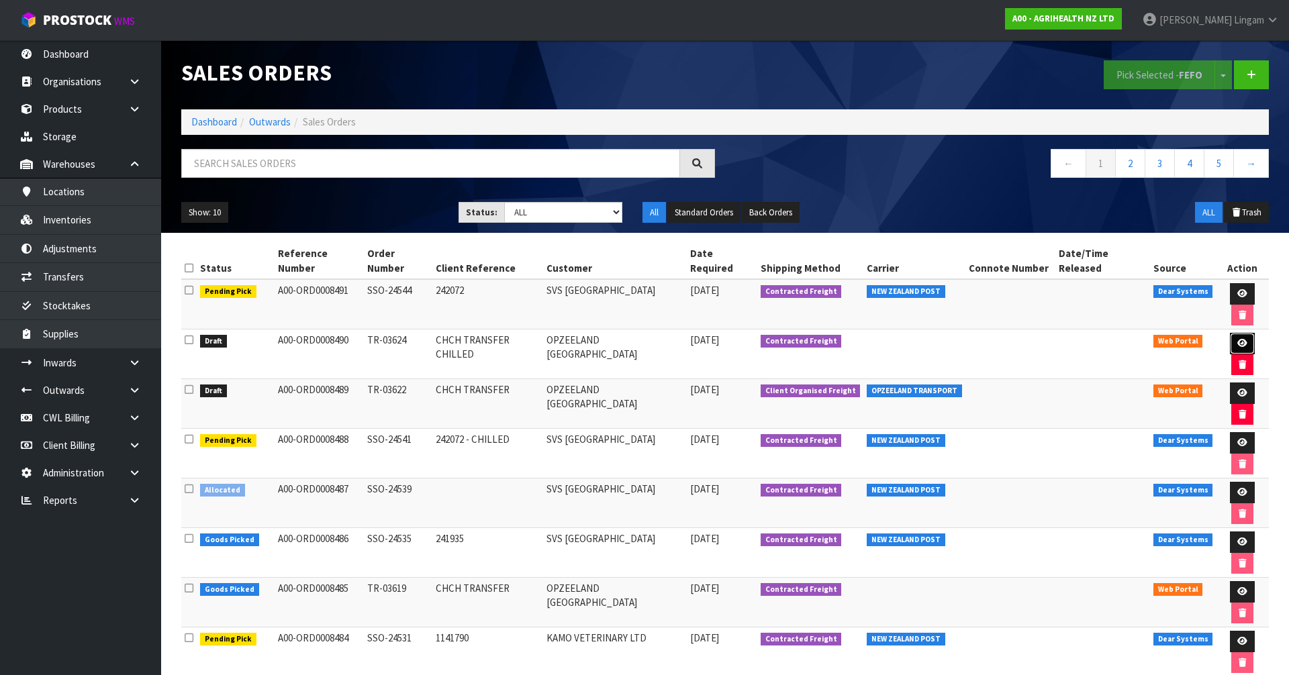
click at [1237, 339] on icon at bounding box center [1242, 343] width 10 height 9
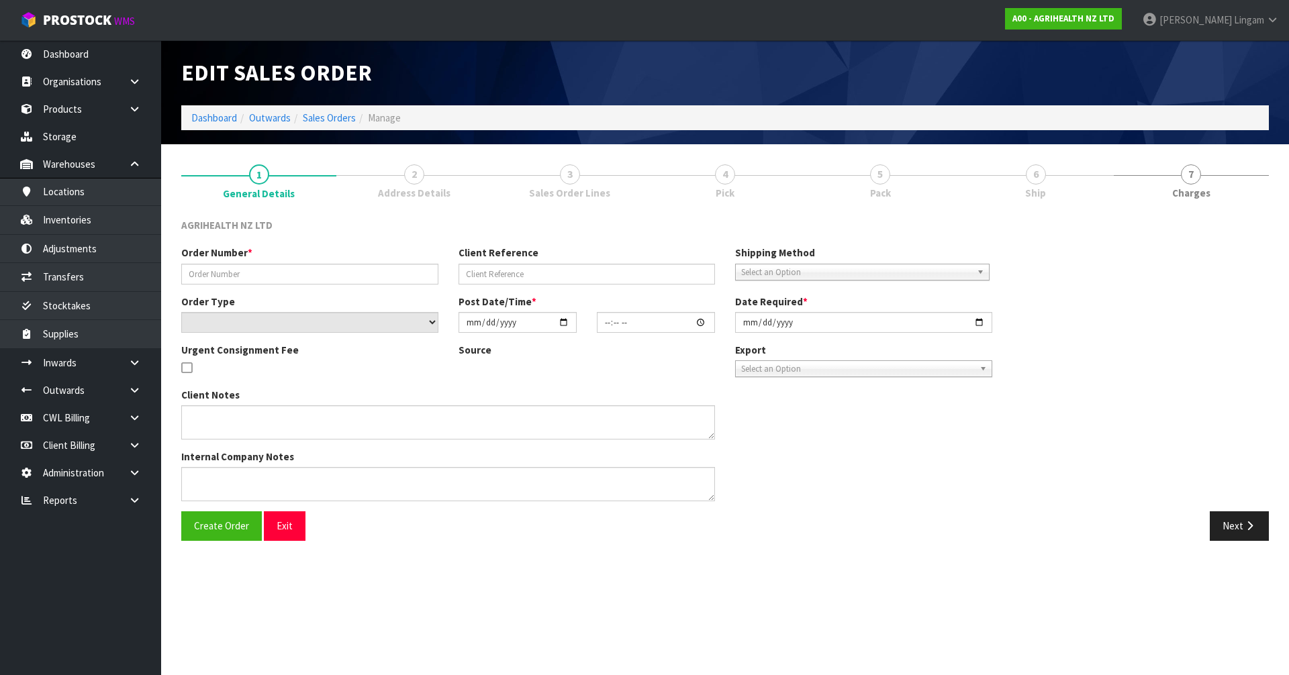
type input "TR-03624"
type input "CHCH TRANSFER CHILLED"
select select "number:0"
type input "2025-09-19"
type input "11:09:00.000"
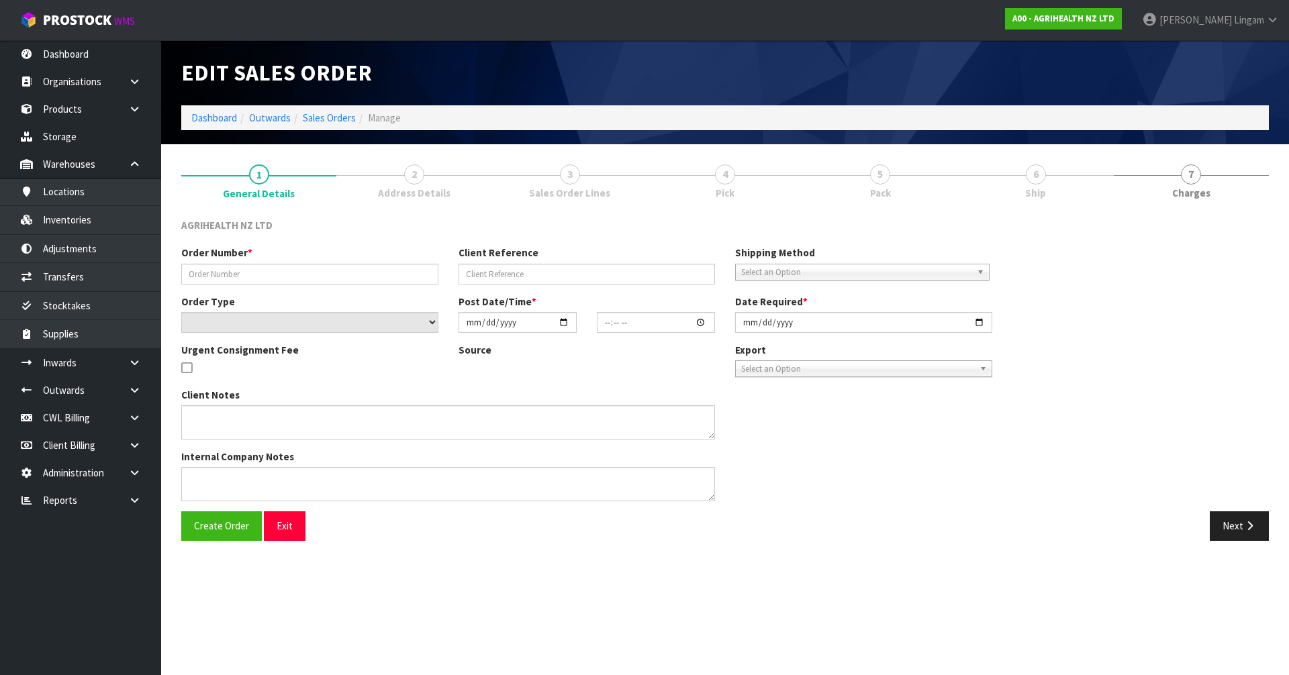
type input "2025-09-19"
type textarea "SHIP BY: OVERNIGHT COURIER"
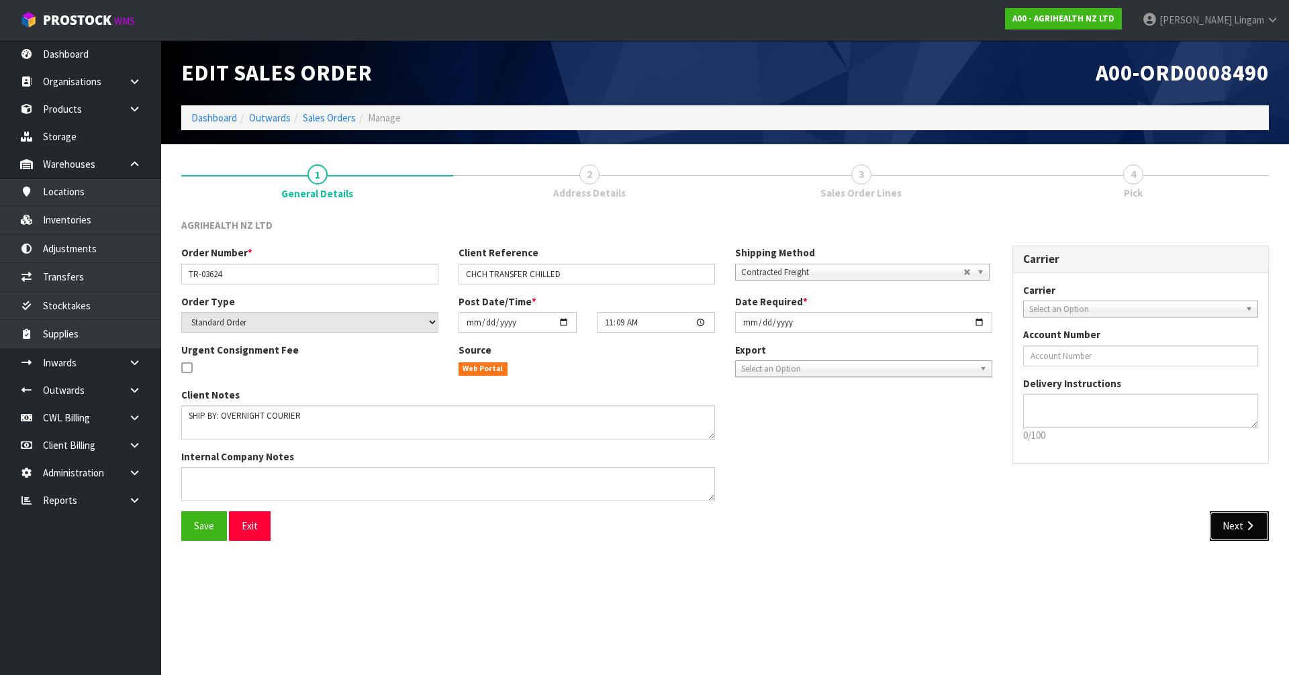
click at [1244, 540] on button "Next" at bounding box center [1239, 526] width 59 height 29
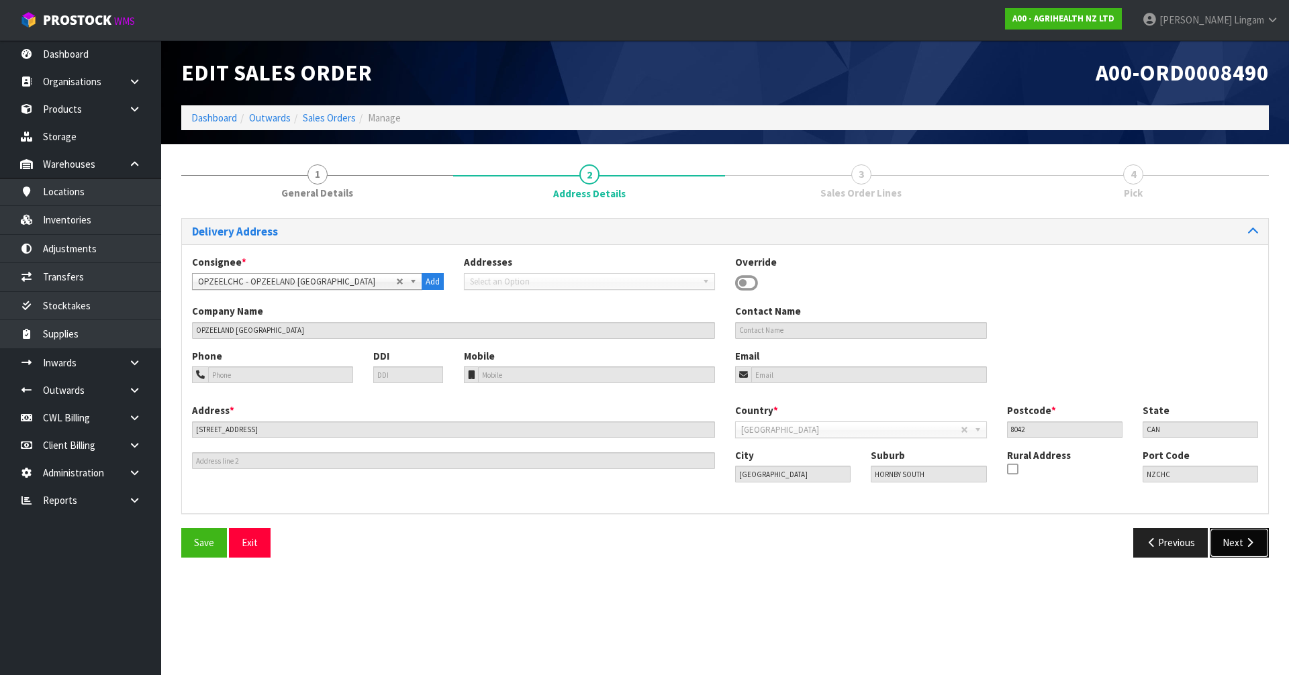
click at [1239, 541] on button "Next" at bounding box center [1239, 542] width 59 height 29
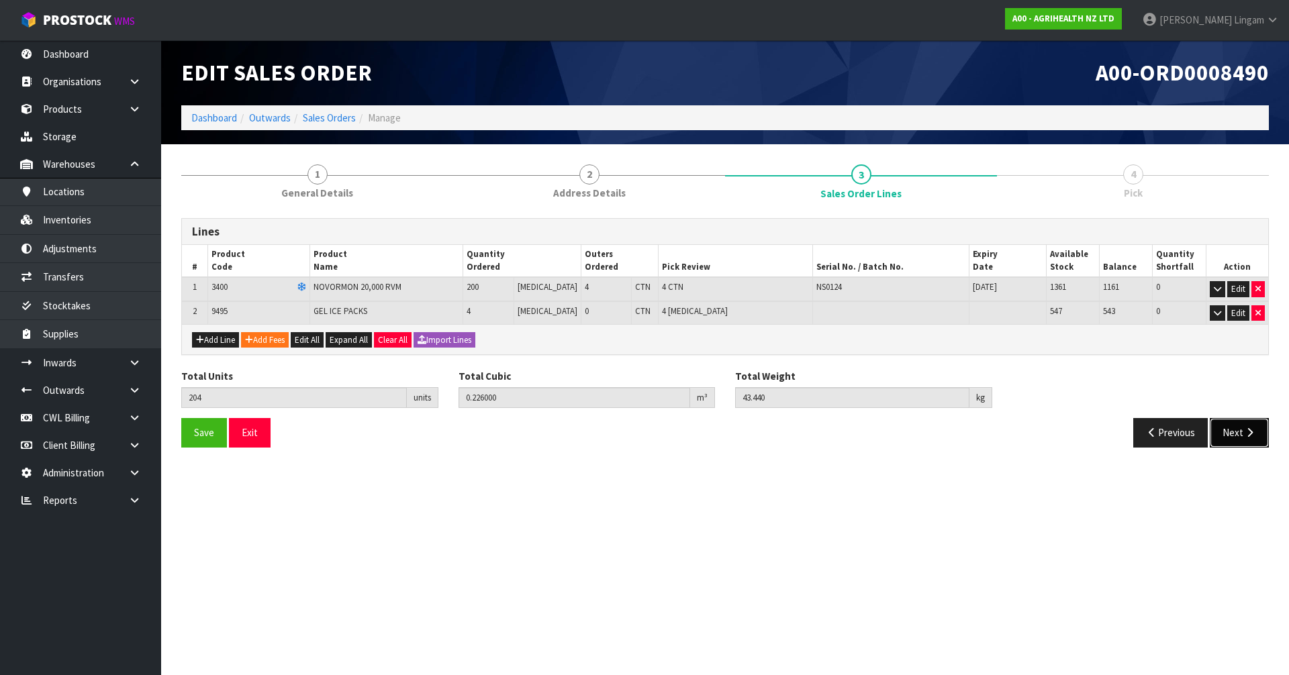
click at [1227, 435] on button "Next" at bounding box center [1239, 432] width 59 height 29
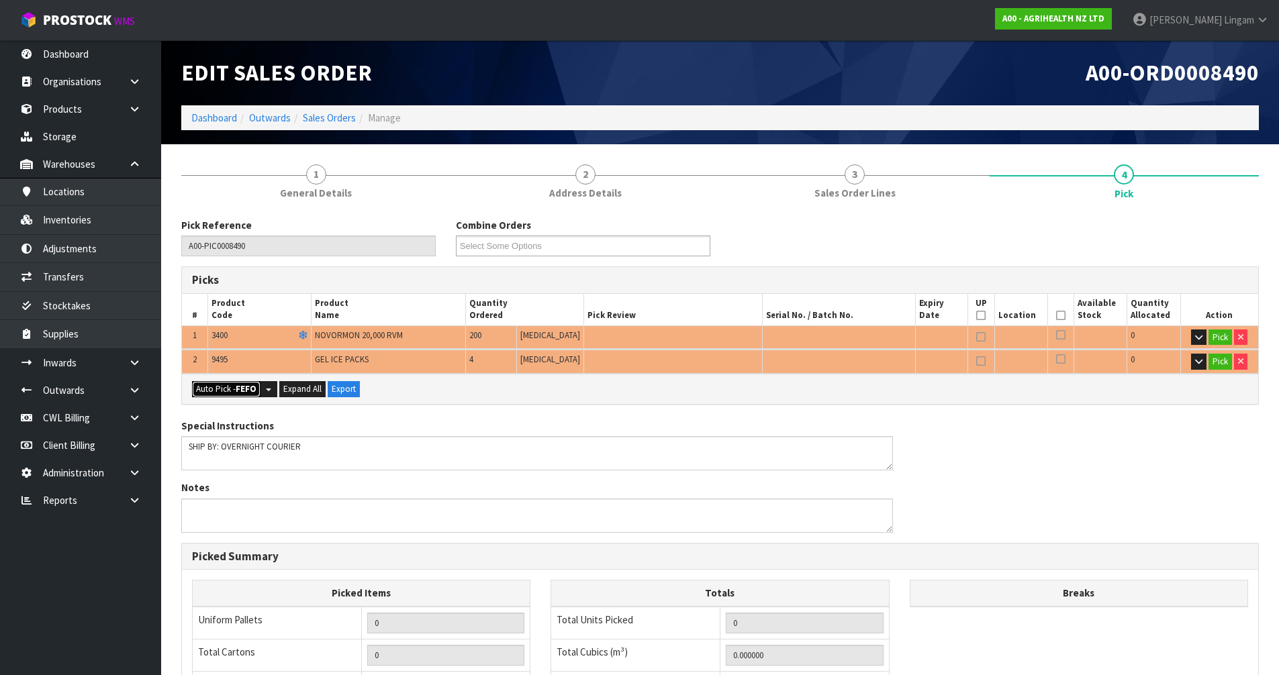
click at [223, 390] on button "Auto Pick - FEFO" at bounding box center [226, 389] width 68 height 16
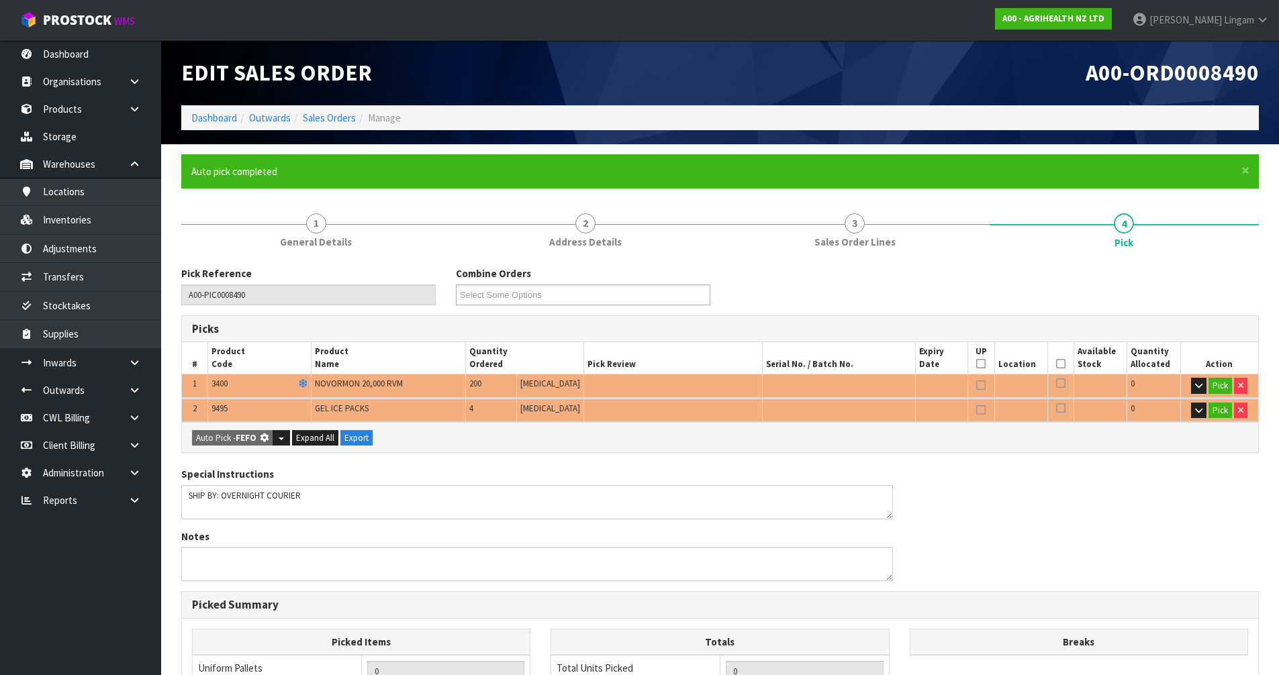
type input "4"
type input "Piece x 4"
type input "204"
type input "0.226000"
type input "43.440"
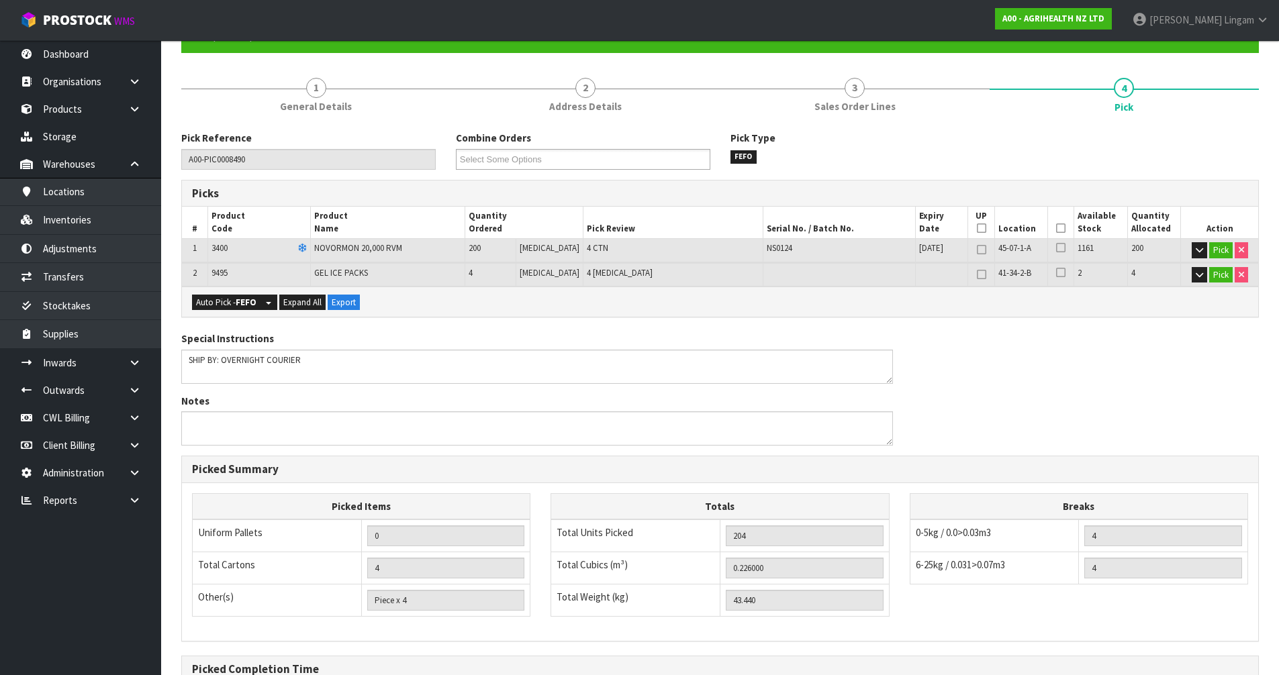
scroll to position [287, 0]
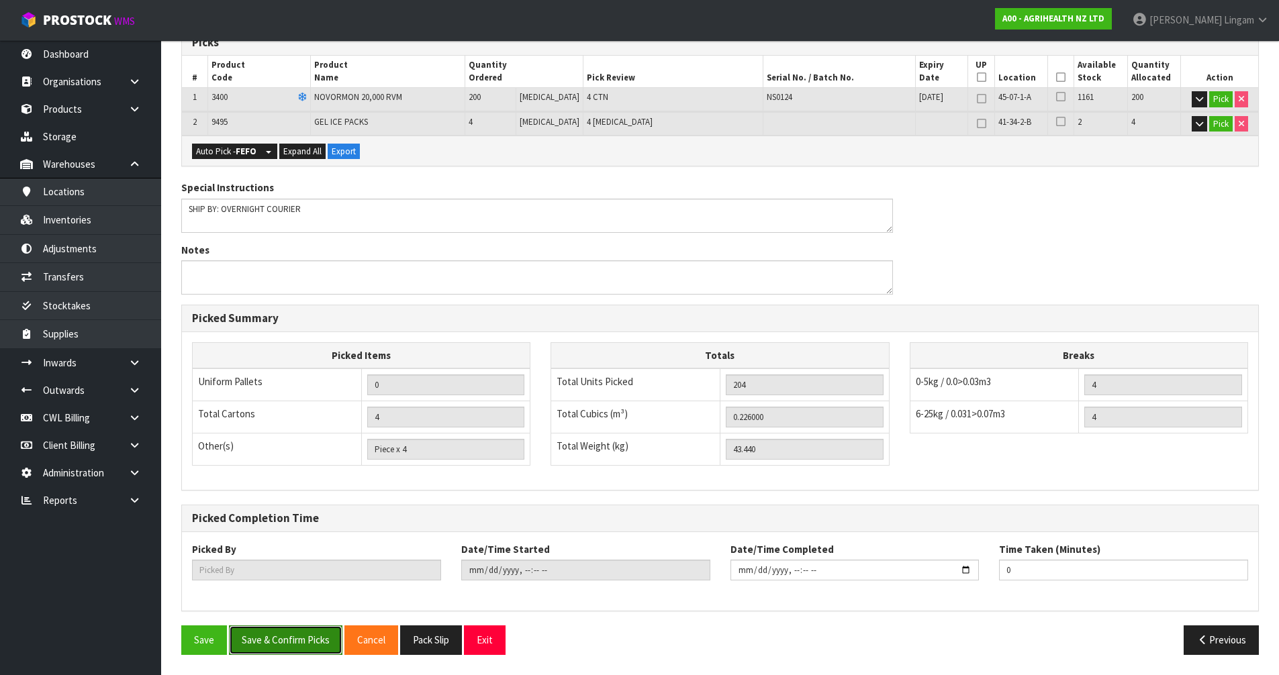
click at [304, 648] on button "Save & Confirm Picks" at bounding box center [285, 640] width 113 height 29
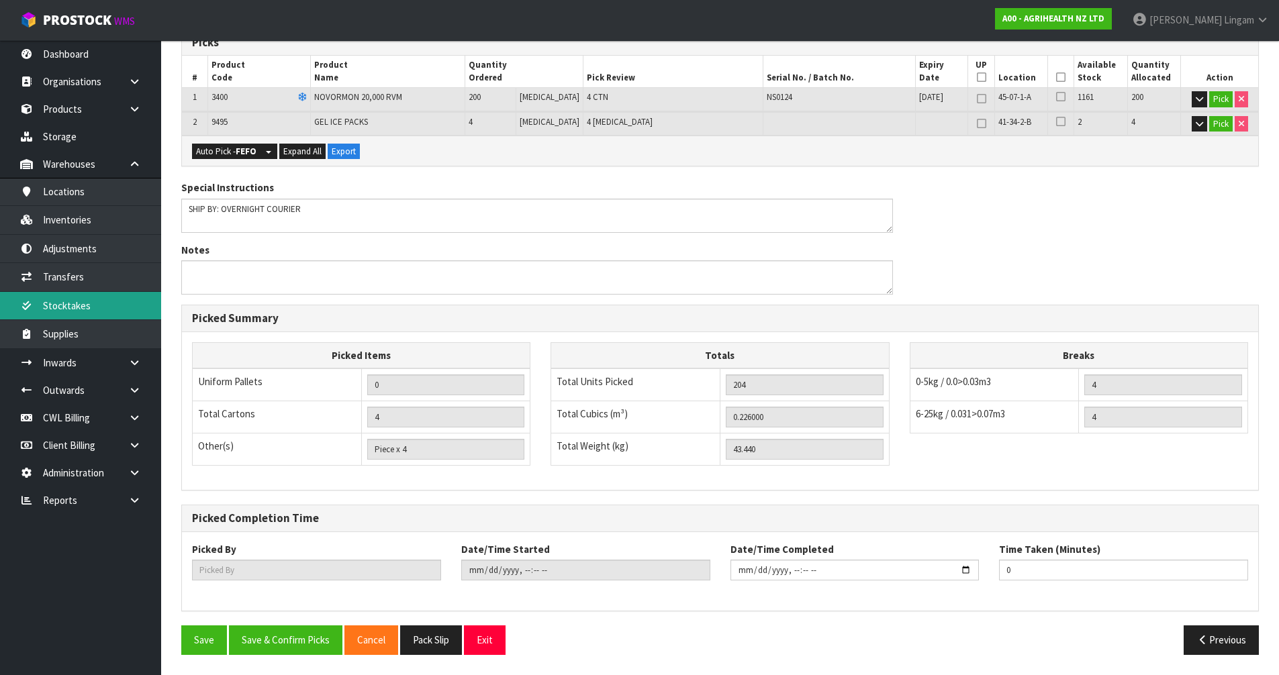
scroll to position [0, 0]
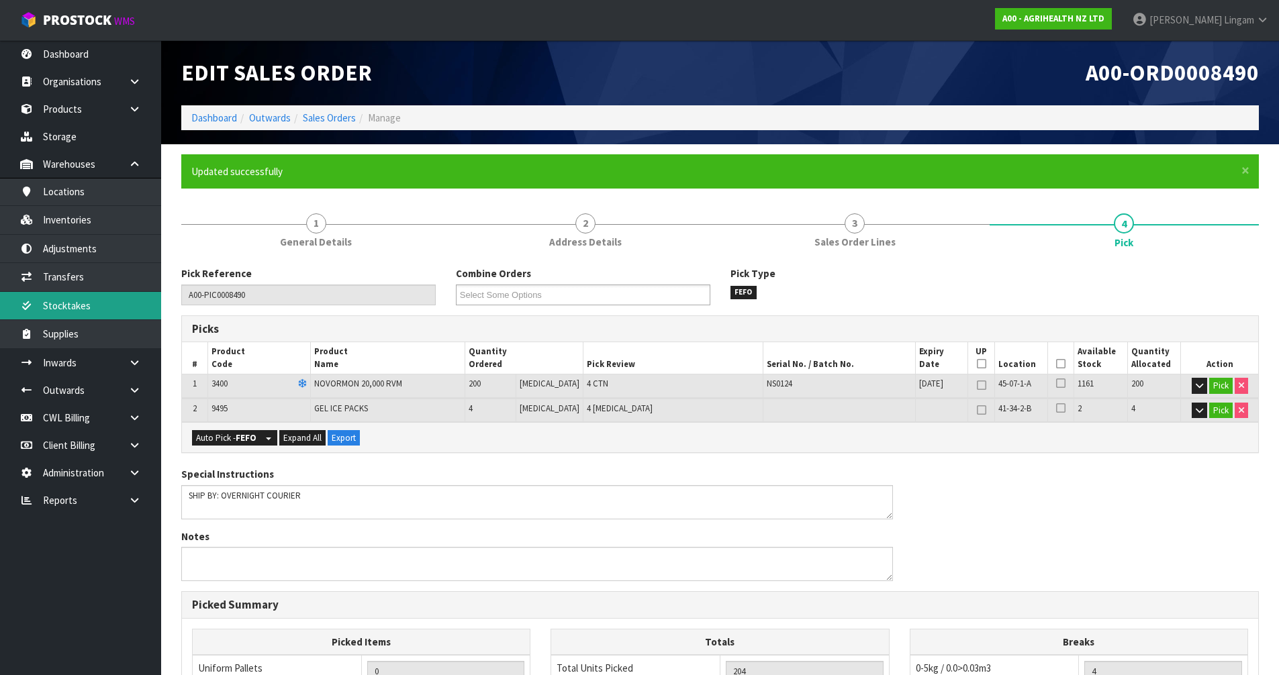
type input "Vineeta Lingam"
type input "2025-09-19T11:31:29"
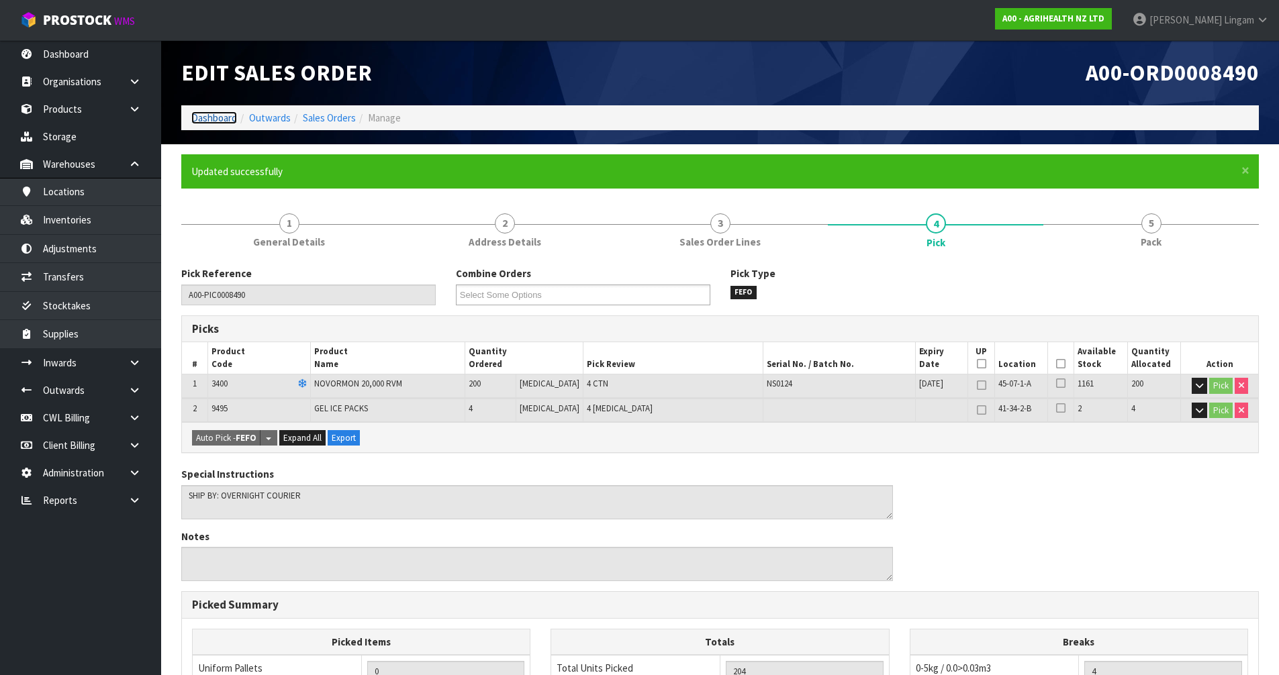
click at [211, 117] on link "Dashboard" at bounding box center [214, 117] width 46 height 13
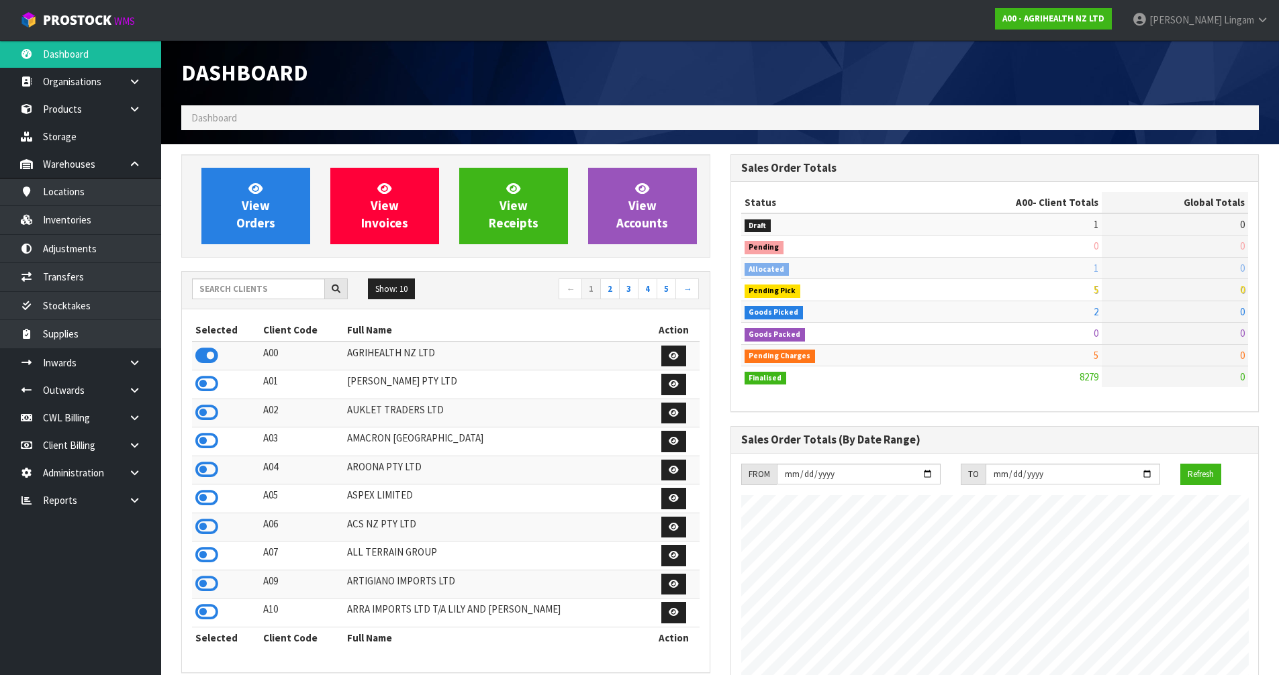
scroll to position [1017, 548]
click at [250, 291] on input "text" at bounding box center [258, 289] width 133 height 21
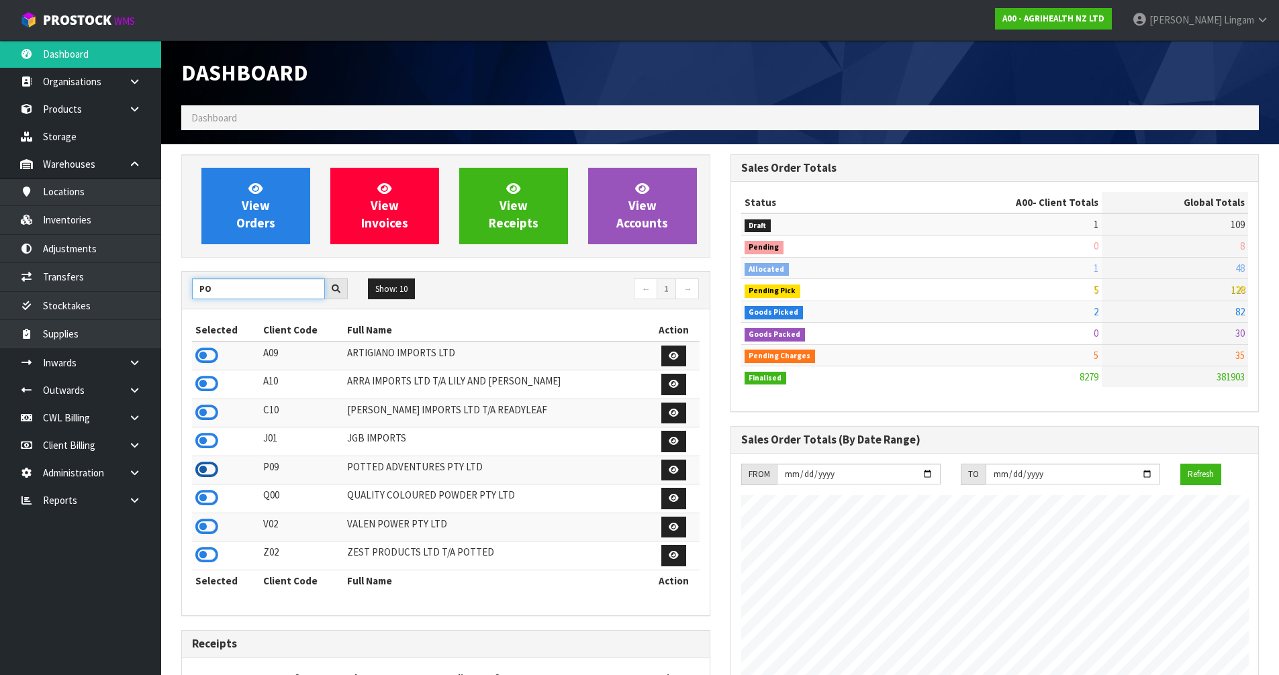
type input "PO"
click at [211, 473] on icon at bounding box center [206, 470] width 23 height 20
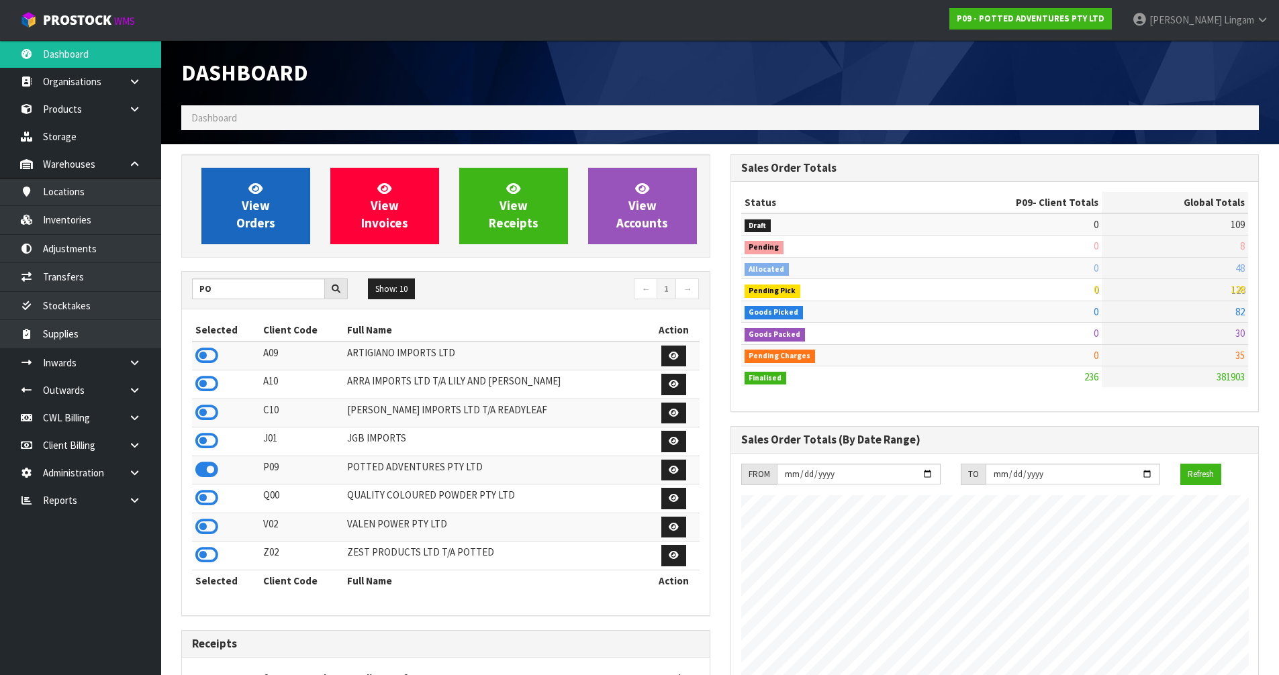
scroll to position [670526, 670798]
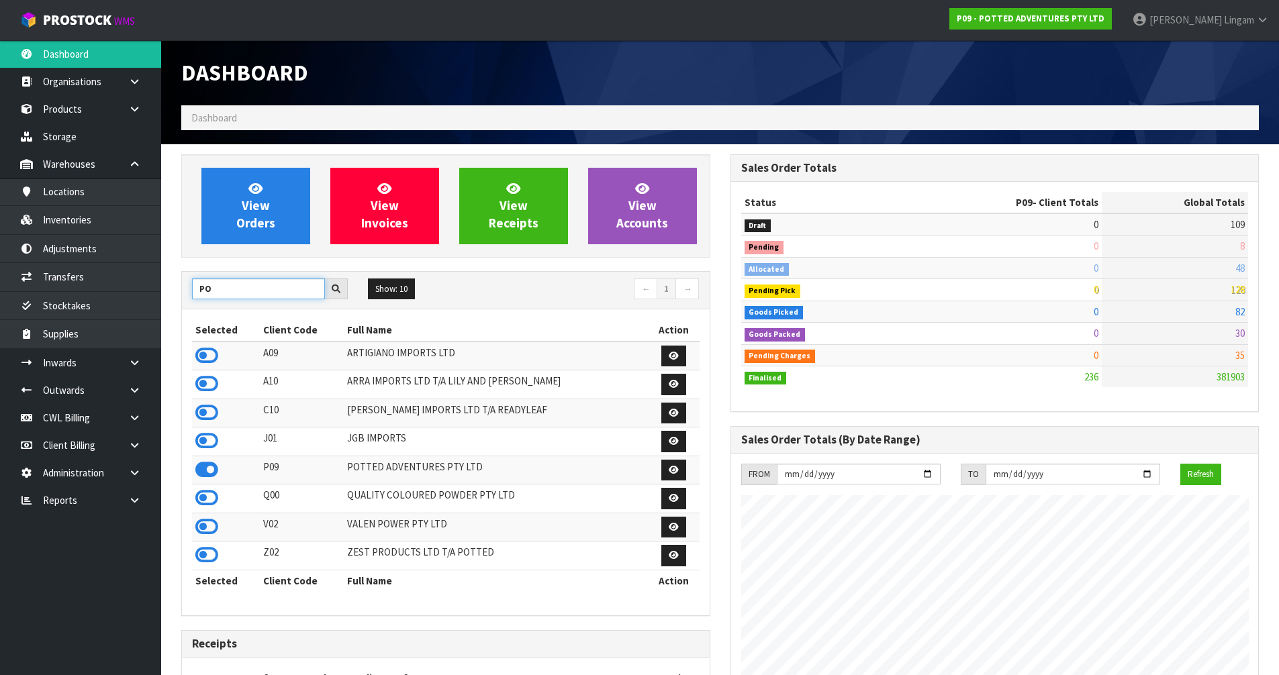
drag, startPoint x: 217, startPoint y: 293, endPoint x: 166, endPoint y: 296, distance: 51.1
click at [166, 296] on section "View Orders View Invoices View Receipts View Accounts PO Show: 10 5 10" at bounding box center [720, 644] width 1118 height 1000
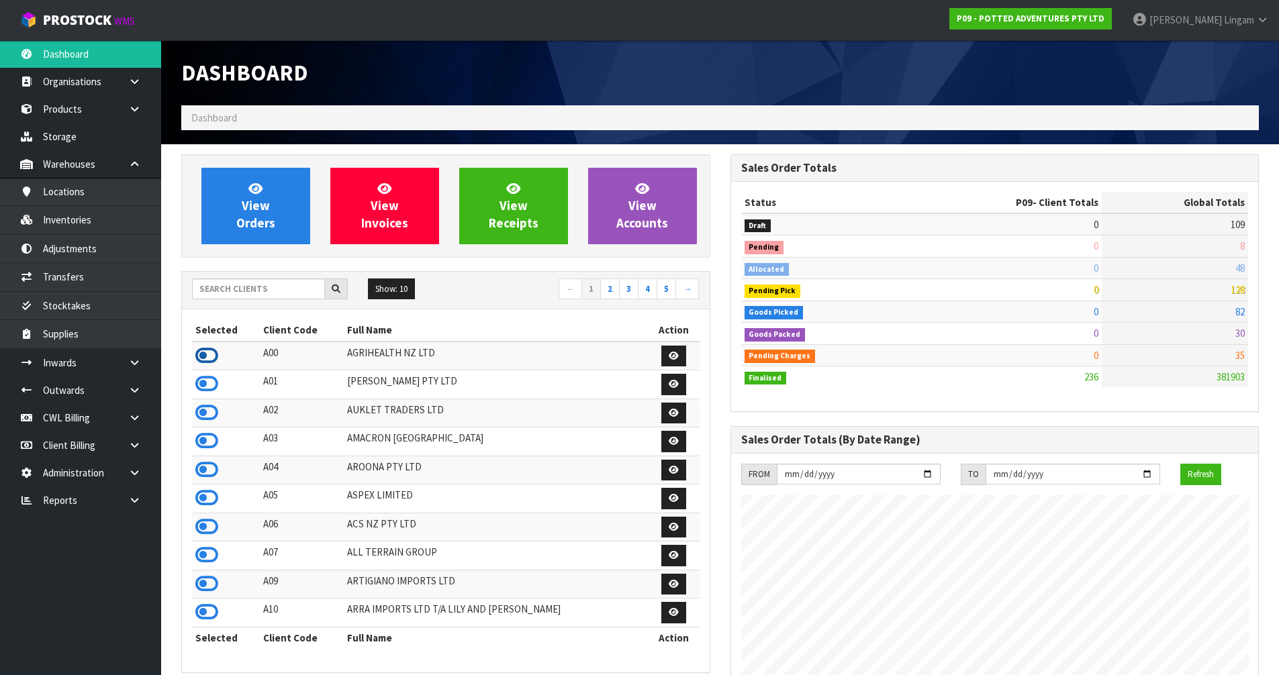
click at [201, 355] on icon at bounding box center [206, 356] width 23 height 20
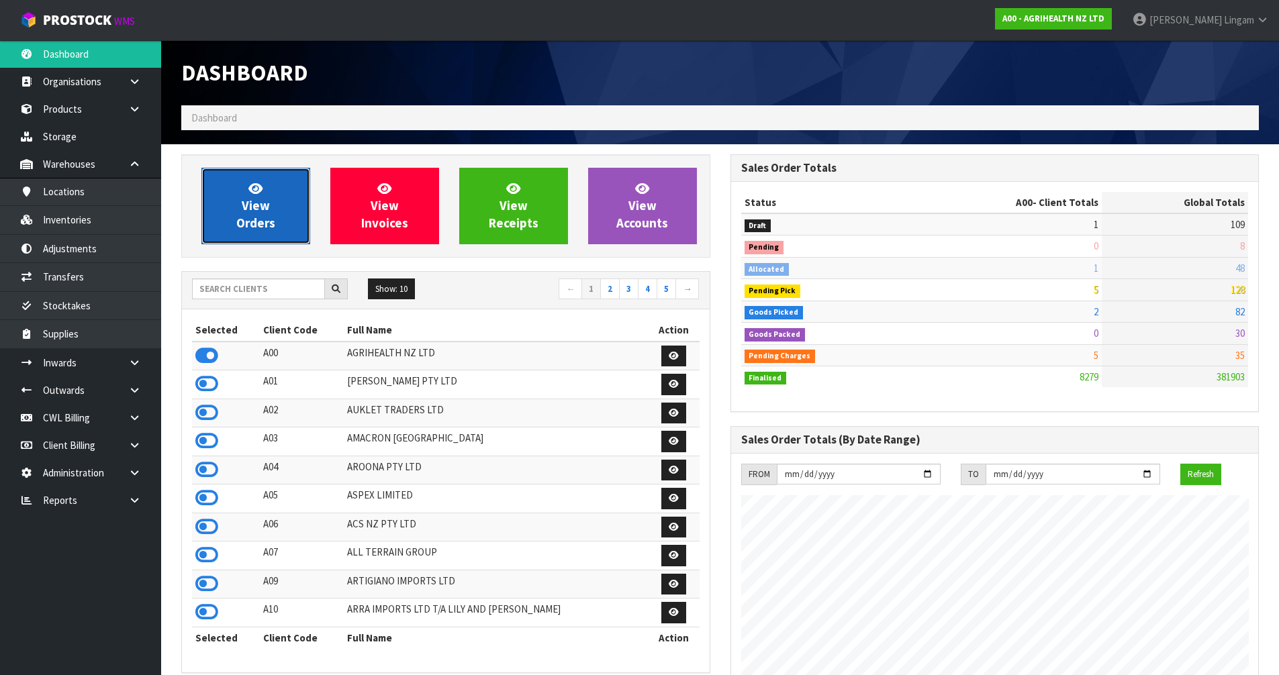
click at [248, 226] on span "View Orders" at bounding box center [255, 206] width 39 height 50
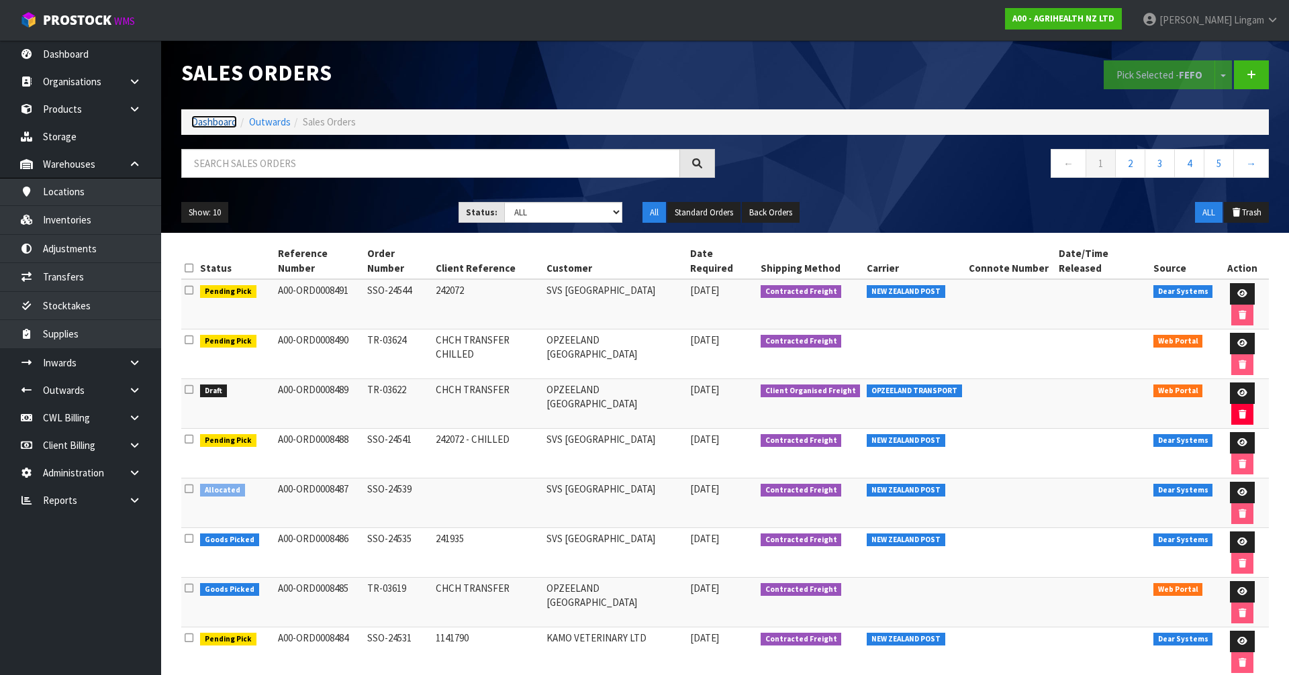
click at [212, 121] on link "Dashboard" at bounding box center [214, 121] width 46 height 13
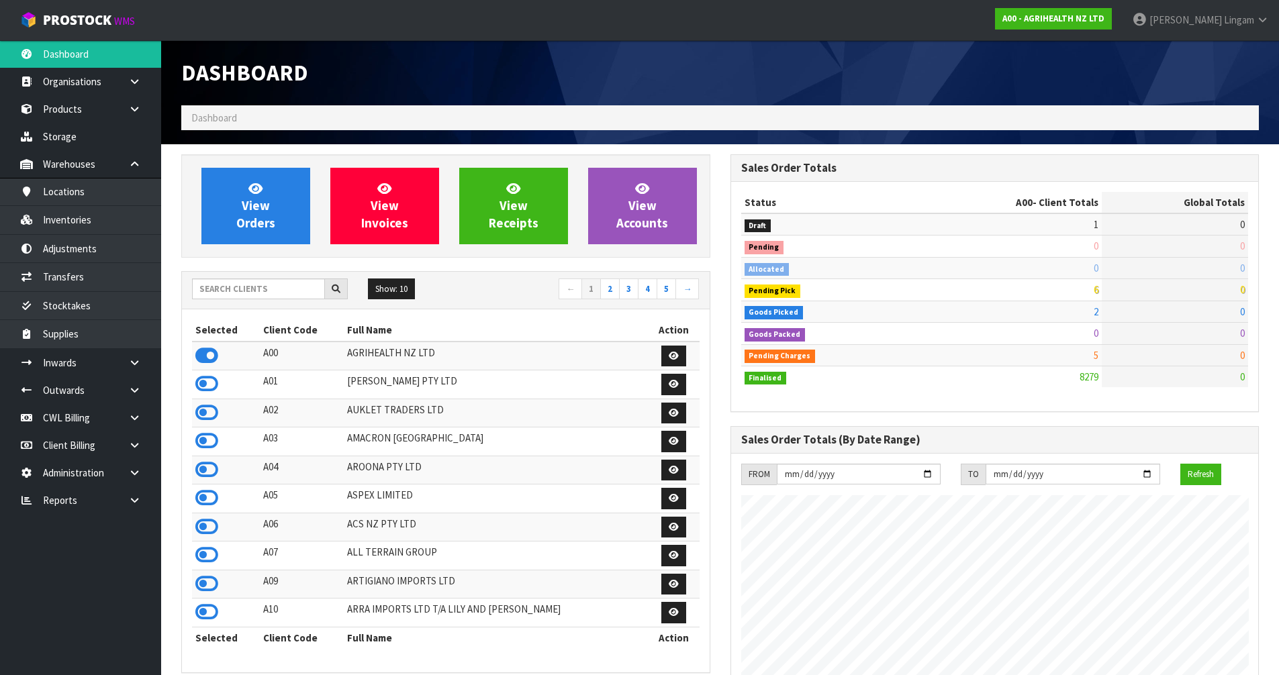
scroll to position [1017, 548]
click at [255, 200] on span "View Orders" at bounding box center [255, 206] width 39 height 50
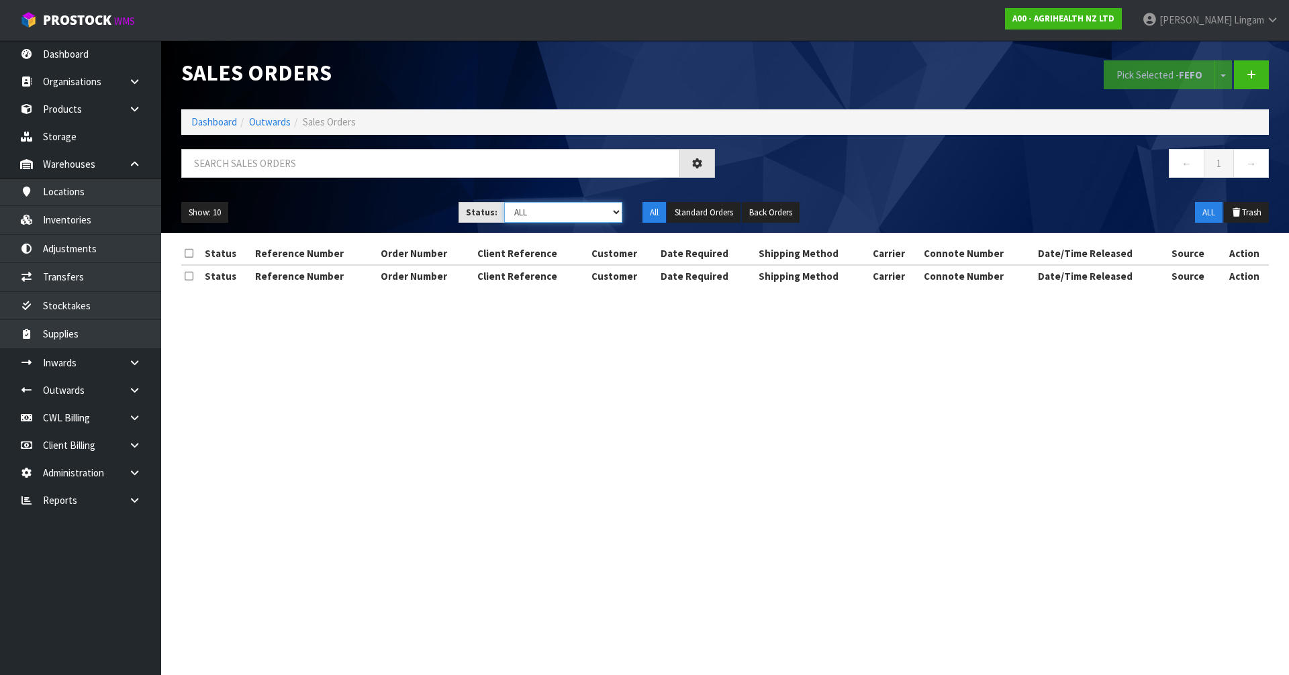
click at [589, 213] on select "Draft Pending Allocated Pending Pick Goods Picked Goods Packed Pending Charges …" at bounding box center [563, 212] width 119 height 21
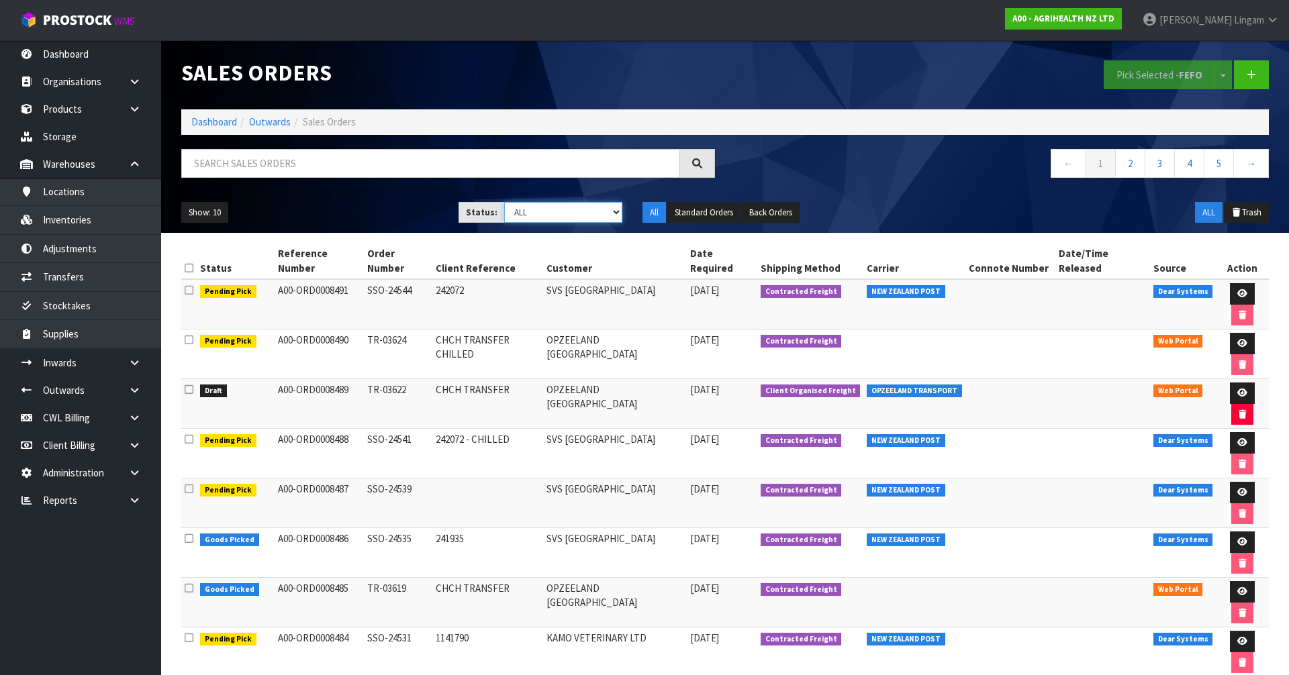
select select "string:6"
click at [504, 202] on select "Draft Pending Allocated Pending Pick Goods Picked Goods Packed Pending Charges …" at bounding box center [563, 212] width 119 height 21
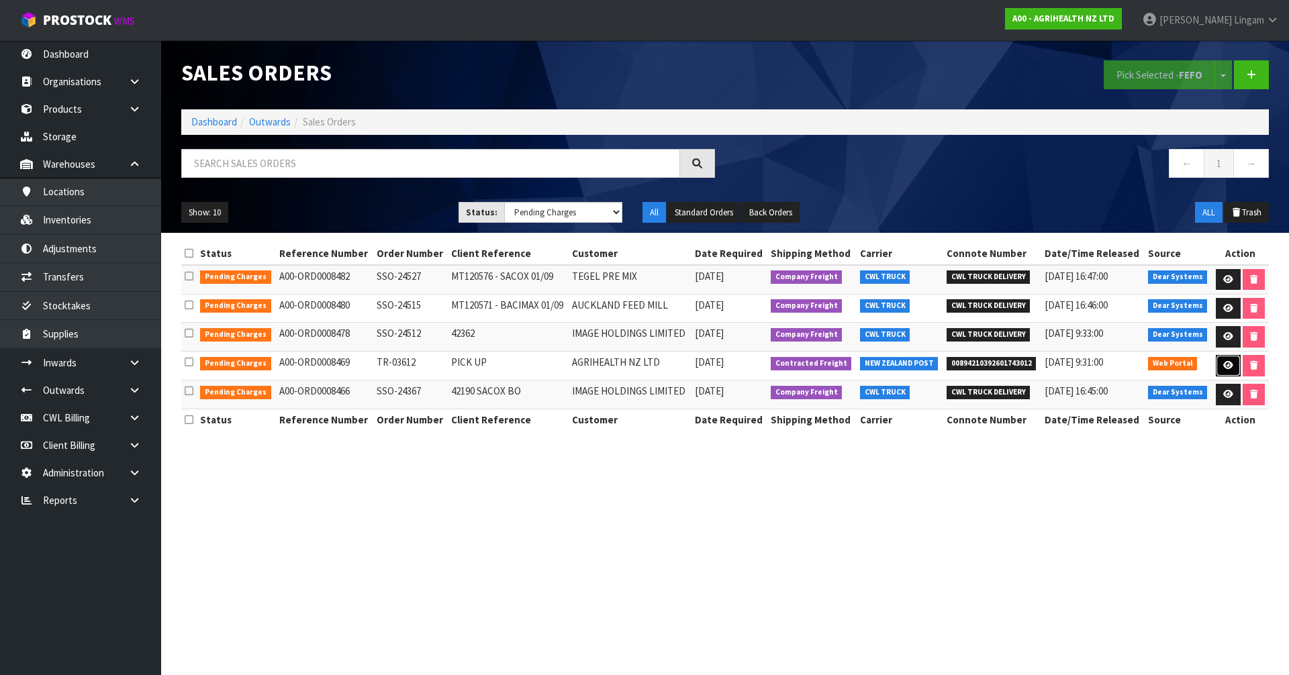
click at [1229, 365] on icon at bounding box center [1228, 365] width 10 height 9
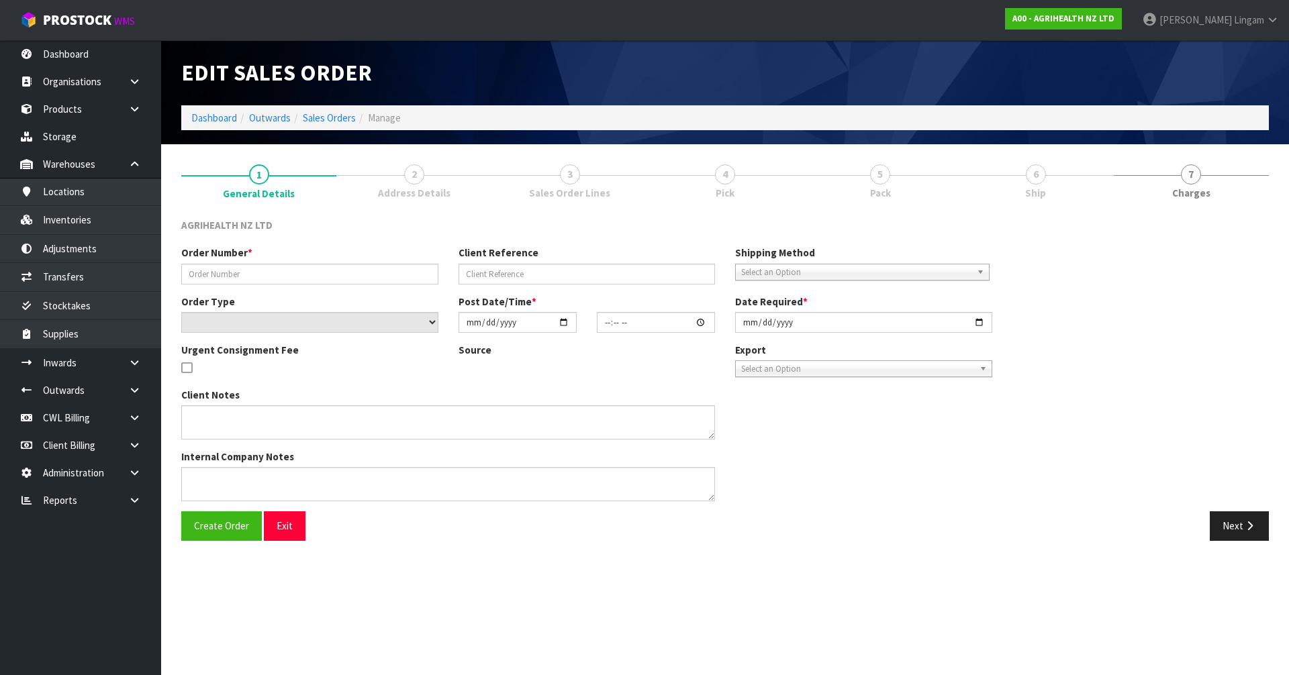
type input "TR-03612"
type input "PICK UP"
select select "number:0"
type input "2025-09-16"
type input "14:02:00.000"
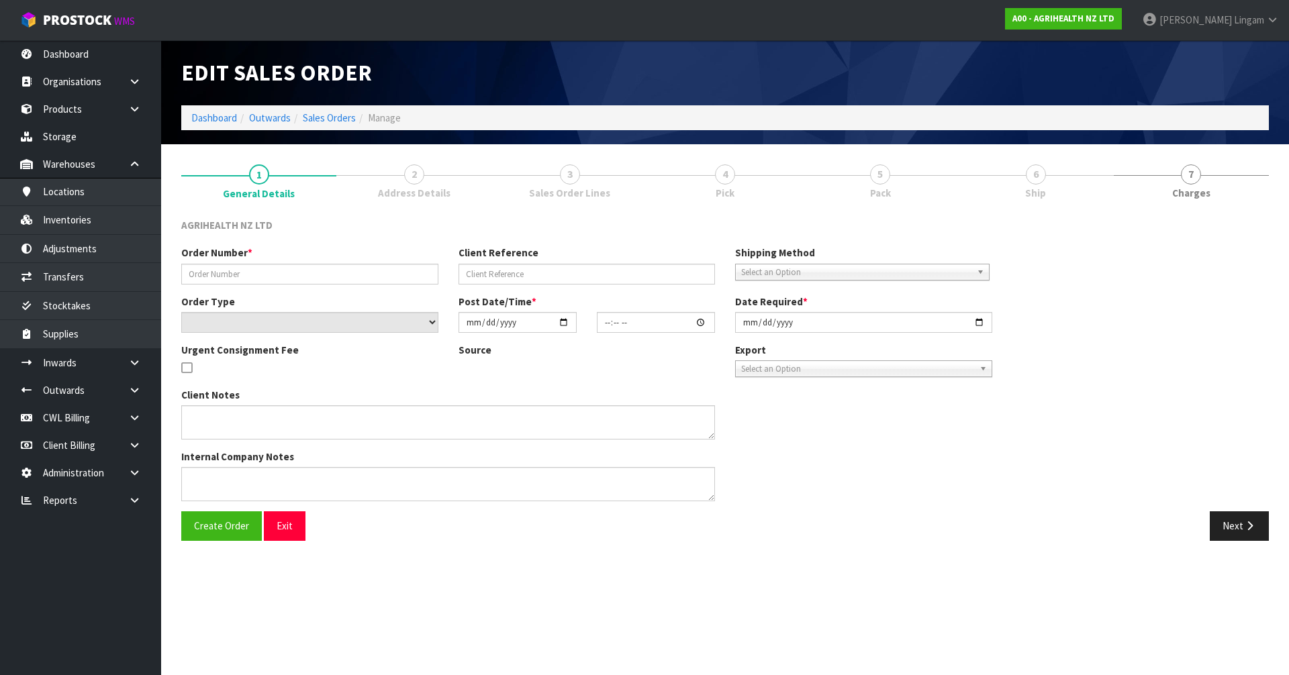
type input "2025-09-17"
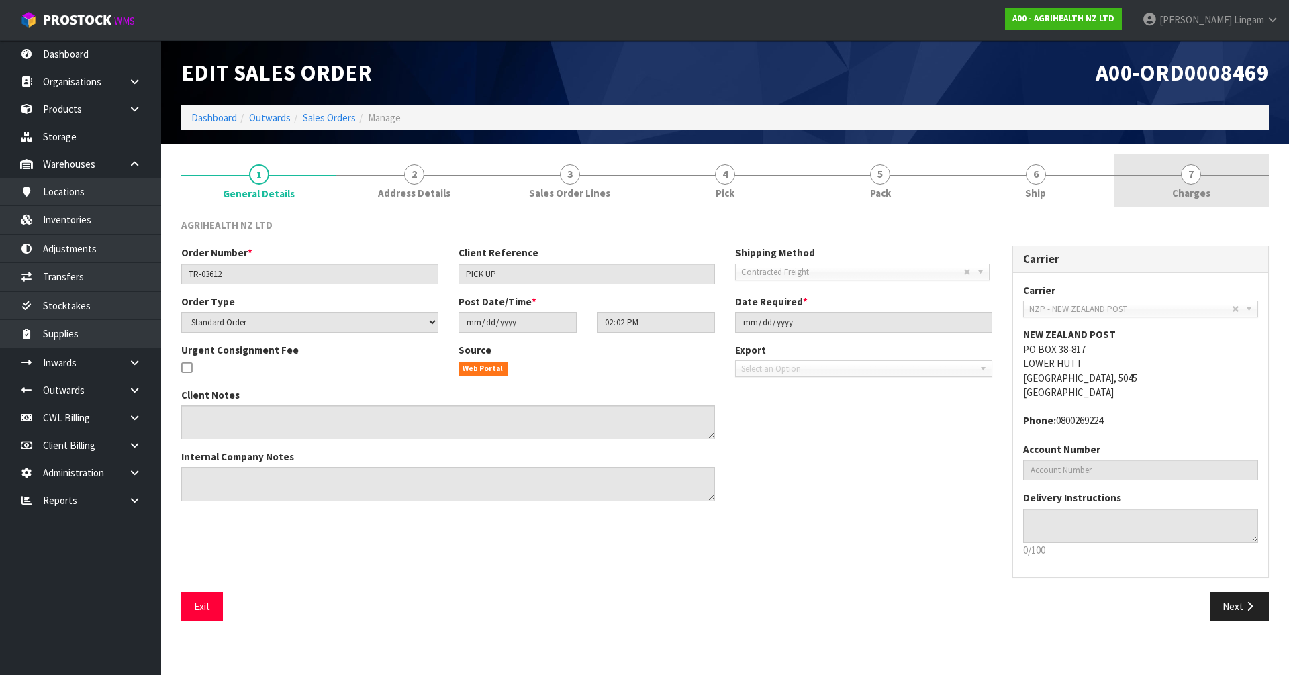
click at [1207, 183] on link "7 Charges" at bounding box center [1191, 180] width 155 height 53
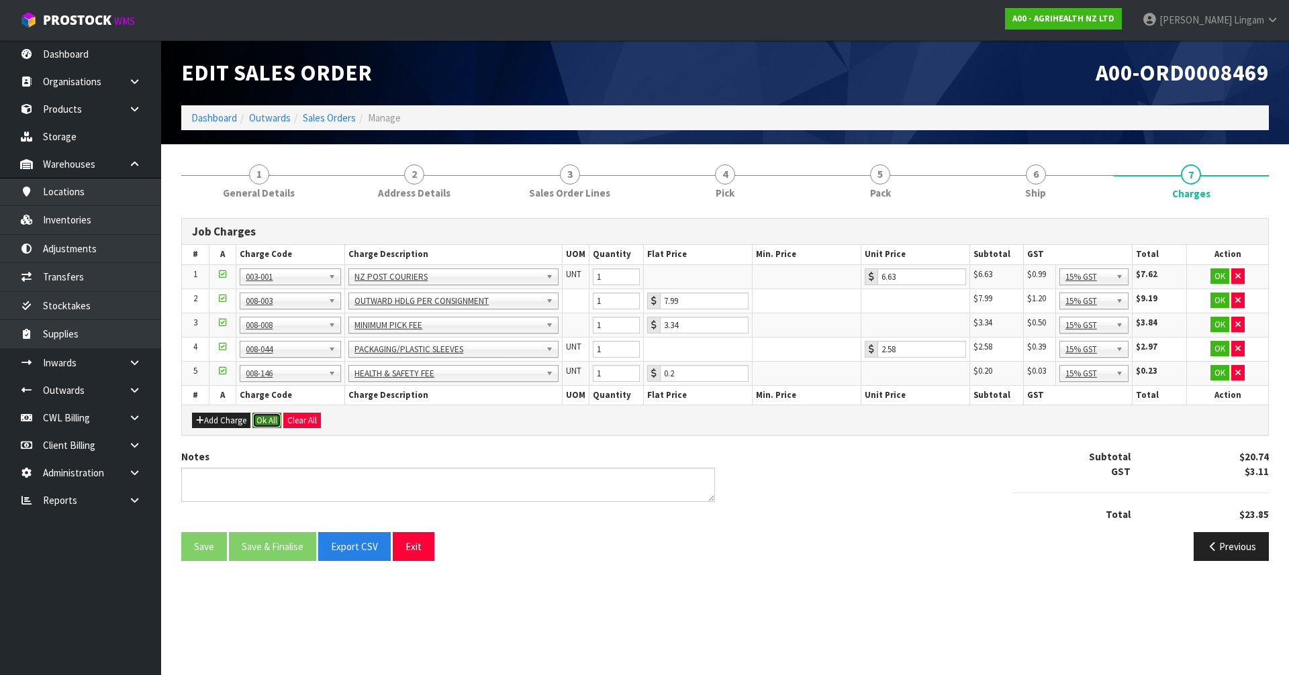
click at [259, 419] on button "Ok All" at bounding box center [266, 421] width 29 height 16
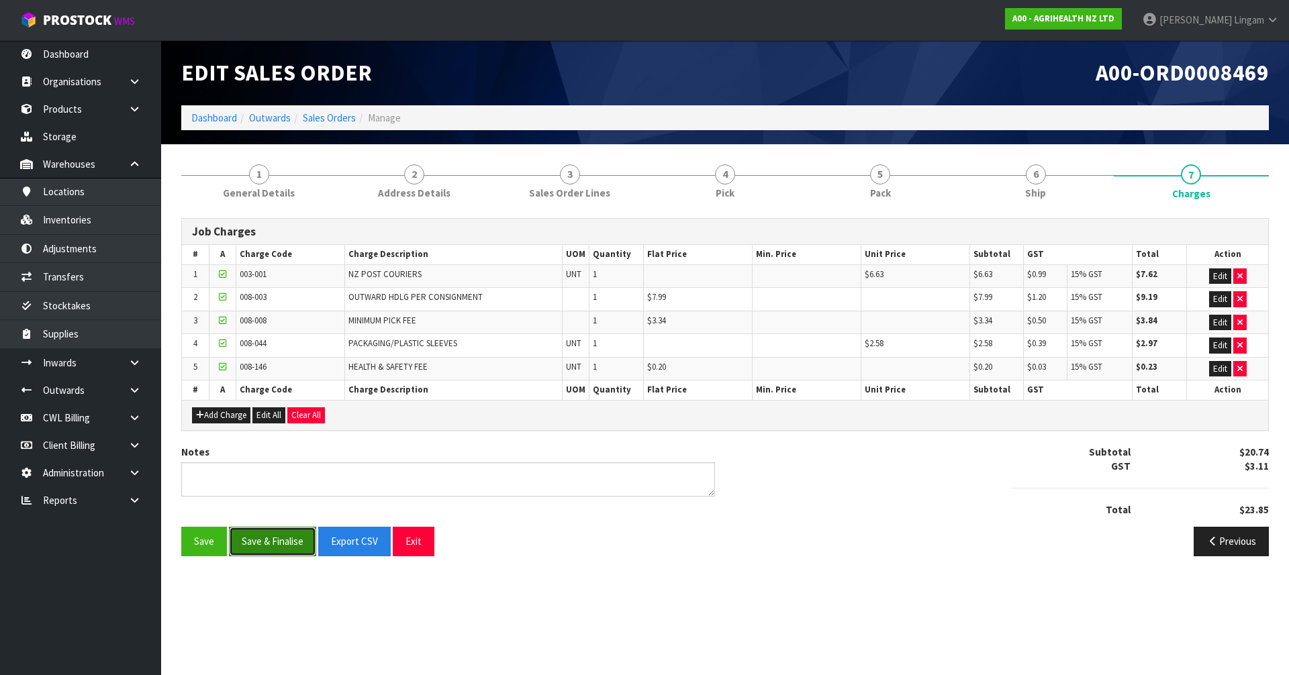
click at [260, 541] on button "Save & Finalise" at bounding box center [272, 541] width 87 height 29
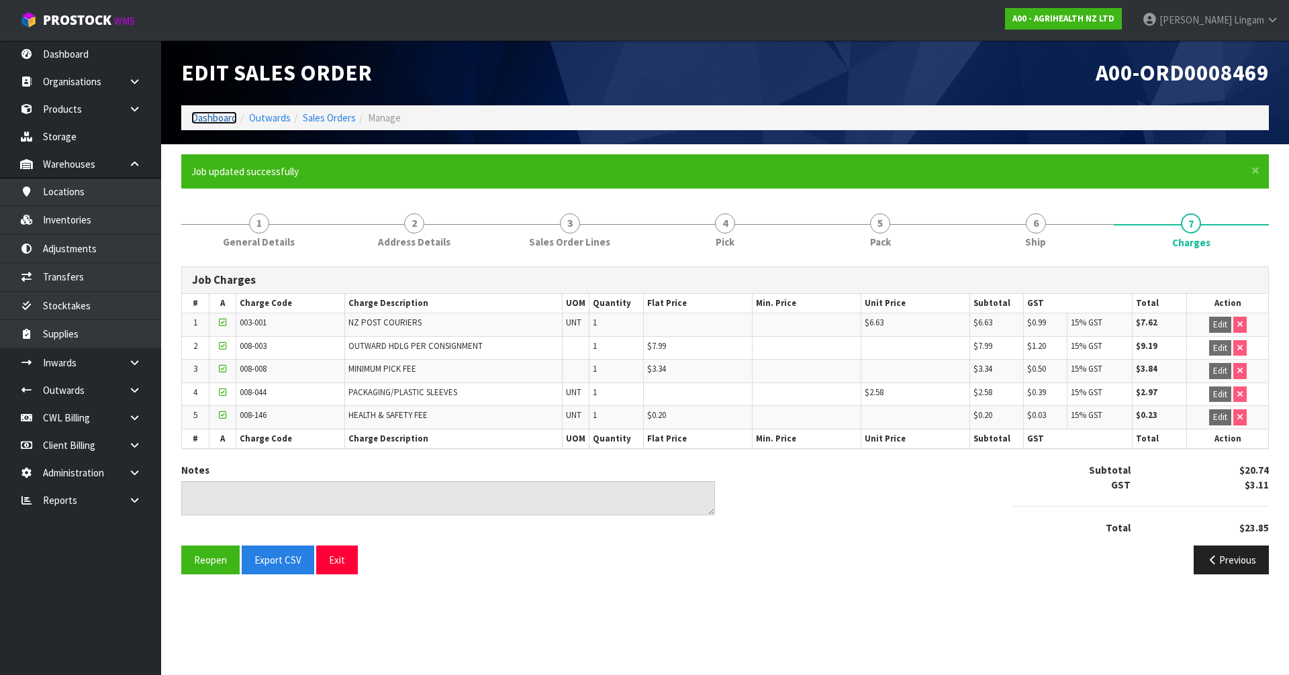
click at [209, 117] on link "Dashboard" at bounding box center [214, 117] width 46 height 13
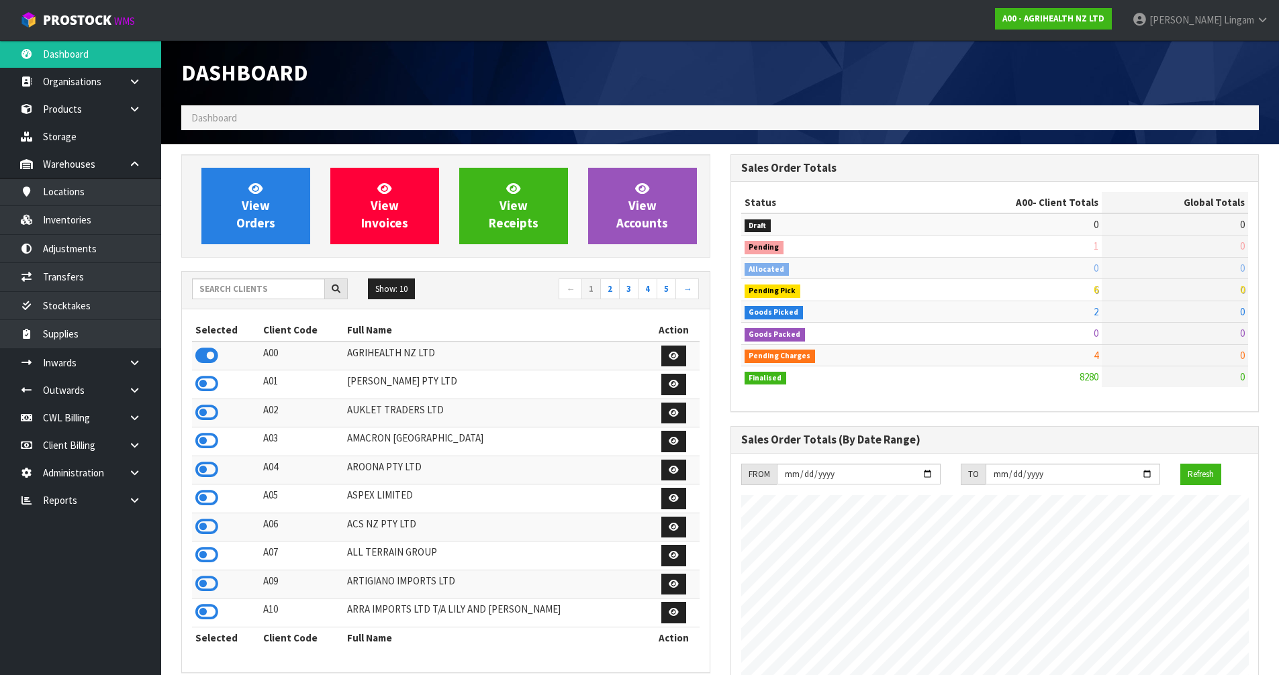
scroll to position [1017, 548]
click at [259, 228] on span "View Orders" at bounding box center [255, 206] width 39 height 50
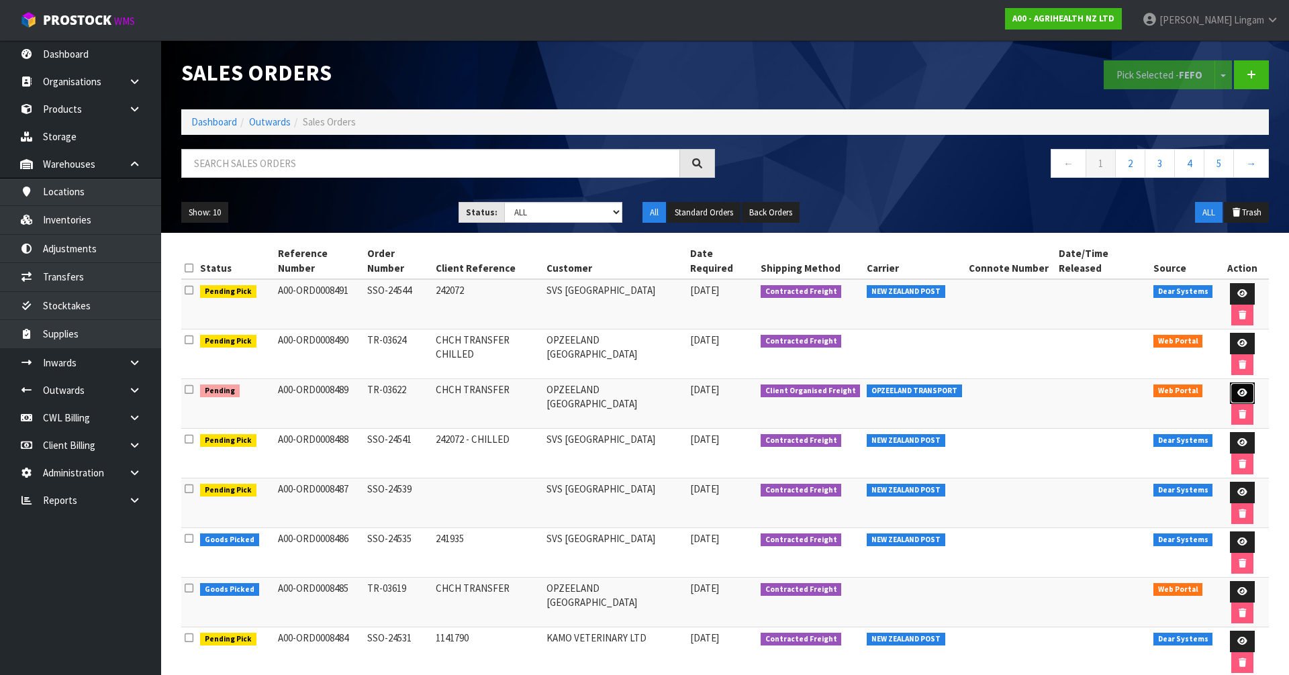
click at [1237, 389] on icon at bounding box center [1242, 393] width 10 height 9
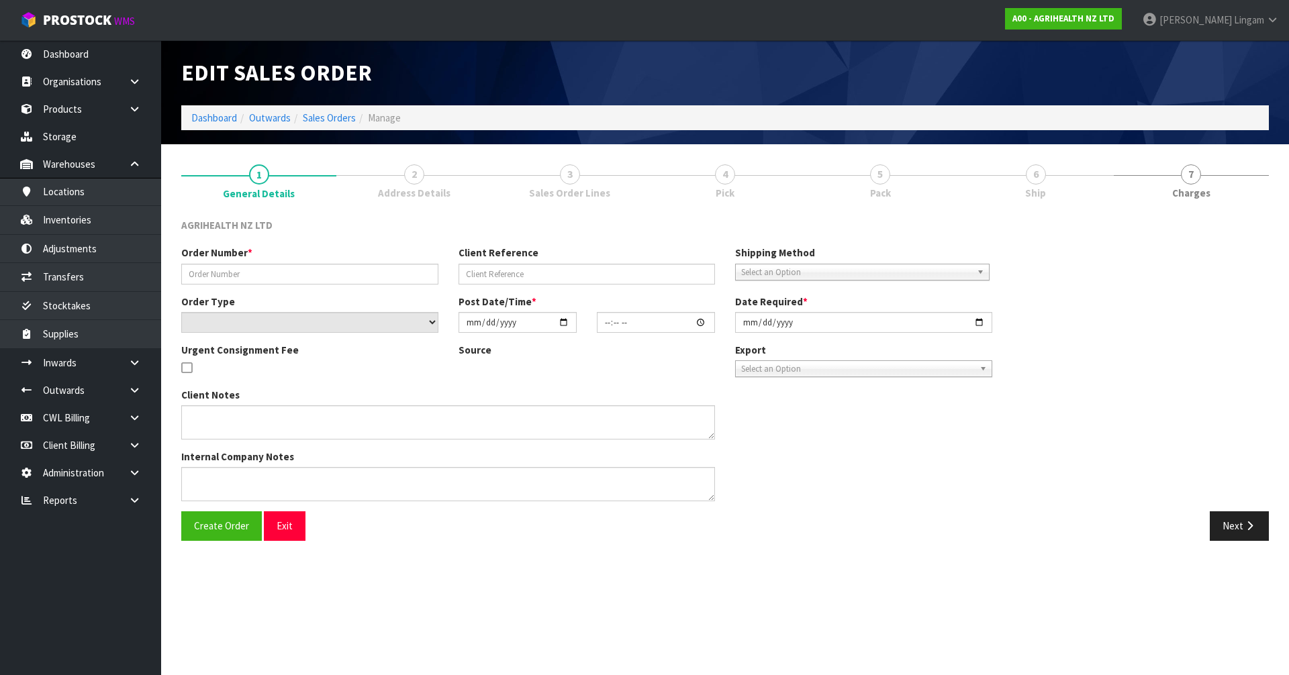
type input "TR-03622"
type input "CHCH TRANSFER"
select select "number:0"
type input "2025-09-19"
type input "11:04:00.000"
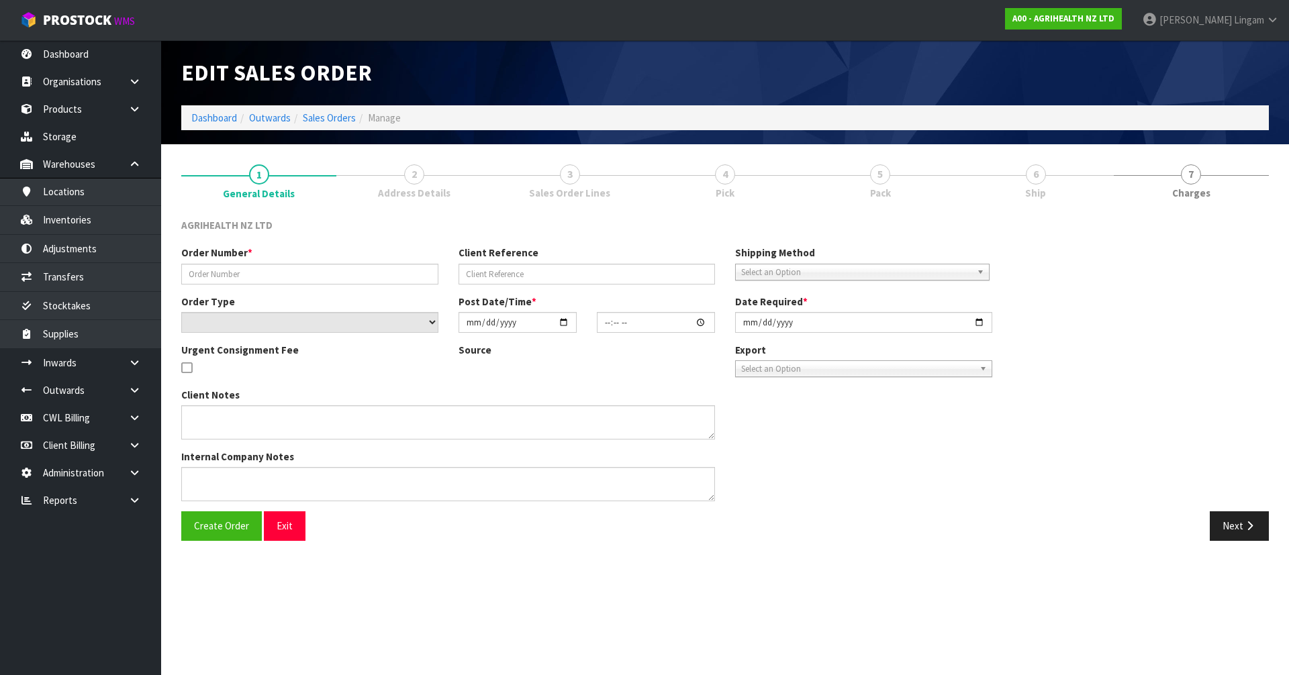
type input "2025-09-19"
type textarea "OPZEELAND TO PICK UP MONDAY MORNING"
type textarea "TRANSFER TO CHCH VIA OPZEELAND TRANSPORT - URGENT TO GO MONDAY"
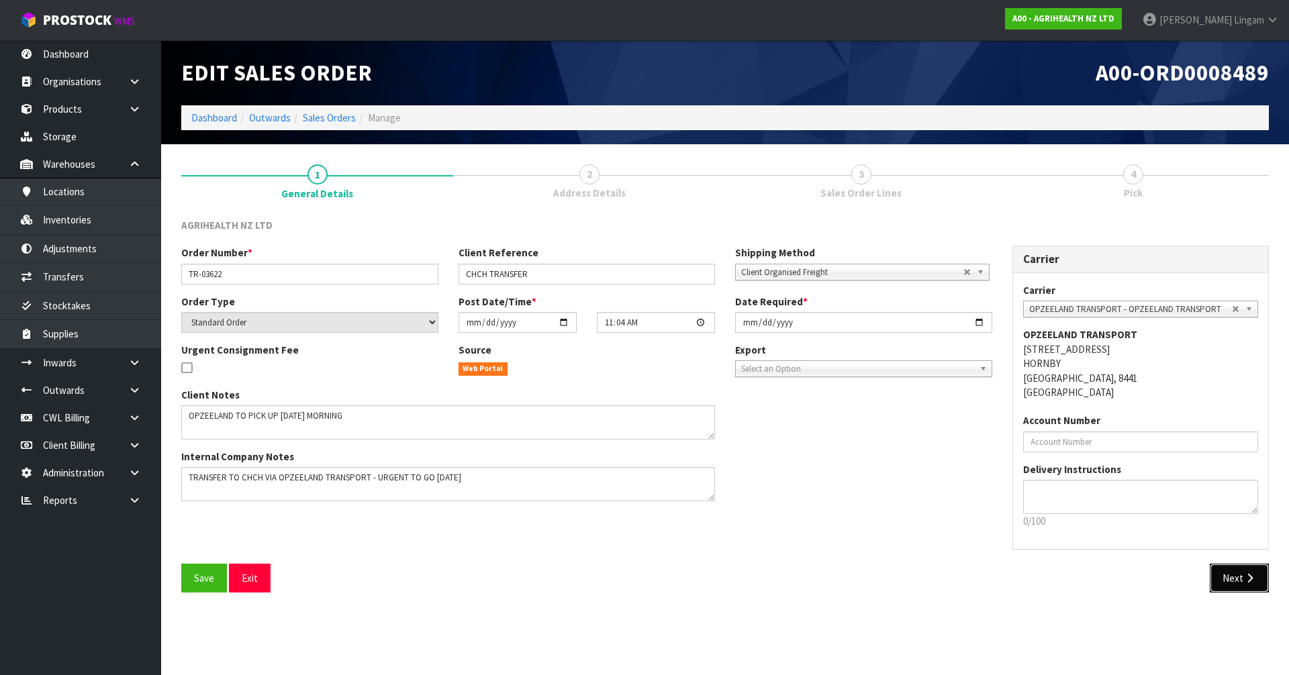
click at [1234, 577] on button "Next" at bounding box center [1239, 578] width 59 height 29
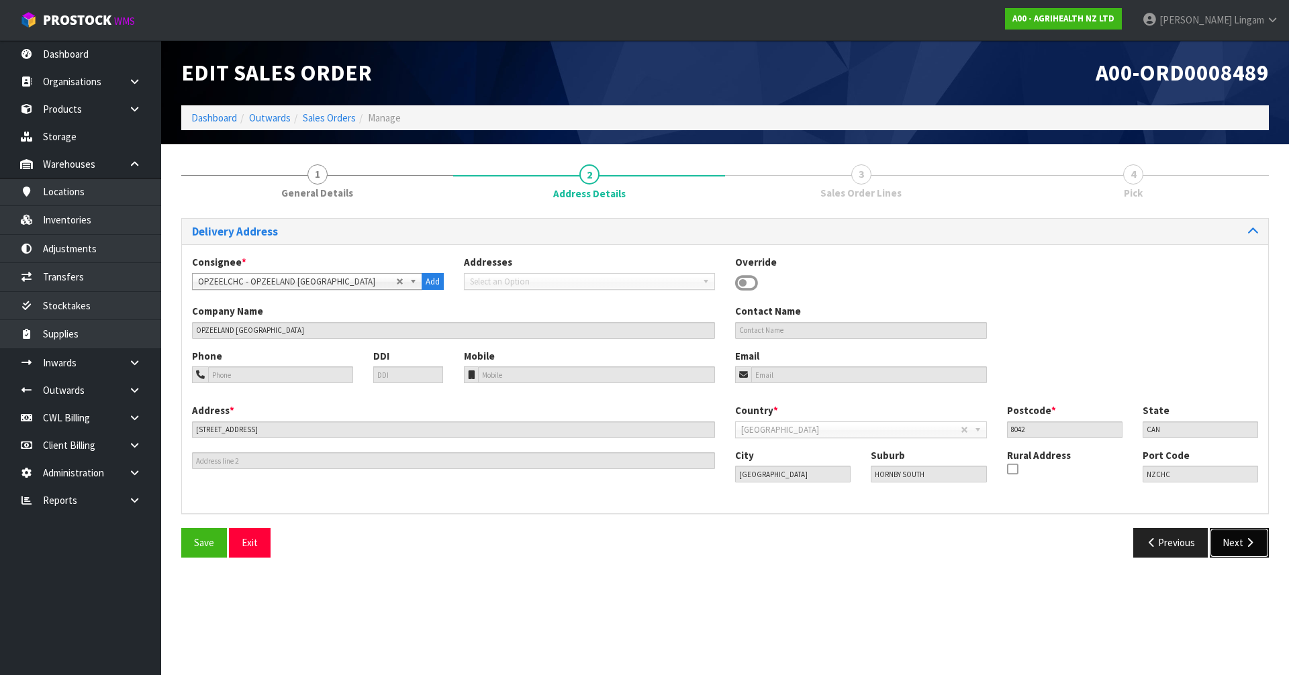
click at [1233, 546] on button "Next" at bounding box center [1239, 542] width 59 height 29
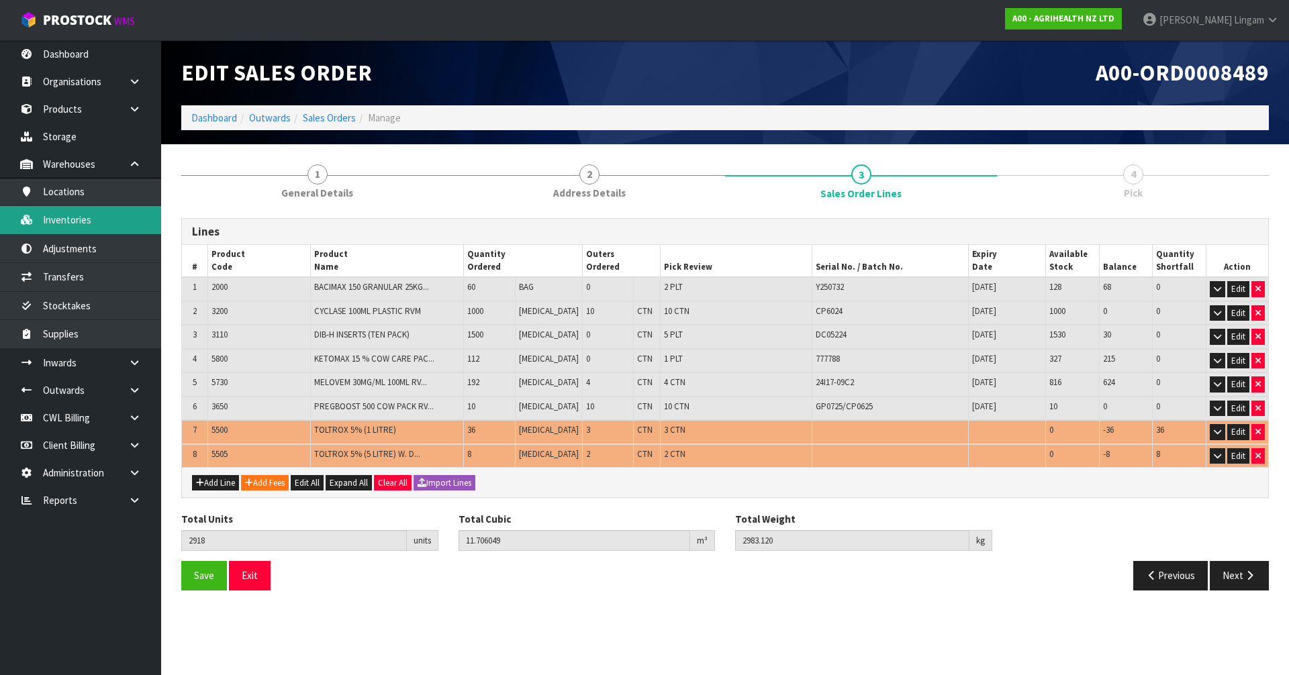
click at [79, 220] on link "Inventories" at bounding box center [80, 220] width 161 height 28
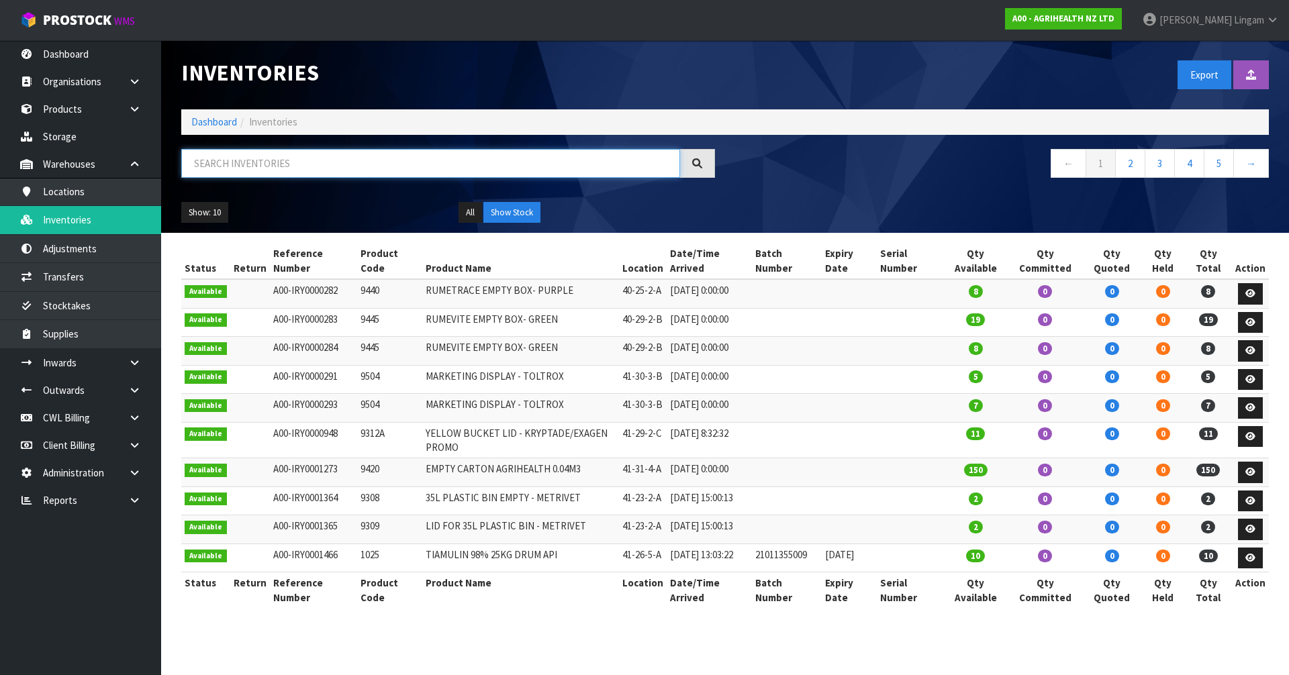
click at [437, 161] on input "text" at bounding box center [430, 163] width 499 height 29
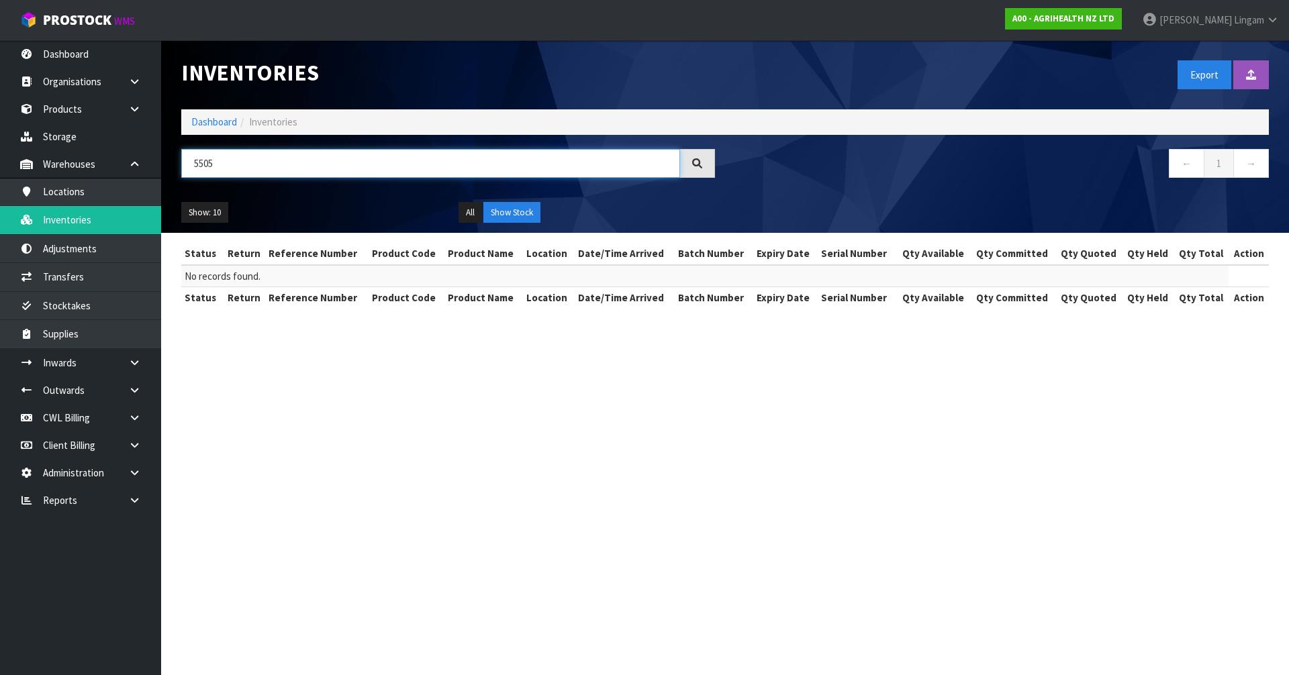
drag, startPoint x: 260, startPoint y: 164, endPoint x: 183, endPoint y: 170, distance: 78.1
click at [183, 170] on input "5505" at bounding box center [430, 163] width 499 height 29
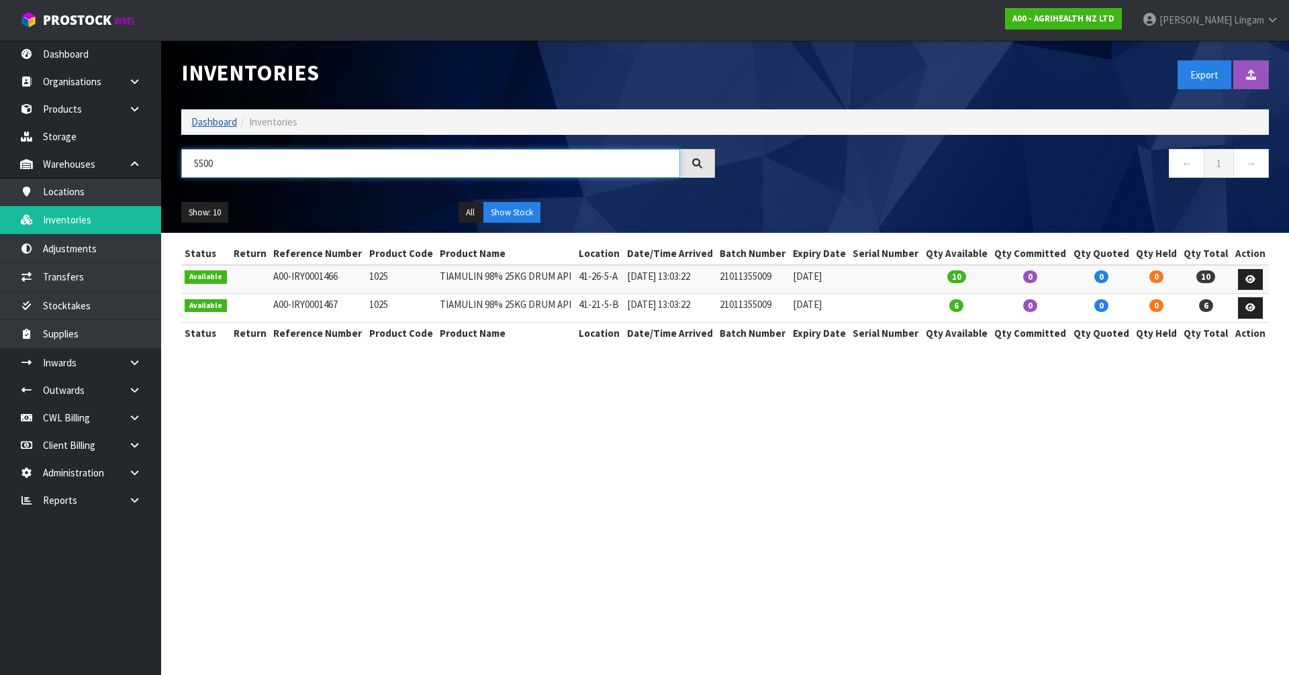
type input "5500"
click at [208, 119] on link "Dashboard" at bounding box center [214, 121] width 46 height 13
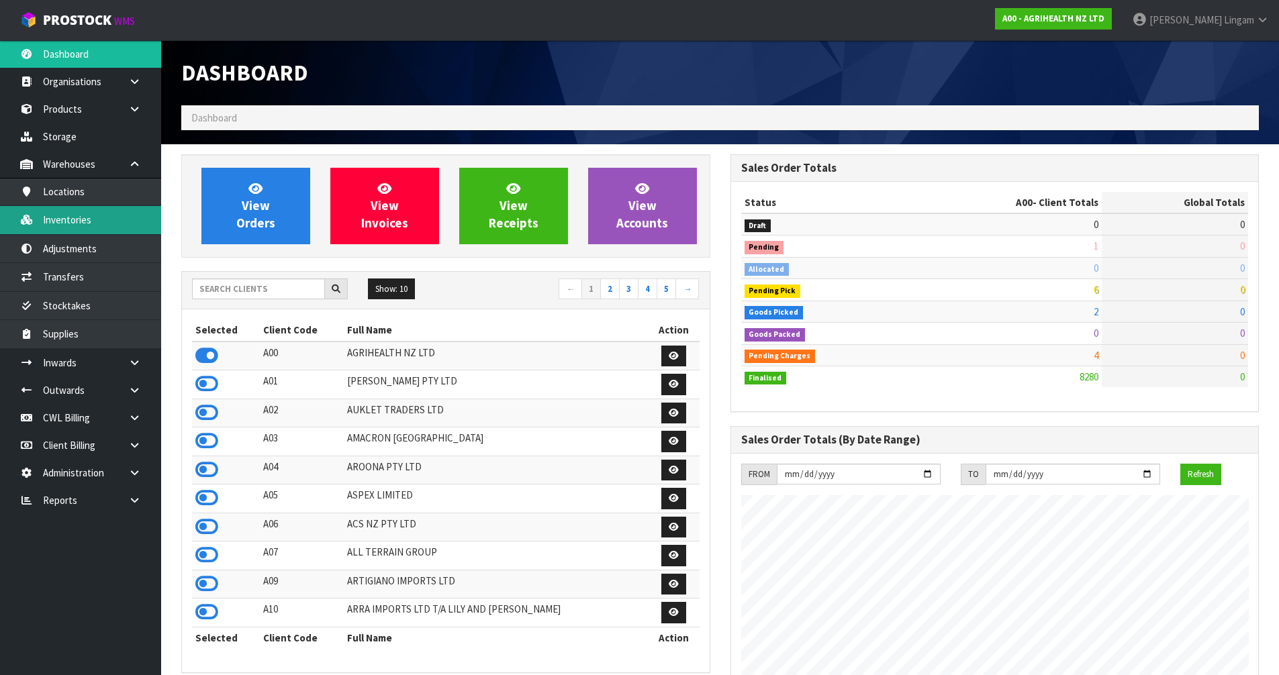
scroll to position [1017, 548]
click at [260, 291] on input "text" at bounding box center [258, 289] width 133 height 21
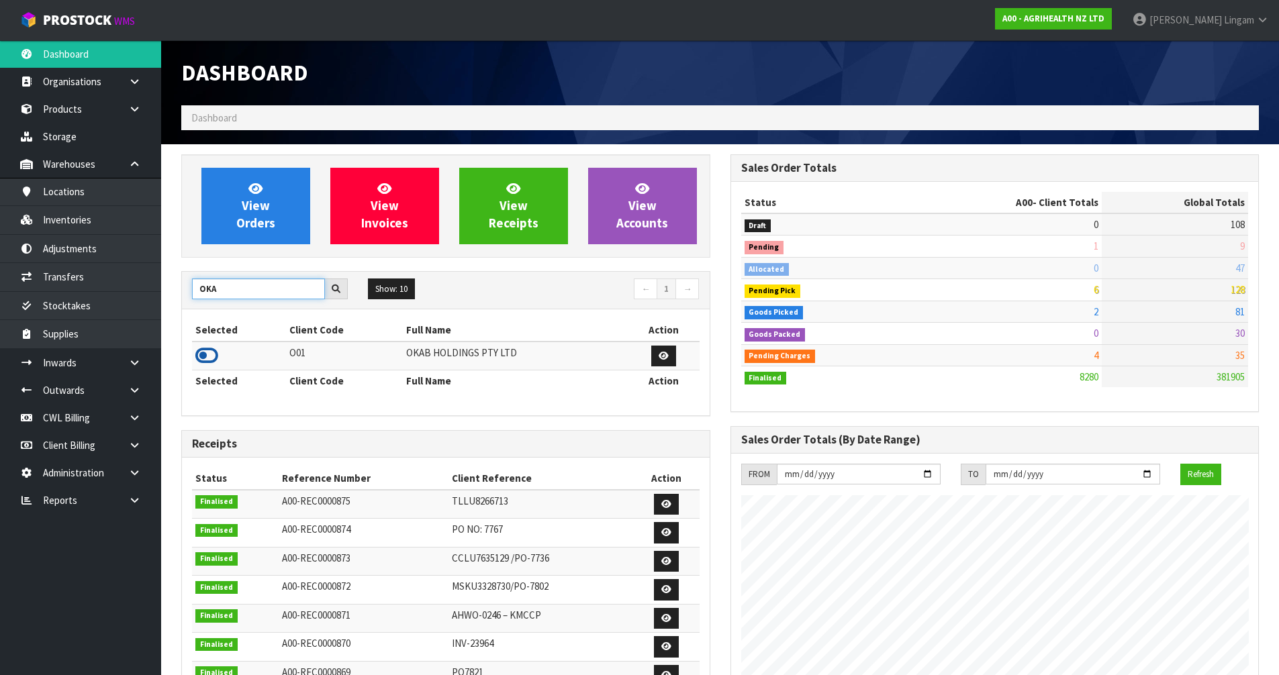
type input "OKA"
click at [207, 354] on icon at bounding box center [206, 356] width 23 height 20
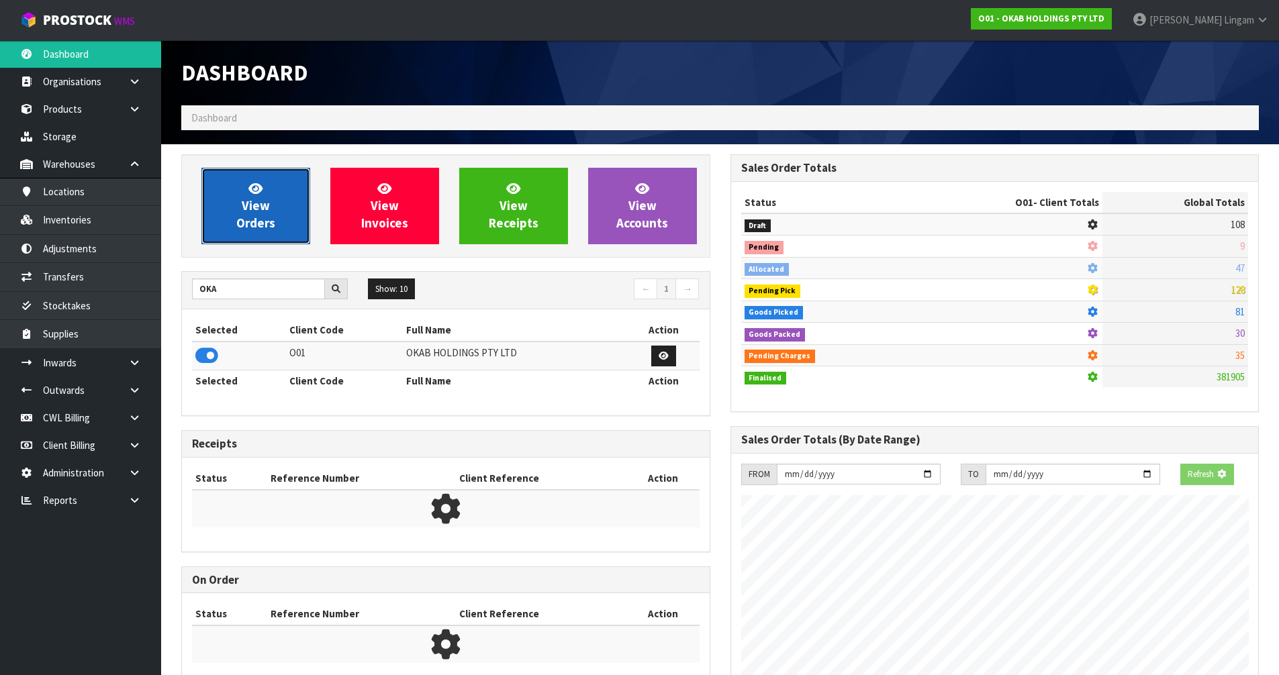
scroll to position [1103, 548]
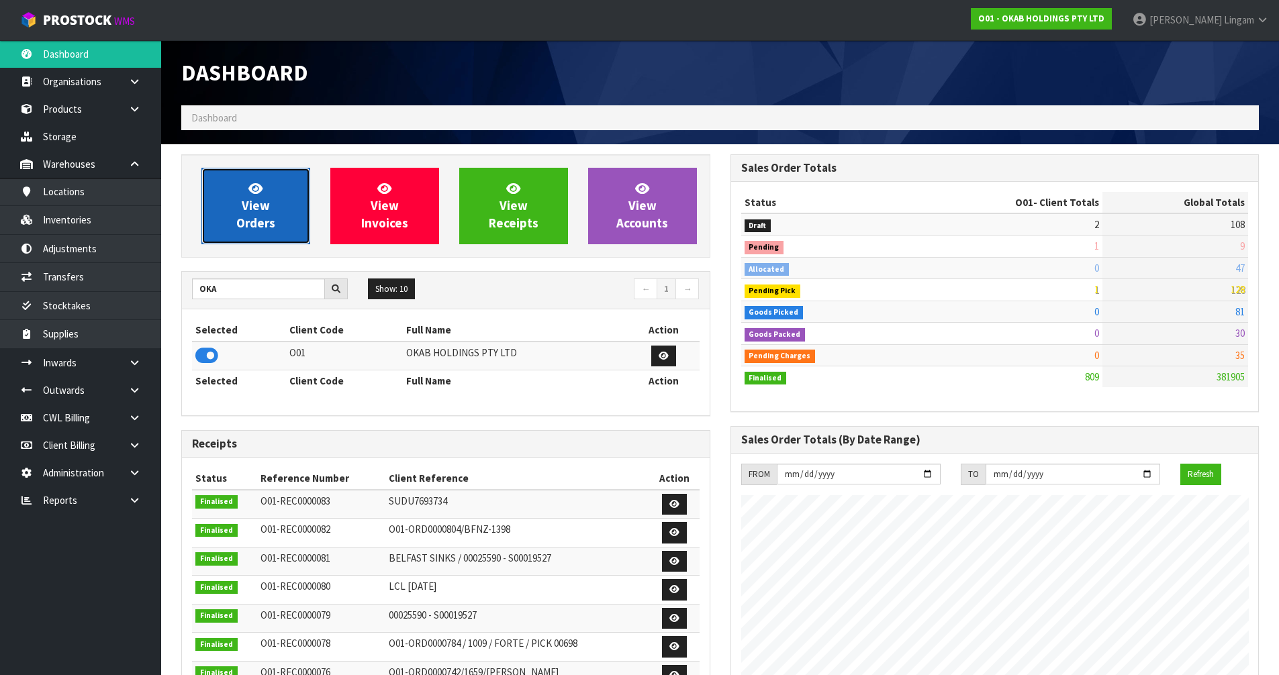
click at [278, 229] on link "View Orders" at bounding box center [255, 206] width 109 height 77
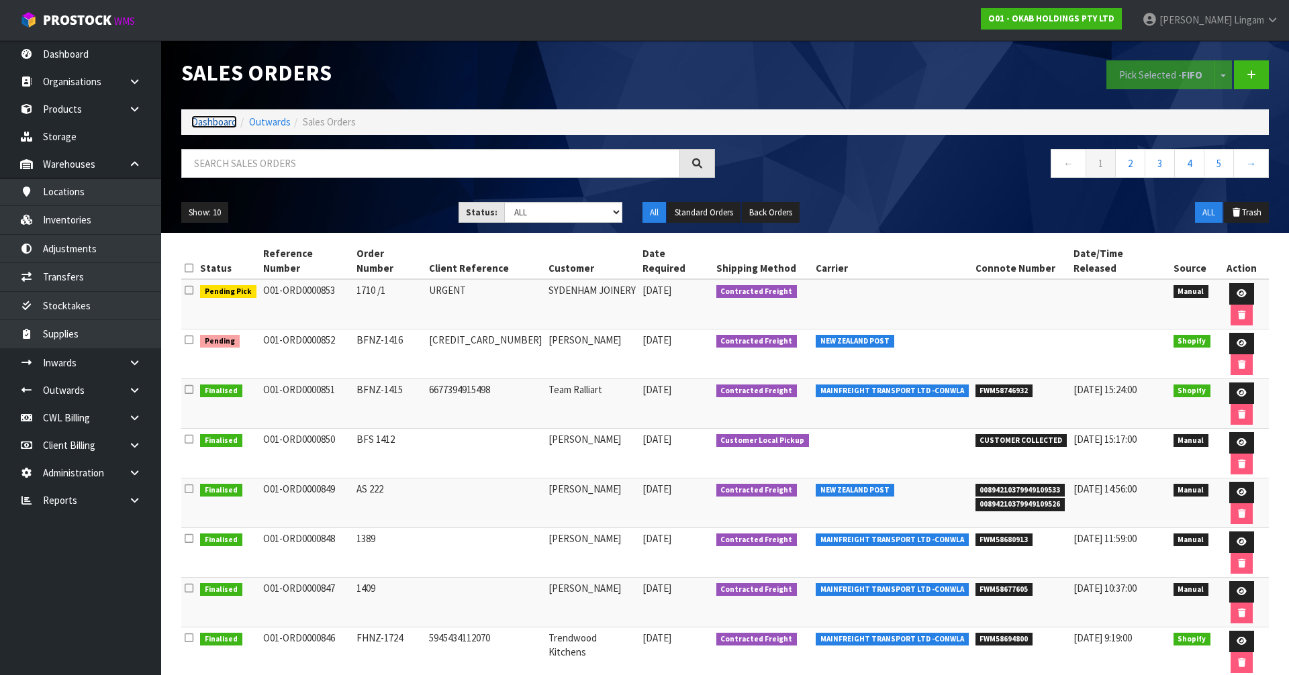
click at [224, 124] on link "Dashboard" at bounding box center [214, 121] width 46 height 13
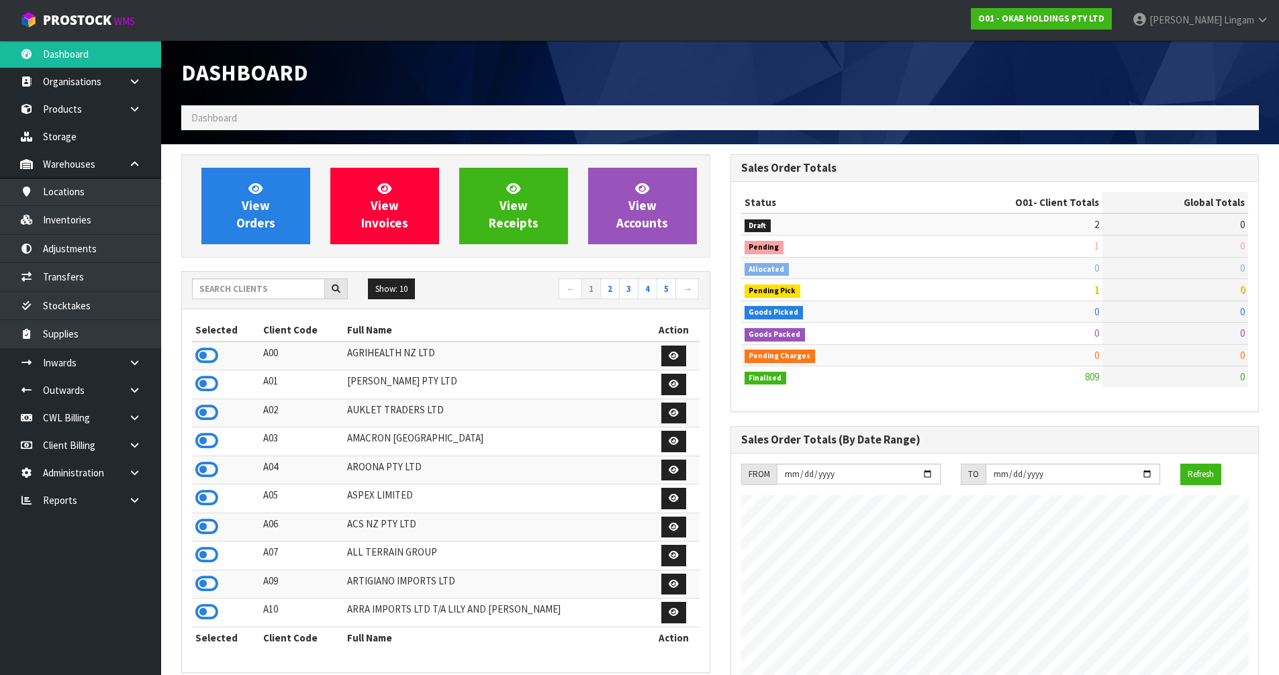
scroll to position [1089, 548]
click at [207, 354] on icon at bounding box center [206, 356] width 23 height 20
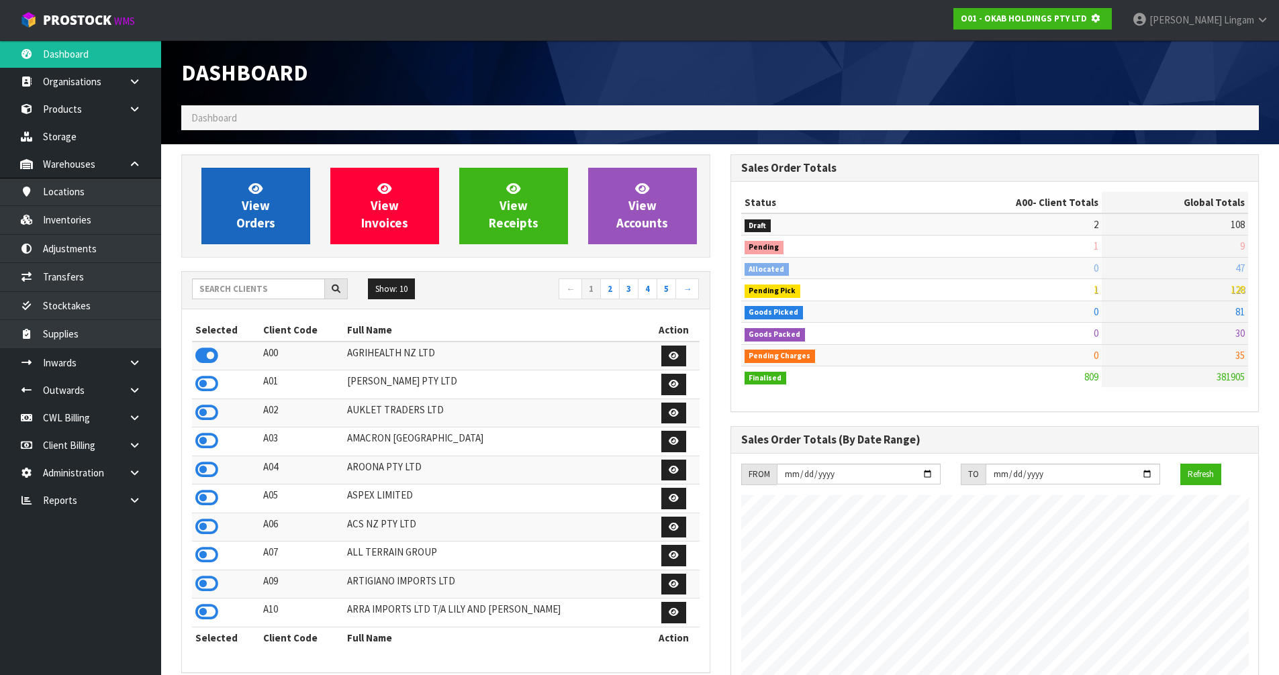
scroll to position [837, 548]
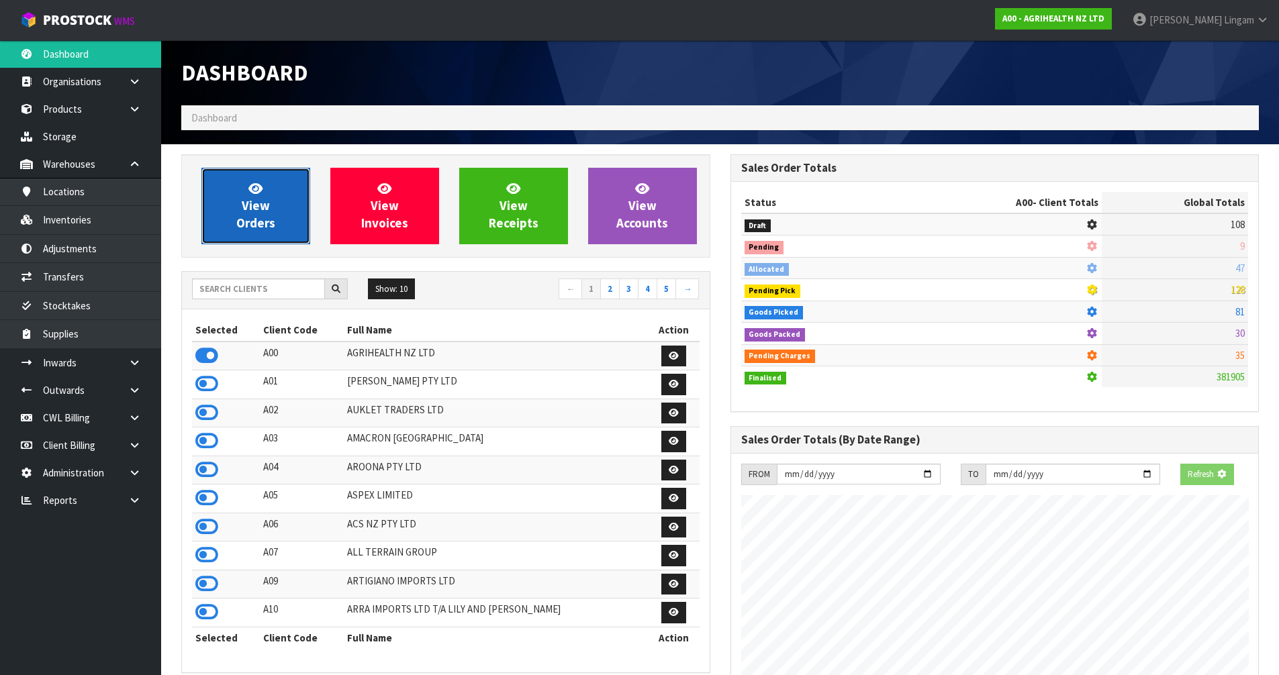
click at [242, 227] on span "View Orders" at bounding box center [255, 206] width 39 height 50
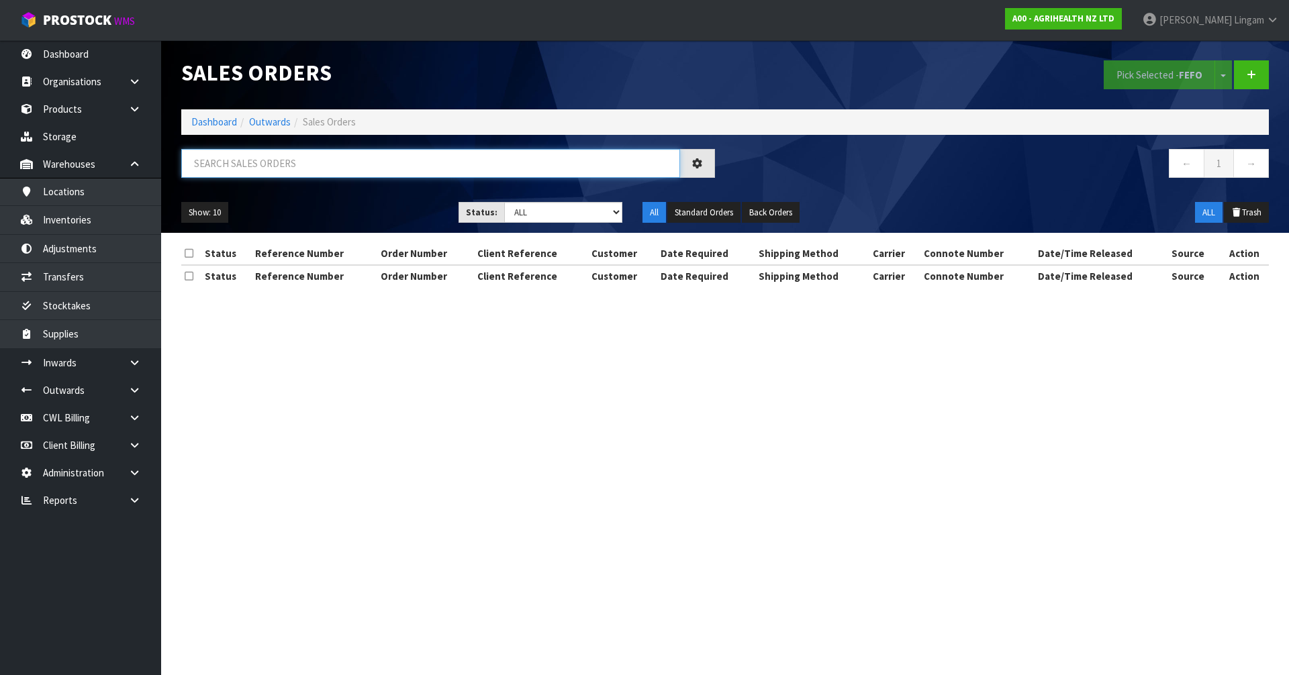
click at [316, 168] on input "text" at bounding box center [430, 163] width 499 height 29
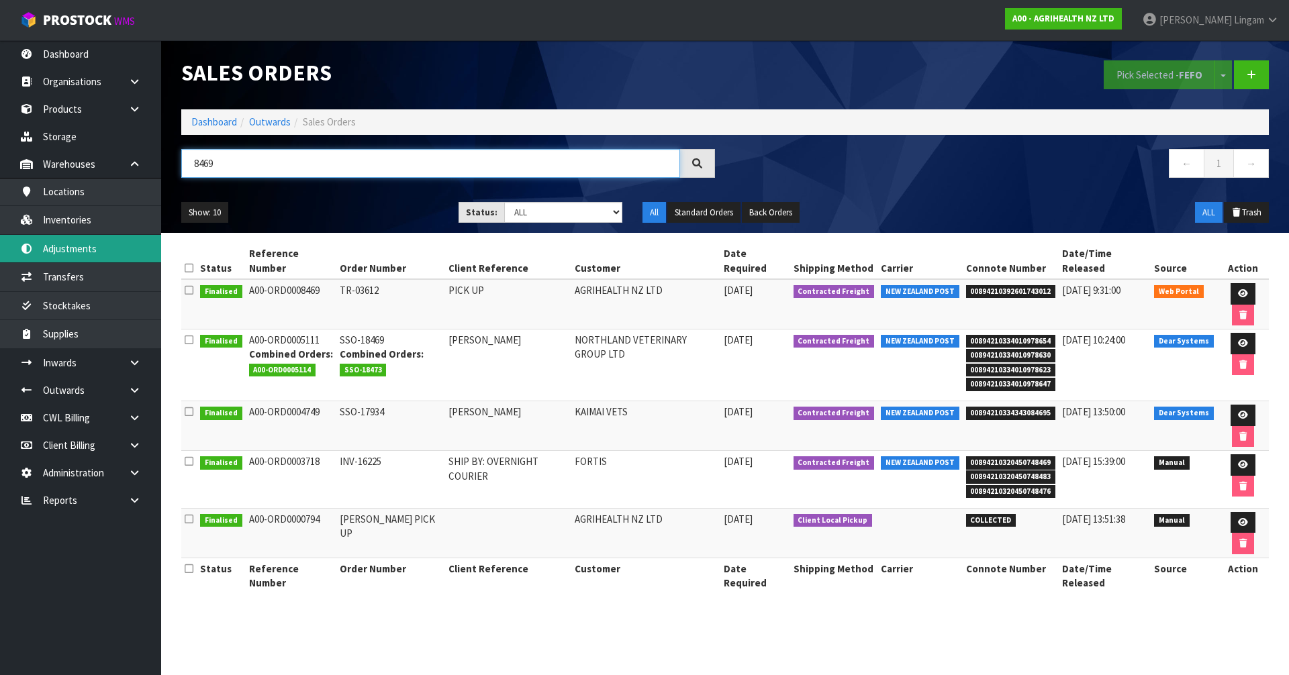
type input "8469"
click at [207, 116] on link "Dashboard" at bounding box center [214, 121] width 46 height 13
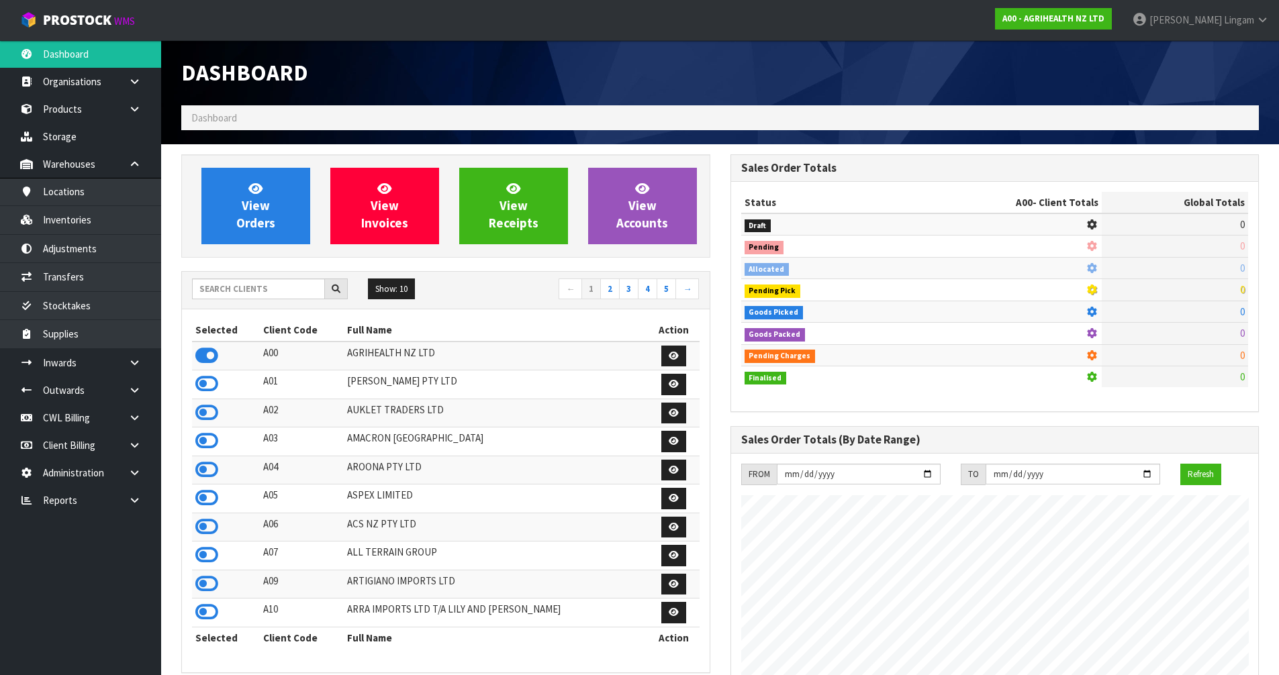
scroll to position [1017, 548]
click at [271, 291] on input "text" at bounding box center [258, 289] width 133 height 21
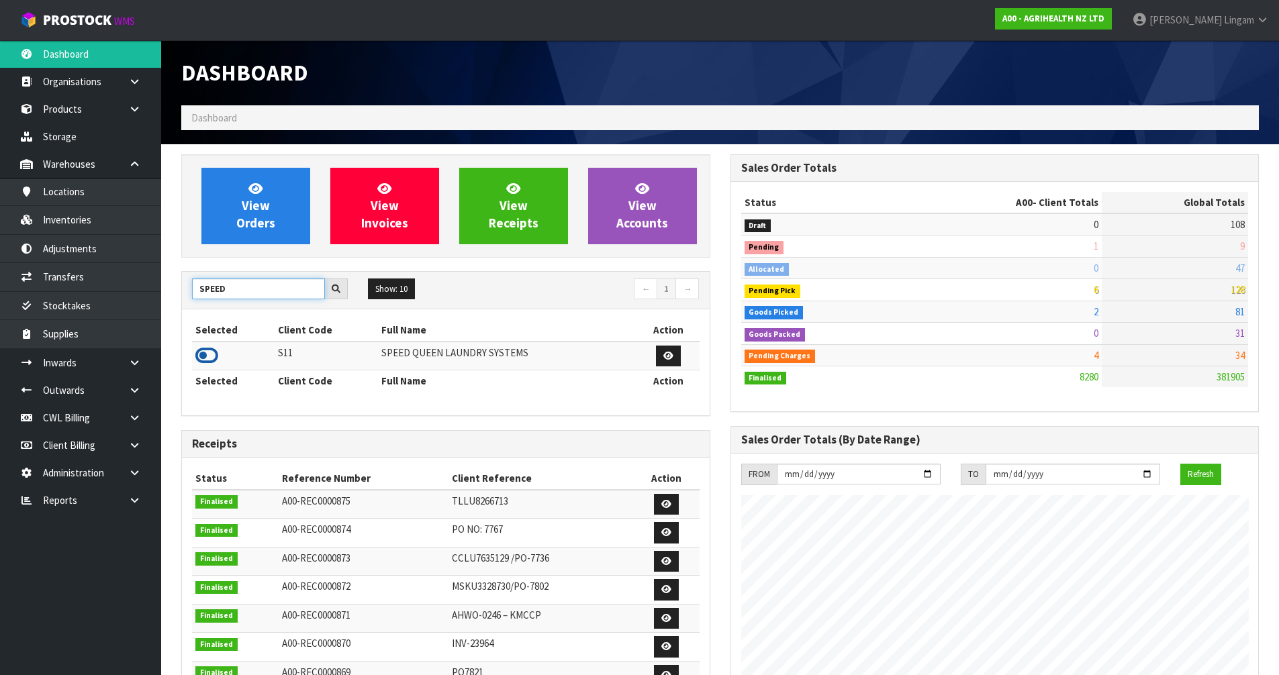
type input "SPEED"
click at [212, 352] on icon at bounding box center [206, 356] width 23 height 20
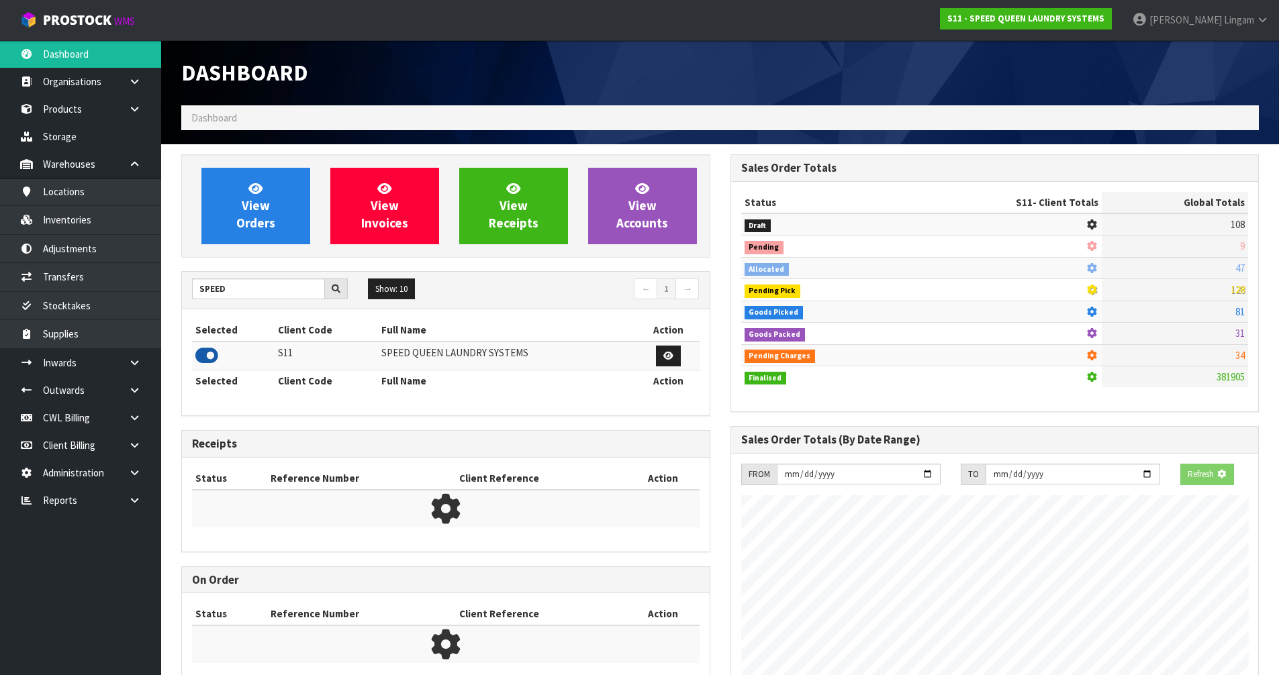
scroll to position [930, 548]
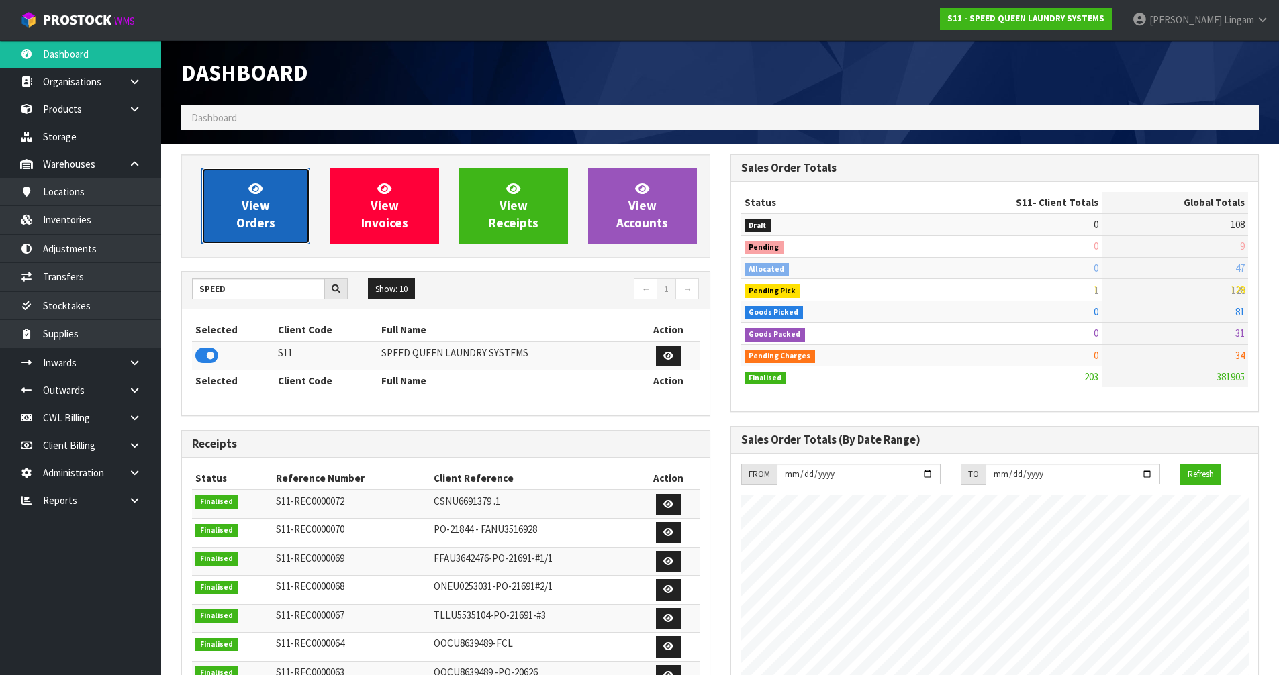
click at [267, 213] on link "View Orders" at bounding box center [255, 206] width 109 height 77
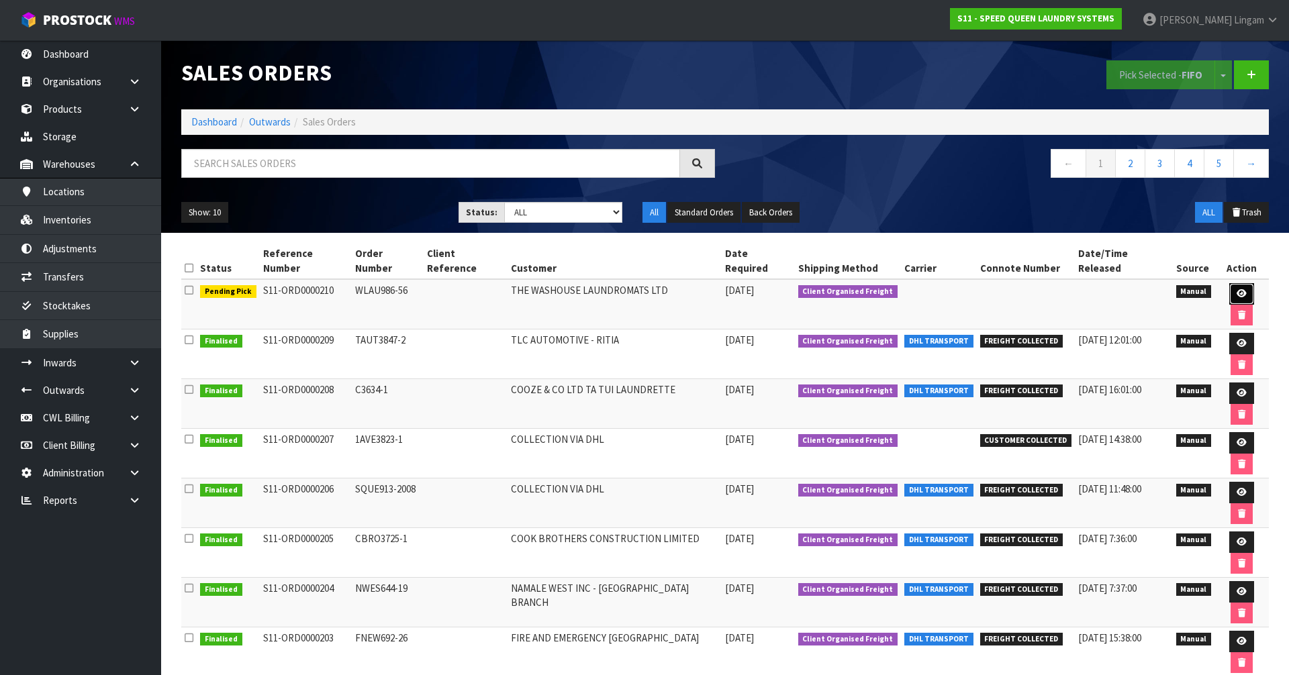
click at [1237, 289] on icon at bounding box center [1242, 293] width 10 height 9
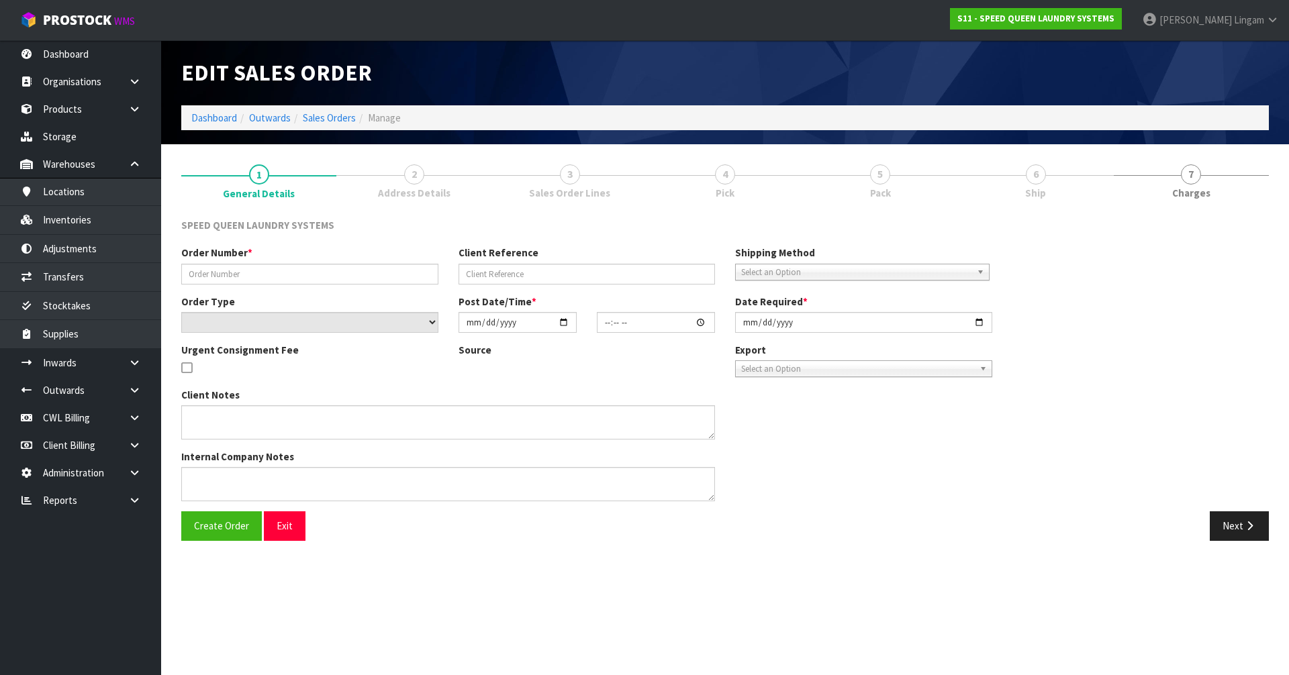
type input "WLAU986-56"
select select "number:0"
type input "2025-09-18"
type input "09:13:00.000"
type input "2025-09-18"
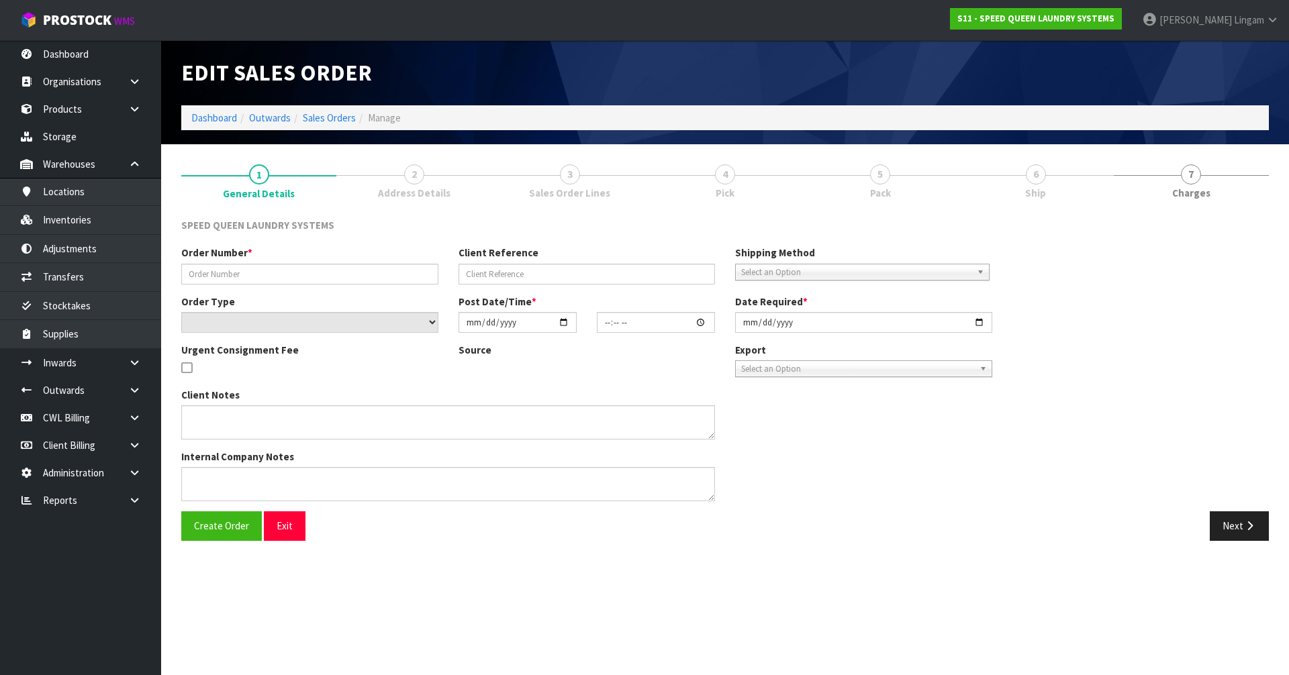
type textarea "CAN WE HAVE THIS ATTACHED ORDER PICKED AT YOUR EARLIEST CONVENIENCE PLEASE ."
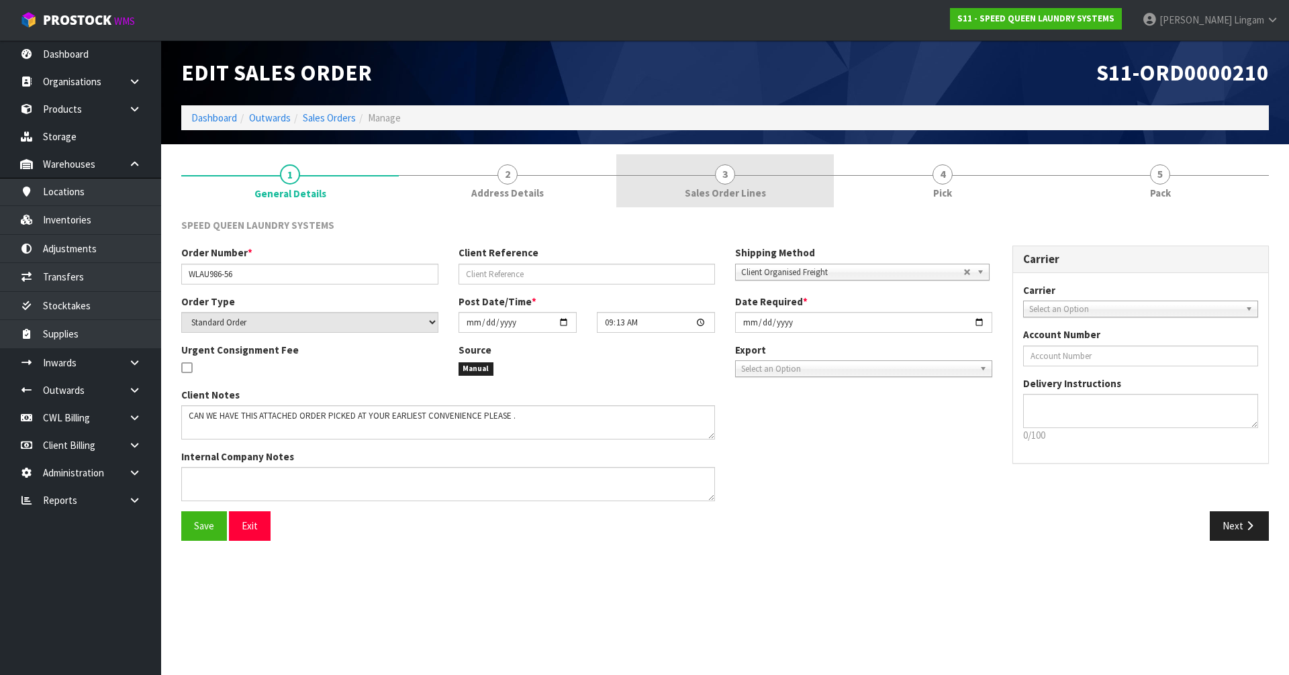
click at [743, 197] on span "Sales Order Lines" at bounding box center [725, 193] width 81 height 14
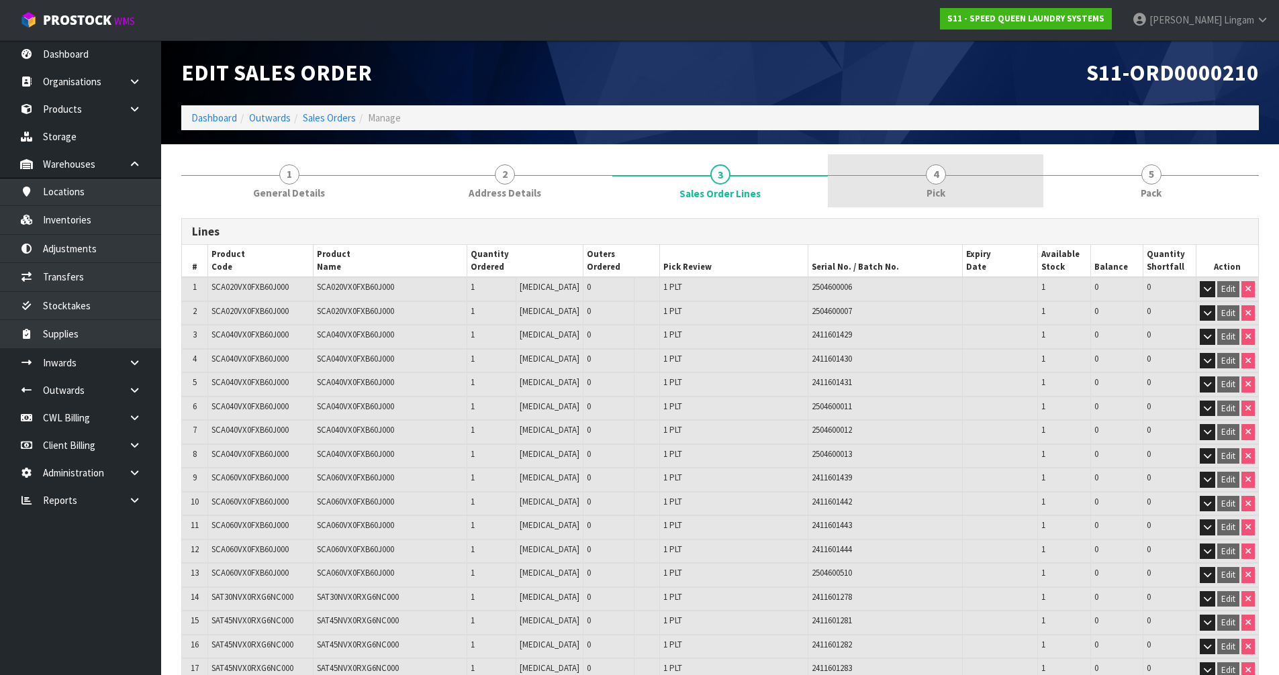
click at [943, 189] on span "Pick" at bounding box center [935, 193] width 19 height 14
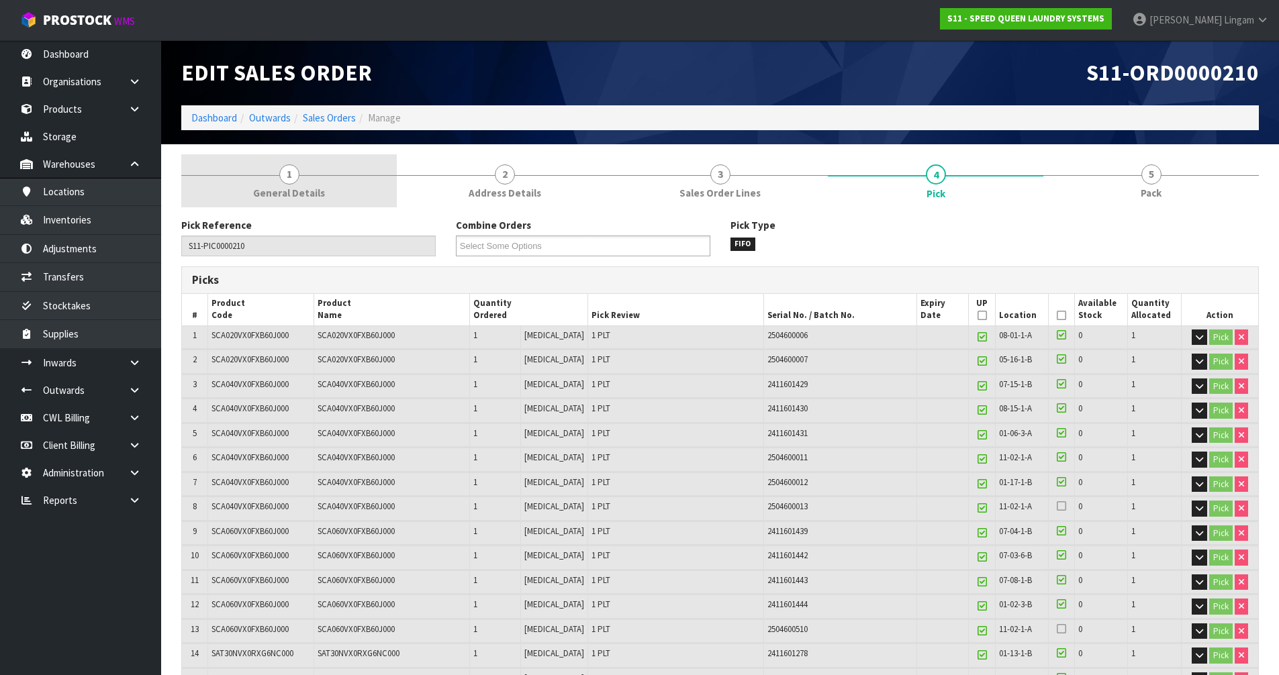
click at [328, 197] on link "1 General Details" at bounding box center [289, 180] width 216 height 53
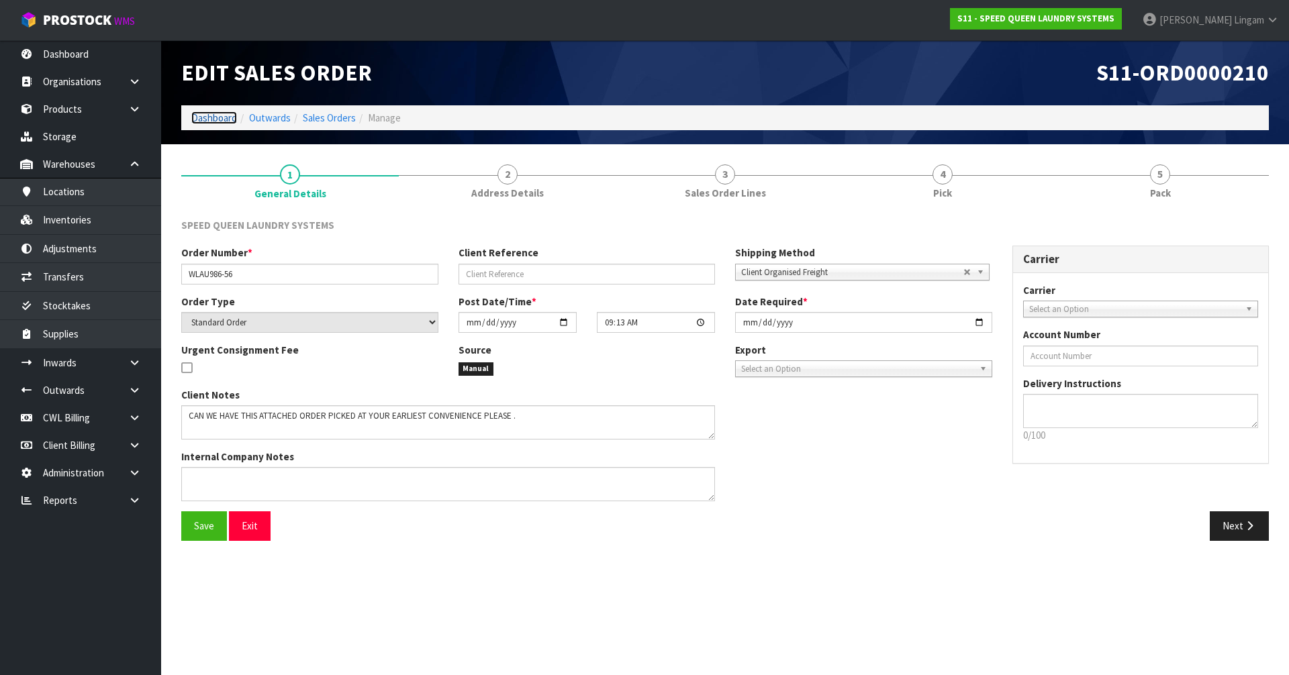
click at [213, 117] on link "Dashboard" at bounding box center [214, 117] width 46 height 13
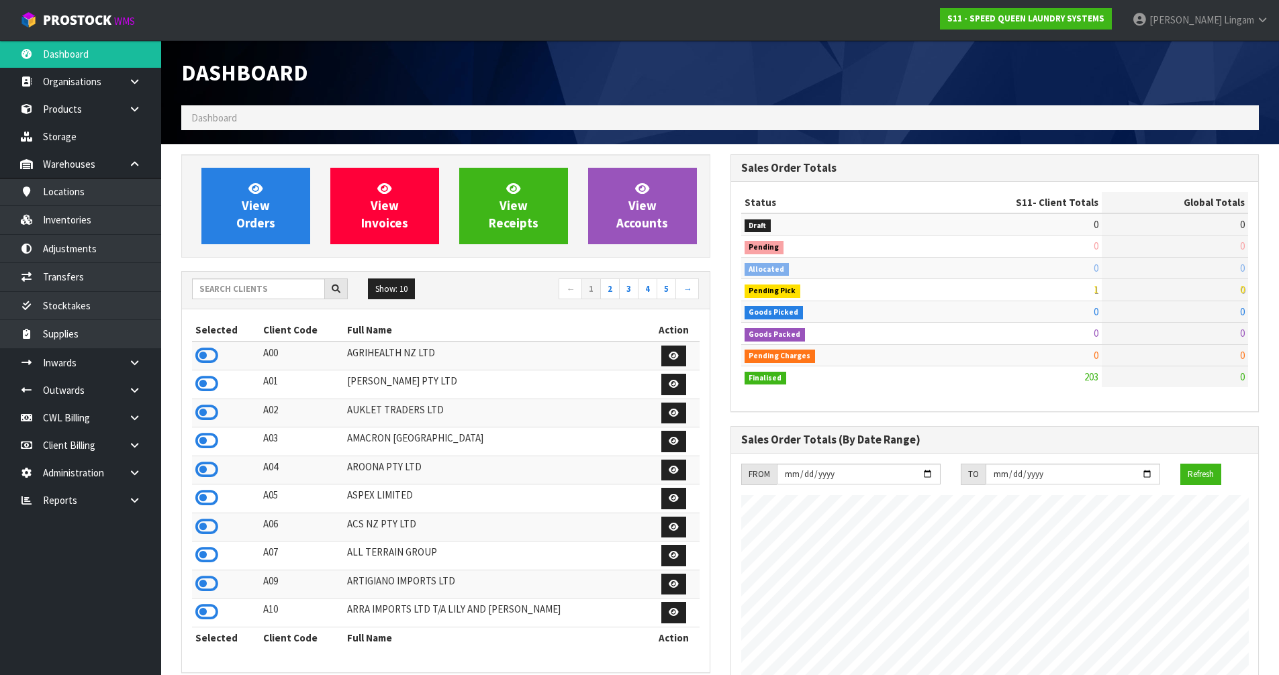
scroll to position [930, 548]
click at [228, 223] on link "View Orders" at bounding box center [255, 206] width 109 height 77
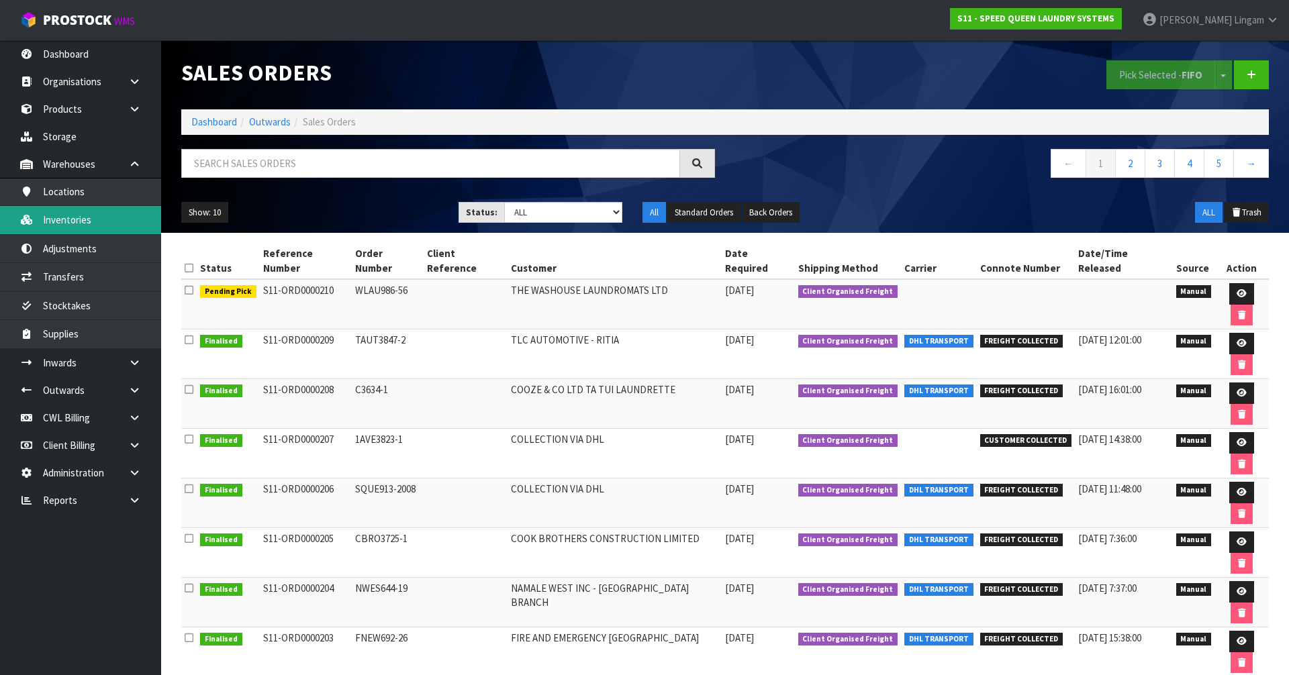
click at [70, 226] on link "Inventories" at bounding box center [80, 220] width 161 height 28
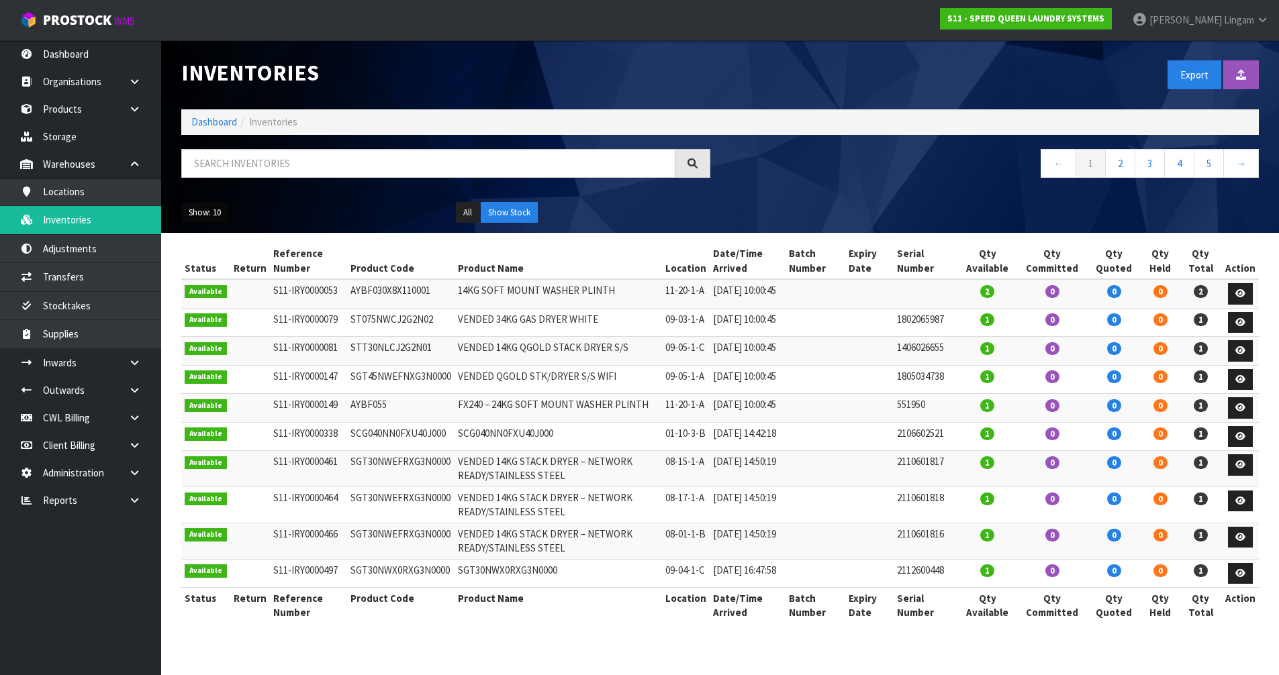
click at [212, 212] on button "Show: 10" at bounding box center [204, 212] width 47 height 21
click at [218, 295] on link "50" at bounding box center [235, 292] width 106 height 18
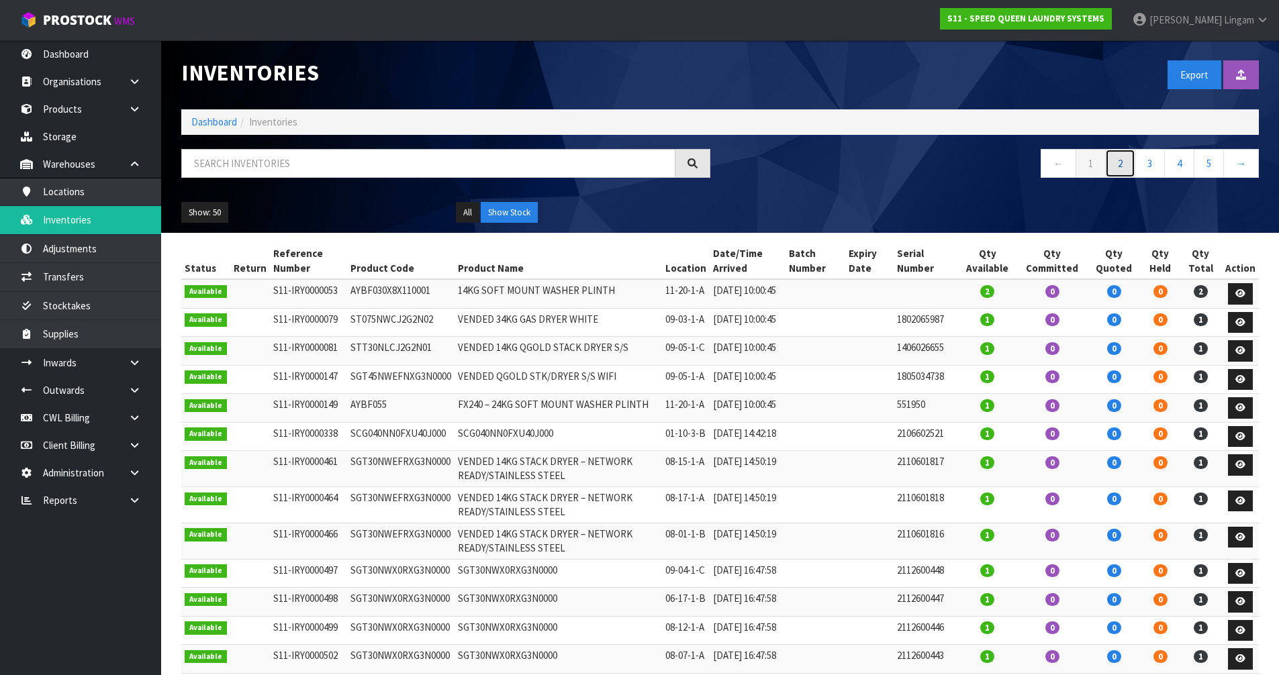
click at [1120, 165] on link "2" at bounding box center [1120, 163] width 30 height 29
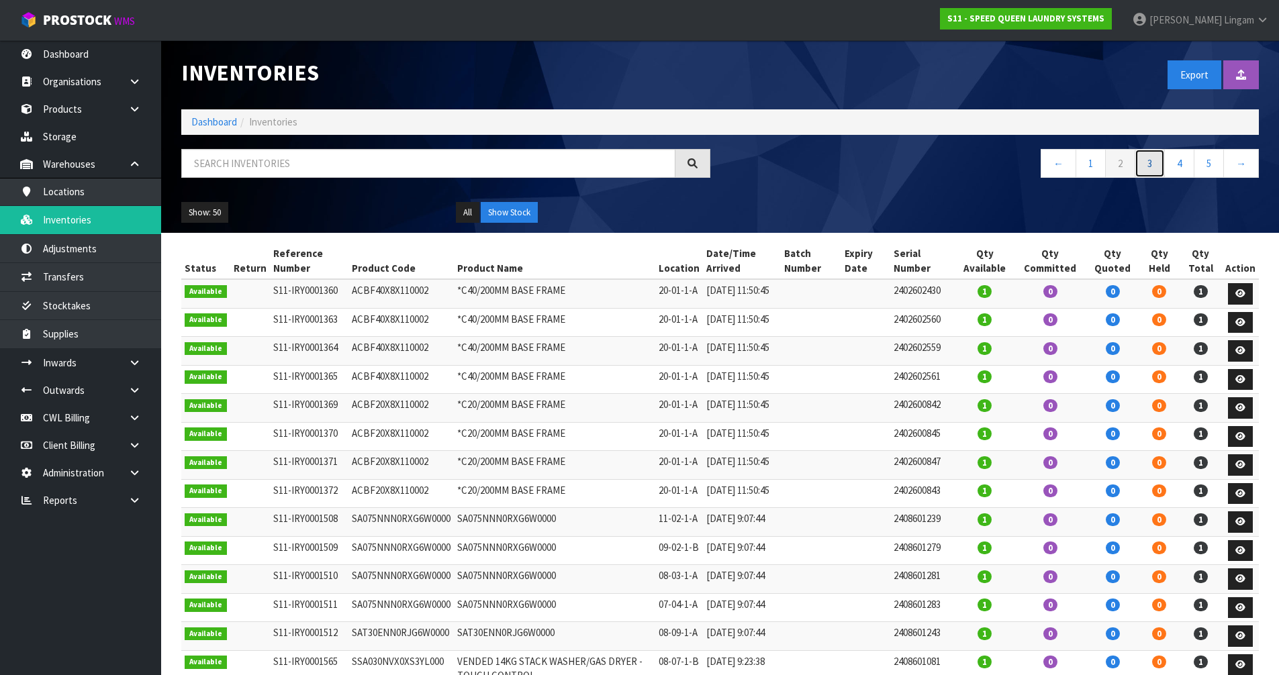
click at [1159, 166] on link "3" at bounding box center [1150, 163] width 30 height 29
click at [205, 118] on link "Dashboard" at bounding box center [214, 121] width 46 height 13
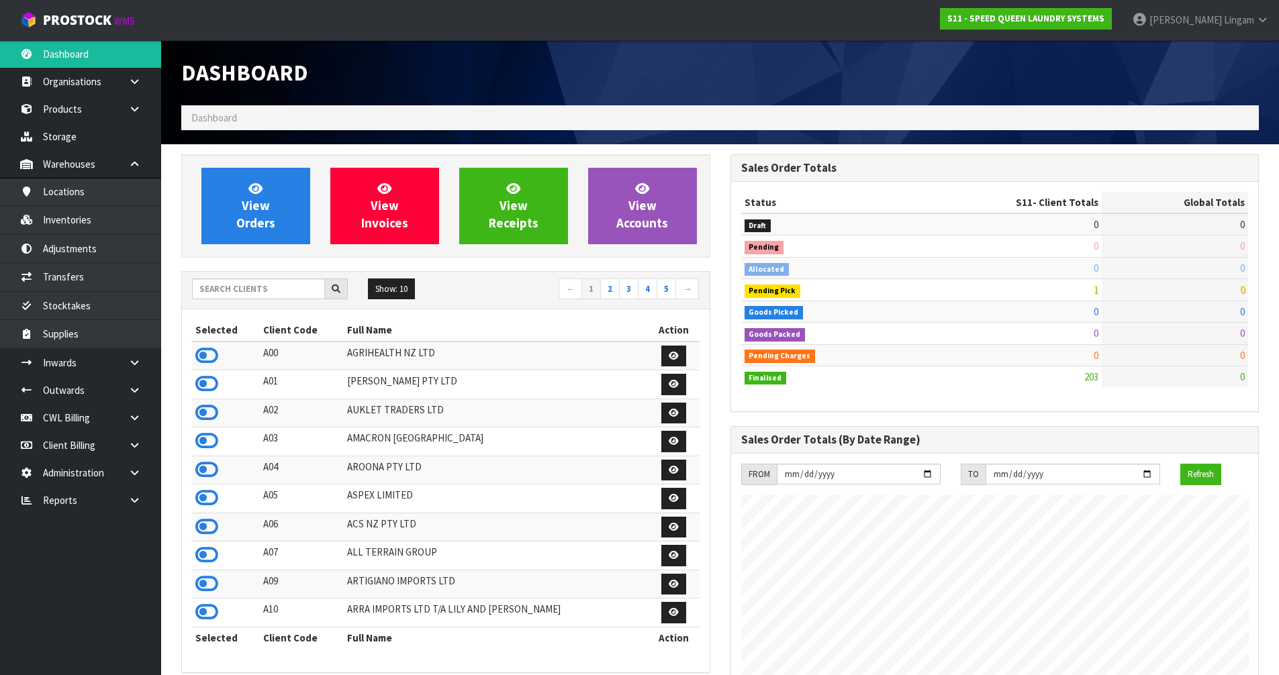
scroll to position [930, 548]
click at [146, 360] on link at bounding box center [139, 363] width 43 height 28
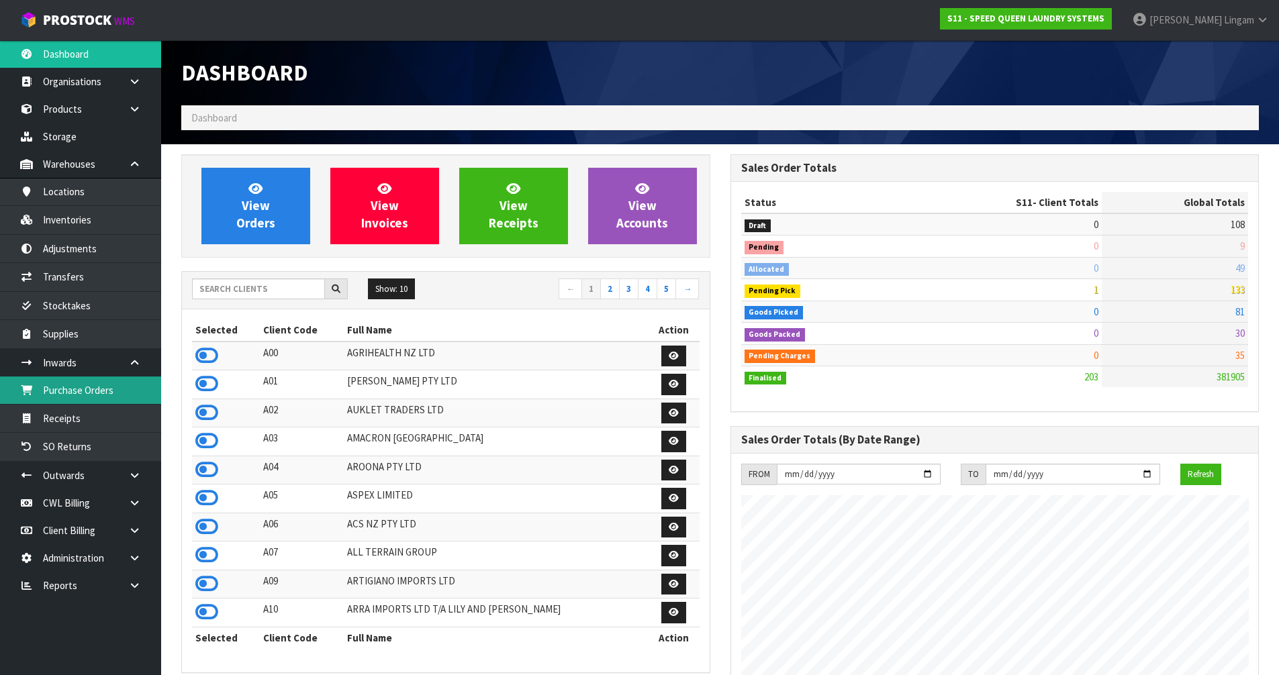
click at [93, 392] on link "Purchase Orders" at bounding box center [80, 391] width 161 height 28
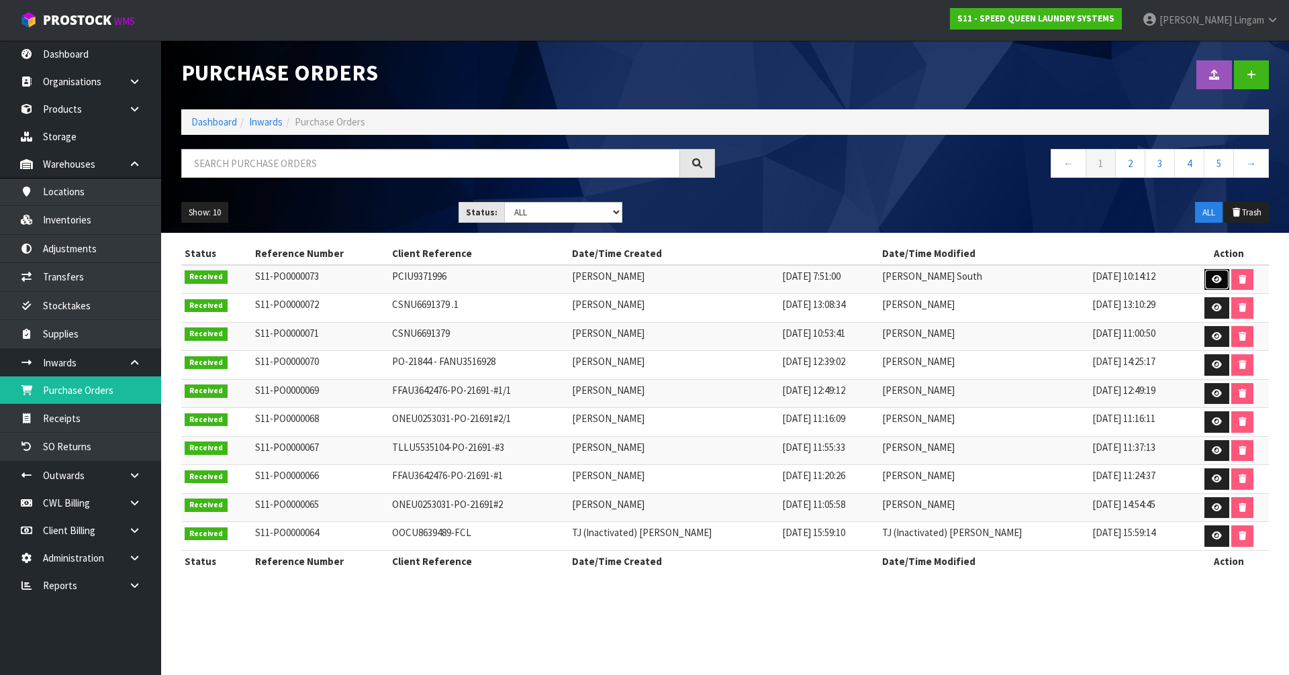
click at [1212, 280] on icon at bounding box center [1217, 279] width 10 height 9
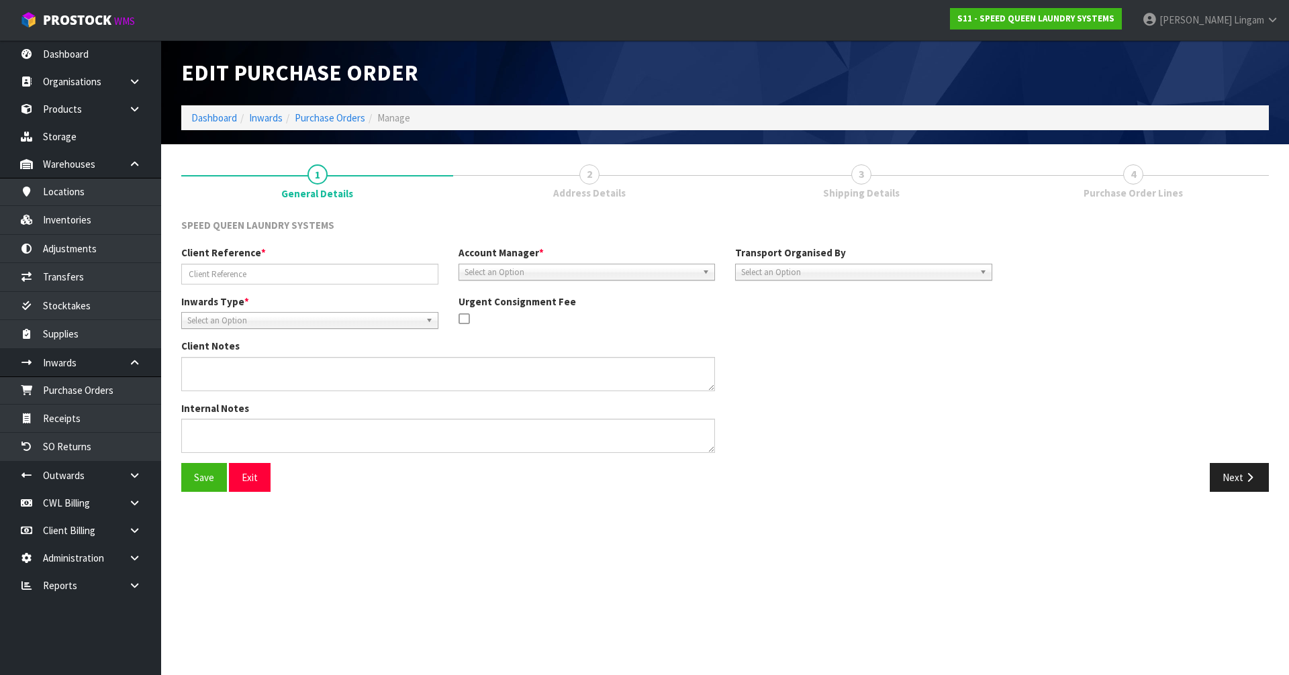
type input "PCIU9371996"
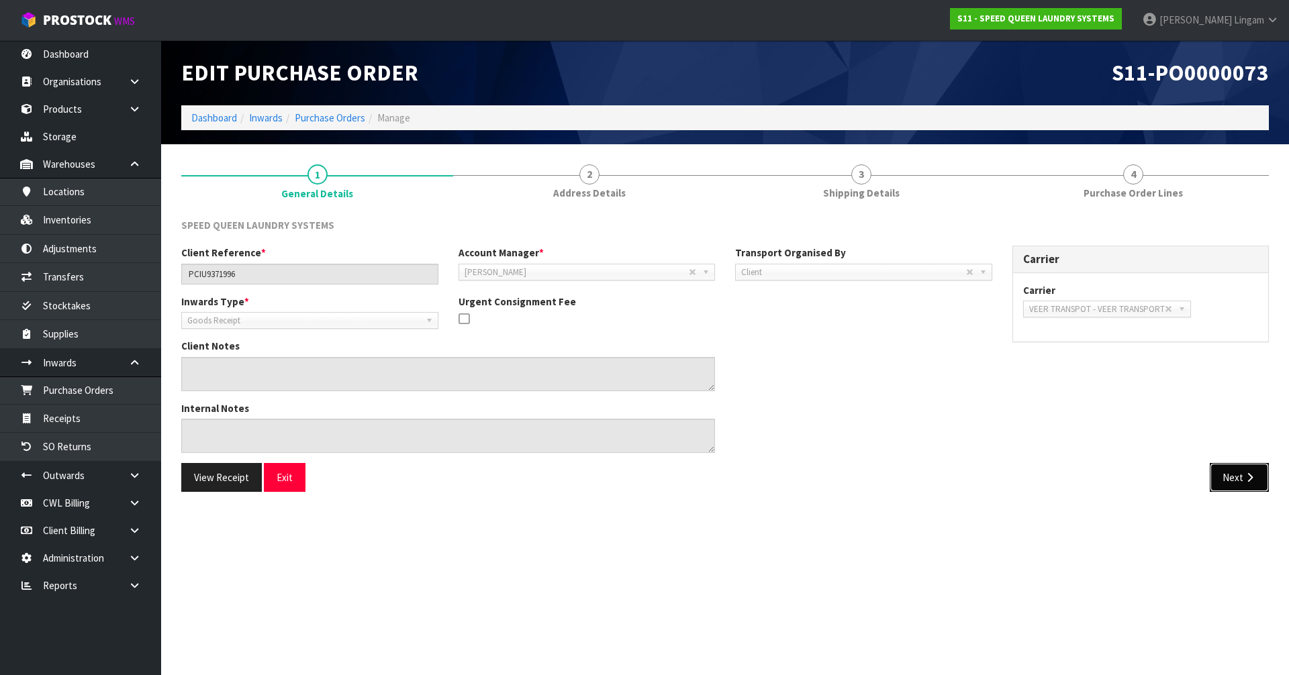
click at [1231, 472] on button "Next" at bounding box center [1239, 477] width 59 height 29
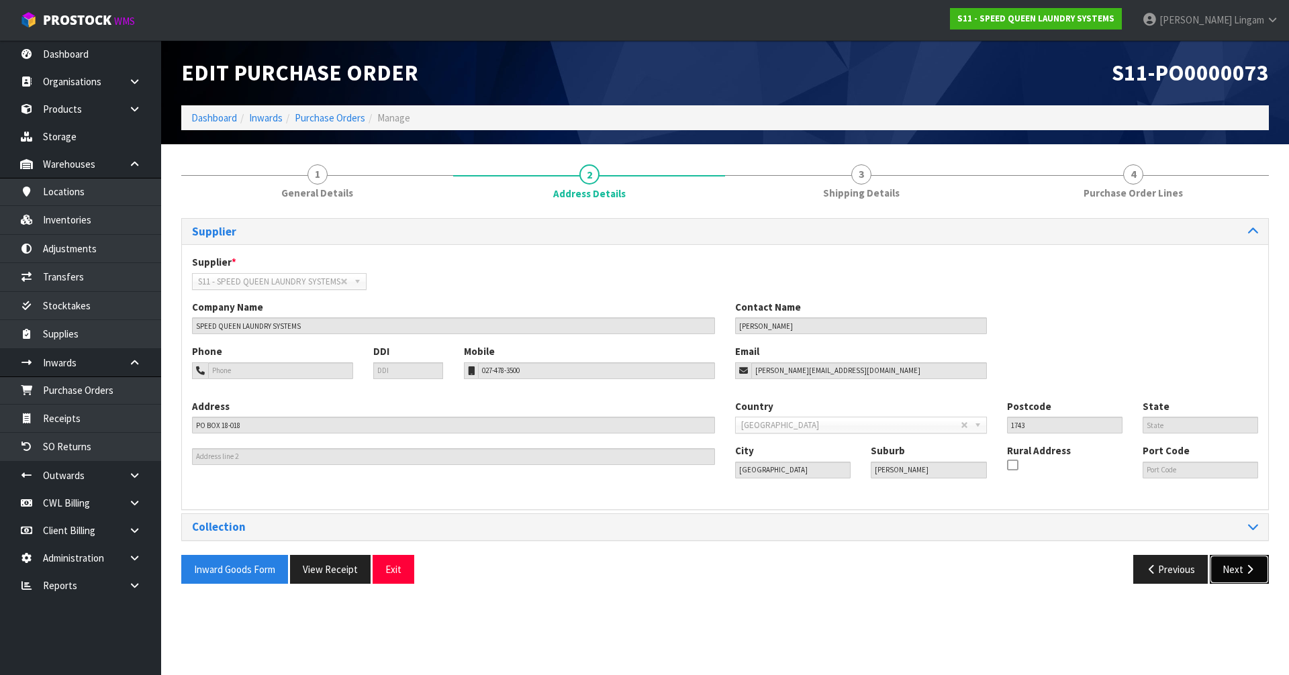
click at [1228, 563] on button "Next" at bounding box center [1239, 569] width 59 height 29
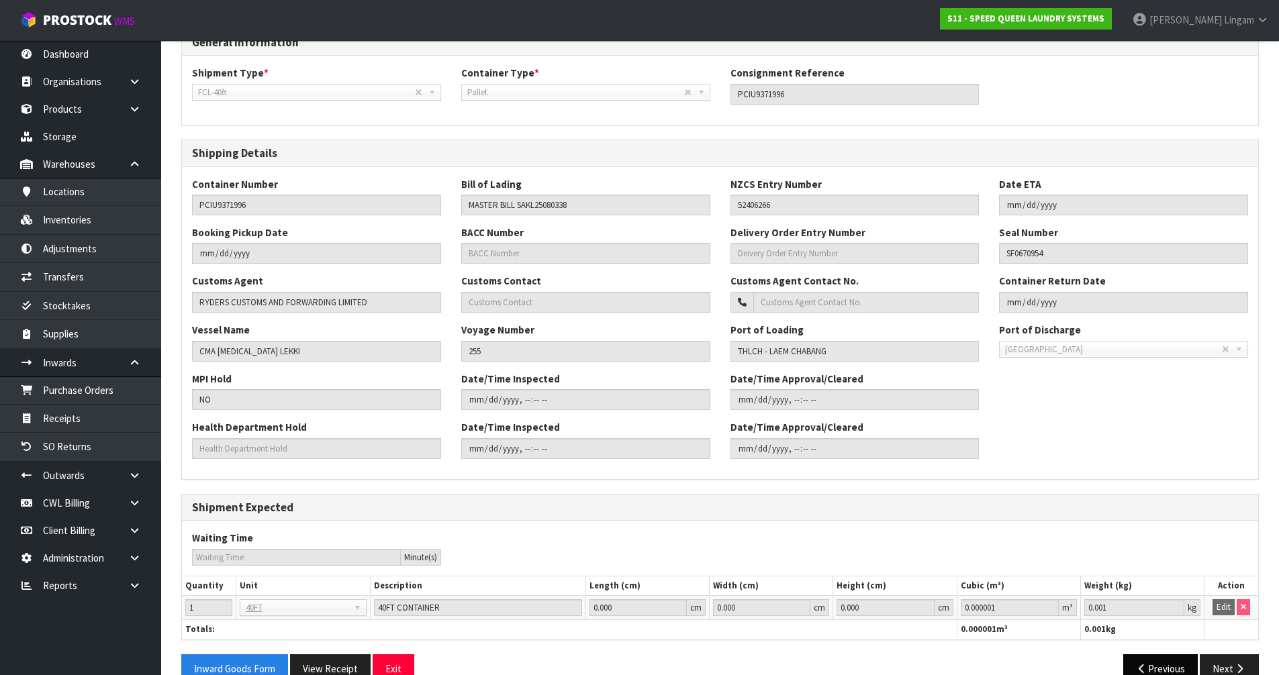
scroll to position [218, 0]
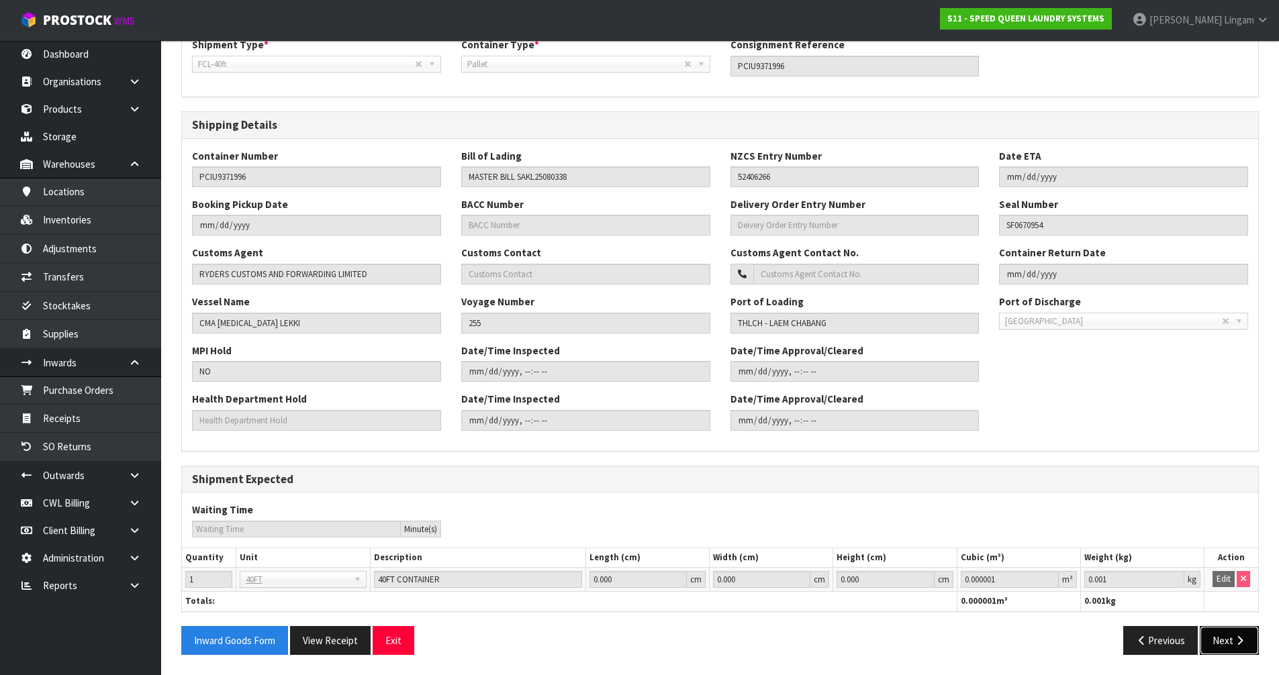
click at [1225, 640] on button "Next" at bounding box center [1229, 640] width 59 height 29
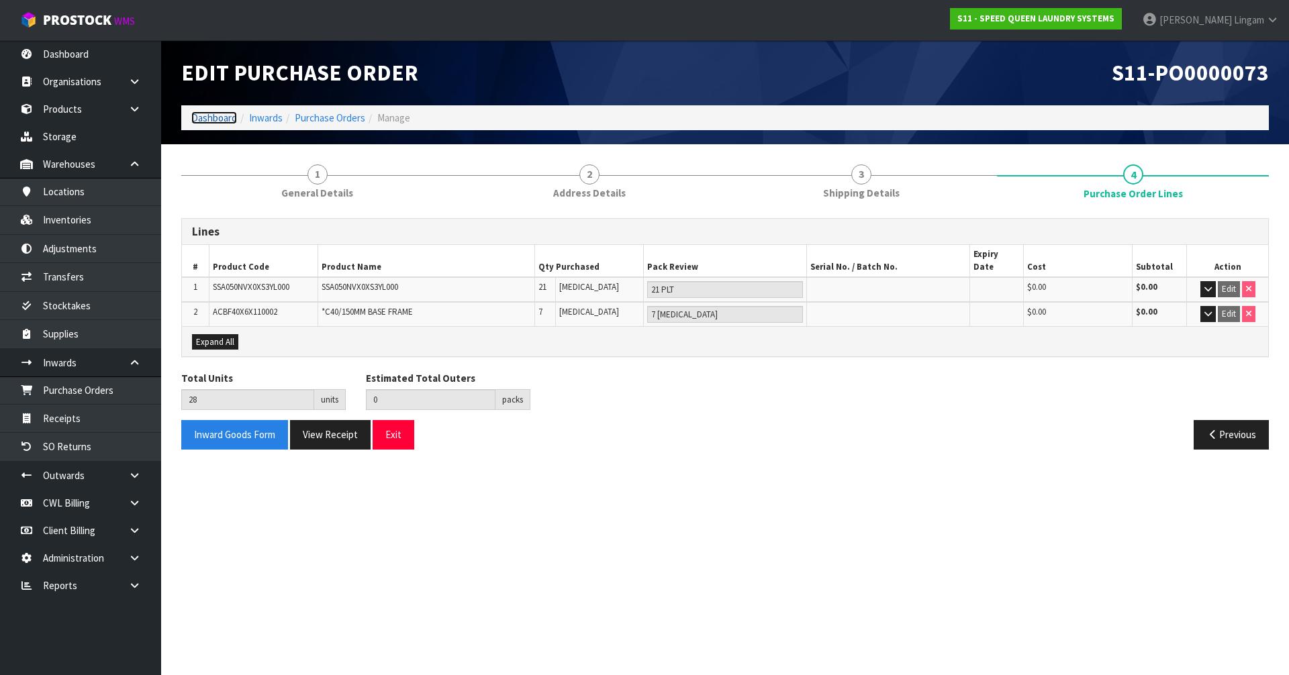
click at [224, 122] on link "Dashboard" at bounding box center [214, 117] width 46 height 13
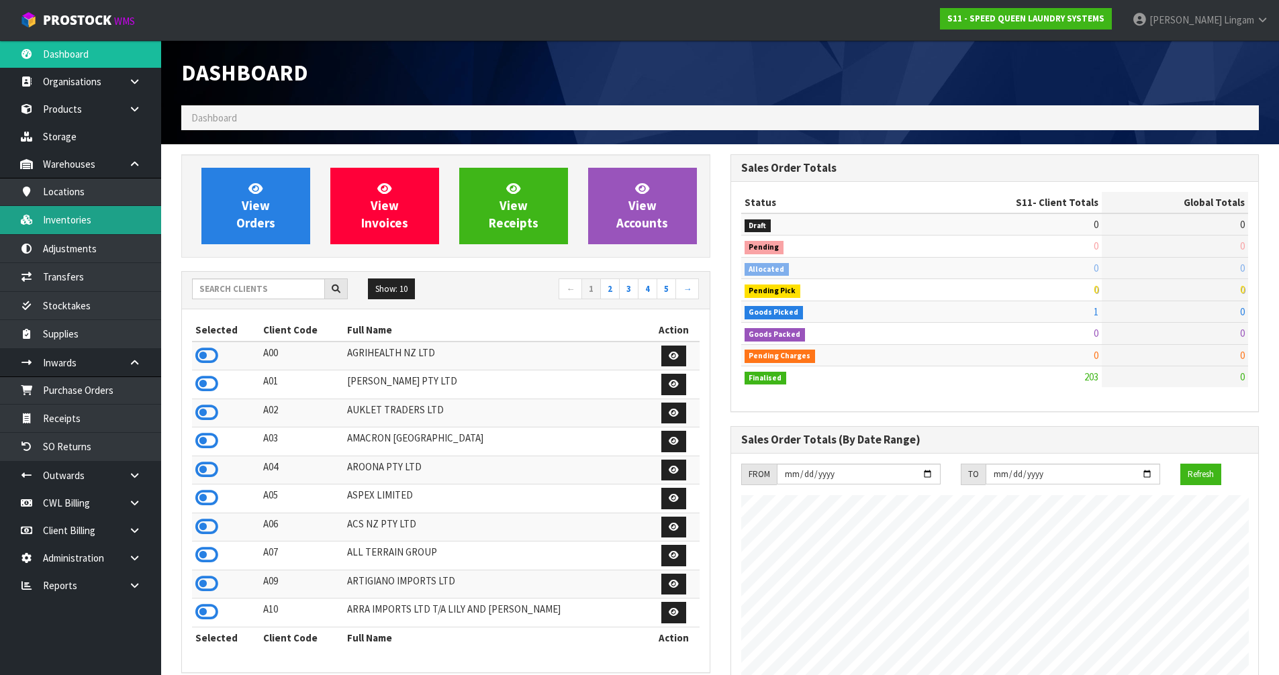
scroll to position [930, 548]
click at [248, 292] on input "text" at bounding box center [258, 289] width 133 height 21
click at [249, 287] on input "text" at bounding box center [258, 289] width 133 height 21
click at [204, 352] on icon at bounding box center [206, 356] width 23 height 20
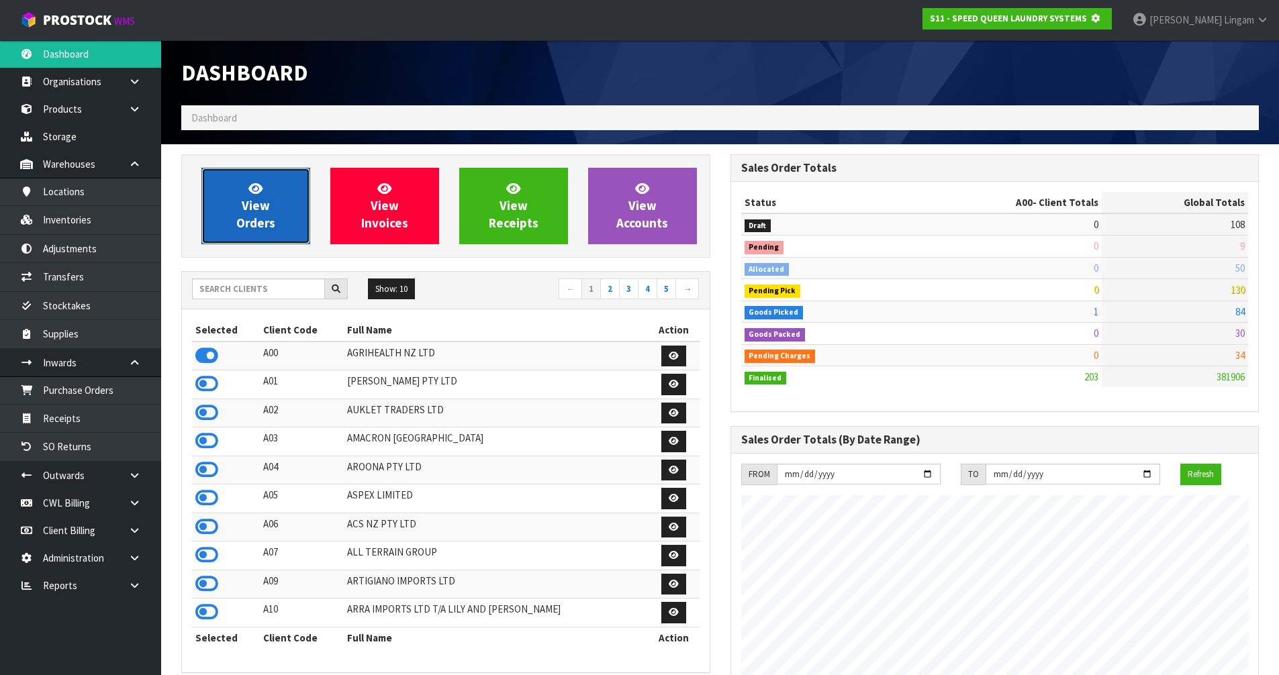
click at [267, 215] on span "View Orders" at bounding box center [255, 206] width 39 height 50
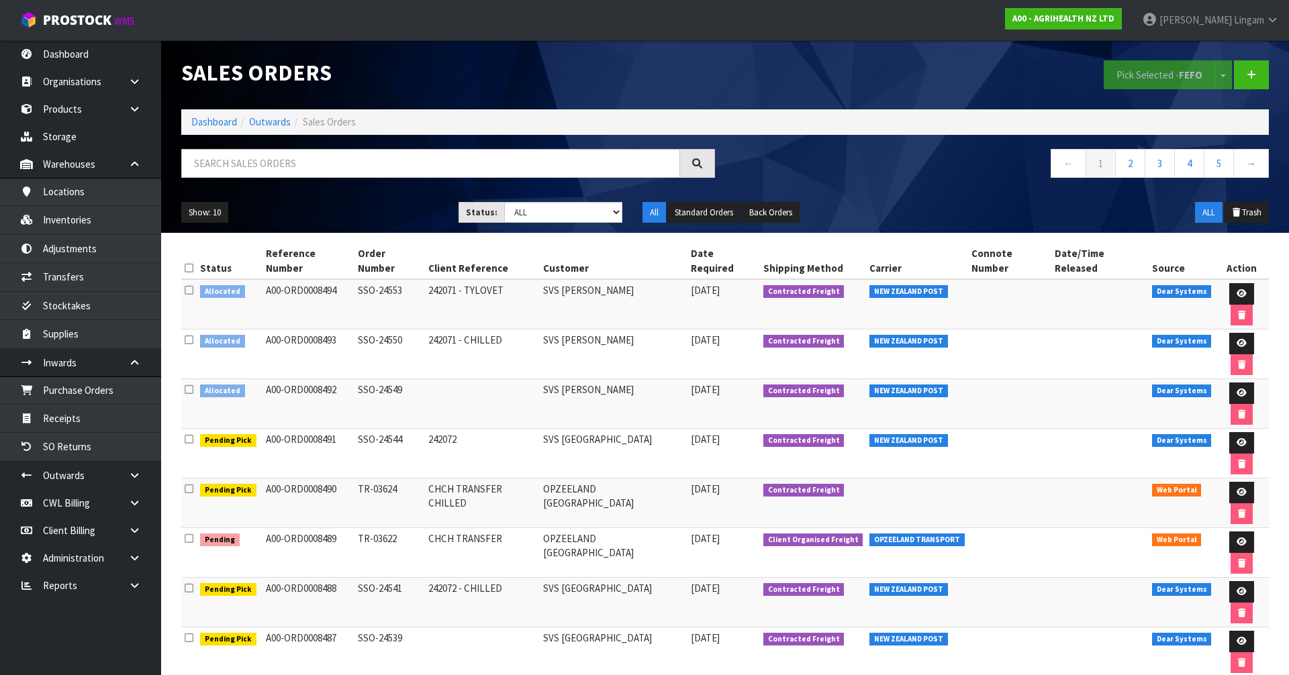
click at [187, 285] on icon at bounding box center [189, 290] width 9 height 10
click at [0, 0] on input "checkbox" at bounding box center [0, 0] width 0 height 0
click at [1126, 75] on button "Pick Selected - FEFO" at bounding box center [1159, 74] width 111 height 29
click at [1237, 339] on icon at bounding box center [1242, 343] width 10 height 9
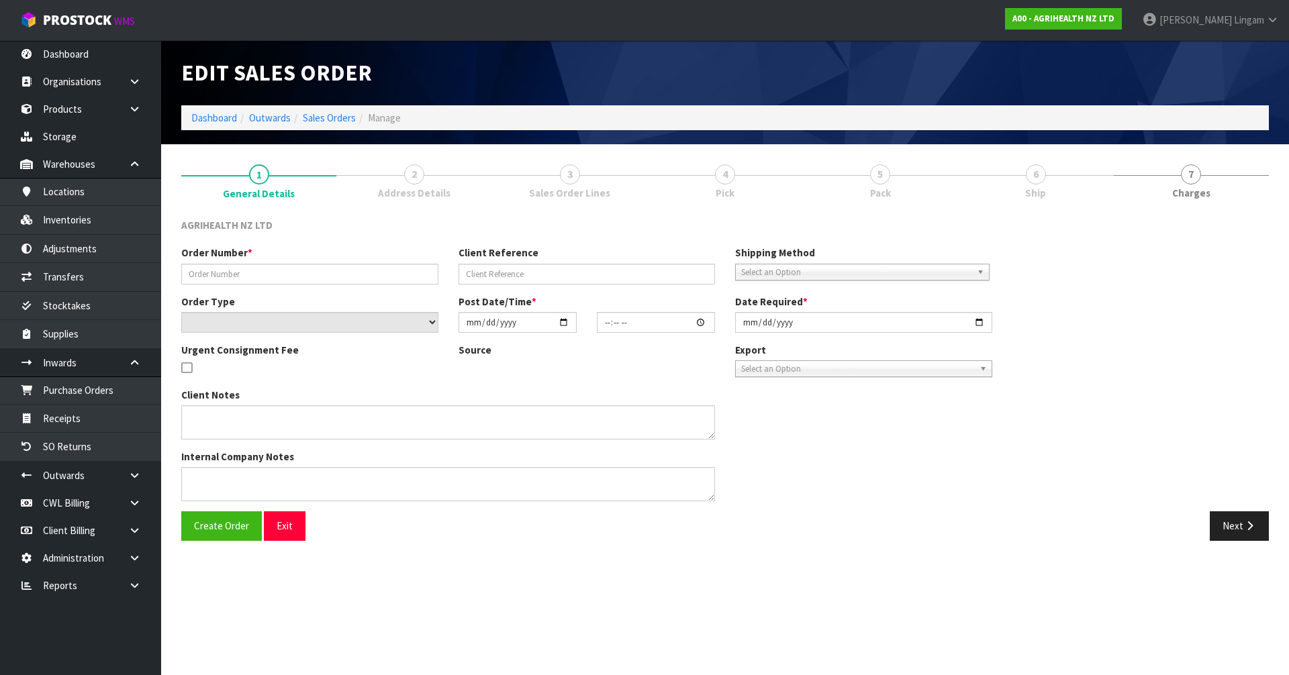
type input "SSO-24550"
type input "242071 - CHILLED"
select select "number:0"
type input "2025-09-19"
type input "11:41:46.000"
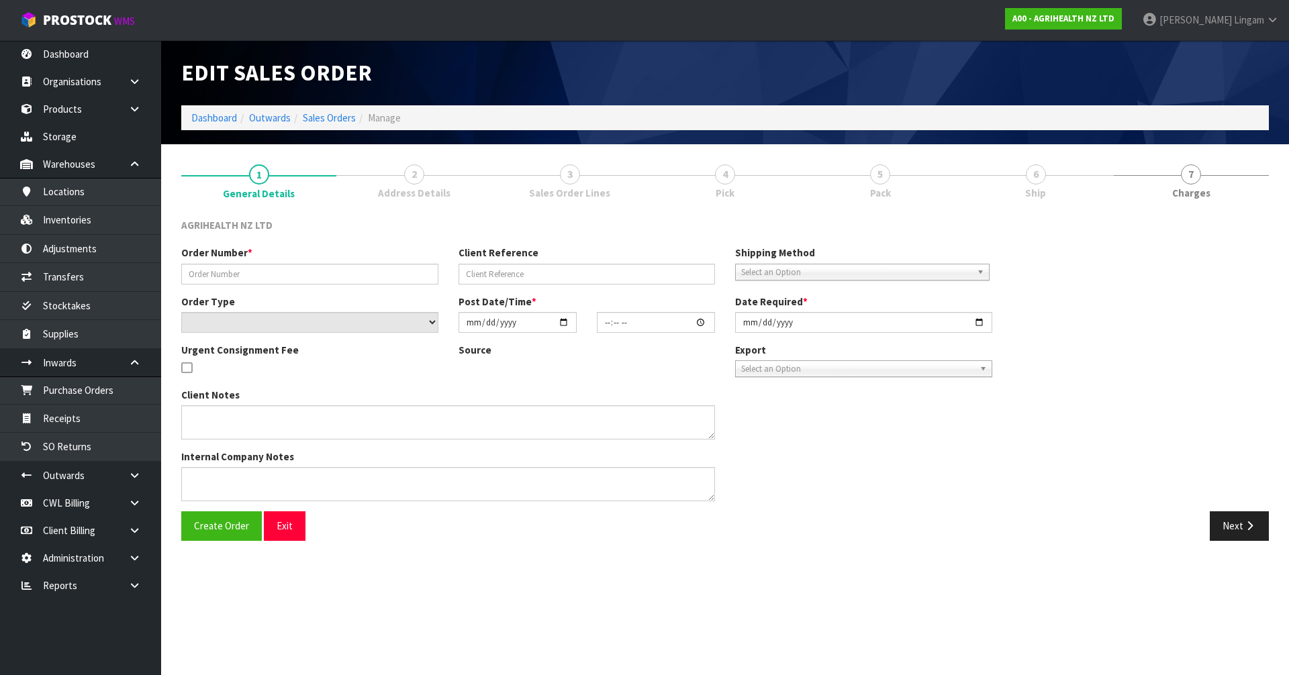
type input "2025-09-19"
type textarea "SHIP BY: Freight"
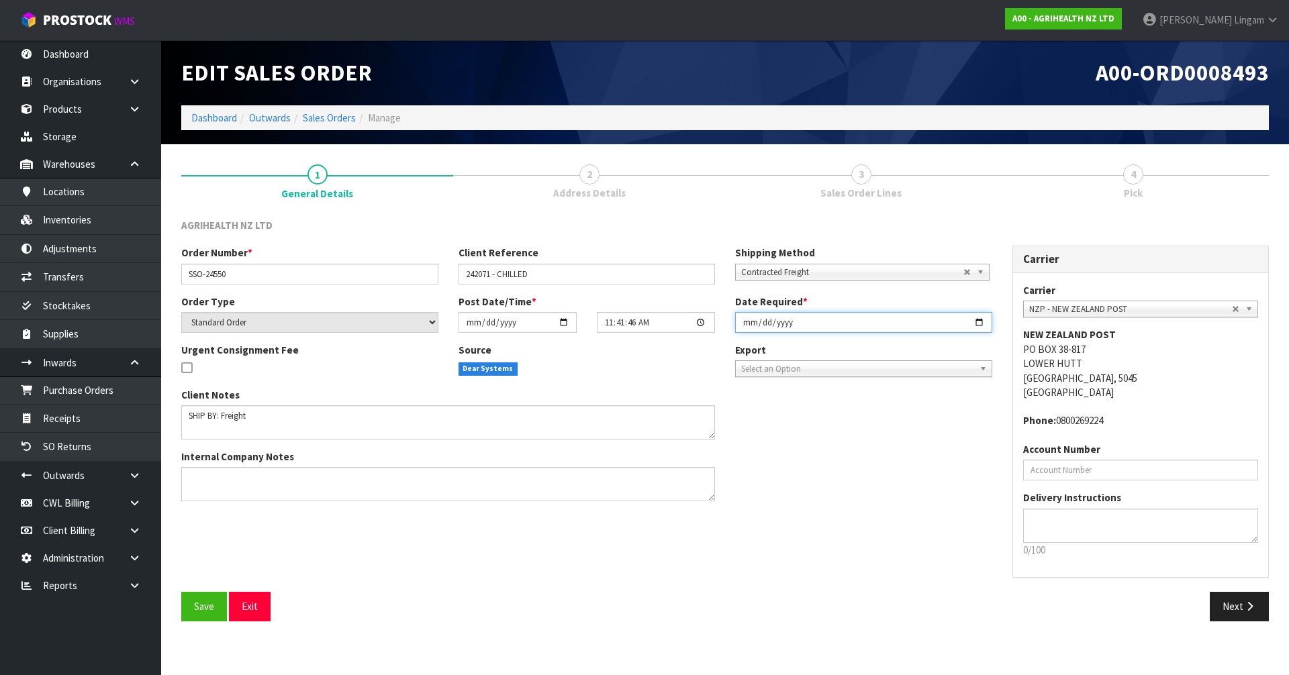
click at [745, 322] on input "2025-09-19" at bounding box center [863, 322] width 257 height 21
type input "2025-09-22"
click at [204, 614] on button "Save" at bounding box center [204, 606] width 46 height 29
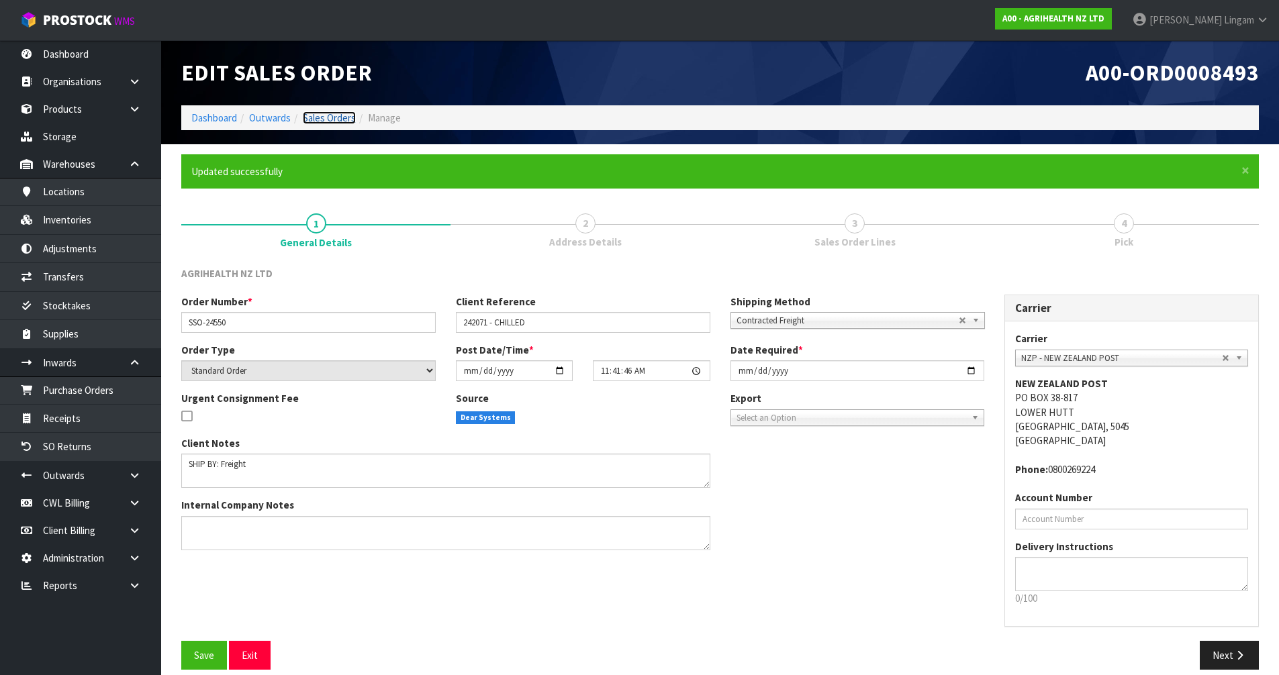
click at [345, 119] on link "Sales Orders" at bounding box center [329, 117] width 53 height 13
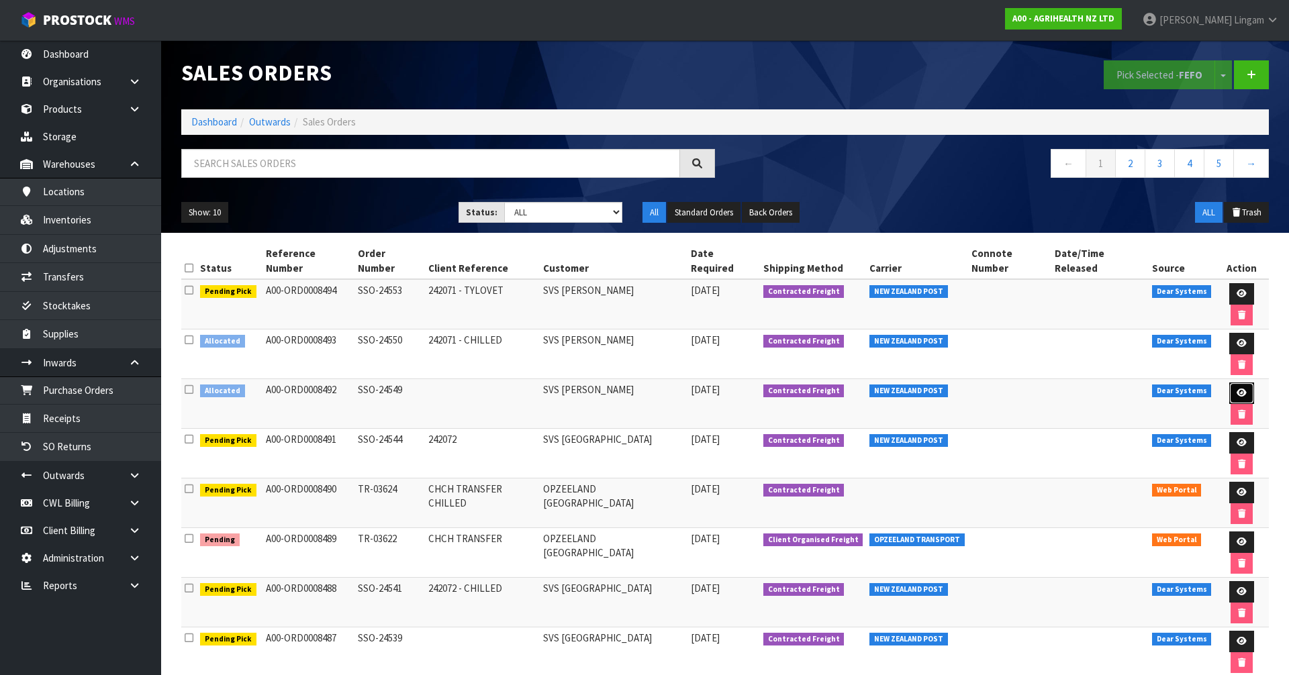
click at [1233, 383] on link at bounding box center [1241, 393] width 25 height 21
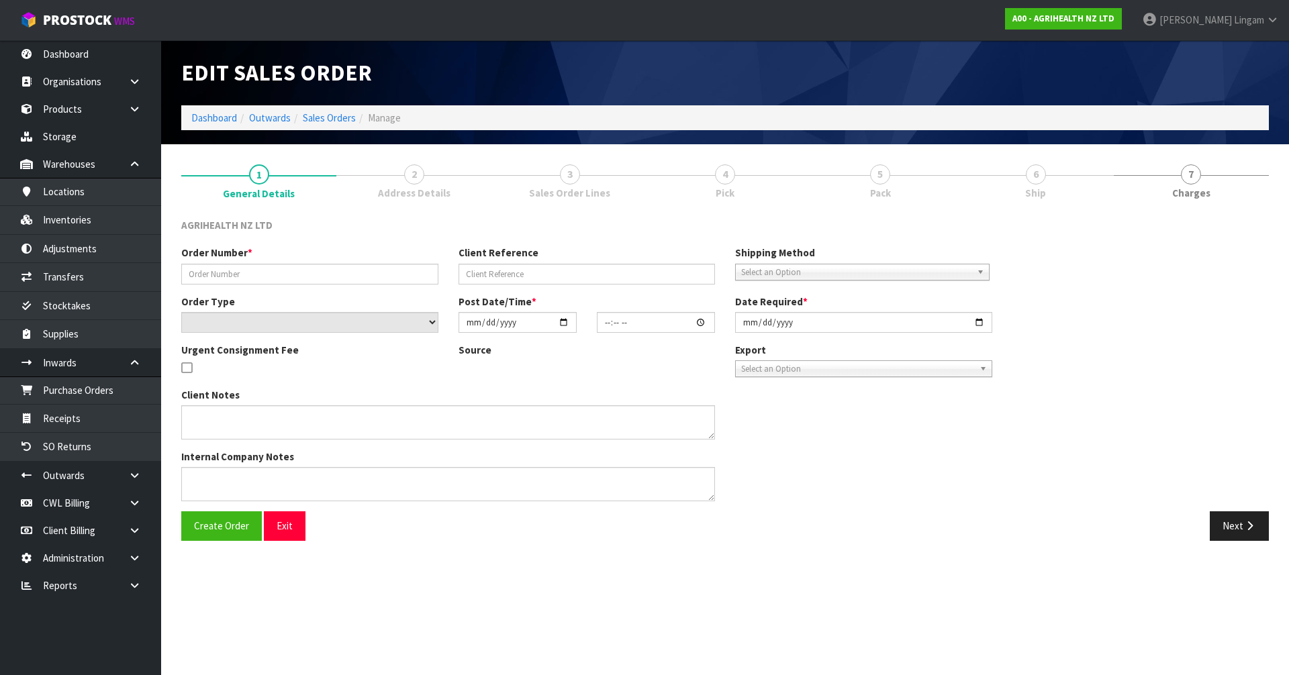
type input "SSO-24549"
select select "number:0"
type input "2025-09-19"
type input "11:39:25.000"
type input "2025-09-19"
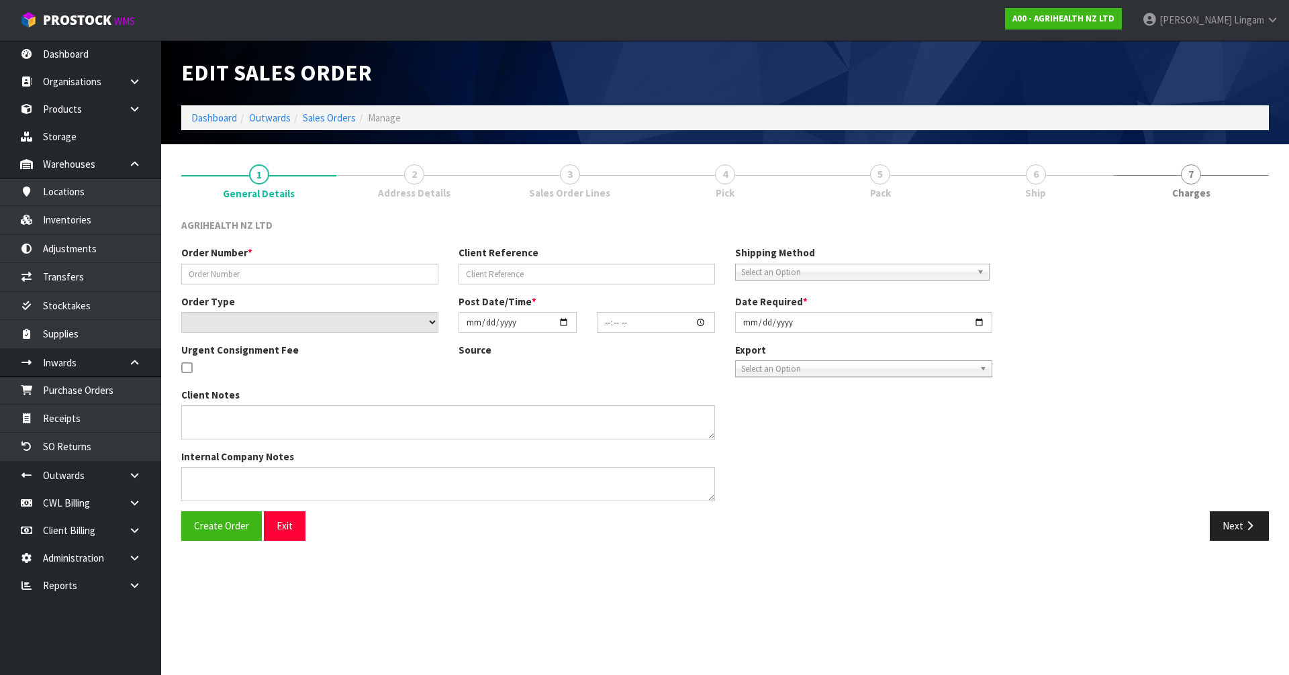
type textarea "CHILLED GOODS SENT SEPARATELY PREGBOOST COW PACK ADN PREGBOOST PLUS SENT EARLY …"
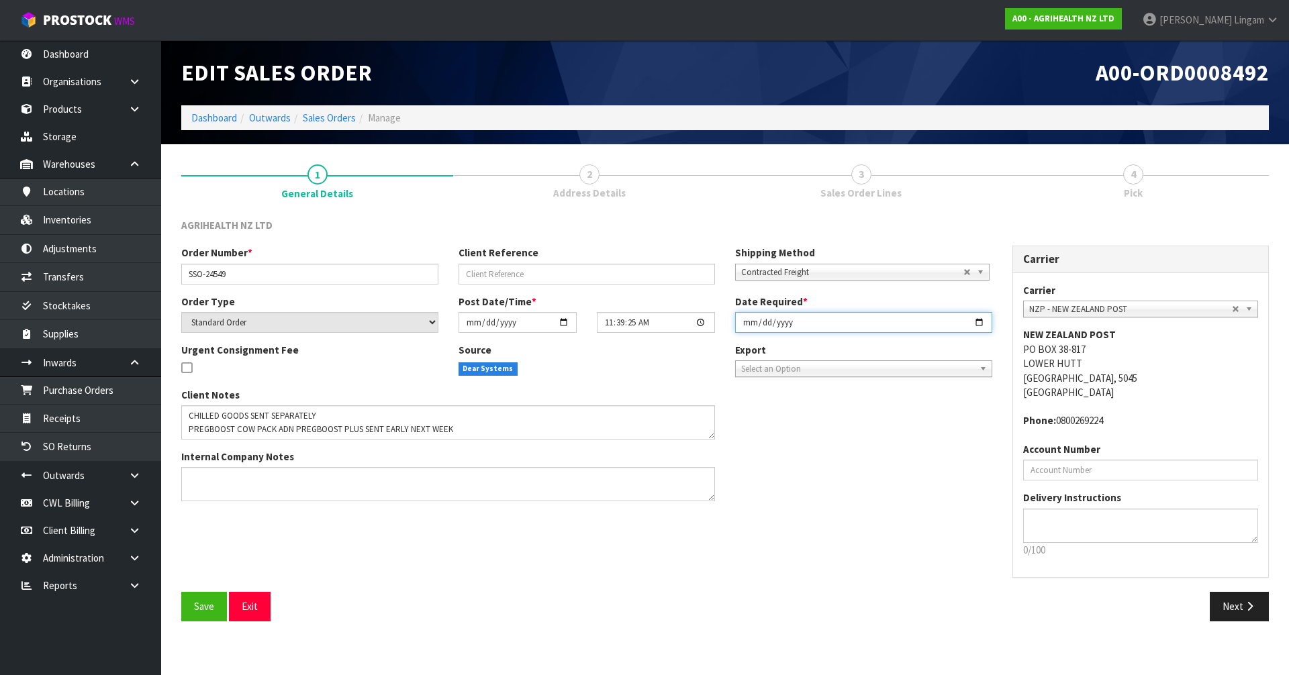
click at [743, 320] on input "2025-09-19" at bounding box center [863, 322] width 257 height 21
type input "2025-09-22"
click at [207, 608] on span "Save" at bounding box center [204, 606] width 20 height 13
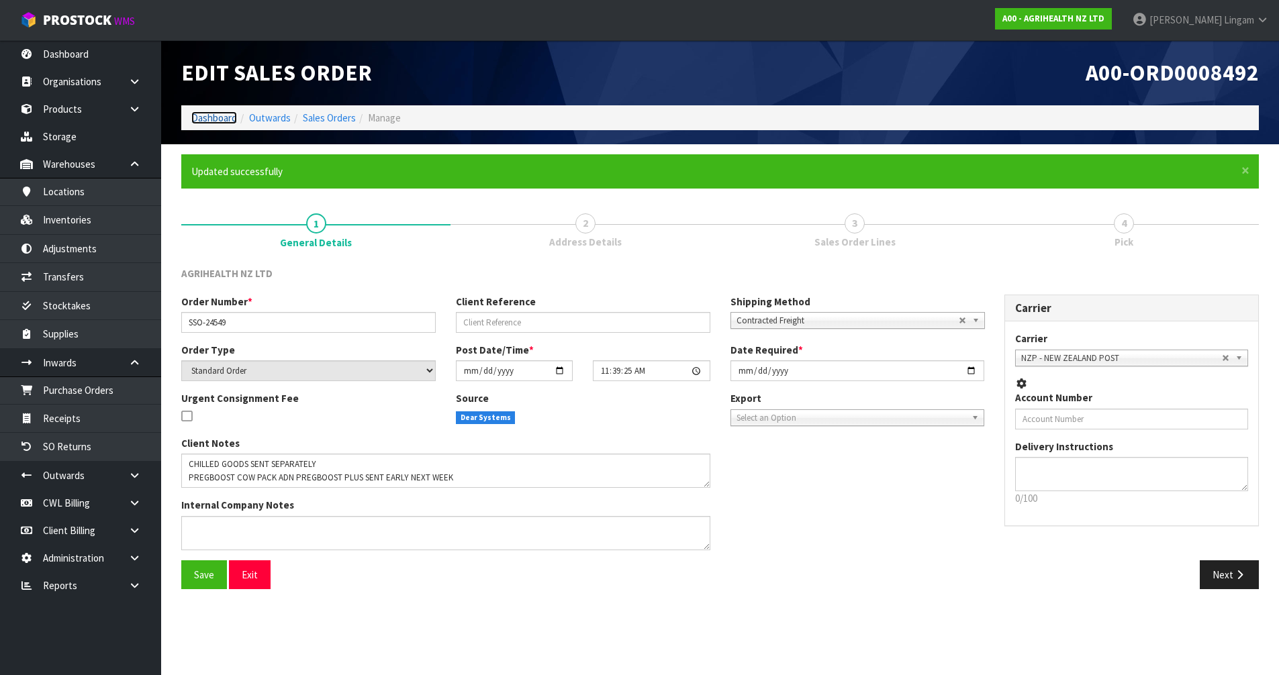
click at [209, 119] on link "Dashboard" at bounding box center [214, 117] width 46 height 13
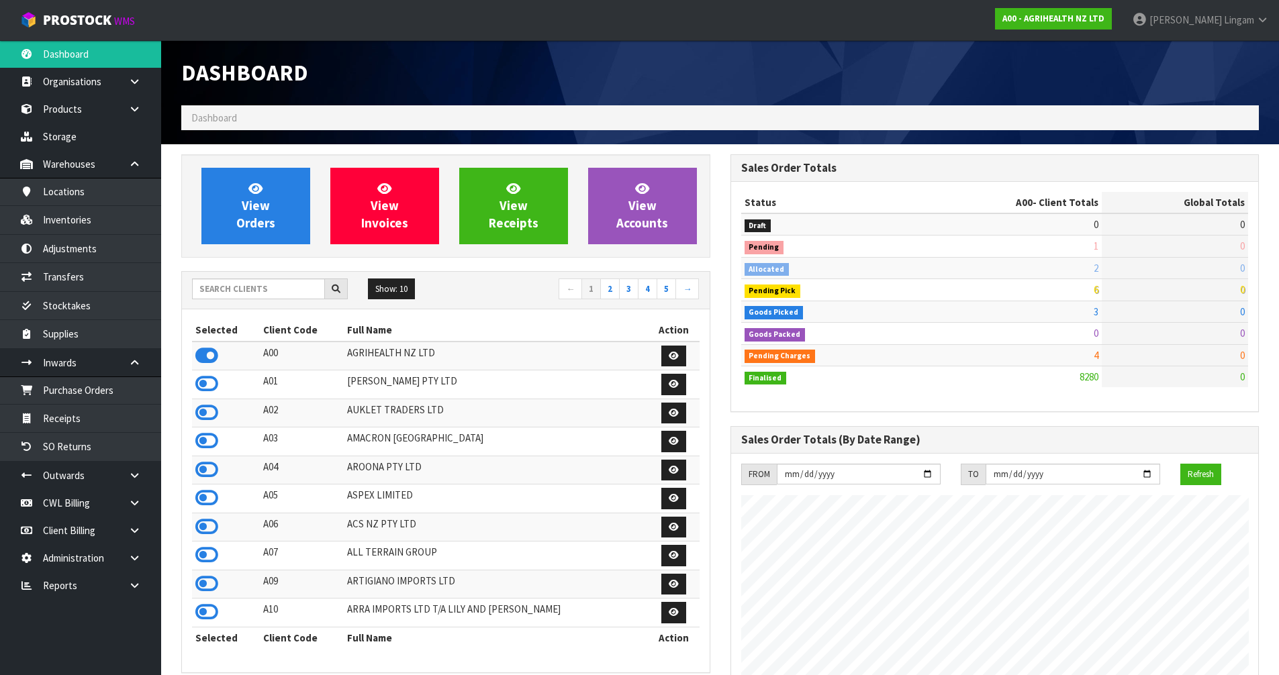
scroll to position [1017, 548]
click at [256, 287] on input "text" at bounding box center [258, 289] width 133 height 21
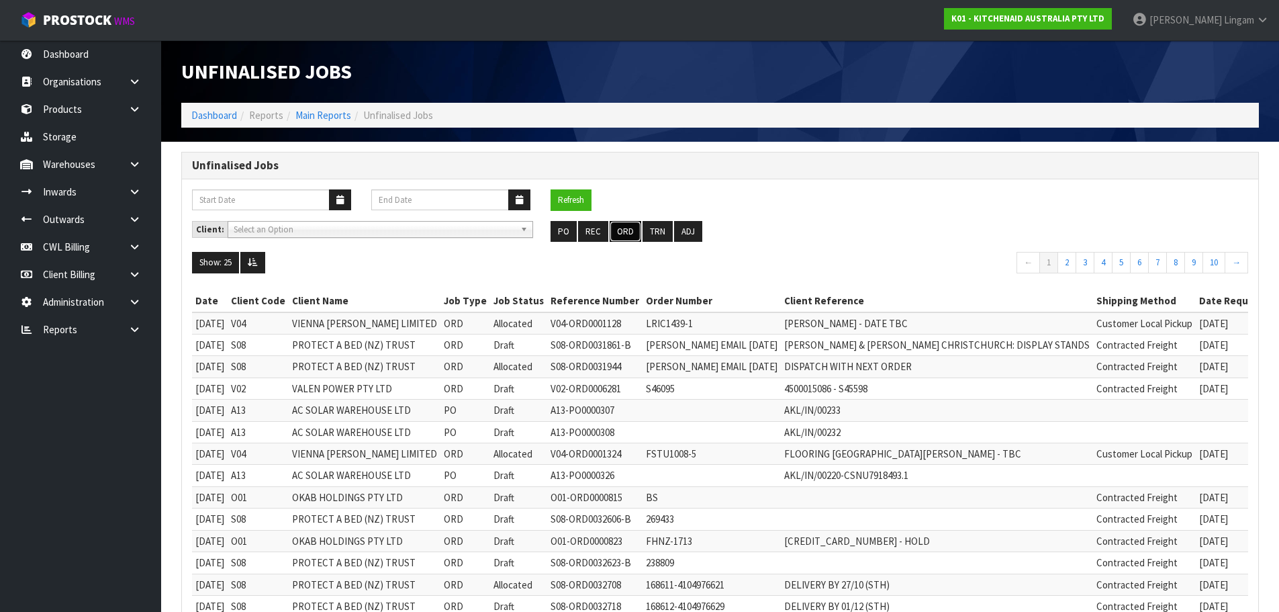
click at [628, 228] on button "ORD" at bounding box center [626, 231] width 32 height 21
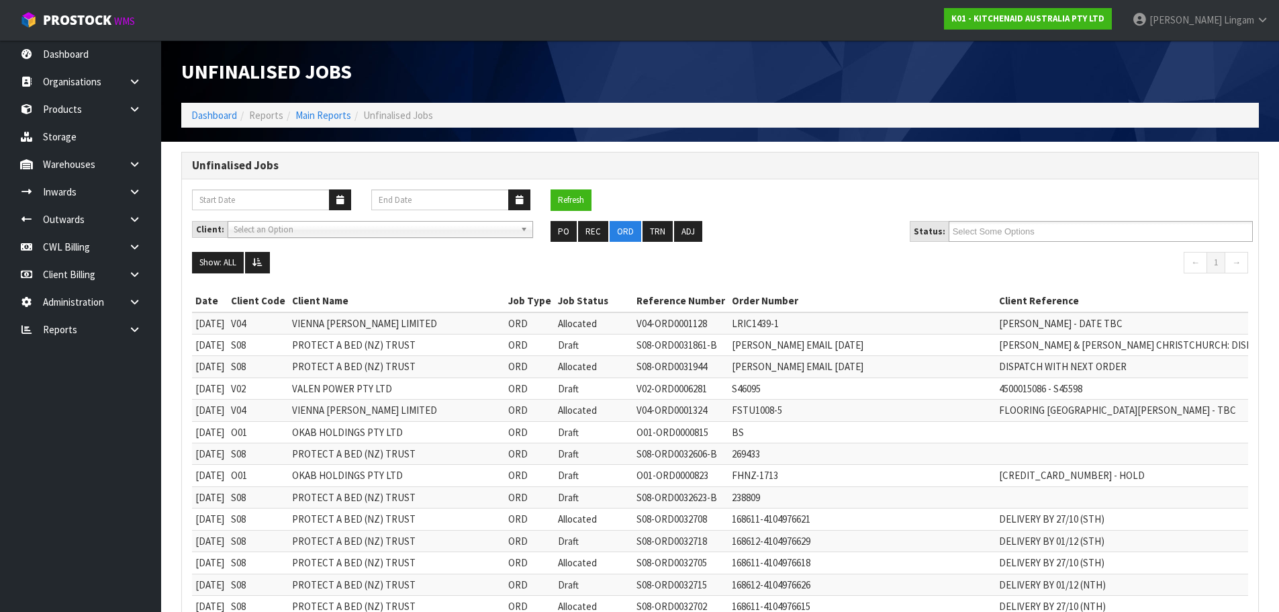
click at [1029, 232] on input "Select Some Options" at bounding box center [1002, 231] width 99 height 17
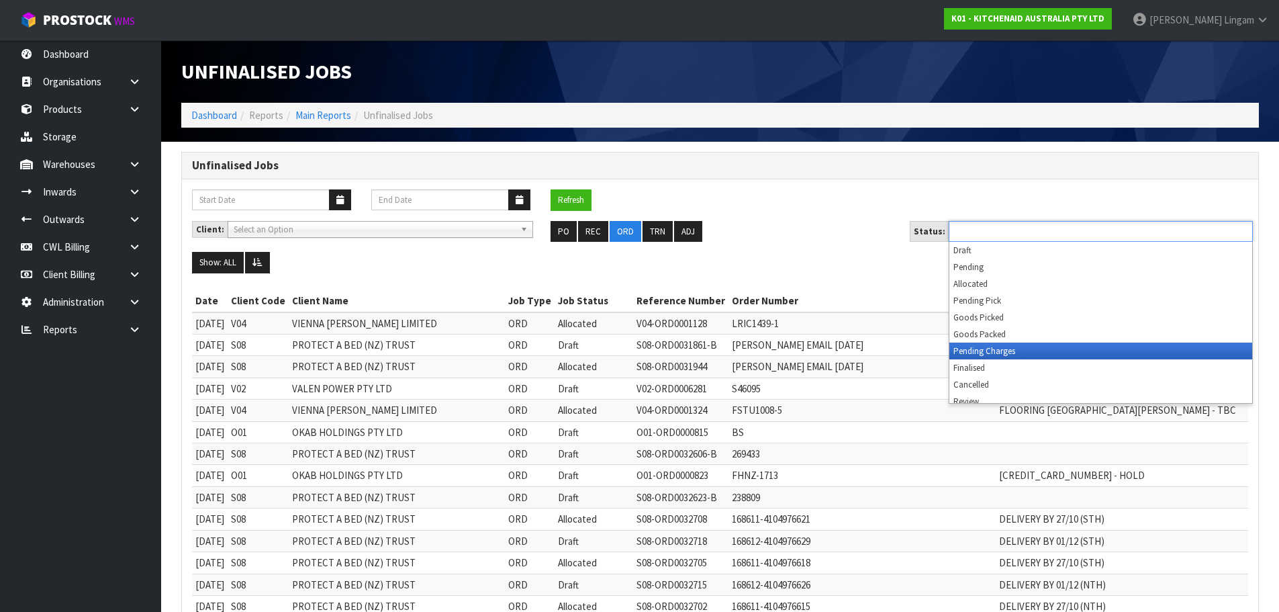
click at [1007, 353] on li "Pending Charges" at bounding box center [1100, 350] width 303 height 17
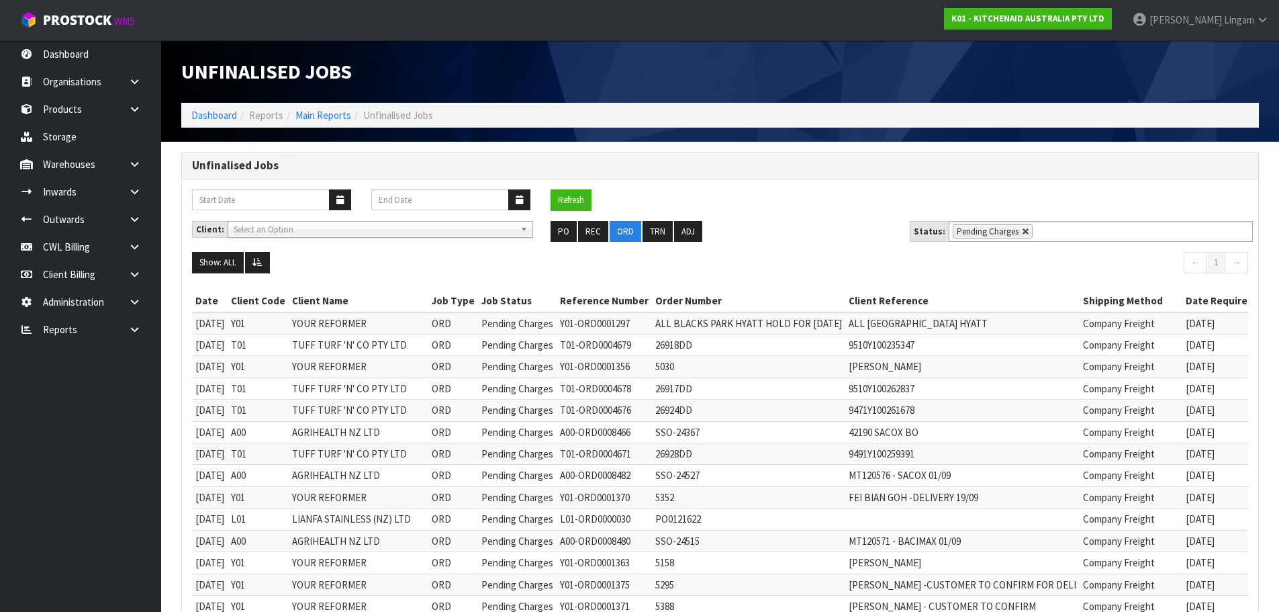
click at [1022, 234] on link at bounding box center [1026, 232] width 8 height 8
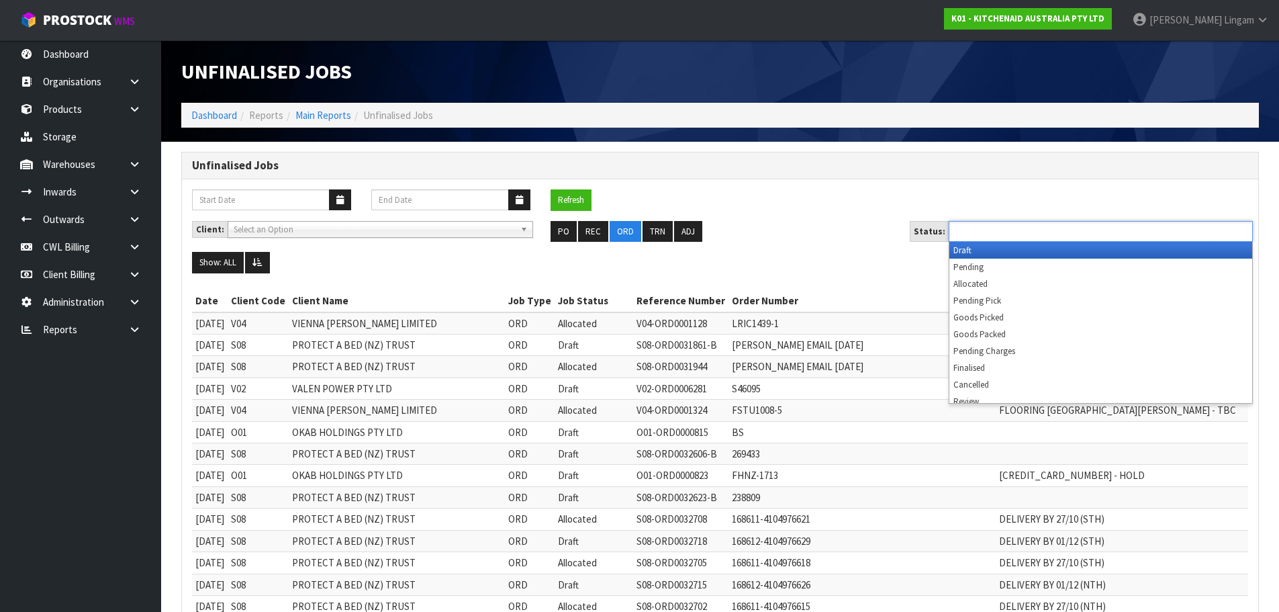
click at [1018, 234] on input "text" at bounding box center [1002, 231] width 99 height 17
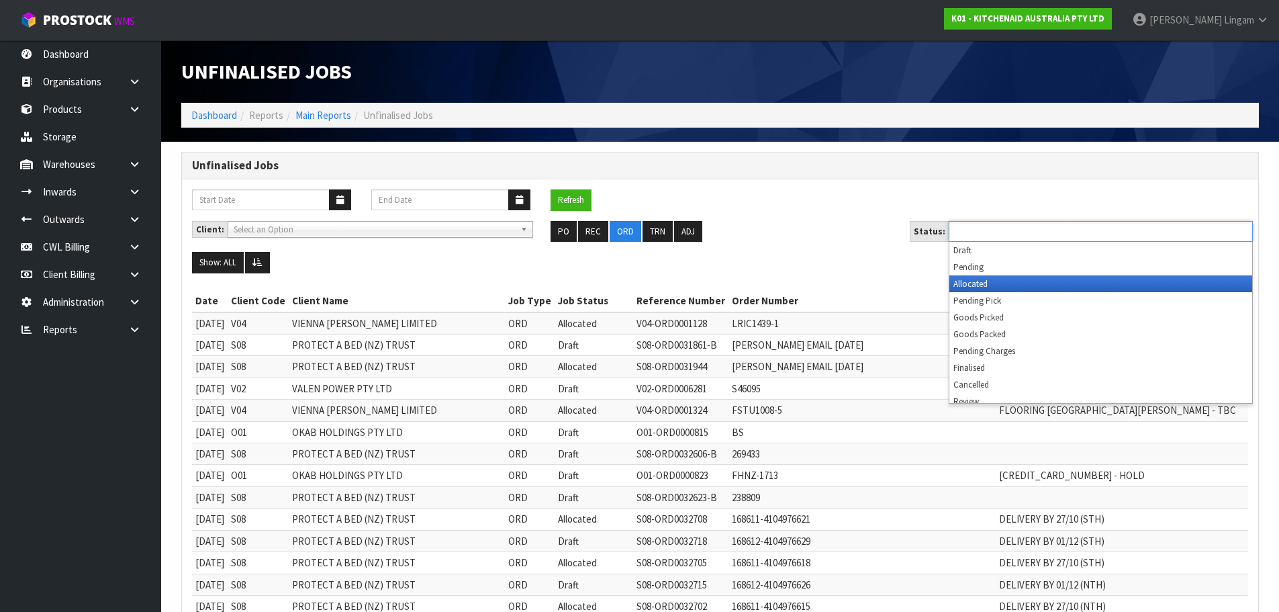
click at [984, 284] on li "Allocated" at bounding box center [1100, 283] width 303 height 17
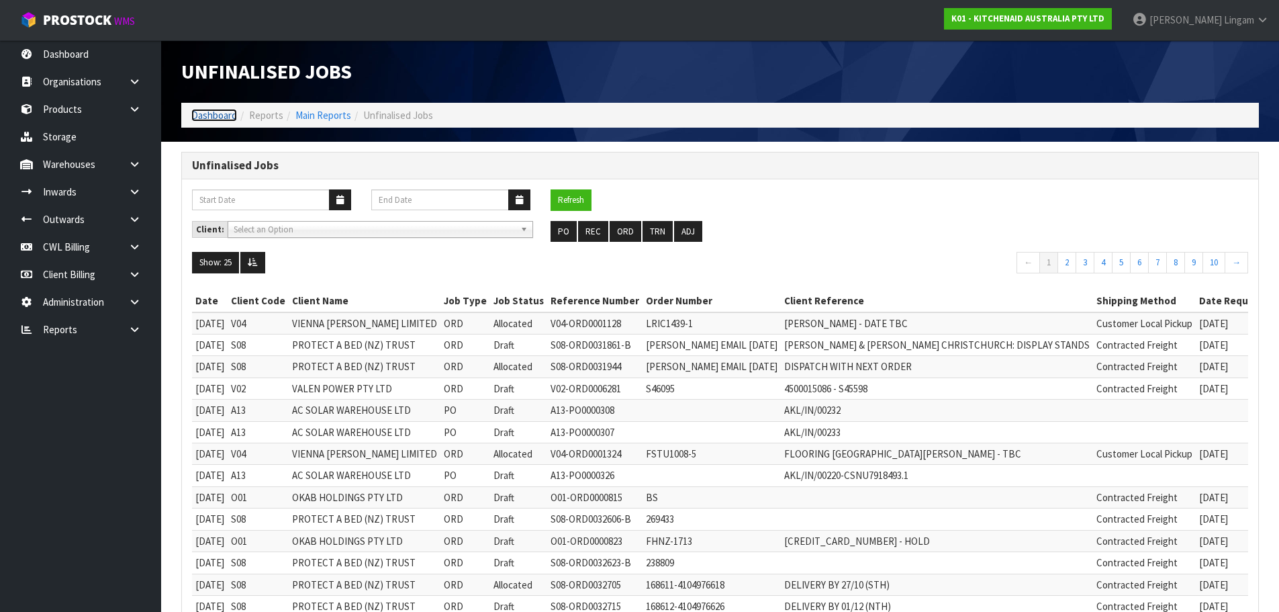
click at [216, 117] on link "Dashboard" at bounding box center [214, 115] width 46 height 13
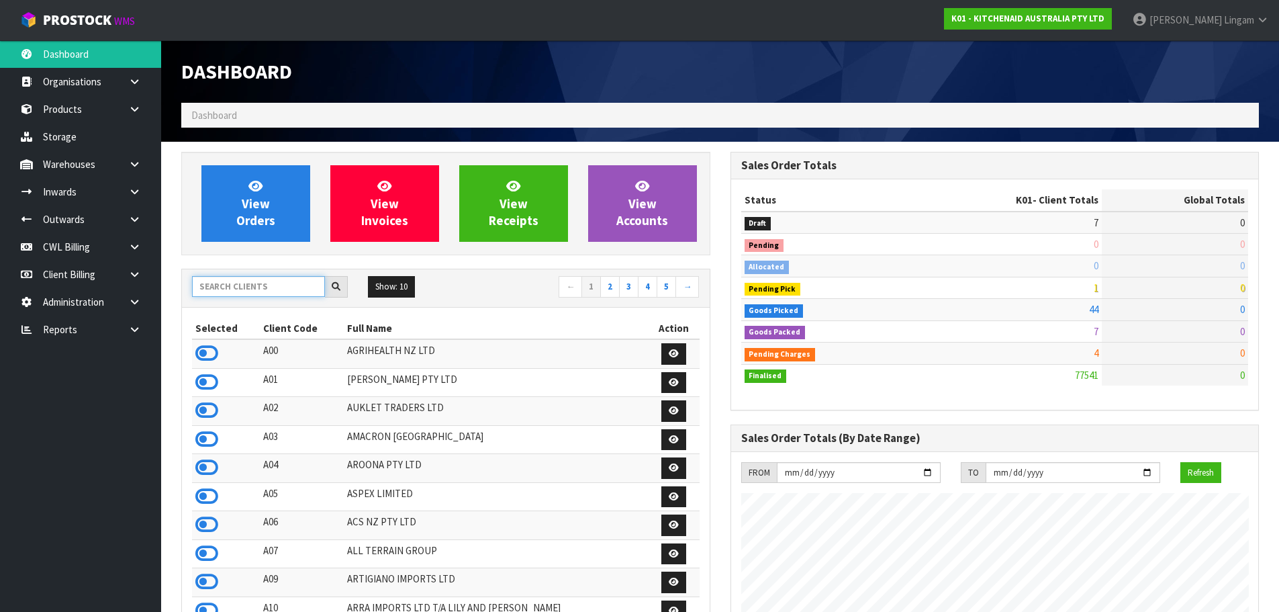
scroll to position [1017, 548]
click at [288, 287] on input "text" at bounding box center [258, 286] width 133 height 21
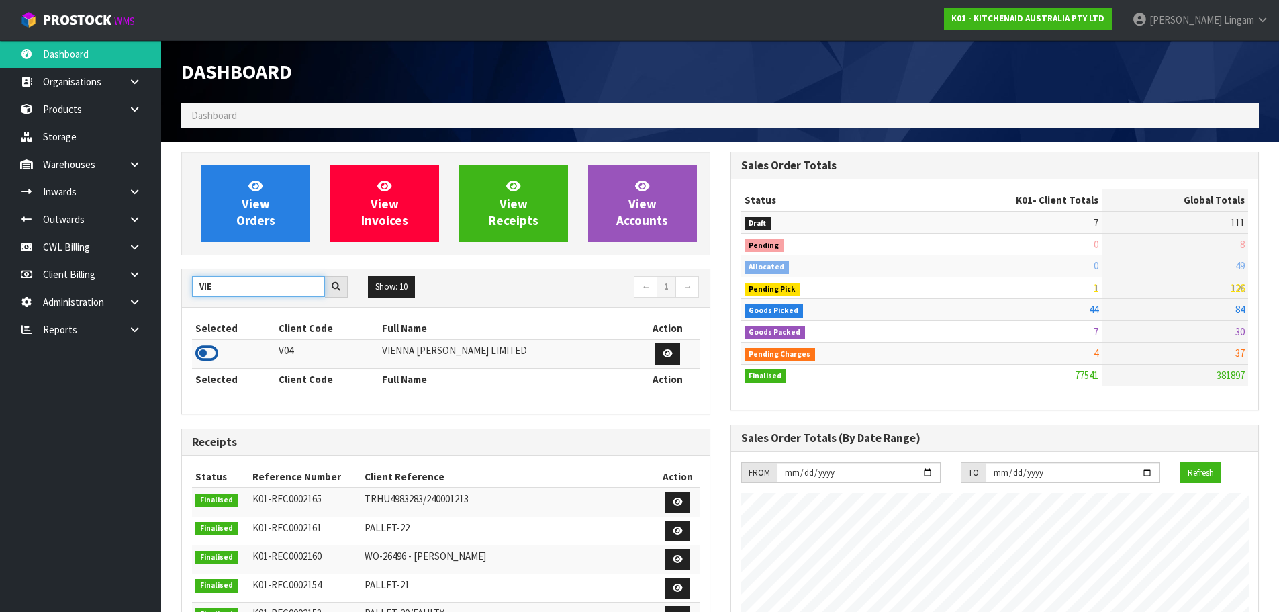
type input "VIE"
click at [207, 354] on icon at bounding box center [206, 353] width 23 height 20
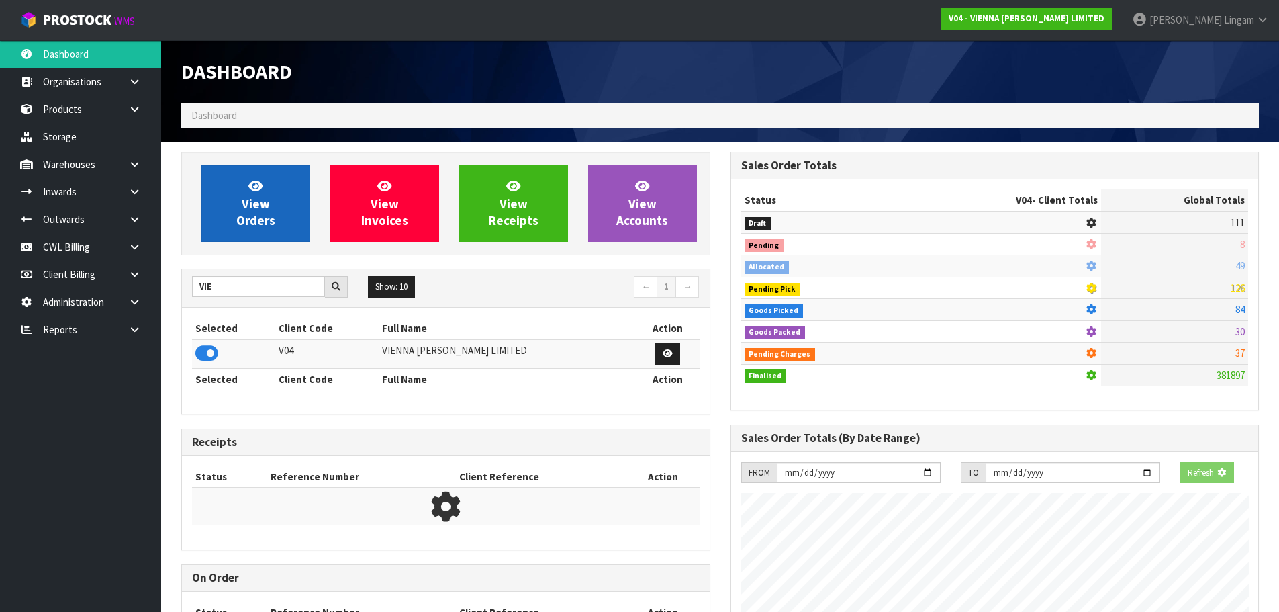
scroll to position [837, 548]
click at [258, 216] on span "View Orders" at bounding box center [255, 203] width 39 height 50
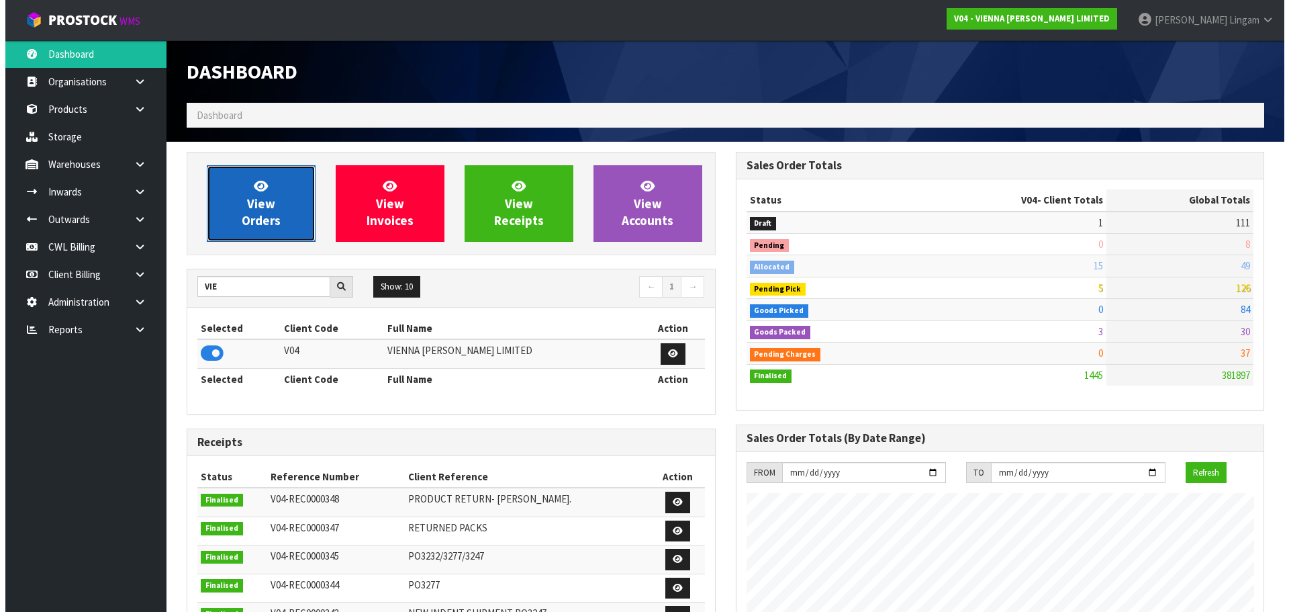
scroll to position [973, 548]
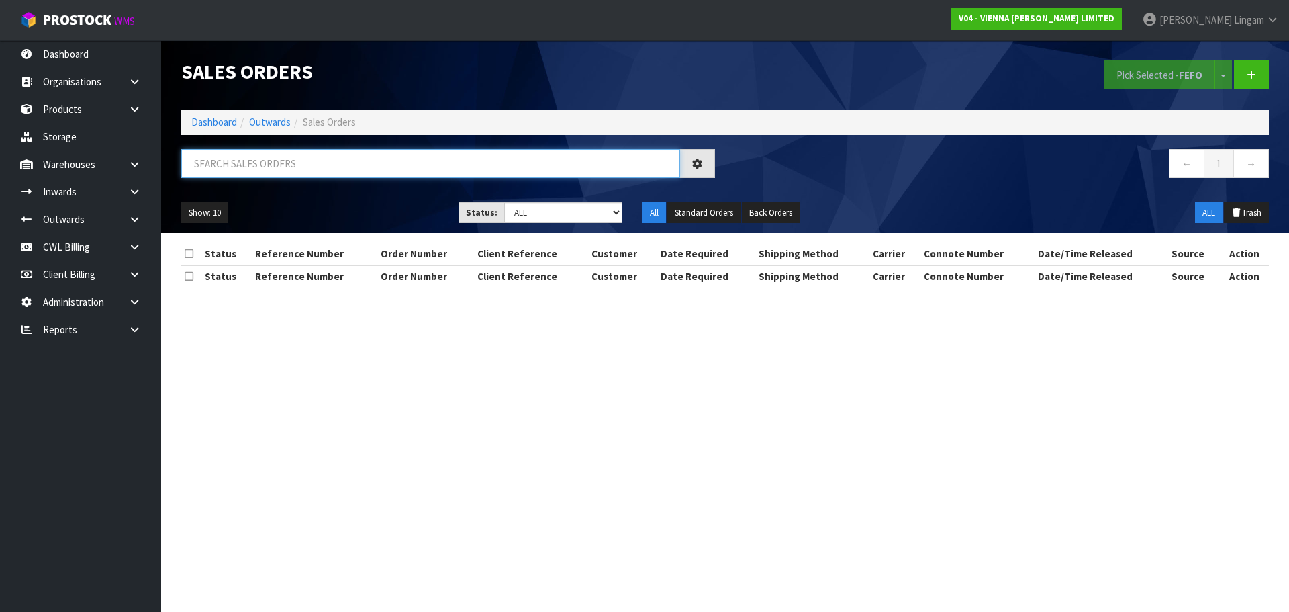
click at [307, 159] on input "text" at bounding box center [430, 163] width 499 height 29
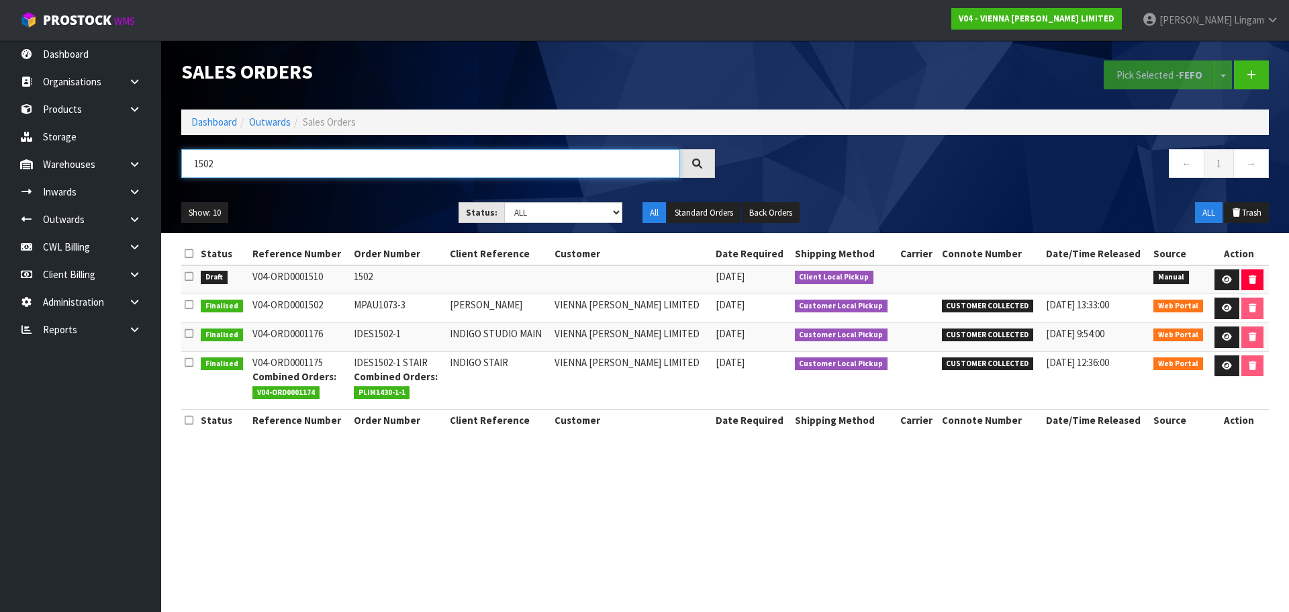
type input "1502"
